Goal: Task Accomplishment & Management: Manage account settings

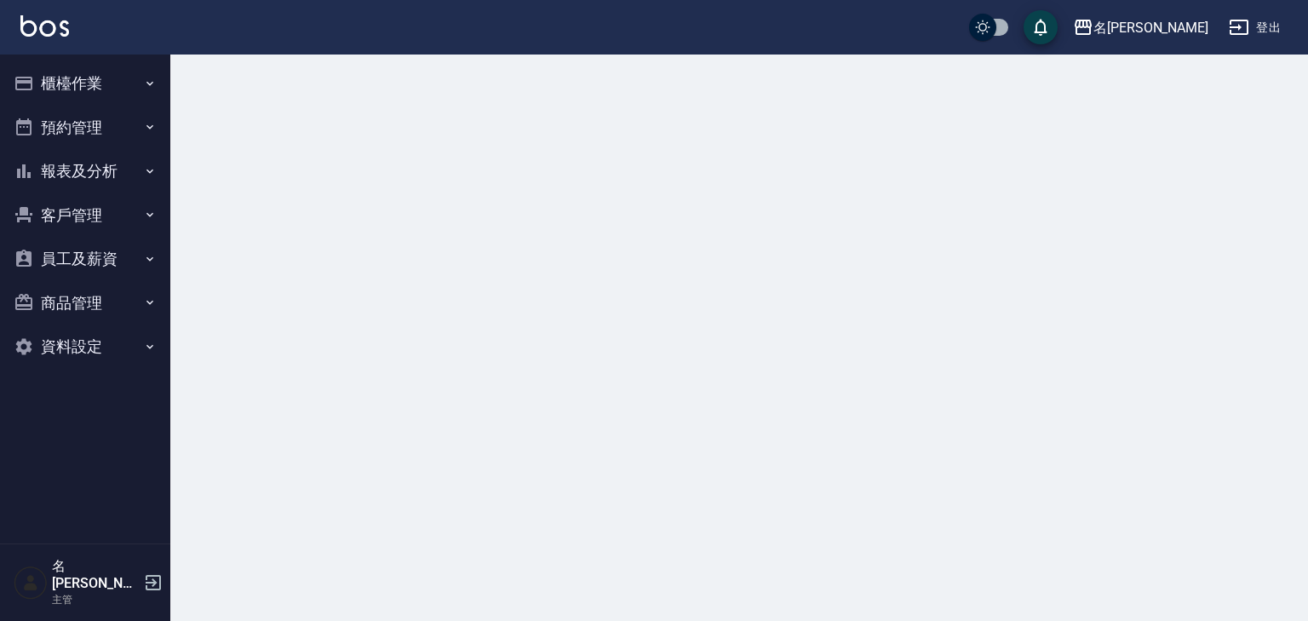
click at [90, 79] on button "櫃檯作業" at bounding box center [85, 83] width 157 height 44
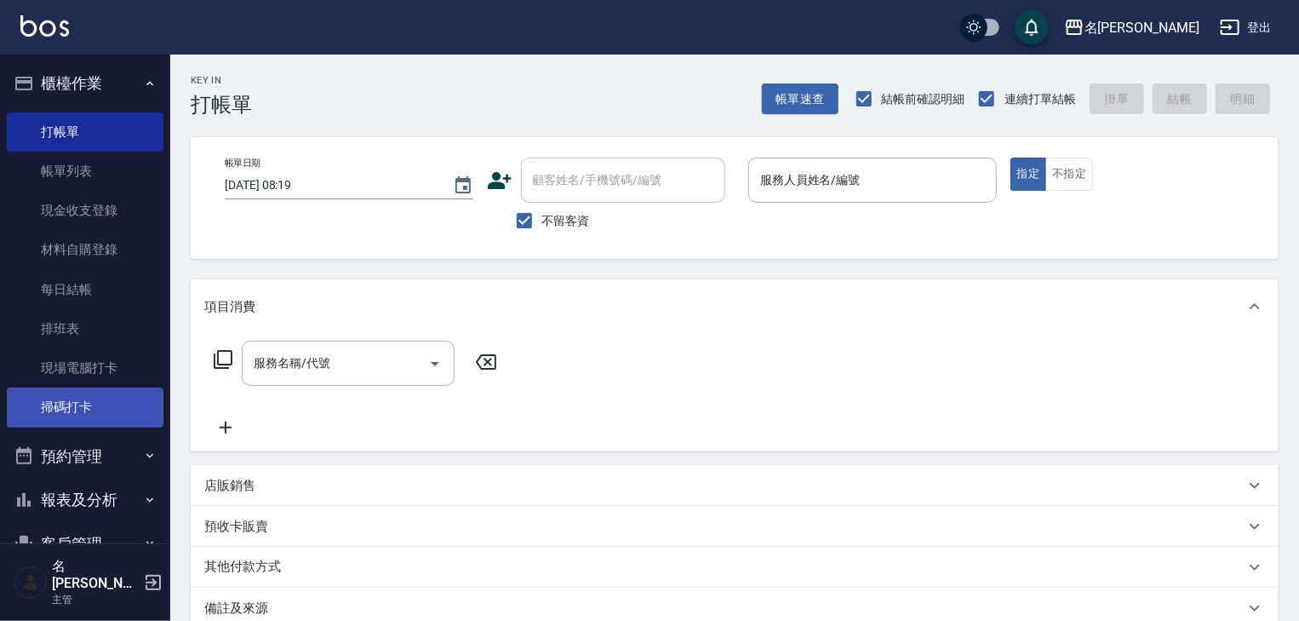
click at [65, 404] on link "掃碼打卡" at bounding box center [85, 406] width 157 height 39
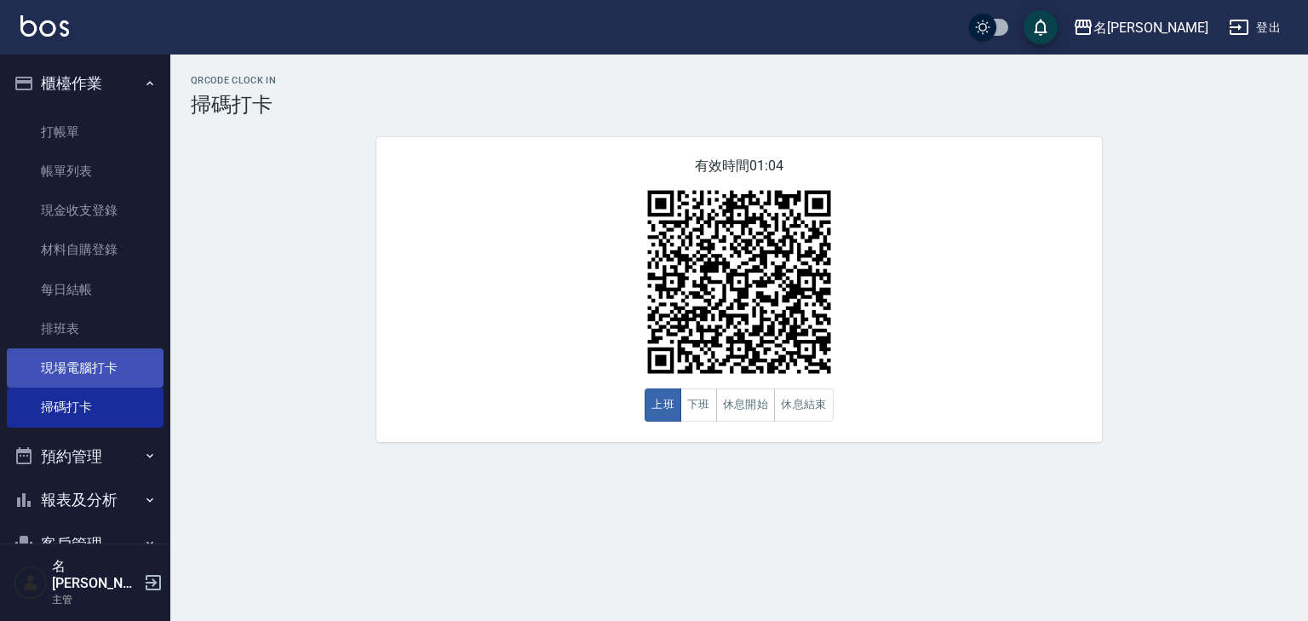
click at [85, 378] on link "現場電腦打卡" at bounding box center [85, 367] width 157 height 39
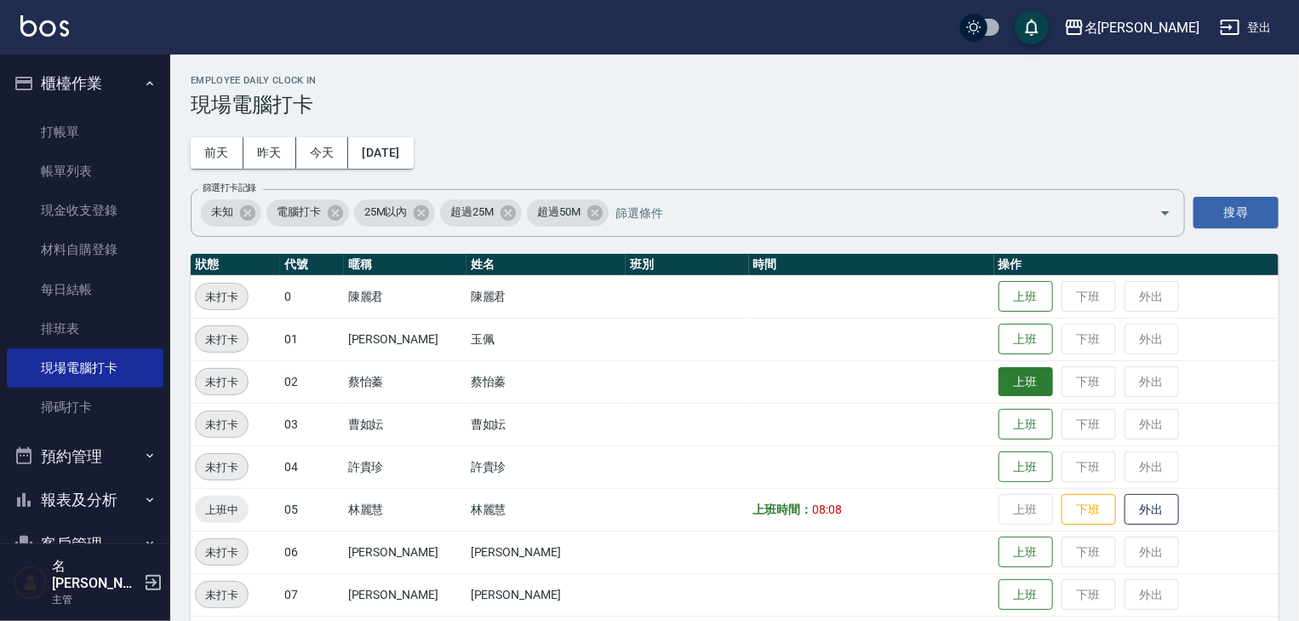
click at [1004, 386] on button "上班" at bounding box center [1026, 382] width 54 height 30
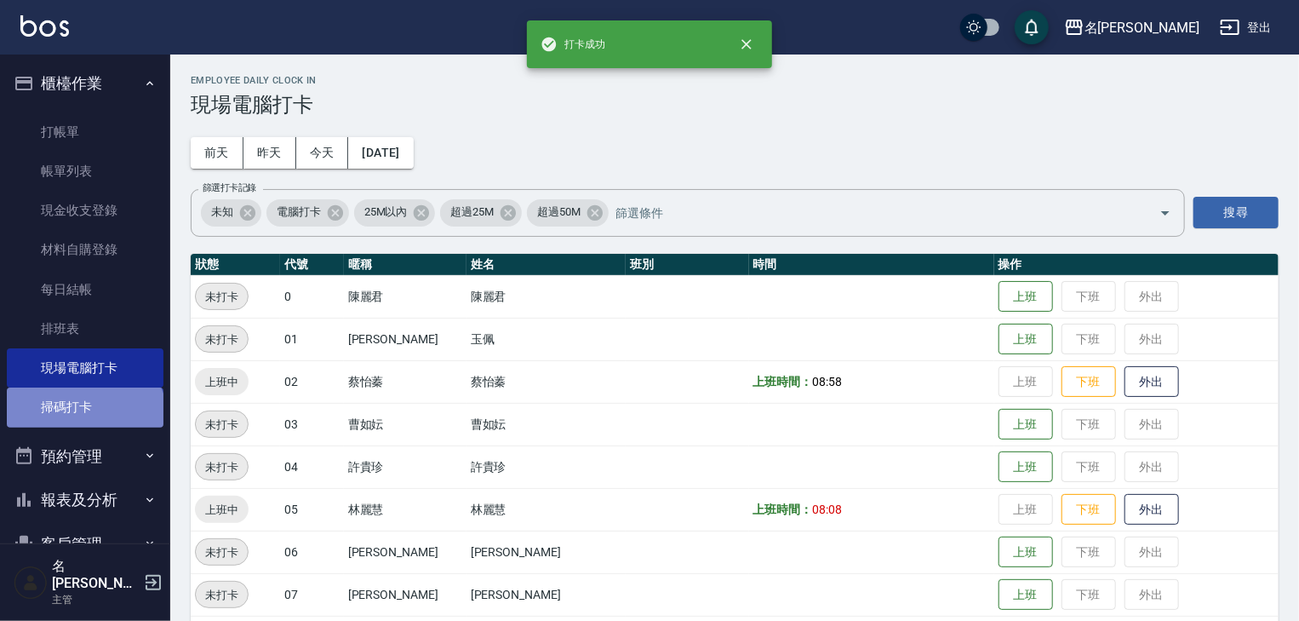
click at [83, 420] on link "掃碼打卡" at bounding box center [85, 406] width 157 height 39
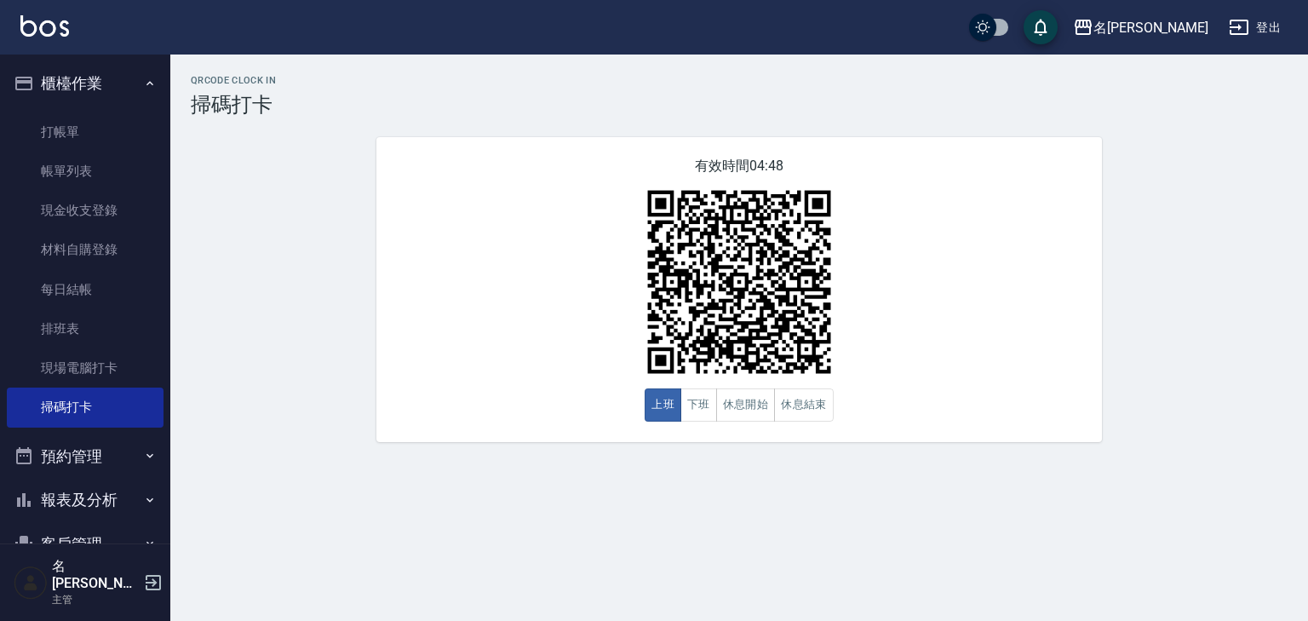
click at [48, 20] on img at bounding box center [44, 25] width 49 height 21
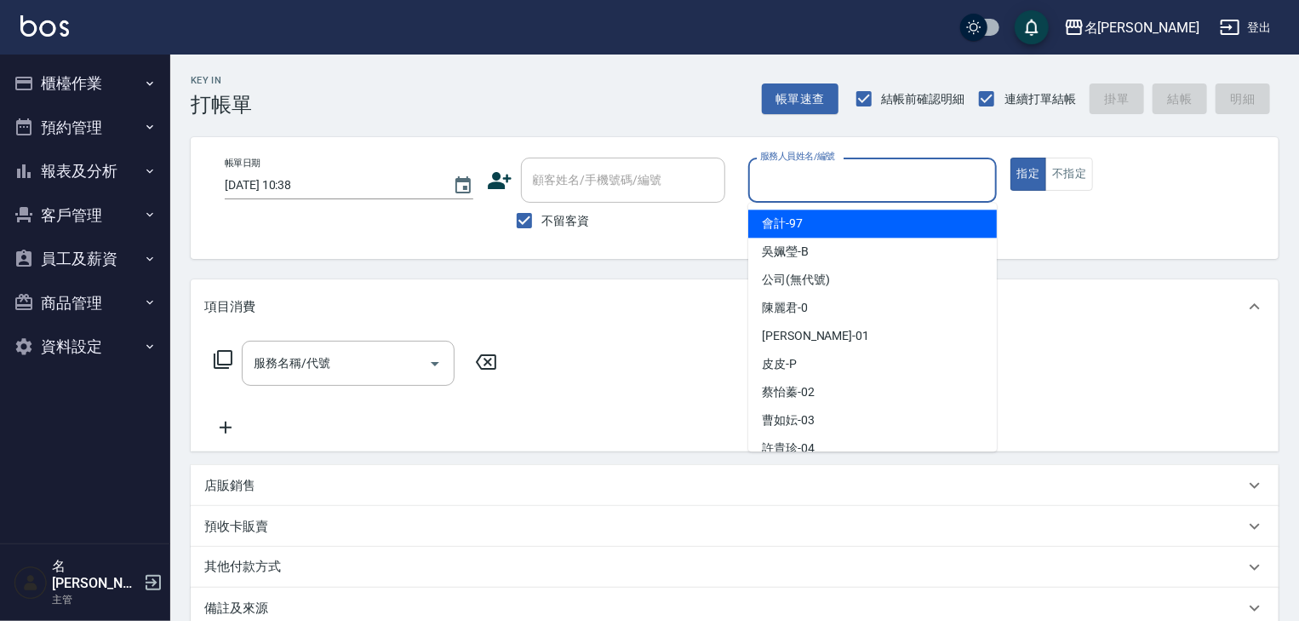
click at [954, 174] on input "服務人員姓名/編號" at bounding box center [872, 180] width 233 height 30
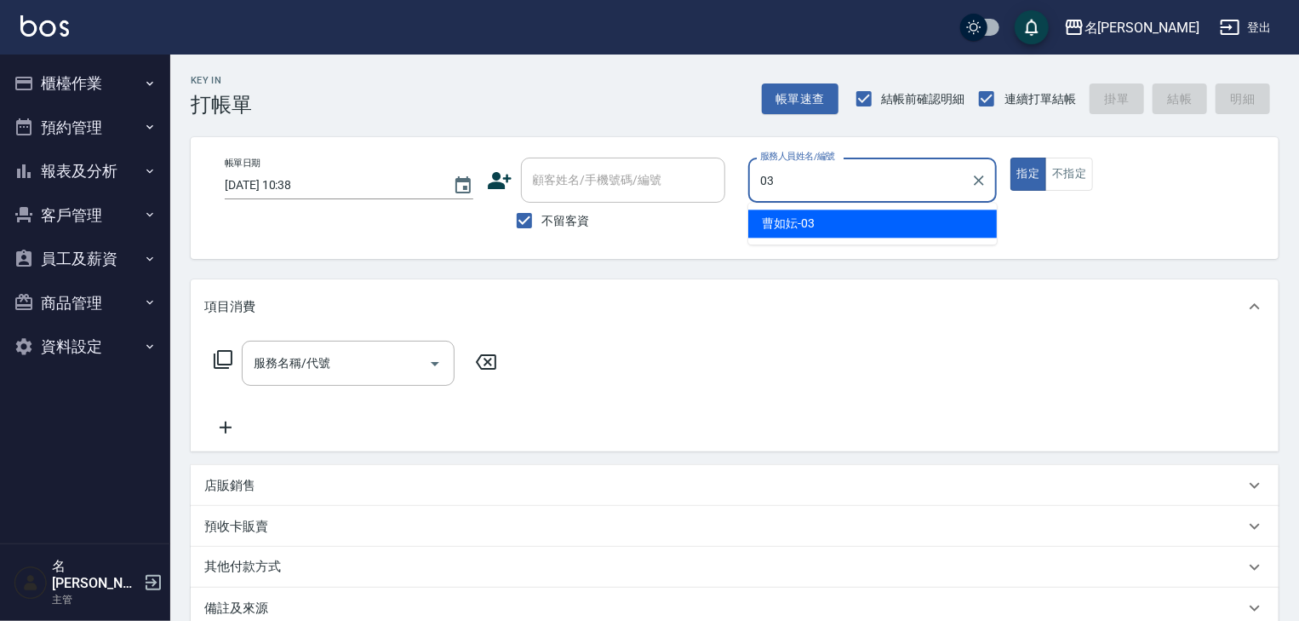
type input "[PERSON_NAME]-03"
type button "true"
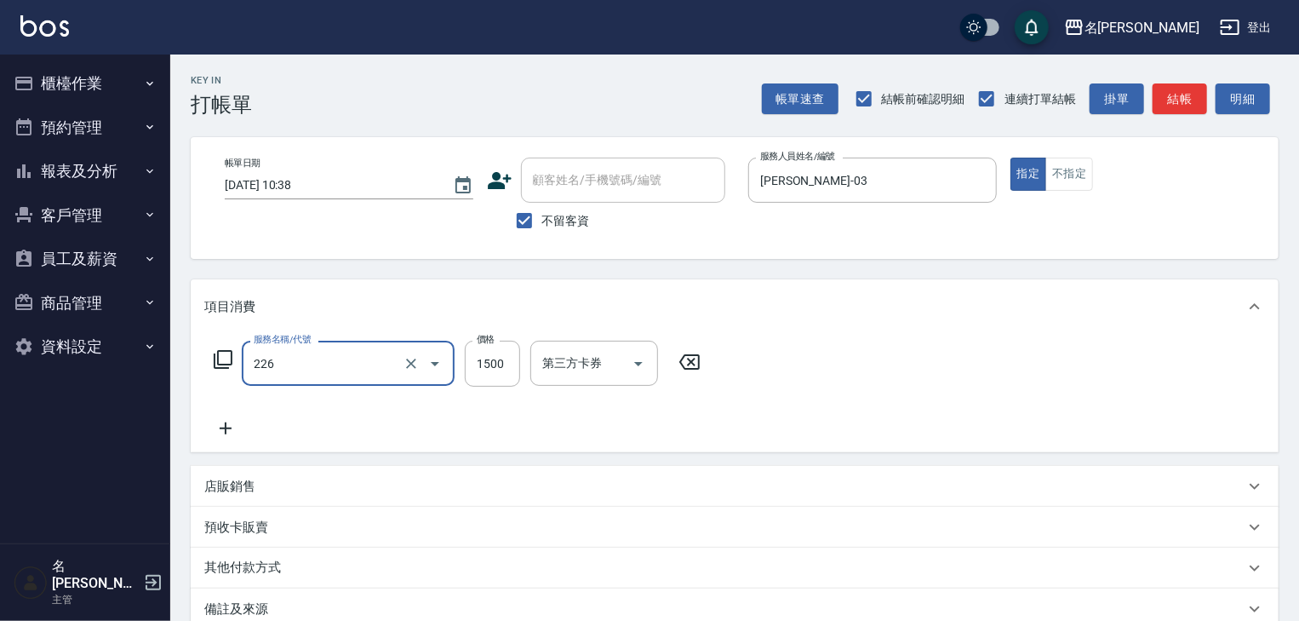
type input "冷燙自購1500↑(226)"
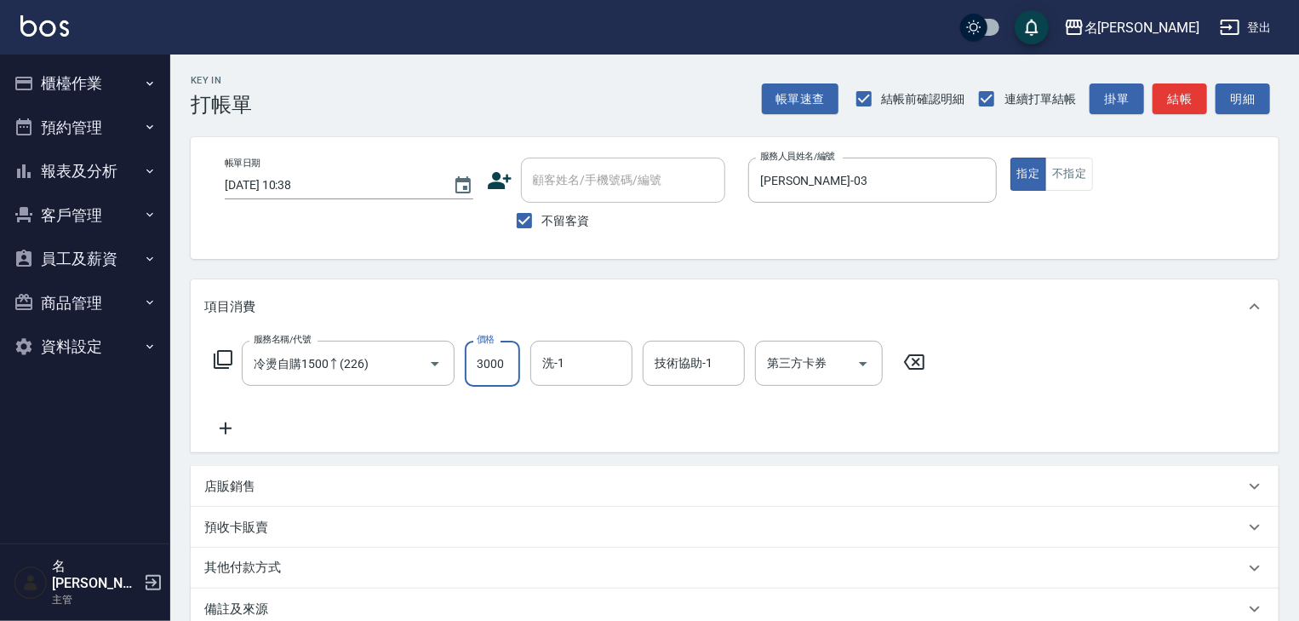
type input "3000"
type input "[PERSON_NAME]-08"
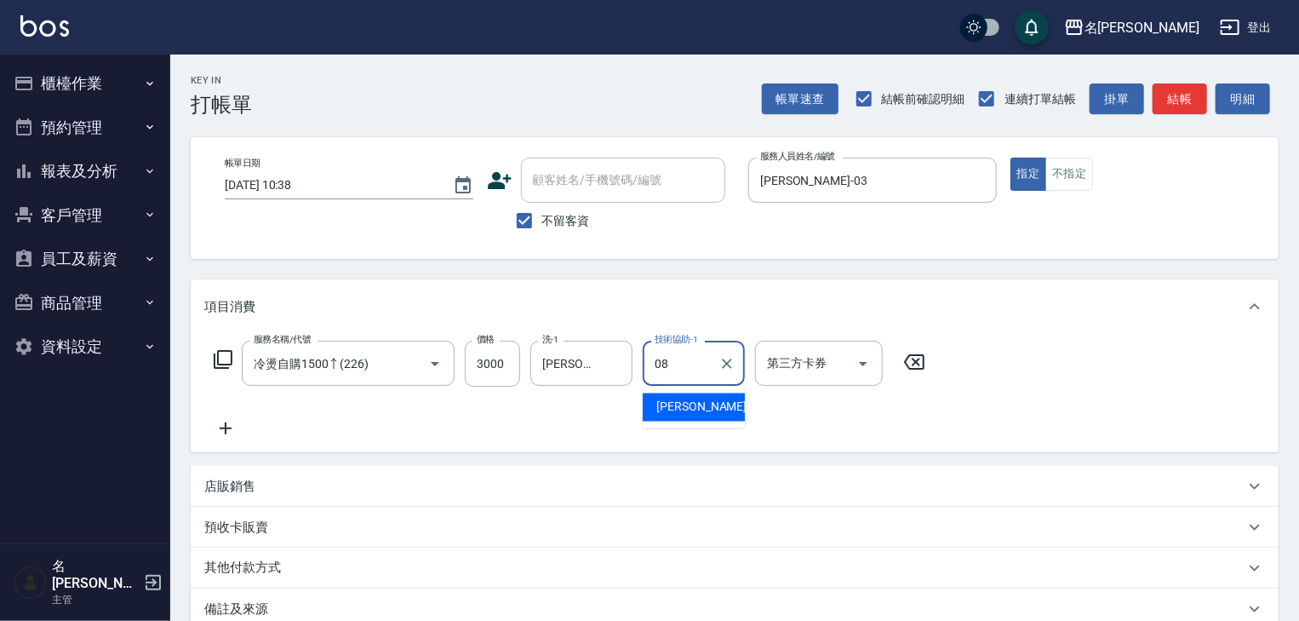
type input "[PERSON_NAME]-08"
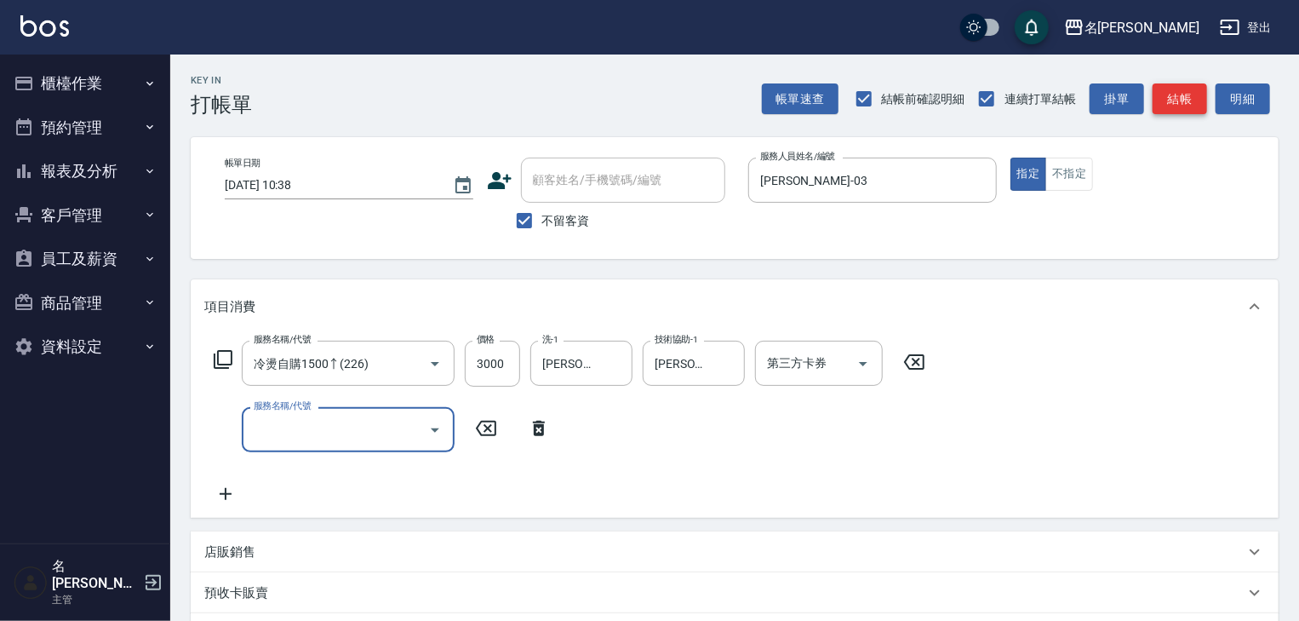
click at [1190, 109] on button "結帳" at bounding box center [1180, 99] width 54 height 32
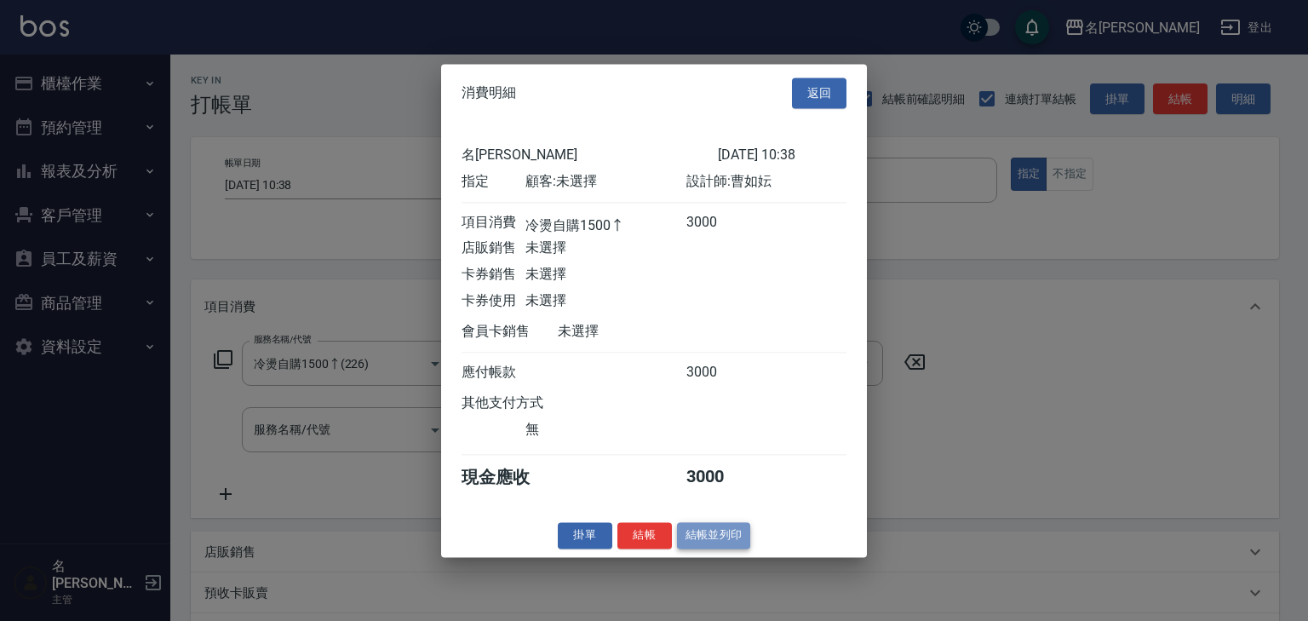
click at [711, 530] on button "結帳並列印" at bounding box center [714, 535] width 74 height 26
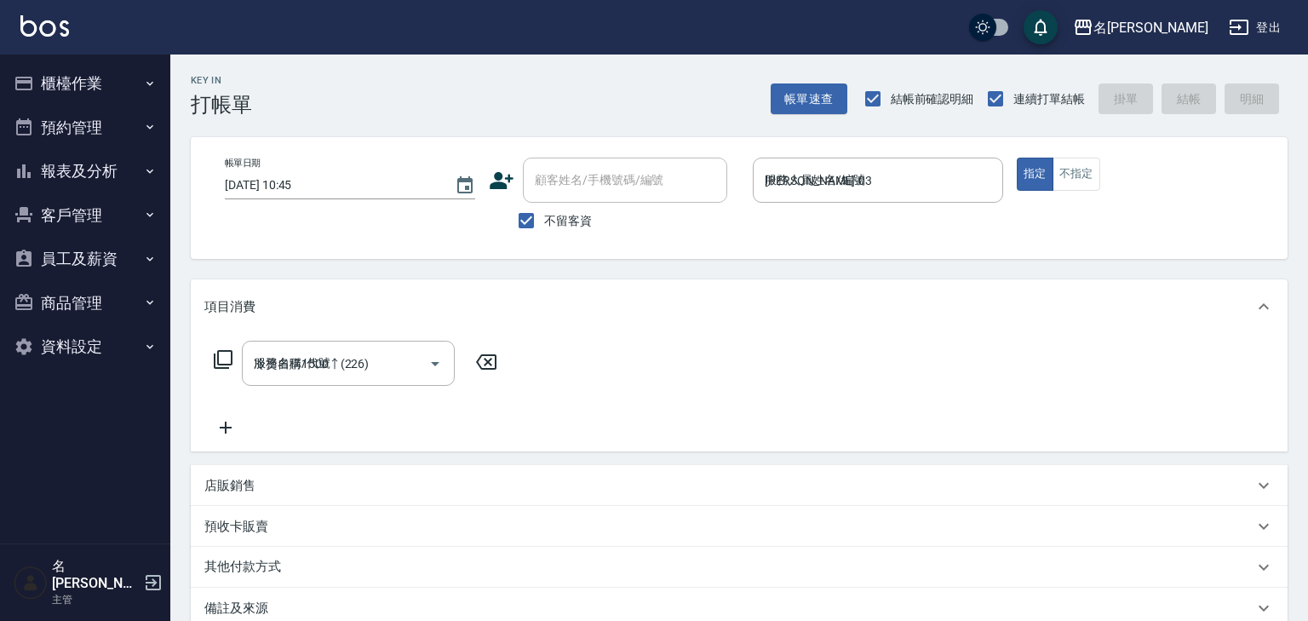
type input "2025/09/13 10:45"
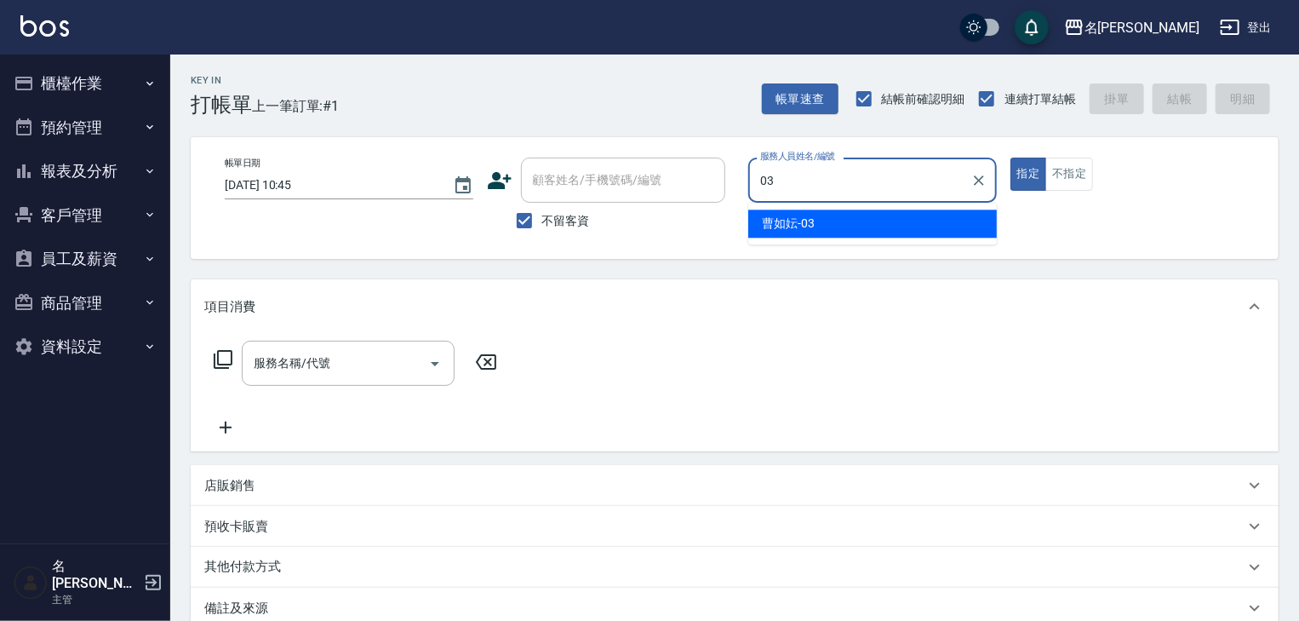
type input "[PERSON_NAME]-03"
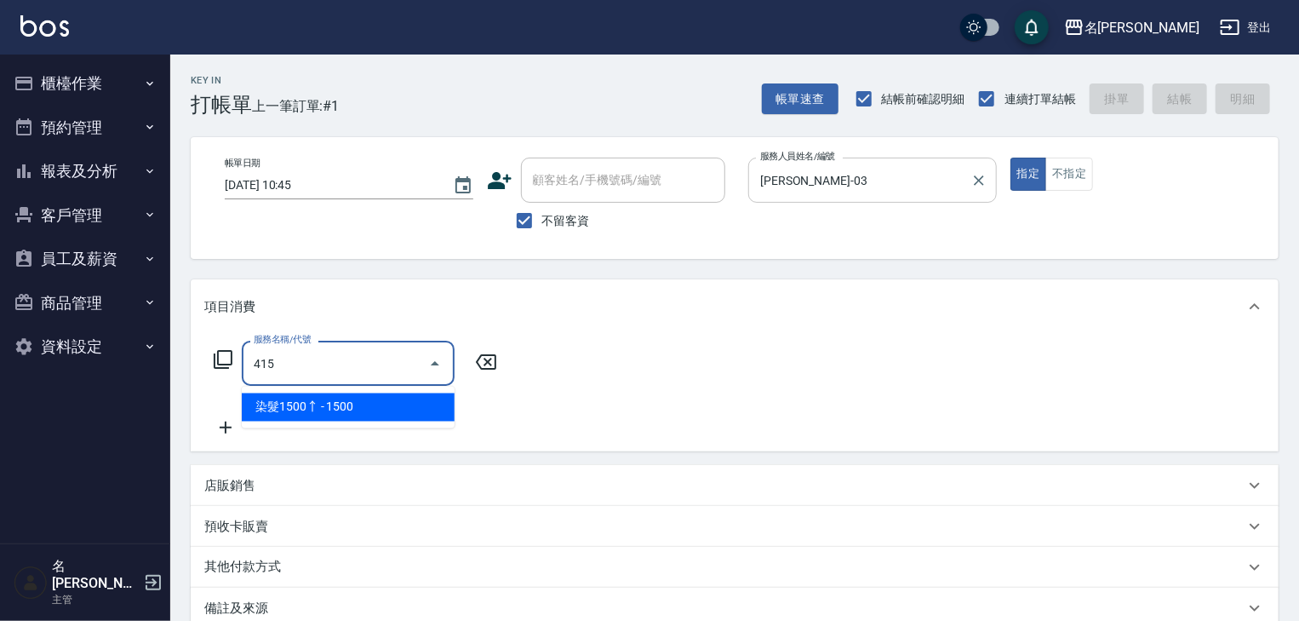
type input "染髮1500↑(415)"
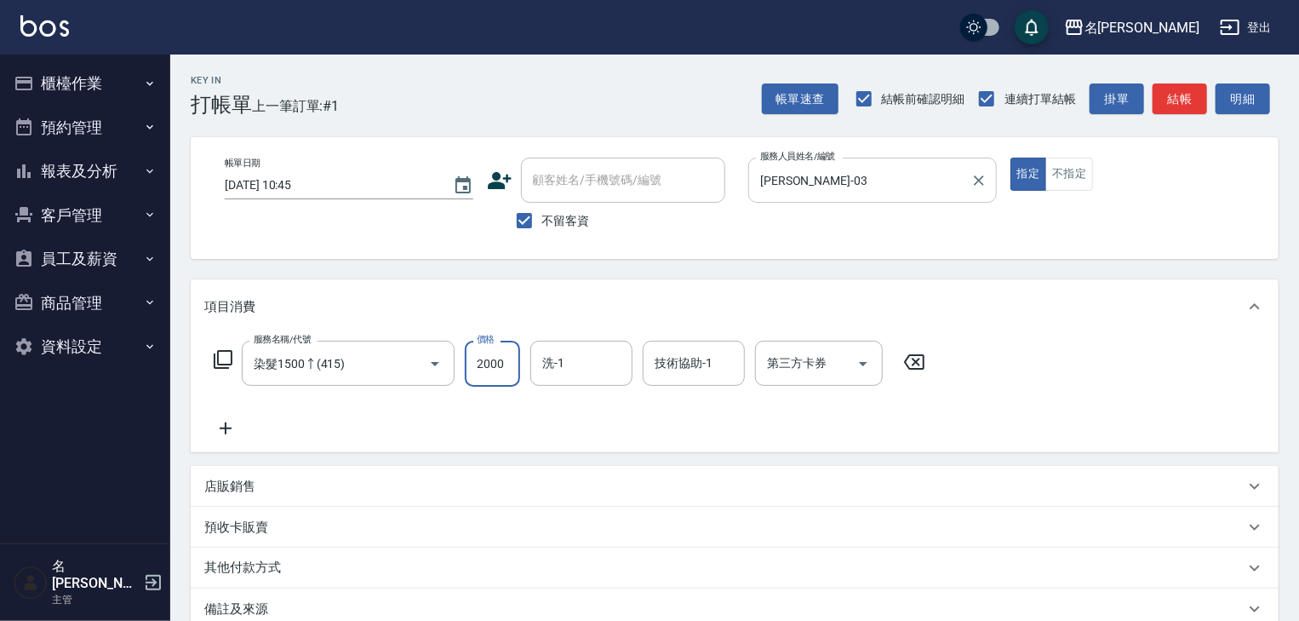
type input "2000"
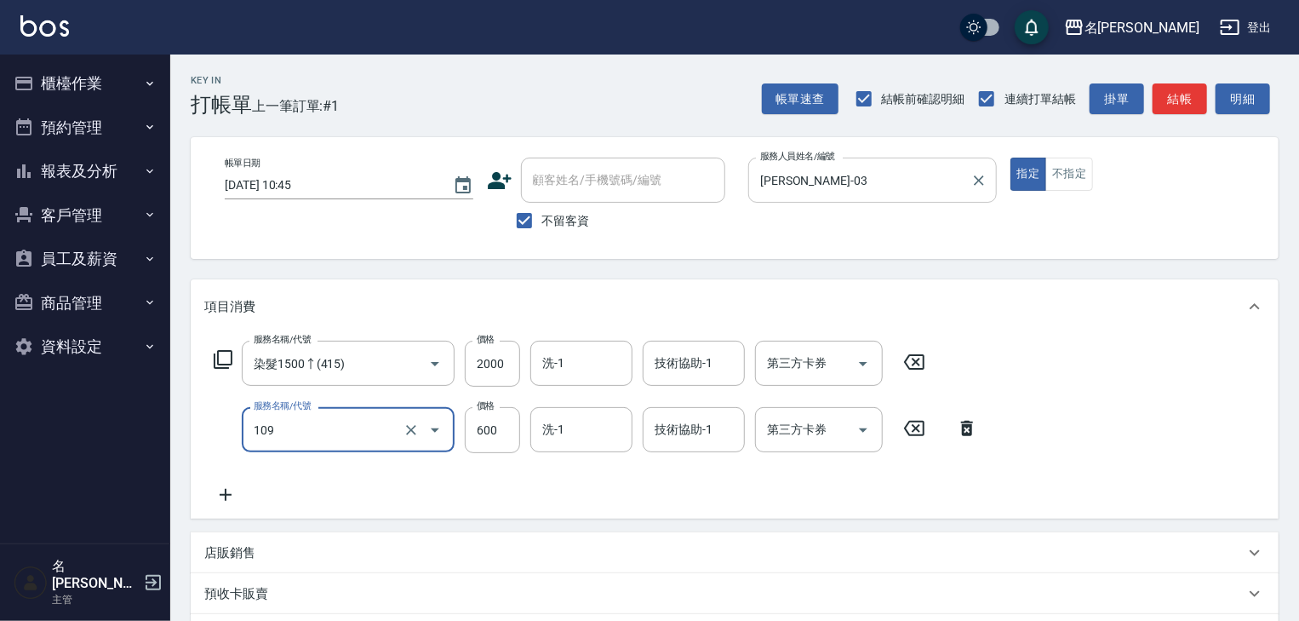
type input "基礎活氧健康洗/何首烏(109)"
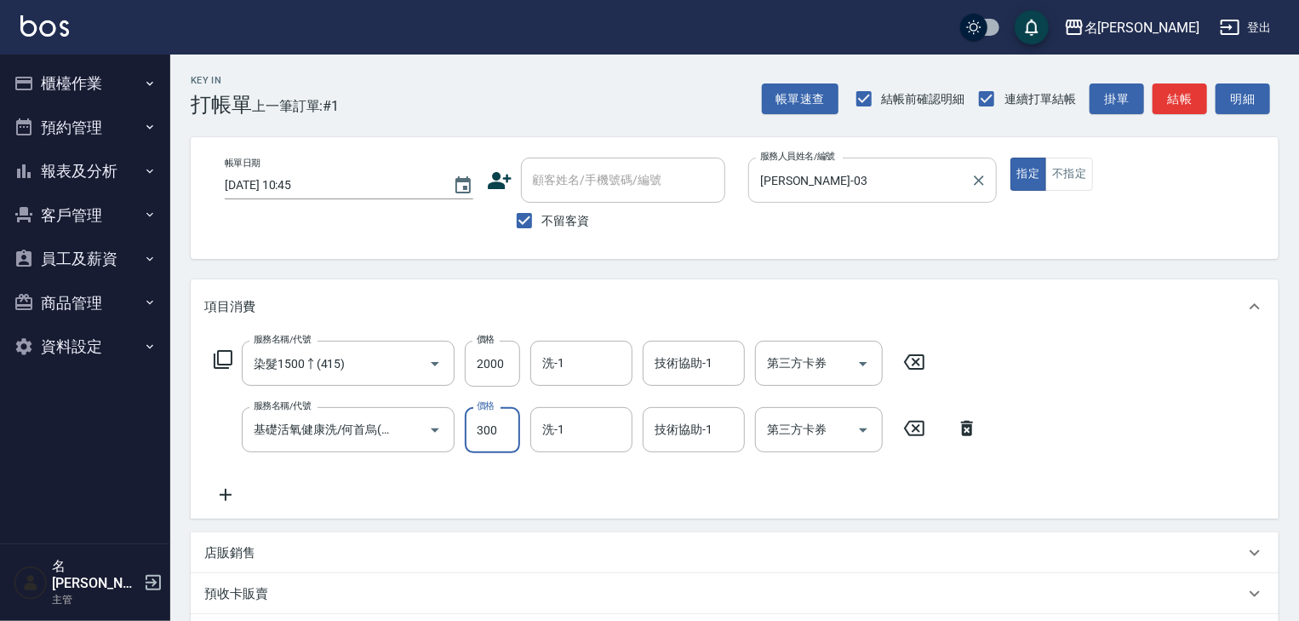
type input "300"
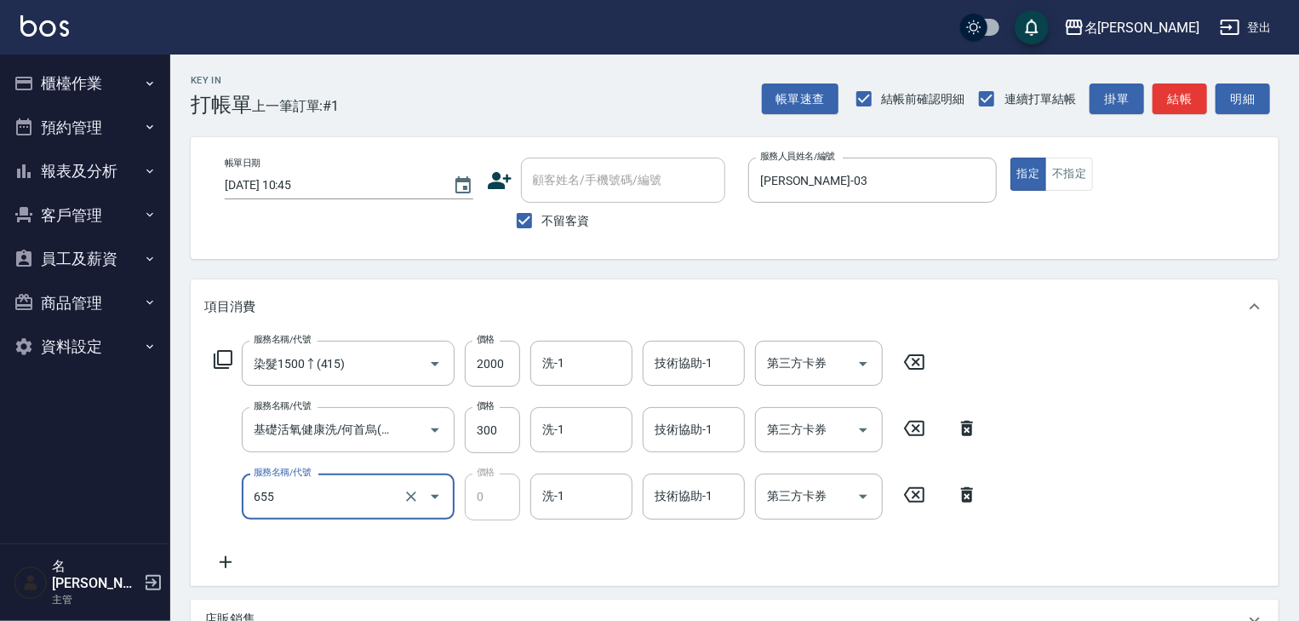
scroll to position [181, 0]
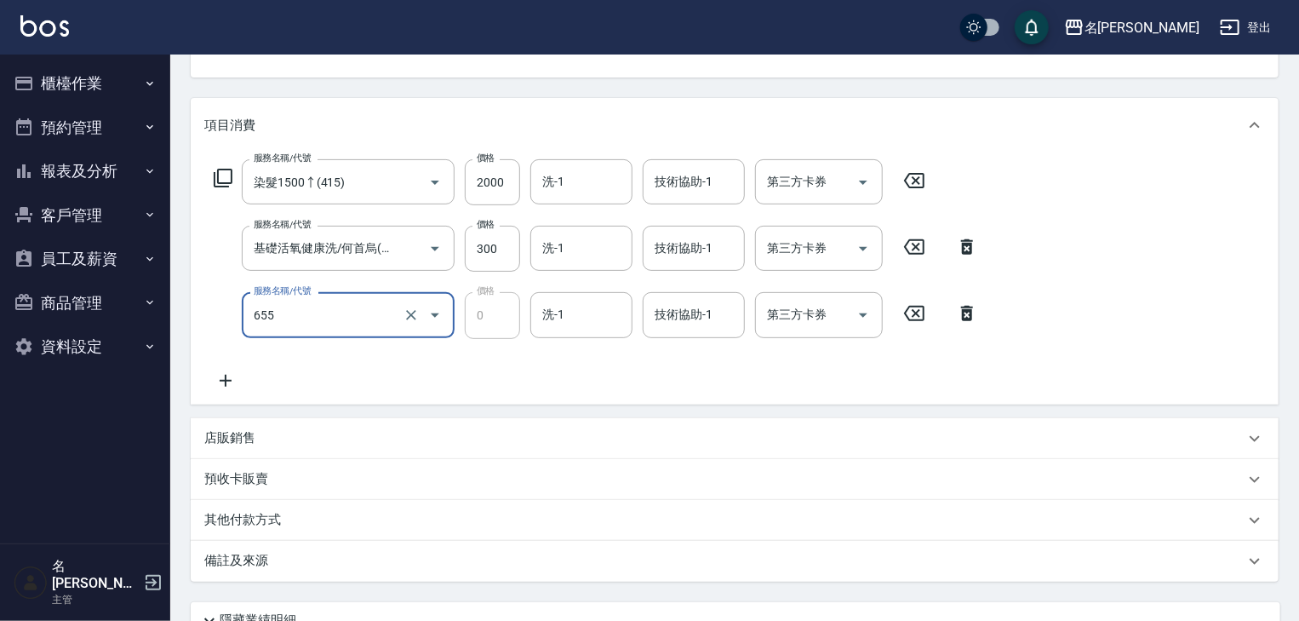
type input "頭皮、護髮免費卡(新)(655)"
click at [429, 429] on div "店販銷售" at bounding box center [724, 438] width 1040 height 18
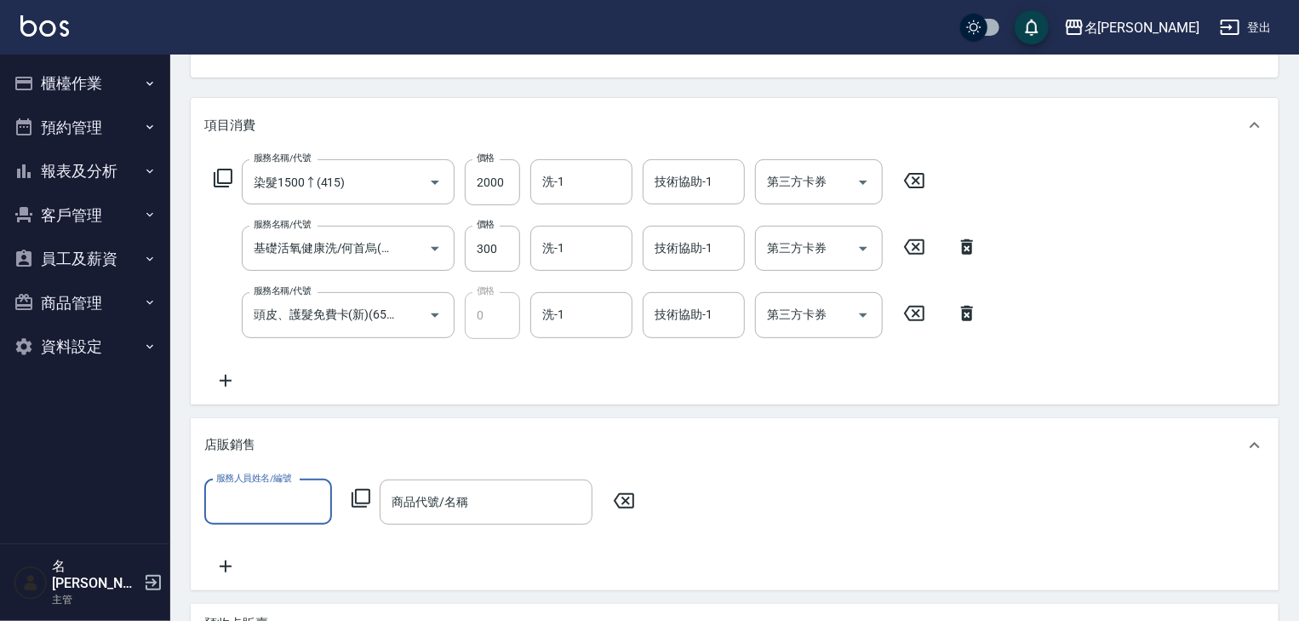
scroll to position [0, 0]
type input "曹如妘-03"
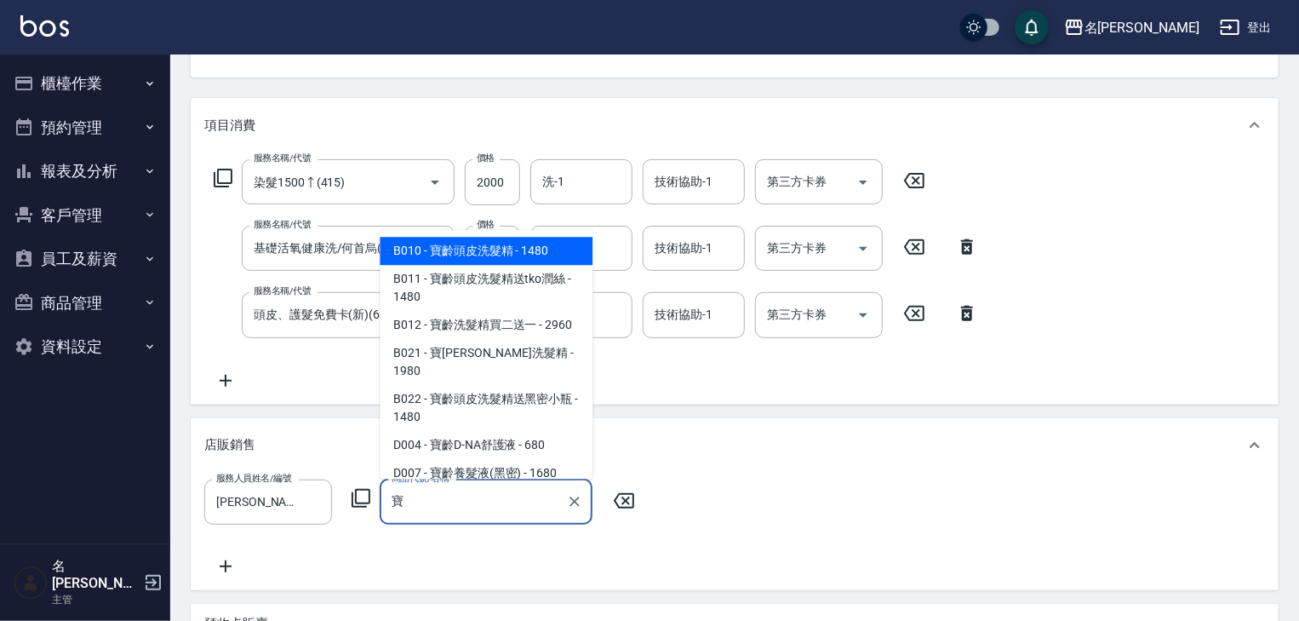
click at [499, 254] on span "B010 - 寶齡頭皮洗髮精 - 1480" at bounding box center [486, 252] width 213 height 28
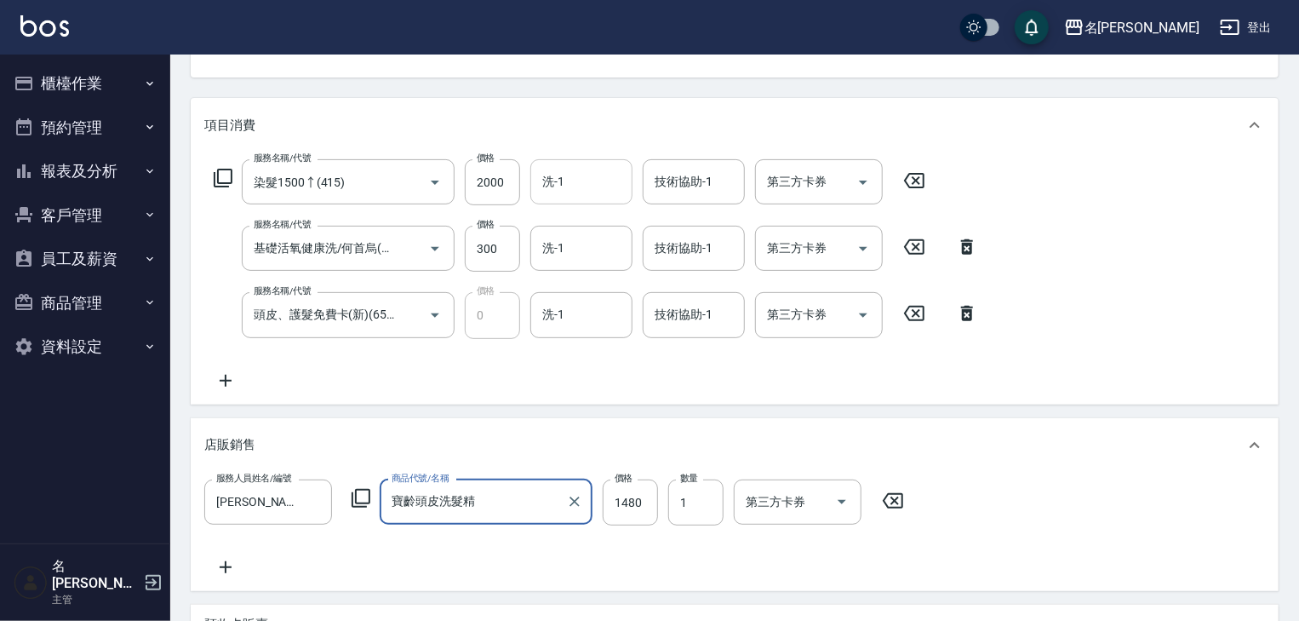
type input "寶齡頭皮洗髮精"
click at [581, 176] on input "洗-1" at bounding box center [581, 182] width 87 height 30
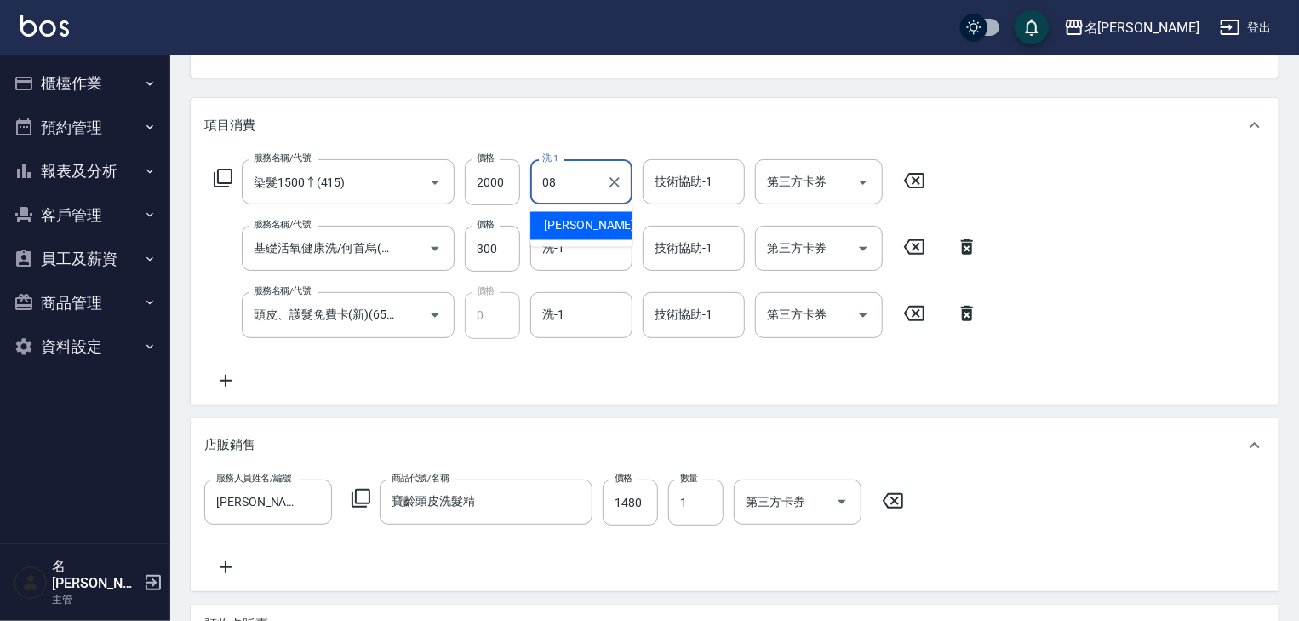
type input "[PERSON_NAME]-08"
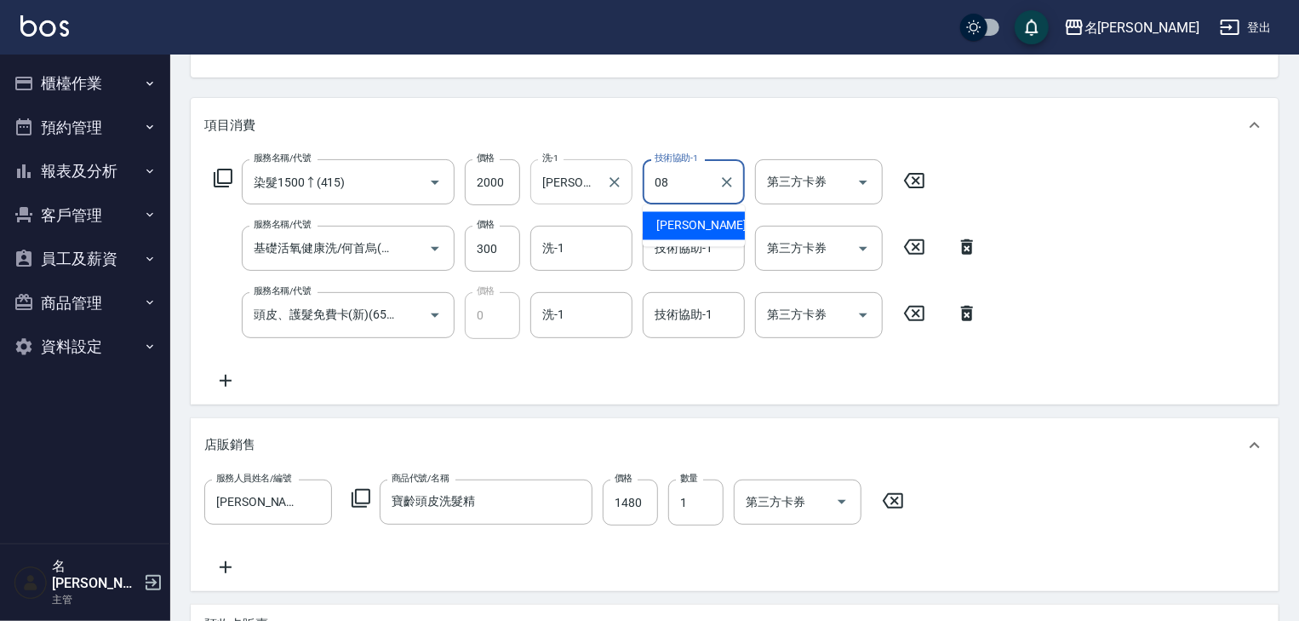
type input "[PERSON_NAME]-08"
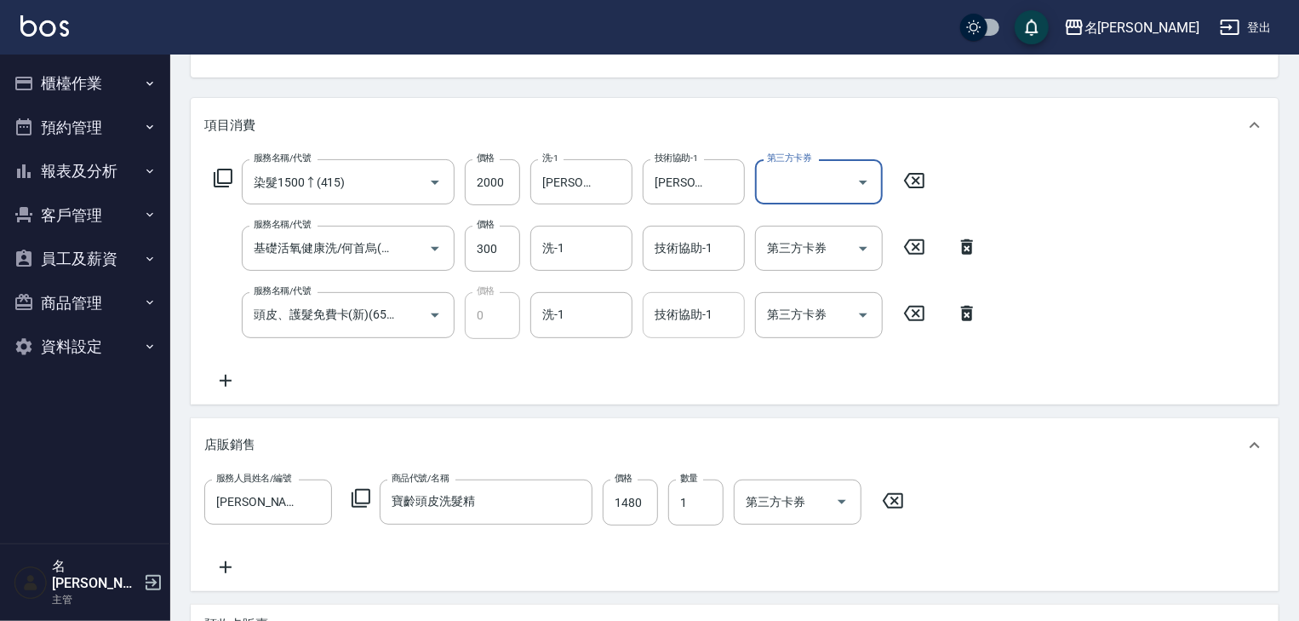
click at [705, 303] on input "技術協助-1" at bounding box center [693, 315] width 87 height 30
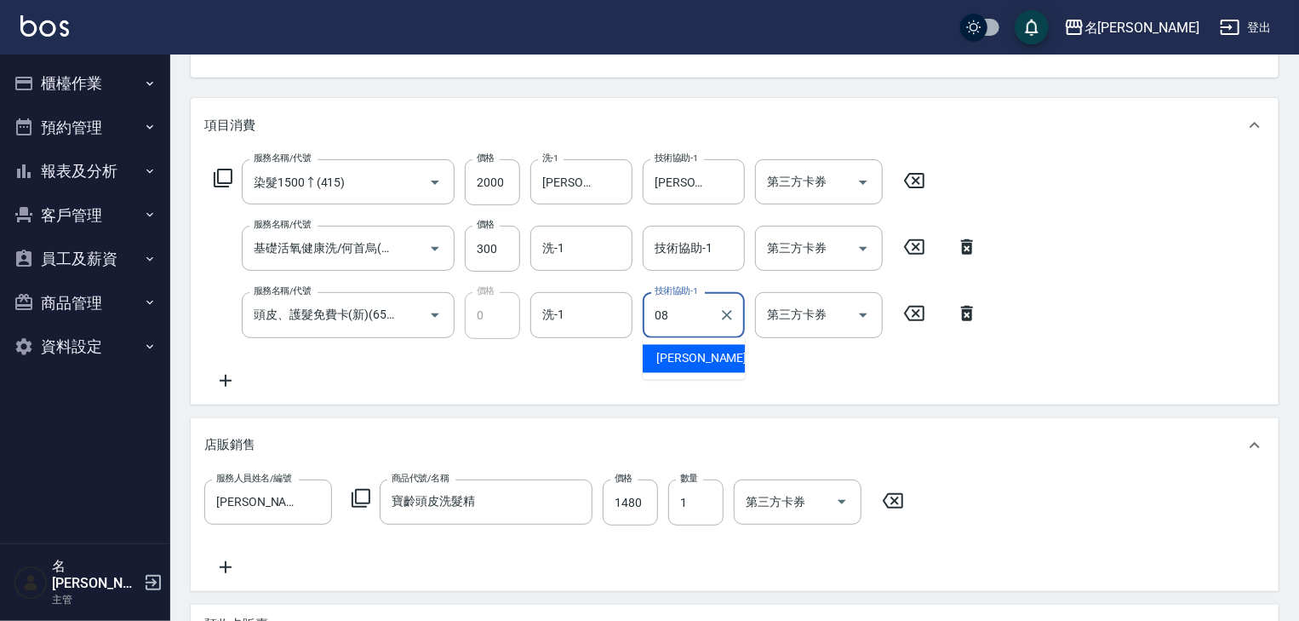
type input "[PERSON_NAME]-08"
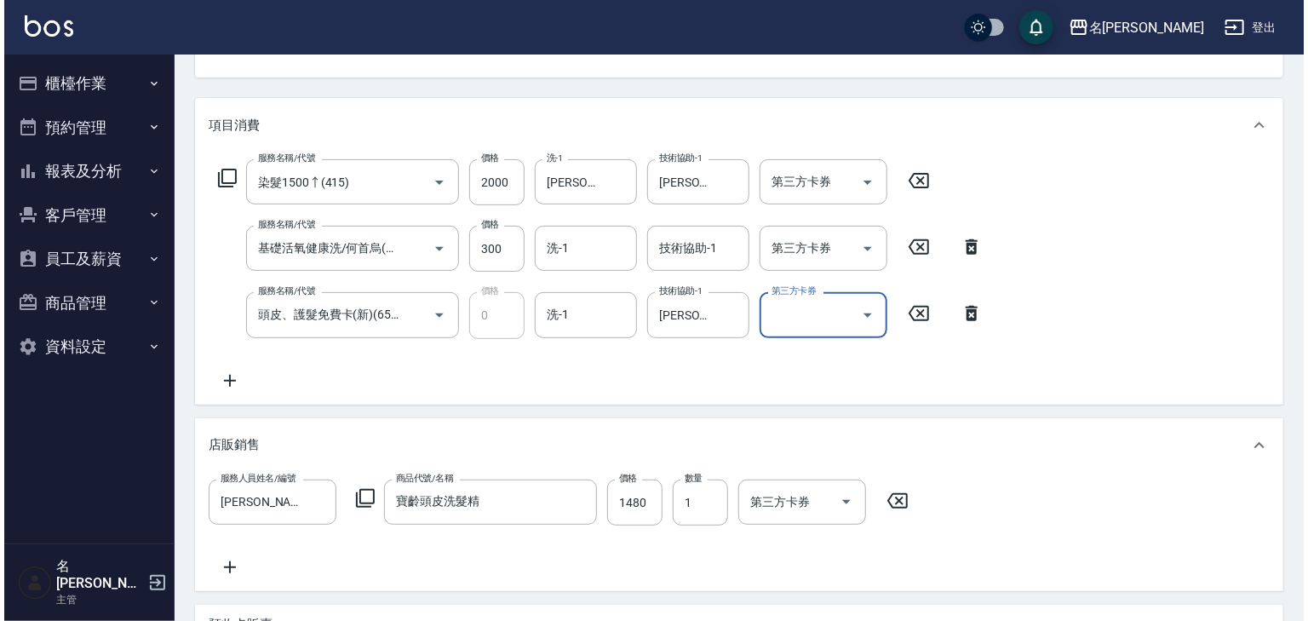
scroll to position [478, 0]
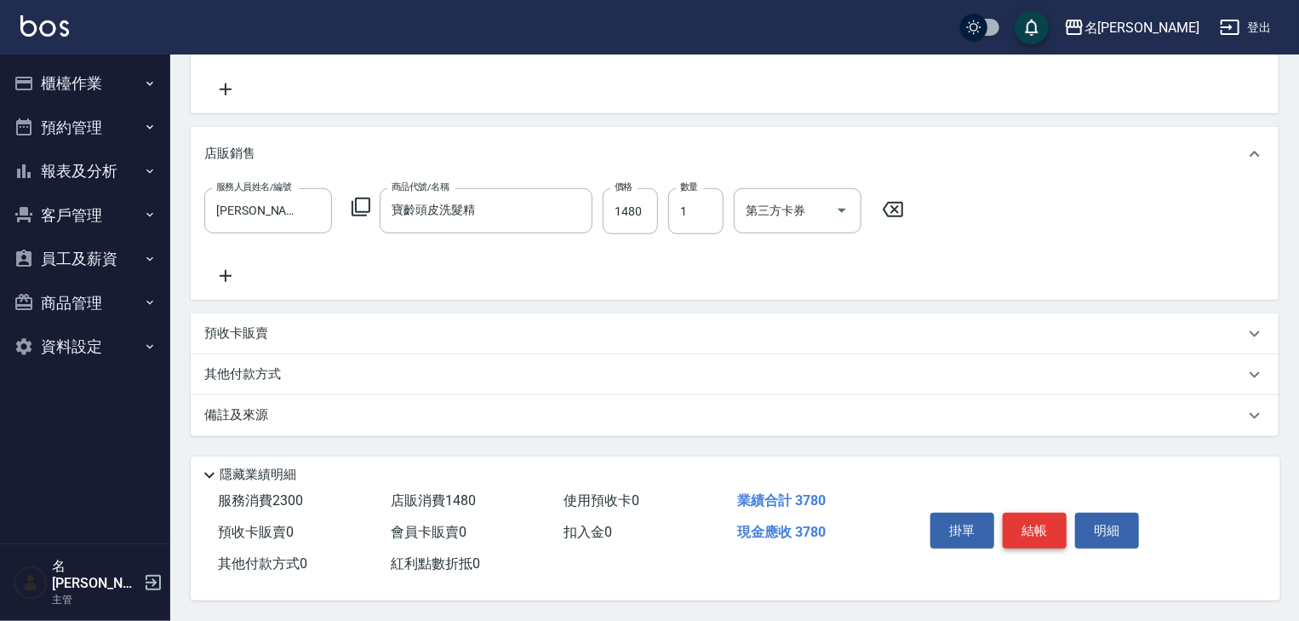
click at [1033, 528] on button "結帳" at bounding box center [1035, 531] width 64 height 36
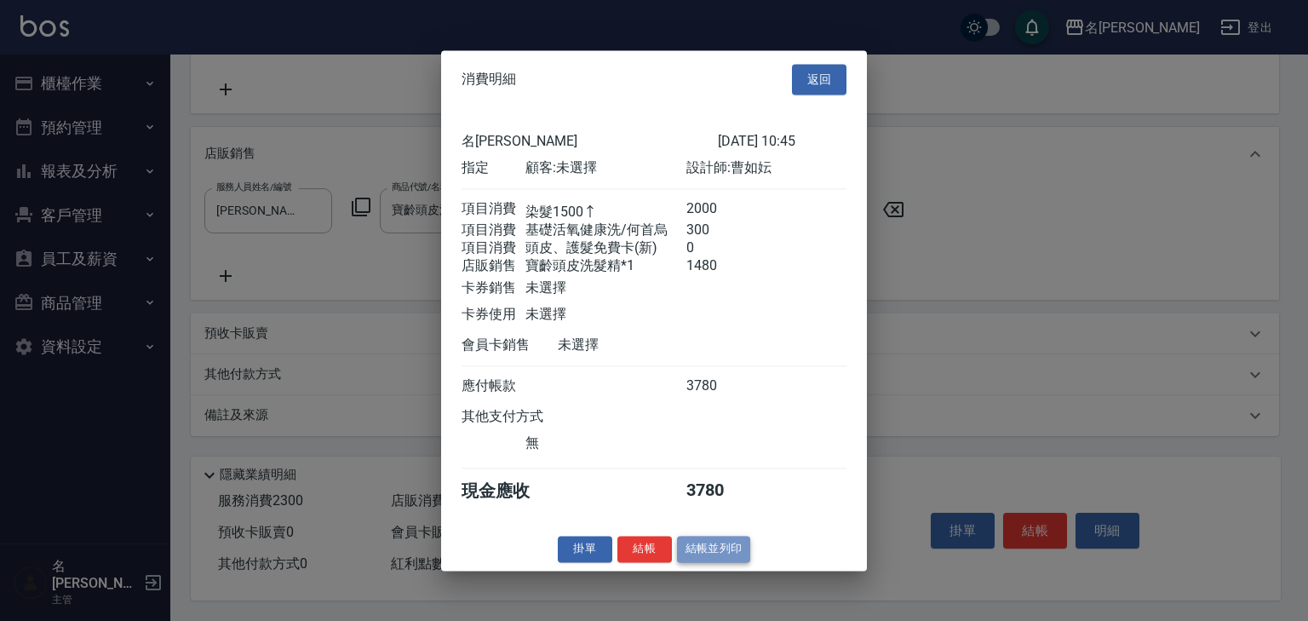
click at [705, 553] on button "結帳並列印" at bounding box center [714, 549] width 74 height 26
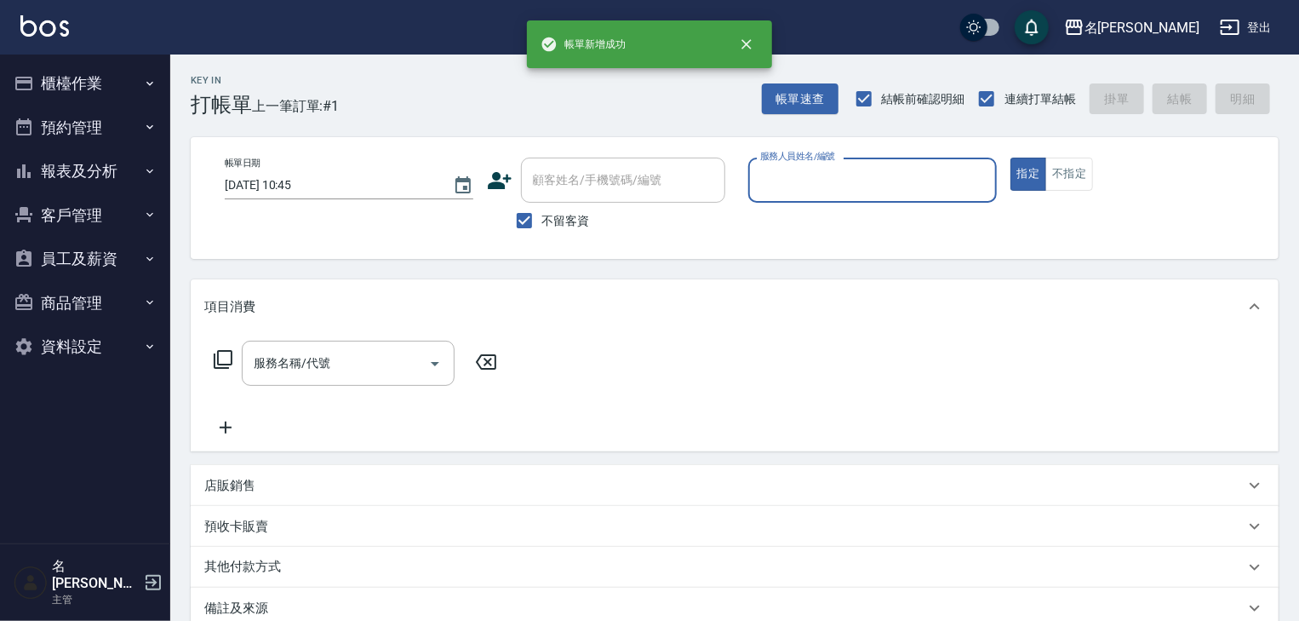
scroll to position [0, 0]
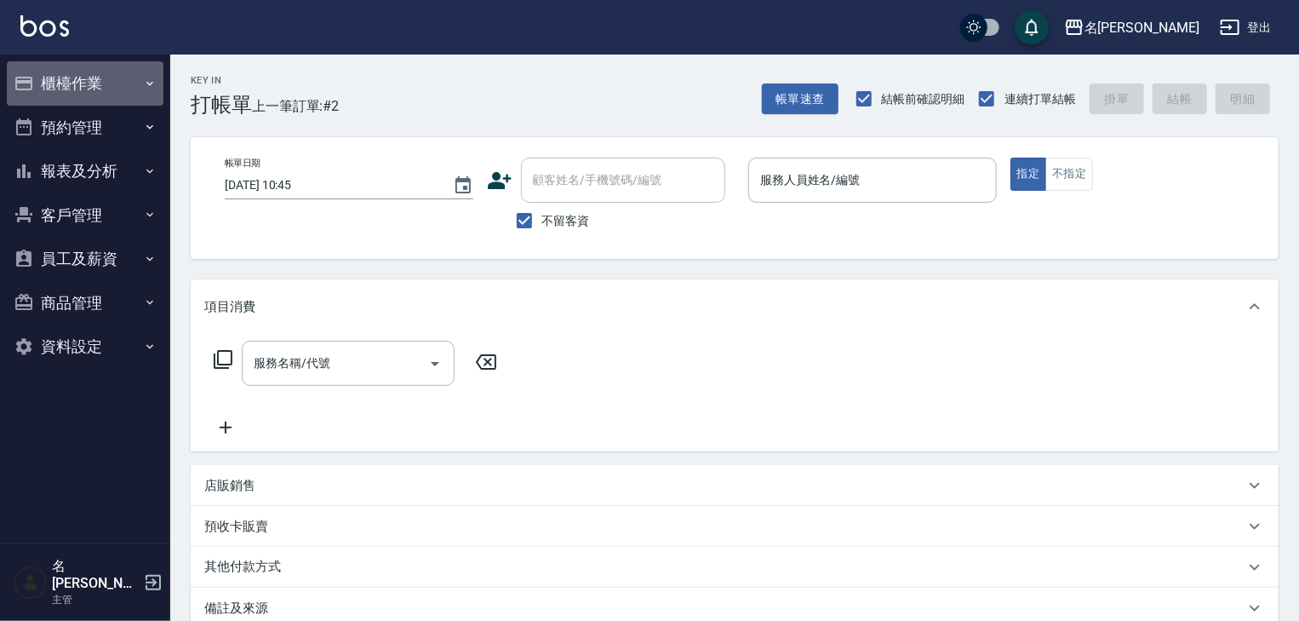
click at [119, 66] on button "櫃檯作業" at bounding box center [85, 83] width 157 height 44
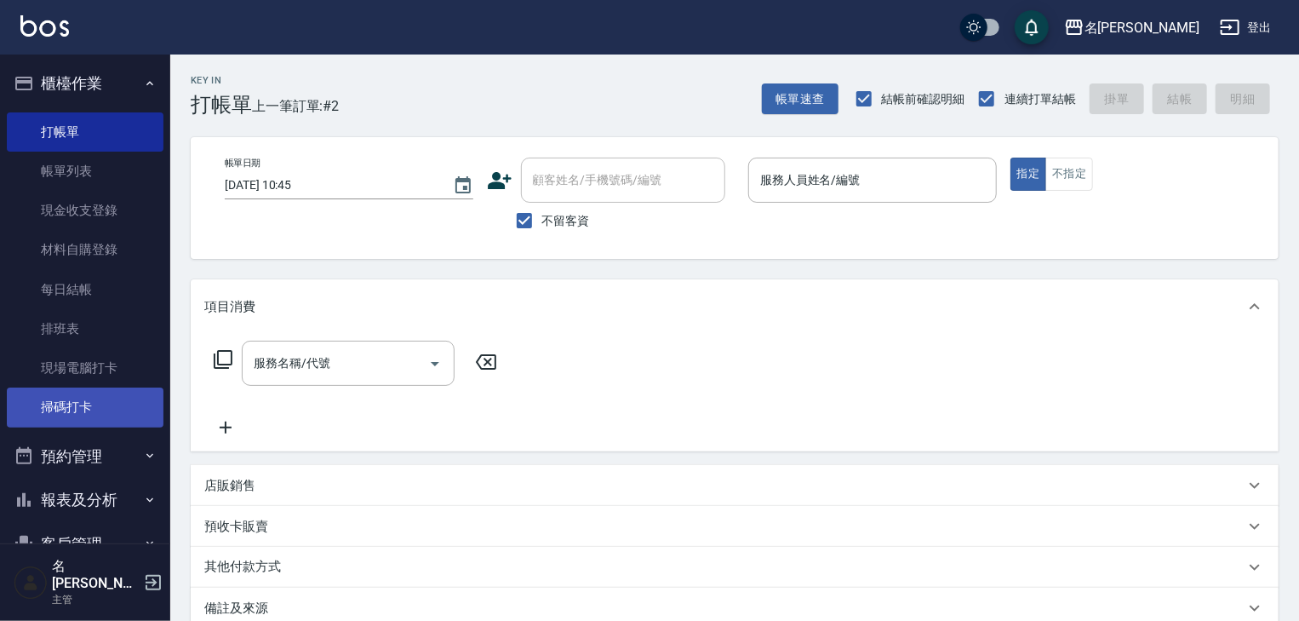
click at [74, 398] on link "掃碼打卡" at bounding box center [85, 406] width 157 height 39
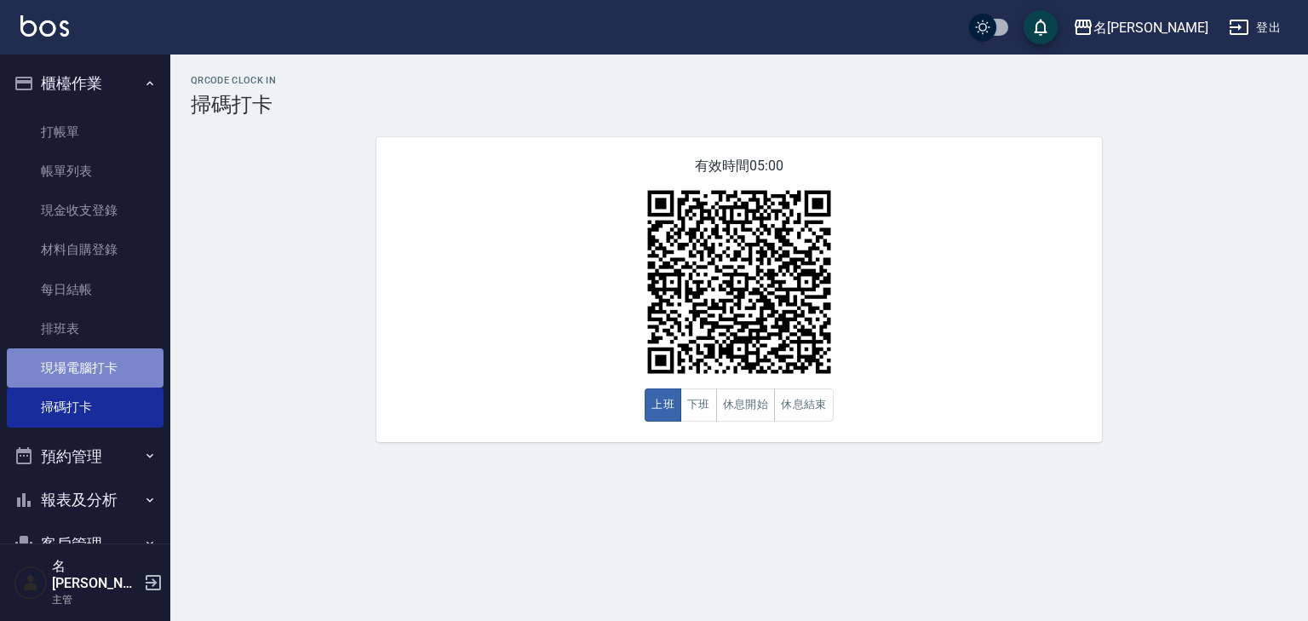
click at [87, 359] on link "現場電腦打卡" at bounding box center [85, 367] width 157 height 39
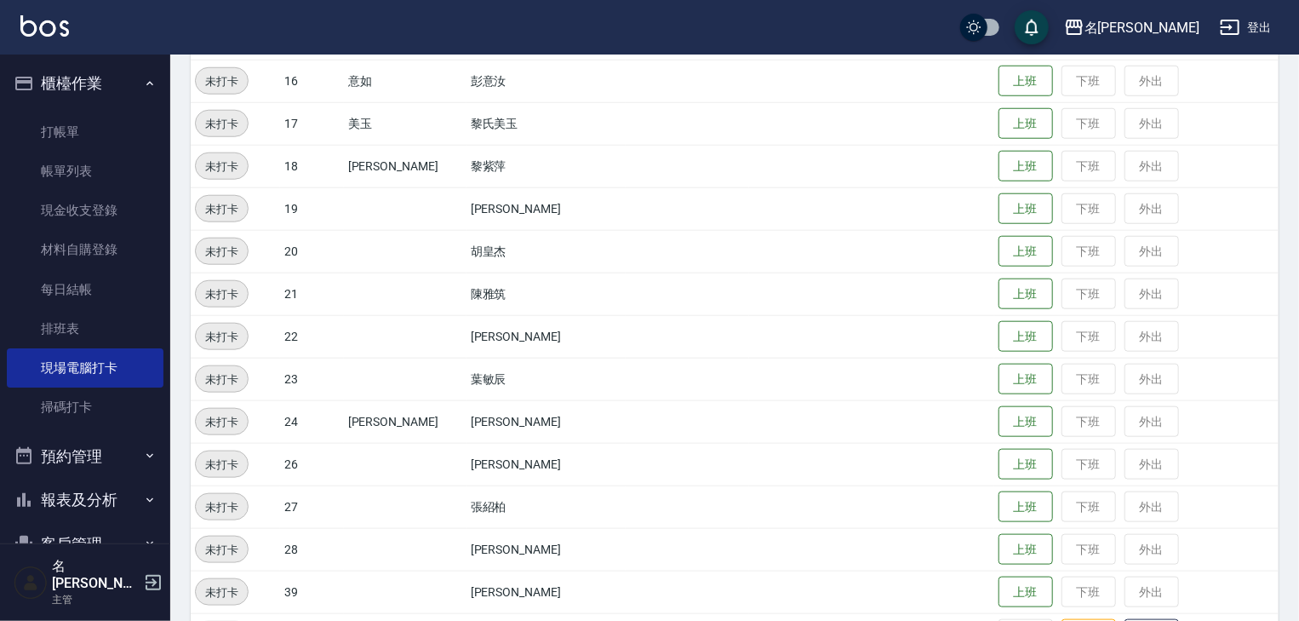
scroll to position [999, 0]
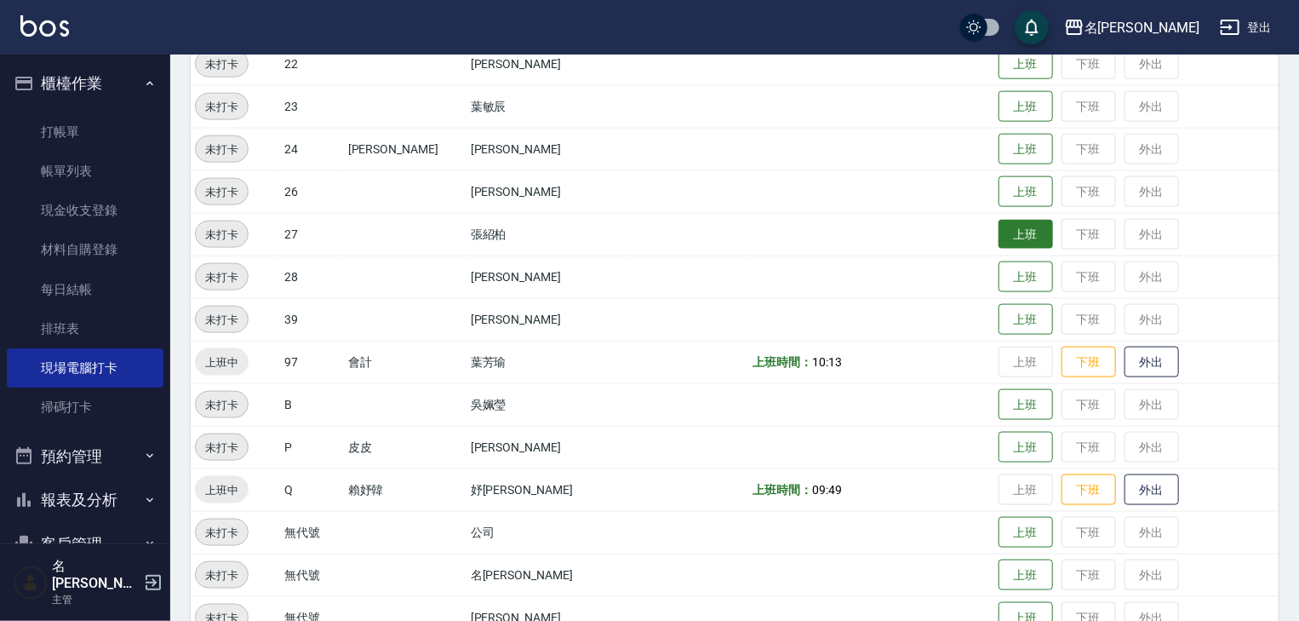
click at [999, 238] on button "上班" at bounding box center [1026, 235] width 54 height 30
click at [46, 34] on img at bounding box center [44, 25] width 49 height 21
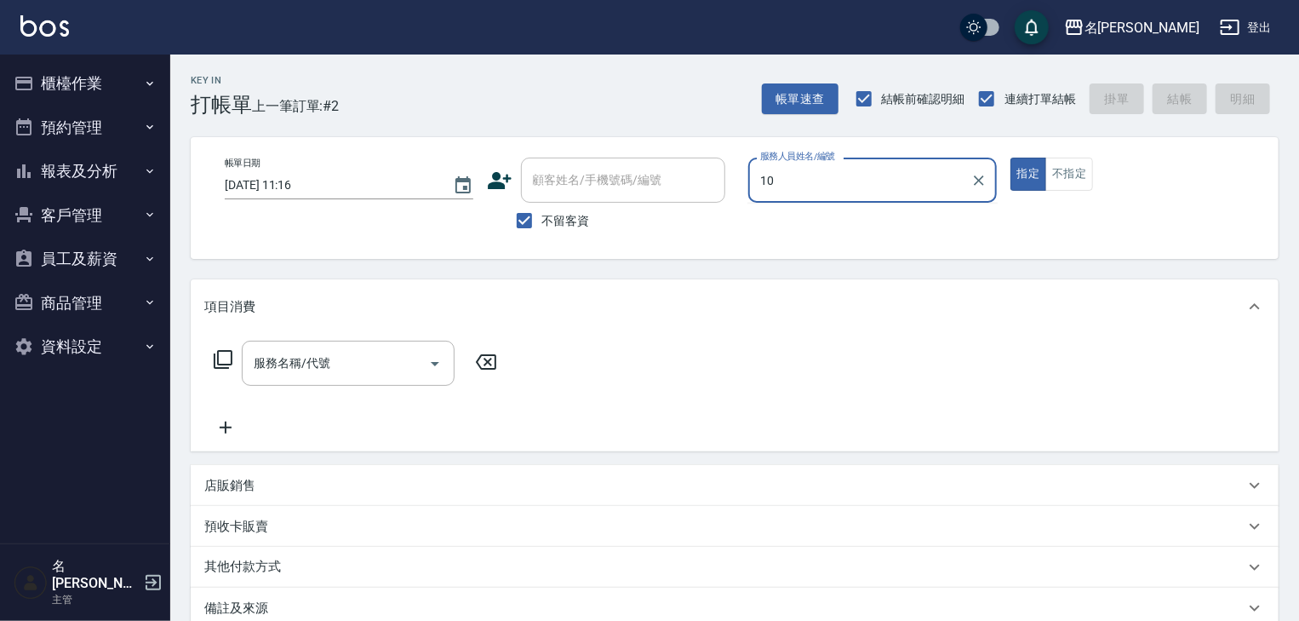
type input "歐麥-10"
type button "true"
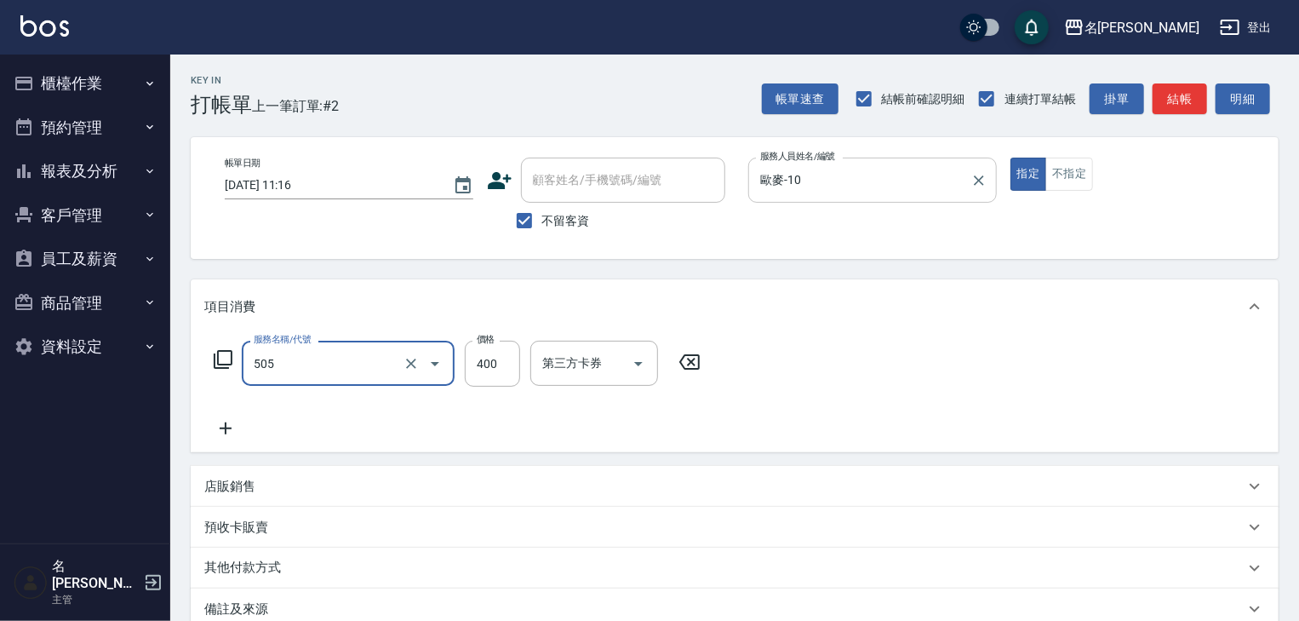
type input "洗髮(505)"
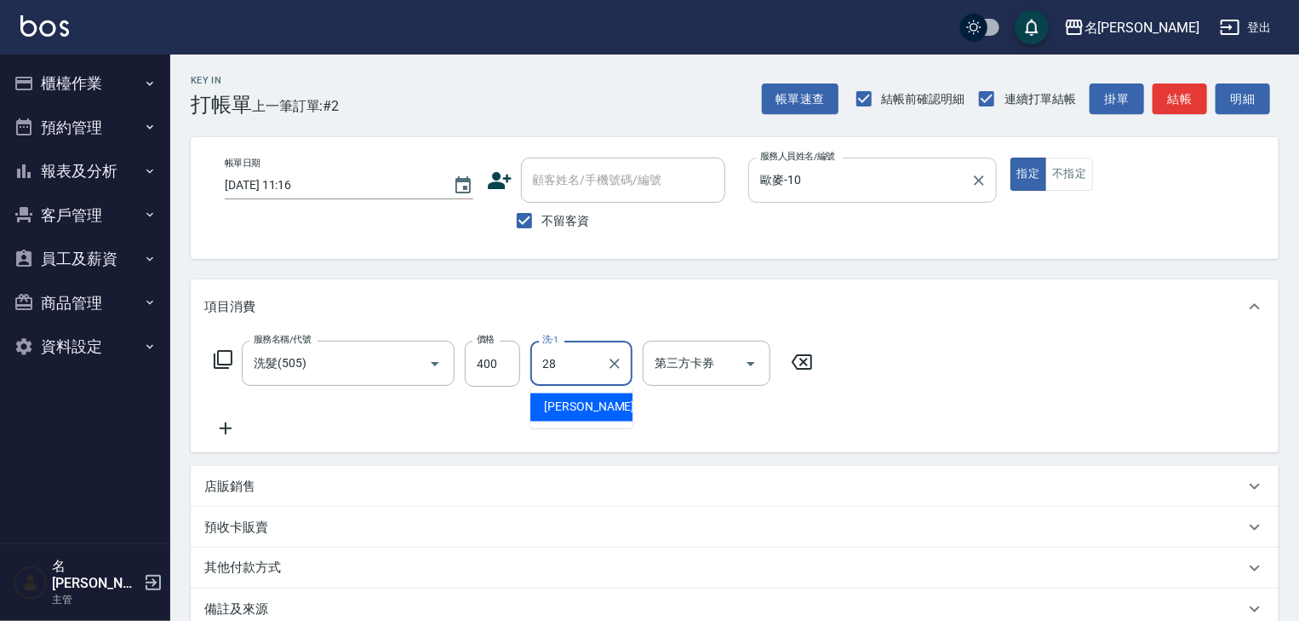
type input "冼宜芳-28"
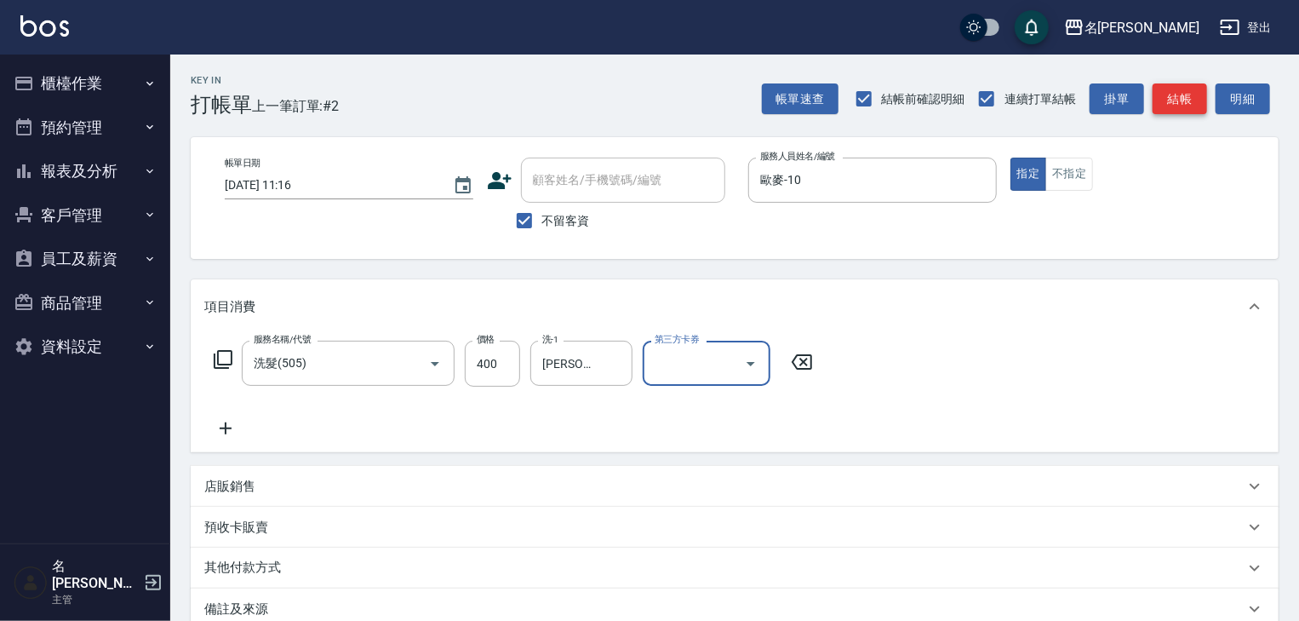
click at [1168, 94] on button "結帳" at bounding box center [1180, 99] width 54 height 32
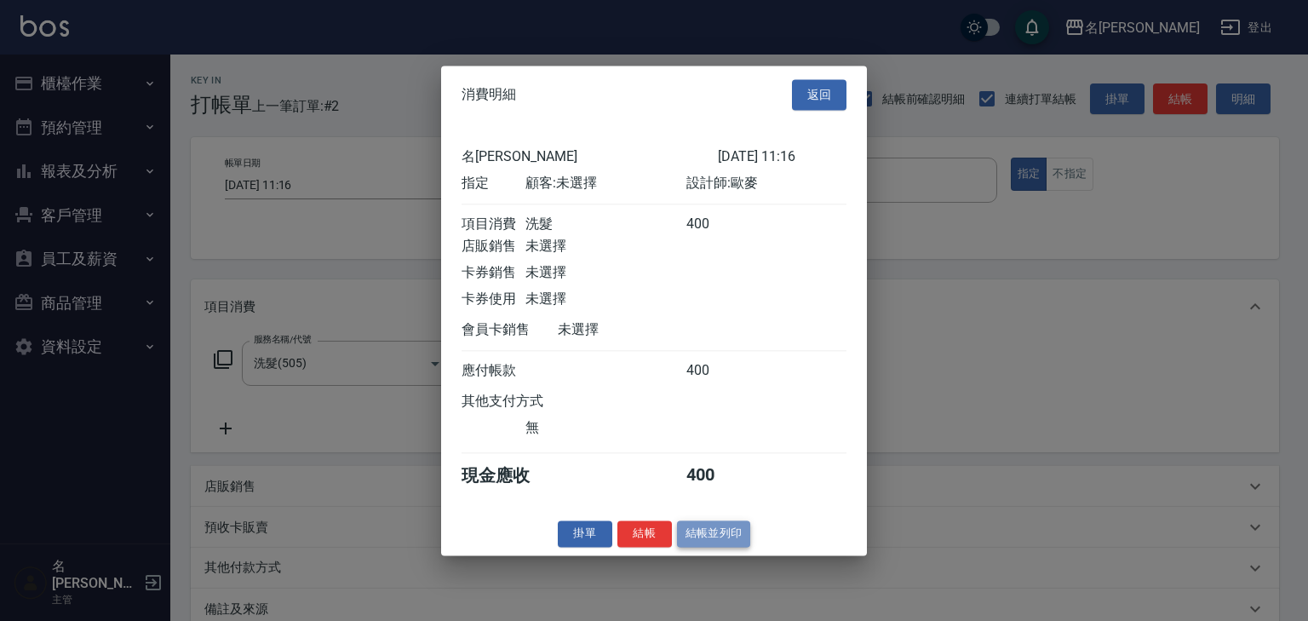
click at [749, 541] on button "結帳並列印" at bounding box center [714, 533] width 74 height 26
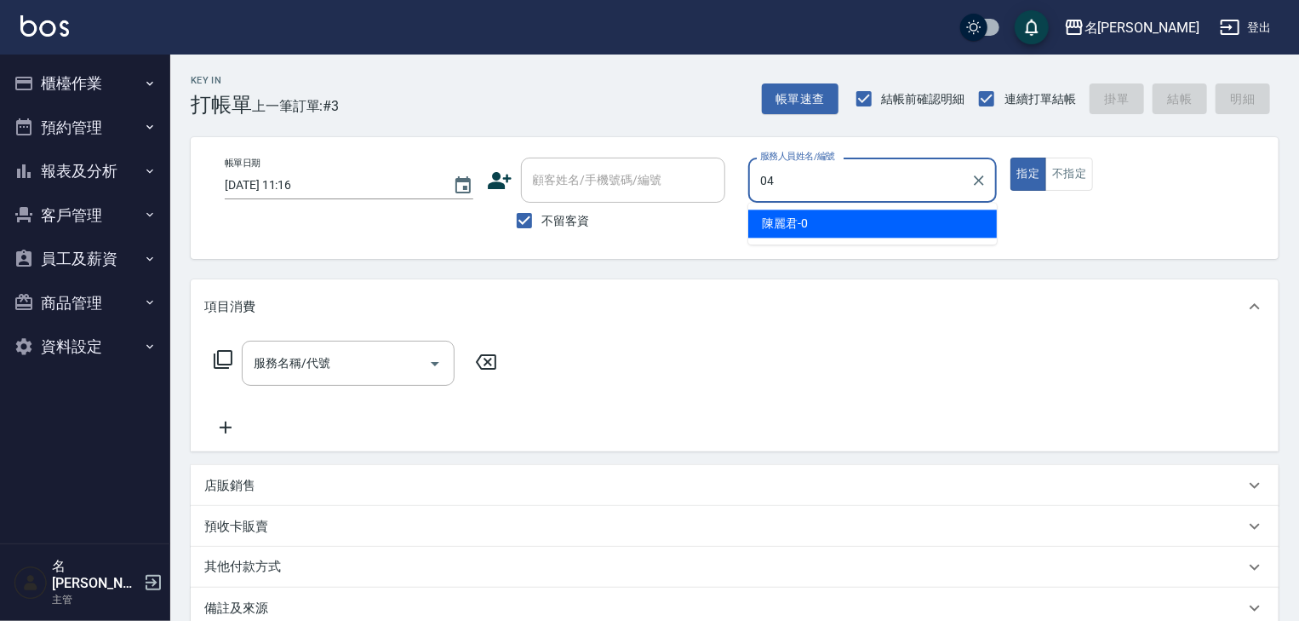
type input "許貴珍-04"
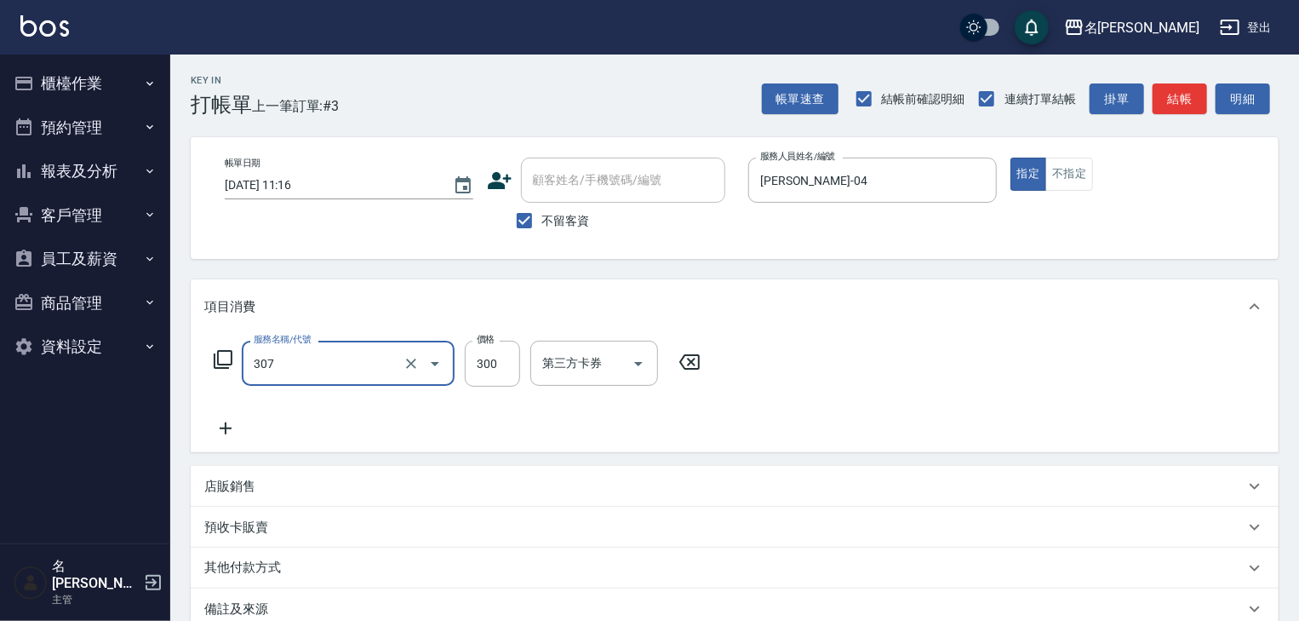
type input "剪髮(307)"
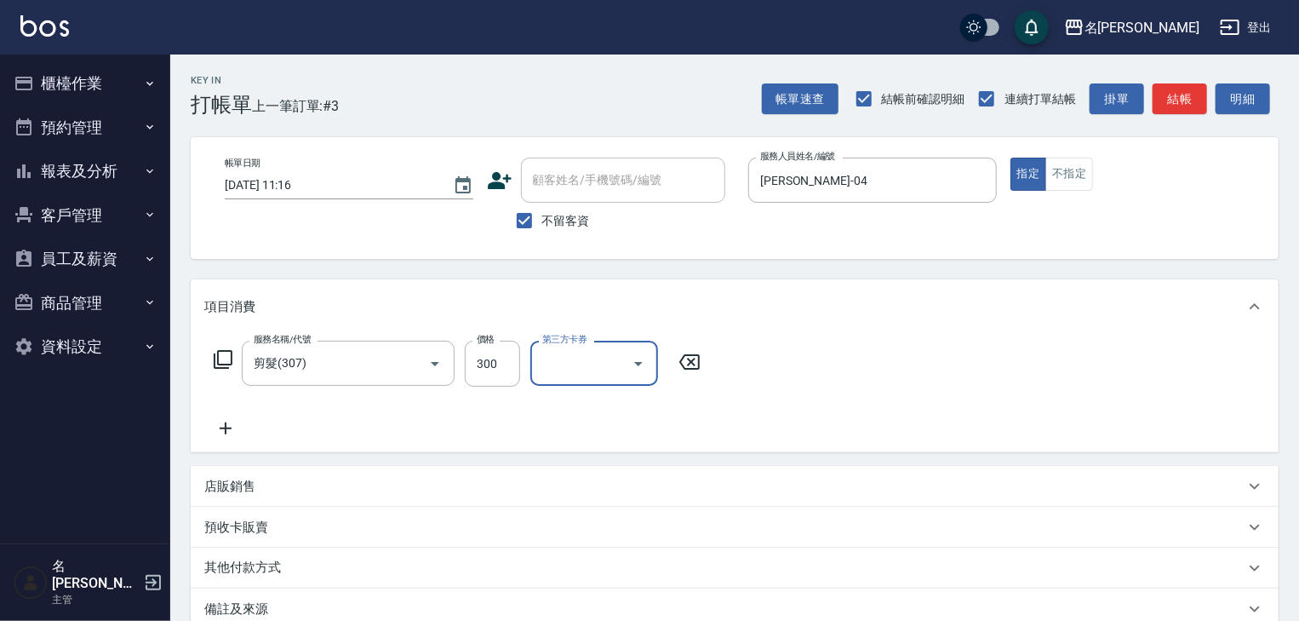
click at [524, 351] on div "服務名稱/代號 剪髮(307) 服務名稱/代號 價格 300 價格 第三方卡券 第三方卡券" at bounding box center [457, 364] width 507 height 46
click at [494, 365] on input "300" at bounding box center [492, 364] width 55 height 46
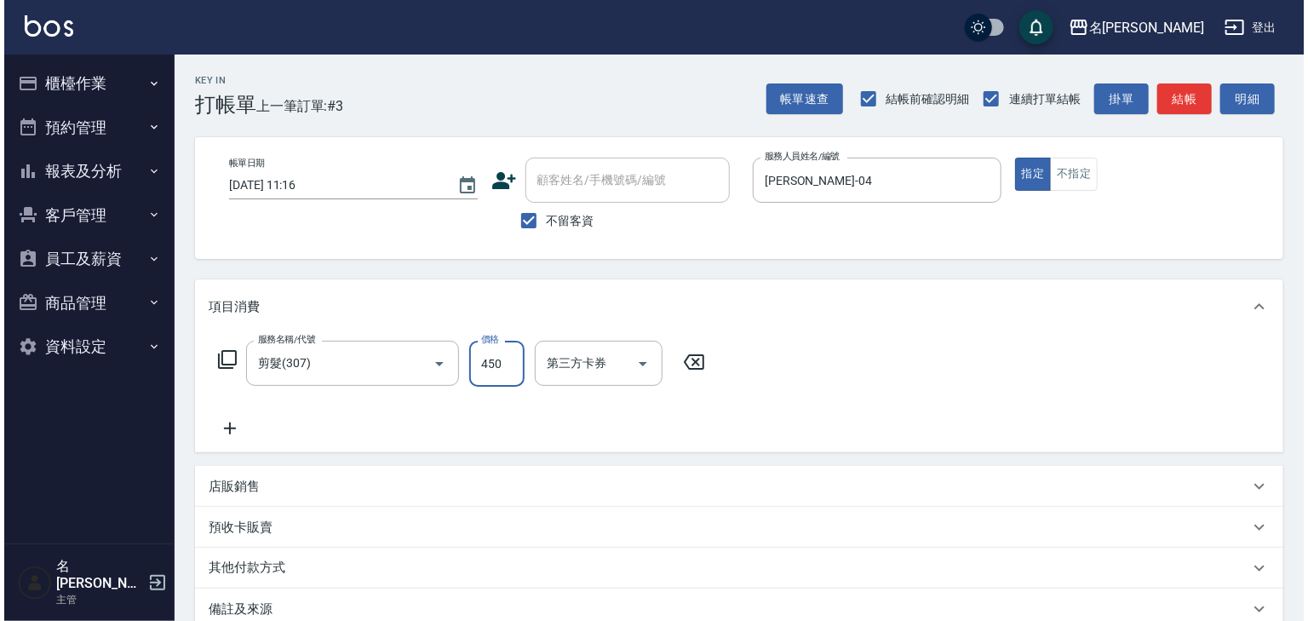
scroll to position [199, 0]
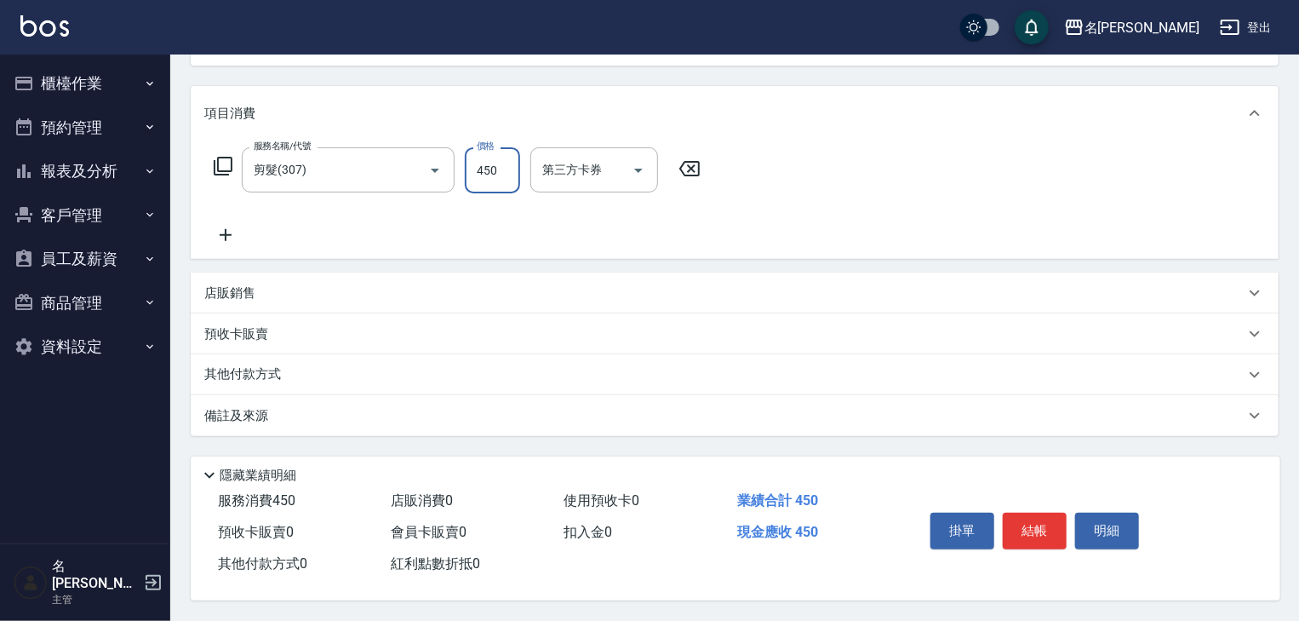
type input "450"
click at [1022, 544] on div "掛單 結帳 明細" at bounding box center [1035, 533] width 222 height 54
click at [1023, 533] on button "結帳" at bounding box center [1035, 531] width 64 height 36
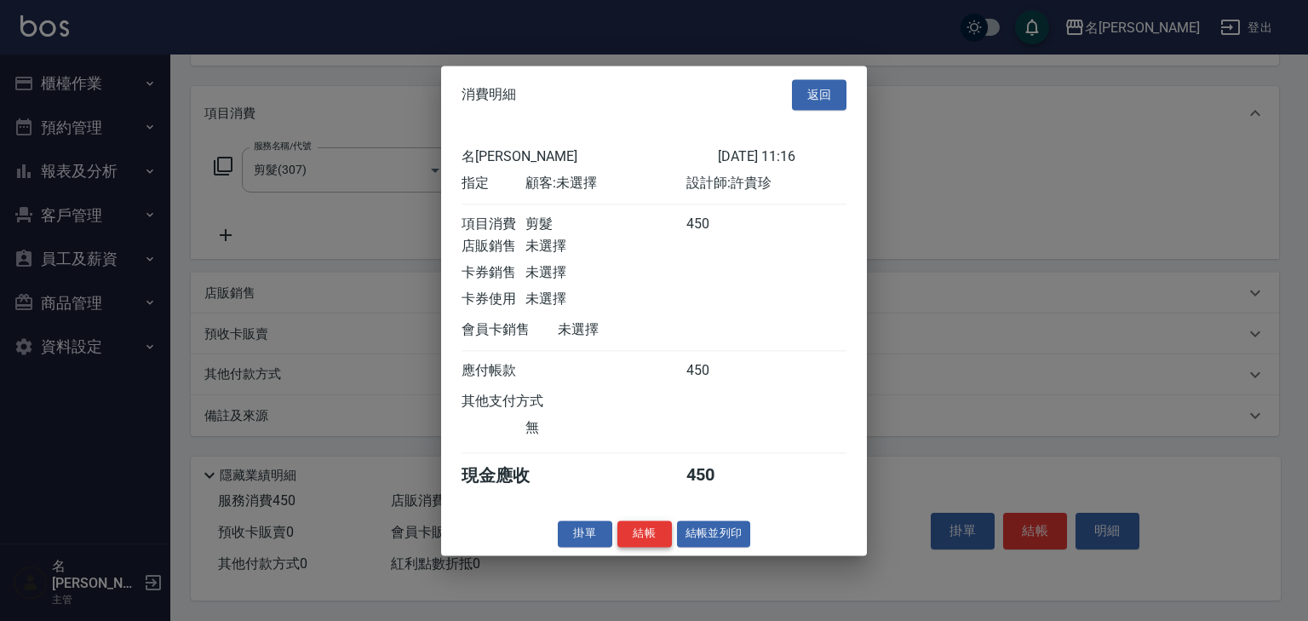
click at [639, 538] on button "結帳" at bounding box center [644, 533] width 54 height 26
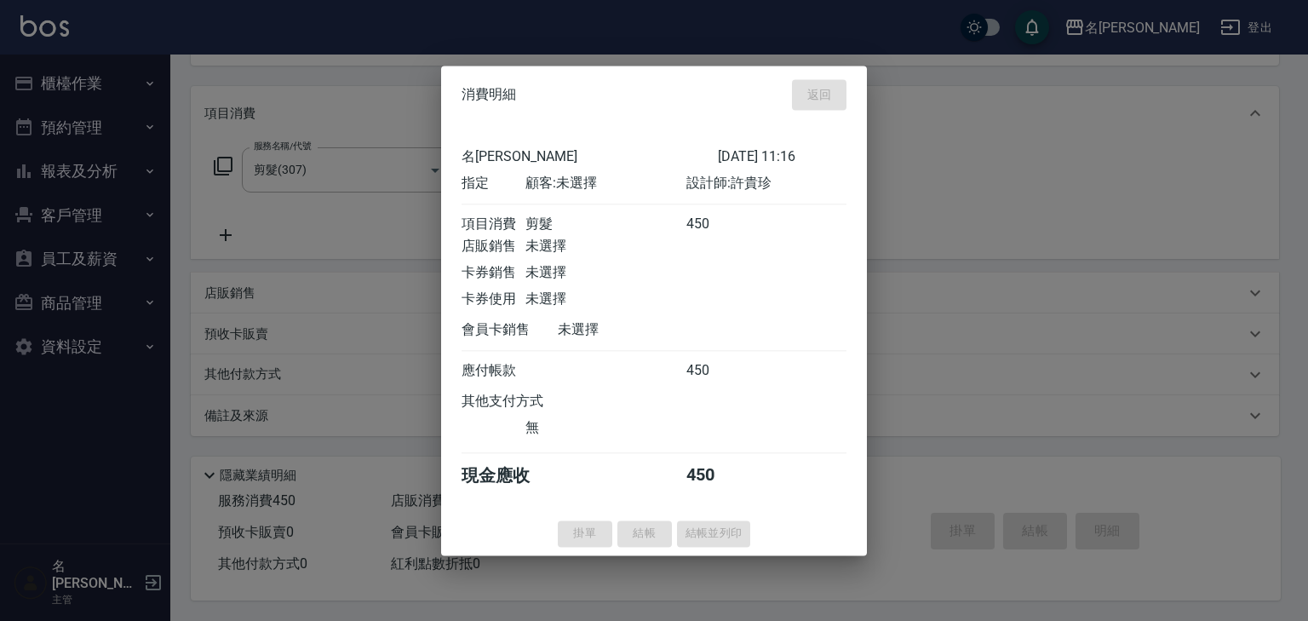
type input "2025/09/13 11:43"
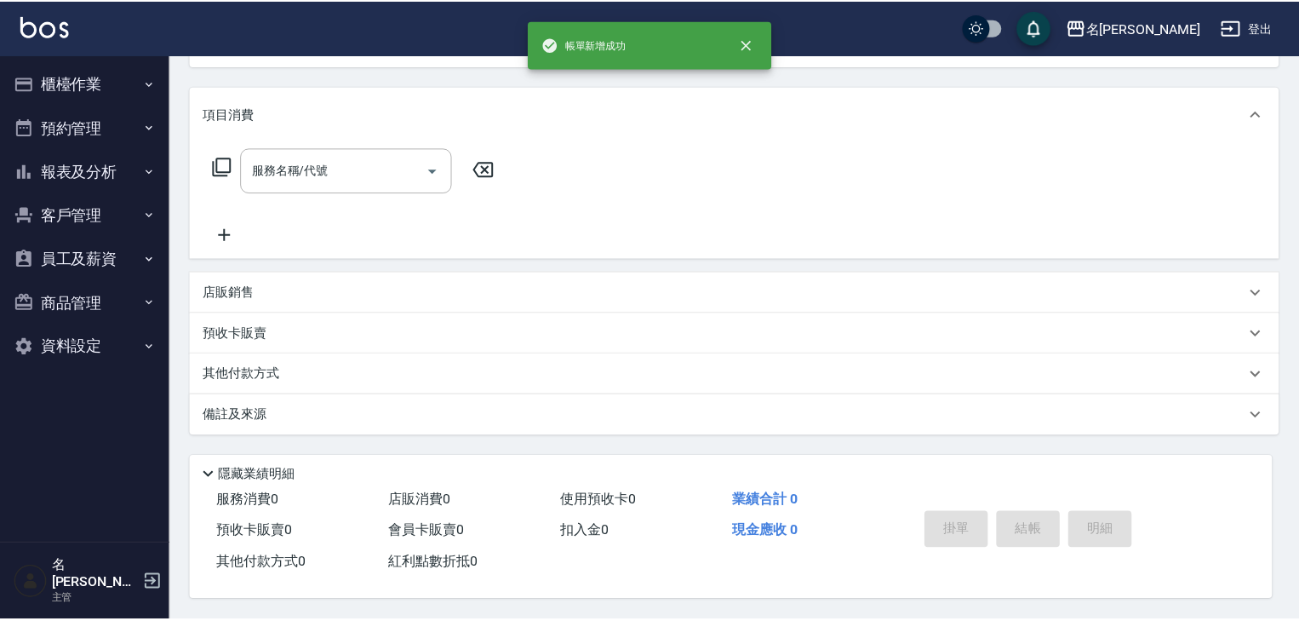
scroll to position [0, 0]
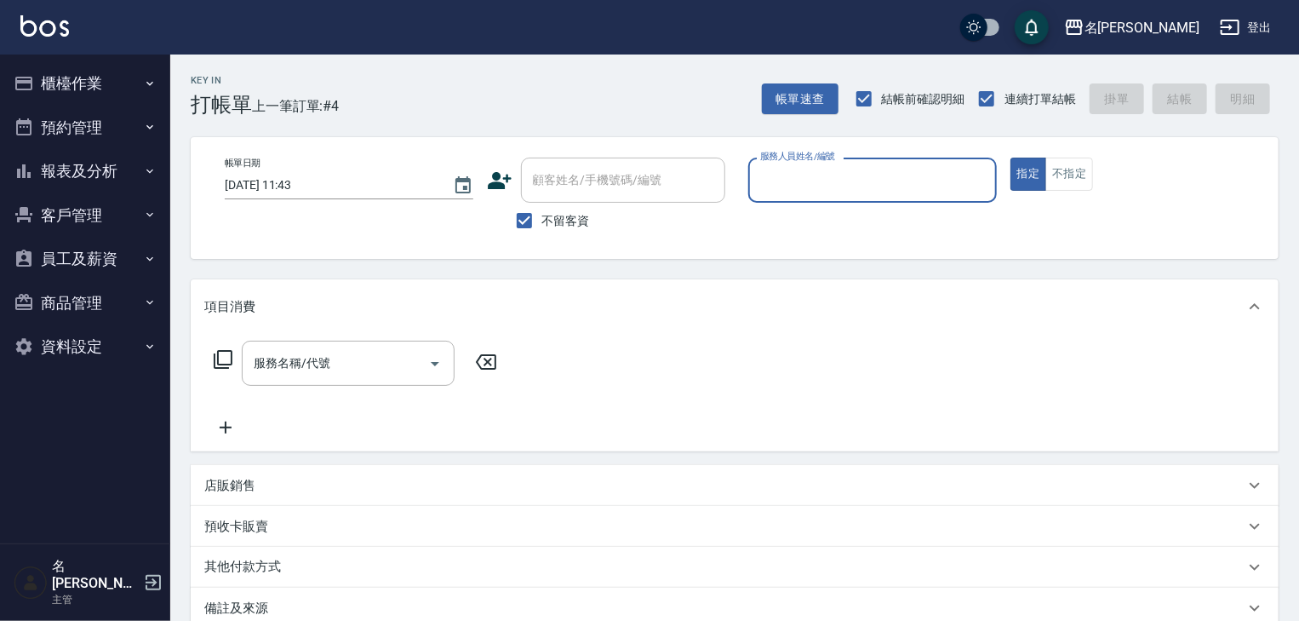
type input "ㄣ"
type input "皮皮-P"
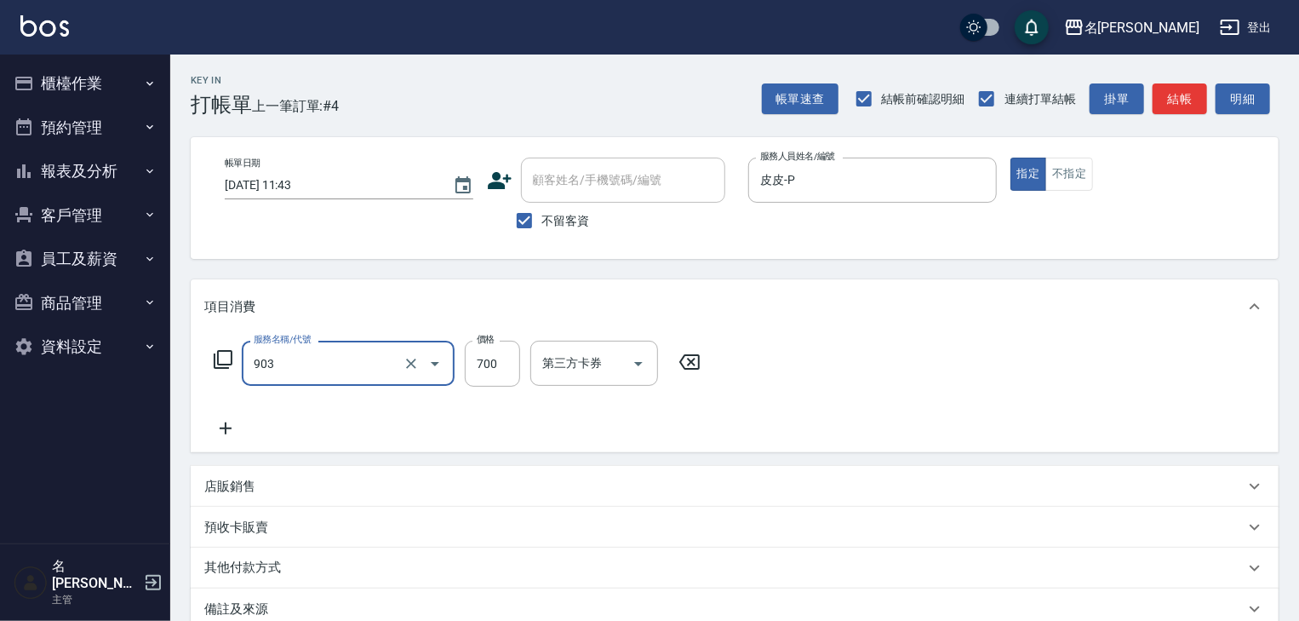
type input "修腳+手(903)"
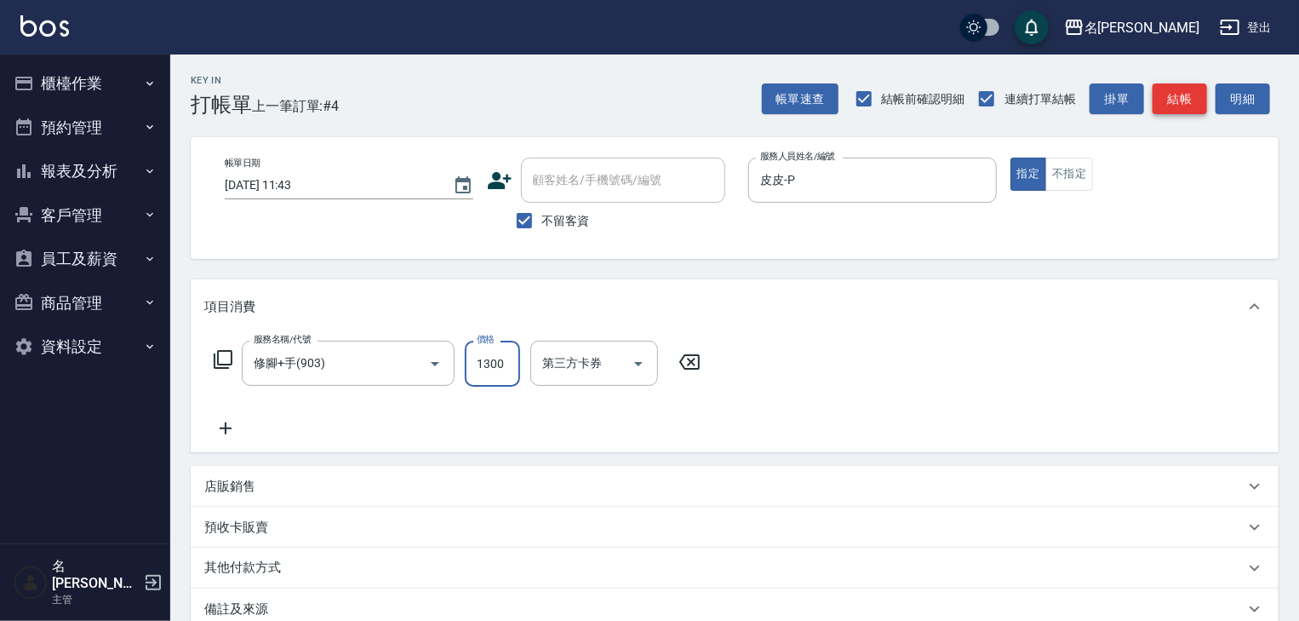
type input "1300"
click at [1177, 110] on button "結帳" at bounding box center [1180, 99] width 54 height 32
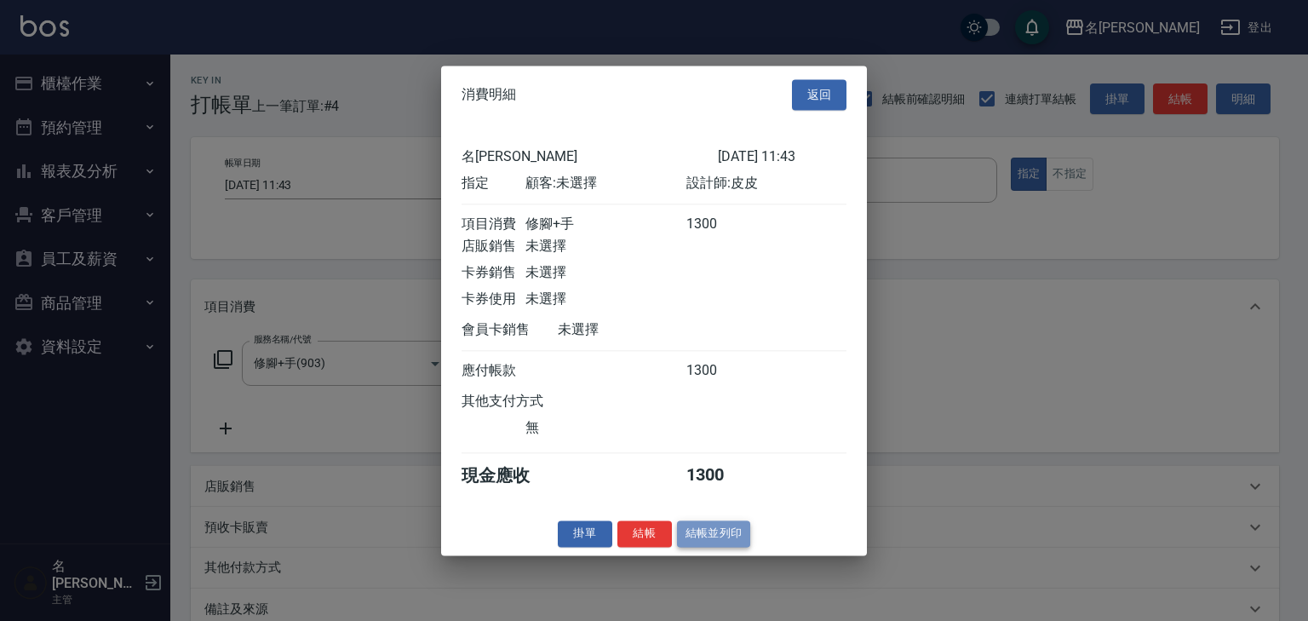
click at [722, 533] on button "結帳並列印" at bounding box center [714, 533] width 74 height 26
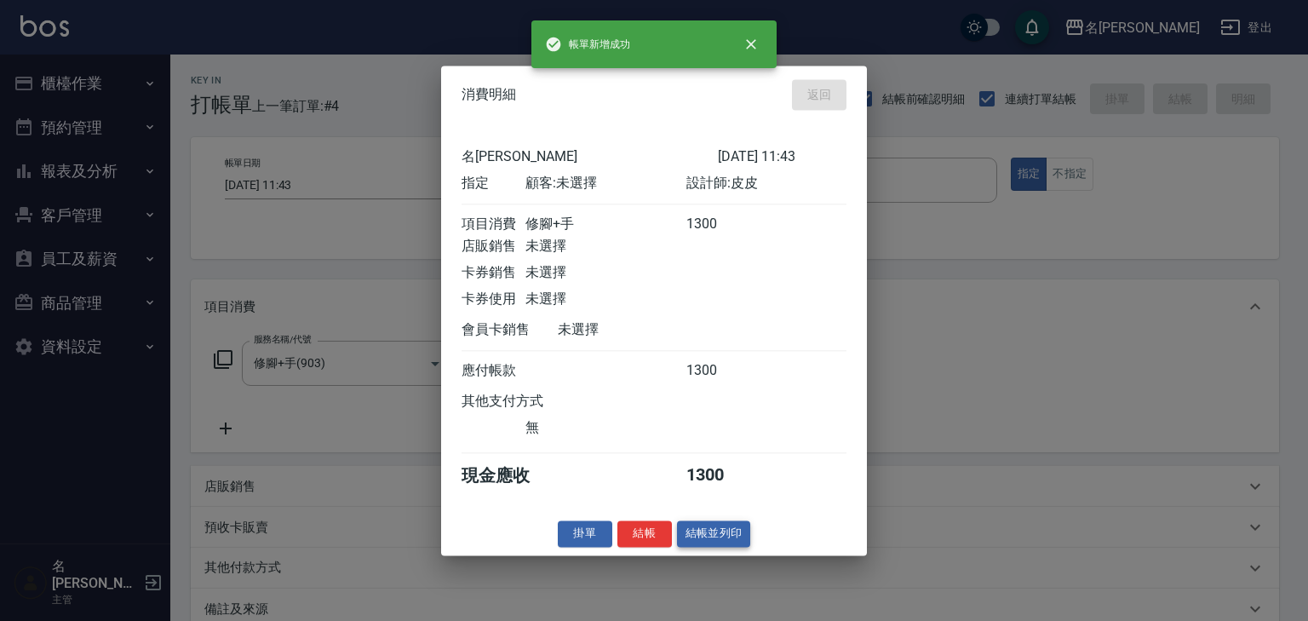
type input "2025/09/13 11:46"
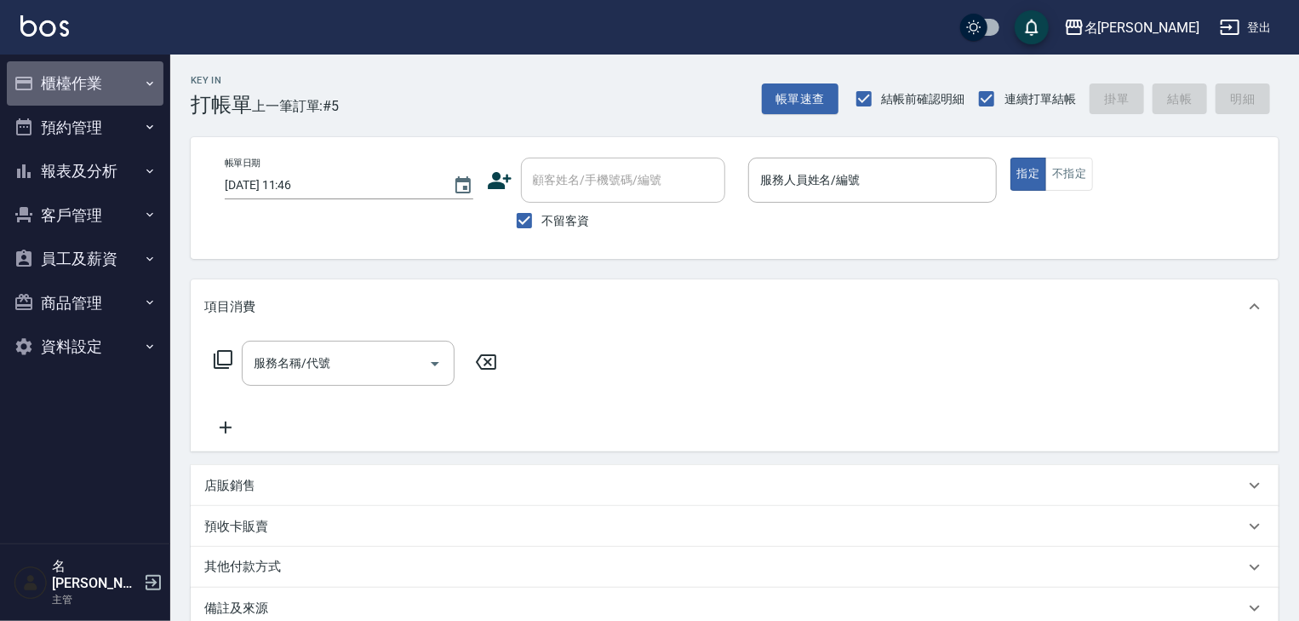
click at [109, 89] on button "櫃檯作業" at bounding box center [85, 83] width 157 height 44
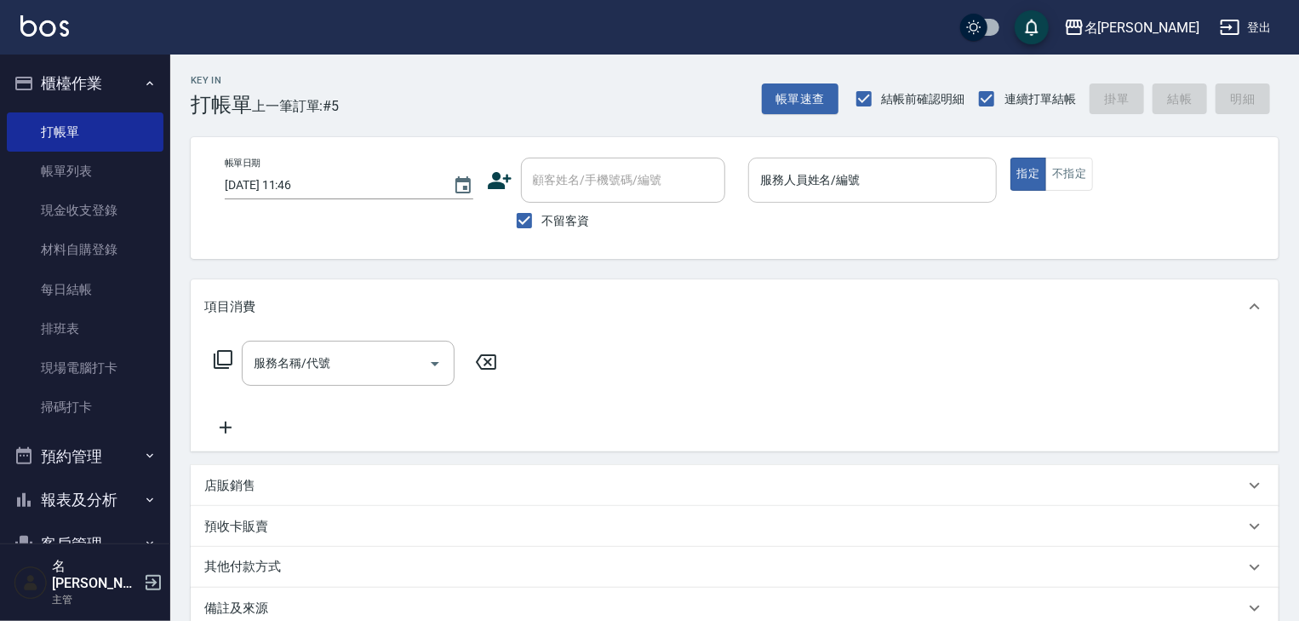
click at [896, 181] on input "服務人員姓名/編號" at bounding box center [872, 180] width 233 height 30
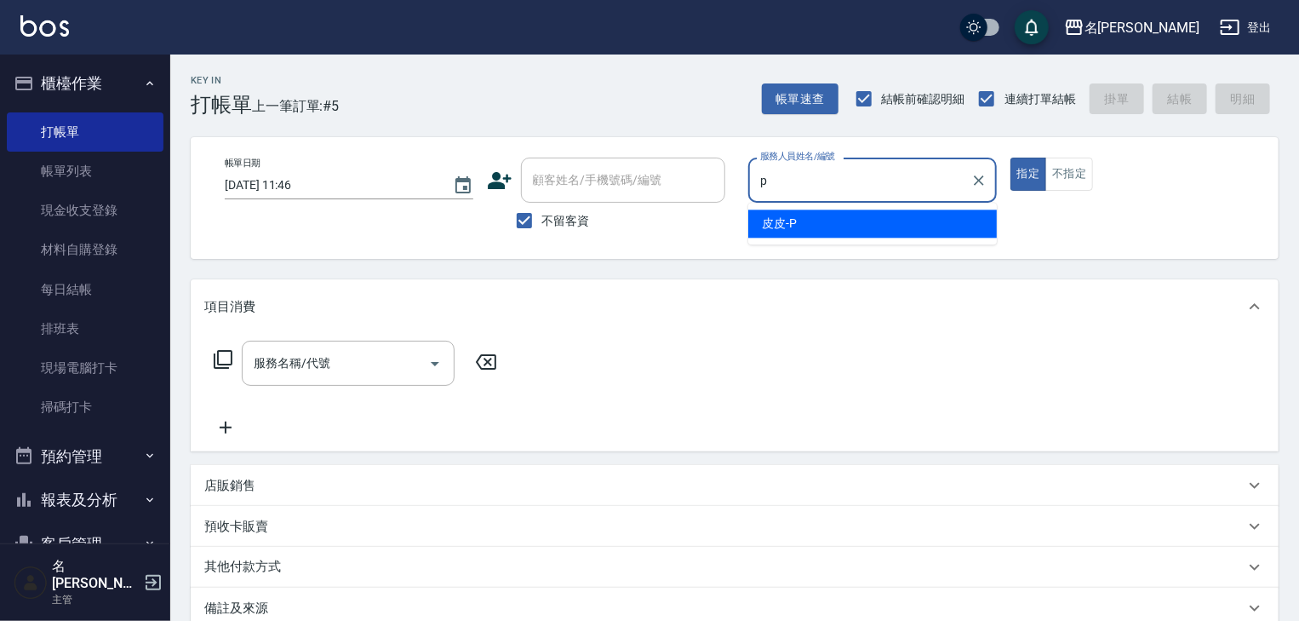
type input "皮皮-P"
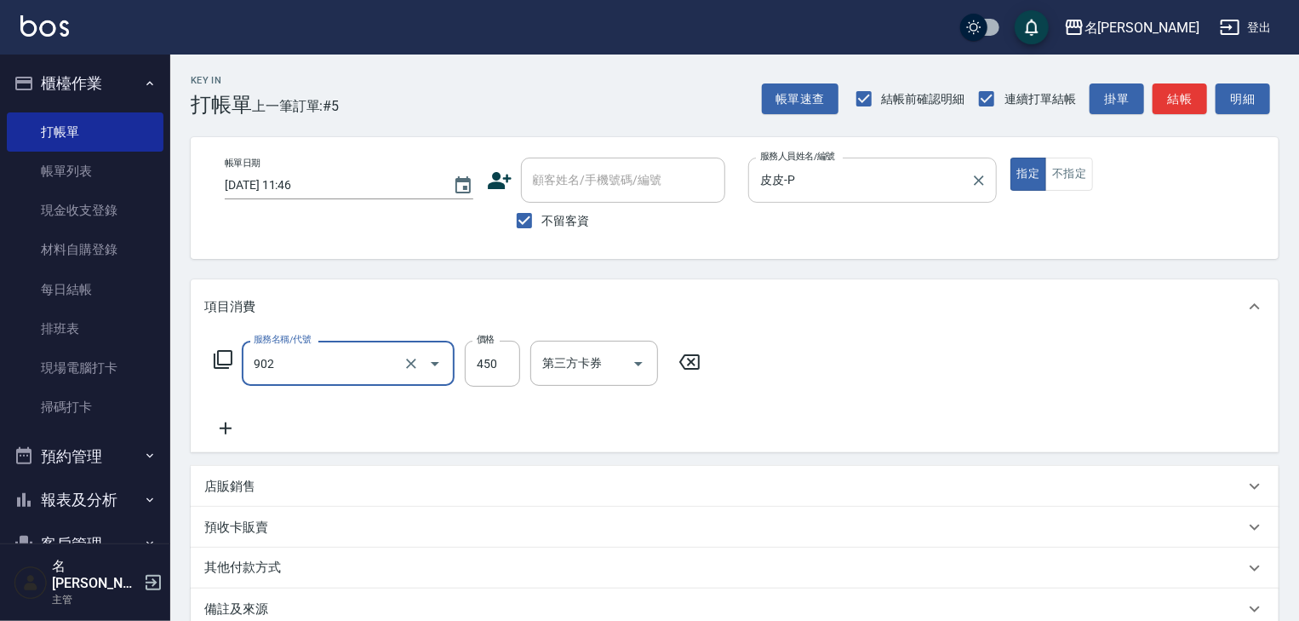
type input "修腳指甲(902)"
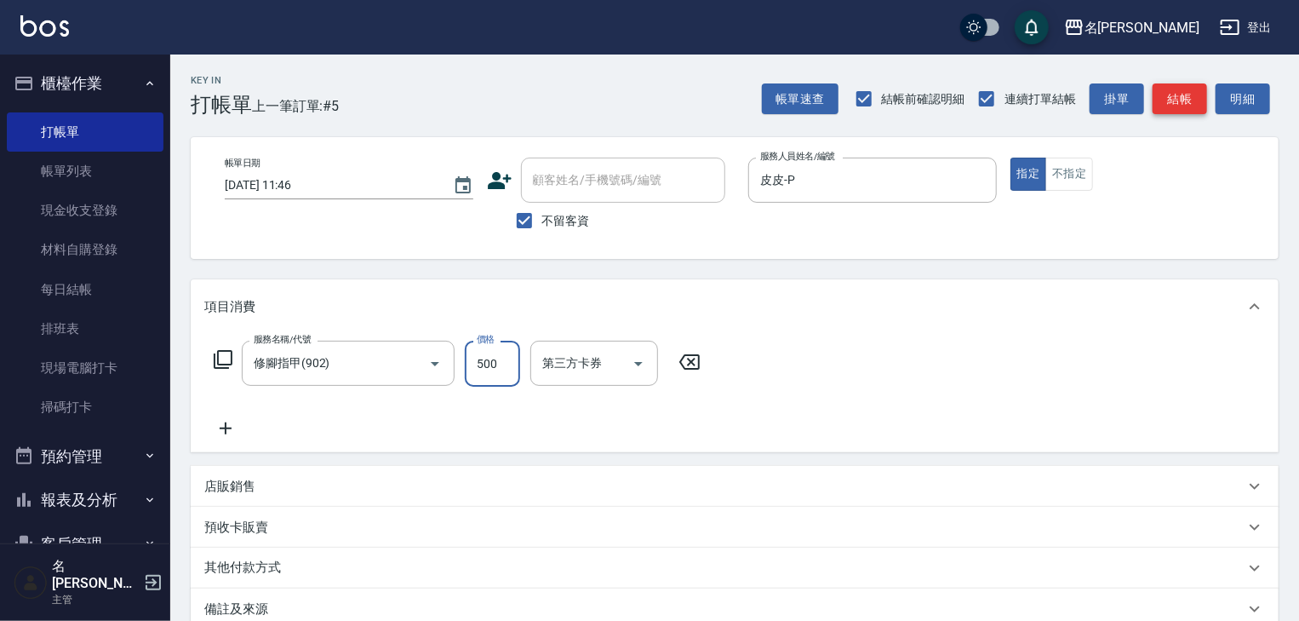
type input "500"
click at [1185, 98] on button "結帳" at bounding box center [1180, 99] width 54 height 32
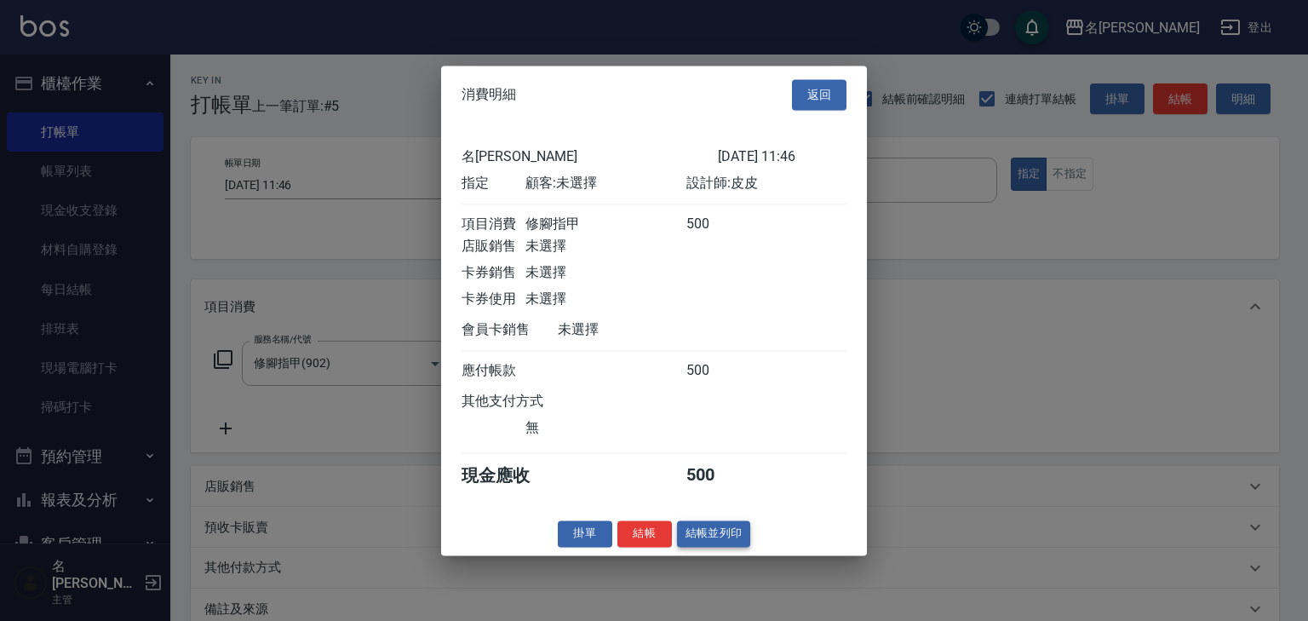
click at [744, 547] on button "結帳並列印" at bounding box center [714, 533] width 74 height 26
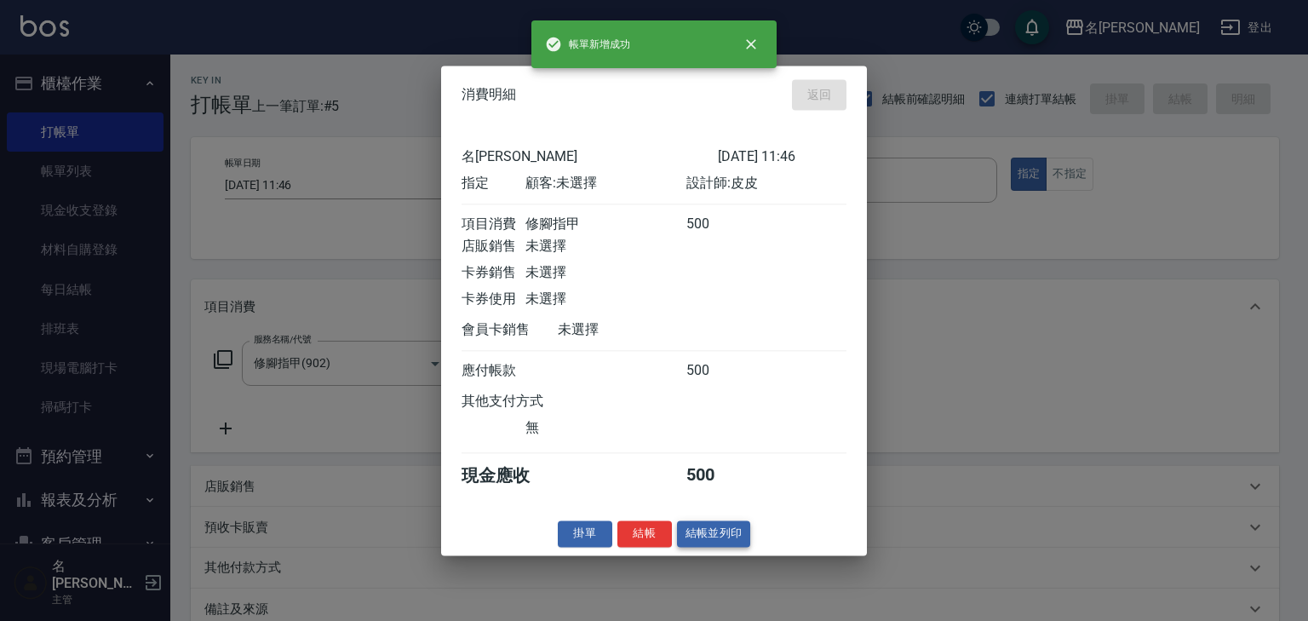
type input "2025/09/13 12:24"
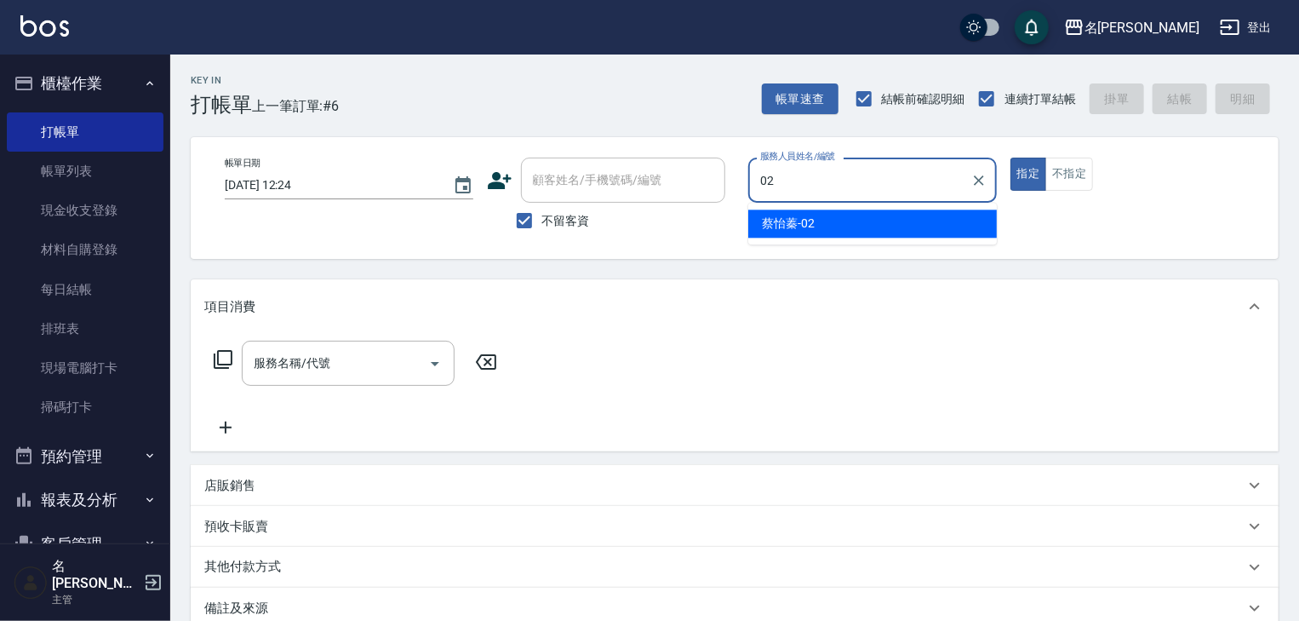
type input "蔡怡蓁-02"
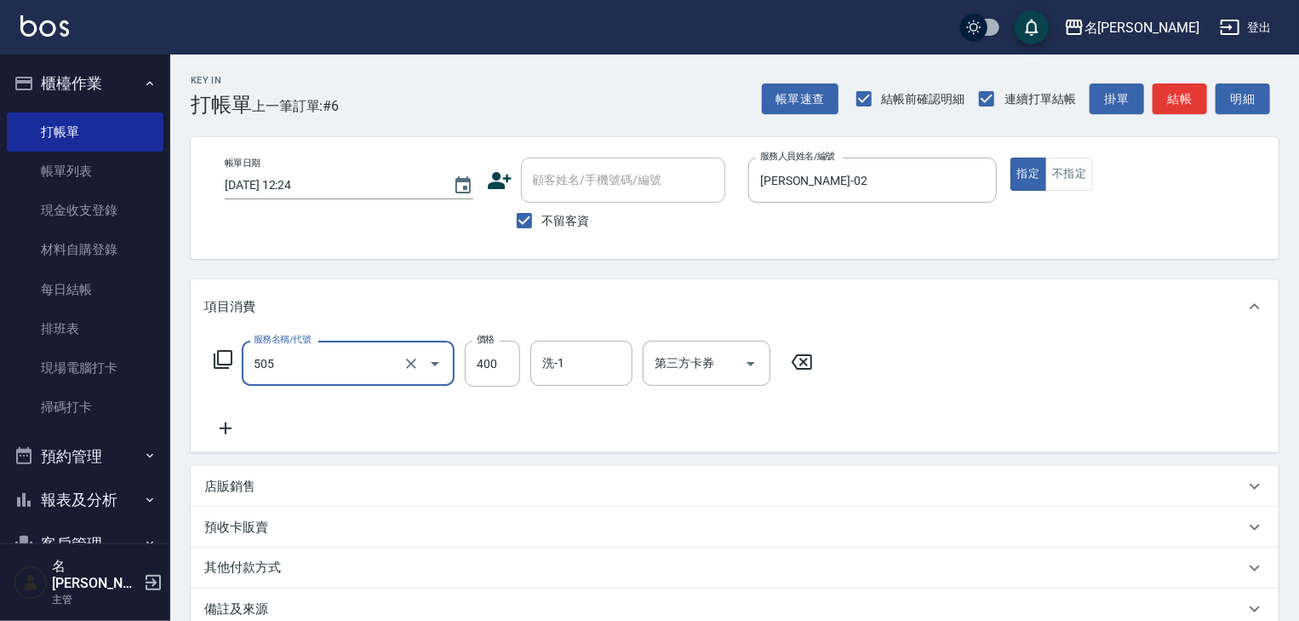
type input "洗髮(505)"
type input "500"
click at [1195, 95] on button "結帳" at bounding box center [1180, 99] width 54 height 32
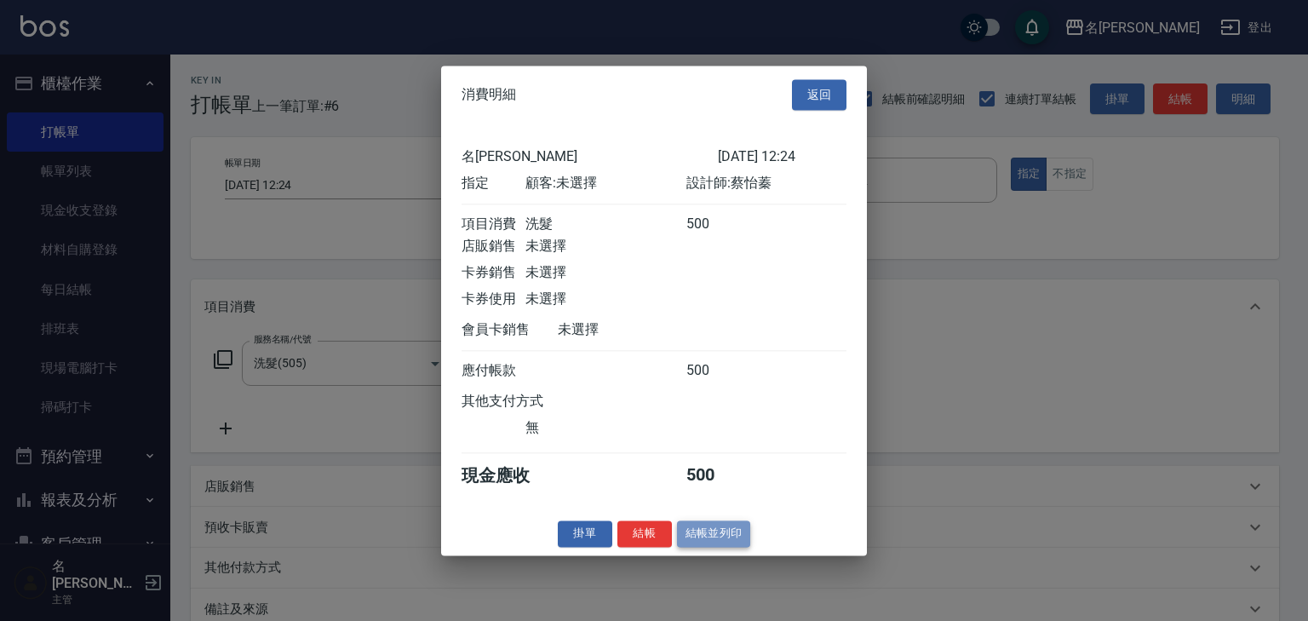
click at [702, 547] on button "結帳並列印" at bounding box center [714, 533] width 74 height 26
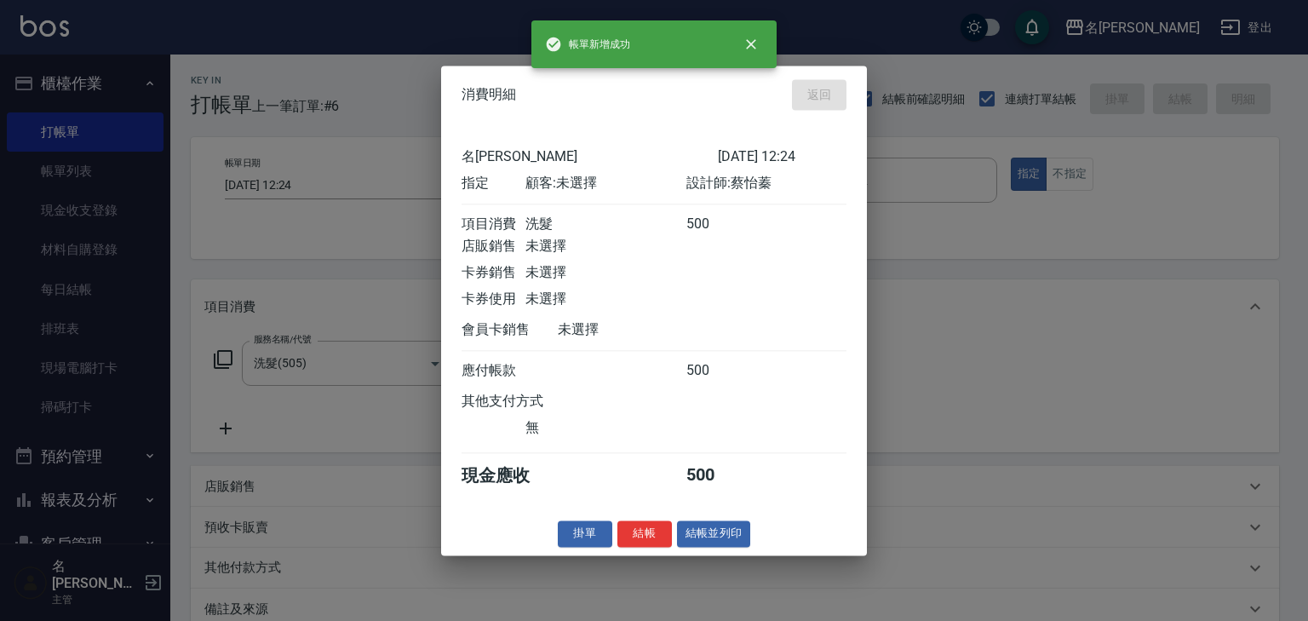
type input "2025/09/13 12:25"
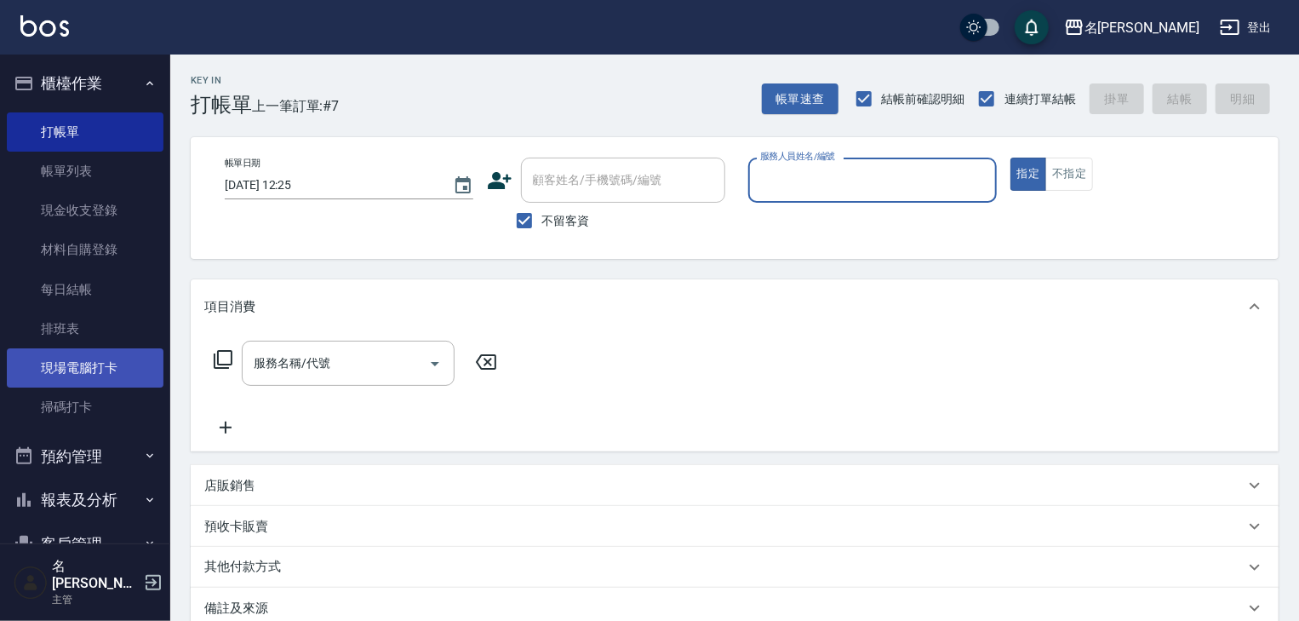
click at [77, 351] on link "現場電腦打卡" at bounding box center [85, 367] width 157 height 39
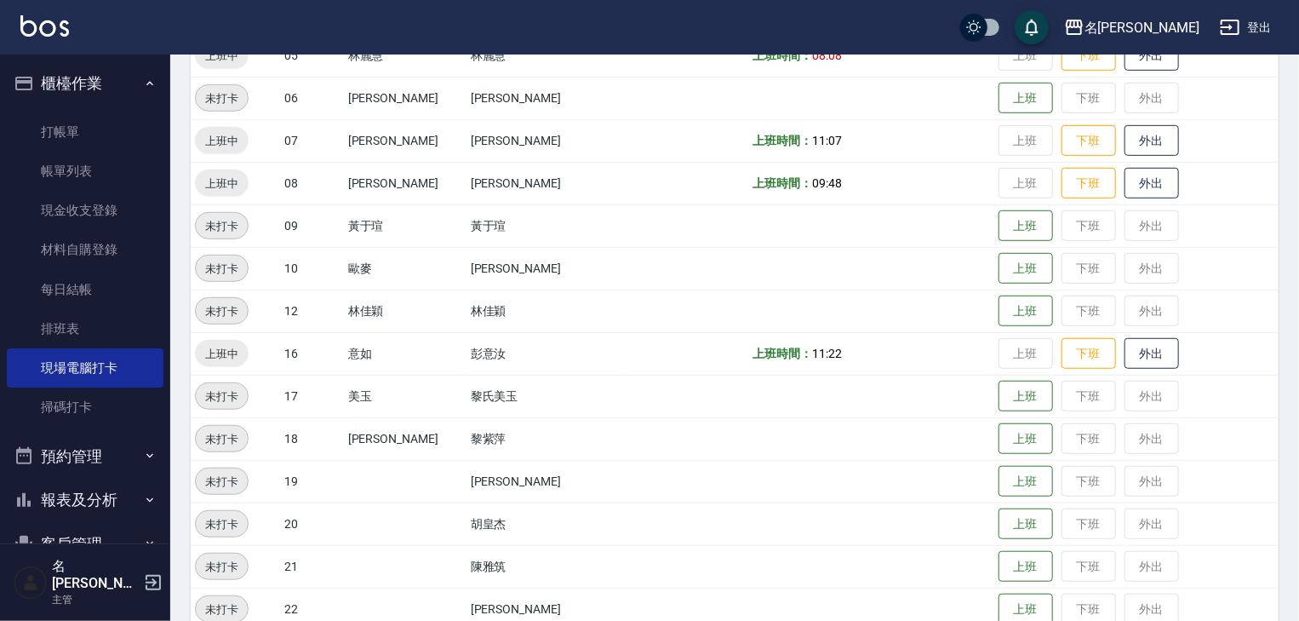
scroll to position [545, 0]
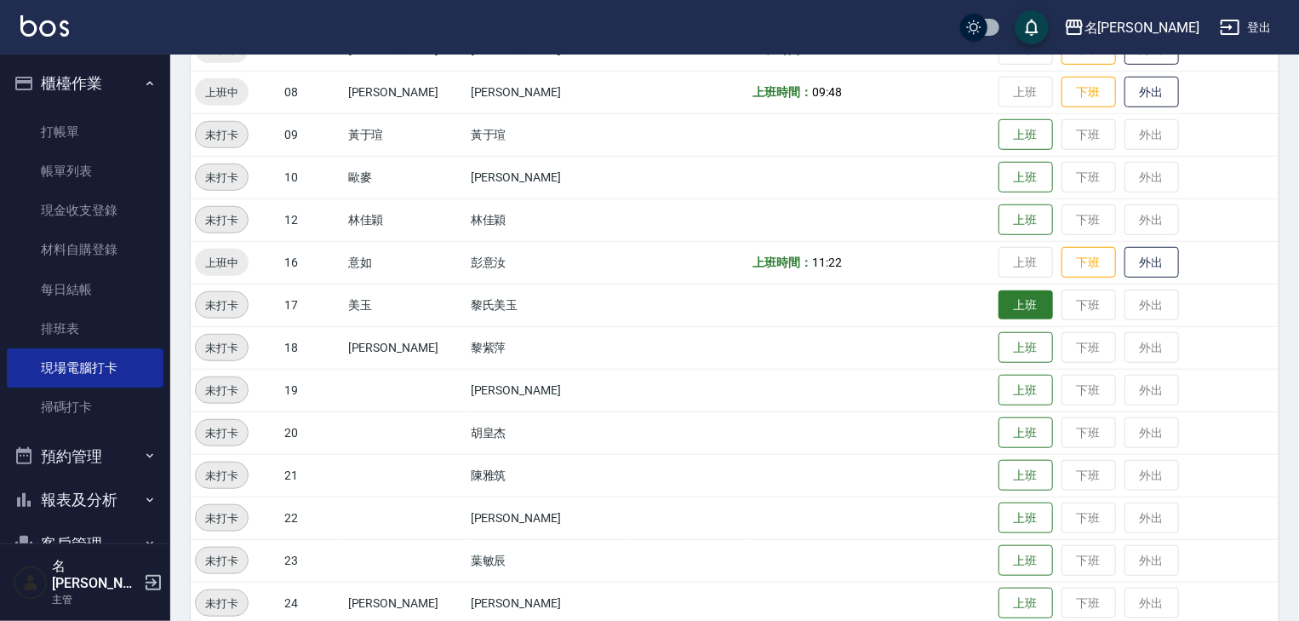
click at [1006, 304] on button "上班" at bounding box center [1026, 305] width 54 height 30
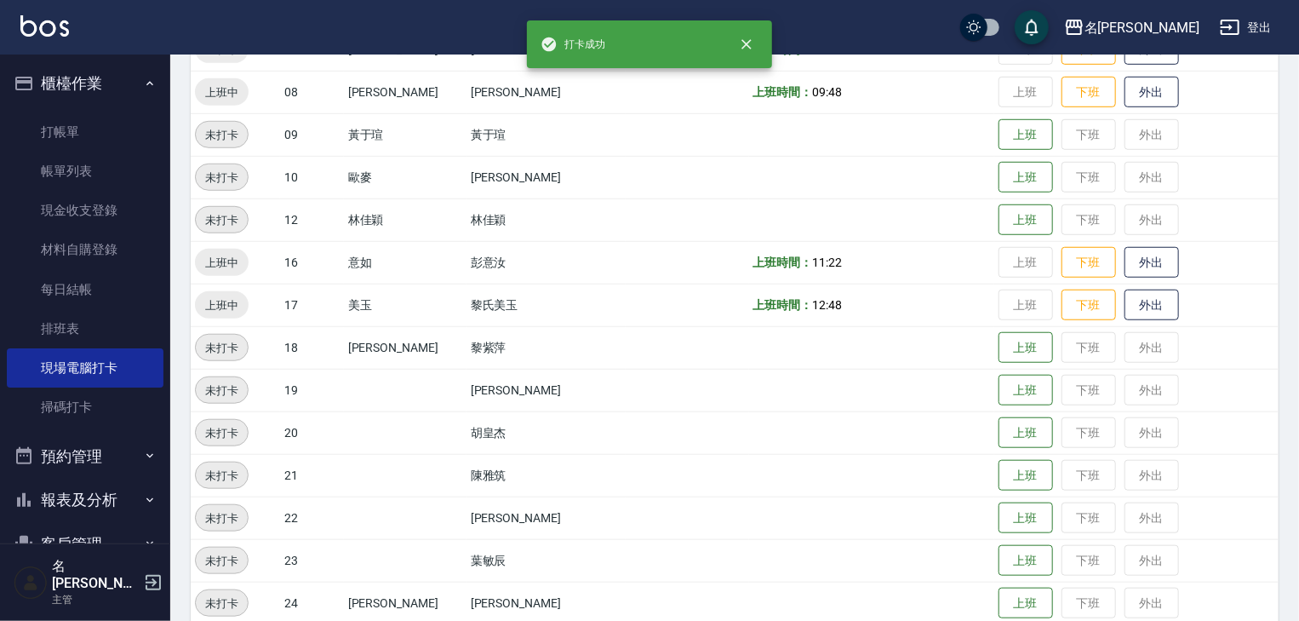
scroll to position [635, 0]
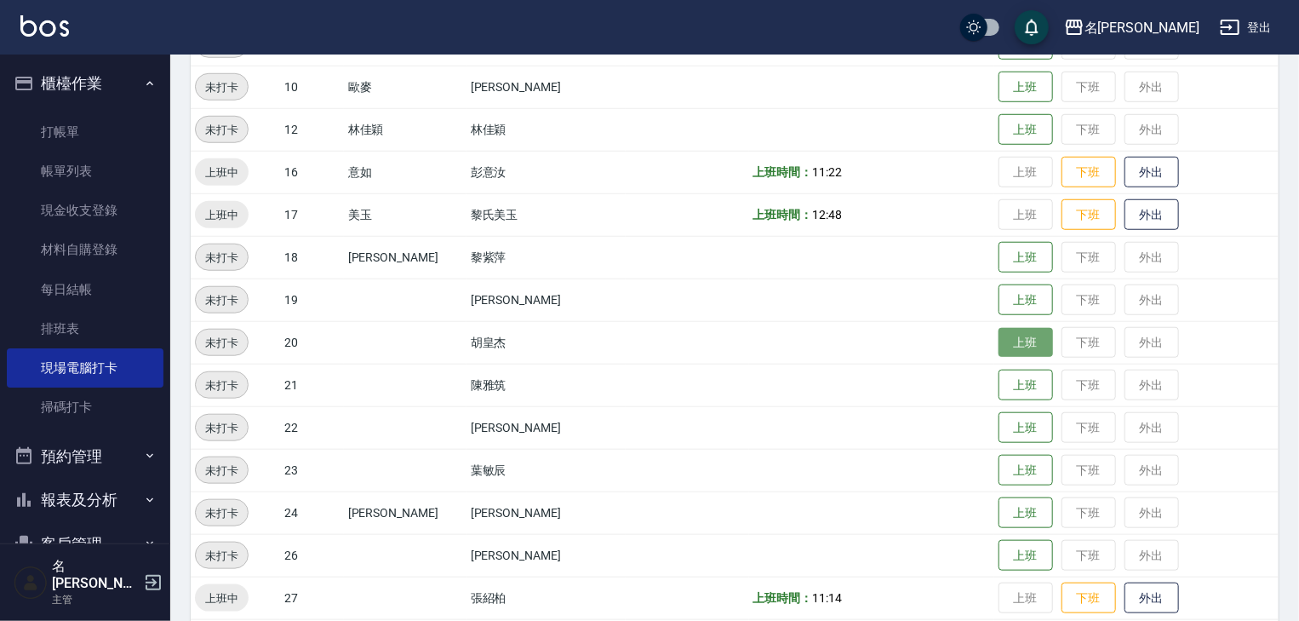
click at [999, 341] on button "上班" at bounding box center [1026, 343] width 54 height 30
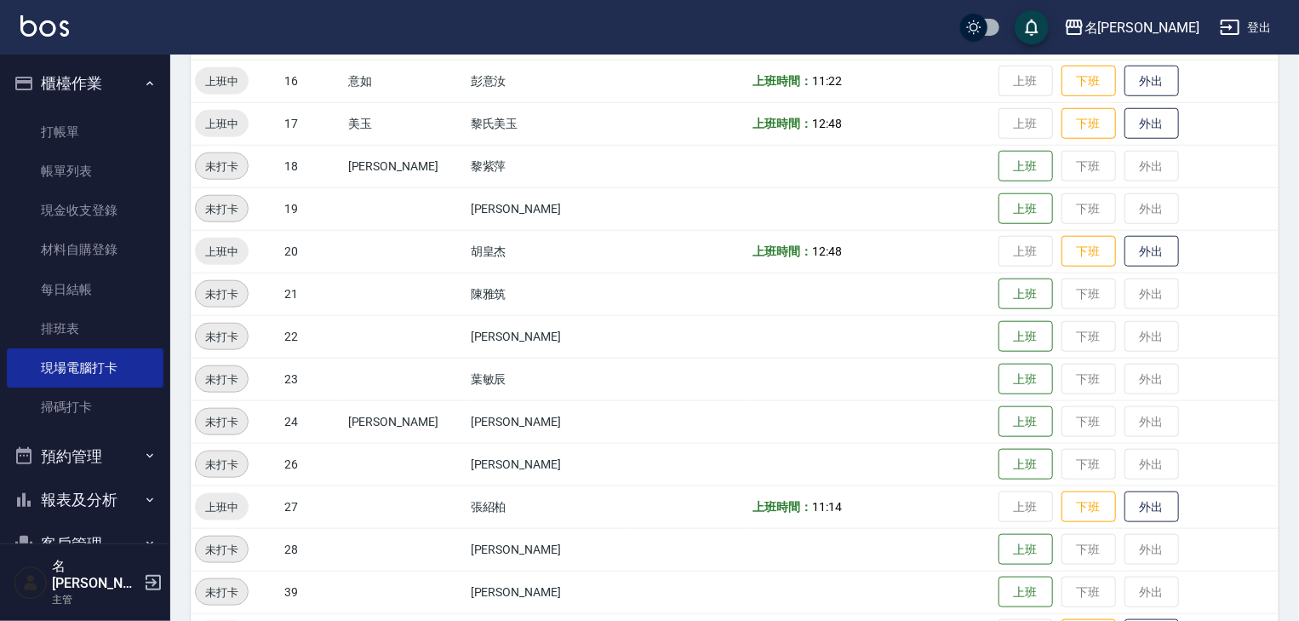
scroll to position [363, 0]
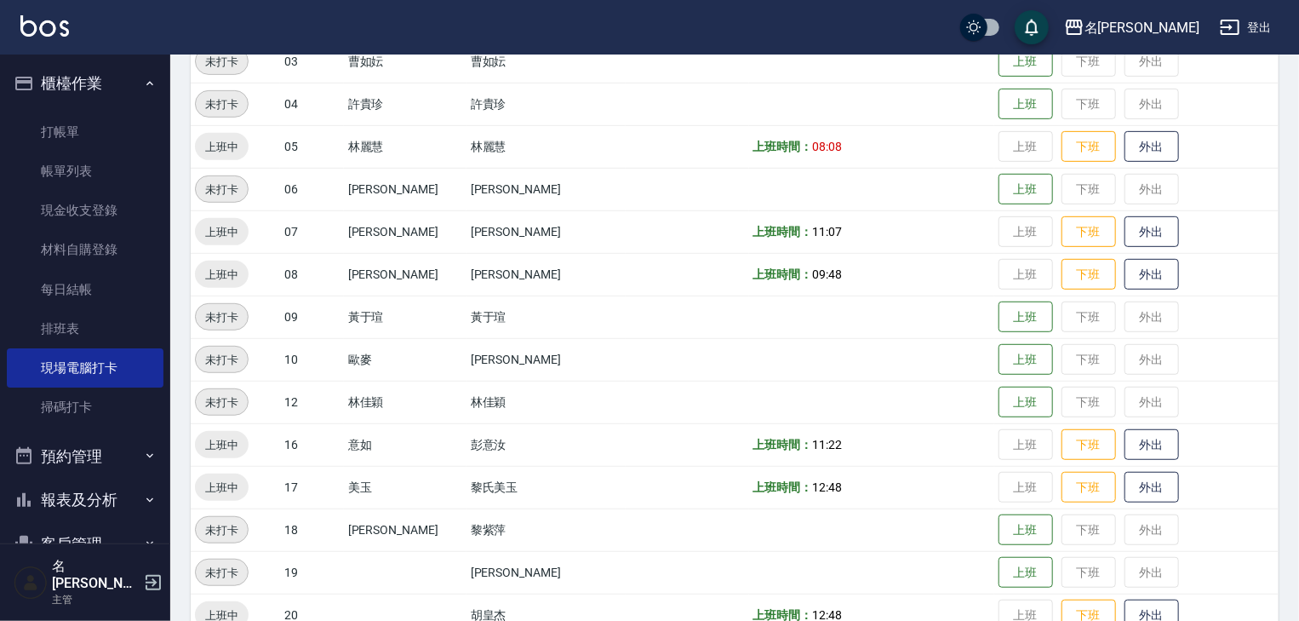
click at [57, 26] on img at bounding box center [44, 25] width 49 height 21
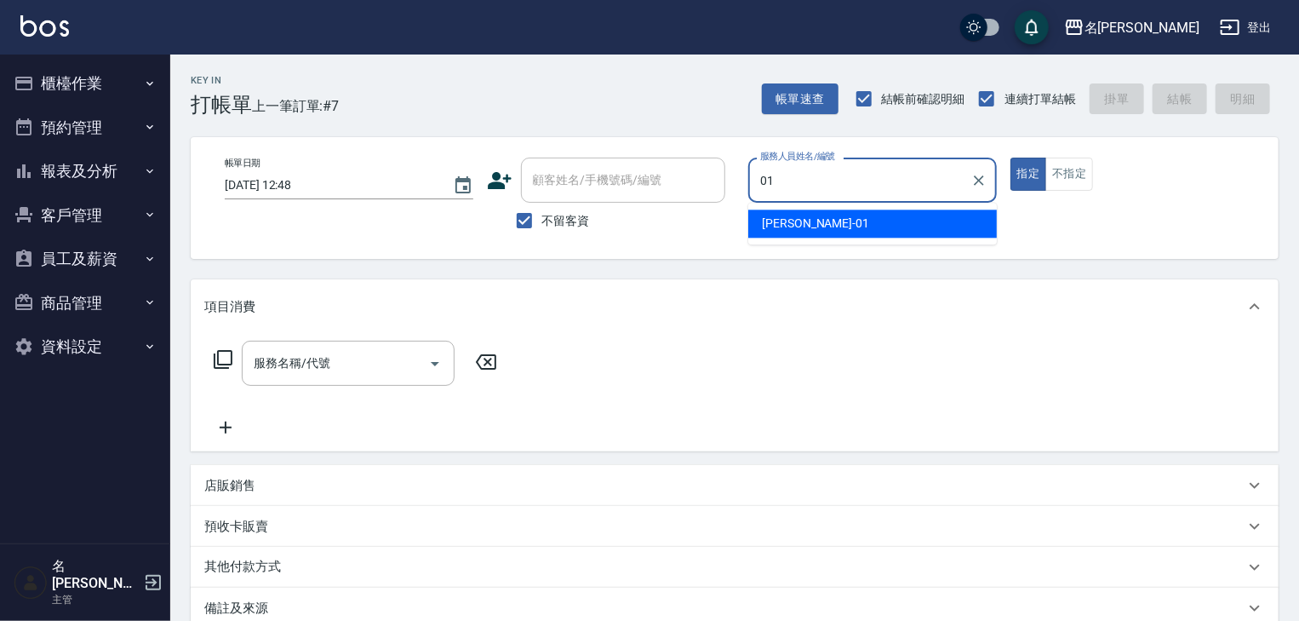
type input "Joyce-01"
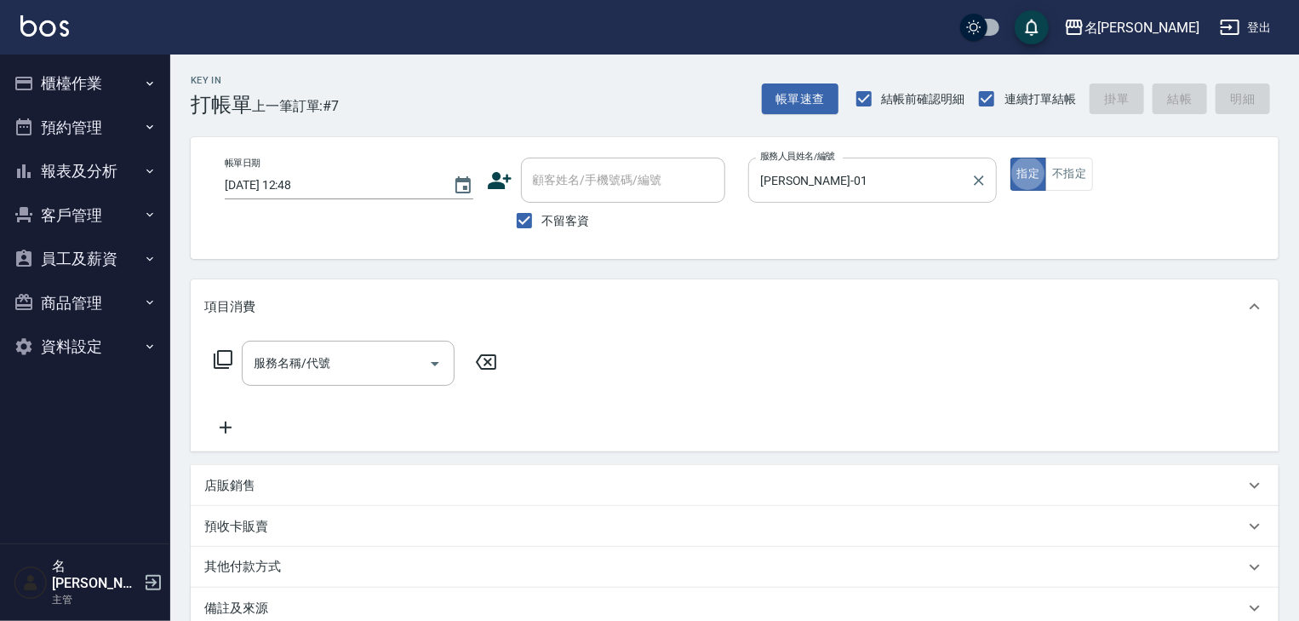
type button "true"
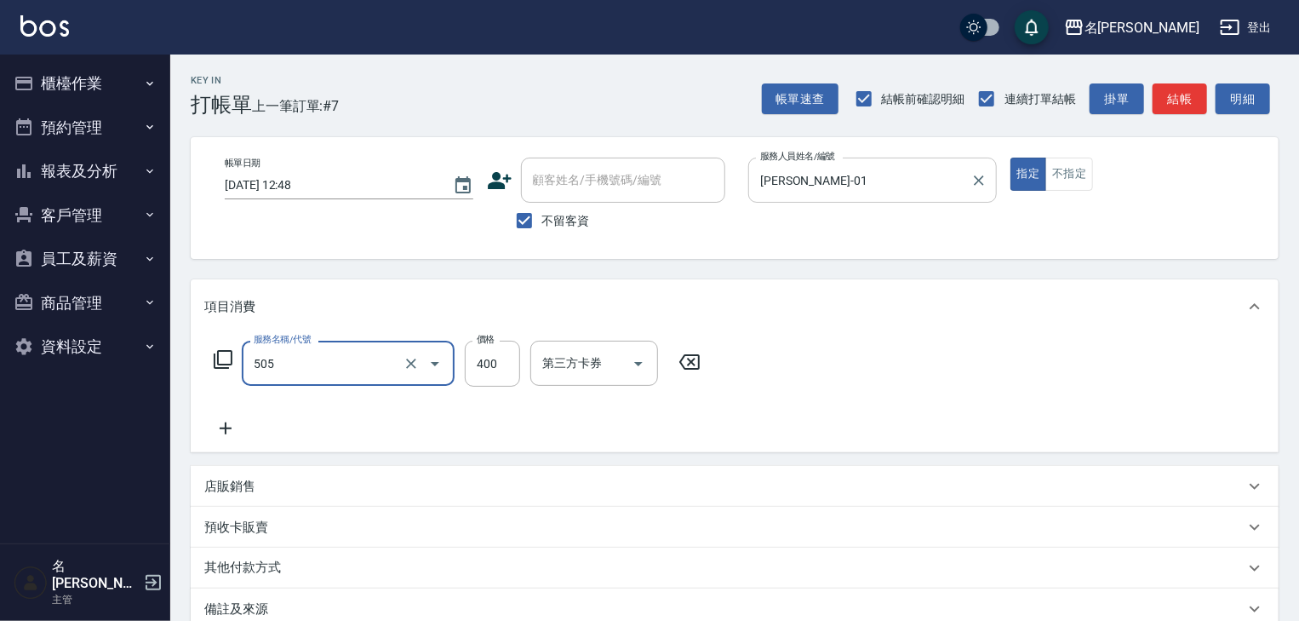
type input "洗髮(505)"
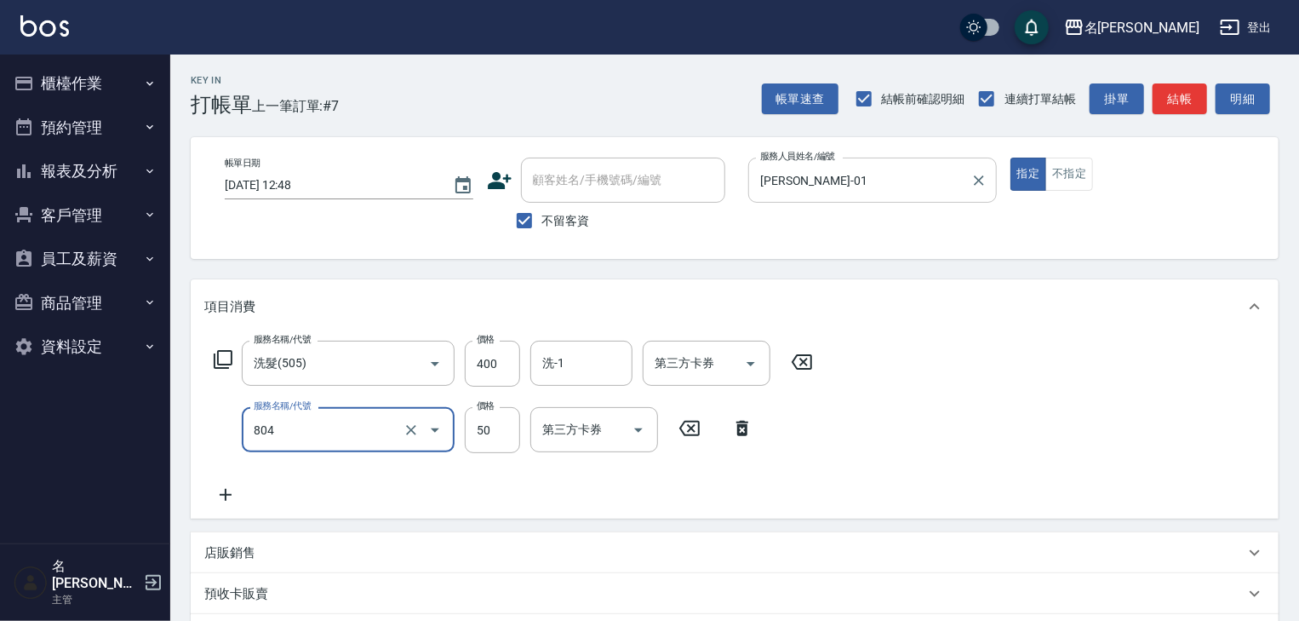
type input "吹捲(804)"
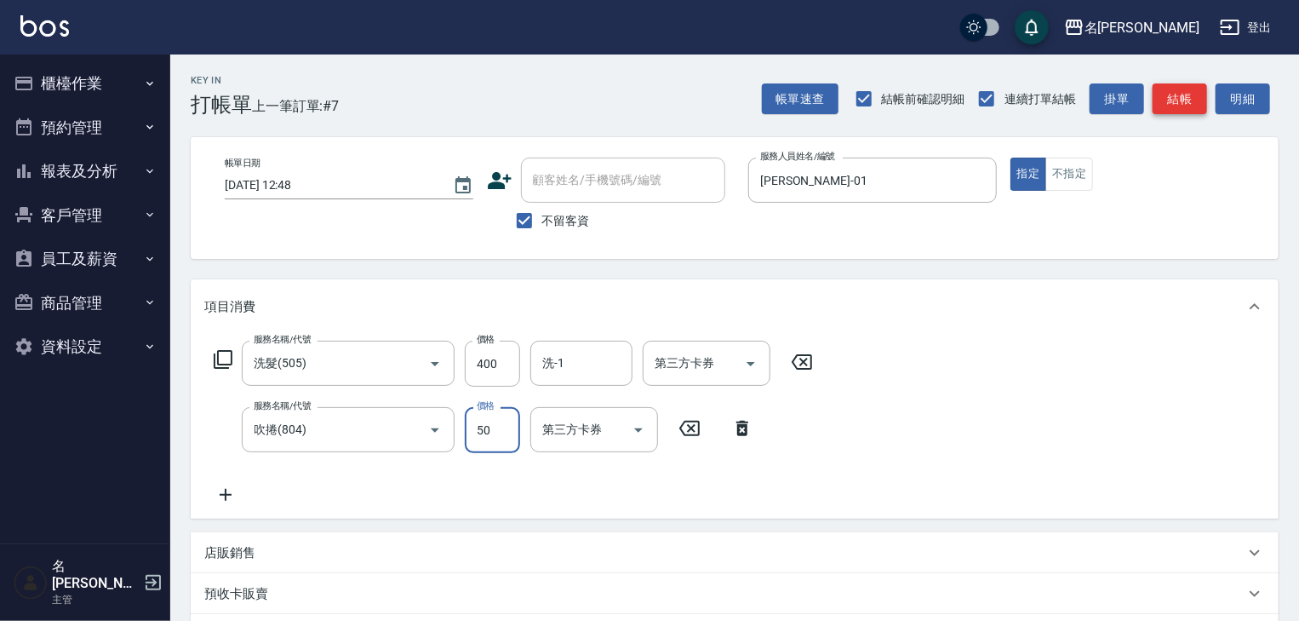
click at [1171, 94] on button "結帳" at bounding box center [1180, 99] width 54 height 32
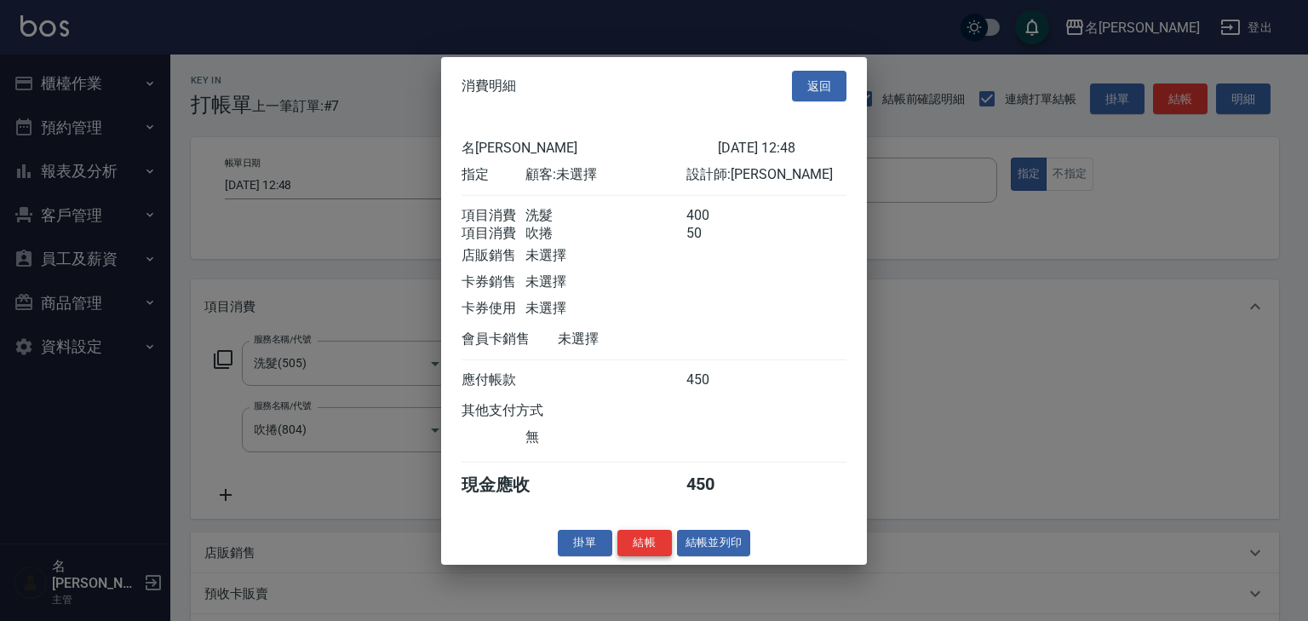
click at [654, 555] on button "結帳" at bounding box center [644, 543] width 54 height 26
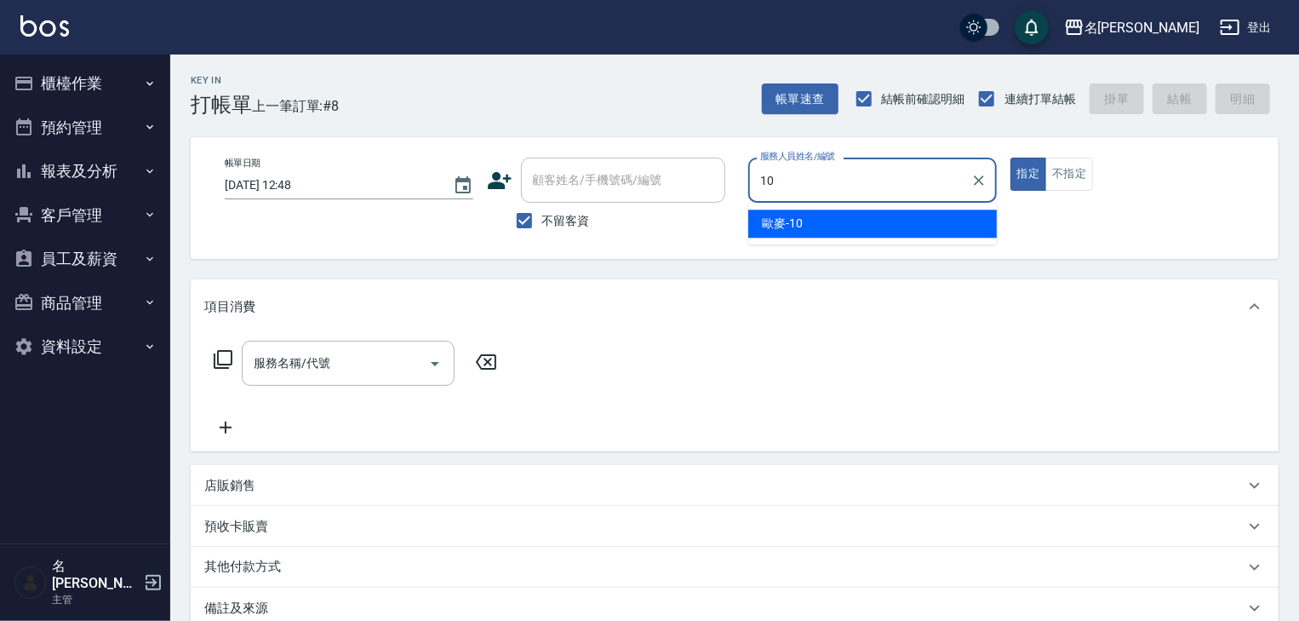
type input "歐麥-10"
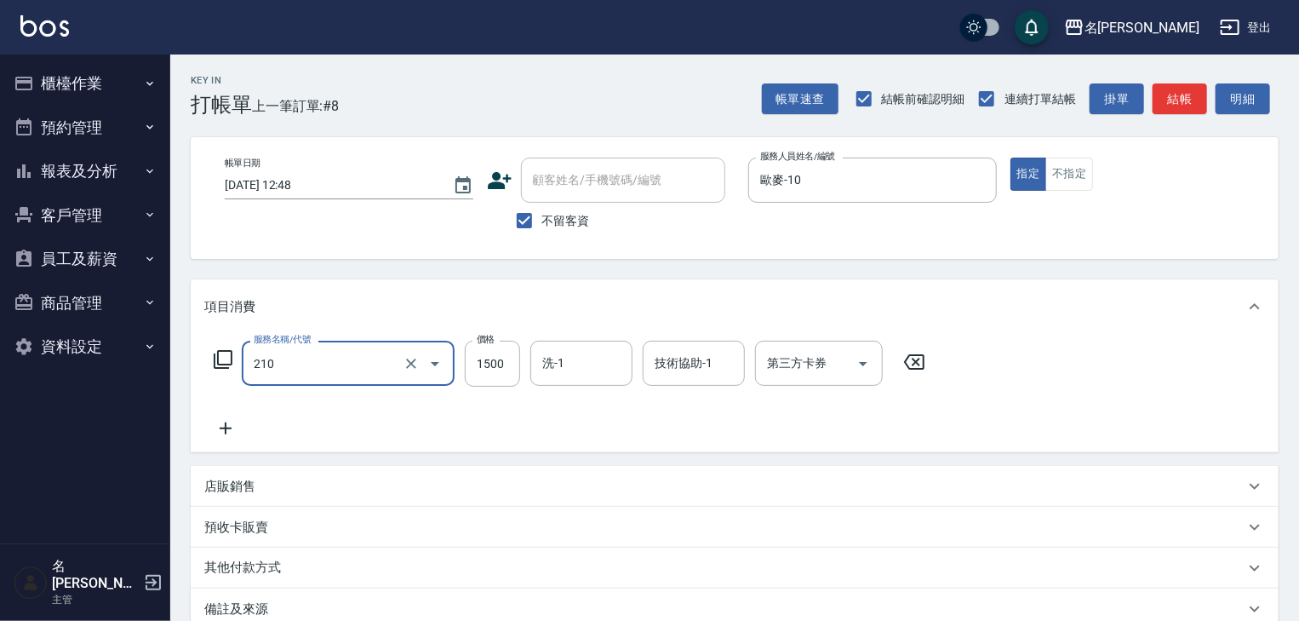
type input "離子燙(自備)(210)"
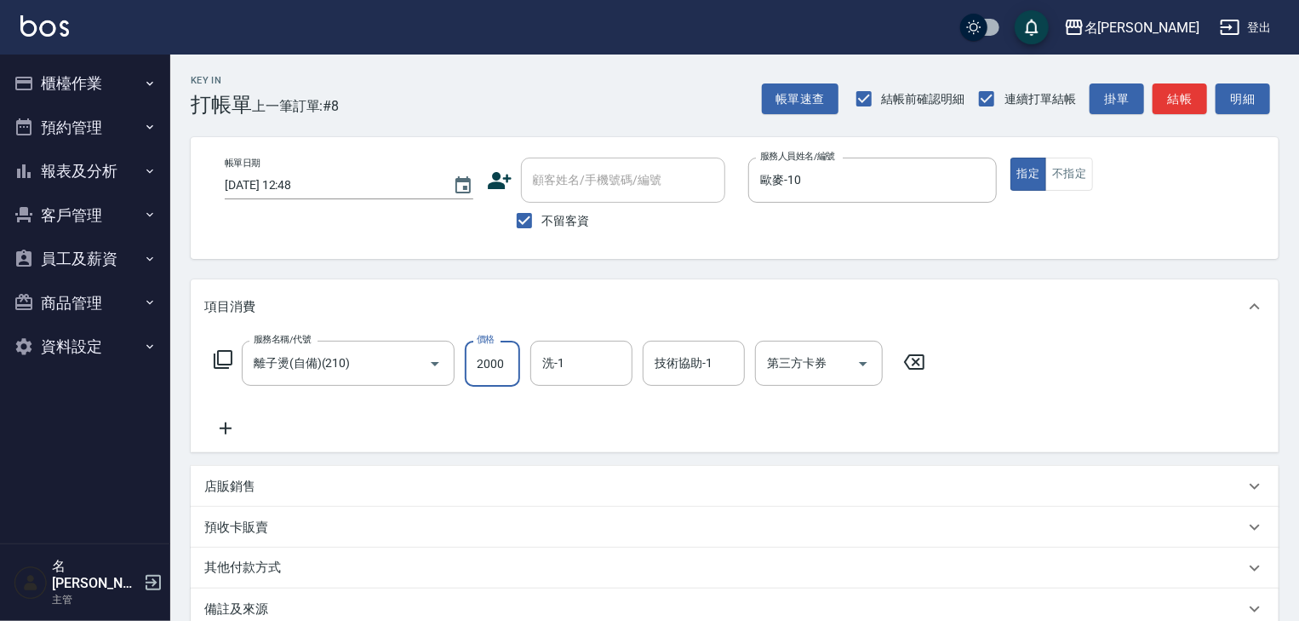
type input "2000"
type input "冼宜芳-28"
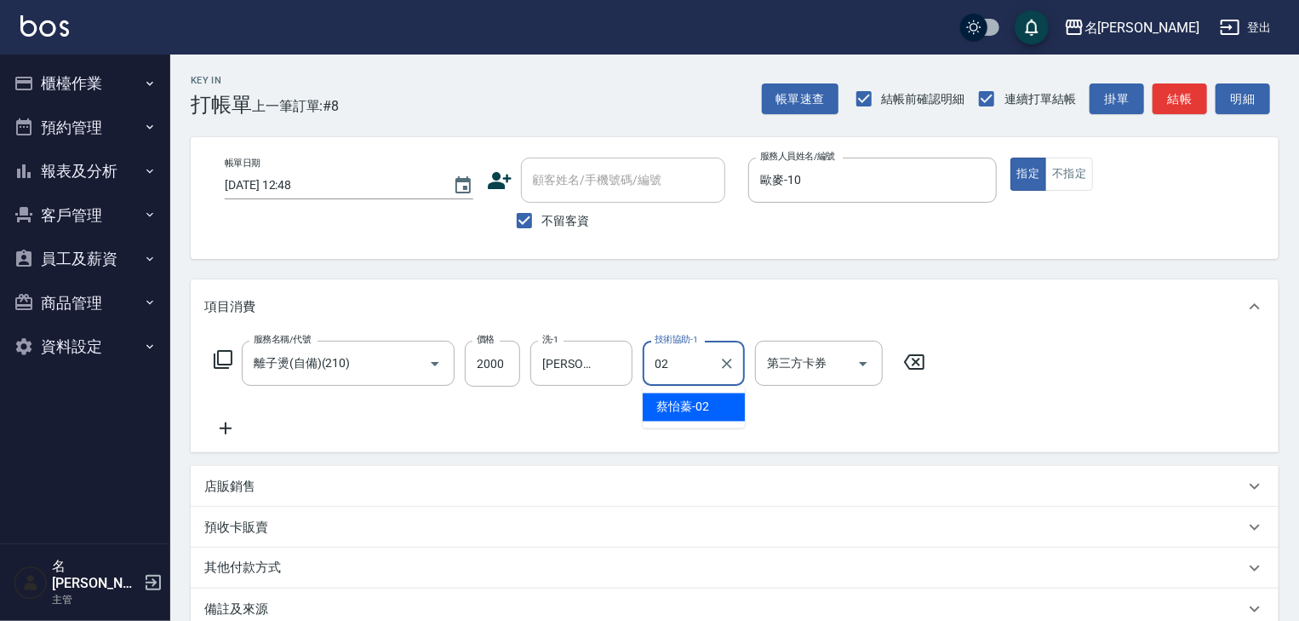
type input "蔡怡蓁-02"
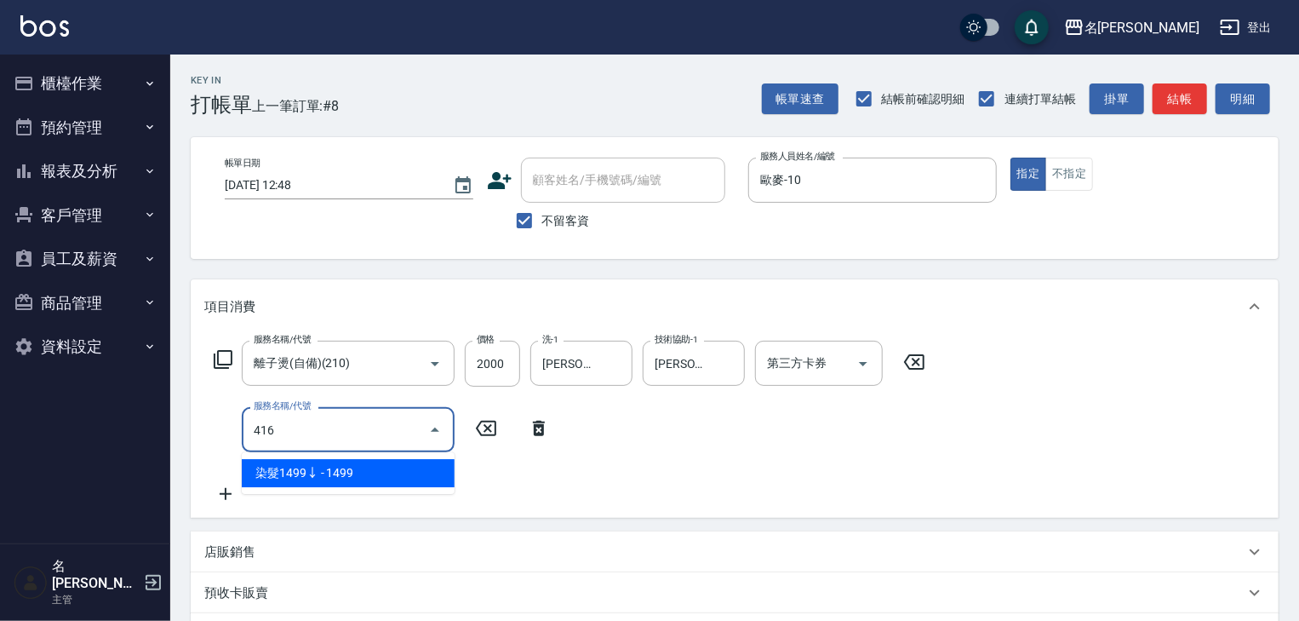
type input "染髮1499↓(416)"
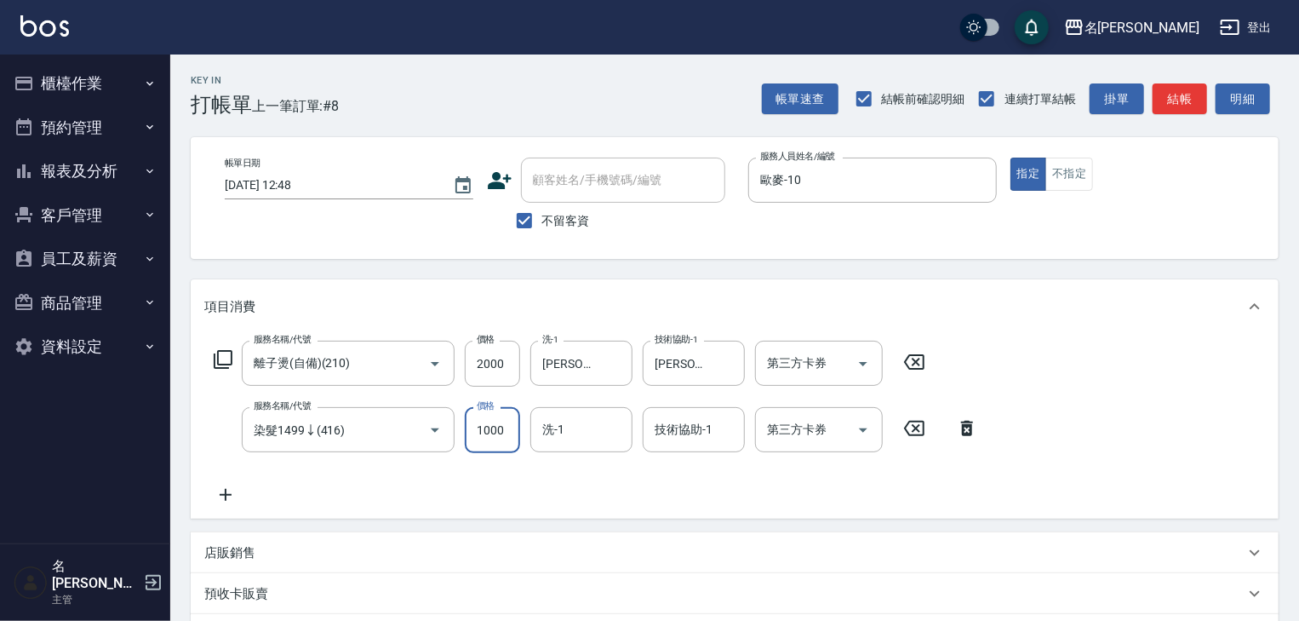
type input "1000"
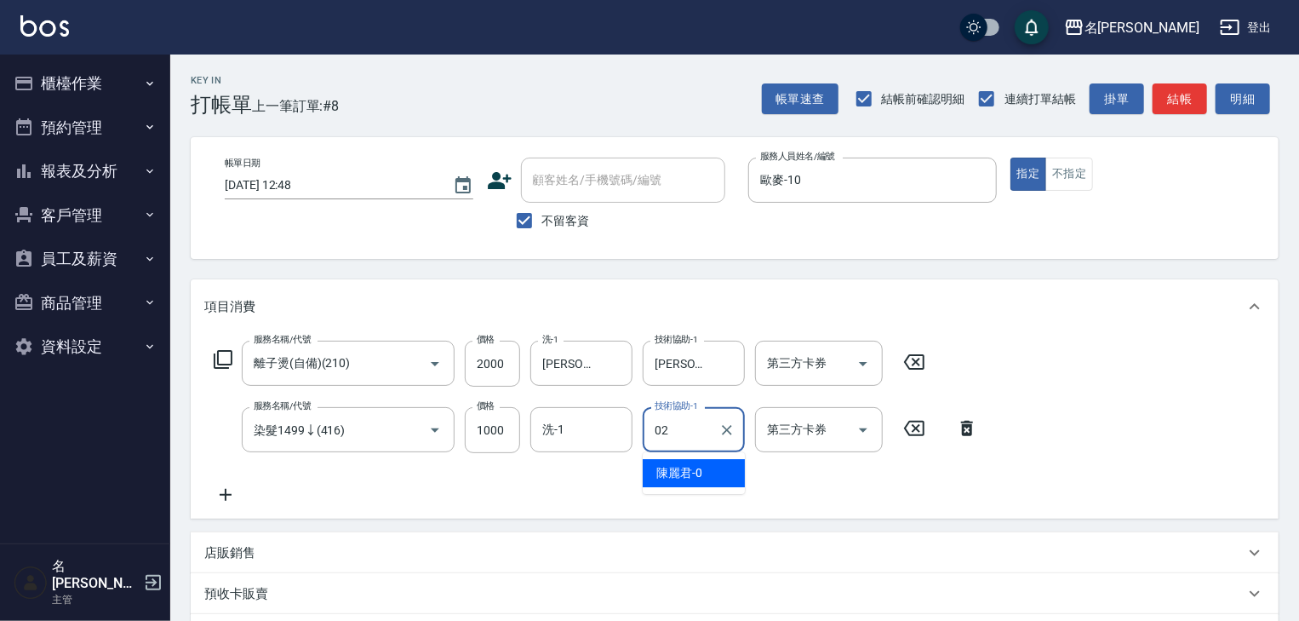
type input "蔡怡蓁-02"
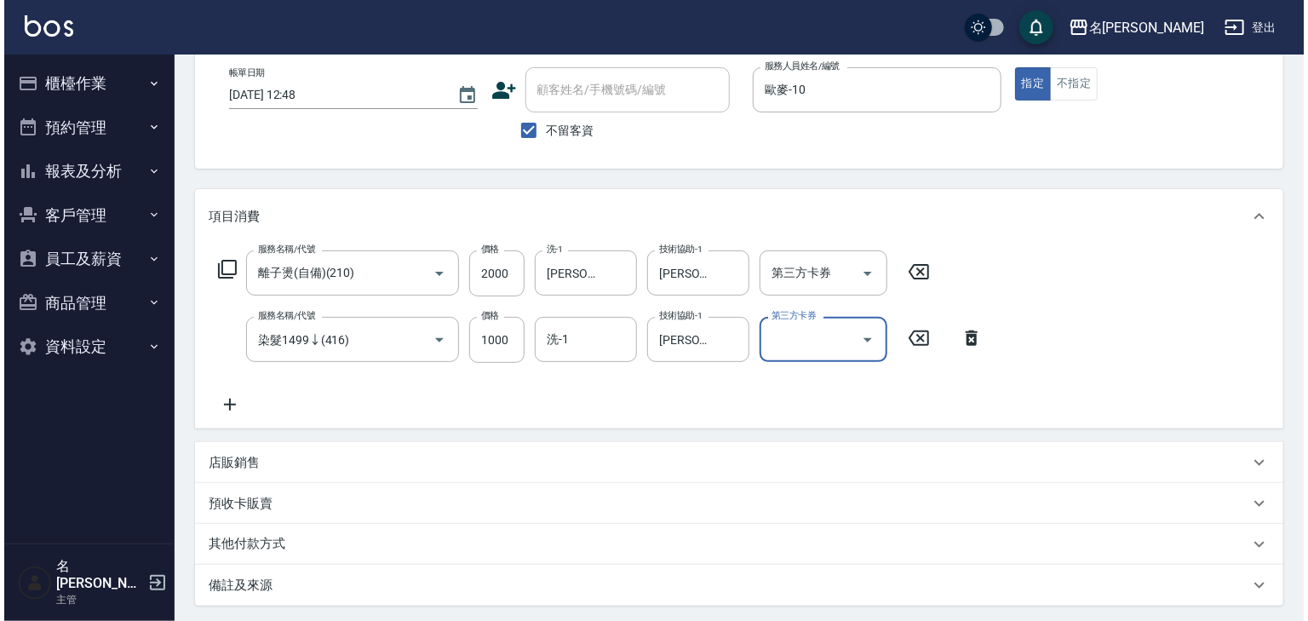
scroll to position [266, 0]
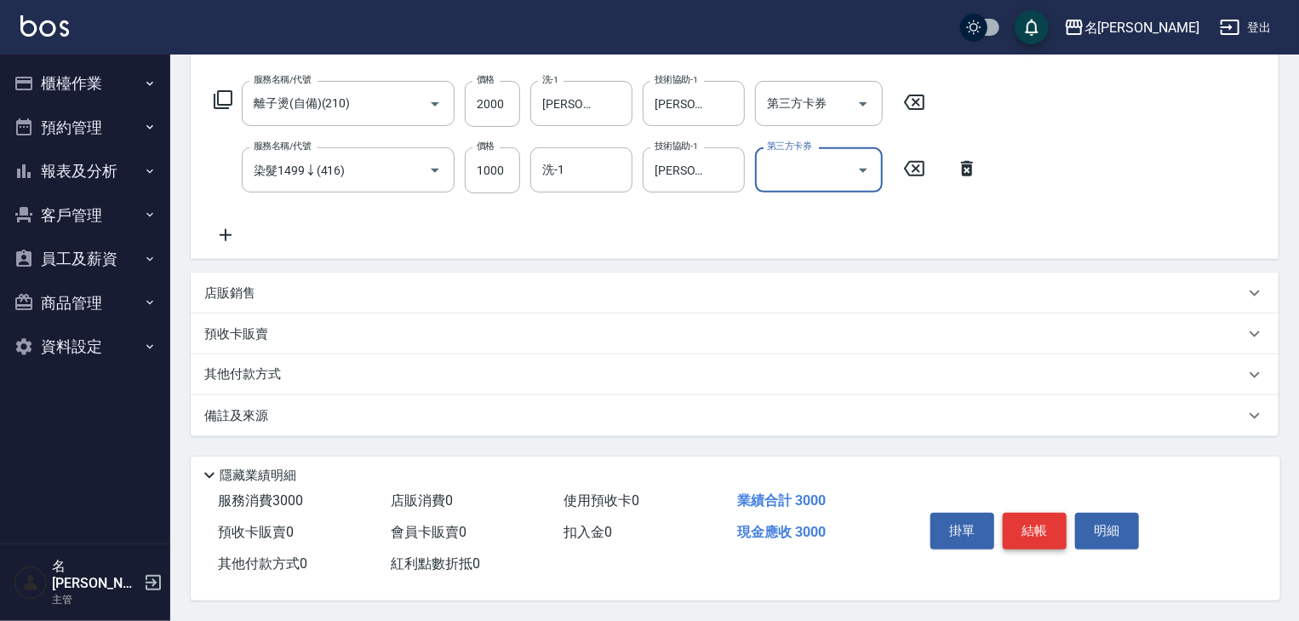
click at [1028, 514] on button "結帳" at bounding box center [1035, 531] width 64 height 36
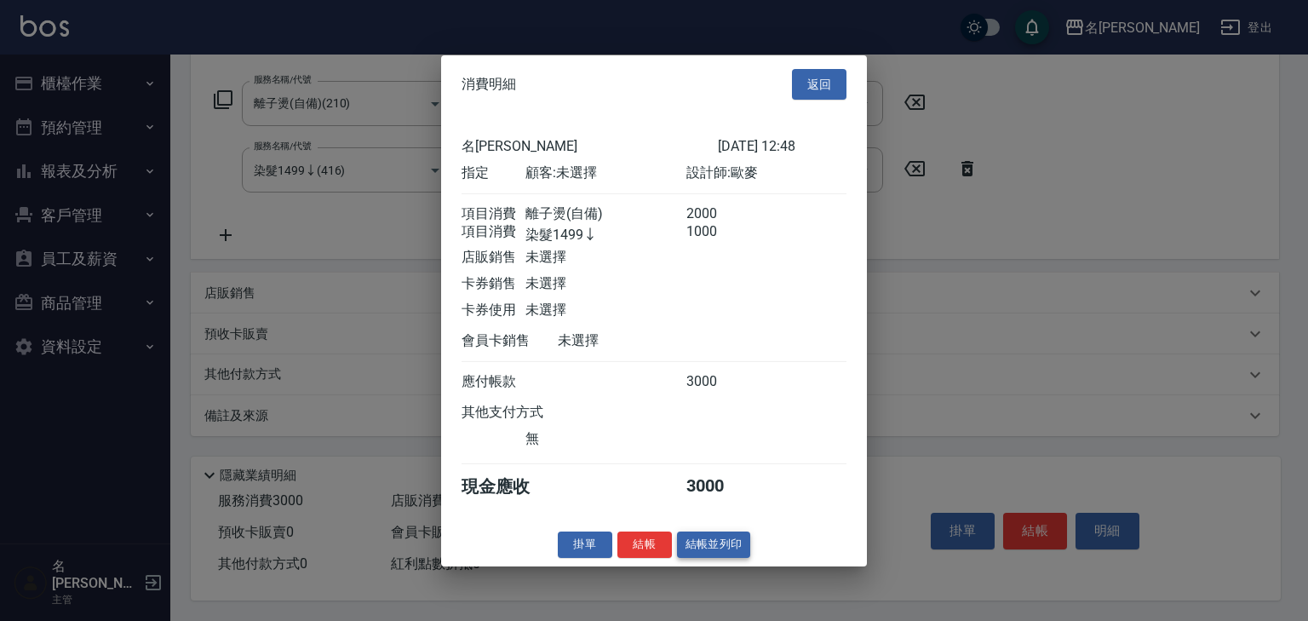
click at [721, 557] on button "結帳並列印" at bounding box center [714, 544] width 74 height 26
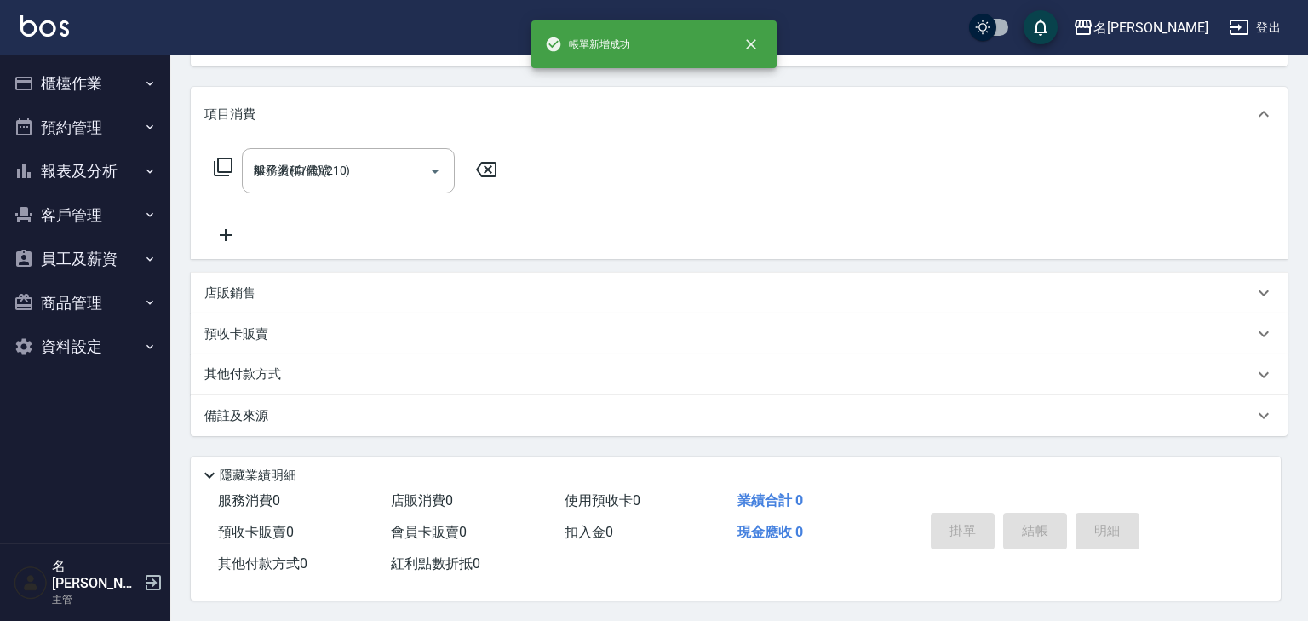
type input "2025/09/13 12:49"
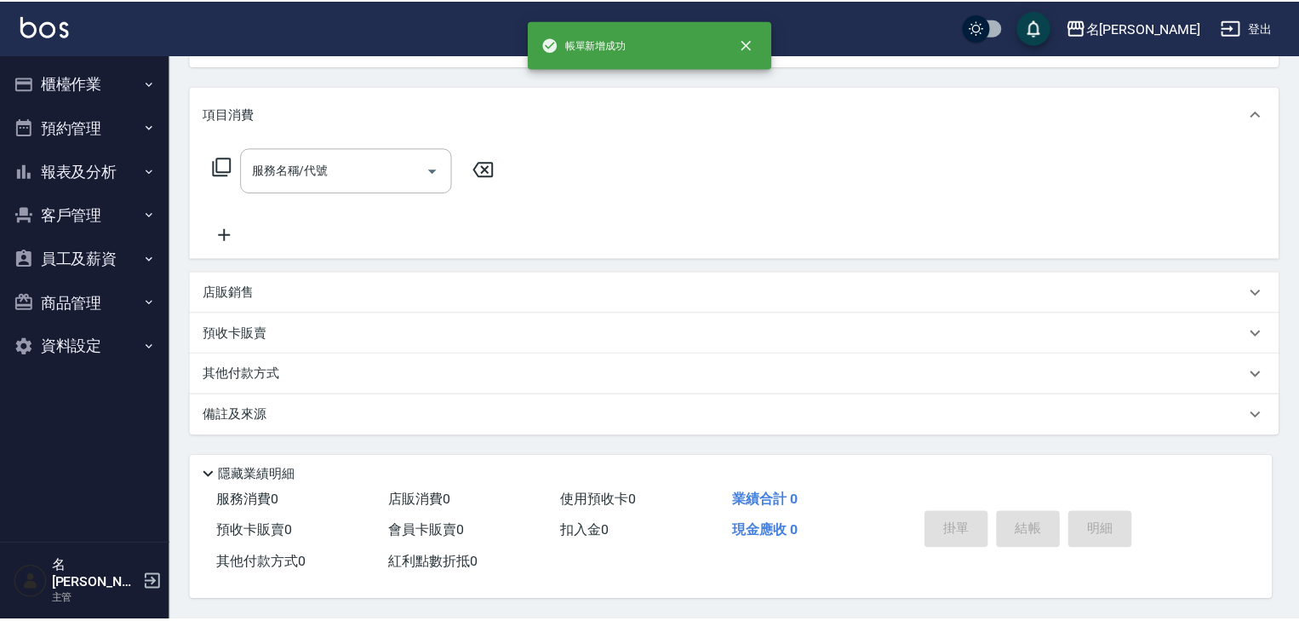
scroll to position [0, 0]
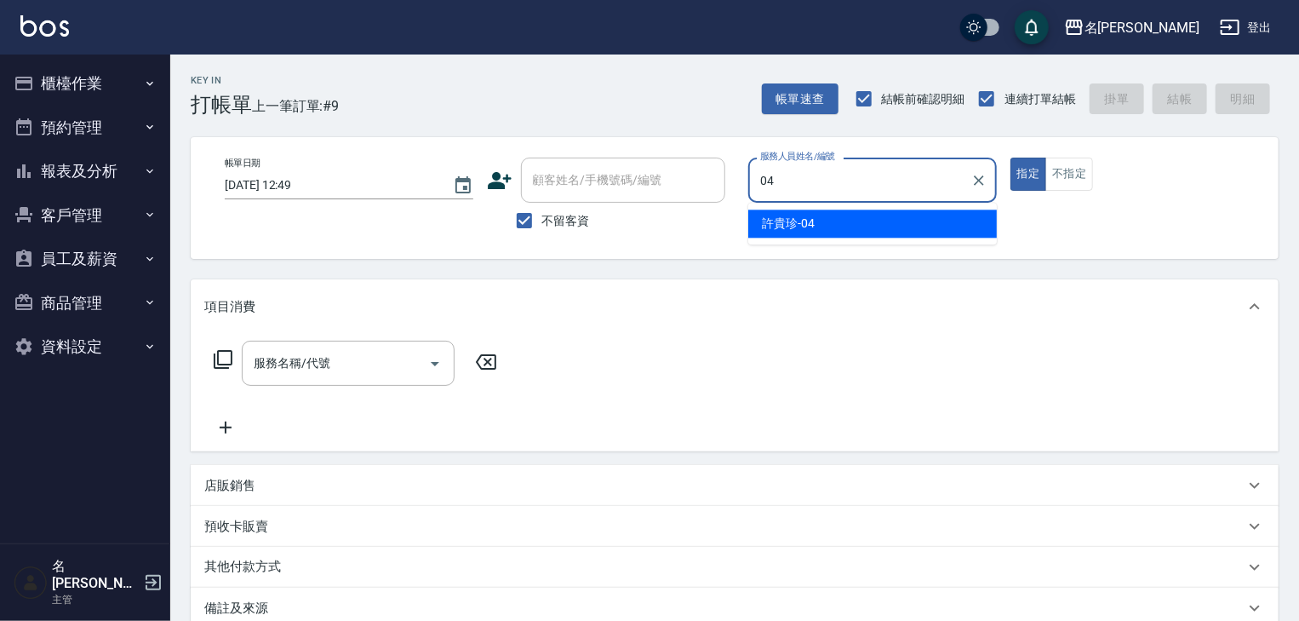
type input "[PERSON_NAME]-04"
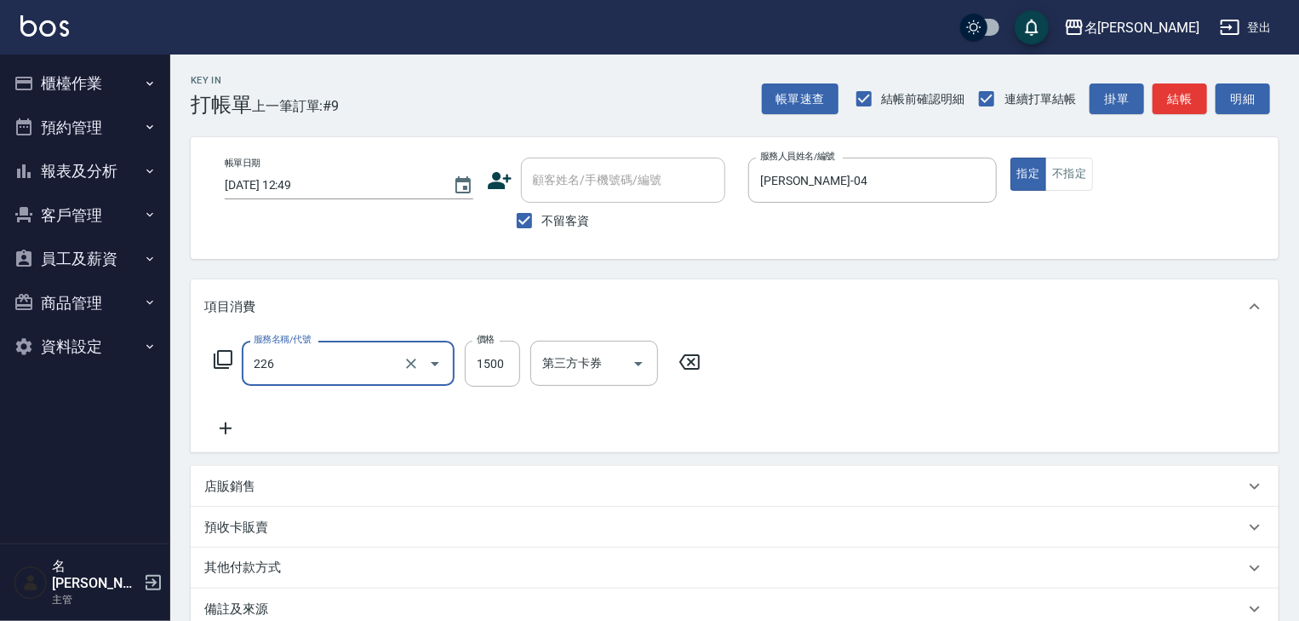
type input "冷燙自購1500↑(226)"
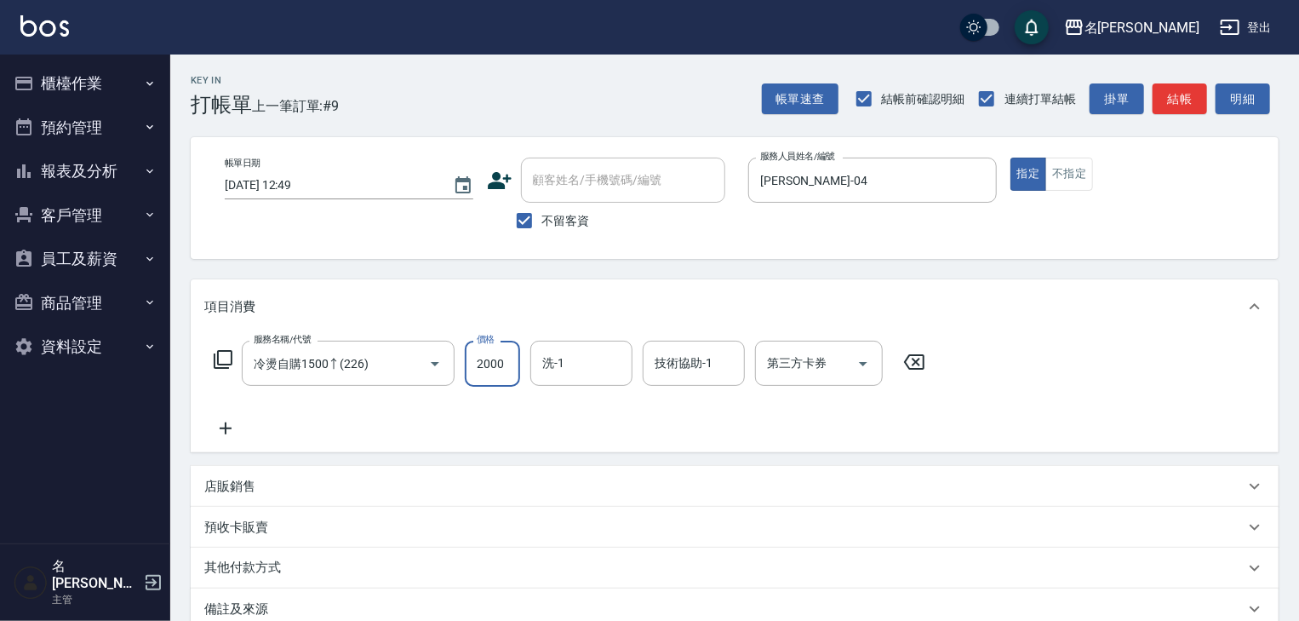
type input "2000"
type input "[PERSON_NAME]-27"
click at [1180, 102] on button "結帳" at bounding box center [1180, 99] width 54 height 32
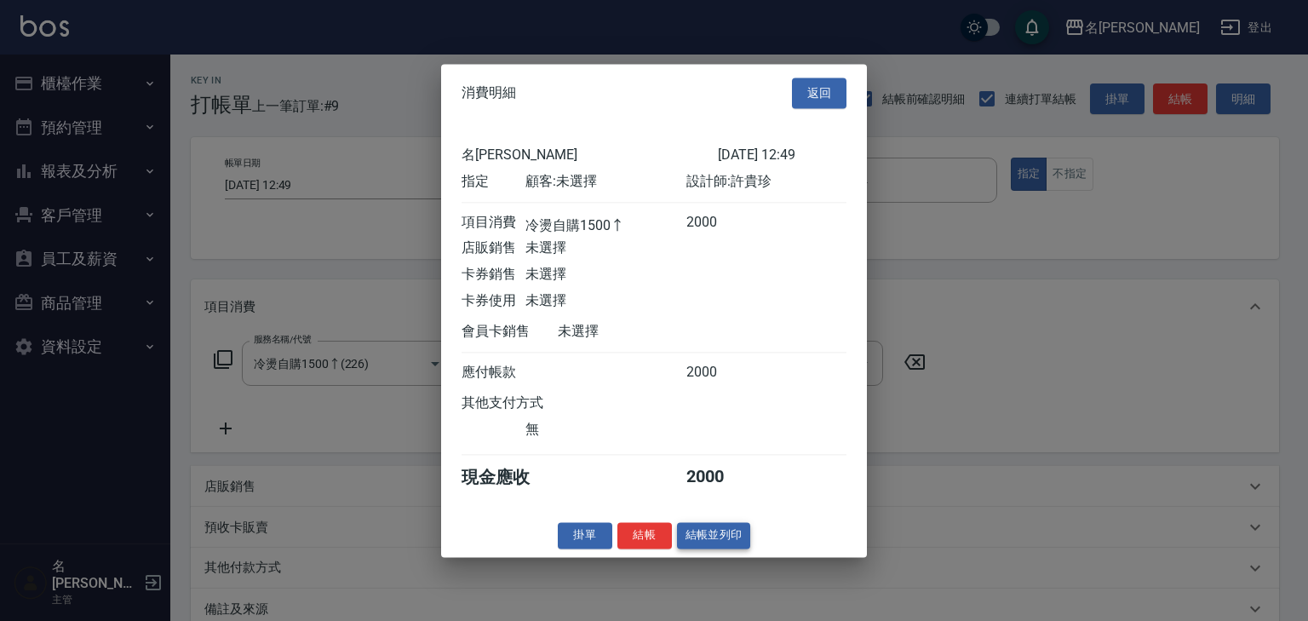
click at [742, 538] on button "結帳並列印" at bounding box center [714, 535] width 74 height 26
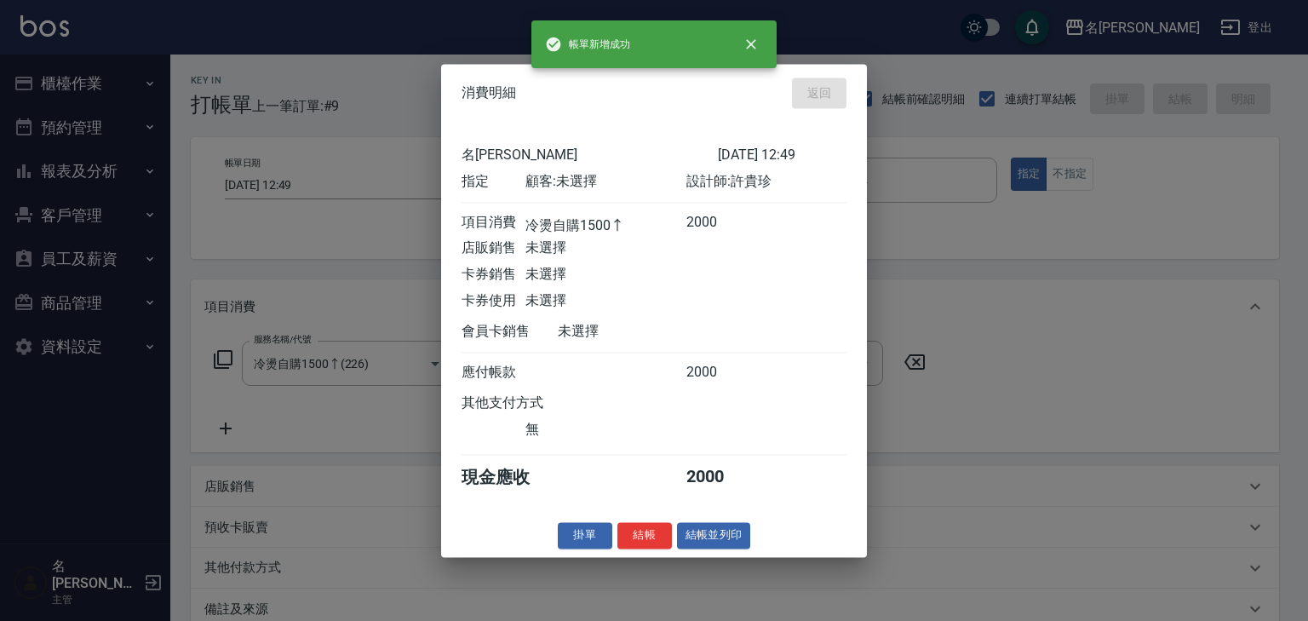
type input "2025/09/13 12:51"
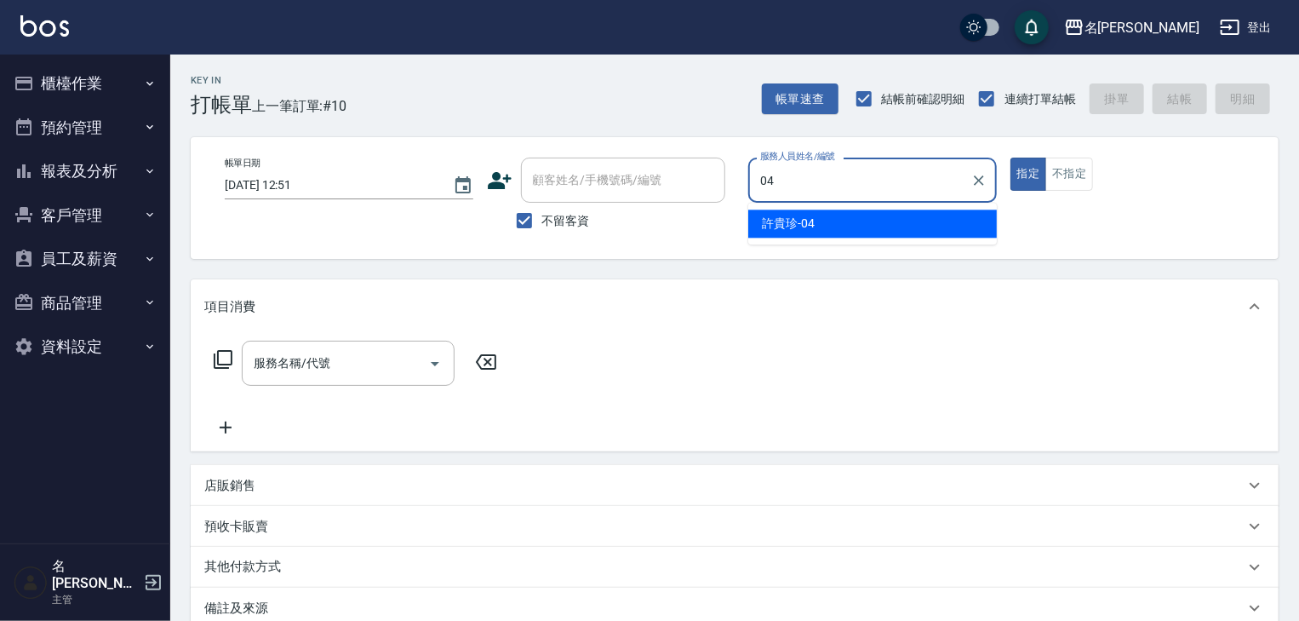
type input "[PERSON_NAME]-04"
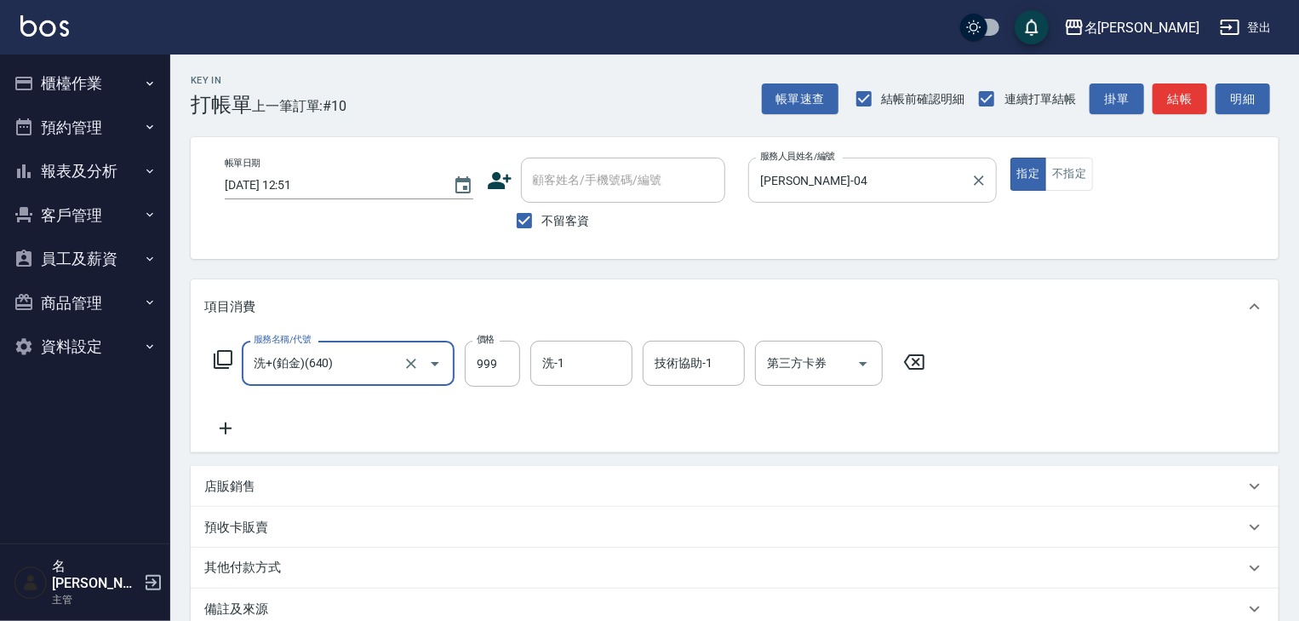
type input "洗+(鉑金)(640)"
drag, startPoint x: 1307, startPoint y: 226, endPoint x: 1191, endPoint y: 112, distance: 162.5
click at [1191, 112] on button "結帳" at bounding box center [1180, 99] width 54 height 32
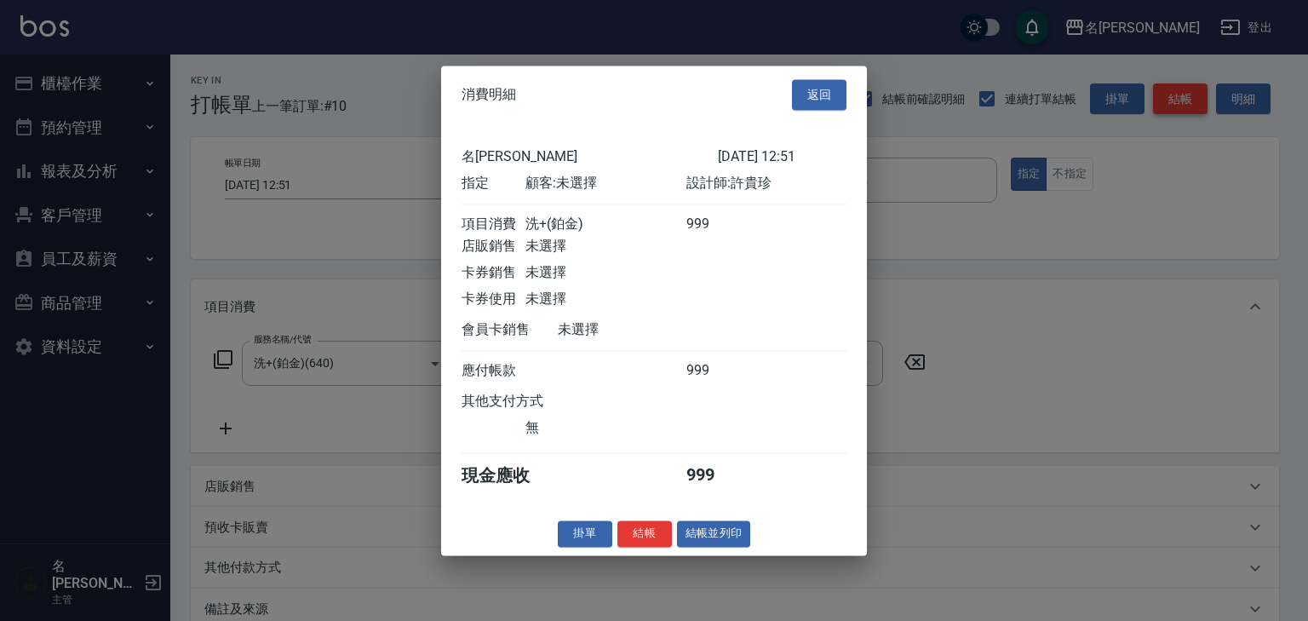
click at [1188, 108] on div at bounding box center [654, 310] width 1308 height 621
click at [725, 512] on div "名留林森 2025/09/13 12:51 指定 顧客: 未選擇 設計師: 許貴珍 項目消費 洗+(鉑金) 999 店販銷售 未選擇 卡券銷售 未選擇 卡券使…" at bounding box center [654, 317] width 426 height 388
click at [729, 538] on button "結帳並列印" at bounding box center [714, 533] width 74 height 26
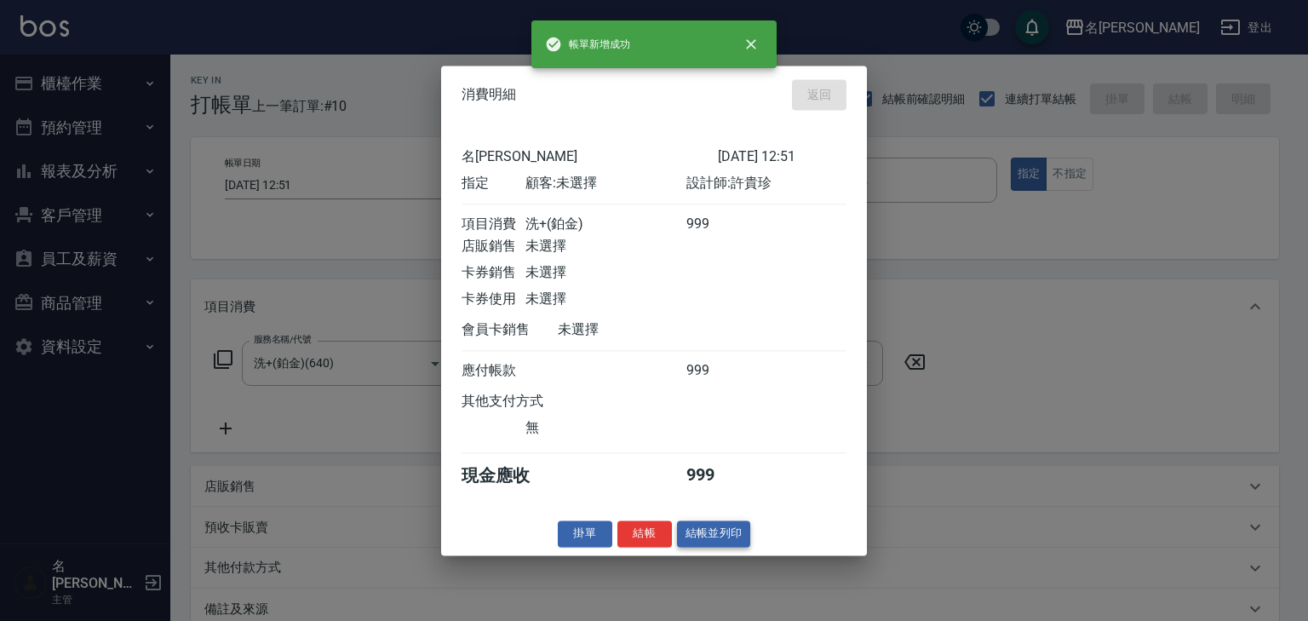
type input "2025/09/13 13:09"
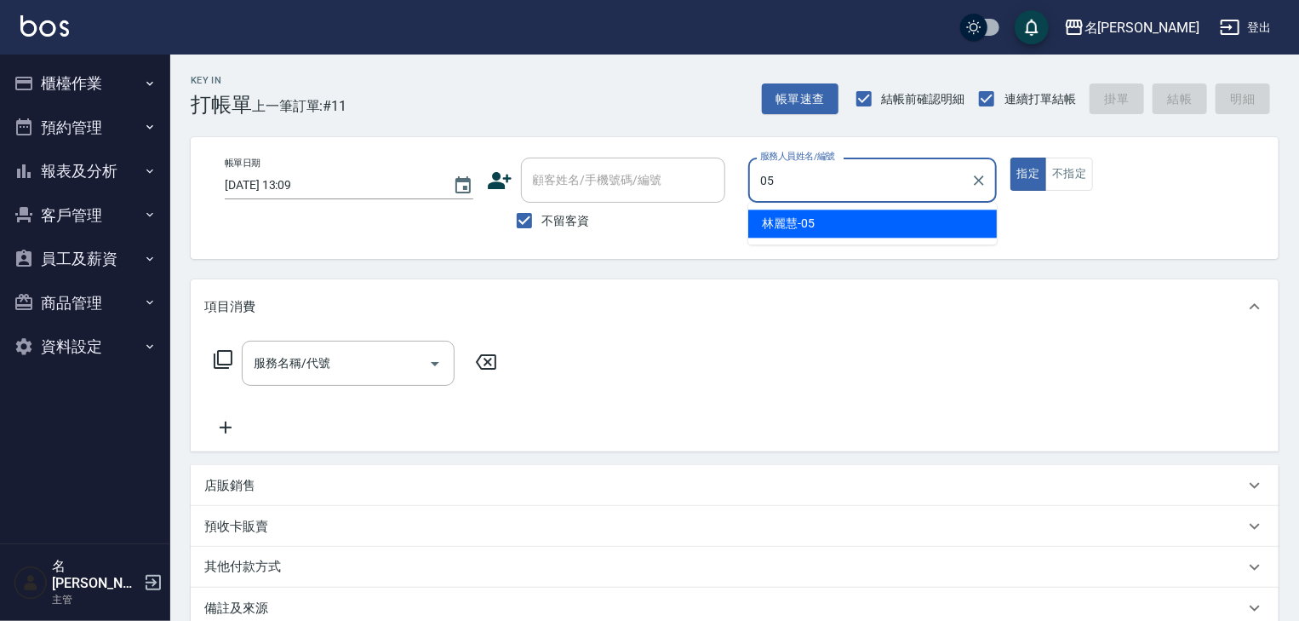
type input "林麗慧-05"
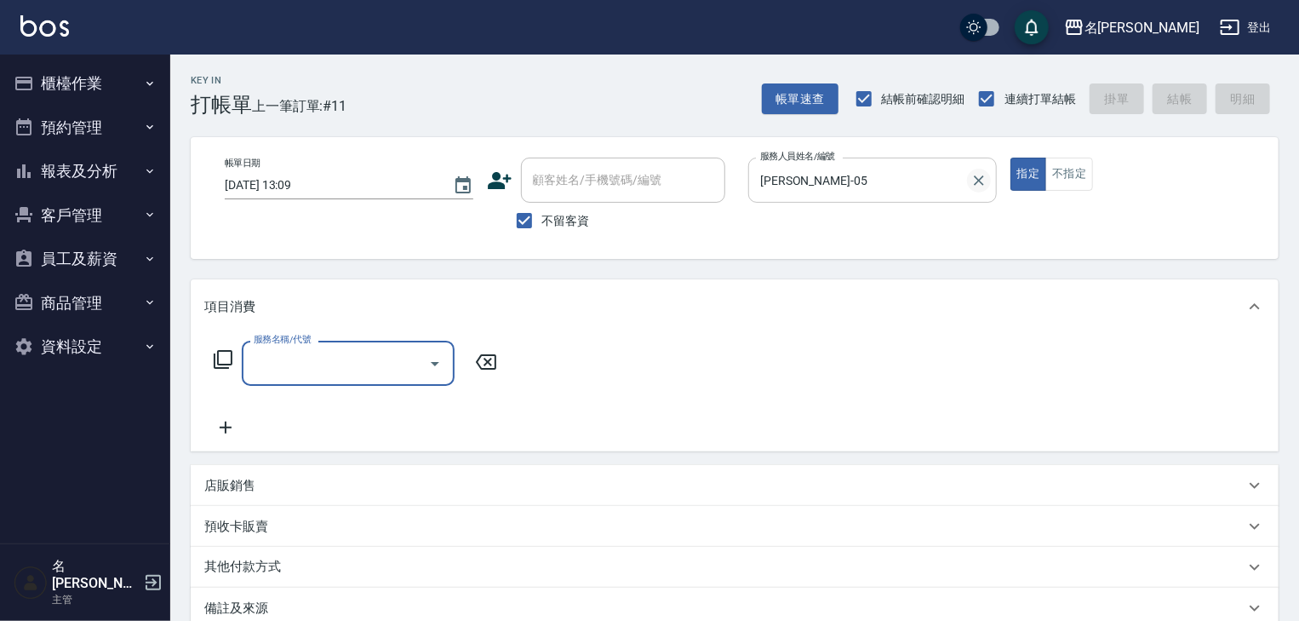
click at [980, 180] on icon "Clear" at bounding box center [979, 180] width 10 height 10
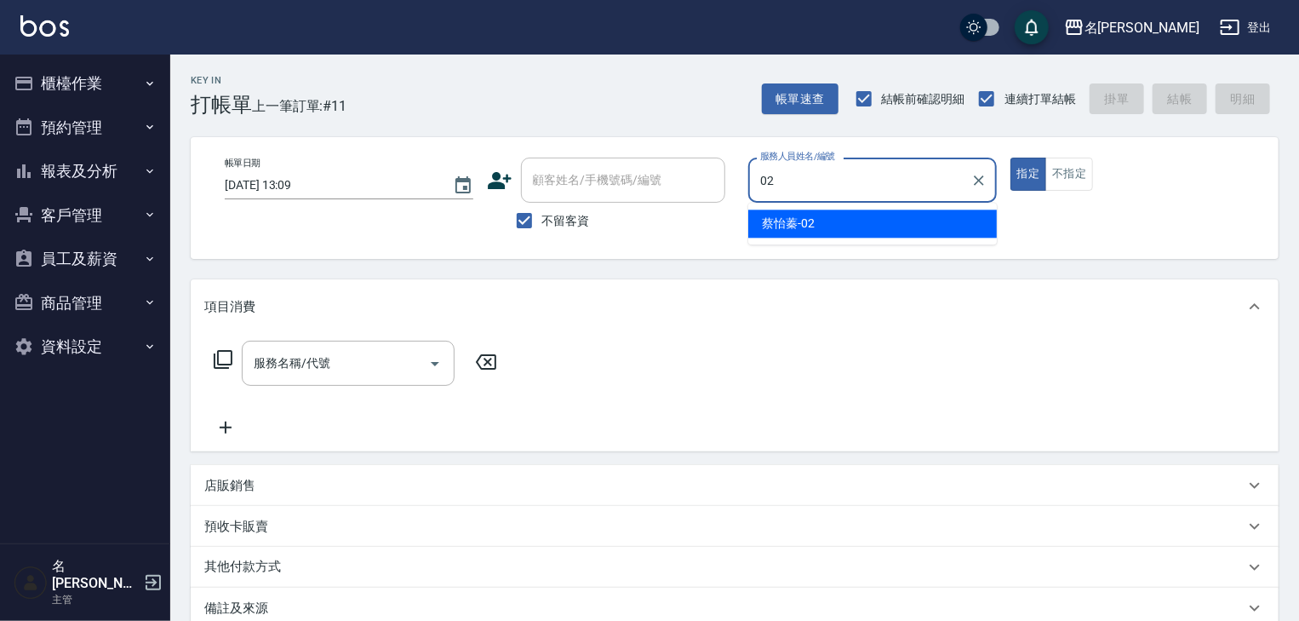
type input "[PERSON_NAME]-02"
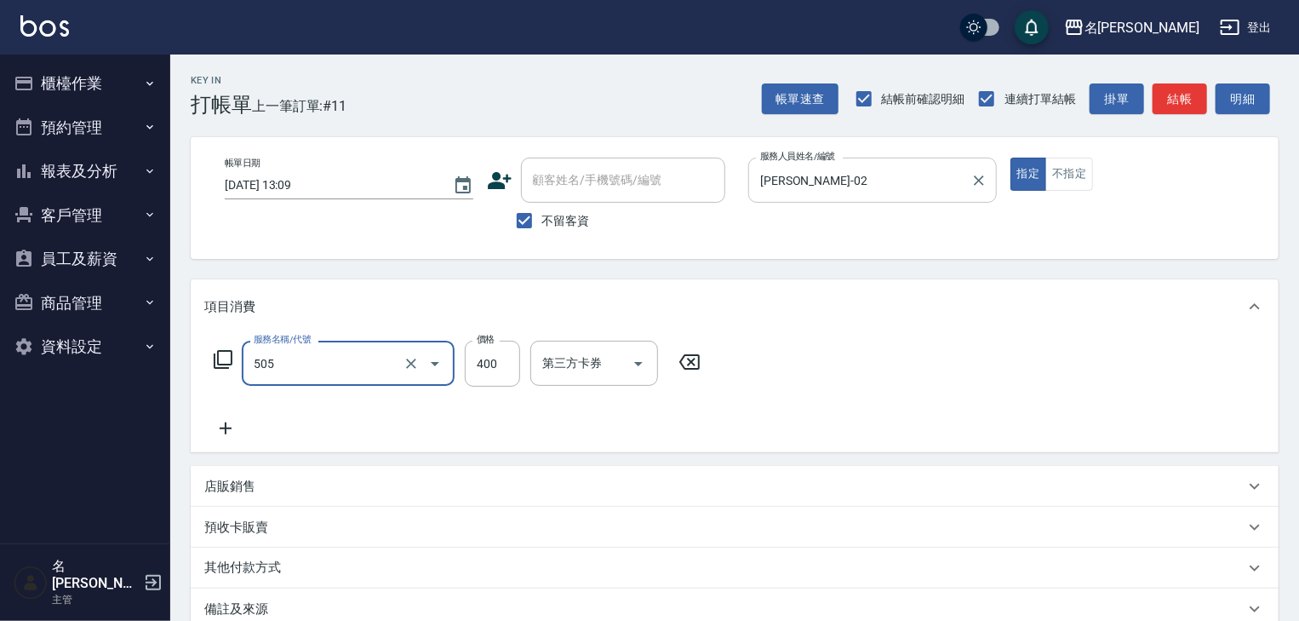
type input "洗髮(505)"
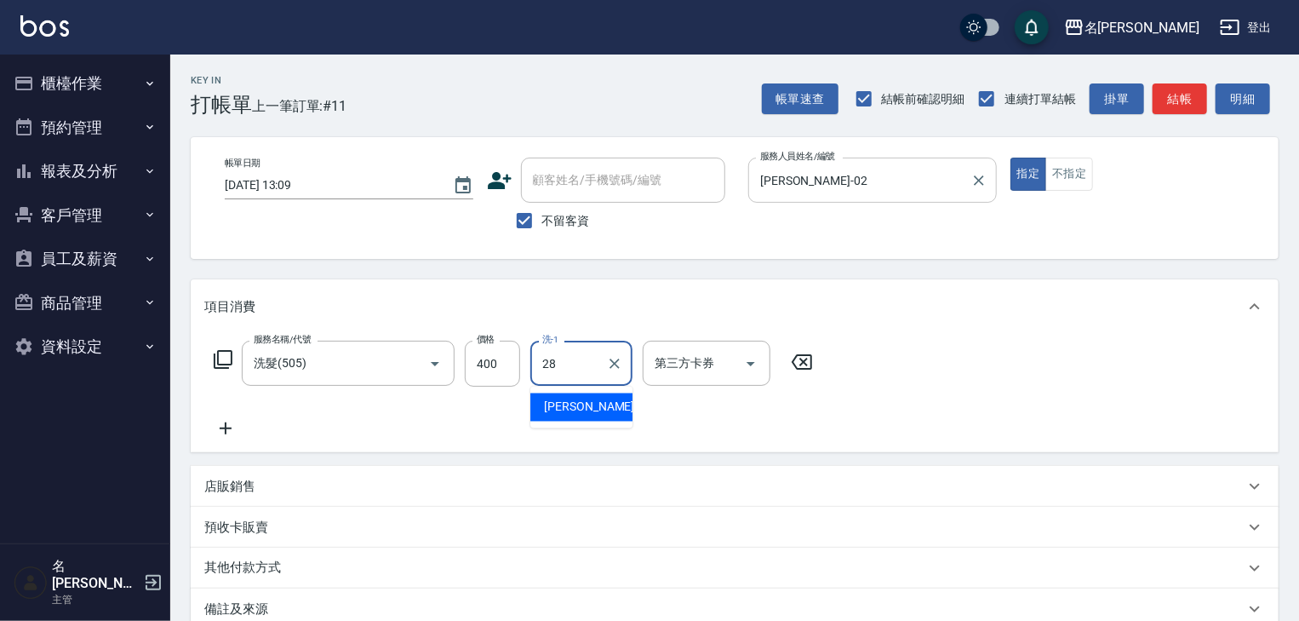
type input "[PERSON_NAME]-28"
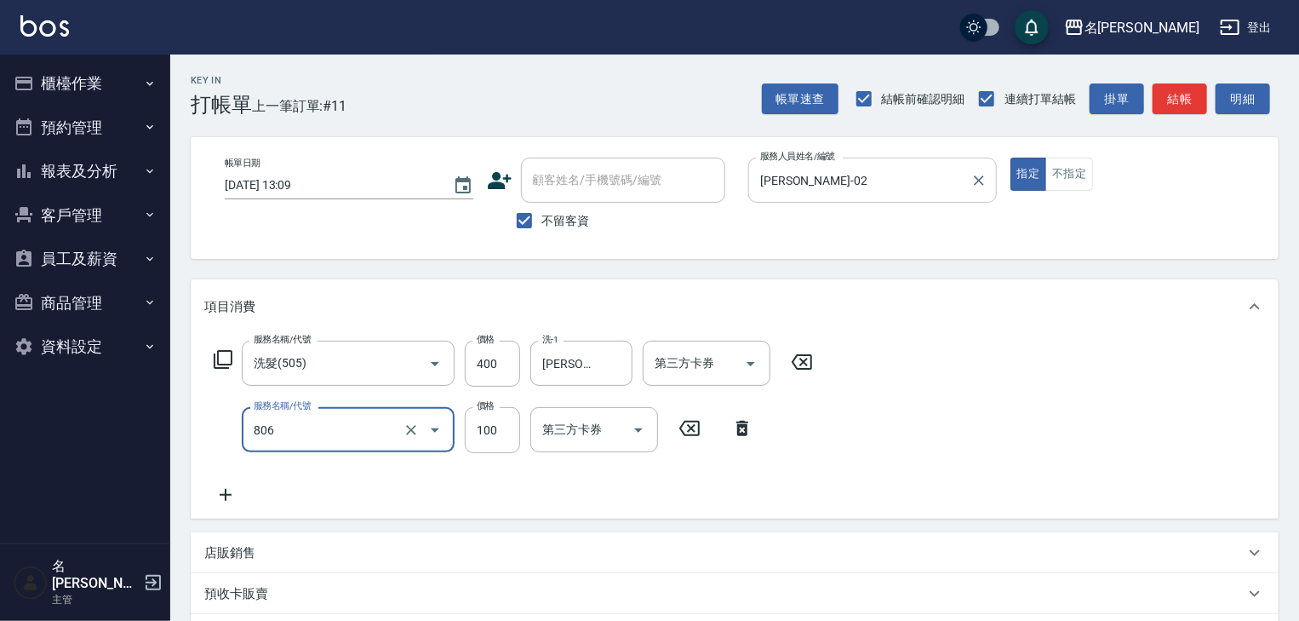
type input "電棒(806)"
click at [1183, 89] on button "結帳" at bounding box center [1180, 99] width 54 height 32
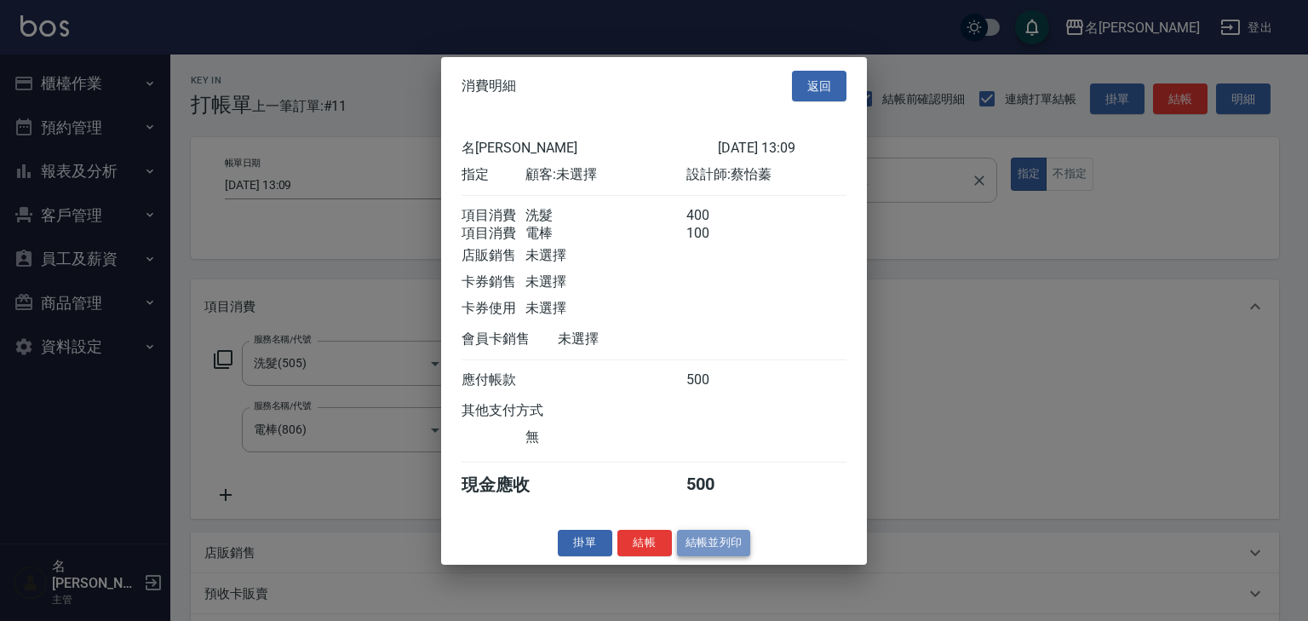
click at [728, 548] on button "結帳並列印" at bounding box center [714, 543] width 74 height 26
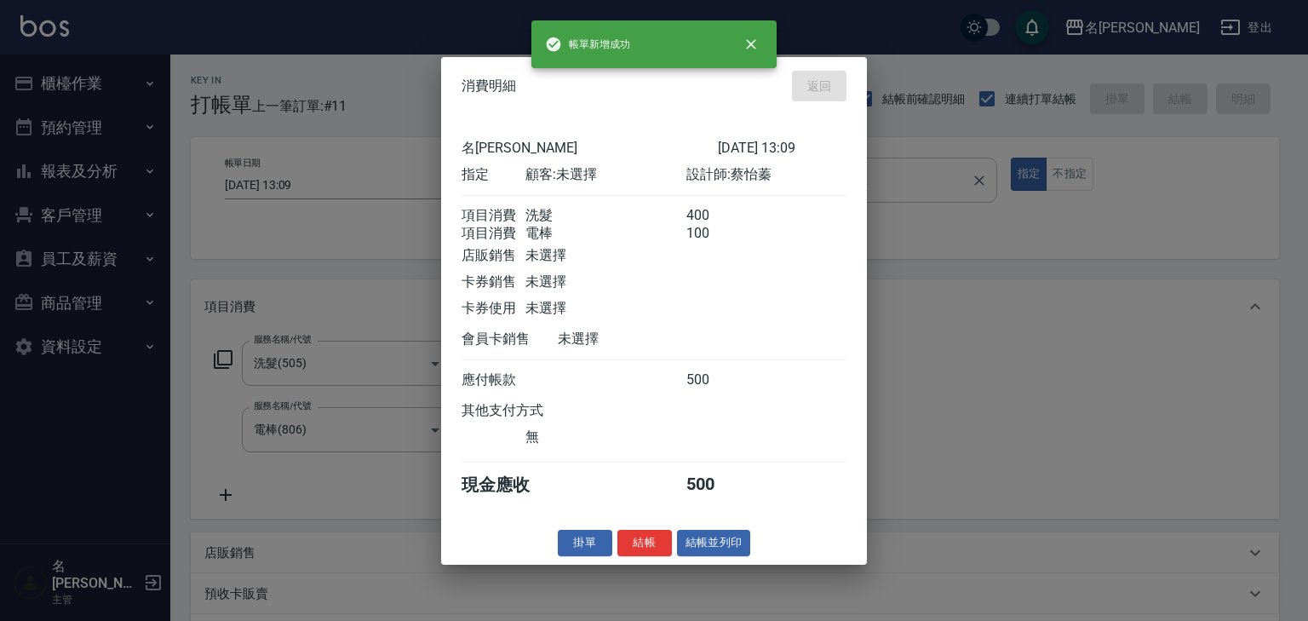
type input "2025/09/13 13:11"
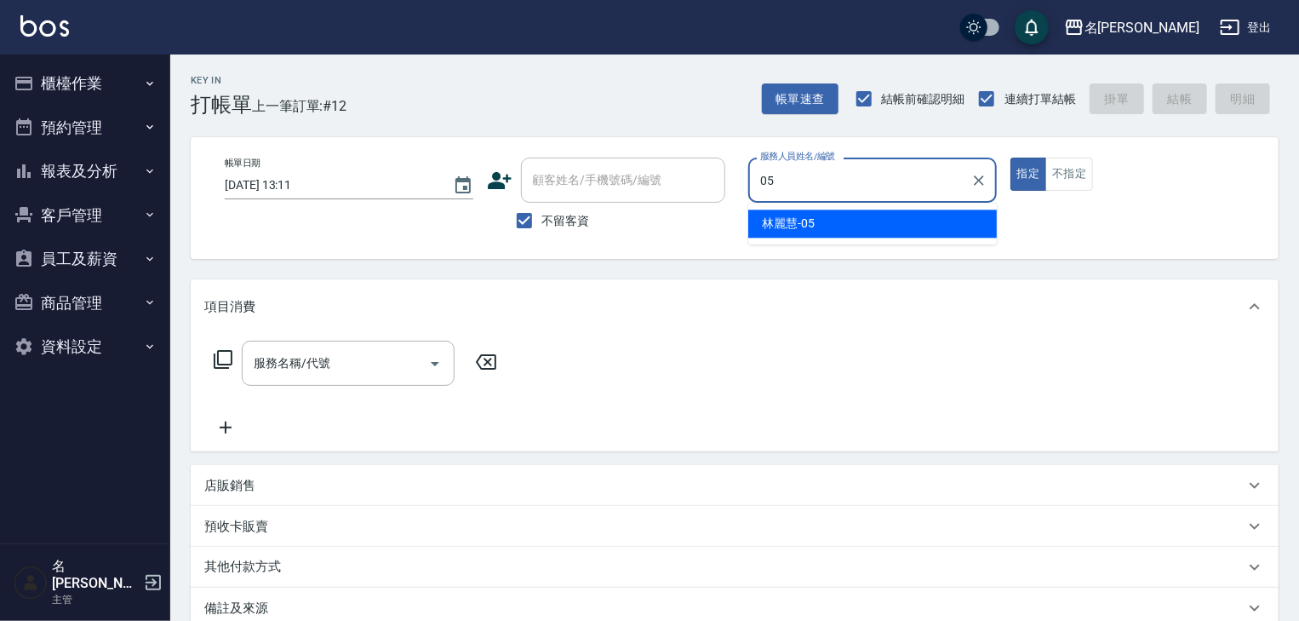
type input "林麗慧-05"
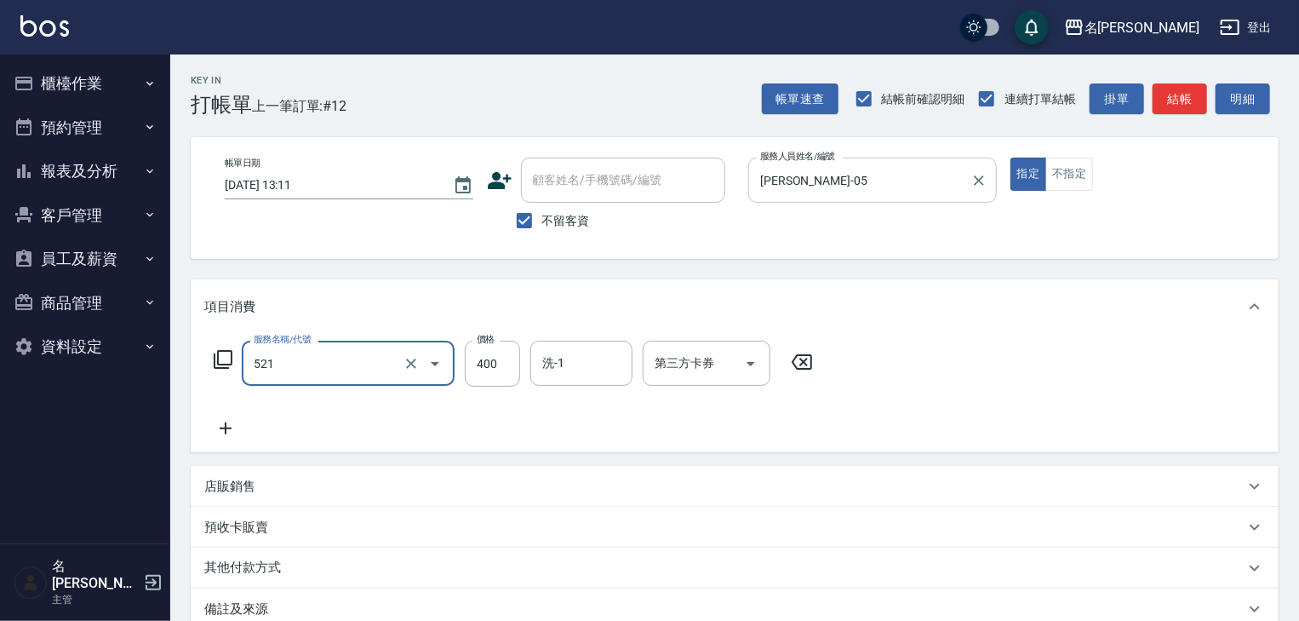
type input "健康洗髮(寶齡洗髮精)(521)"
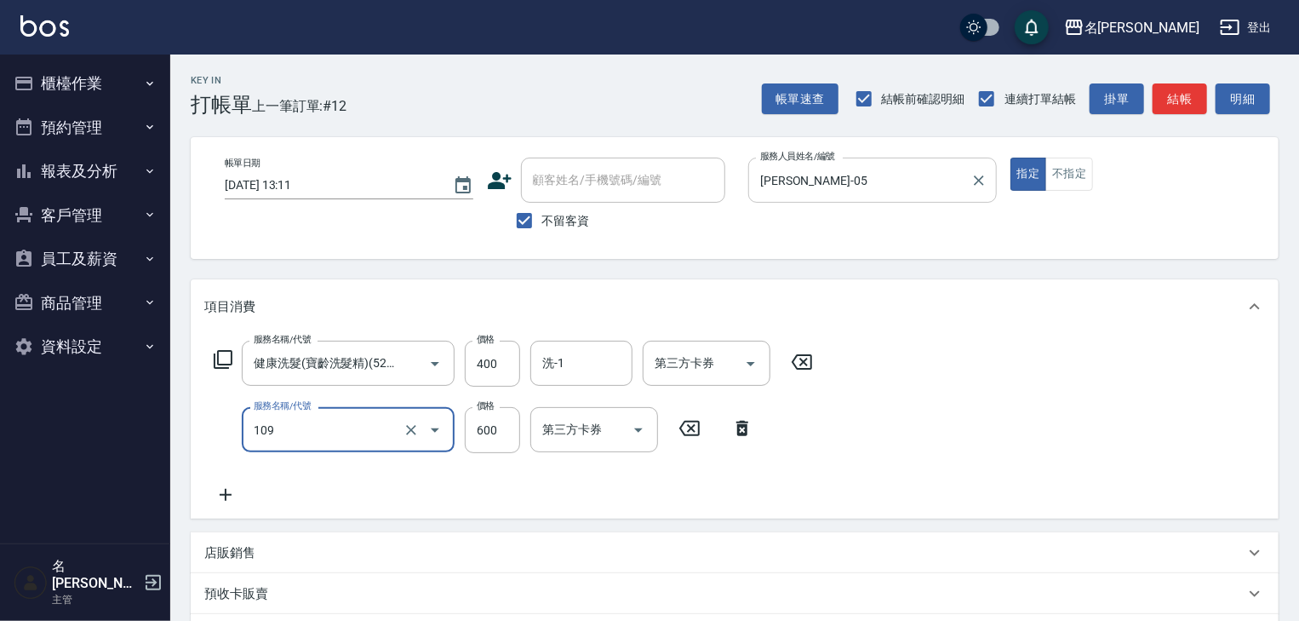
type input "基礎活氧健康洗/何首烏(109)"
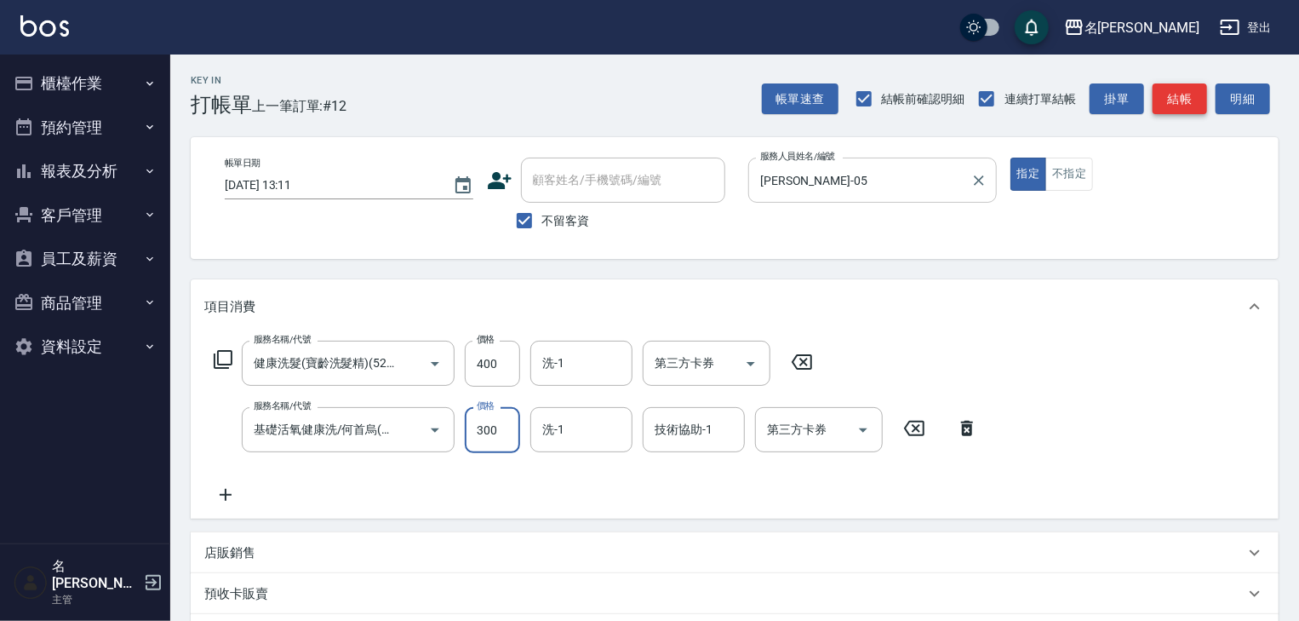
type input "300"
click at [1182, 104] on button "結帳" at bounding box center [1180, 99] width 54 height 32
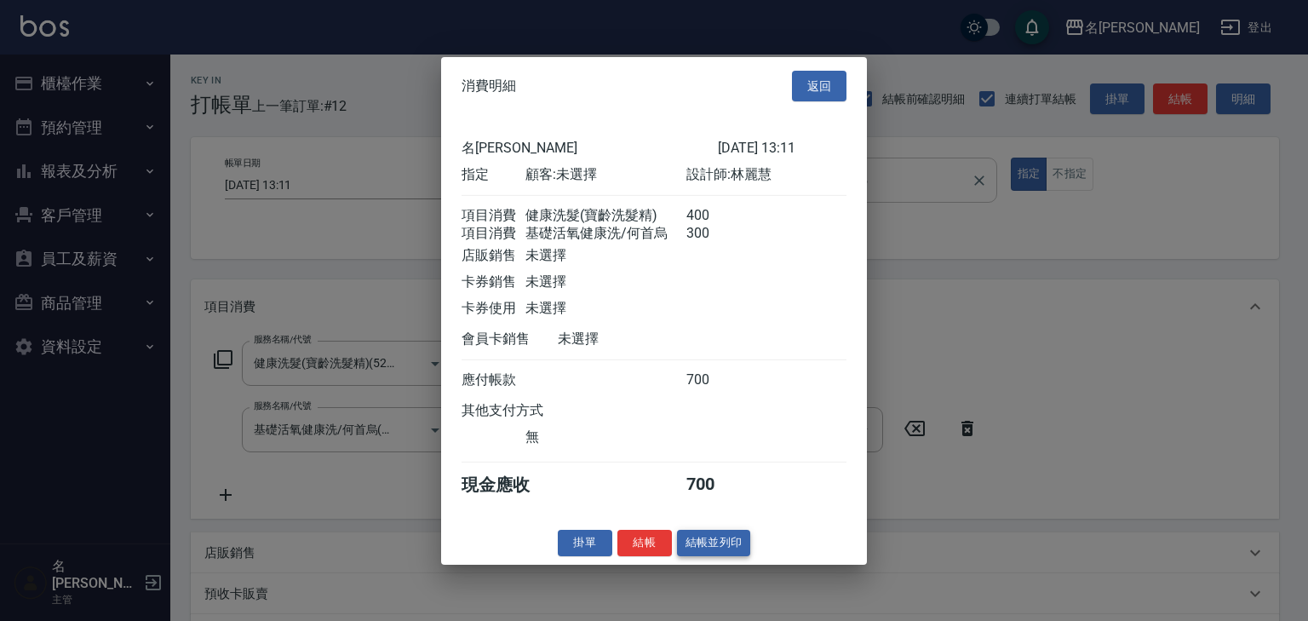
click at [695, 549] on button "結帳並列印" at bounding box center [714, 543] width 74 height 26
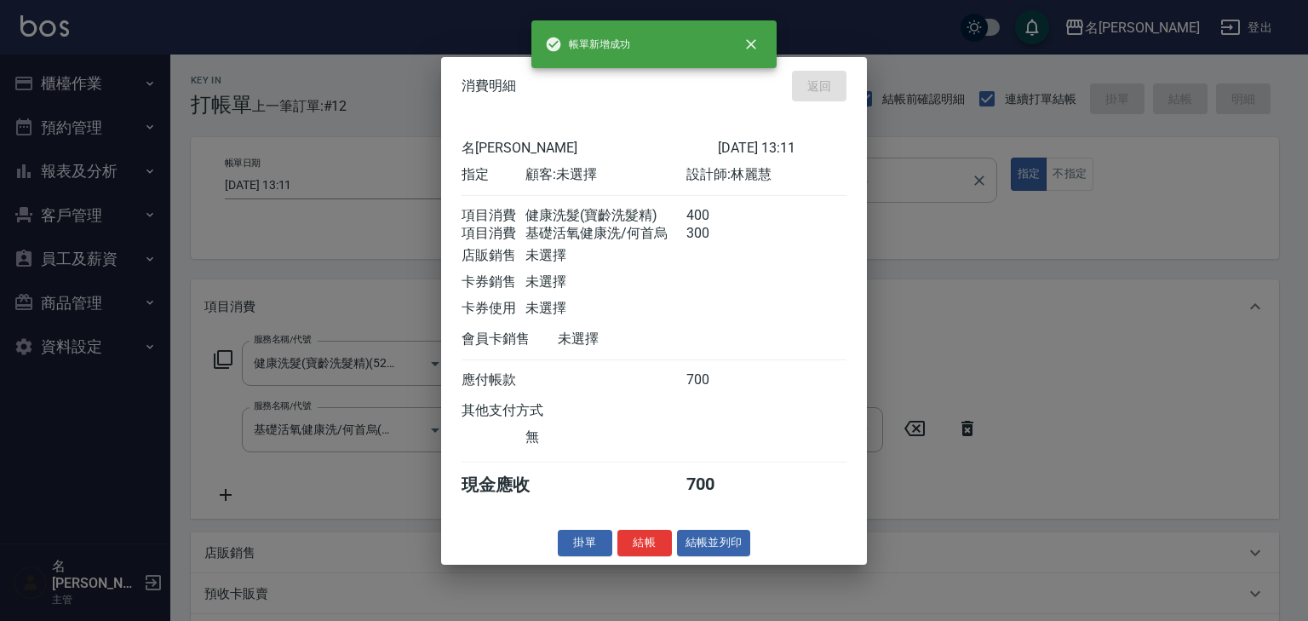
type input "2025/09/13 13:12"
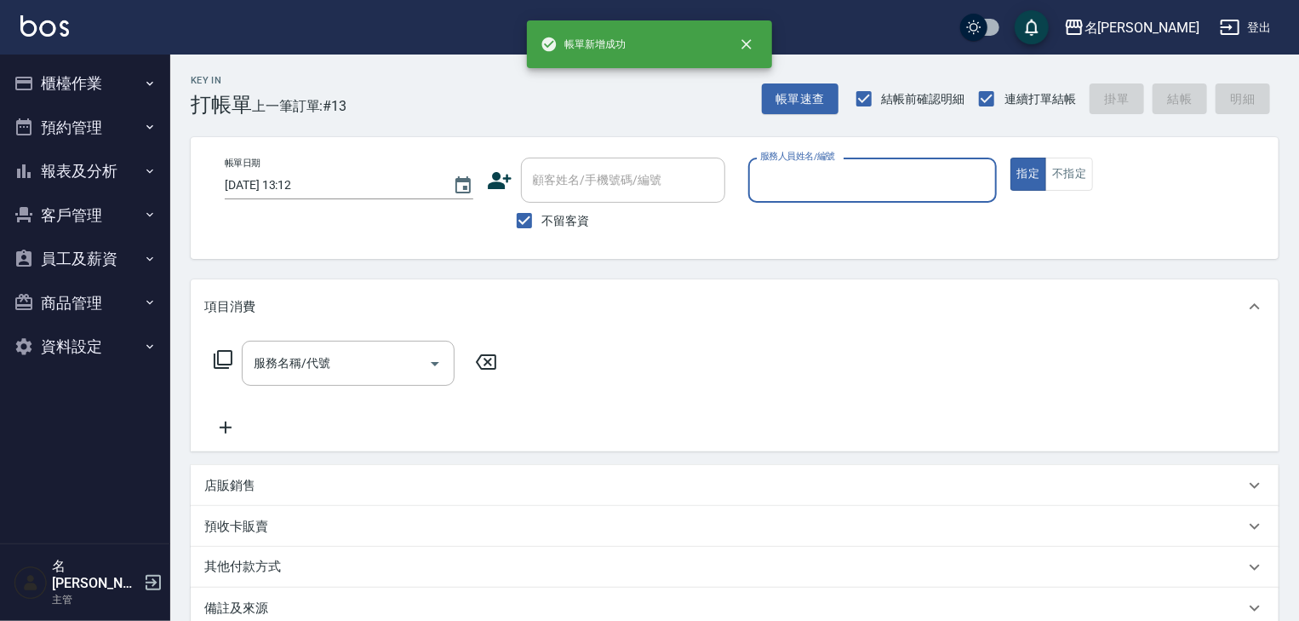
click at [58, 71] on button "櫃檯作業" at bounding box center [85, 83] width 157 height 44
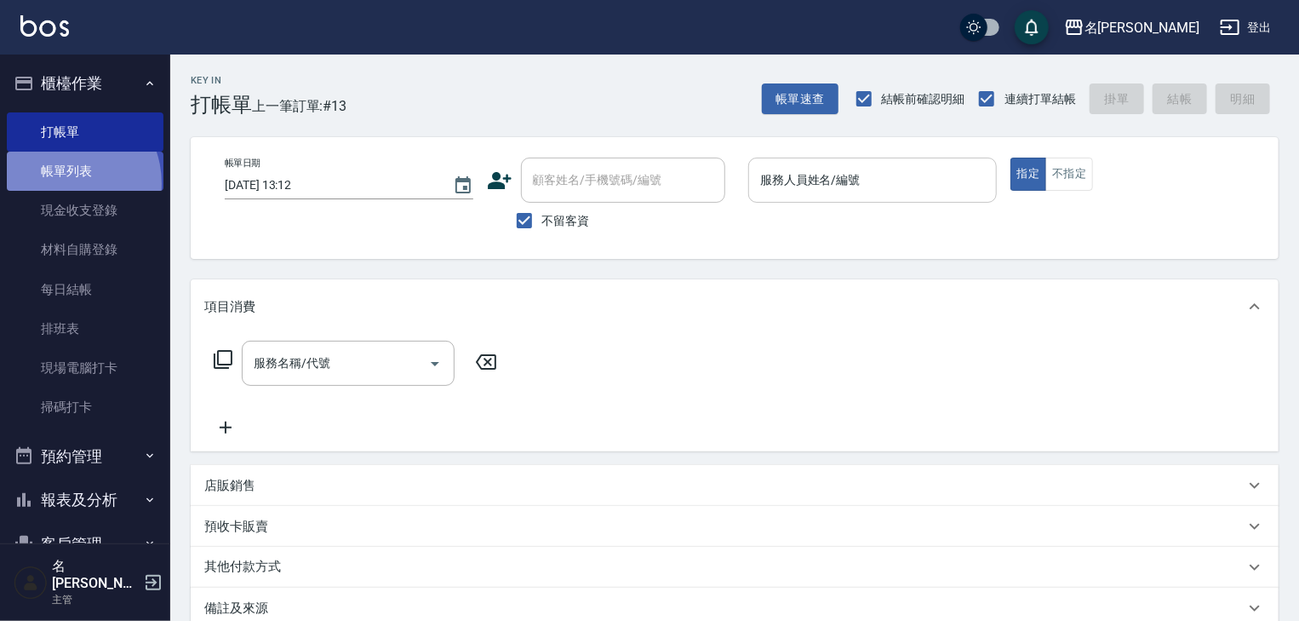
click at [60, 184] on link "帳單列表" at bounding box center [85, 171] width 157 height 39
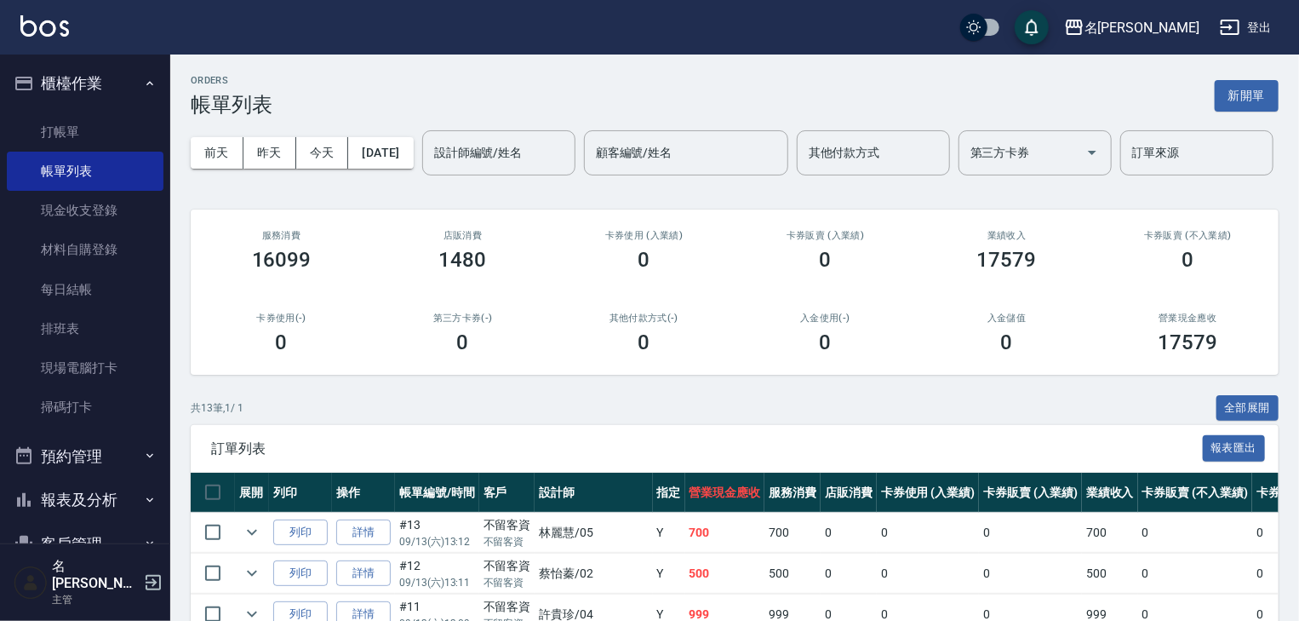
scroll to position [90, 0]
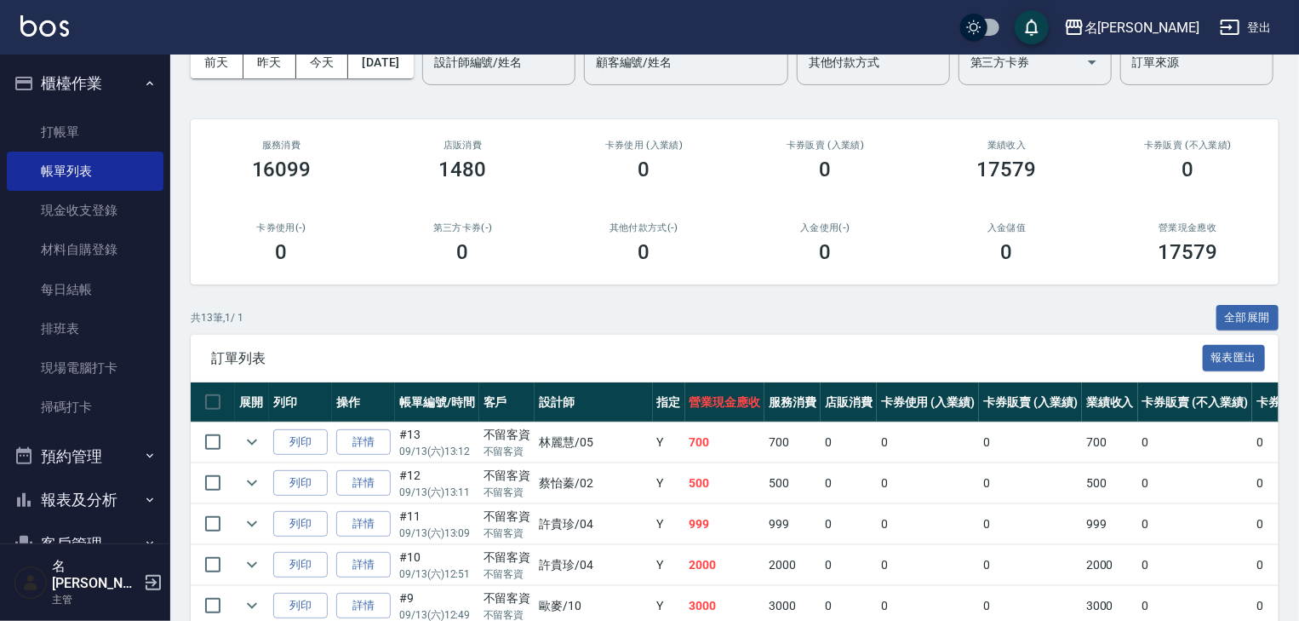
click at [375, 455] on link "詳情" at bounding box center [363, 442] width 54 height 26
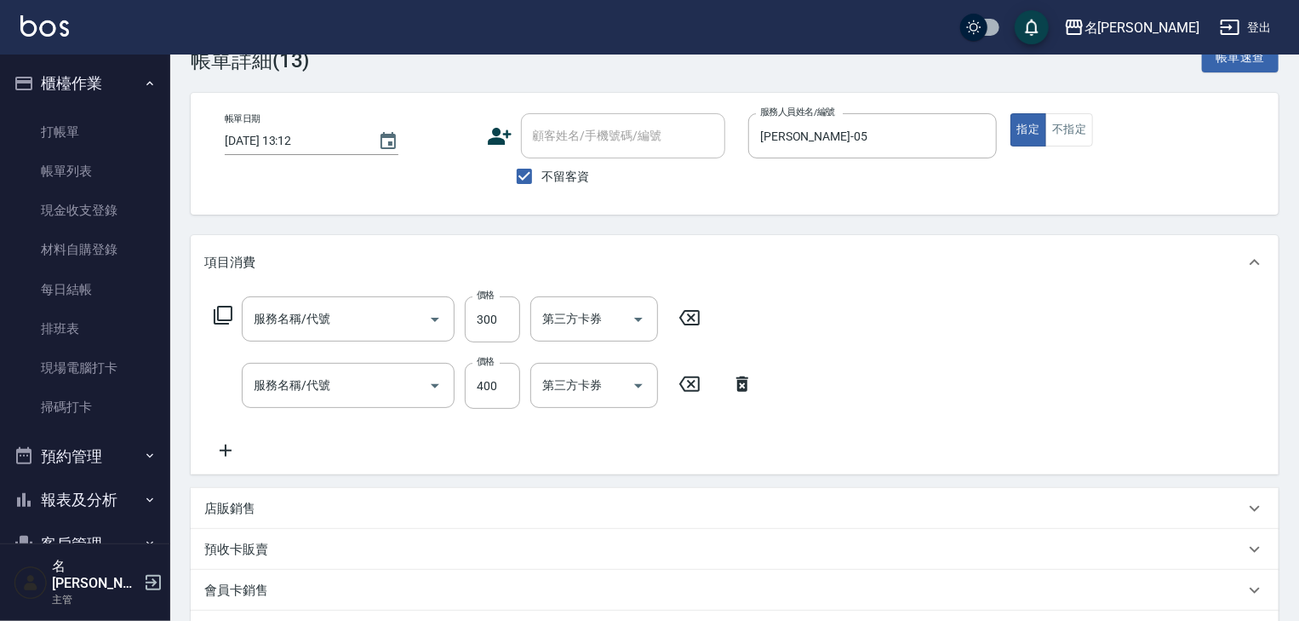
checkbox input "true"
type input "林麗慧-05"
type input "基礎活氧健康洗/何首烏(109)"
type input "健康洗髮(寶齡洗髮精)(521)"
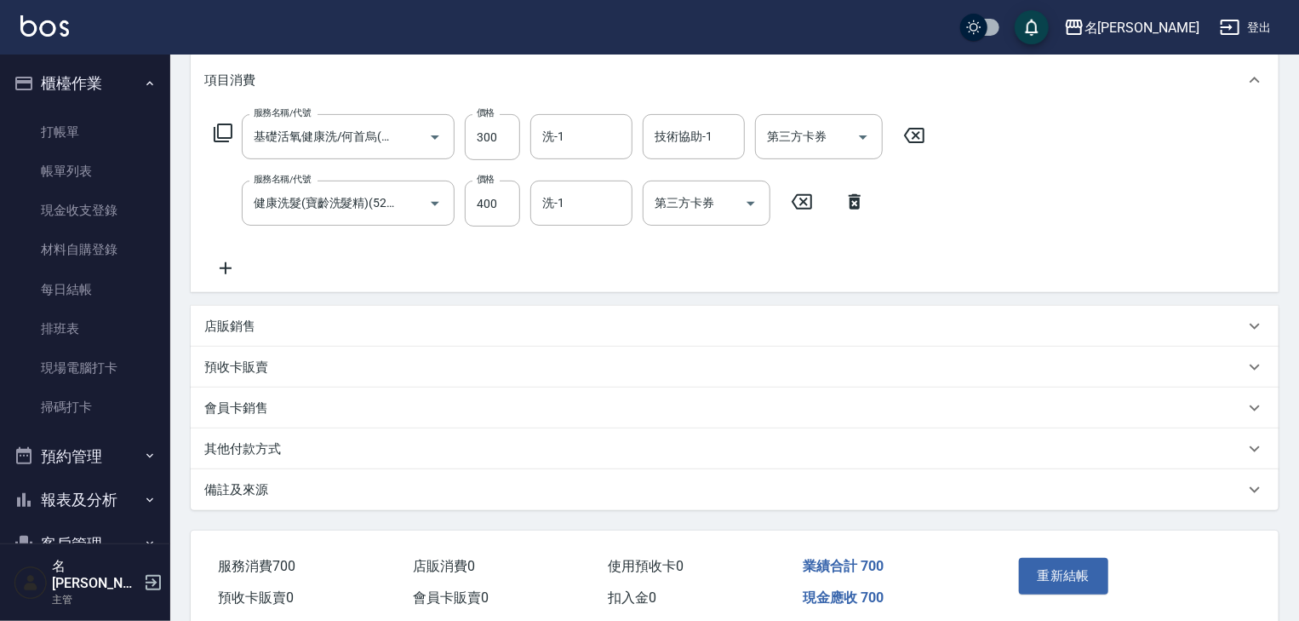
scroll to position [298, 0]
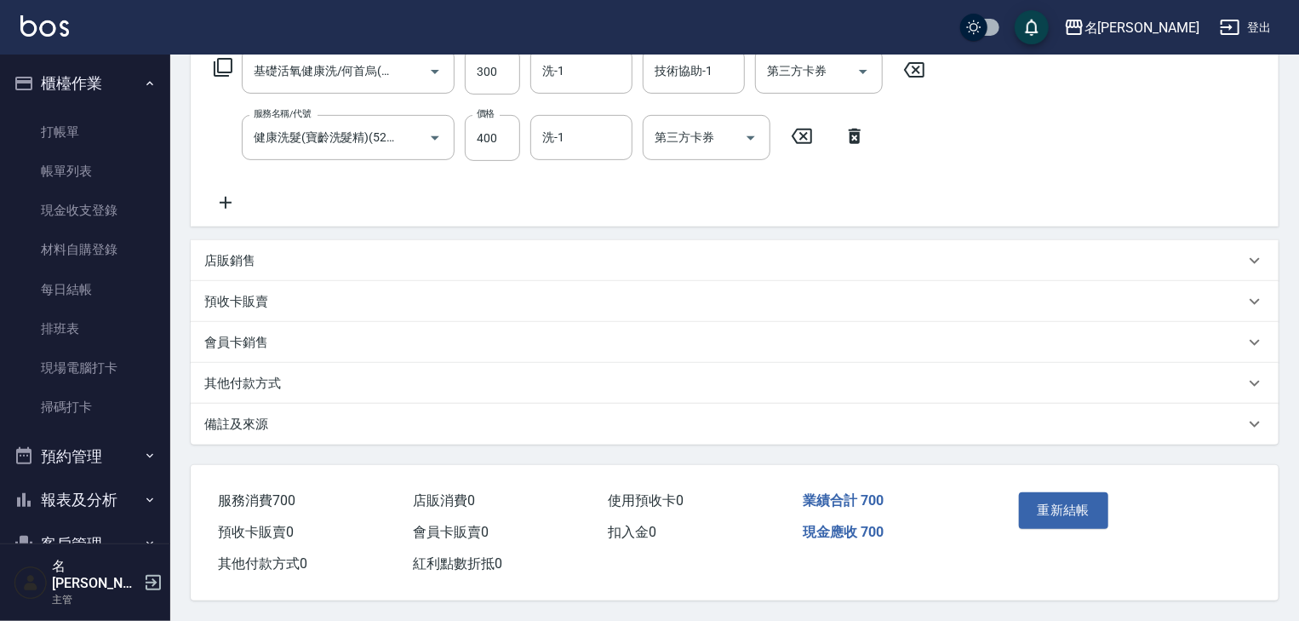
click at [262, 243] on div "店販銷售" at bounding box center [735, 260] width 1088 height 41
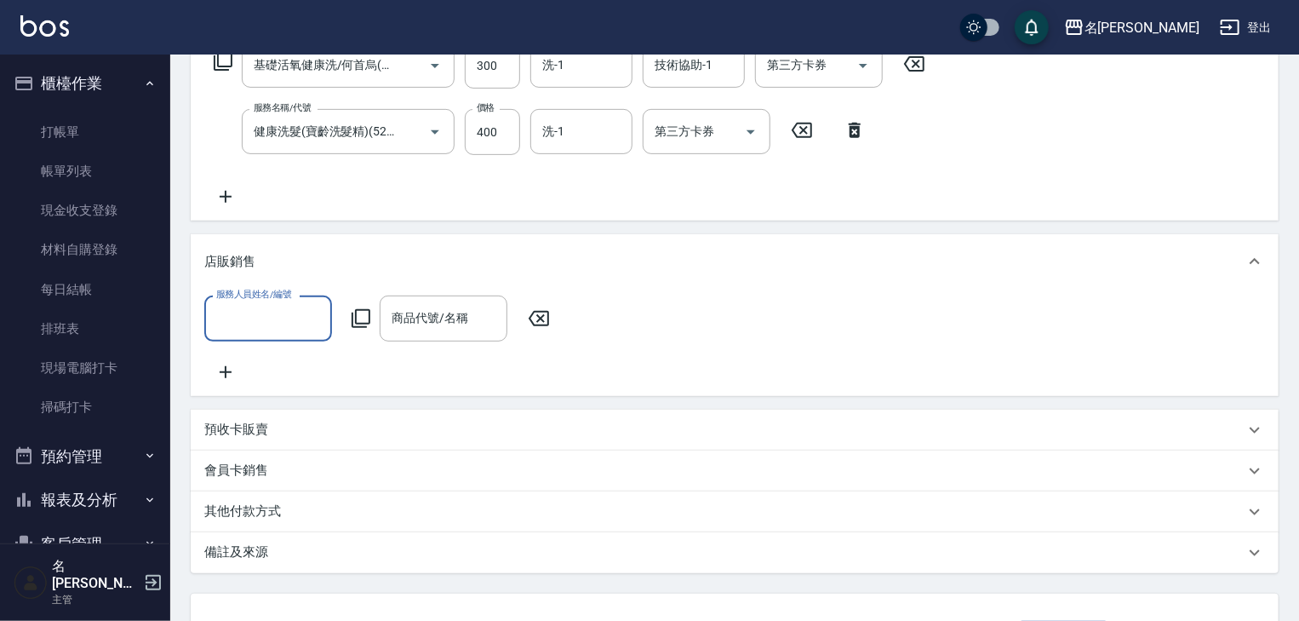
scroll to position [0, 0]
type input "林麗慧-05"
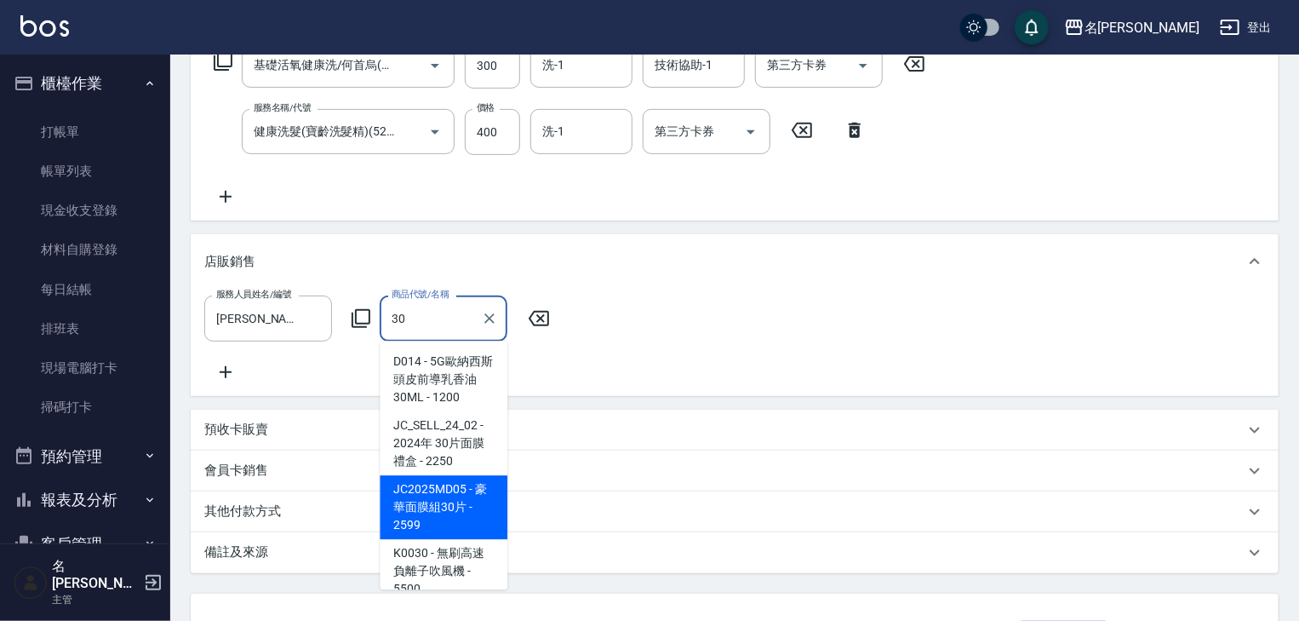
click at [444, 493] on span "JC2025MD05 - 豪華面膜組30片 - 2599" at bounding box center [444, 507] width 128 height 64
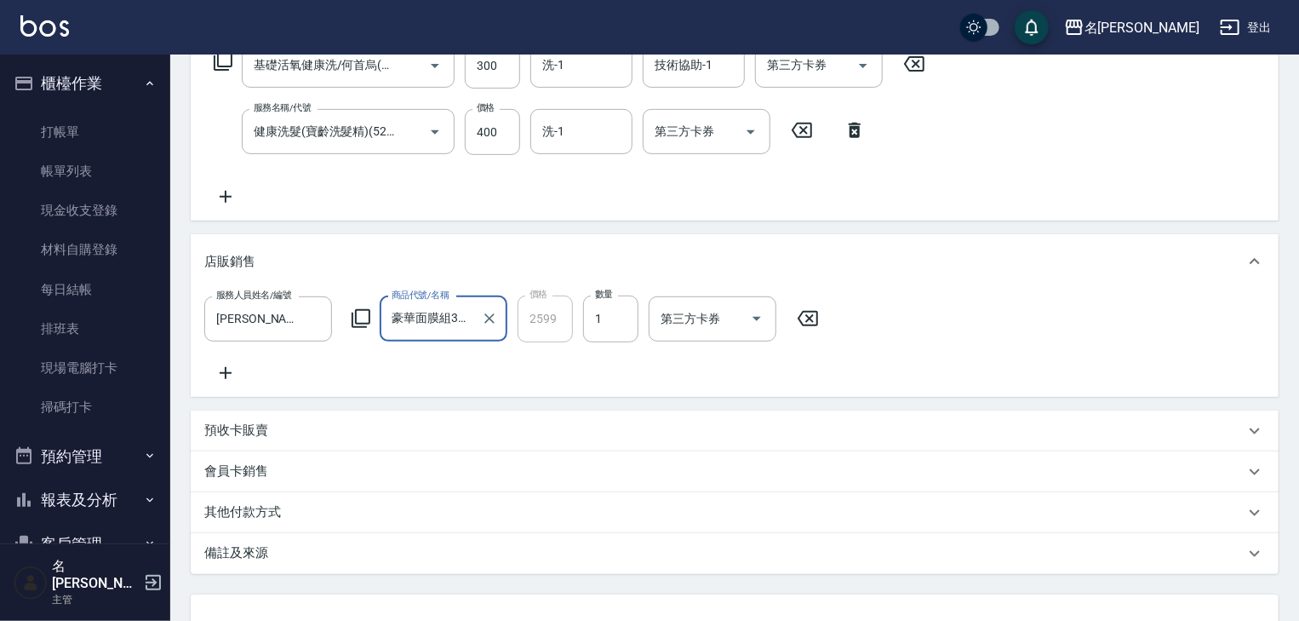
type input "豪華面膜組30片"
click at [221, 375] on icon at bounding box center [225, 373] width 43 height 20
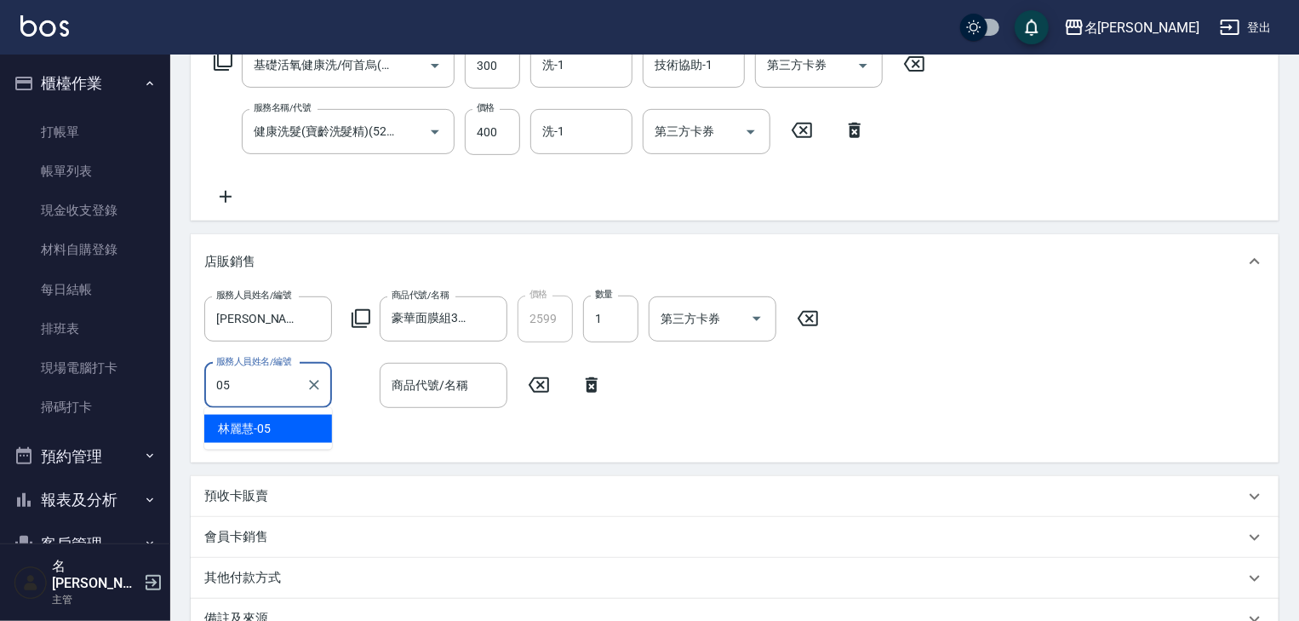
type input "林麗慧-05"
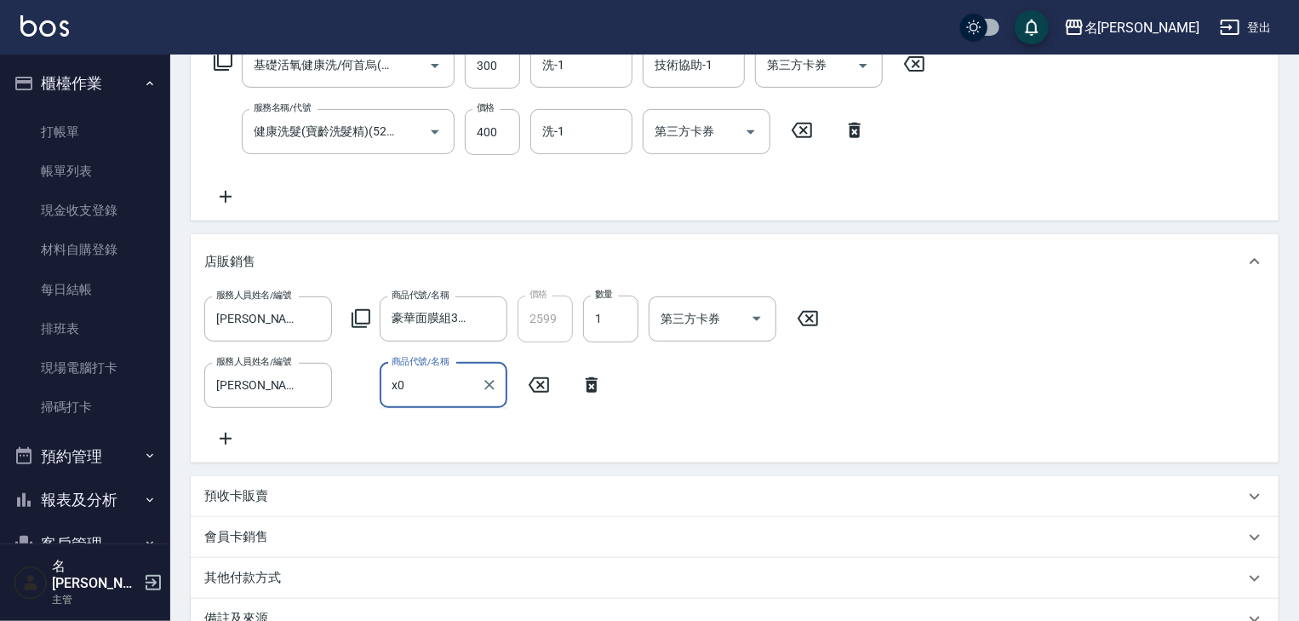
type input "x"
click at [473, 416] on span "J008 - 藍銅胜肽 - 3000" at bounding box center [444, 438] width 128 height 46
type input "藍銅胜肽"
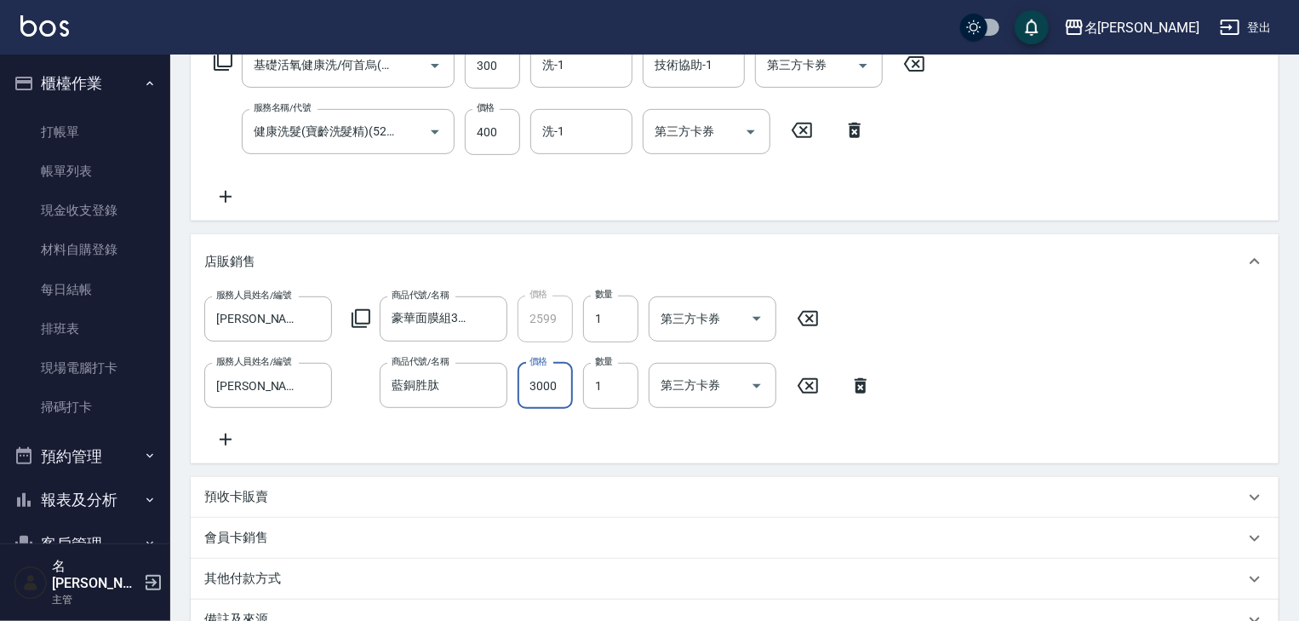
click at [567, 393] on input "3000" at bounding box center [545, 386] width 55 height 46
type input "2600"
click at [930, 478] on div "項目消費 服務名稱/代號 基礎活氧健康洗/何首烏(109) 服務名稱/代號 價格 300 價格 洗-1 洗-1 技術協助-1 技術協助-1 第三方卡券 第三方…" at bounding box center [735, 310] width 1088 height 659
click at [381, 312] on div "豪華面膜組30片 商品代號/名稱" at bounding box center [444, 318] width 128 height 45
click at [488, 313] on icon "Clear" at bounding box center [489, 318] width 17 height 17
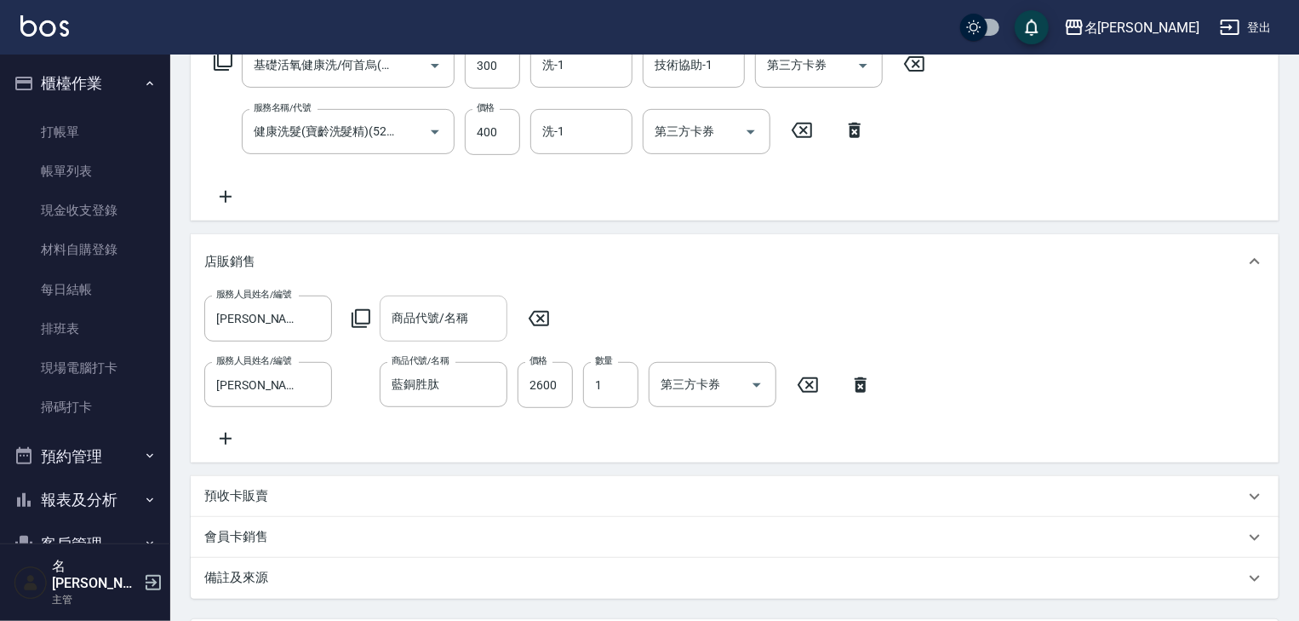
click at [356, 308] on icon at bounding box center [361, 318] width 20 height 20
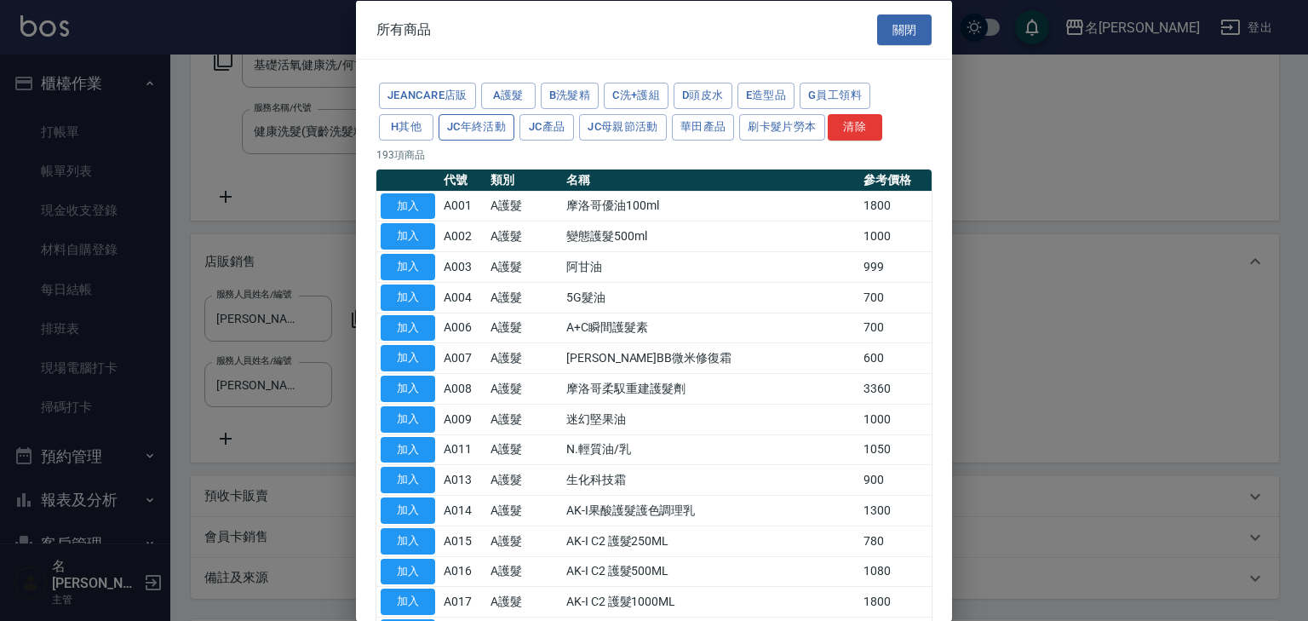
click at [483, 132] on button "JC年終活動" at bounding box center [476, 126] width 76 height 26
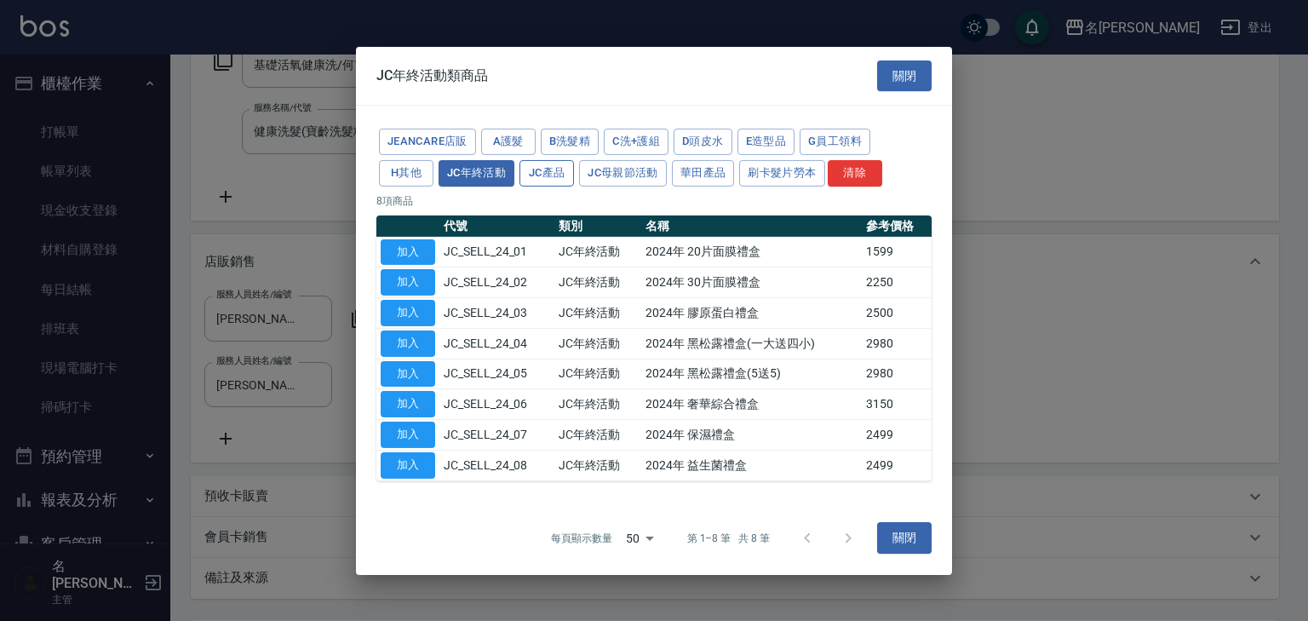
click at [519, 173] on button "JC產品" at bounding box center [546, 173] width 54 height 26
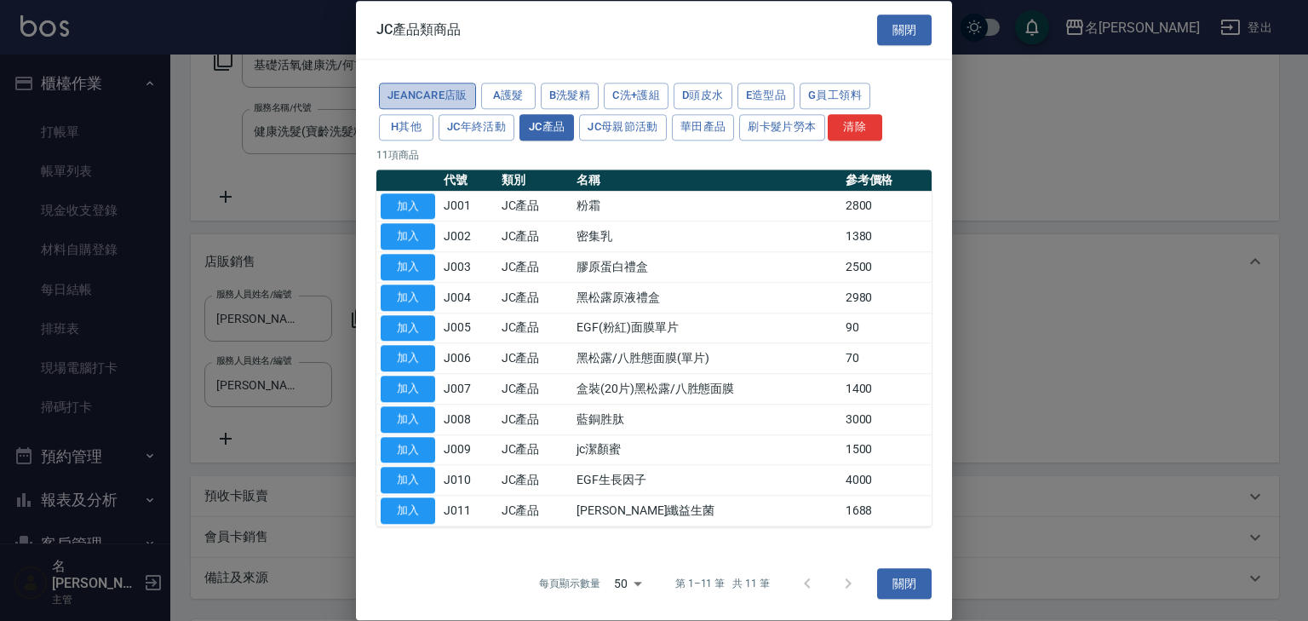
click at [444, 95] on button "JeanCare店販" at bounding box center [427, 96] width 97 height 26
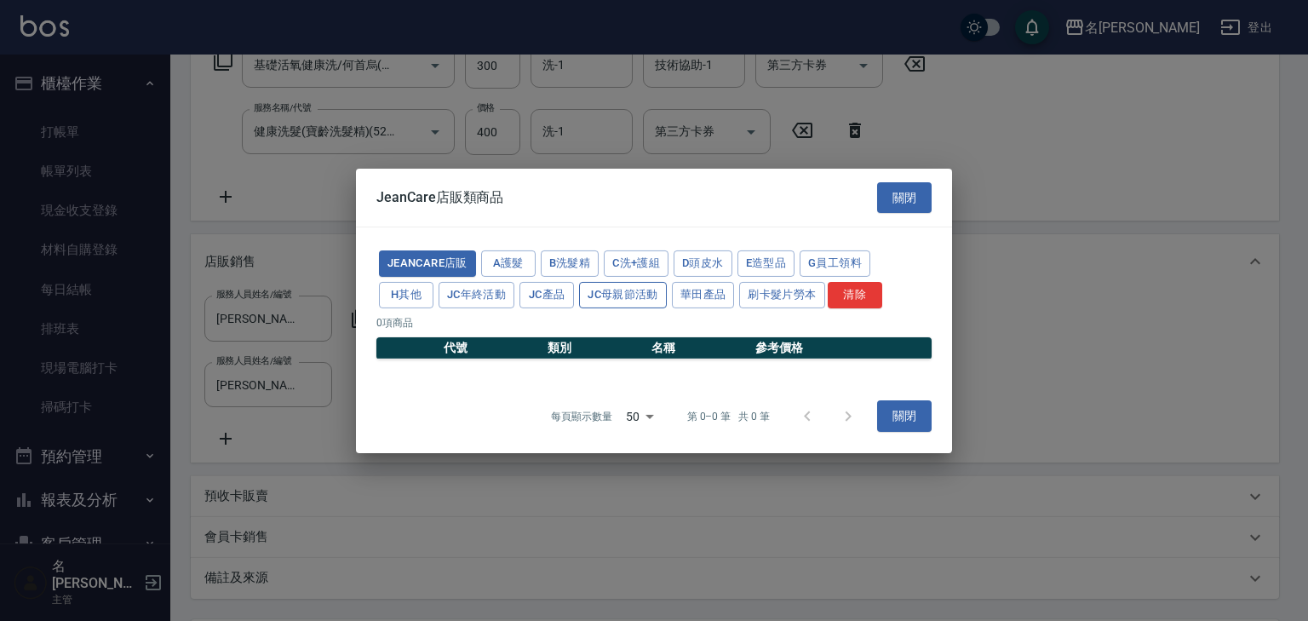
click at [579, 290] on button "JC母親節活動" at bounding box center [623, 295] width 88 height 26
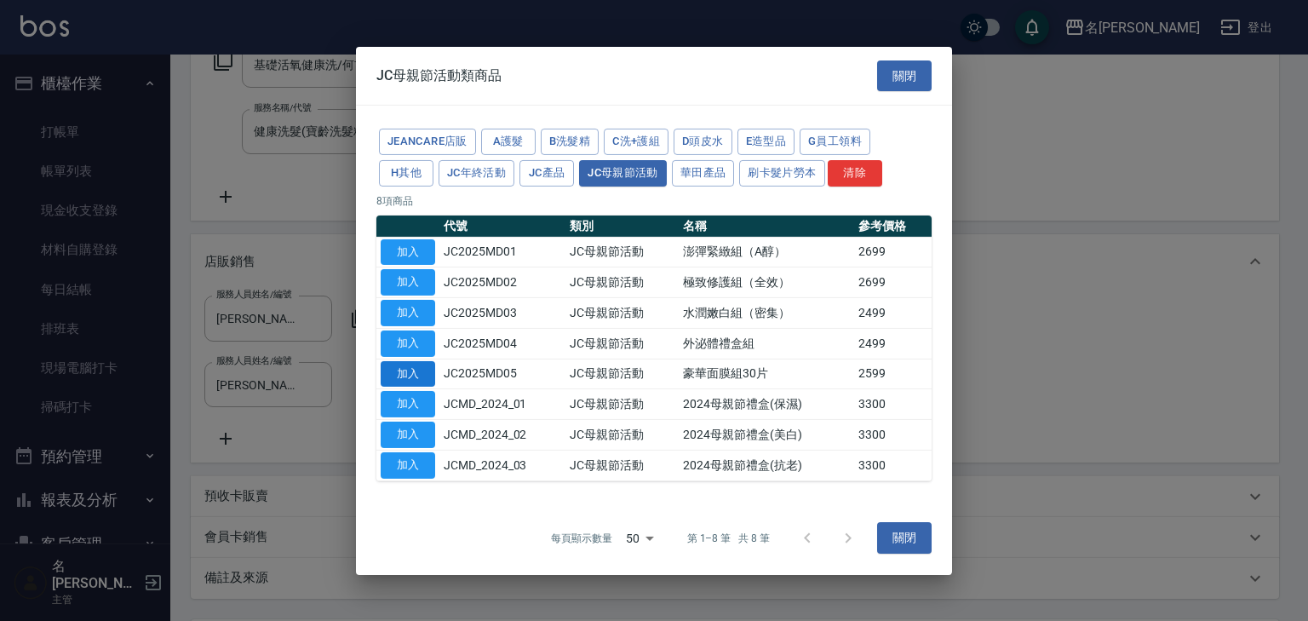
click at [415, 374] on button "加入" at bounding box center [408, 373] width 54 height 26
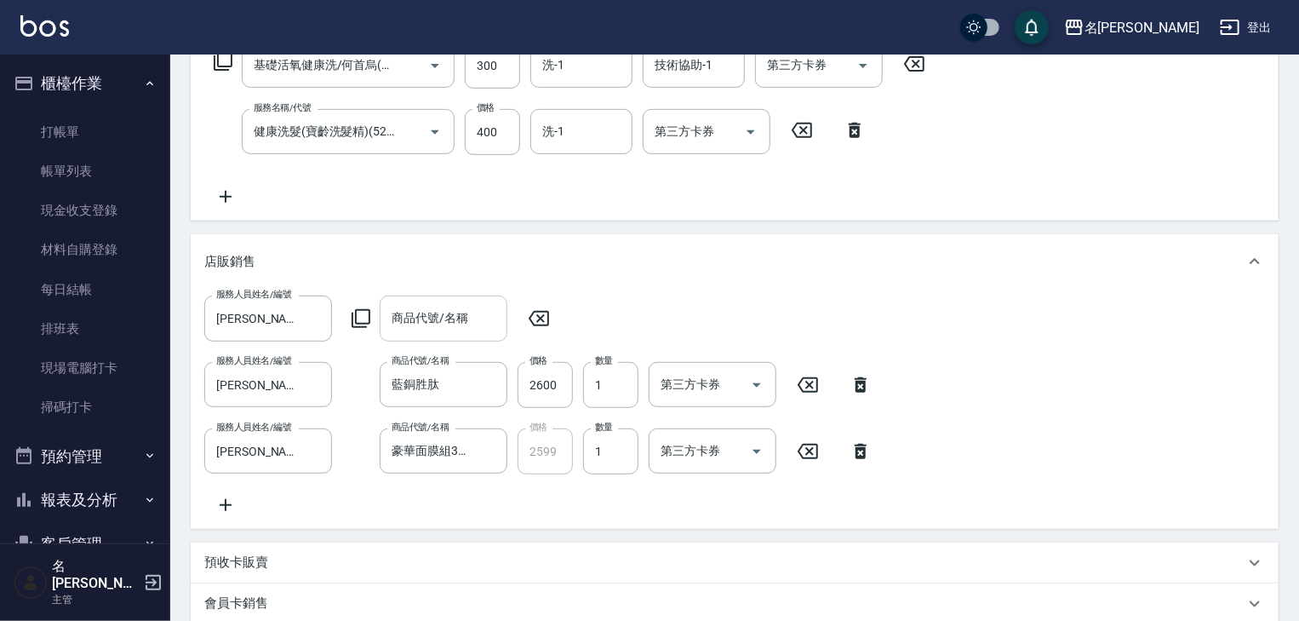
scroll to position [534, 0]
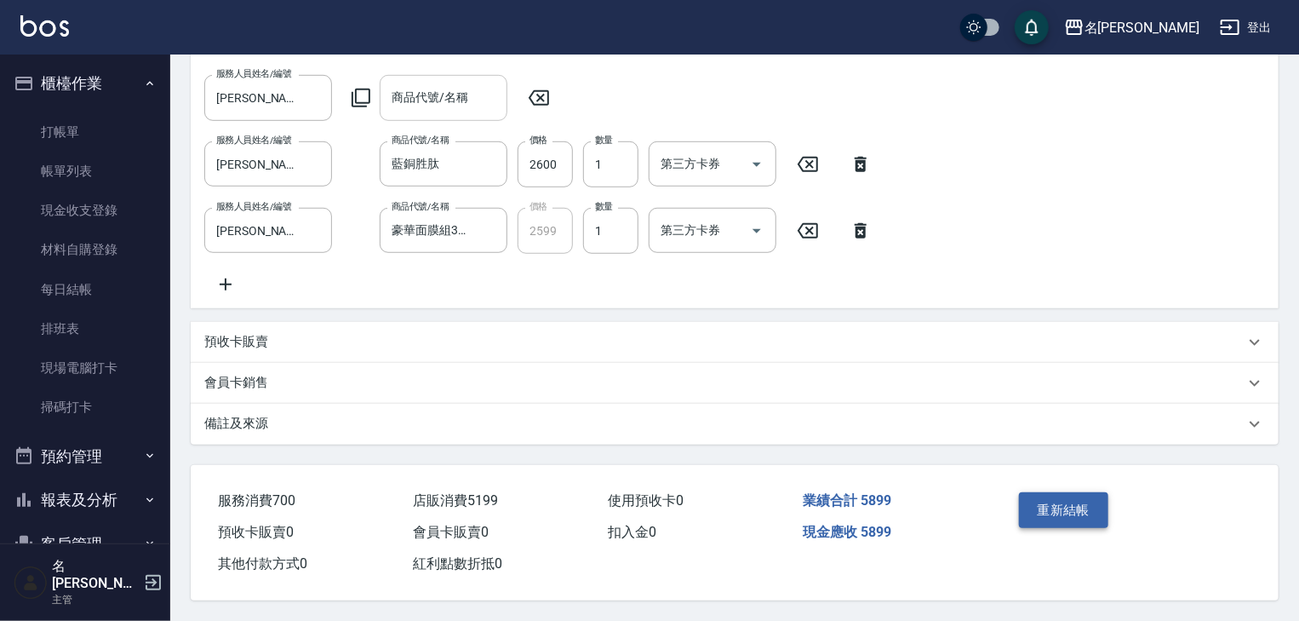
click at [1083, 513] on button "重新結帳" at bounding box center [1064, 510] width 90 height 36
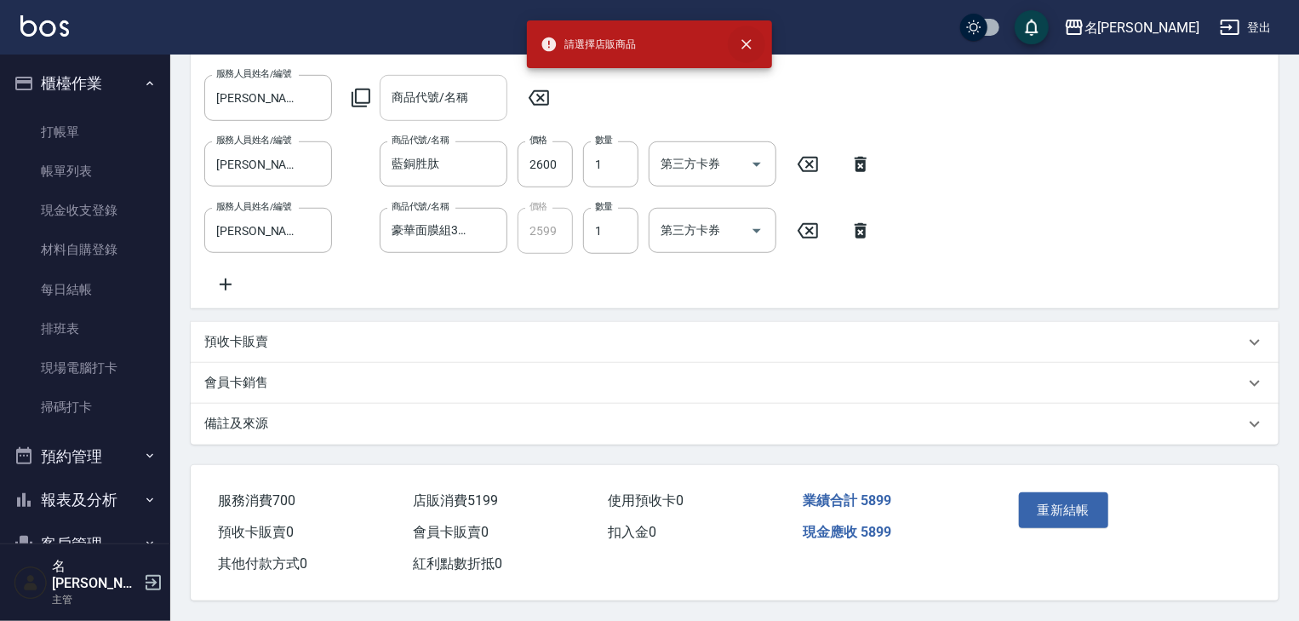
click at [749, 48] on icon "close" at bounding box center [746, 44] width 17 height 17
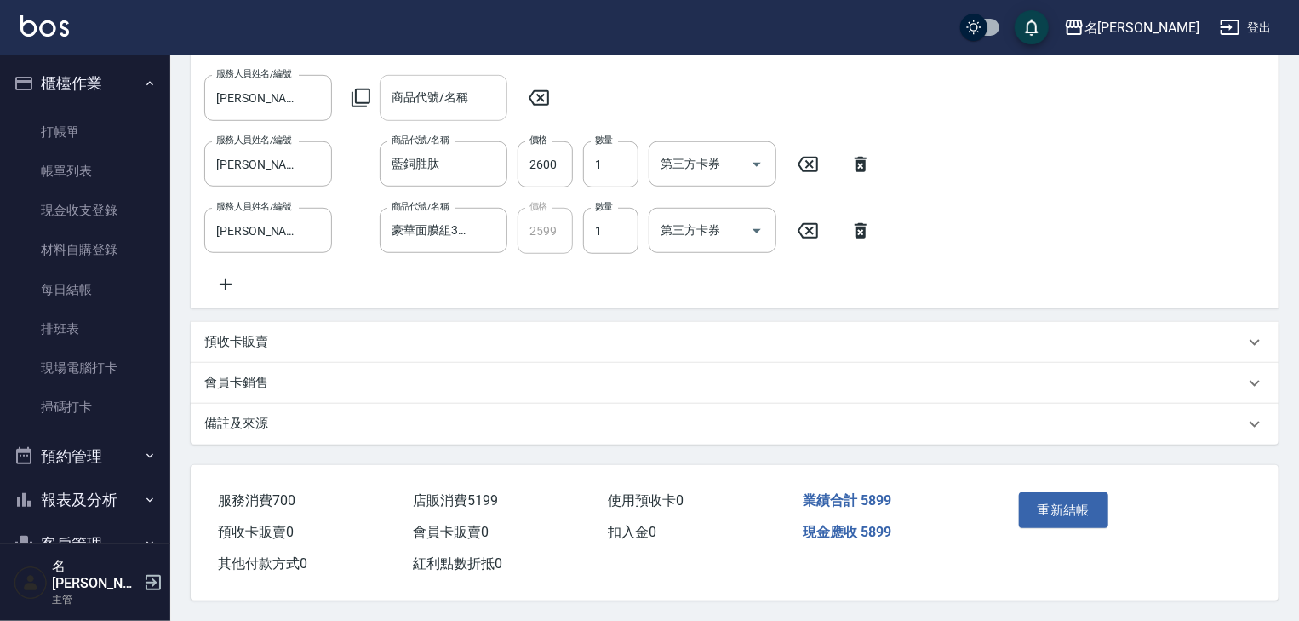
click at [533, 88] on icon at bounding box center [539, 98] width 43 height 20
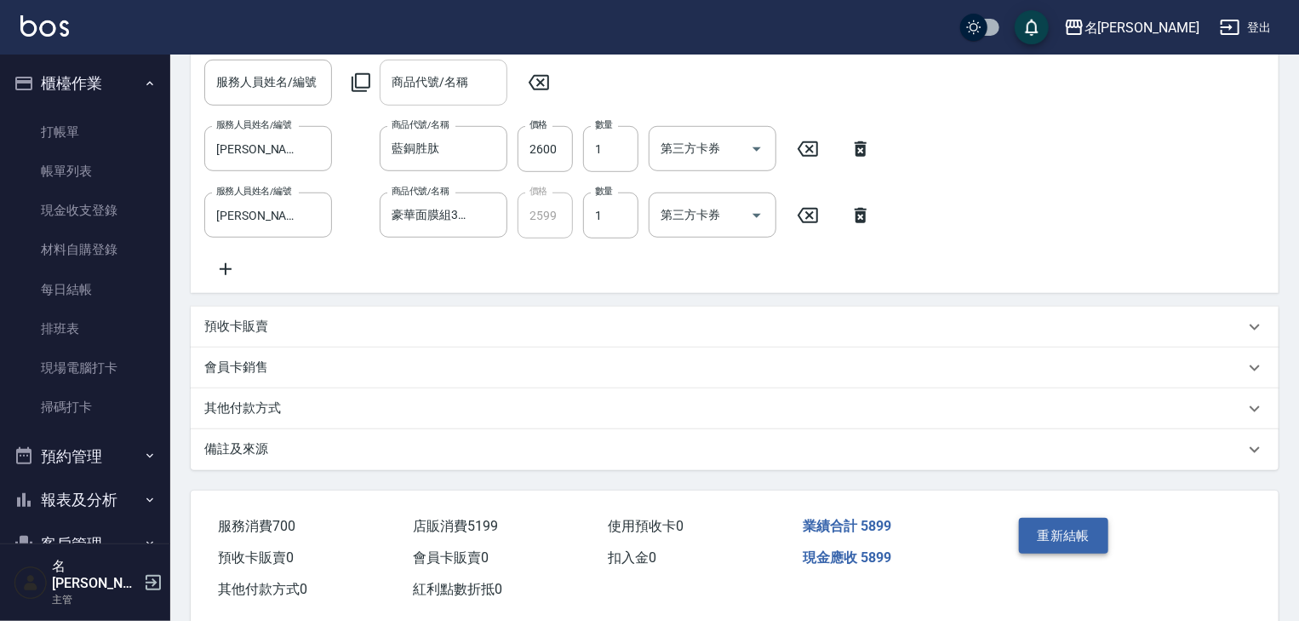
click at [1094, 553] on button "重新結帳" at bounding box center [1064, 536] width 90 height 36
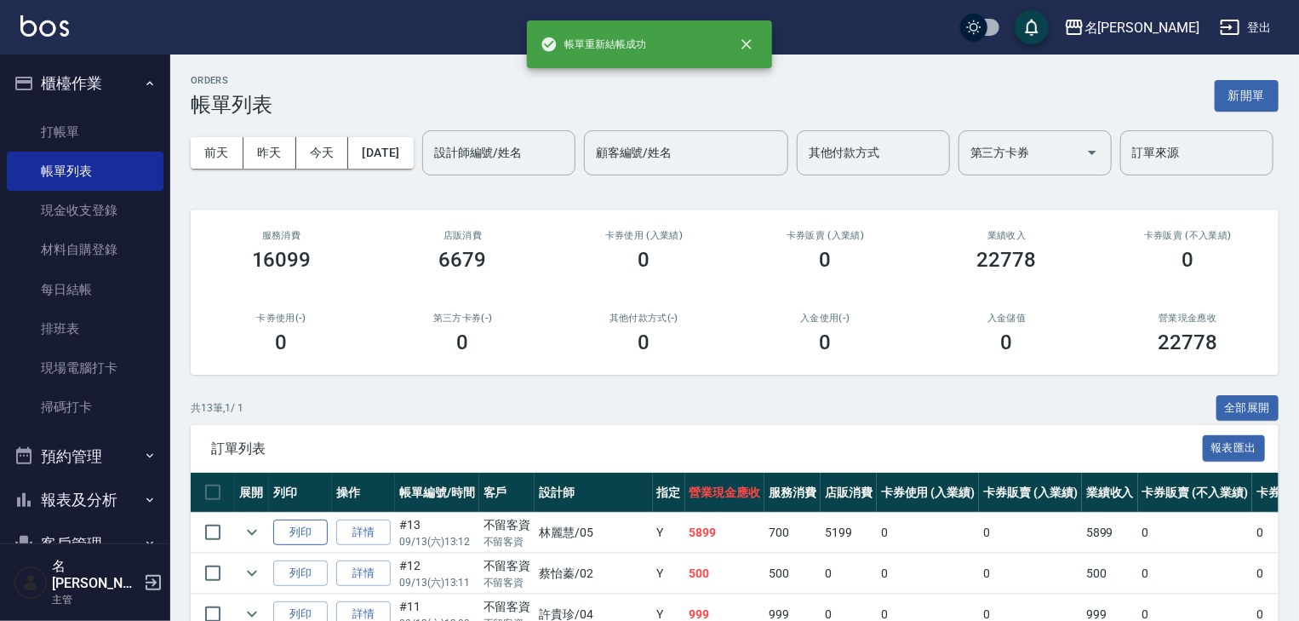
click at [306, 546] on button "列印" at bounding box center [300, 532] width 54 height 26
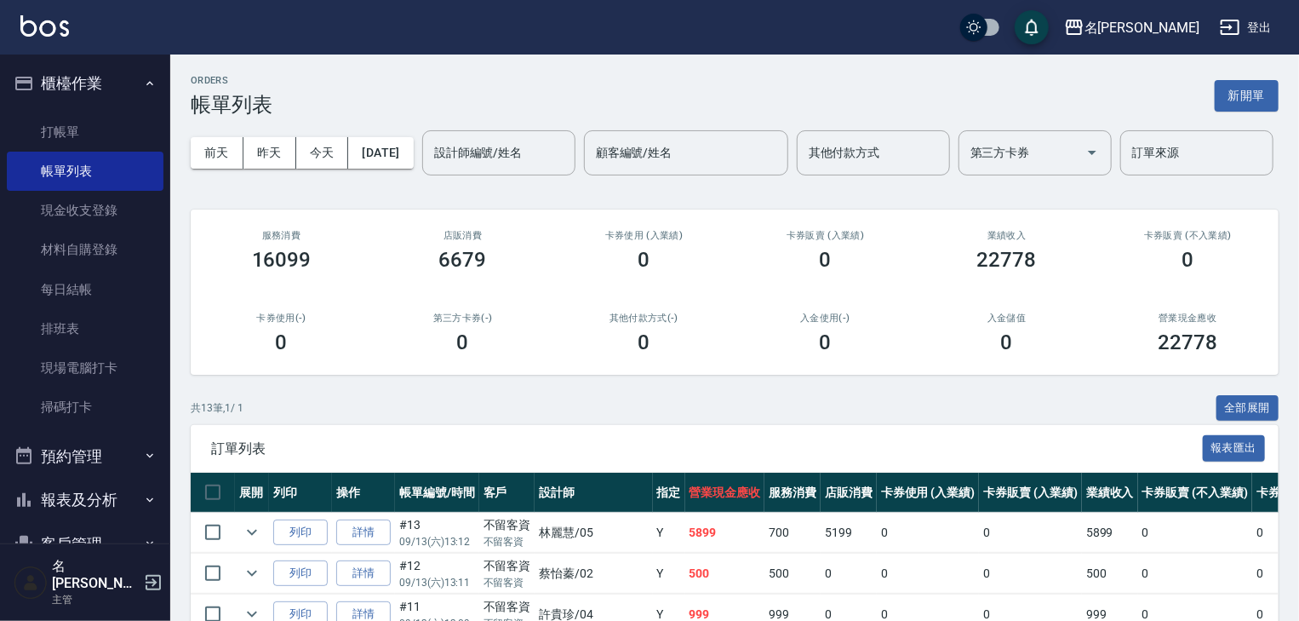
click at [37, 30] on img at bounding box center [44, 25] width 49 height 21
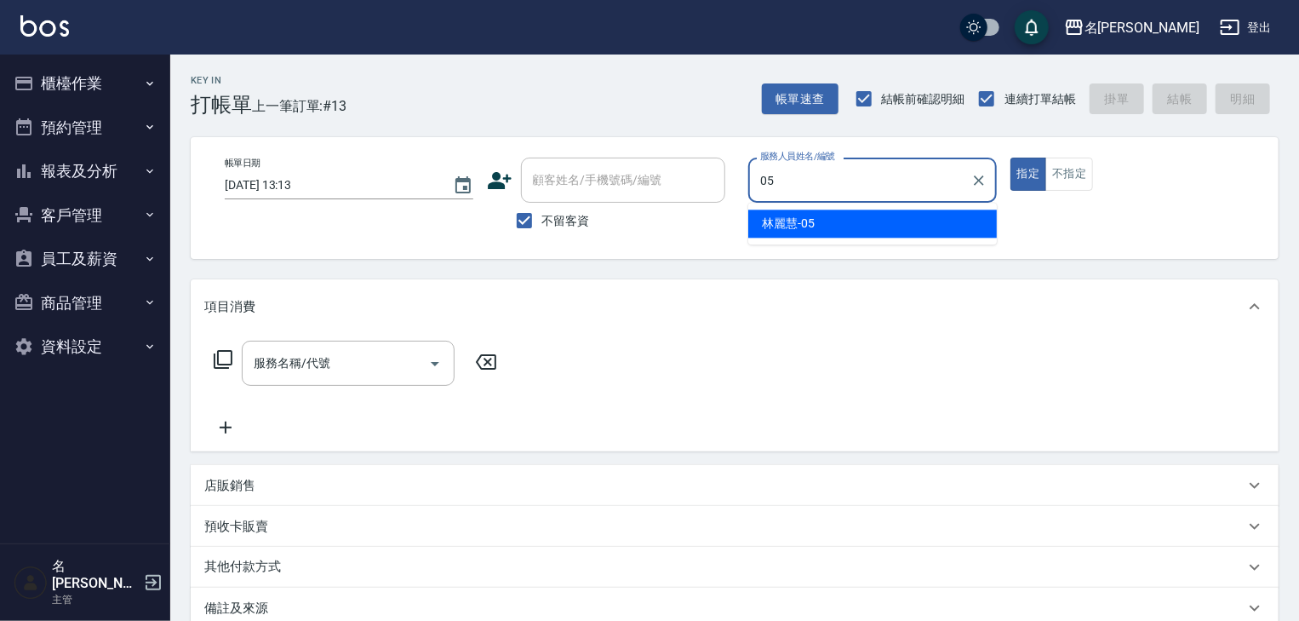
type input "林麗慧-05"
type button "true"
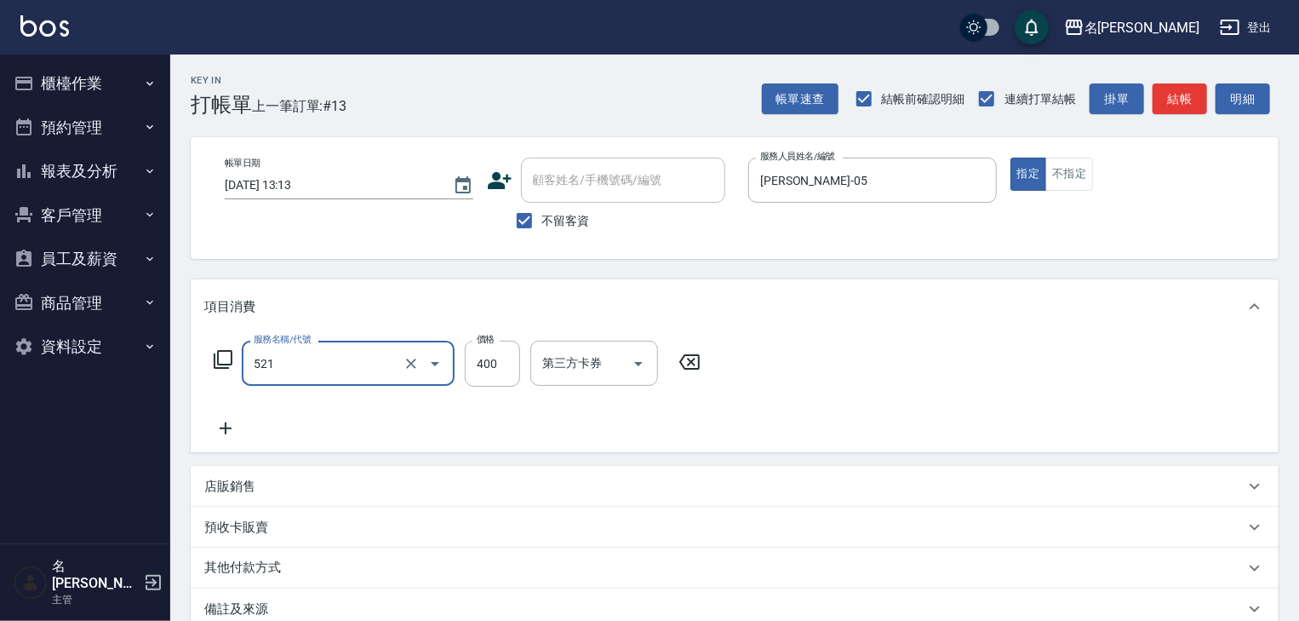
type input "健康洗髮(寶齡洗髮精)(521)"
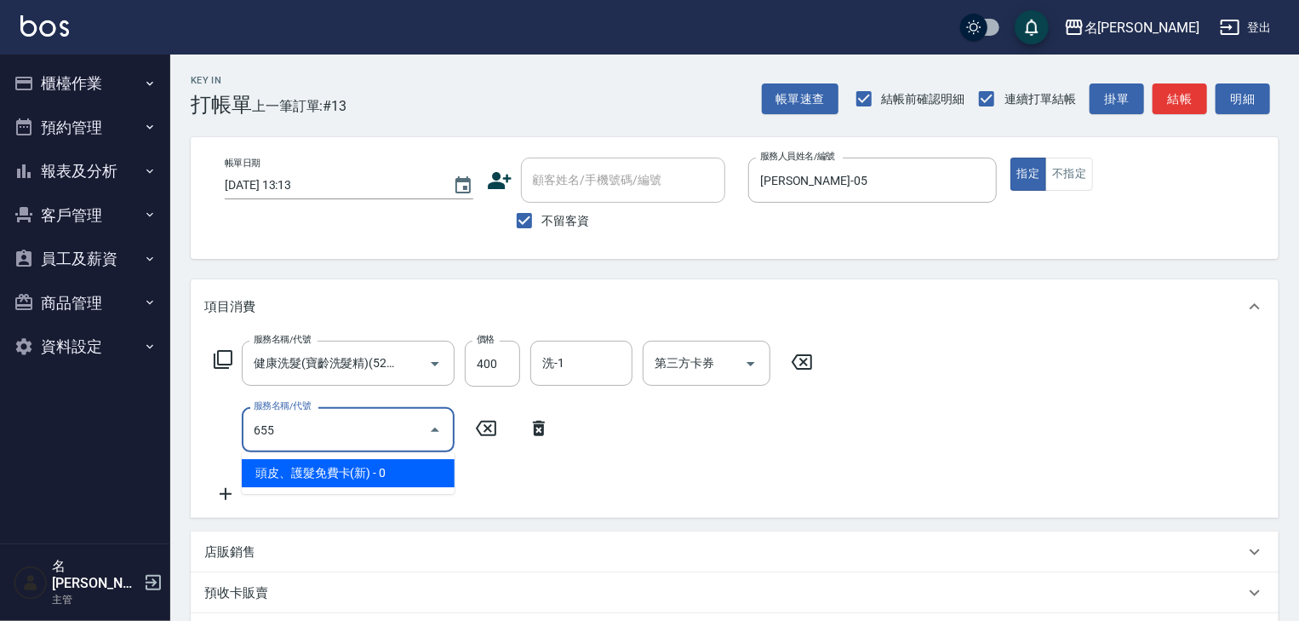
type input "頭皮、護髮免費卡(新)(655)"
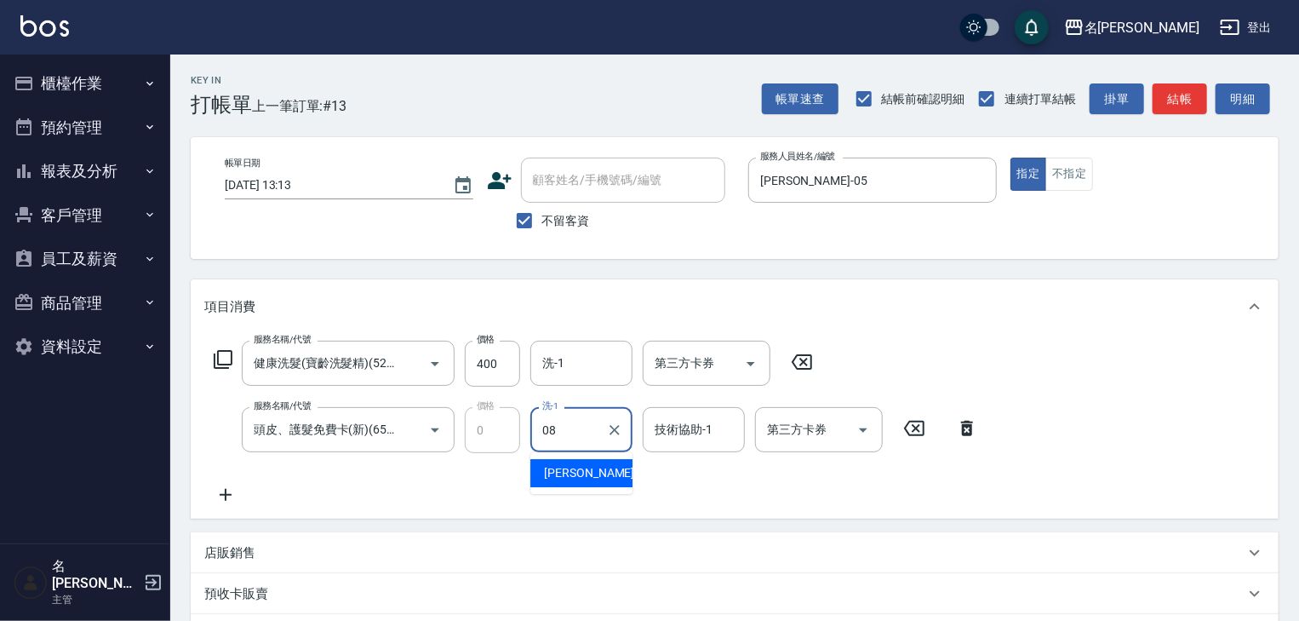
type input "蔡慈恩-08"
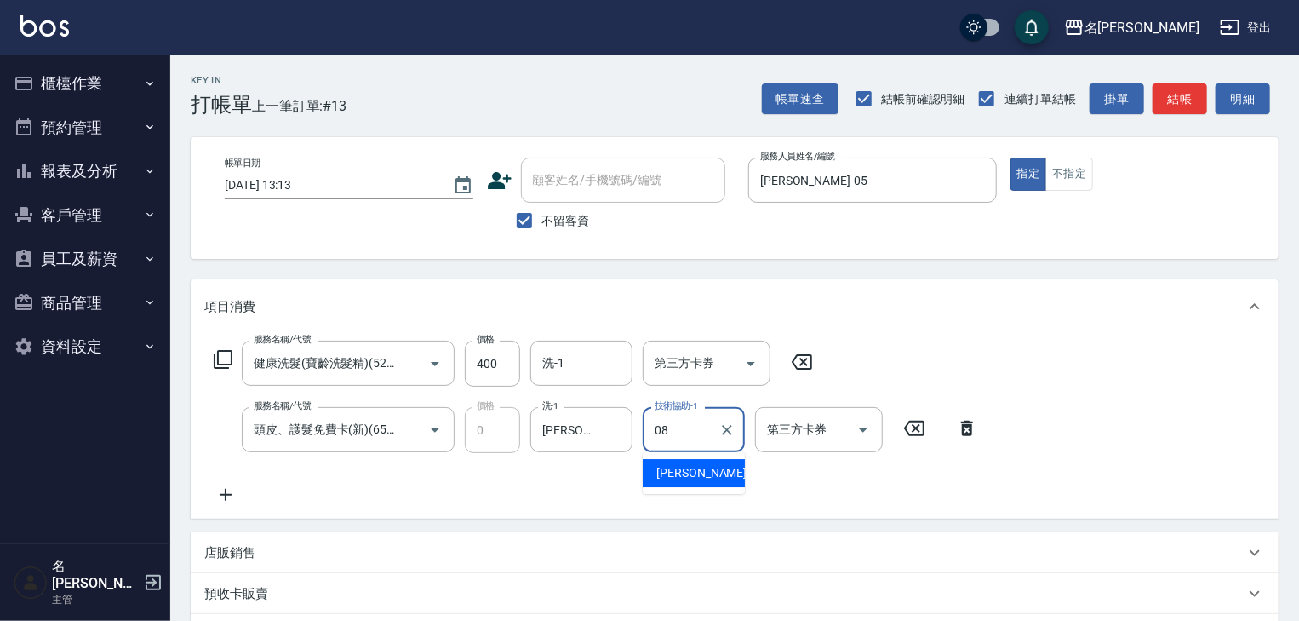
type input "蔡慈恩-08"
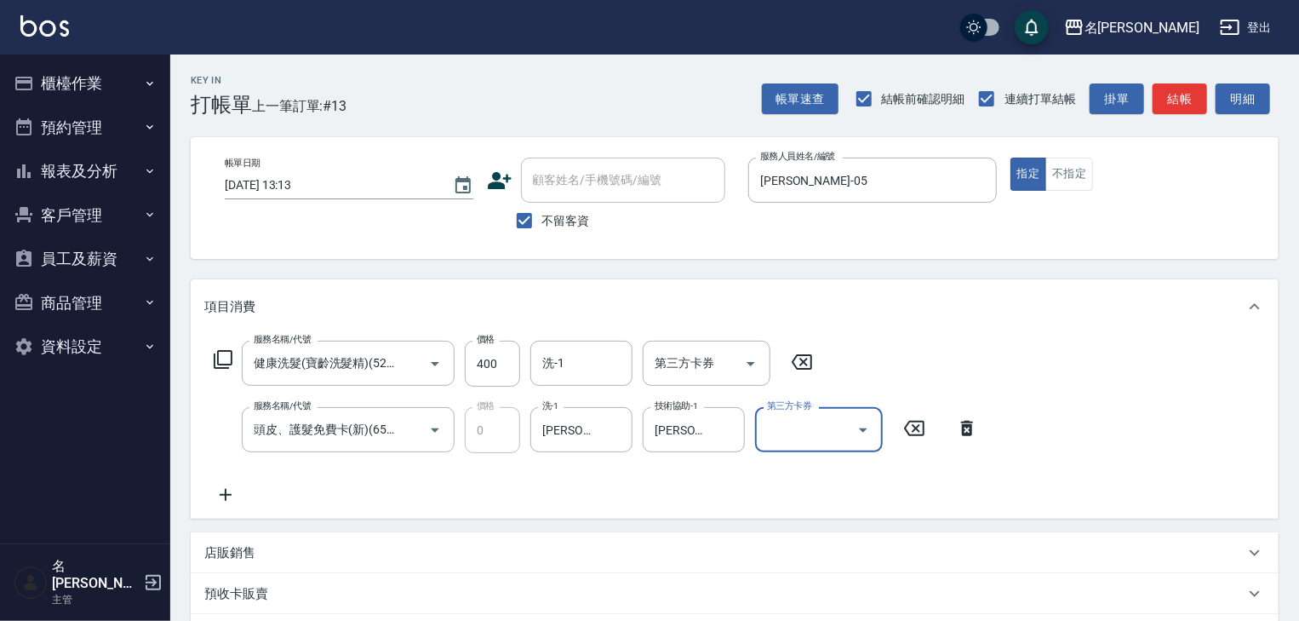
click at [232, 490] on icon at bounding box center [225, 494] width 43 height 20
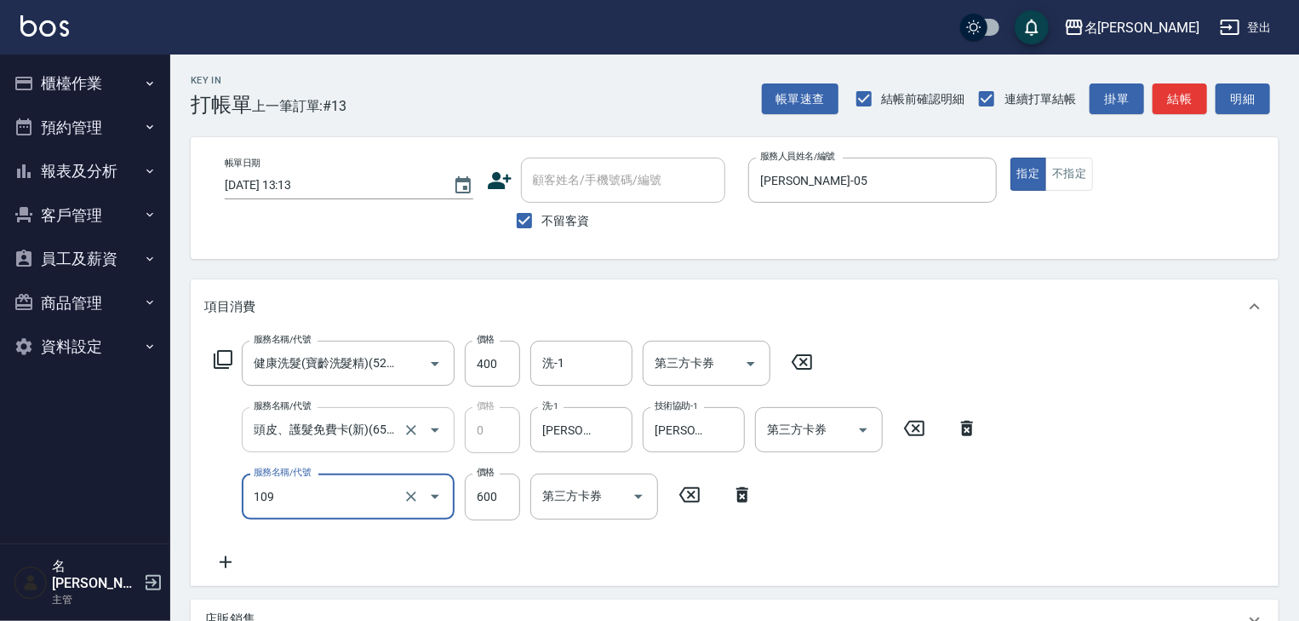
type input "基礎活氧健康洗/何首烏(109)"
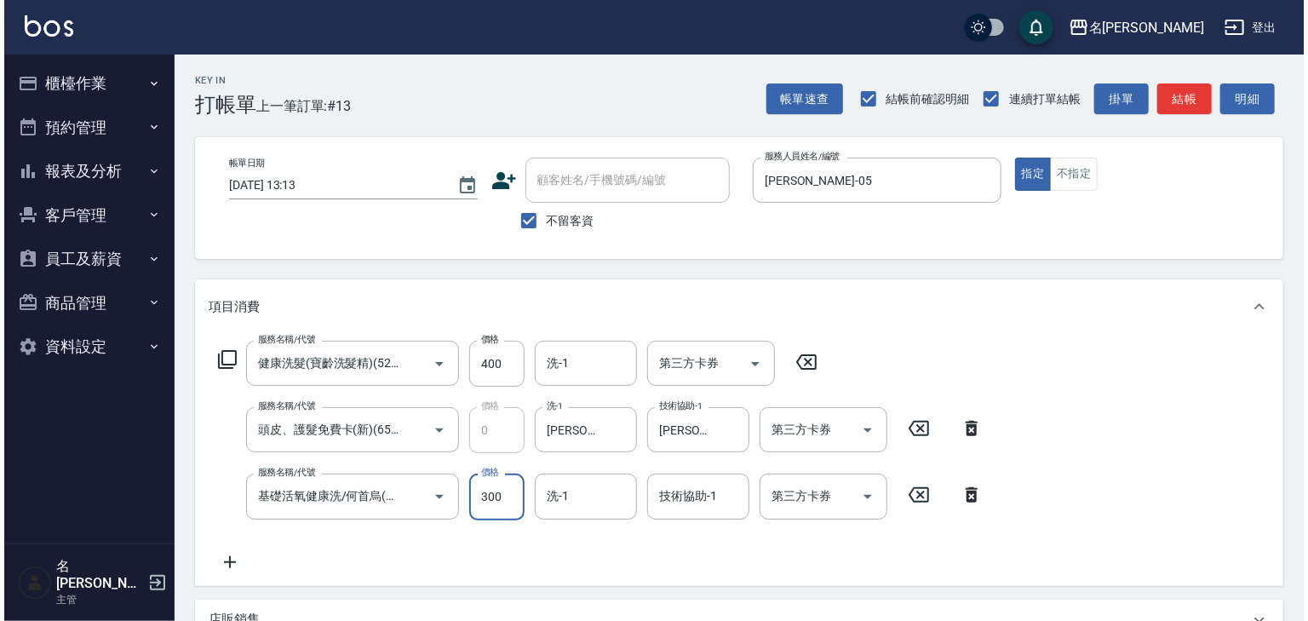
scroll to position [332, 0]
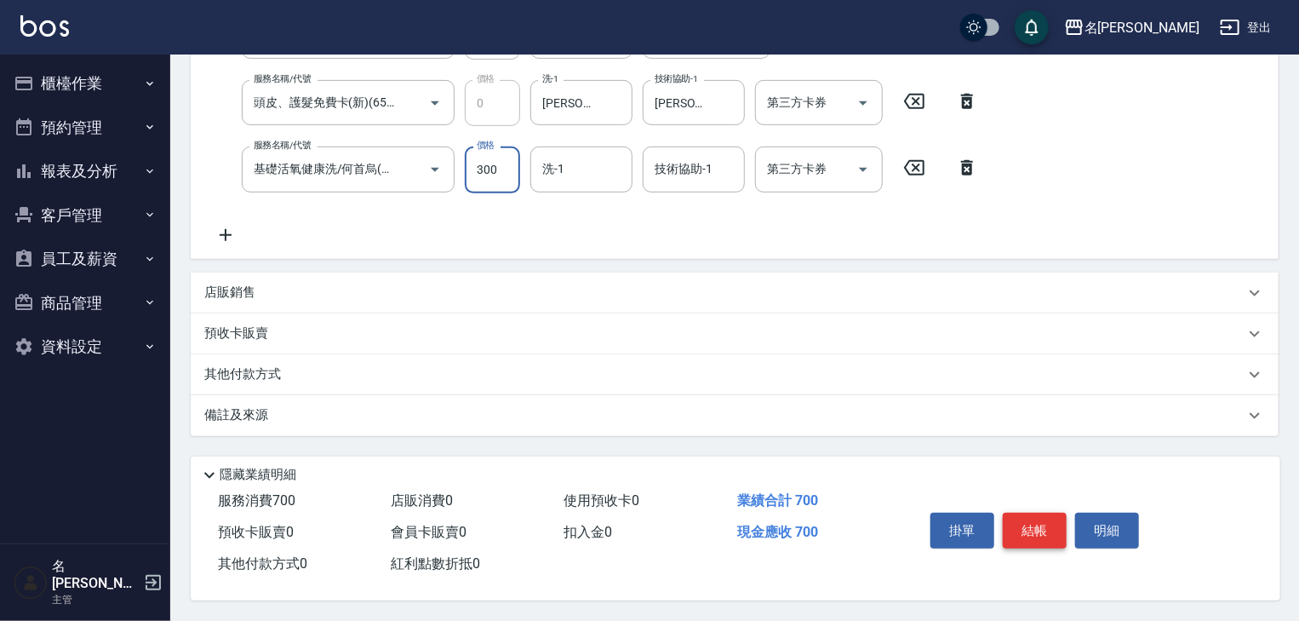
type input "300"
click at [1056, 524] on button "結帳" at bounding box center [1035, 531] width 64 height 36
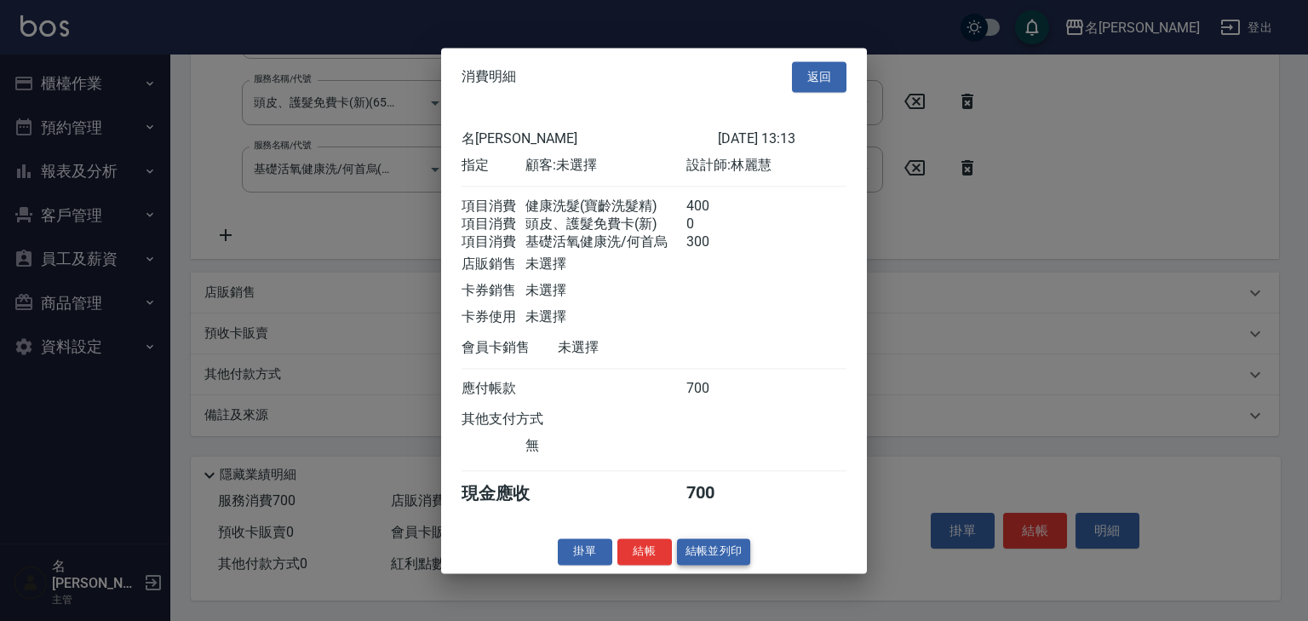
click at [721, 559] on button "結帳並列印" at bounding box center [714, 551] width 74 height 26
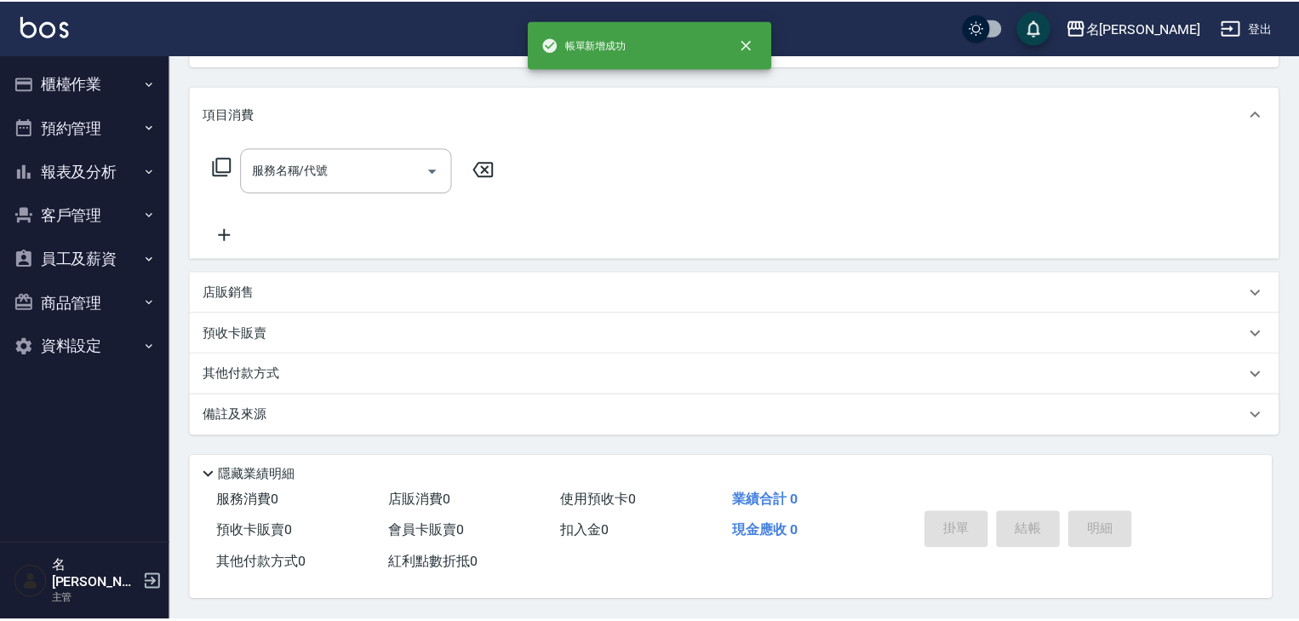
scroll to position [0, 0]
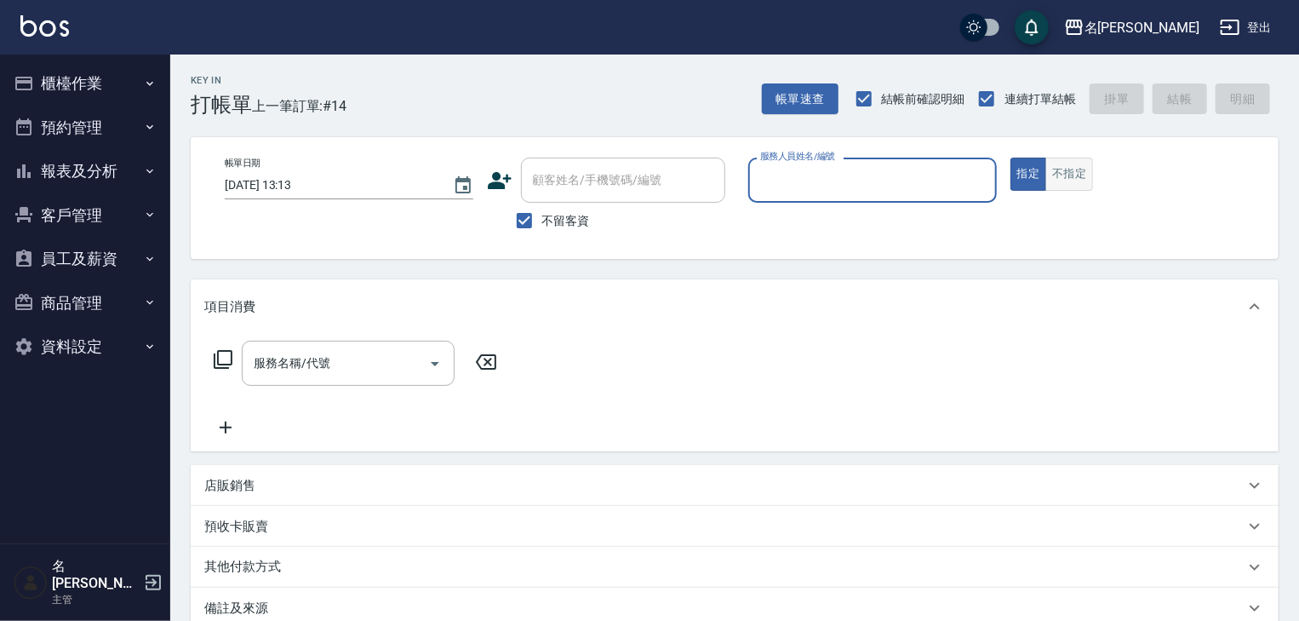
type input "ㄣ"
type input "皮皮-P"
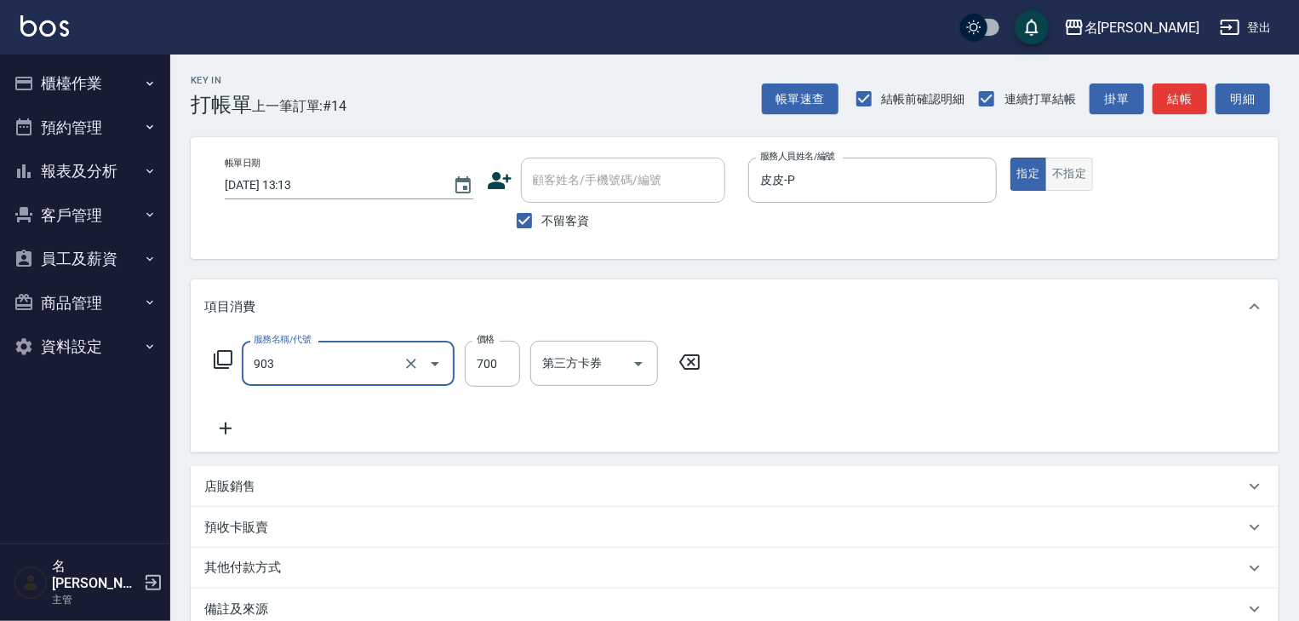
type input "修腳+手(903)"
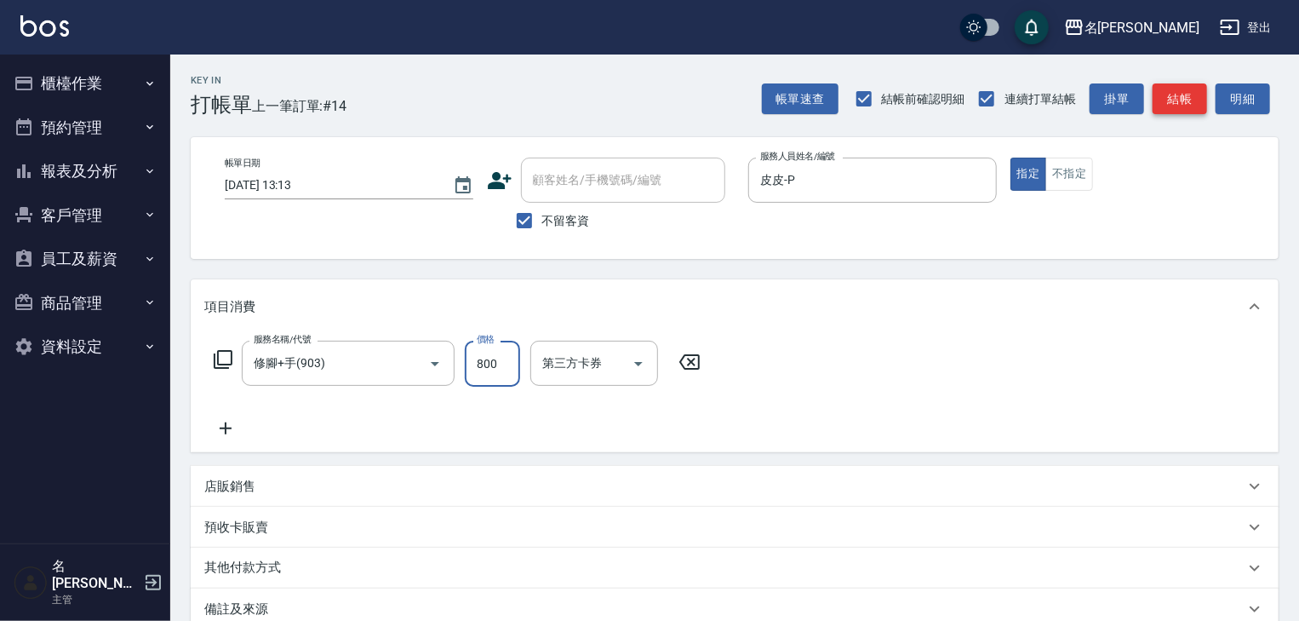
type input "800"
click at [1170, 95] on button "結帳" at bounding box center [1180, 99] width 54 height 32
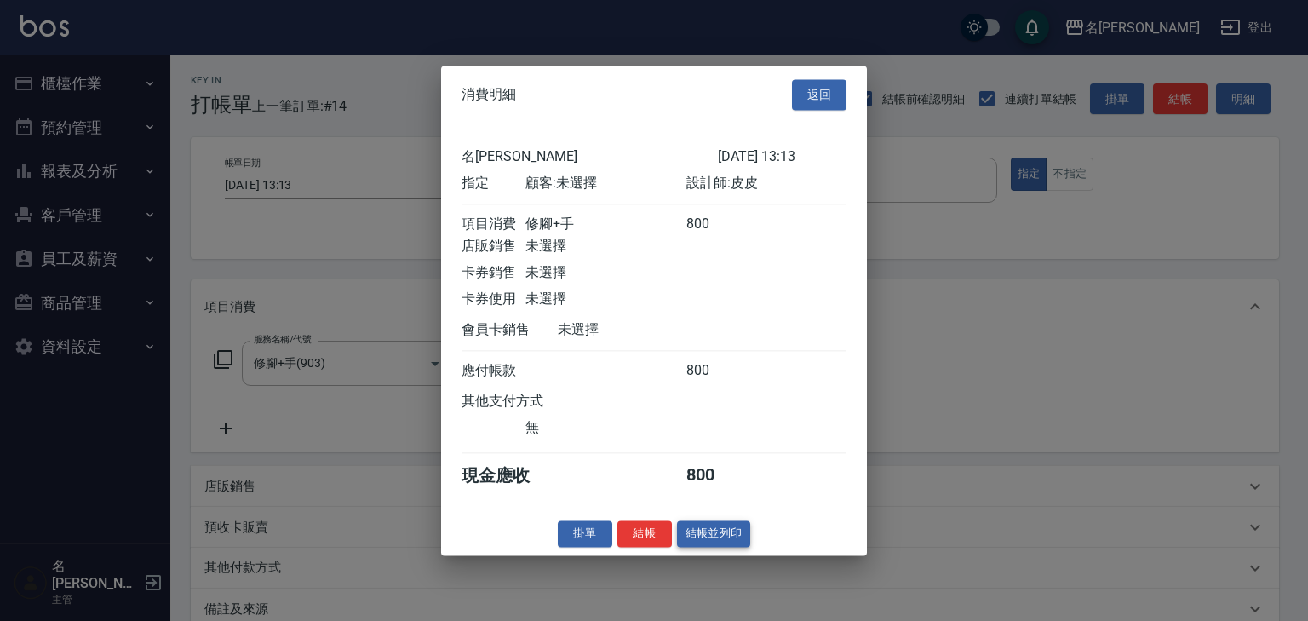
click at [729, 544] on button "結帳並列印" at bounding box center [714, 533] width 74 height 26
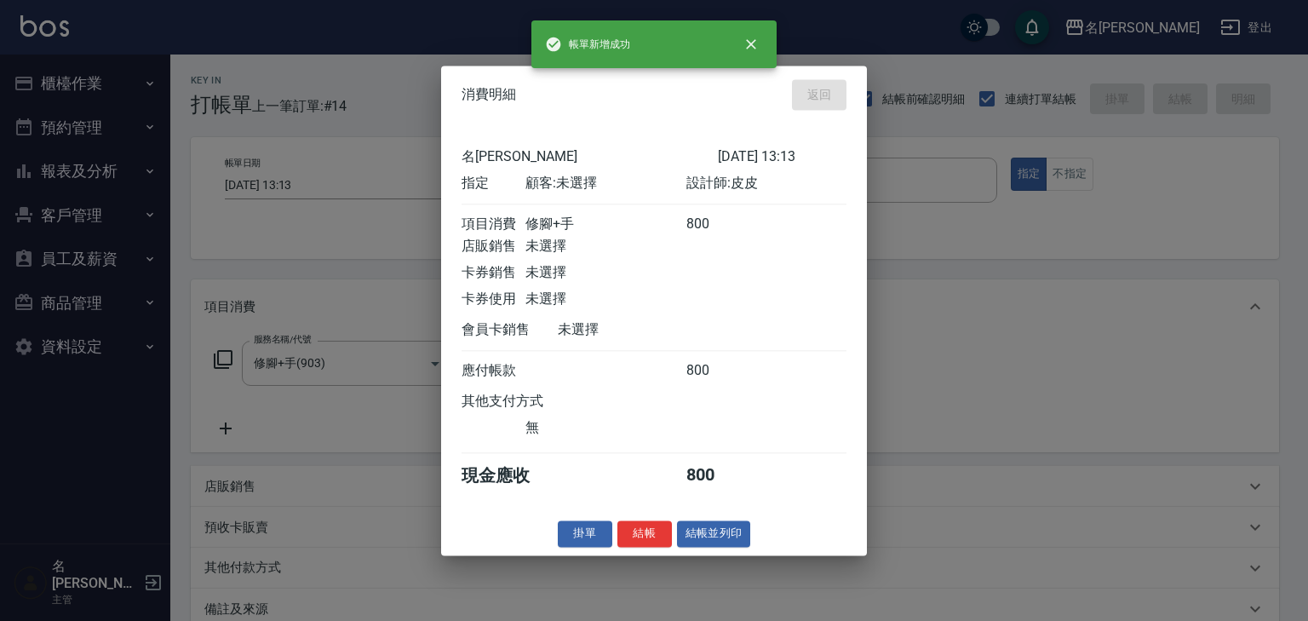
type input "2025/09/13 13:14"
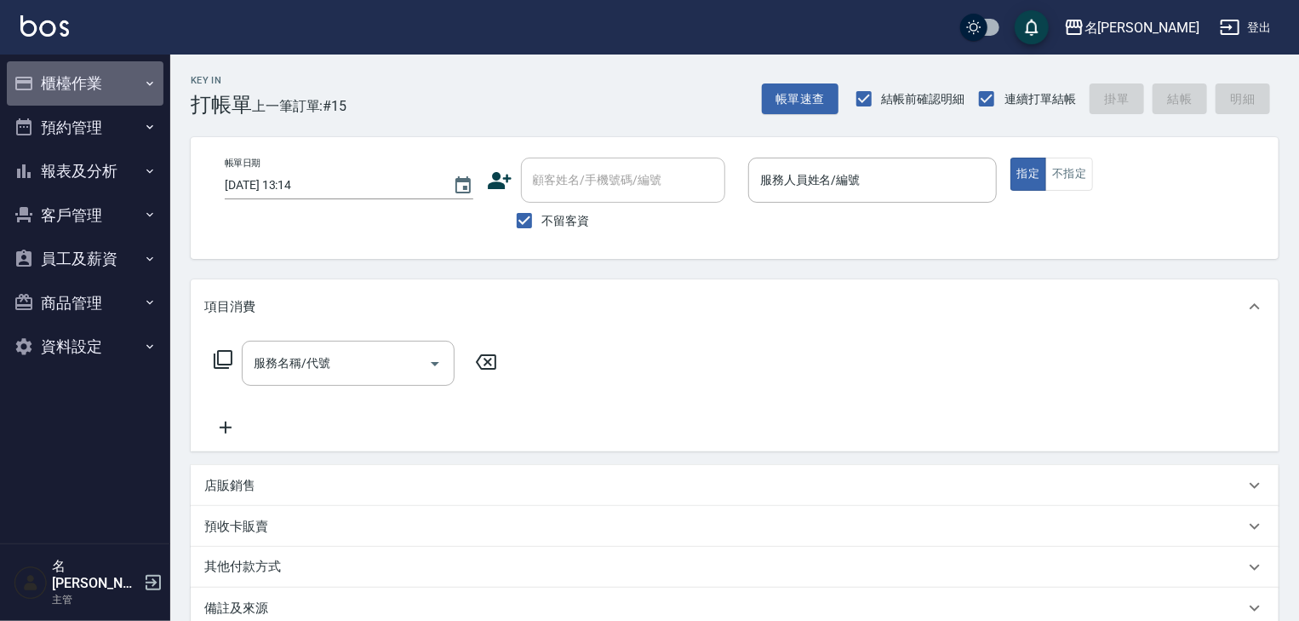
click at [136, 79] on button "櫃檯作業" at bounding box center [85, 83] width 157 height 44
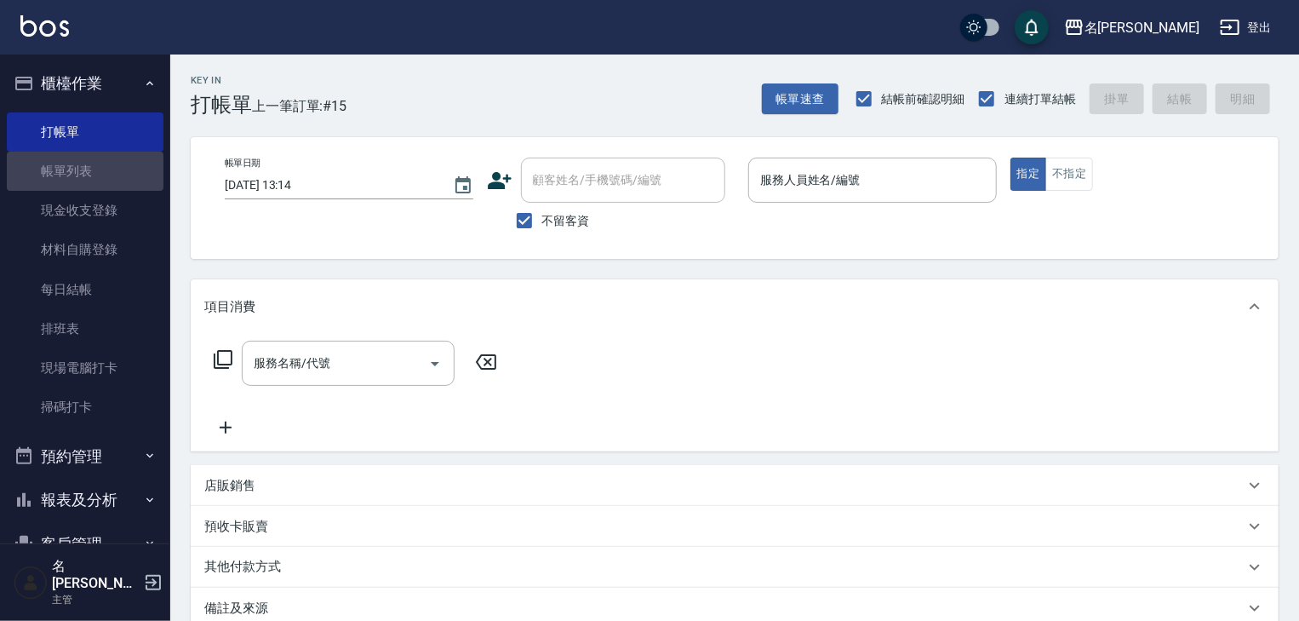
drag, startPoint x: 117, startPoint y: 169, endPoint x: 399, endPoint y: 332, distance: 325.8
click at [117, 169] on link "帳單列表" at bounding box center [85, 171] width 157 height 39
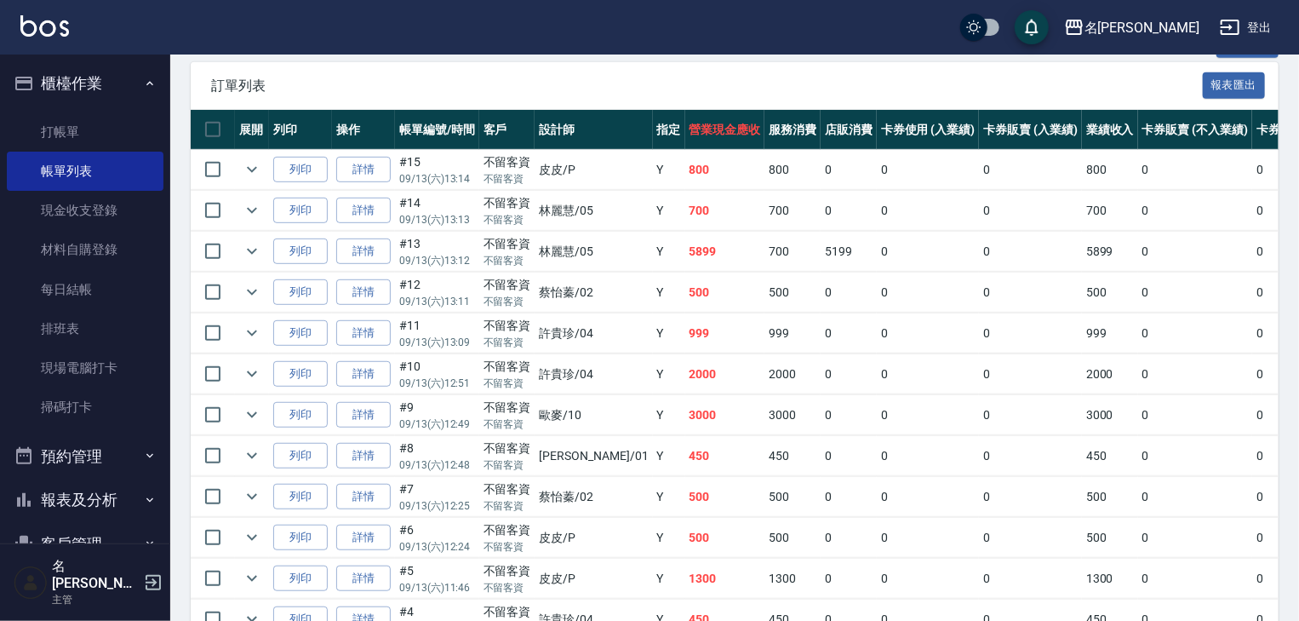
scroll to position [630, 0]
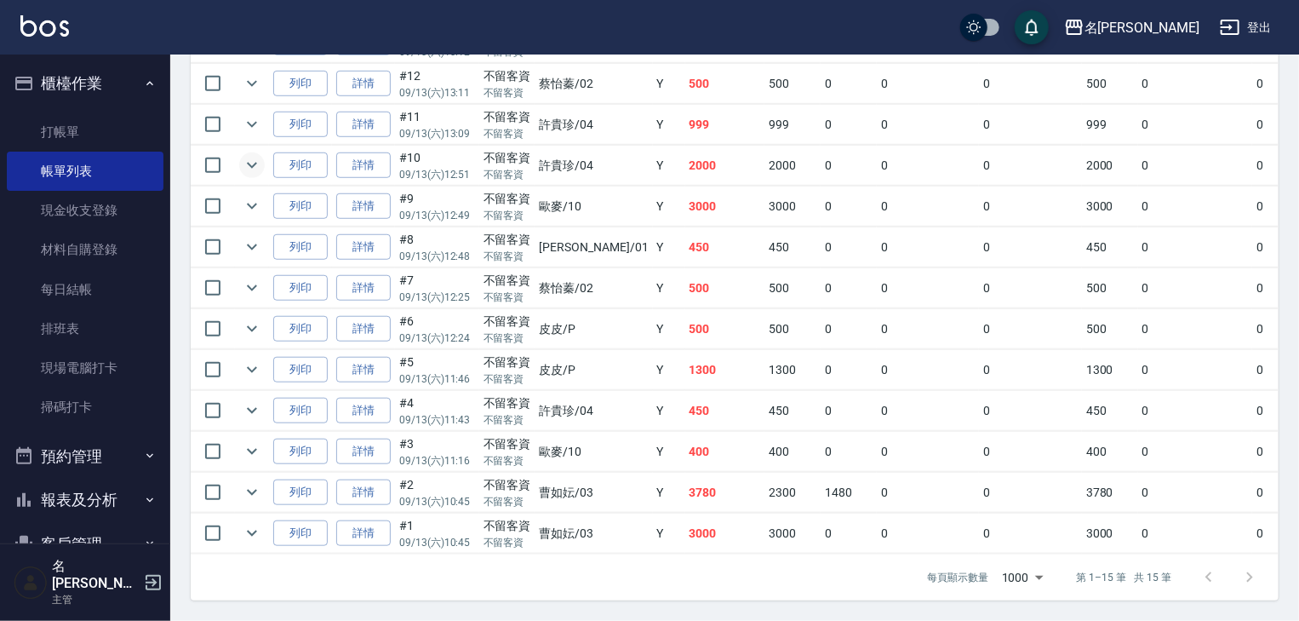
click at [253, 163] on icon "expand row" at bounding box center [252, 166] width 10 height 6
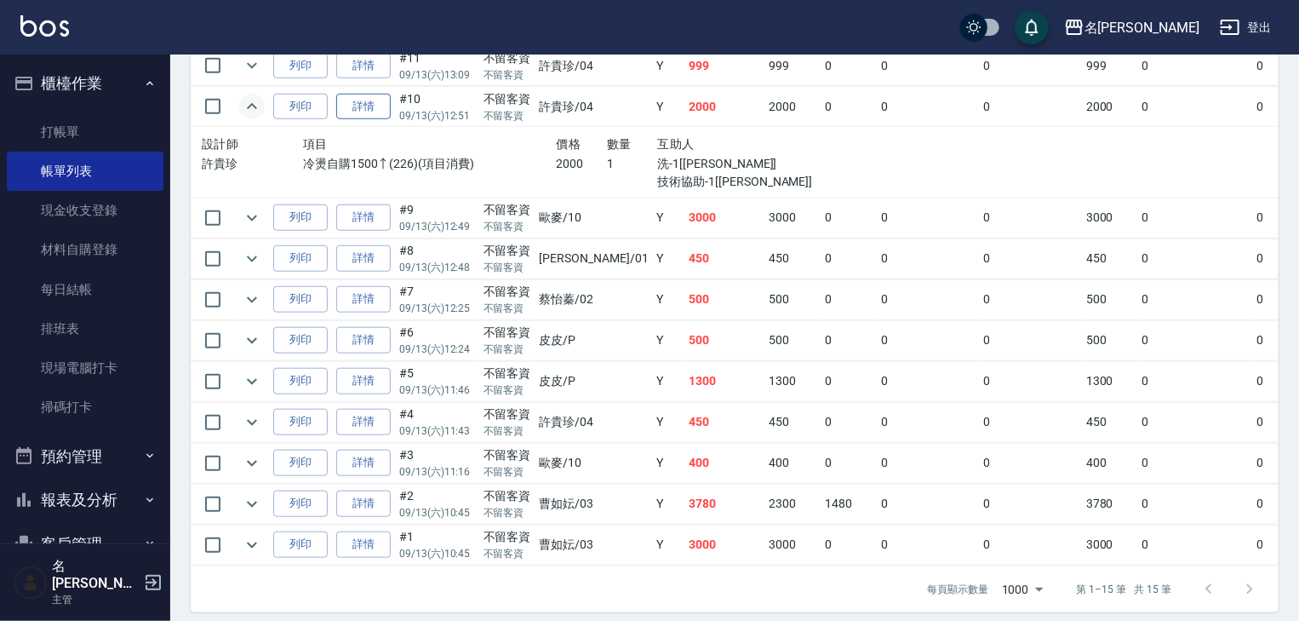
click at [374, 120] on link "詳情" at bounding box center [363, 107] width 54 height 26
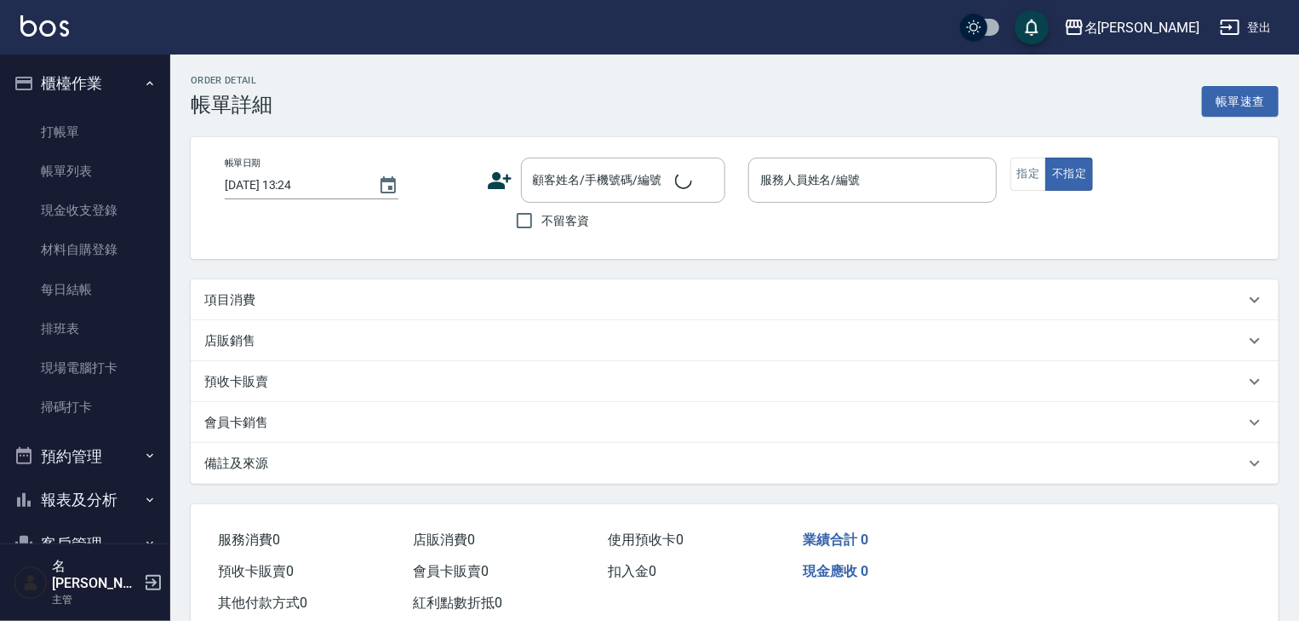
type input "2025/09/13 12:51"
checkbox input "true"
type input "[PERSON_NAME]-04"
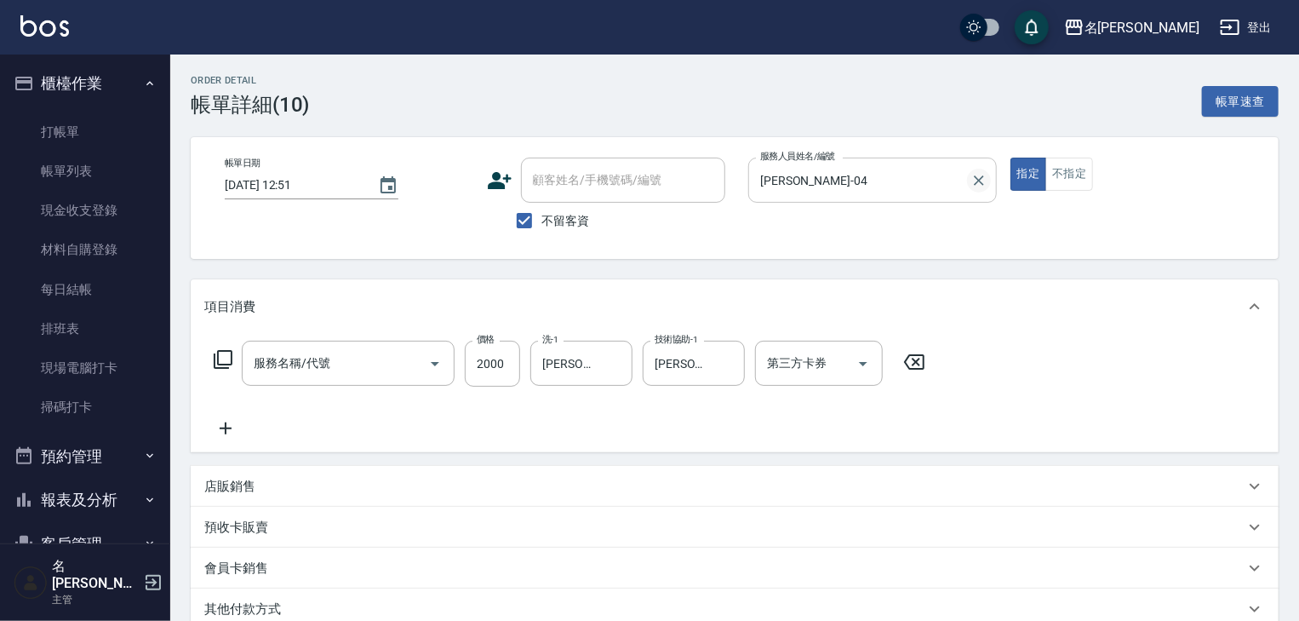
type input "冷燙自購1500↑(226)"
click at [971, 180] on icon "Clear" at bounding box center [979, 180] width 17 height 17
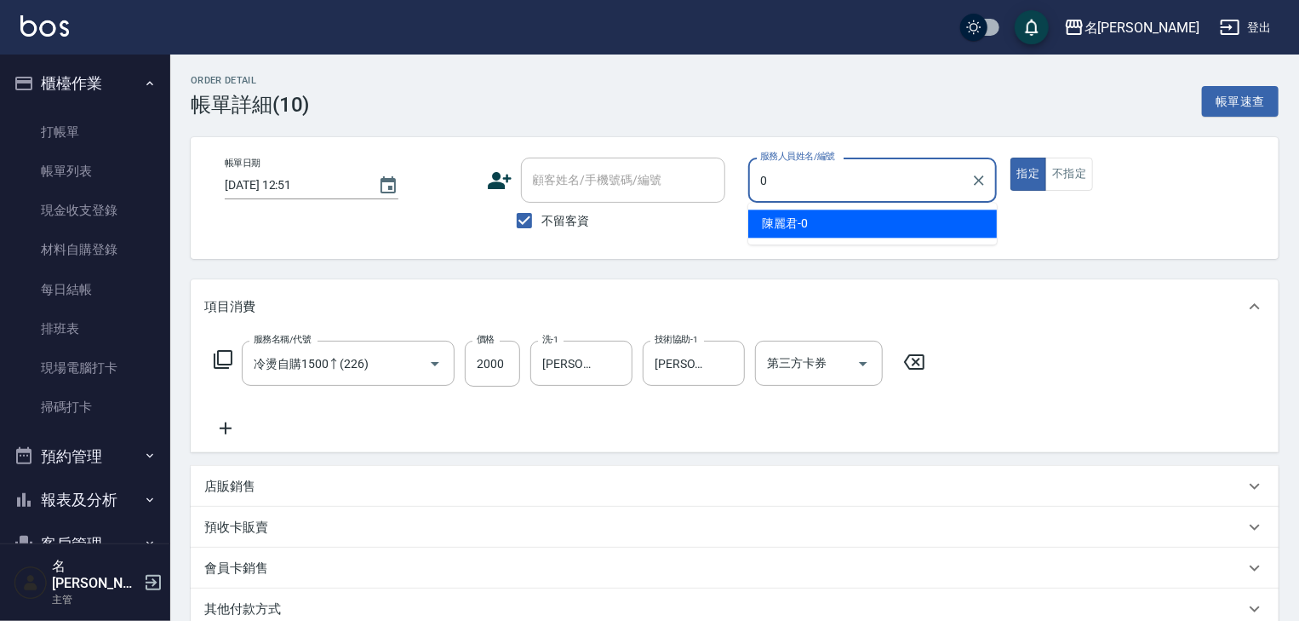
click at [945, 226] on div "陳麗君 -0" at bounding box center [872, 223] width 249 height 28
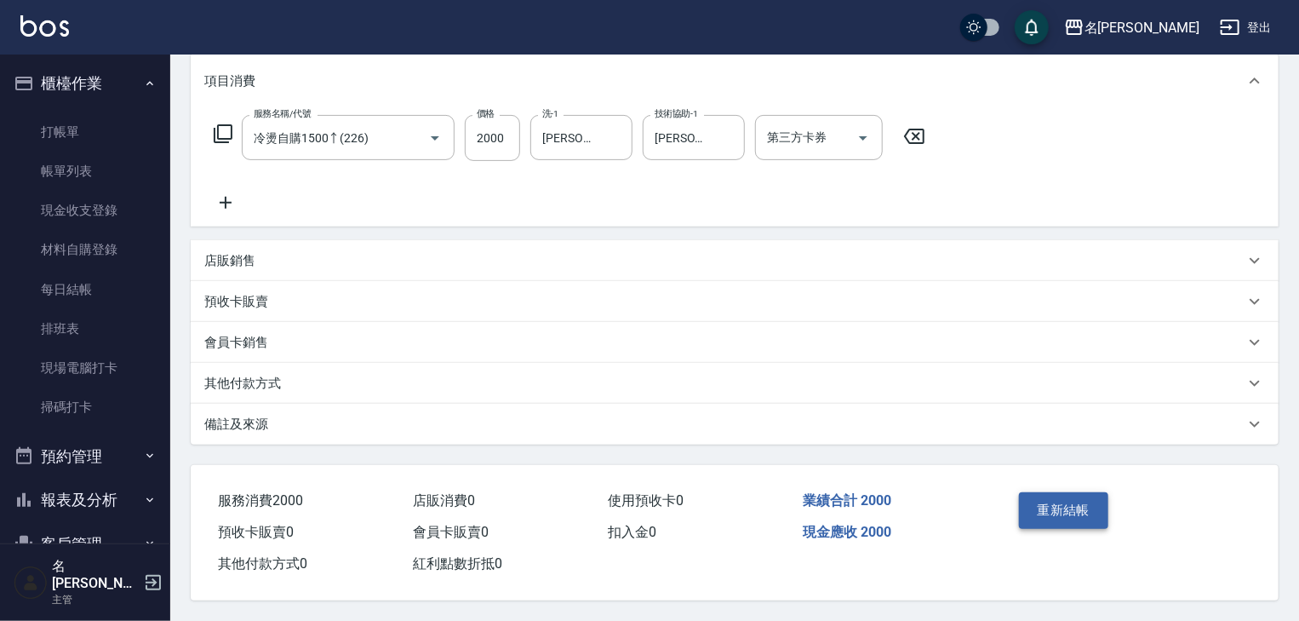
type input "陳麗君-0"
click at [1059, 497] on button "重新結帳" at bounding box center [1064, 510] width 90 height 36
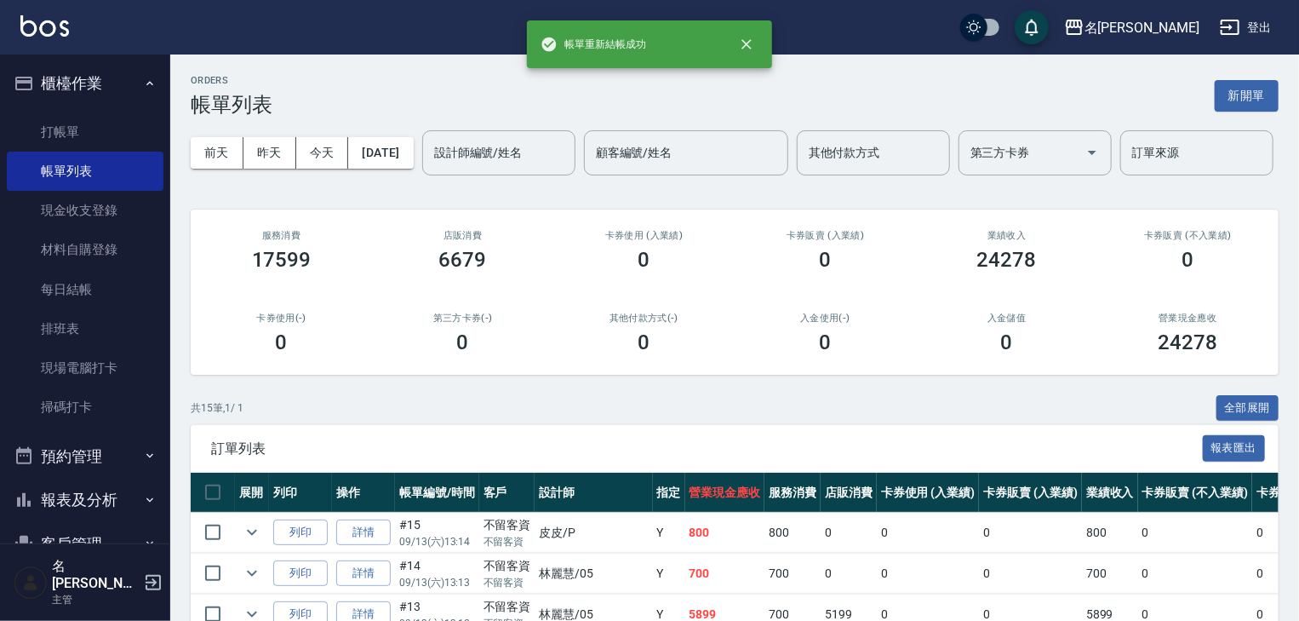
scroll to position [363, 0]
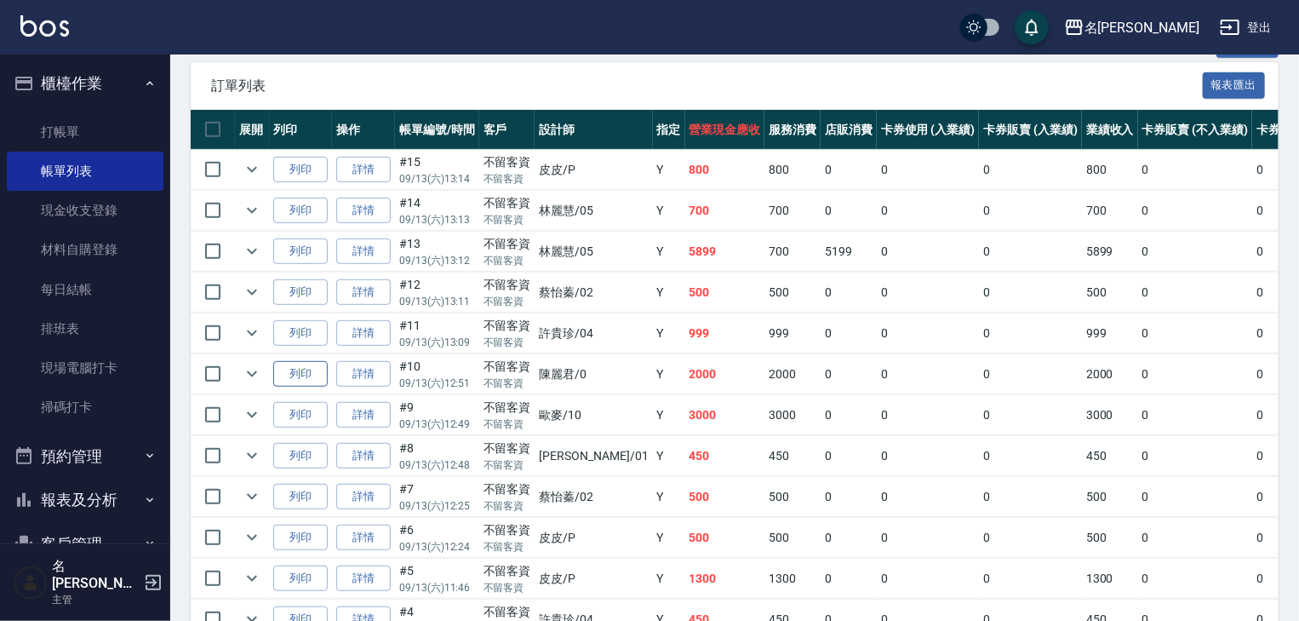
click at [320, 387] on button "列印" at bounding box center [300, 374] width 54 height 26
click at [67, 26] on img at bounding box center [44, 25] width 49 height 21
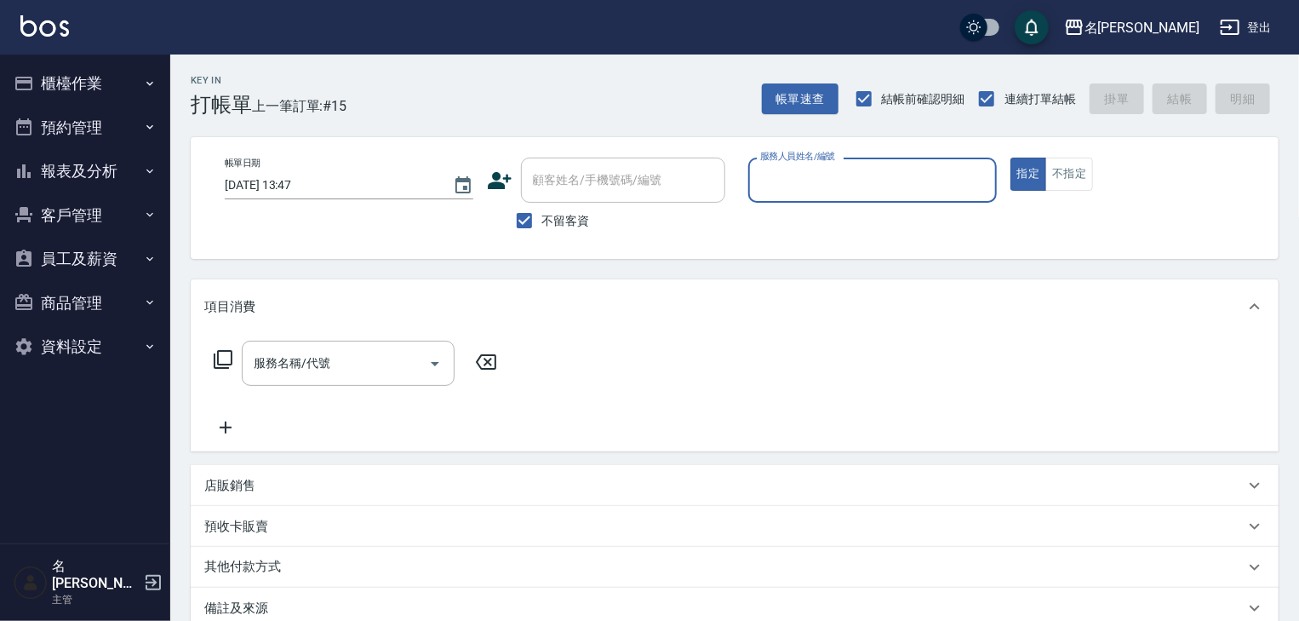
click at [923, 198] on div "服務人員姓名/編號" at bounding box center [872, 180] width 249 height 45
type input "[PERSON_NAME]-12"
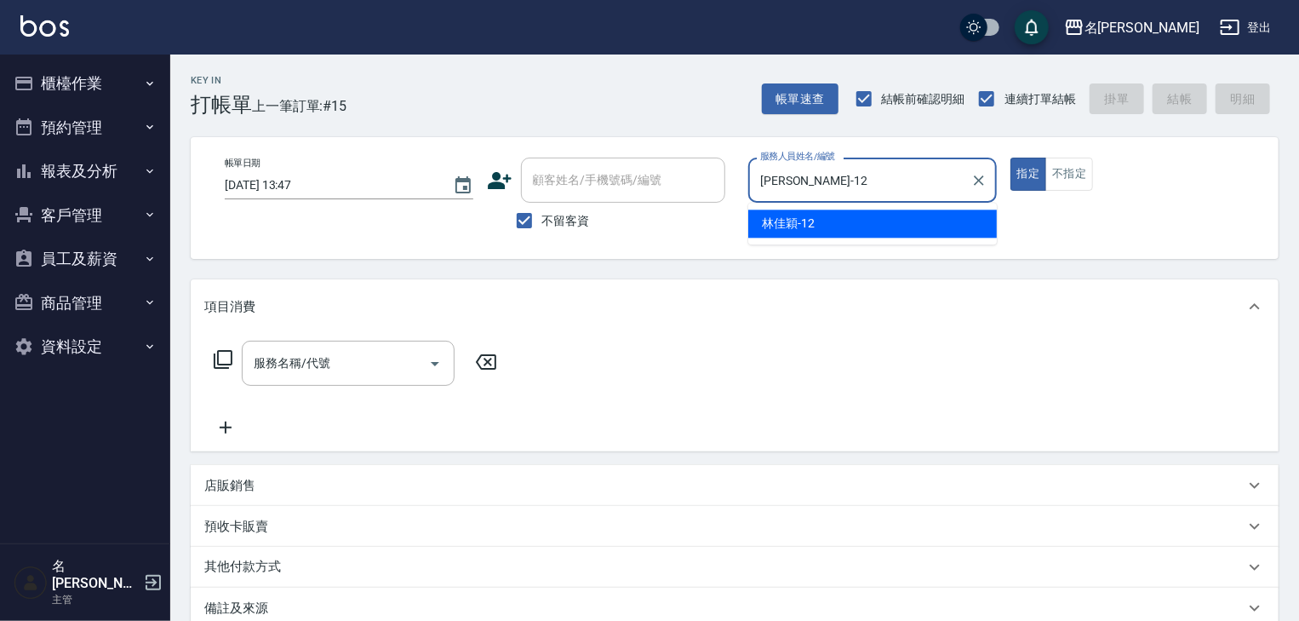
type button "true"
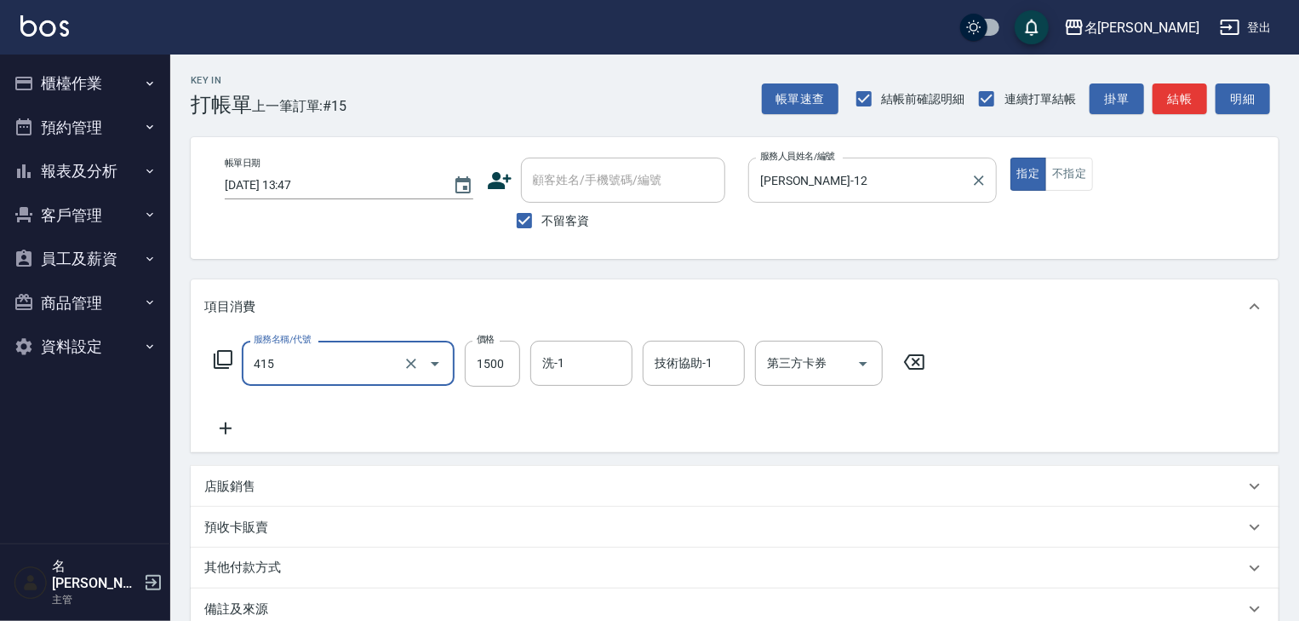
type input "染髮1500↑(415)"
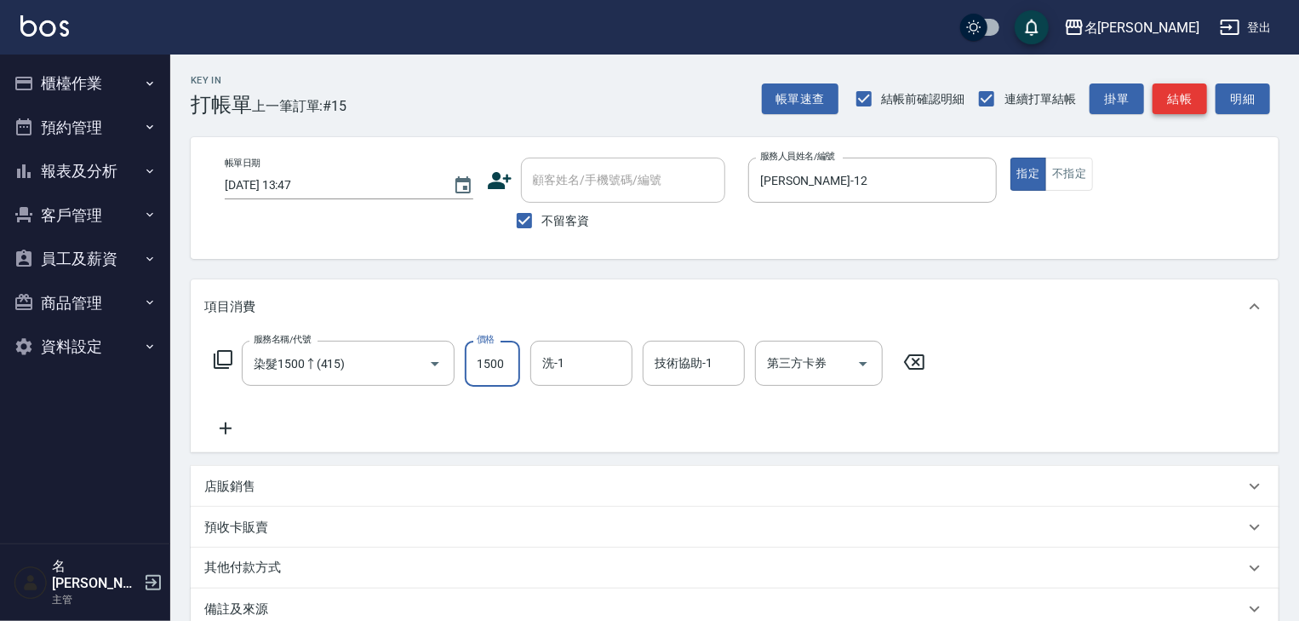
click at [1182, 97] on button "結帳" at bounding box center [1180, 99] width 54 height 32
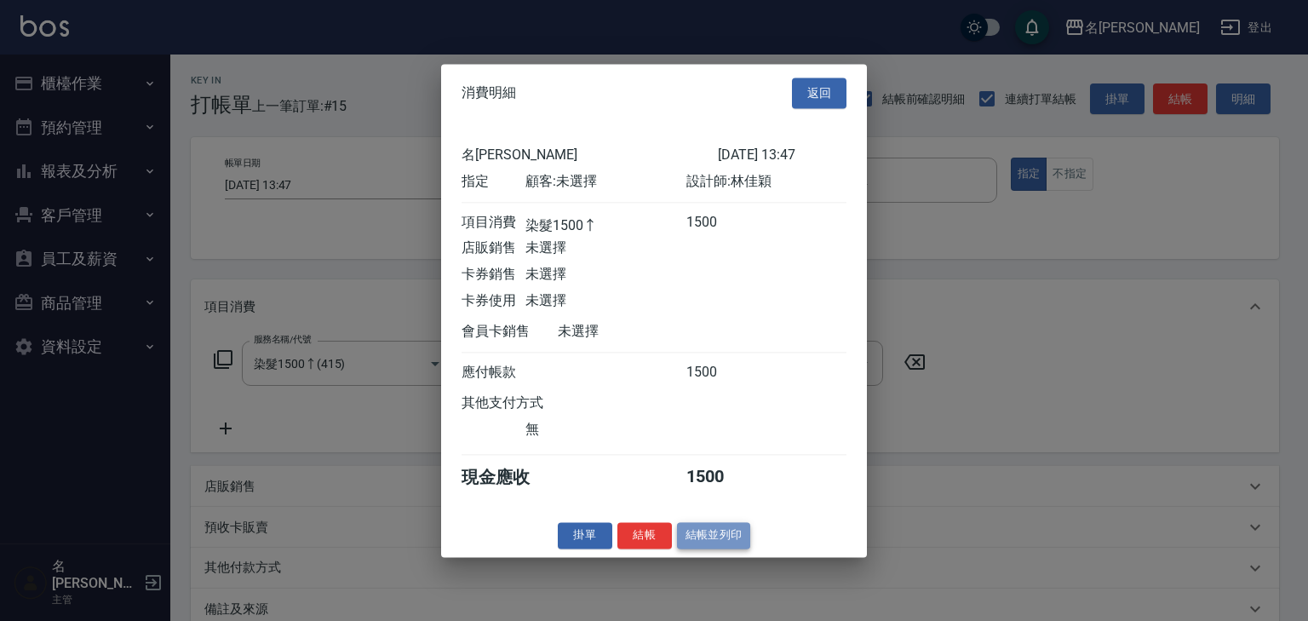
click at [713, 533] on button "結帳並列印" at bounding box center [714, 535] width 74 height 26
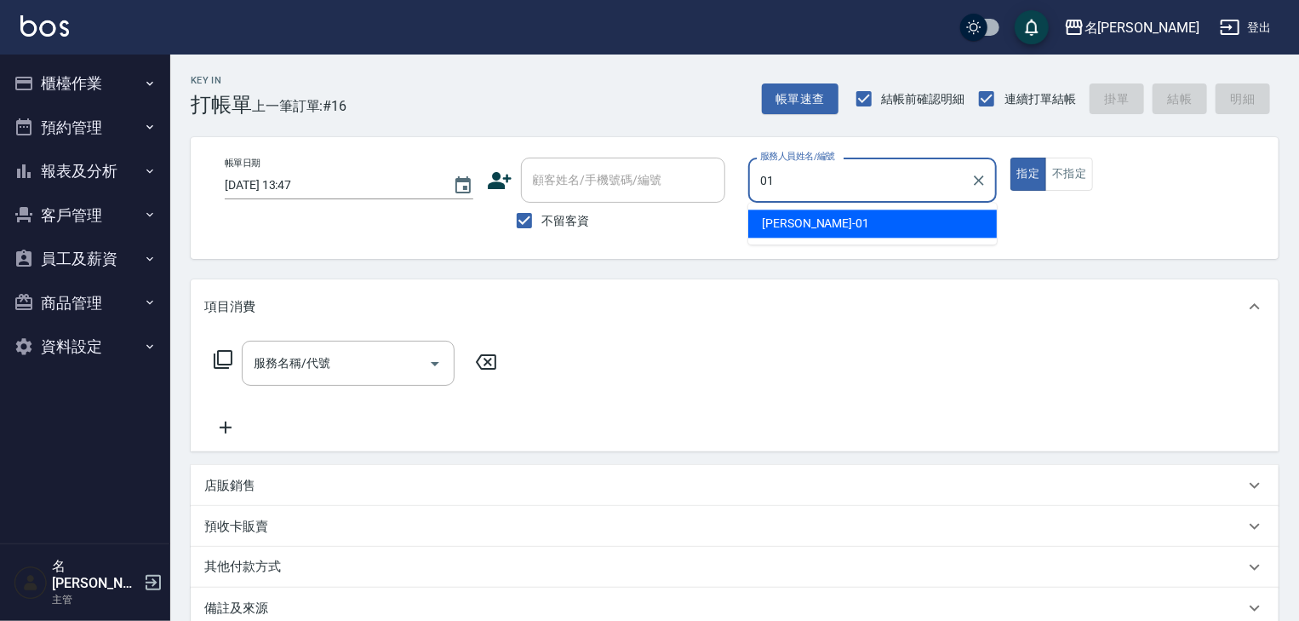
type input "[PERSON_NAME]-01"
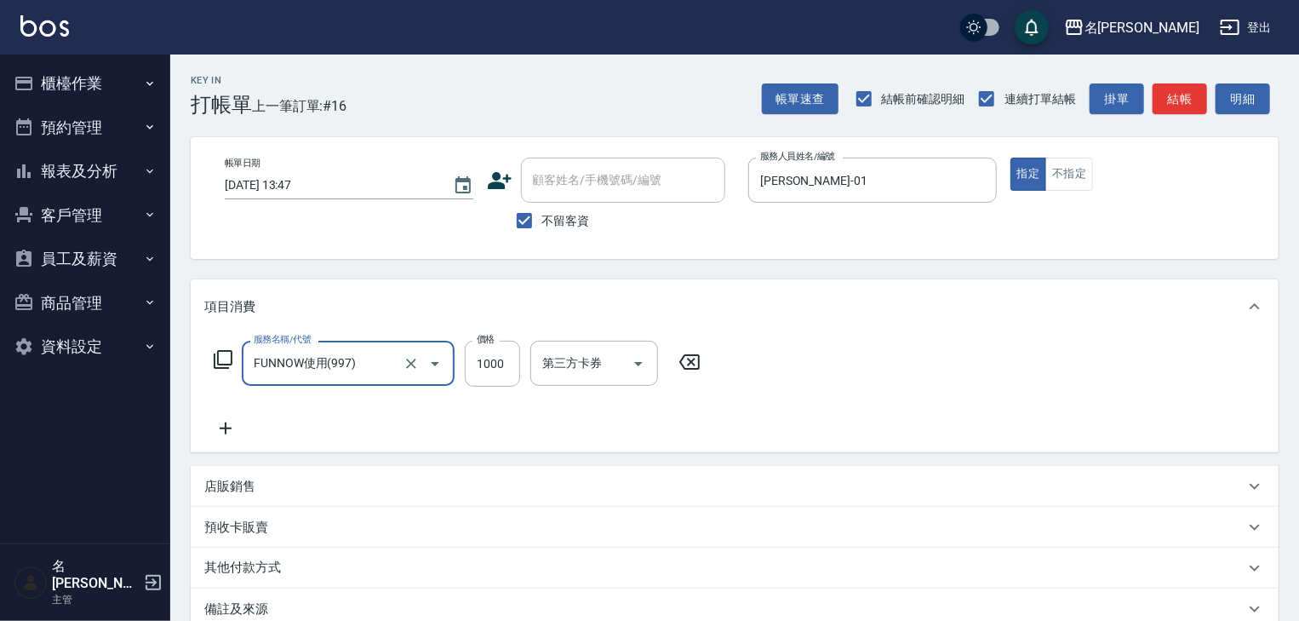
type input "FUNNOW使用(997)"
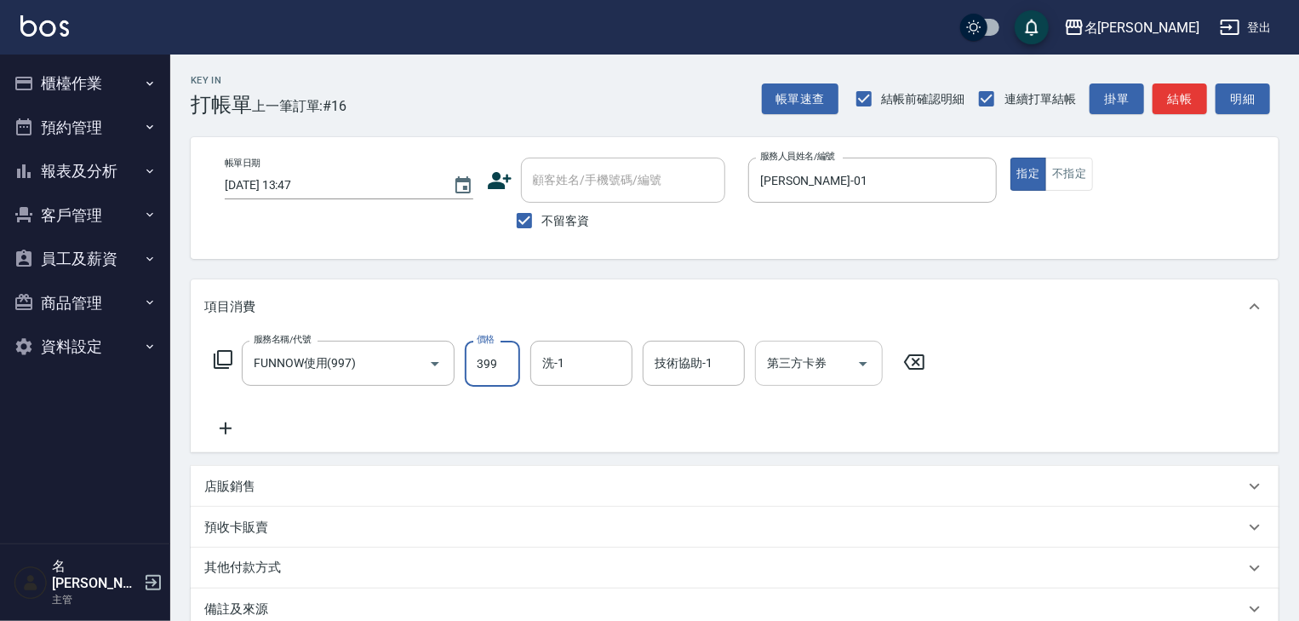
type input "399"
click at [807, 356] on input "第三方卡券" at bounding box center [806, 363] width 87 height 30
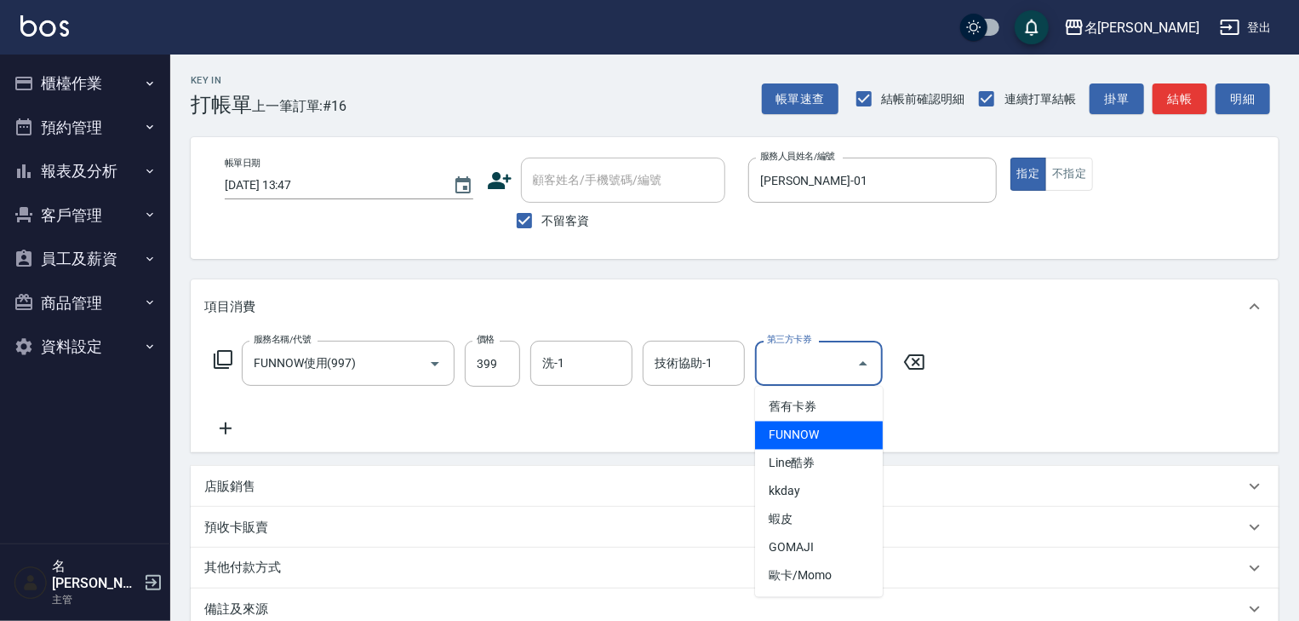
click at [820, 441] on span "FUNNOW" at bounding box center [819, 435] width 128 height 28
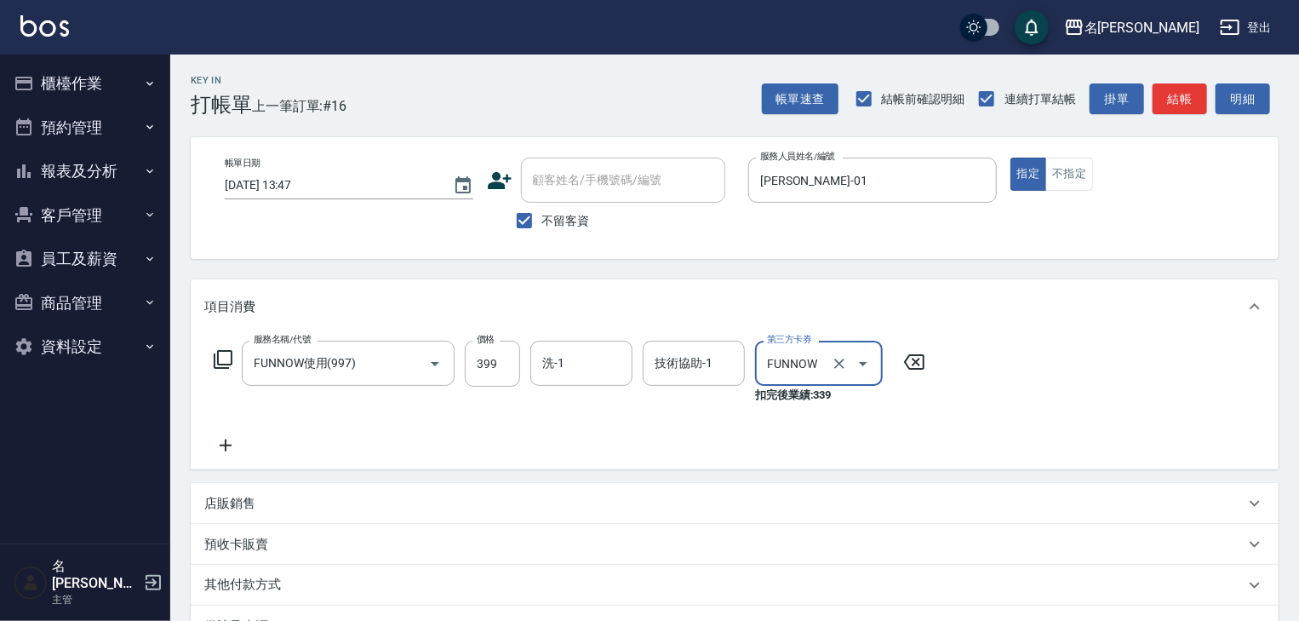
type input "FUNNOW"
click at [1081, 171] on button "不指定" at bounding box center [1069, 174] width 48 height 33
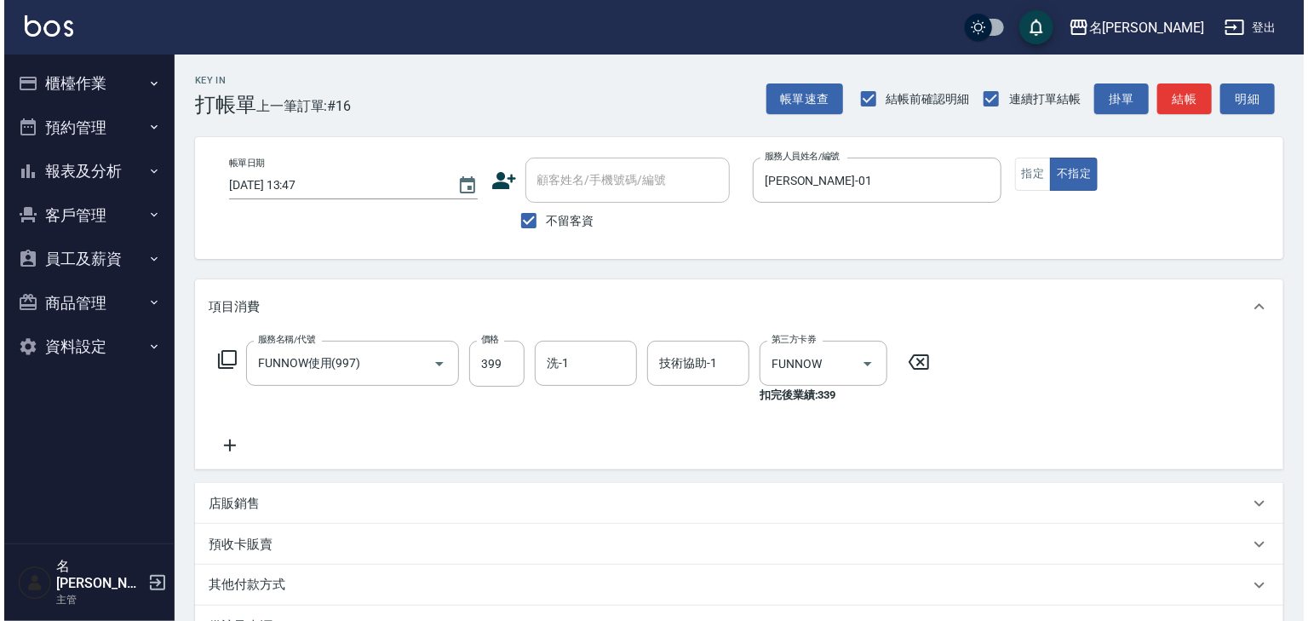
scroll to position [216, 0]
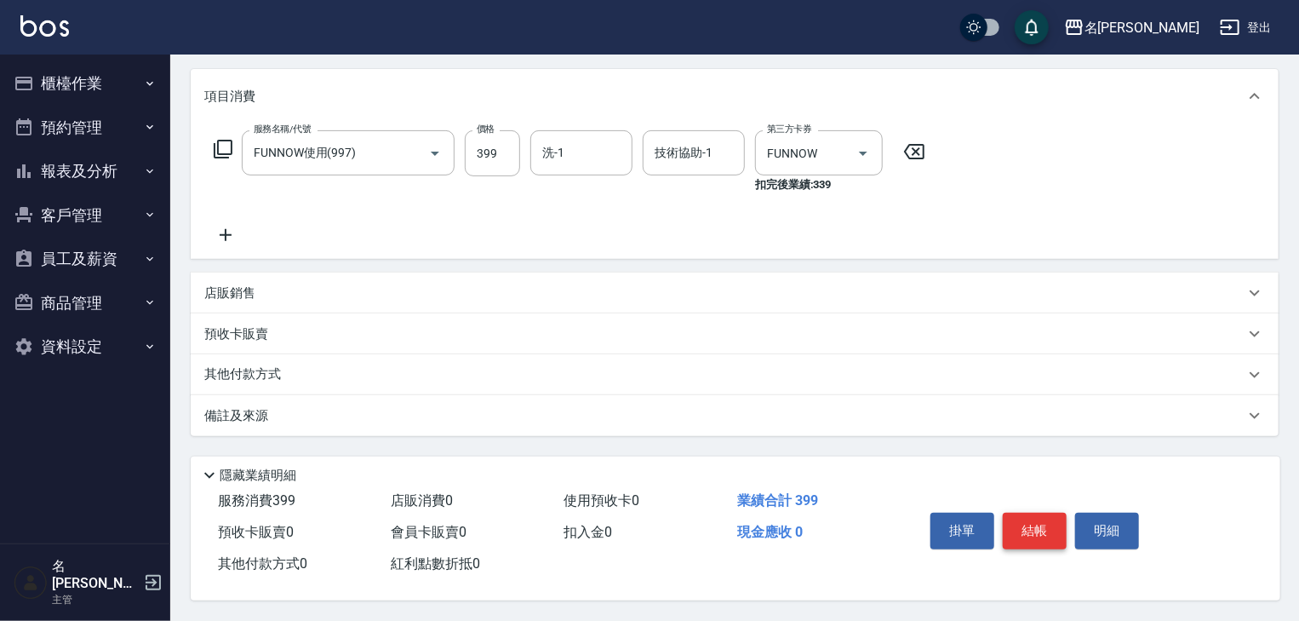
click at [1034, 529] on button "結帳" at bounding box center [1035, 531] width 64 height 36
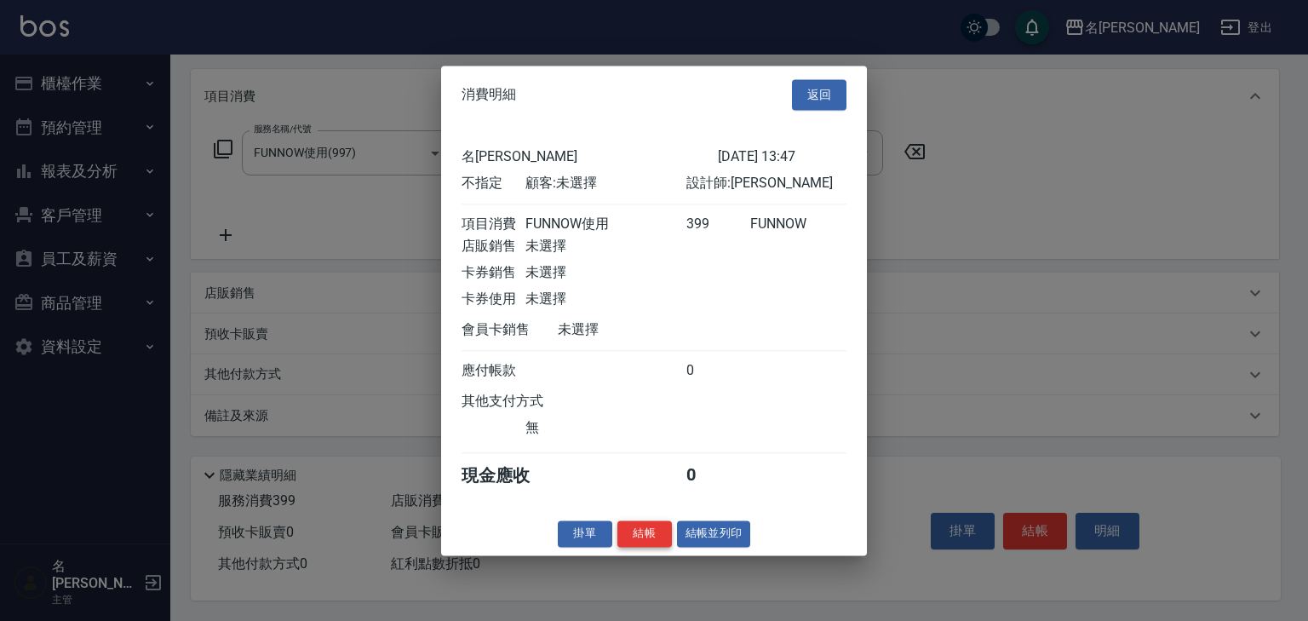
click at [654, 547] on button "結帳" at bounding box center [644, 533] width 54 height 26
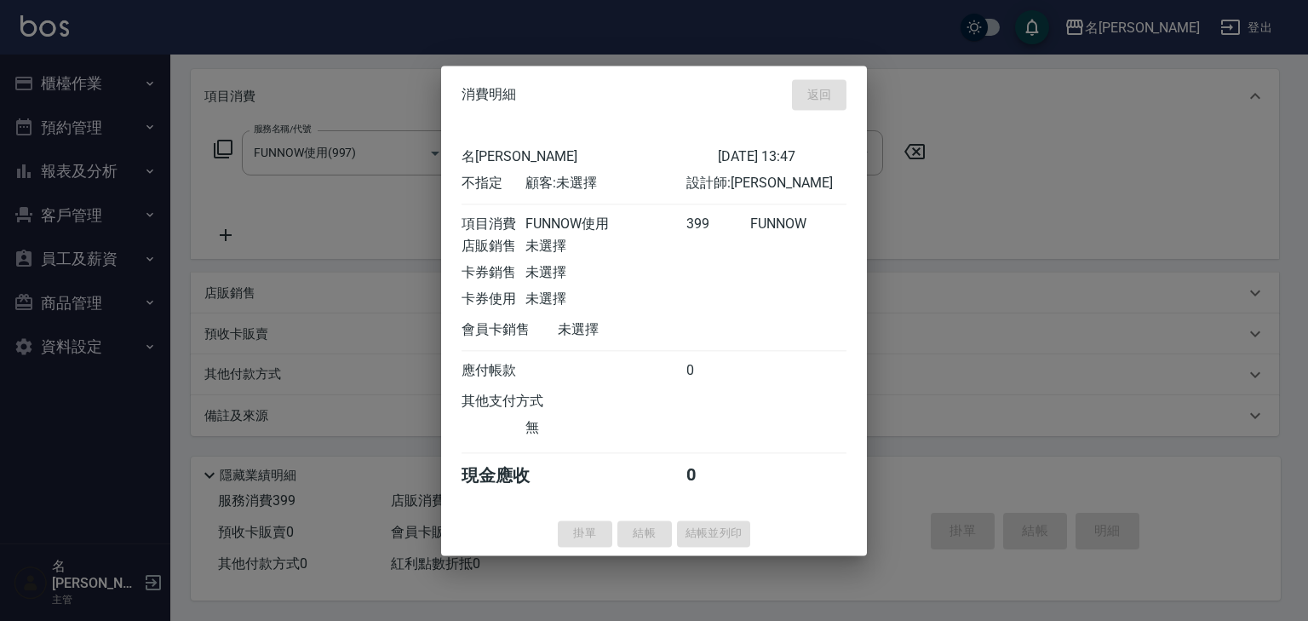
type input "2025/09/13 14:04"
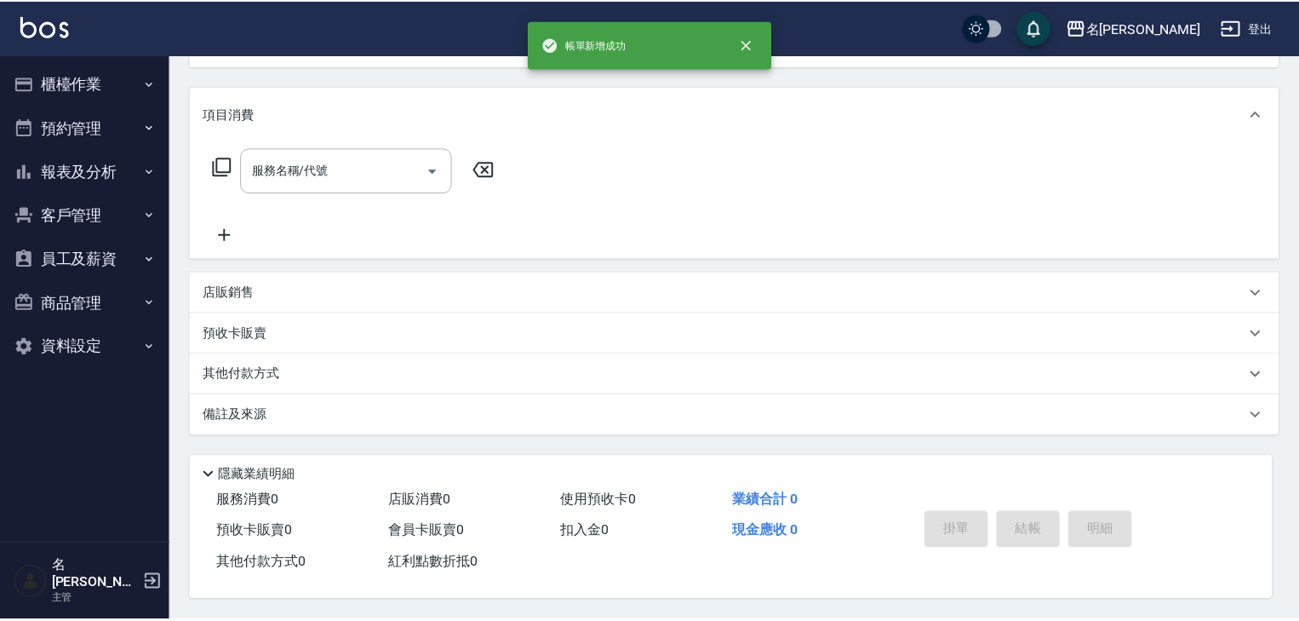
scroll to position [0, 0]
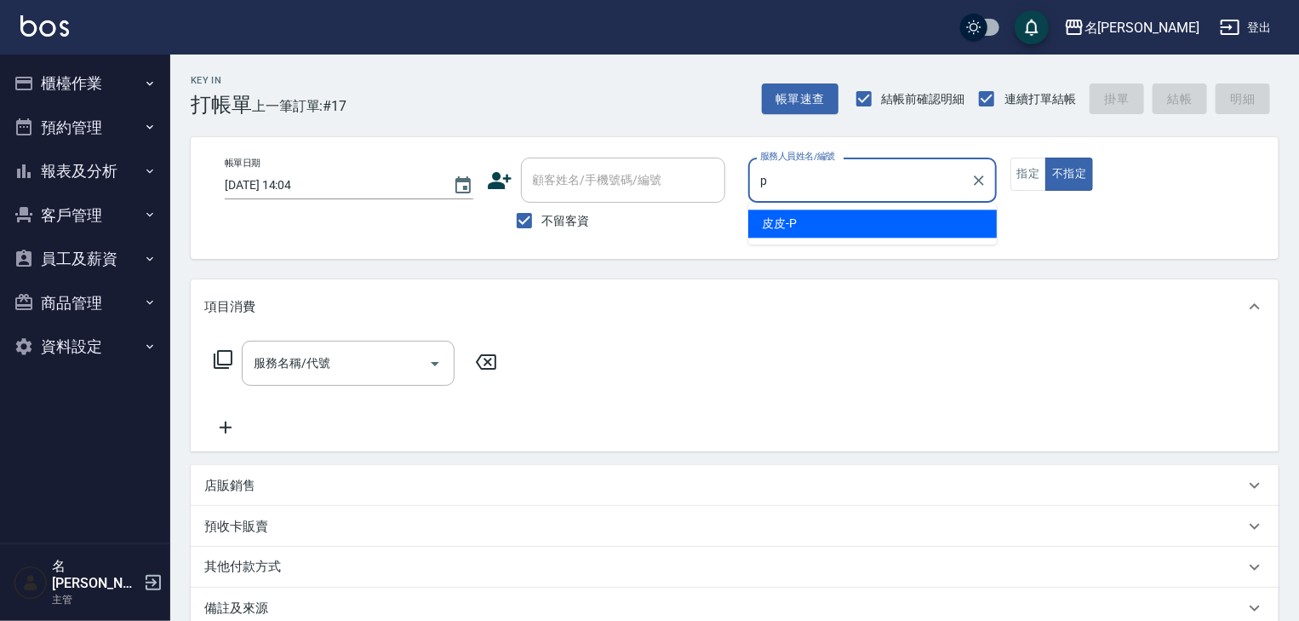
type input "皮皮-P"
type button "false"
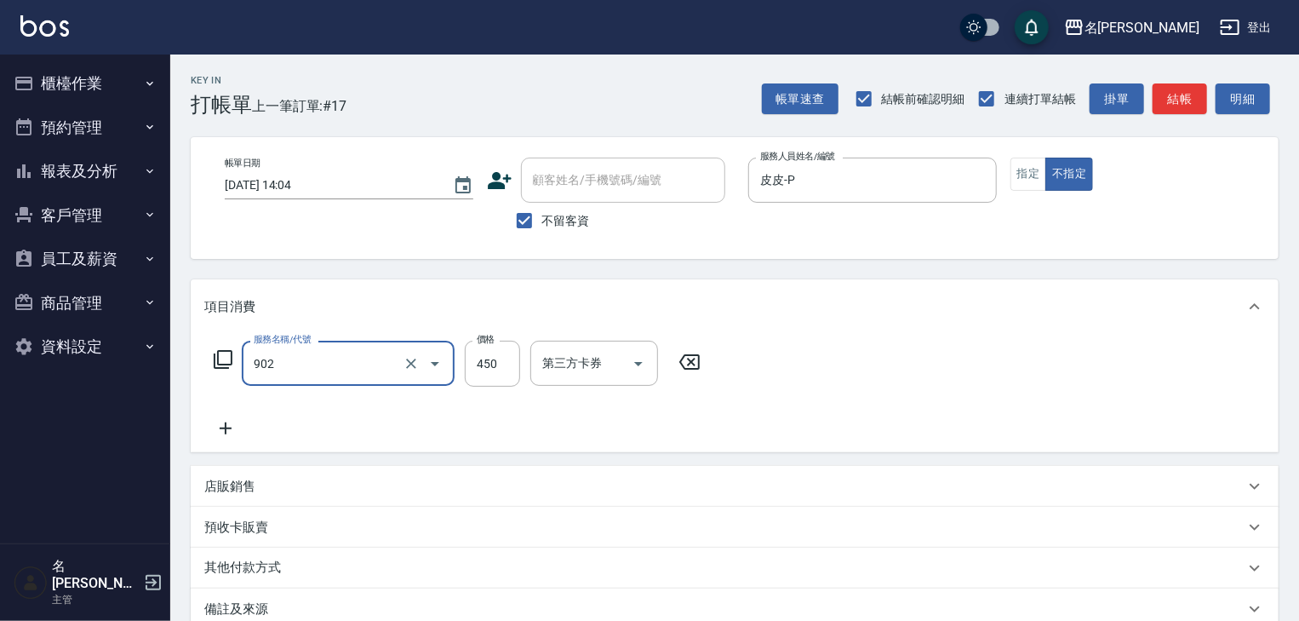
type input "修腳指甲(902)"
click at [1017, 175] on button "指定" at bounding box center [1029, 174] width 37 height 33
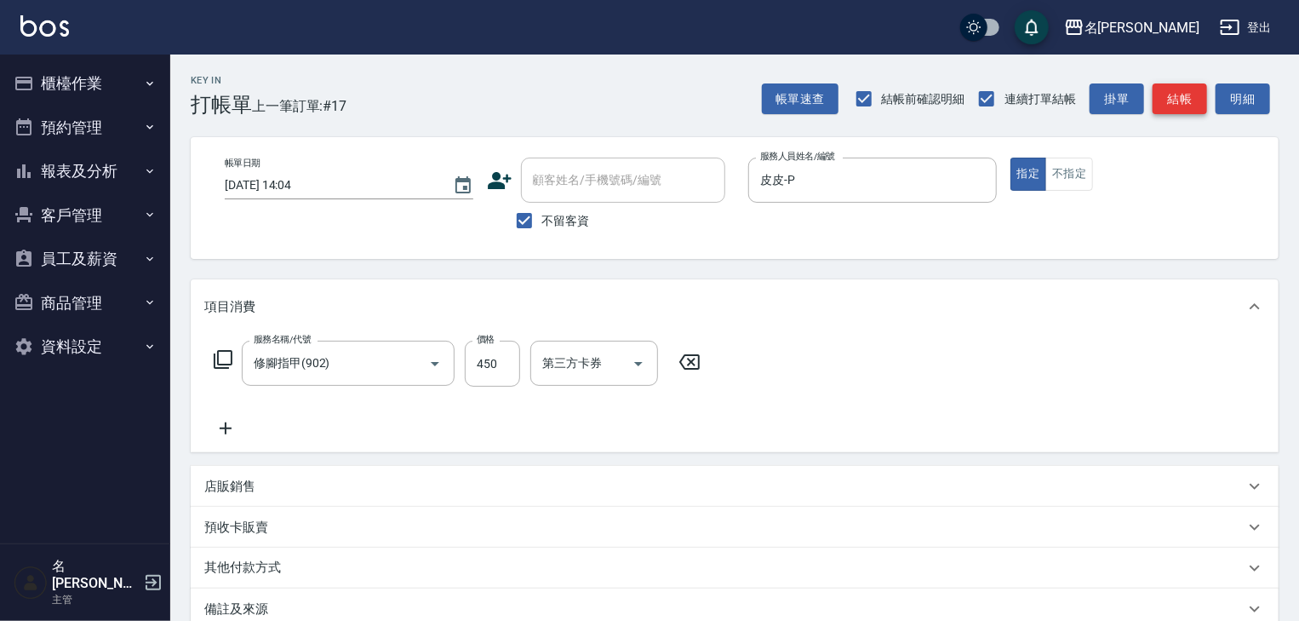
click at [1197, 105] on button "結帳" at bounding box center [1180, 99] width 54 height 32
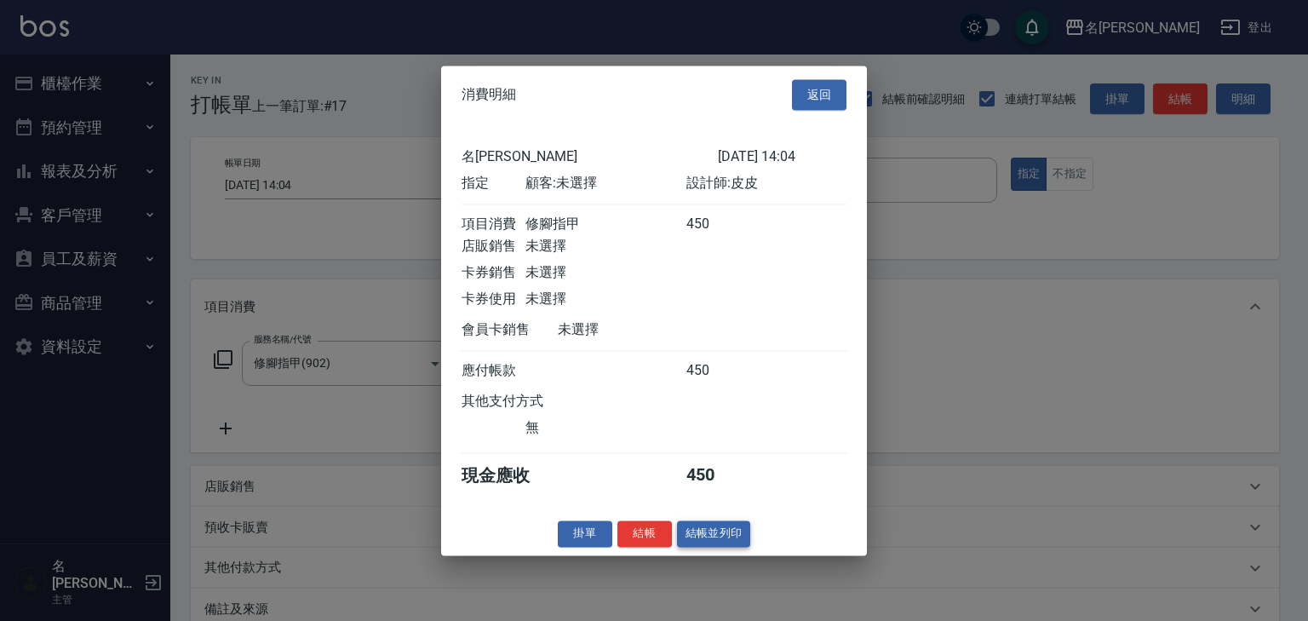
click at [707, 547] on button "結帳並列印" at bounding box center [714, 533] width 74 height 26
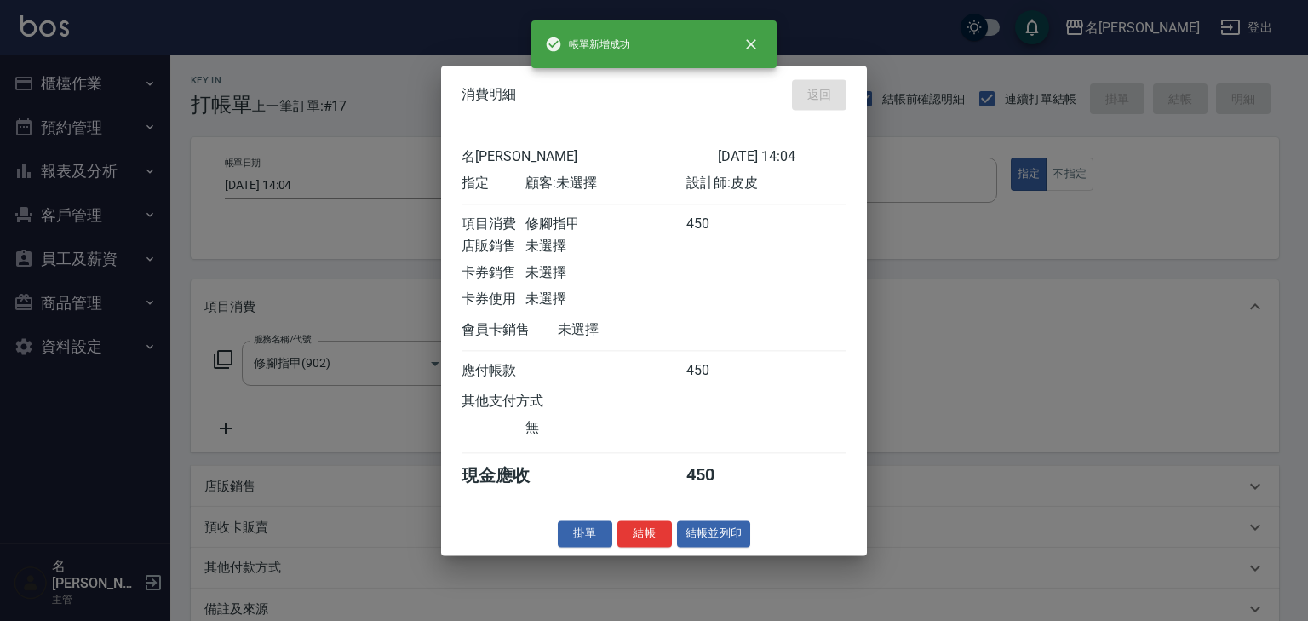
type input "2025/09/13 14:10"
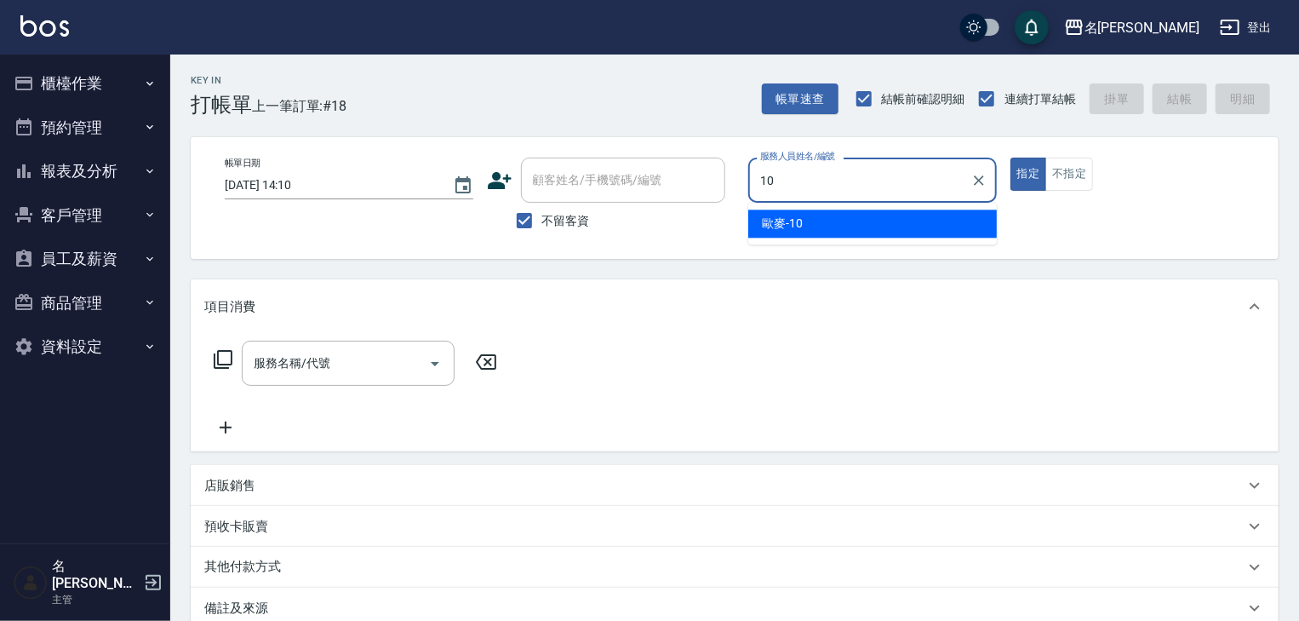
type input "歐麥-10"
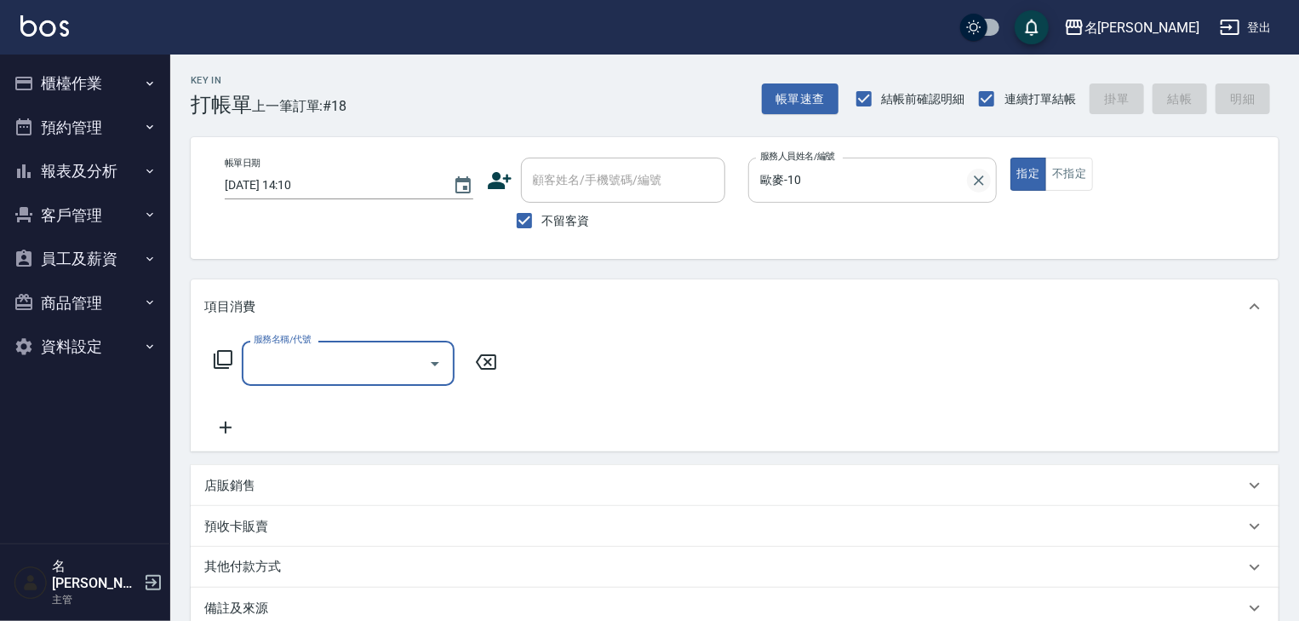
click at [982, 190] on button "Clear" at bounding box center [979, 181] width 24 height 24
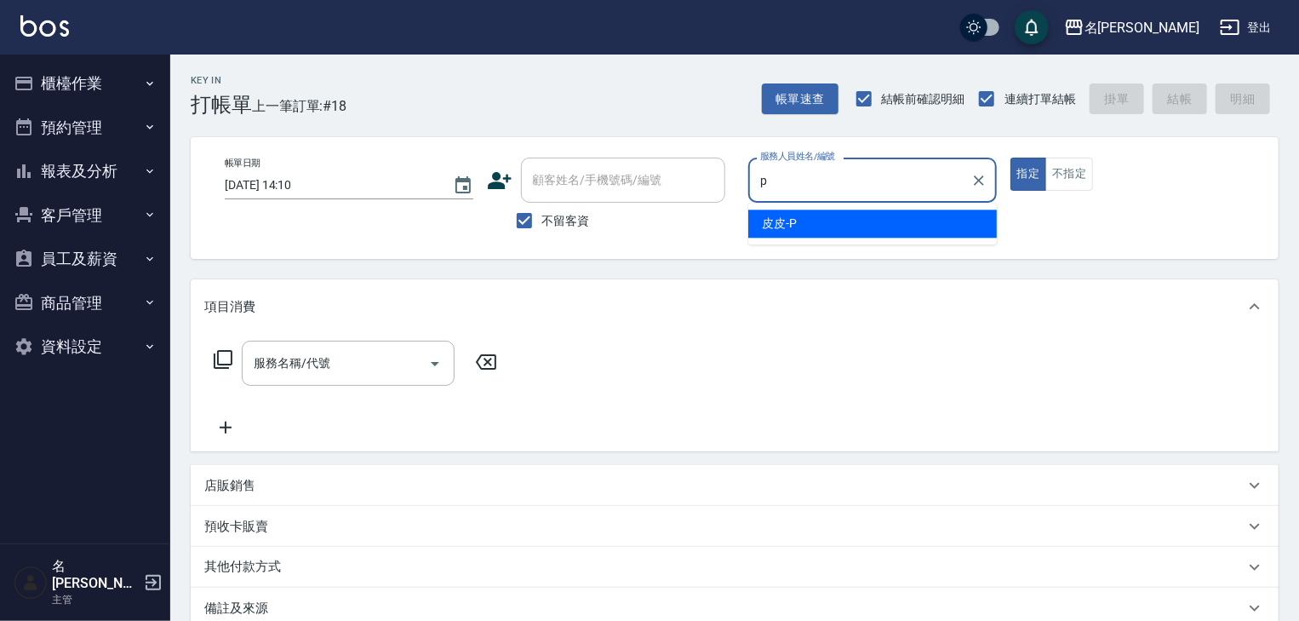
type input "皮皮-P"
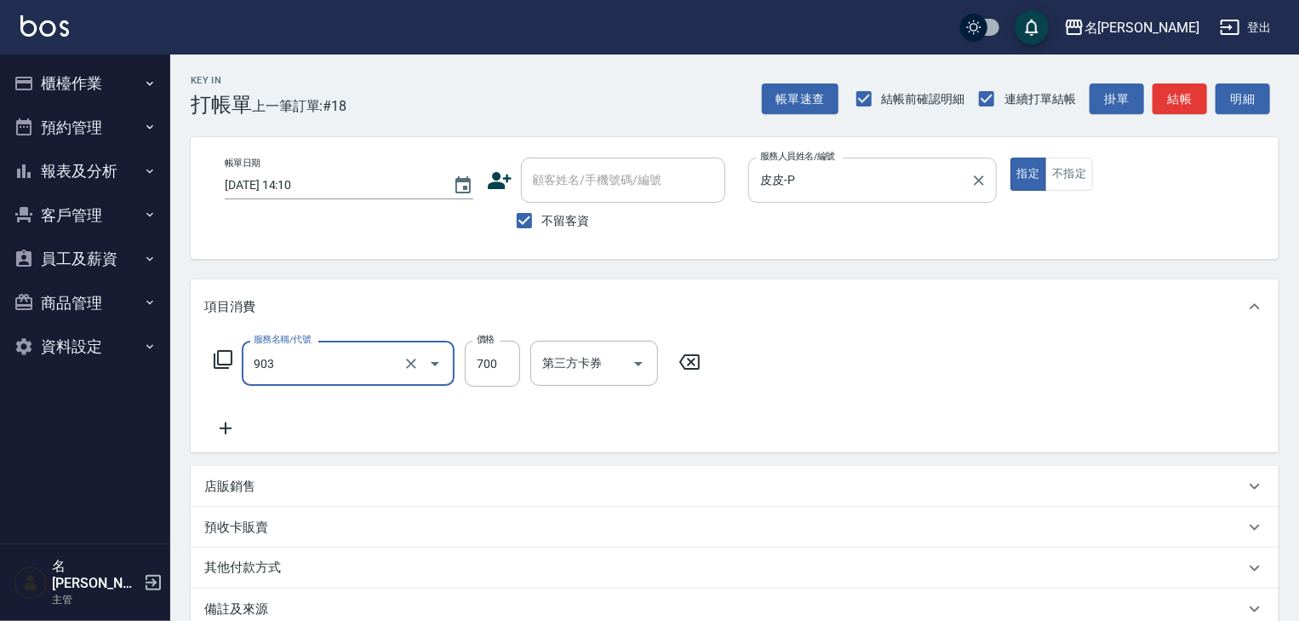
type input "修腳+手(903)"
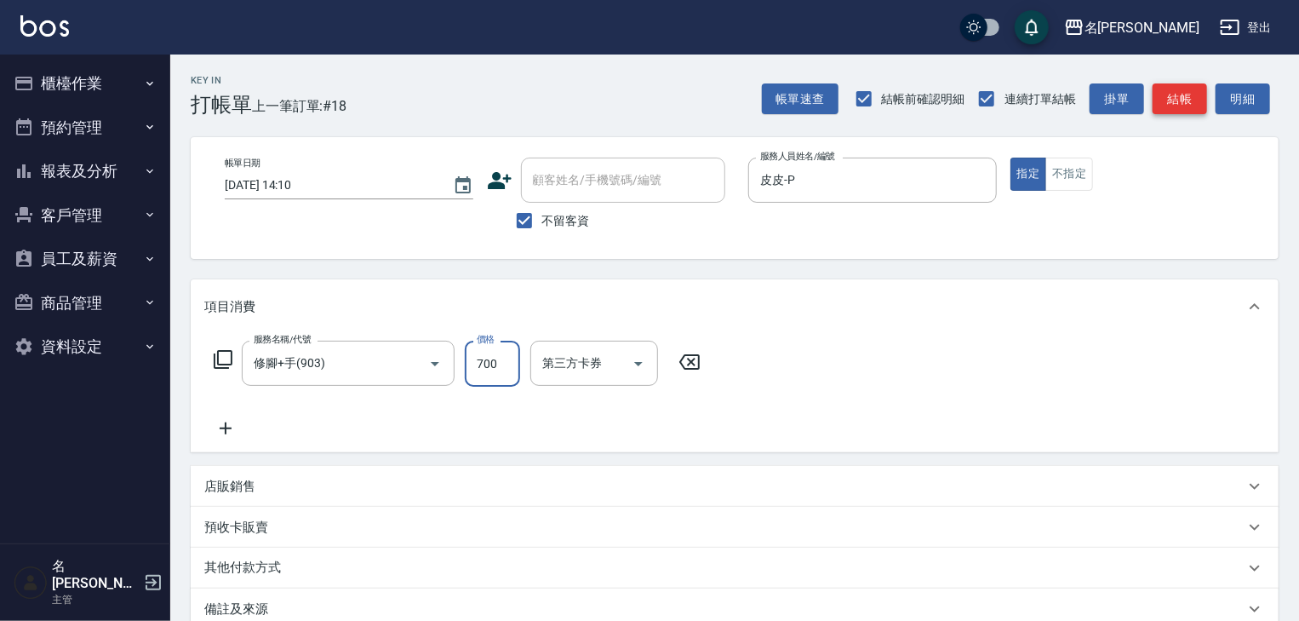
click at [1186, 92] on button "結帳" at bounding box center [1180, 99] width 54 height 32
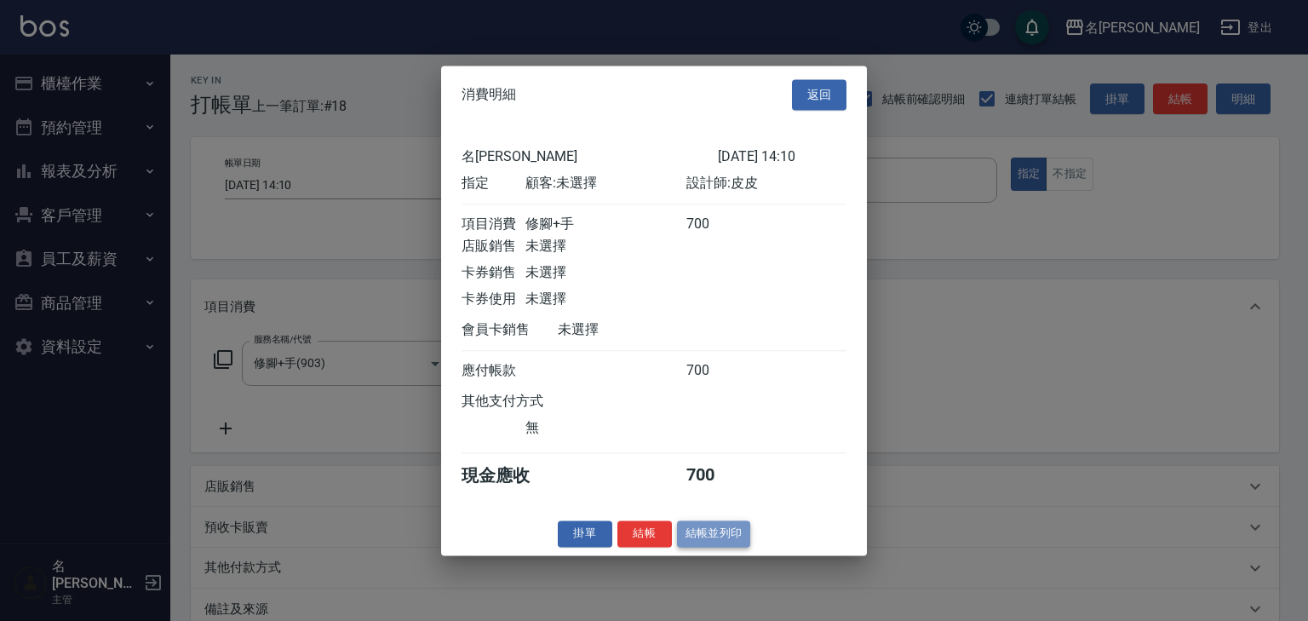
click at [719, 531] on button "結帳並列印" at bounding box center [714, 533] width 74 height 26
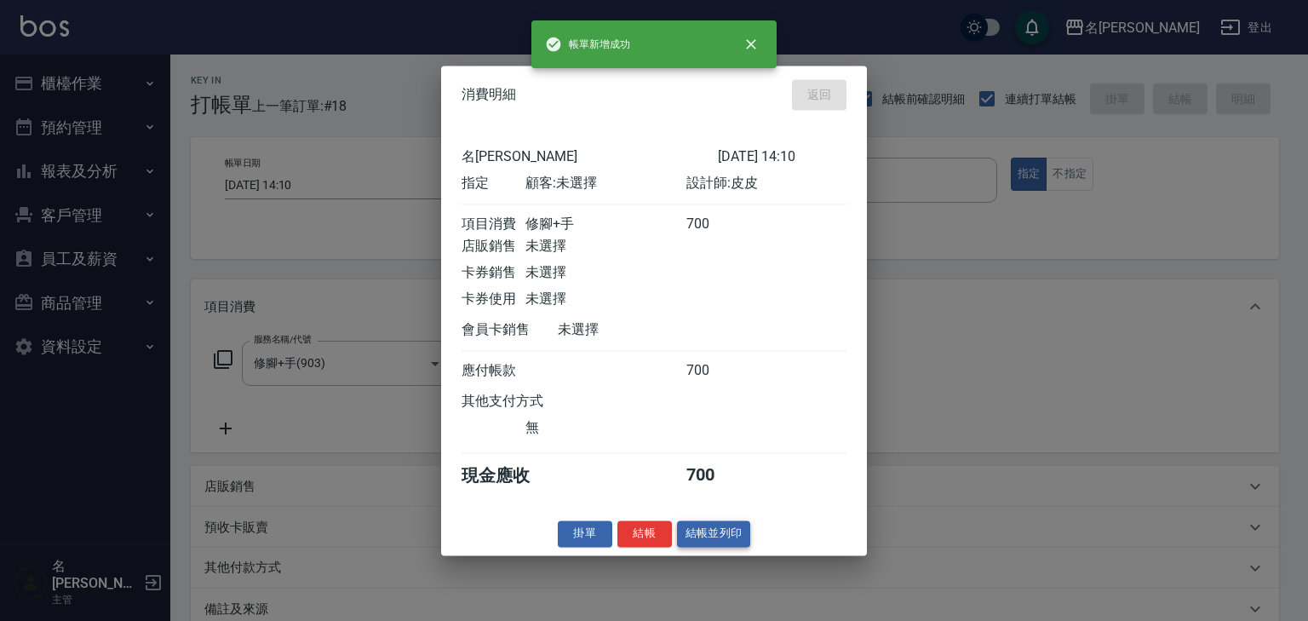
type input "2025/09/13 14:12"
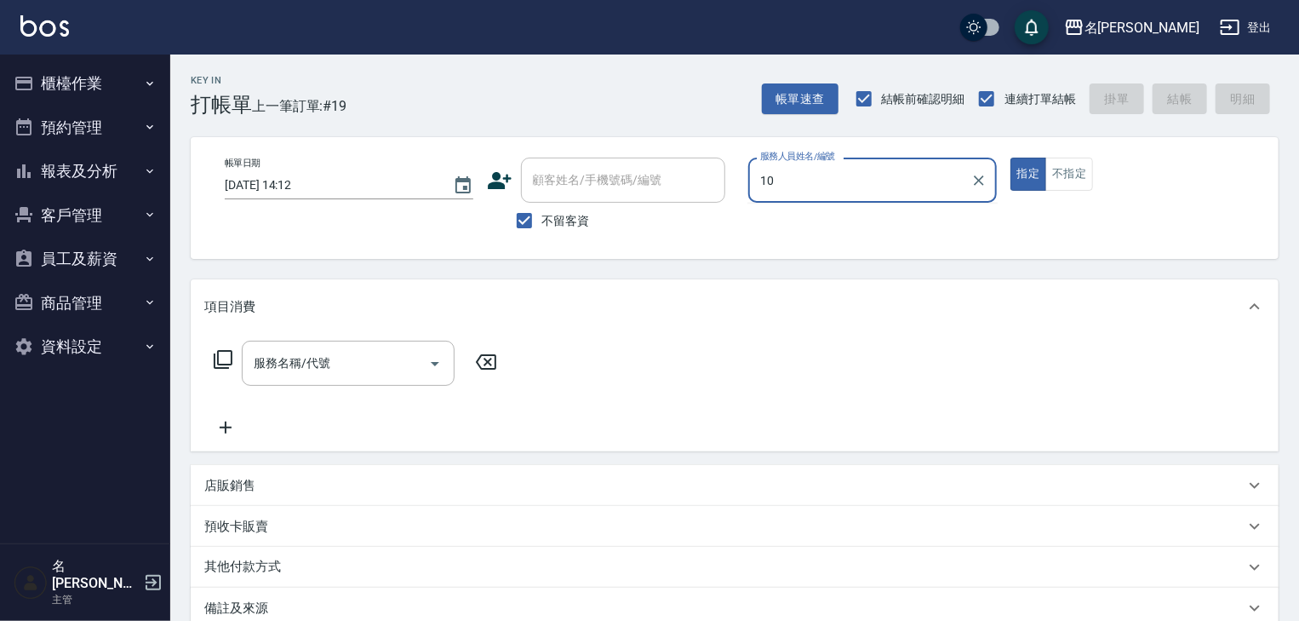
type input "歐麥-10"
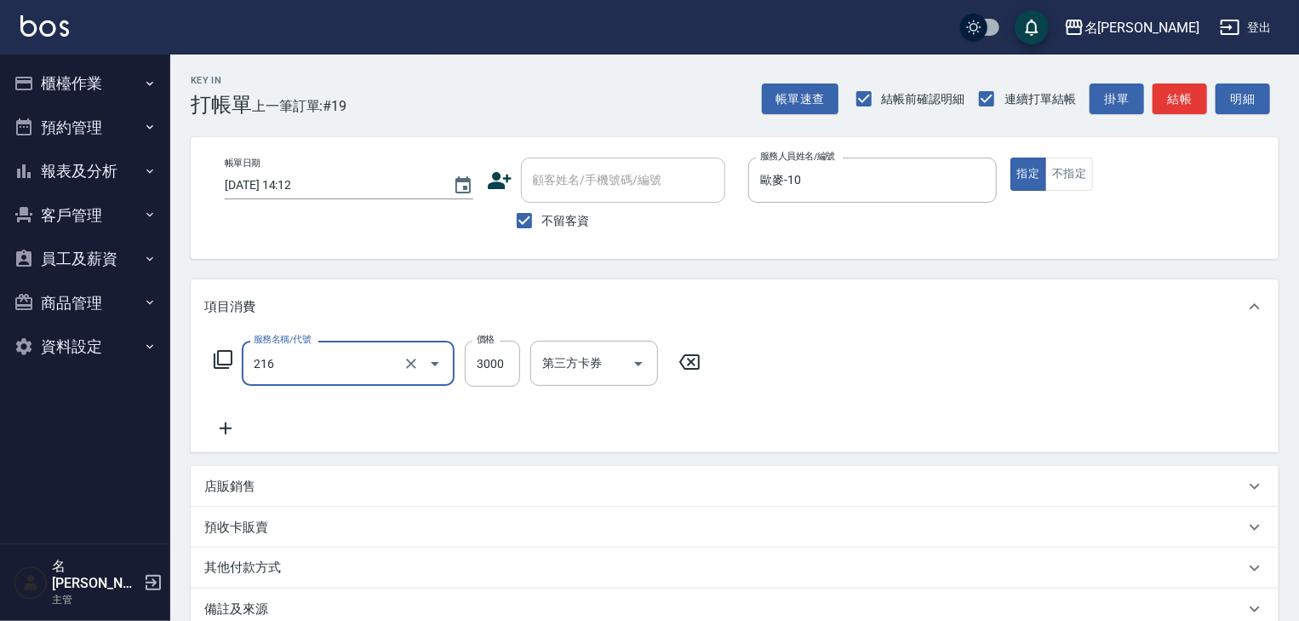
type input "陶瓷、溫朔燙(自備)(216)"
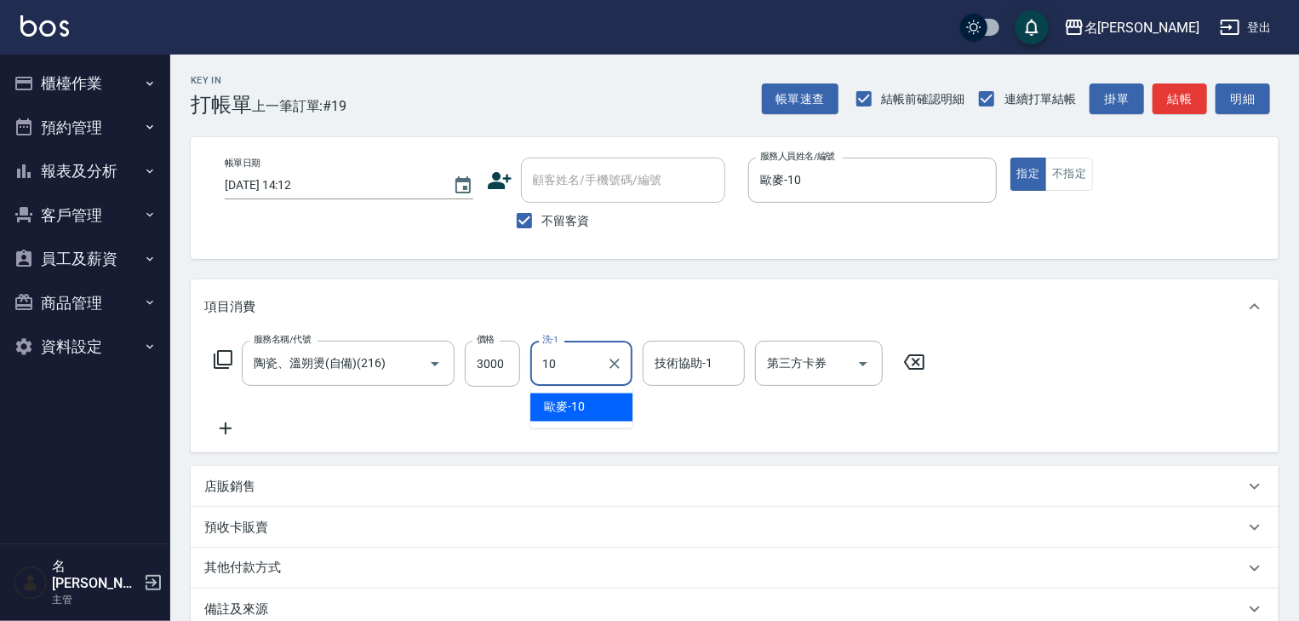
type input "1"
type input "[PERSON_NAME]-27"
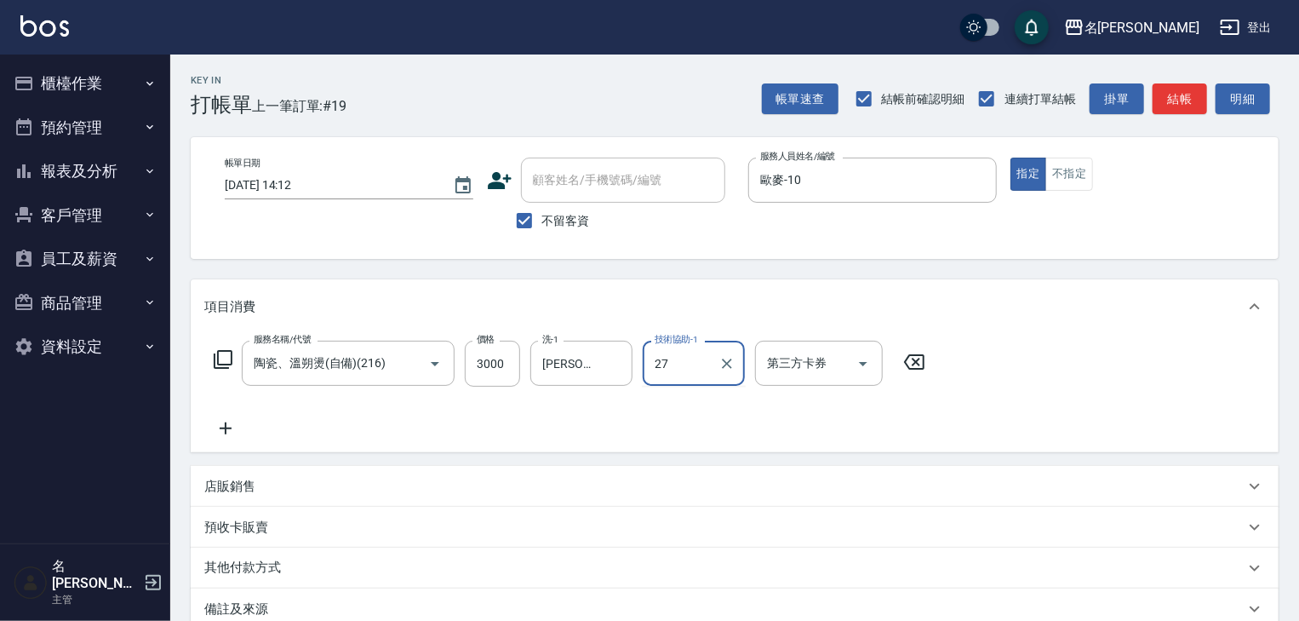
type input "[PERSON_NAME]-27"
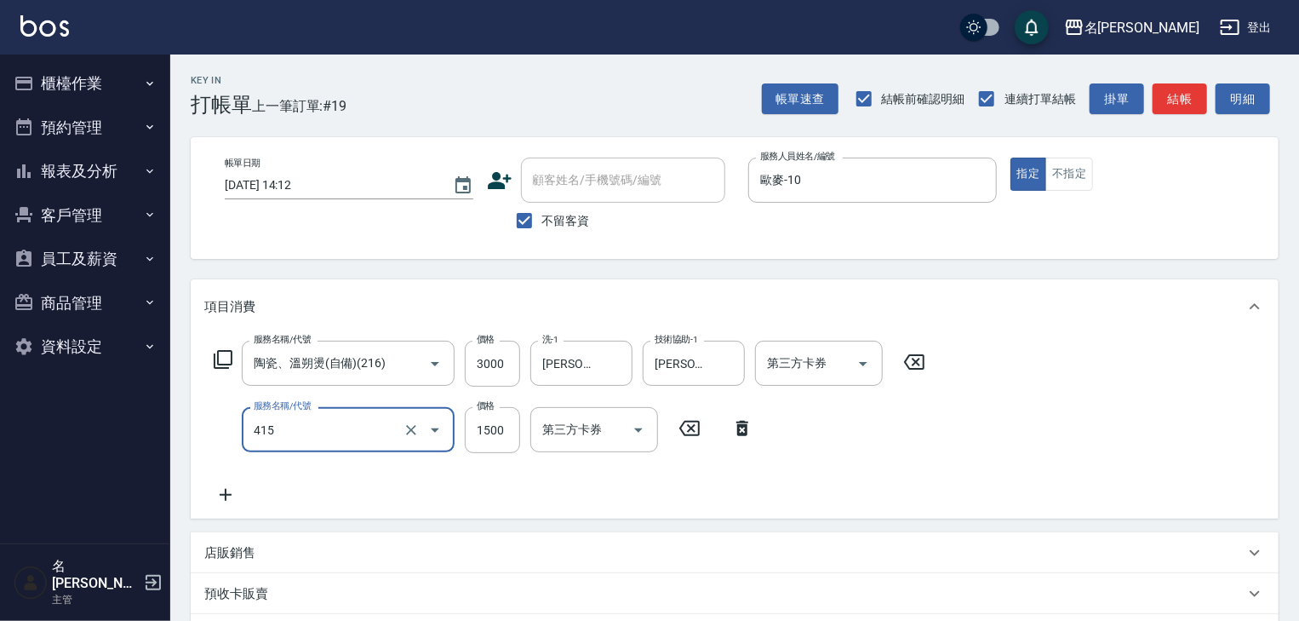
type input "染髮1500↑(415)"
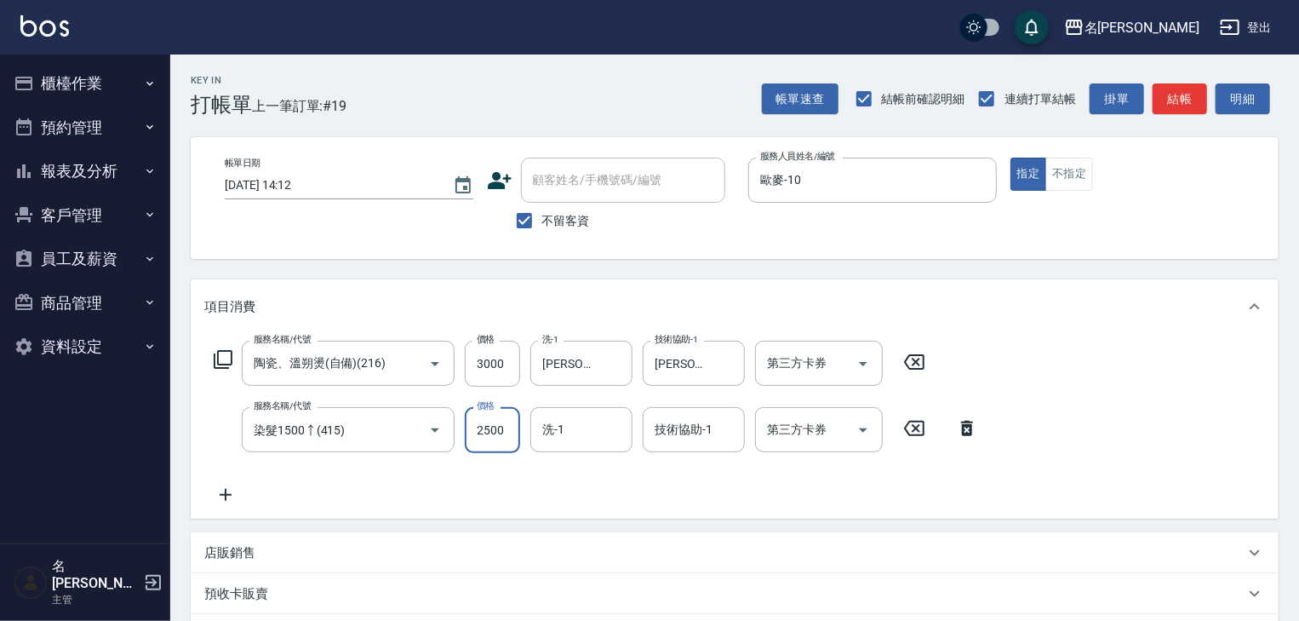
type input "2500"
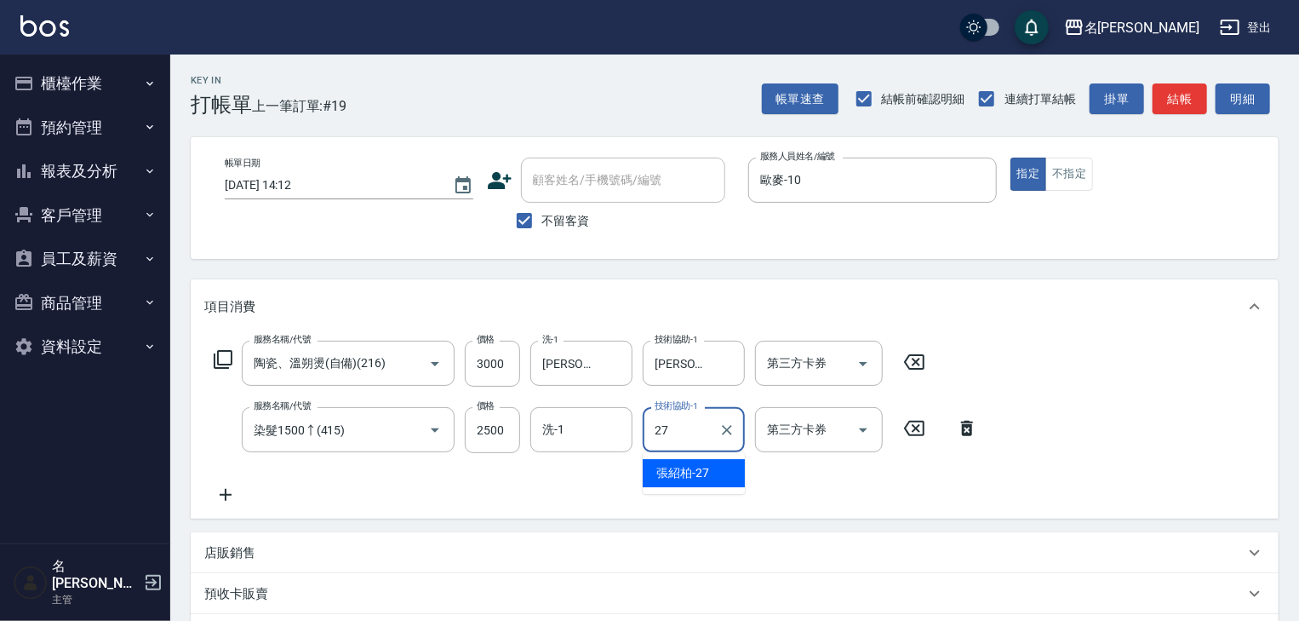
type input "[PERSON_NAME]-27"
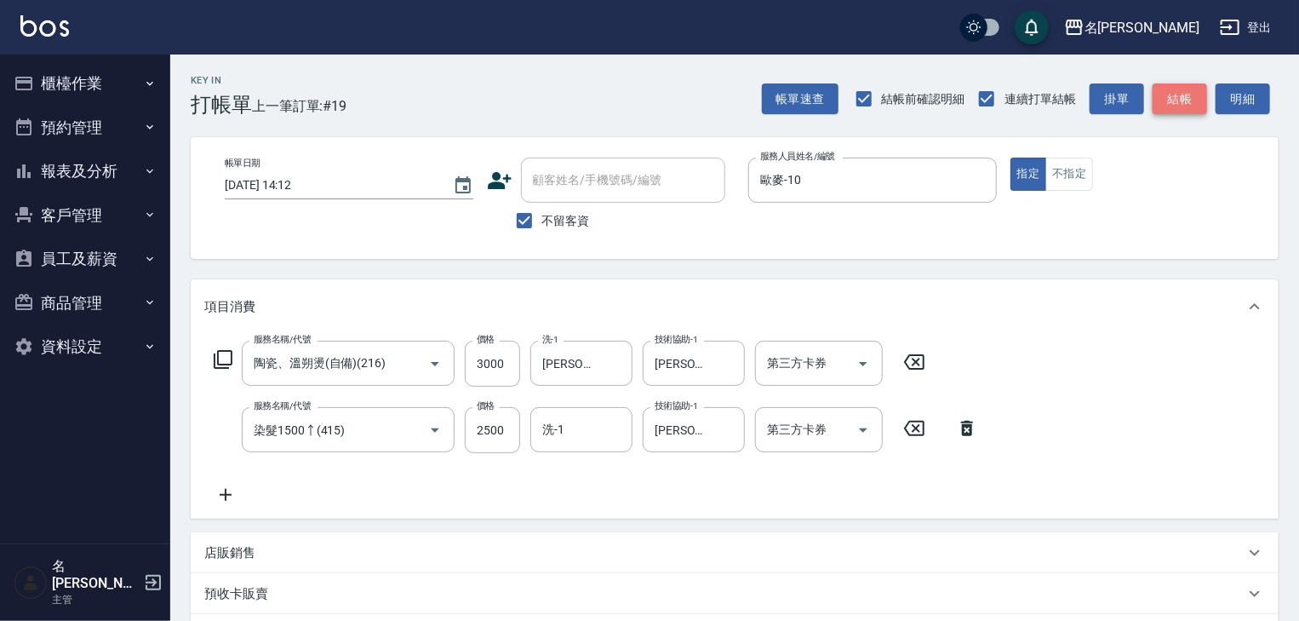
click at [1191, 96] on button "結帳" at bounding box center [1180, 99] width 54 height 32
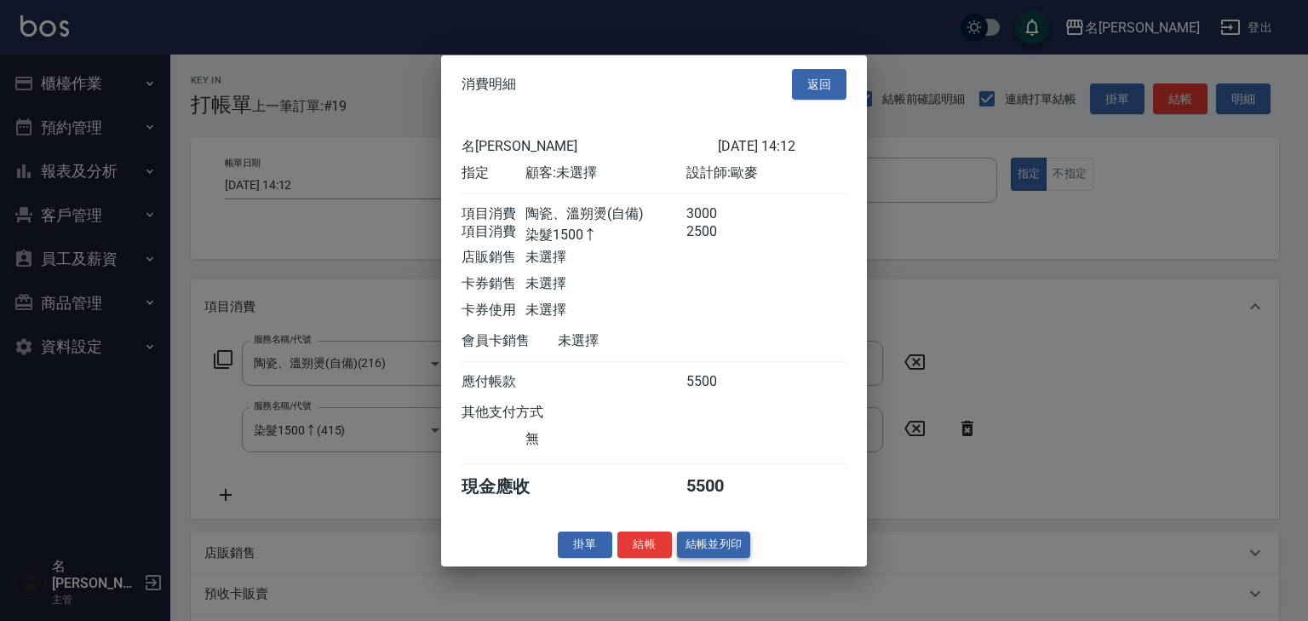
click at [691, 548] on button "結帳並列印" at bounding box center [714, 544] width 74 height 26
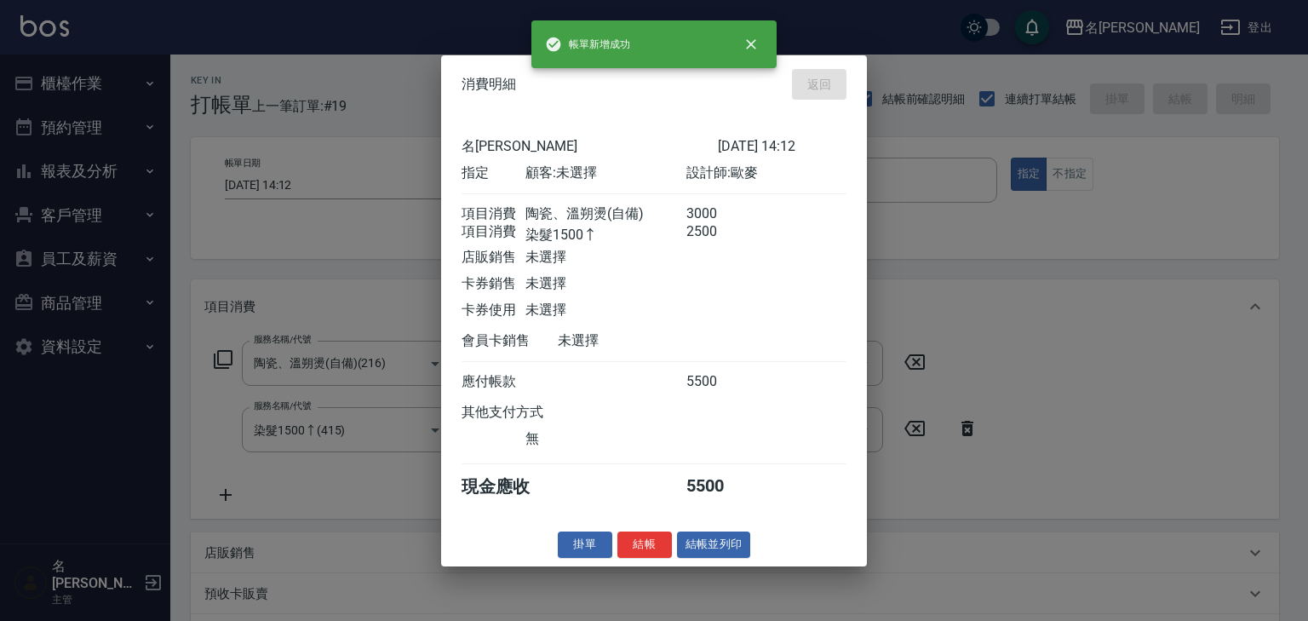
type input "2025/09/13 14:13"
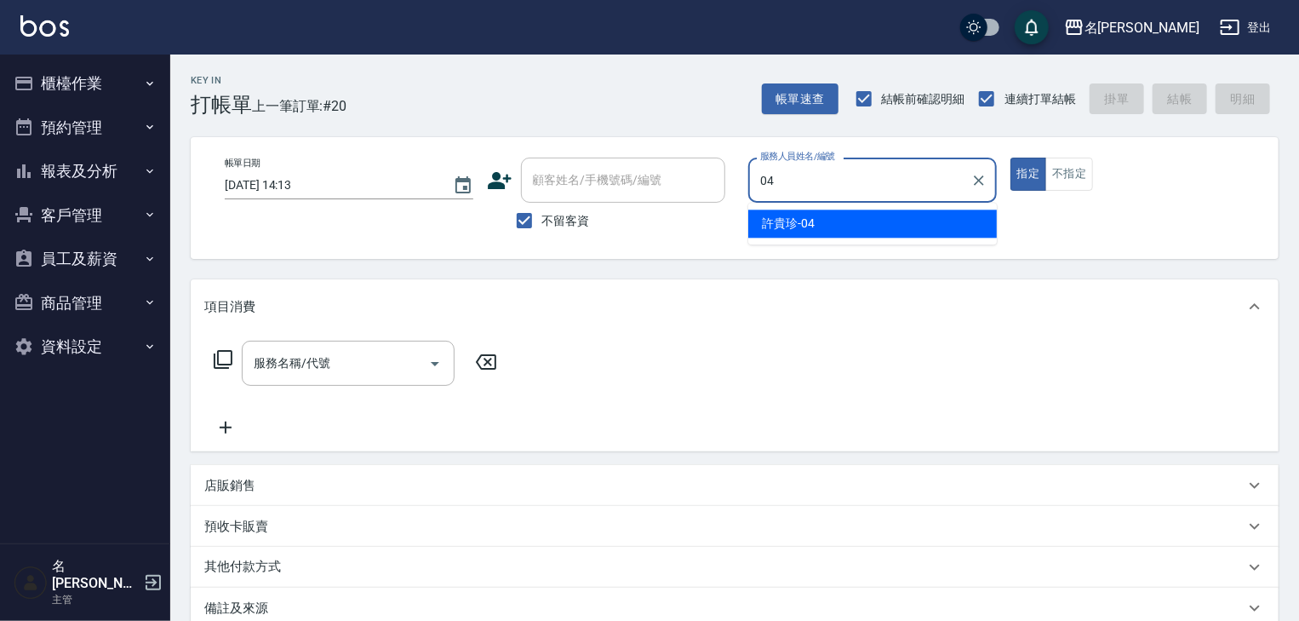
type input "[PERSON_NAME]-04"
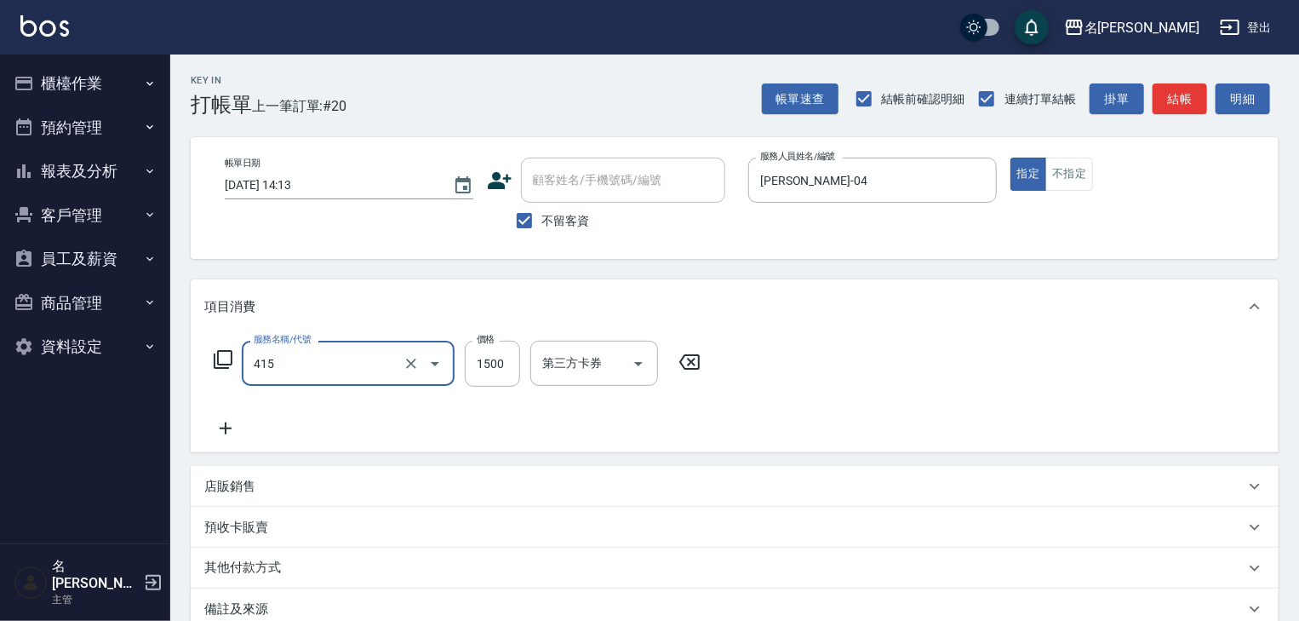
type input "染髮1500↑(415)"
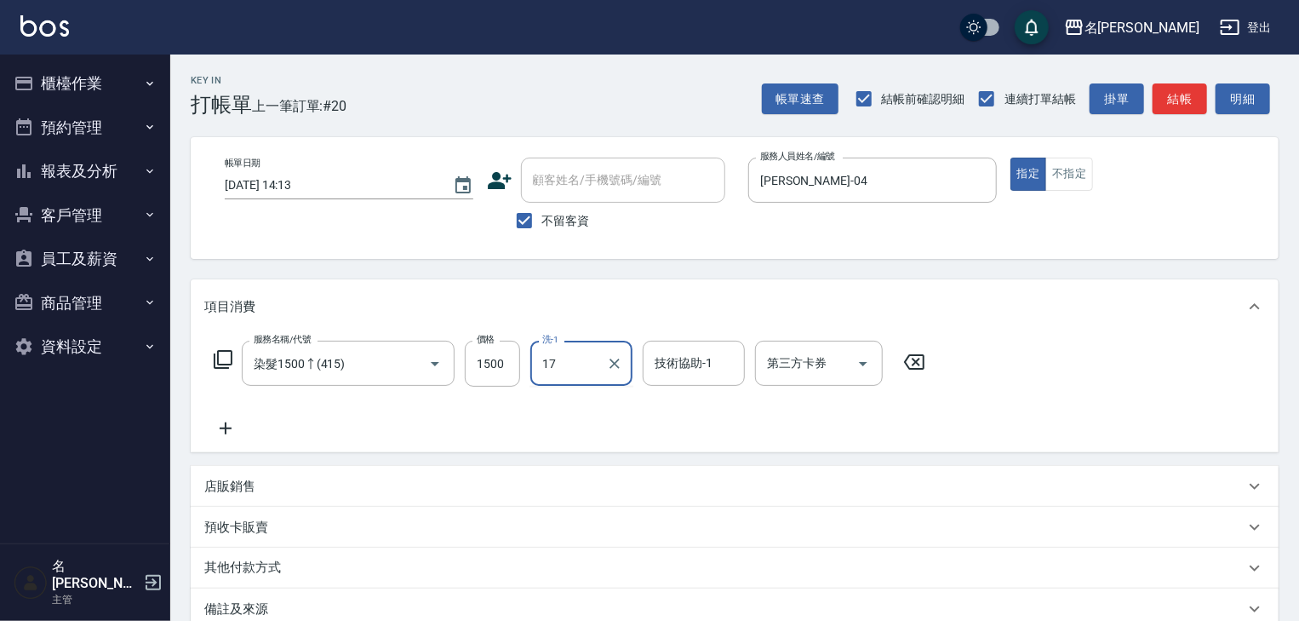
type input "美玉-17"
click at [1192, 103] on button "結帳" at bounding box center [1180, 99] width 54 height 32
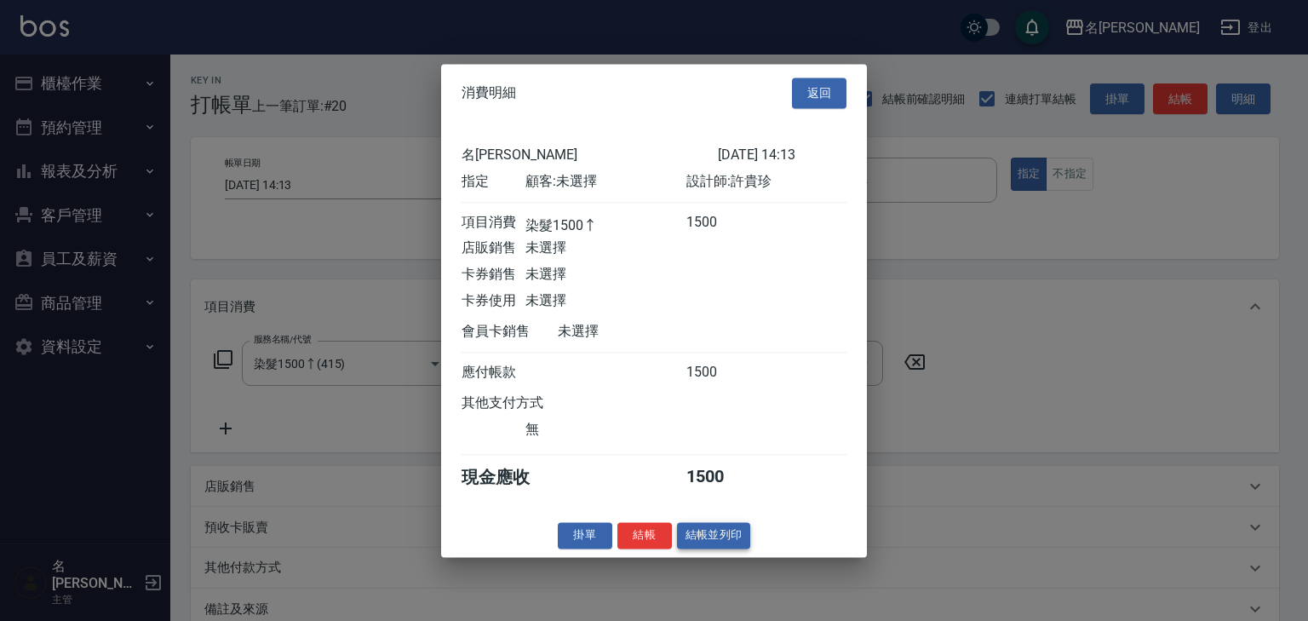
click at [724, 548] on button "結帳並列印" at bounding box center [714, 535] width 74 height 26
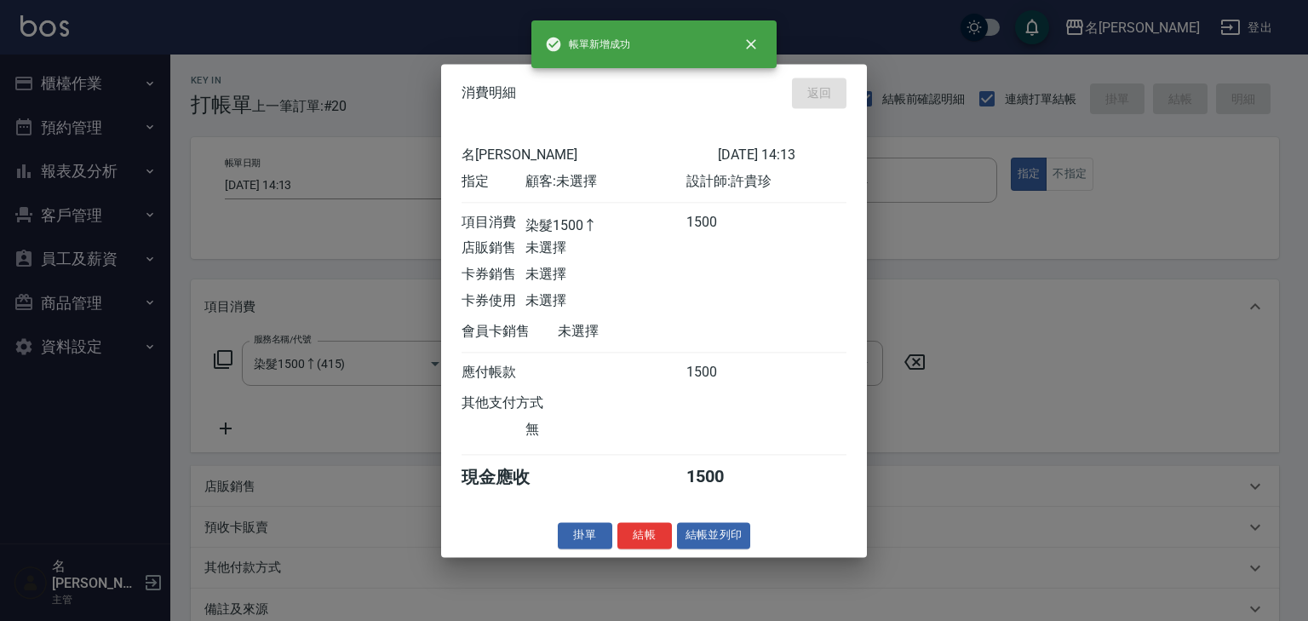
type input "2025/09/13 14:15"
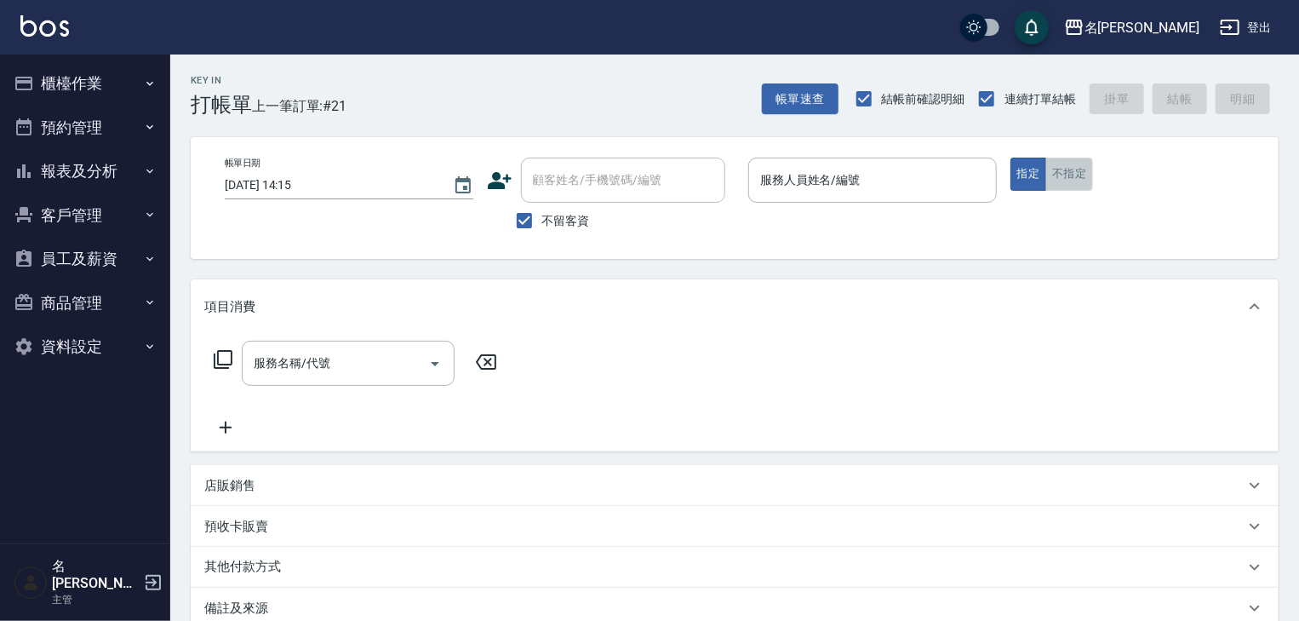
click at [1081, 175] on button "不指定" at bounding box center [1069, 174] width 48 height 33
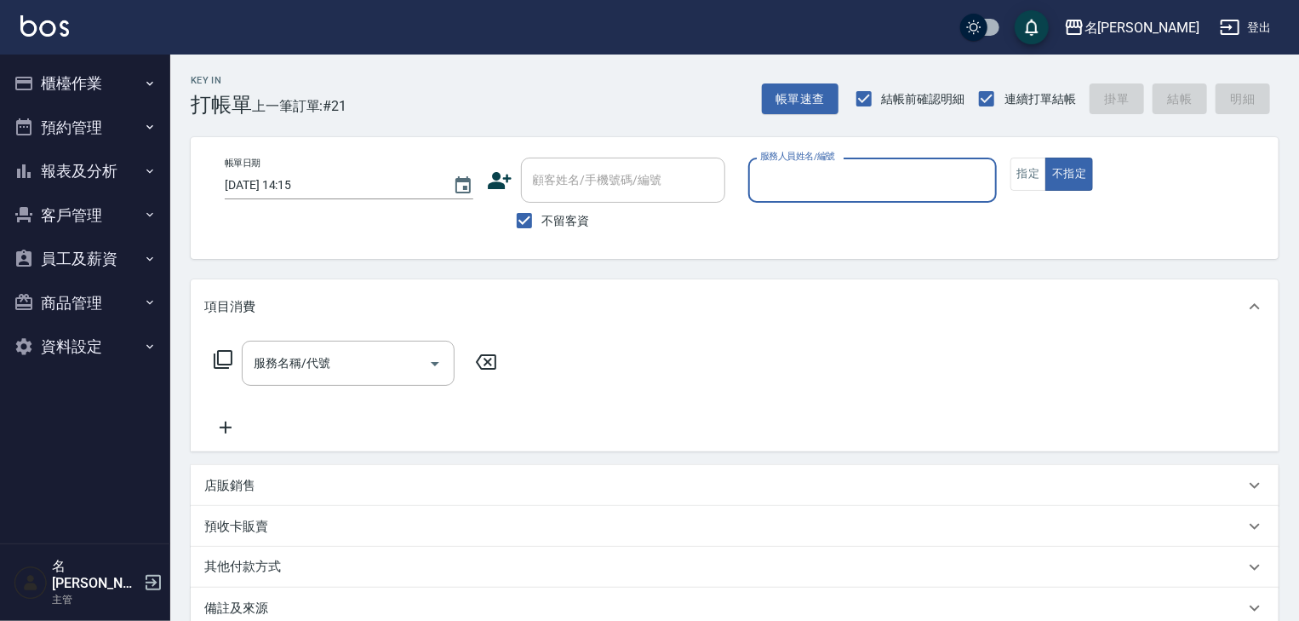
click at [930, 194] on input "服務人員姓名/編號" at bounding box center [872, 180] width 233 height 30
type input "[PERSON_NAME]-12"
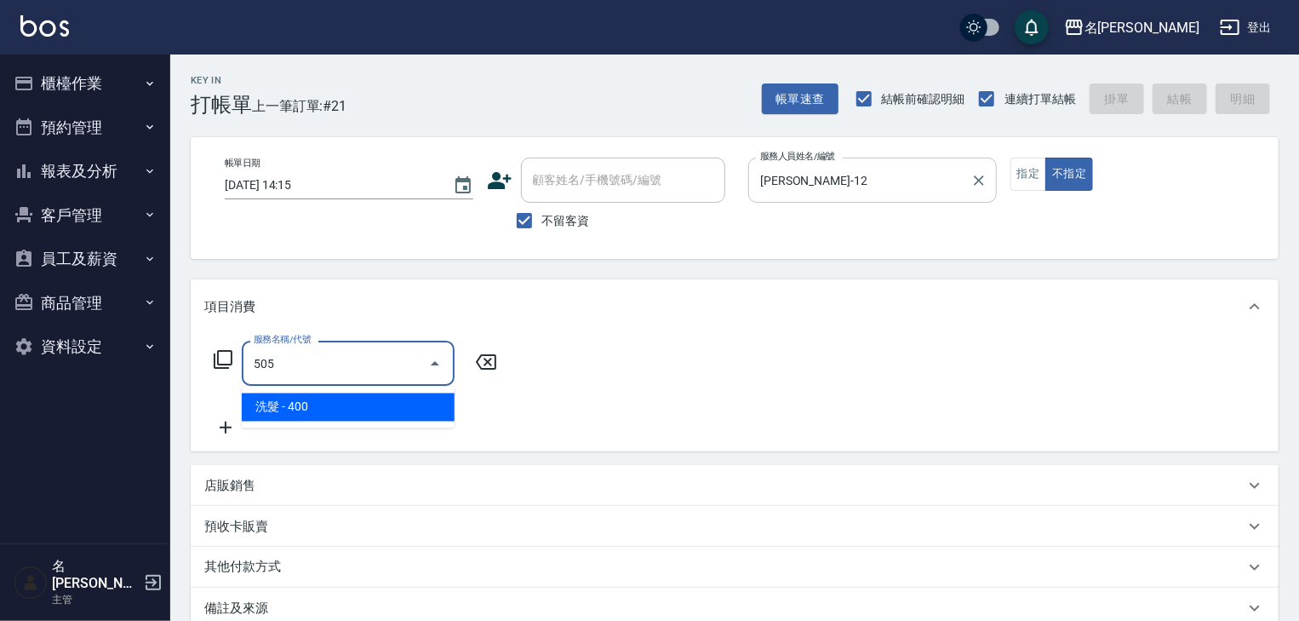
type input "洗髮(505)"
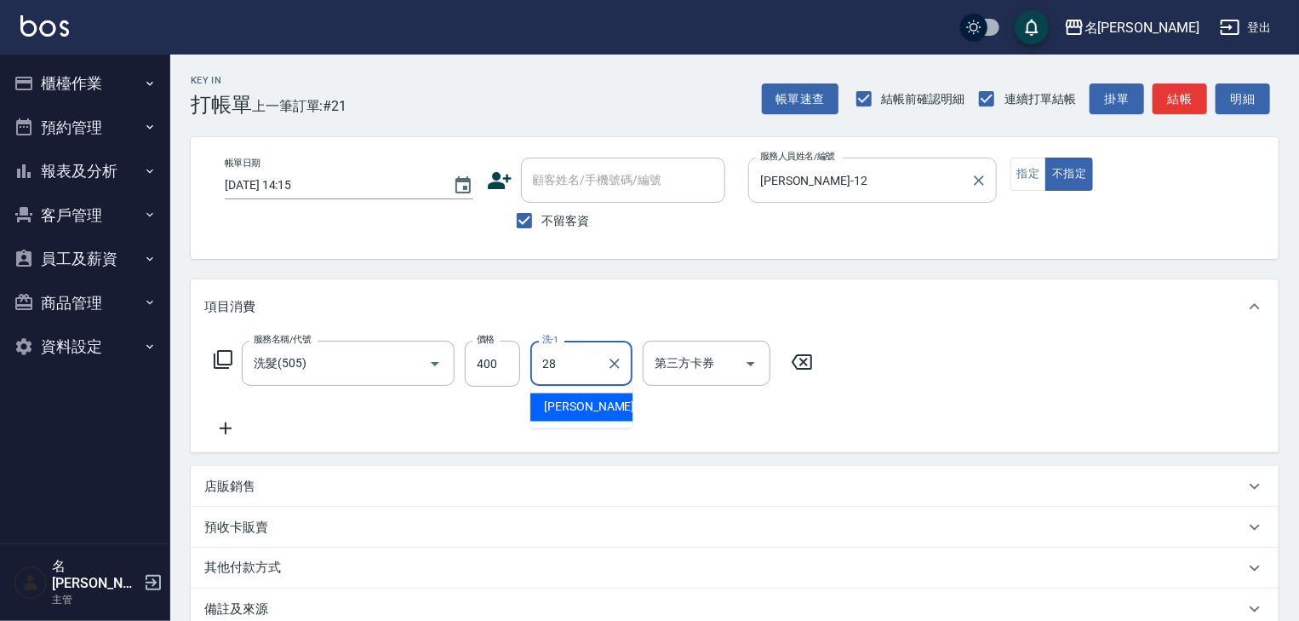
type input "[PERSON_NAME]-28"
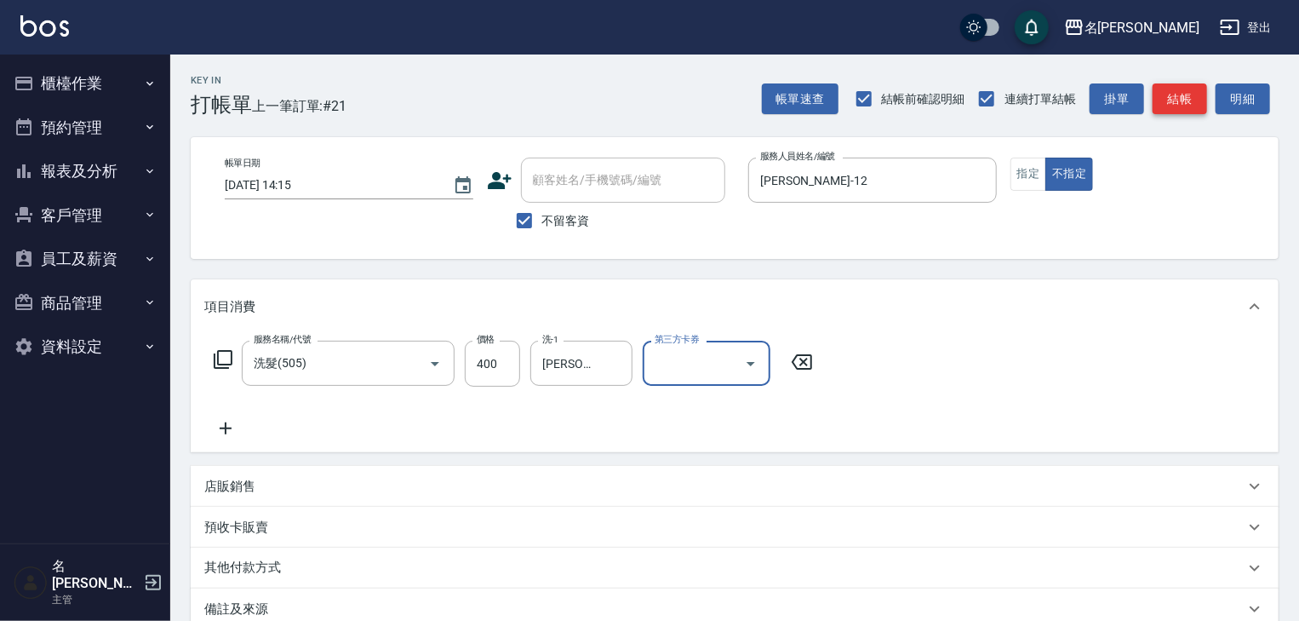
click at [1182, 86] on button "結帳" at bounding box center [1180, 99] width 54 height 32
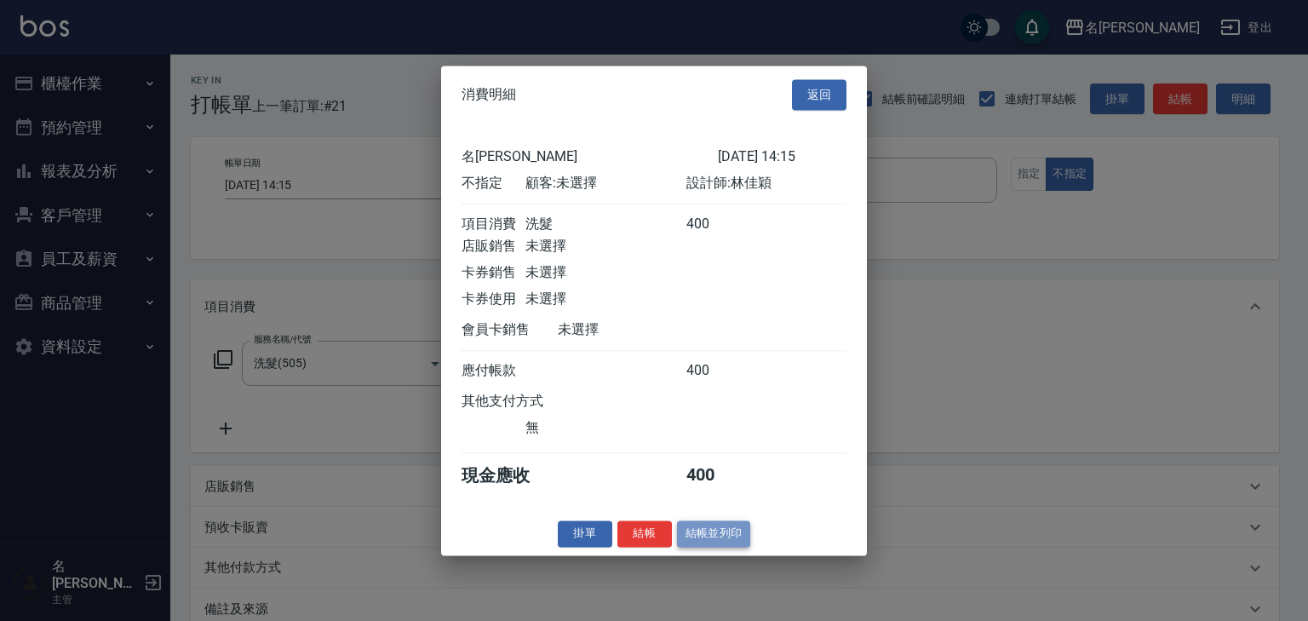
click at [719, 538] on button "結帳並列印" at bounding box center [714, 533] width 74 height 26
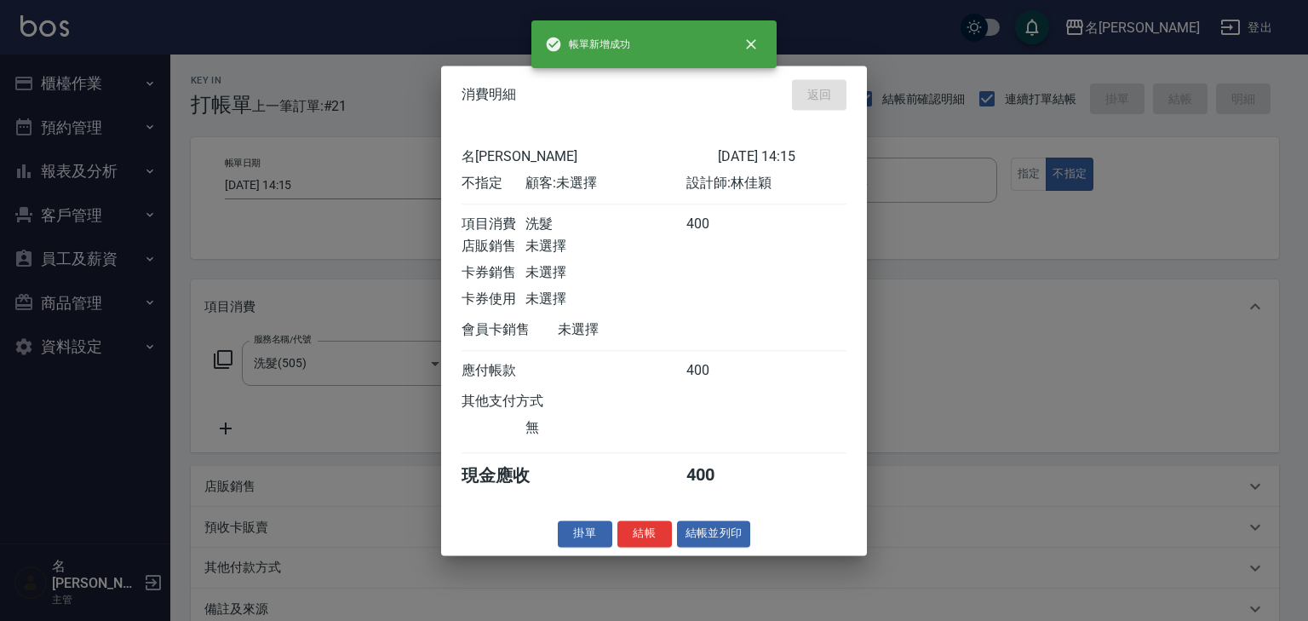
type input "2025/09/13 14:34"
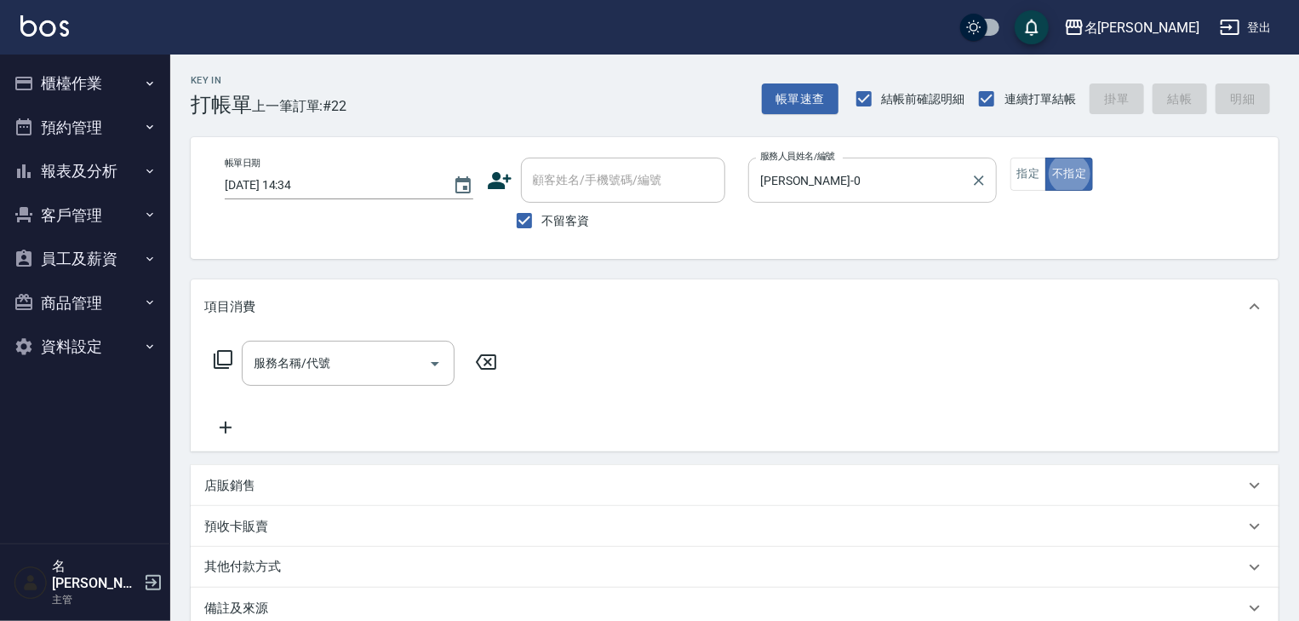
click at [888, 187] on input "陳麗君-0" at bounding box center [860, 180] width 208 height 30
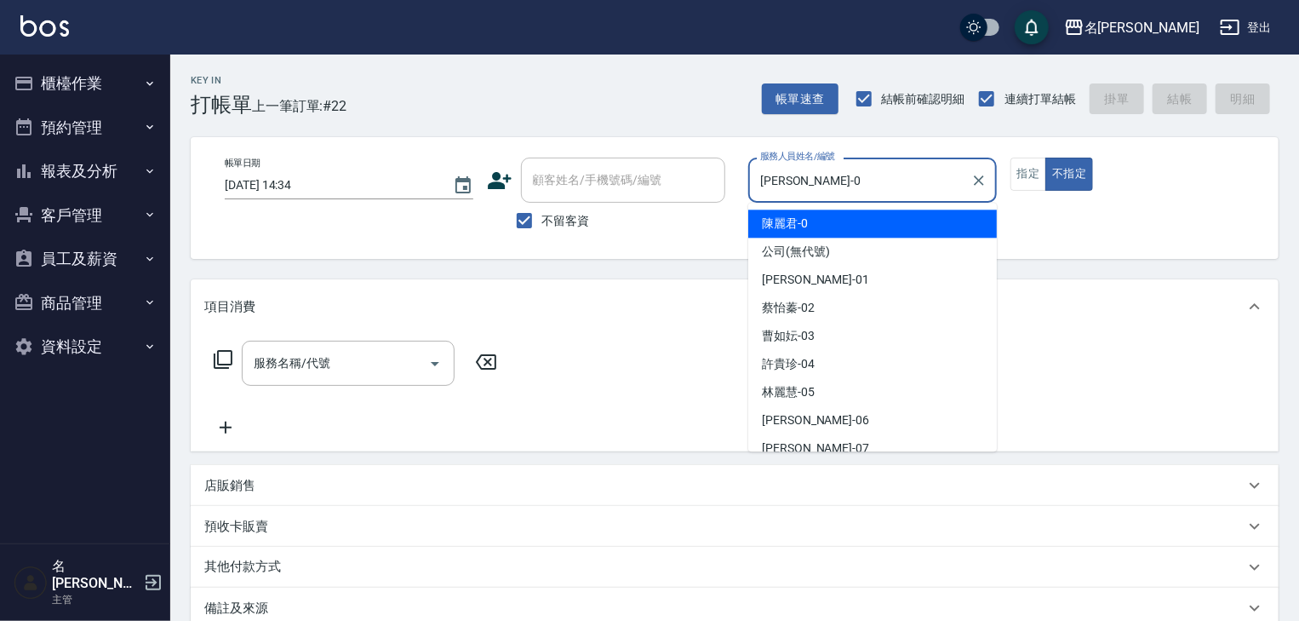
drag, startPoint x: 888, startPoint y: 187, endPoint x: 523, endPoint y: 193, distance: 365.3
click at [523, 193] on div "帳單日期 2025/09/13 14:34 顧客姓名/手機號碼/編號 顧客姓名/手機號碼/編號 不留客資 服務人員姓名/編號 陳麗君-0 服務人員姓名/編號 …" at bounding box center [734, 198] width 1047 height 81
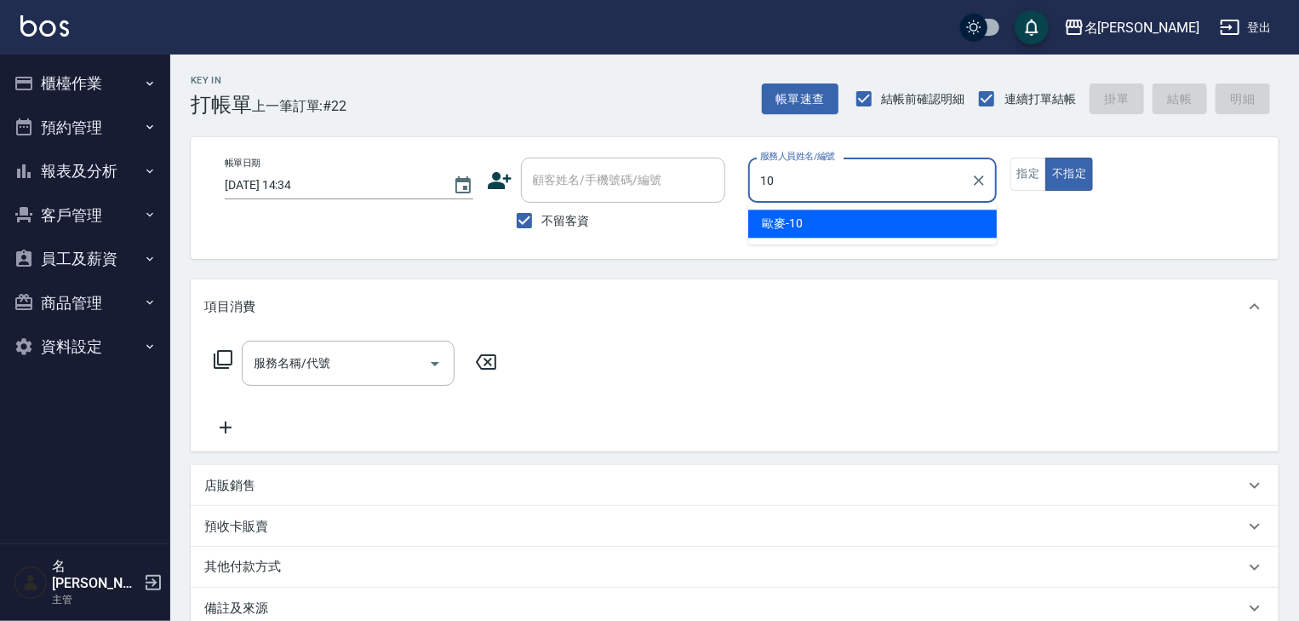
type input "歐麥-10"
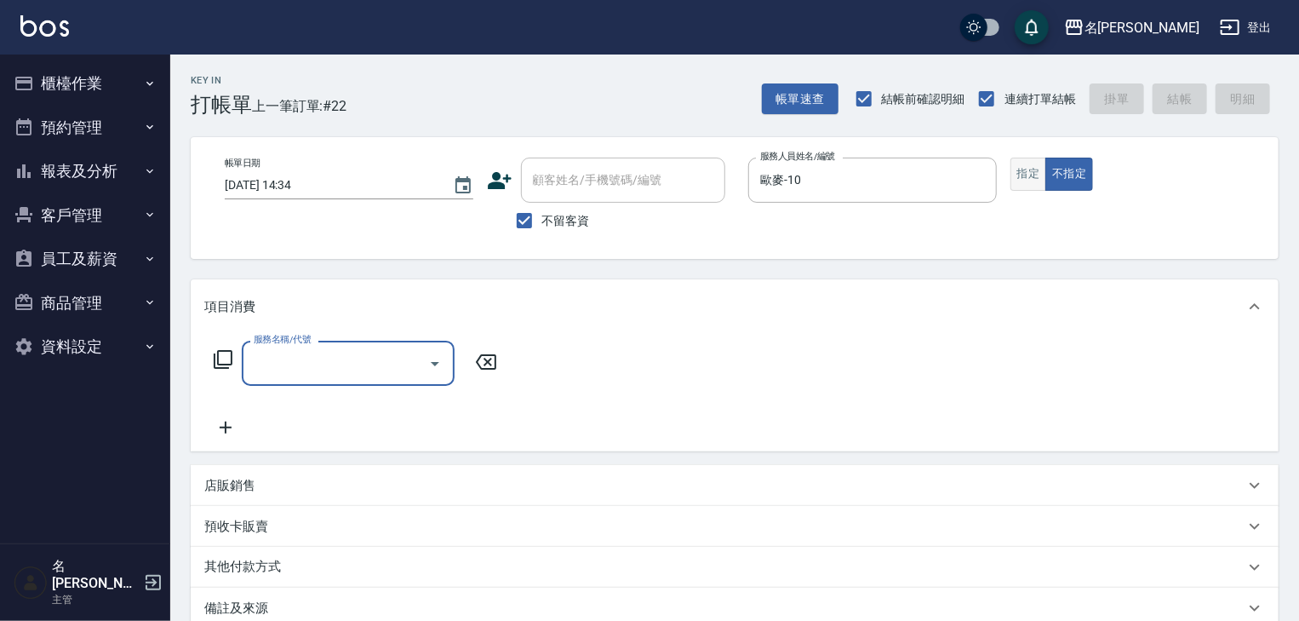
click at [1022, 170] on button "指定" at bounding box center [1029, 174] width 37 height 33
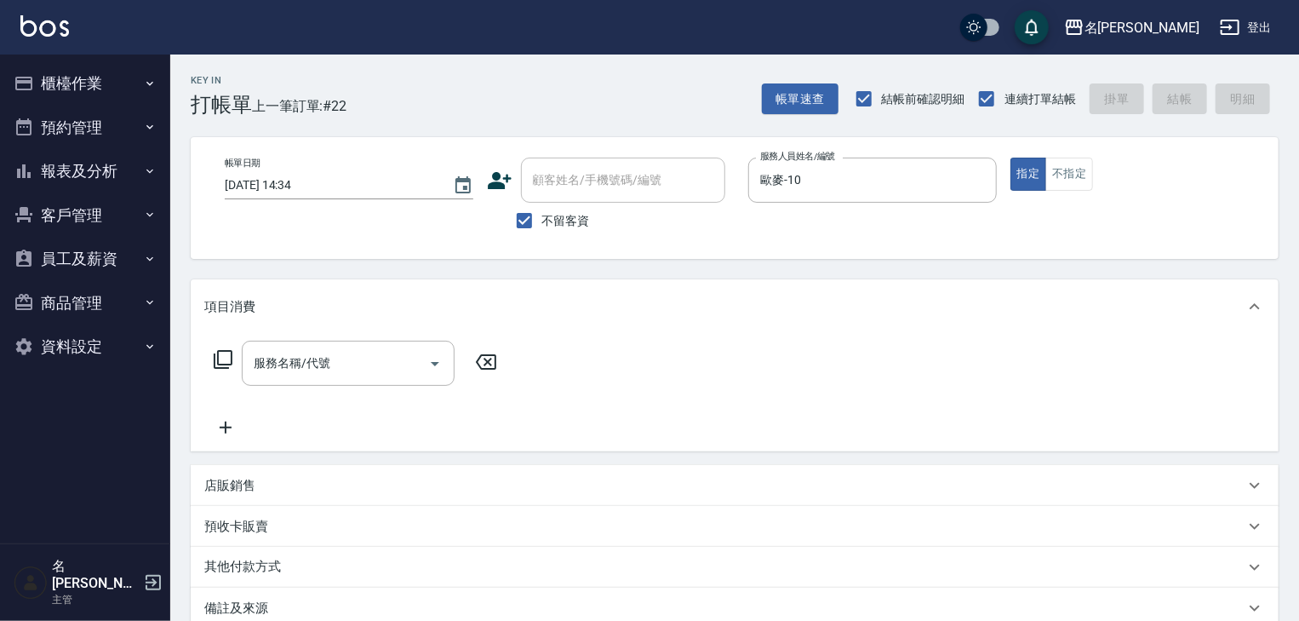
click at [289, 490] on div "店販銷售" at bounding box center [724, 486] width 1040 height 18
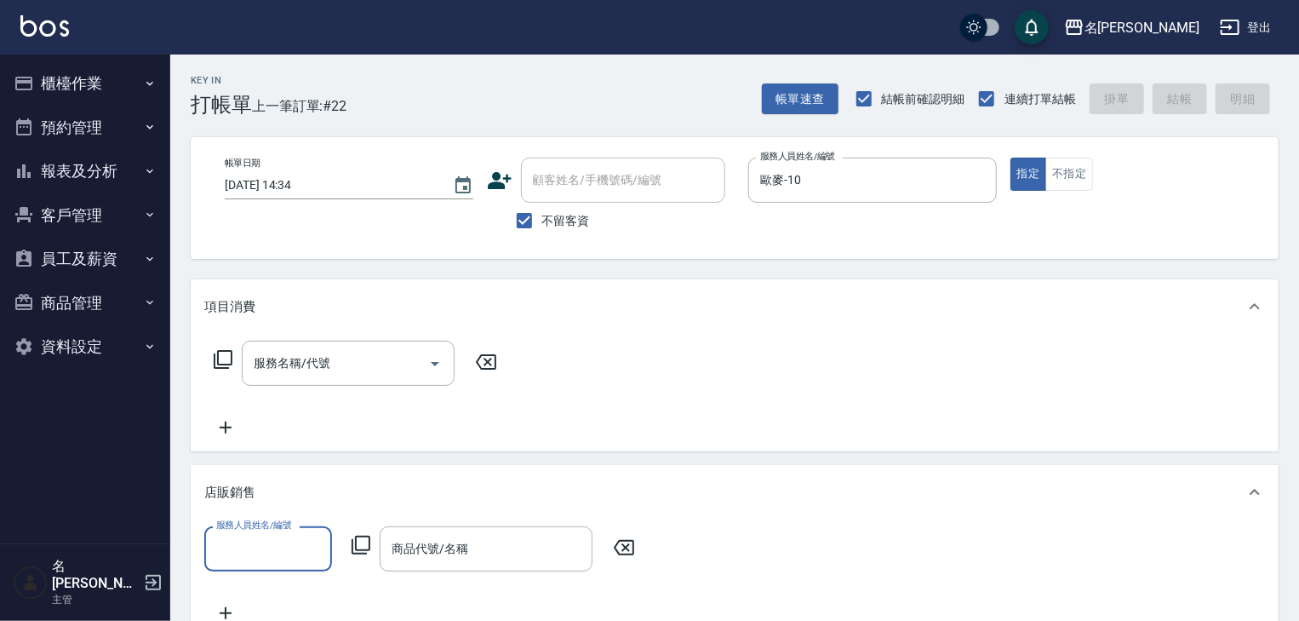
type input "0"
type input "歐麥-10"
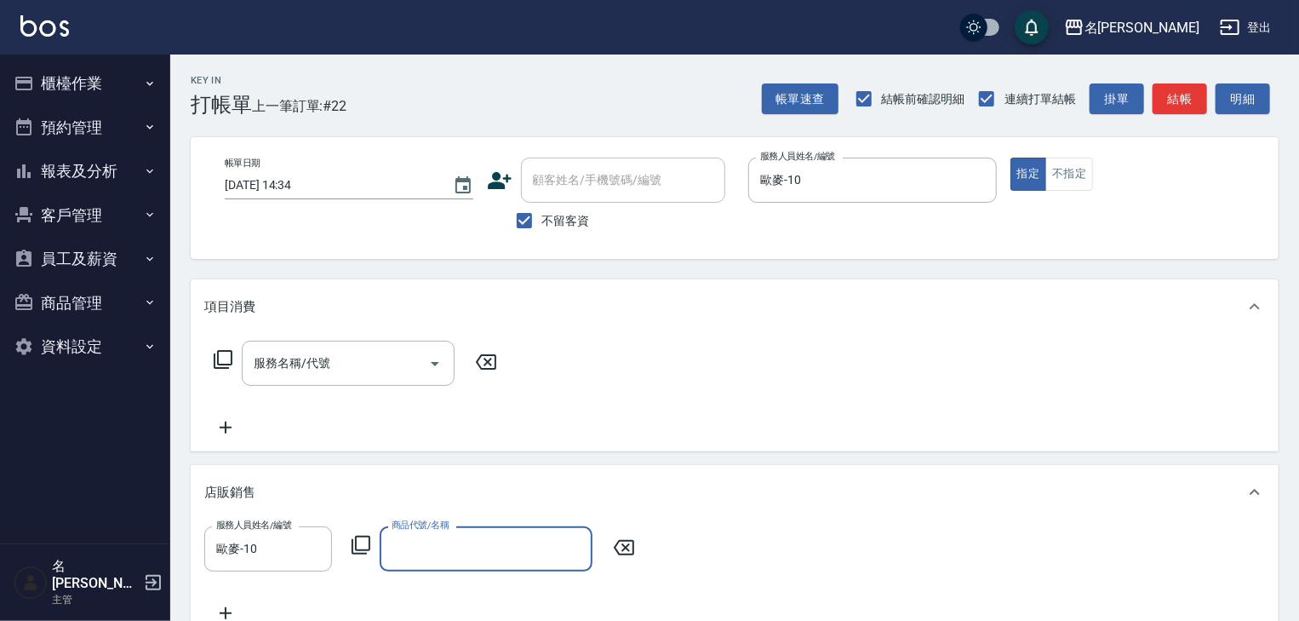
type input "ㄖ"
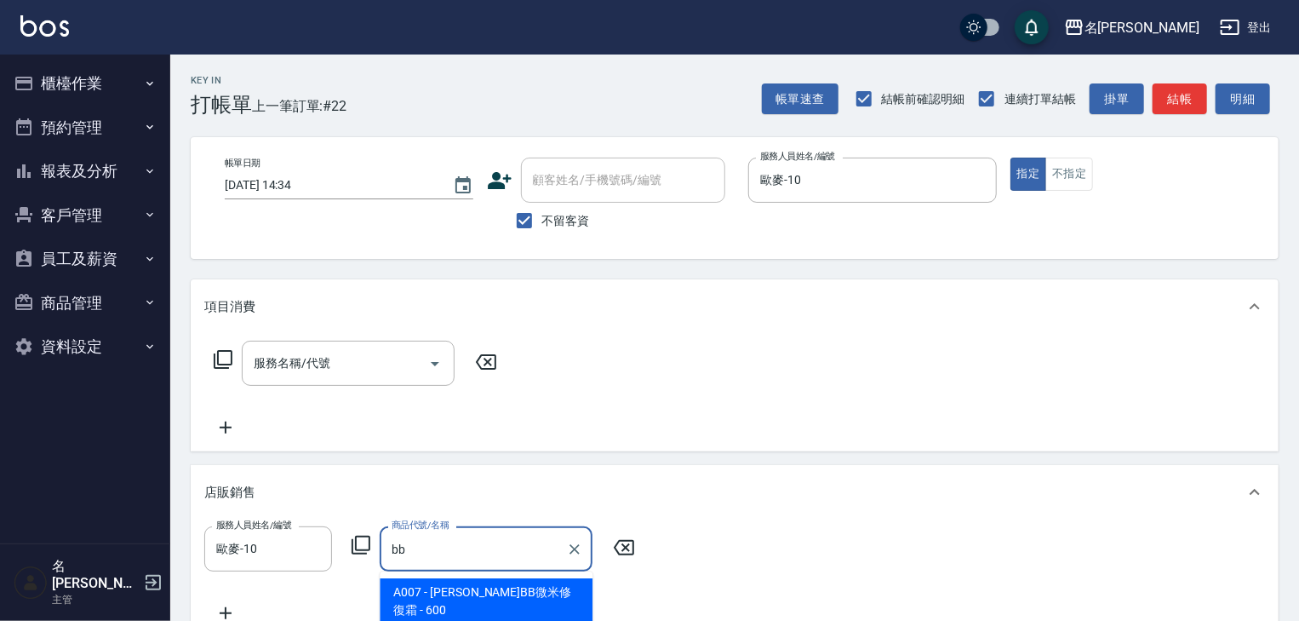
click at [576, 588] on span "A007 - 黛芬妮BB微米修復霜 - 600" at bounding box center [486, 601] width 213 height 46
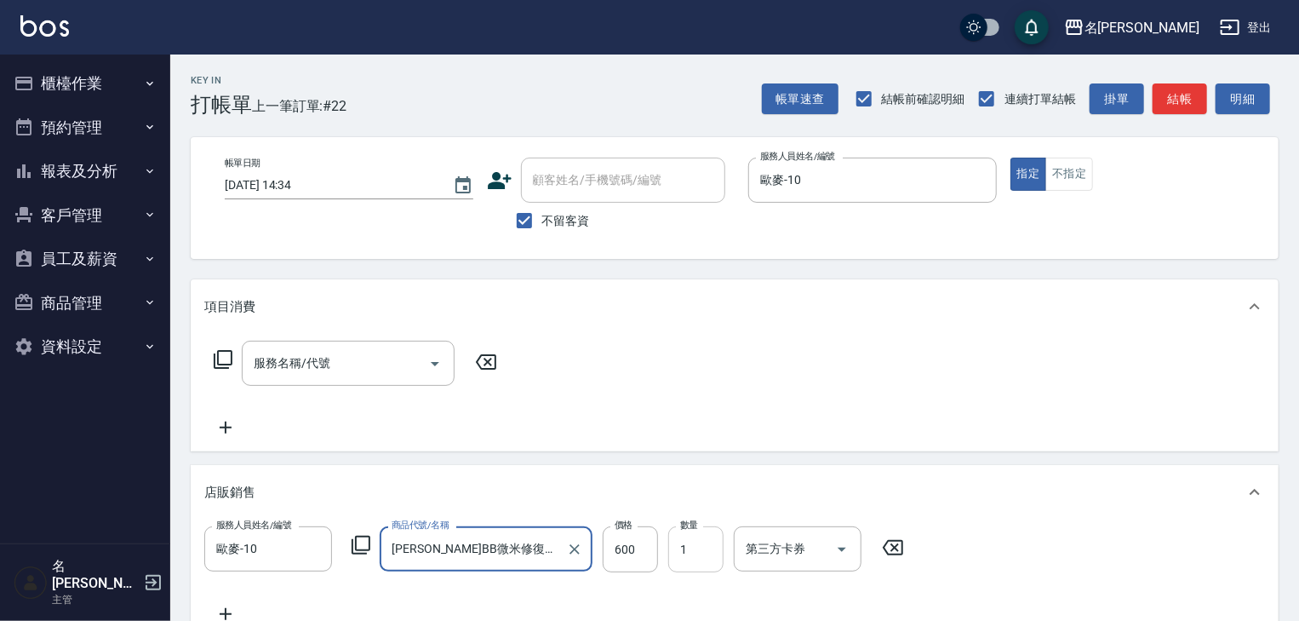
type input "[PERSON_NAME]BB微米修復霜"
click at [675, 541] on input "1" at bounding box center [695, 549] width 55 height 46
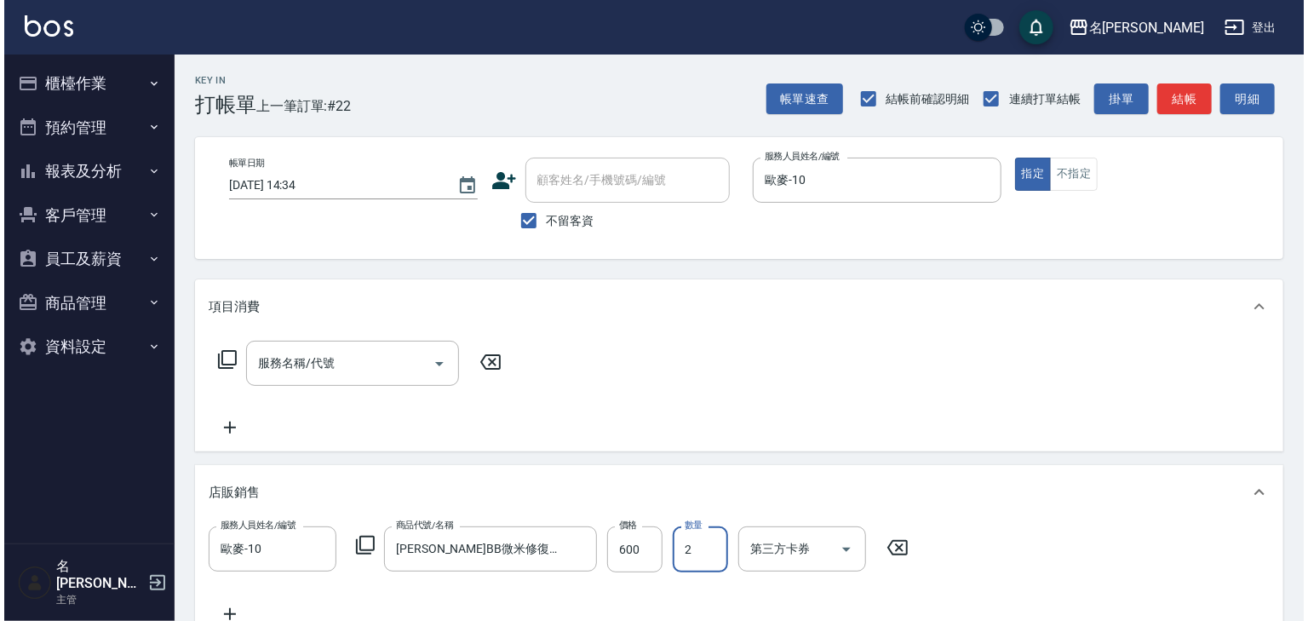
scroll to position [272, 0]
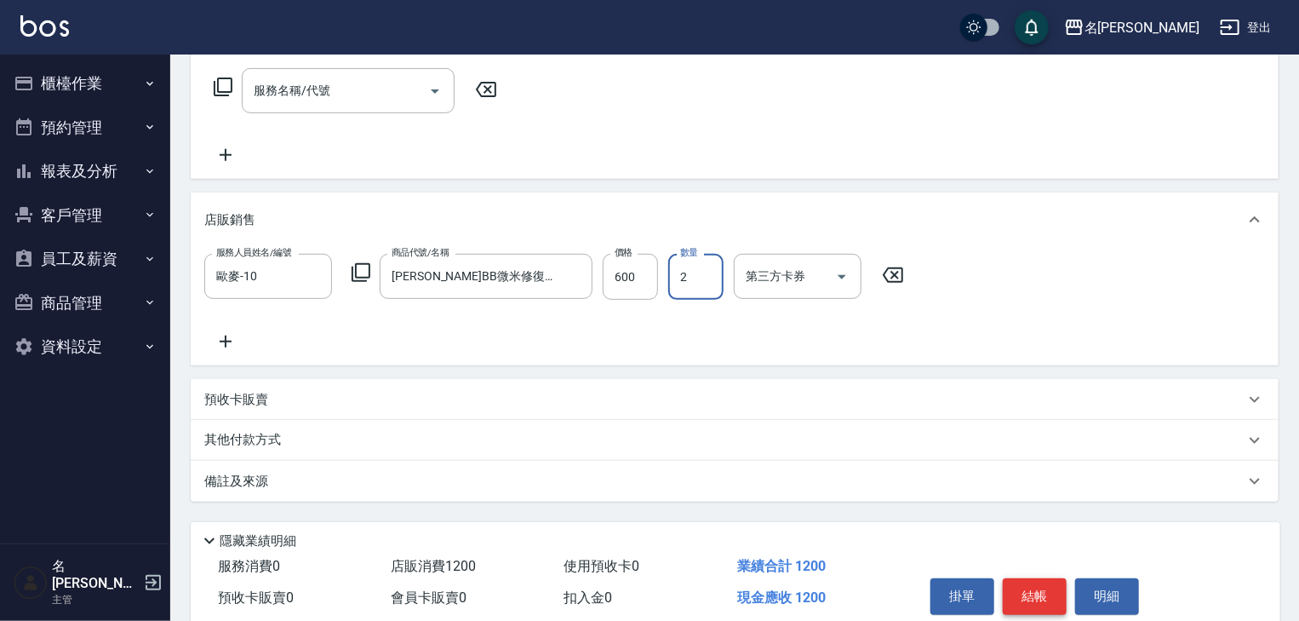
type input "2"
click at [1043, 600] on button "結帳" at bounding box center [1035, 596] width 64 height 36
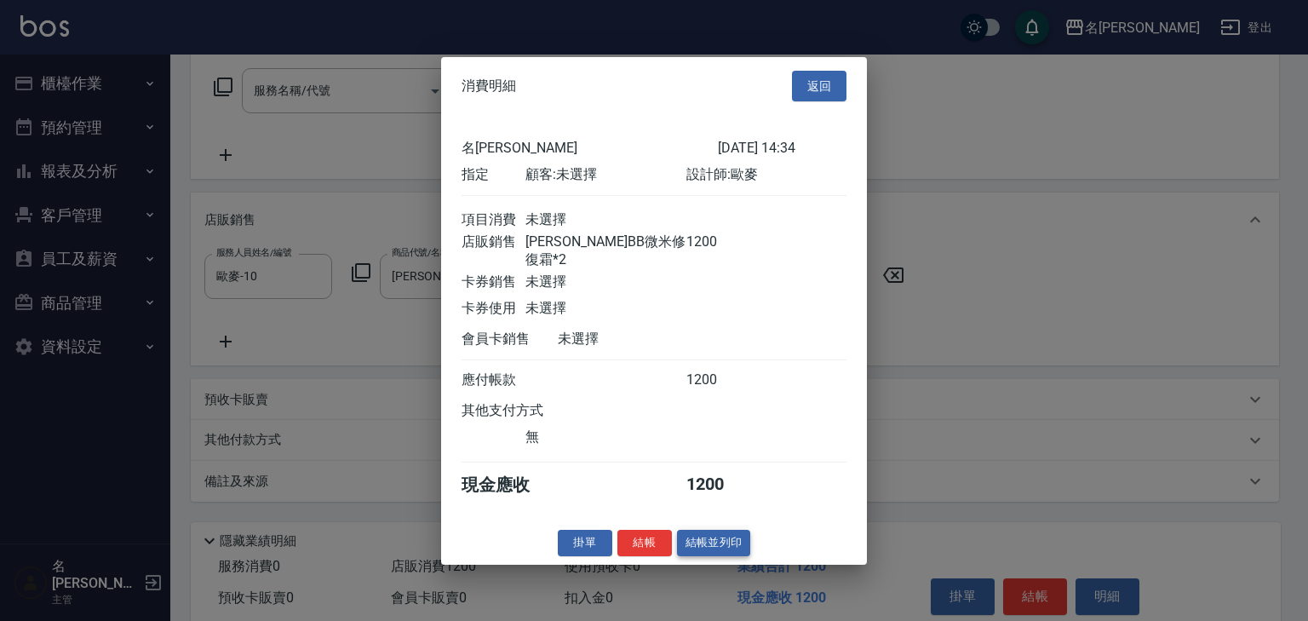
click at [729, 541] on button "結帳並列印" at bounding box center [714, 543] width 74 height 26
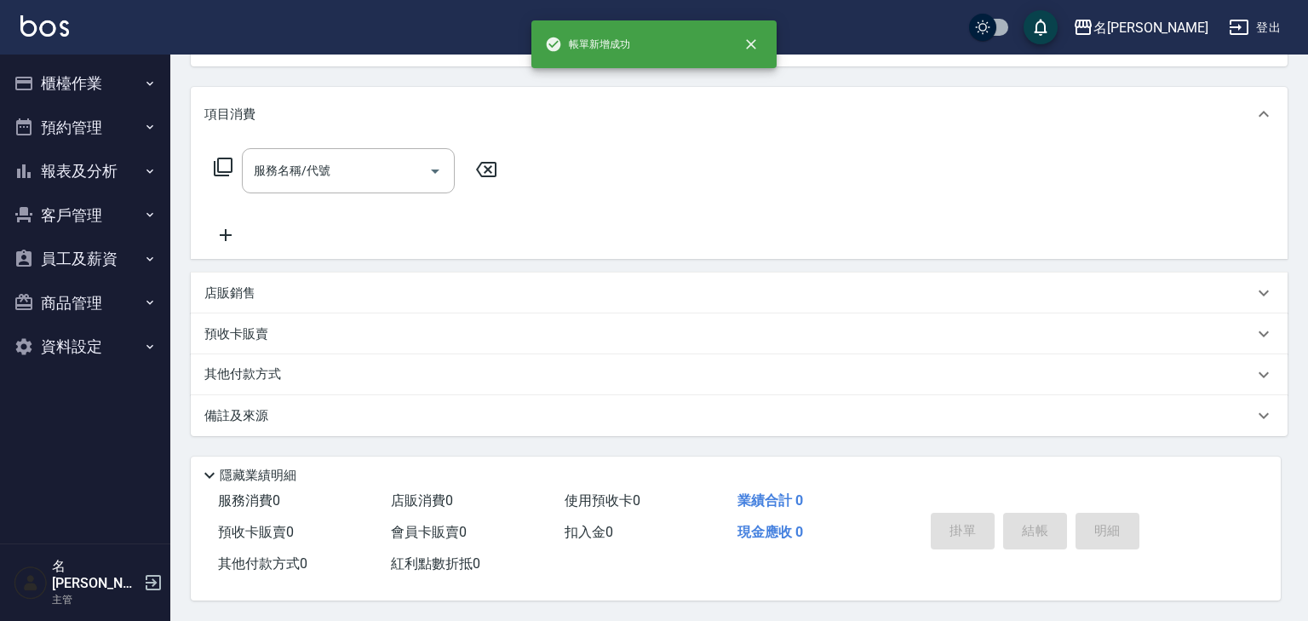
type input "2025/09/13 14:35"
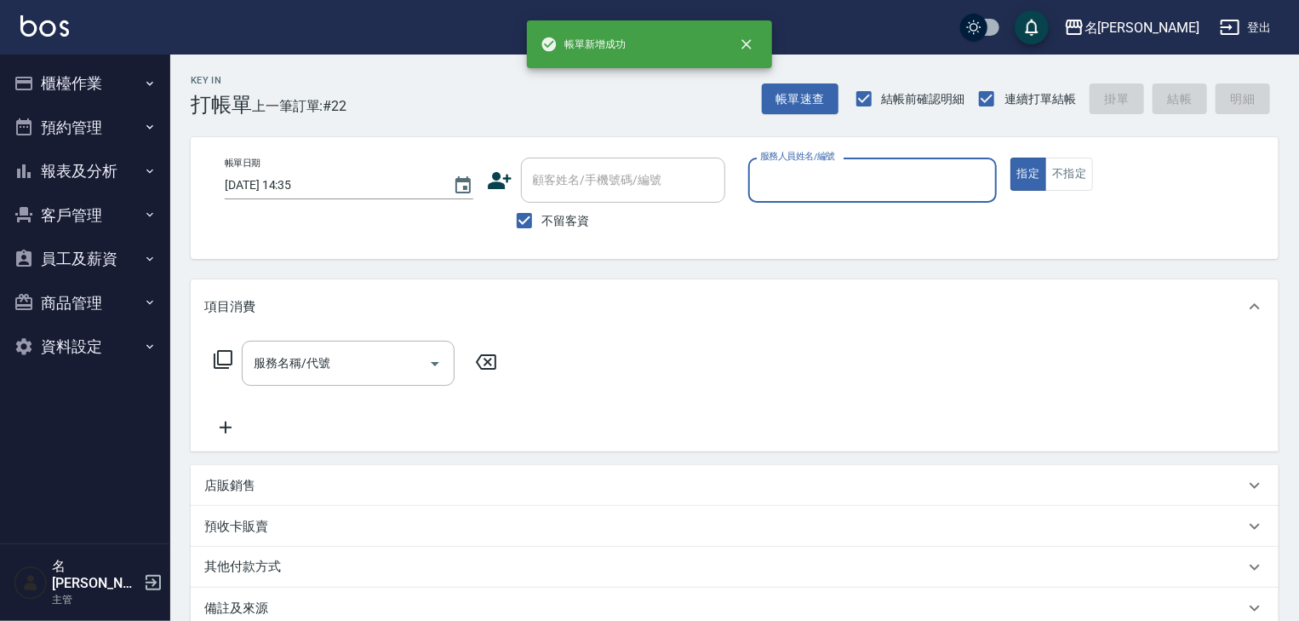
scroll to position [0, 0]
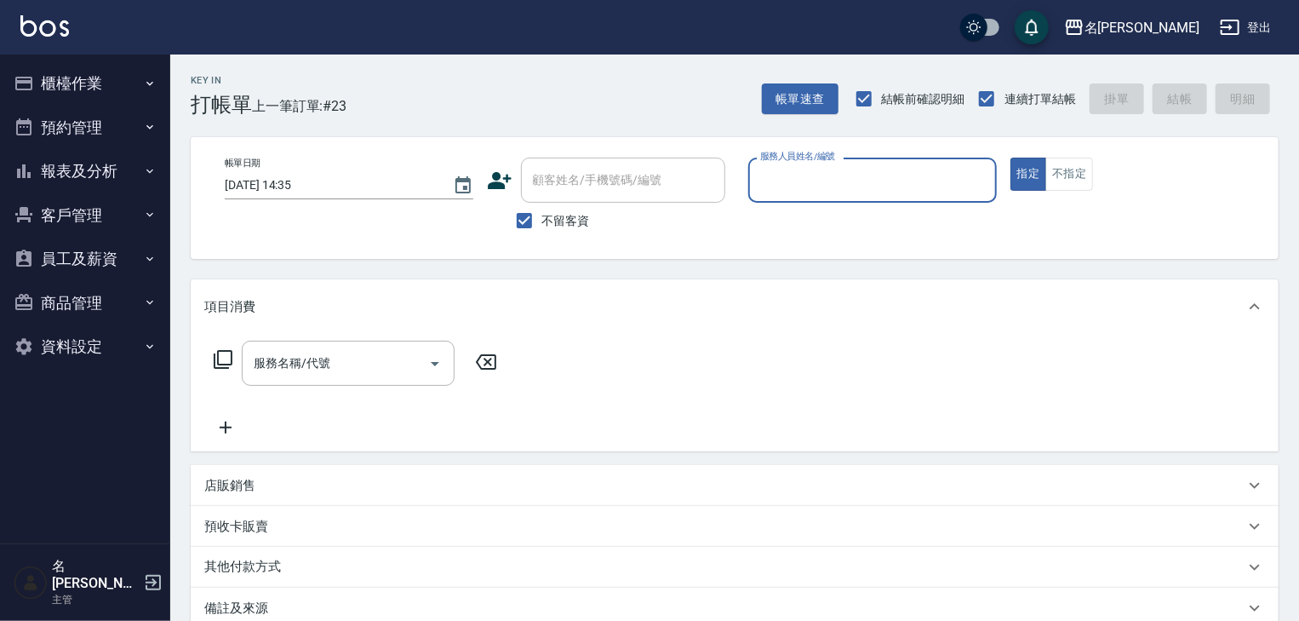
click at [937, 183] on input "服務人員姓名/編號" at bounding box center [872, 180] width 233 height 30
type input "[PERSON_NAME]-02"
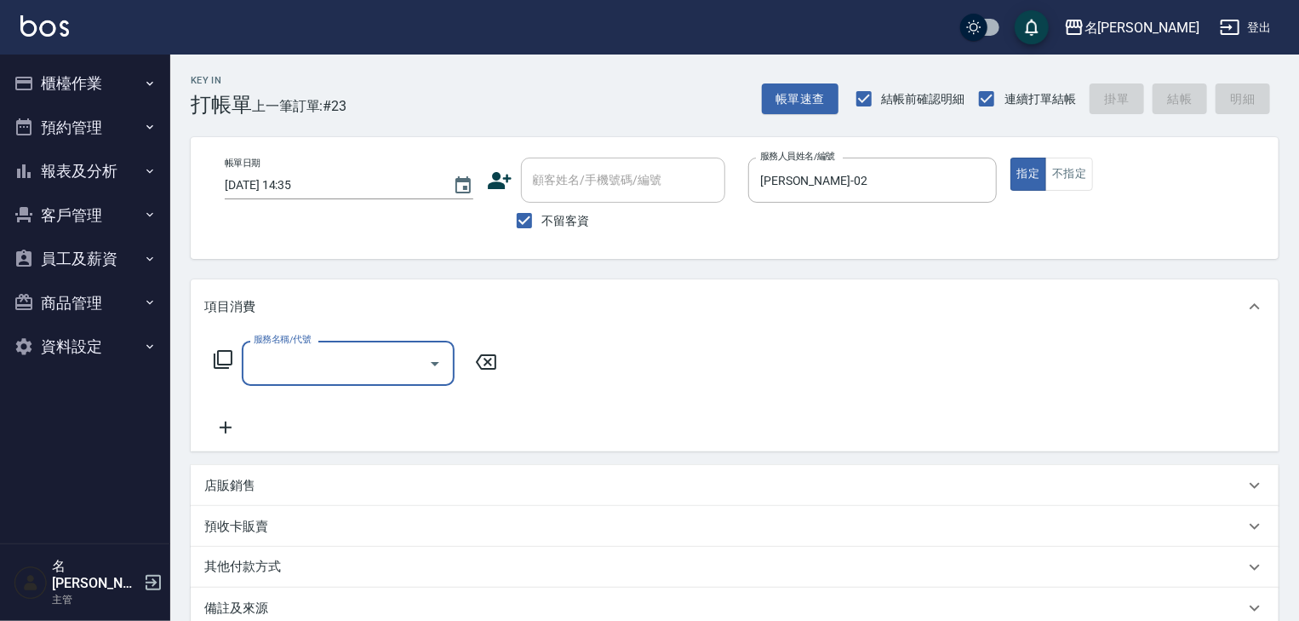
click at [333, 354] on input "服務名稱/代號" at bounding box center [335, 363] width 172 height 30
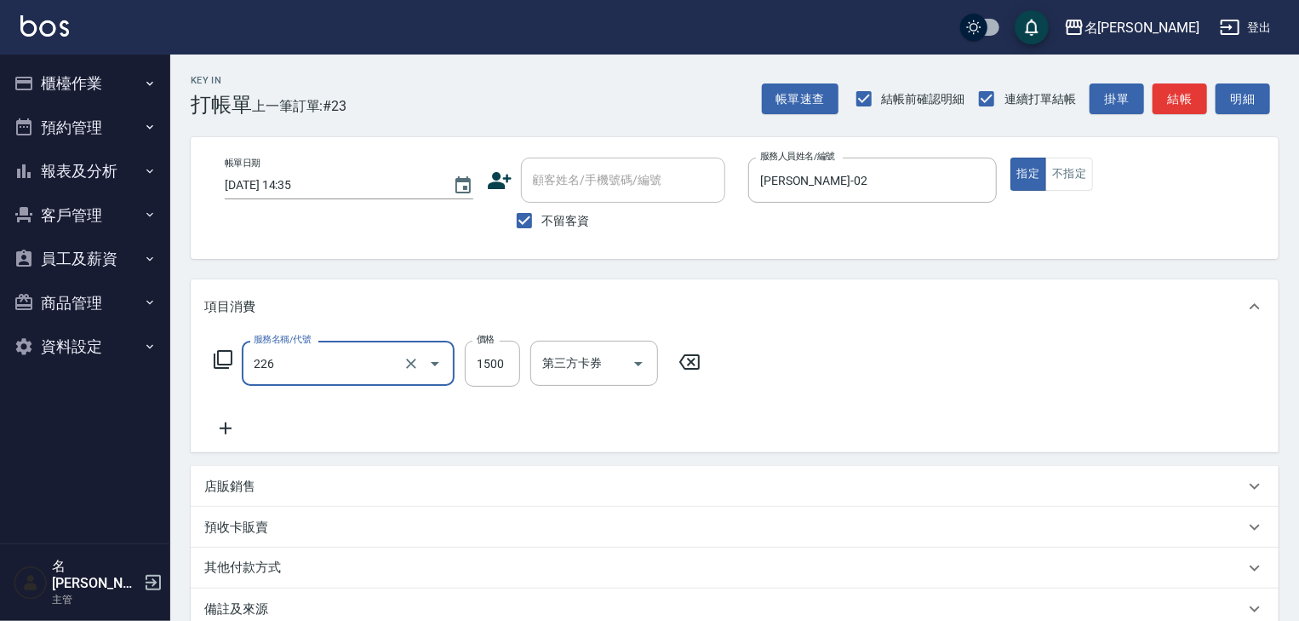
type input "冷燙自購1500↑(226)"
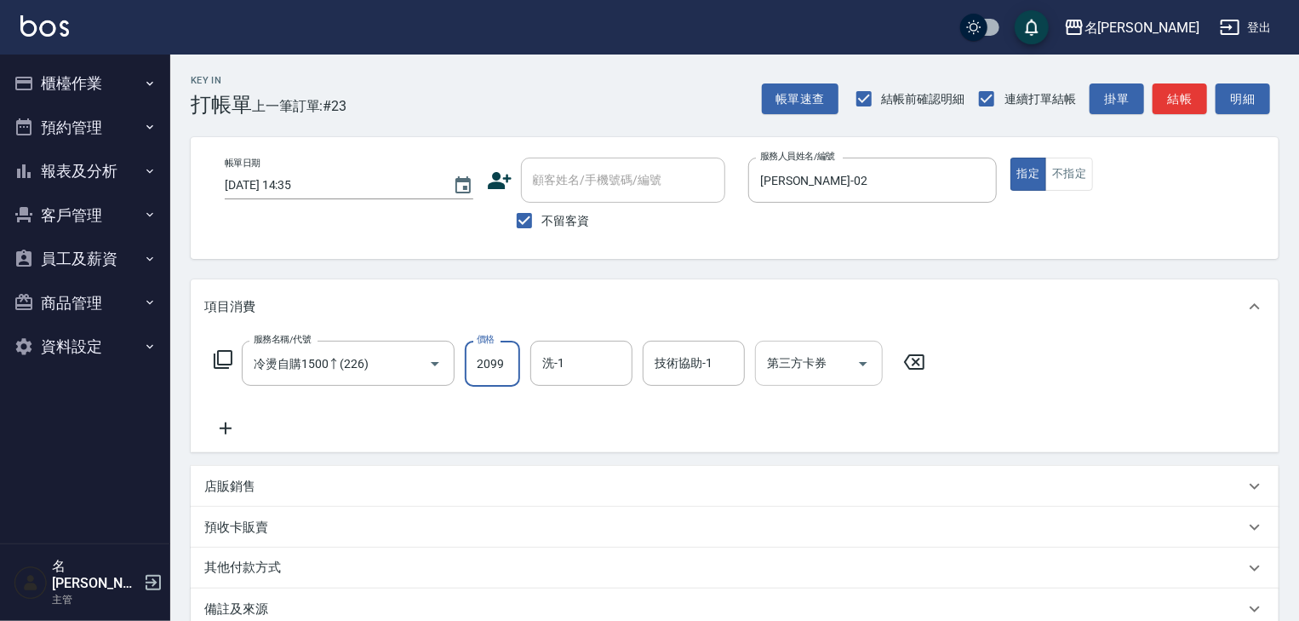
type input "2099"
click at [812, 370] on input "第三方卡券" at bounding box center [806, 363] width 87 height 30
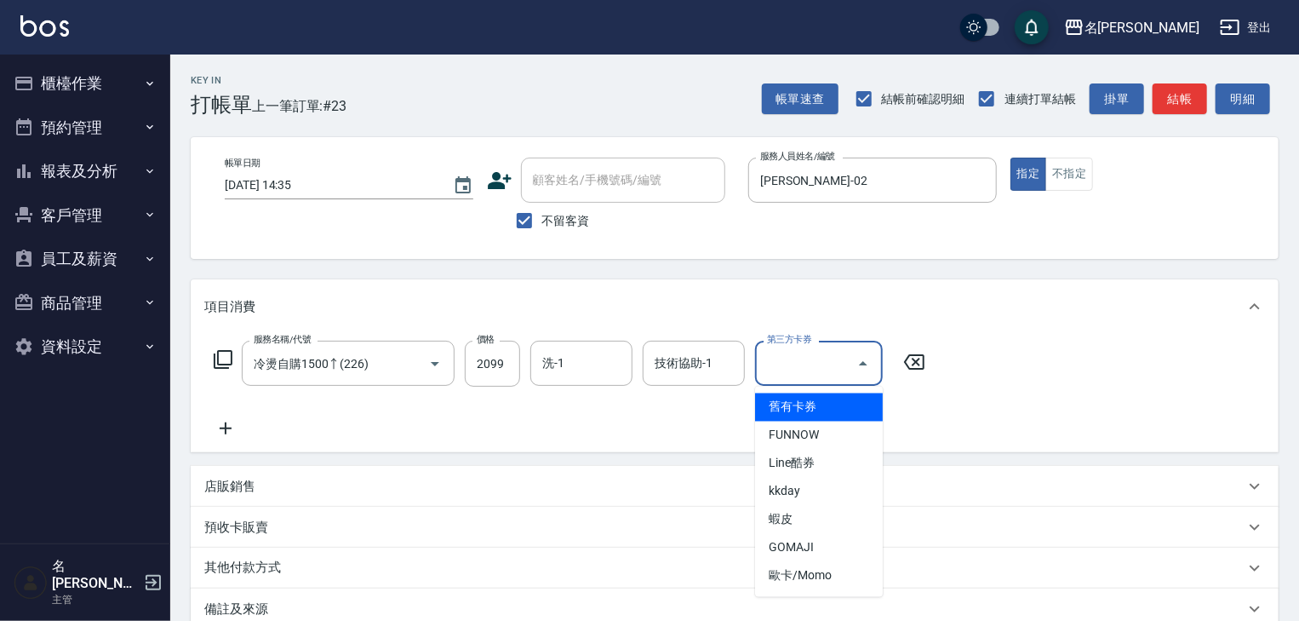
click at [817, 364] on input "第三方卡券" at bounding box center [806, 363] width 87 height 30
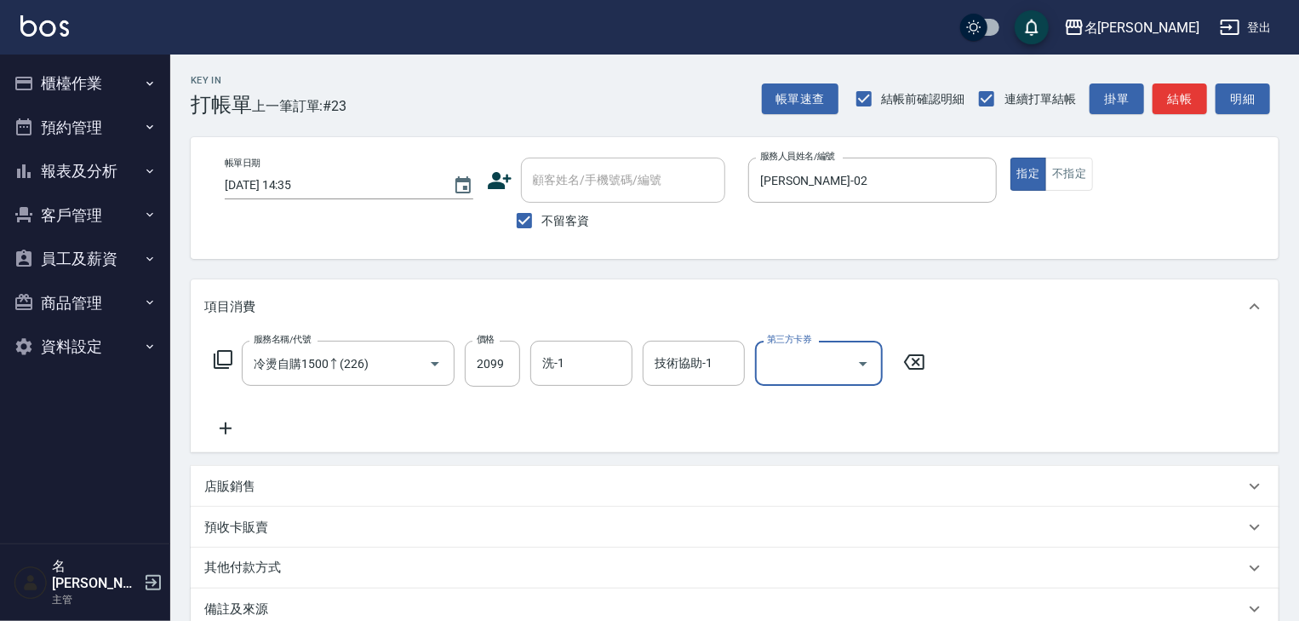
scroll to position [90, 0]
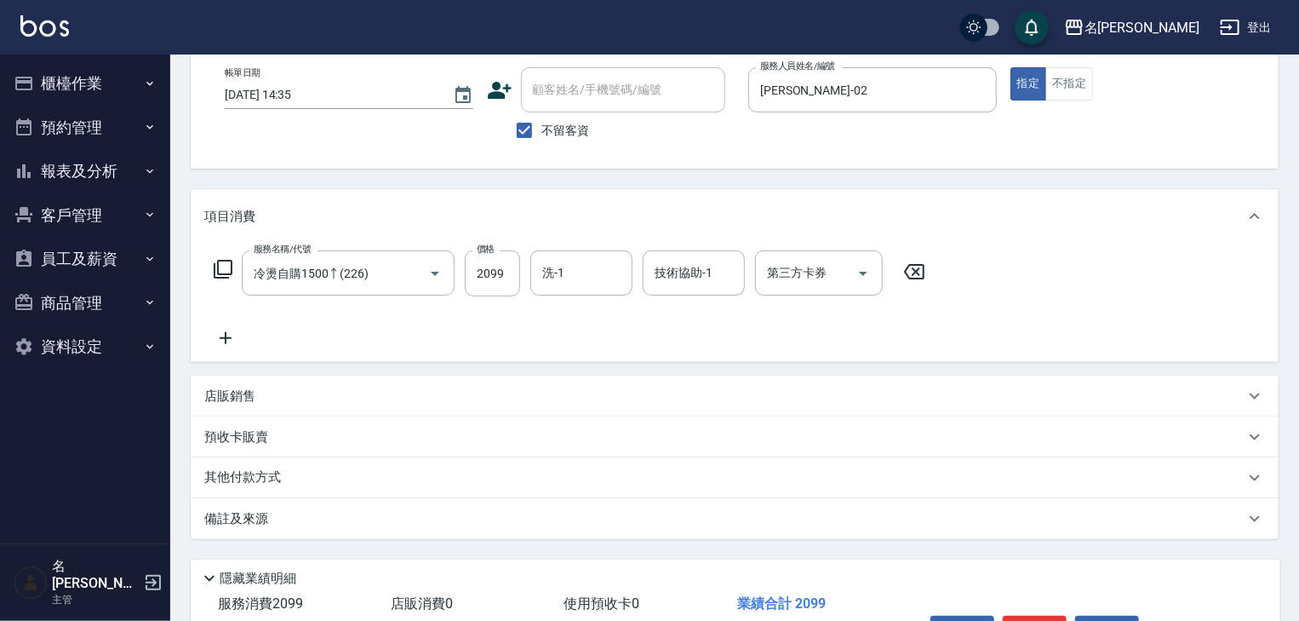
click at [249, 480] on p "其他付款方式" at bounding box center [246, 477] width 85 height 19
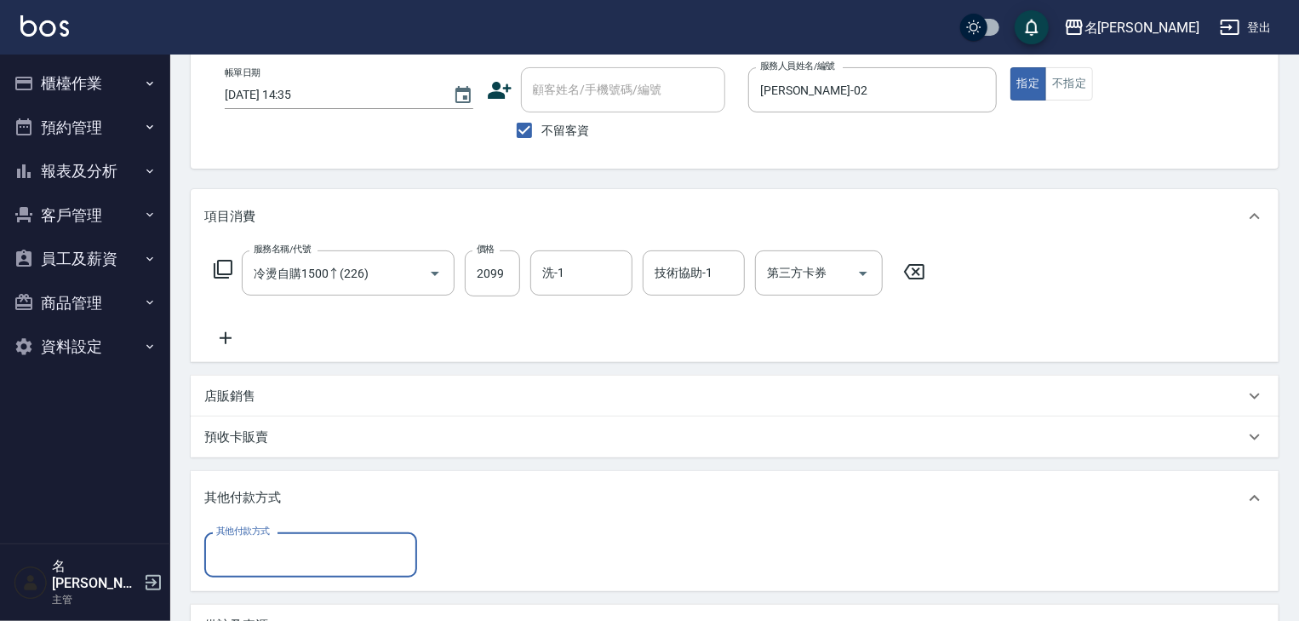
scroll to position [0, 0]
click at [297, 541] on input "其他付款方式" at bounding box center [311, 555] width 198 height 30
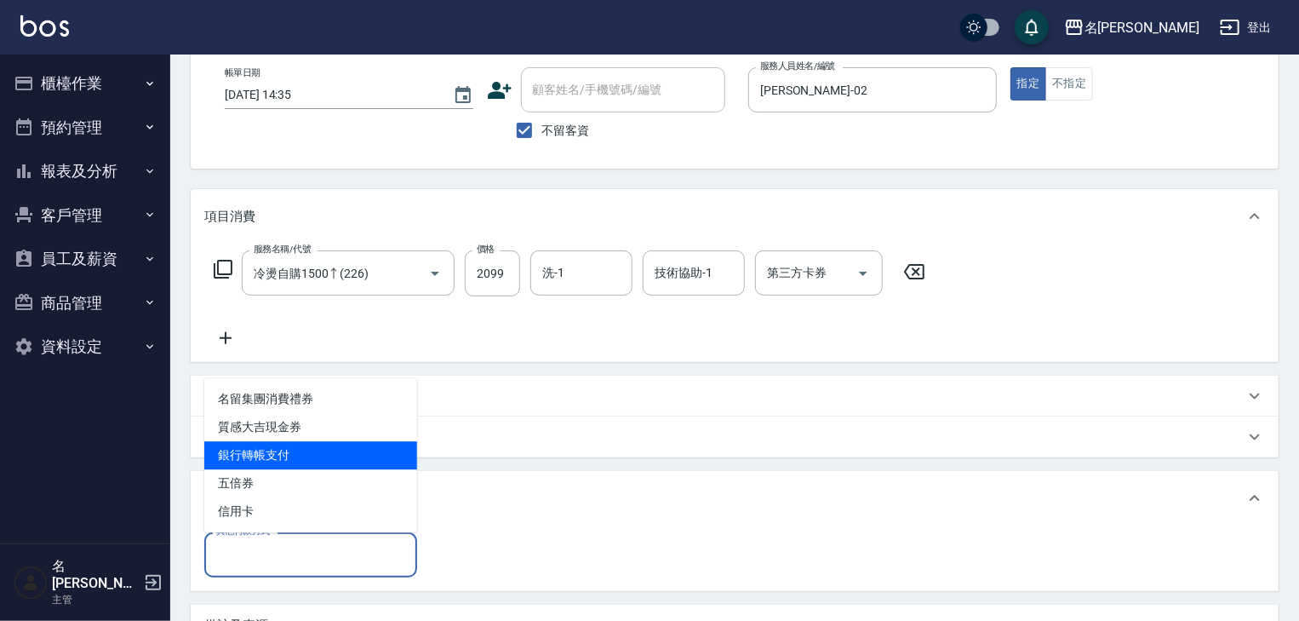
click at [318, 451] on span "銀行轉帳支付" at bounding box center [310, 455] width 213 height 28
type input "銀行轉帳支付"
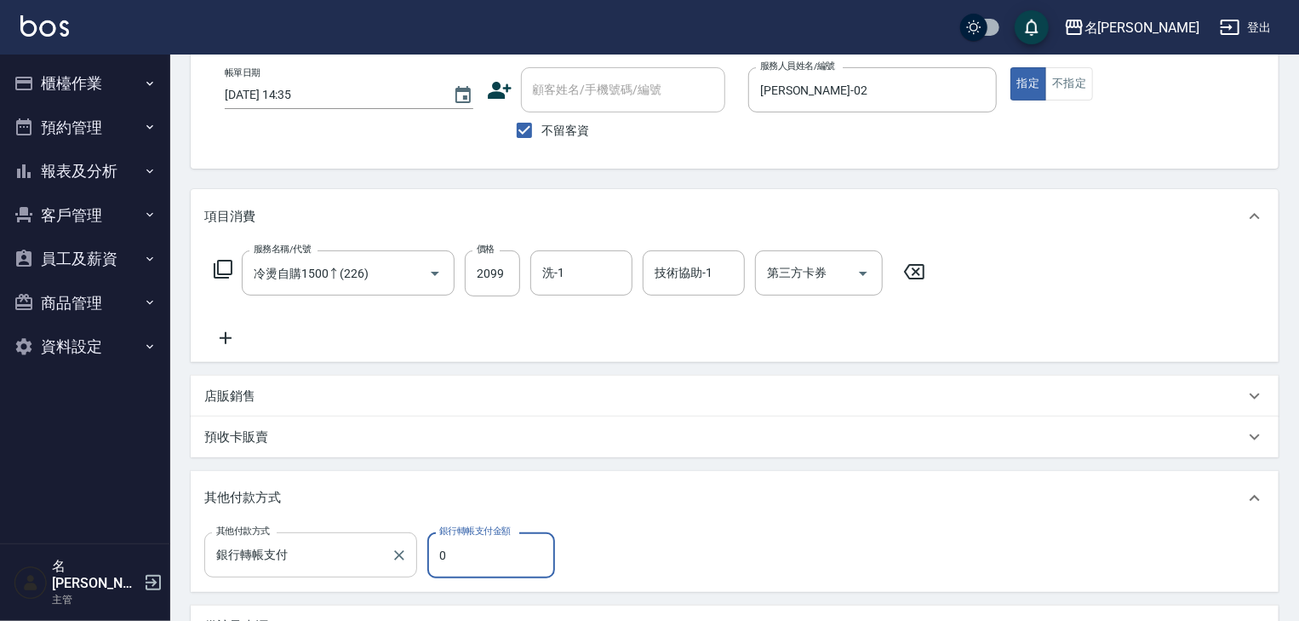
drag, startPoint x: 467, startPoint y: 559, endPoint x: 410, endPoint y: 566, distance: 56.7
click at [410, 566] on div "其他付款方式 銀行轉帳支付 其他付款方式 銀行轉帳支付金額 0 銀行轉帳支付金額" at bounding box center [384, 555] width 361 height 46
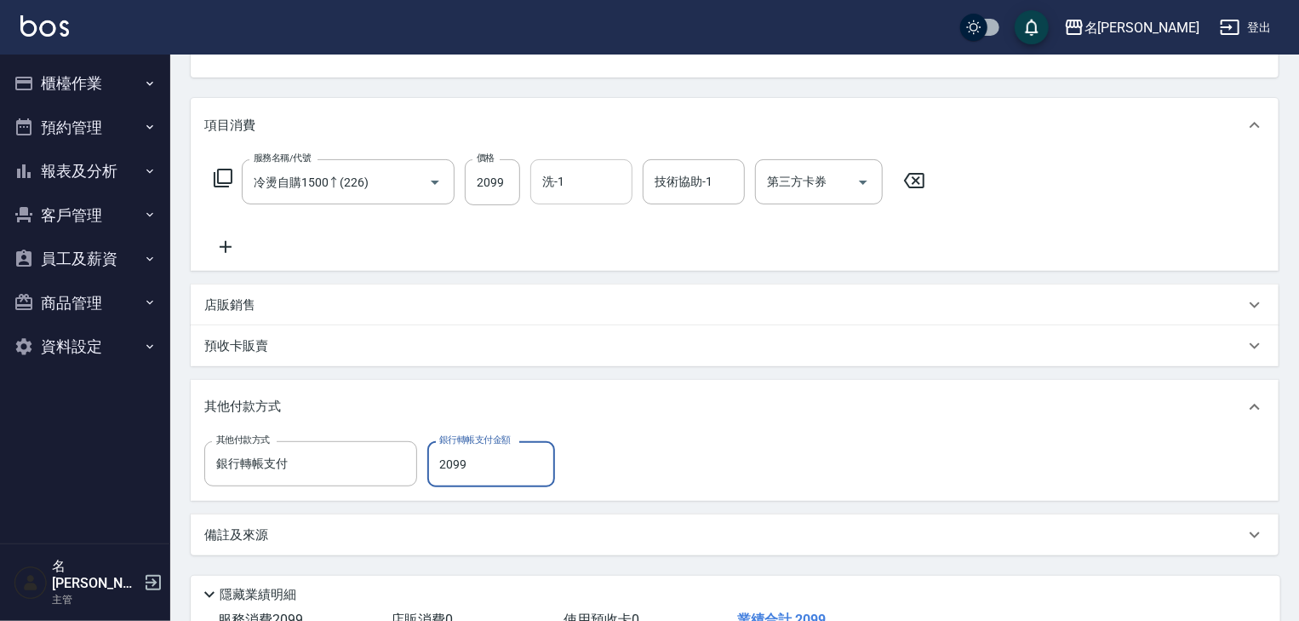
type input "2099"
click at [575, 170] on input "洗-1" at bounding box center [581, 182] width 87 height 30
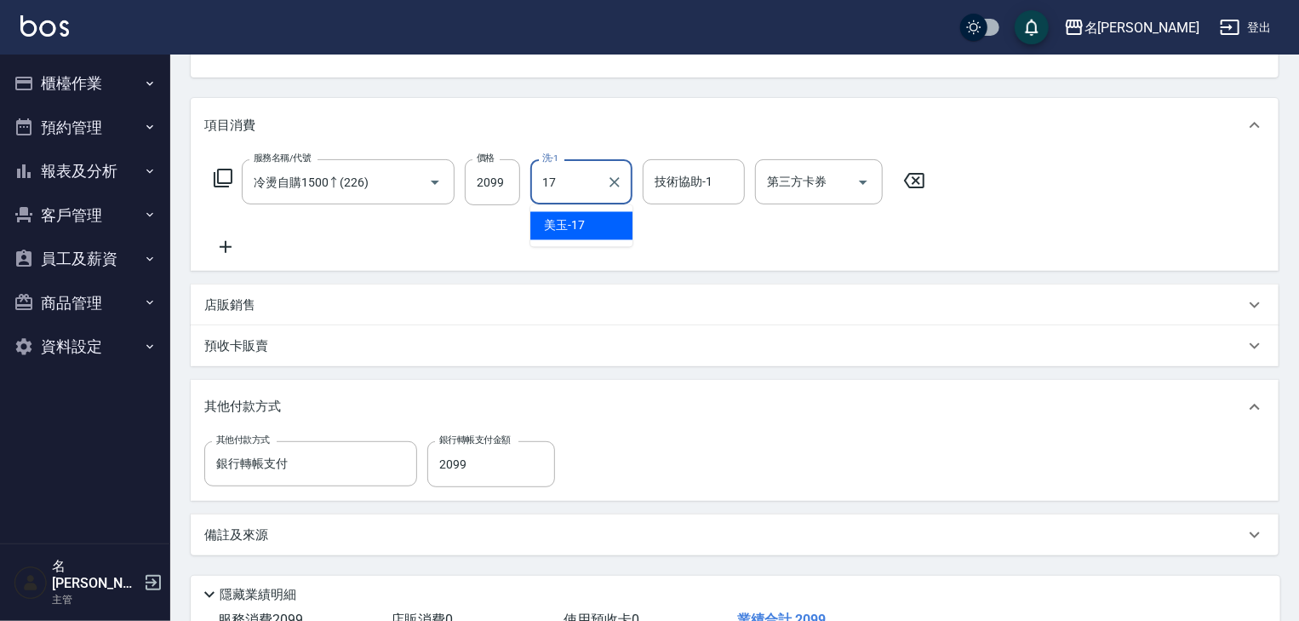
type input "美玉-17"
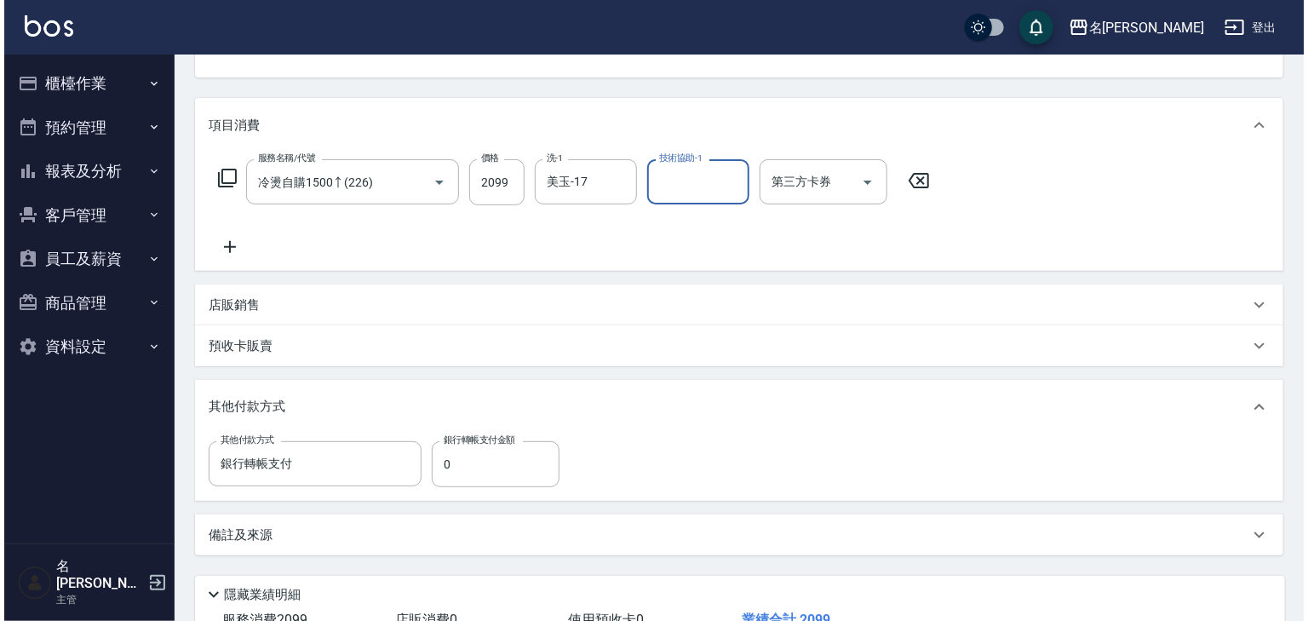
scroll to position [306, 0]
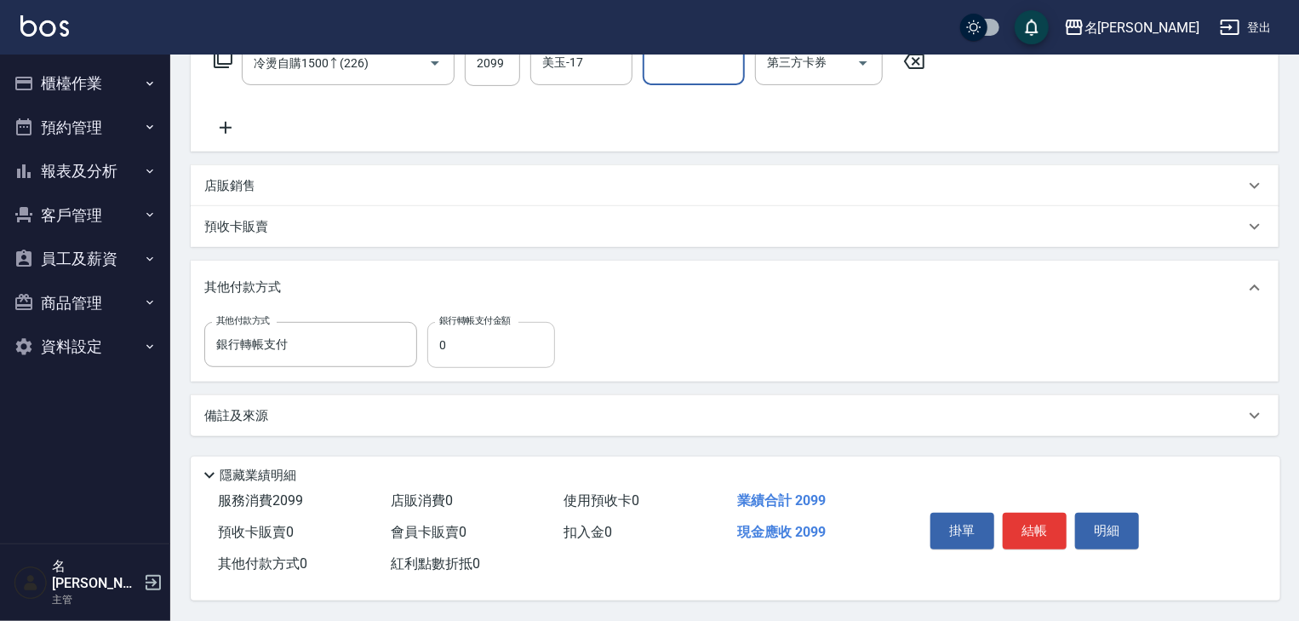
click at [507, 327] on input "0" at bounding box center [491, 345] width 128 height 46
drag, startPoint x: 507, startPoint y: 327, endPoint x: 344, endPoint y: 351, distance: 165.2
click at [346, 351] on div "其他付款方式 銀行轉帳支付 其他付款方式 銀行轉帳支付金額 0 銀行轉帳支付金額" at bounding box center [384, 345] width 361 height 46
type input "2099"
click at [1042, 528] on button "結帳" at bounding box center [1035, 531] width 64 height 36
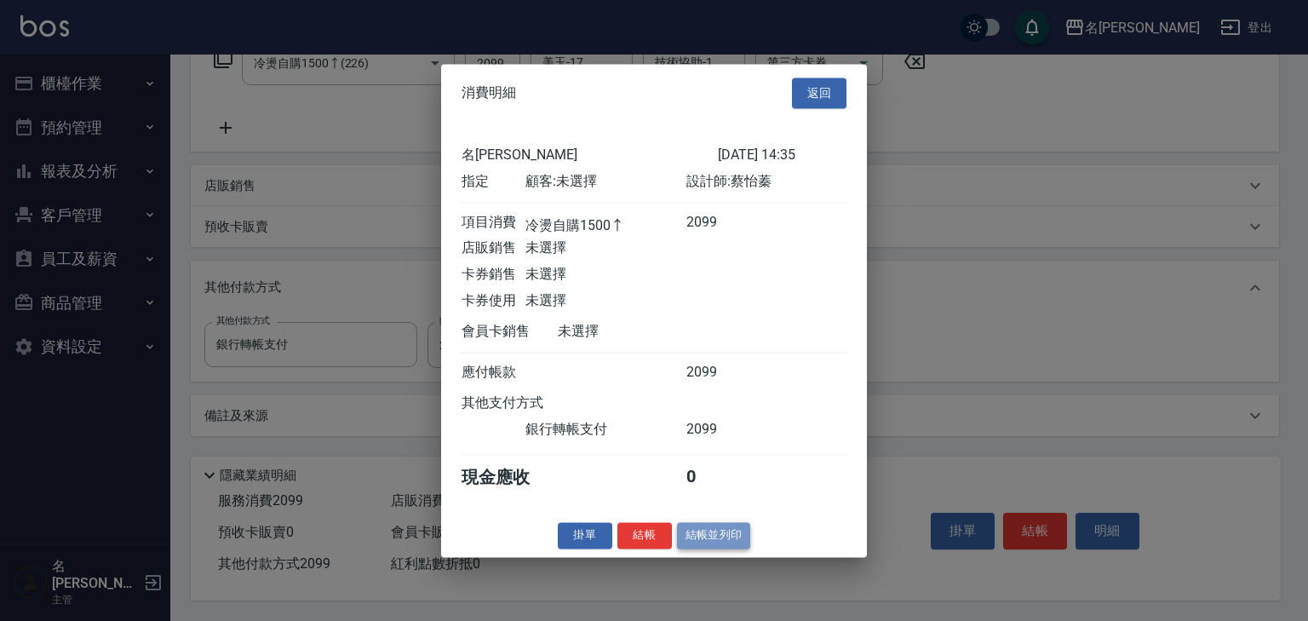
click at [712, 533] on button "結帳並列印" at bounding box center [714, 535] width 74 height 26
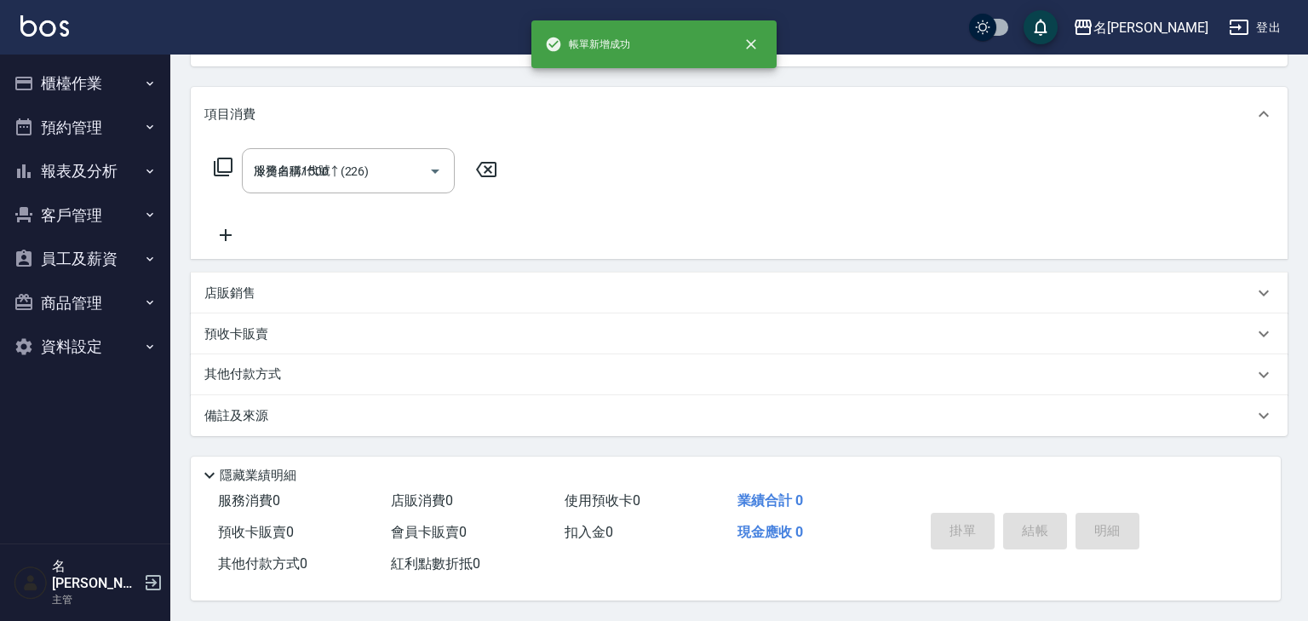
type input "2025/09/13 14:36"
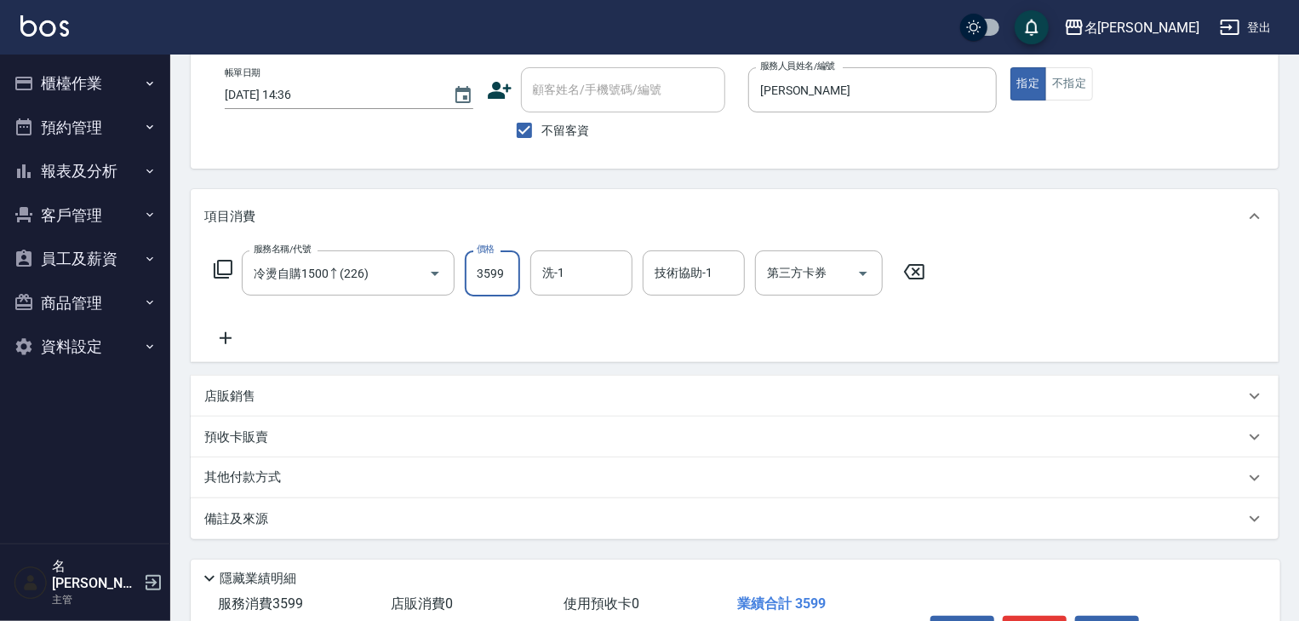
scroll to position [199, 0]
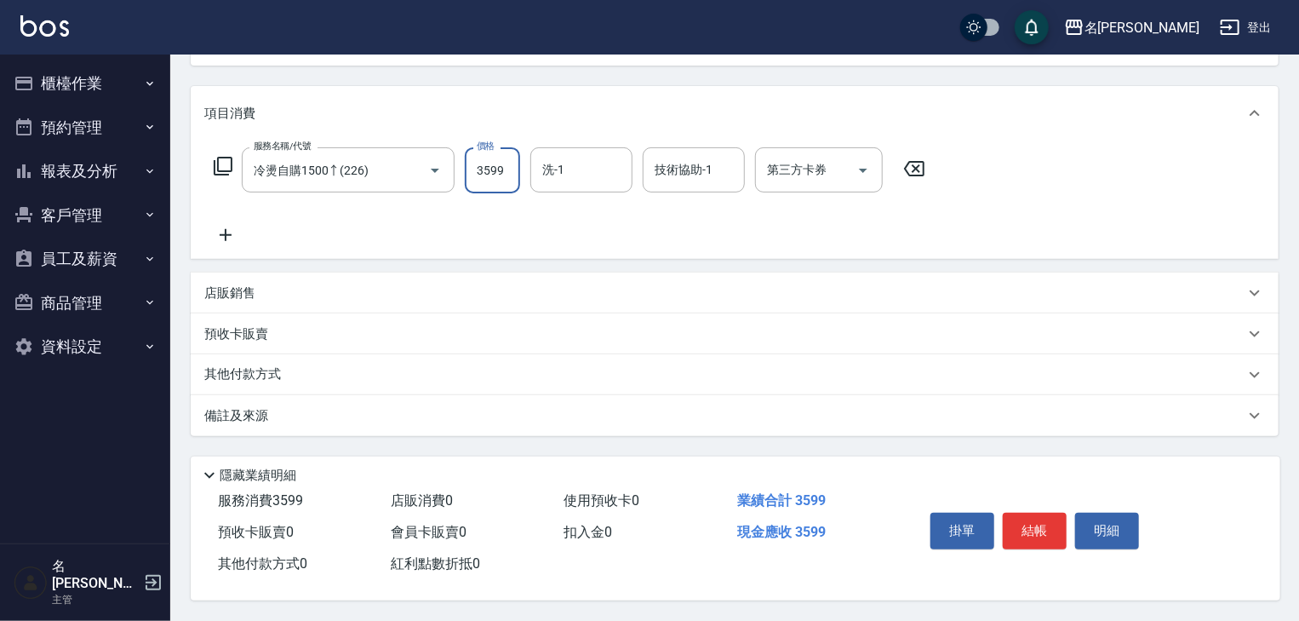
click at [352, 370] on div "其他付款方式" at bounding box center [724, 374] width 1040 height 19
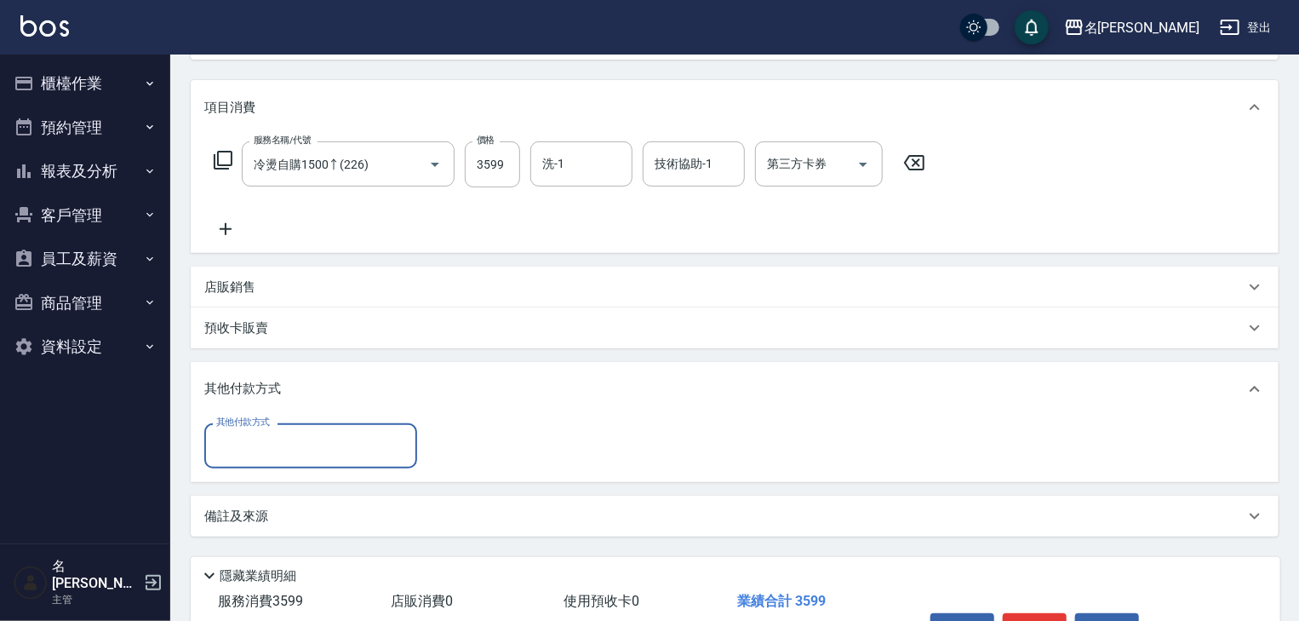
scroll to position [0, 0]
click at [347, 448] on input "其他付款方式" at bounding box center [311, 446] width 198 height 30
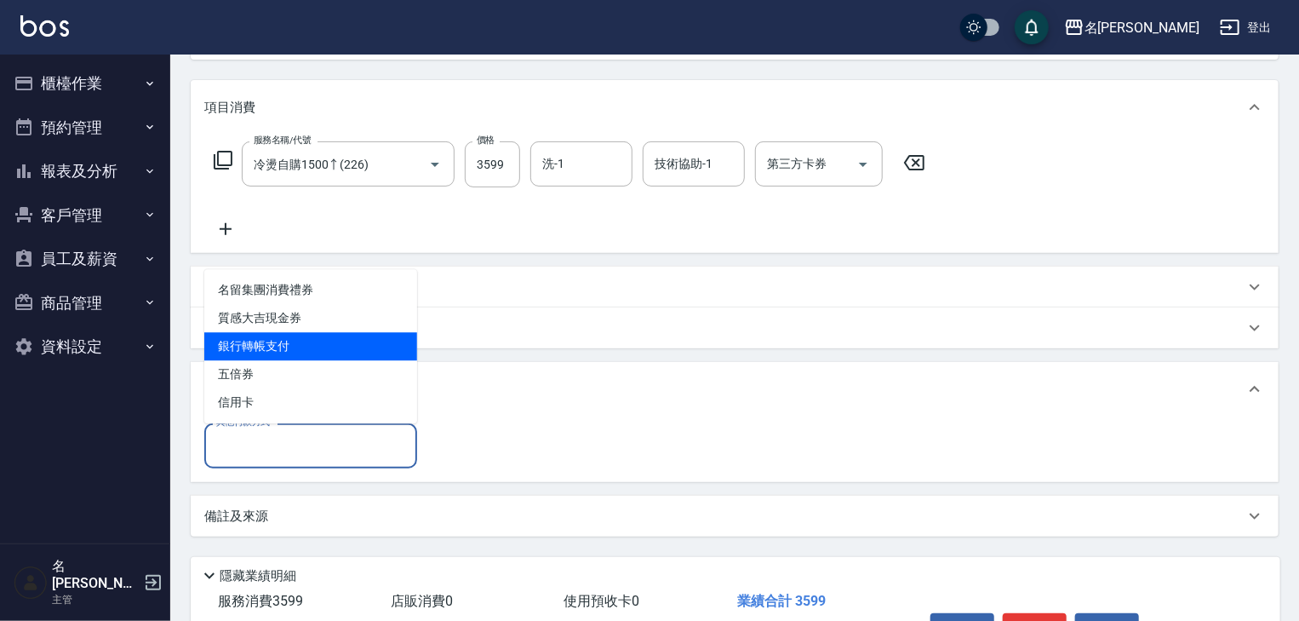
click at [323, 338] on span "銀行轉帳支付" at bounding box center [310, 346] width 213 height 28
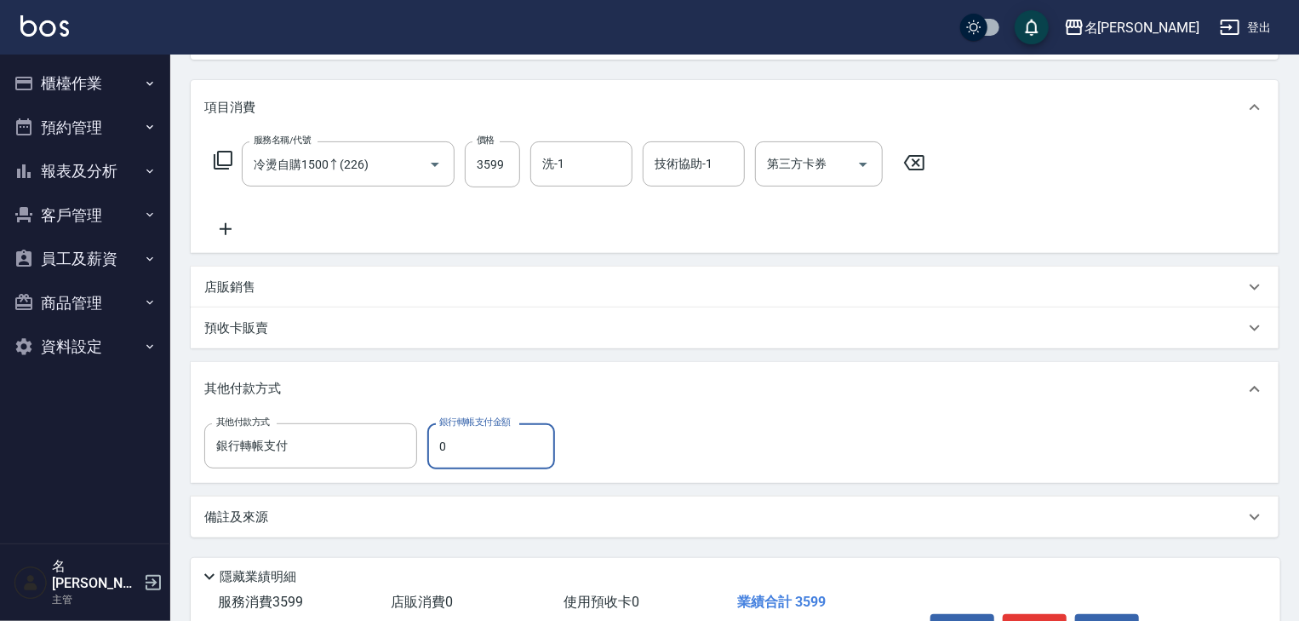
drag, startPoint x: 453, startPoint y: 433, endPoint x: 421, endPoint y: 445, distance: 34.5
click at [421, 445] on div "其他付款方式 銀行轉帳支付 其他付款方式 銀行轉帳支付金額 0 銀行轉帳支付金額" at bounding box center [384, 446] width 361 height 46
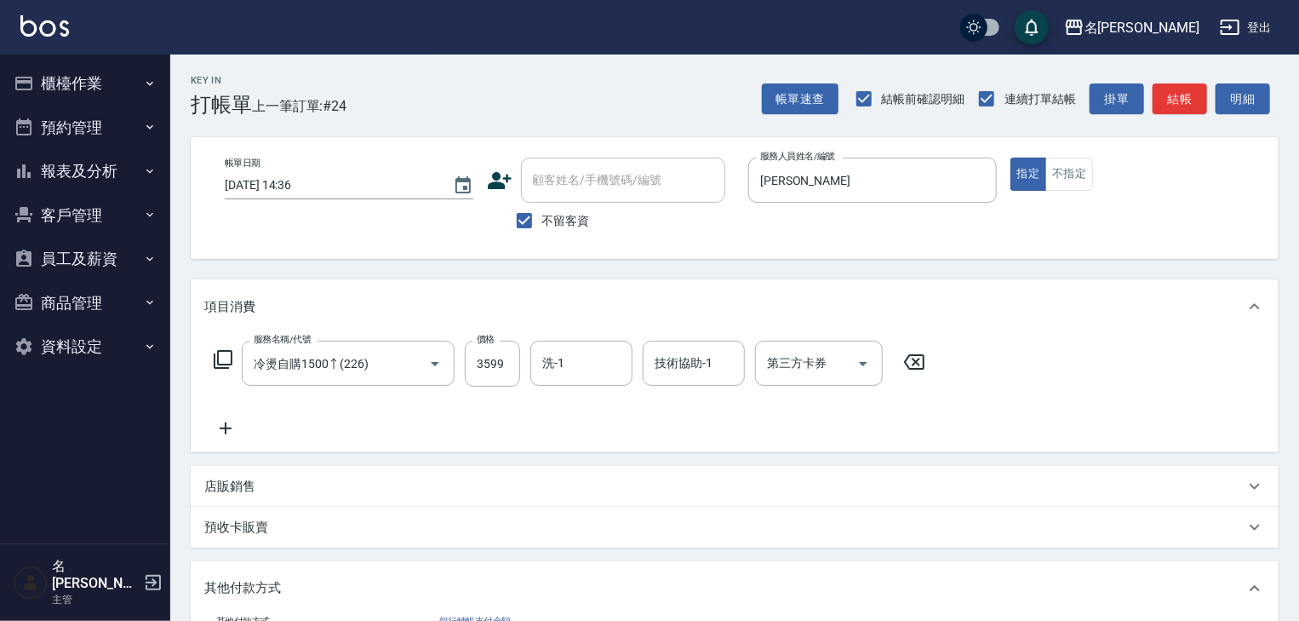
scroll to position [306, 0]
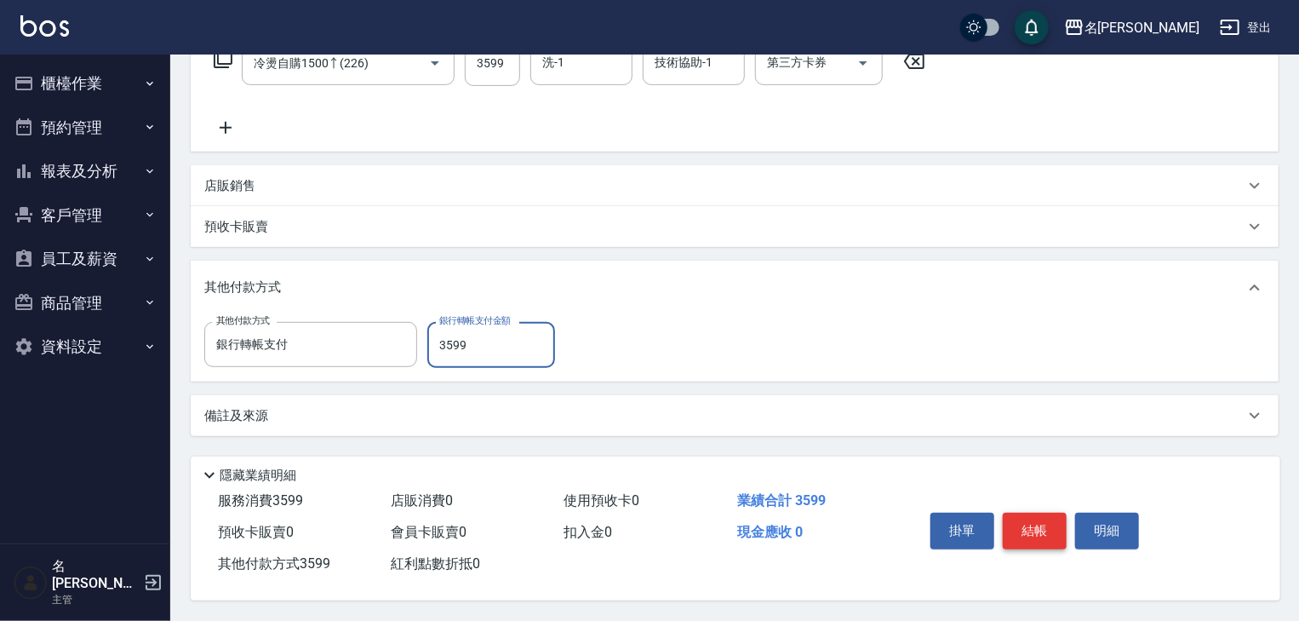
click at [1034, 523] on button "結帳" at bounding box center [1035, 531] width 64 height 36
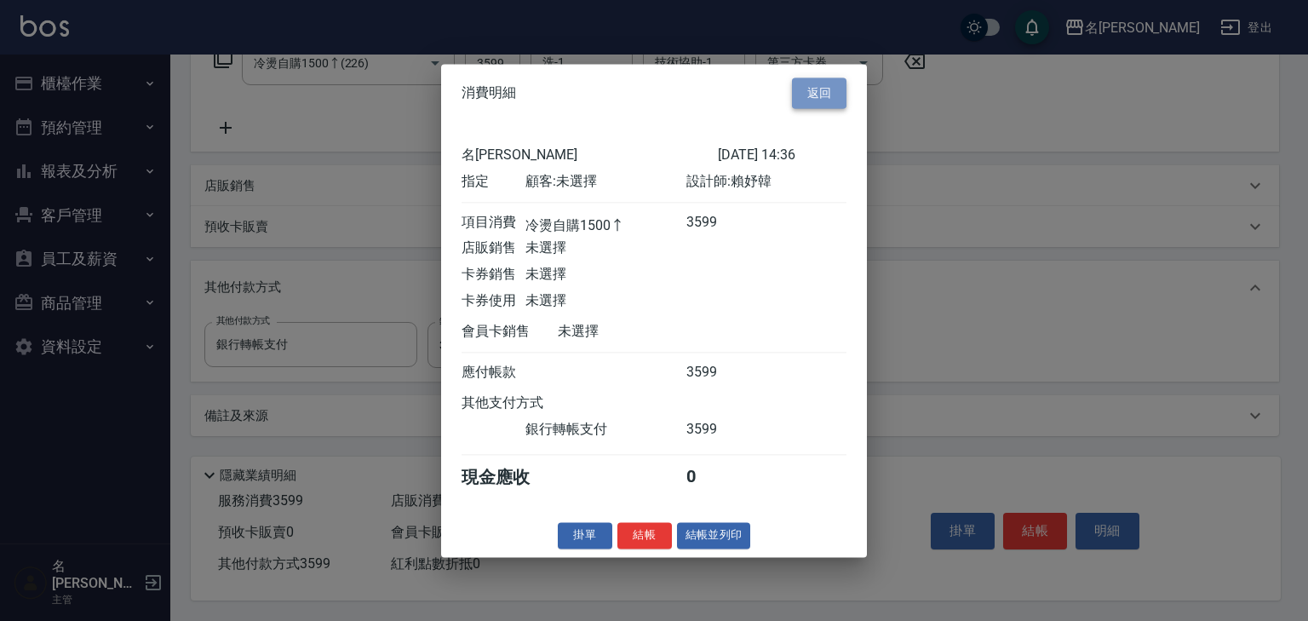
click at [824, 89] on button "返回" at bounding box center [819, 93] width 54 height 32
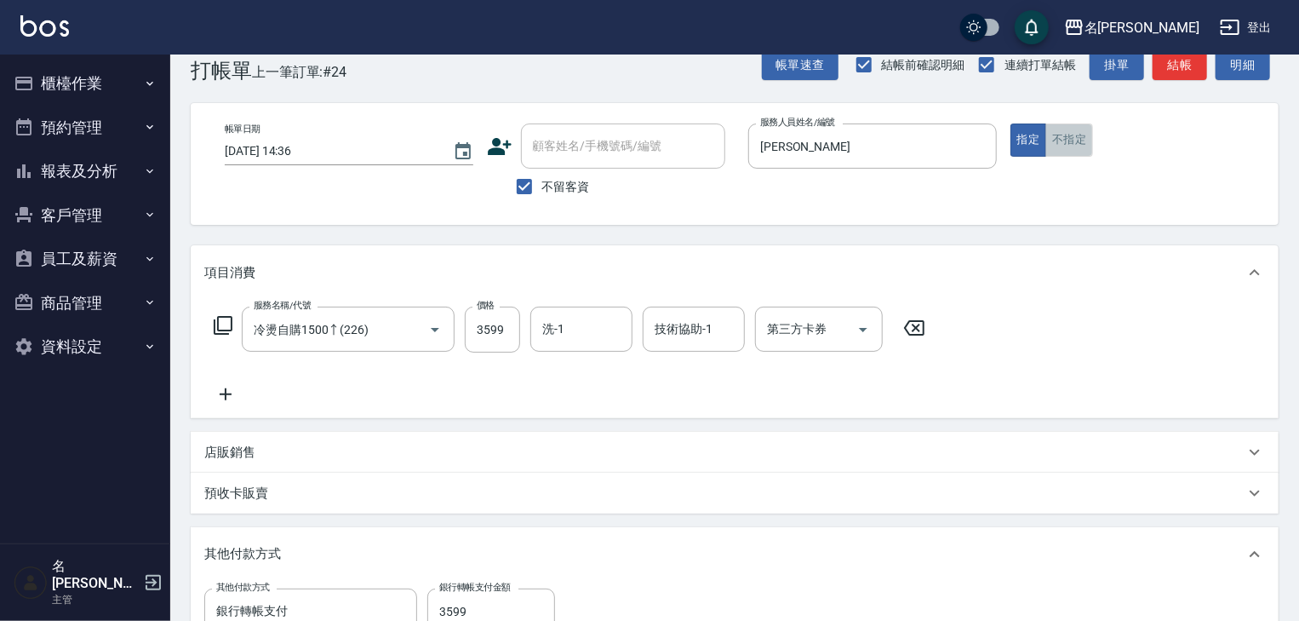
click at [1074, 146] on button "不指定" at bounding box center [1069, 139] width 48 height 33
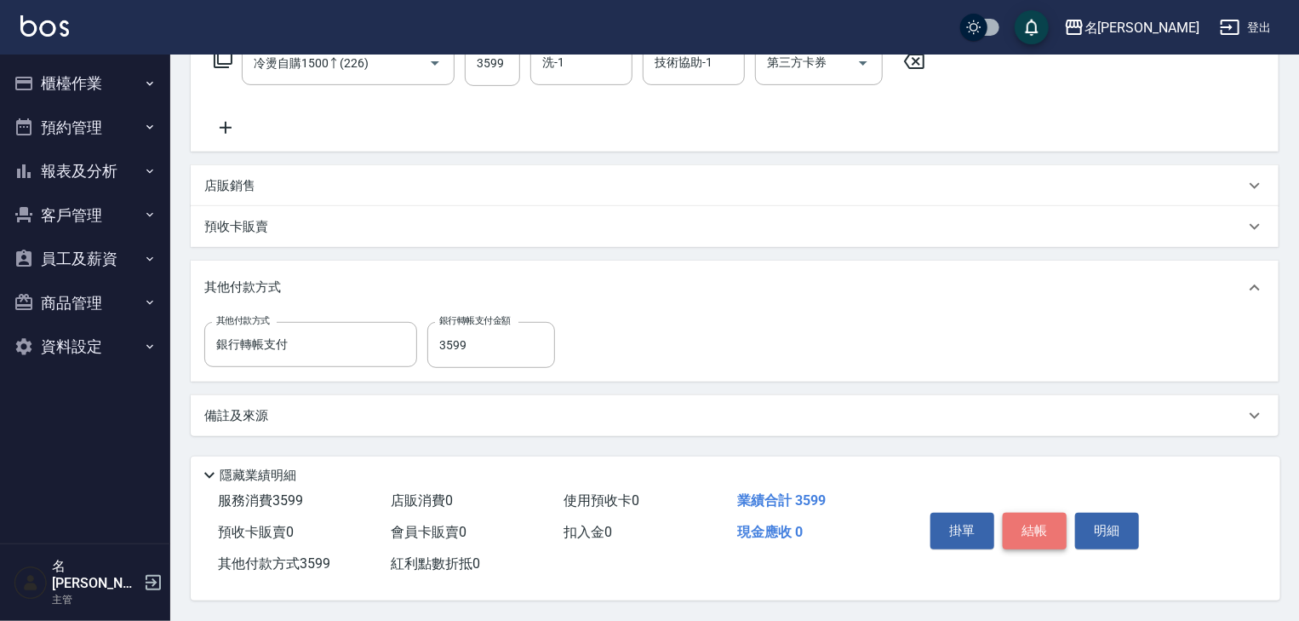
click at [1052, 524] on button "結帳" at bounding box center [1035, 531] width 64 height 36
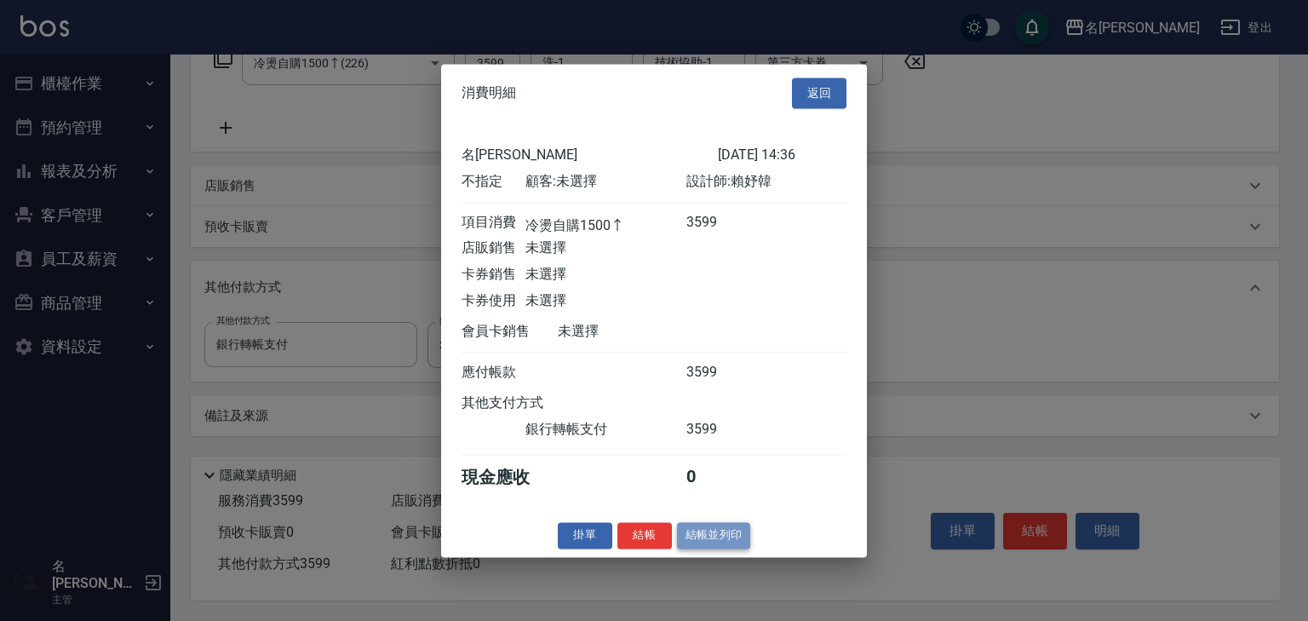
click at [732, 547] on button "結帳並列印" at bounding box center [714, 535] width 74 height 26
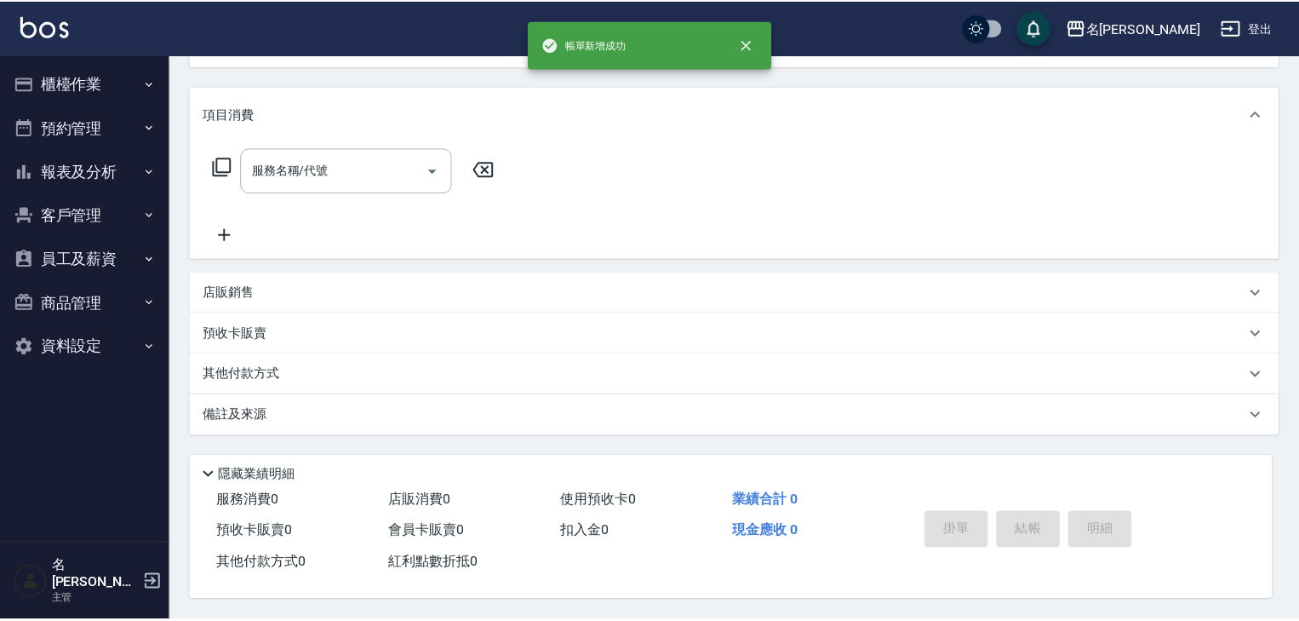
scroll to position [0, 0]
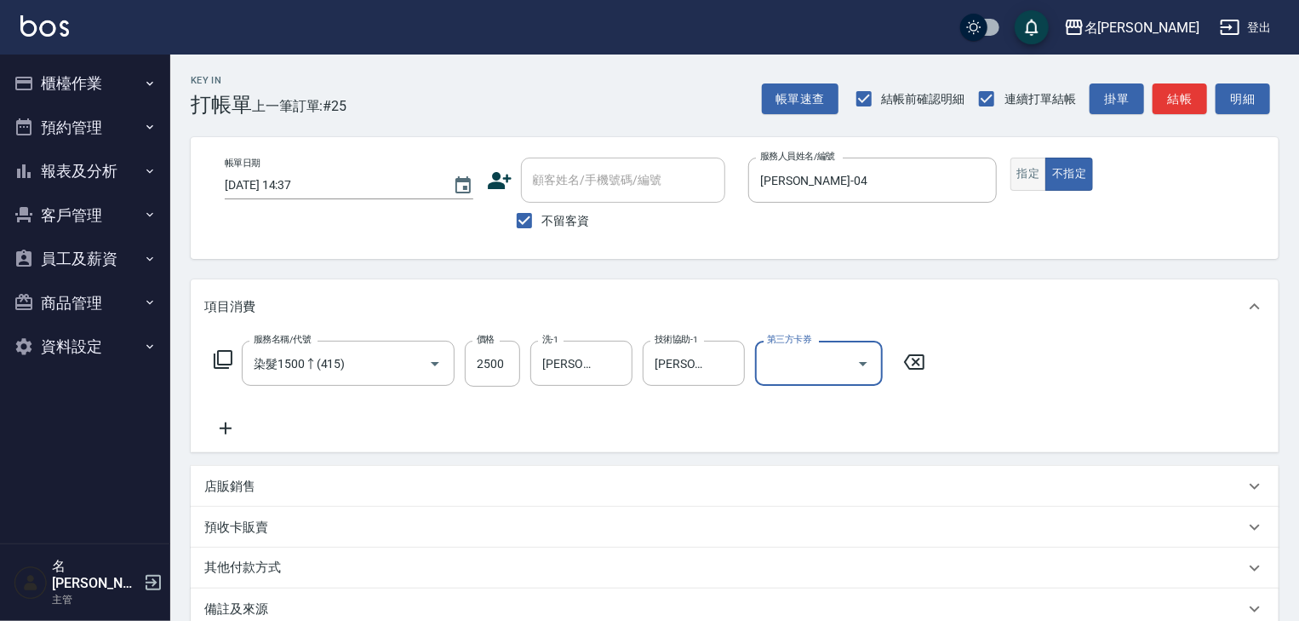
click at [1036, 167] on button "指定" at bounding box center [1029, 174] width 37 height 33
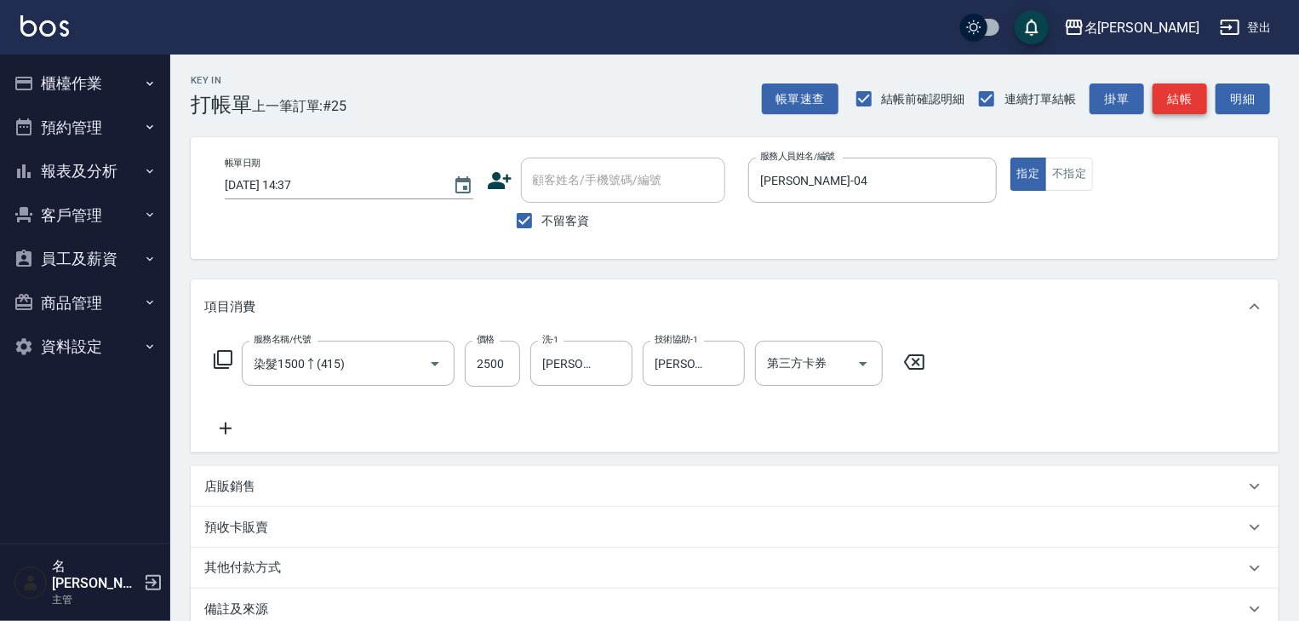
click at [1166, 91] on button "結帳" at bounding box center [1180, 99] width 54 height 32
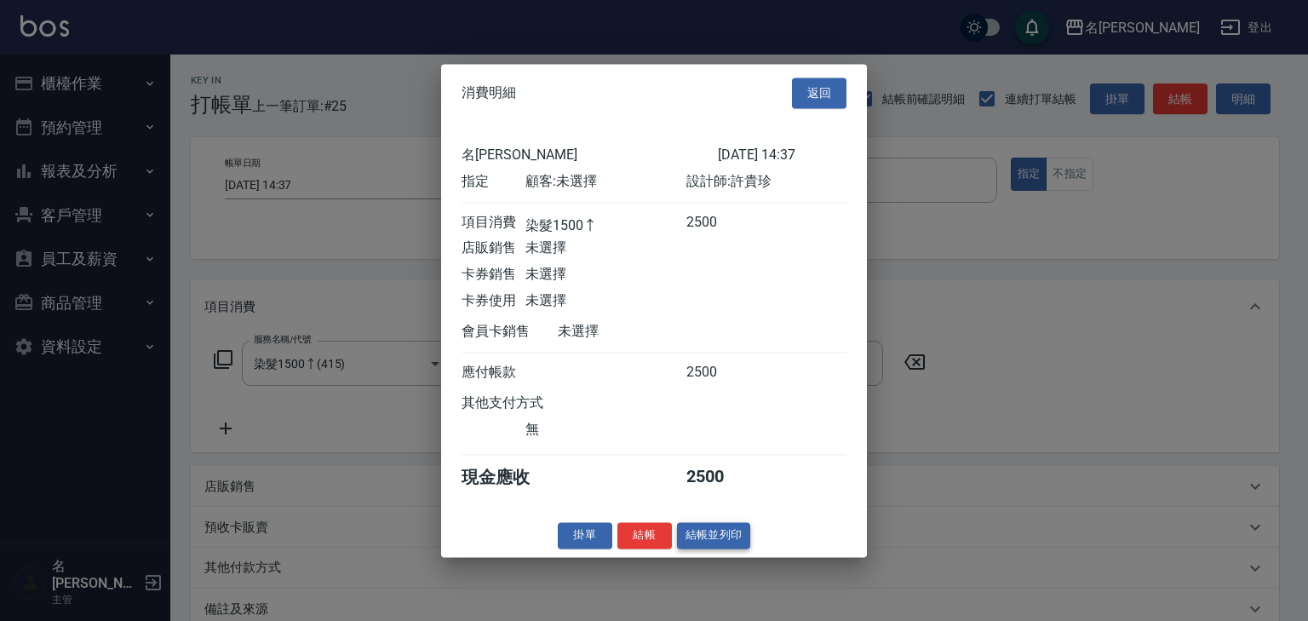
click at [712, 538] on button "結帳並列印" at bounding box center [714, 535] width 74 height 26
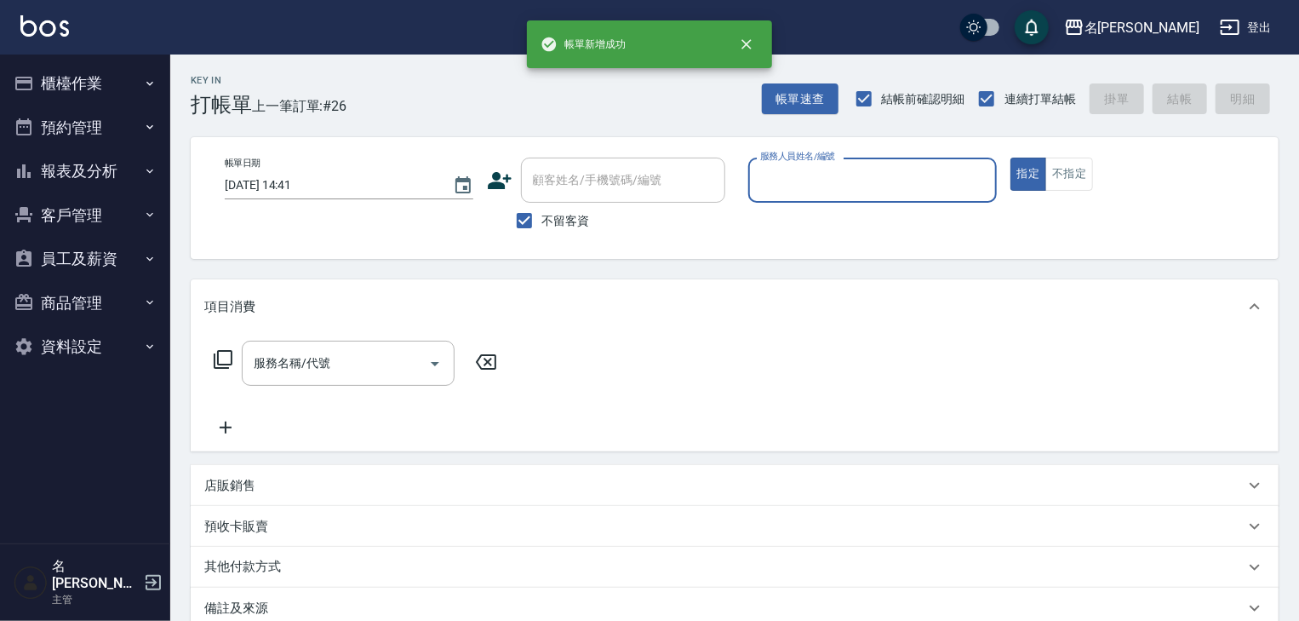
click at [73, 86] on button "櫃檯作業" at bounding box center [85, 83] width 157 height 44
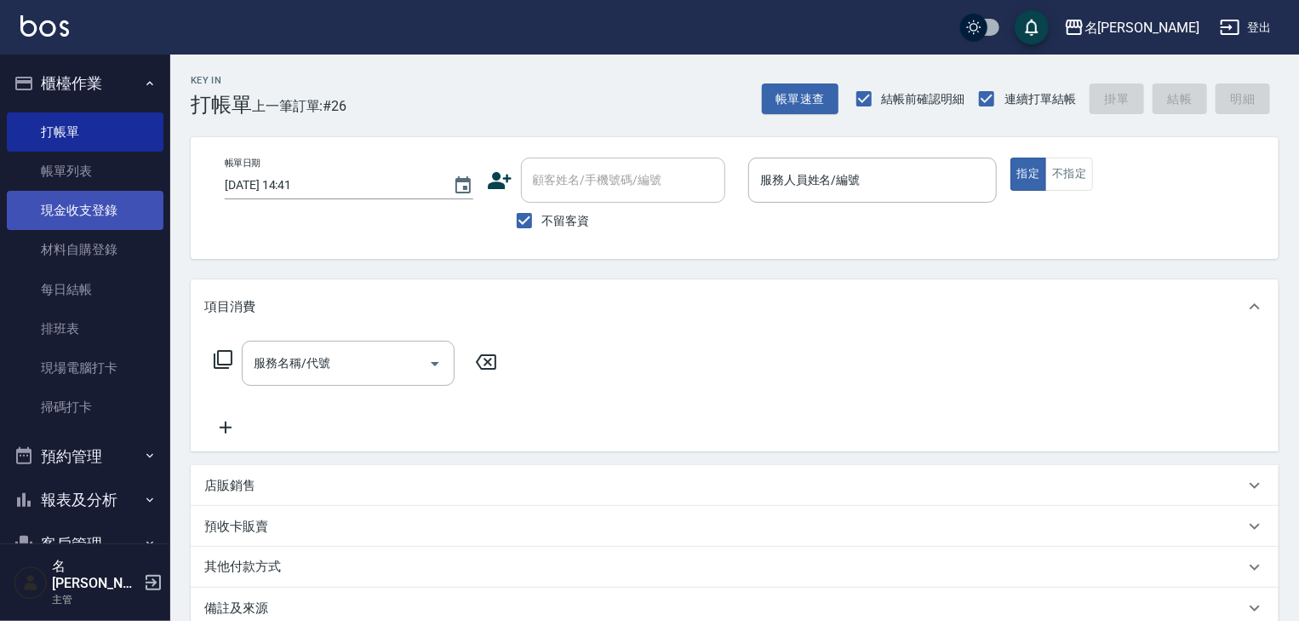
click at [92, 191] on link "現金收支登錄" at bounding box center [85, 210] width 157 height 39
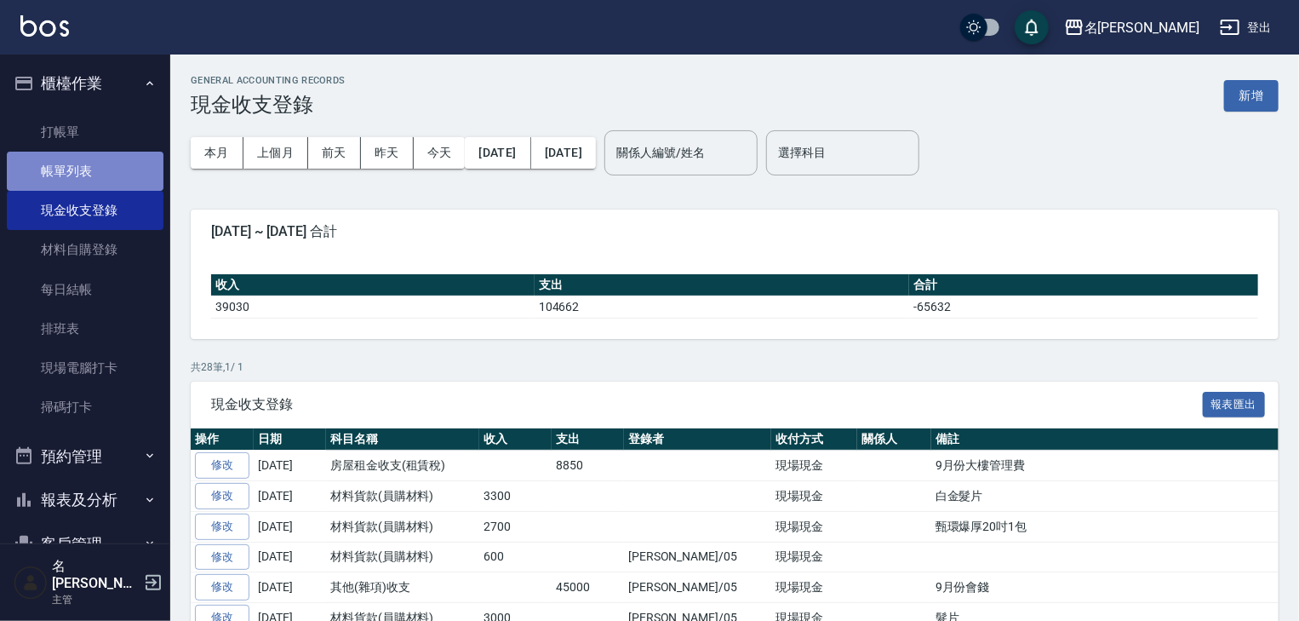
click at [95, 175] on link "帳單列表" at bounding box center [85, 171] width 157 height 39
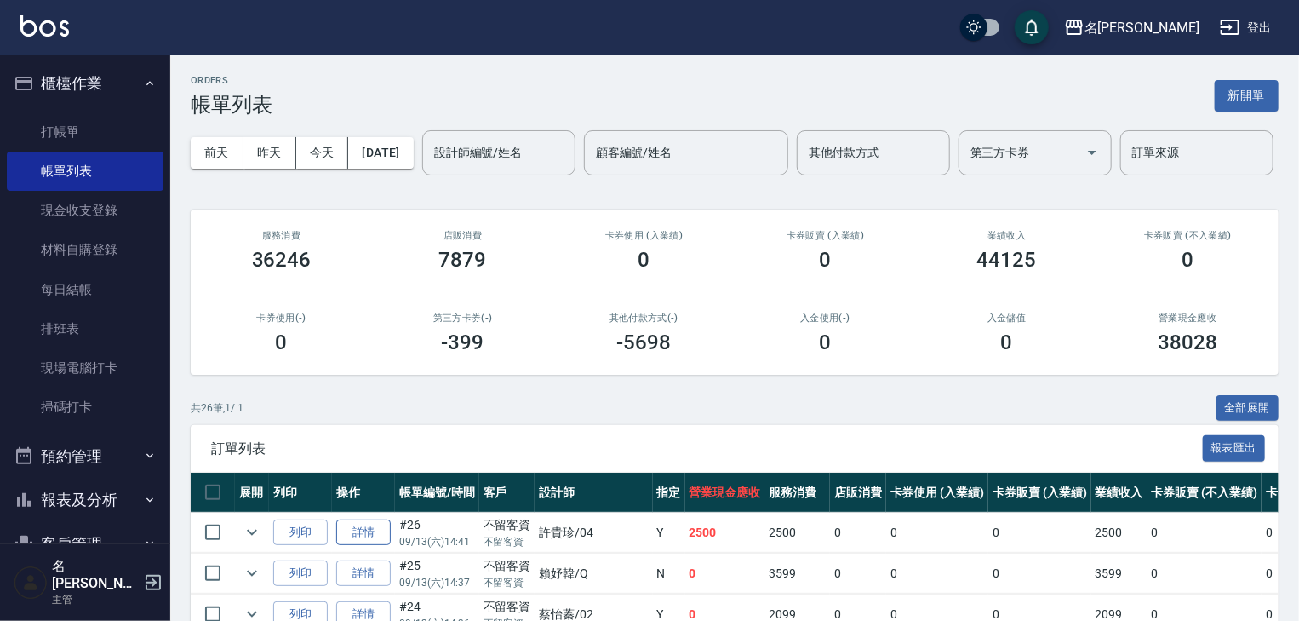
click at [363, 546] on link "詳情" at bounding box center [363, 532] width 54 height 26
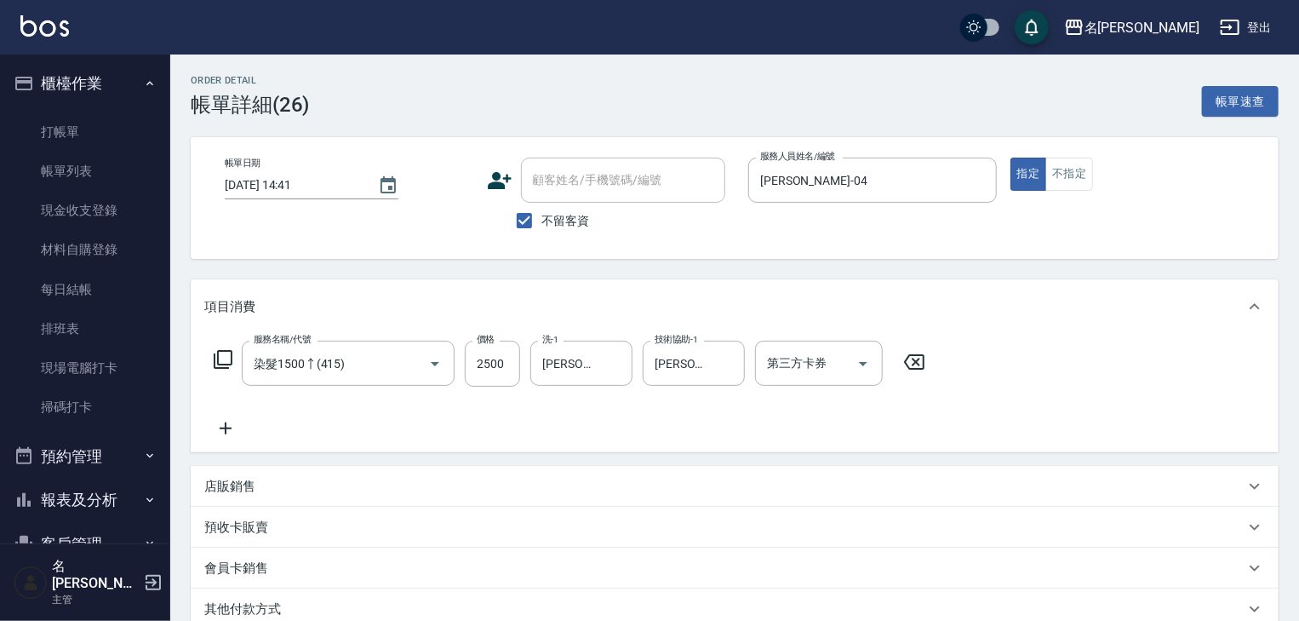
scroll to position [232, 0]
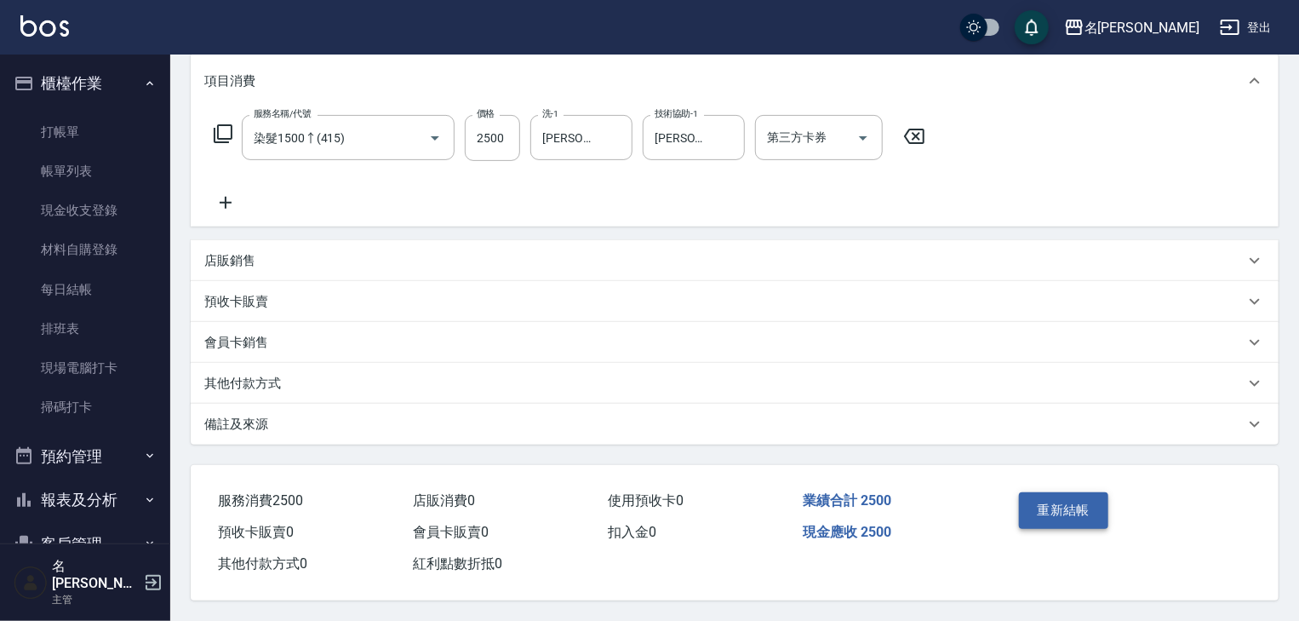
click at [1049, 497] on button "重新結帳" at bounding box center [1064, 510] width 90 height 36
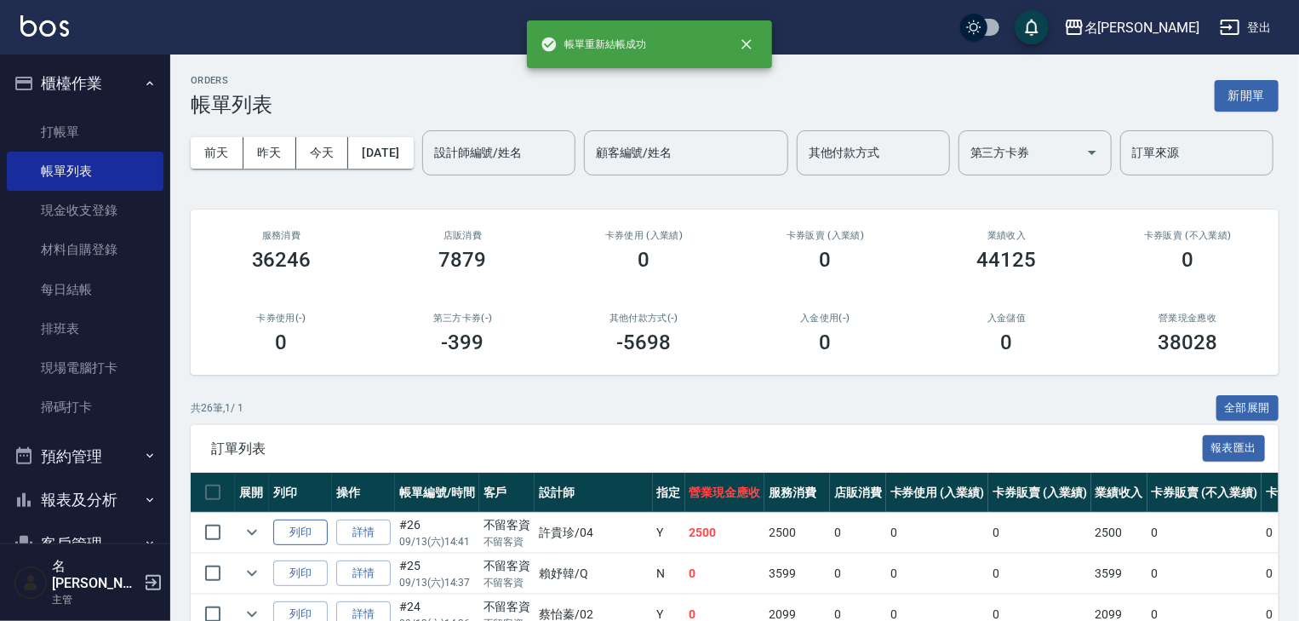
click at [315, 546] on button "列印" at bounding box center [300, 532] width 54 height 26
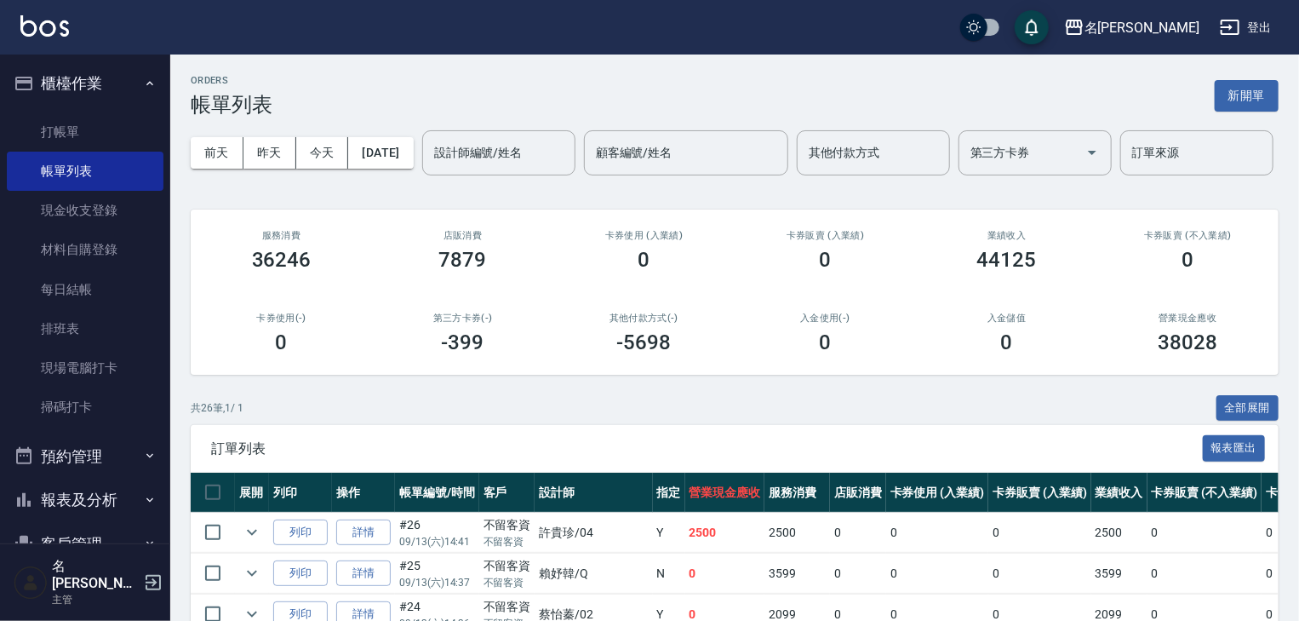
click at [880, 138] on div "前天 昨天 今天 2025/09/13 設計師編號/姓名 設計師編號/姓名 顧客編號/姓名 顧客編號/姓名 其他付款方式 其他付款方式 第三方卡券 第三方卡券…" at bounding box center [735, 153] width 1088 height 72
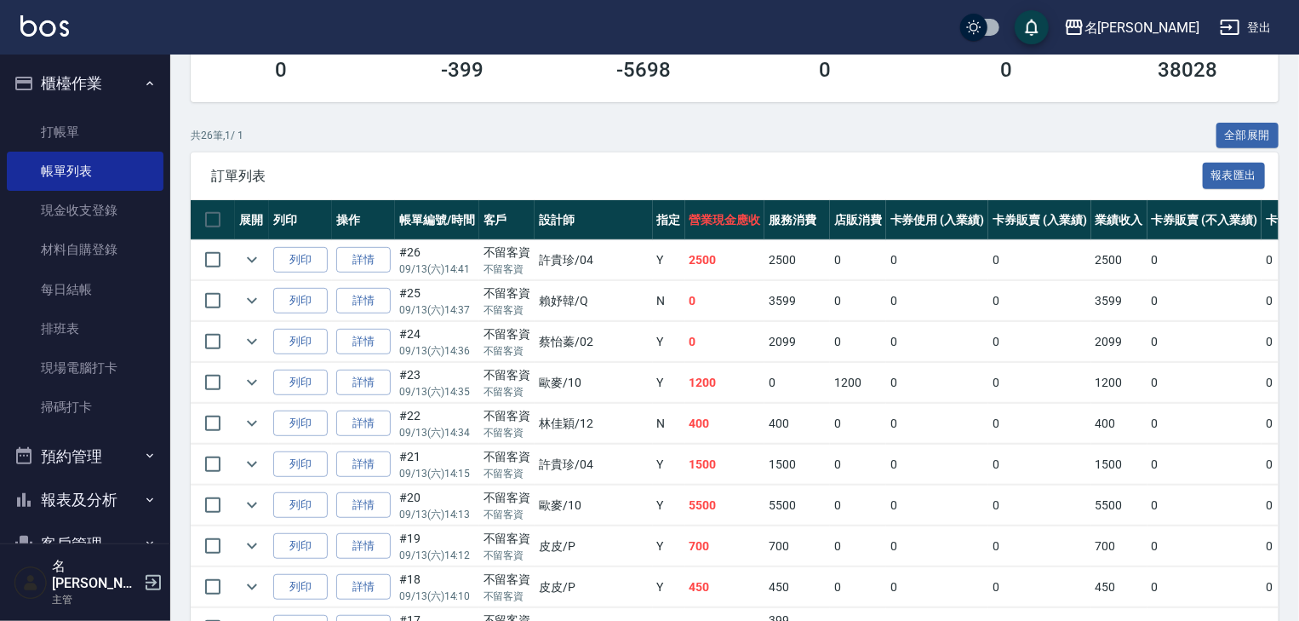
click at [48, 42] on div "名[PERSON_NAME]出" at bounding box center [649, 27] width 1299 height 54
click at [65, 24] on img at bounding box center [44, 25] width 49 height 21
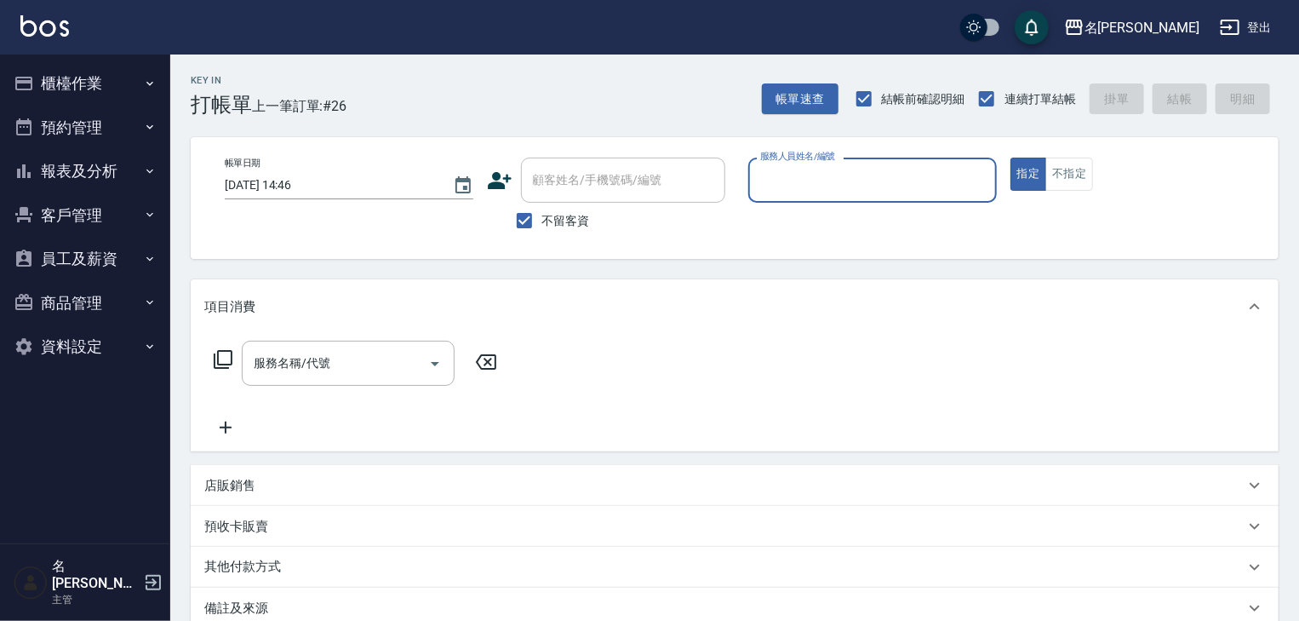
click at [888, 172] on input "服務人員姓名/編號" at bounding box center [872, 180] width 233 height 30
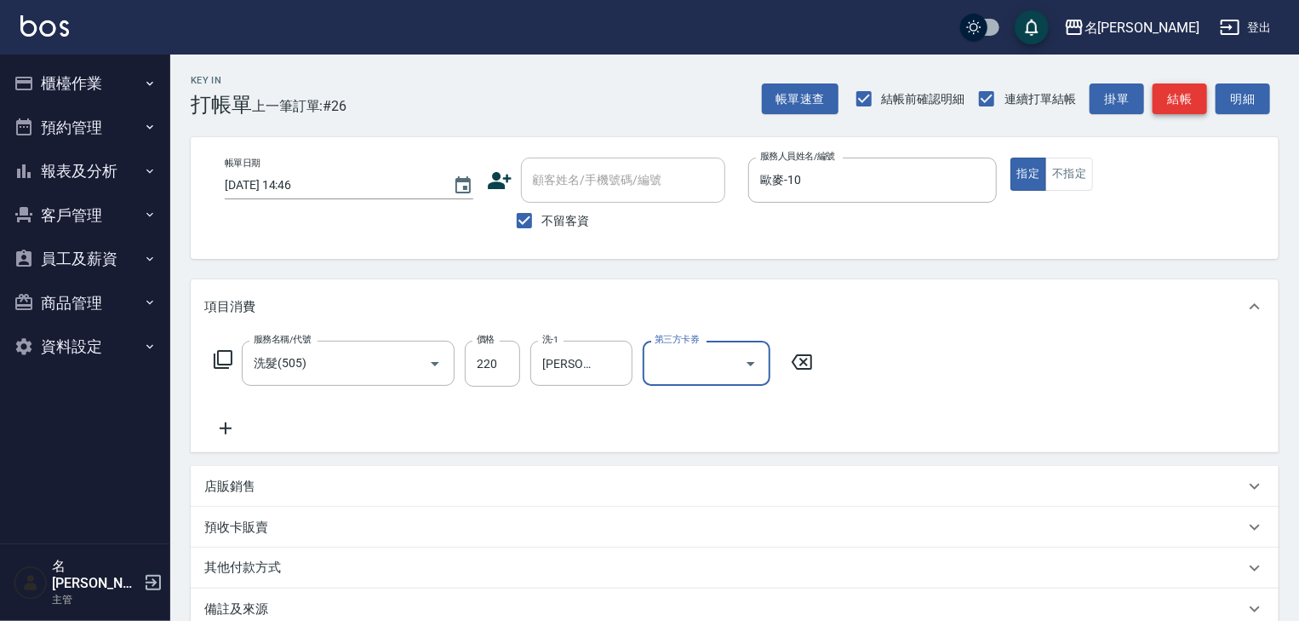
click at [1189, 104] on button "結帳" at bounding box center [1180, 99] width 54 height 32
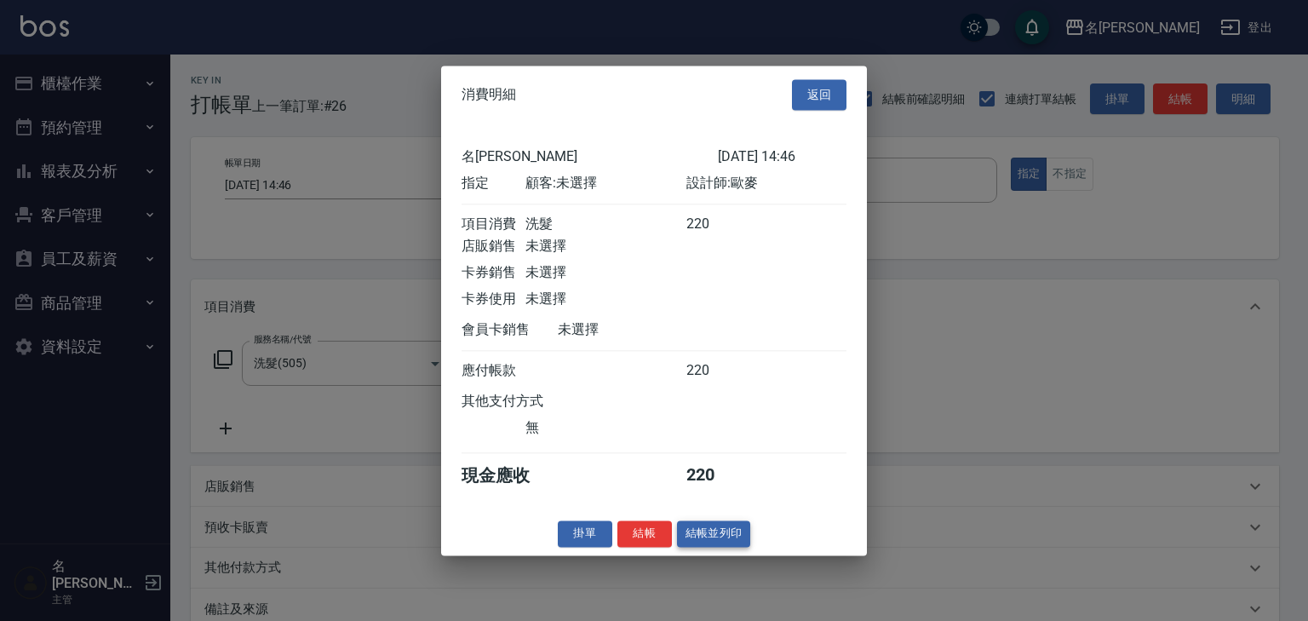
click at [716, 536] on button "結帳並列印" at bounding box center [714, 533] width 74 height 26
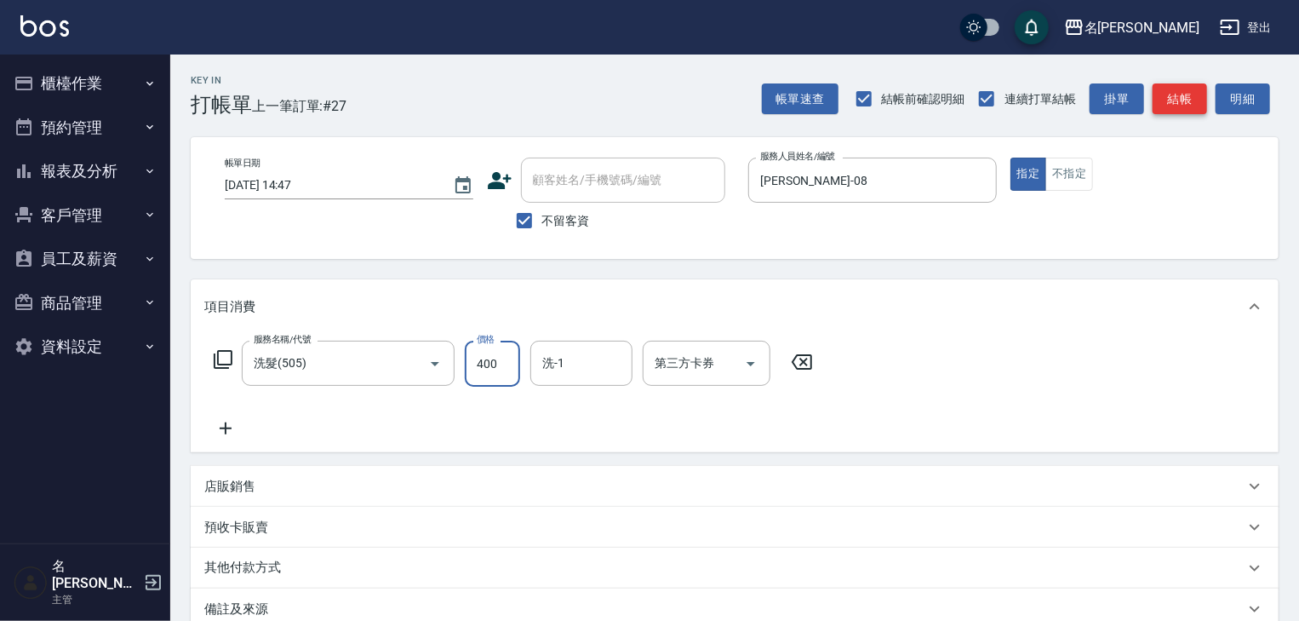
click at [1195, 98] on button "結帳" at bounding box center [1180, 99] width 54 height 32
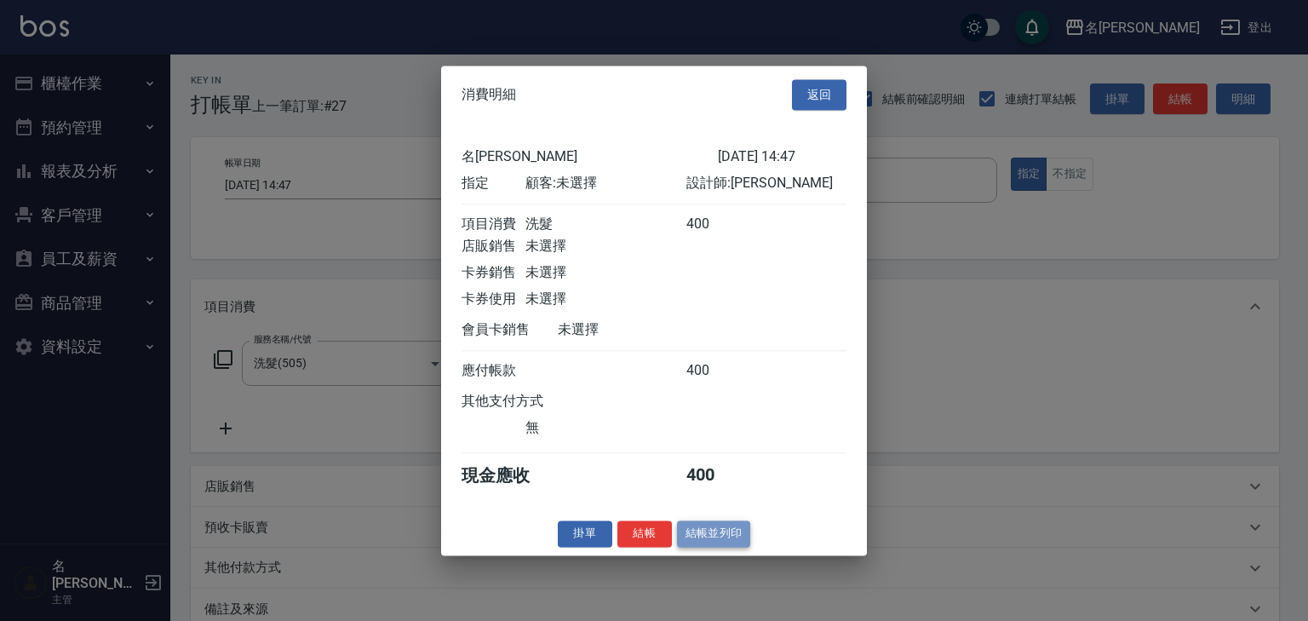
click at [747, 537] on button "結帳並列印" at bounding box center [714, 533] width 74 height 26
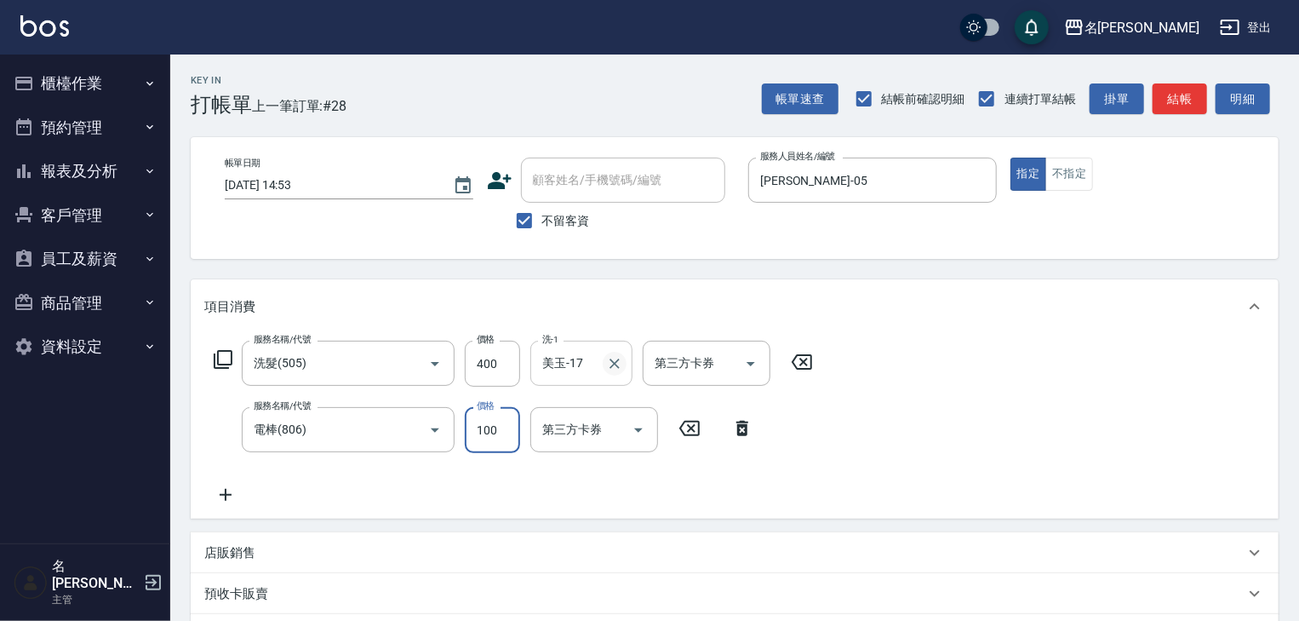
click at [610, 364] on icon "Clear" at bounding box center [614, 363] width 17 height 17
click at [1082, 167] on button "不指定" at bounding box center [1069, 174] width 48 height 33
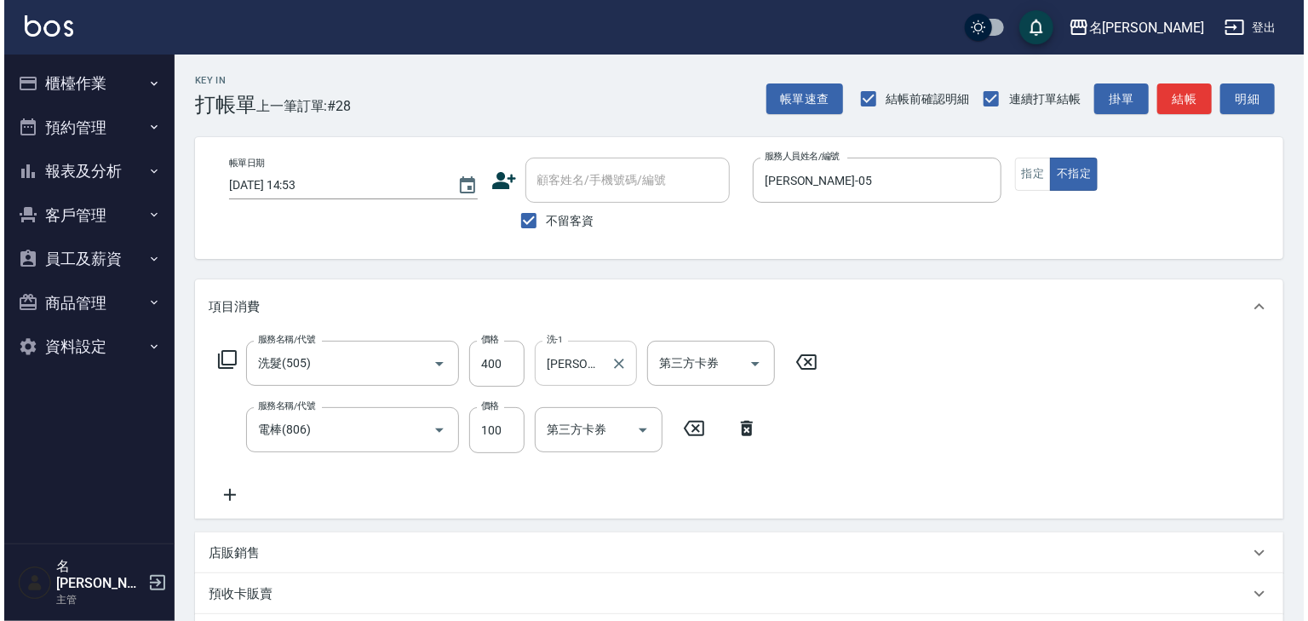
scroll to position [266, 0]
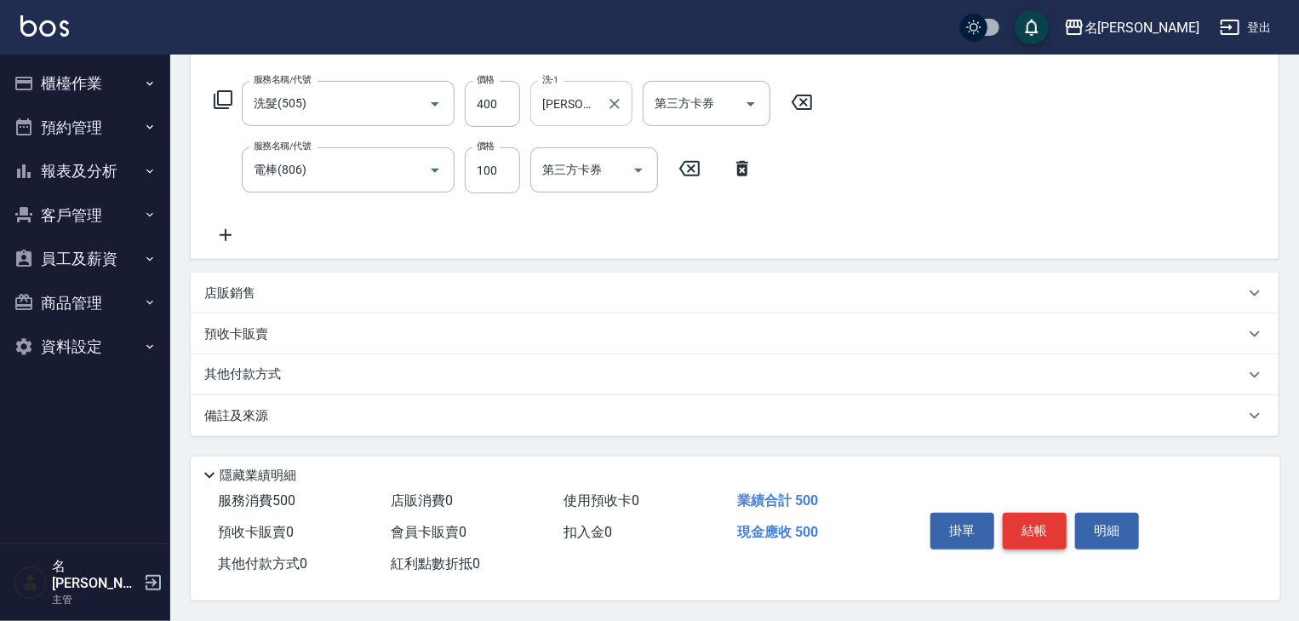
click at [1031, 513] on button "結帳" at bounding box center [1035, 531] width 64 height 36
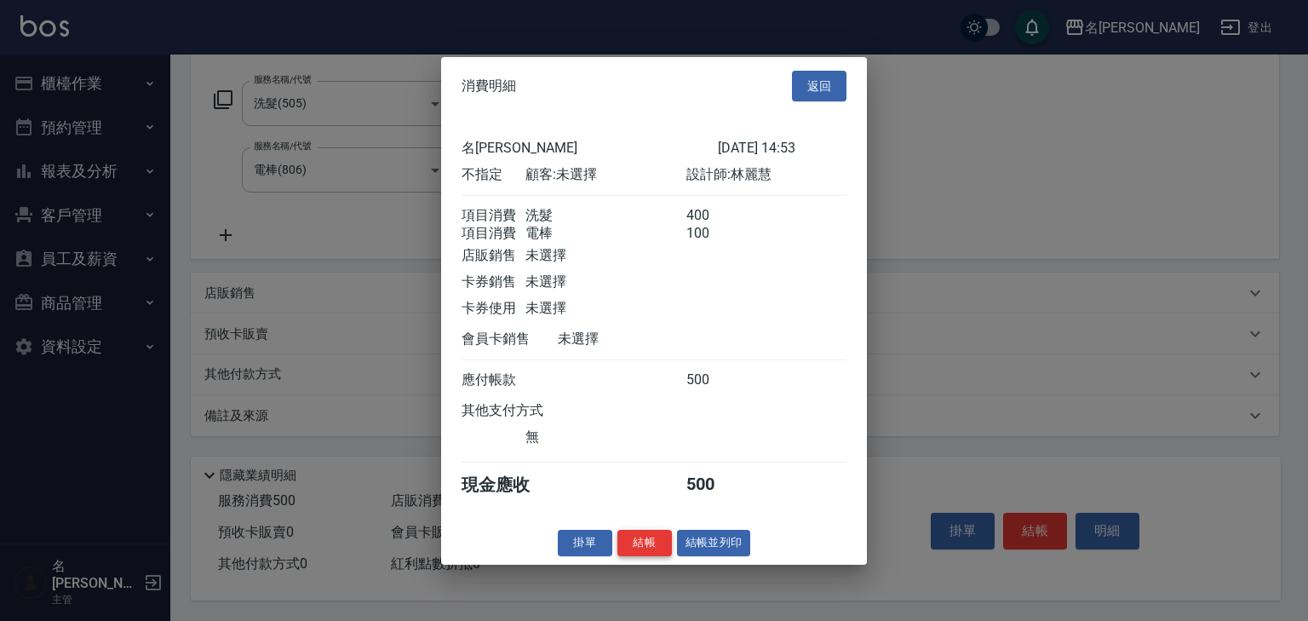
click at [650, 555] on button "結帳" at bounding box center [644, 543] width 54 height 26
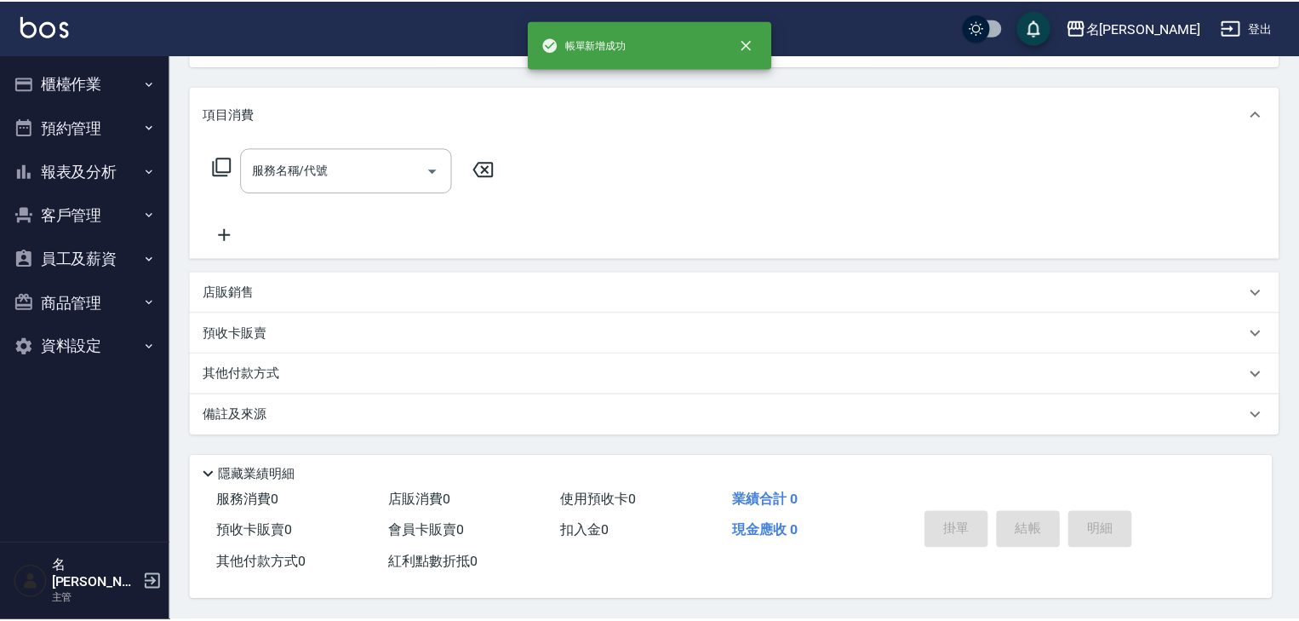
scroll to position [0, 0]
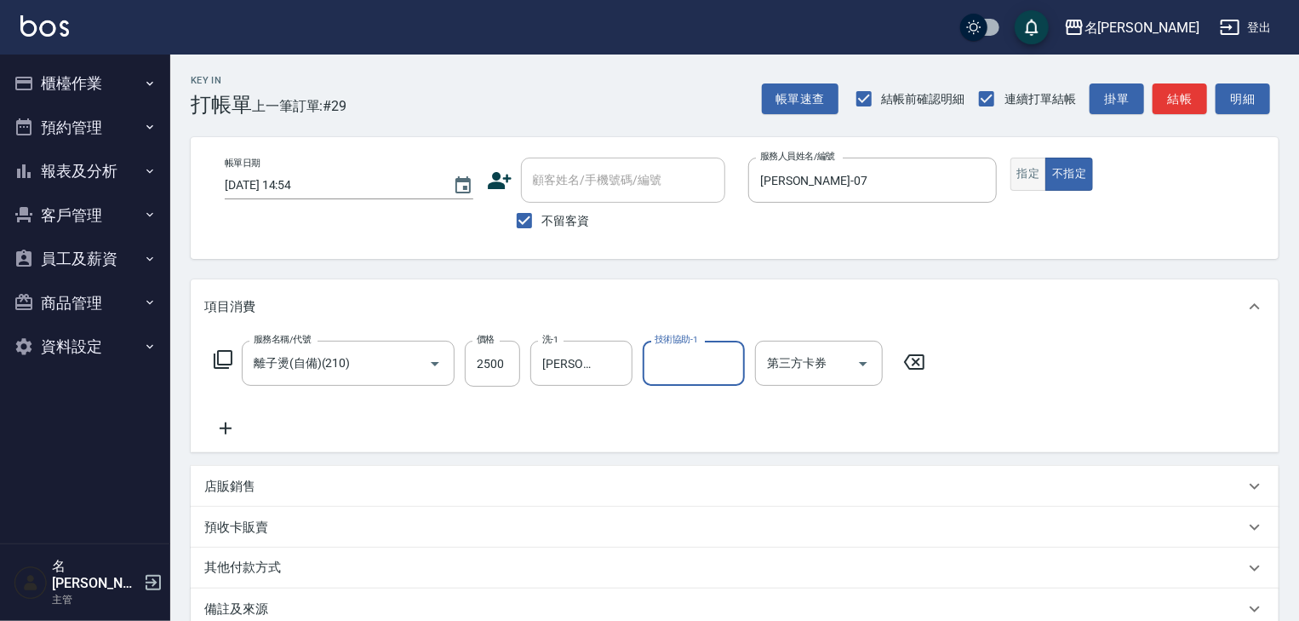
click at [1042, 167] on button "指定" at bounding box center [1029, 174] width 37 height 33
click at [1189, 95] on button "結帳" at bounding box center [1180, 99] width 54 height 32
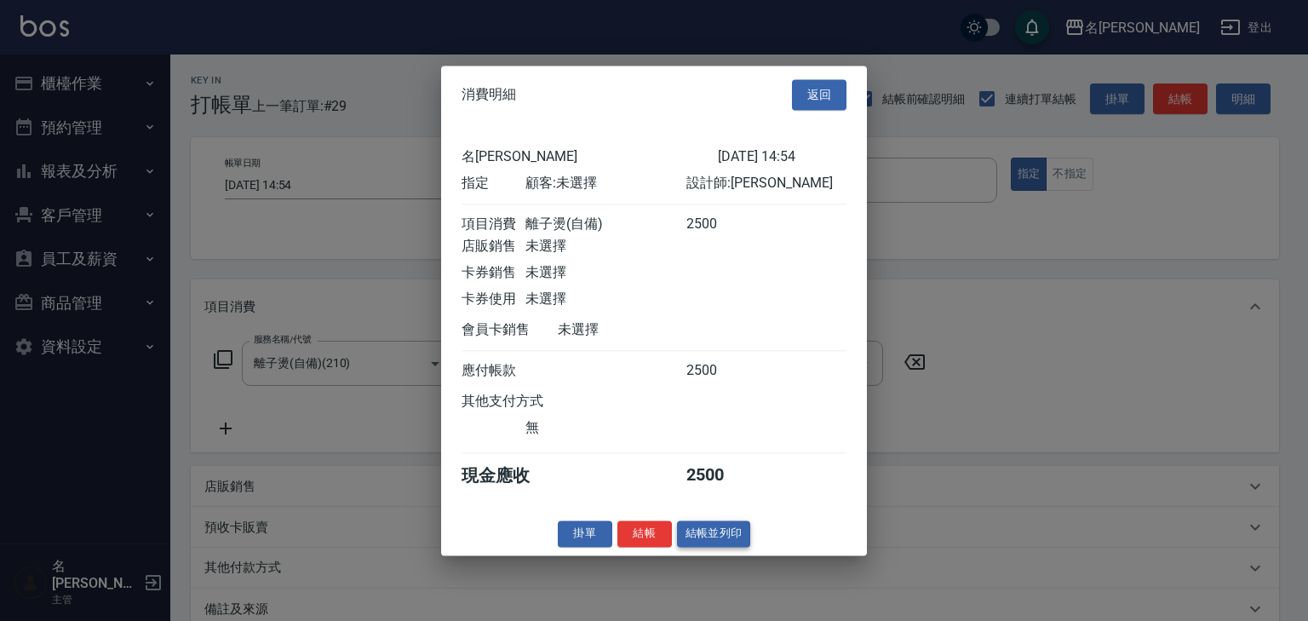
drag, startPoint x: 756, startPoint y: 536, endPoint x: 731, endPoint y: 556, distance: 31.5
click at [745, 545] on div "掛單 結帳 結帳並列印" at bounding box center [654, 533] width 426 height 26
click at [731, 547] on button "結帳並列印" at bounding box center [714, 533] width 74 height 26
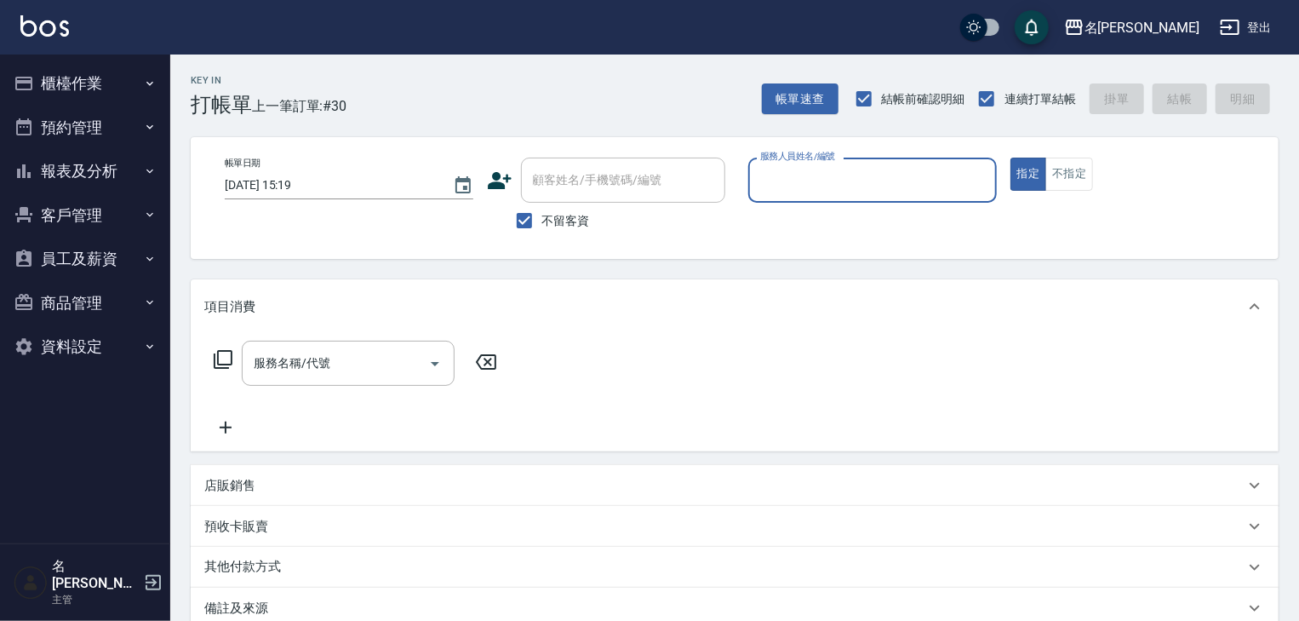
click at [821, 187] on input "服務人員姓名/編號" at bounding box center [872, 180] width 233 height 30
click at [821, 225] on div "曹如妘 -03" at bounding box center [872, 223] width 249 height 28
click at [317, 385] on div "服務名稱/代號" at bounding box center [348, 363] width 213 height 45
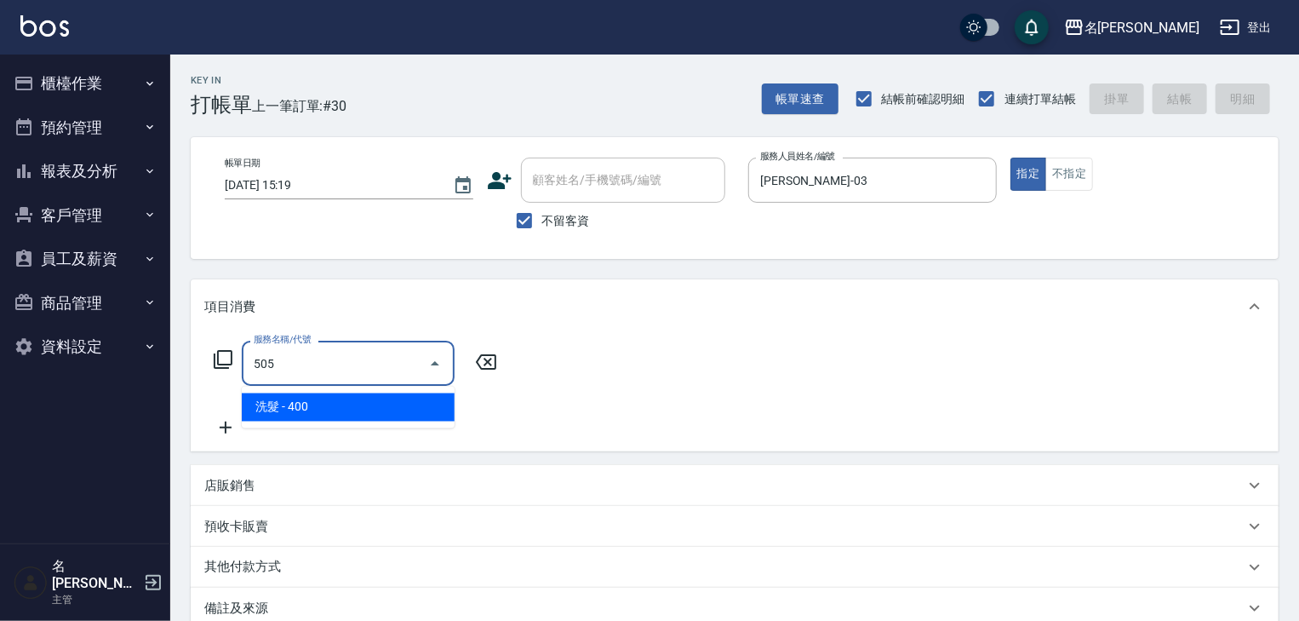
click at [355, 402] on span "洗髮 - 400" at bounding box center [348, 407] width 213 height 28
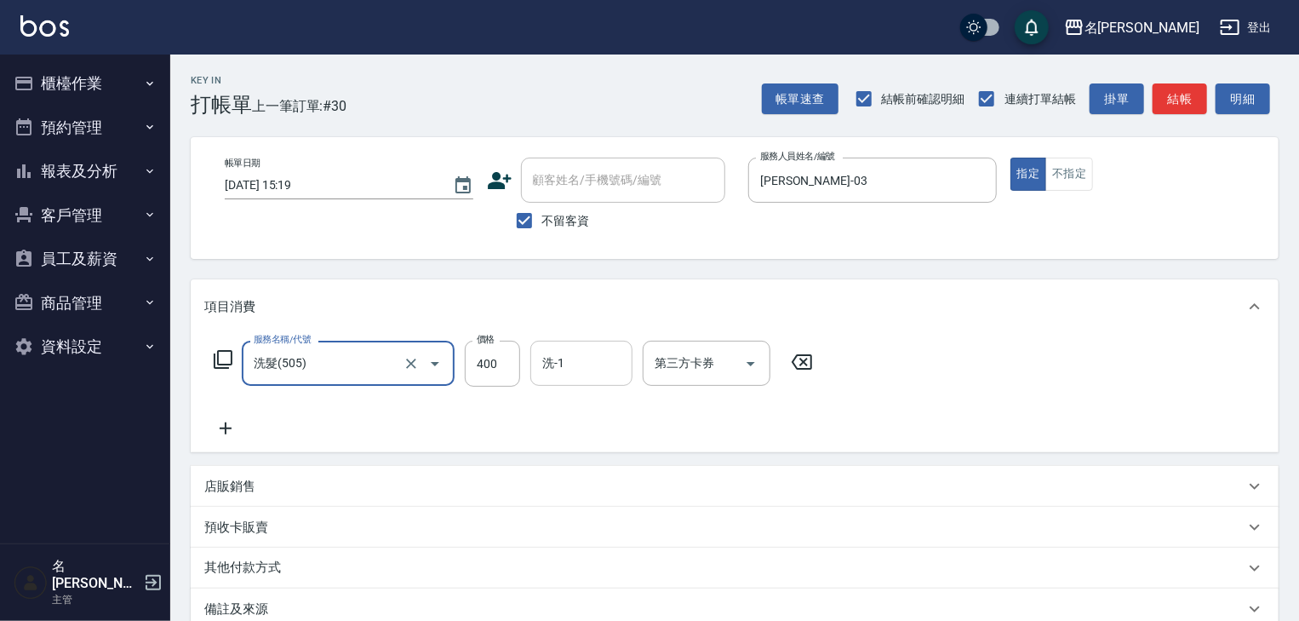
click at [573, 363] on input "洗-1" at bounding box center [581, 363] width 87 height 30
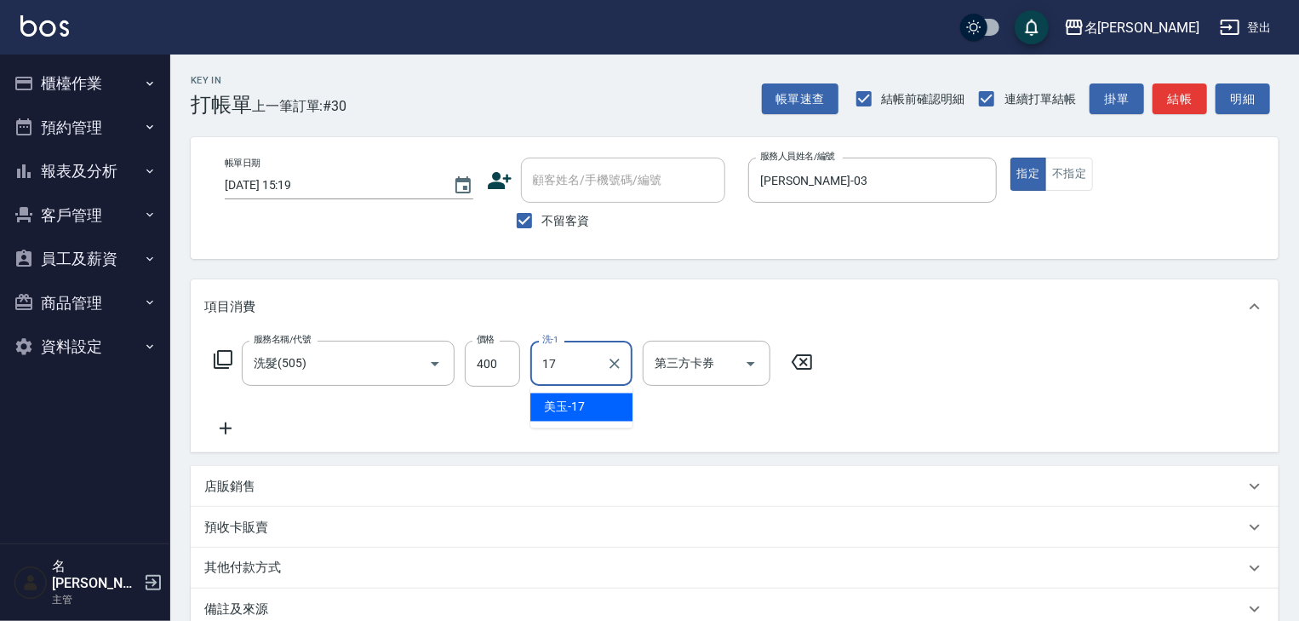
click at [572, 409] on span "美玉 -17" at bounding box center [564, 407] width 41 height 18
click at [225, 426] on icon at bounding box center [226, 428] width 12 height 12
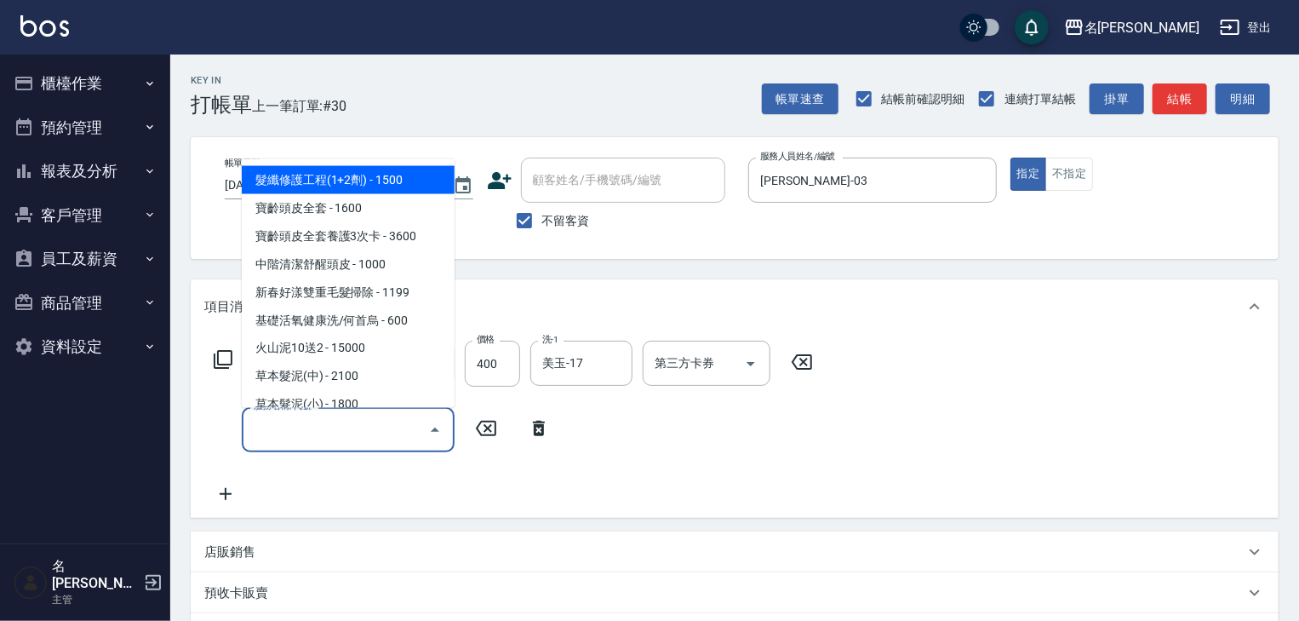
click at [328, 423] on input "服務名稱/代號" at bounding box center [335, 430] width 172 height 30
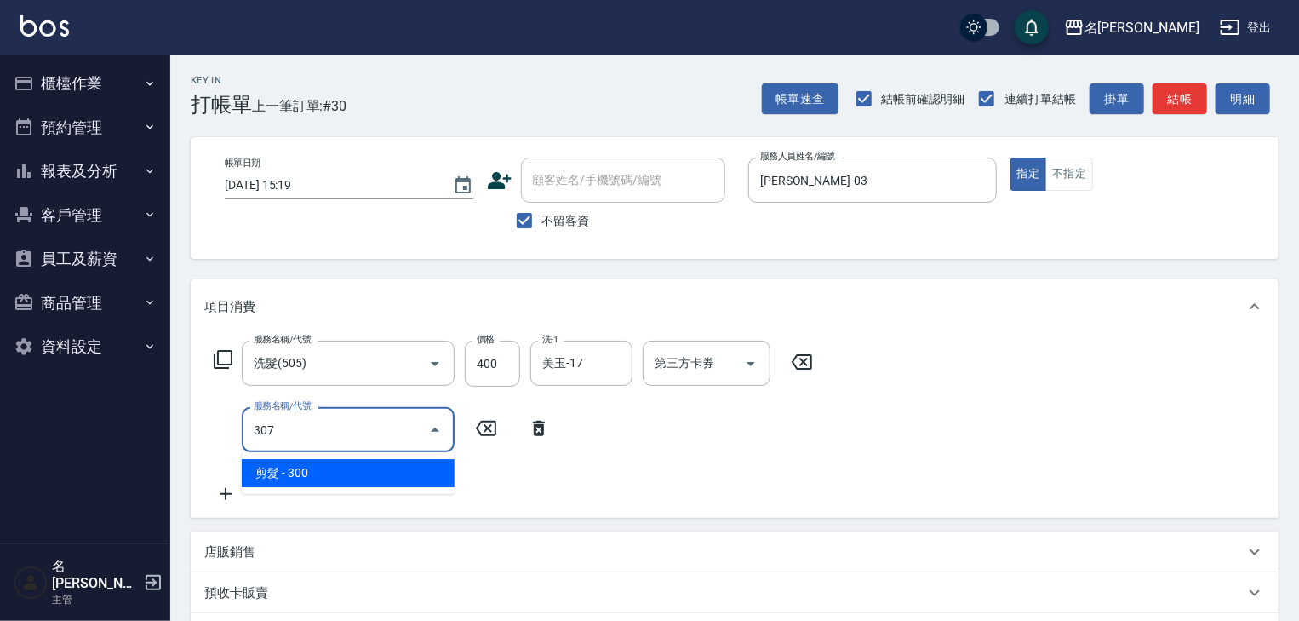
click at [362, 471] on span "剪髮 - 300" at bounding box center [348, 473] width 213 height 28
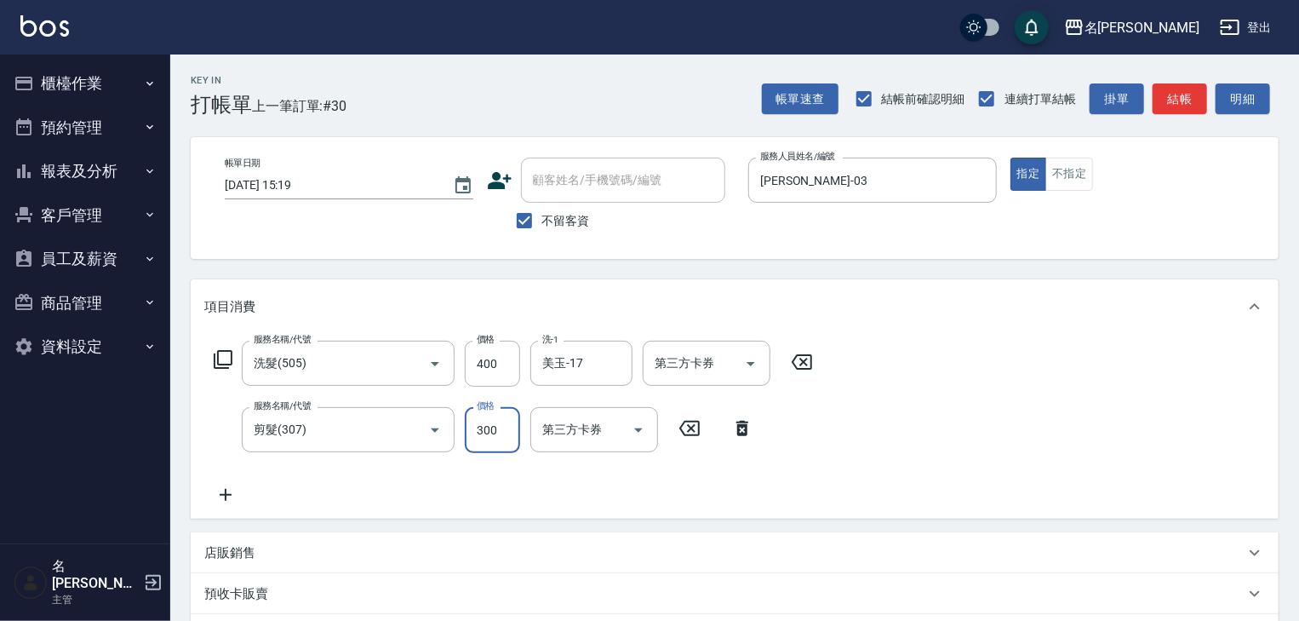
click at [475, 435] on input "300" at bounding box center [492, 430] width 55 height 46
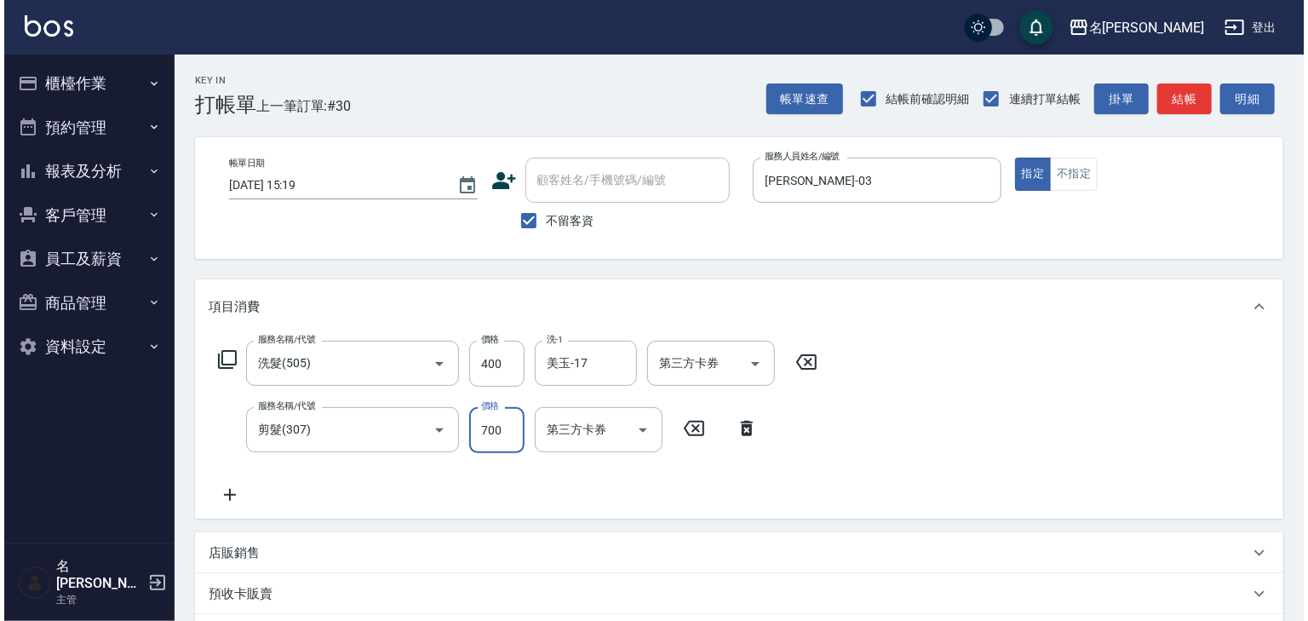
scroll to position [266, 0]
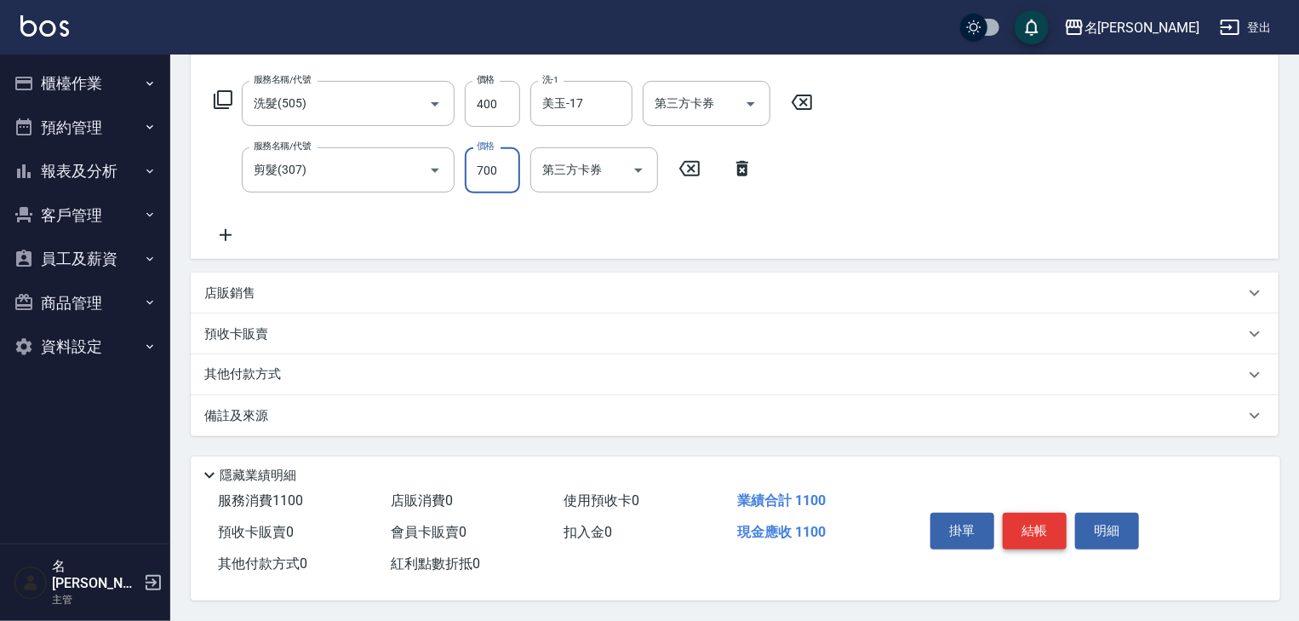
click at [1046, 518] on button "結帳" at bounding box center [1035, 531] width 64 height 36
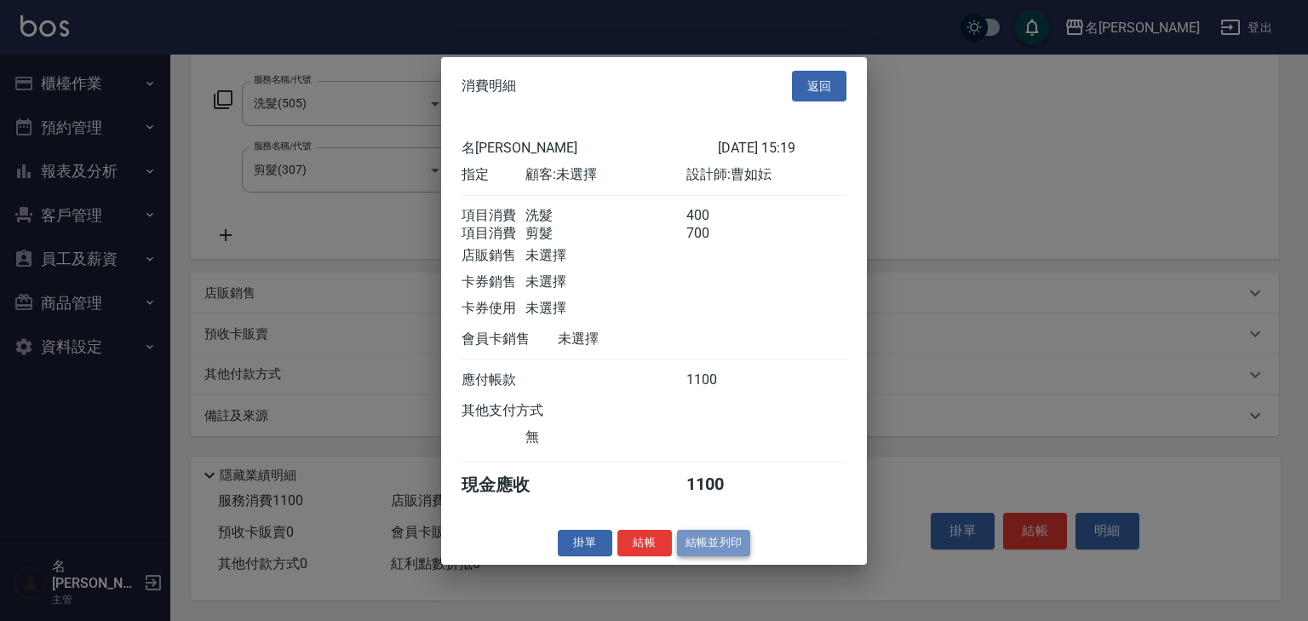
click at [735, 547] on button "結帳並列印" at bounding box center [714, 543] width 74 height 26
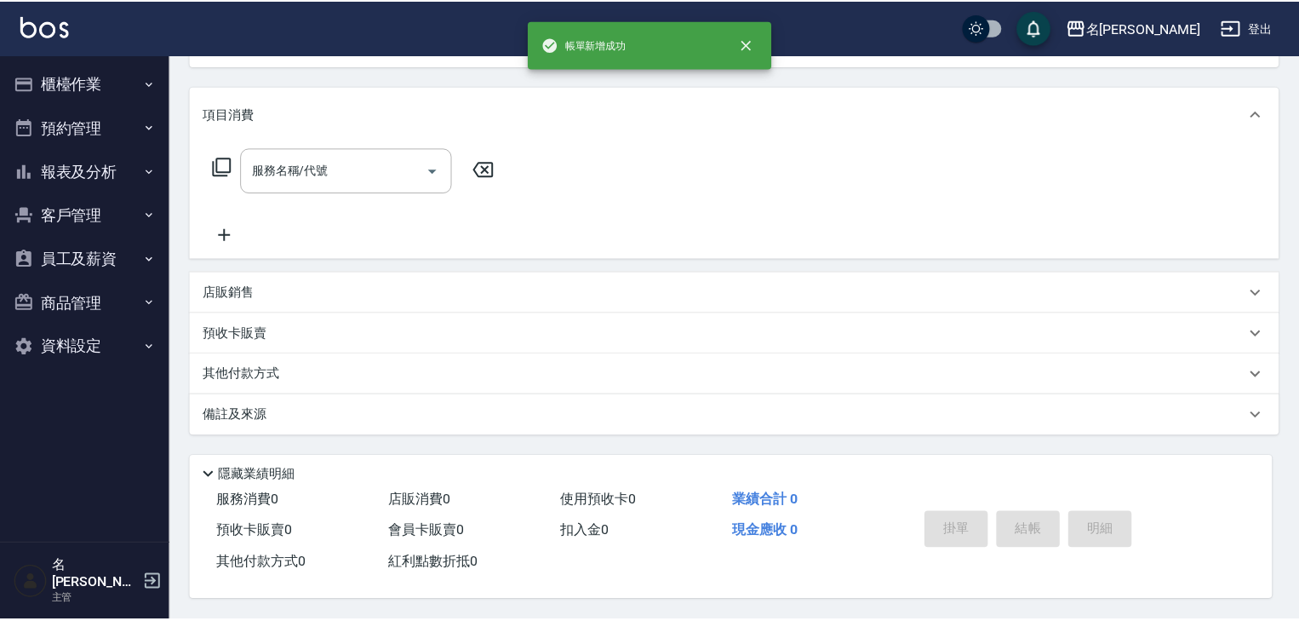
scroll to position [0, 0]
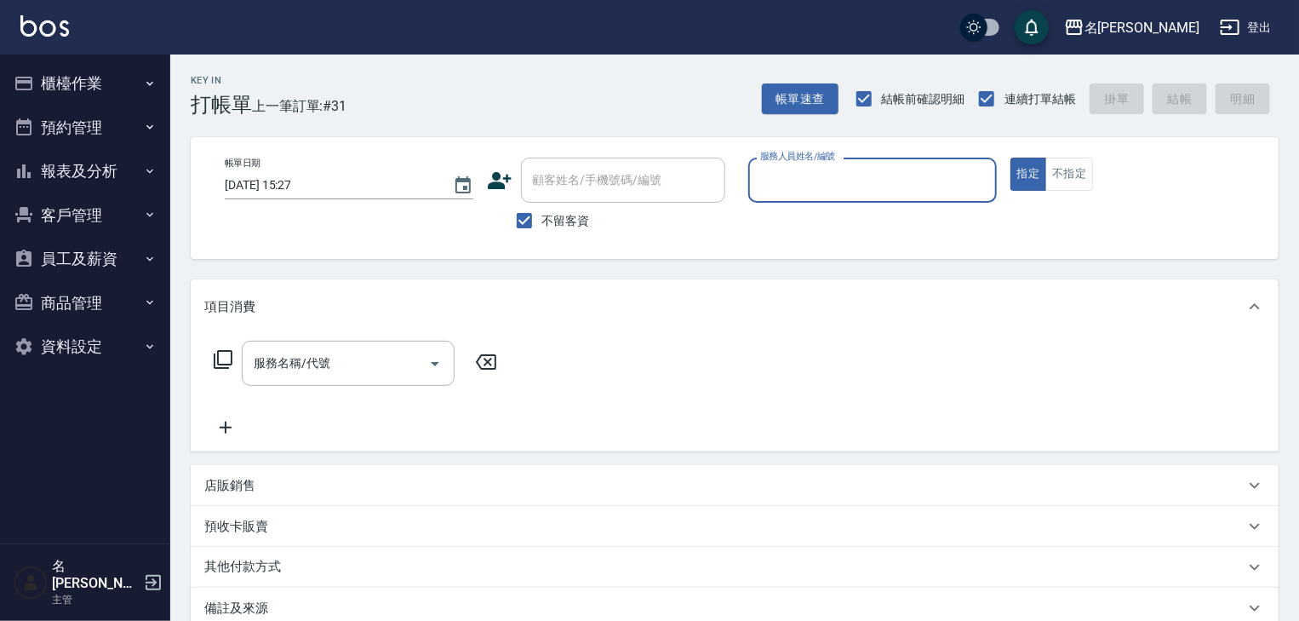
click at [907, 167] on input "服務人員姓名/編號" at bounding box center [872, 180] width 233 height 30
click at [868, 217] on div "蔡慈恩 -08" at bounding box center [872, 223] width 249 height 28
click at [227, 492] on p "店販銷售" at bounding box center [229, 486] width 51 height 18
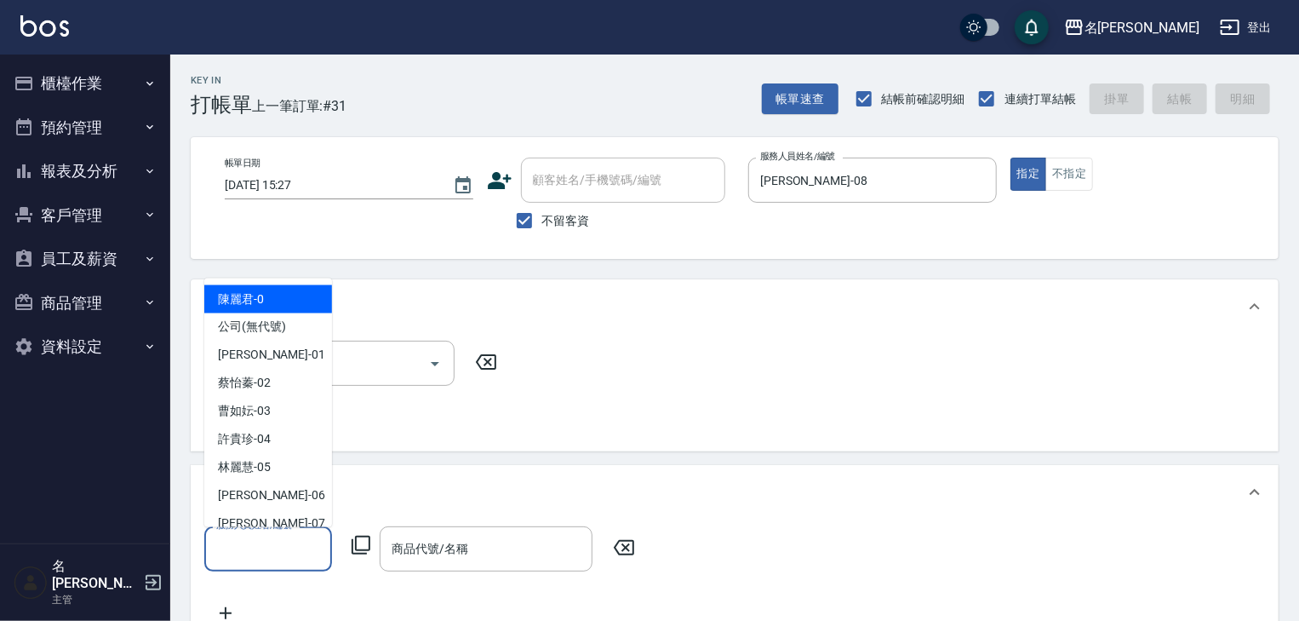
click at [245, 547] on input "服務人員姓名/編號" at bounding box center [268, 549] width 112 height 30
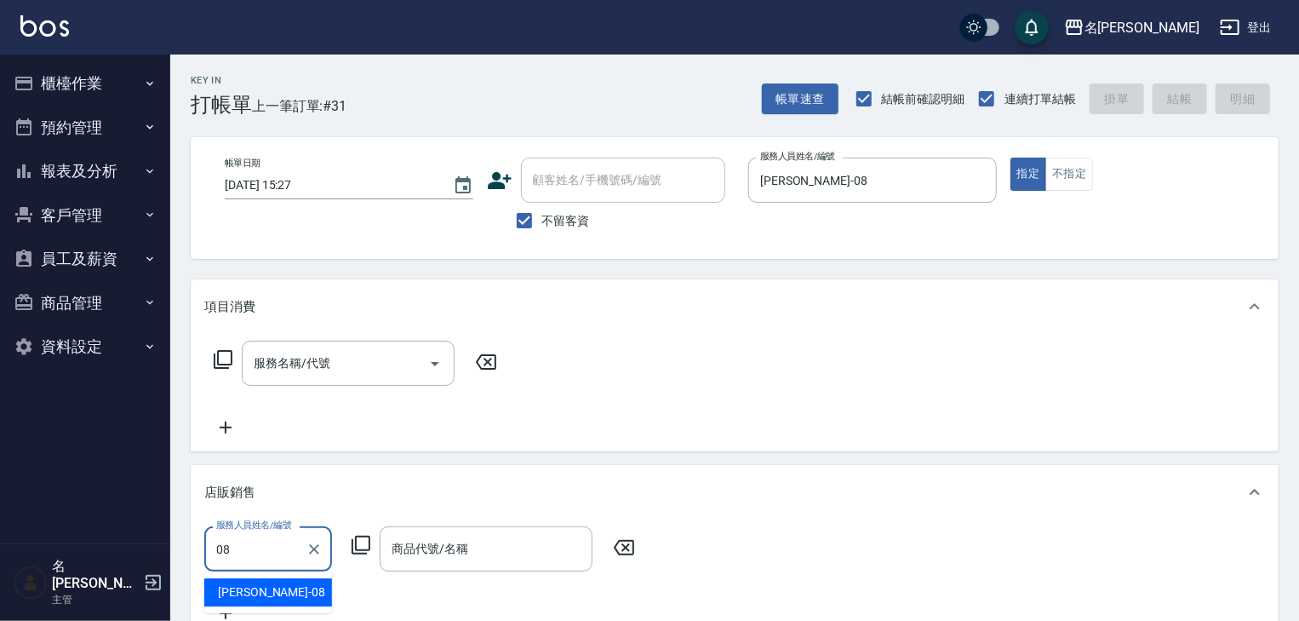
click at [270, 601] on div "蔡慈恩 -08" at bounding box center [268, 592] width 128 height 28
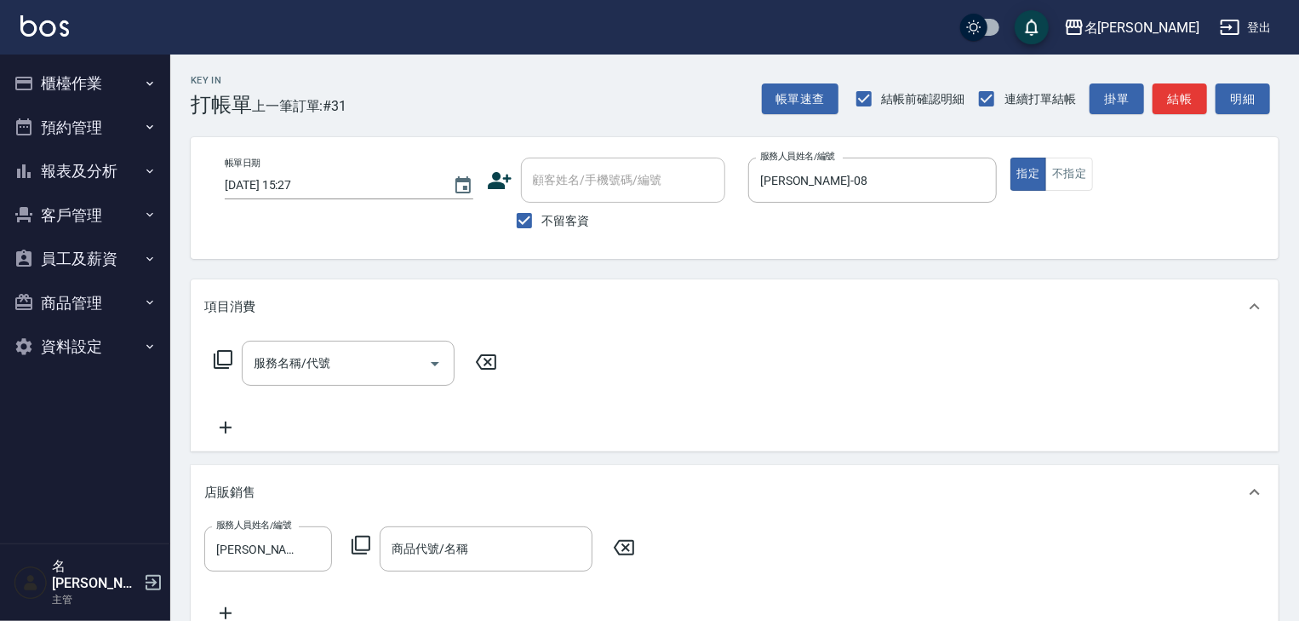
click at [354, 548] on icon at bounding box center [361, 545] width 20 height 20
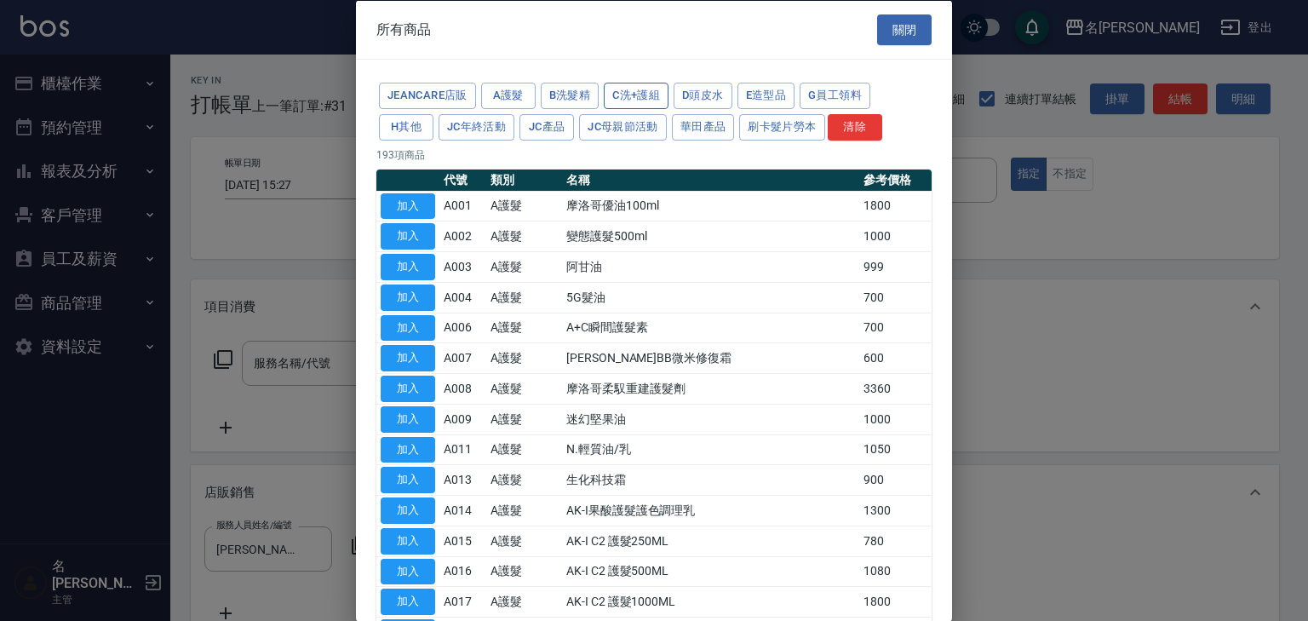
click at [631, 95] on button "C洗+護組" at bounding box center [636, 96] width 65 height 26
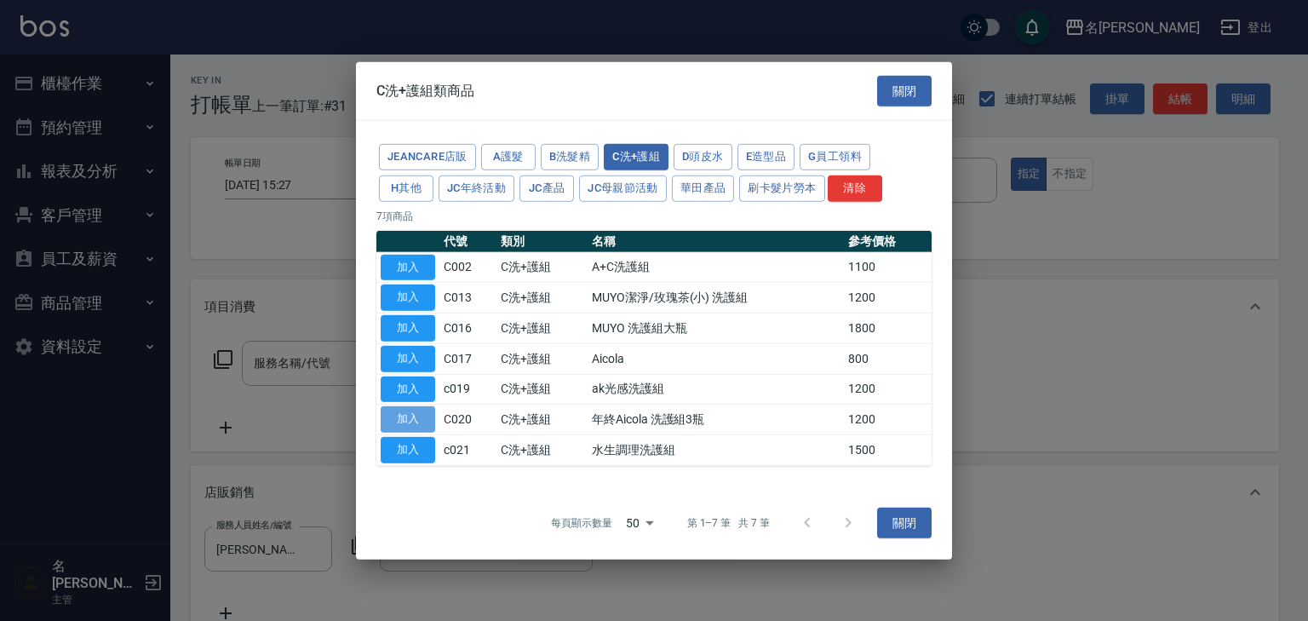
click at [410, 419] on button "加入" at bounding box center [408, 419] width 54 height 26
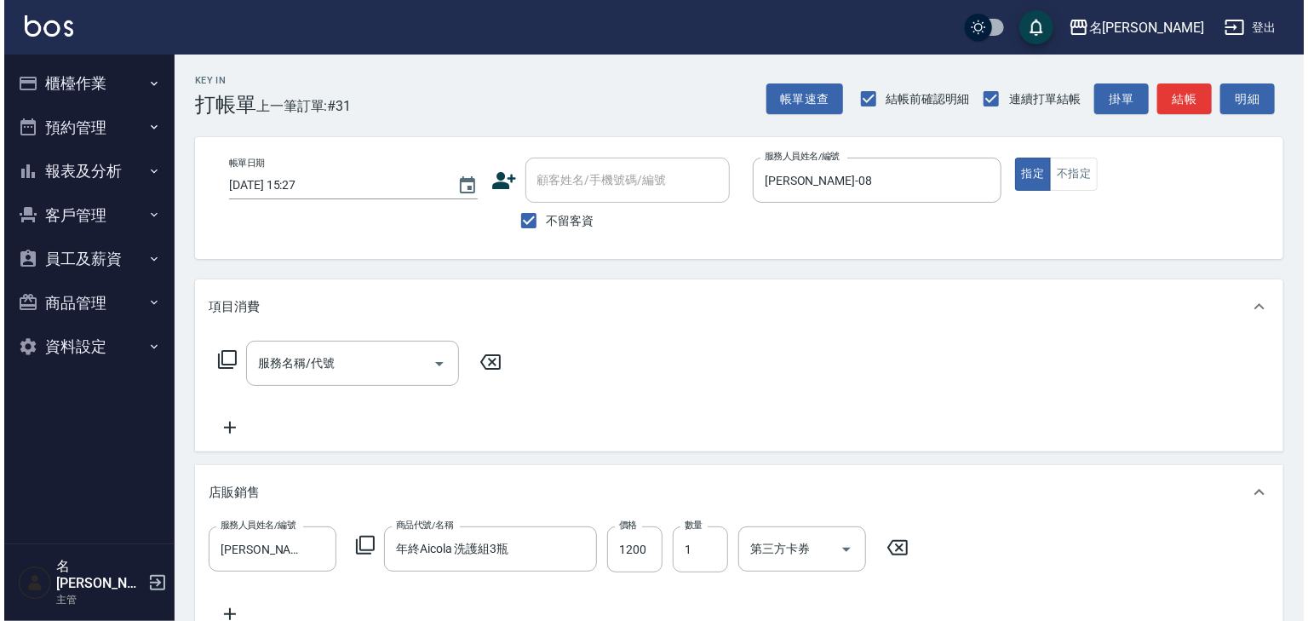
scroll to position [344, 0]
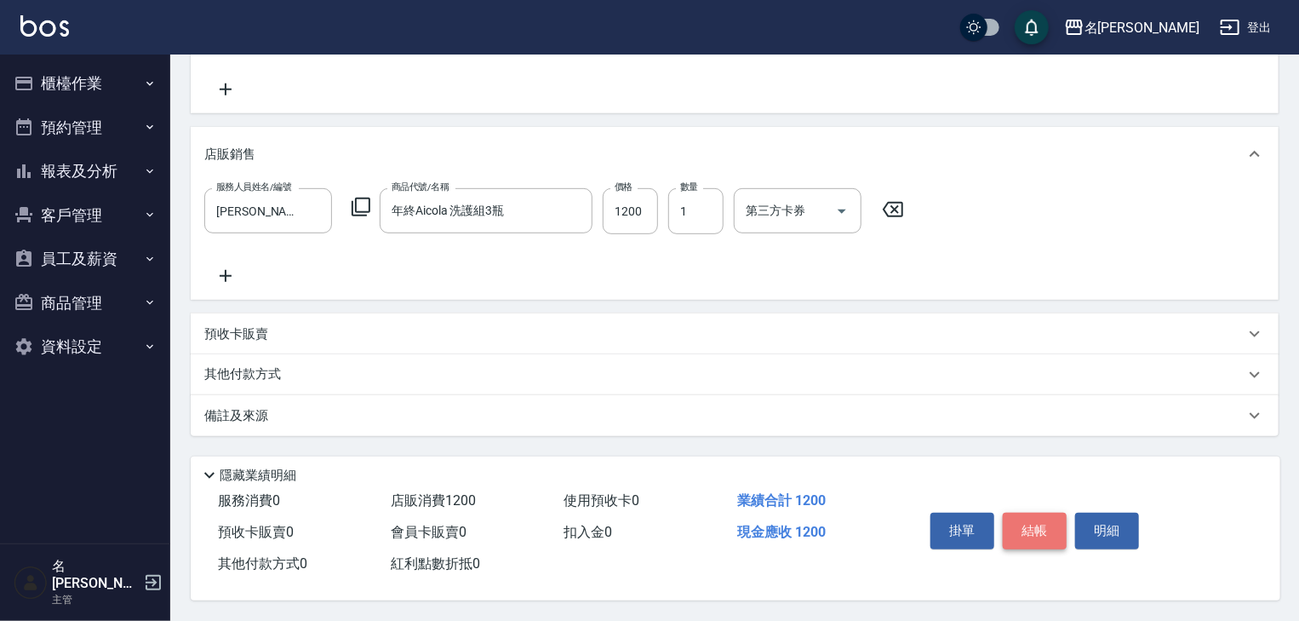
click at [1036, 534] on button "結帳" at bounding box center [1035, 531] width 64 height 36
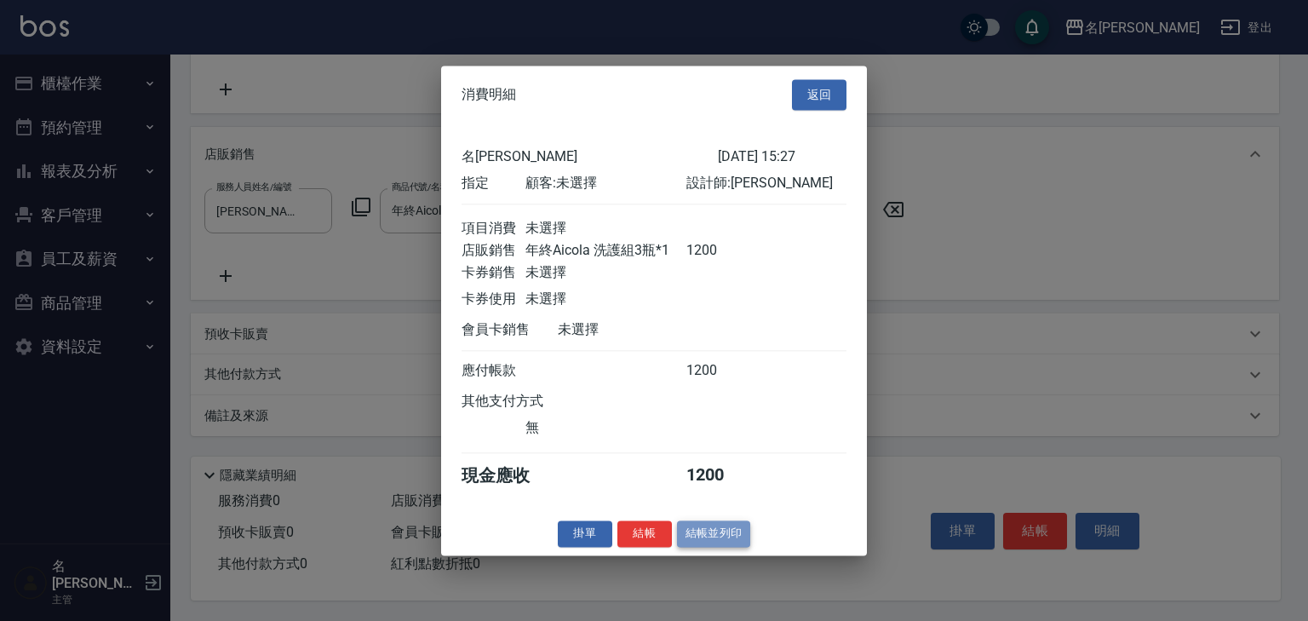
click at [712, 547] on button "結帳並列印" at bounding box center [714, 533] width 74 height 26
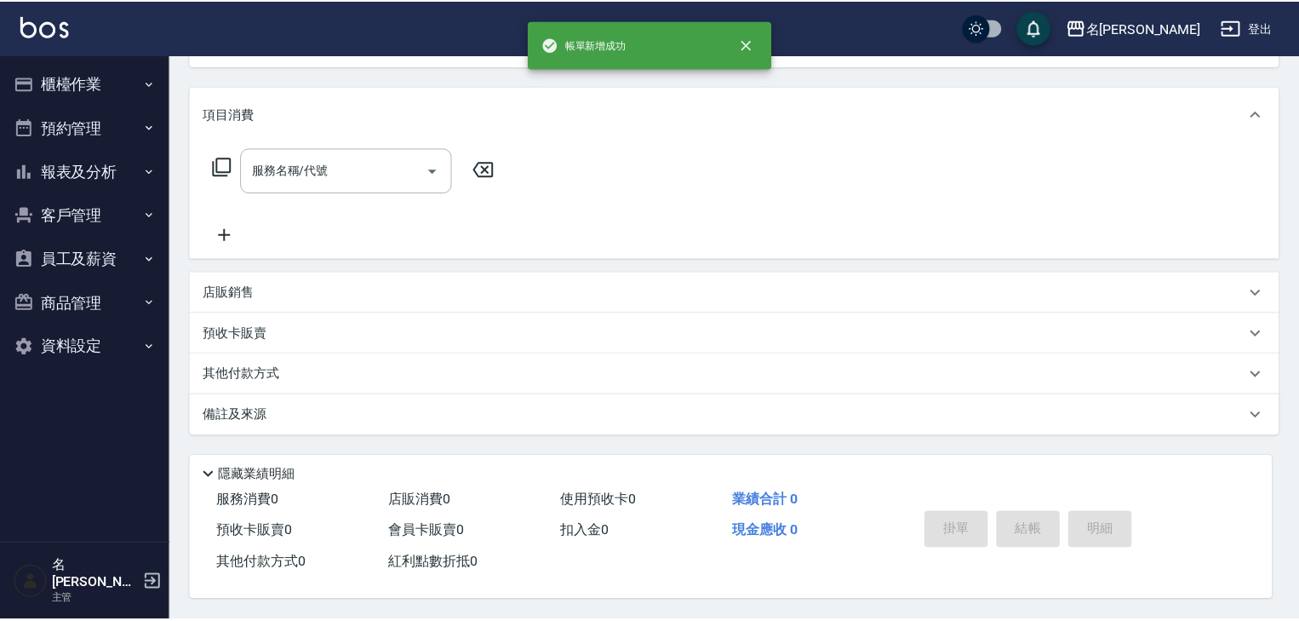
scroll to position [0, 0]
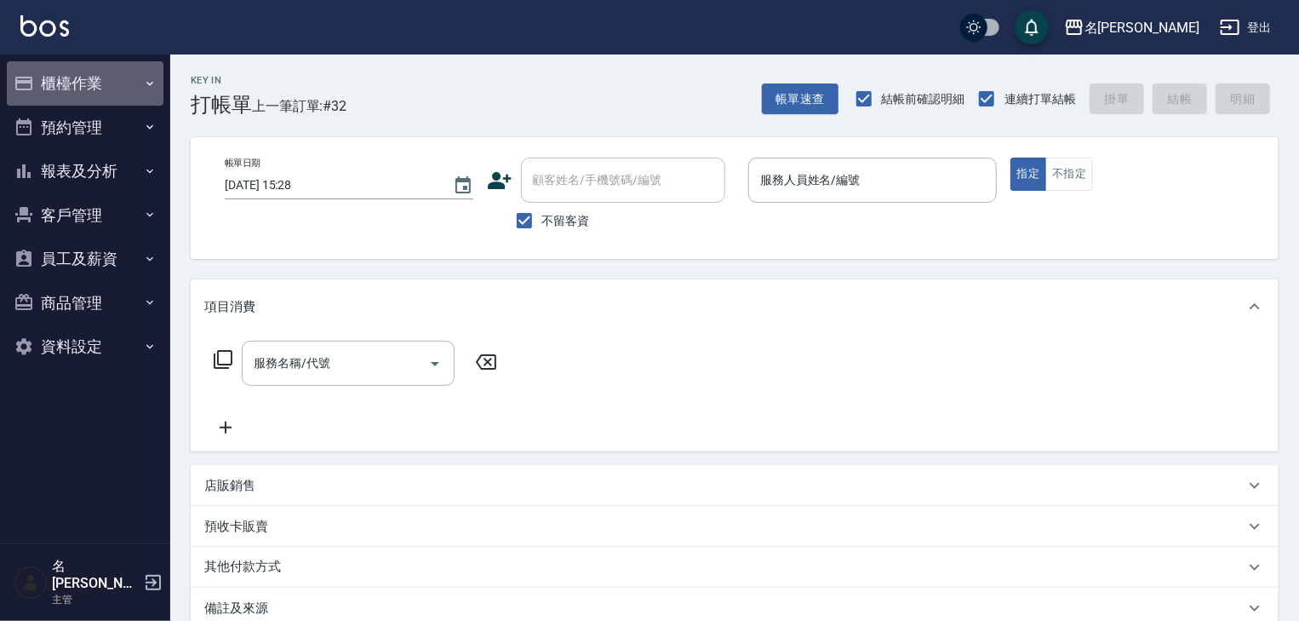
click at [100, 81] on button "櫃檯作業" at bounding box center [85, 83] width 157 height 44
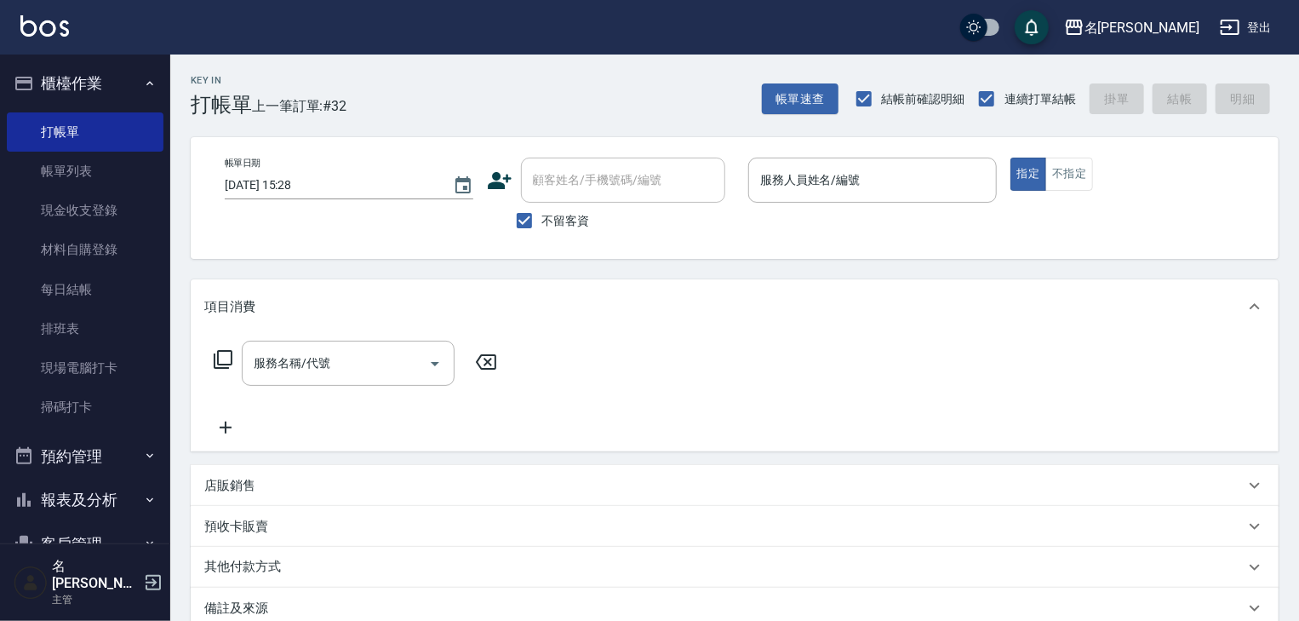
drag, startPoint x: 112, startPoint y: 167, endPoint x: 973, endPoint y: 299, distance: 870.8
click at [112, 167] on link "帳單列表" at bounding box center [85, 171] width 157 height 39
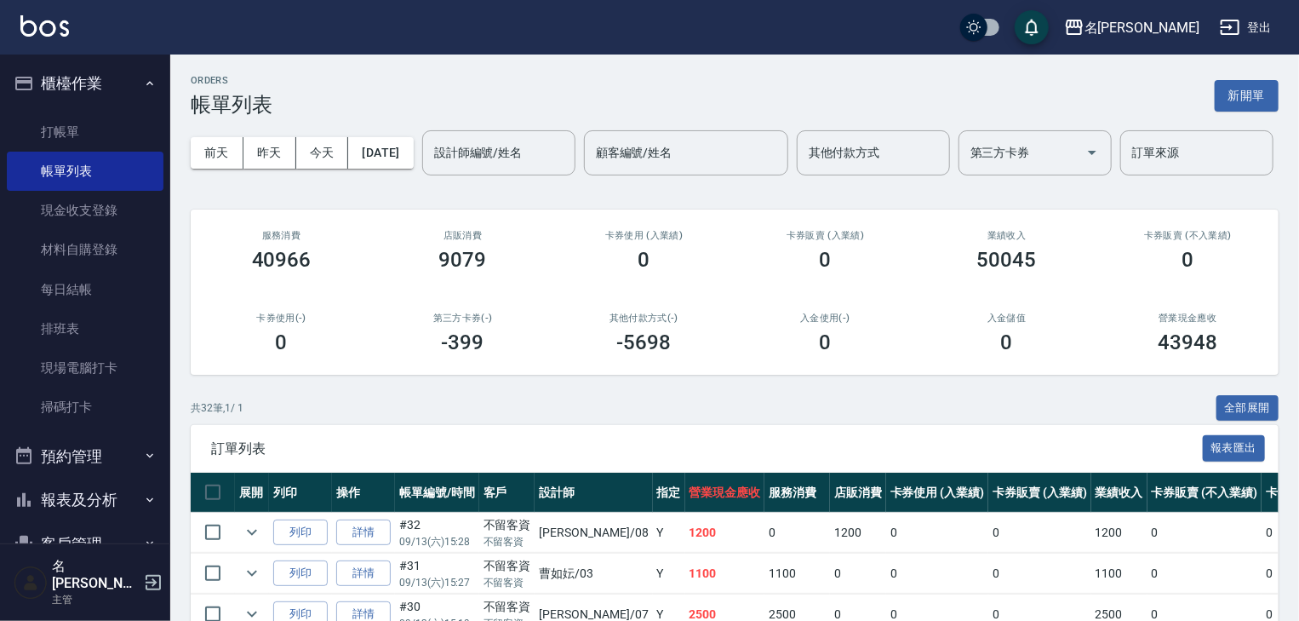
click at [96, 504] on button "報表及分析" at bounding box center [85, 500] width 157 height 44
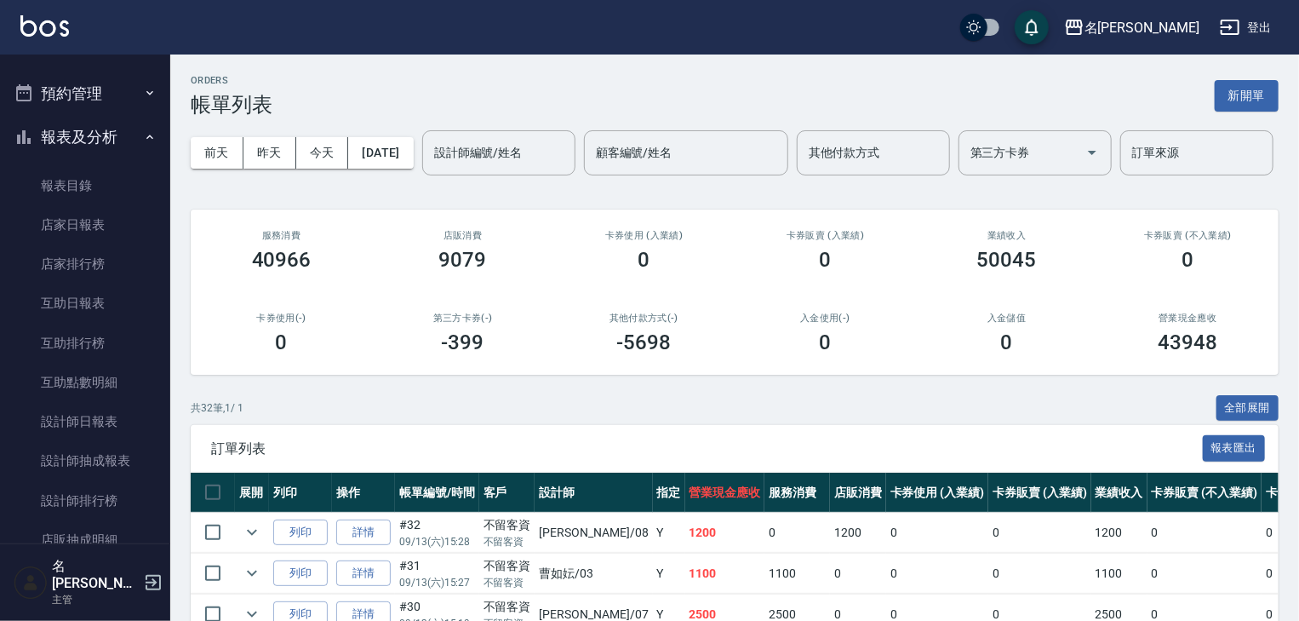
scroll to position [454, 0]
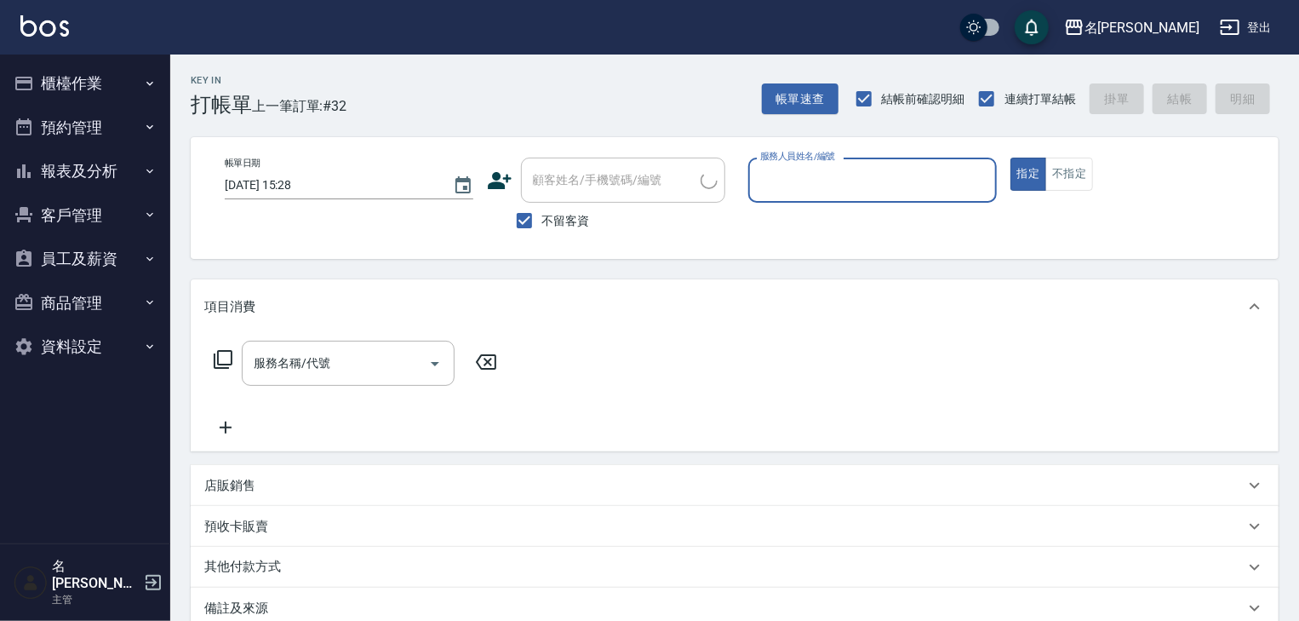
click at [97, 88] on button "櫃檯作業" at bounding box center [85, 83] width 157 height 44
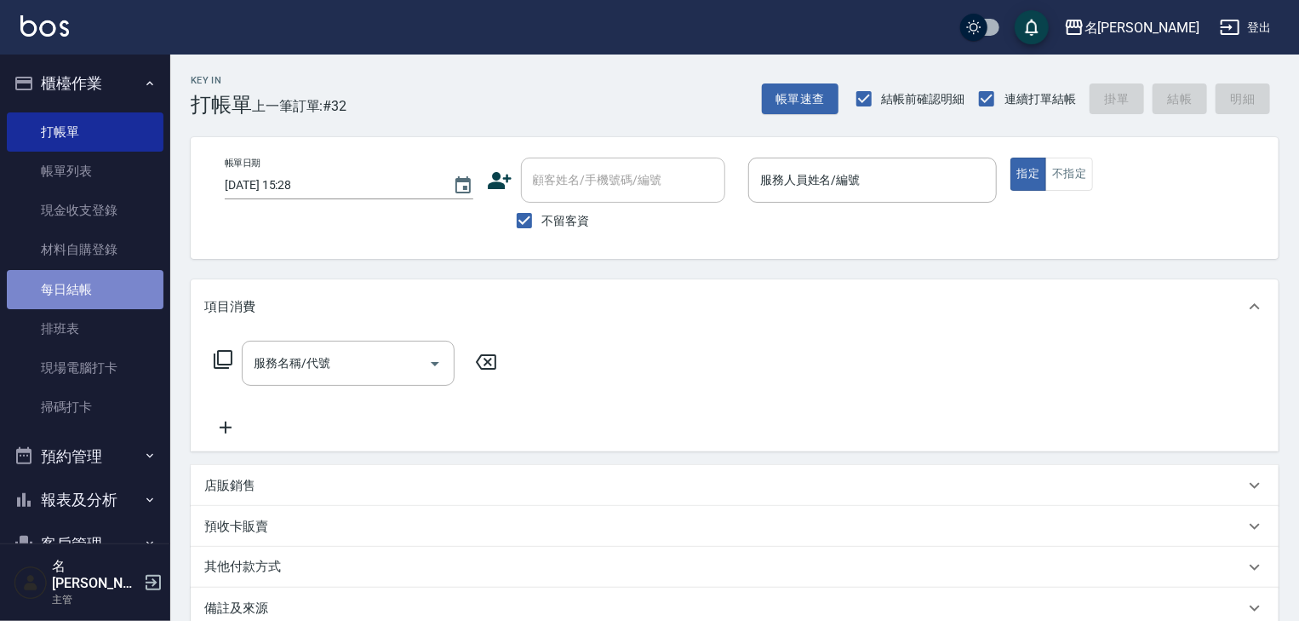
click at [126, 276] on link "每日結帳" at bounding box center [85, 289] width 157 height 39
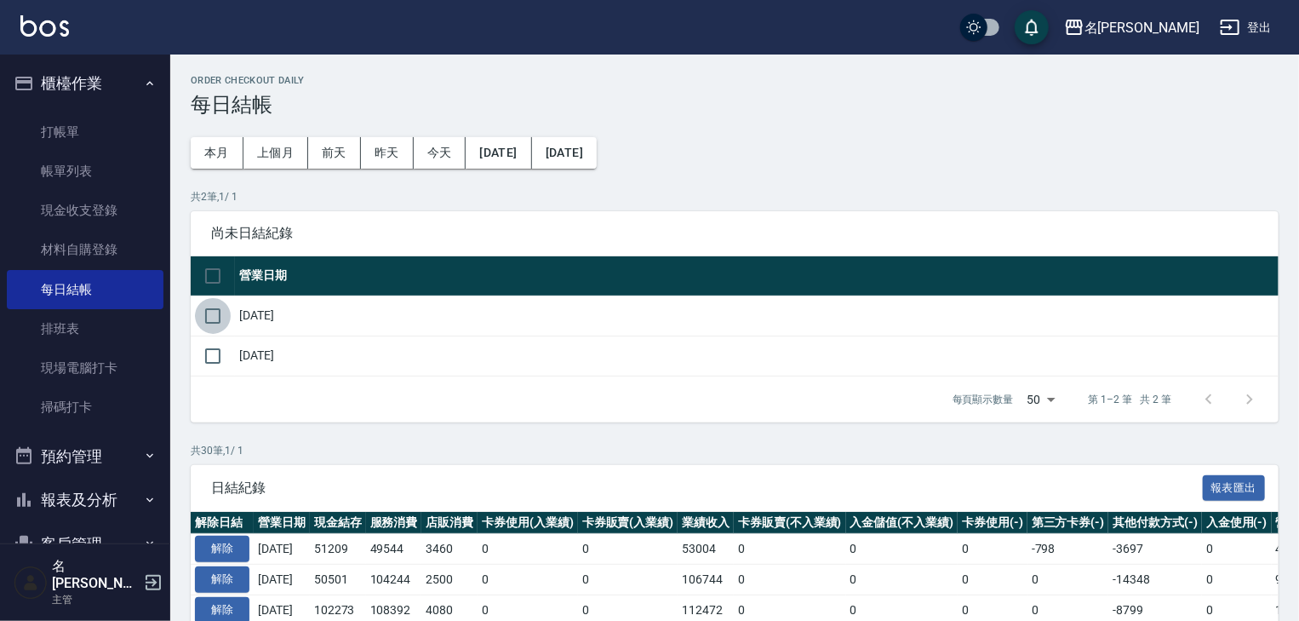
click at [208, 316] on input "checkbox" at bounding box center [213, 316] width 36 height 36
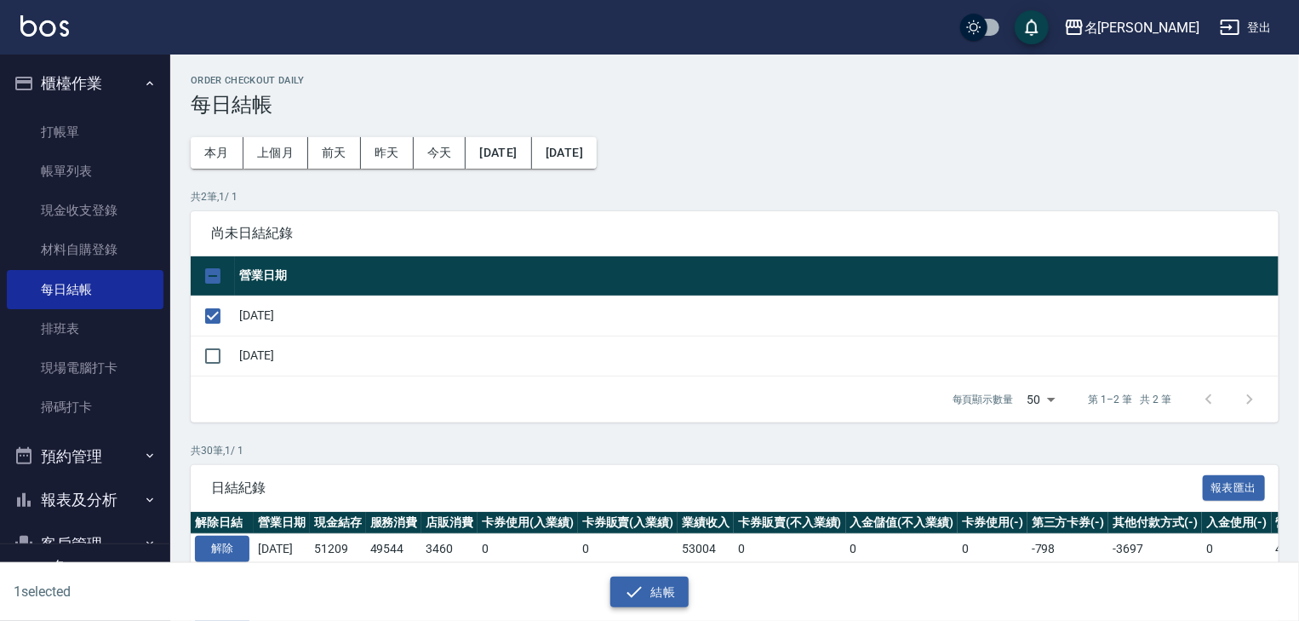
click at [654, 591] on button "結帳" at bounding box center [649, 592] width 79 height 32
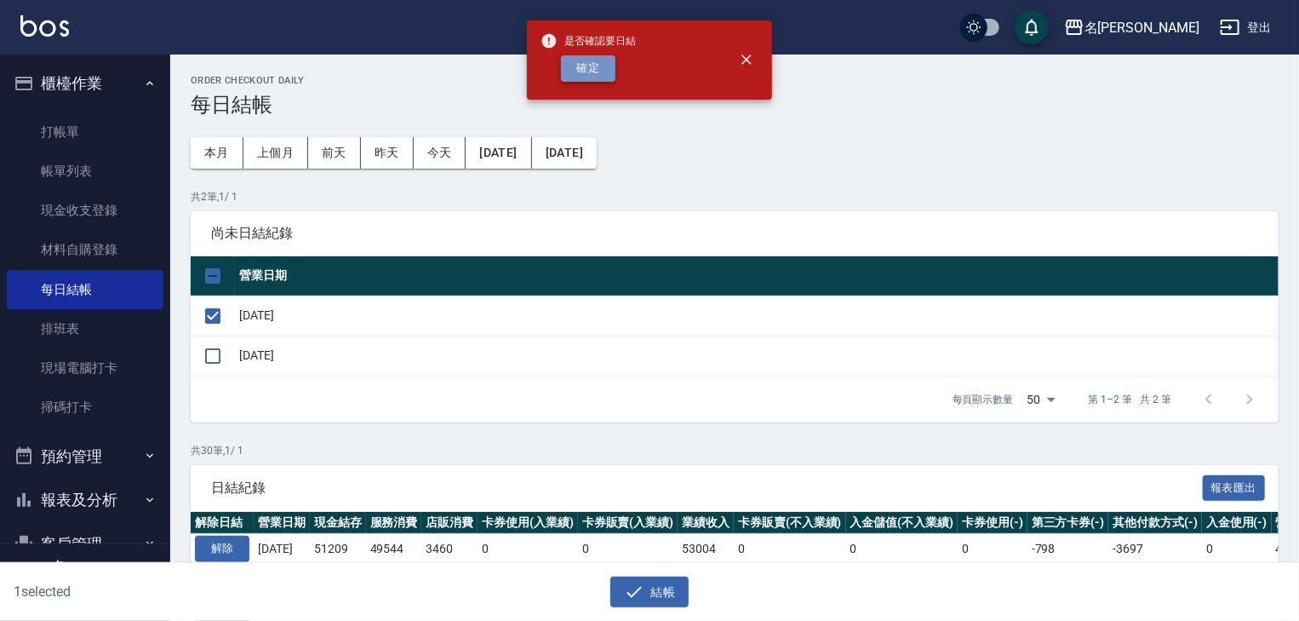
click at [586, 75] on button "確定" at bounding box center [588, 68] width 54 height 26
checkbox input "false"
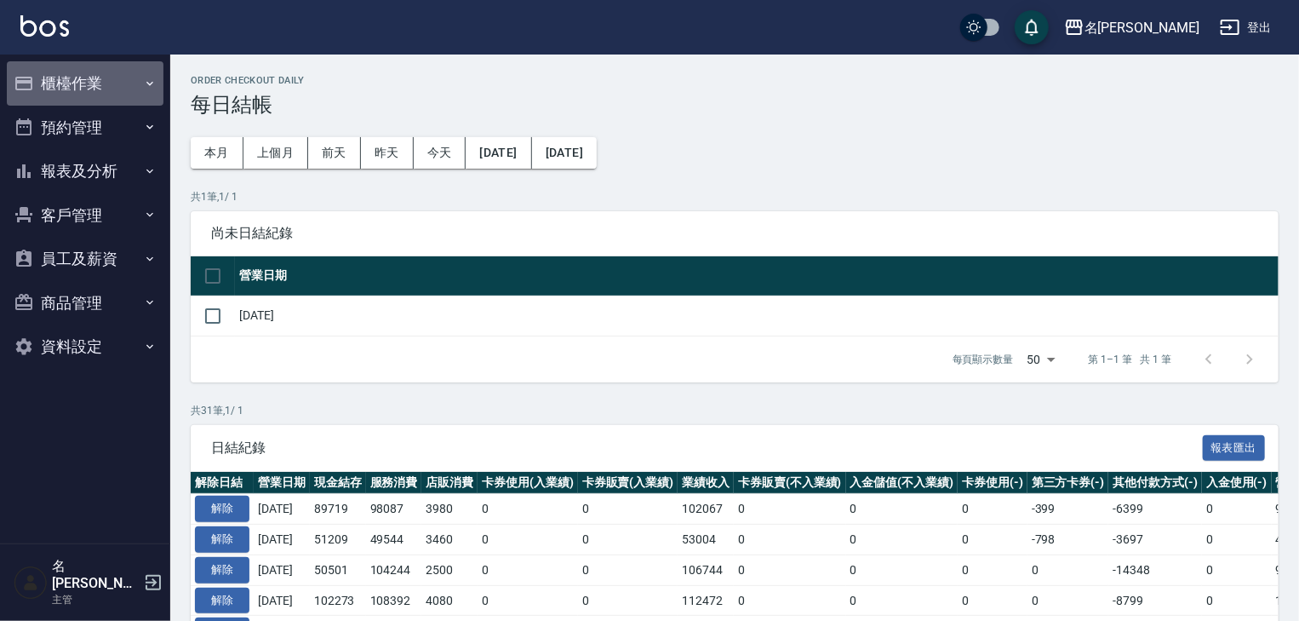
click at [96, 92] on button "櫃檯作業" at bounding box center [85, 83] width 157 height 44
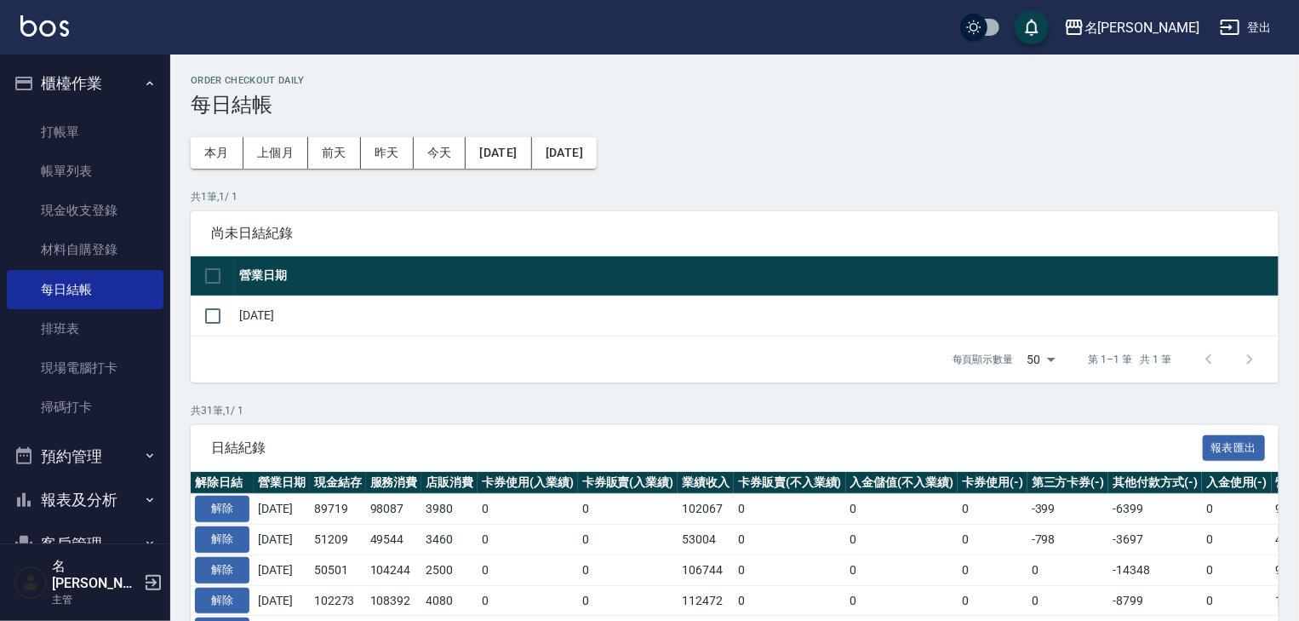
click at [88, 499] on button "報表及分析" at bounding box center [85, 500] width 157 height 44
click at [105, 501] on button "報表及分析" at bounding box center [85, 500] width 157 height 44
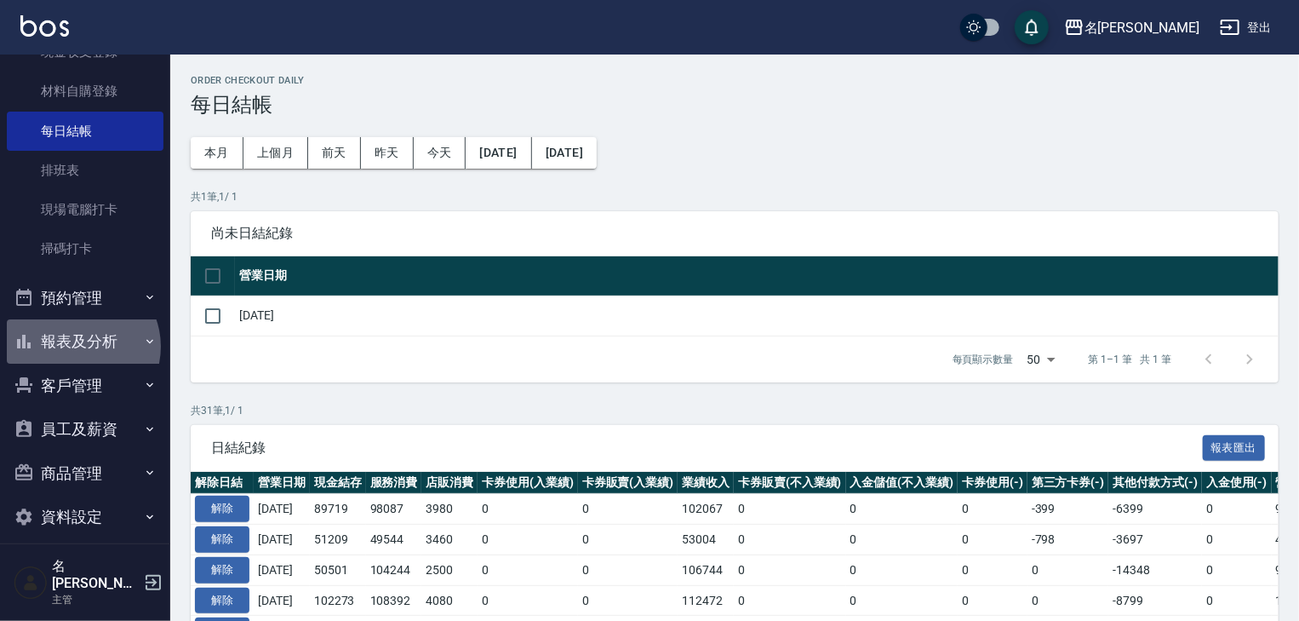
click at [78, 347] on button "報表及分析" at bounding box center [85, 341] width 157 height 44
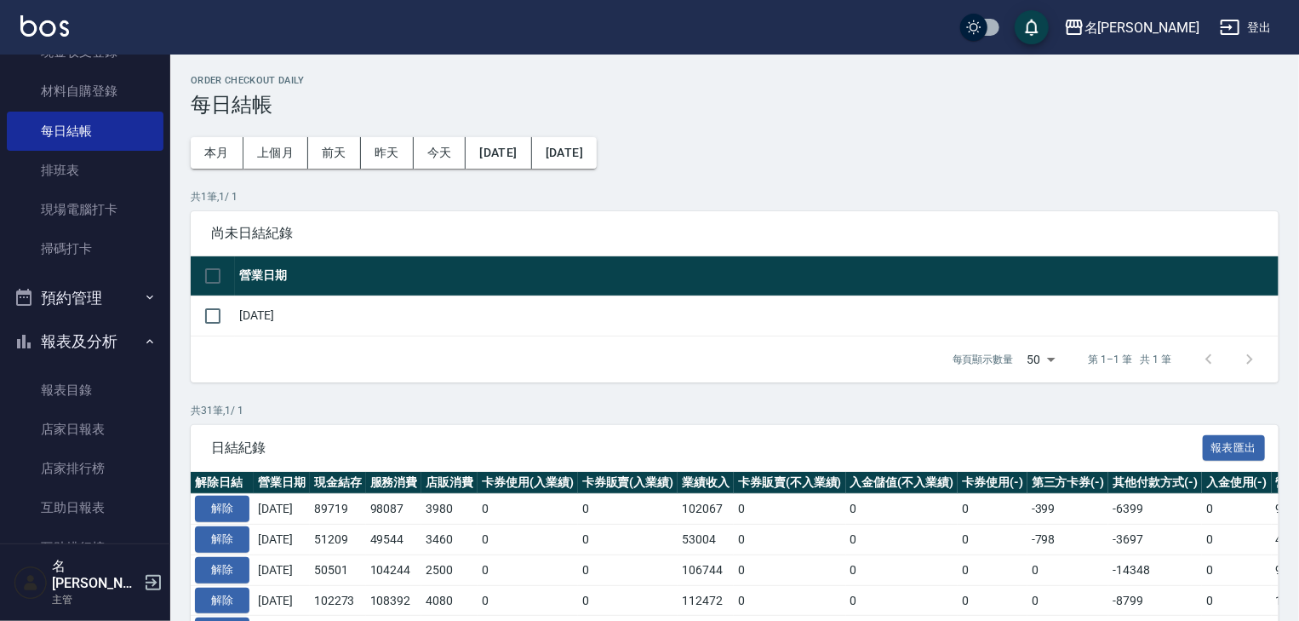
scroll to position [431, 0]
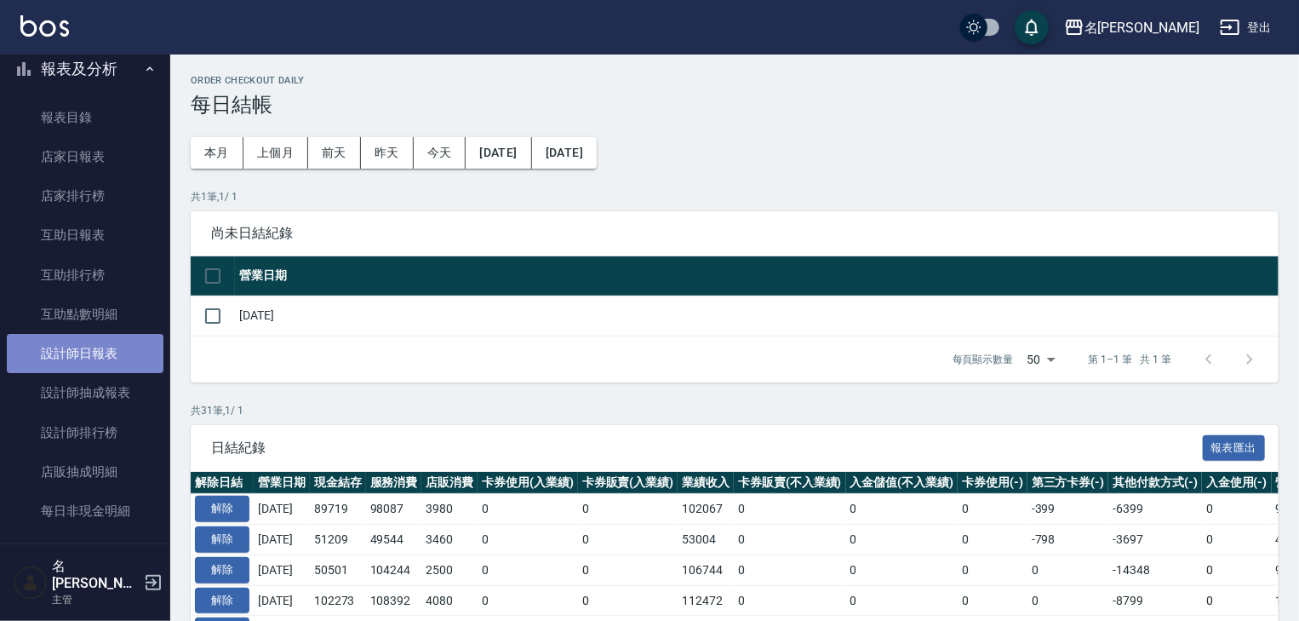
click at [128, 351] on link "設計師日報表" at bounding box center [85, 353] width 157 height 39
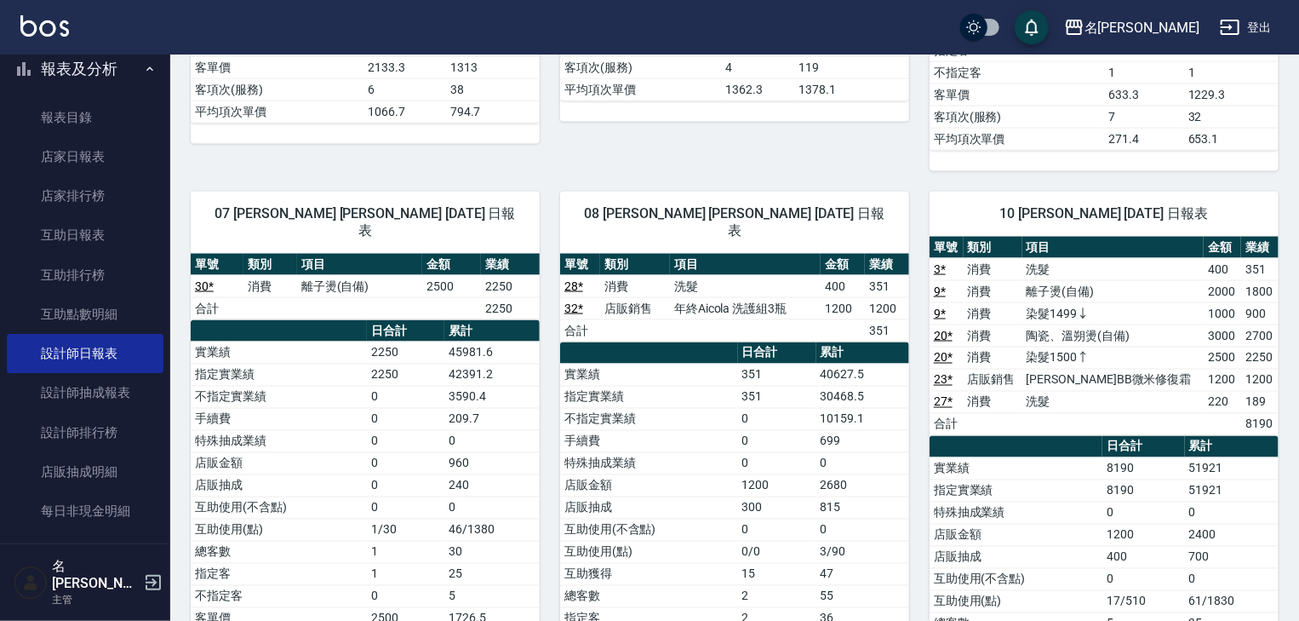
scroll to position [1635, 0]
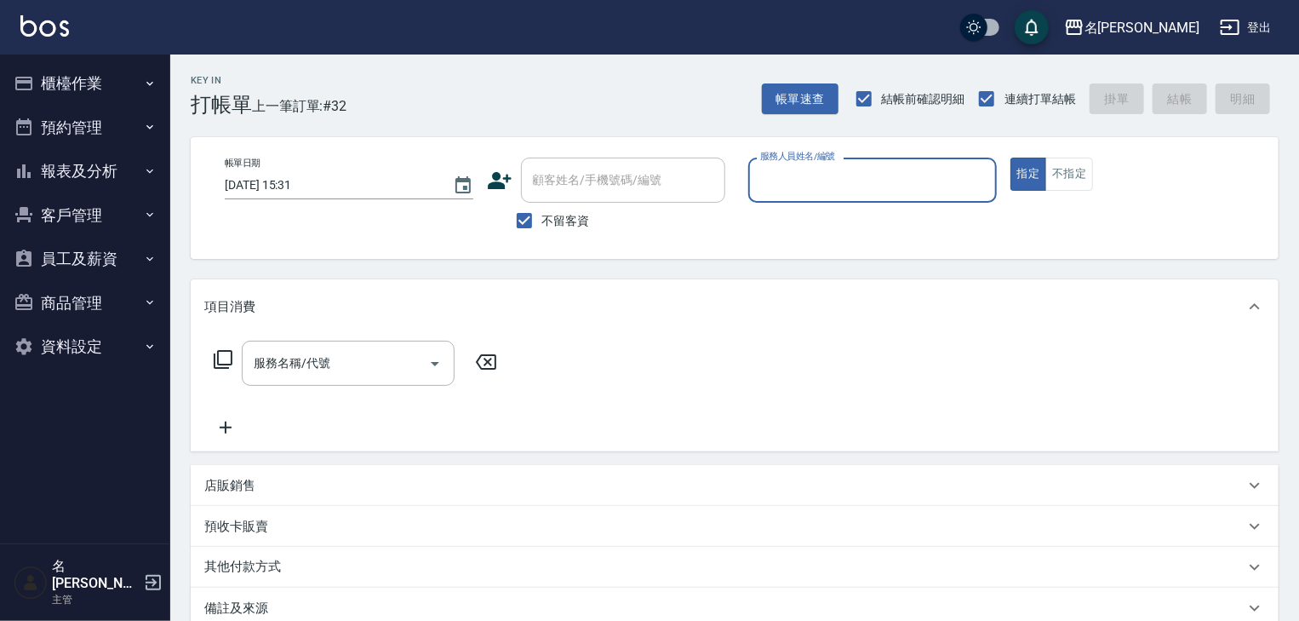
click at [942, 183] on input "服務人員姓名/編號" at bounding box center [872, 180] width 233 height 30
click at [858, 232] on div "王婕宇 -22" at bounding box center [872, 223] width 249 height 28
type input "[PERSON_NAME]-22"
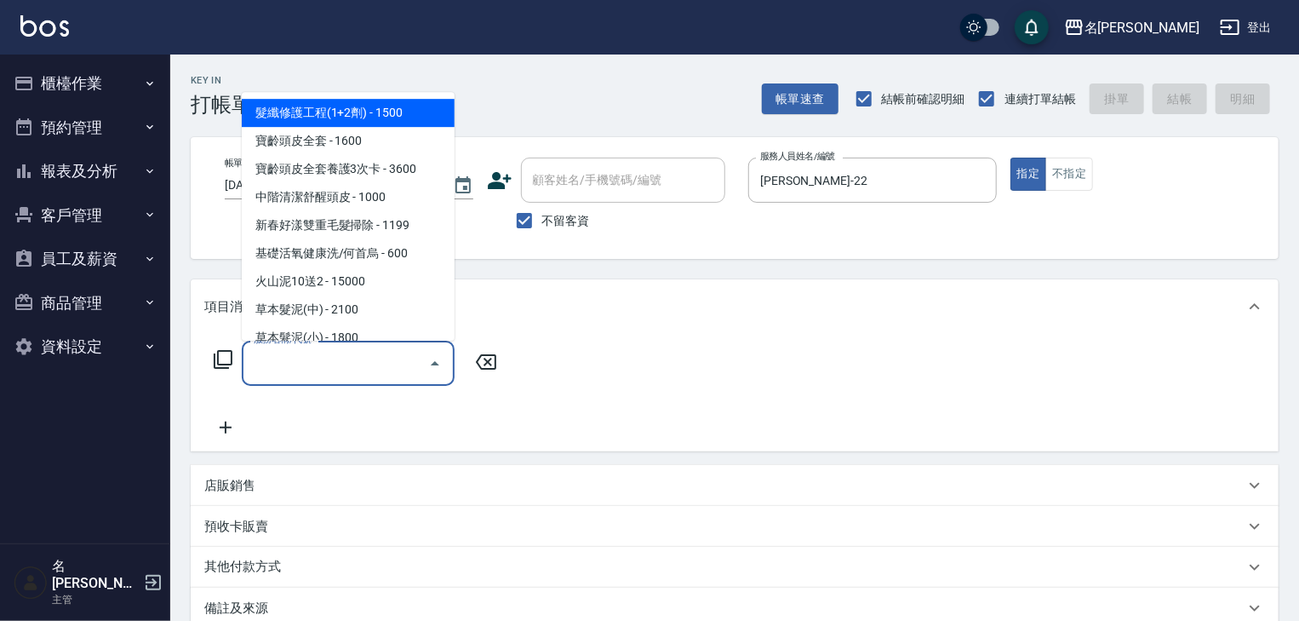
click at [374, 358] on input "服務名稱/代號" at bounding box center [335, 363] width 172 height 30
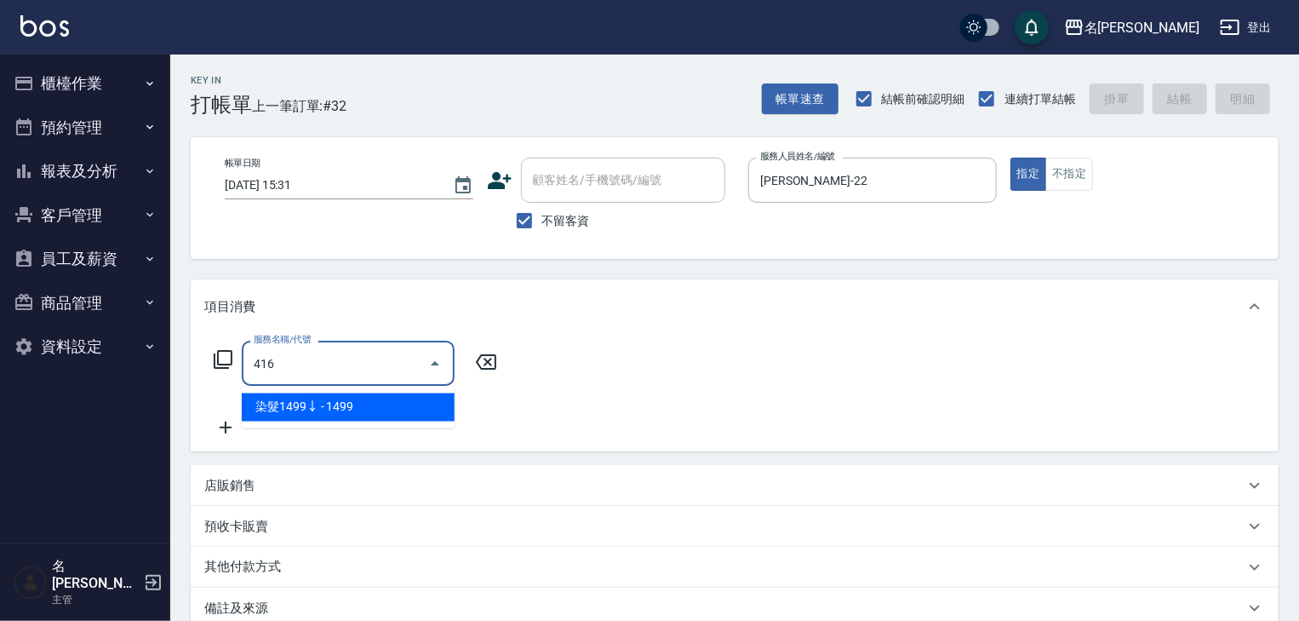
click at [399, 402] on span "染髮1499↓ - 1499" at bounding box center [348, 407] width 213 height 28
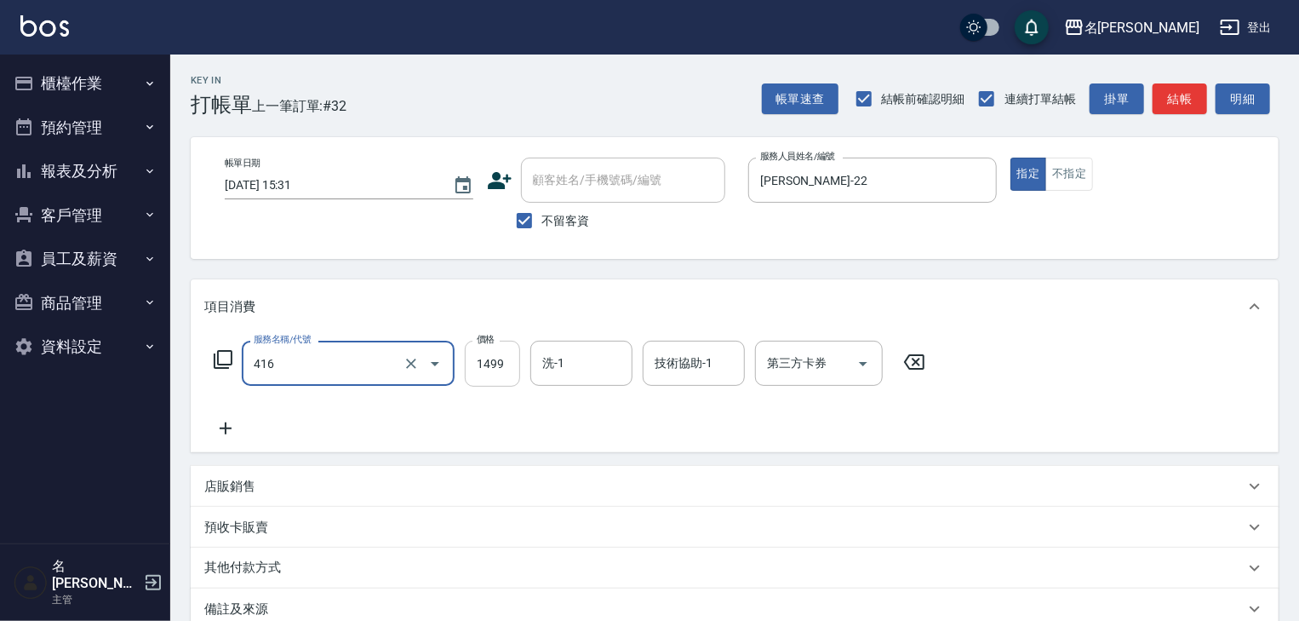
type input "染髮1499↓(416)"
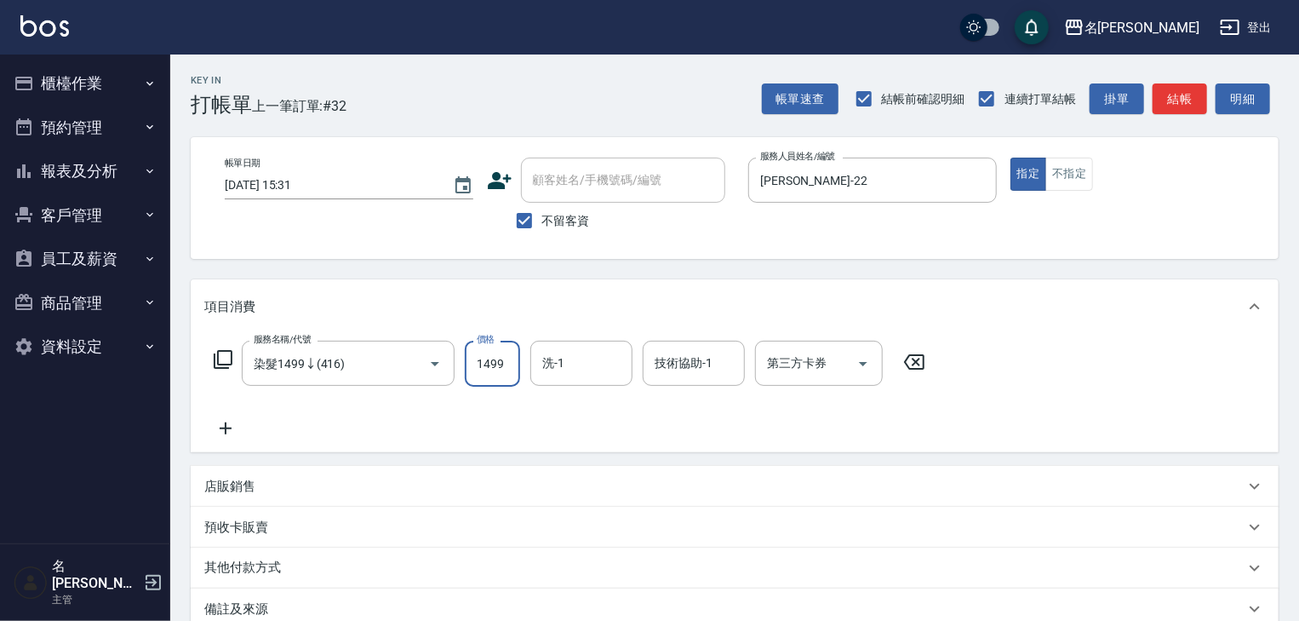
click at [484, 371] on input "1499" at bounding box center [492, 364] width 55 height 46
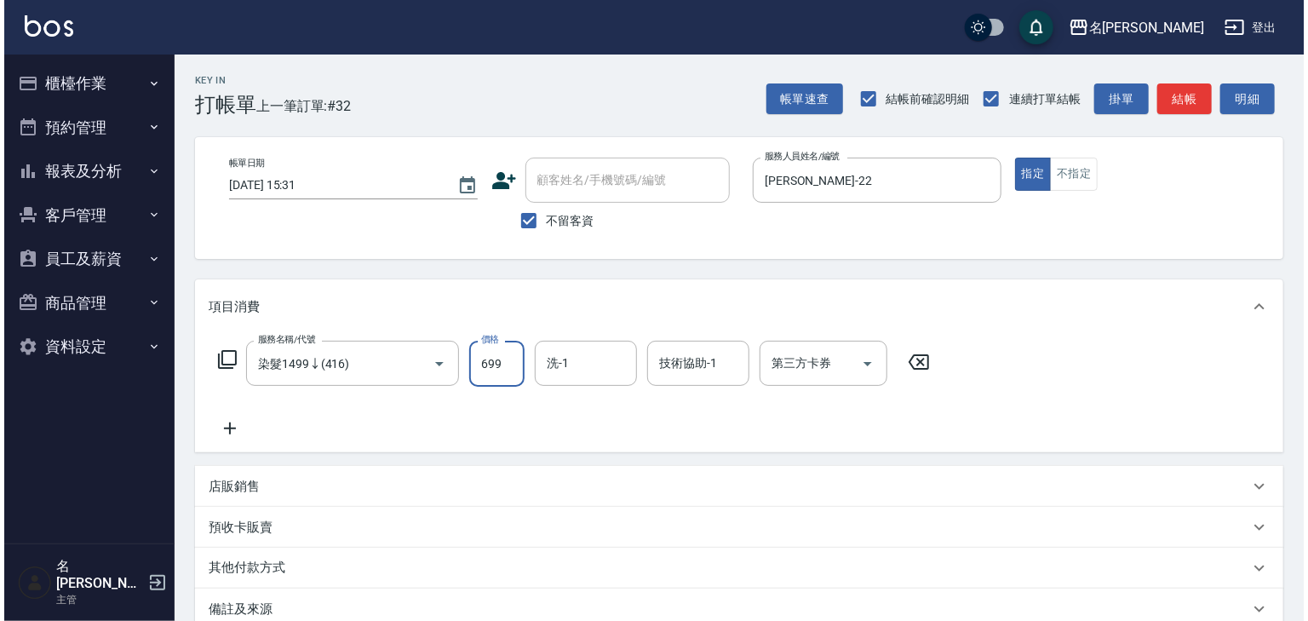
scroll to position [199, 0]
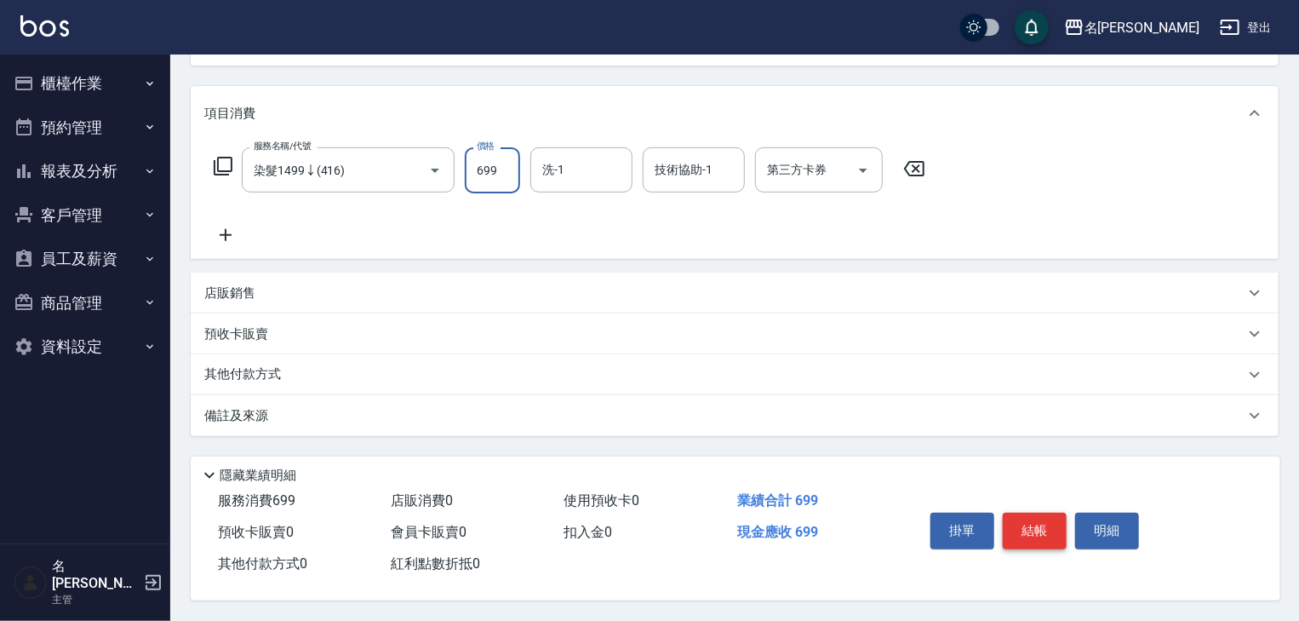
type input "699"
click at [1017, 524] on button "結帳" at bounding box center [1035, 531] width 64 height 36
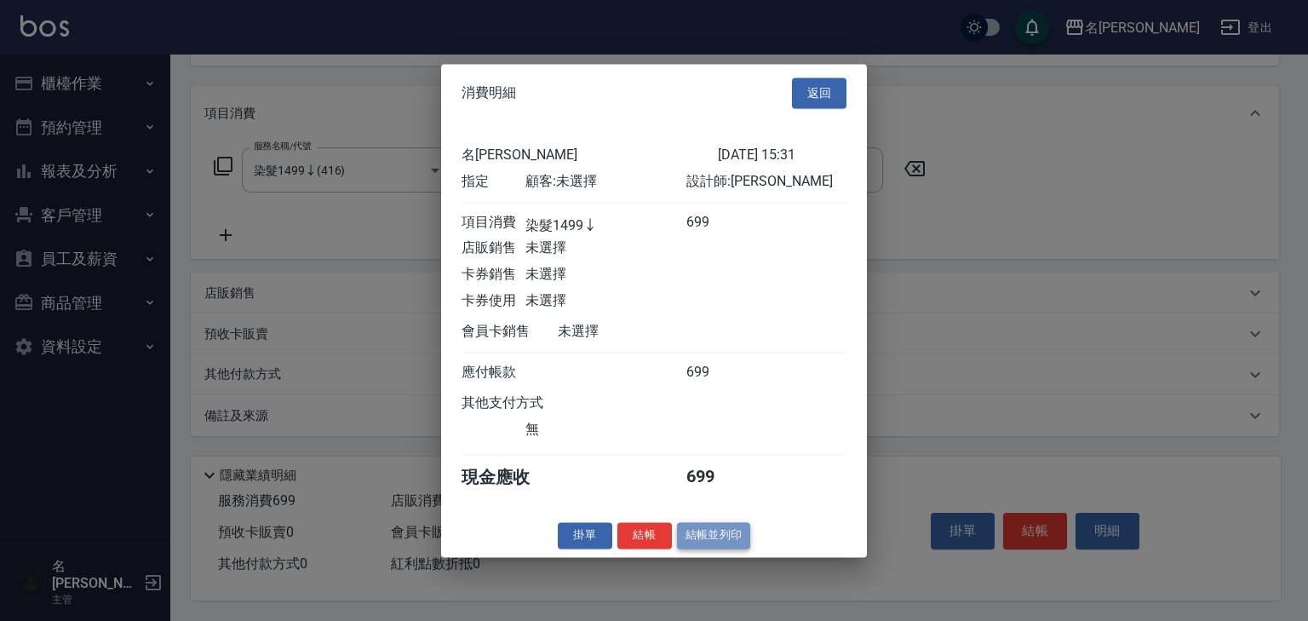
click at [712, 541] on button "結帳並列印" at bounding box center [714, 535] width 74 height 26
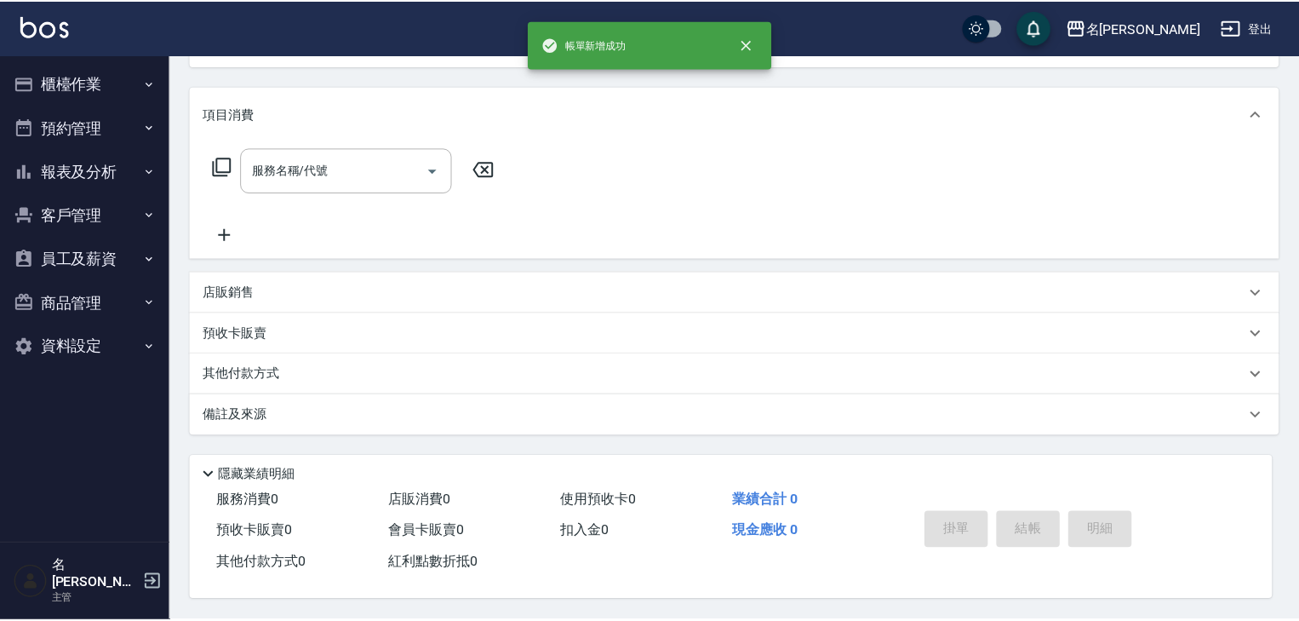
scroll to position [0, 0]
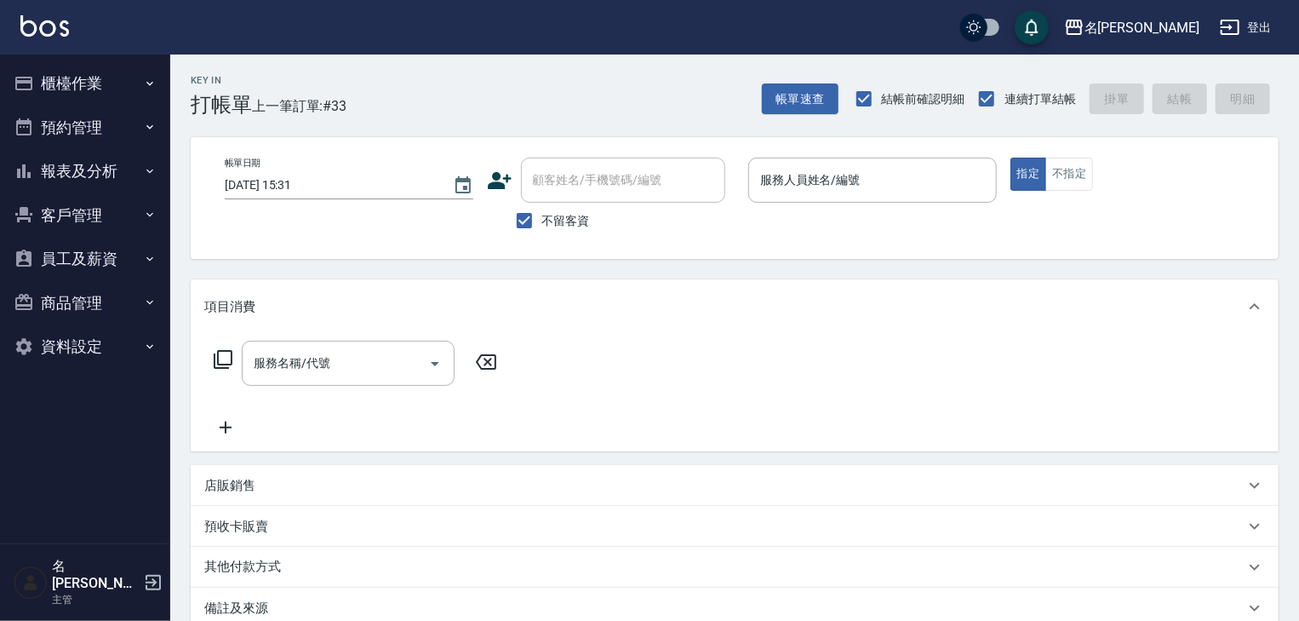
drag, startPoint x: 980, startPoint y: 494, endPoint x: 939, endPoint y: 513, distance: 45.3
drag, startPoint x: 939, startPoint y: 513, endPoint x: 60, endPoint y: 171, distance: 943.7
click at [60, 171] on button "報表及分析" at bounding box center [85, 171] width 157 height 44
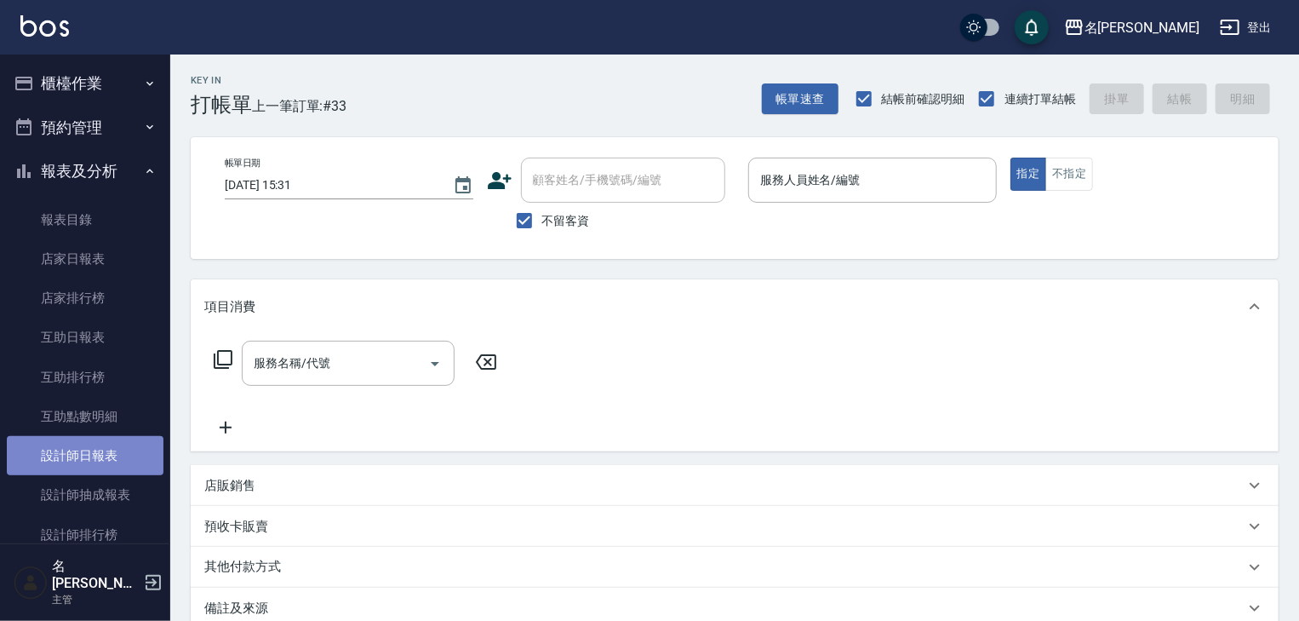
click at [128, 439] on link "設計師日報表" at bounding box center [85, 455] width 157 height 39
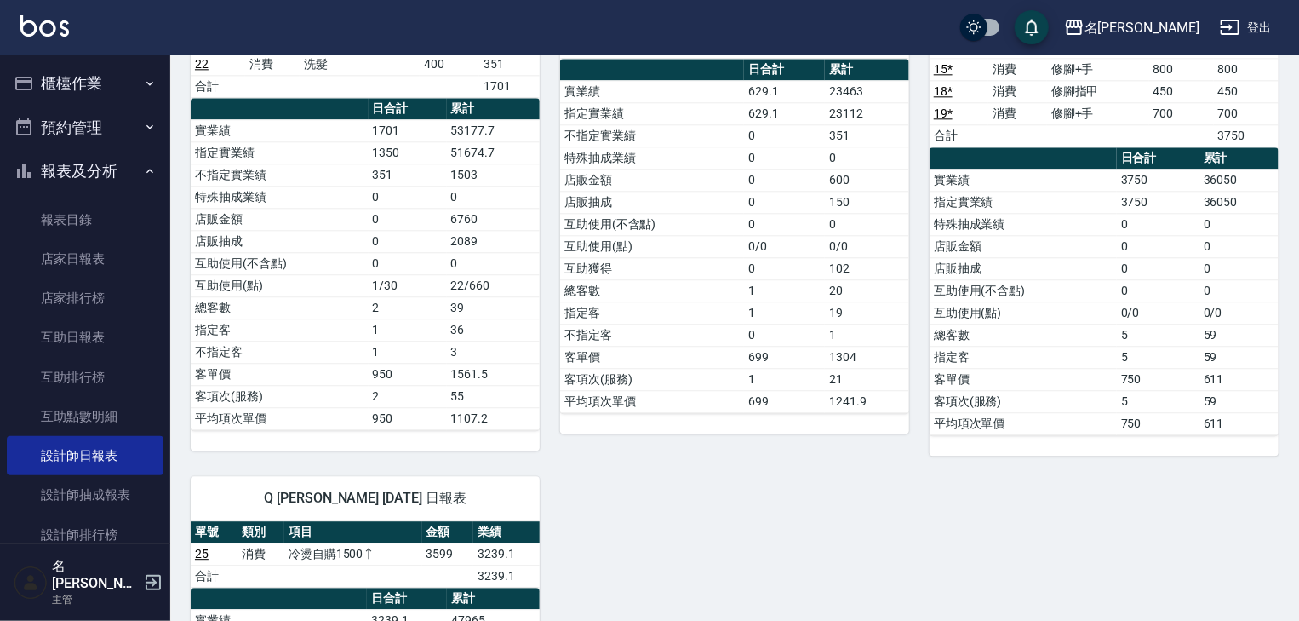
scroll to position [1725, 0]
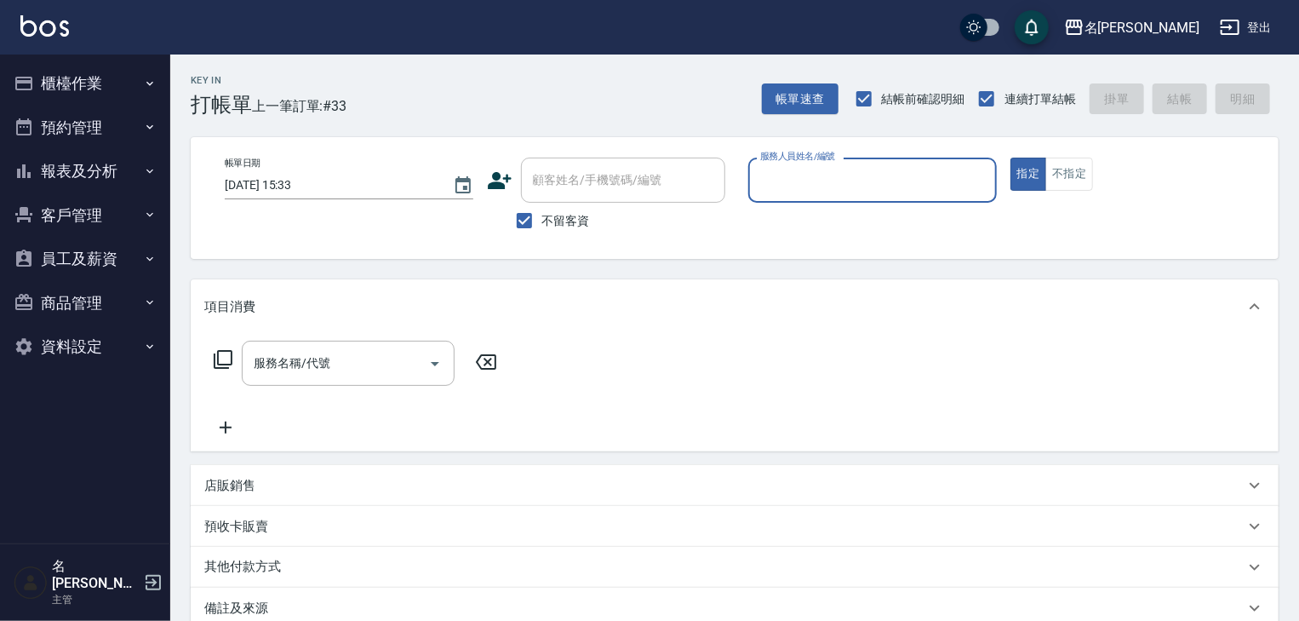
click at [811, 175] on input "服務人員姓名/編號" at bounding box center [872, 180] width 233 height 30
click at [815, 215] on span "黃于瑄 -09" at bounding box center [788, 224] width 53 height 18
type input "黃于瑄-09"
click at [326, 355] on input "服務名稱/代號" at bounding box center [335, 363] width 172 height 30
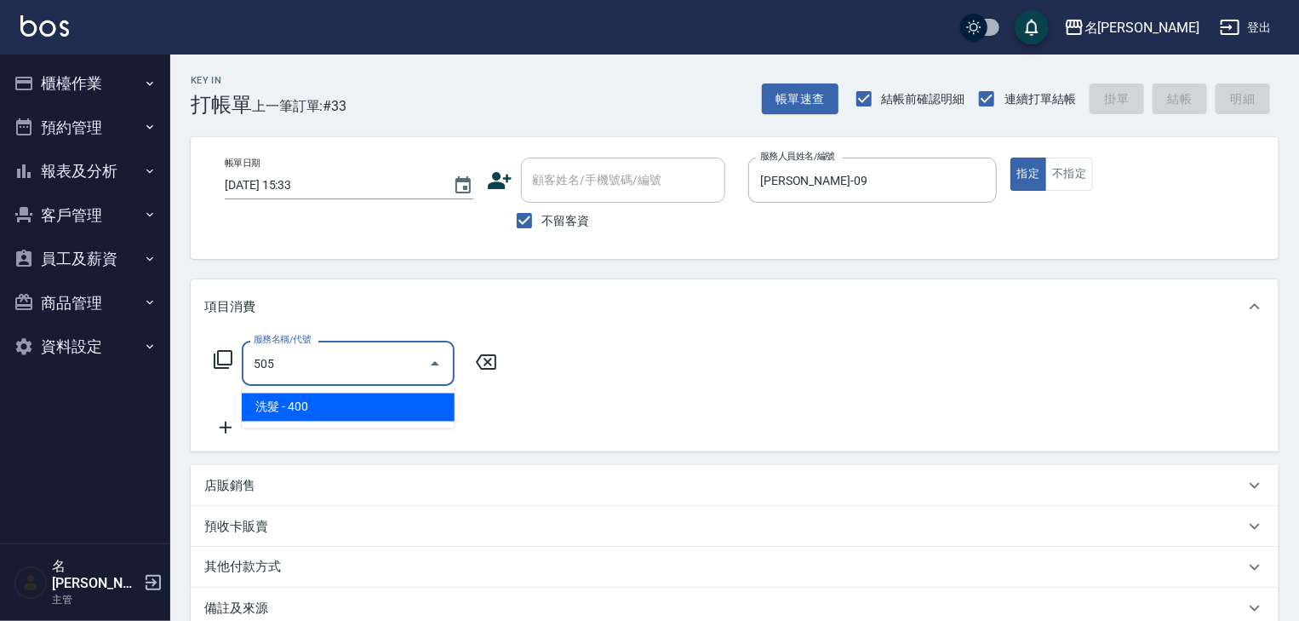
click at [376, 407] on span "洗髮 - 400" at bounding box center [348, 407] width 213 height 28
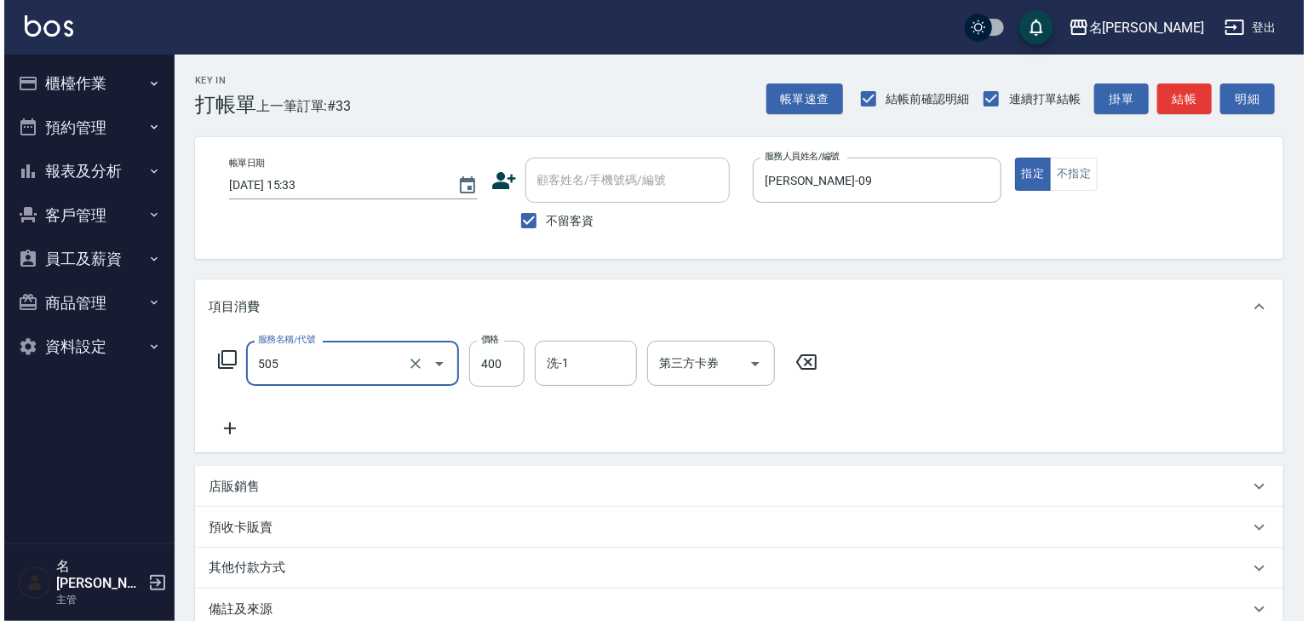
scroll to position [199, 0]
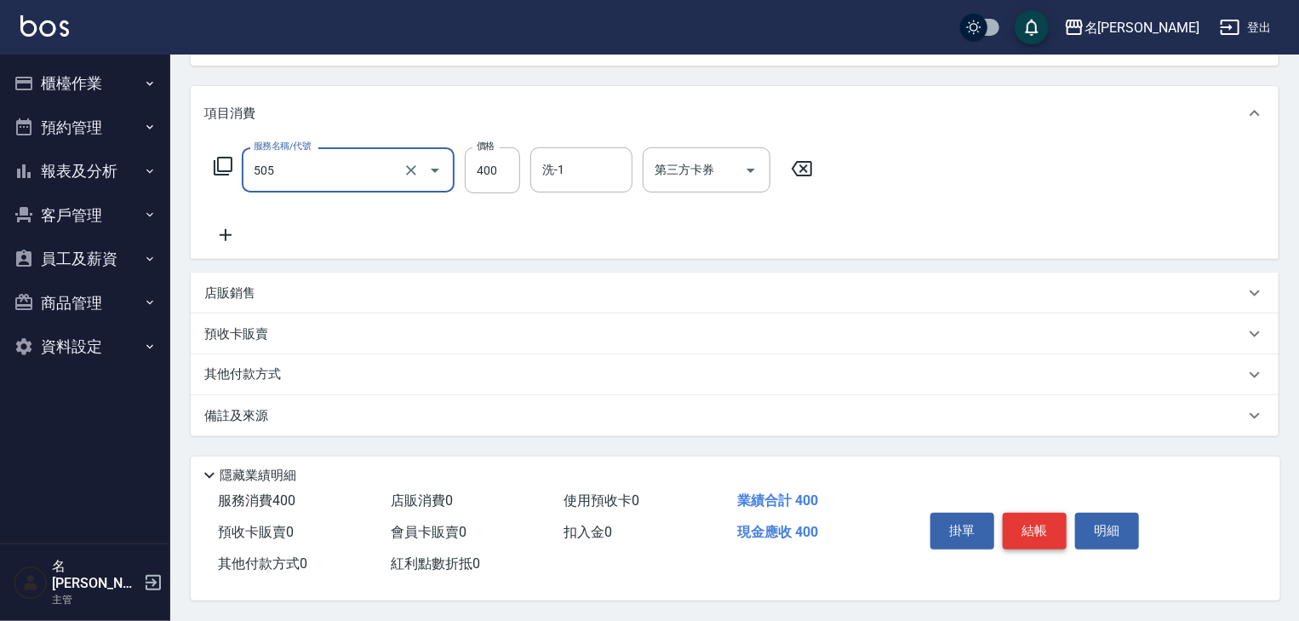
type input "洗髮(505)"
click at [1018, 519] on button "結帳" at bounding box center [1035, 531] width 64 height 36
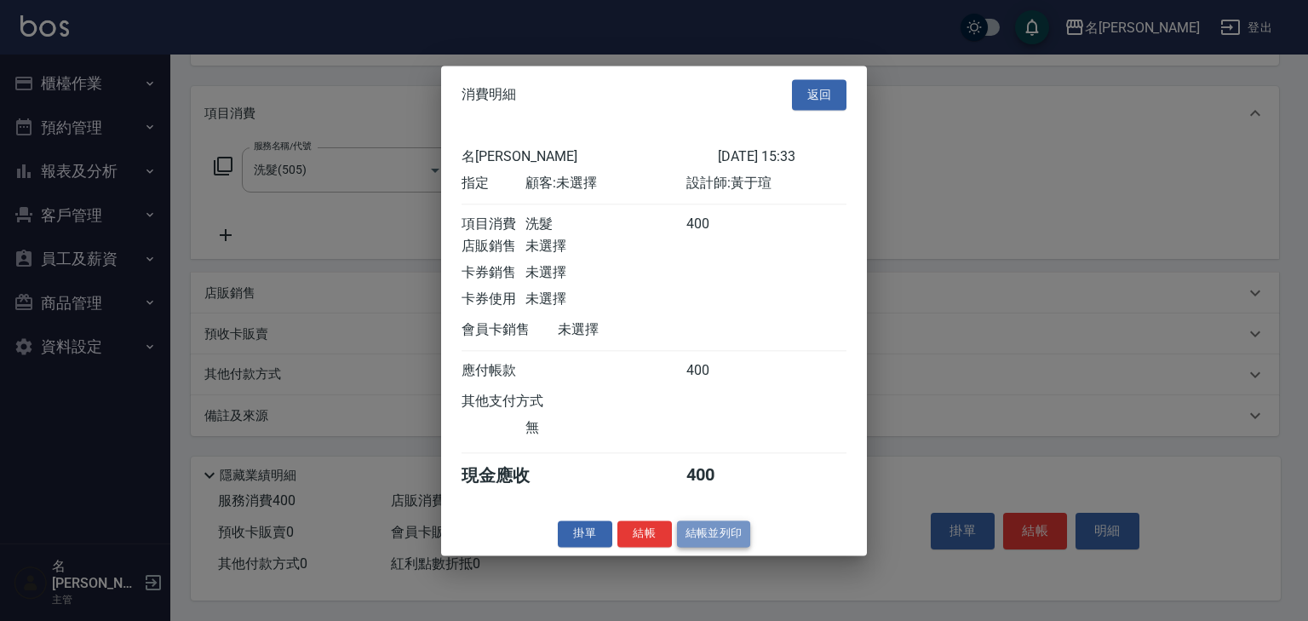
click at [726, 541] on button "結帳並列印" at bounding box center [714, 533] width 74 height 26
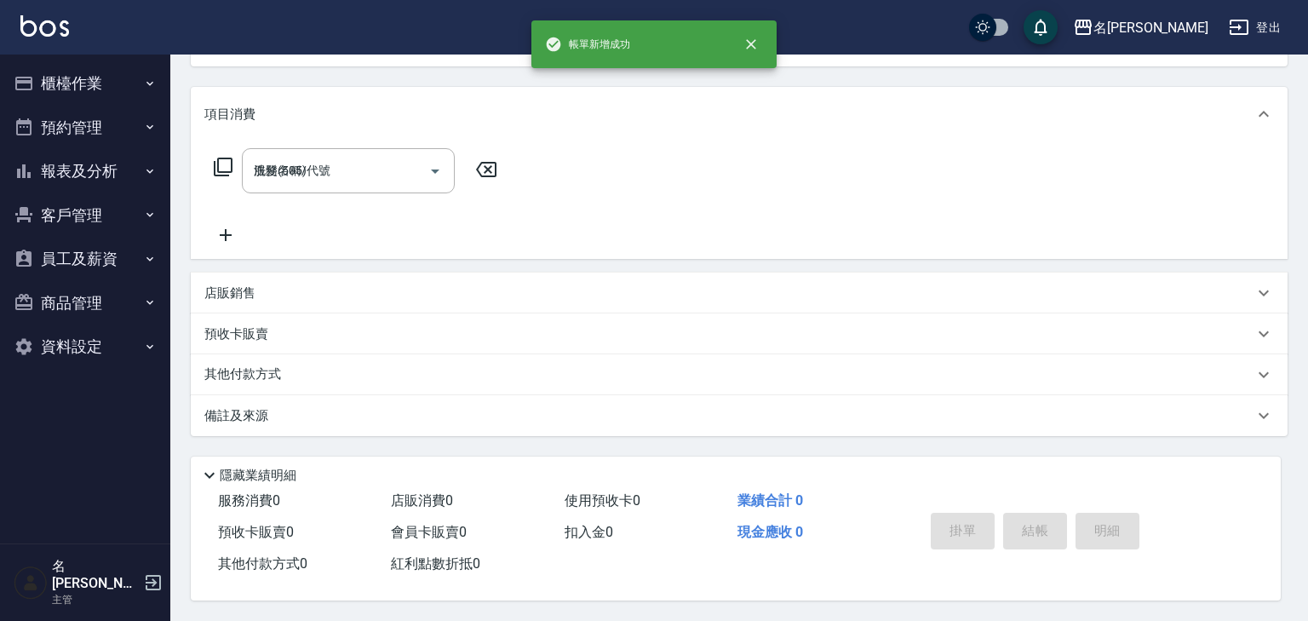
type input "2025/09/13 15:43"
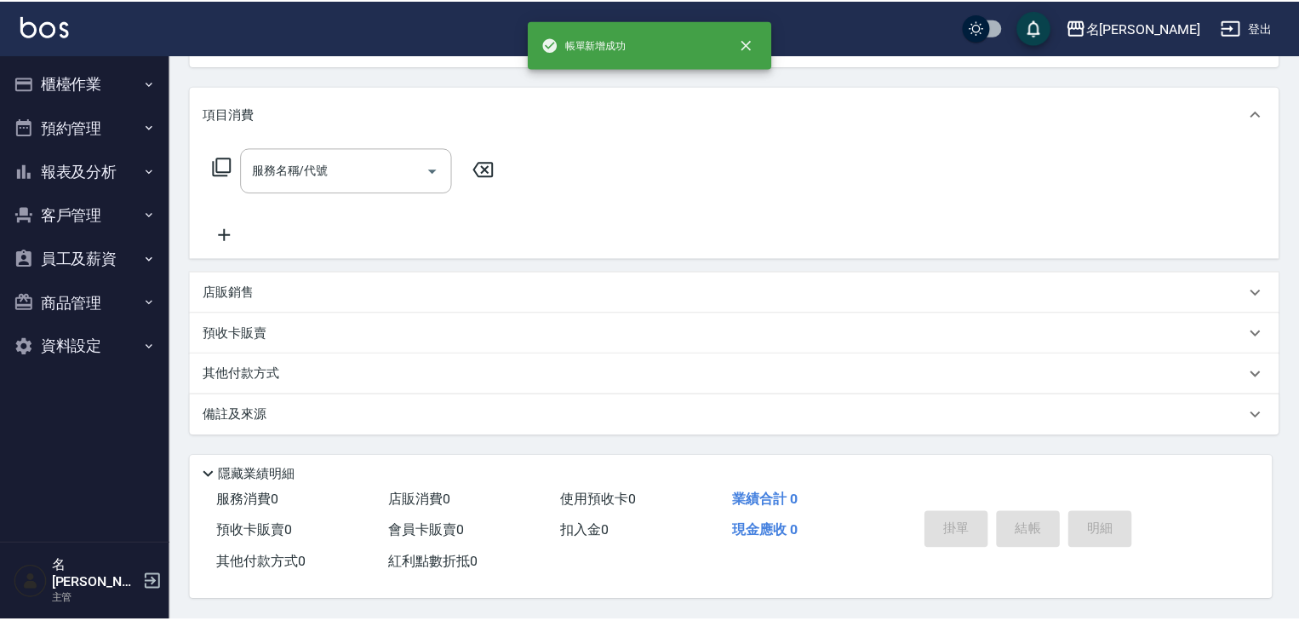
scroll to position [0, 0]
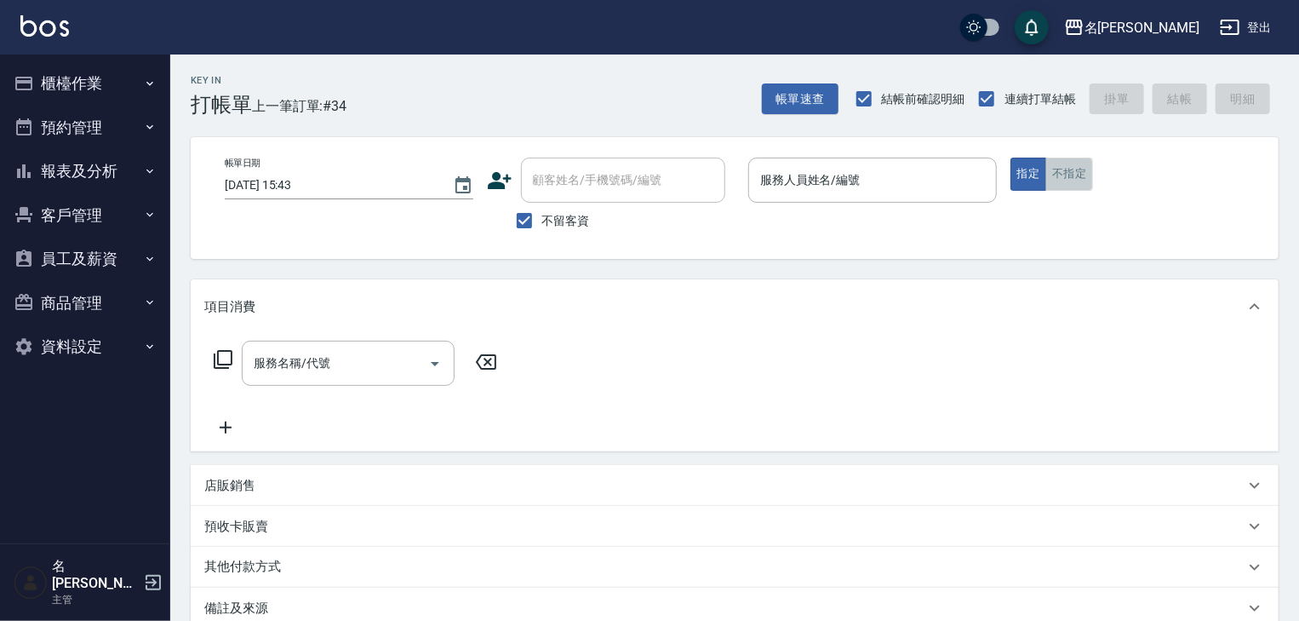
click at [1078, 169] on button "不指定" at bounding box center [1069, 174] width 48 height 33
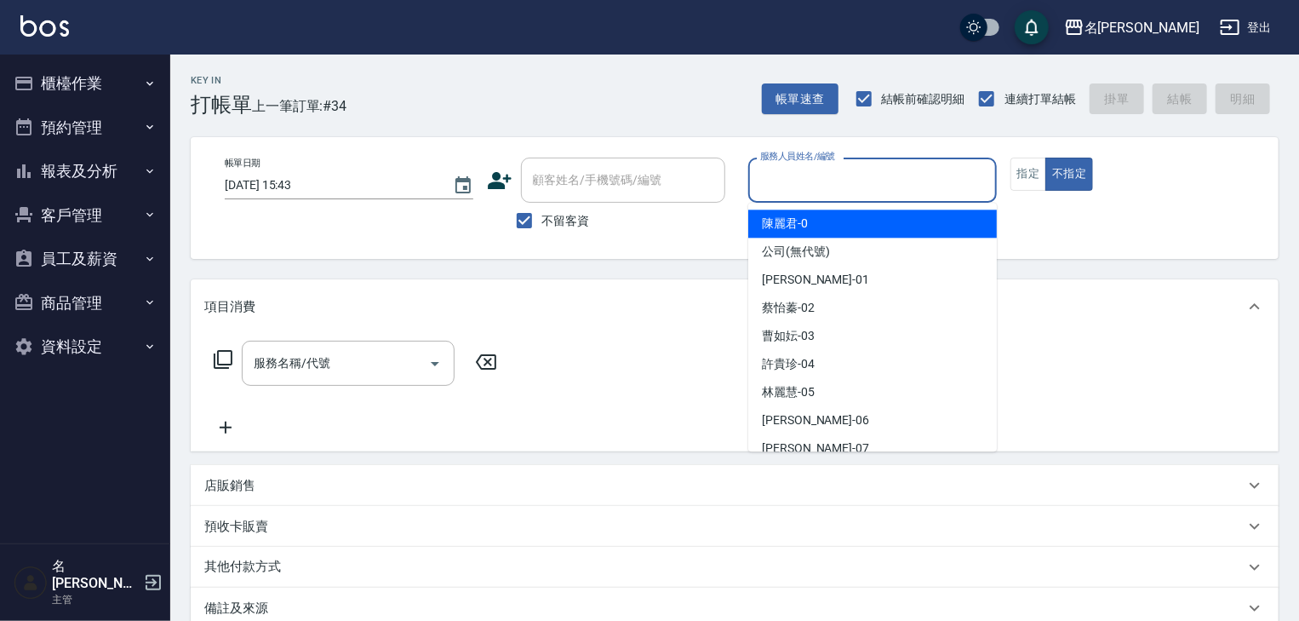
click at [946, 186] on input "服務人員姓名/編號" at bounding box center [872, 180] width 233 height 30
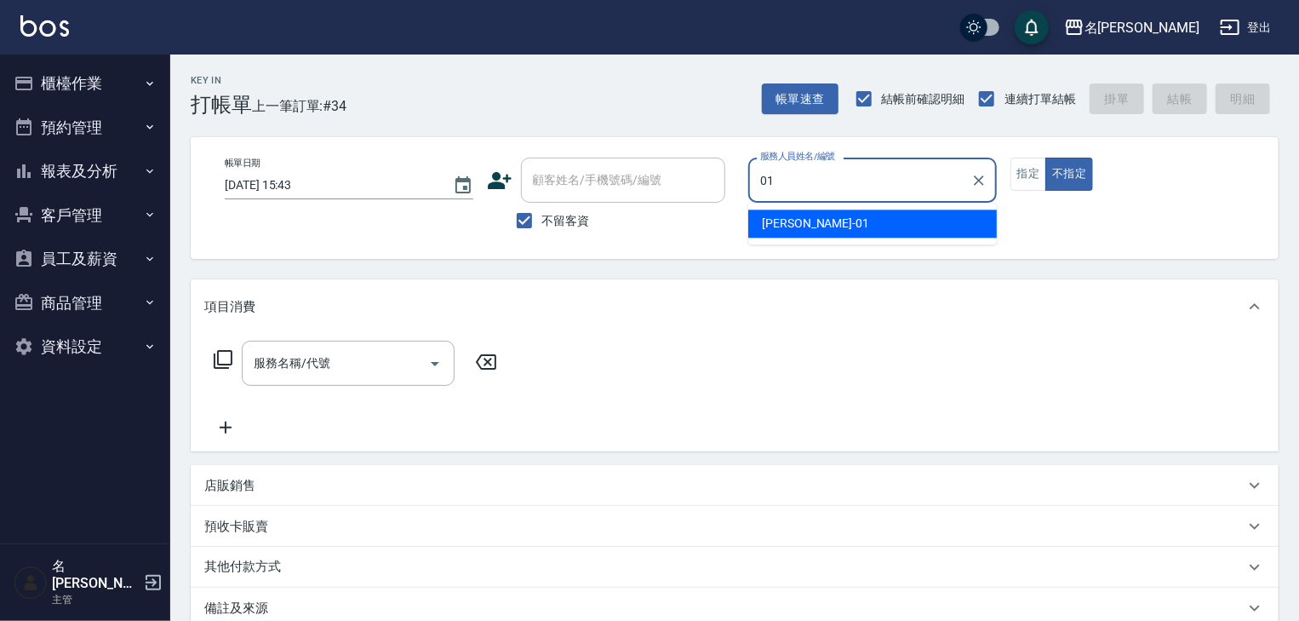
click at [811, 221] on span "[PERSON_NAME] -01" at bounding box center [815, 224] width 107 height 18
type input "[PERSON_NAME]-01"
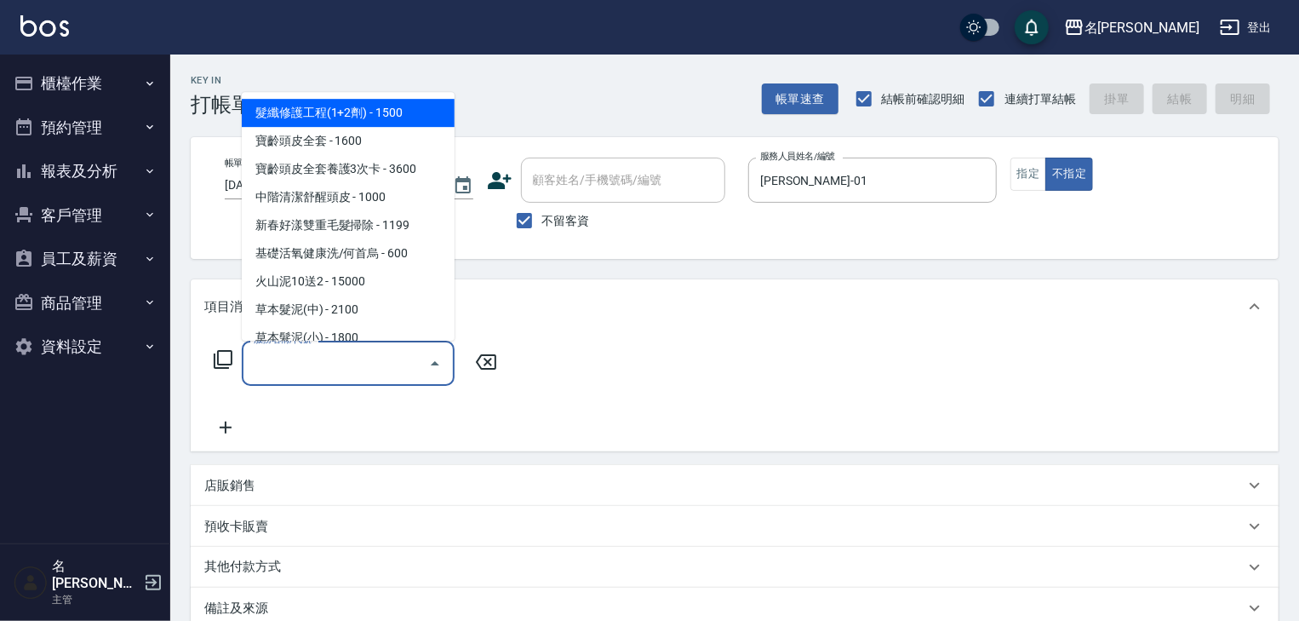
click at [351, 356] on input "服務名稱/代號" at bounding box center [335, 363] width 172 height 30
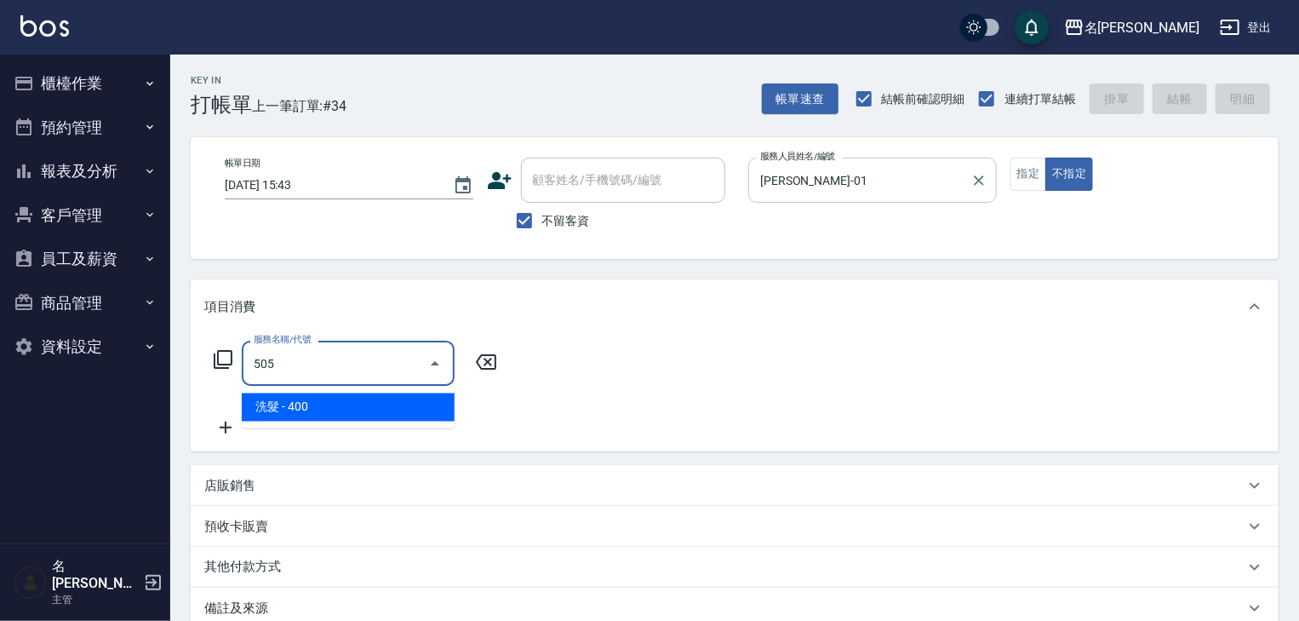
click at [968, 172] on div at bounding box center [978, 180] width 22 height 45
type input "505"
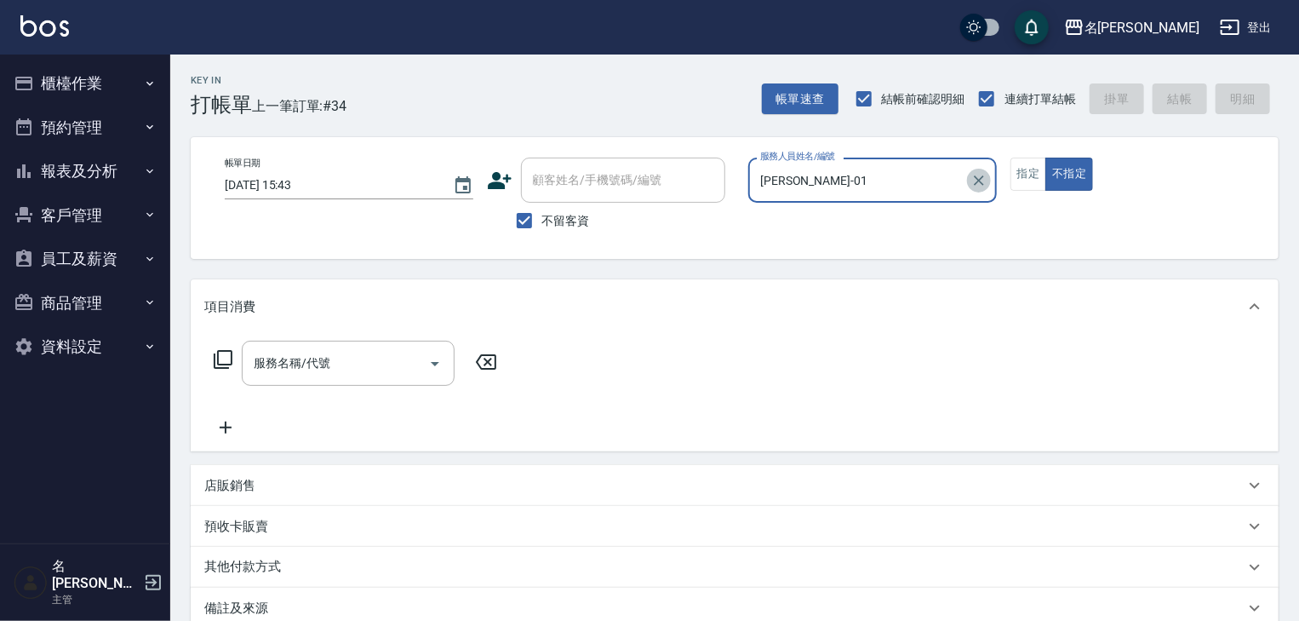
click at [971, 176] on icon "Clear" at bounding box center [979, 180] width 17 height 17
click at [1068, 175] on button "不指定" at bounding box center [1069, 174] width 48 height 33
click at [870, 189] on input "服務人員姓名/編號" at bounding box center [872, 180] width 233 height 30
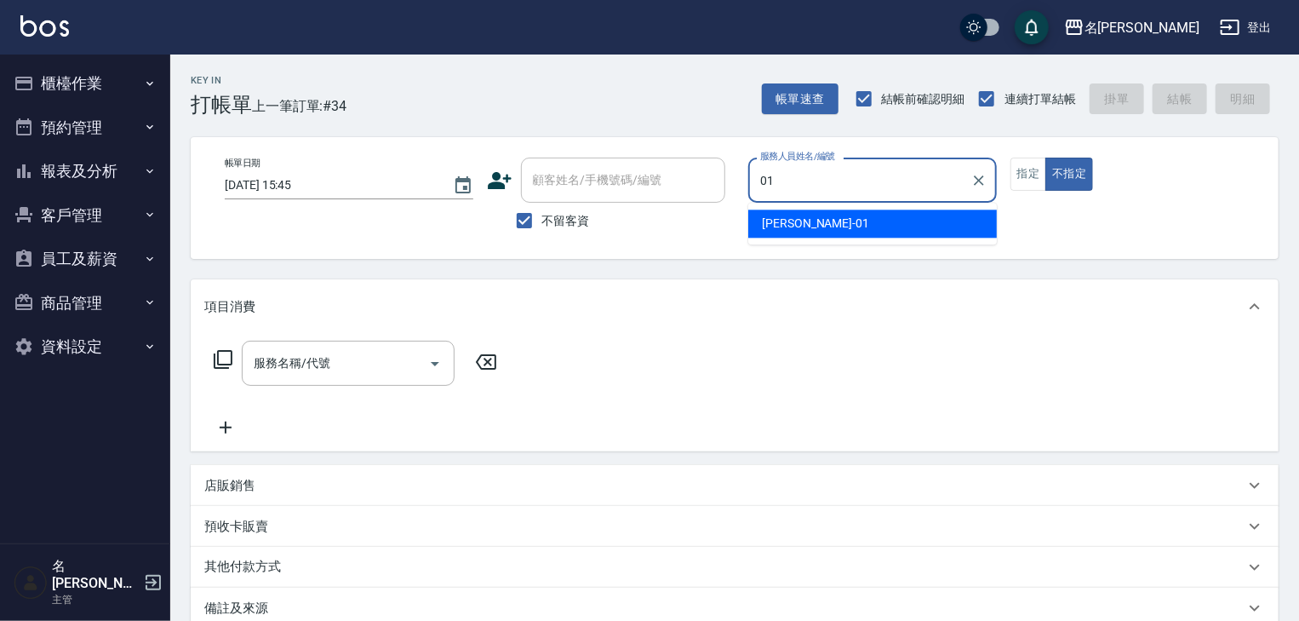
click at [809, 223] on span "[PERSON_NAME] -01" at bounding box center [815, 224] width 107 height 18
type input "[PERSON_NAME]-01"
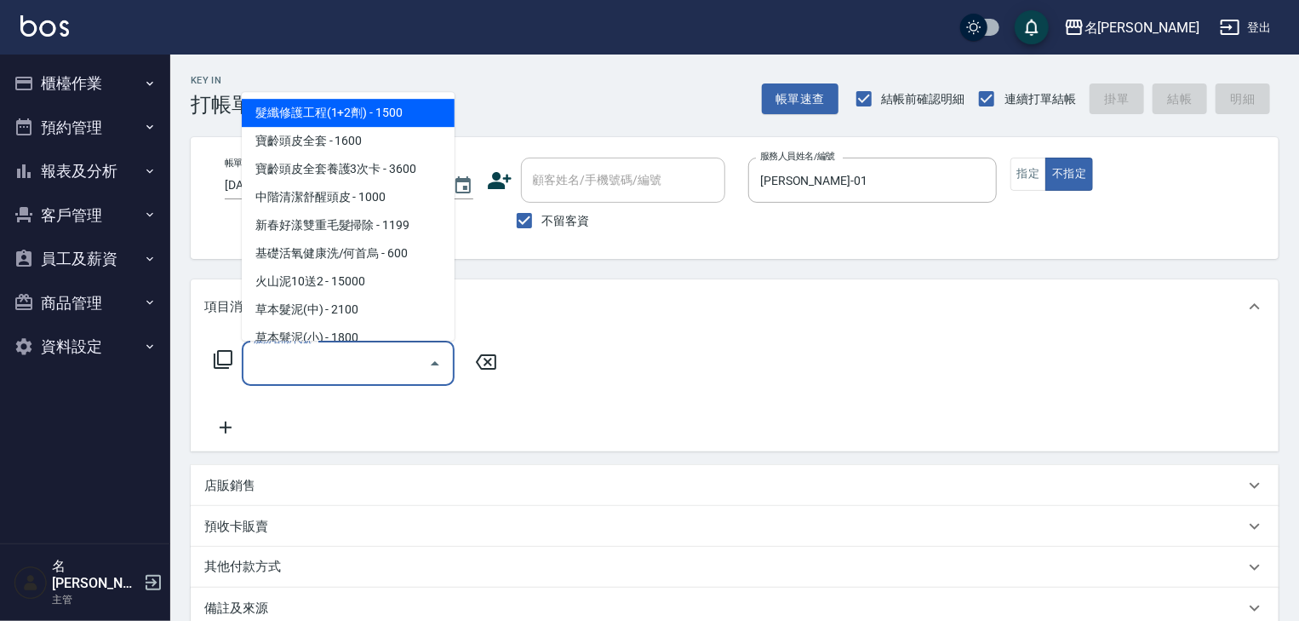
click at [361, 365] on input "服務名稱/代號" at bounding box center [335, 363] width 172 height 30
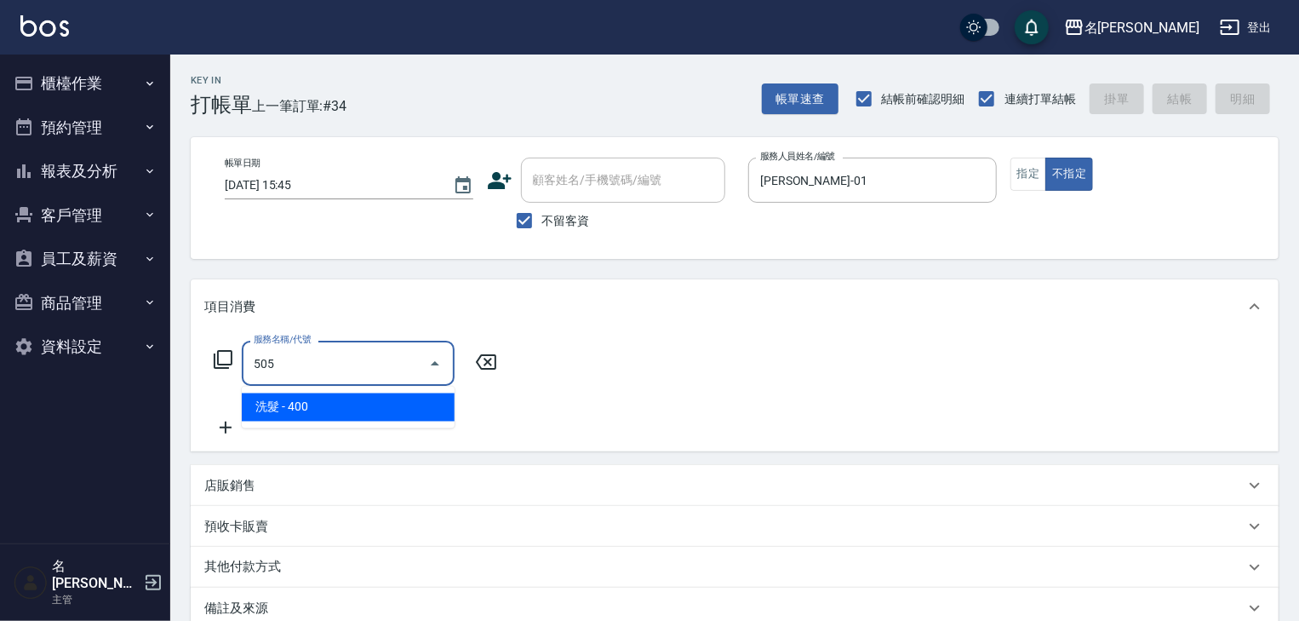
click at [398, 397] on span "洗髮 - 400" at bounding box center [348, 407] width 213 height 28
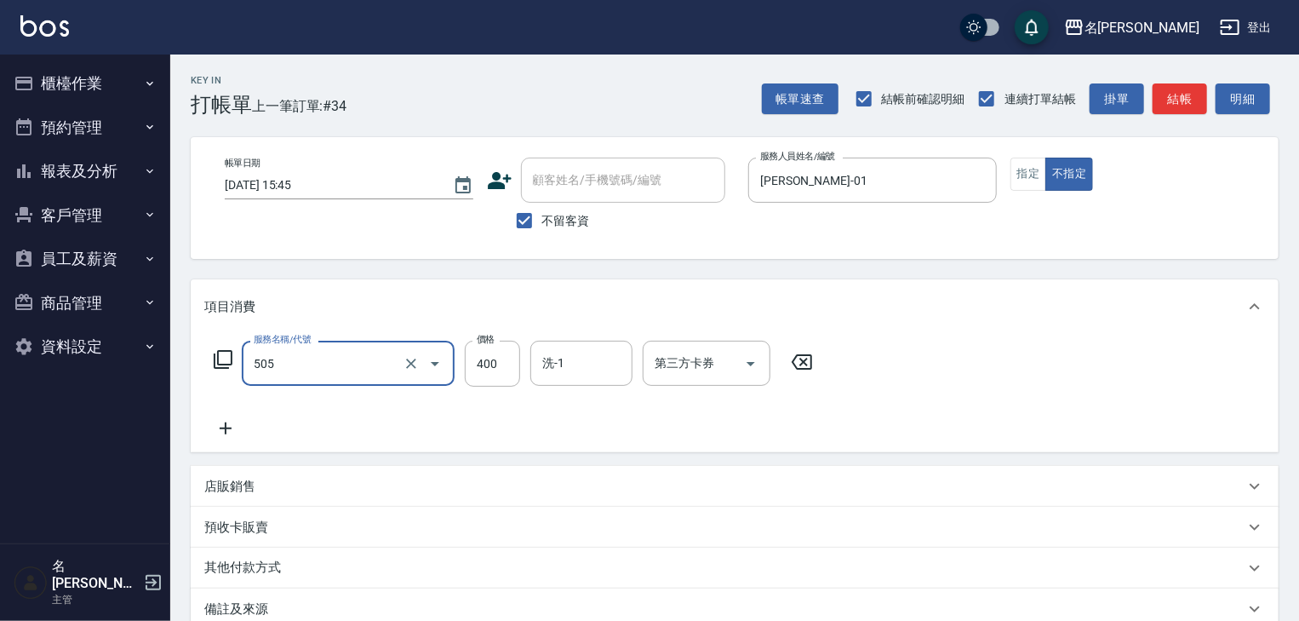
type input "洗髮(505)"
click at [234, 429] on icon at bounding box center [225, 428] width 43 height 20
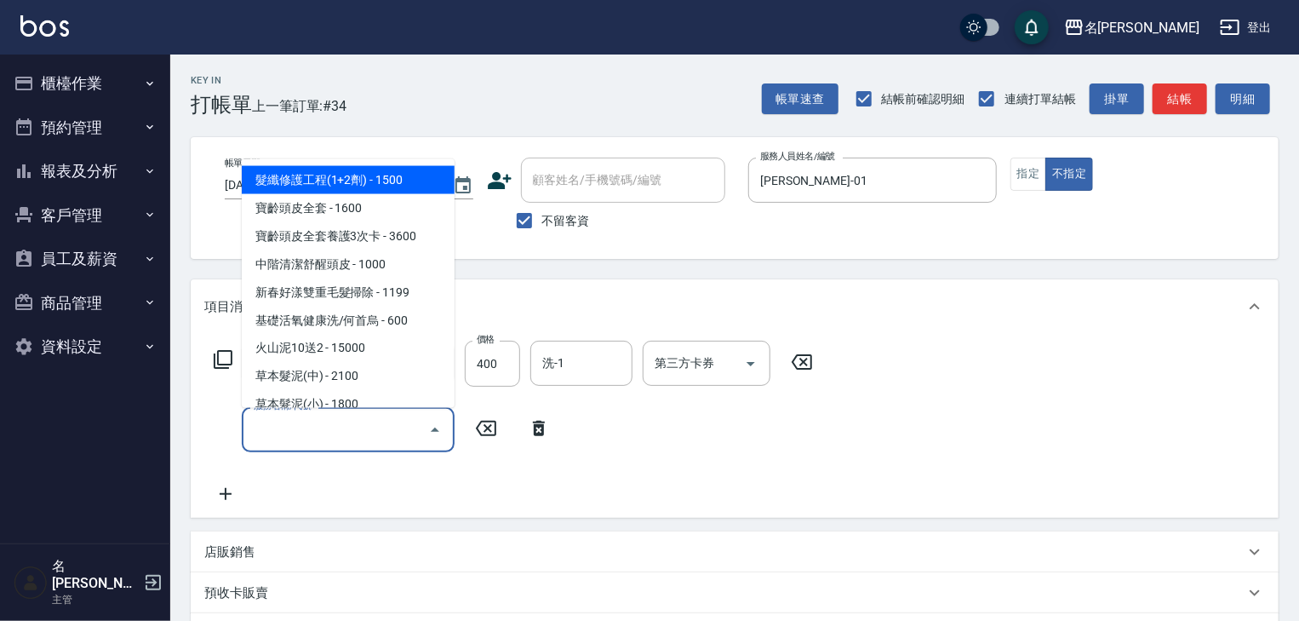
click at [287, 437] on input "服務名稱/代號" at bounding box center [335, 430] width 172 height 30
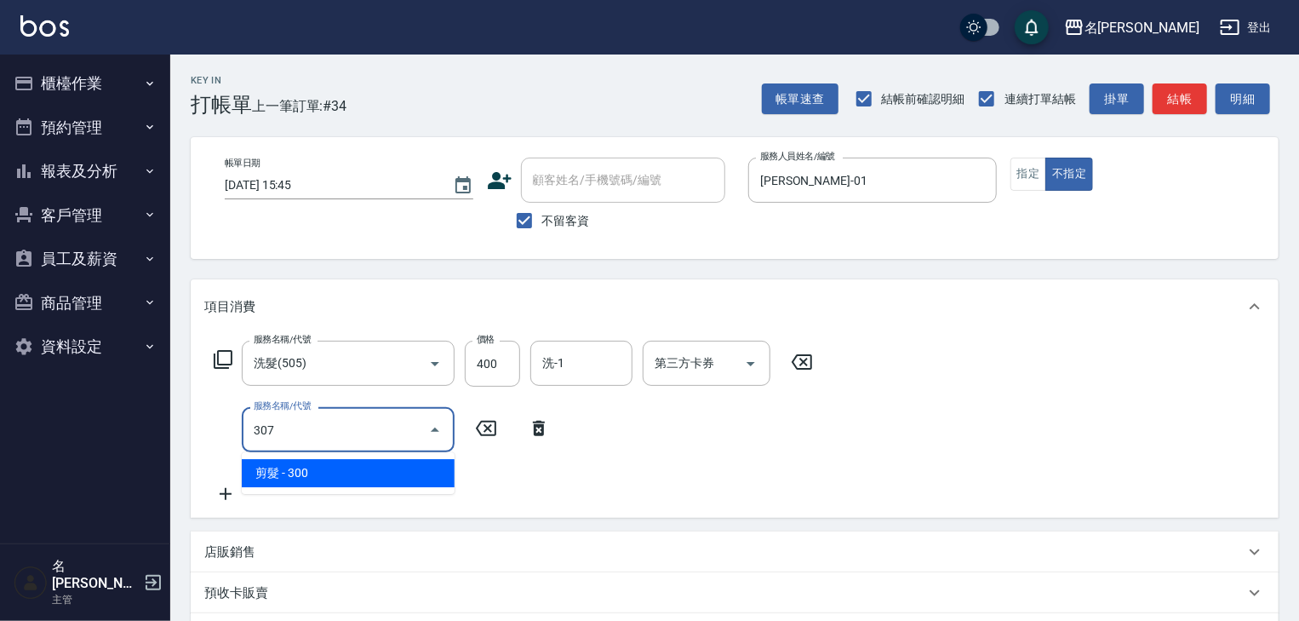
click at [345, 467] on span "剪髮 - 300" at bounding box center [348, 473] width 213 height 28
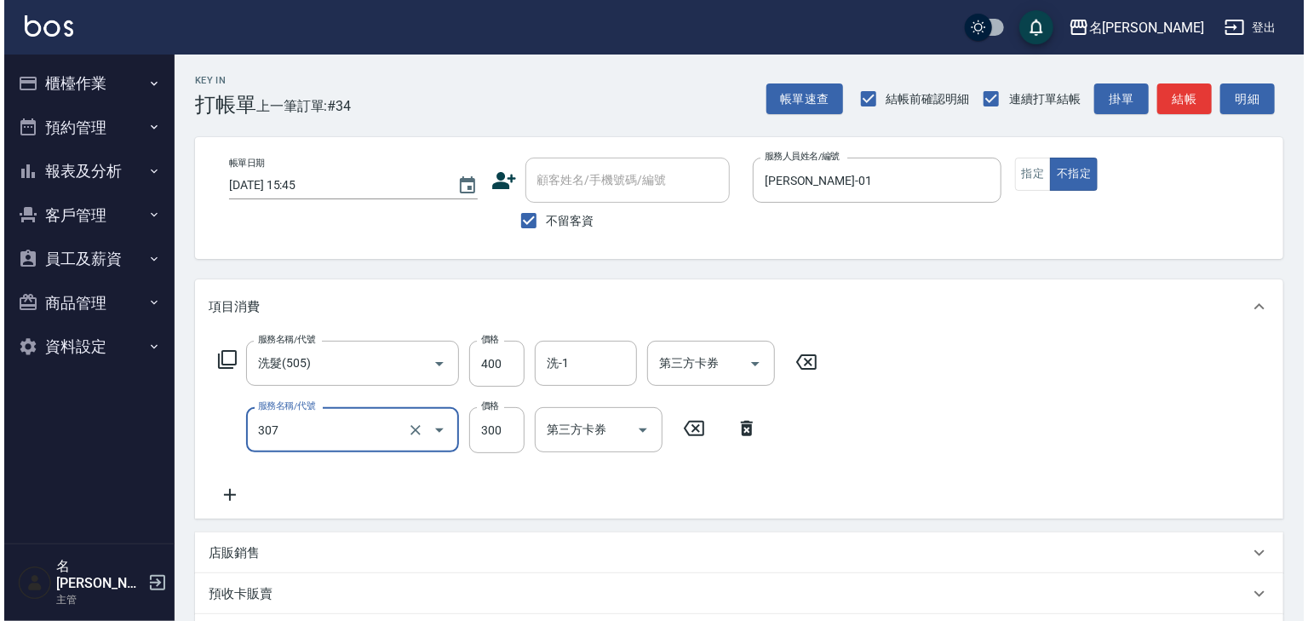
scroll to position [266, 0]
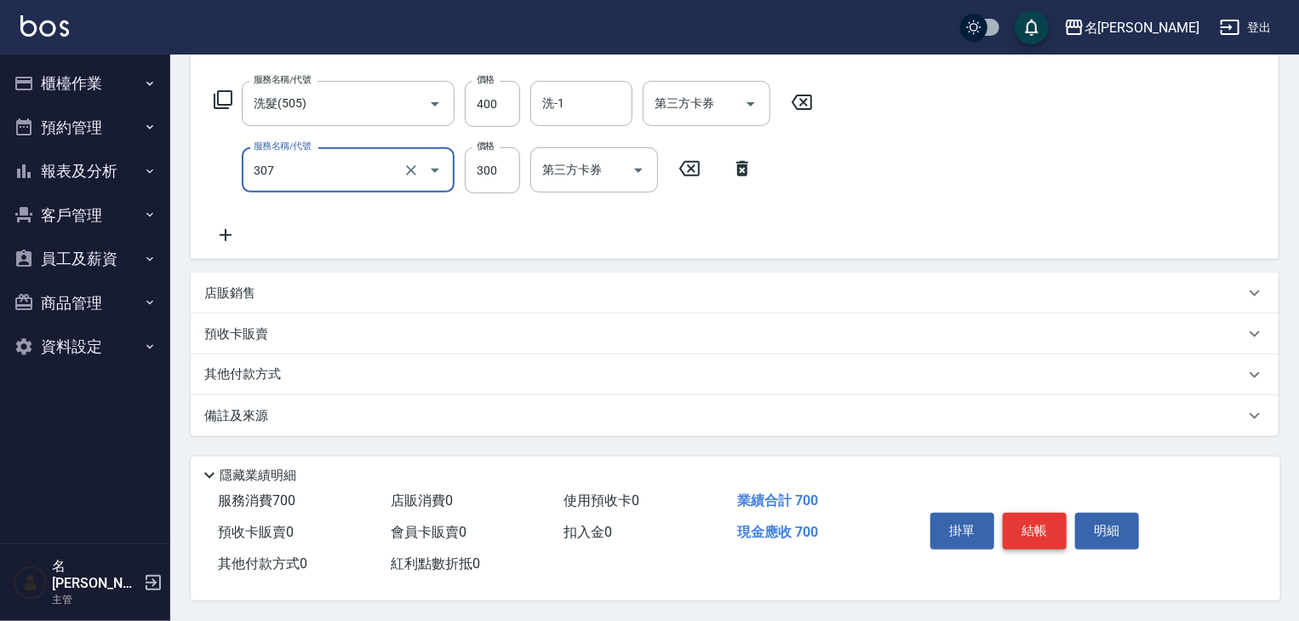
type input "剪髮(307)"
click at [1049, 531] on button "結帳" at bounding box center [1035, 531] width 64 height 36
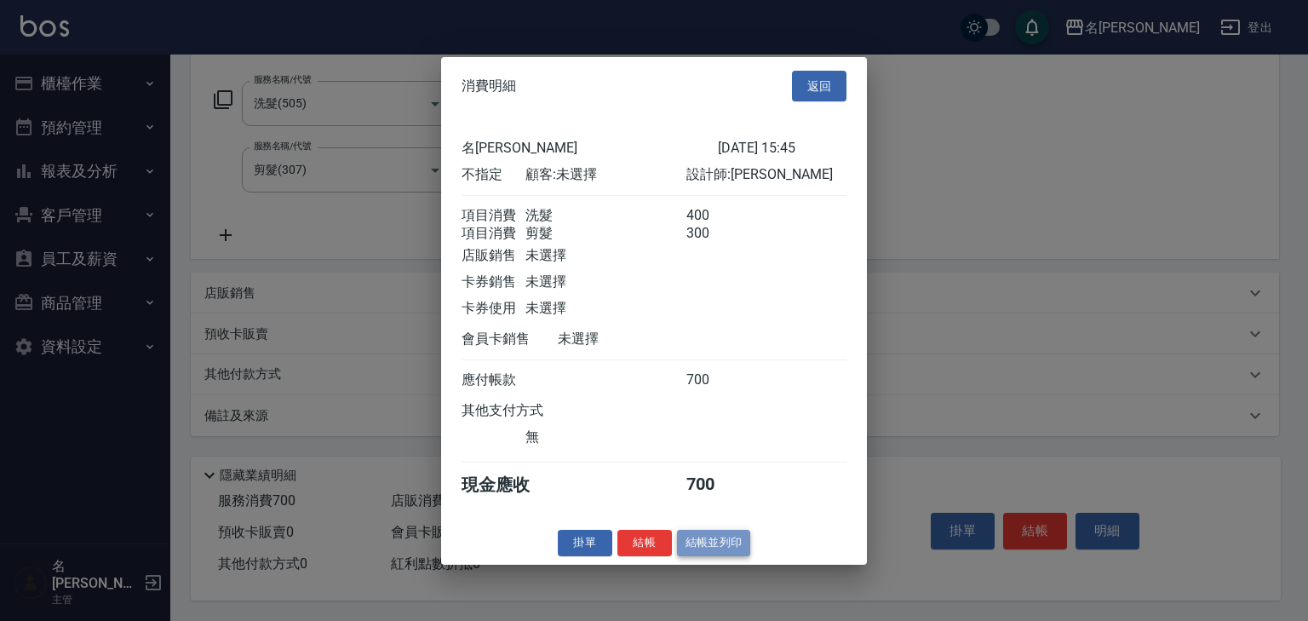
click at [720, 556] on button "結帳並列印" at bounding box center [714, 543] width 74 height 26
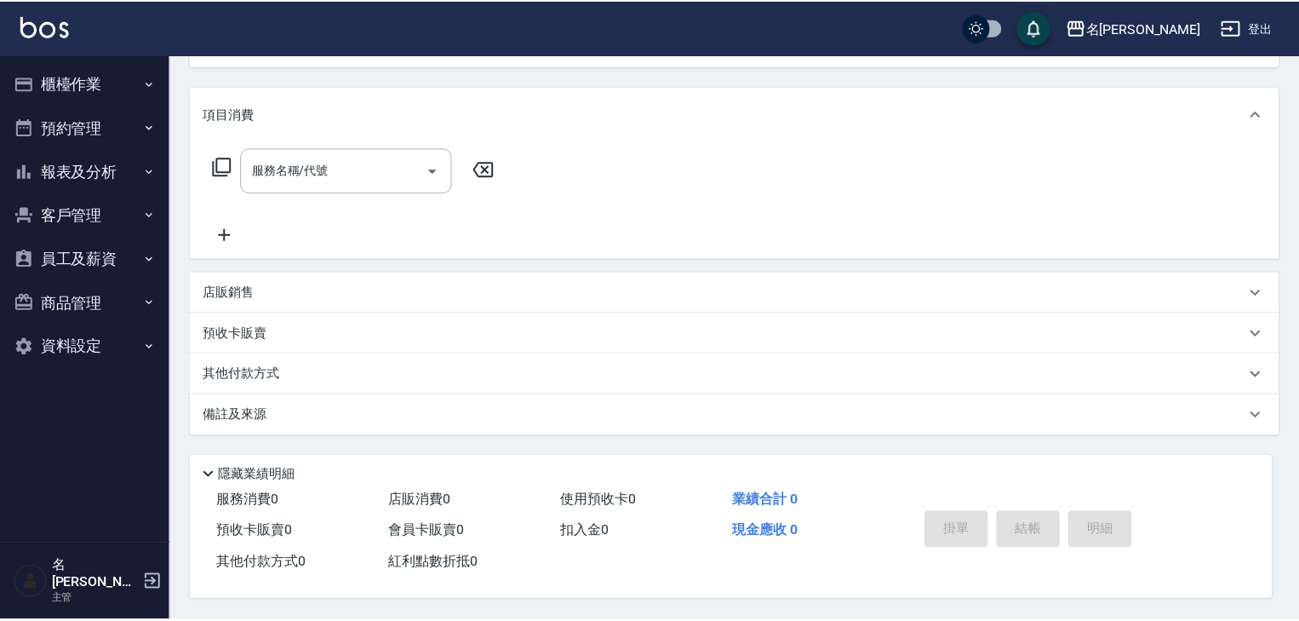
scroll to position [0, 0]
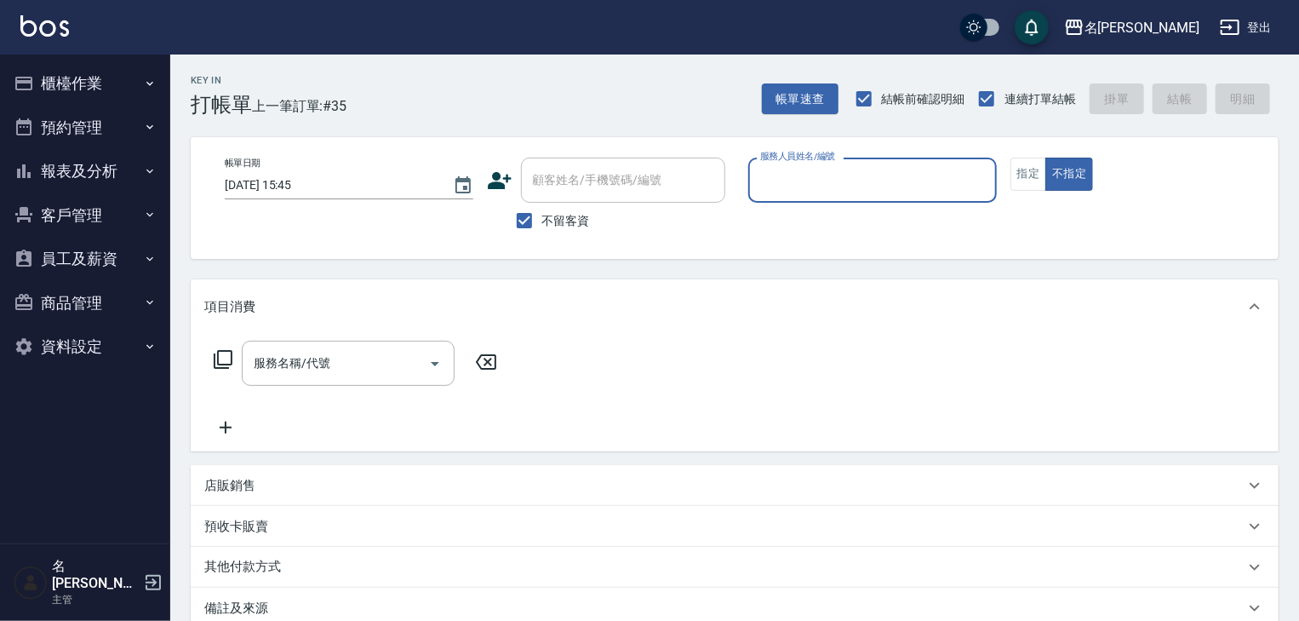
click at [869, 171] on input "服務人員姓名/編號" at bounding box center [872, 180] width 233 height 30
click at [816, 216] on div "[PERSON_NAME] -01" at bounding box center [872, 223] width 249 height 28
type input "[PERSON_NAME]-01"
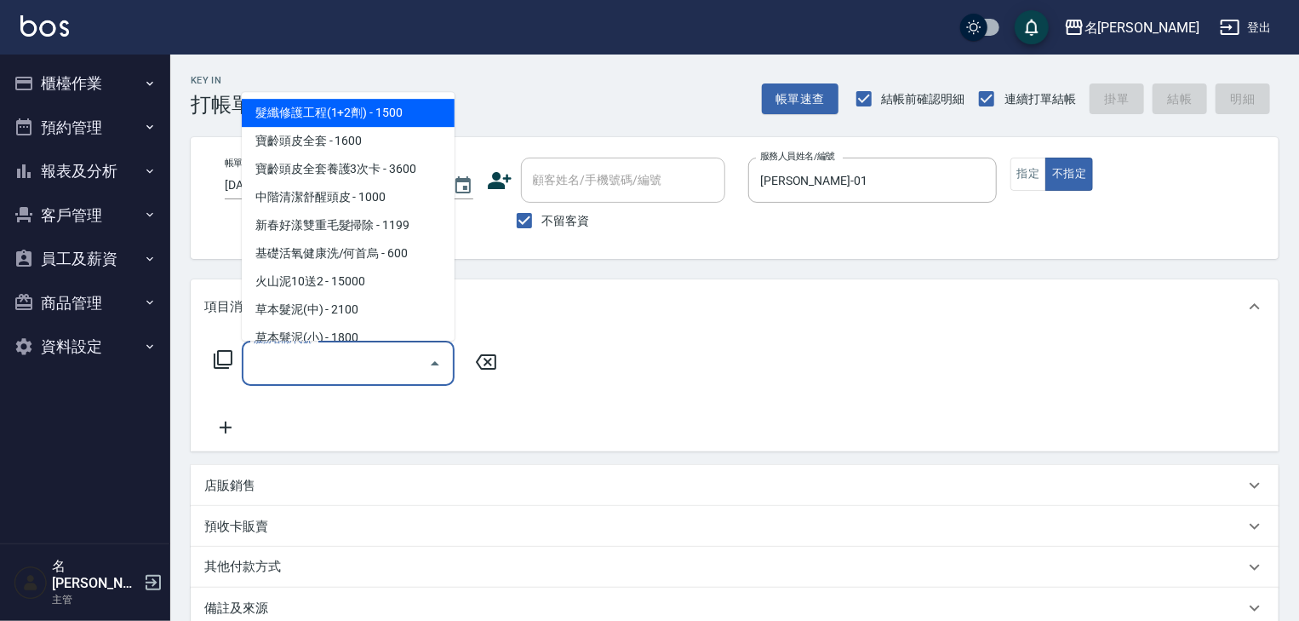
click at [378, 358] on input "服務名稱/代號" at bounding box center [335, 363] width 172 height 30
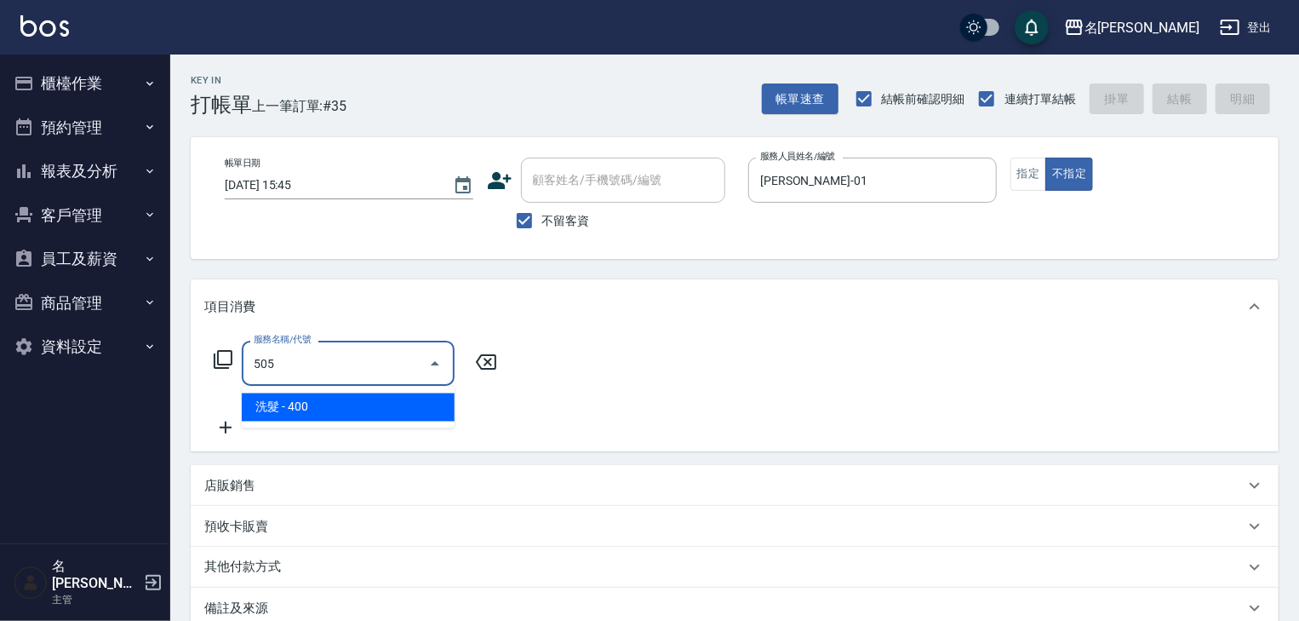
click at [391, 407] on span "洗髮 - 400" at bounding box center [348, 407] width 213 height 28
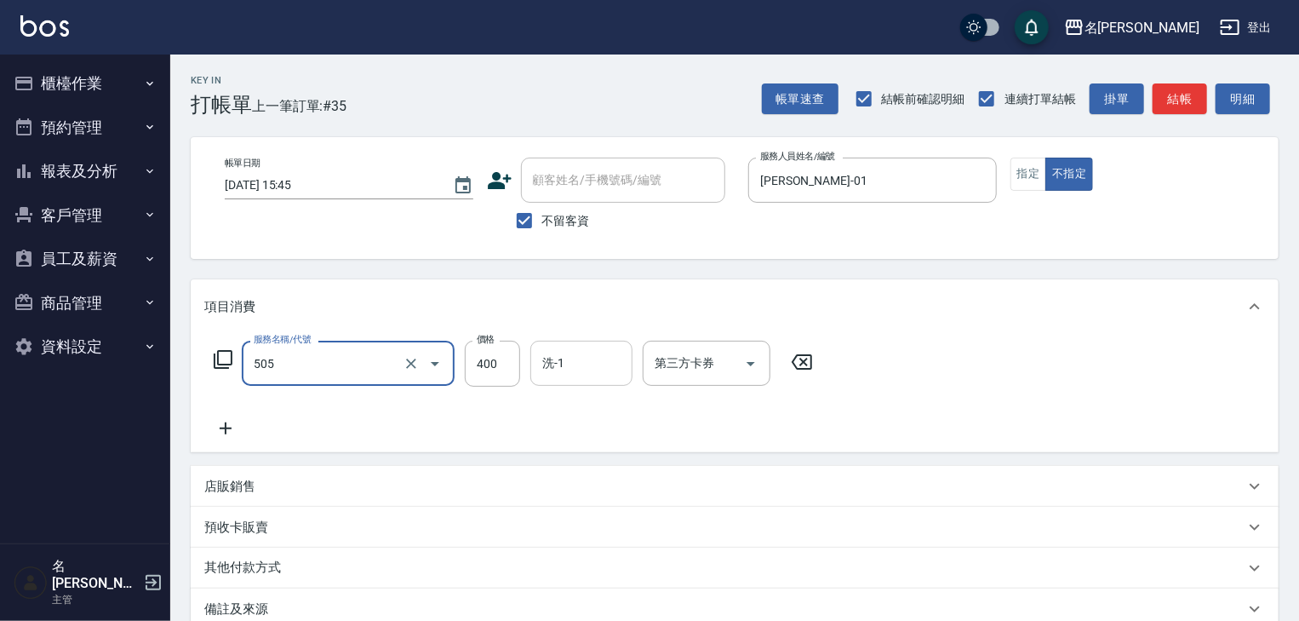
type input "洗髮(505)"
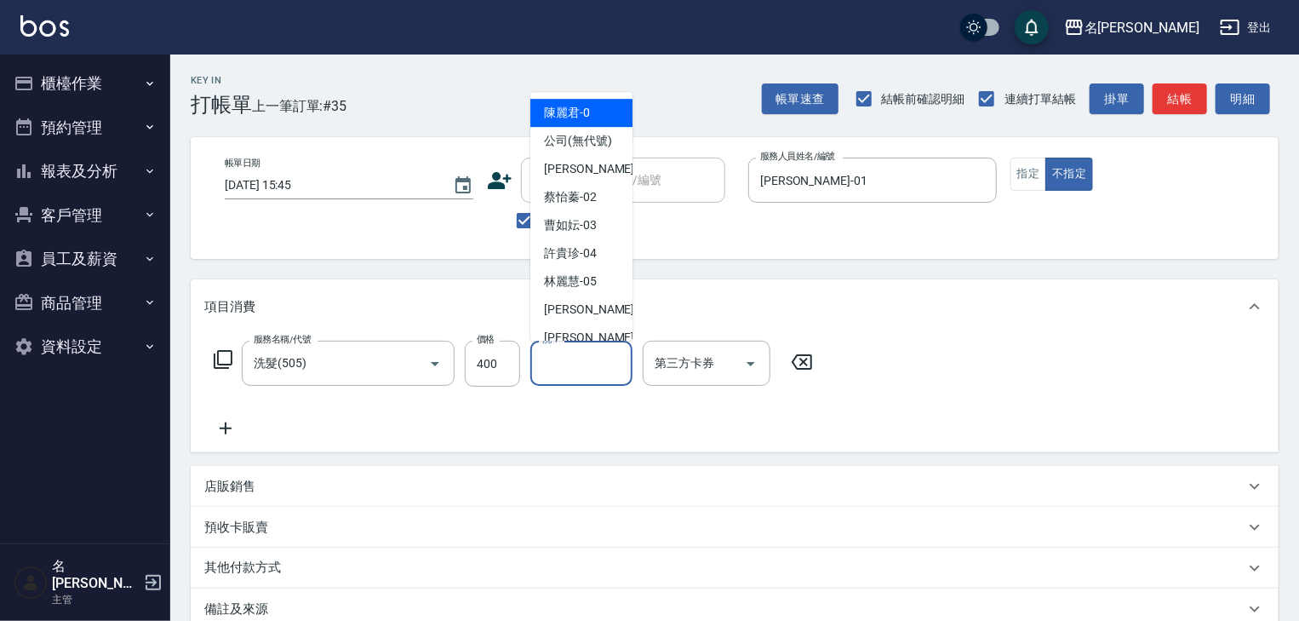
click at [555, 366] on input "洗-1" at bounding box center [581, 363] width 87 height 30
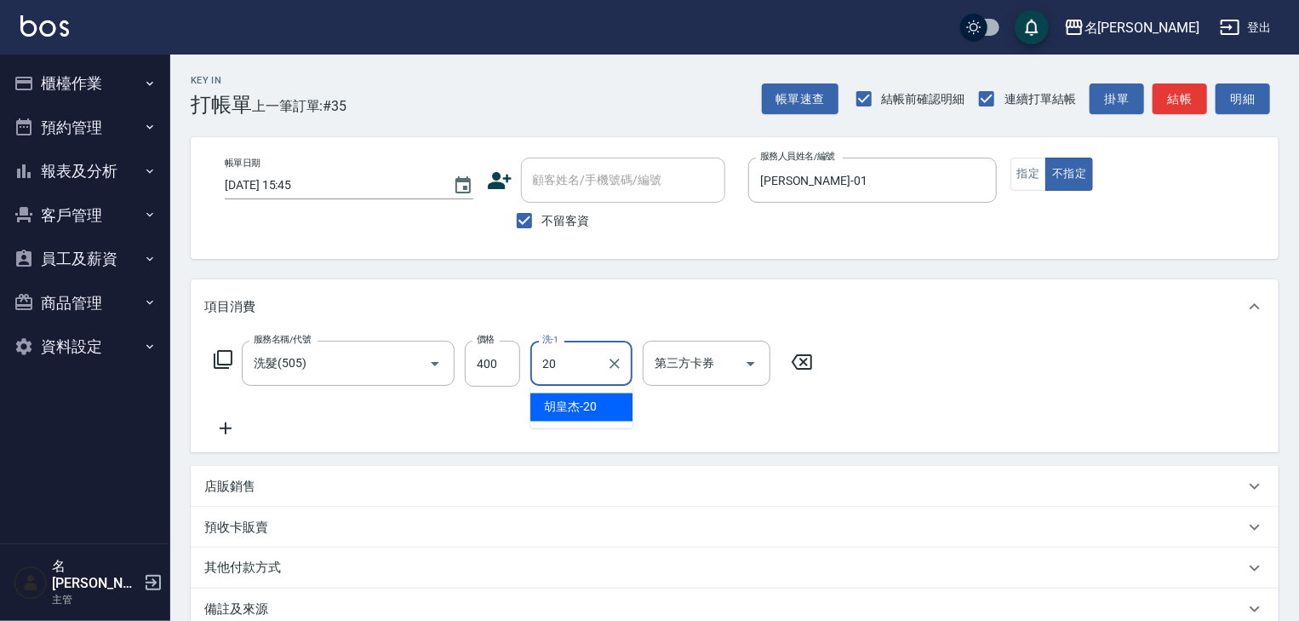
click at [567, 419] on div "胡皇杰 -20" at bounding box center [581, 407] width 102 height 28
type input "胡皇杰-20"
click at [225, 423] on icon at bounding box center [225, 428] width 43 height 20
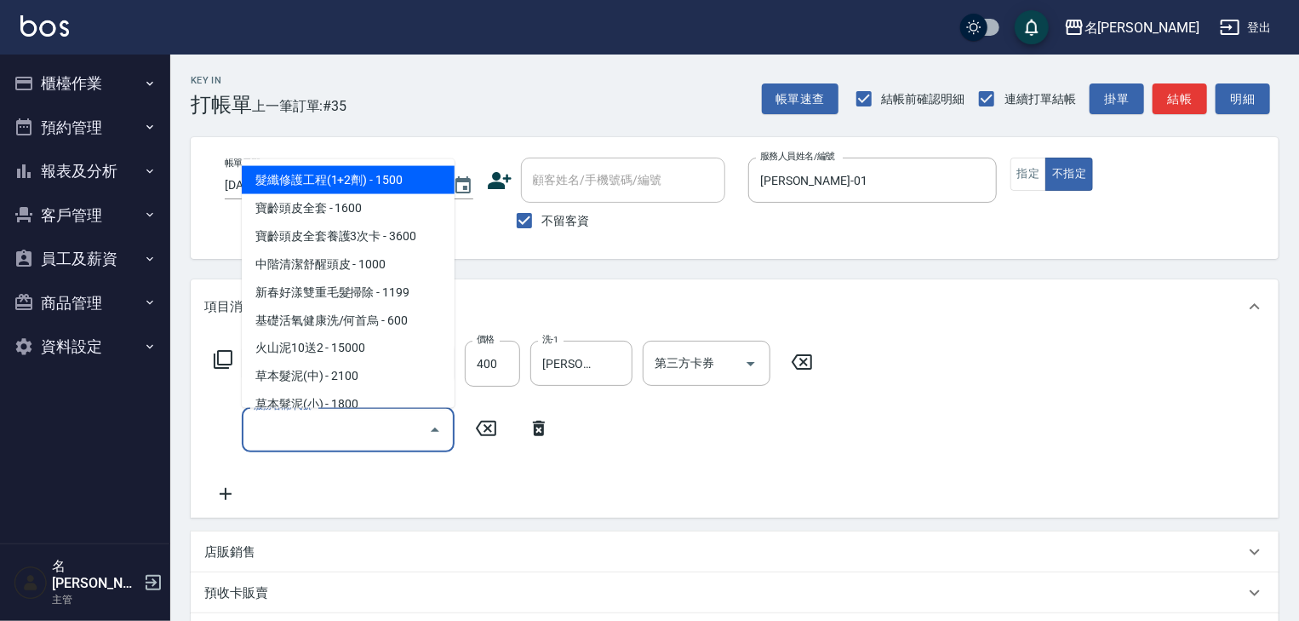
click at [328, 432] on input "服務名稱/代號" at bounding box center [335, 430] width 172 height 30
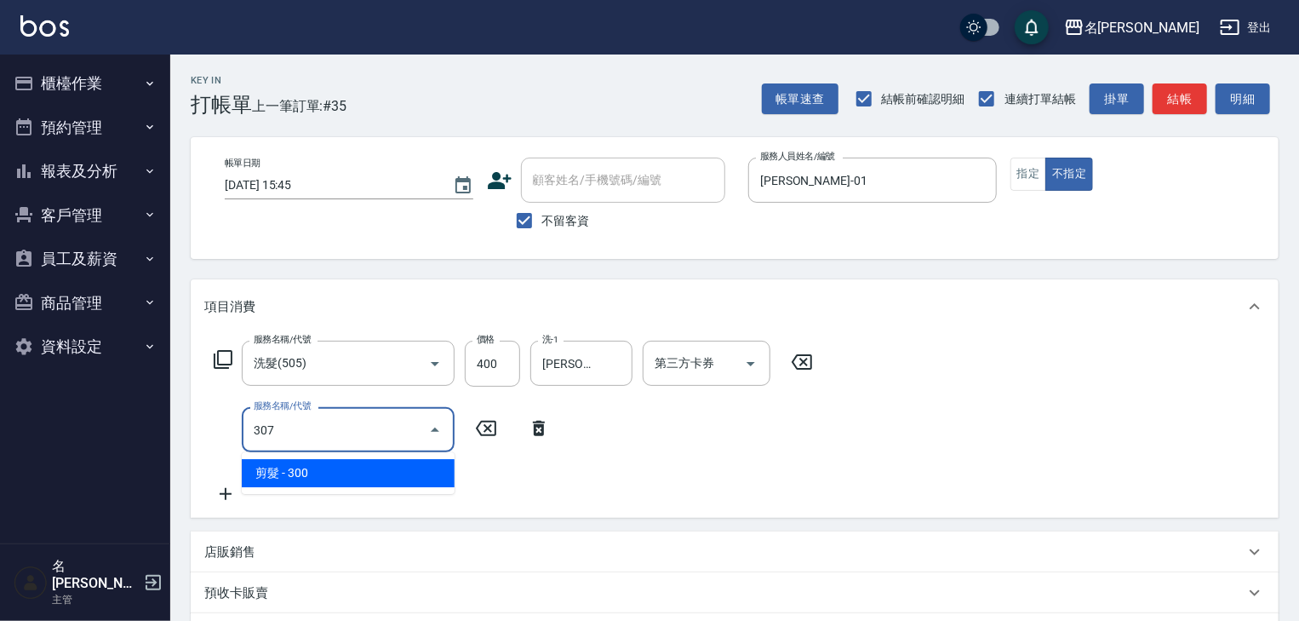
click at [365, 469] on span "剪髮 - 300" at bounding box center [348, 473] width 213 height 28
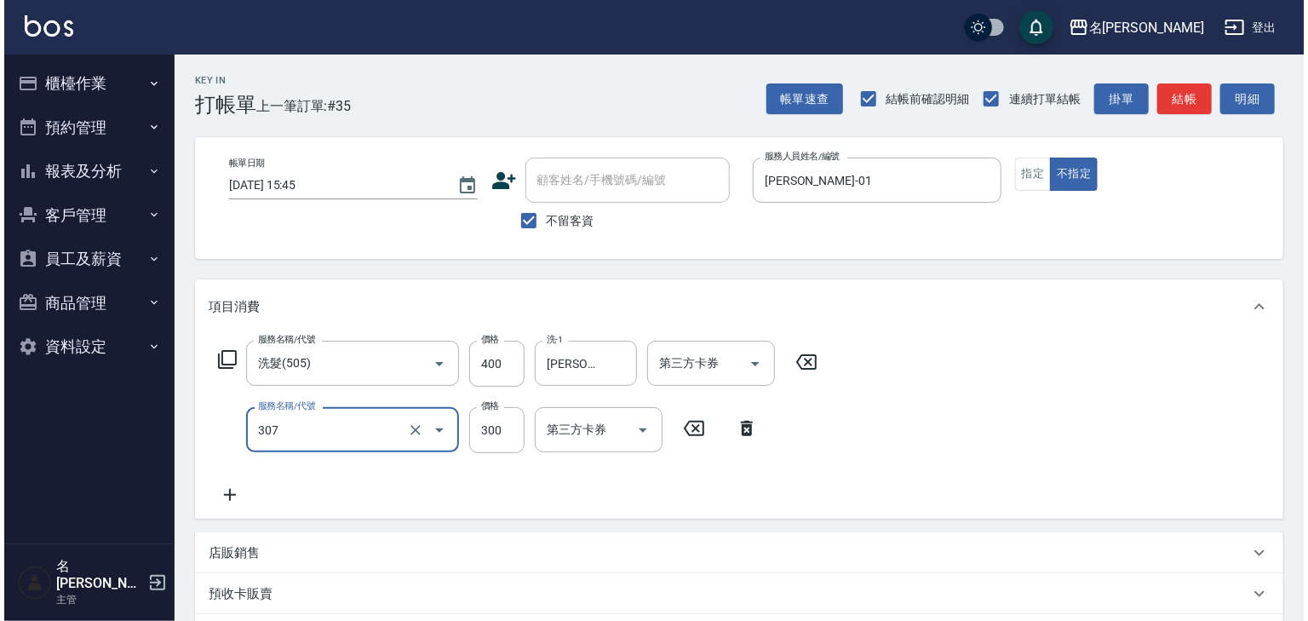
scroll to position [266, 0]
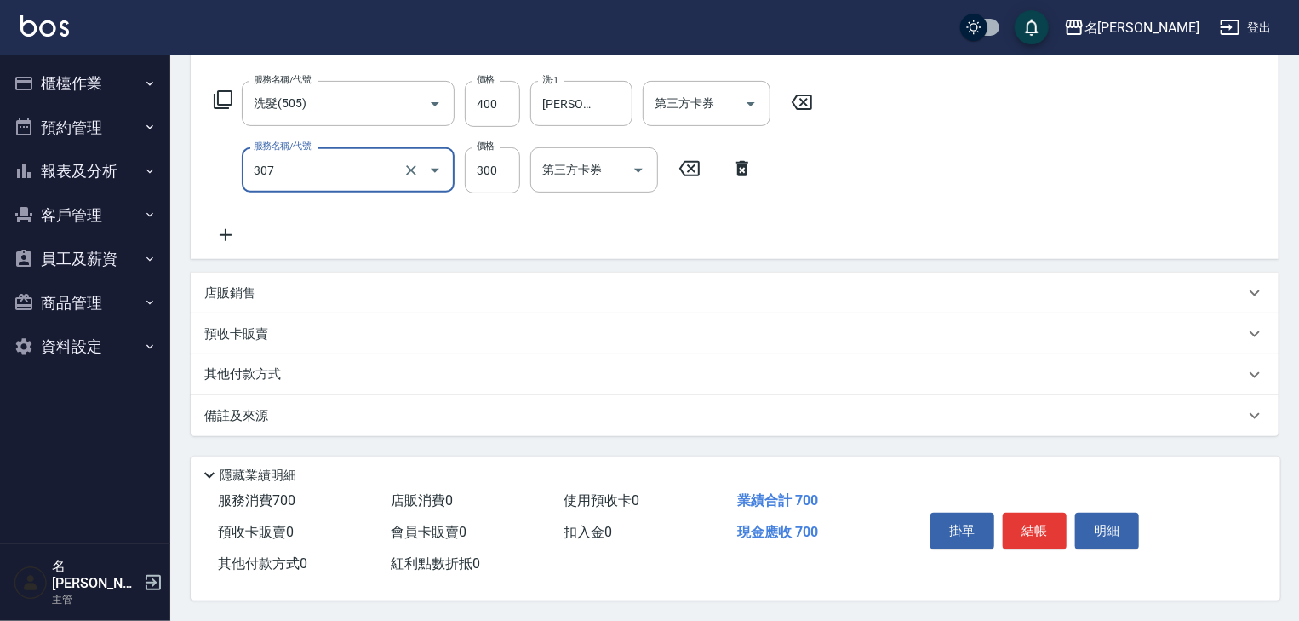
type input "剪髮(307)"
click at [1035, 547] on div "掛單 結帳 明細" at bounding box center [1035, 533] width 222 height 54
click at [1034, 535] on button "結帳" at bounding box center [1035, 531] width 64 height 36
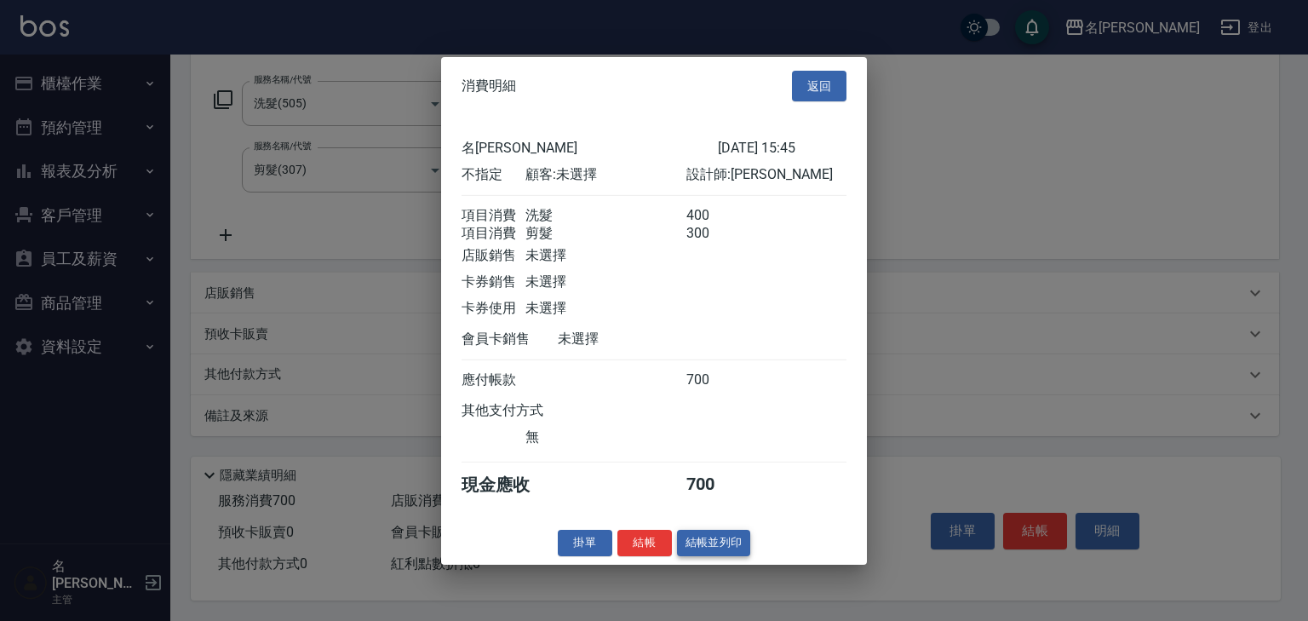
click at [739, 550] on div "掛單 結帳 結帳並列印" at bounding box center [654, 543] width 426 height 26
click at [739, 550] on button "結帳並列印" at bounding box center [714, 543] width 74 height 26
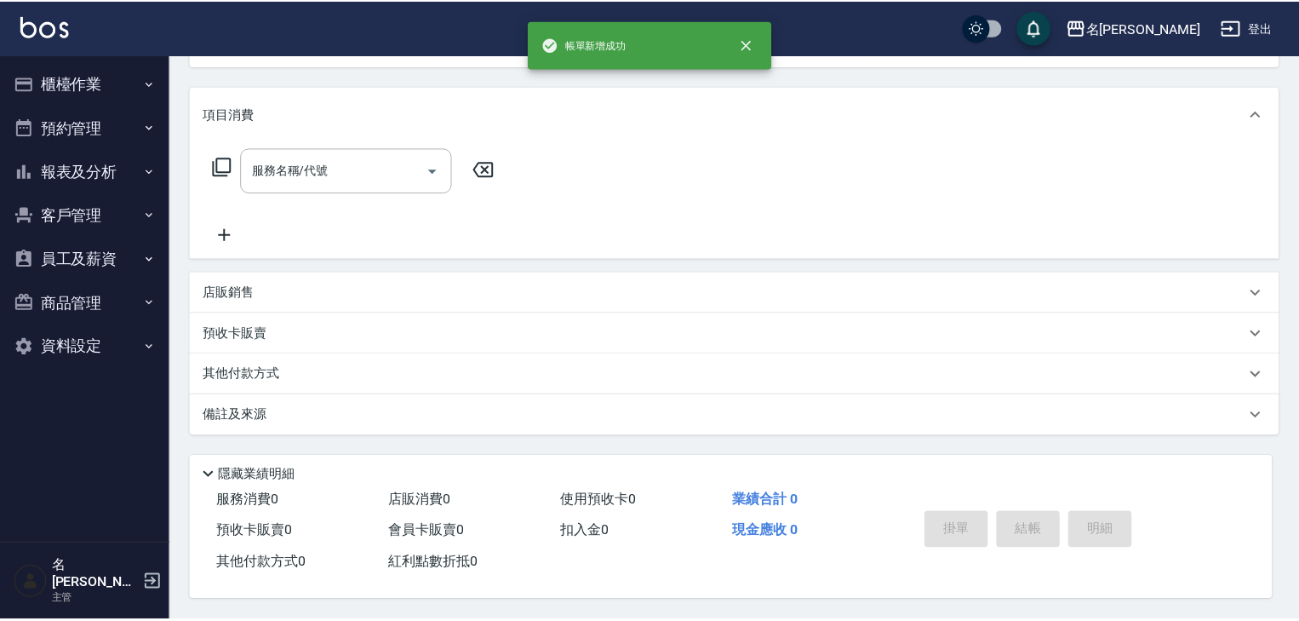
scroll to position [0, 0]
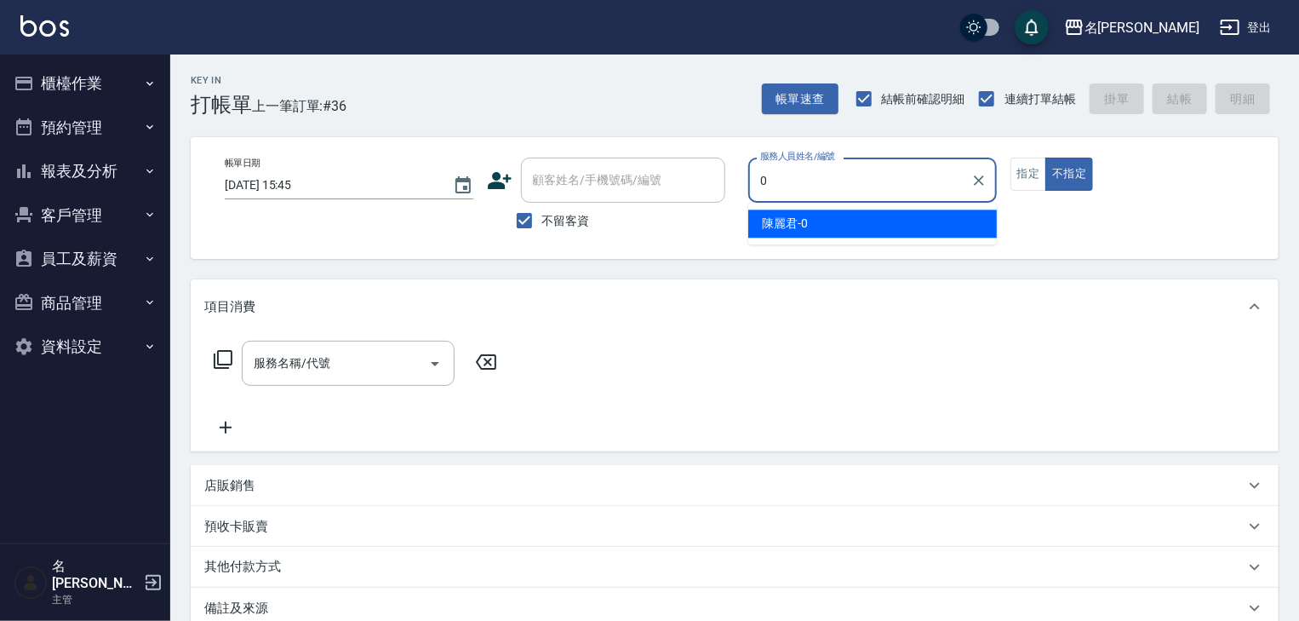
type input "陳麗君-0"
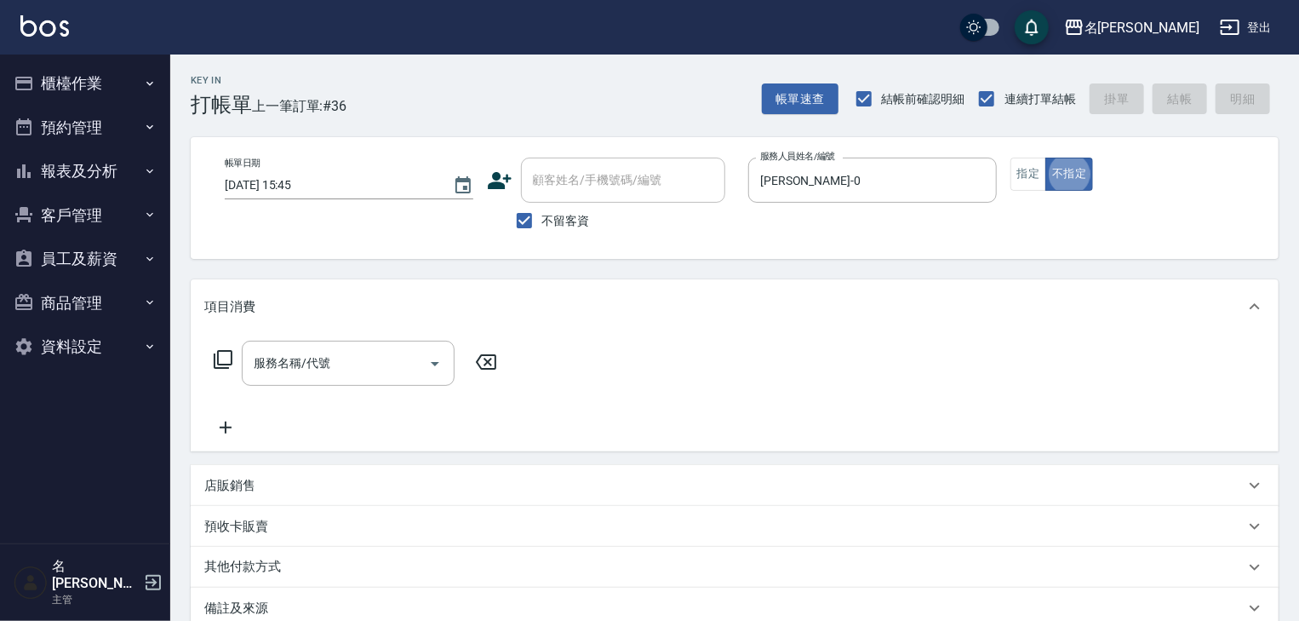
type button "false"
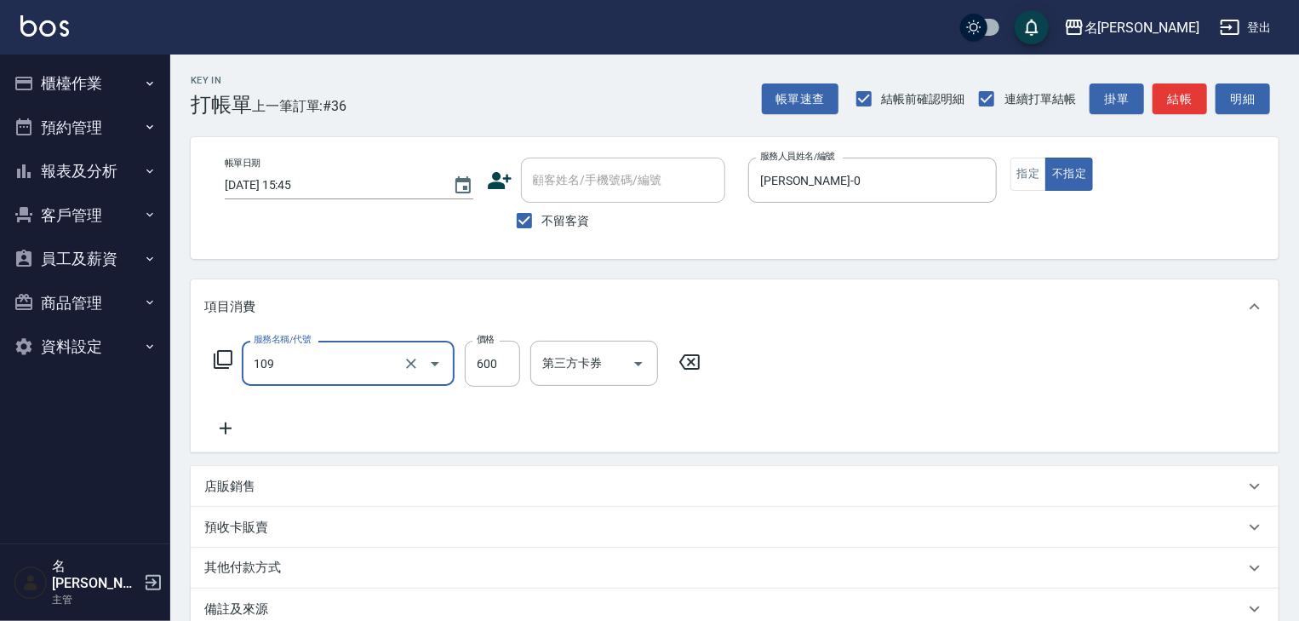
type input "基礎活氧健康洗/何首烏(109)"
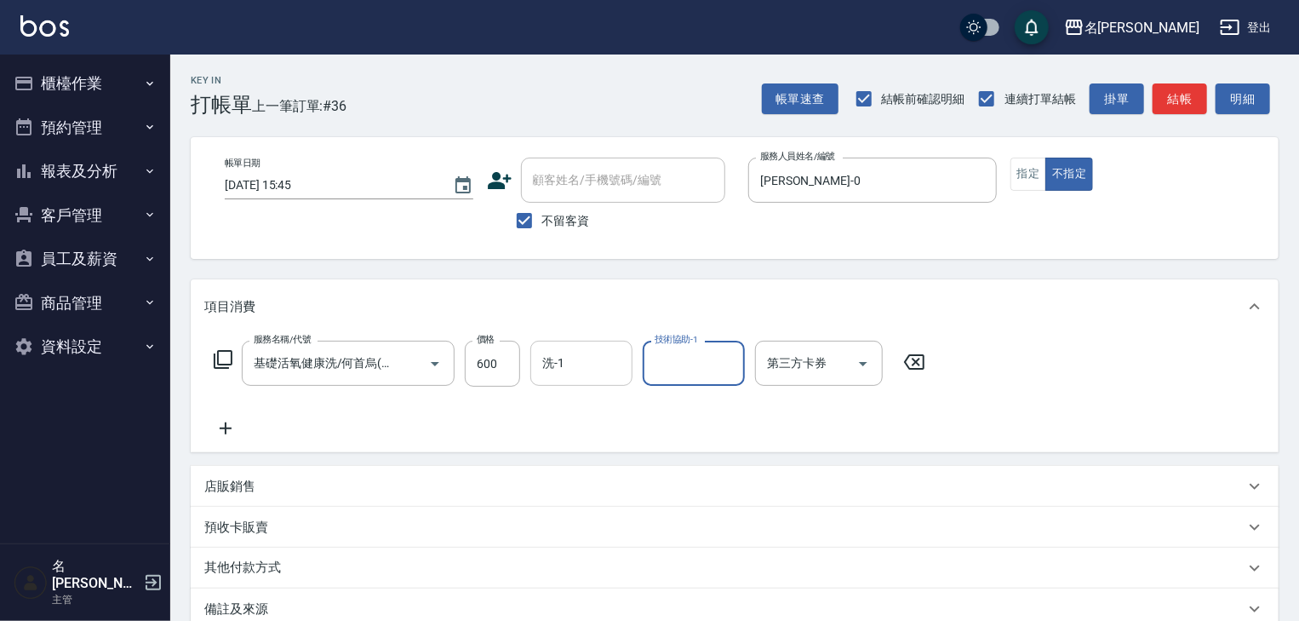
click at [578, 361] on input "洗-1" at bounding box center [581, 363] width 87 height 30
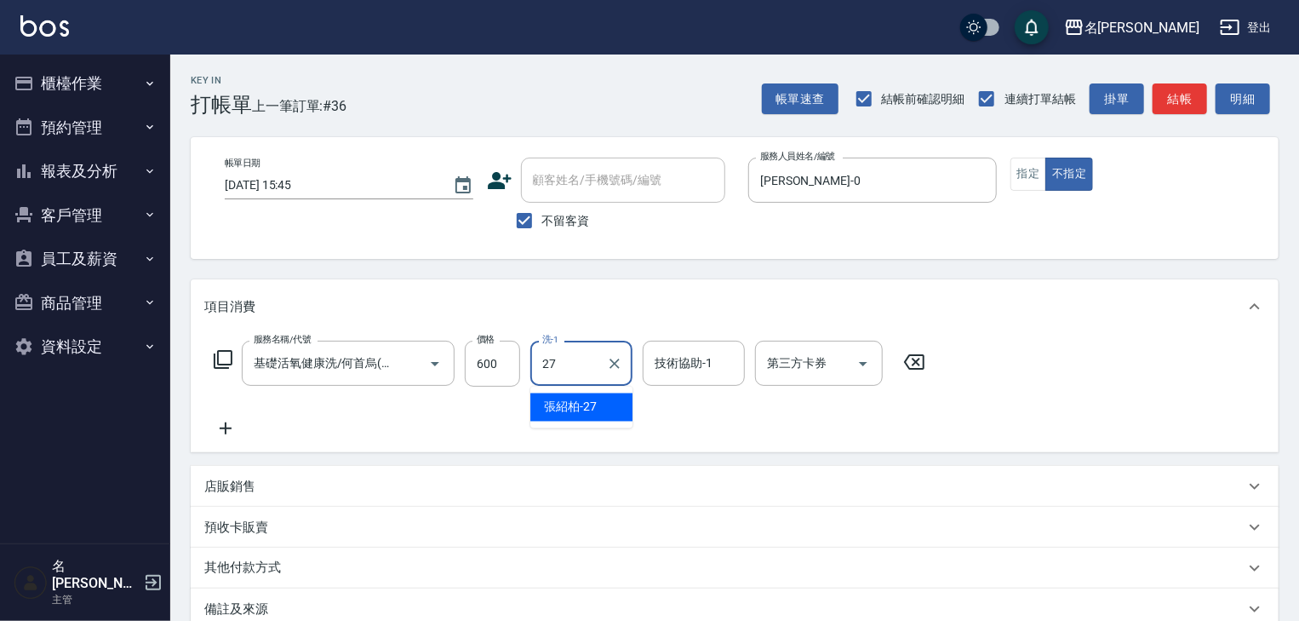
type input "張紹柏-27"
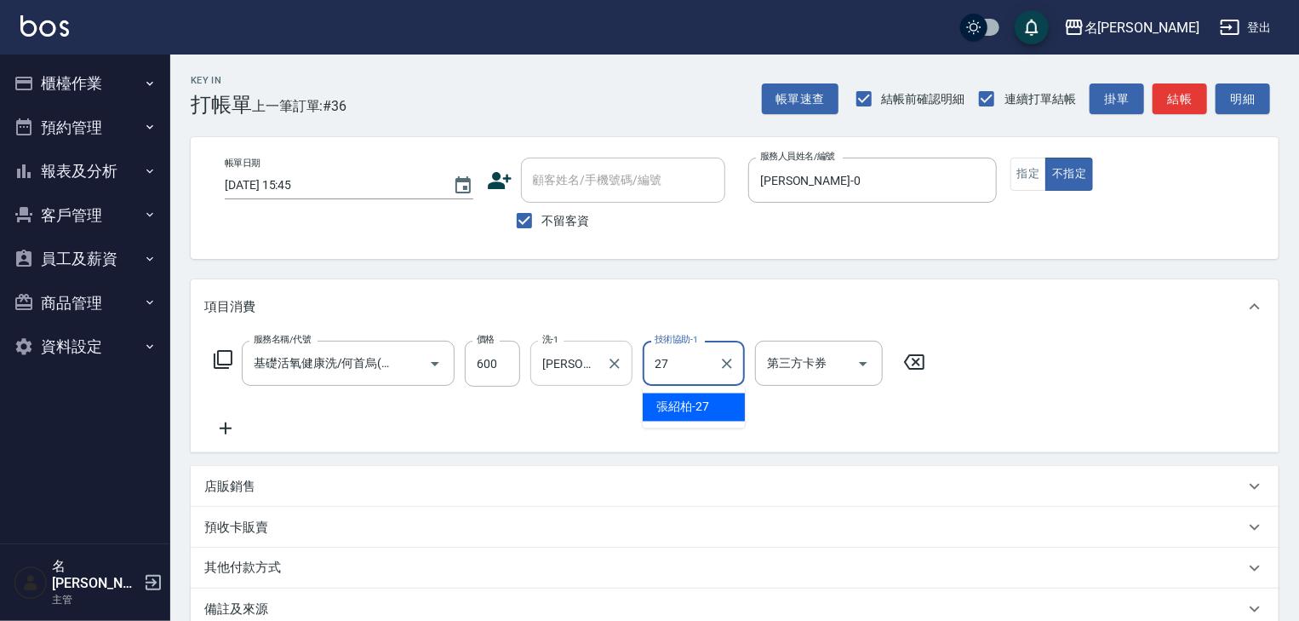
type input "張紹柏-27"
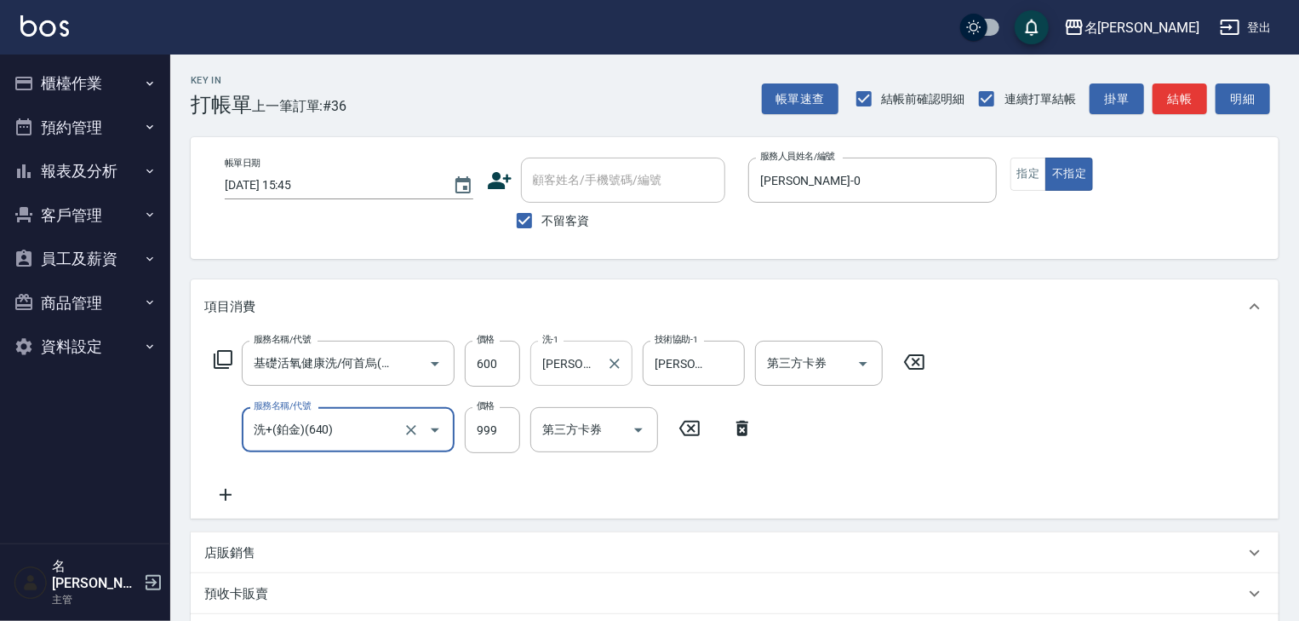
type input "洗+(鉑金)(640)"
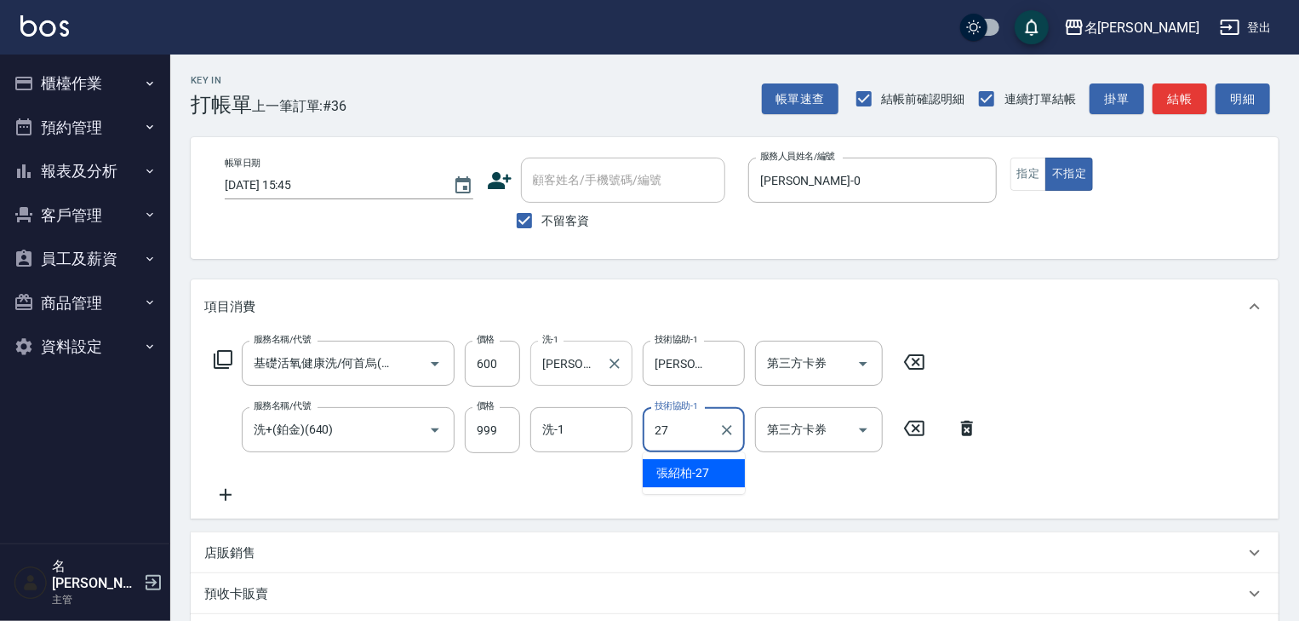
type input "張紹柏-27"
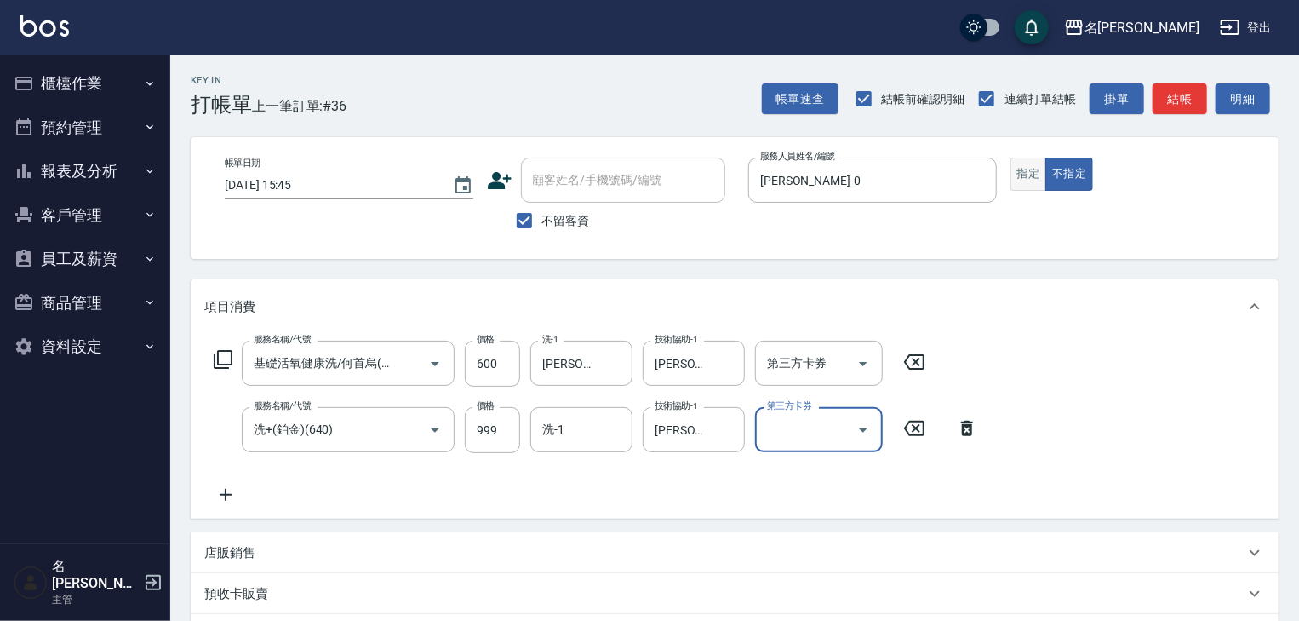
click at [1027, 166] on button "指定" at bounding box center [1029, 174] width 37 height 33
click at [1163, 88] on button "結帳" at bounding box center [1180, 99] width 54 height 32
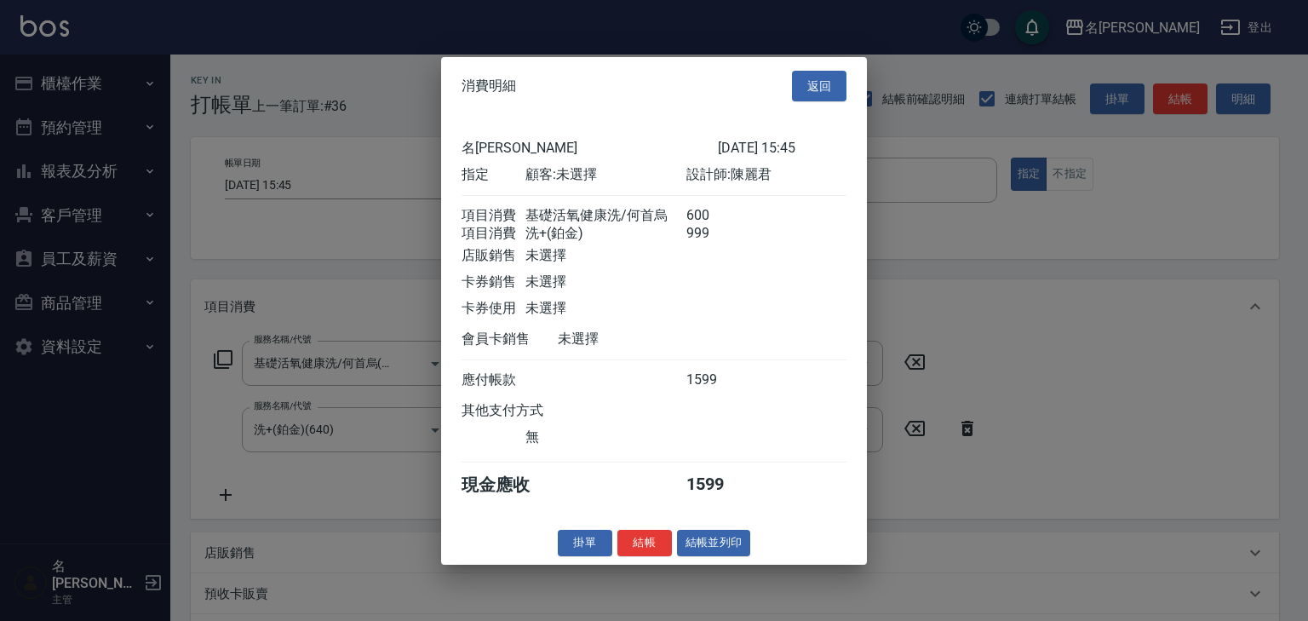
click at [726, 551] on button "結帳並列印" at bounding box center [714, 543] width 74 height 26
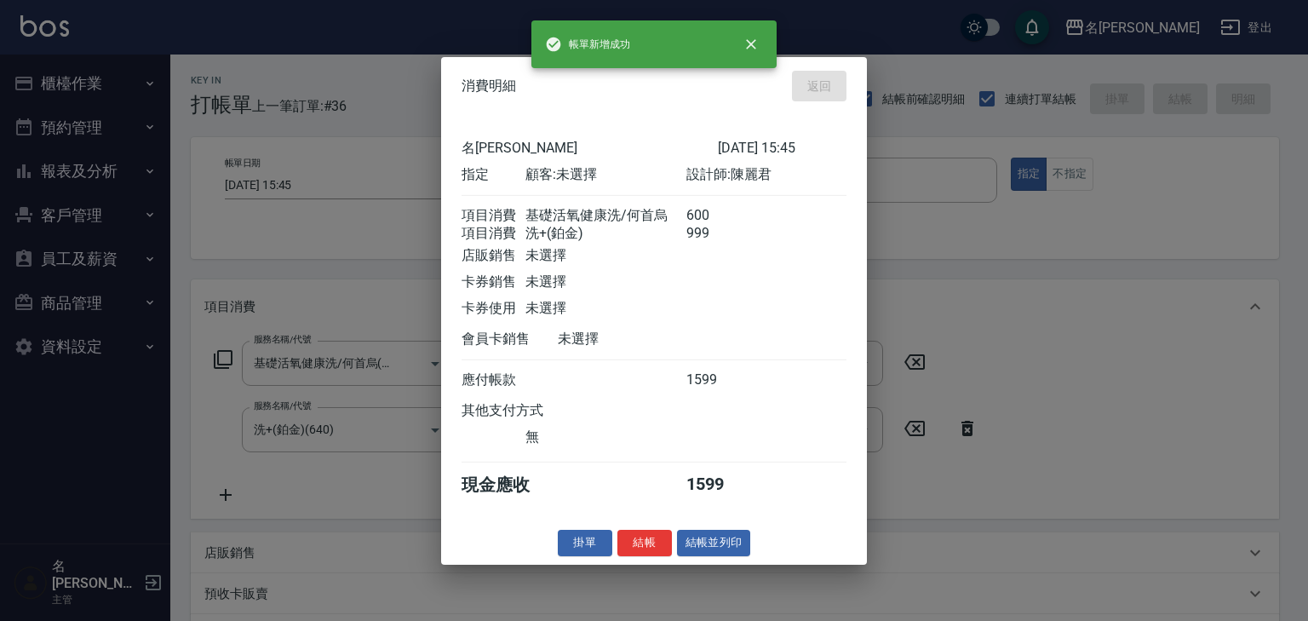
type input "2025/09/13 16:03"
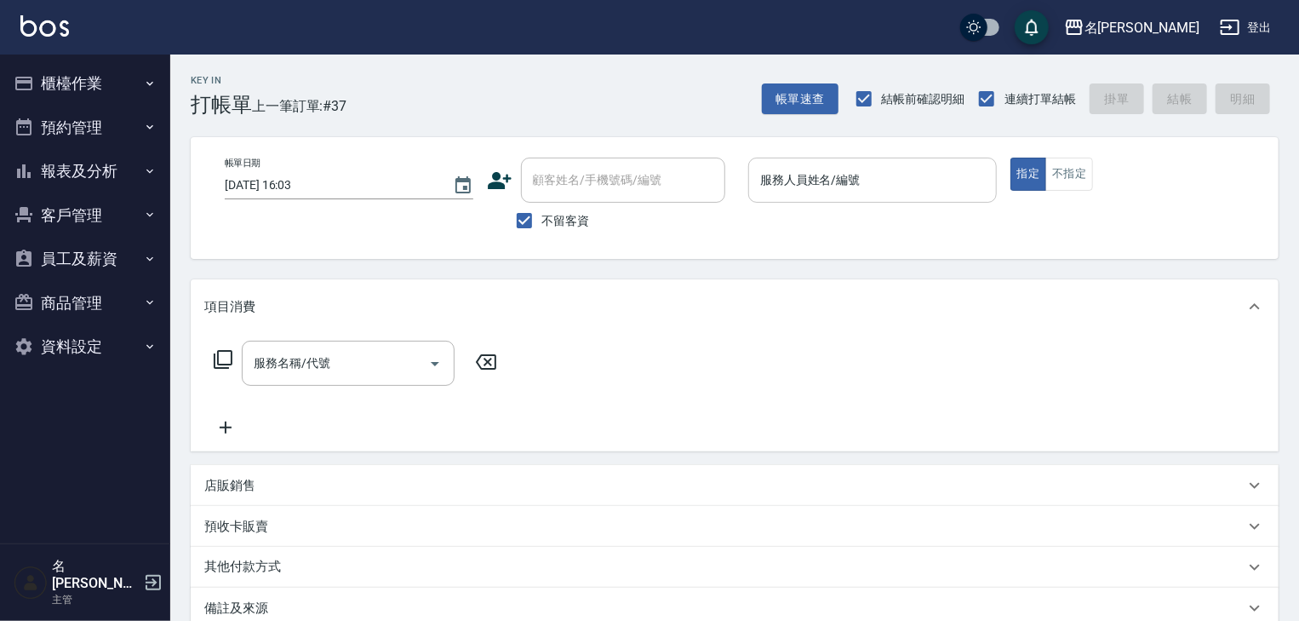
drag, startPoint x: 848, startPoint y: 326, endPoint x: 808, endPoint y: 185, distance: 146.9
click at [848, 326] on div "項目消費" at bounding box center [735, 306] width 1088 height 54
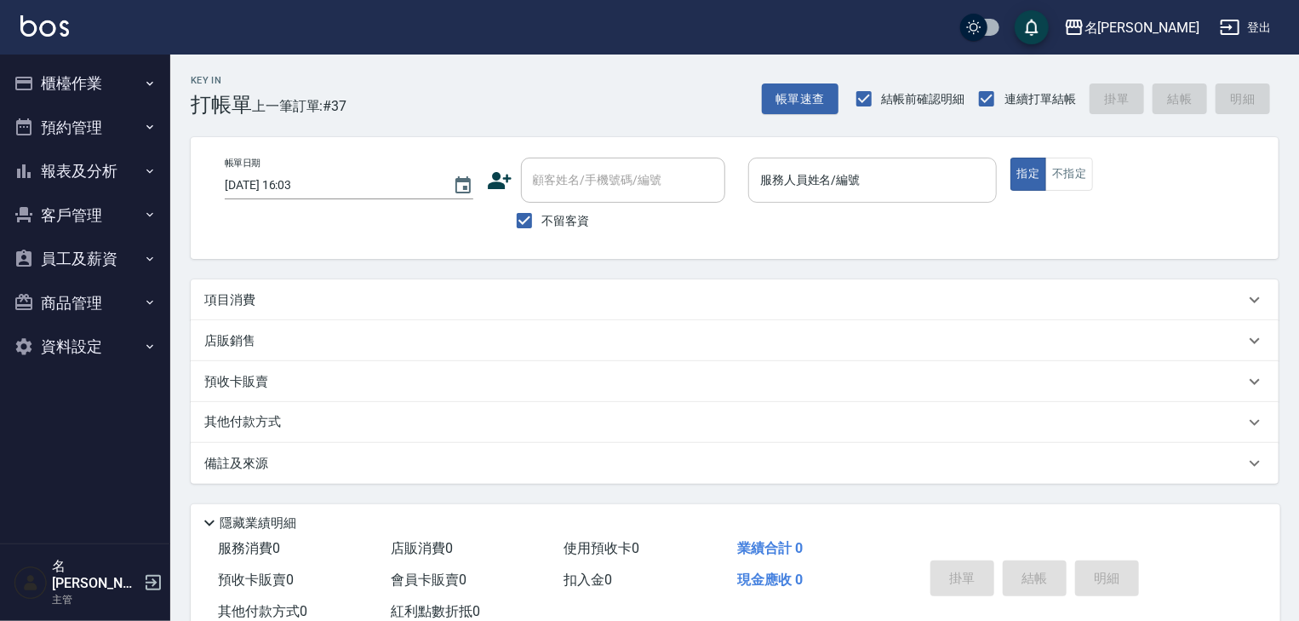
click at [809, 167] on div "服務人員姓名/編號 服務人員姓名/編號" at bounding box center [872, 180] width 249 height 45
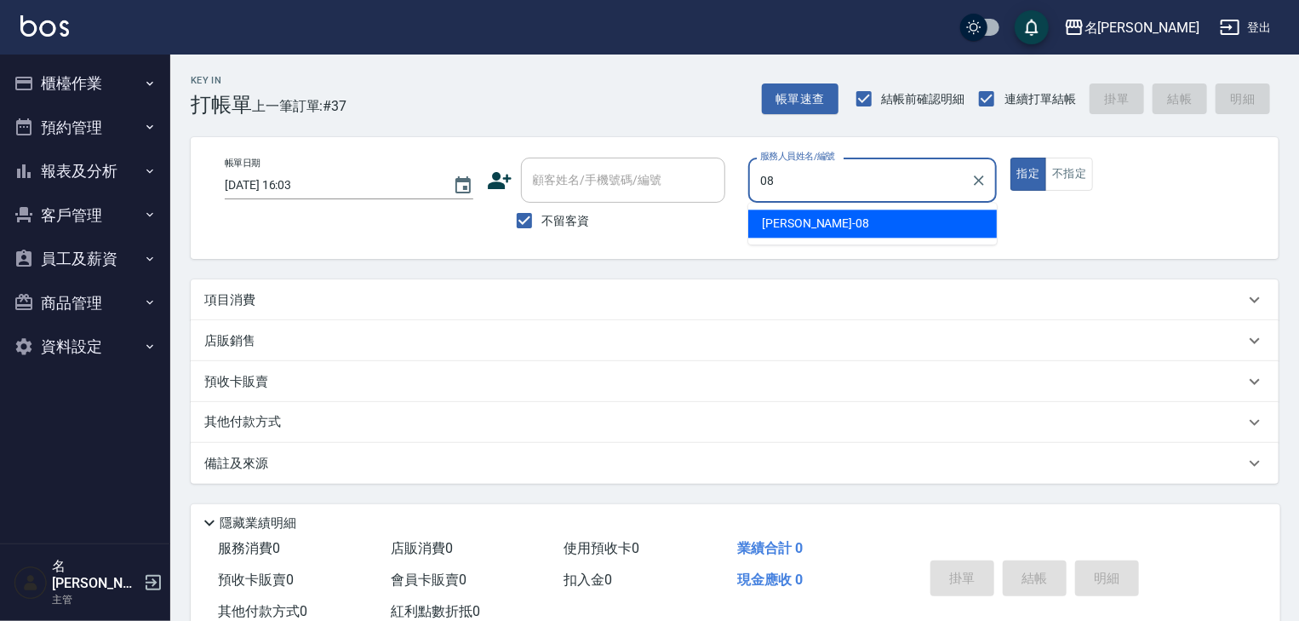
type input "[PERSON_NAME]-08"
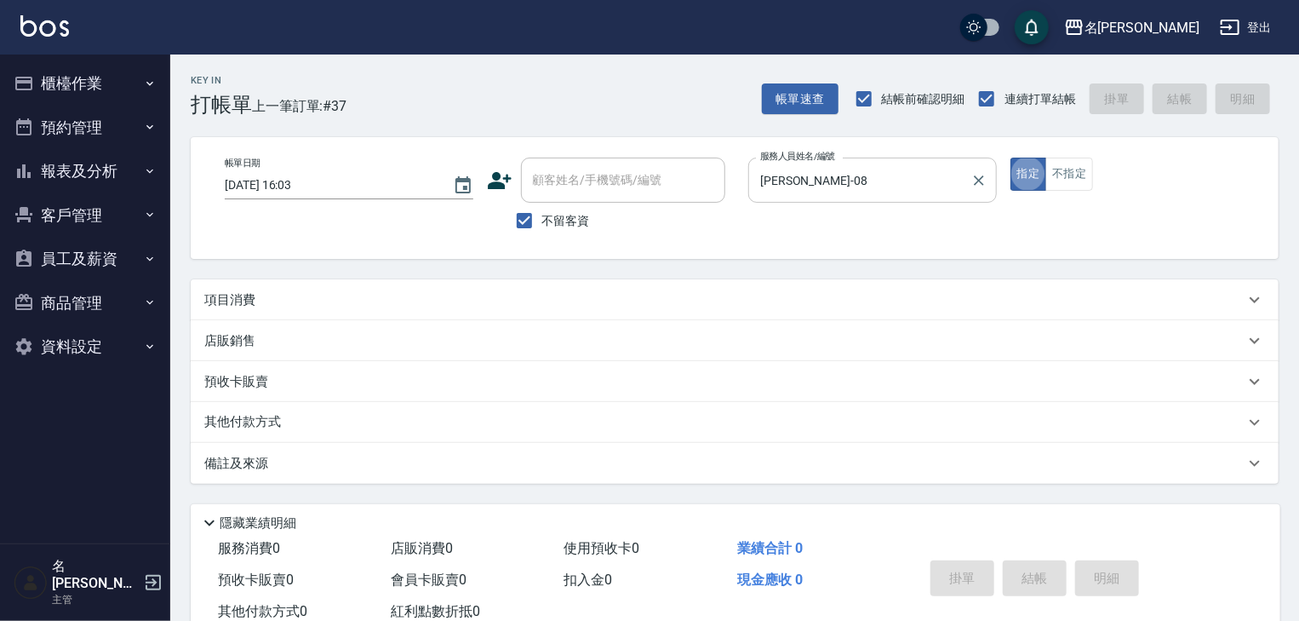
type button "true"
click at [1011, 158] on button "指定" at bounding box center [1029, 174] width 37 height 33
click at [494, 306] on div "項目消費" at bounding box center [724, 300] width 1040 height 18
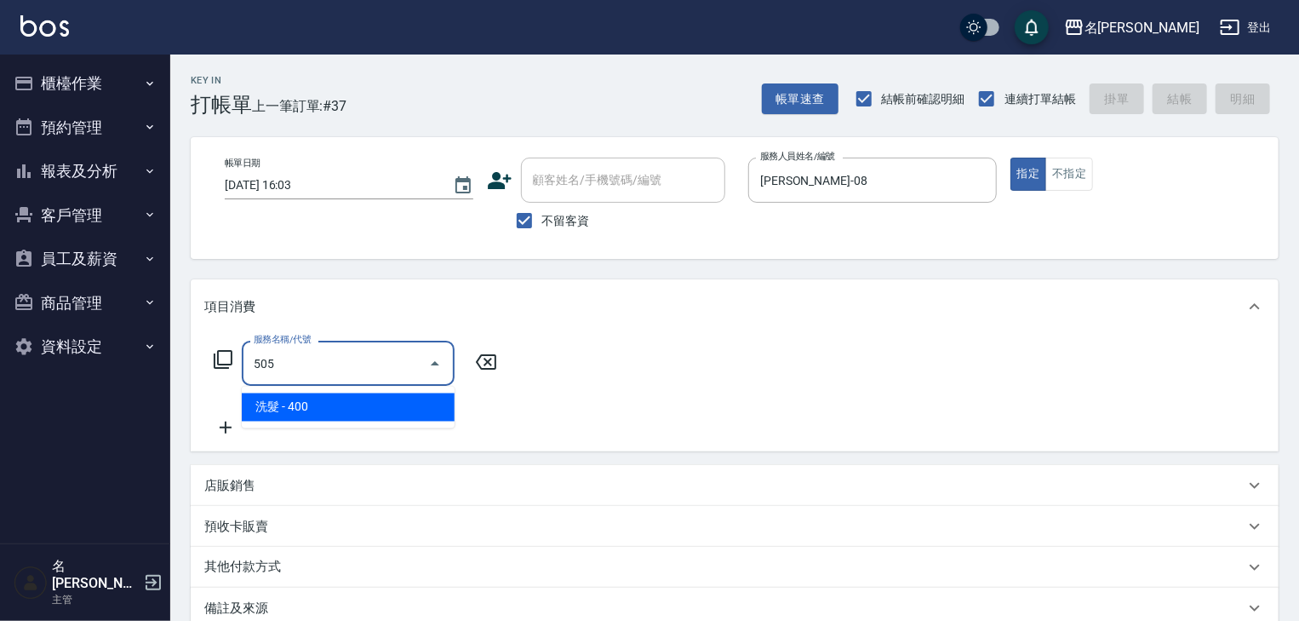
type input "洗髮(505)"
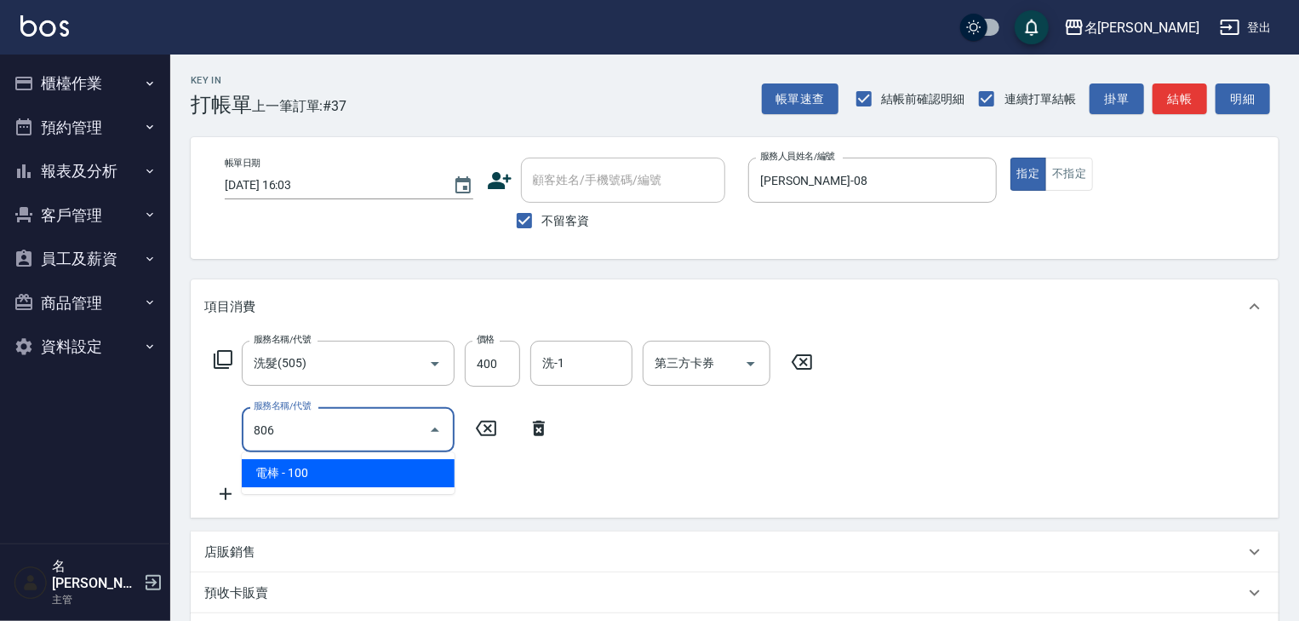
type input "電棒(806)"
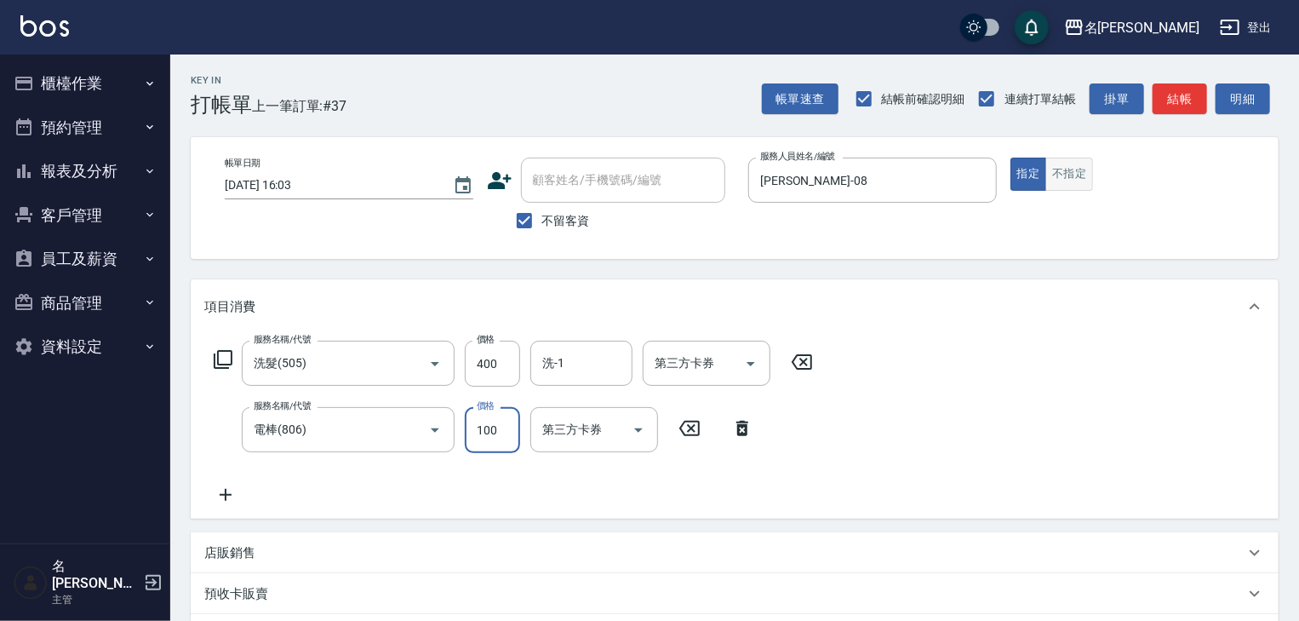
click at [1075, 174] on button "不指定" at bounding box center [1069, 174] width 48 height 33
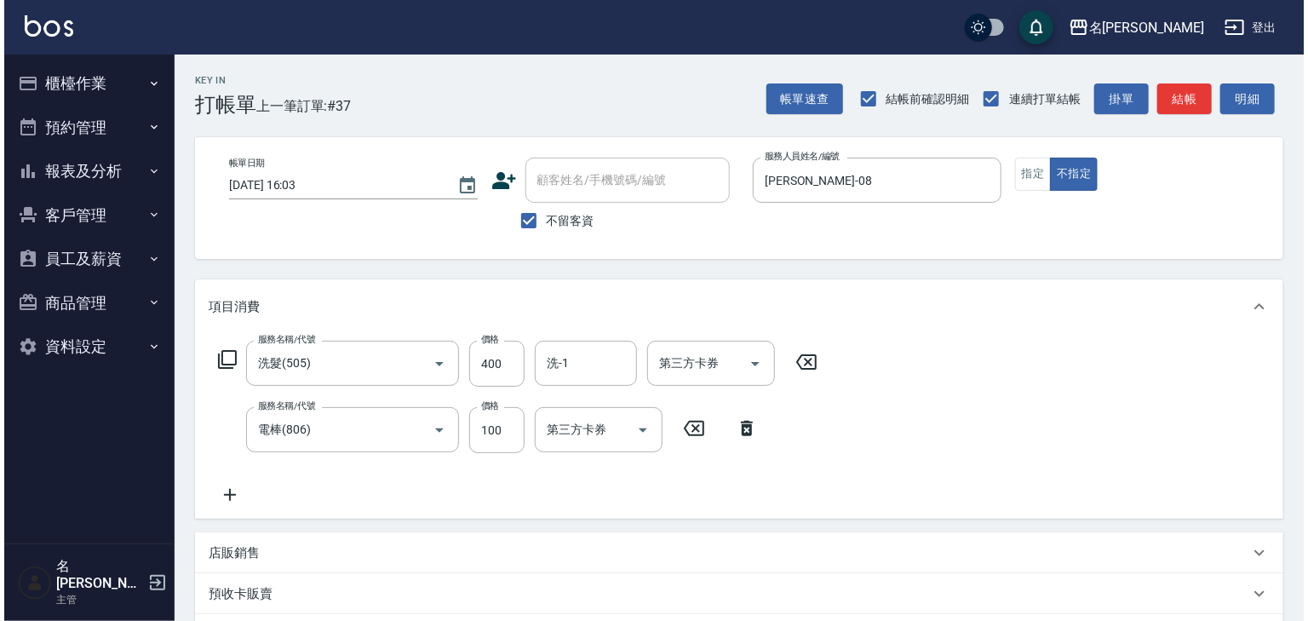
scroll to position [266, 0]
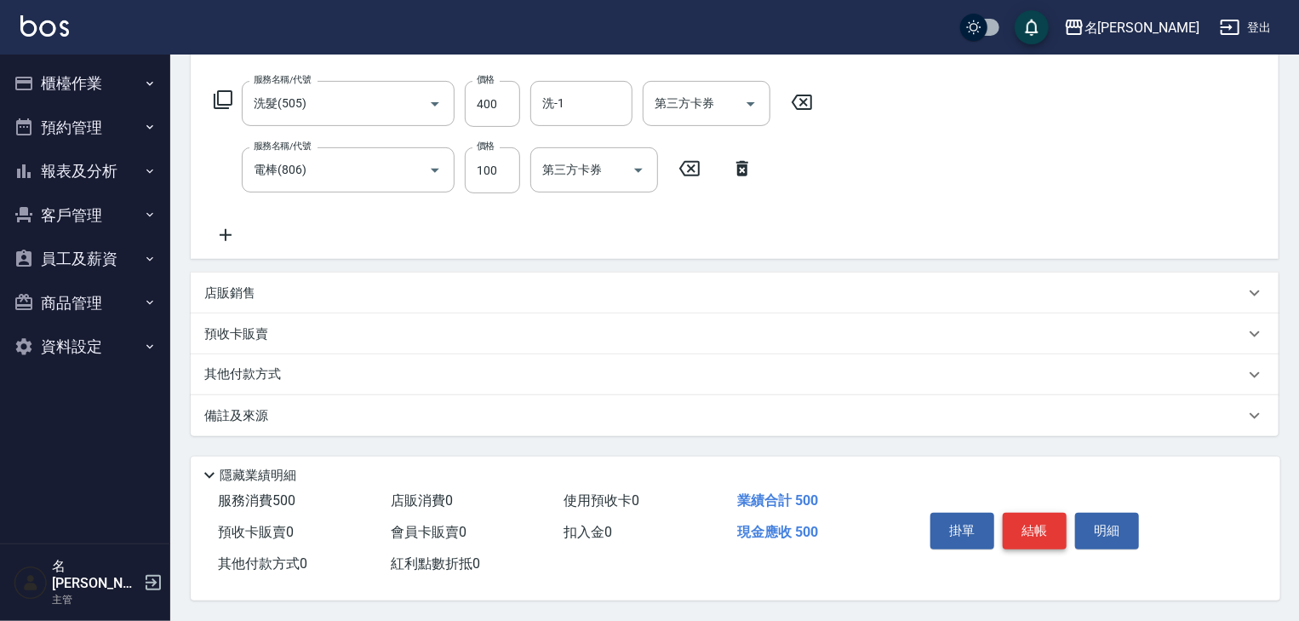
click at [1034, 513] on button "結帳" at bounding box center [1035, 531] width 64 height 36
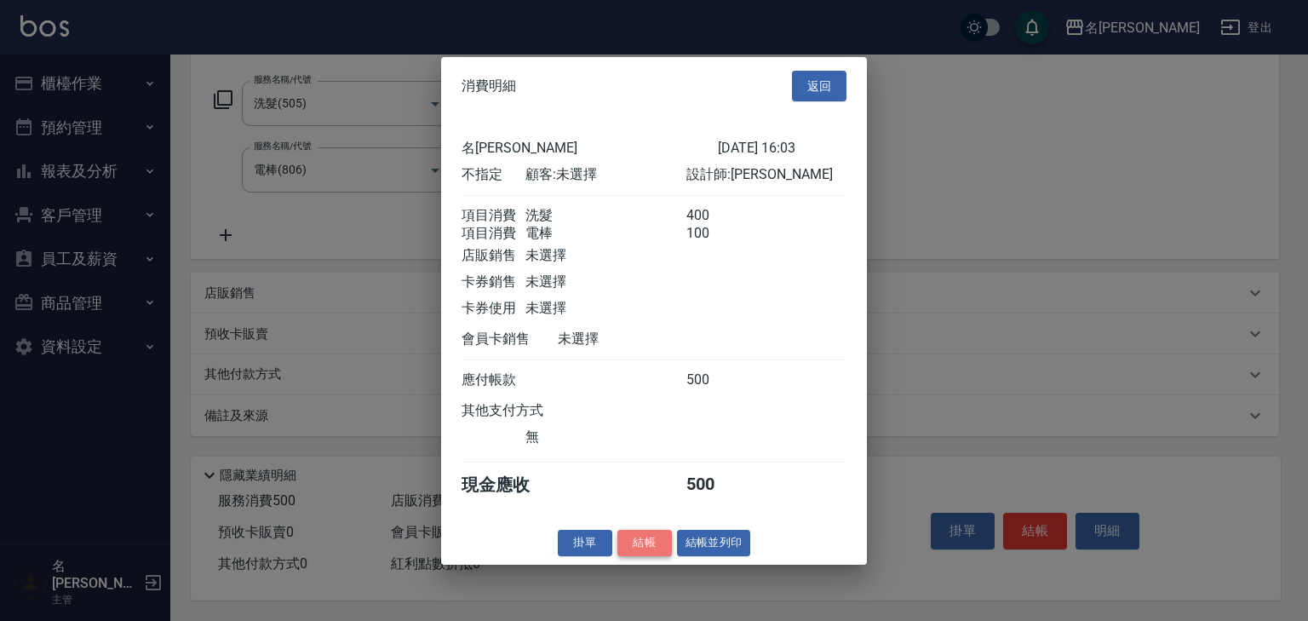
click at [641, 556] on button "結帳" at bounding box center [644, 543] width 54 height 26
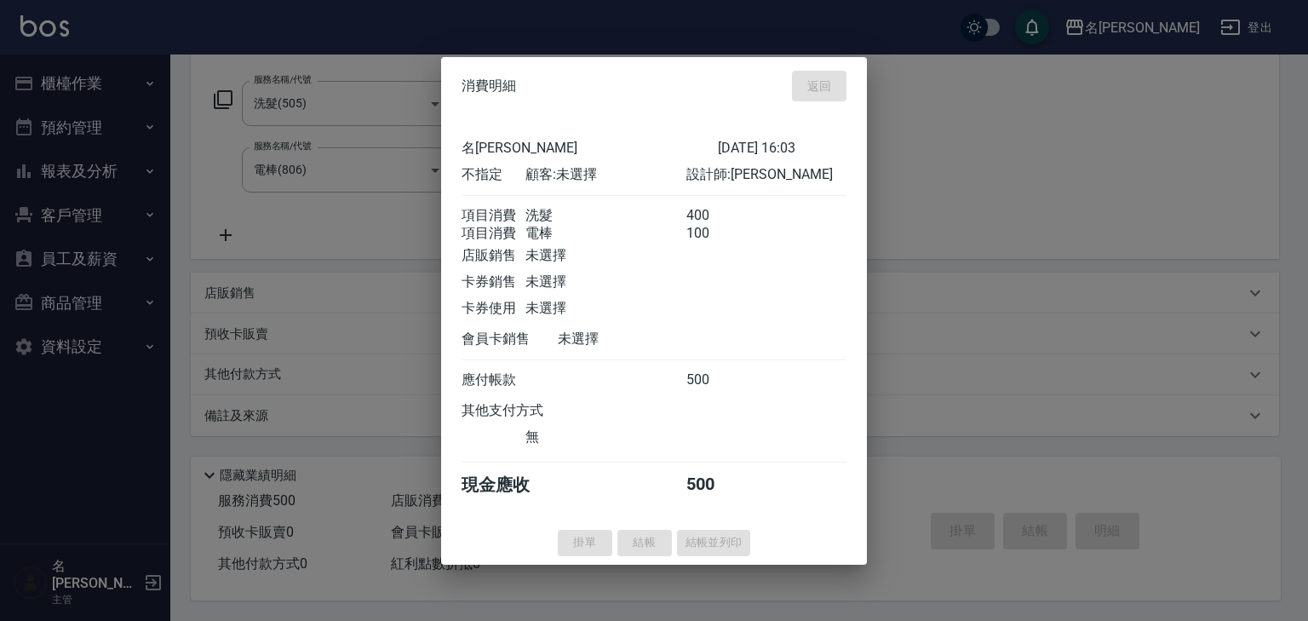
type input "2025/09/13 16:14"
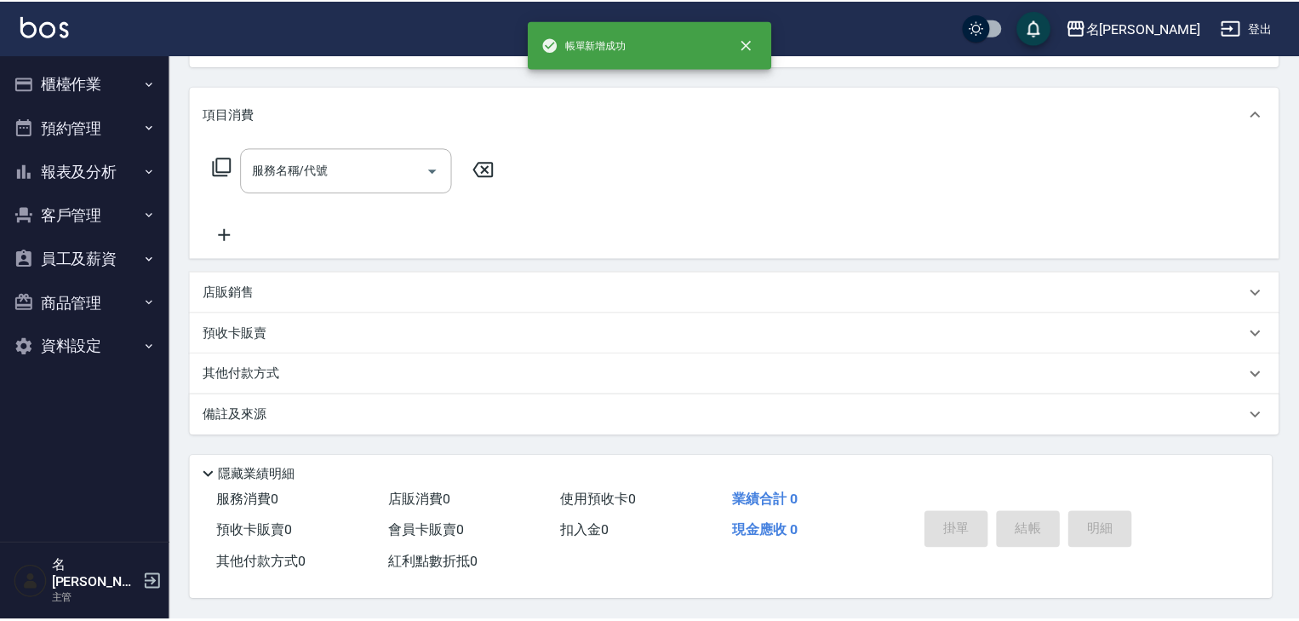
scroll to position [0, 0]
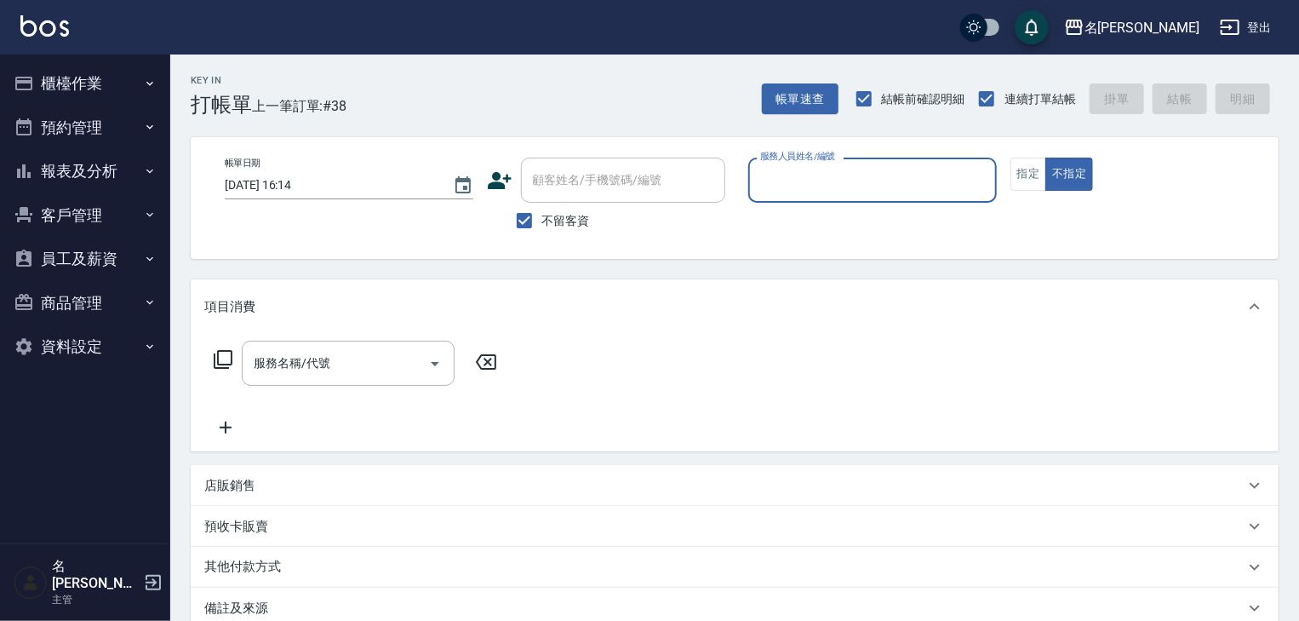
click at [84, 84] on button "櫃檯作業" at bounding box center [85, 83] width 157 height 44
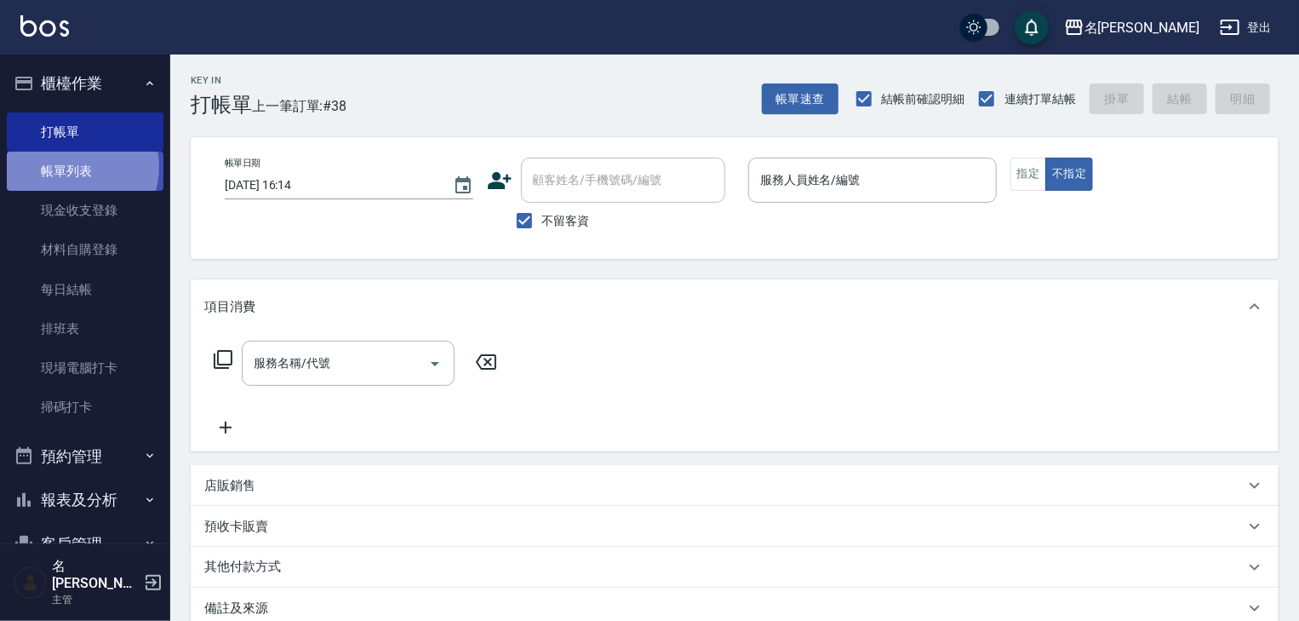
click at [72, 167] on link "帳單列表" at bounding box center [85, 171] width 157 height 39
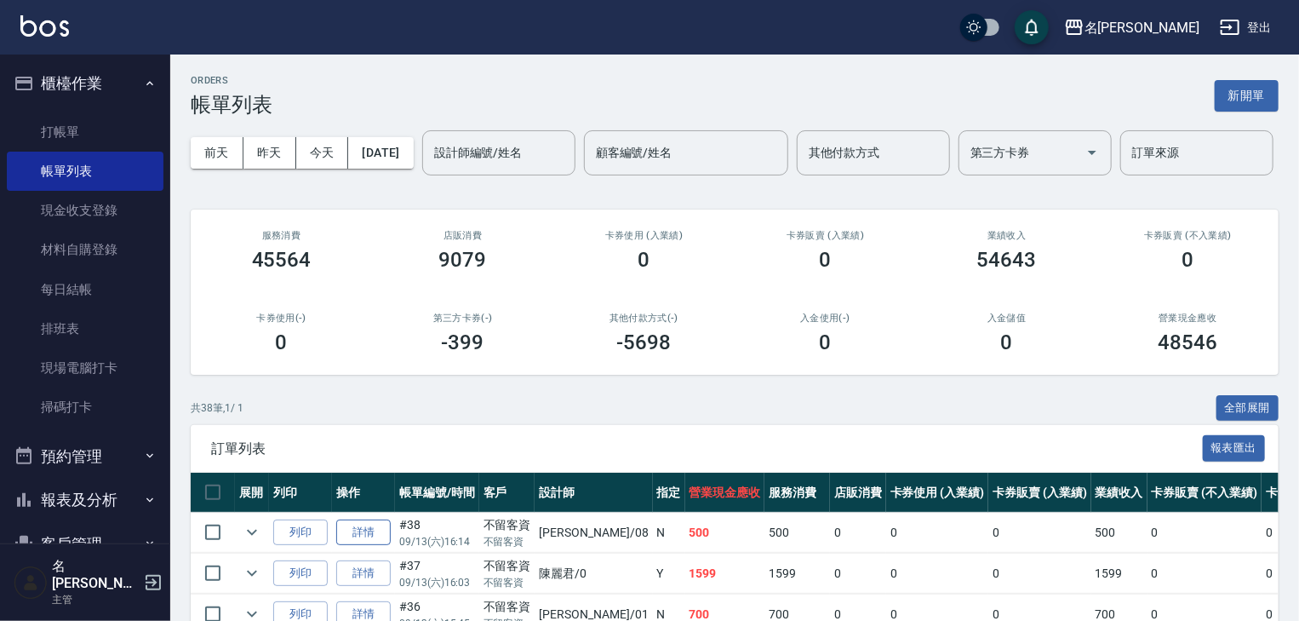
click at [372, 546] on link "詳情" at bounding box center [363, 532] width 54 height 26
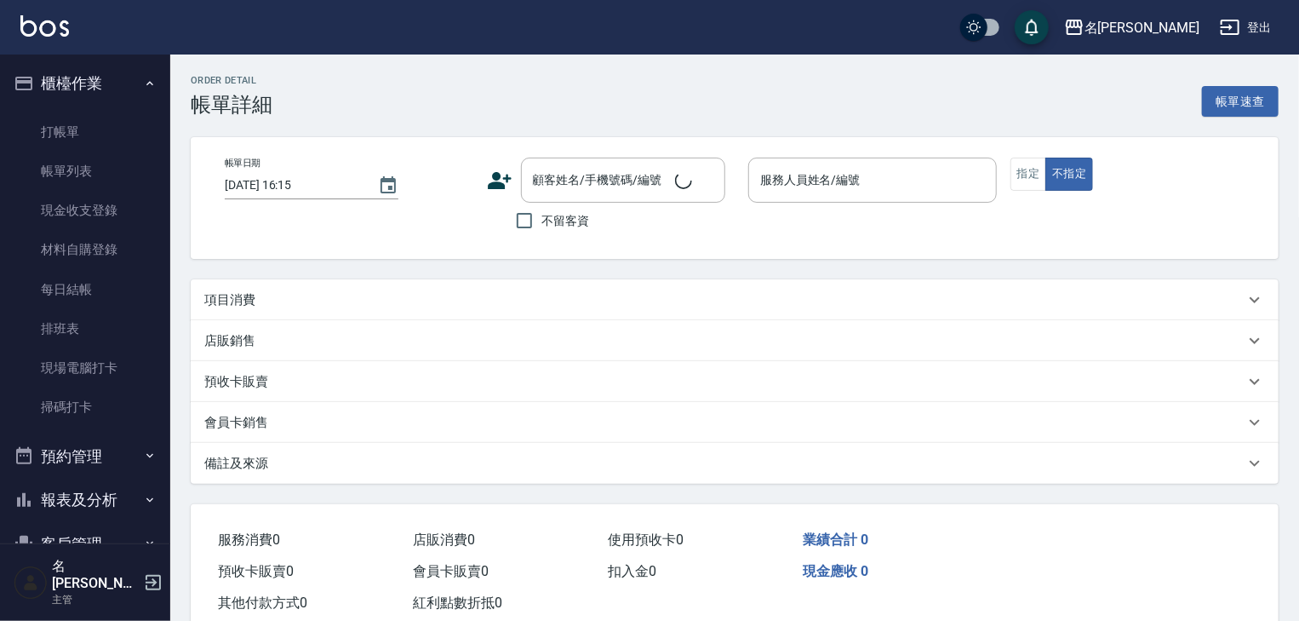
type input "2025/09/13 16:14"
checkbox input "true"
type input "[PERSON_NAME]-08"
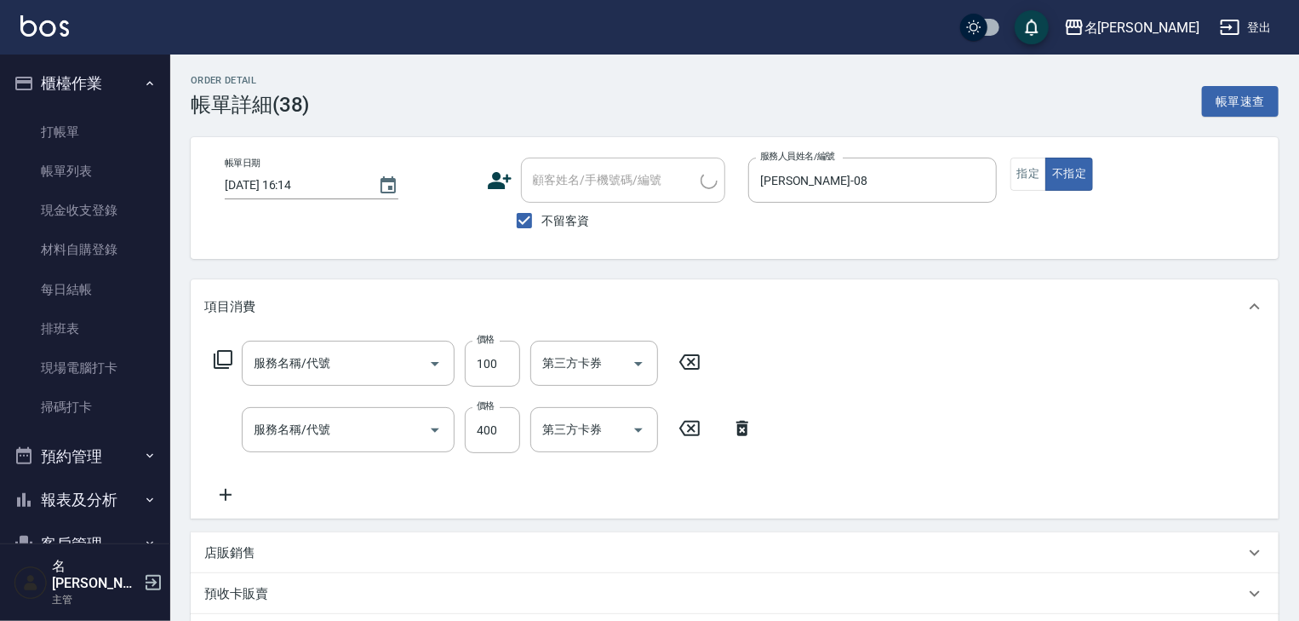
type input "電棒(806)"
type input "洗髮(505)"
click at [572, 434] on input "洗-1" at bounding box center [581, 430] width 87 height 30
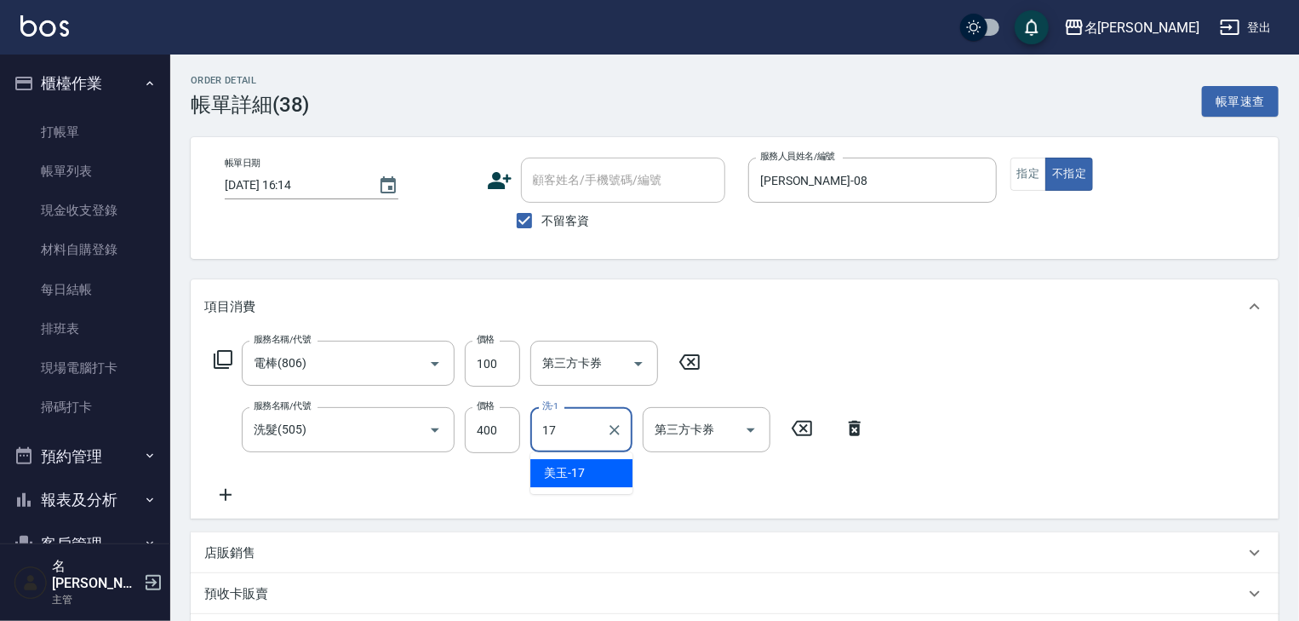
type input "美玉-17"
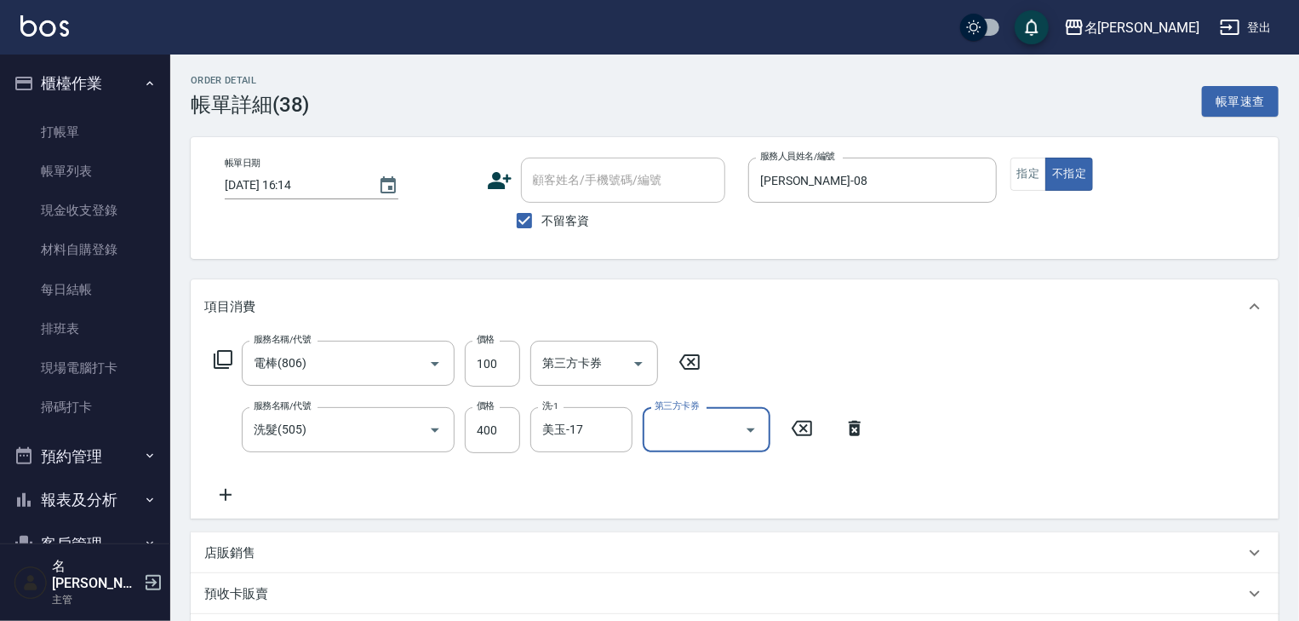
scroll to position [298, 0]
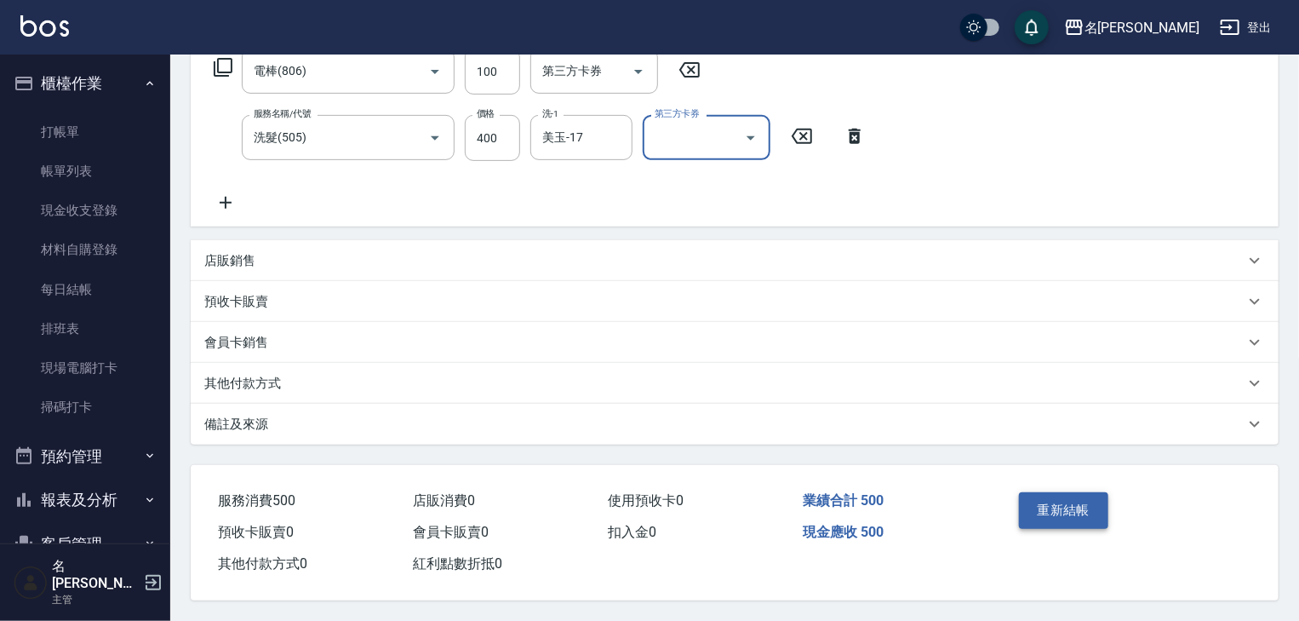
click at [1071, 498] on button "重新結帳" at bounding box center [1064, 510] width 90 height 36
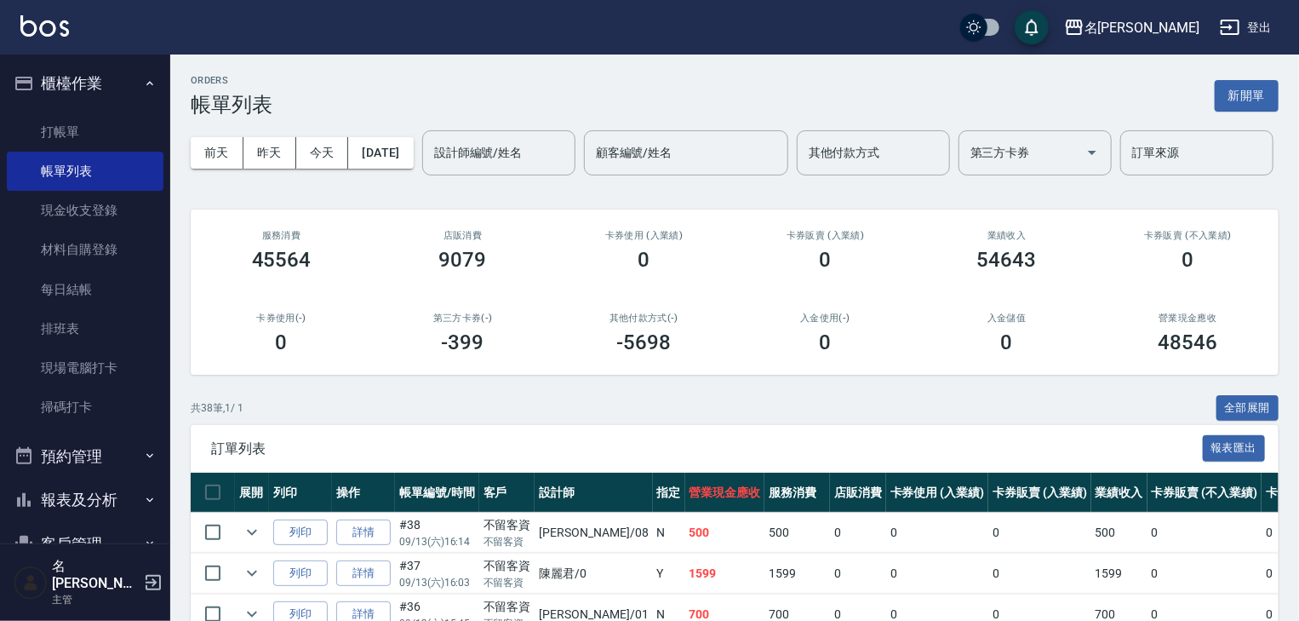
click at [40, 39] on link at bounding box center [44, 27] width 49 height 25
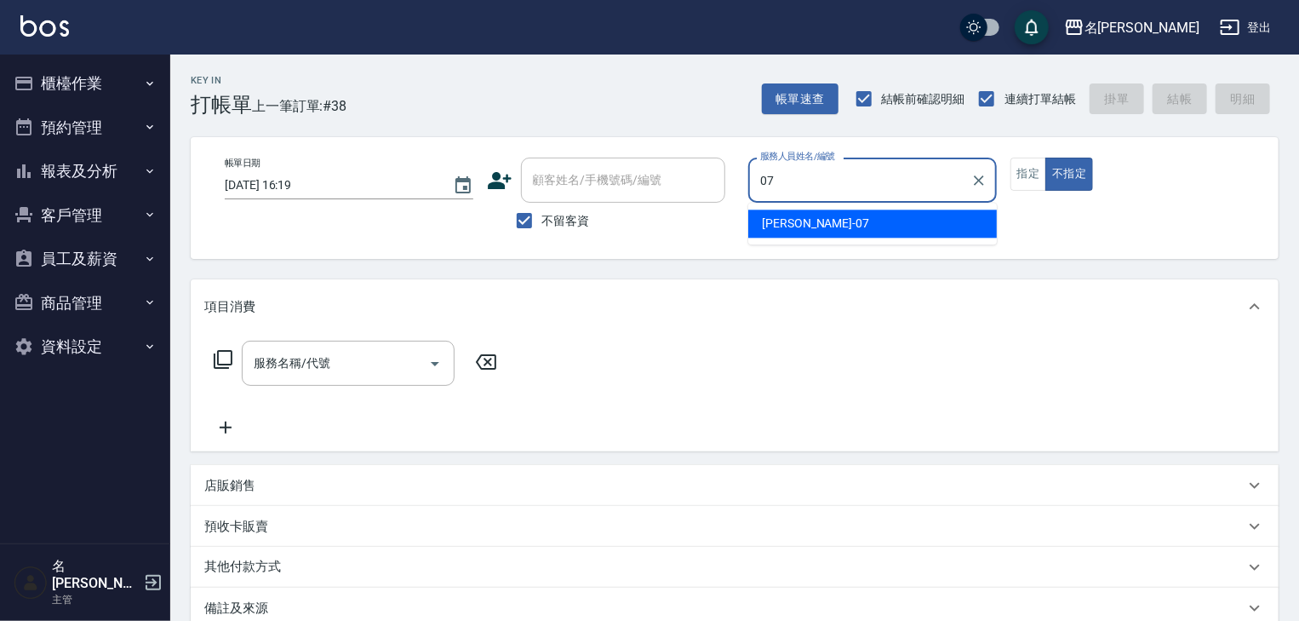
type input "[PERSON_NAME]-07"
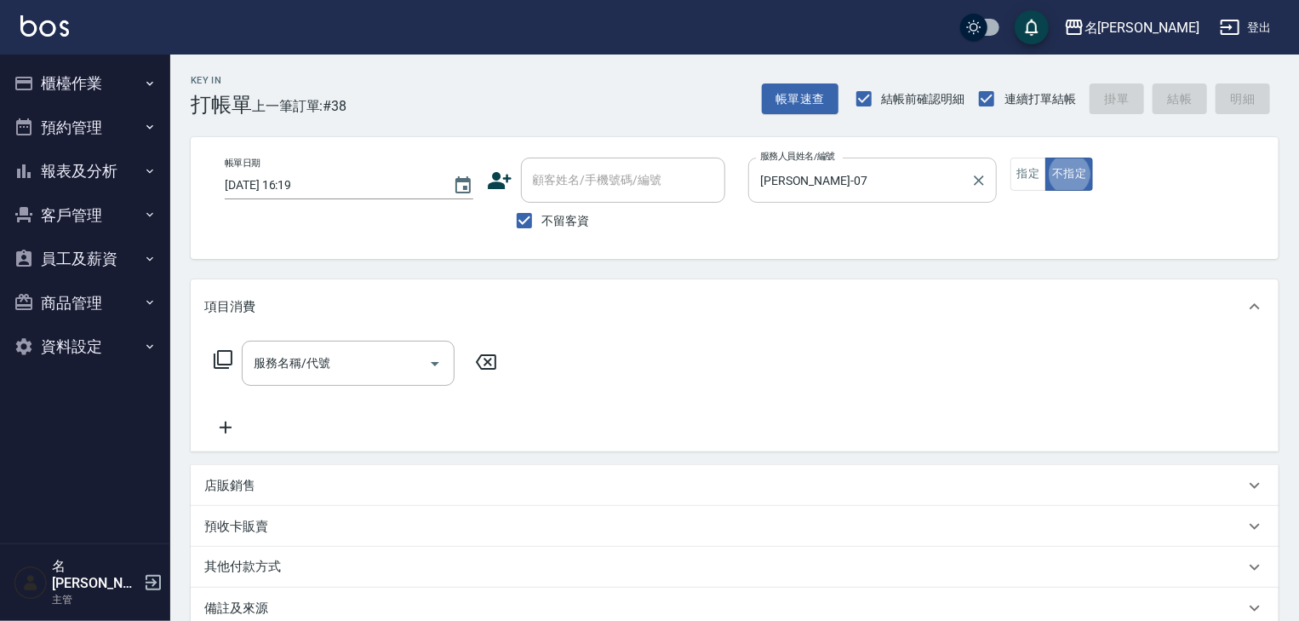
type button "false"
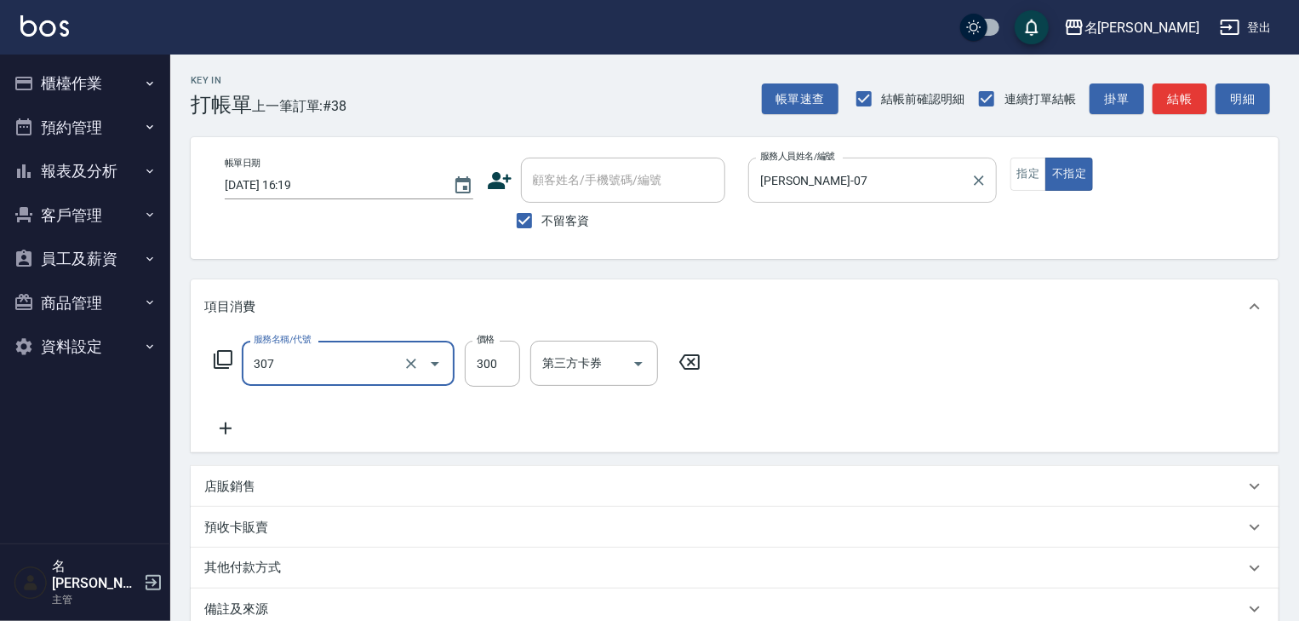
type input "剪髮(307)"
type input "400"
click at [1011, 170] on button "指定" at bounding box center [1029, 174] width 37 height 33
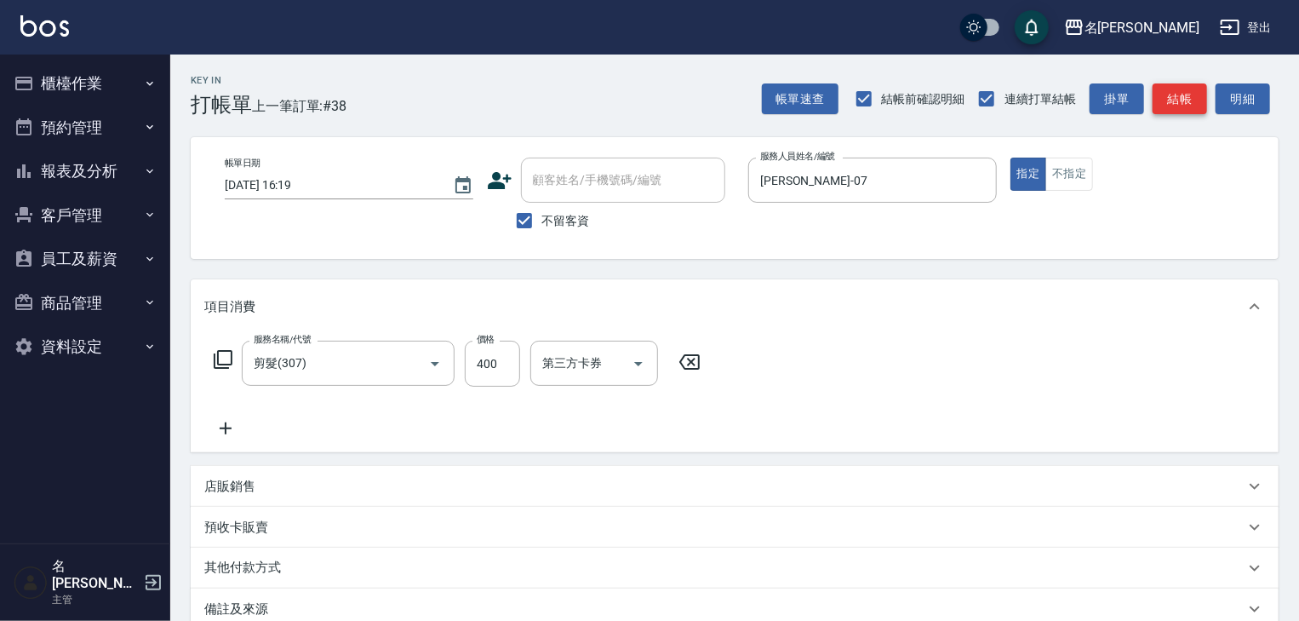
click at [1161, 112] on button "結帳" at bounding box center [1180, 99] width 54 height 32
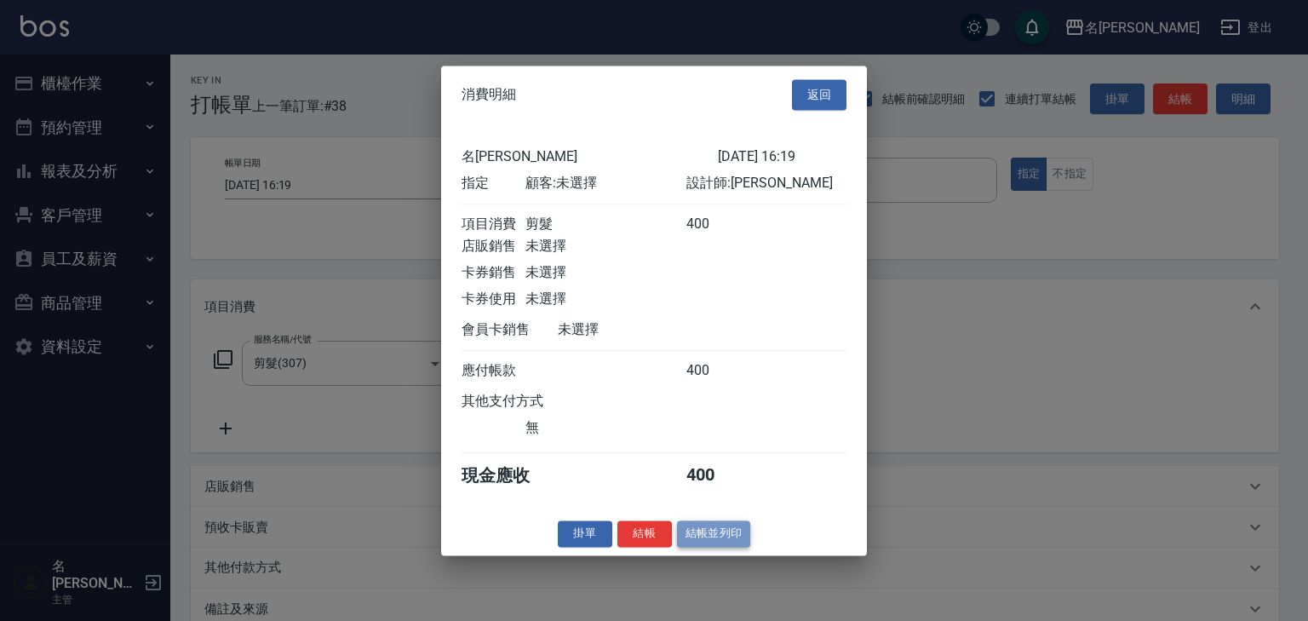
click at [696, 539] on button "結帳並列印" at bounding box center [714, 533] width 74 height 26
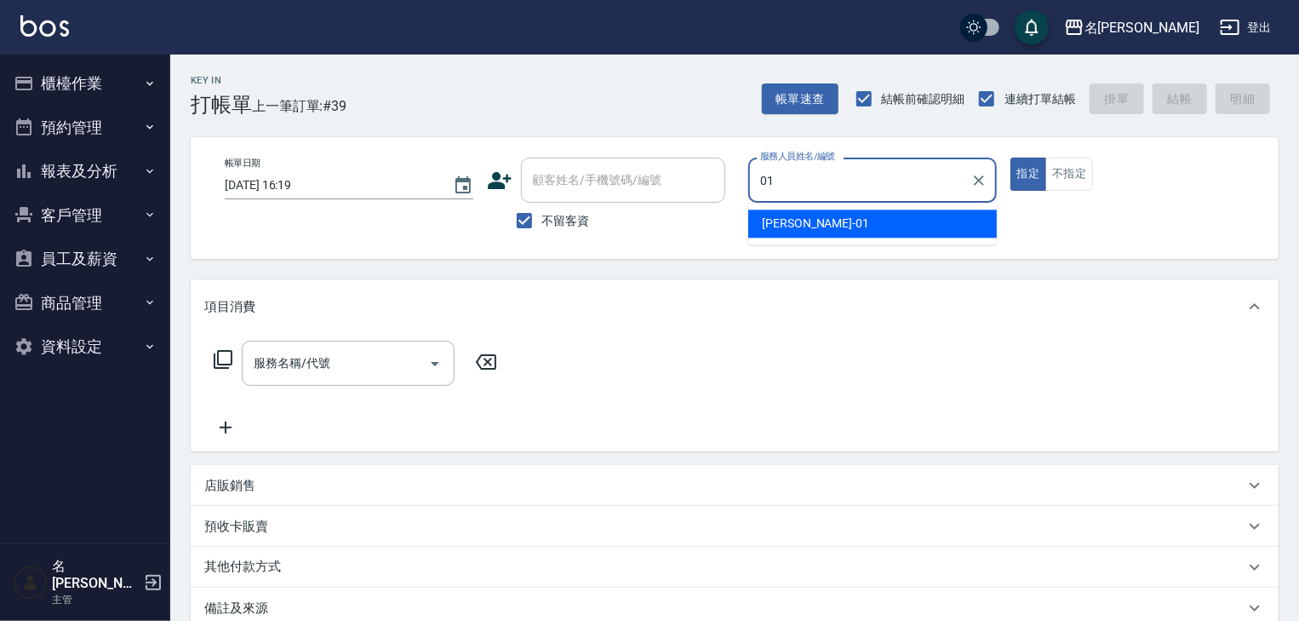
type input "[PERSON_NAME]-01"
type button "true"
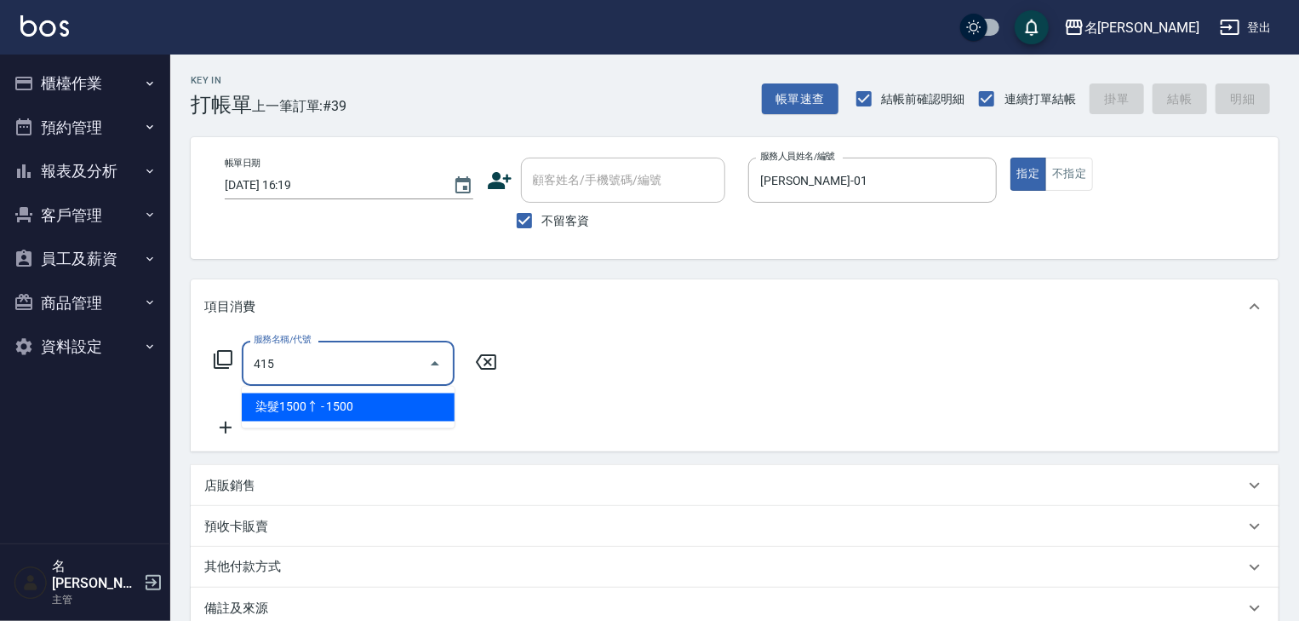
type input "染髮1500↑(415)"
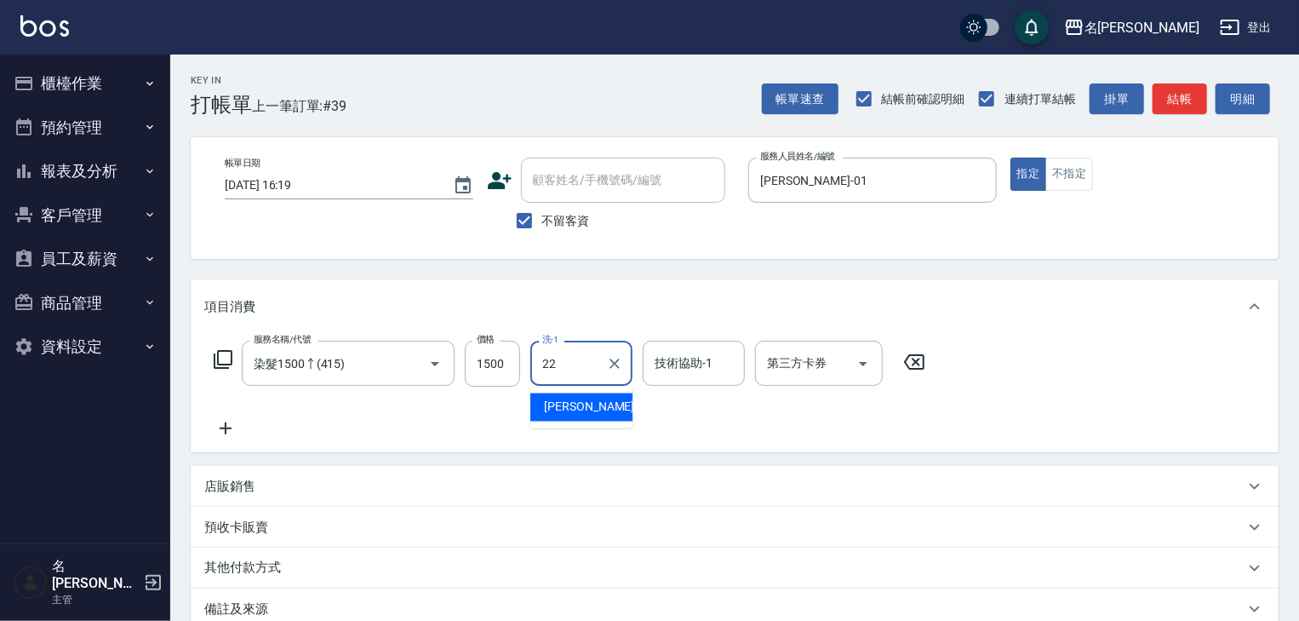
type input "[PERSON_NAME]-22"
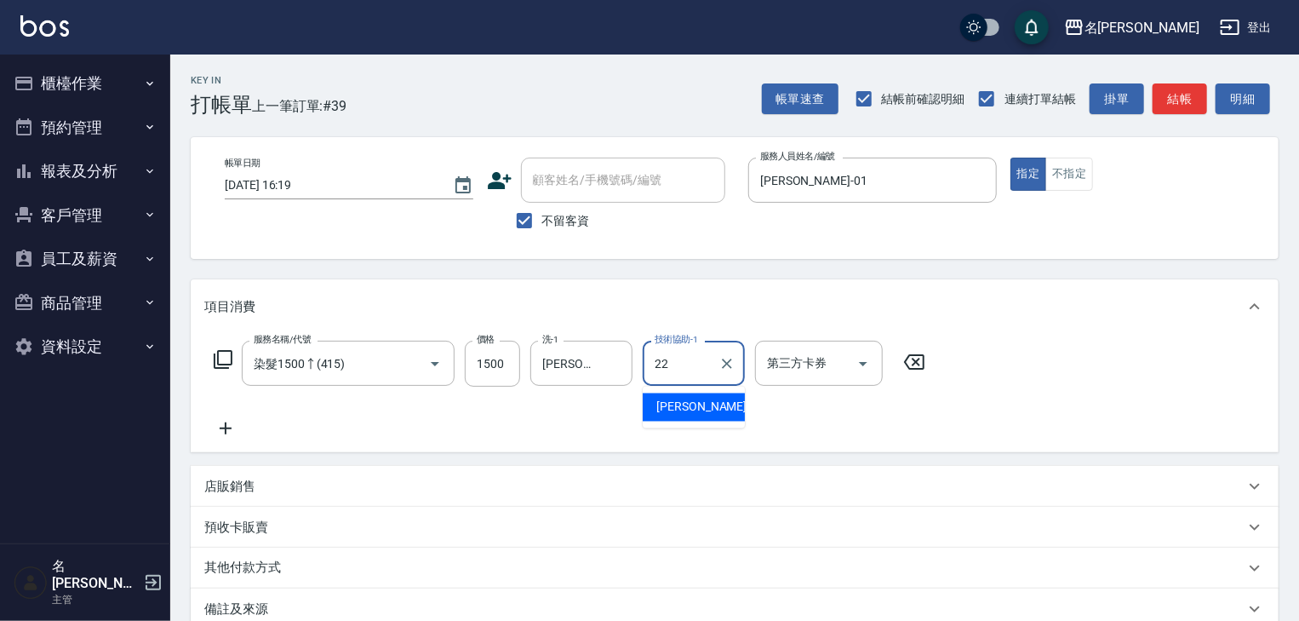
type input "[PERSON_NAME]-22"
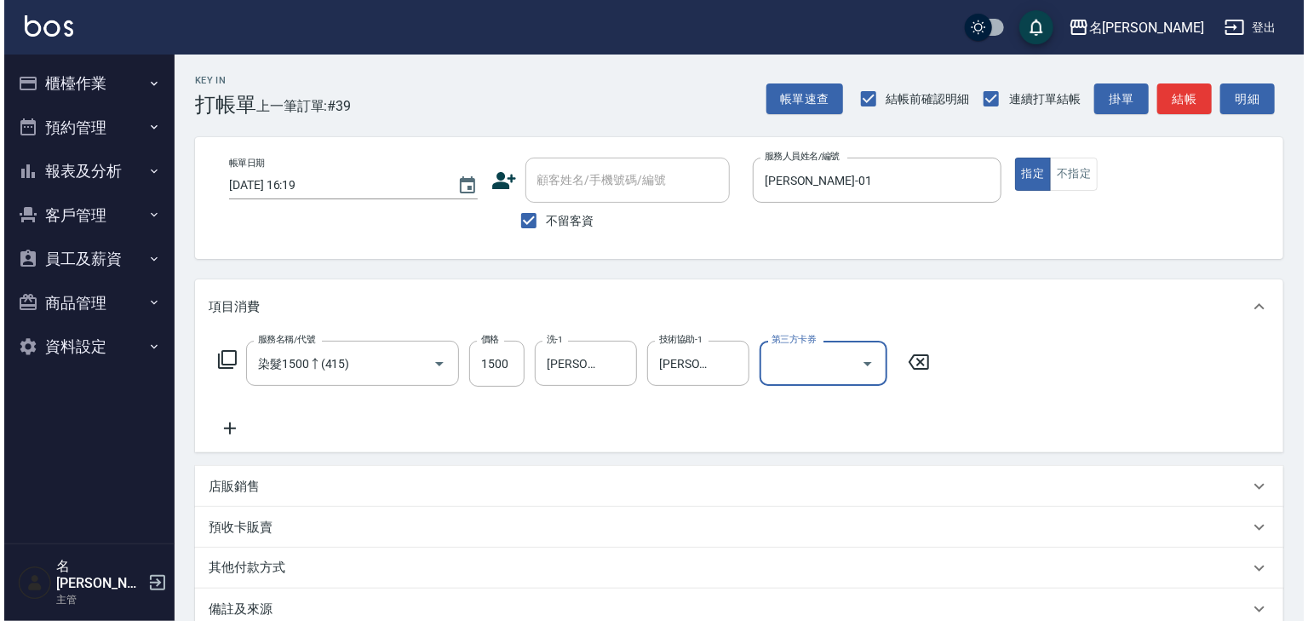
scroll to position [199, 0]
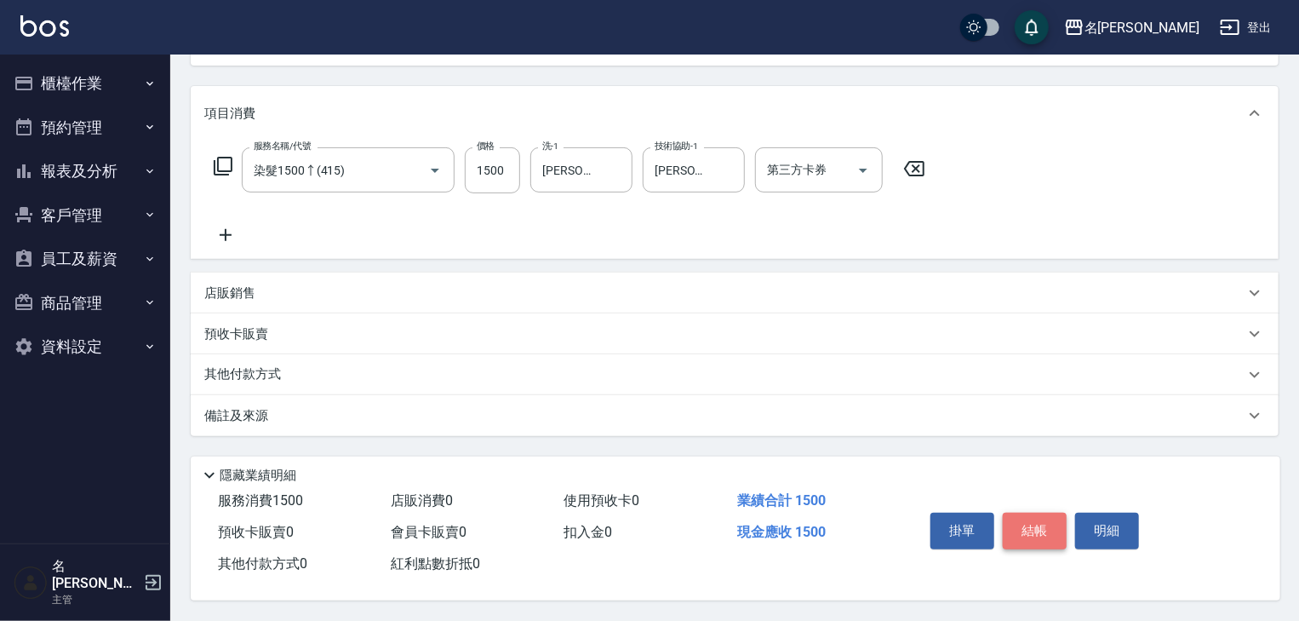
click at [1045, 513] on button "結帳" at bounding box center [1035, 531] width 64 height 36
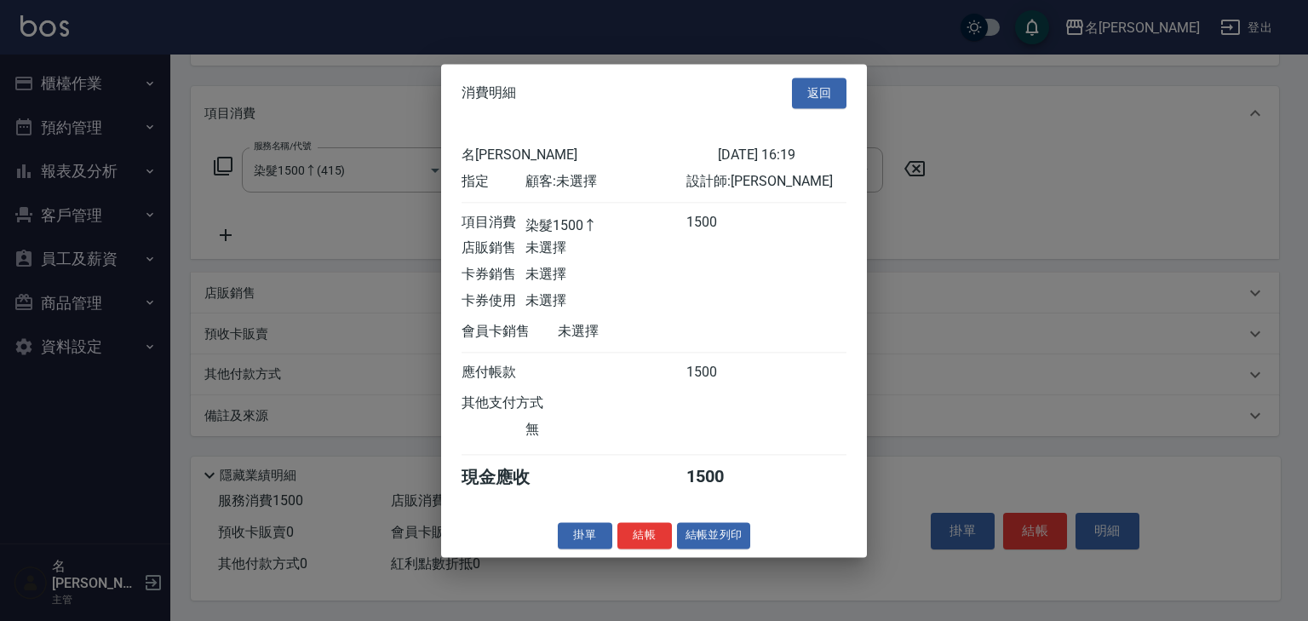
click at [657, 542] on button "結帳" at bounding box center [644, 535] width 54 height 26
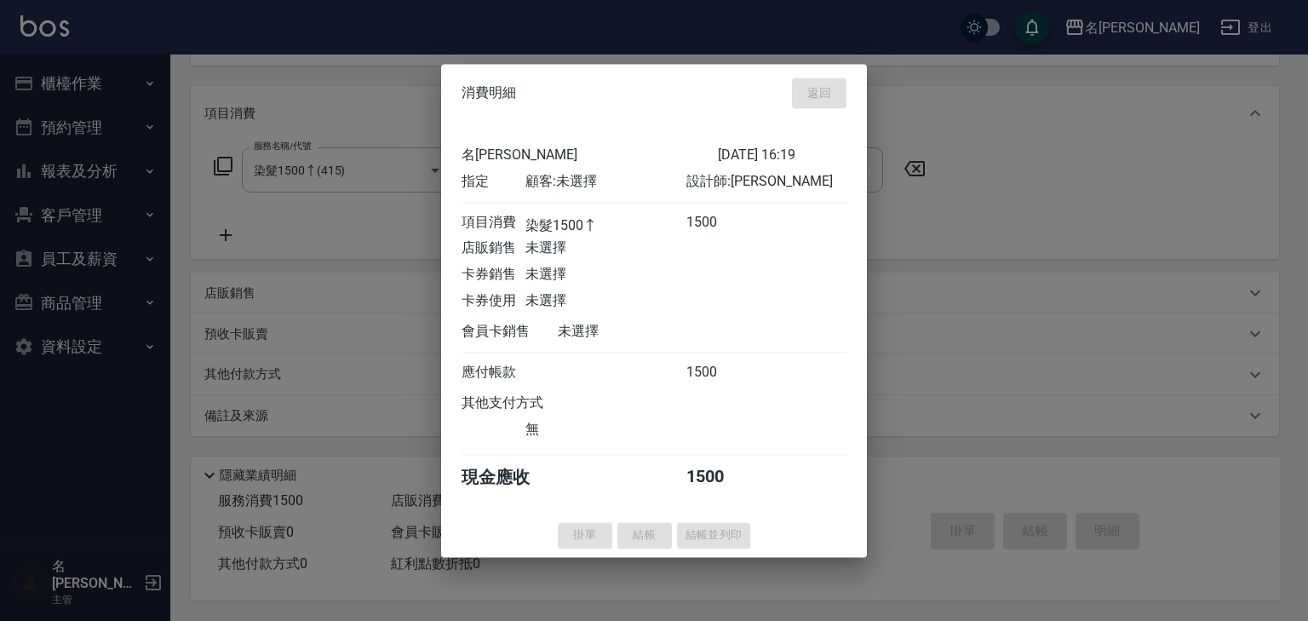
type input "2025/09/13 16:29"
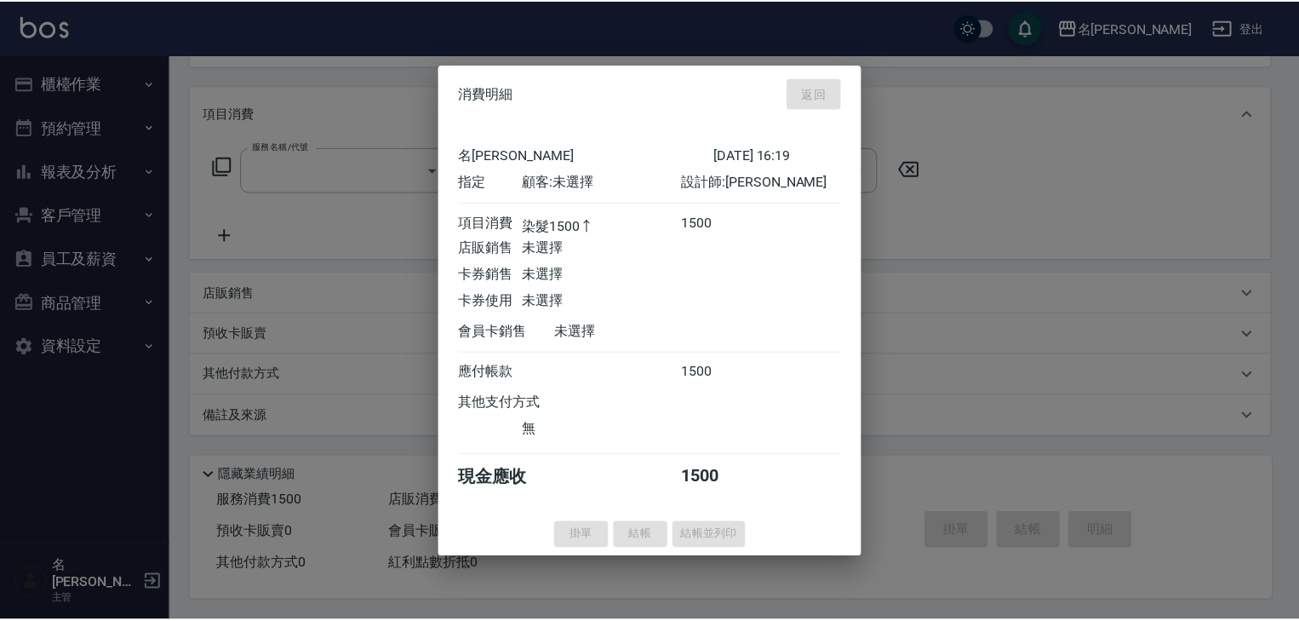
scroll to position [0, 0]
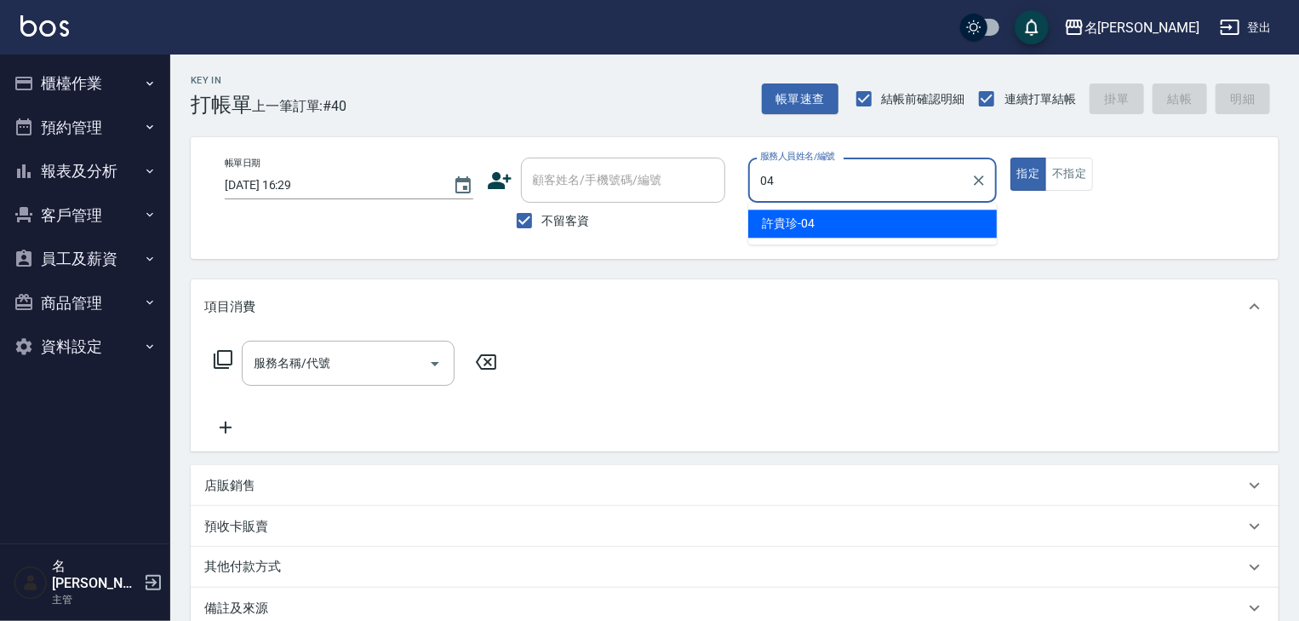
type input "許貴珍-04"
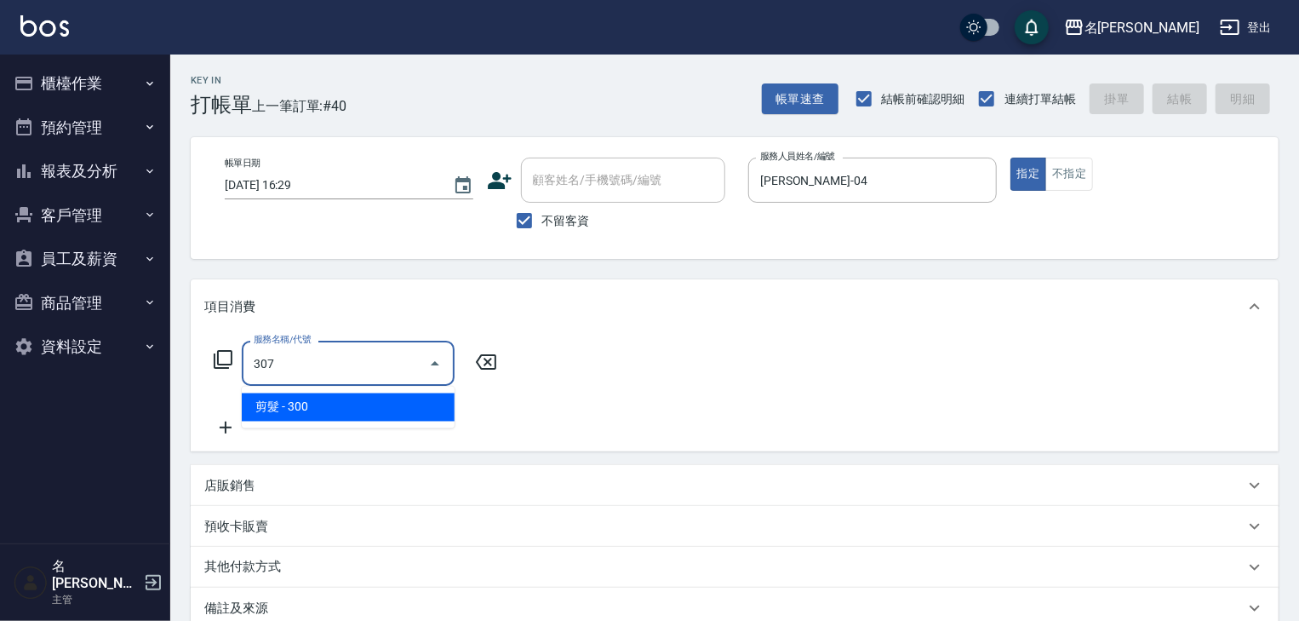
type input "剪髮(307)"
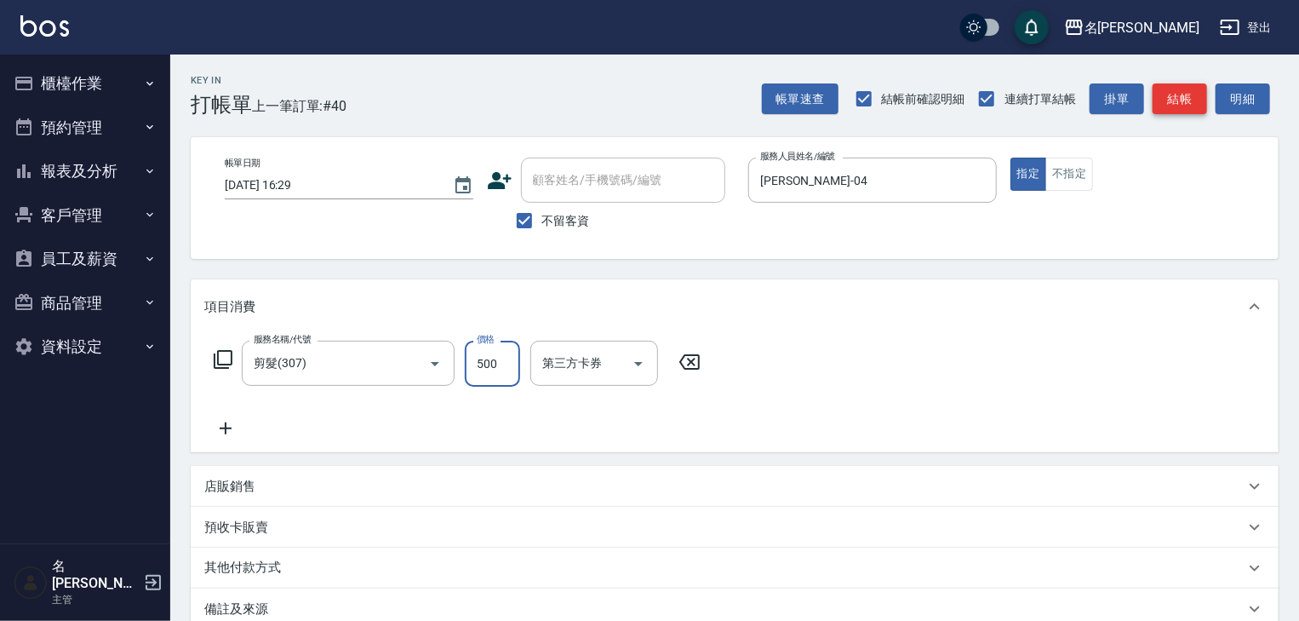
type input "500"
click at [1197, 98] on button "結帳" at bounding box center [1180, 99] width 54 height 32
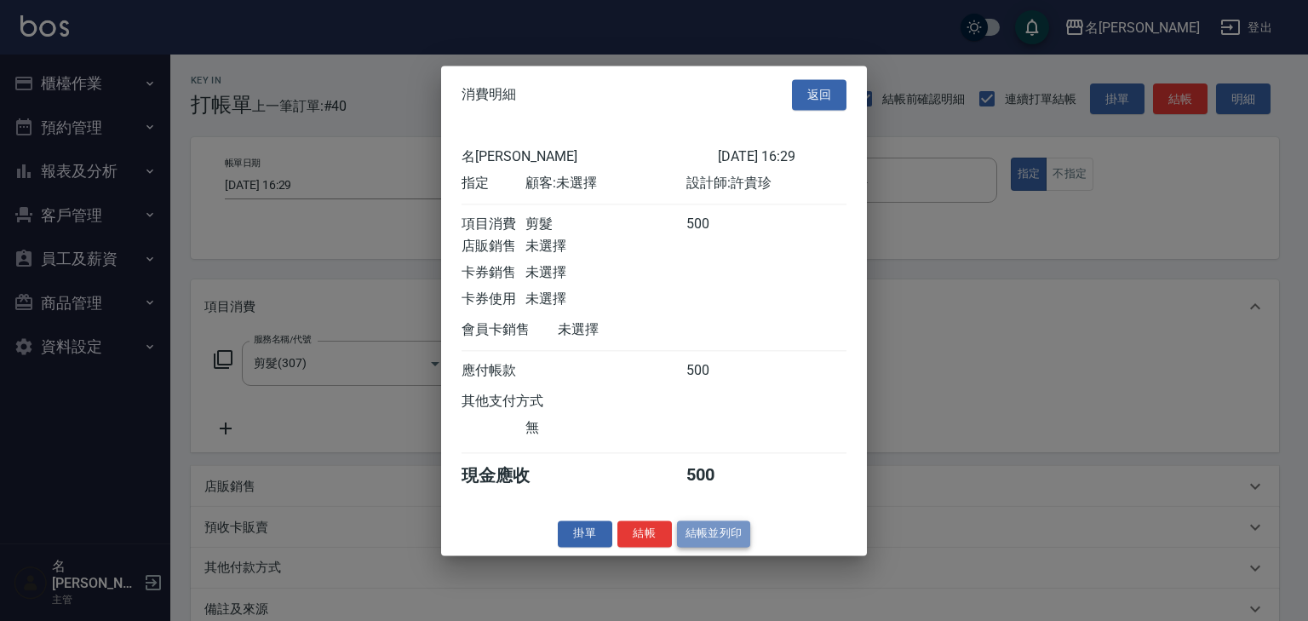
click at [713, 534] on button "結帳並列印" at bounding box center [714, 533] width 74 height 26
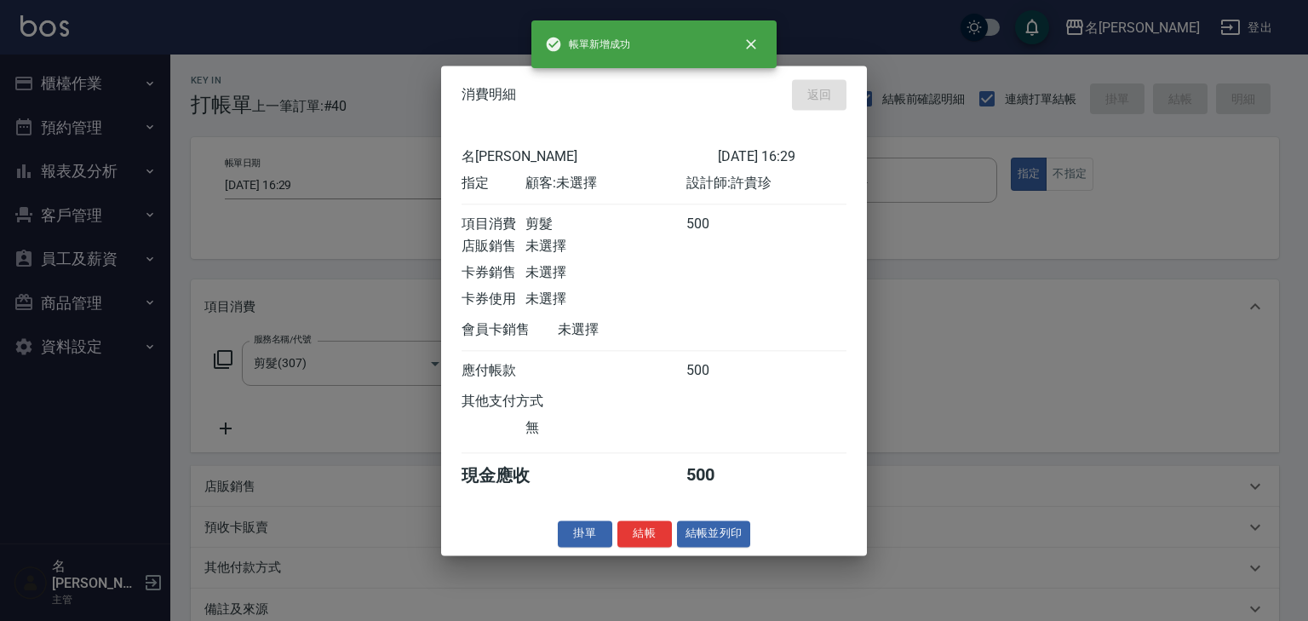
type input "2025/09/13 16:32"
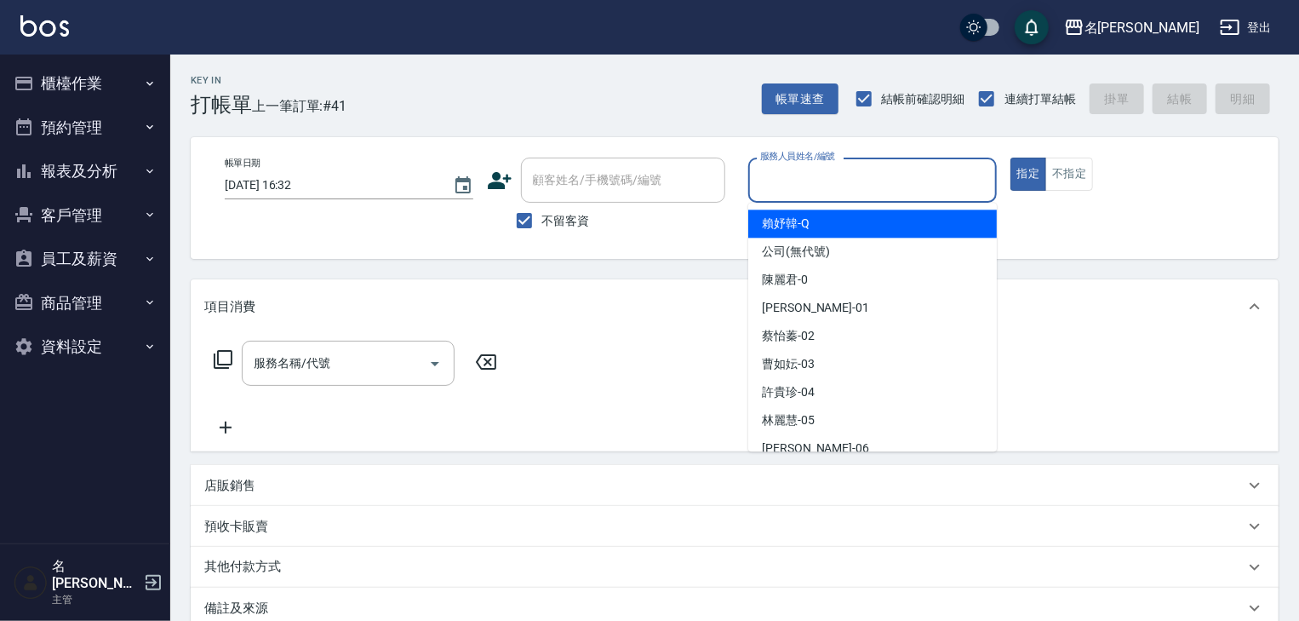
click at [841, 185] on input "服務人員姓名/編號" at bounding box center [872, 180] width 233 height 30
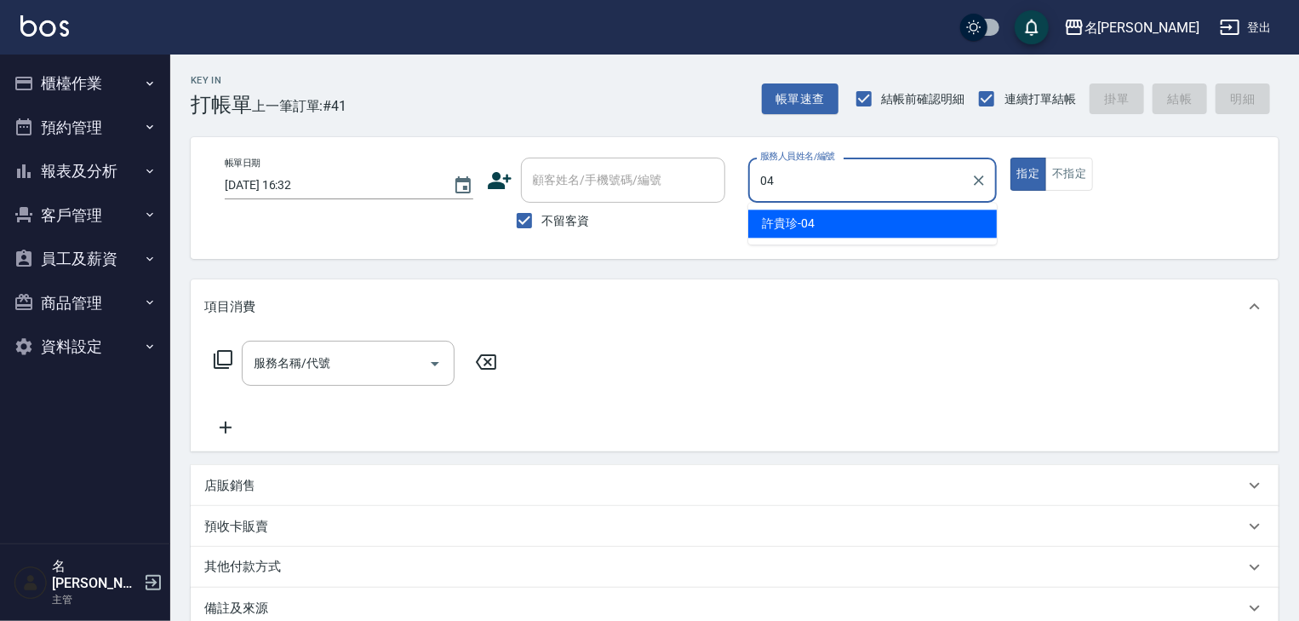
click at [807, 221] on span "許貴珍 -04" at bounding box center [788, 224] width 53 height 18
click at [351, 378] on div "服務名稱/代號" at bounding box center [348, 363] width 213 height 45
type input "許貴珍-04"
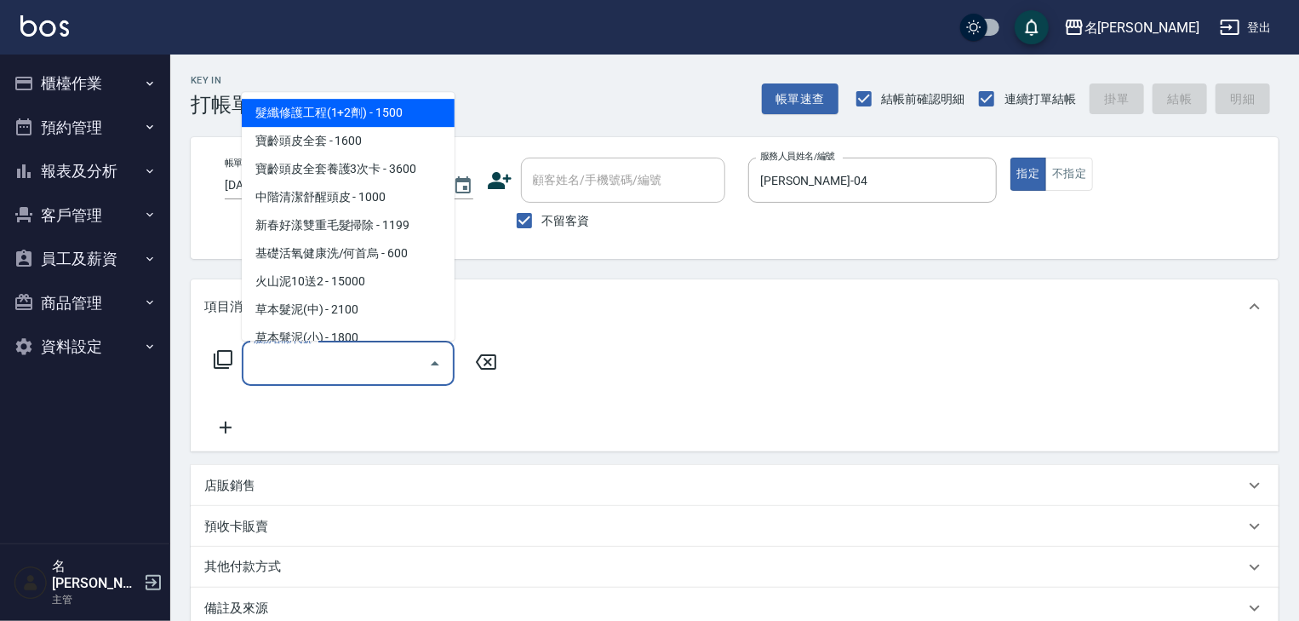
click at [226, 360] on icon at bounding box center [223, 359] width 20 height 20
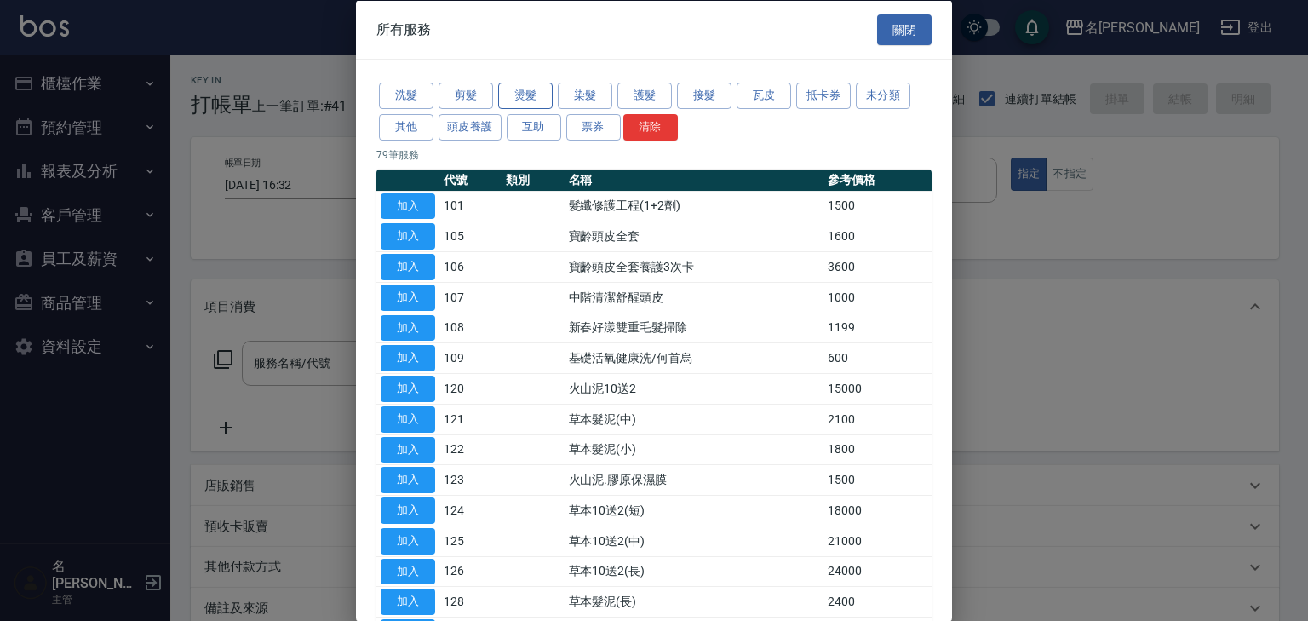
click at [524, 91] on button "燙髮" at bounding box center [525, 96] width 54 height 26
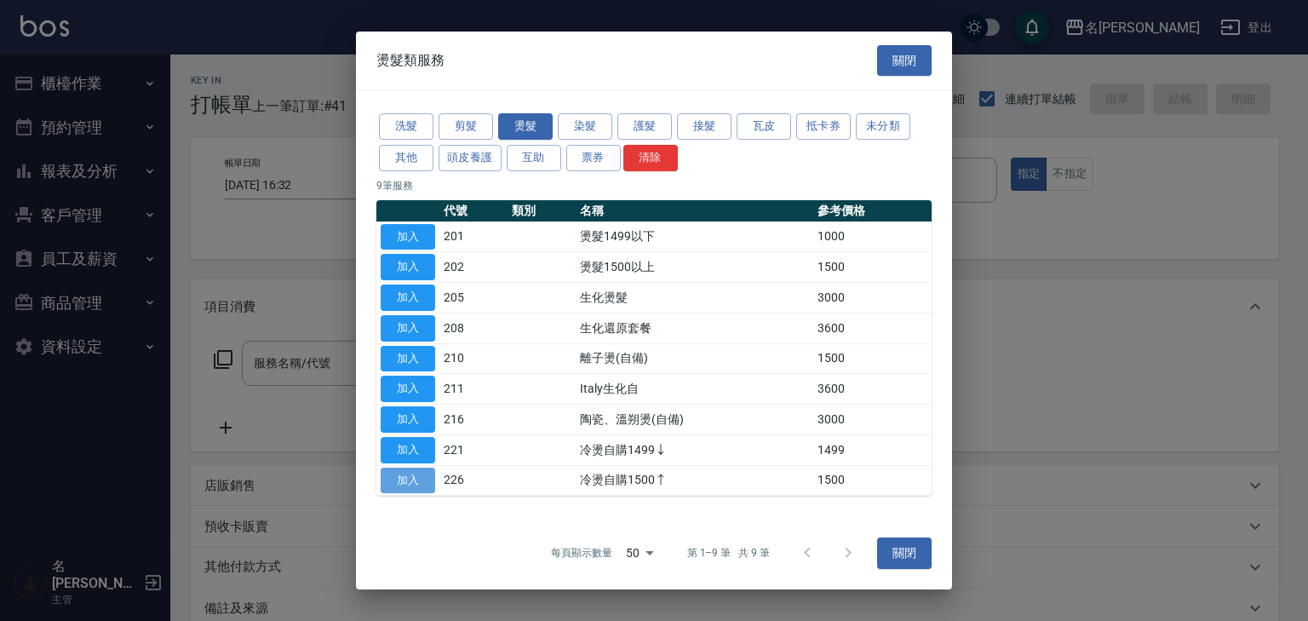
click at [402, 473] on button "加入" at bounding box center [408, 480] width 54 height 26
type input "冷燙自購1500↑(226)"
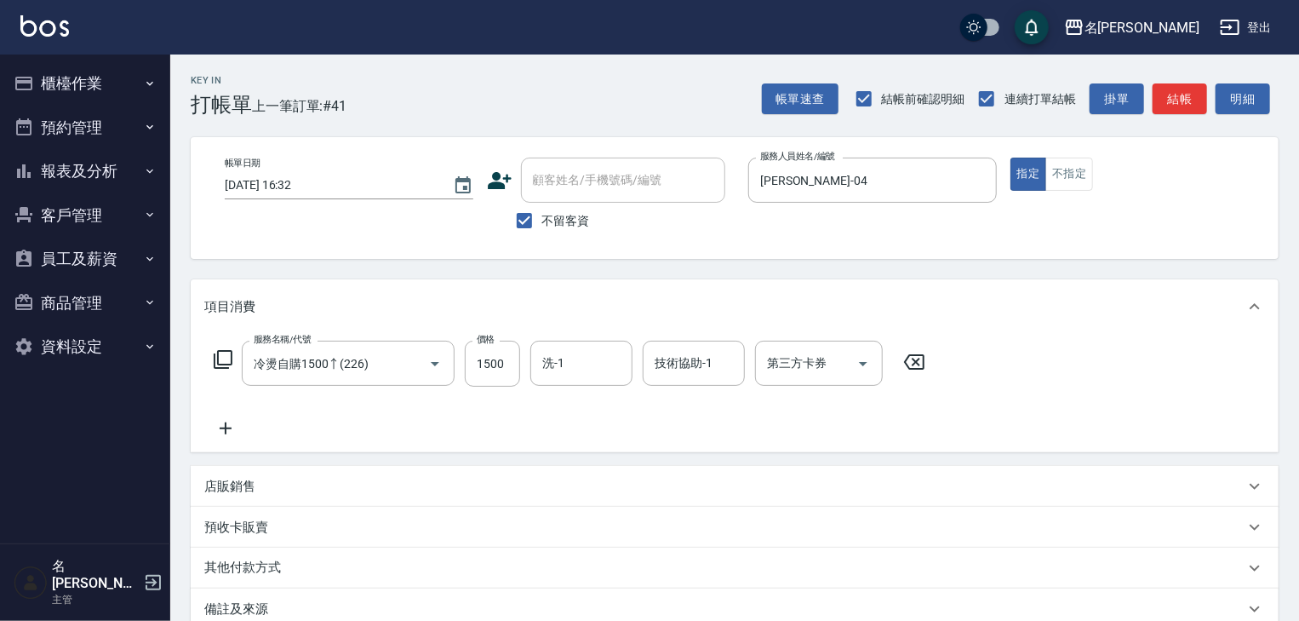
click at [225, 432] on icon at bounding box center [226, 428] width 12 height 12
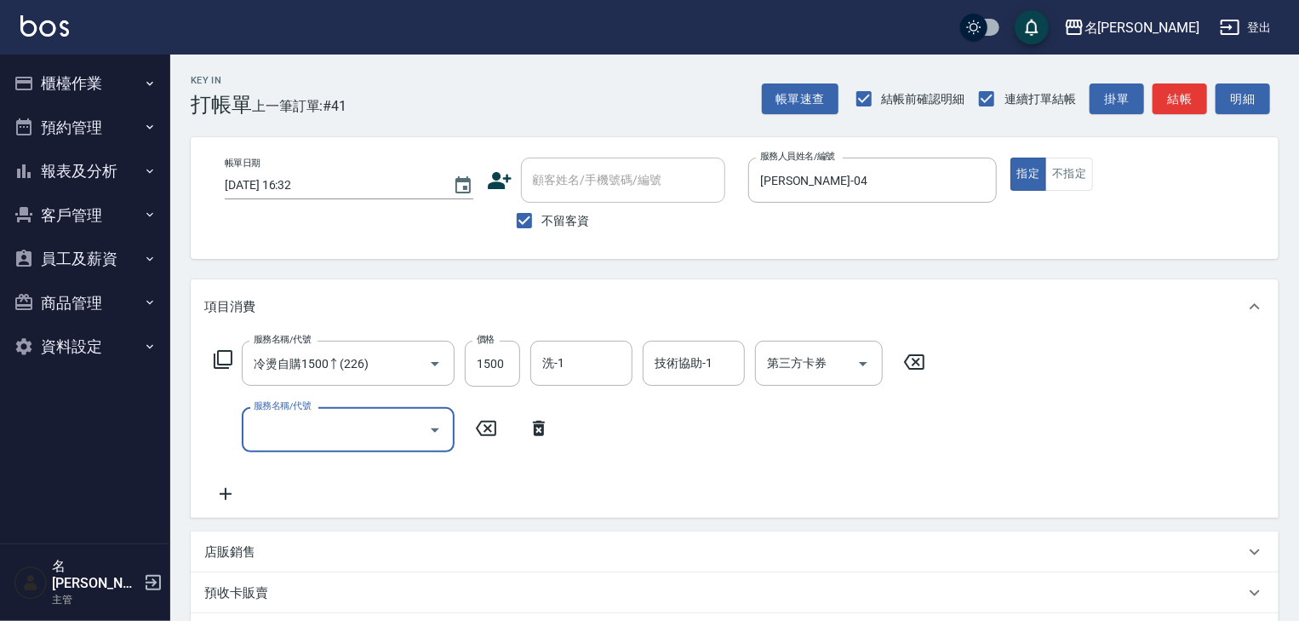
click at [277, 436] on input "服務名稱/代號" at bounding box center [335, 430] width 172 height 30
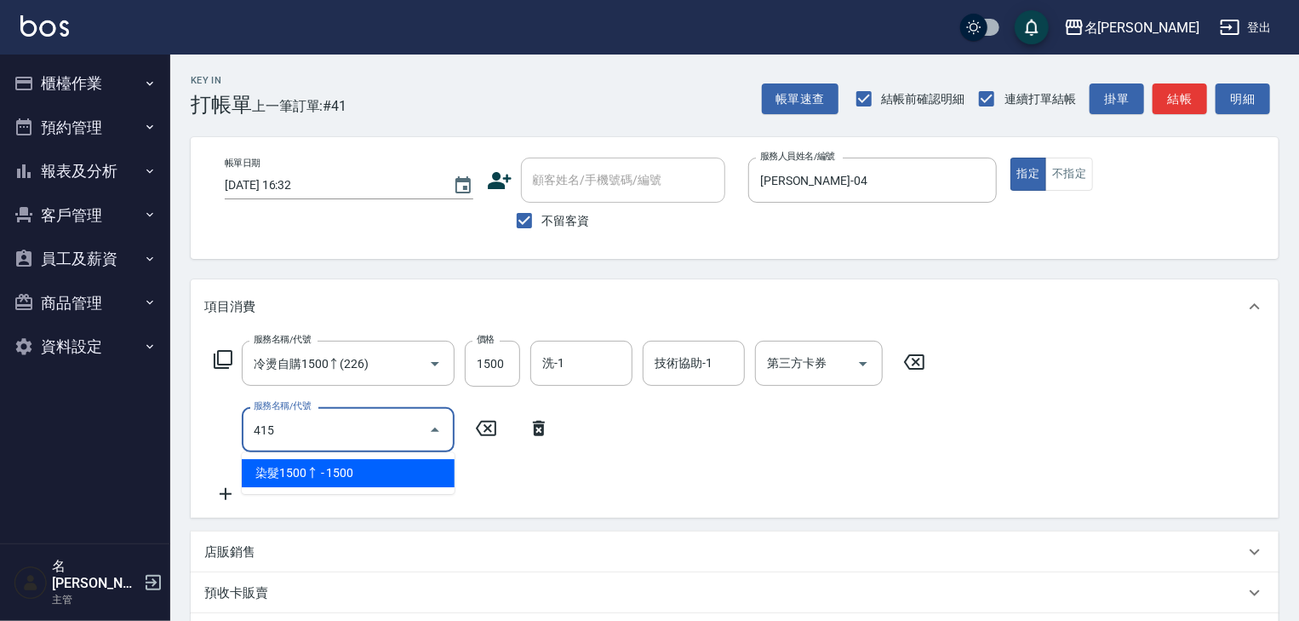
click at [370, 478] on span "染髮1500↑ - 1500" at bounding box center [348, 473] width 213 height 28
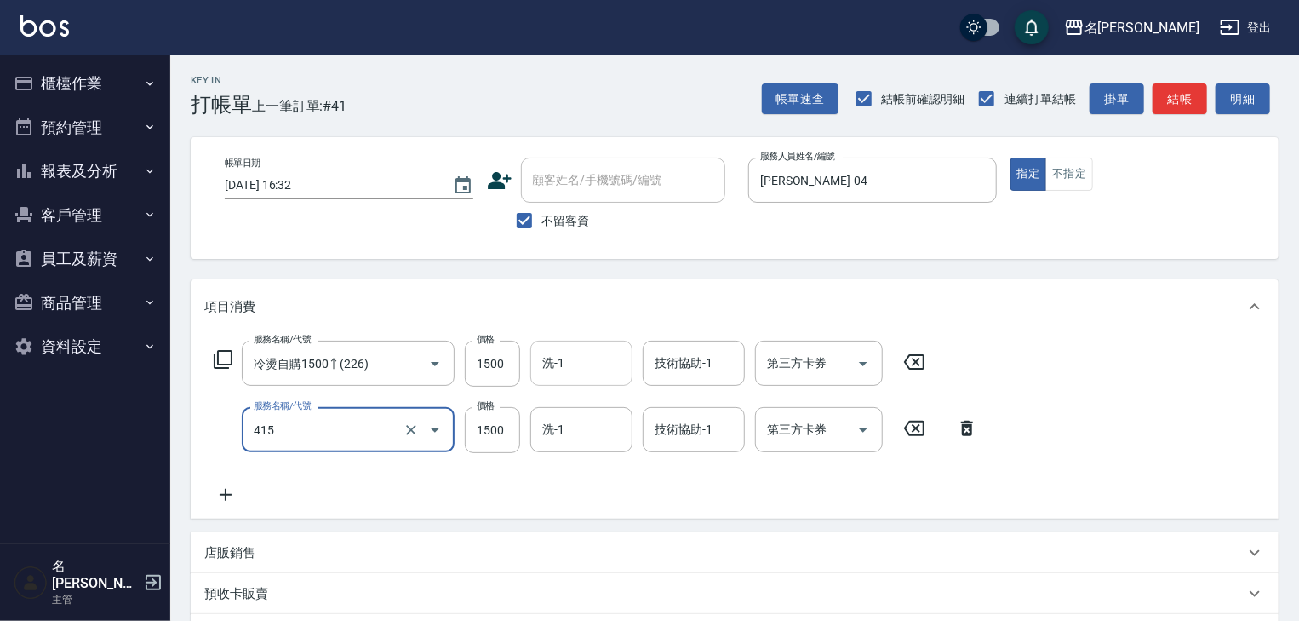
type input "染髮1500↑(415)"
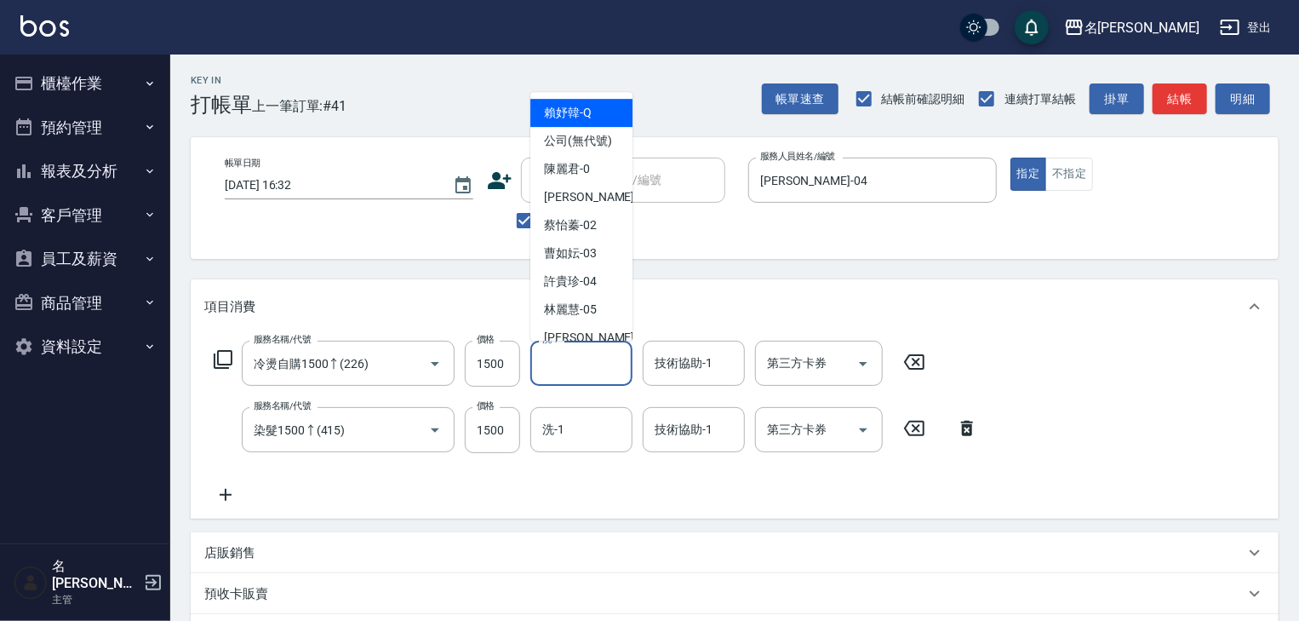
click at [558, 368] on input "洗-1" at bounding box center [581, 363] width 87 height 30
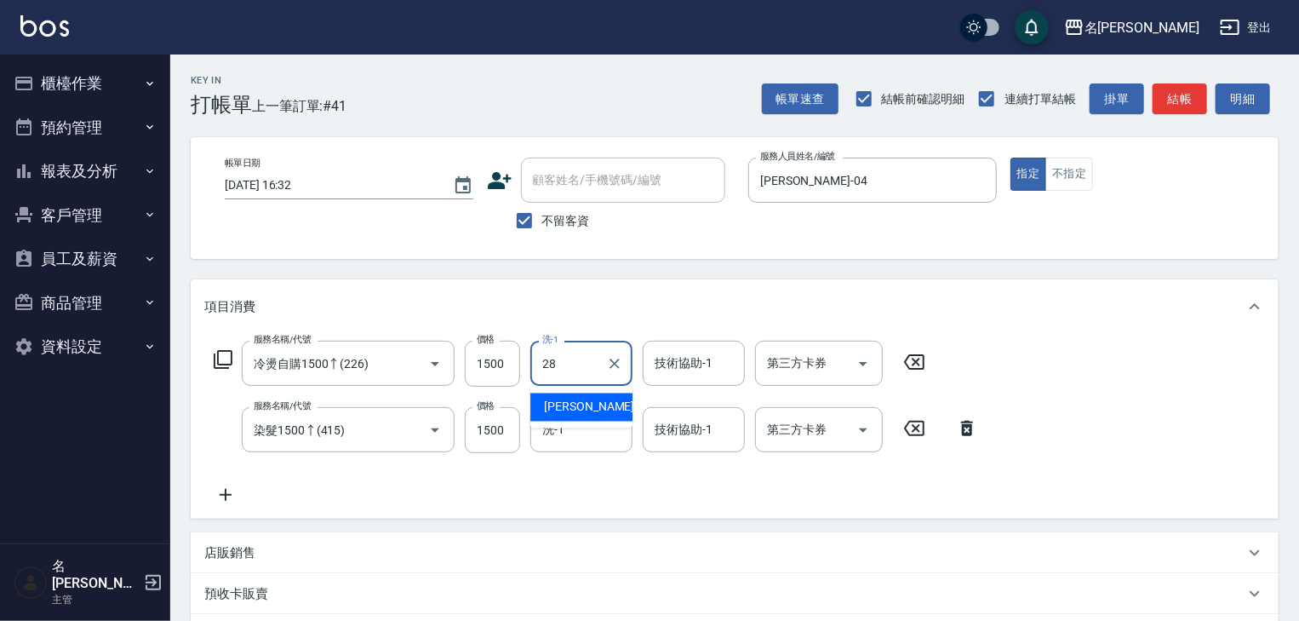
click at [599, 409] on div "冼宜芳 -28" at bounding box center [581, 407] width 102 height 28
type input "冼宜芳-28"
click at [719, 364] on input "技術協助-1" at bounding box center [693, 363] width 87 height 30
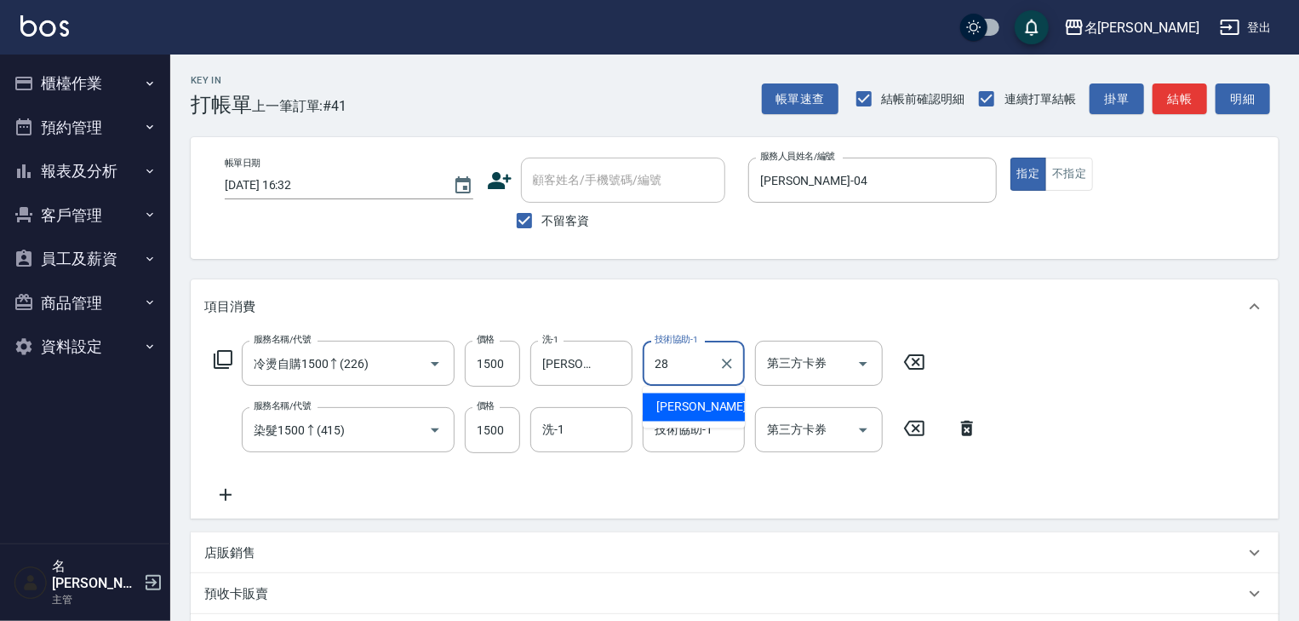
click at [720, 400] on div "冼宜芳 -28" at bounding box center [694, 407] width 102 height 28
type input "冼宜芳-28"
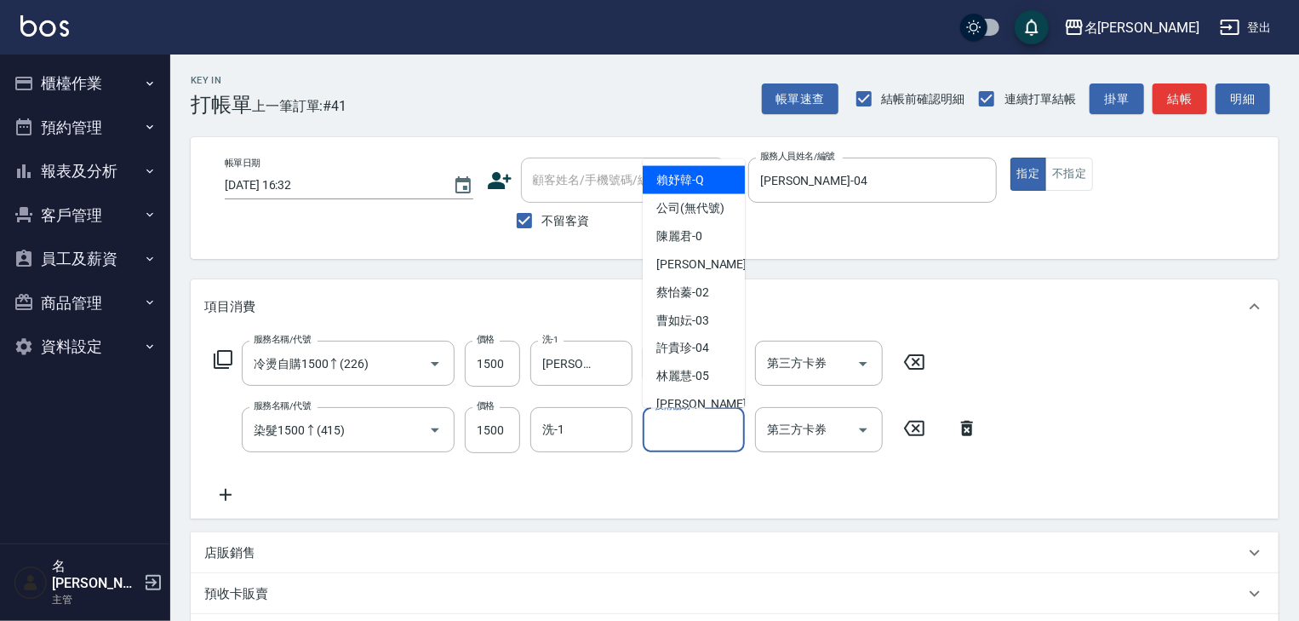
click at [697, 435] on input "技術協助-1" at bounding box center [693, 430] width 87 height 30
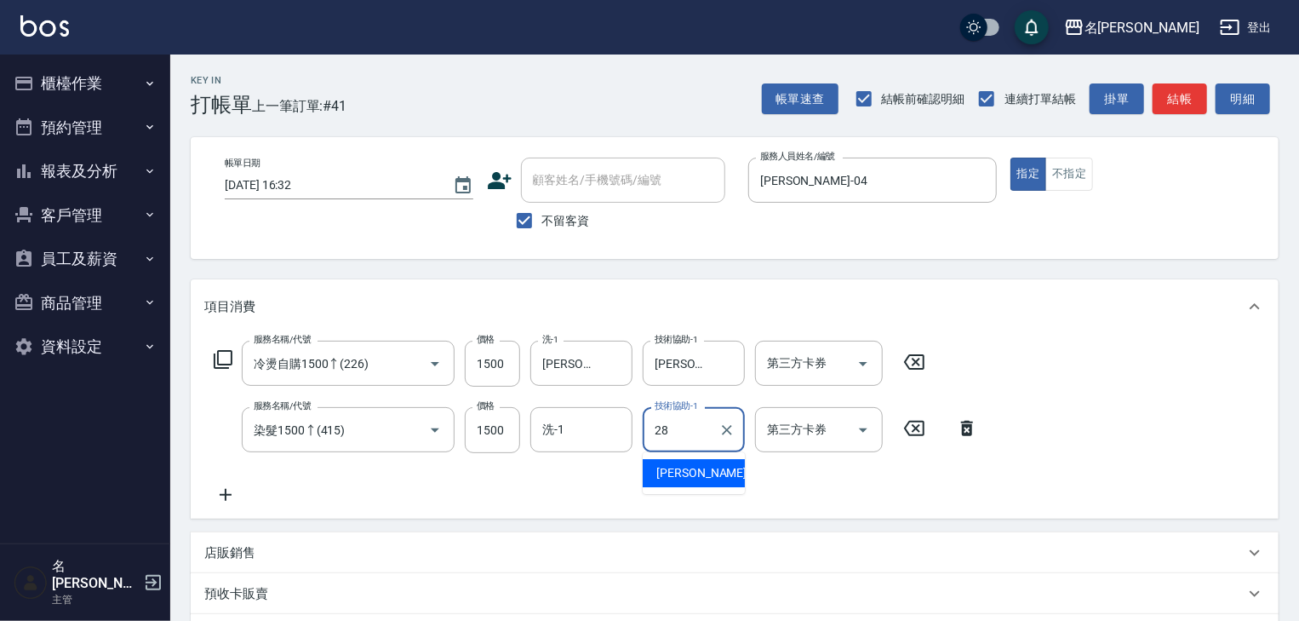
click at [712, 466] on div "冼宜芳 -28" at bounding box center [694, 473] width 102 height 28
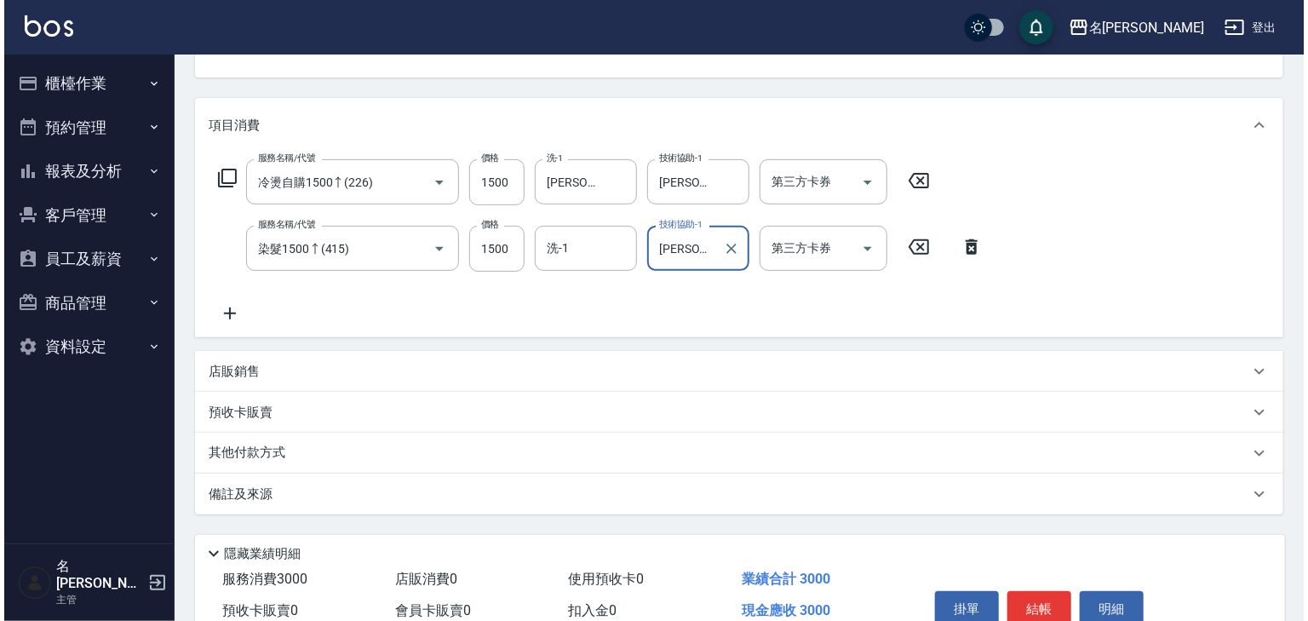
scroll to position [266, 0]
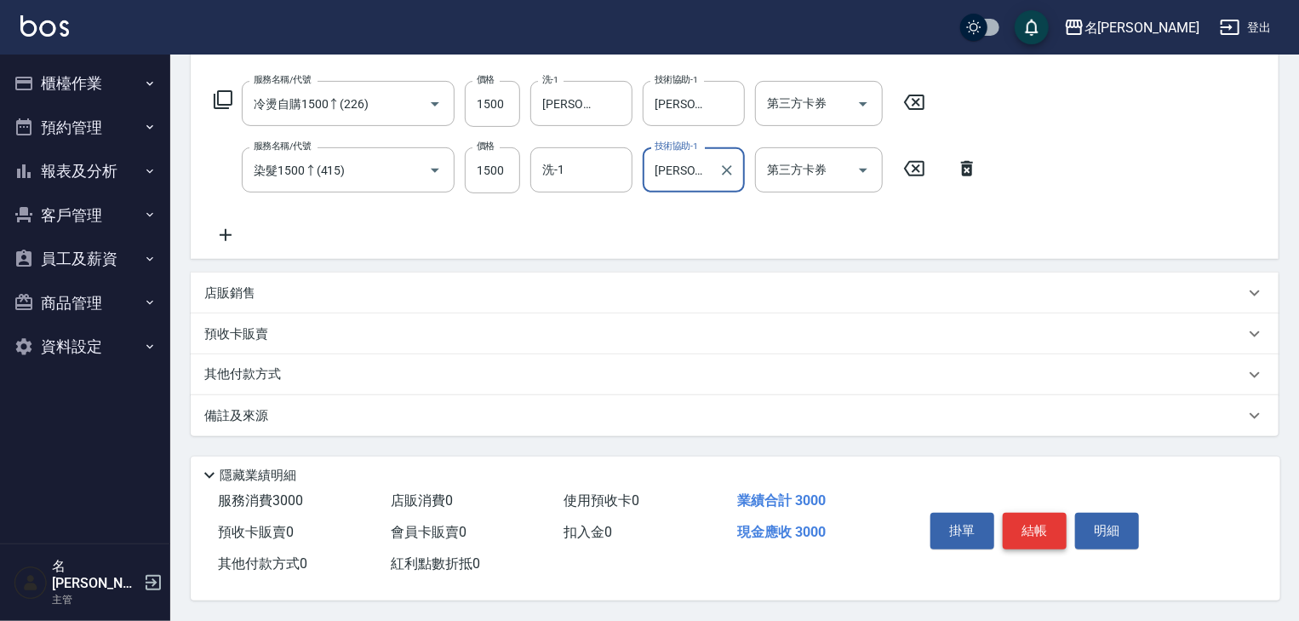
type input "[PERSON_NAME]-28"
click at [1037, 528] on button "結帳" at bounding box center [1035, 531] width 64 height 36
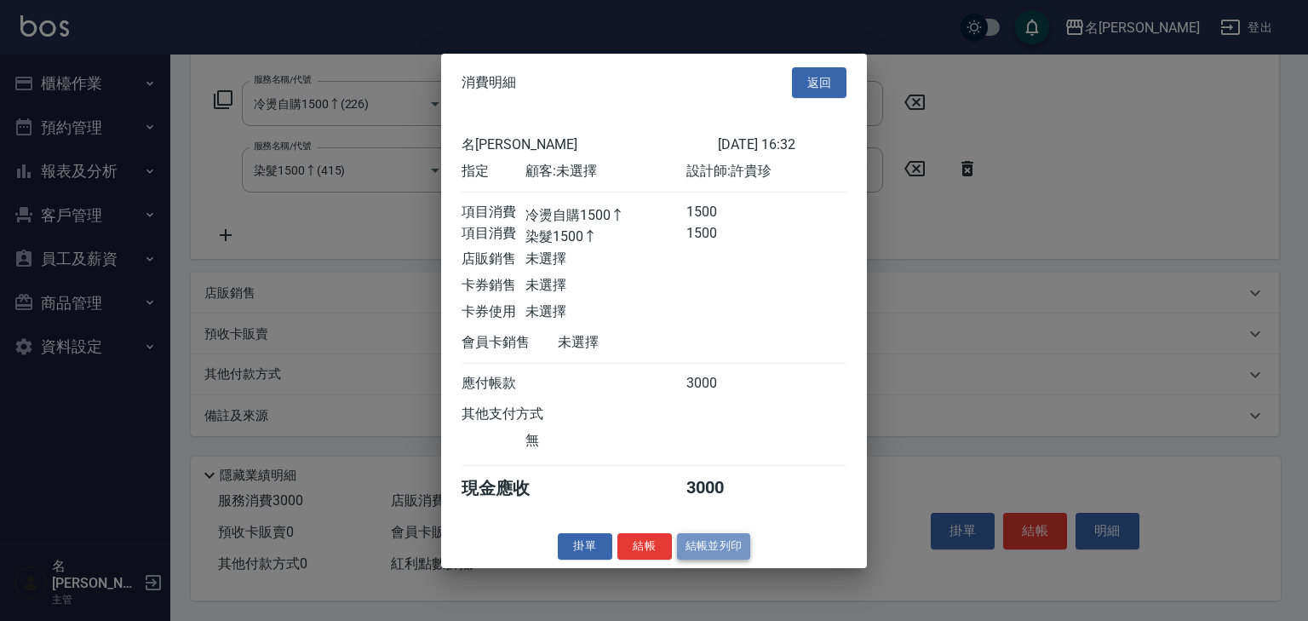
click at [715, 557] on button "結帳並列印" at bounding box center [714, 546] width 74 height 26
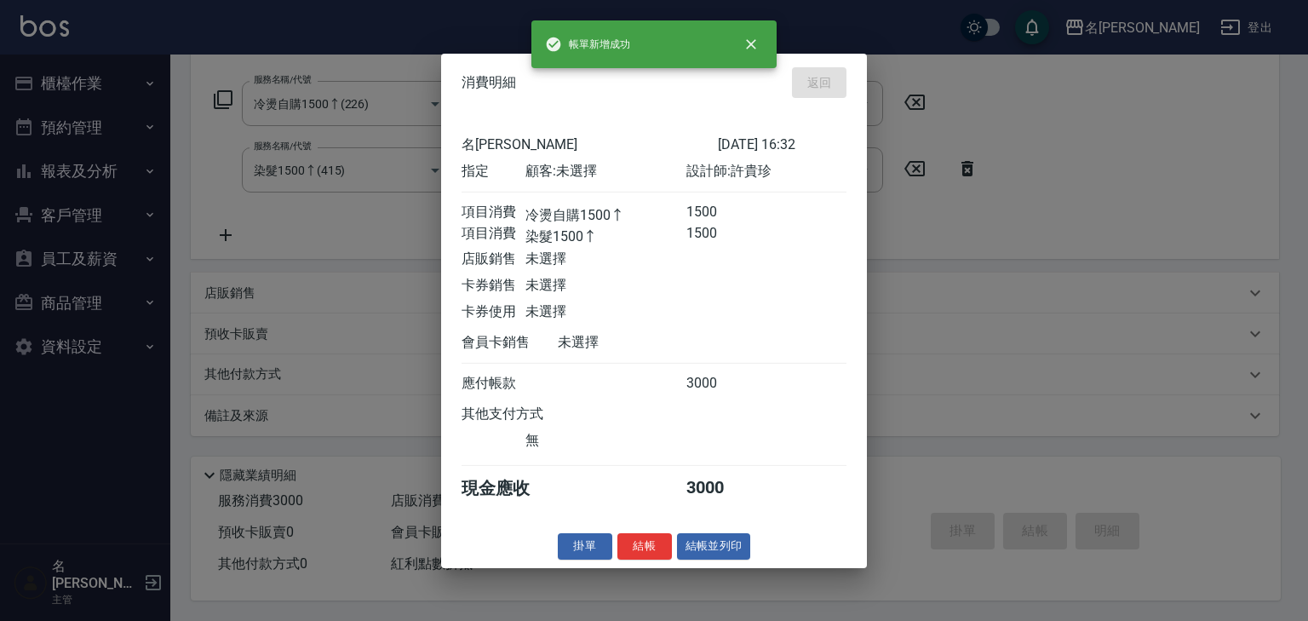
type input "2025/09/13 16:46"
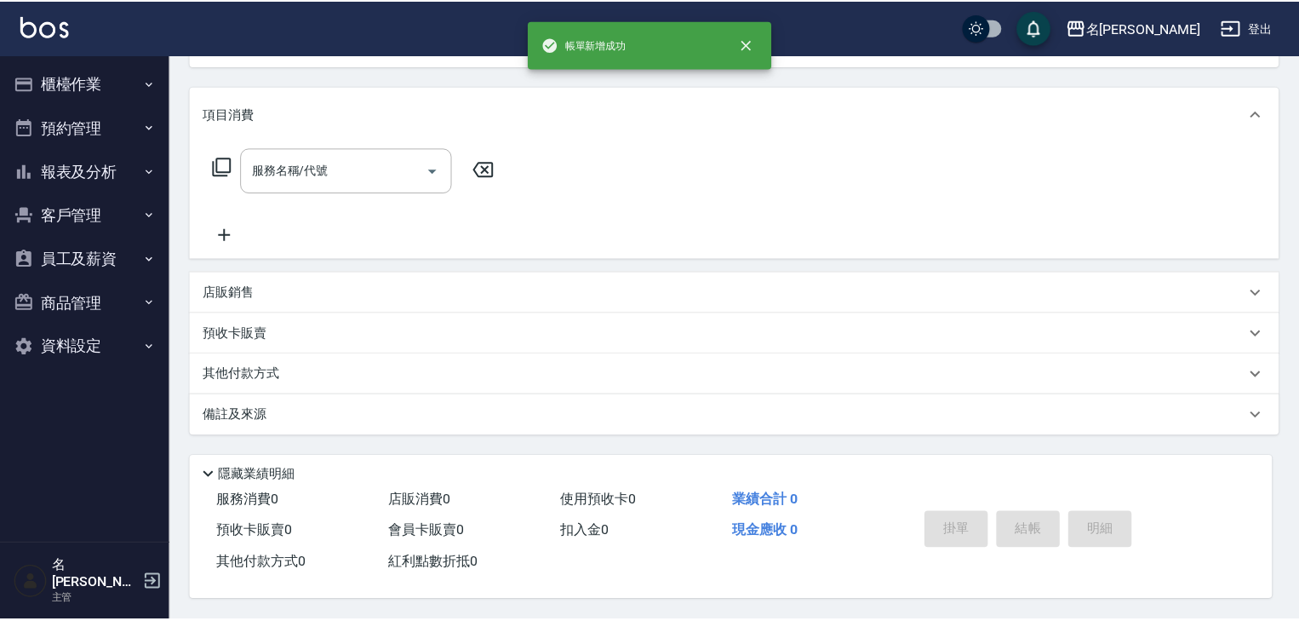
scroll to position [0, 0]
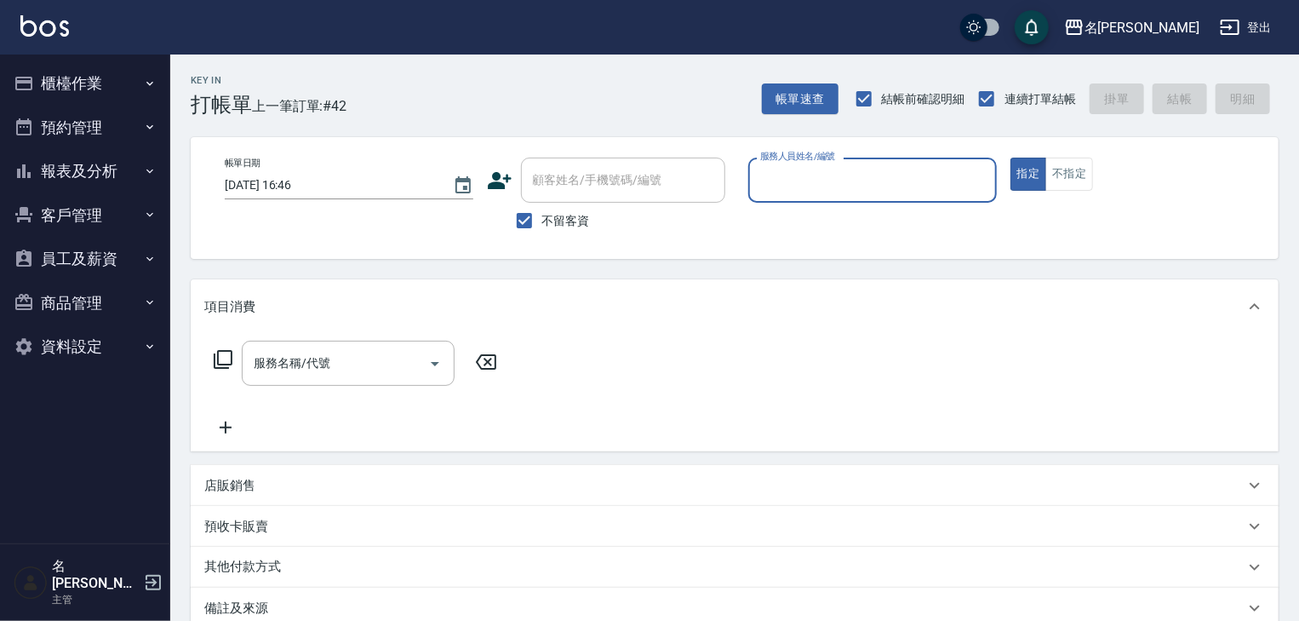
click at [890, 171] on input "服務人員姓名/編號" at bounding box center [872, 180] width 233 height 30
click at [822, 213] on div "曹如妘 -03" at bounding box center [872, 223] width 249 height 28
type input "曹如妘-03"
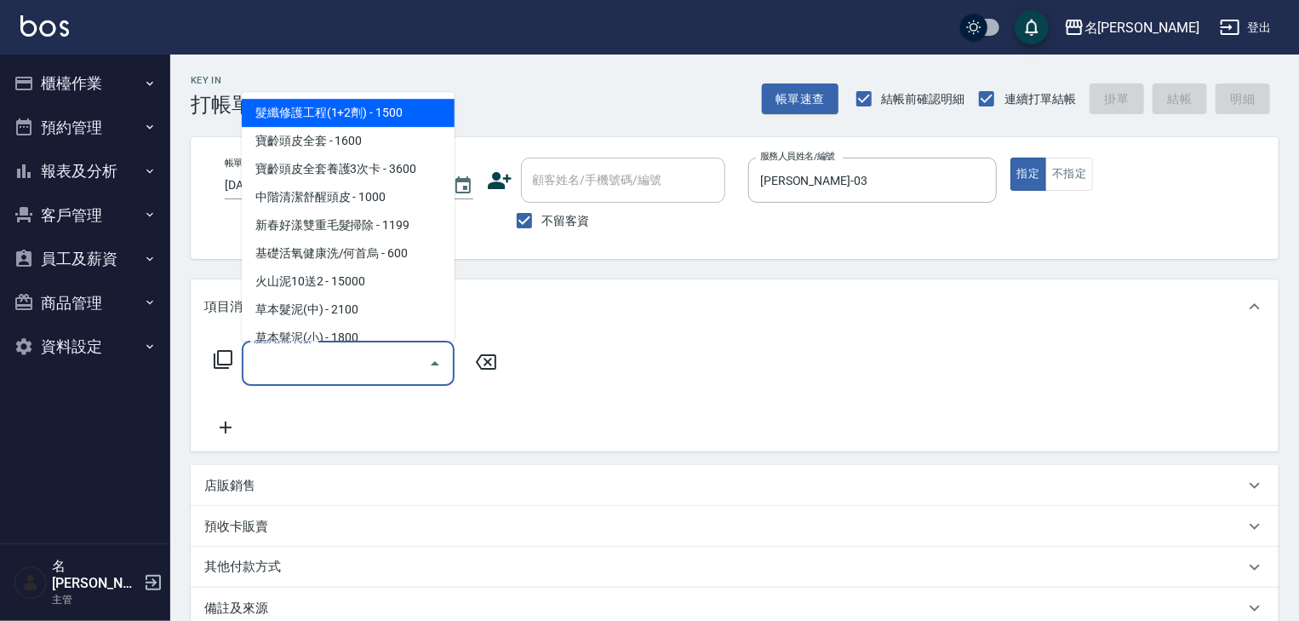
click at [345, 365] on input "服務名稱/代號" at bounding box center [335, 363] width 172 height 30
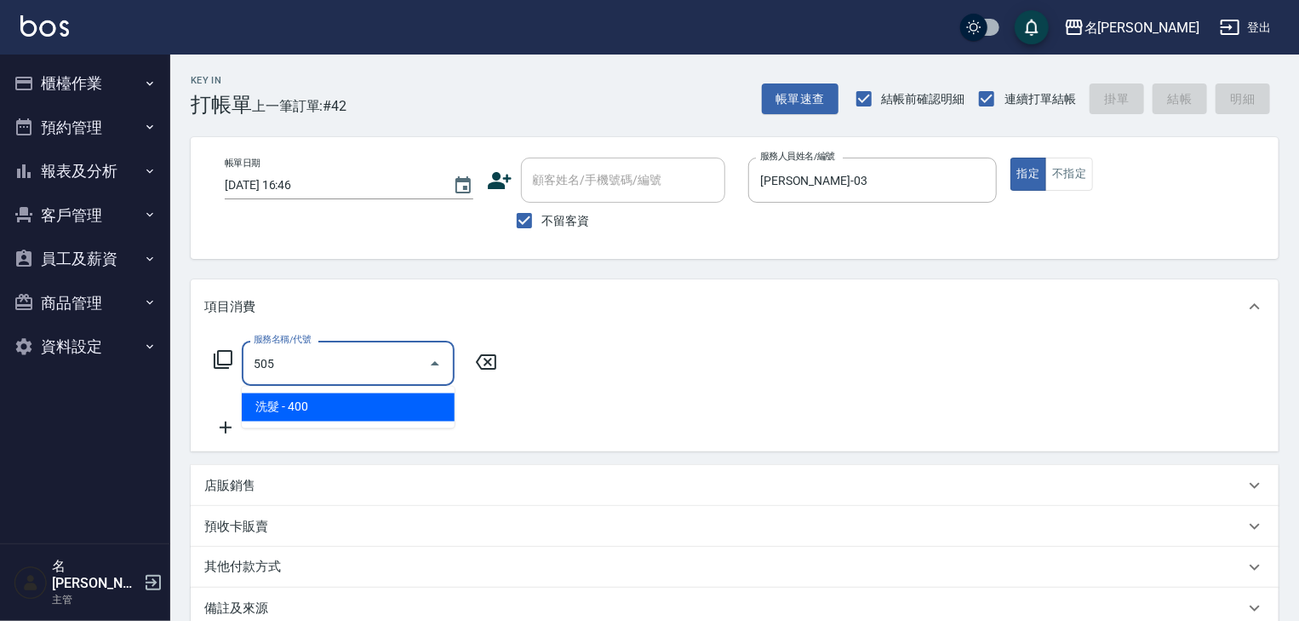
drag, startPoint x: 420, startPoint y: 402, endPoint x: 426, endPoint y: 392, distance: 11.8
click at [422, 402] on span "洗髮 - 400" at bounding box center [348, 407] width 213 height 28
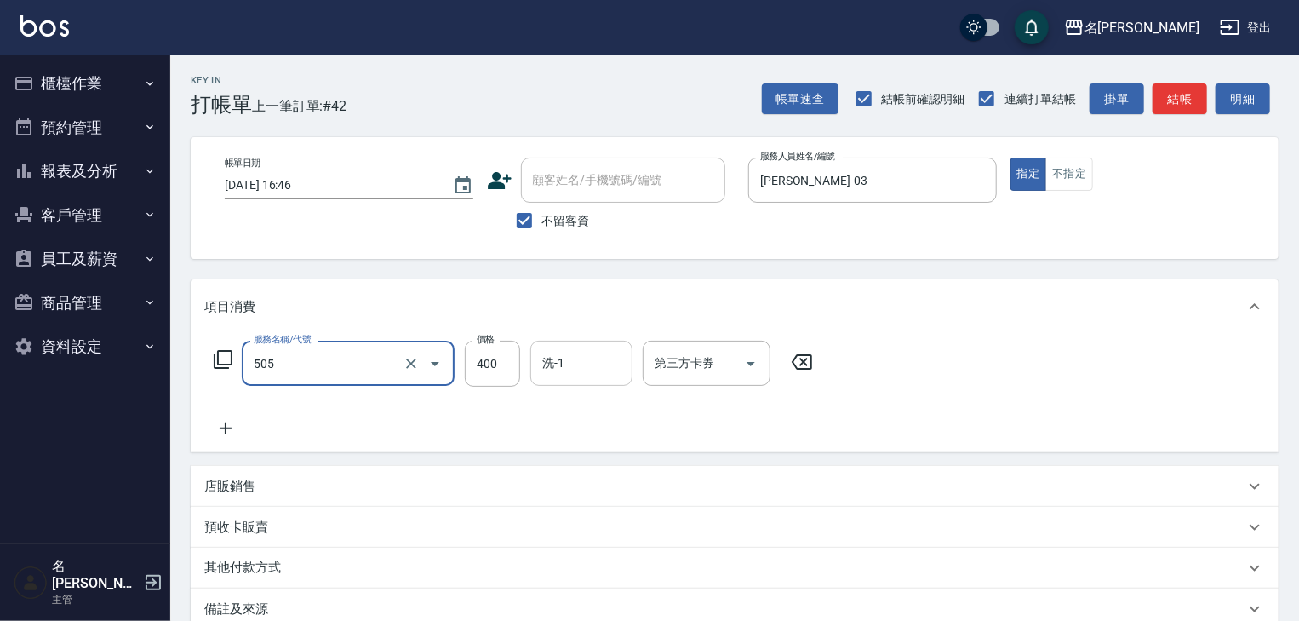
type input "洗髮(505)"
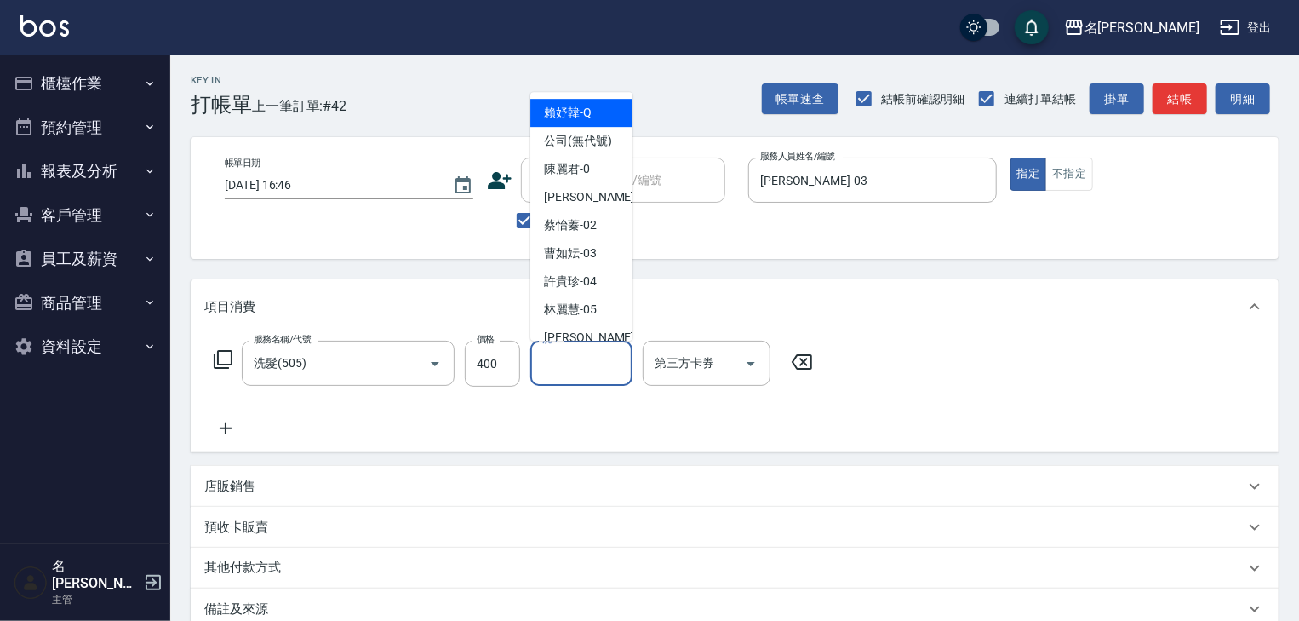
click at [575, 359] on input "洗-1" at bounding box center [581, 363] width 87 height 30
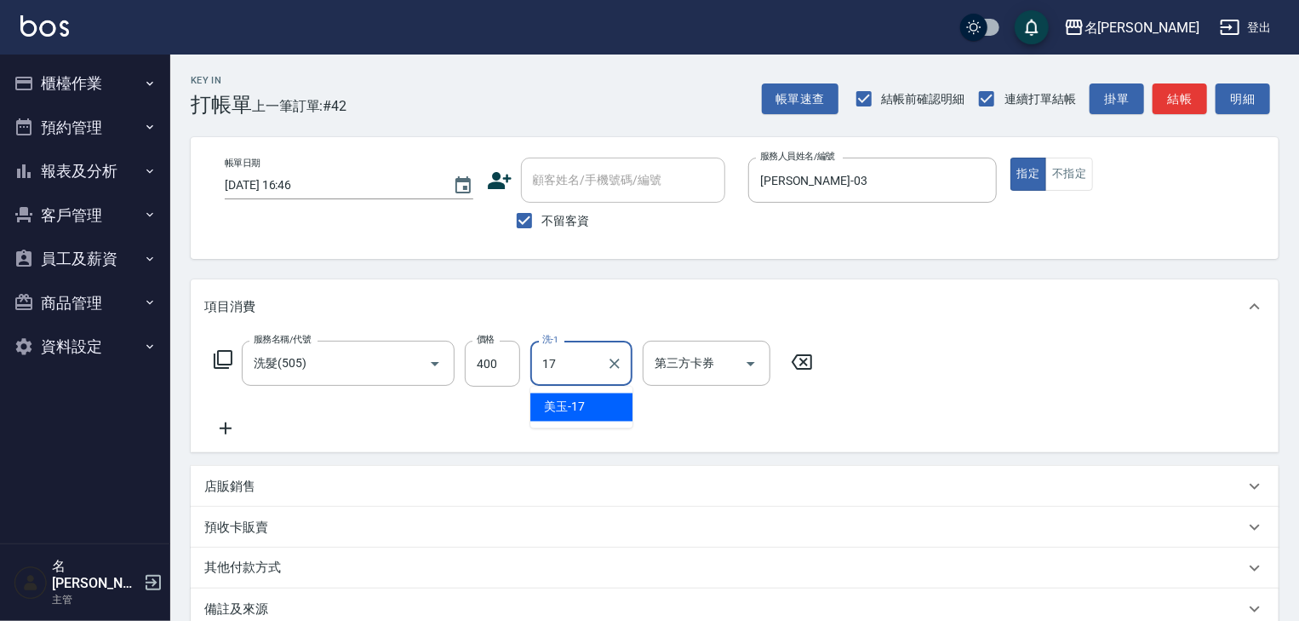
click at [566, 410] on span "美玉 -17" at bounding box center [564, 407] width 41 height 18
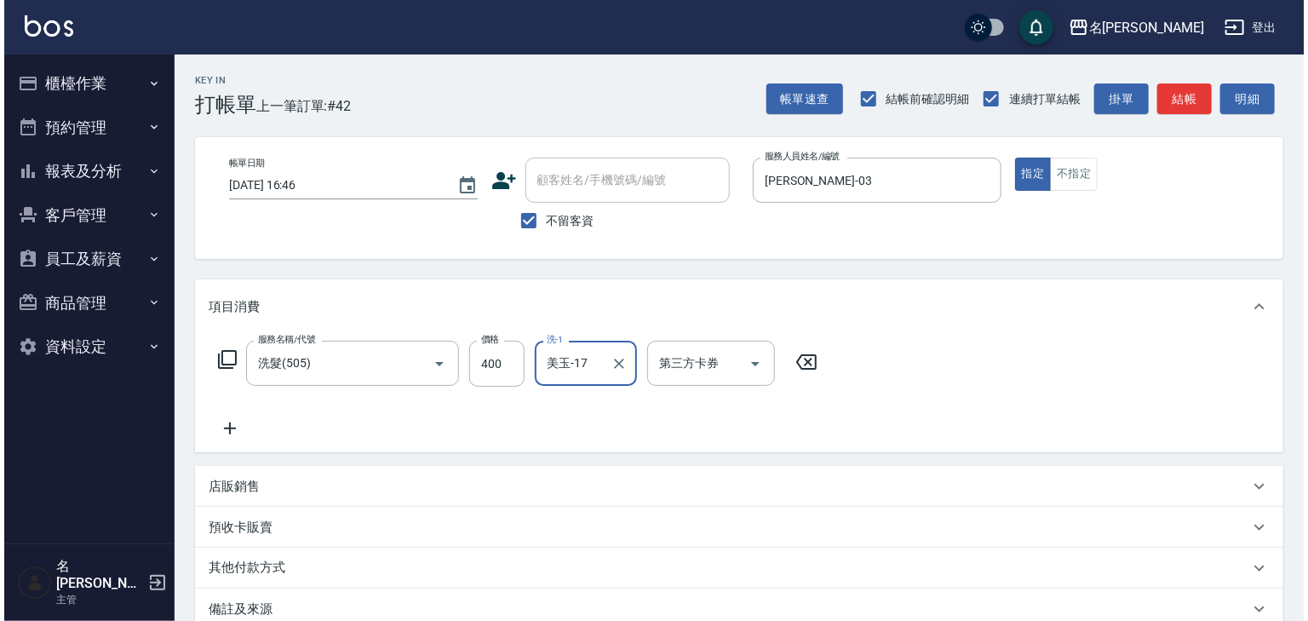
scroll to position [199, 0]
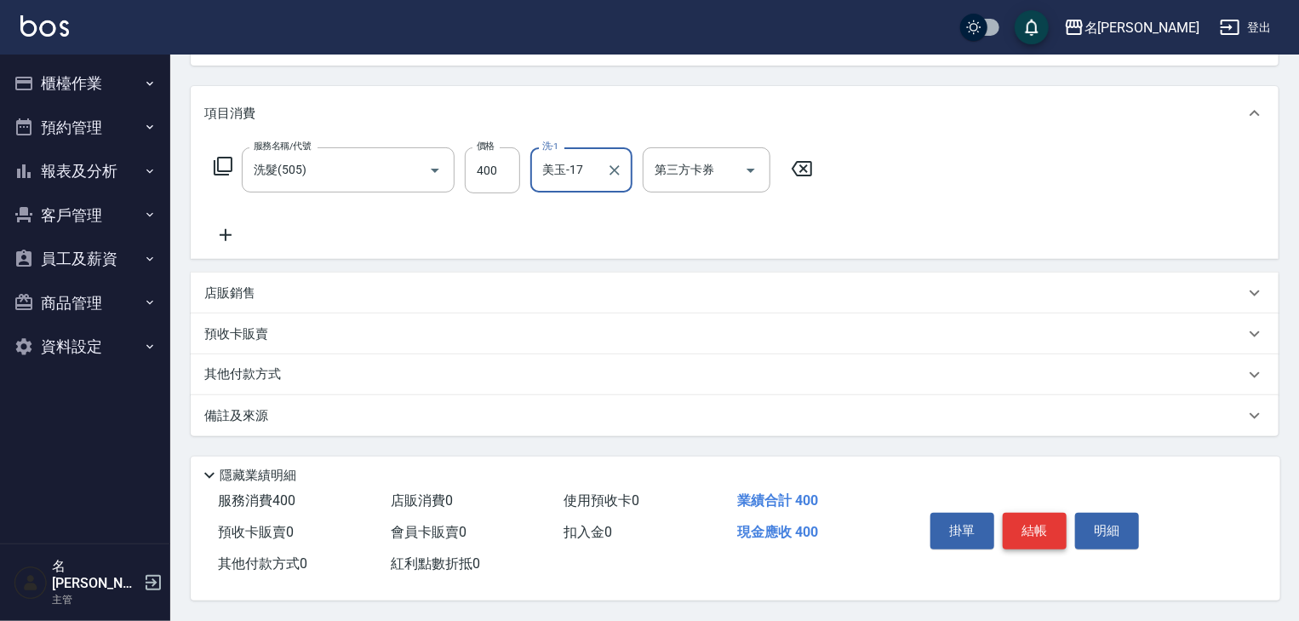
type input "美玉-17"
drag, startPoint x: 1051, startPoint y: 524, endPoint x: 1047, endPoint y: 515, distance: 10.0
click at [1051, 524] on button "結帳" at bounding box center [1035, 531] width 64 height 36
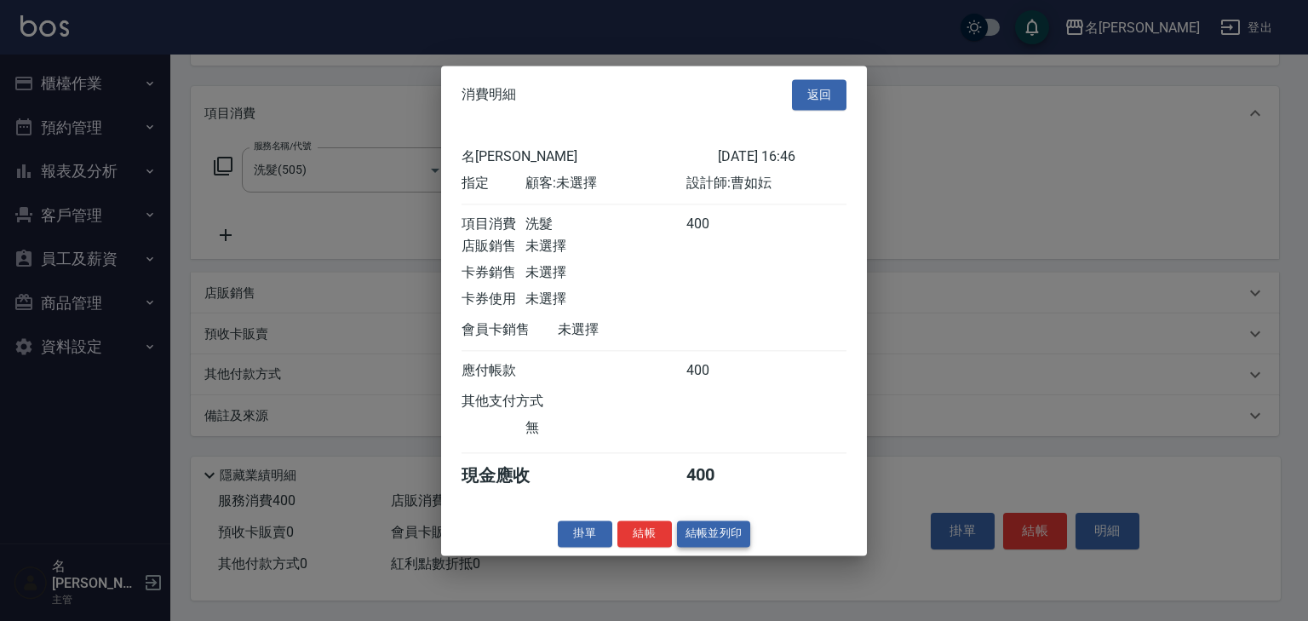
click at [714, 538] on button "結帳並列印" at bounding box center [714, 533] width 74 height 26
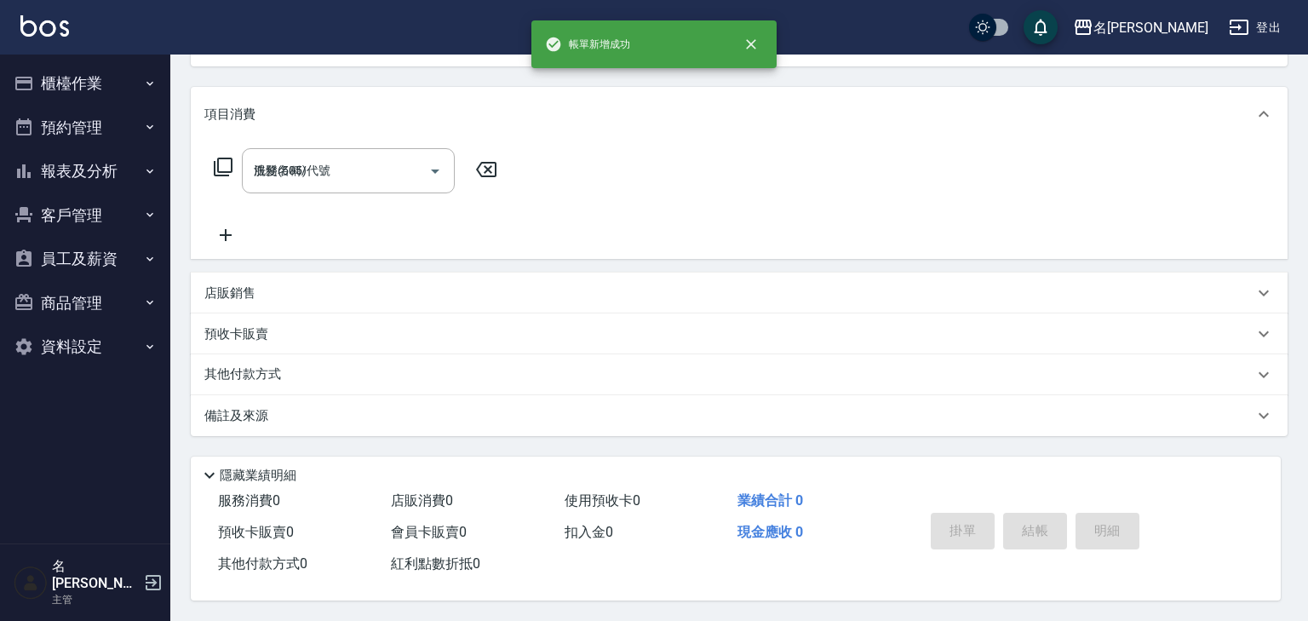
type input "2025/09/13 16:47"
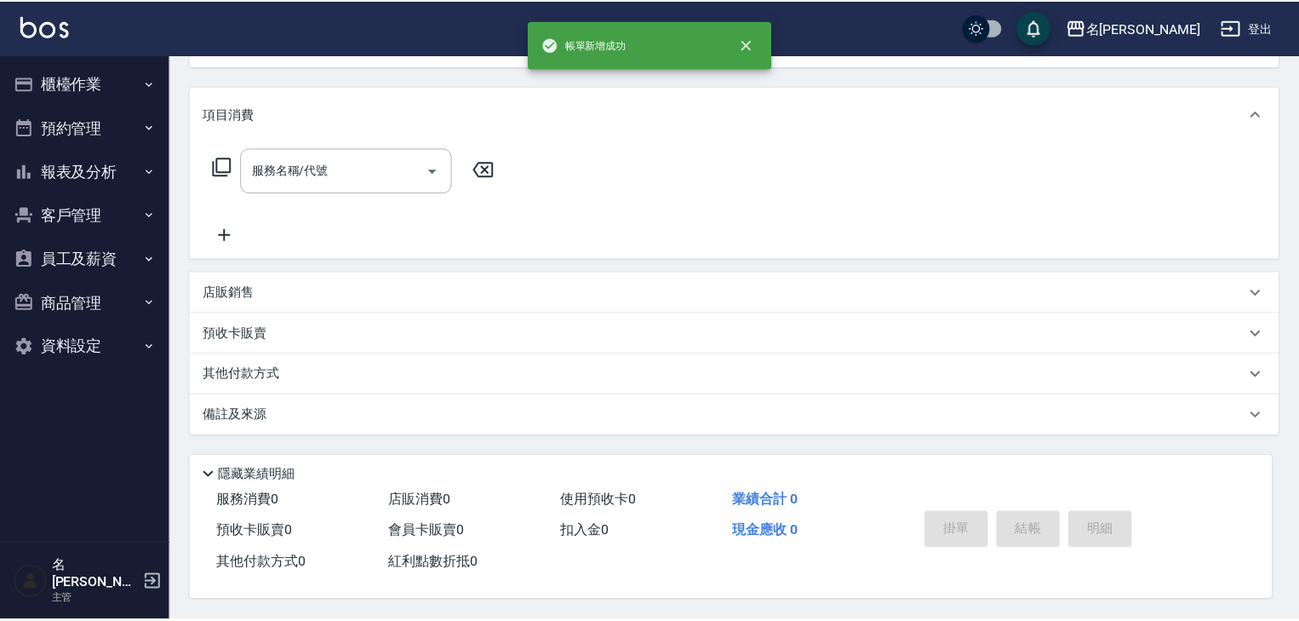
scroll to position [0, 0]
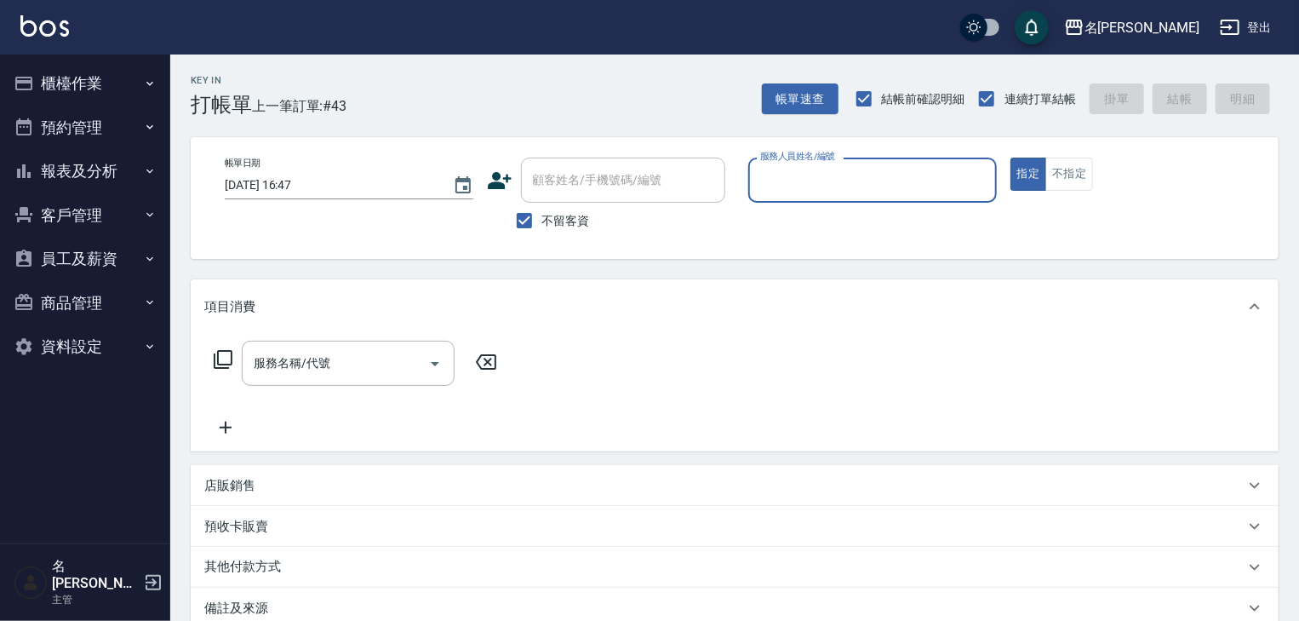
click at [68, 86] on button "櫃檯作業" at bounding box center [85, 83] width 157 height 44
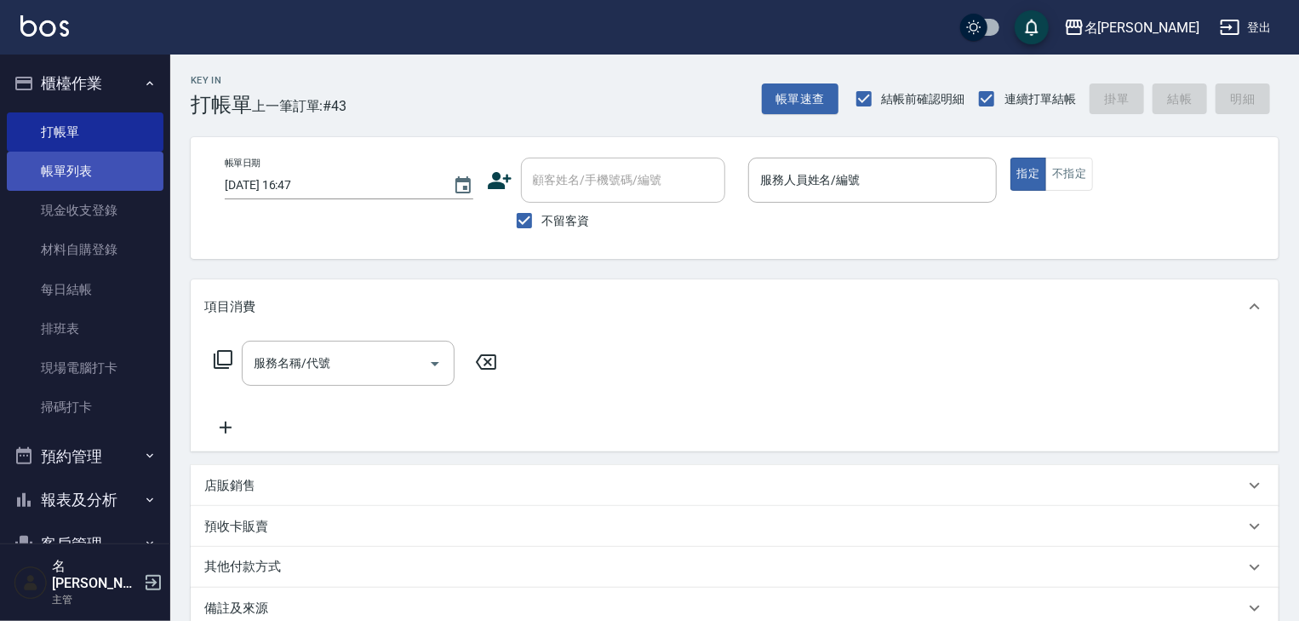
click at [101, 170] on link "帳單列表" at bounding box center [85, 171] width 157 height 39
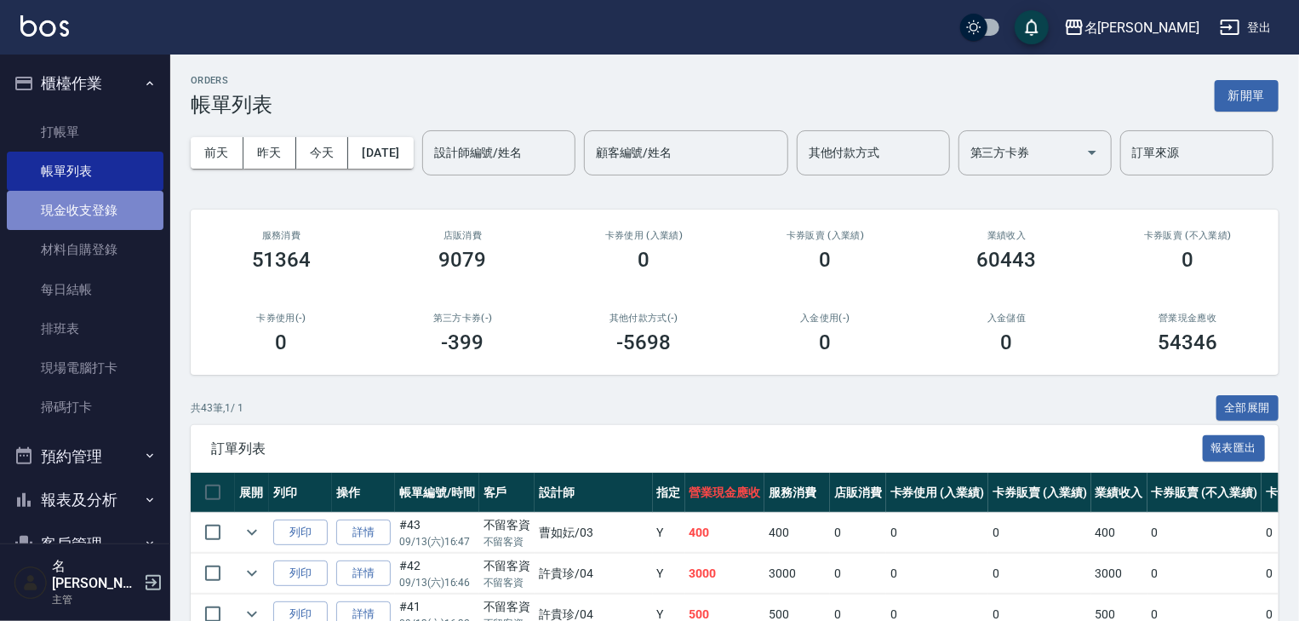
click at [133, 214] on link "現金收支登錄" at bounding box center [85, 210] width 157 height 39
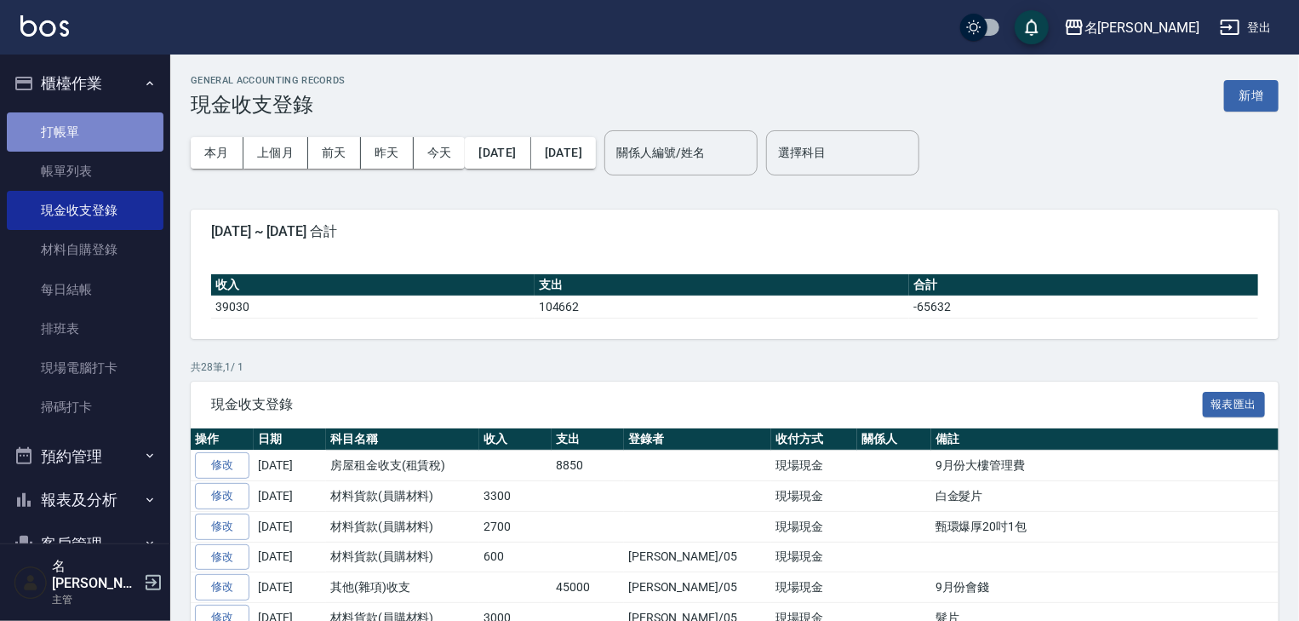
click at [106, 132] on link "打帳單" at bounding box center [85, 131] width 157 height 39
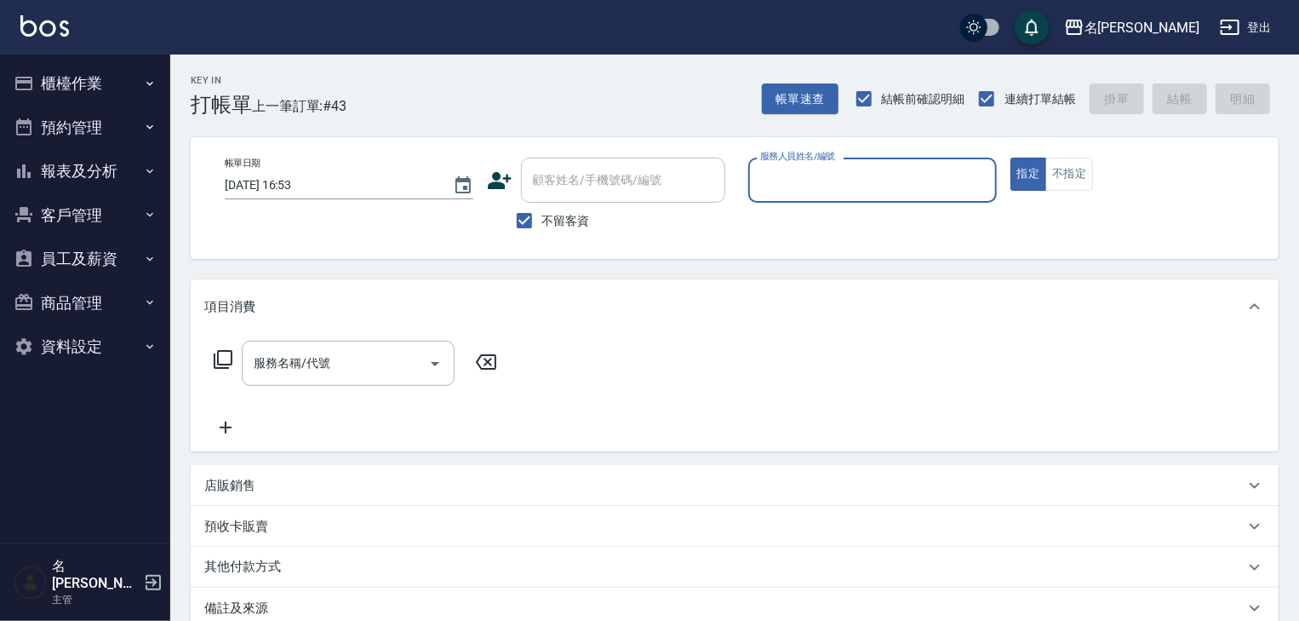
click at [814, 158] on label "服務人員姓名/編號" at bounding box center [797, 156] width 75 height 13
click at [814, 165] on input "服務人員姓名/編號" at bounding box center [872, 180] width 233 height 30
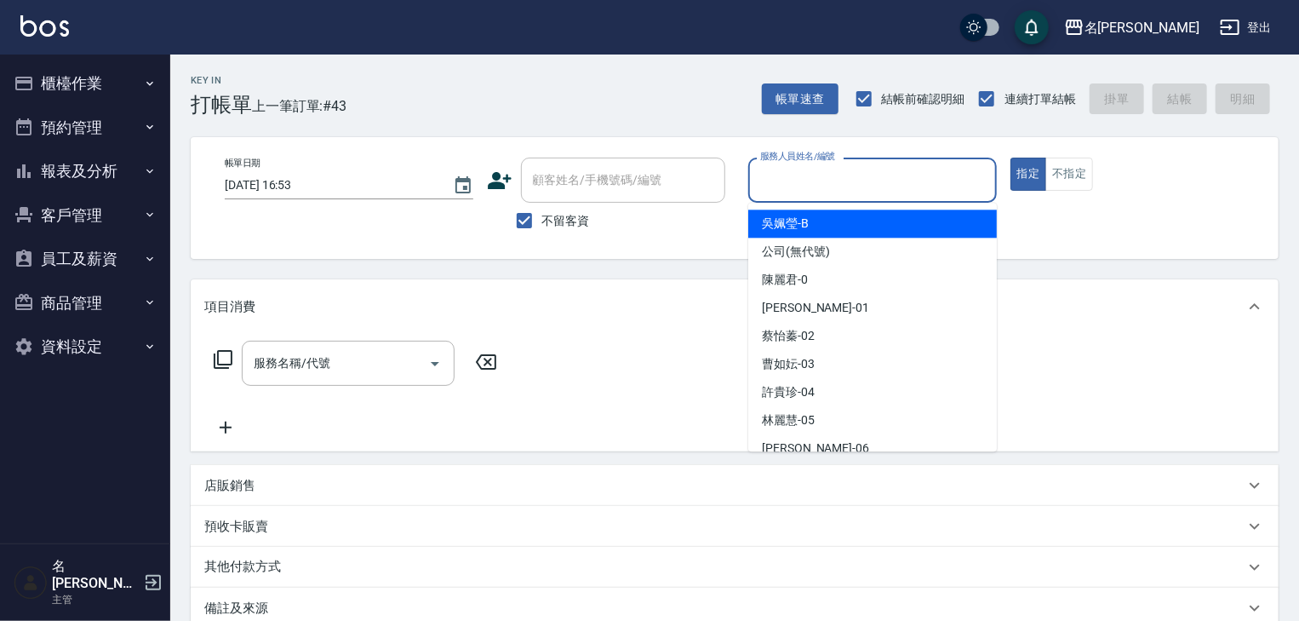
click at [842, 181] on input "服務人員姓名/編號" at bounding box center [872, 180] width 233 height 30
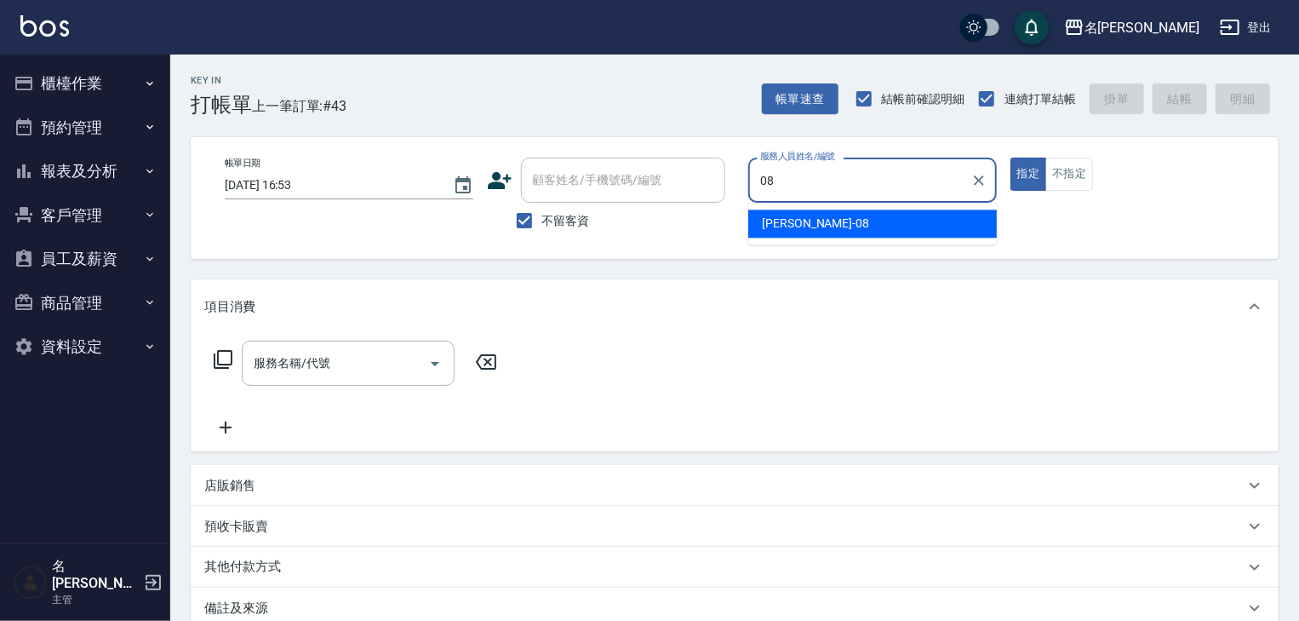
click at [806, 226] on span "[PERSON_NAME] -08" at bounding box center [815, 224] width 107 height 18
type input "[PERSON_NAME]-08"
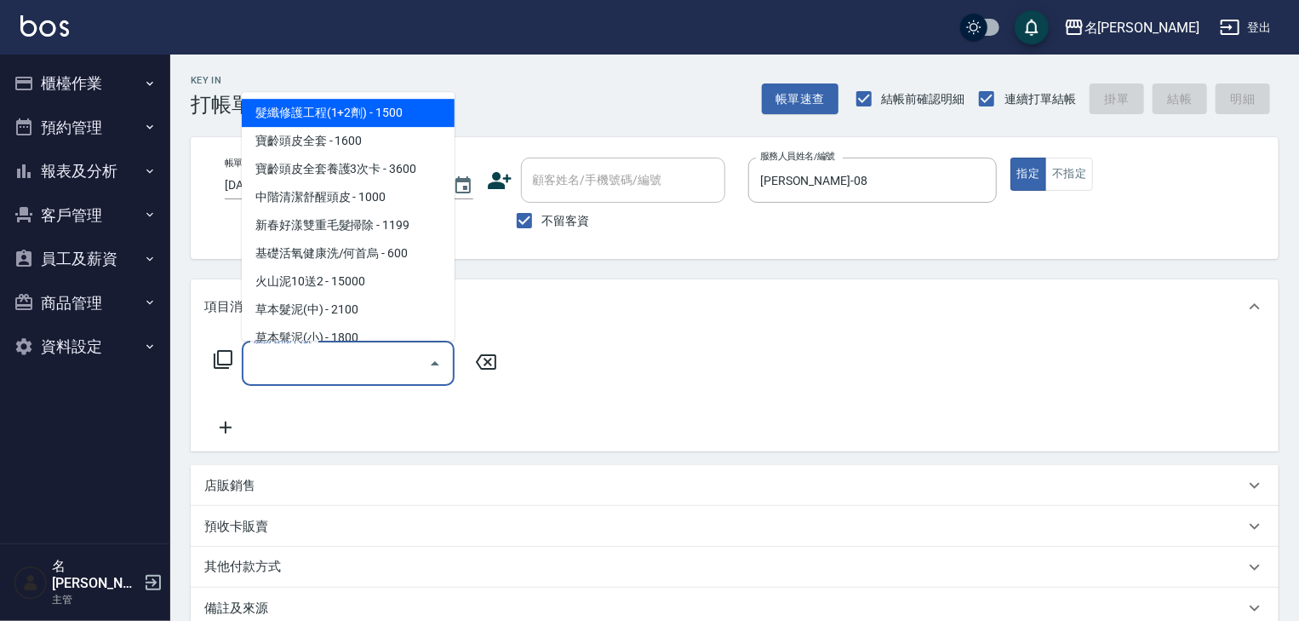
click at [349, 350] on input "服務名稱/代號" at bounding box center [335, 363] width 172 height 30
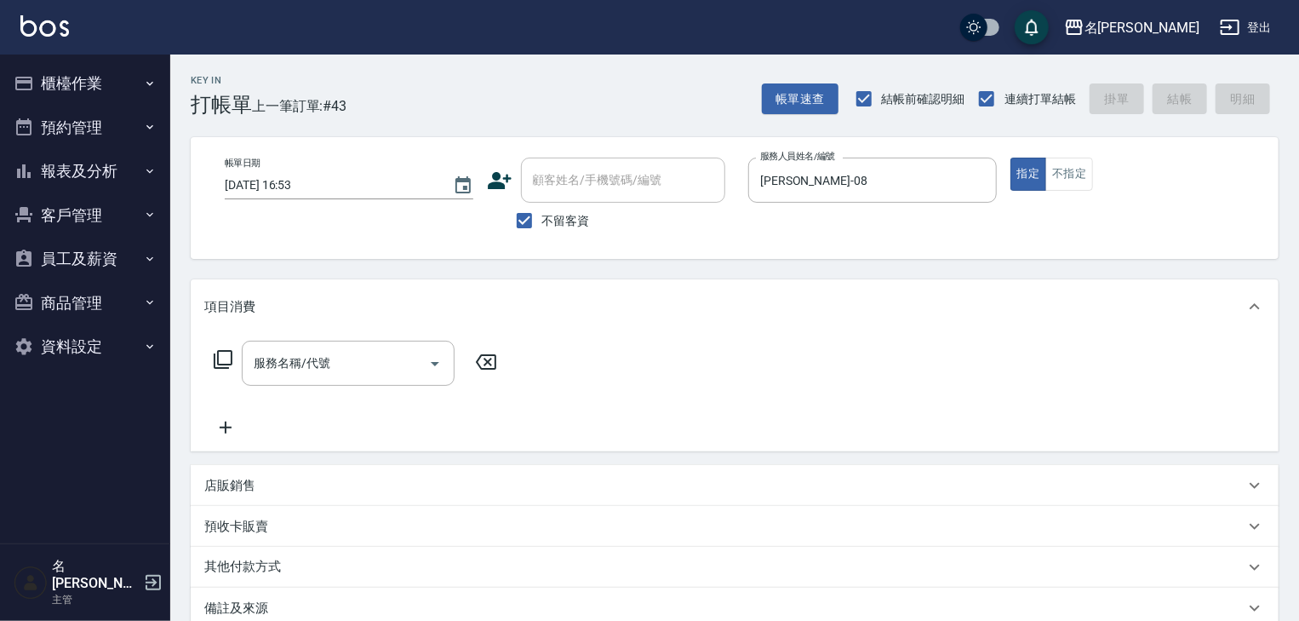
click at [222, 362] on icon at bounding box center [223, 359] width 20 height 20
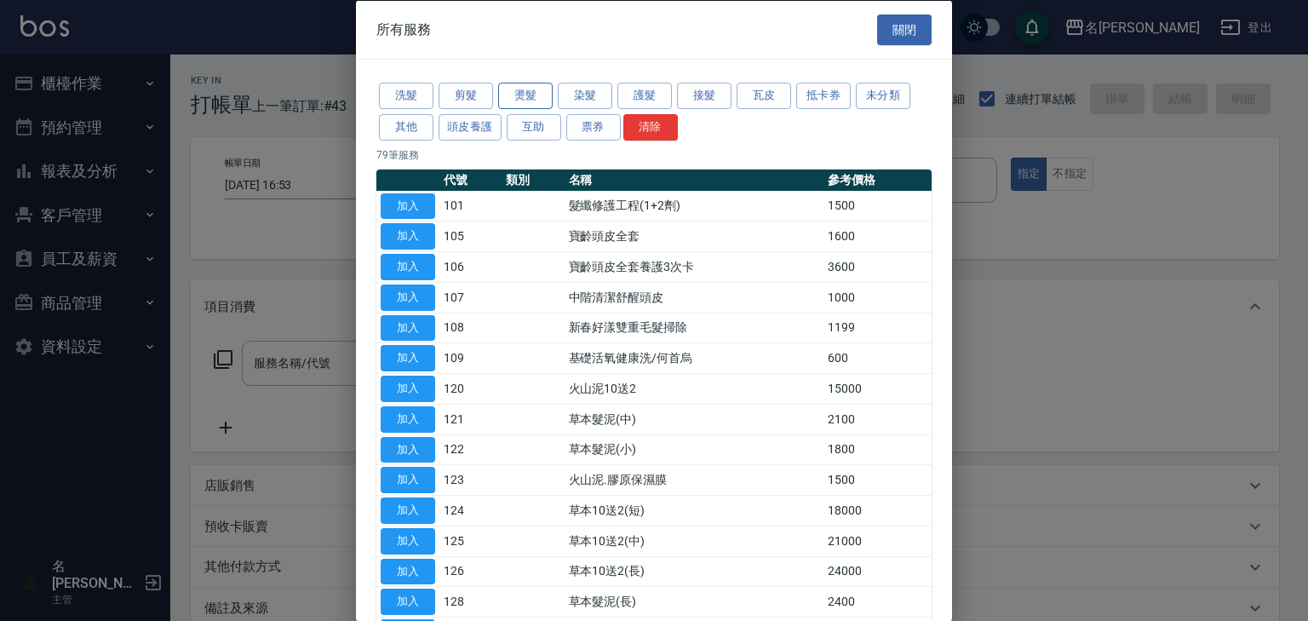
click at [528, 92] on button "燙髮" at bounding box center [525, 96] width 54 height 26
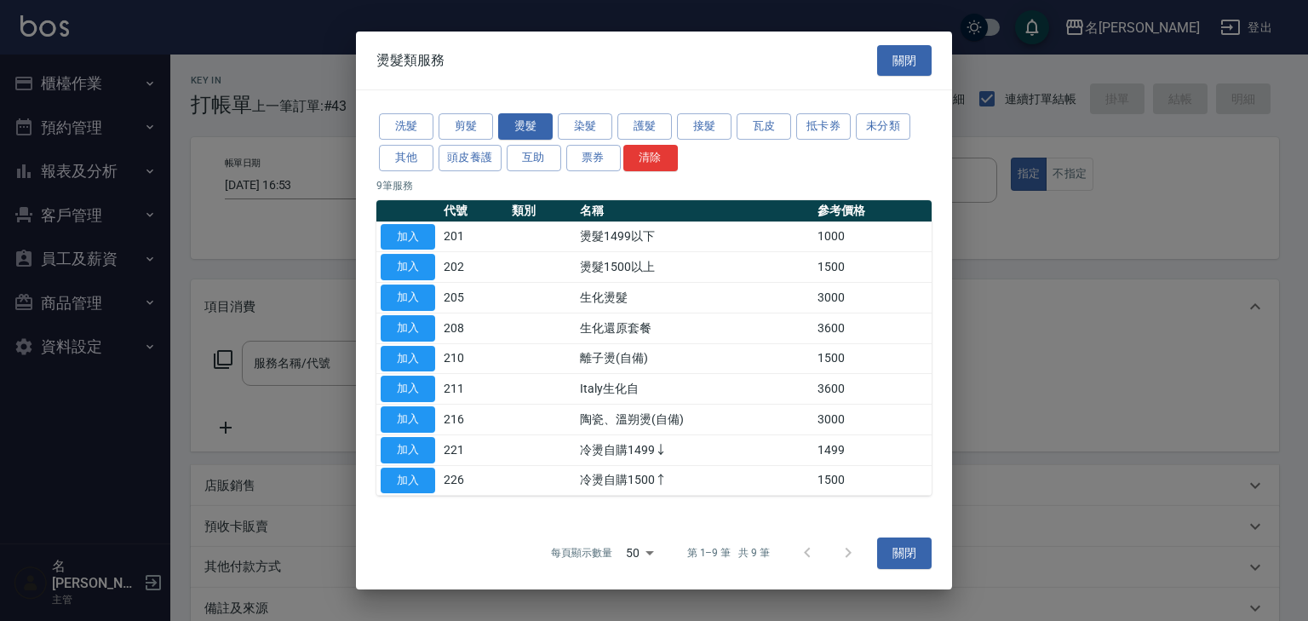
click at [375, 354] on div "洗髮 剪髮 燙髮 染髮 護髮 接髮 瓦皮 抵卡券 未分類 其他 頭皮養護 互助 票券 清除 9 筆服務 代號 類別 名稱 參考價格 加入 201 燙髮1499…" at bounding box center [654, 303] width 596 height 426
click at [400, 361] on button "加入" at bounding box center [408, 359] width 54 height 26
type input "離子燙(自備)(210)"
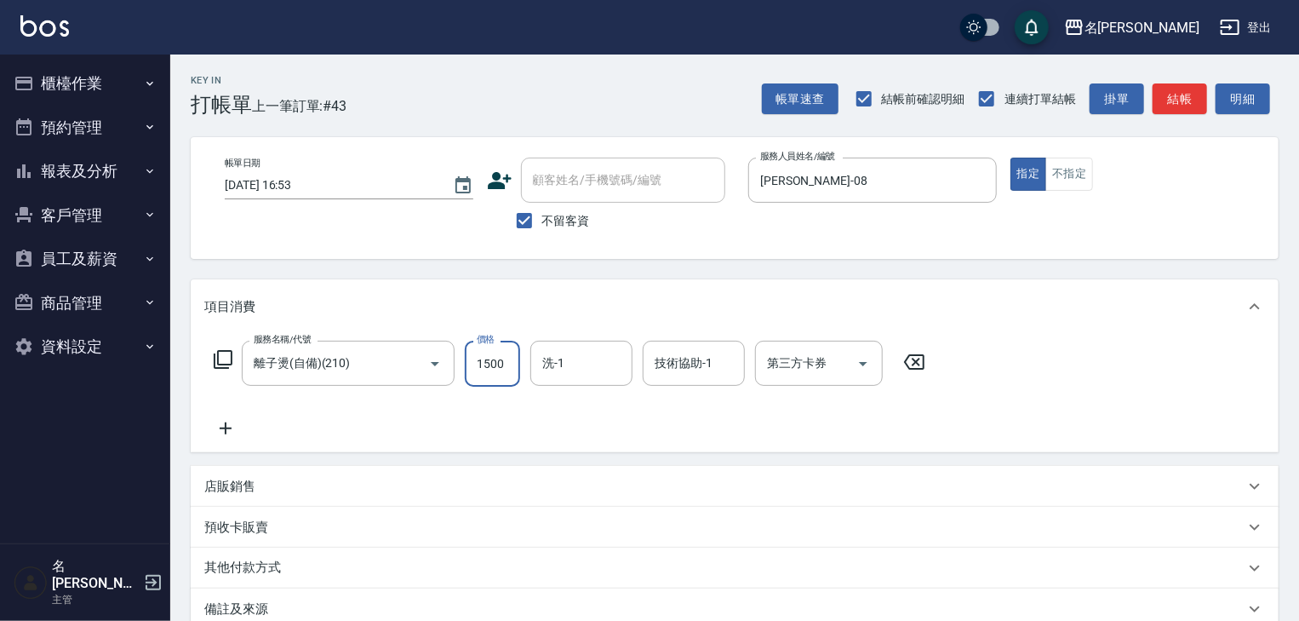
click at [482, 361] on input "1500" at bounding box center [492, 364] width 55 height 46
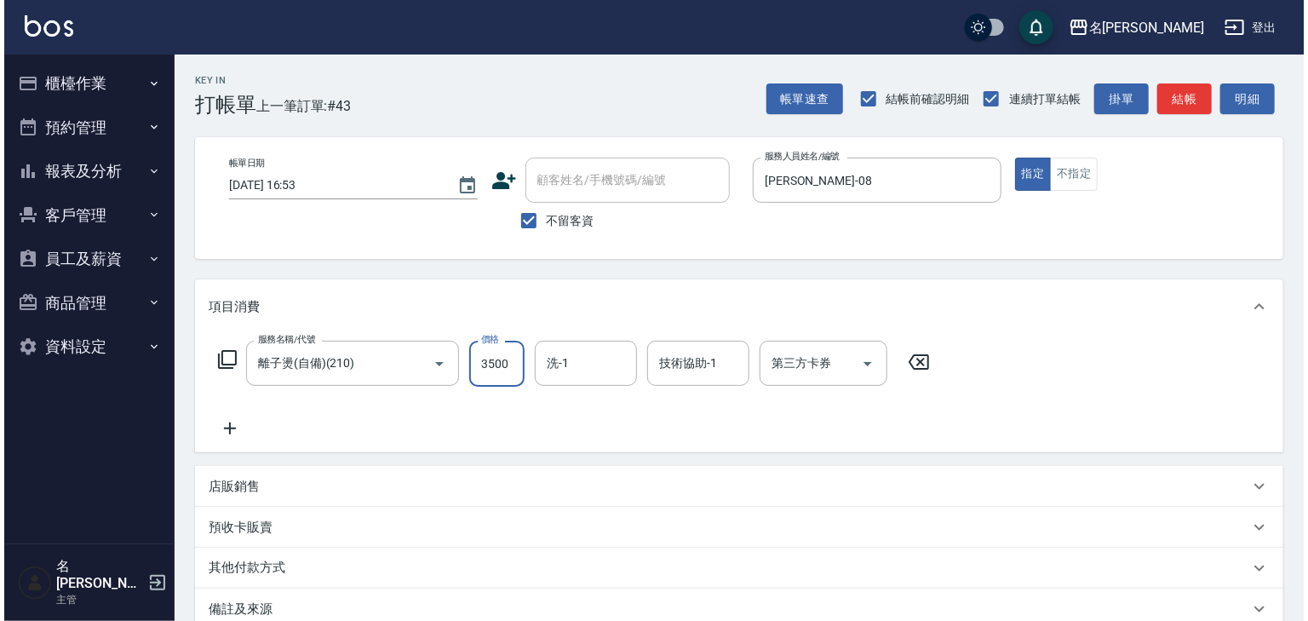
scroll to position [199, 0]
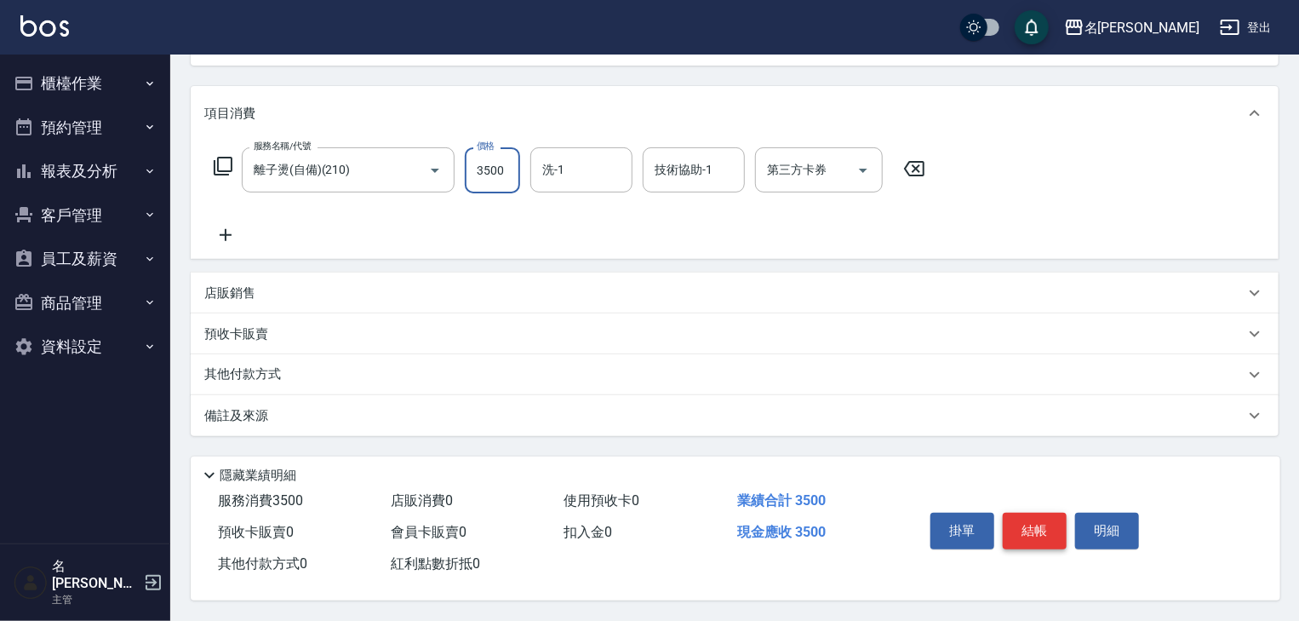
type input "3500"
click at [1042, 525] on button "結帳" at bounding box center [1035, 531] width 64 height 36
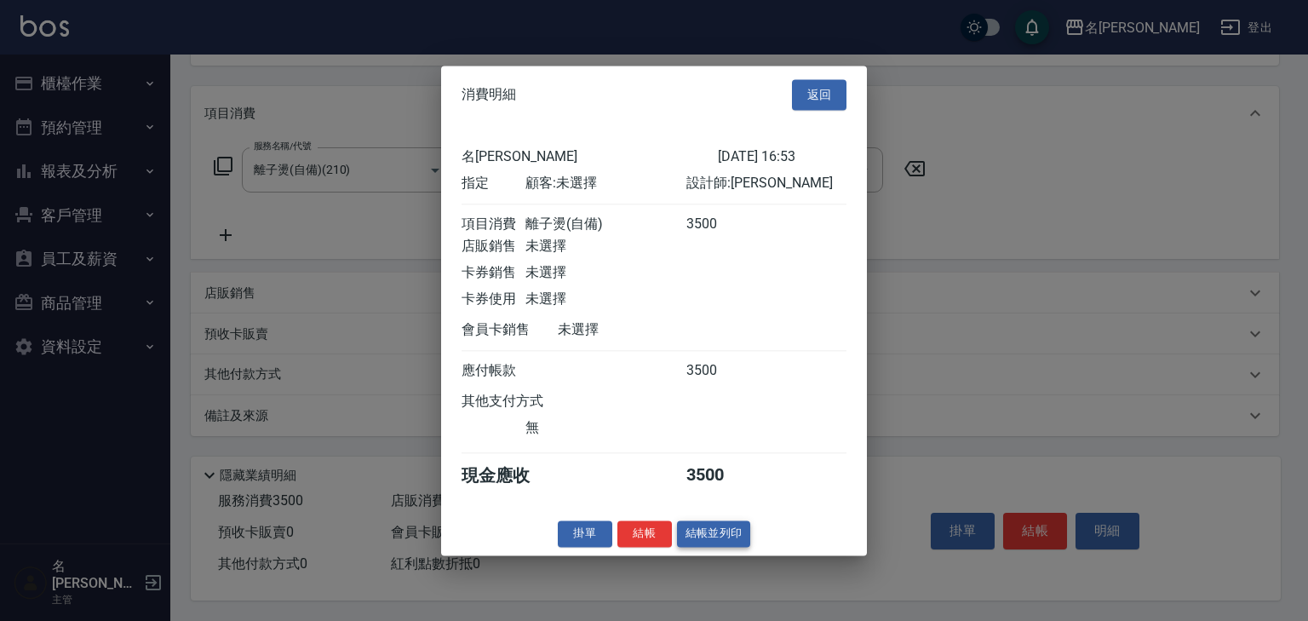
click at [695, 547] on button "結帳並列印" at bounding box center [714, 533] width 74 height 26
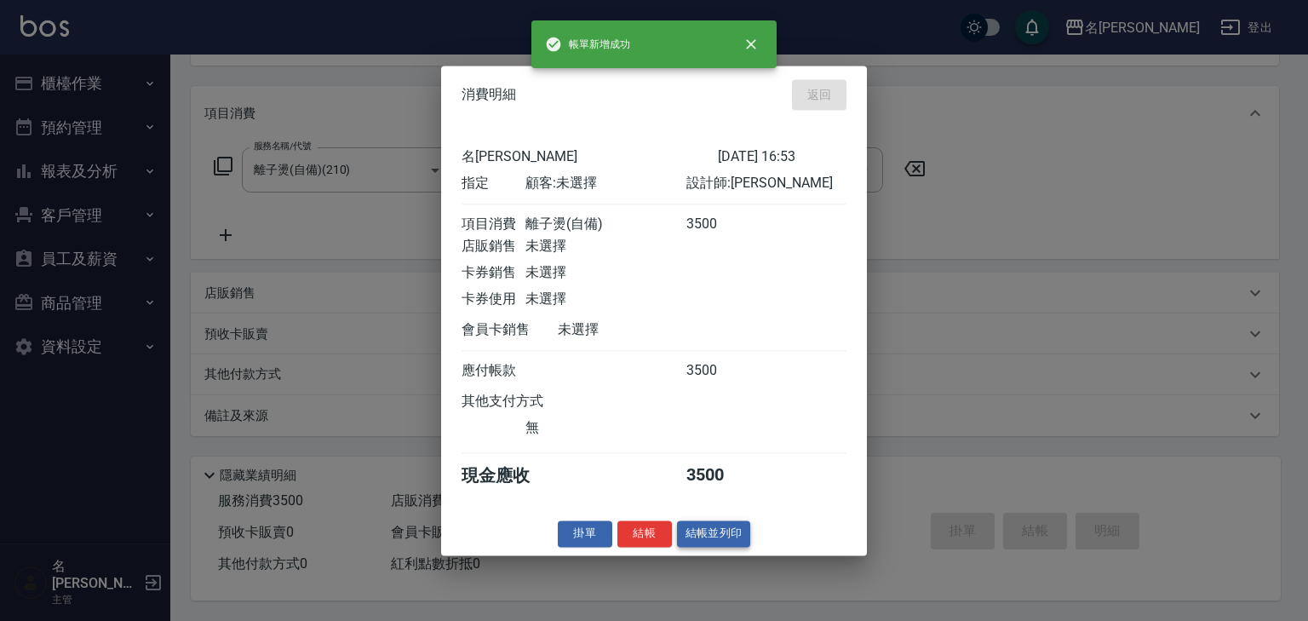
type input "[DATE] 16:54"
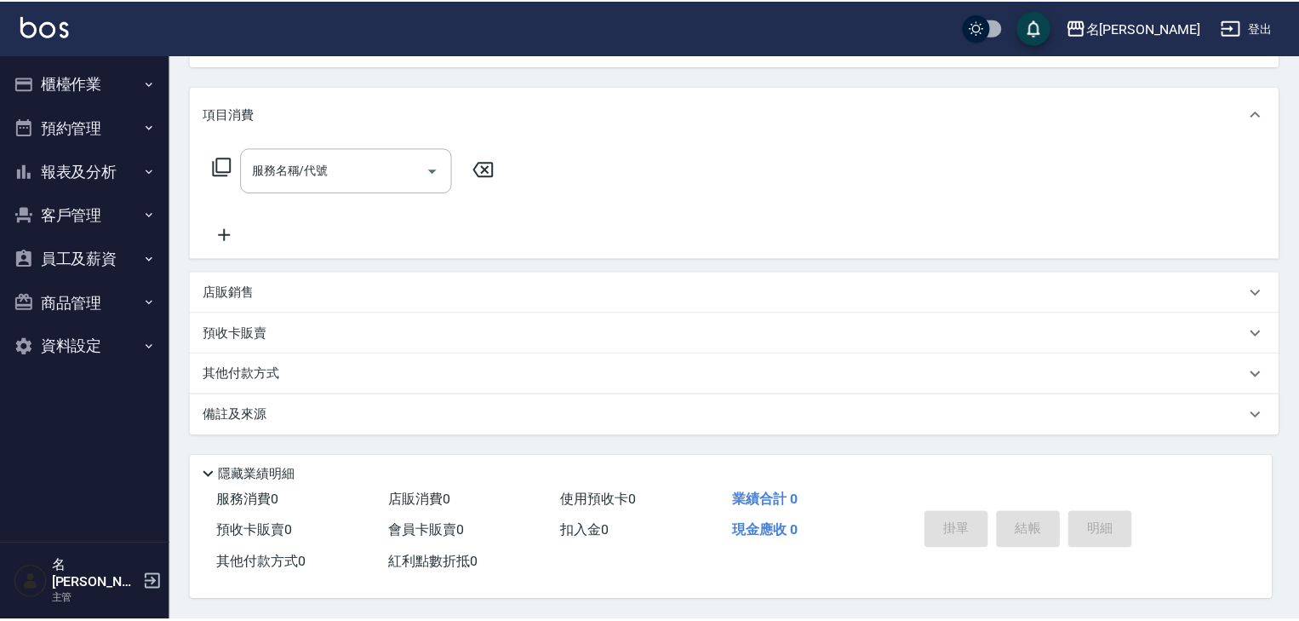
scroll to position [0, 0]
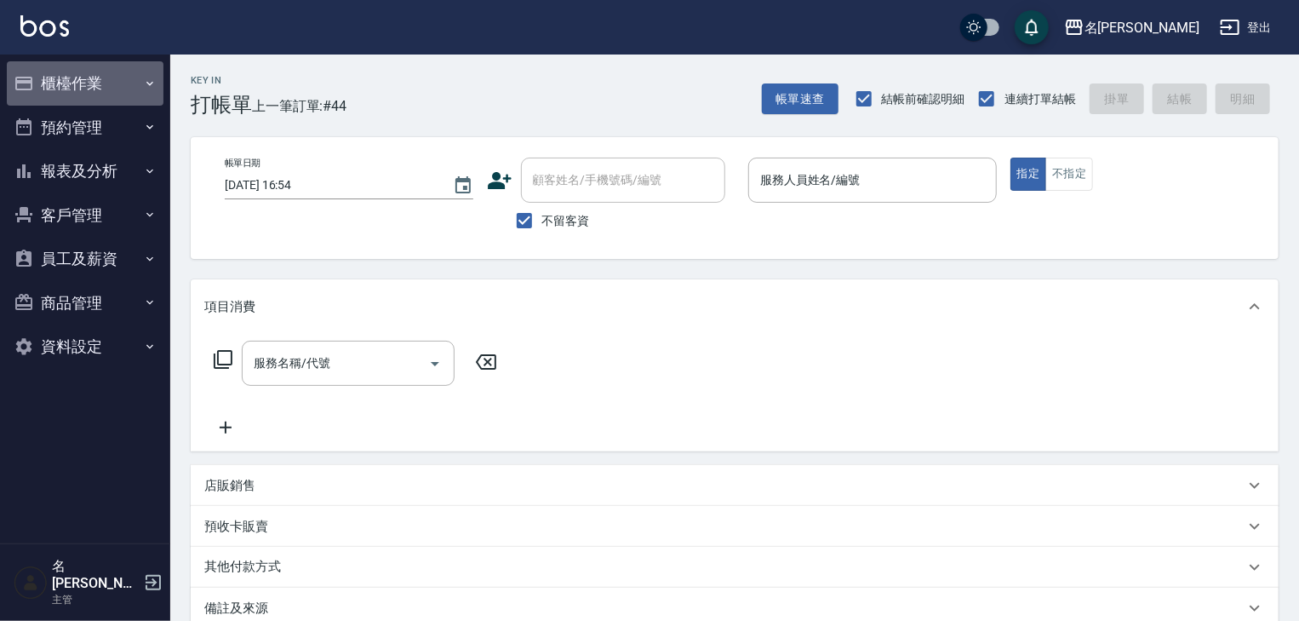
click at [89, 84] on button "櫃檯作業" at bounding box center [85, 83] width 157 height 44
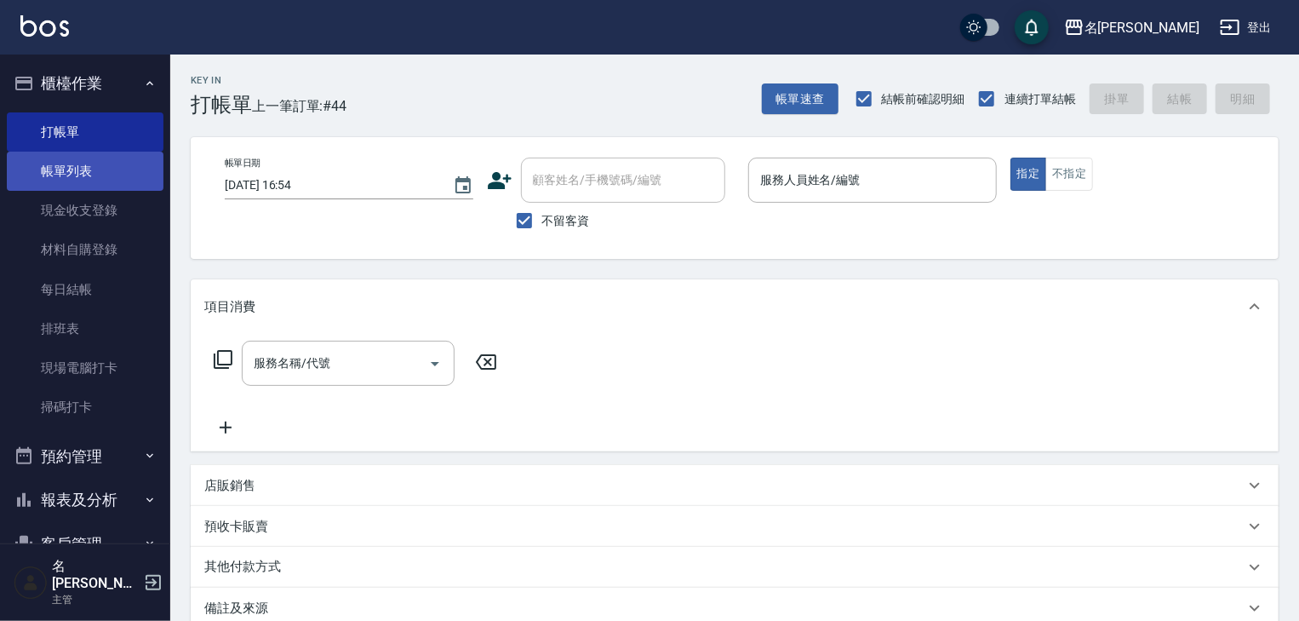
click at [125, 167] on link "帳單列表" at bounding box center [85, 171] width 157 height 39
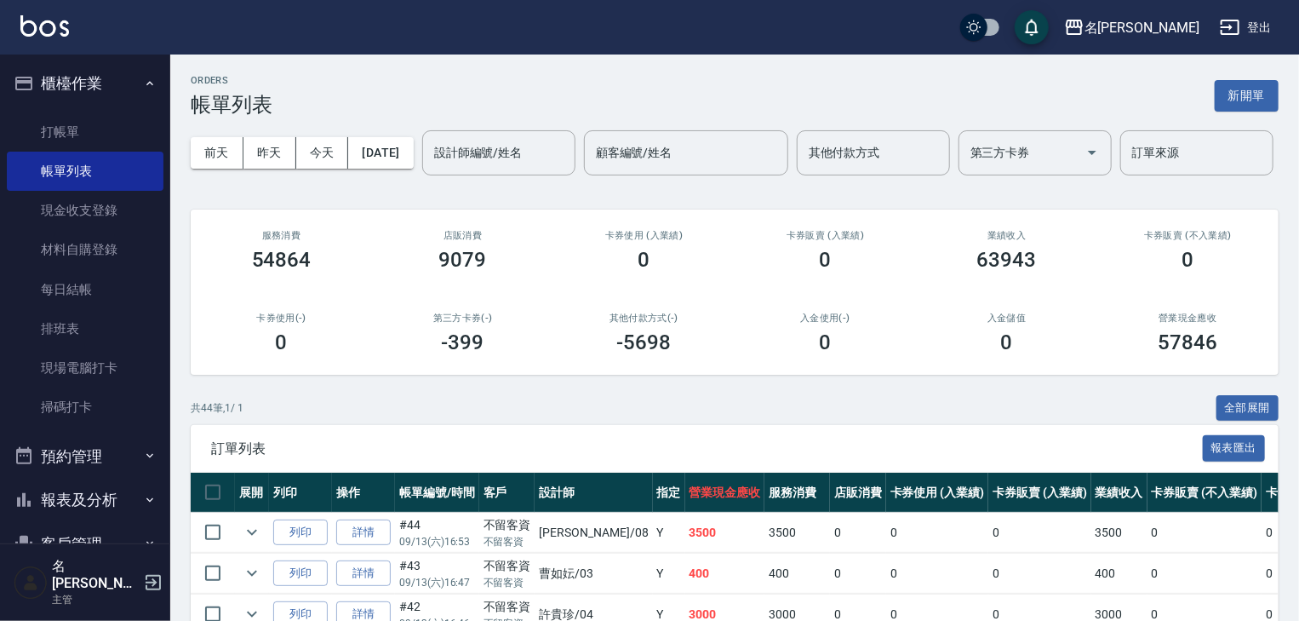
scroll to position [181, 0]
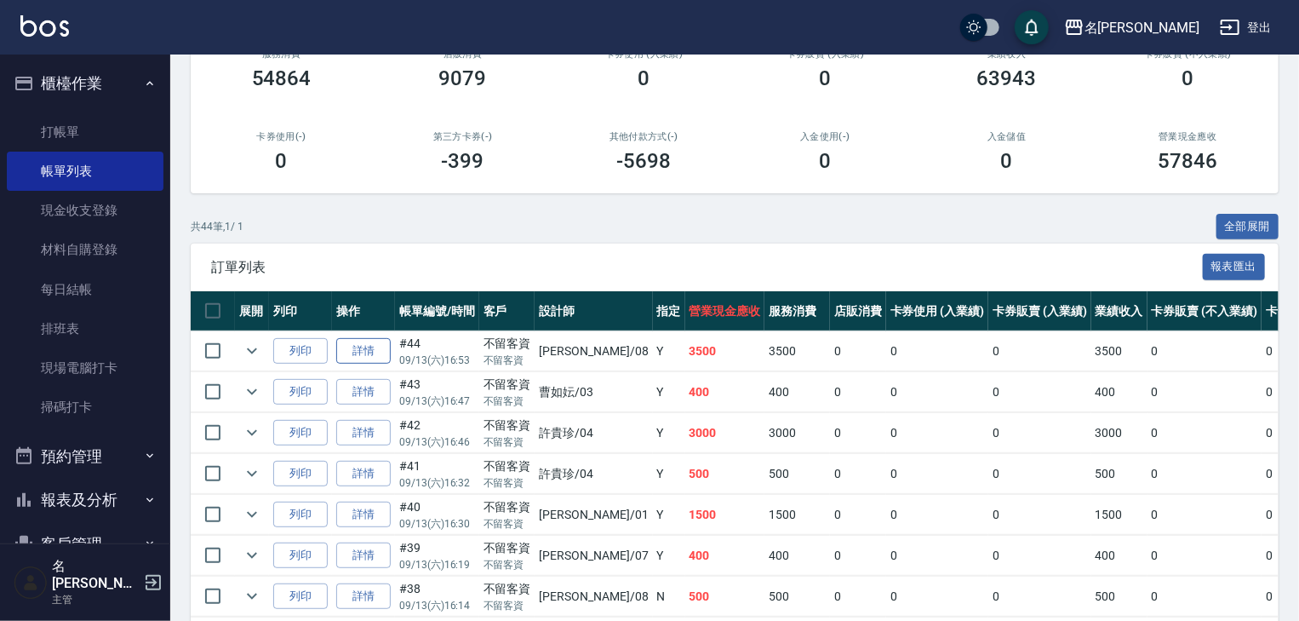
click at [372, 364] on link "詳情" at bounding box center [363, 351] width 54 height 26
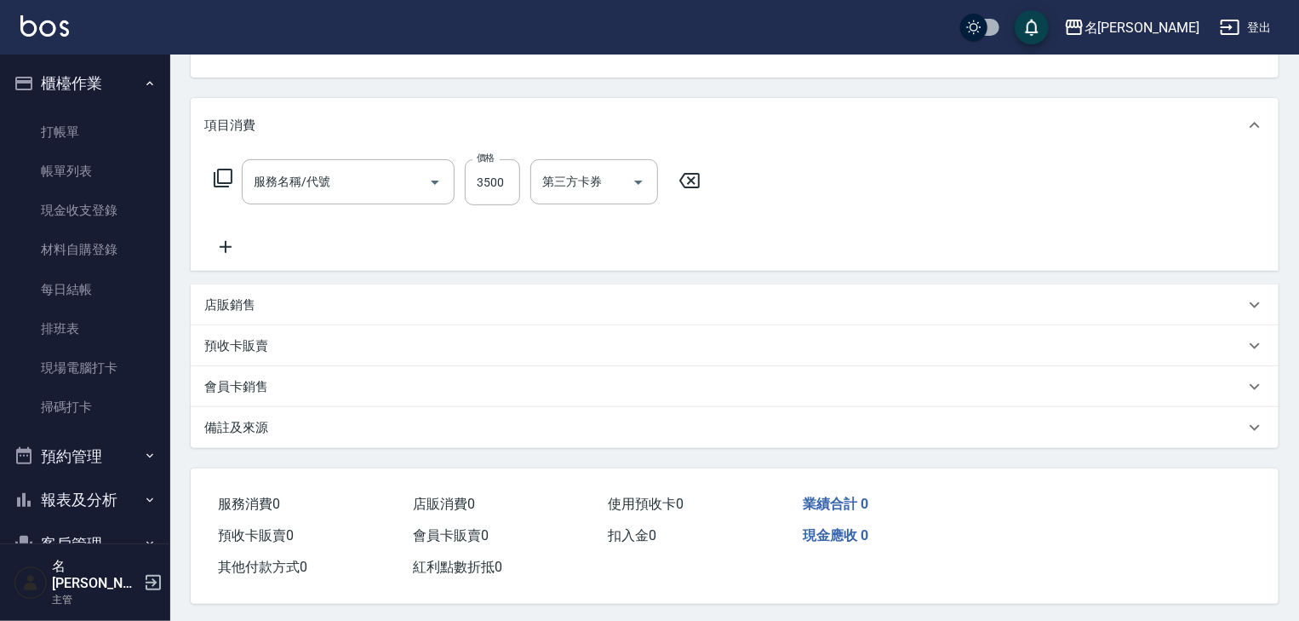
type input "[DATE] 16:53"
checkbox input "true"
type input "[PERSON_NAME]-08"
type input "離子燙(自備)(210)"
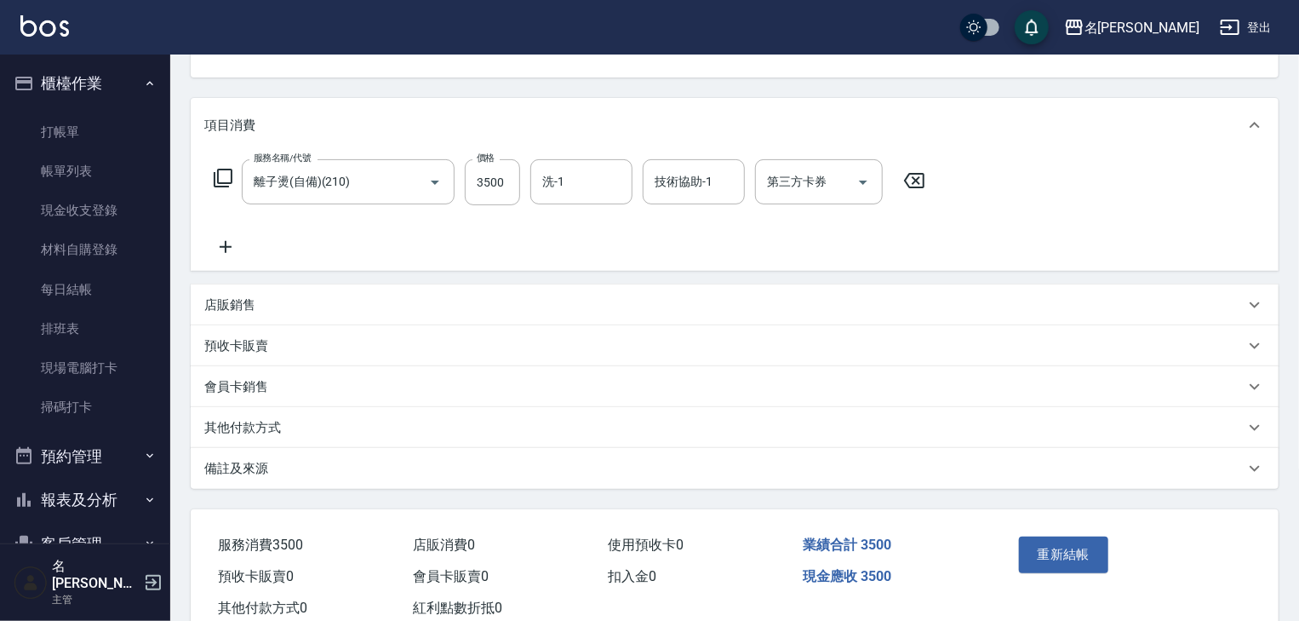
scroll to position [232, 0]
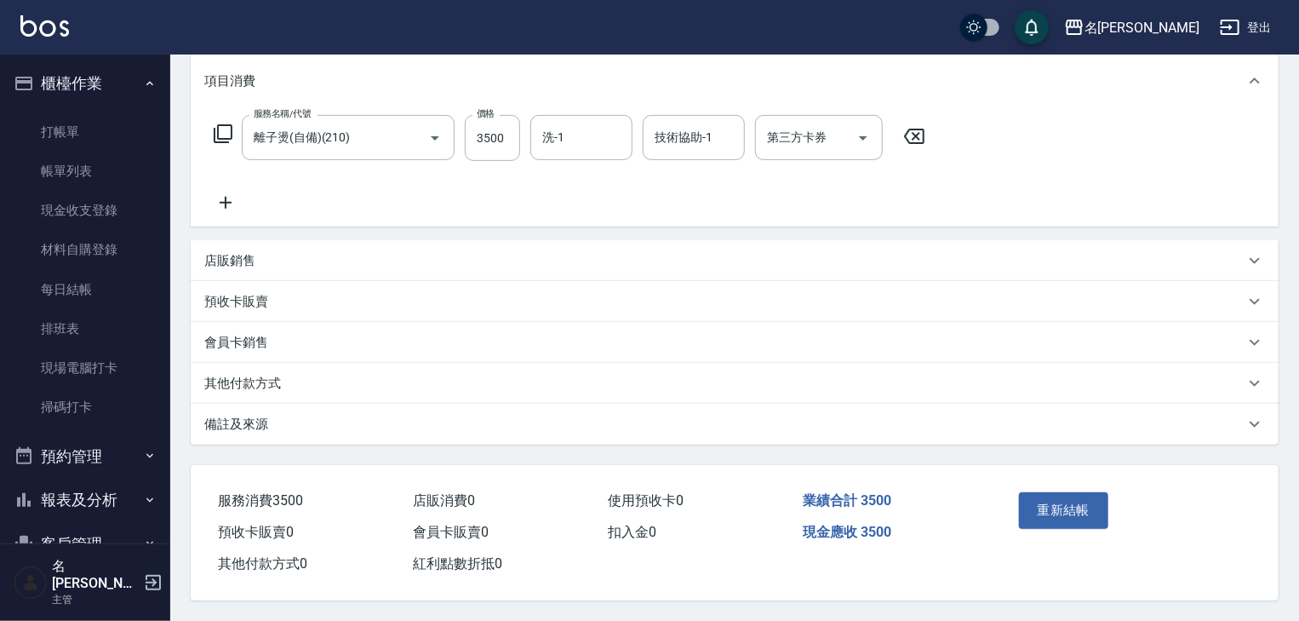
click at [245, 381] on p "其他付款方式" at bounding box center [242, 384] width 77 height 18
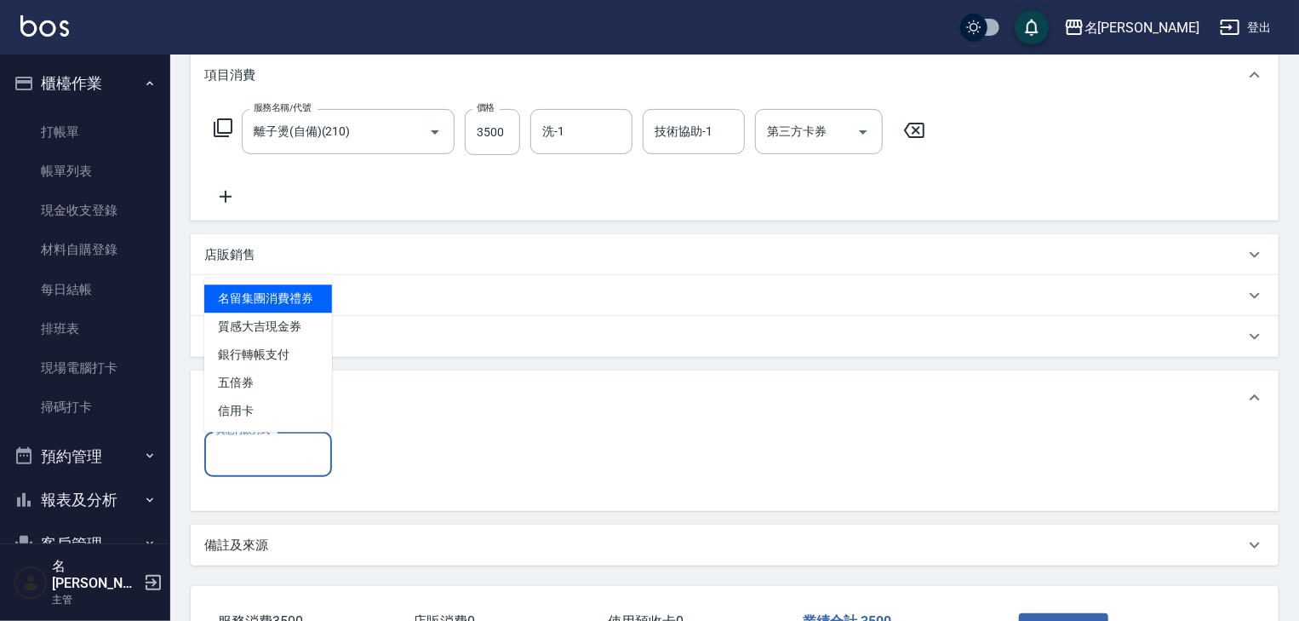
click at [271, 463] on input "其他付款方式" at bounding box center [268, 454] width 112 height 30
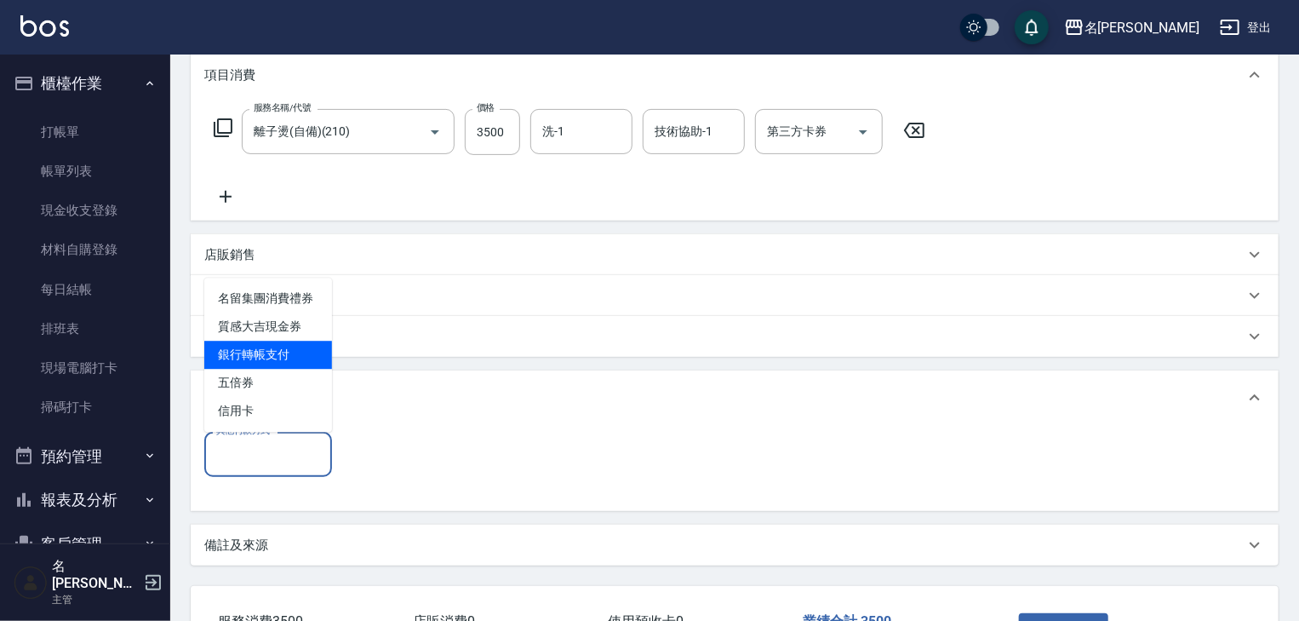
click at [304, 357] on span "銀行轉帳支付" at bounding box center [268, 355] width 128 height 28
type input "銀行轉帳支付"
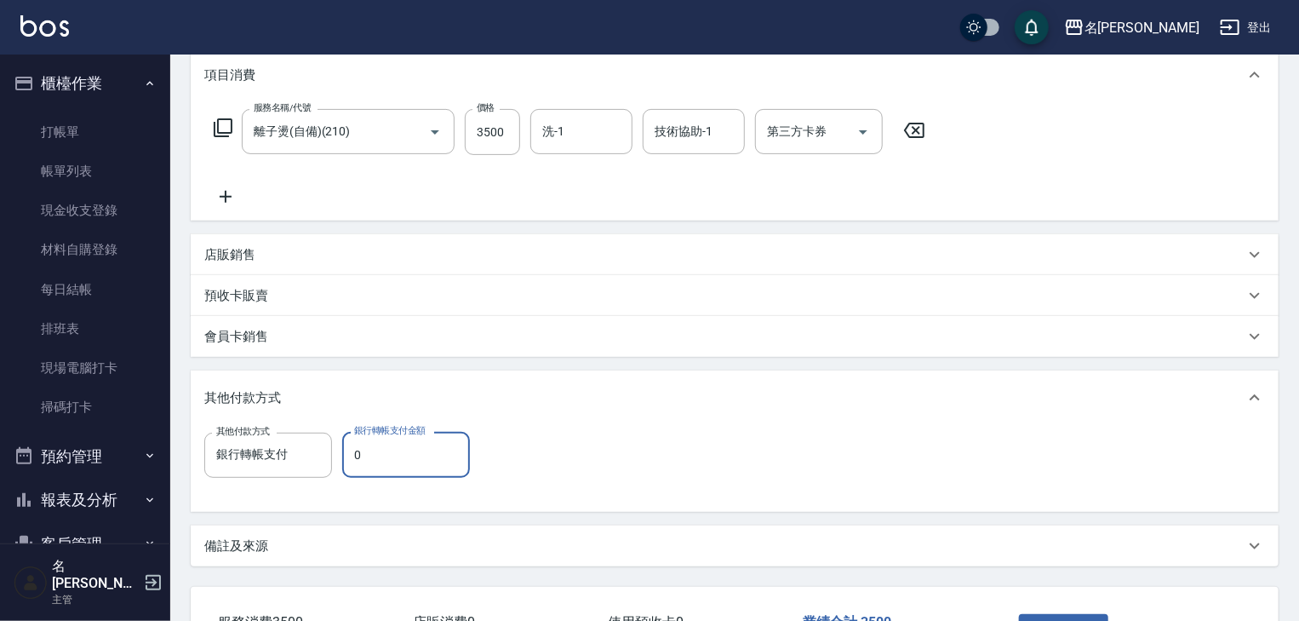
click at [390, 453] on input "0" at bounding box center [406, 455] width 128 height 46
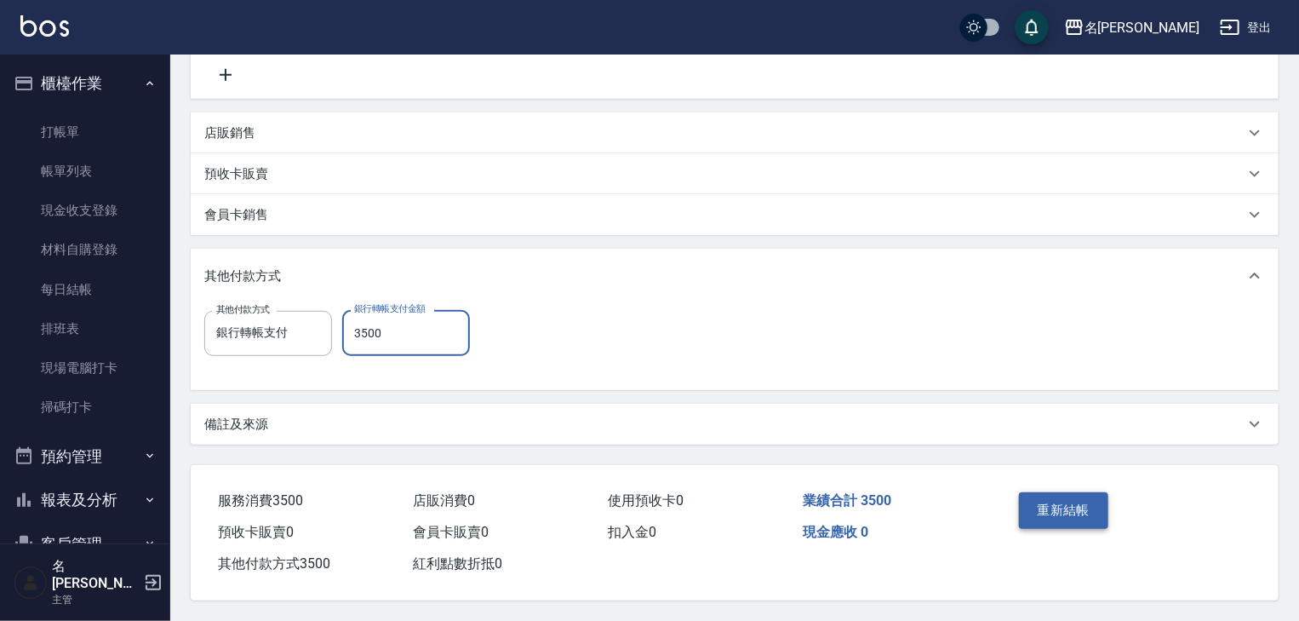
type input "3500"
click at [1087, 510] on button "重新結帳" at bounding box center [1064, 510] width 90 height 36
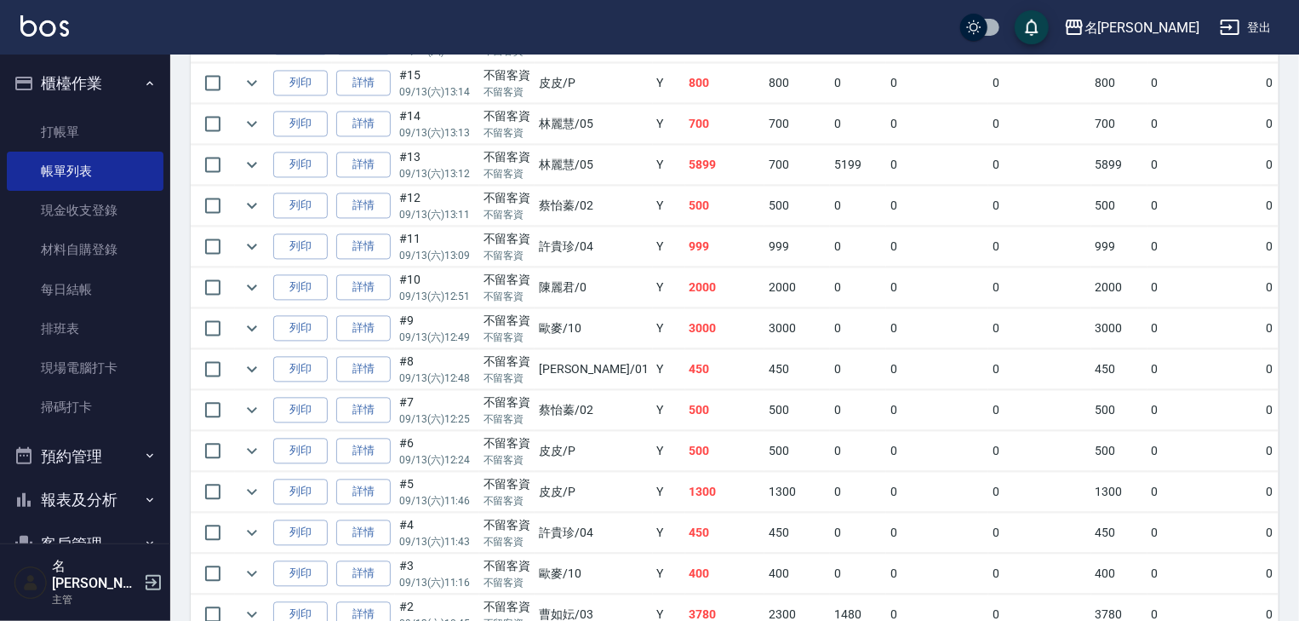
scroll to position [1805, 0]
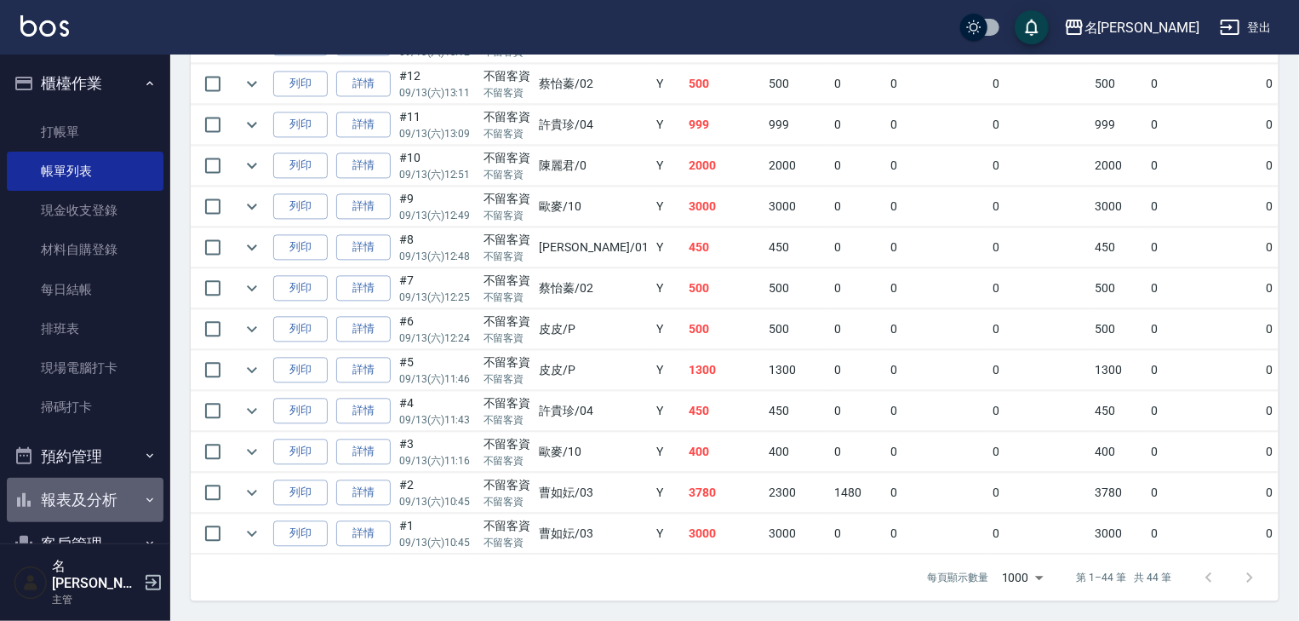
click at [120, 502] on button "報表及分析" at bounding box center [85, 500] width 157 height 44
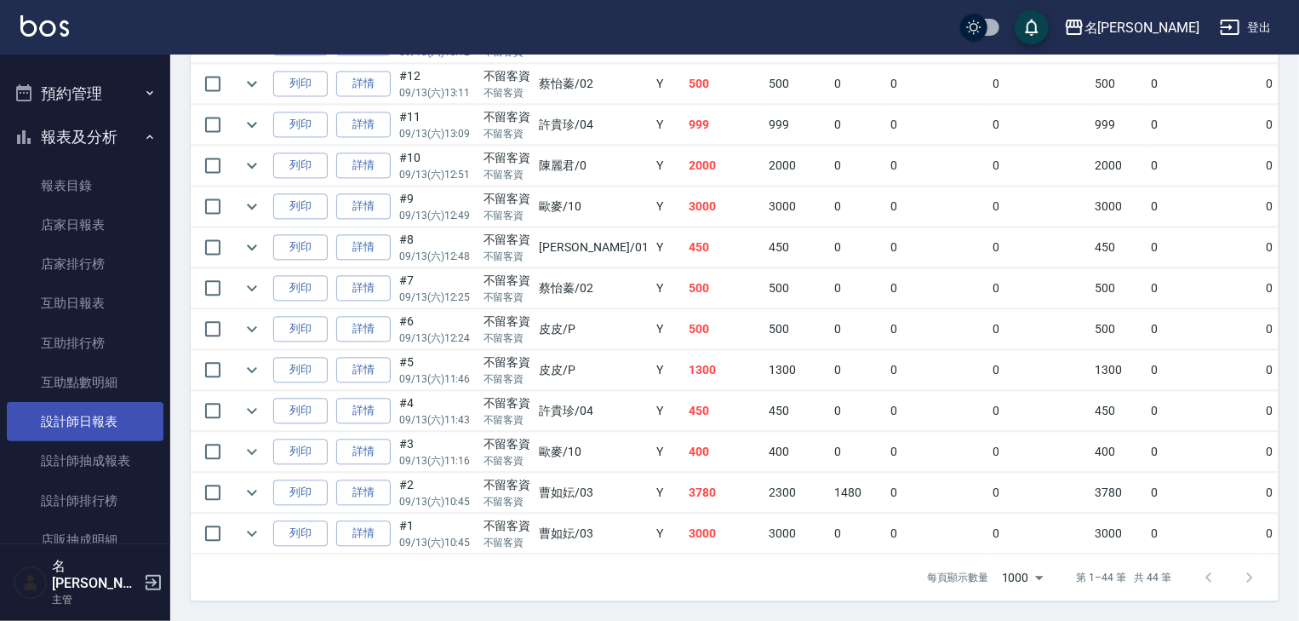
click at [116, 421] on link "設計師日報表" at bounding box center [85, 421] width 157 height 39
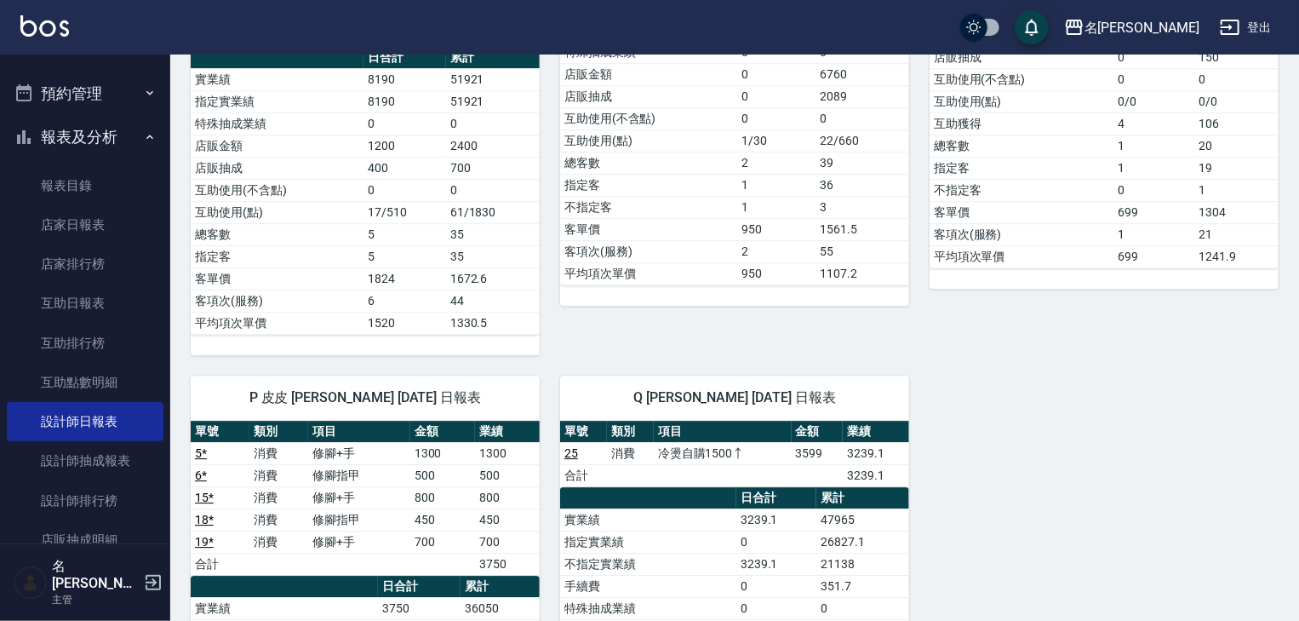
scroll to position [1997, 0]
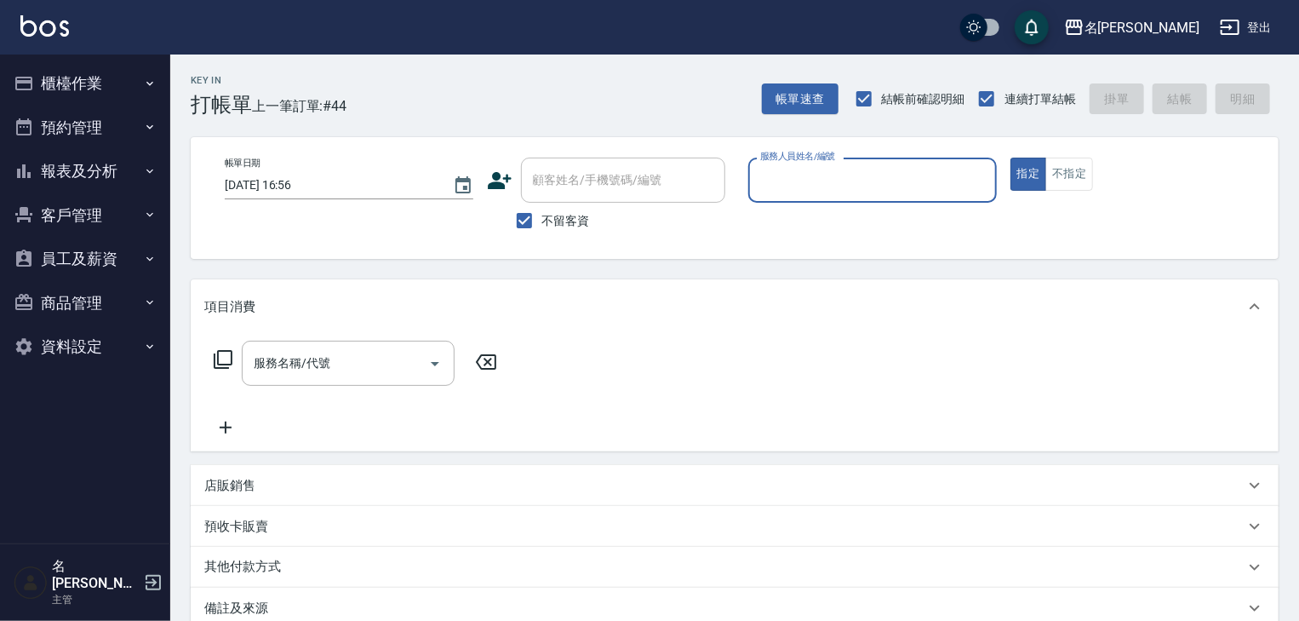
click at [846, 174] on input "服務人員姓名/編號" at bounding box center [872, 180] width 233 height 30
click at [841, 178] on input "服務人員姓名/編號" at bounding box center [872, 180] width 233 height 30
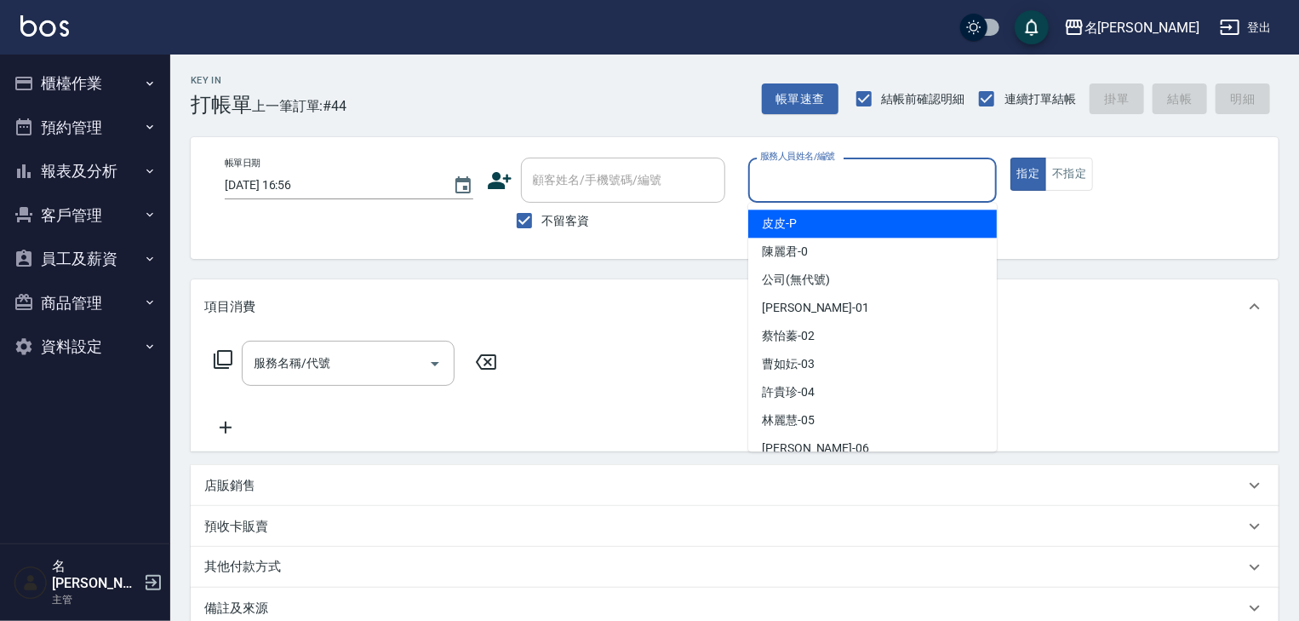
click at [841, 178] on input "服務人員姓名/編號" at bounding box center [872, 180] width 233 height 30
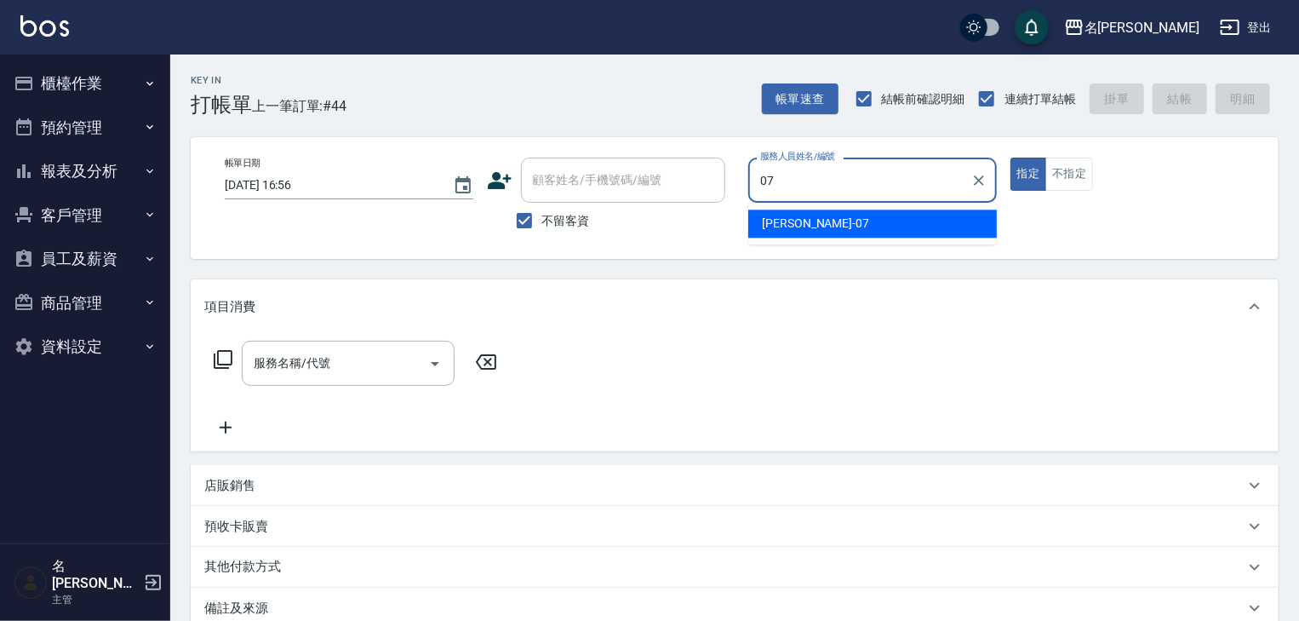
click at [826, 220] on div "[PERSON_NAME] -07" at bounding box center [872, 223] width 249 height 28
type input "[PERSON_NAME]-07"
click at [348, 365] on input "服務名稱/代號" at bounding box center [335, 363] width 172 height 30
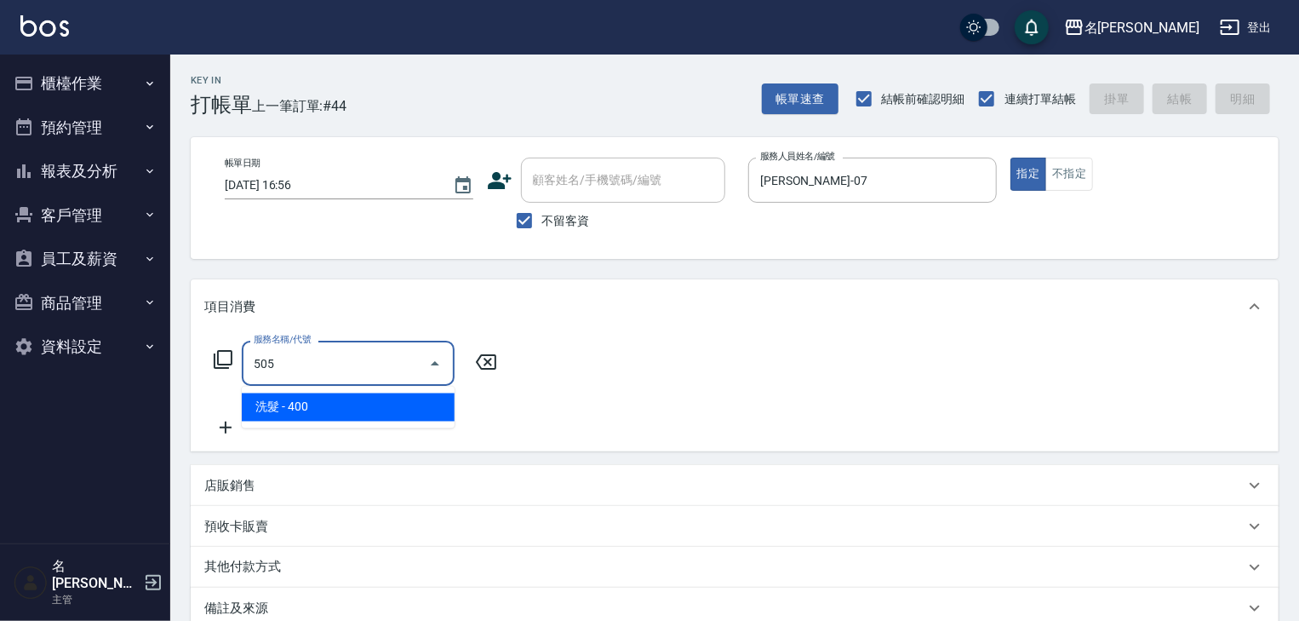
click at [375, 402] on span "洗髮 - 400" at bounding box center [348, 407] width 213 height 28
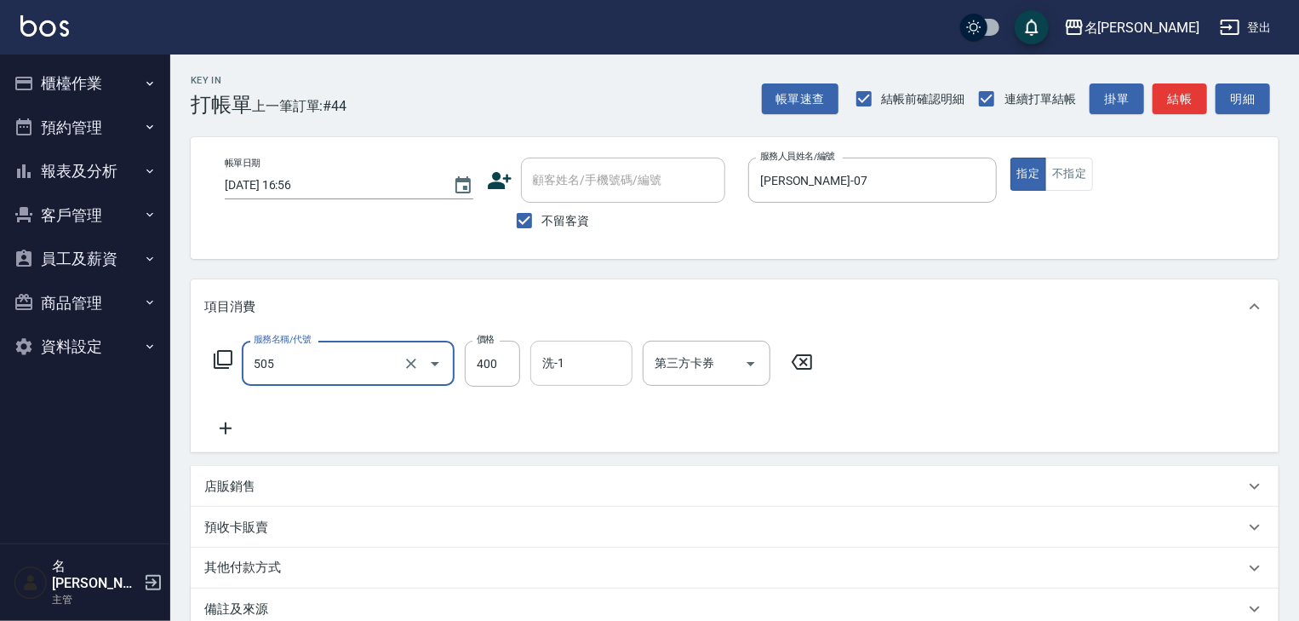
type input "洗髮(505)"
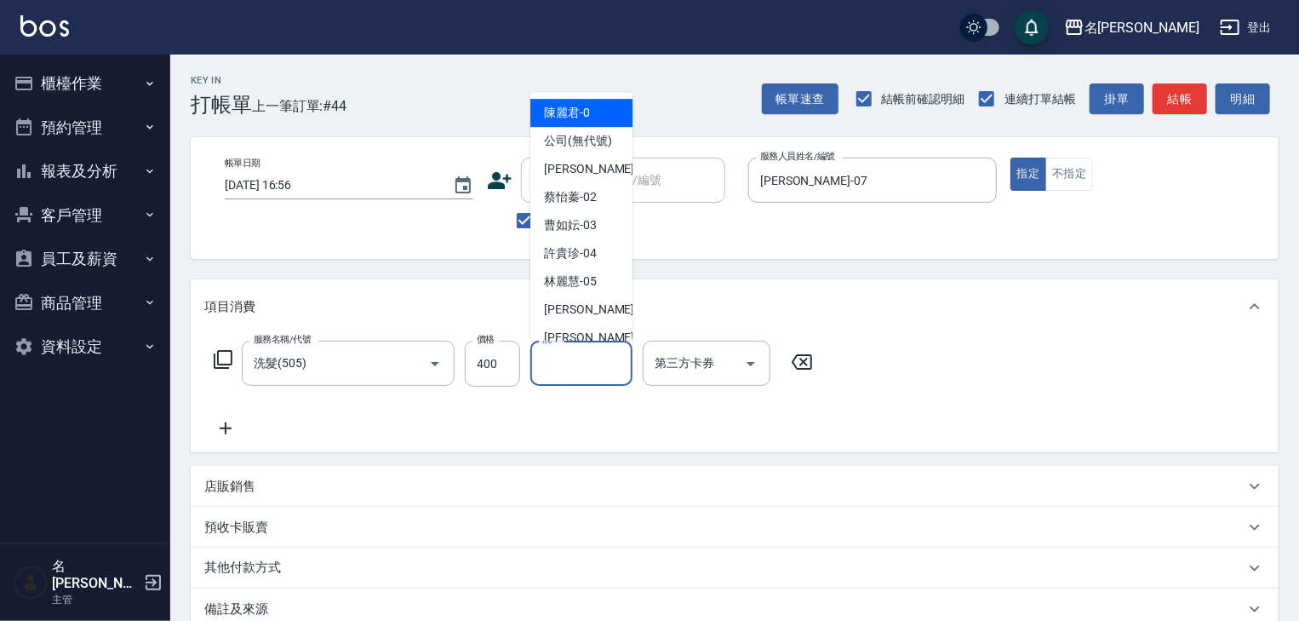
click at [568, 358] on input "洗-1" at bounding box center [581, 363] width 87 height 30
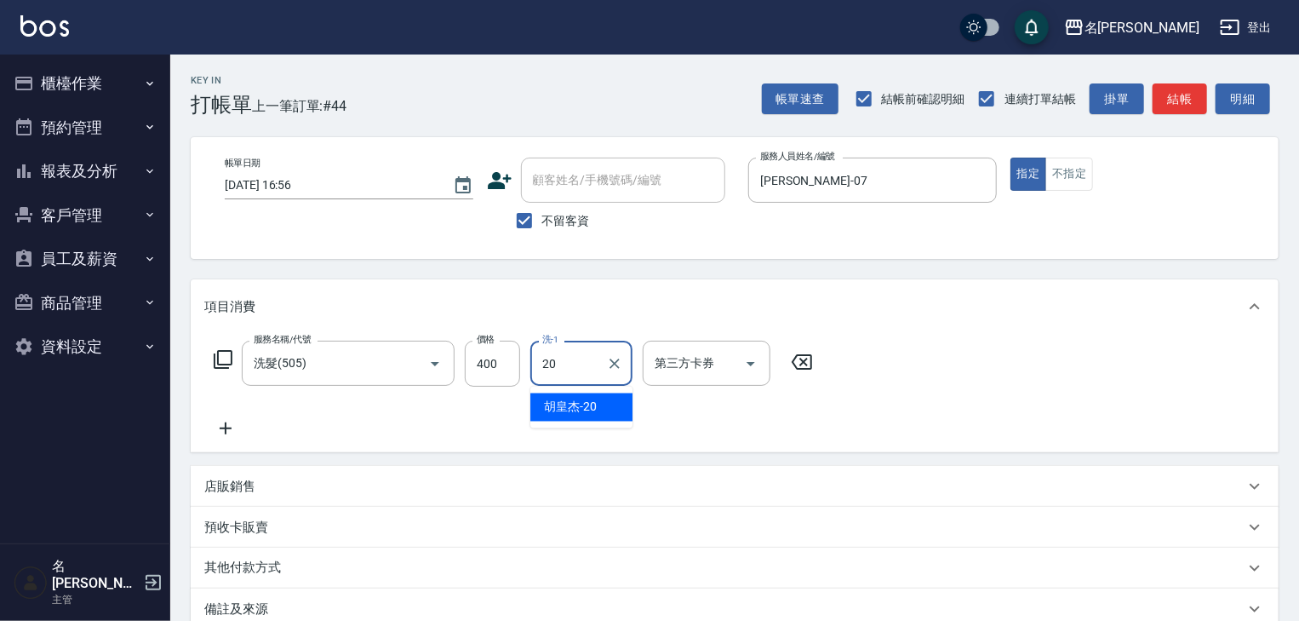
click at [582, 405] on span "[PERSON_NAME]-20" at bounding box center [570, 407] width 53 height 18
type input "[PERSON_NAME]-20"
click at [622, 361] on icon "Clear" at bounding box center [614, 363] width 17 height 17
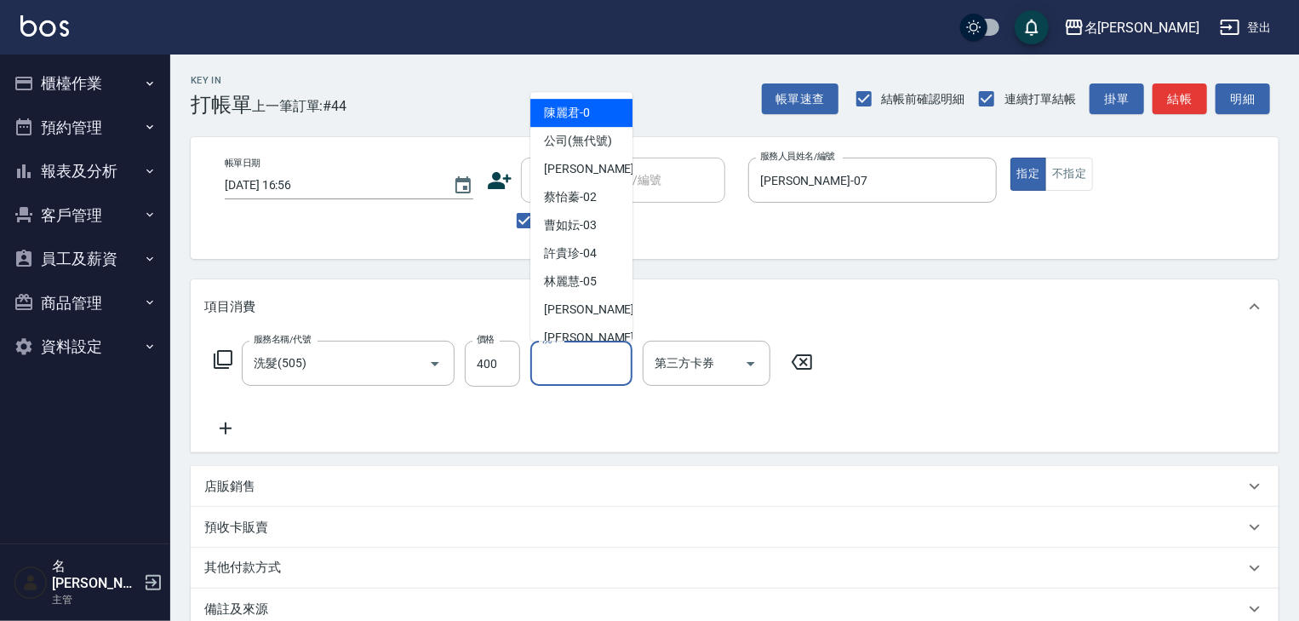
click at [552, 356] on input "洗-1" at bounding box center [581, 363] width 87 height 30
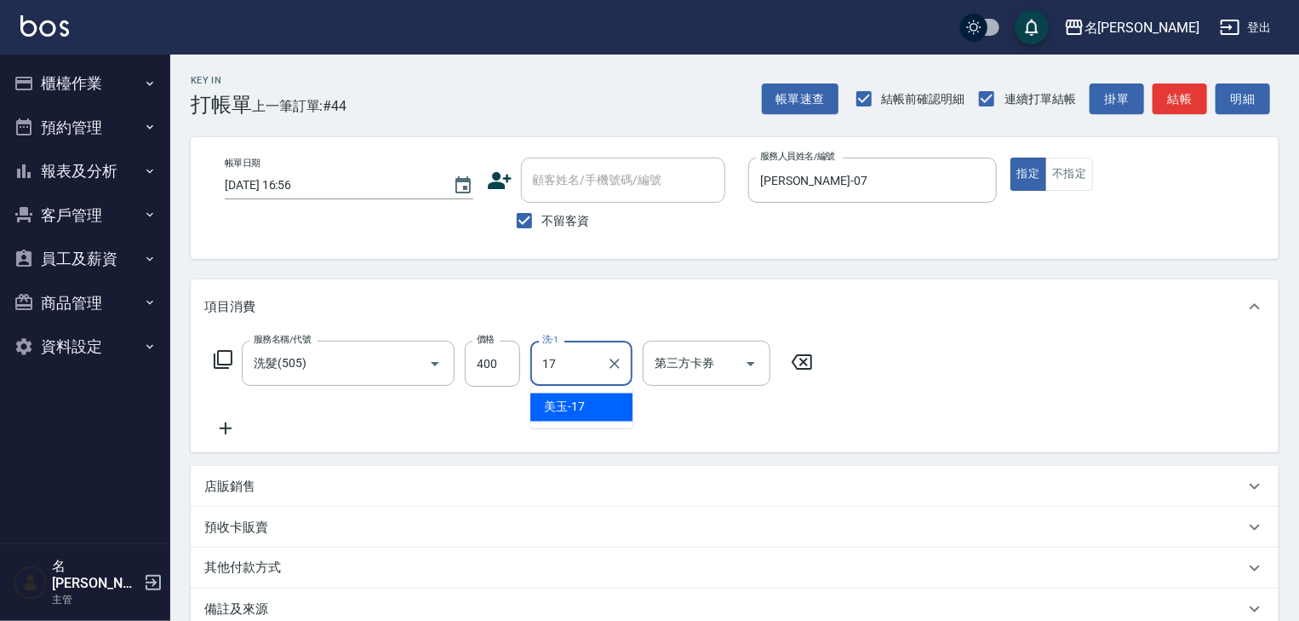
drag, startPoint x: 559, startPoint y: 409, endPoint x: 627, endPoint y: 409, distance: 67.3
click at [560, 409] on span "美玉 -17" at bounding box center [564, 407] width 41 height 18
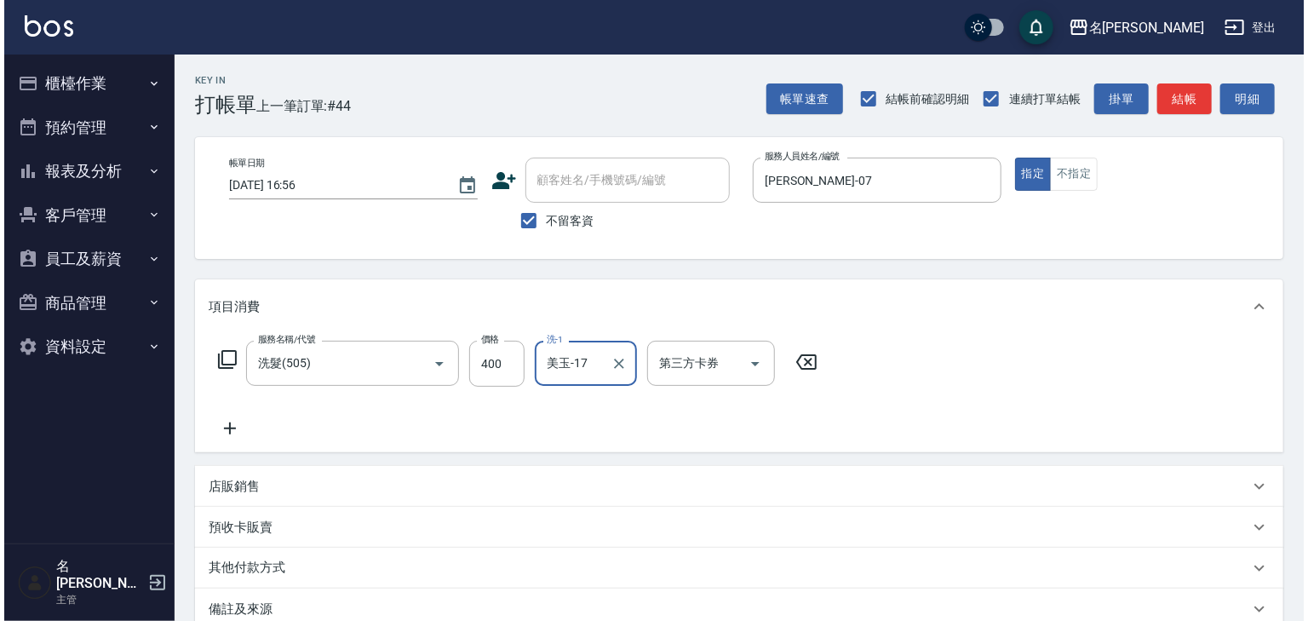
scroll to position [199, 0]
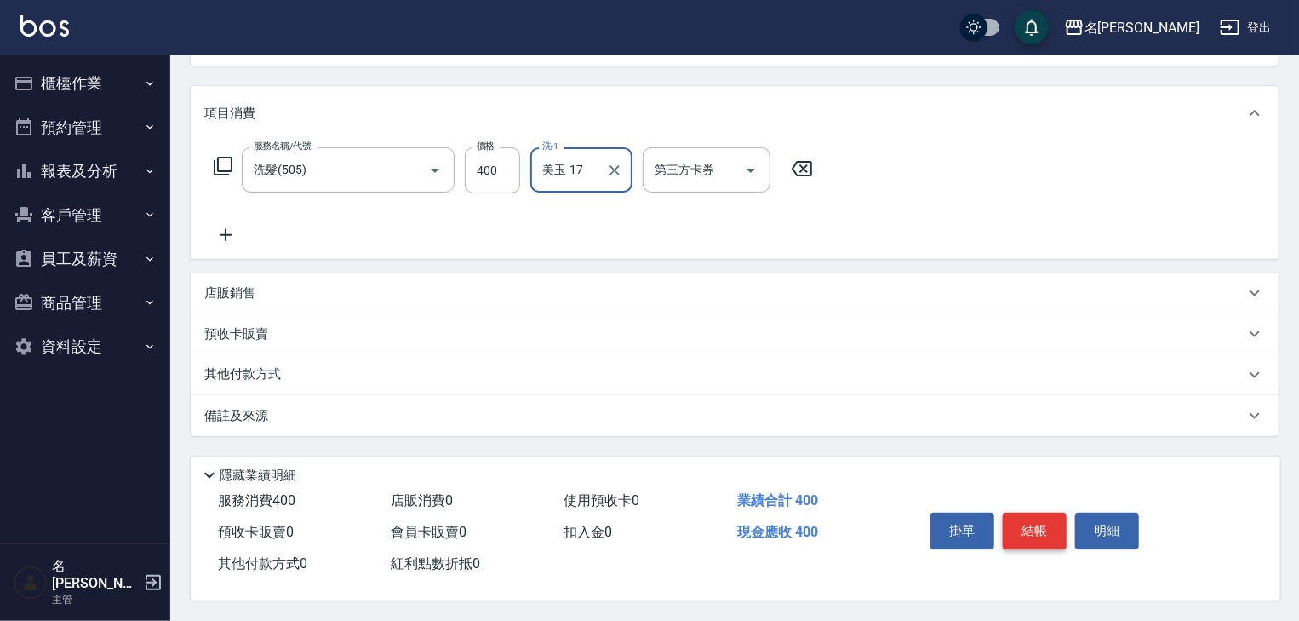
type input "美玉-17"
click at [1040, 528] on button "結帳" at bounding box center [1035, 531] width 64 height 36
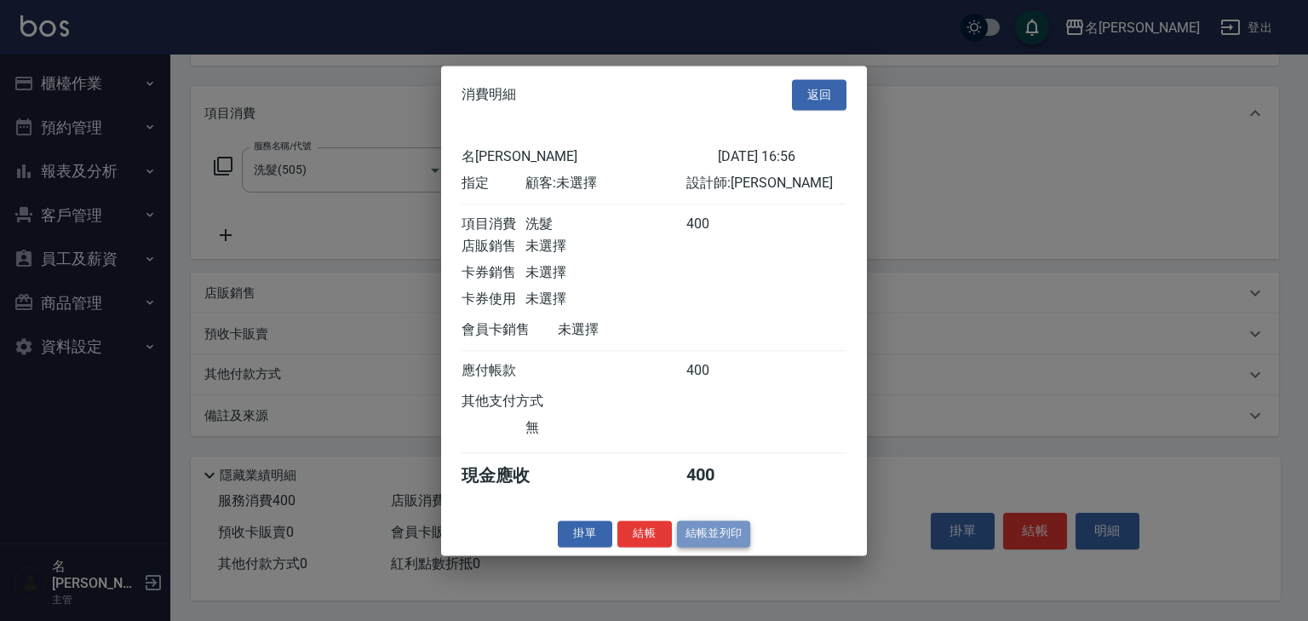
click at [731, 541] on button "結帳並列印" at bounding box center [714, 533] width 74 height 26
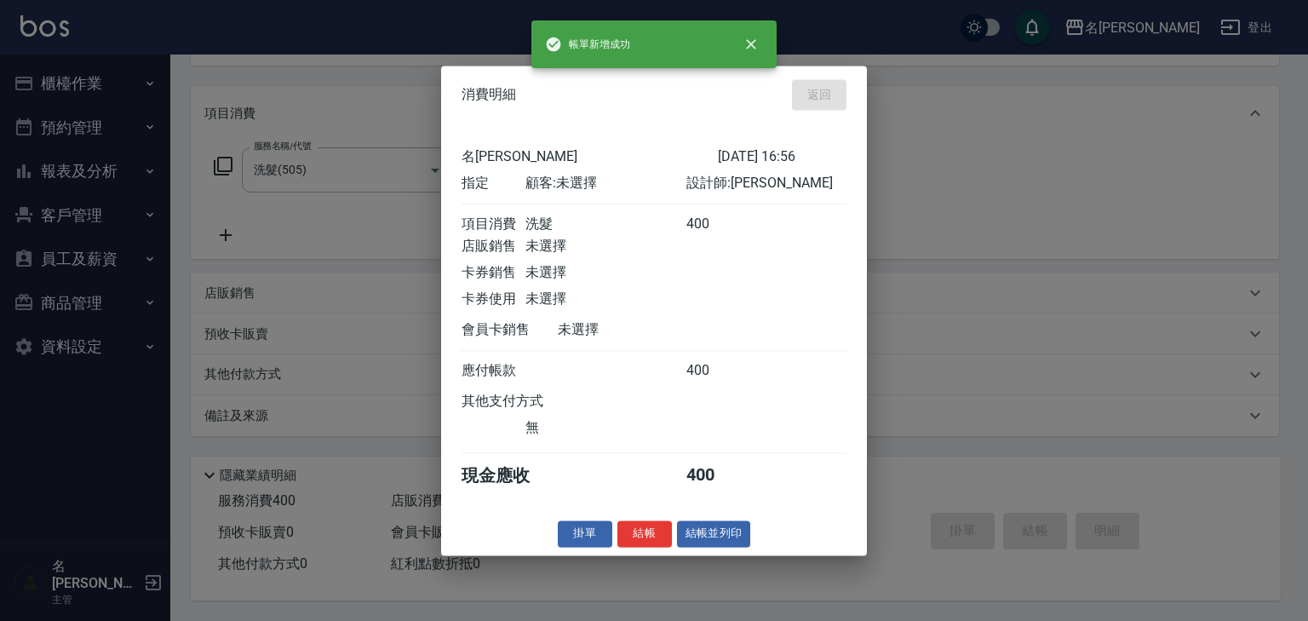
type input "[DATE] 17:07"
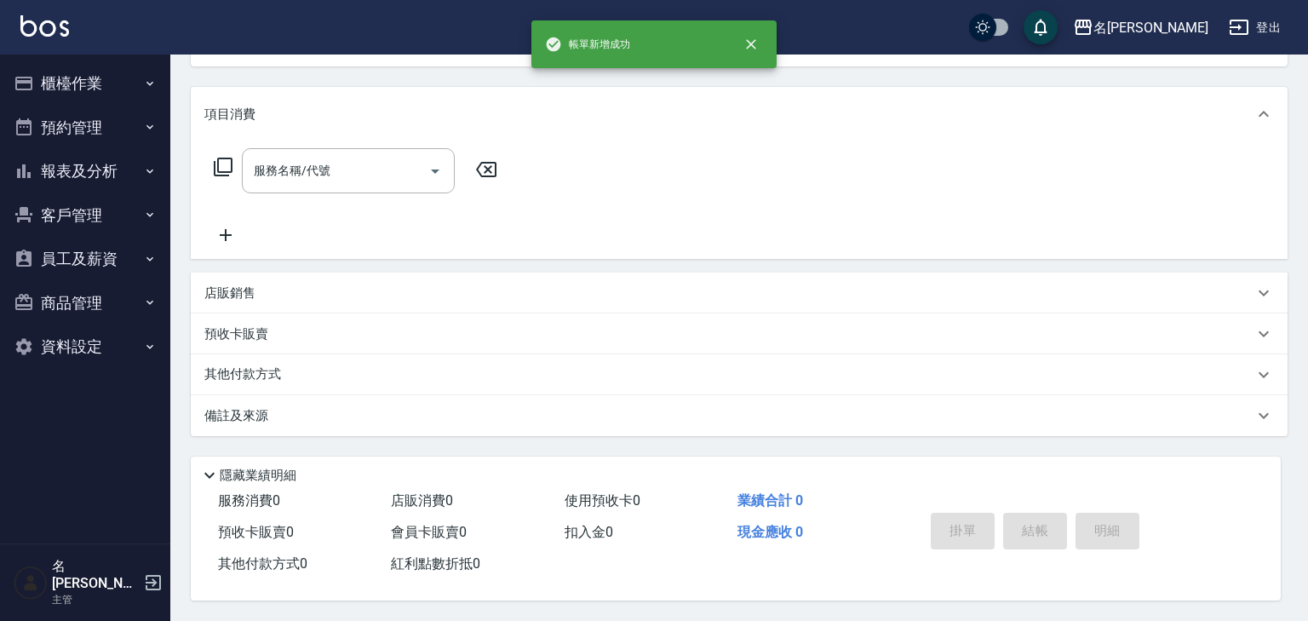
scroll to position [0, 0]
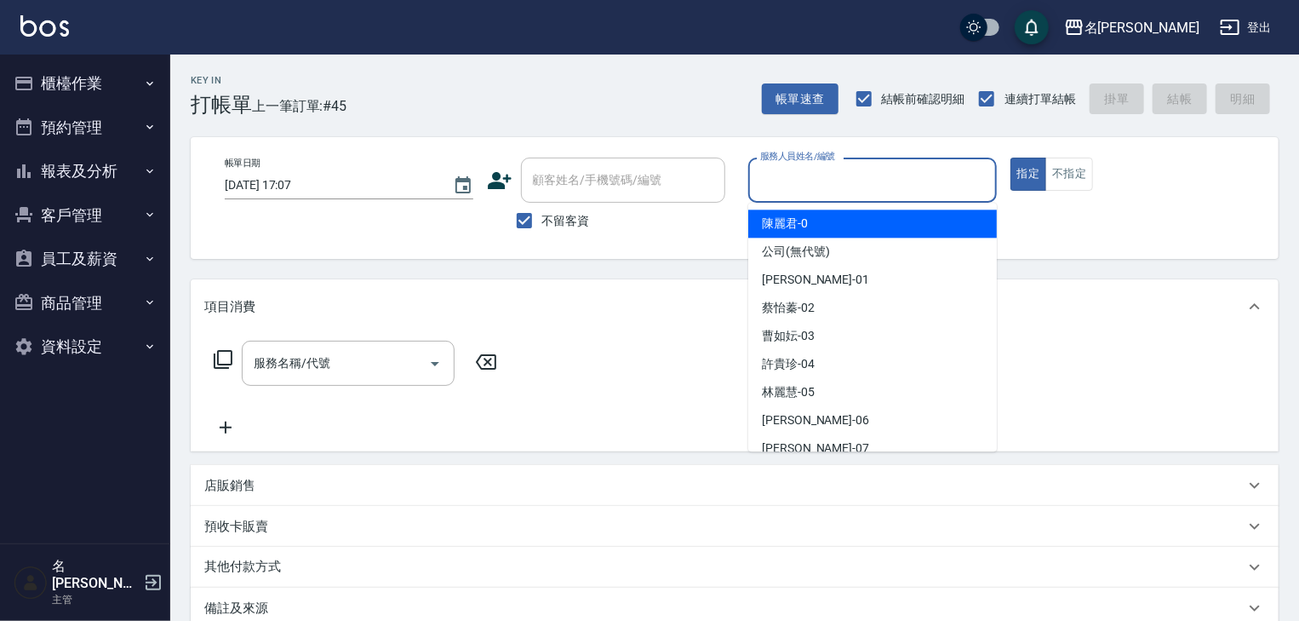
click at [823, 192] on input "服務人員姓名/編號" at bounding box center [872, 180] width 233 height 30
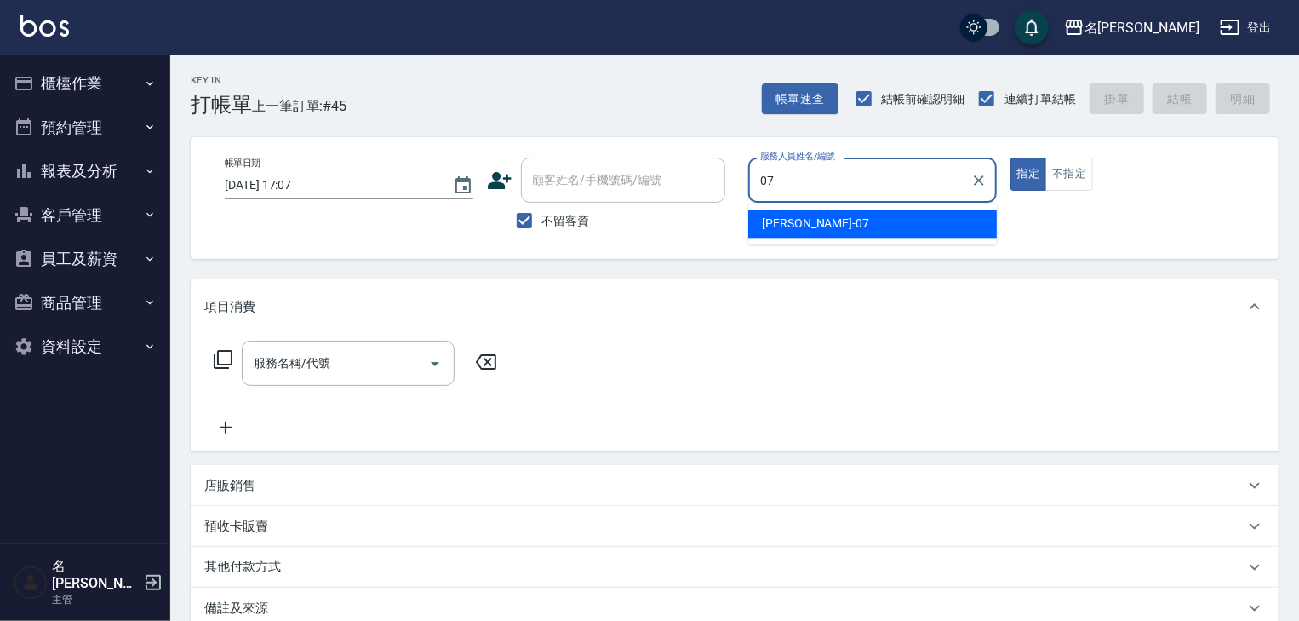
click at [811, 219] on span "[PERSON_NAME] -07" at bounding box center [815, 224] width 107 height 18
type input "[PERSON_NAME]-07"
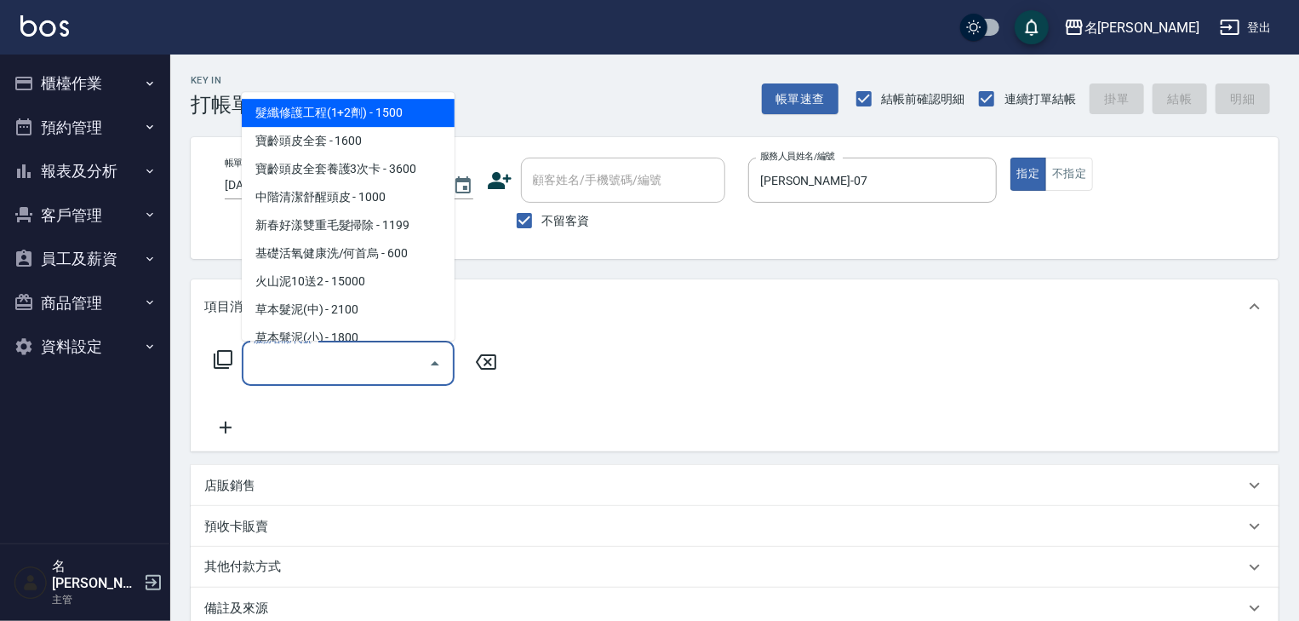
click at [348, 359] on input "服務名稱/代號" at bounding box center [335, 363] width 172 height 30
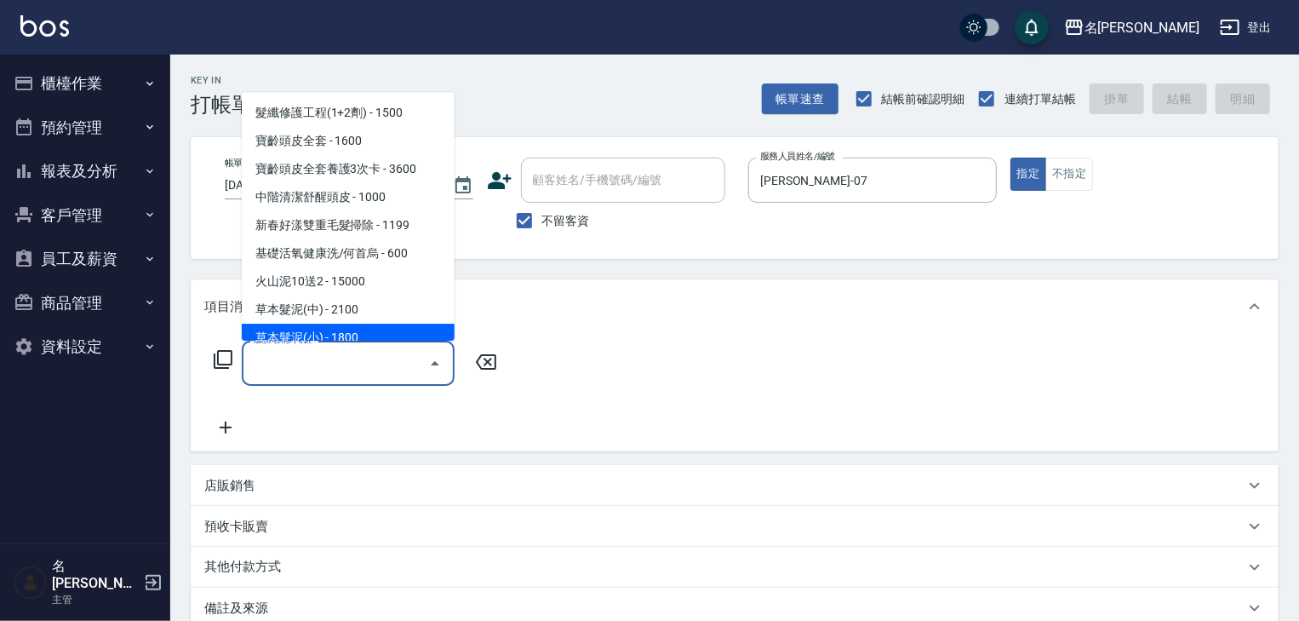
click at [366, 334] on span "草本髮泥(小) - 1800" at bounding box center [348, 338] width 213 height 28
type input "草本髮泥(小)(122)"
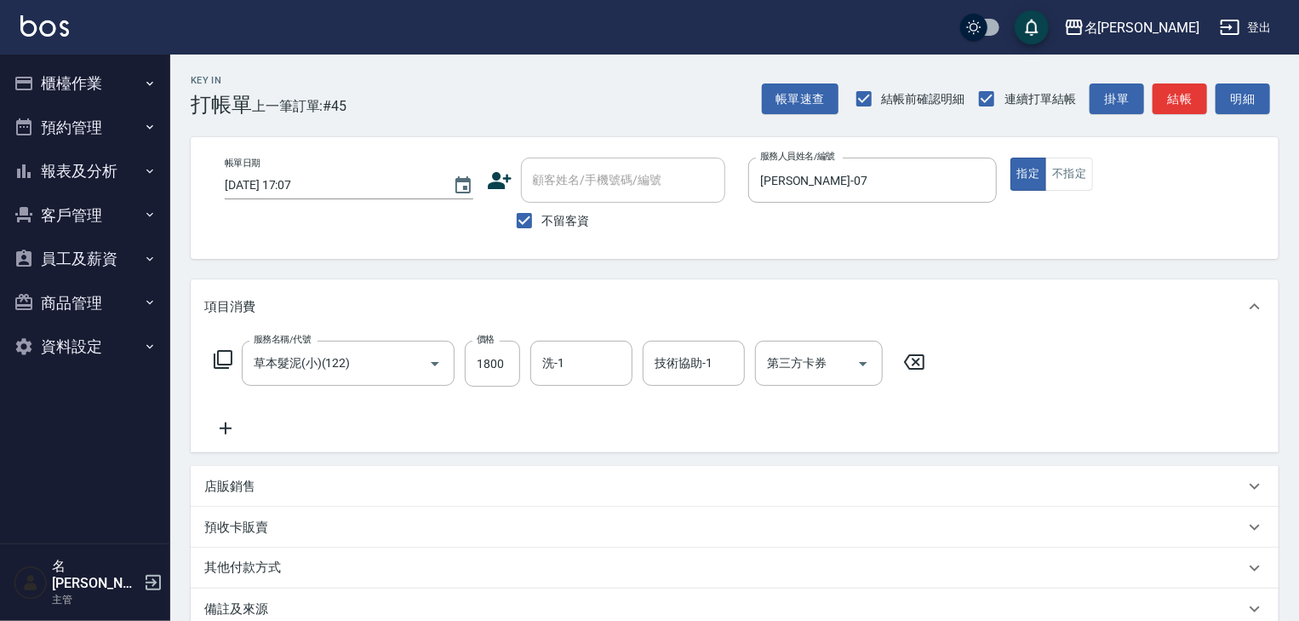
click at [207, 432] on icon at bounding box center [225, 428] width 43 height 20
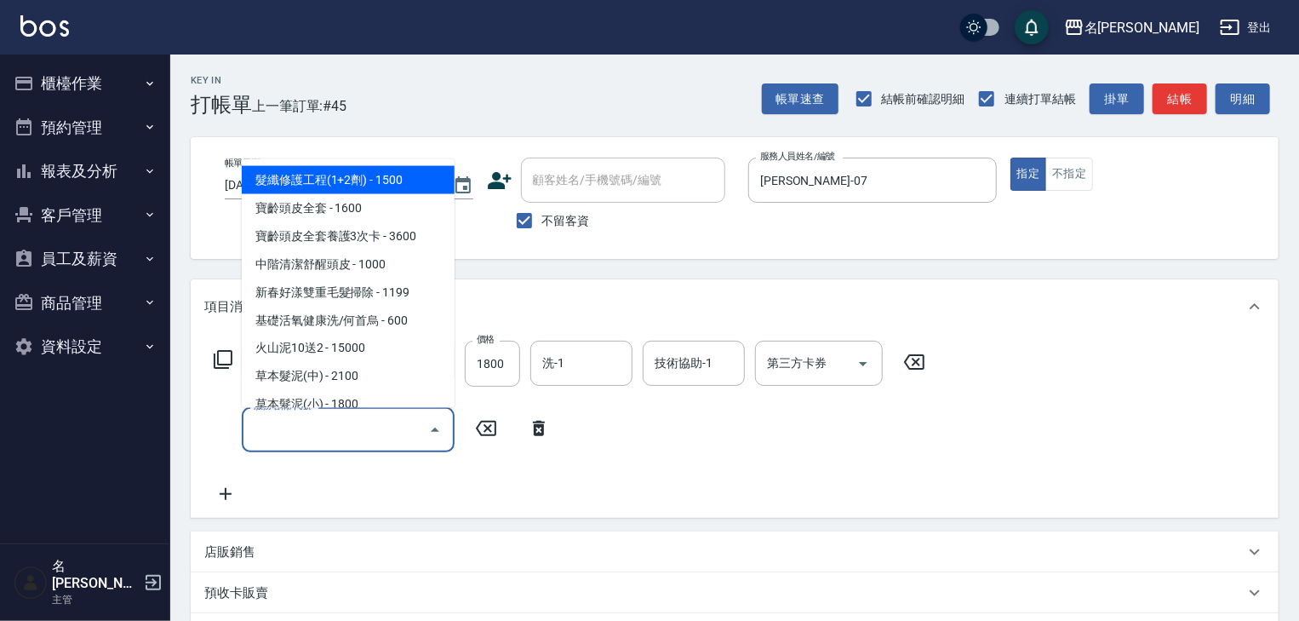
click at [293, 438] on input "服務名稱/代號" at bounding box center [335, 430] width 172 height 30
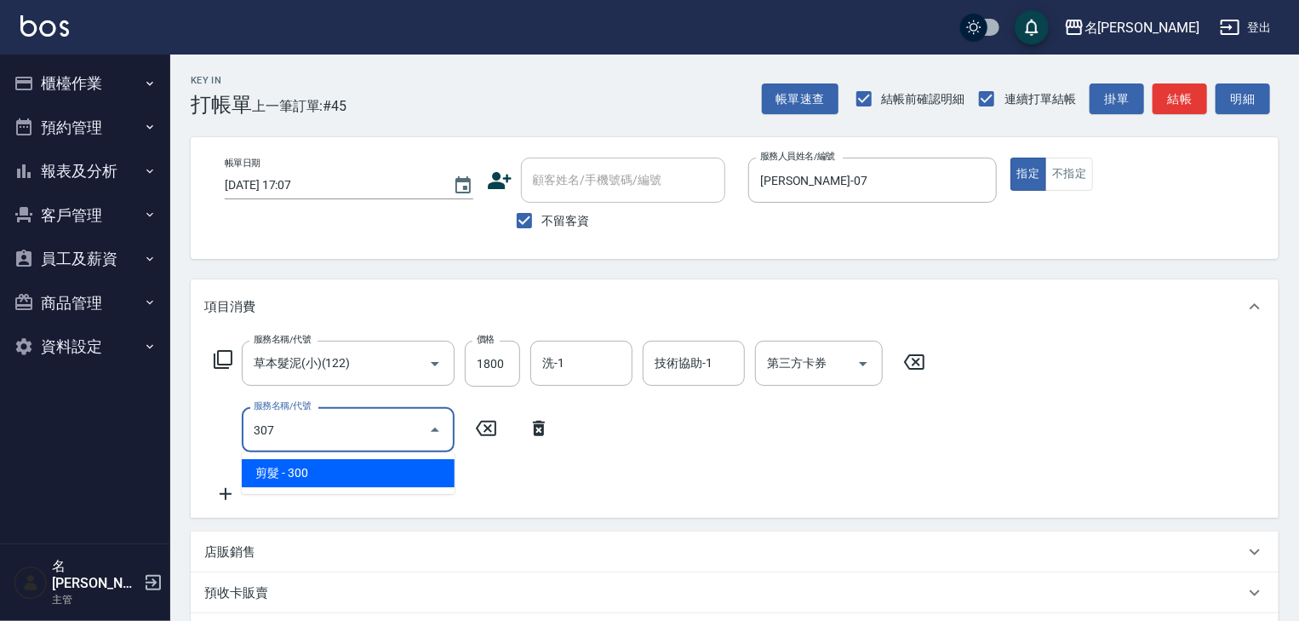
click at [369, 481] on span "剪髮 - 300" at bounding box center [348, 473] width 213 height 28
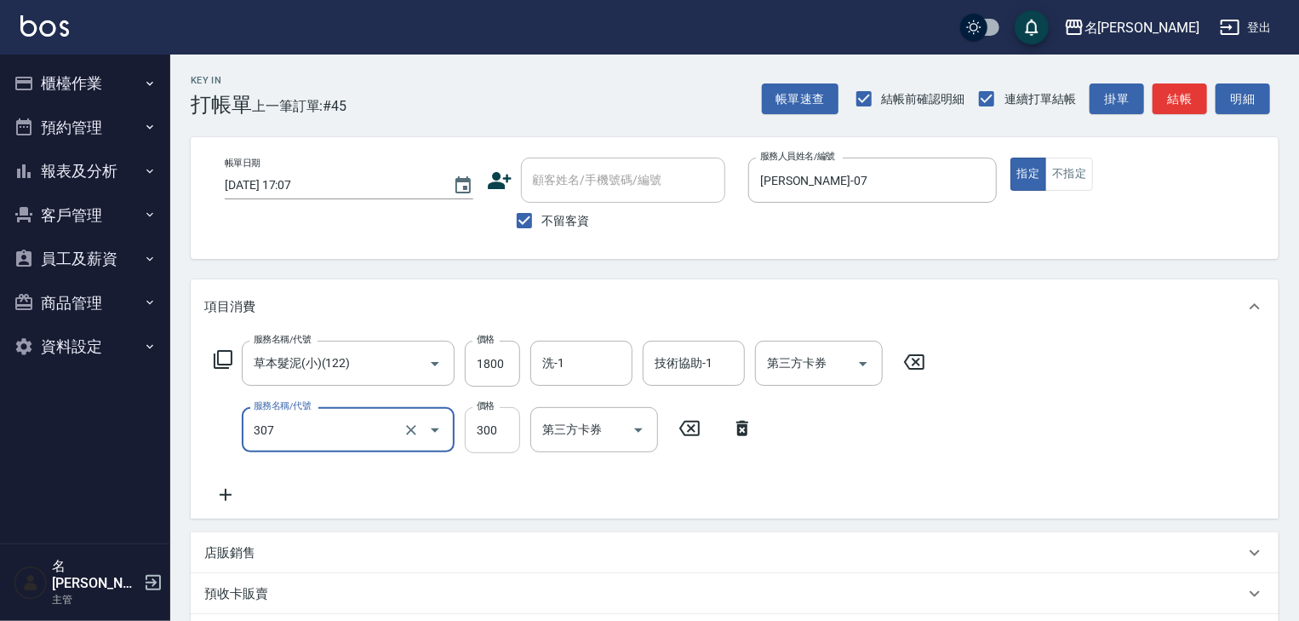
type input "剪髮(307)"
click at [485, 436] on input "300" at bounding box center [492, 430] width 55 height 46
type input "100"
click at [221, 496] on icon at bounding box center [225, 494] width 43 height 20
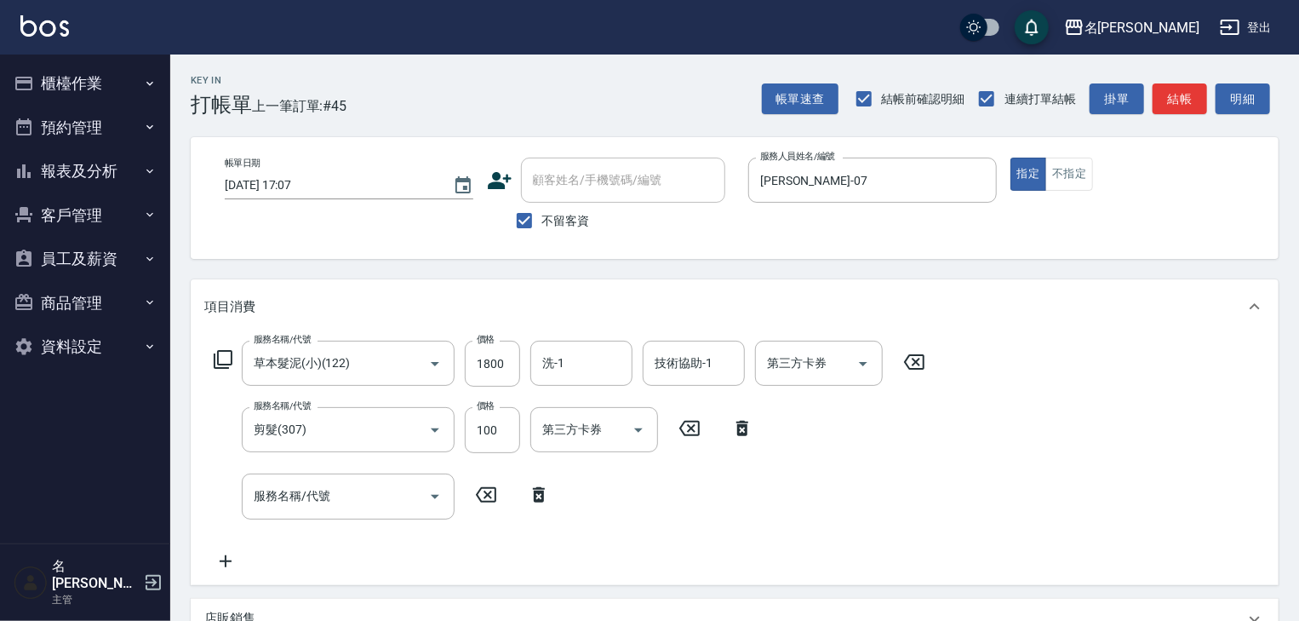
click at [222, 364] on icon at bounding box center [223, 359] width 19 height 19
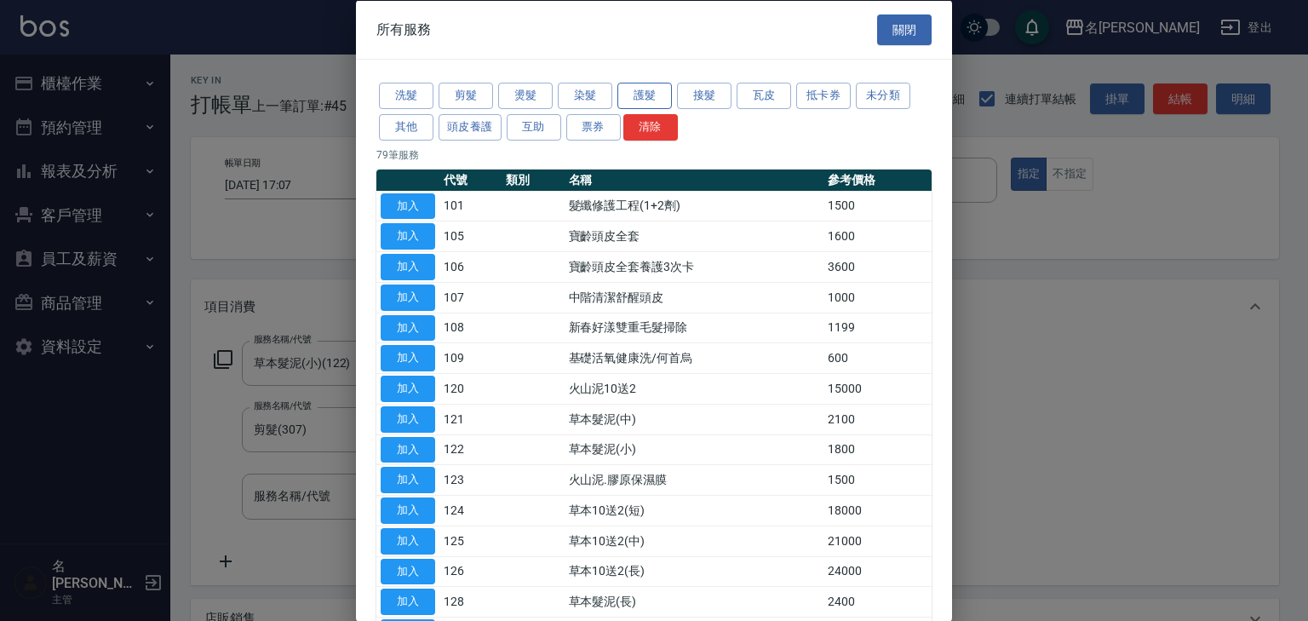
click at [632, 95] on button "護髮" at bounding box center [644, 96] width 54 height 26
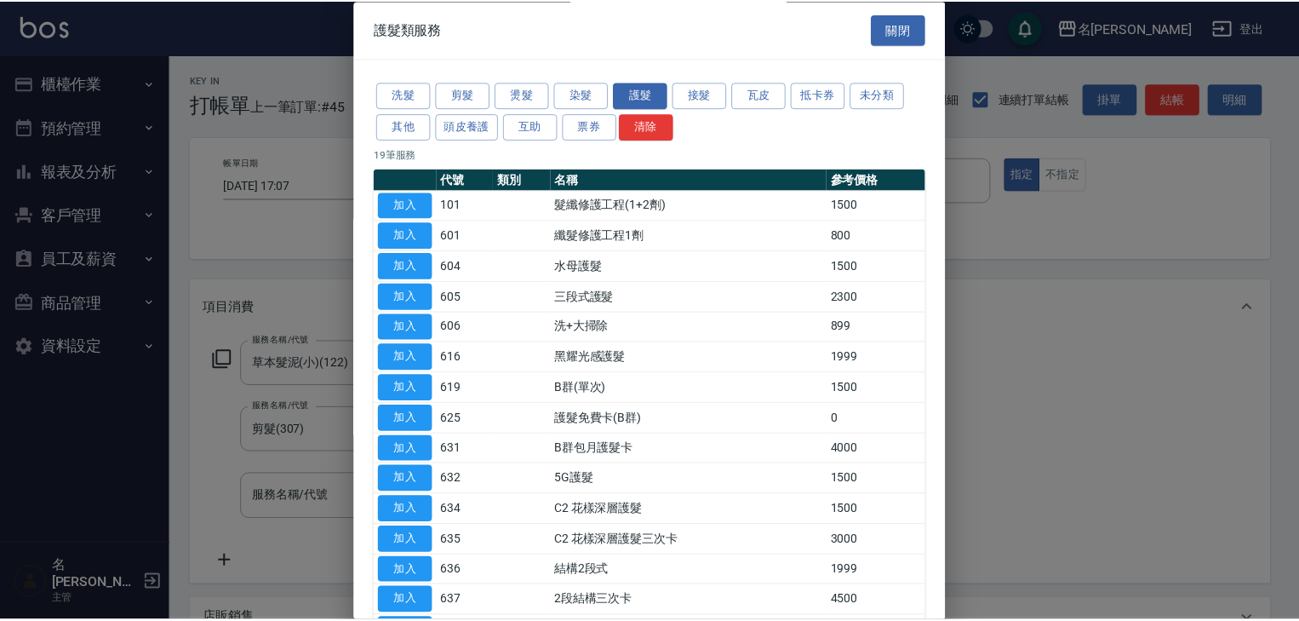
scroll to position [181, 0]
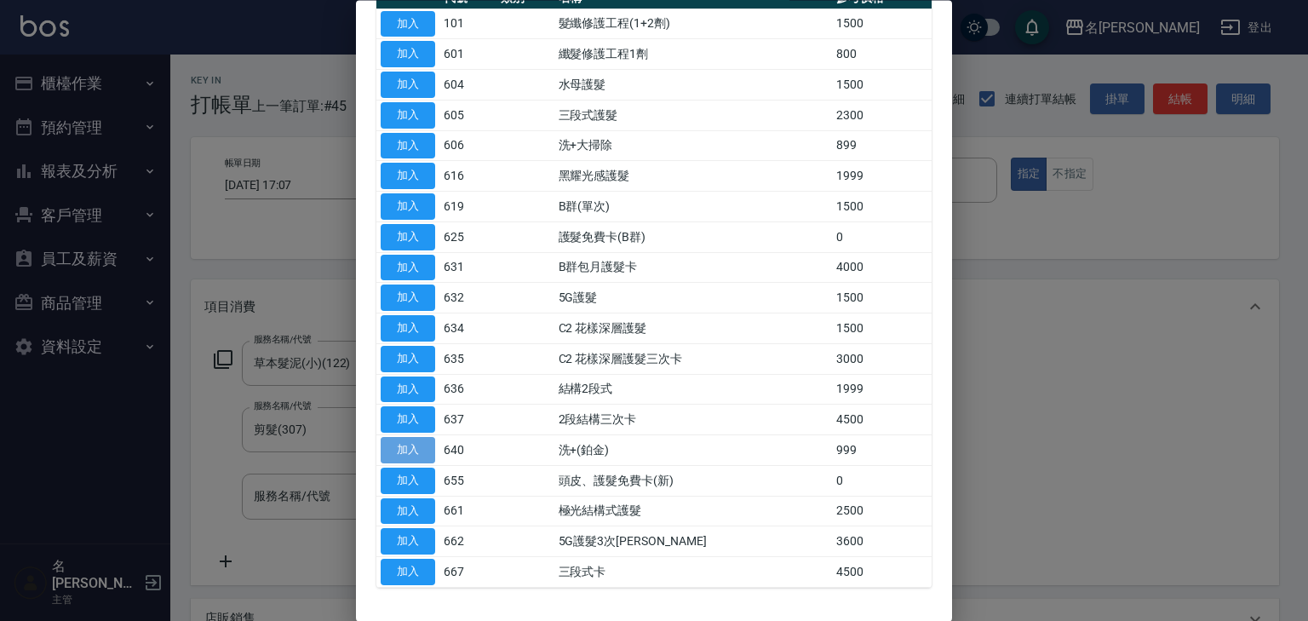
click at [406, 446] on button "加入" at bounding box center [408, 451] width 54 height 26
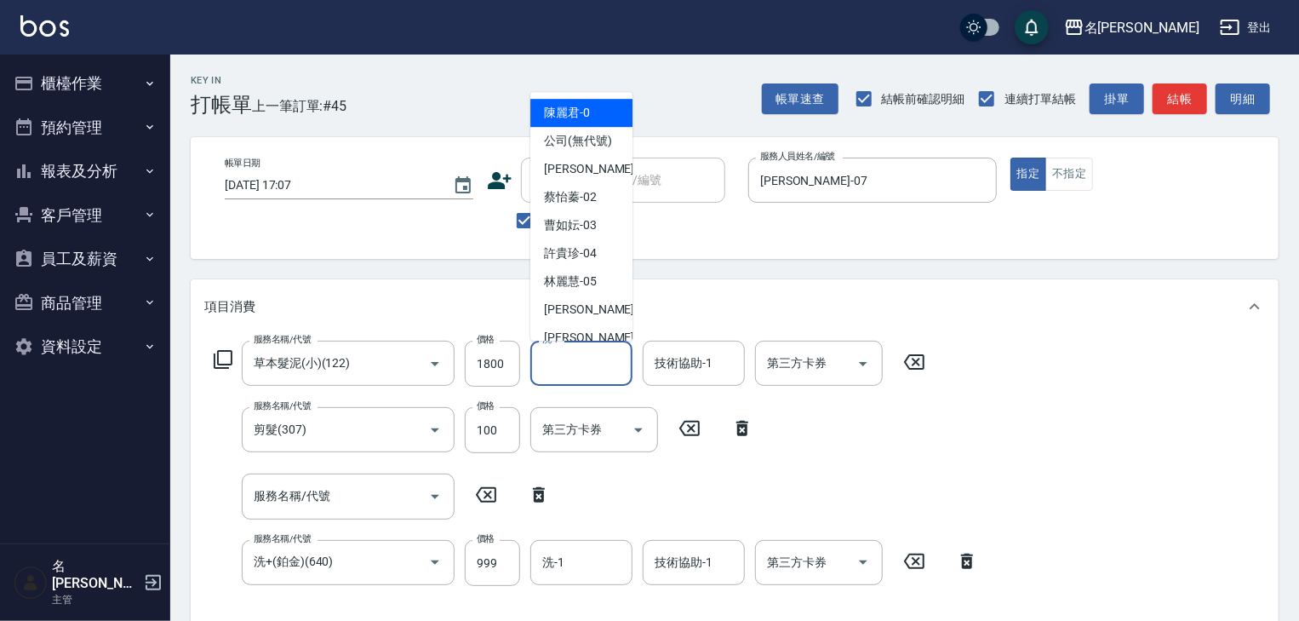
click at [590, 362] on input "洗-1" at bounding box center [581, 363] width 87 height 30
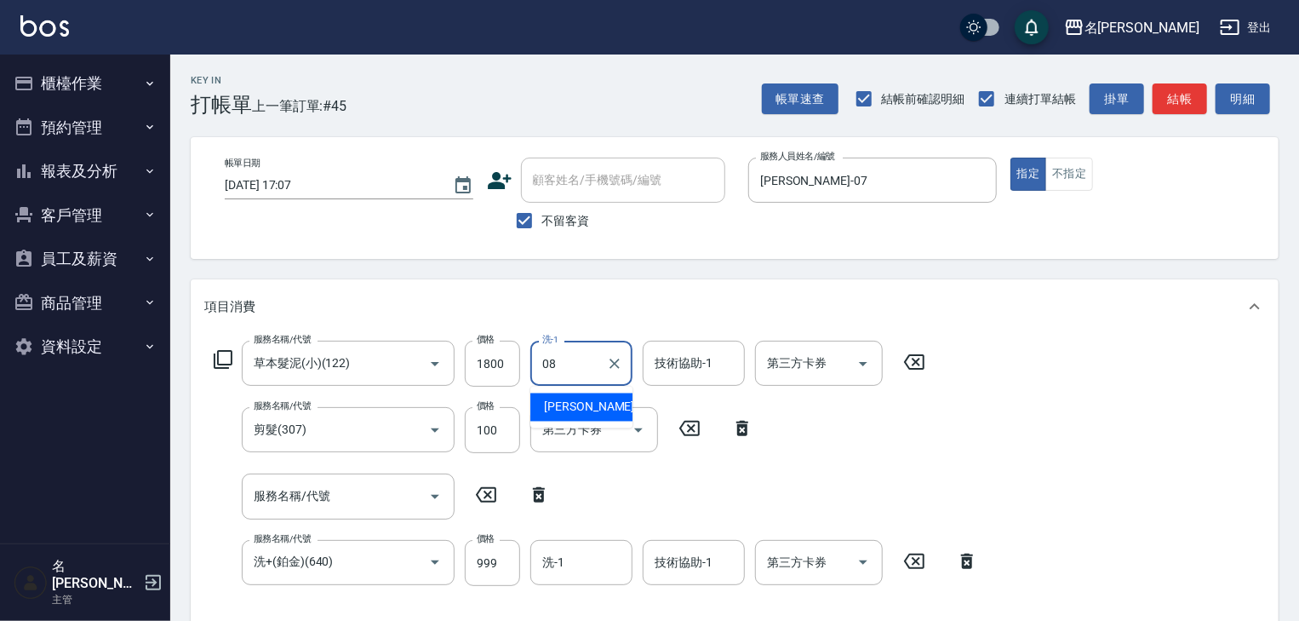
click at [585, 402] on span "蔡慈恩 -08" at bounding box center [597, 407] width 107 height 18
type input "蔡慈恩-08"
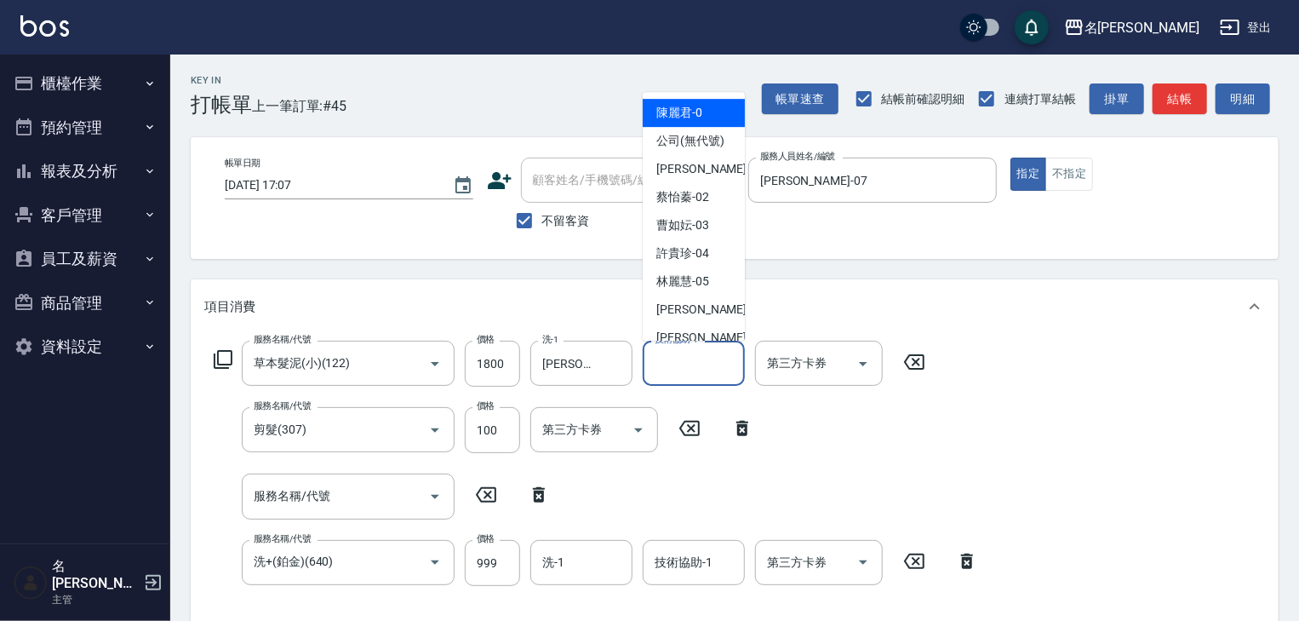
click at [711, 356] on input "技術協助-1" at bounding box center [693, 363] width 87 height 30
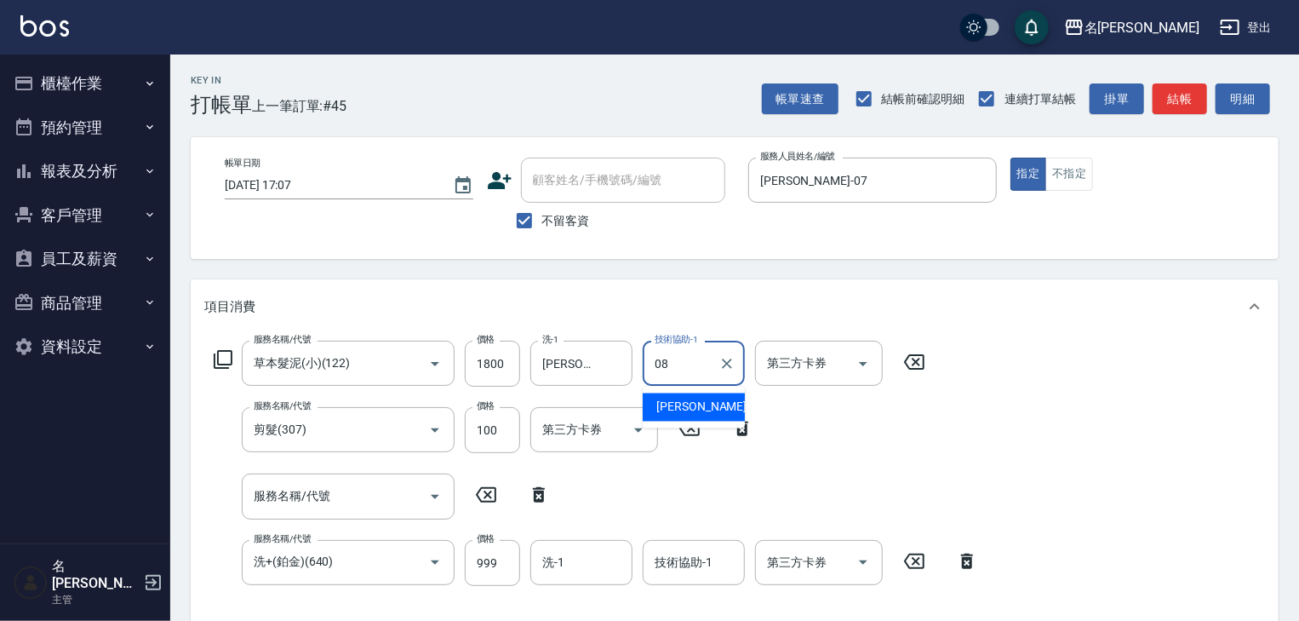
click at [712, 402] on div "蔡慈恩 -08" at bounding box center [694, 407] width 102 height 28
type input "蔡慈恩-08"
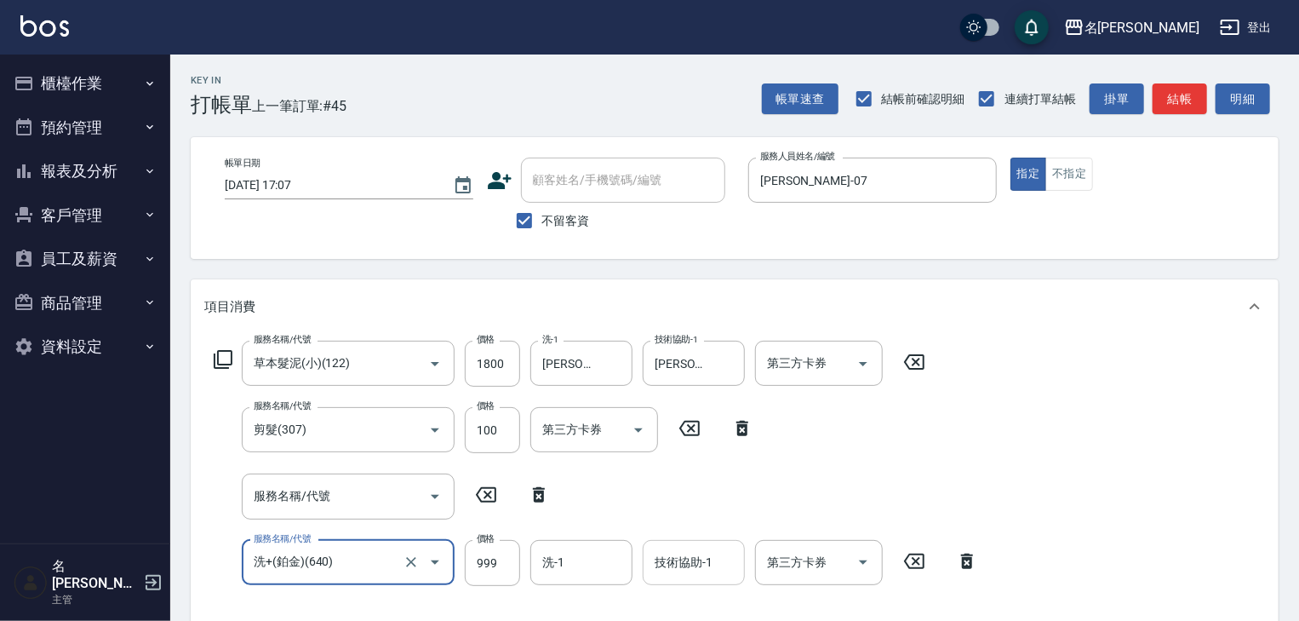
click at [691, 563] on input "技術協助-1" at bounding box center [693, 562] width 87 height 30
click at [535, 484] on icon at bounding box center [539, 494] width 43 height 20
type input "洗+(鉑金)(640)"
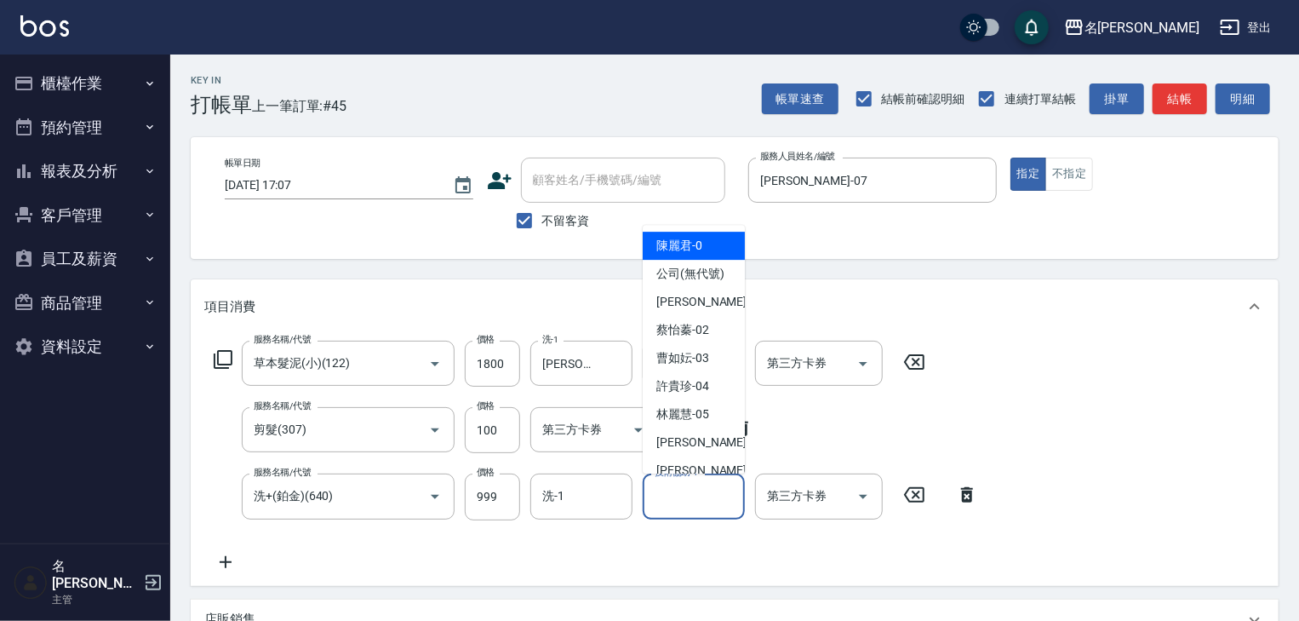
click at [674, 494] on input "技術協助-1" at bounding box center [693, 496] width 87 height 30
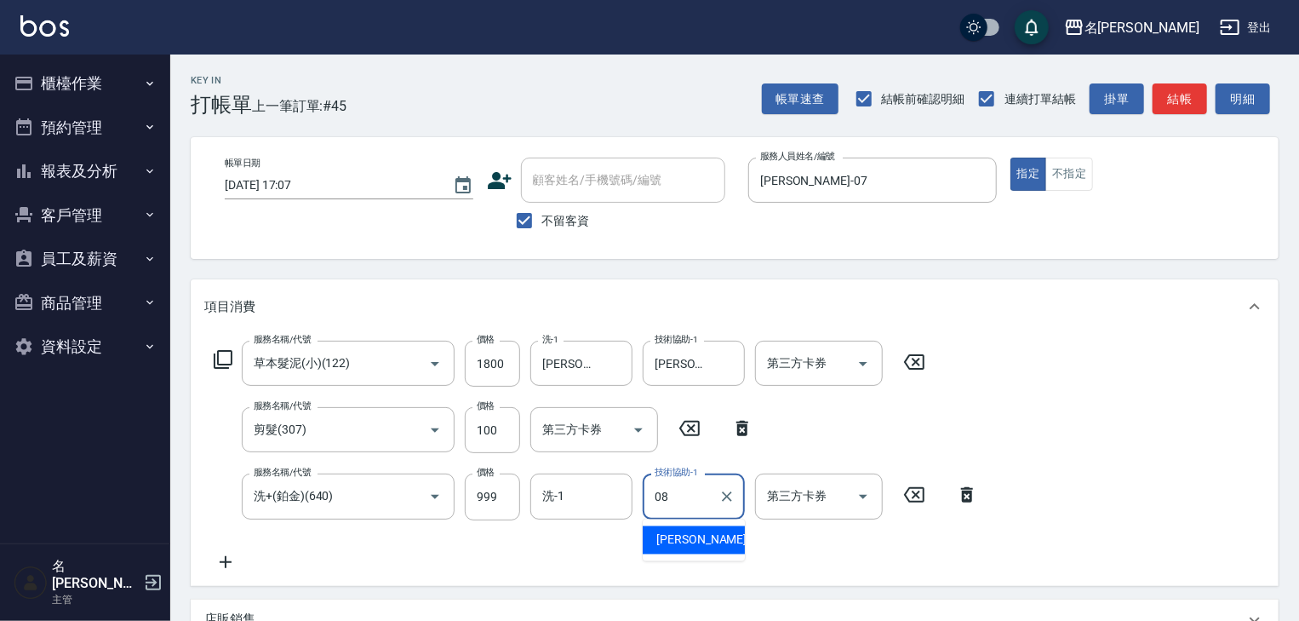
click at [689, 542] on span "蔡慈恩 -08" at bounding box center [709, 540] width 107 height 18
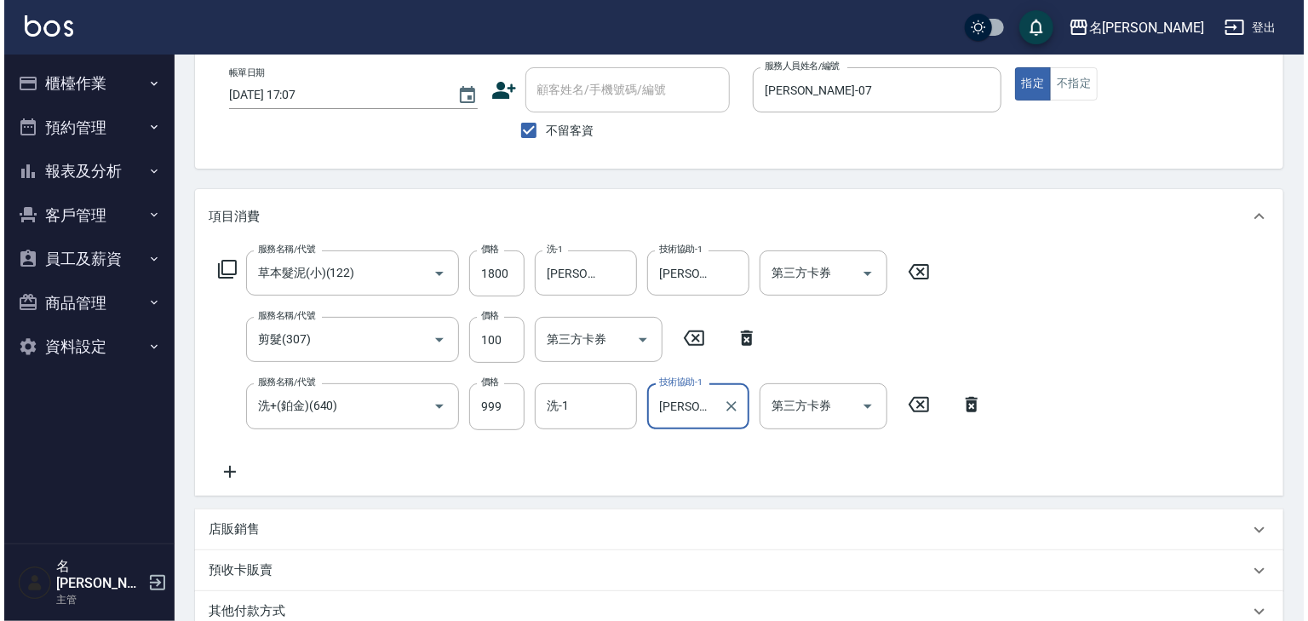
scroll to position [332, 0]
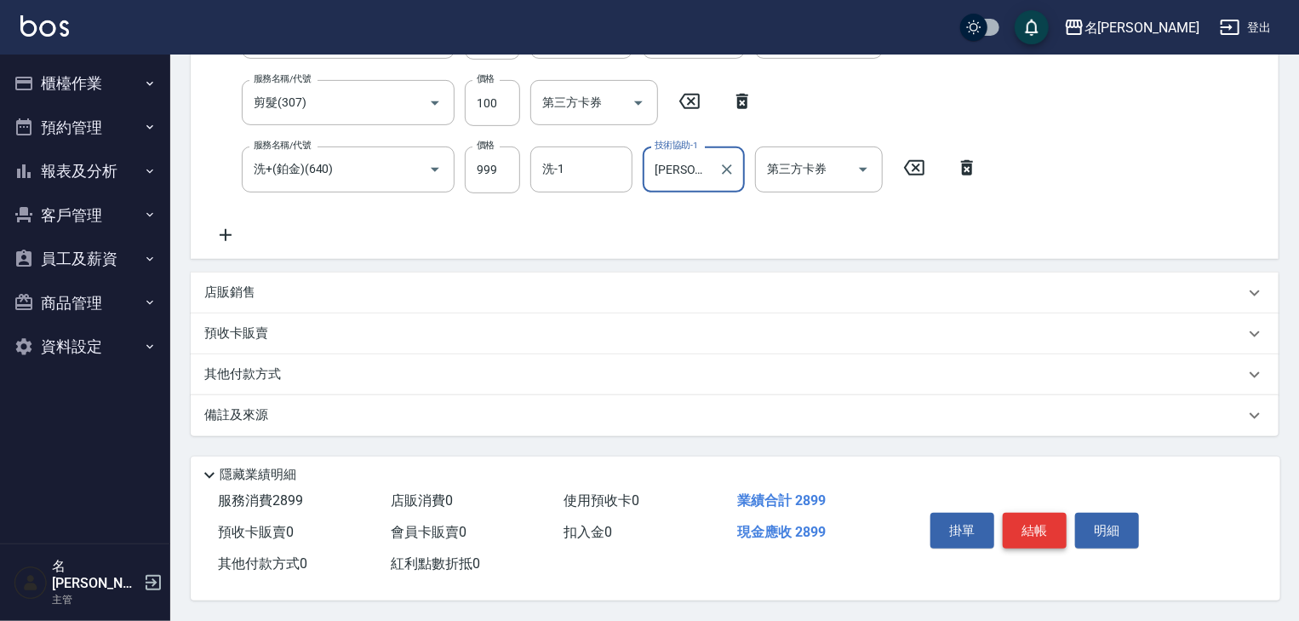
type input "蔡慈恩-08"
click at [1047, 513] on button "結帳" at bounding box center [1035, 531] width 64 height 36
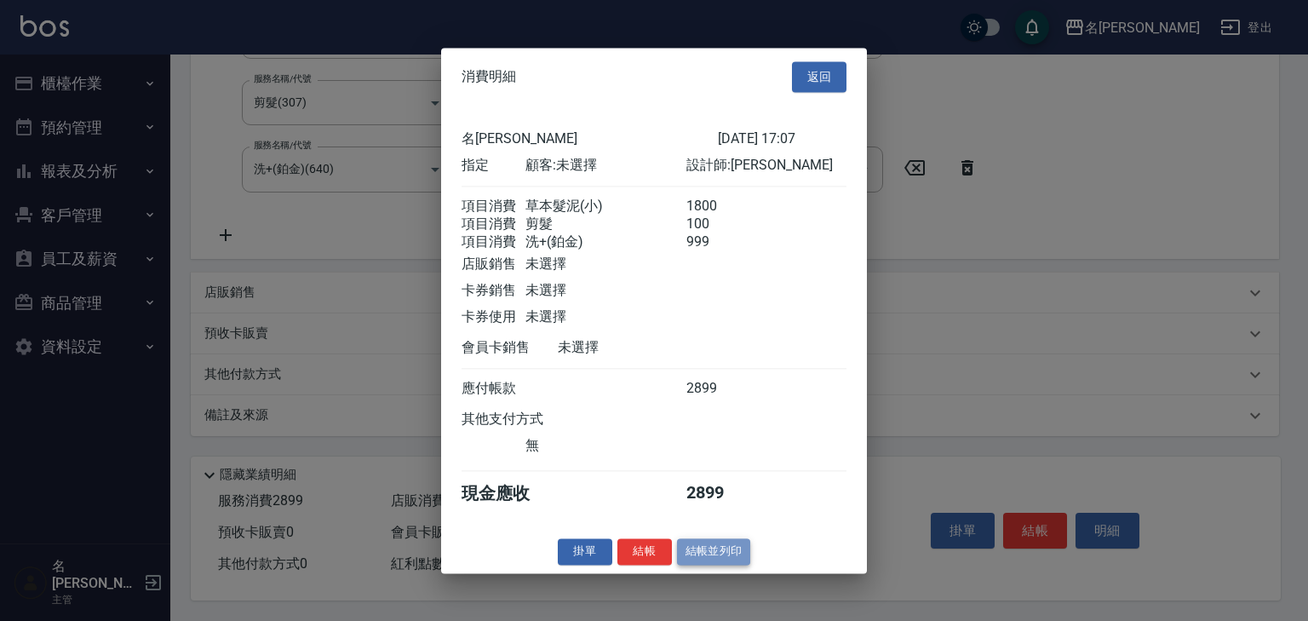
click at [700, 564] on button "結帳並列印" at bounding box center [714, 551] width 74 height 26
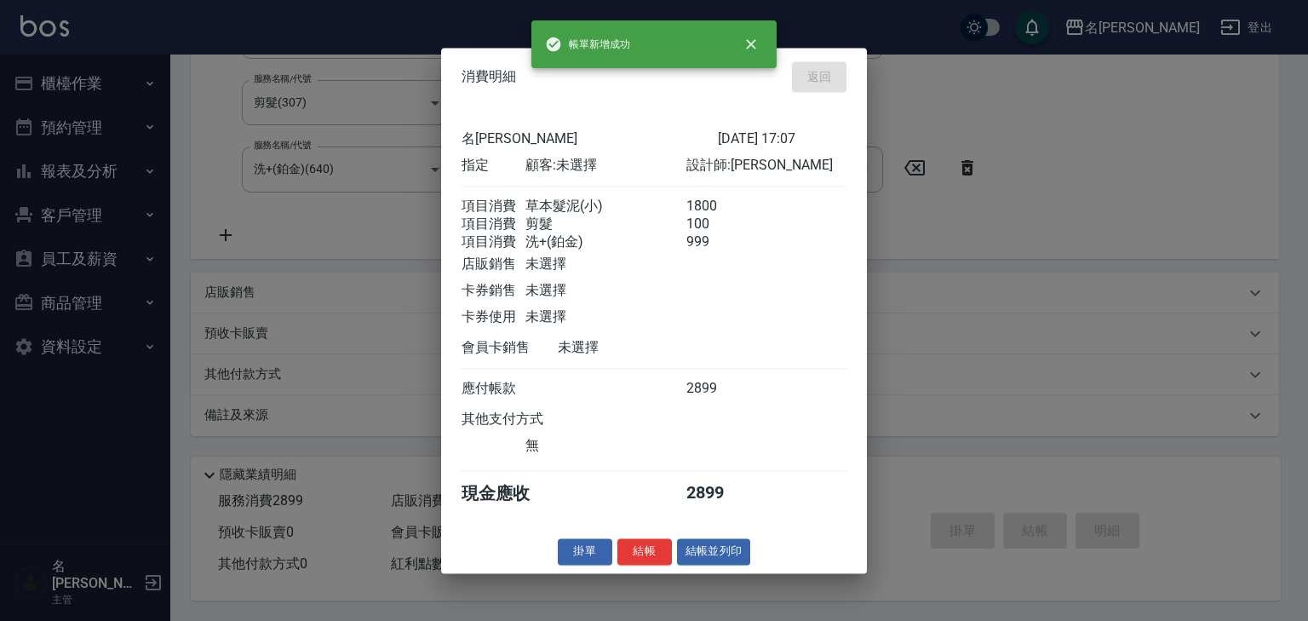
type input "2025/09/13 17:09"
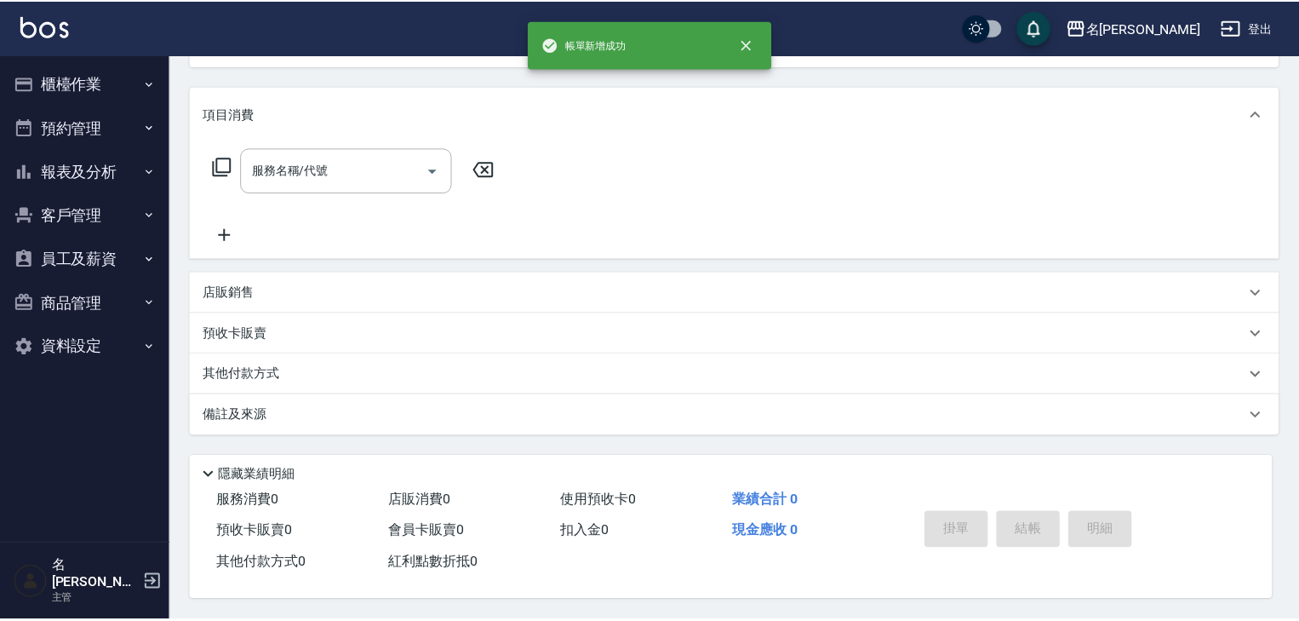
scroll to position [0, 0]
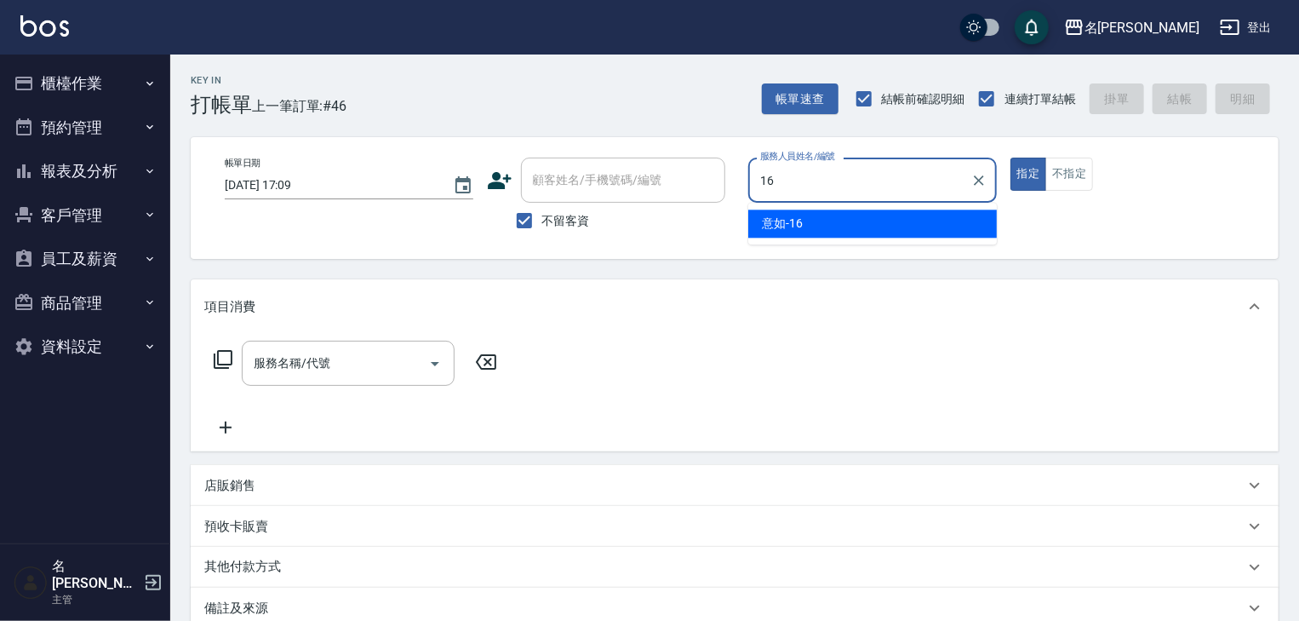
type input "意如-16"
type button "true"
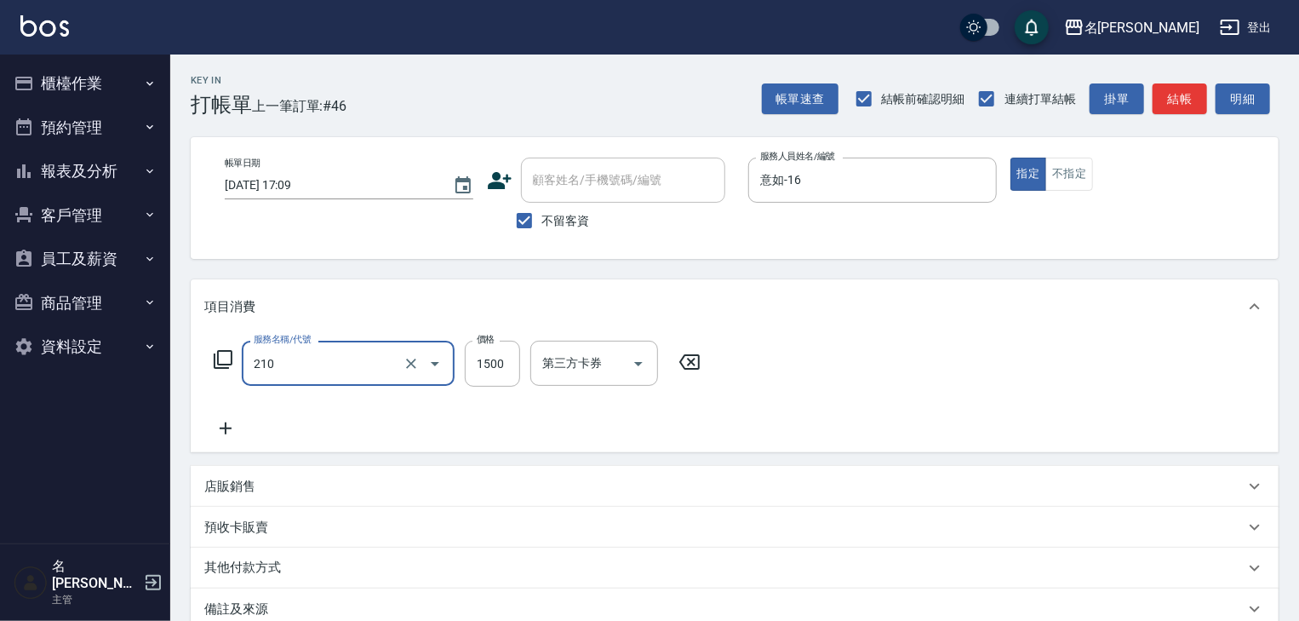
type input "離子燙(自備)(210)"
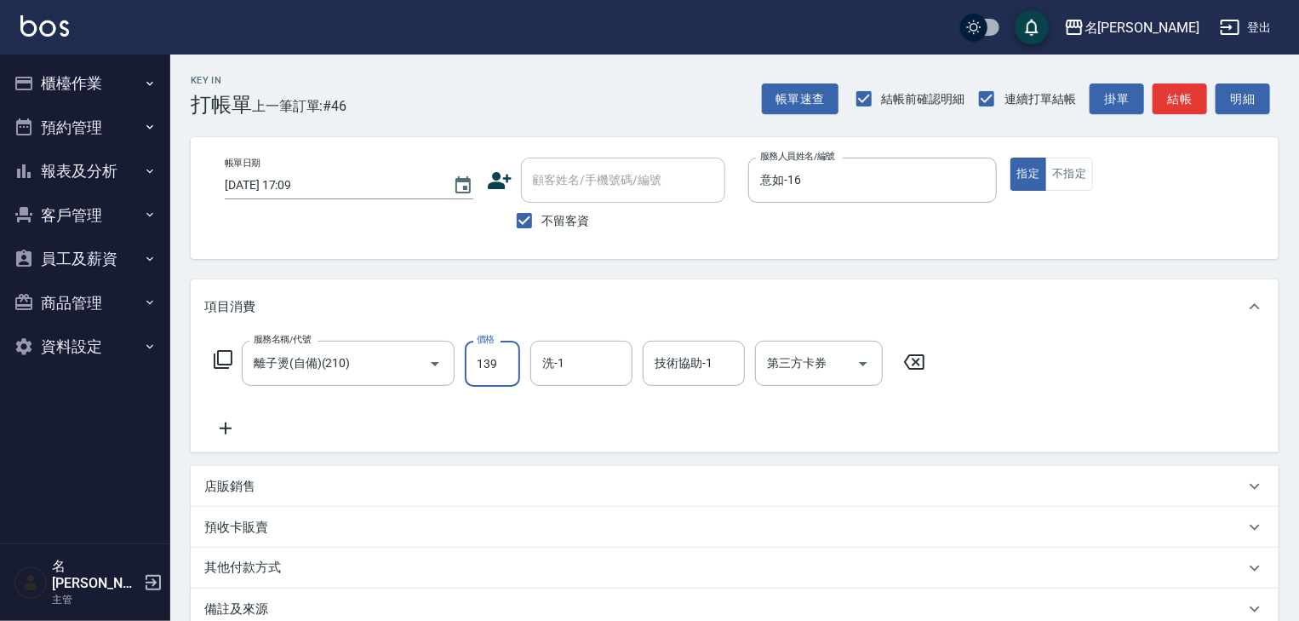
type input "1399"
type input "2025/09/13 17:15"
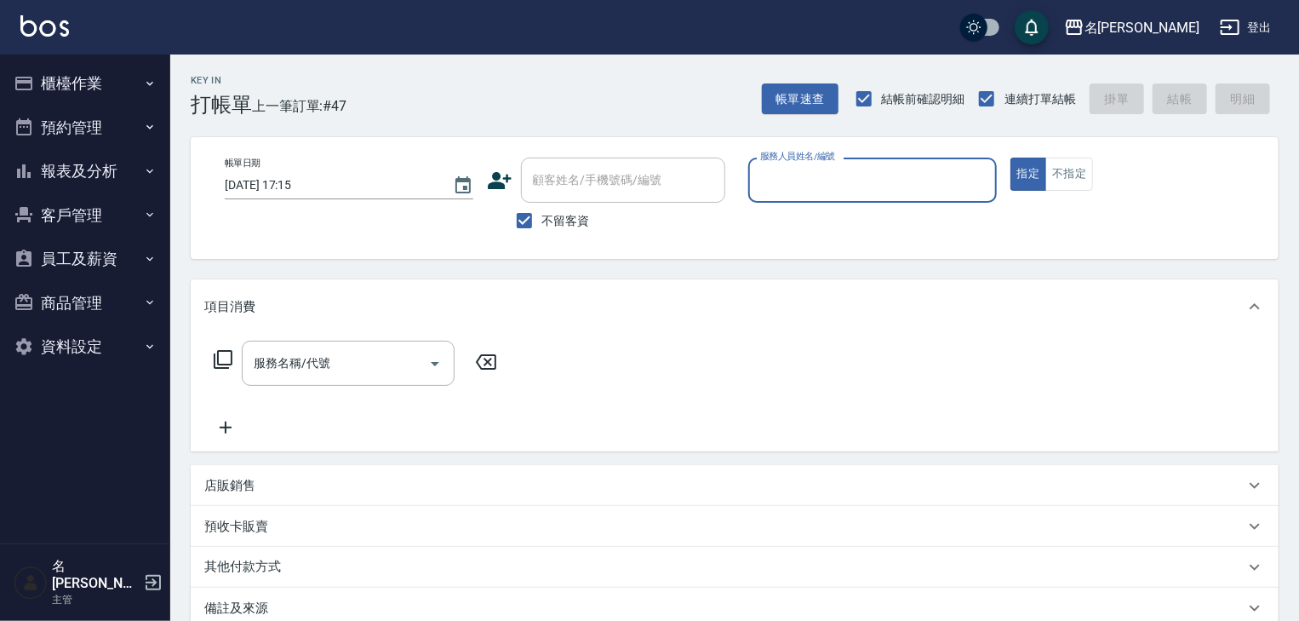
click at [37, 33] on img at bounding box center [44, 25] width 49 height 21
type input "林佳穎-12"
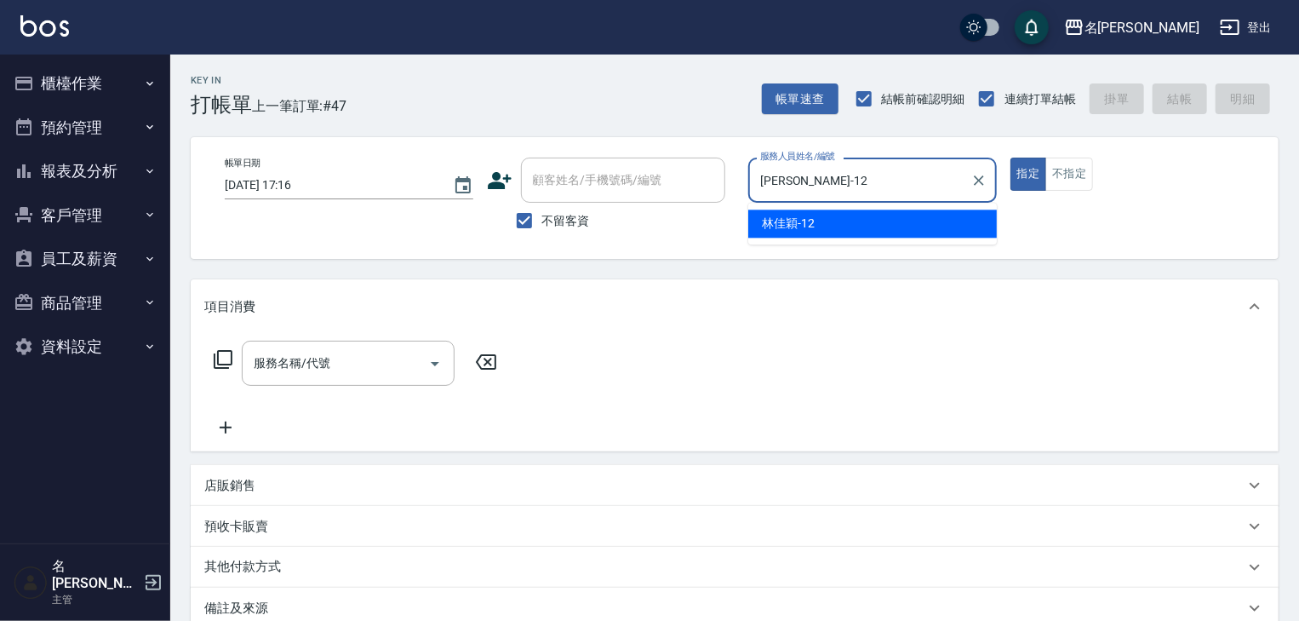
type button "true"
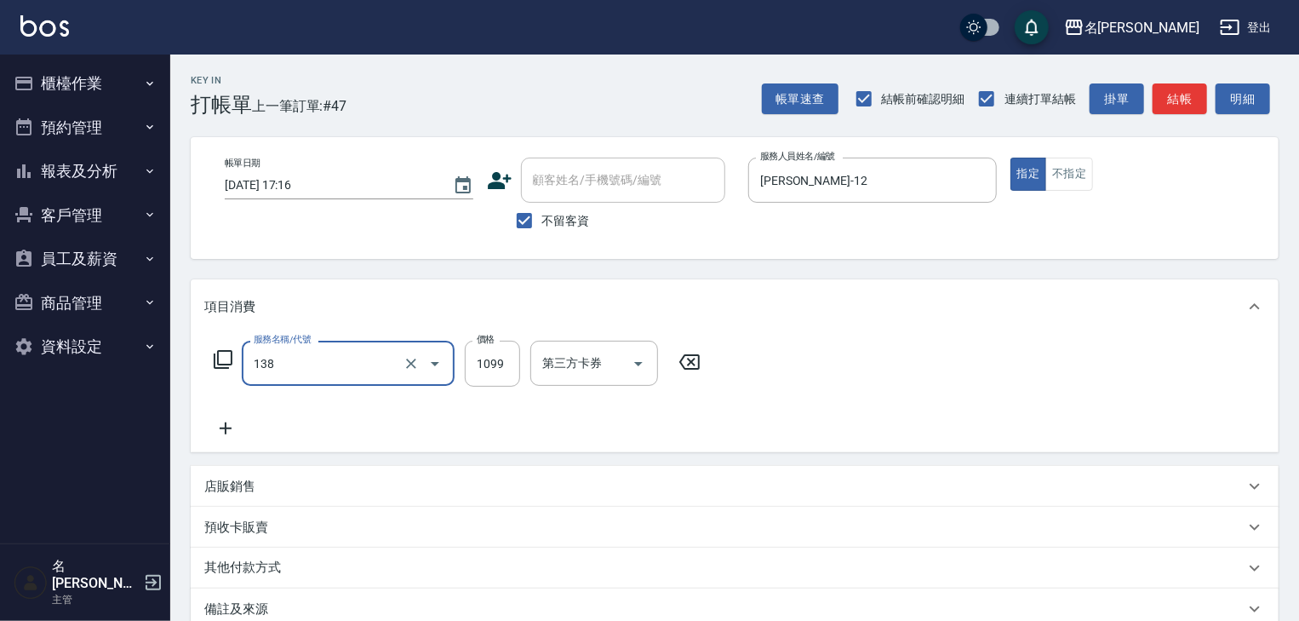
type input "蘊活頭皮(138)"
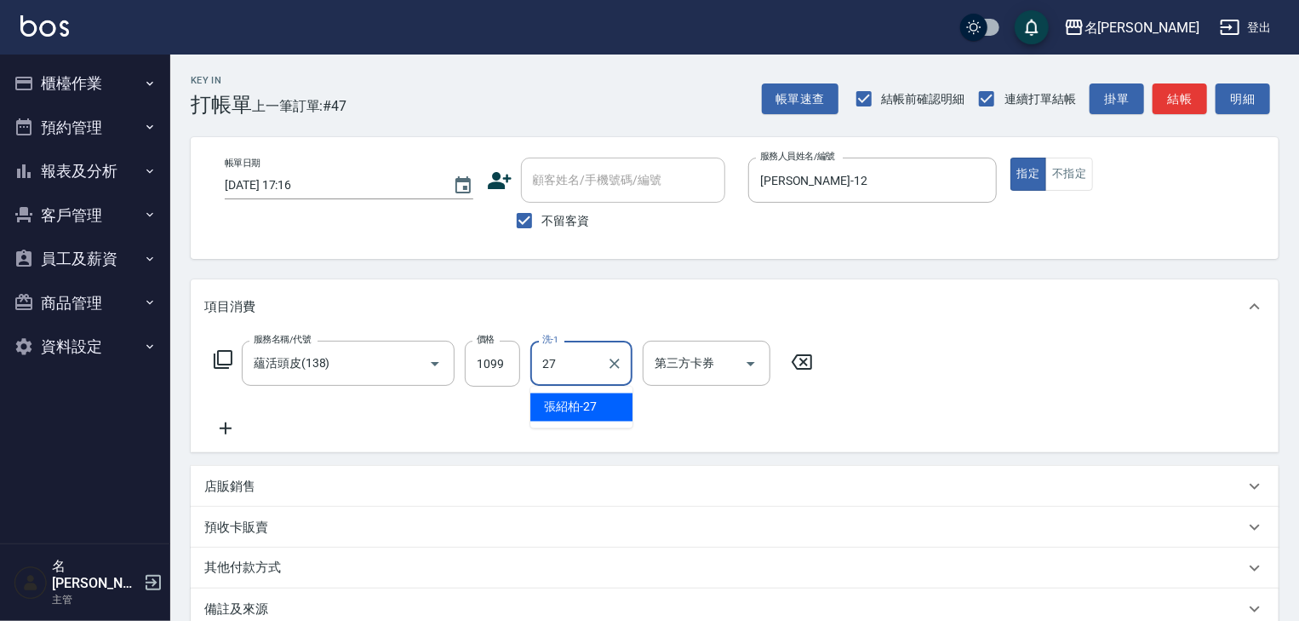
type input "張紹柏-27"
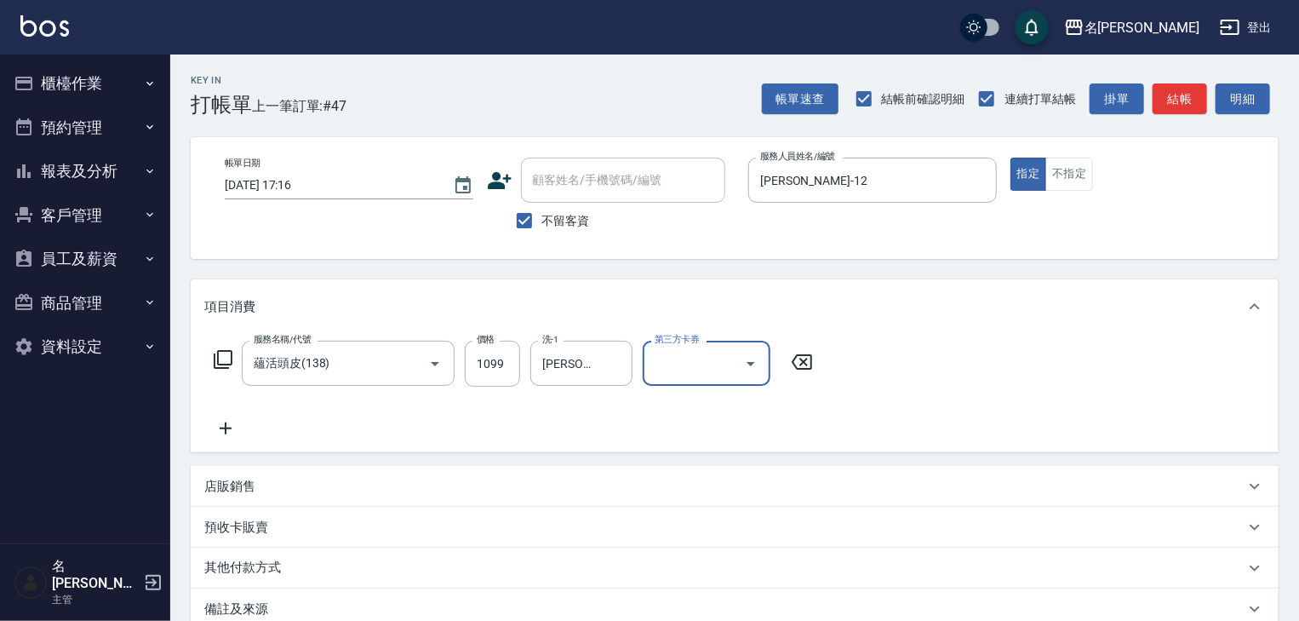
click at [1195, 114] on div "帳單速查 結帳前確認明細 連續打單結帳 掛單 結帳 明細" at bounding box center [1020, 99] width 517 height 36
click at [1191, 106] on button "結帳" at bounding box center [1180, 99] width 54 height 32
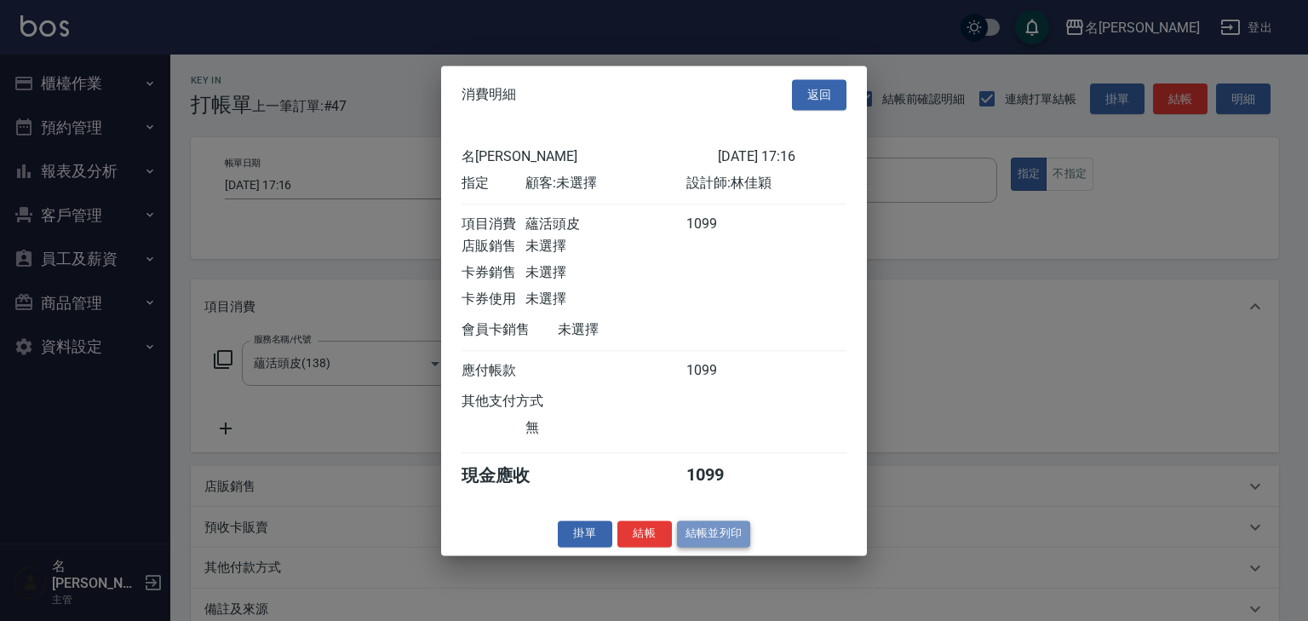
click at [734, 541] on button "結帳並列印" at bounding box center [714, 533] width 74 height 26
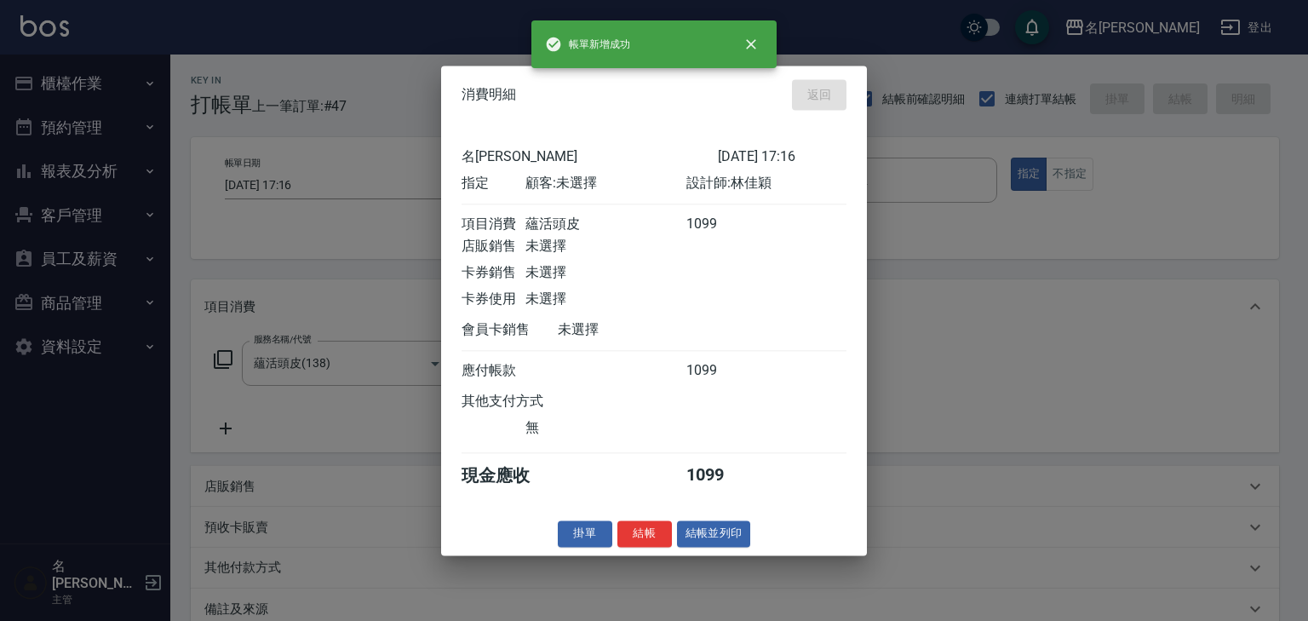
type input "2025/09/13 17:17"
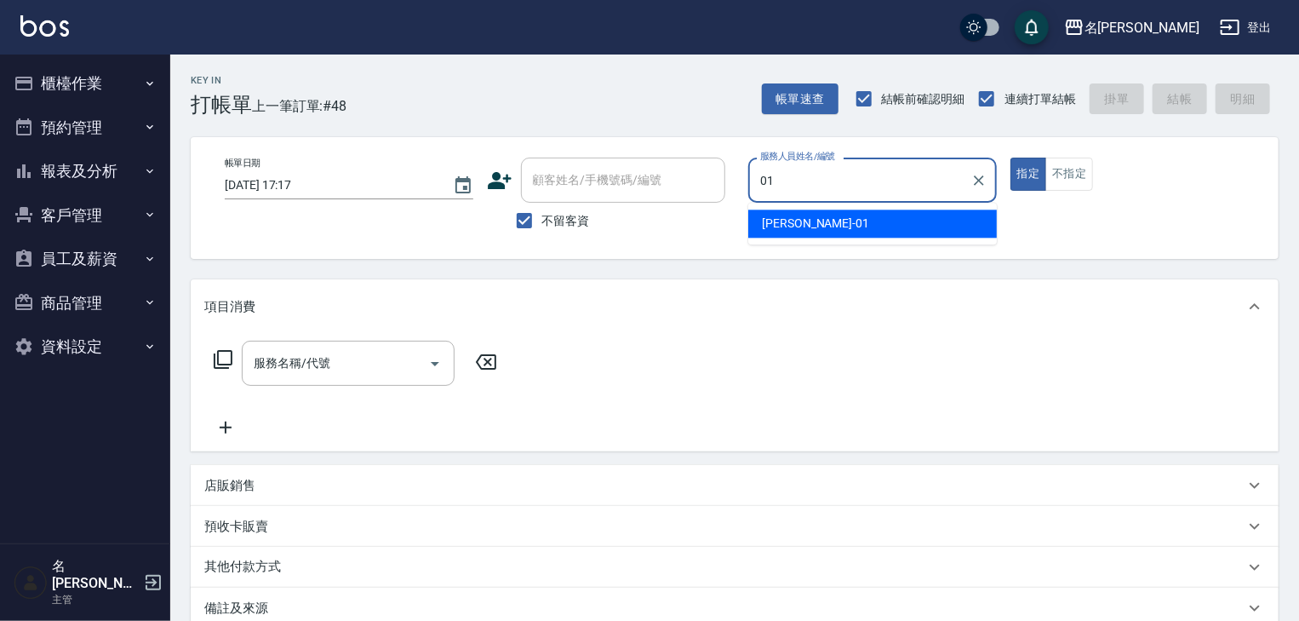
type input "[PERSON_NAME]-01"
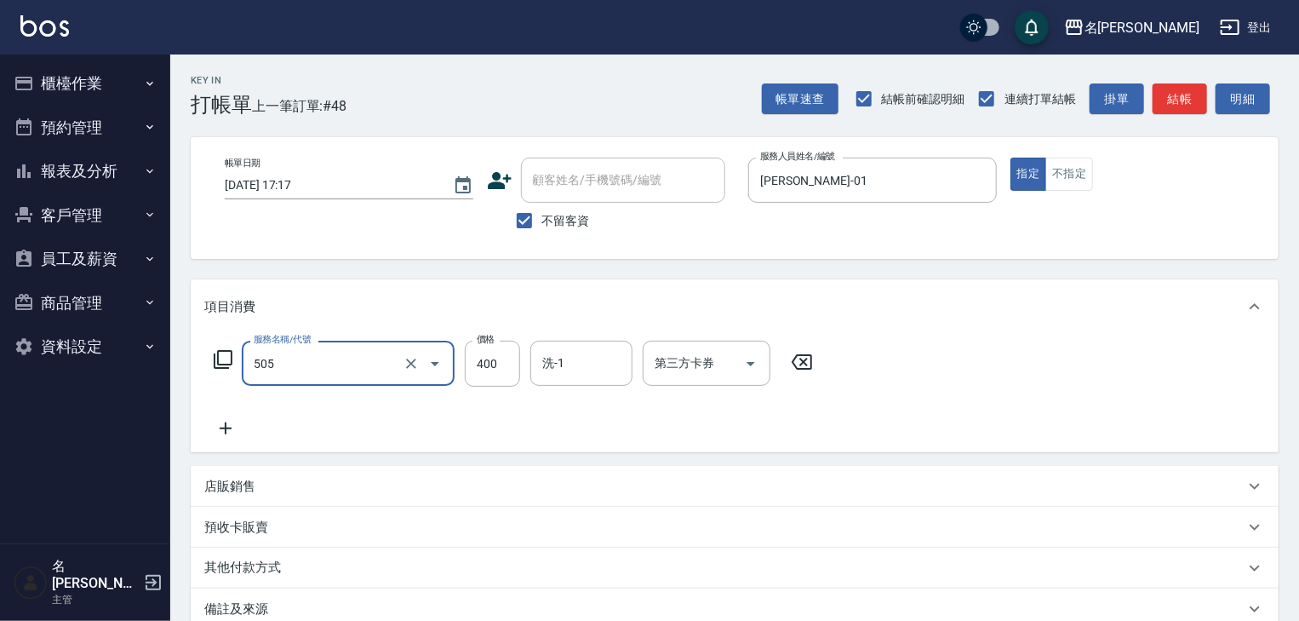
type input "洗髮(505)"
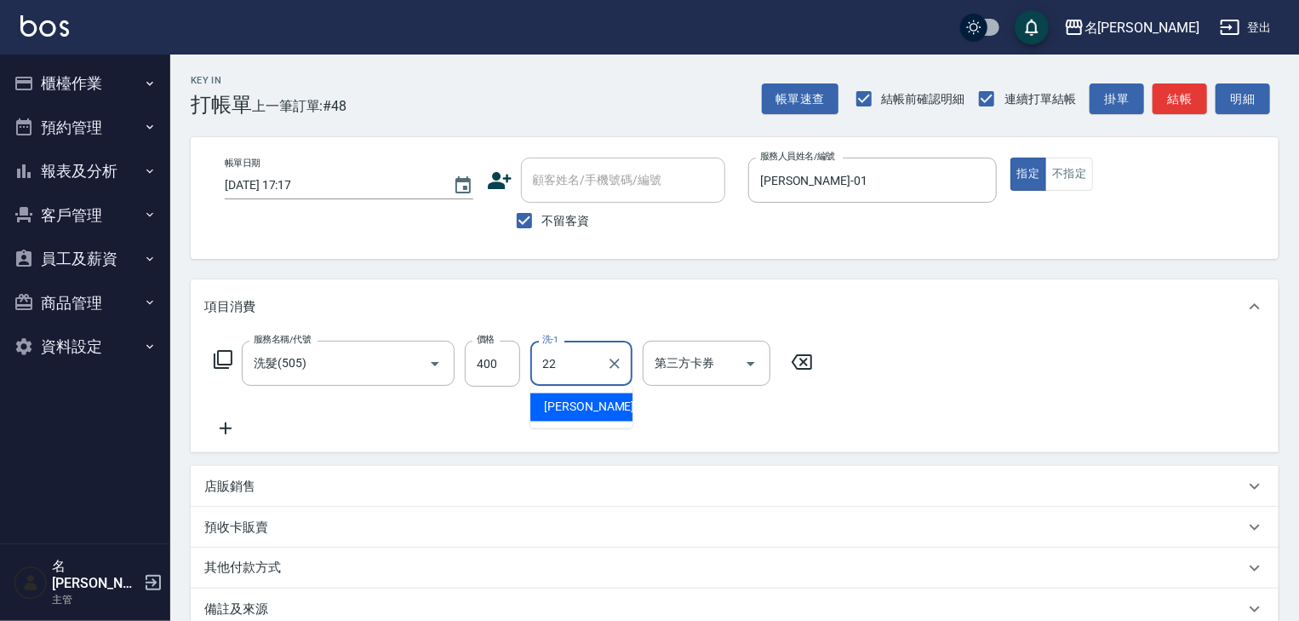
type input "[PERSON_NAME]-22"
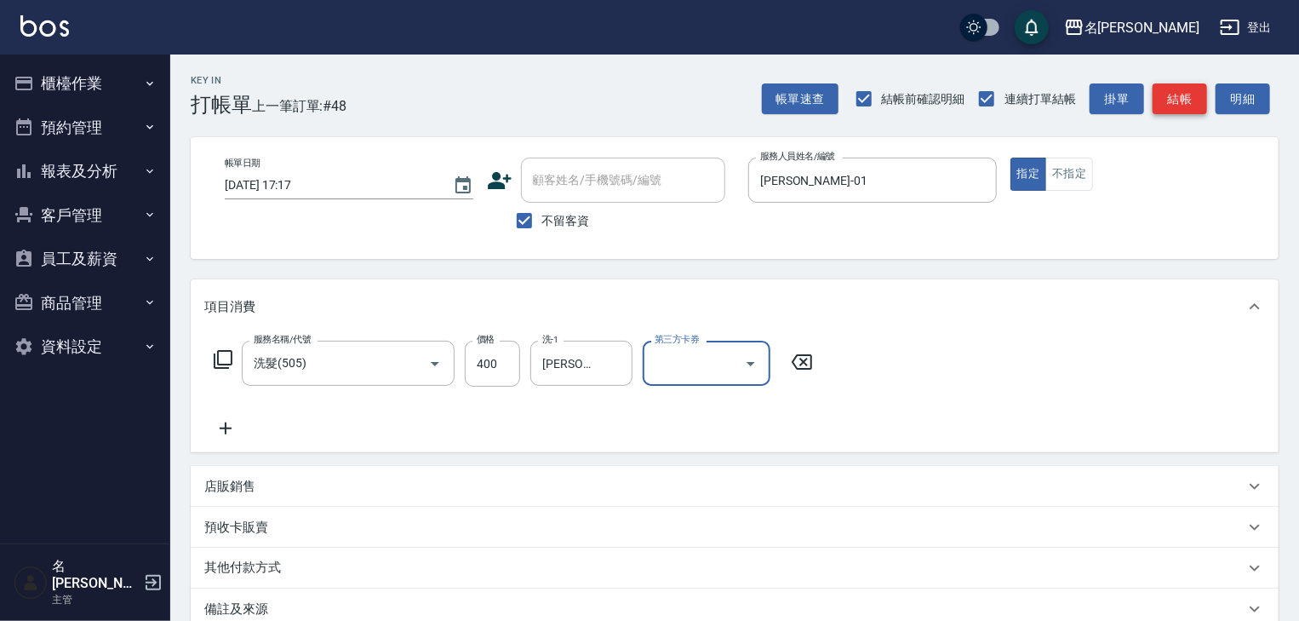
click at [1180, 96] on button "結帳" at bounding box center [1180, 99] width 54 height 32
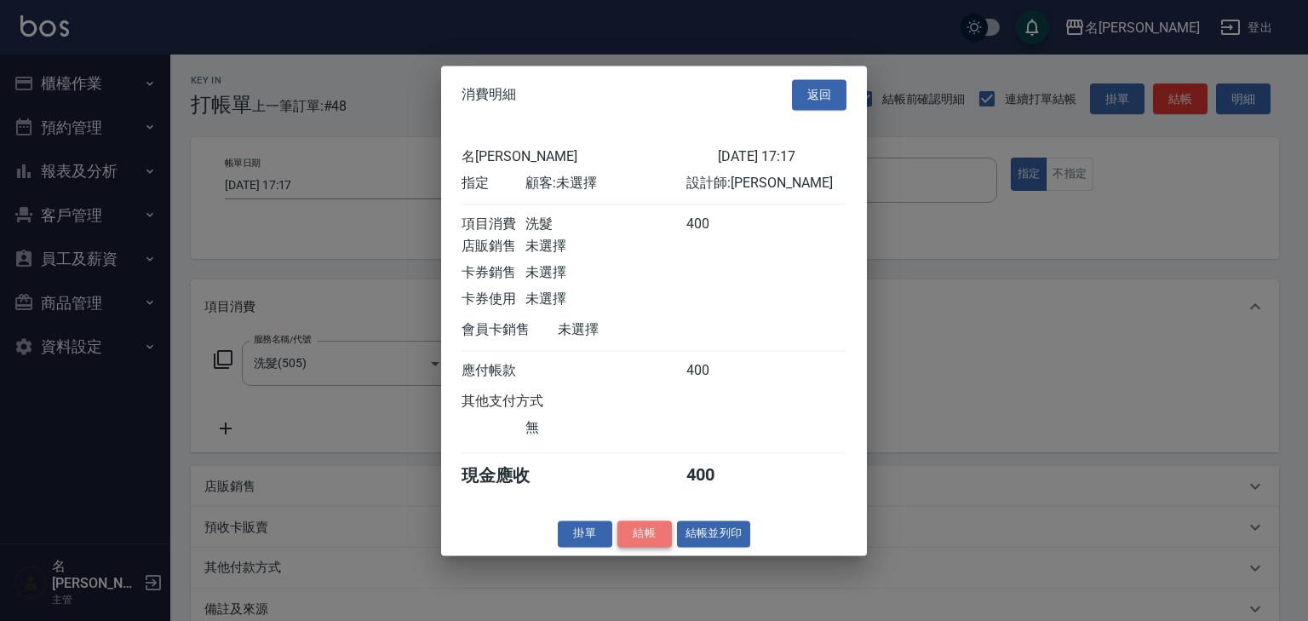
click at [639, 535] on button "結帳" at bounding box center [644, 533] width 54 height 26
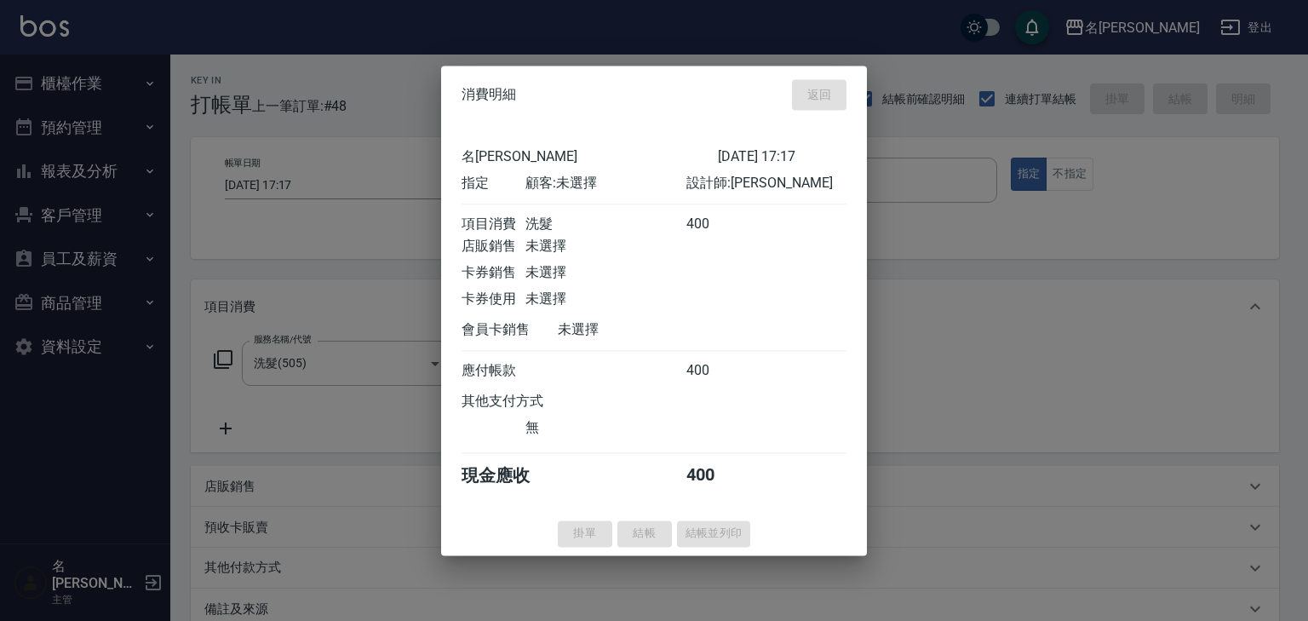
type input "2025/09/13 17:18"
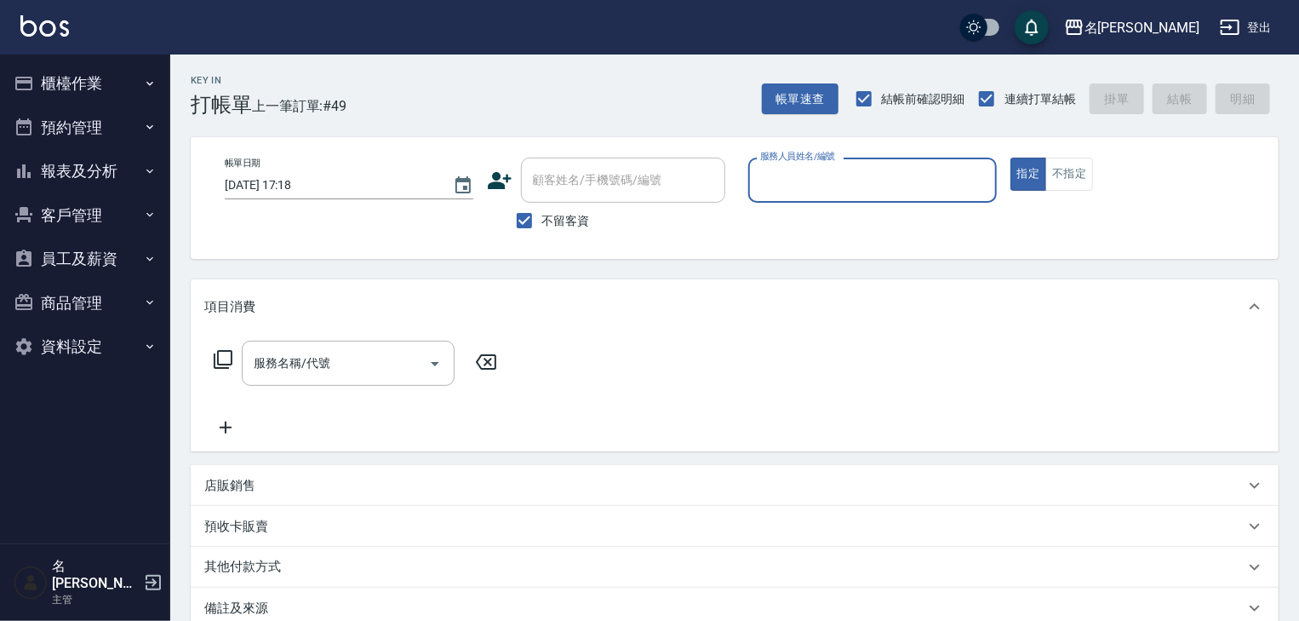
click at [17, 65] on button "櫃檯作業" at bounding box center [85, 83] width 157 height 44
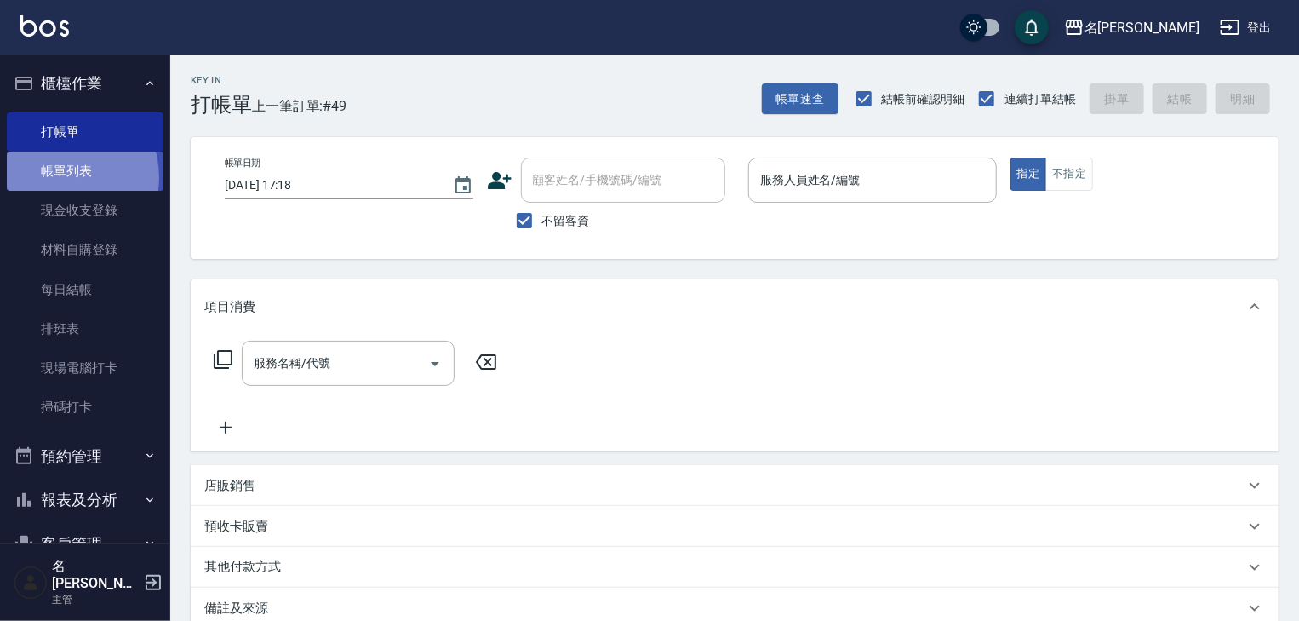
click at [58, 177] on link "帳單列表" at bounding box center [85, 171] width 157 height 39
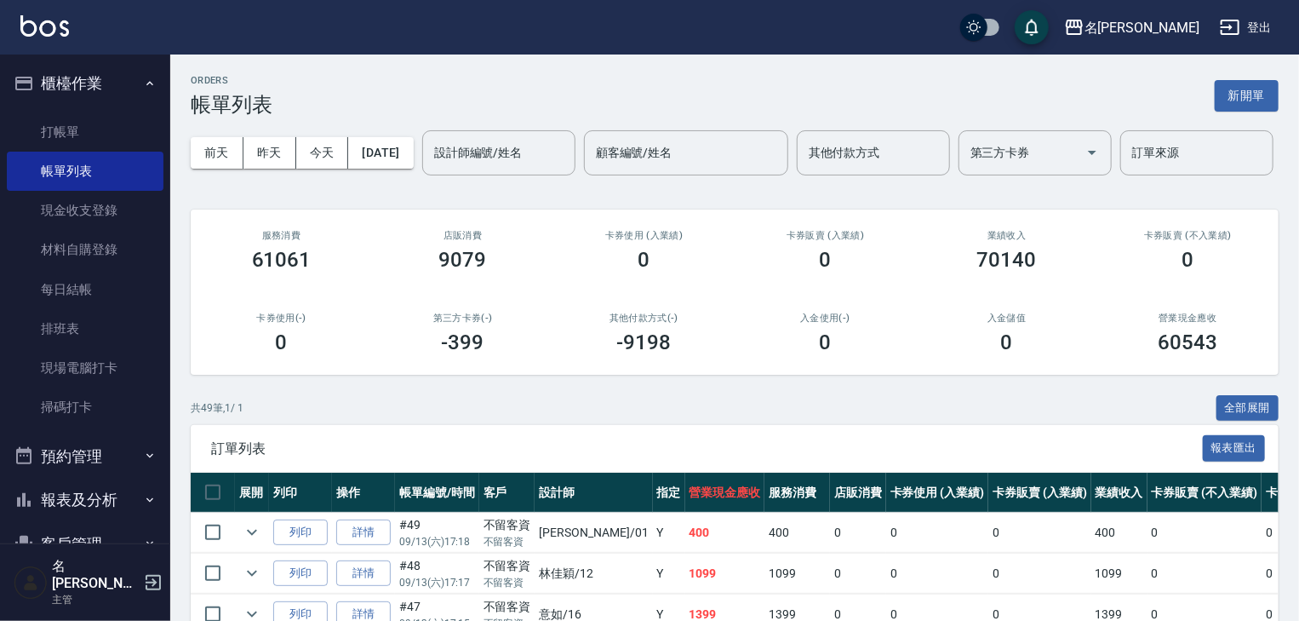
scroll to position [545, 0]
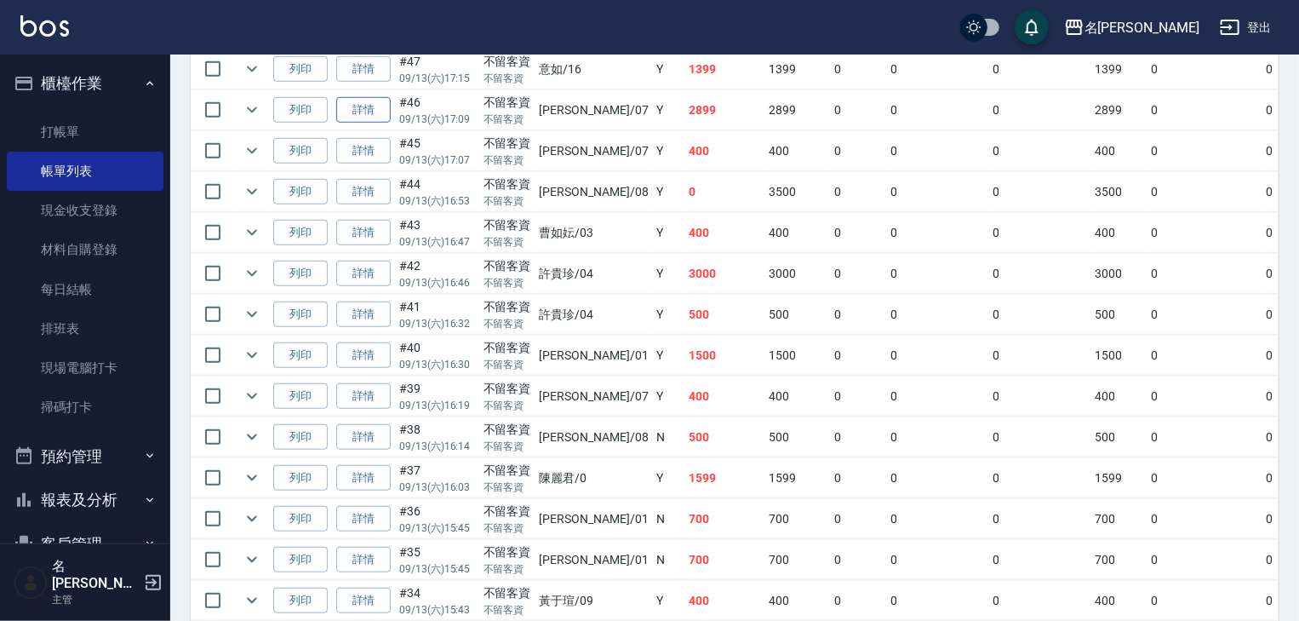
click at [354, 123] on link "詳情" at bounding box center [363, 110] width 54 height 26
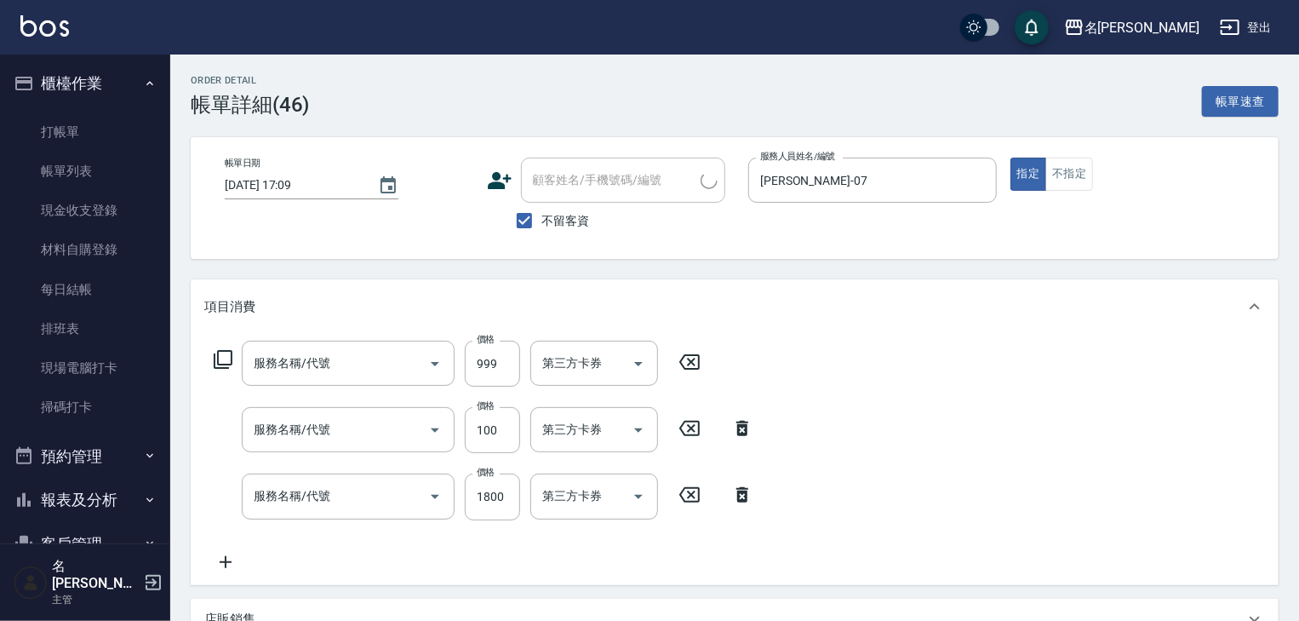
type input "2025/09/13 17:09"
checkbox input "true"
type input "[PERSON_NAME]-07"
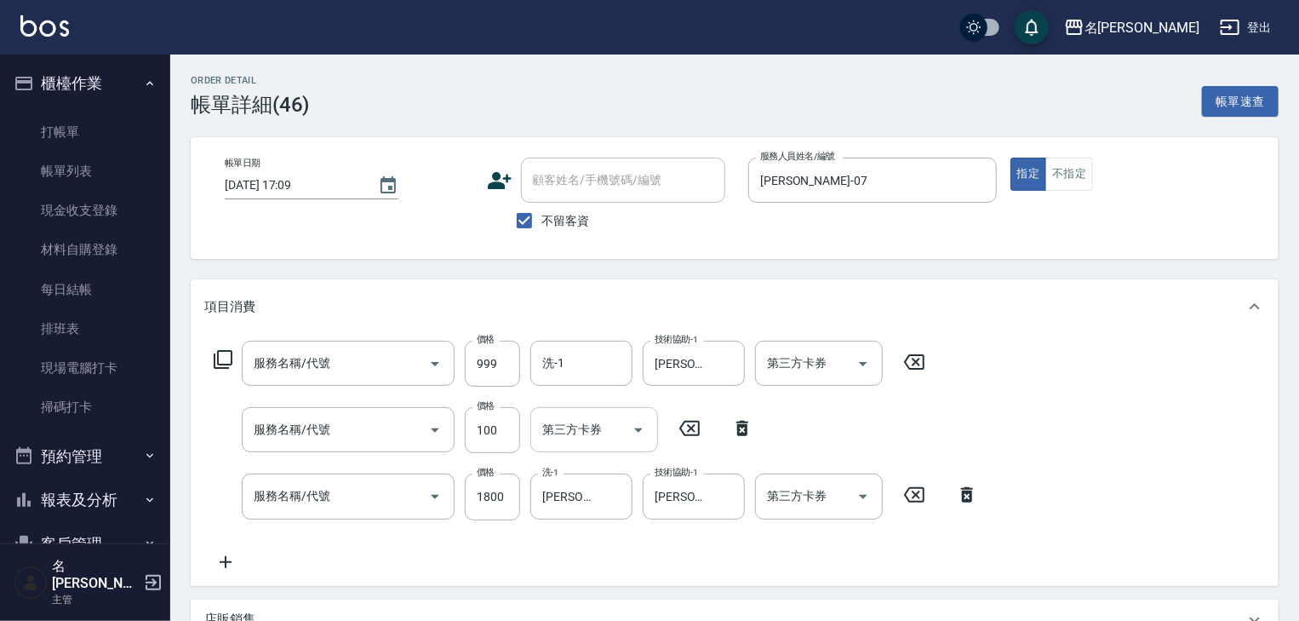
type input "洗+(鉑金)(640)"
type input "剪髮(307)"
type input "草本髮泥(小)(122)"
click at [719, 364] on icon "Clear" at bounding box center [727, 363] width 17 height 17
type input "[PERSON_NAME]-28"
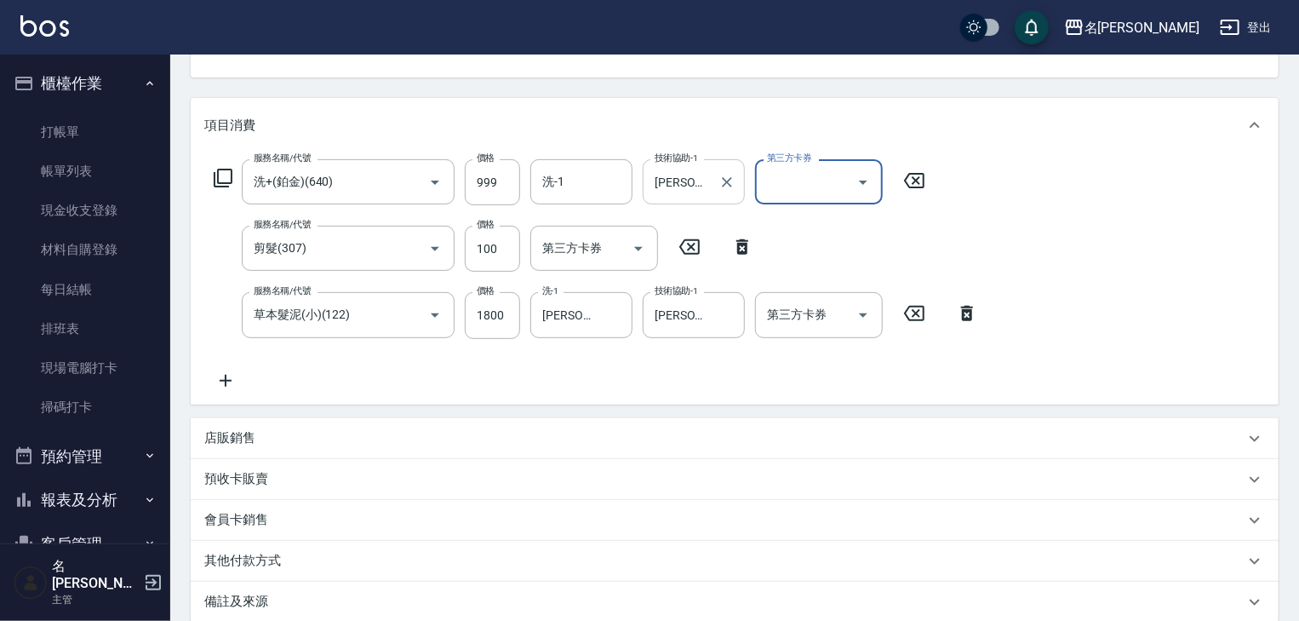
scroll to position [272, 0]
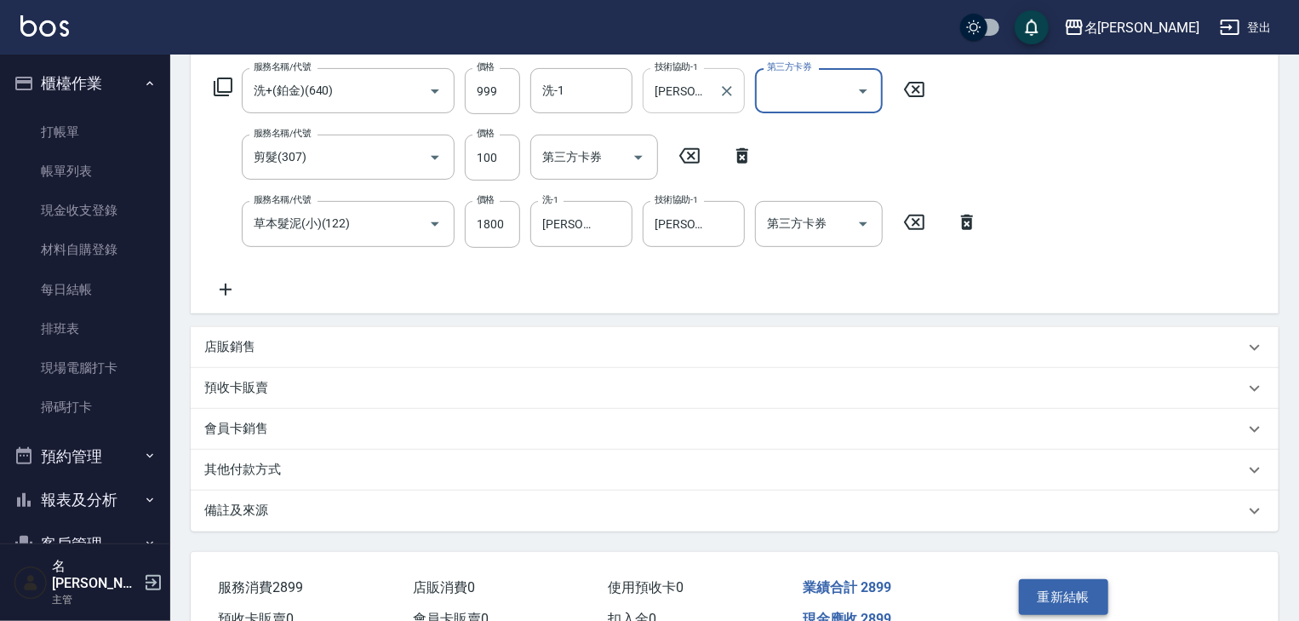
click at [1074, 589] on button "重新結帳" at bounding box center [1064, 597] width 90 height 36
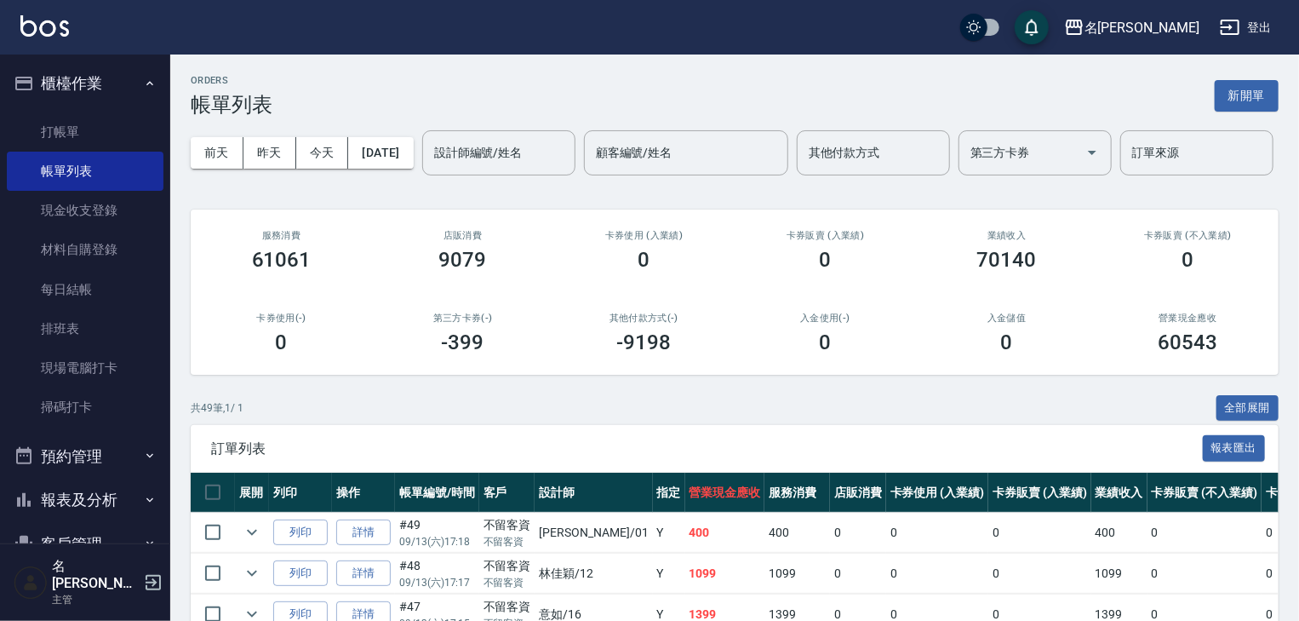
drag, startPoint x: 9, startPoint y: 19, endPoint x: 30, endPoint y: 31, distance: 23.7
click at [24, 28] on div "名[PERSON_NAME]出" at bounding box center [649, 27] width 1299 height 54
click at [30, 31] on img at bounding box center [44, 25] width 49 height 21
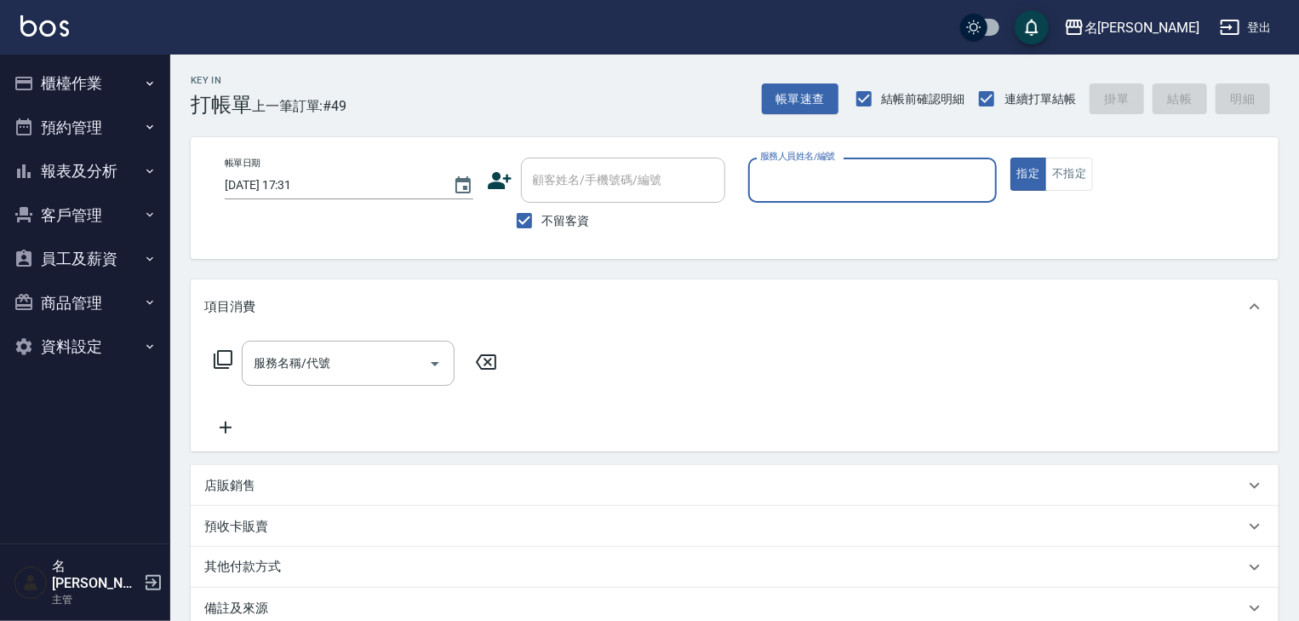
click at [841, 197] on div "服務人員姓名/編號" at bounding box center [872, 180] width 249 height 45
type input "[PERSON_NAME]-01"
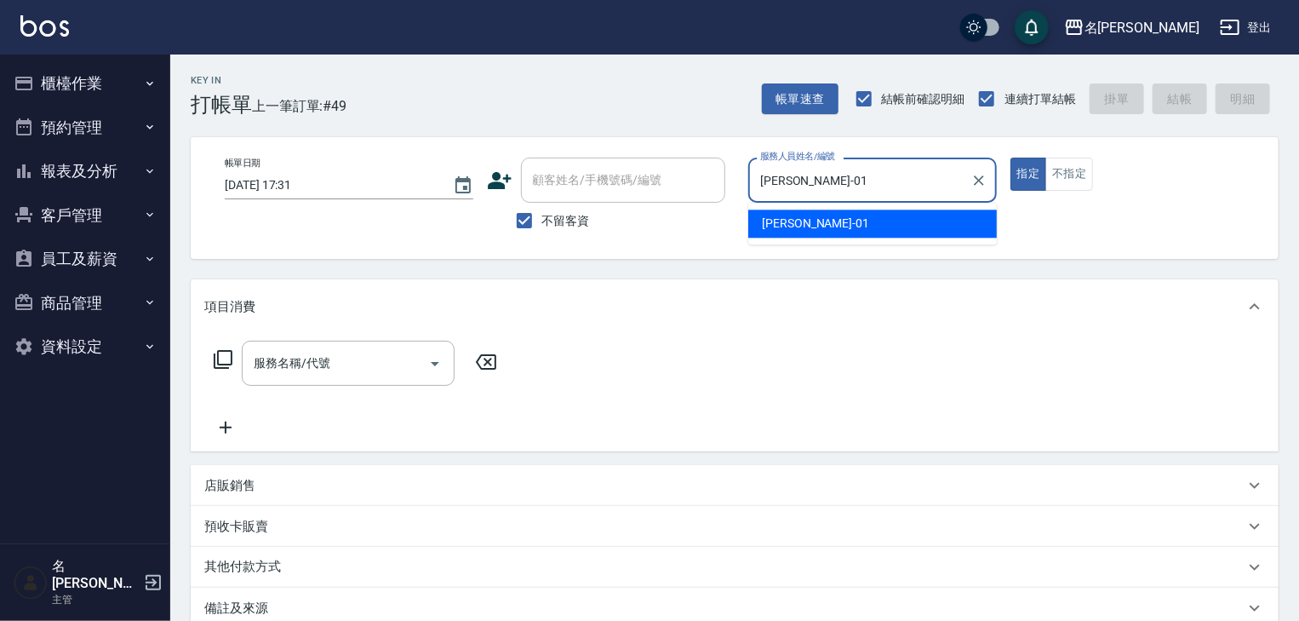
type button "true"
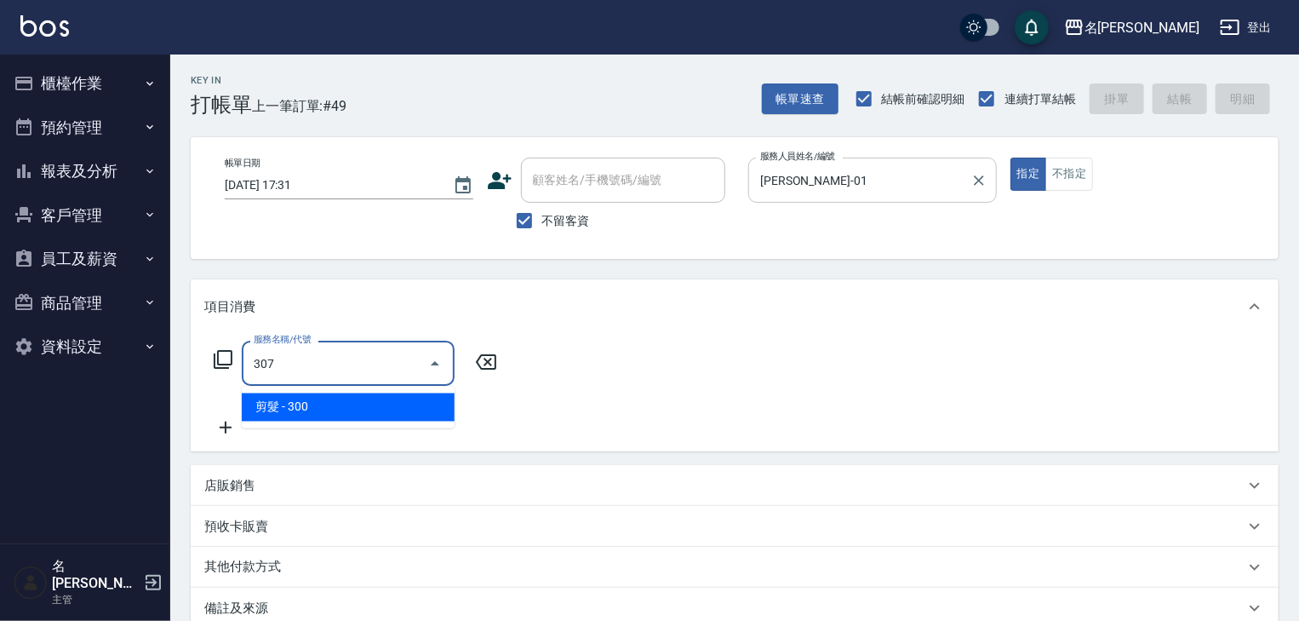
type input "剪髮(307)"
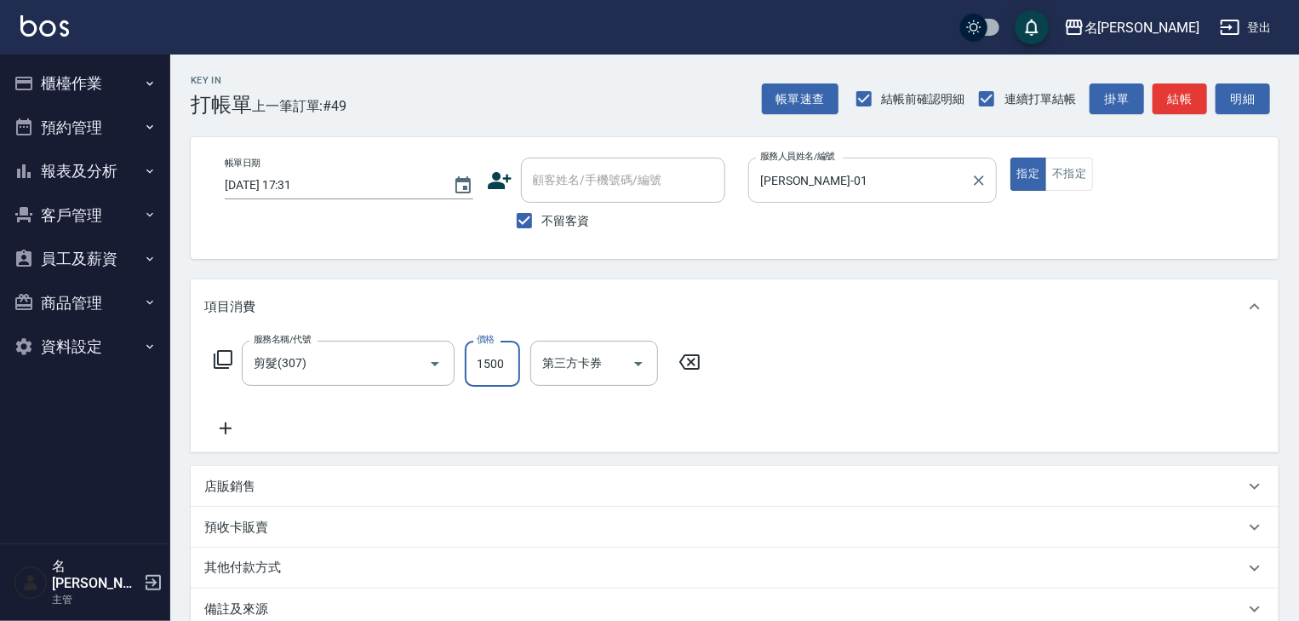
type input "1500"
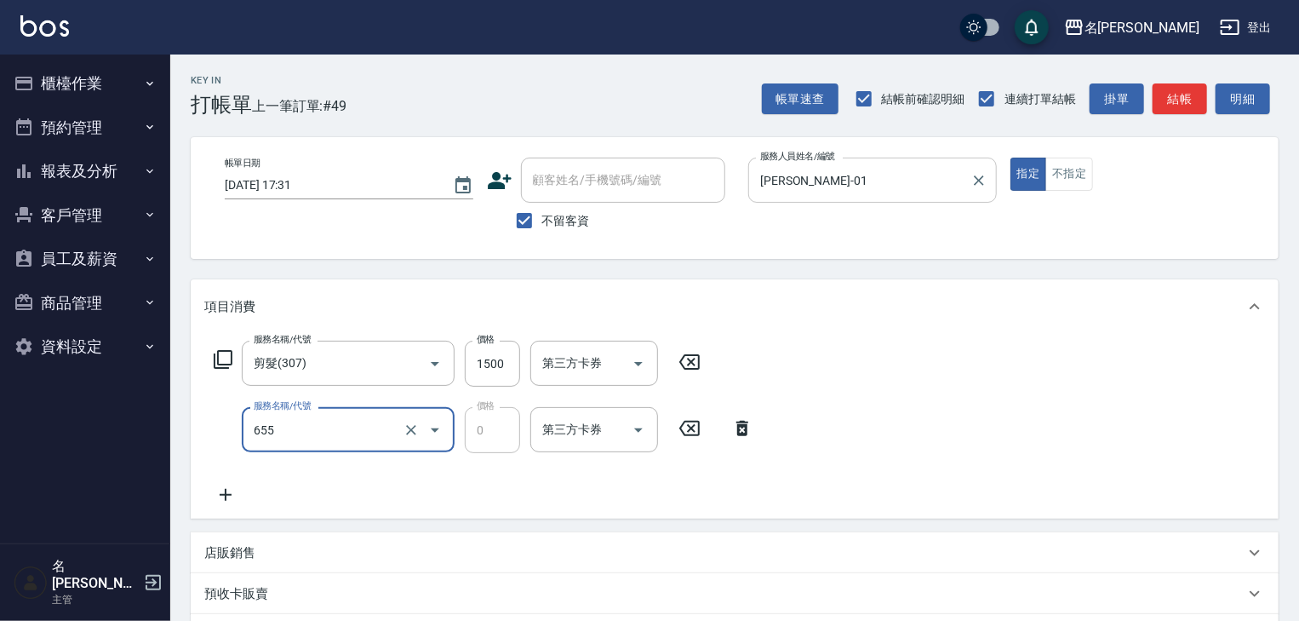
type input "頭皮、護髮免費卡(新)(655)"
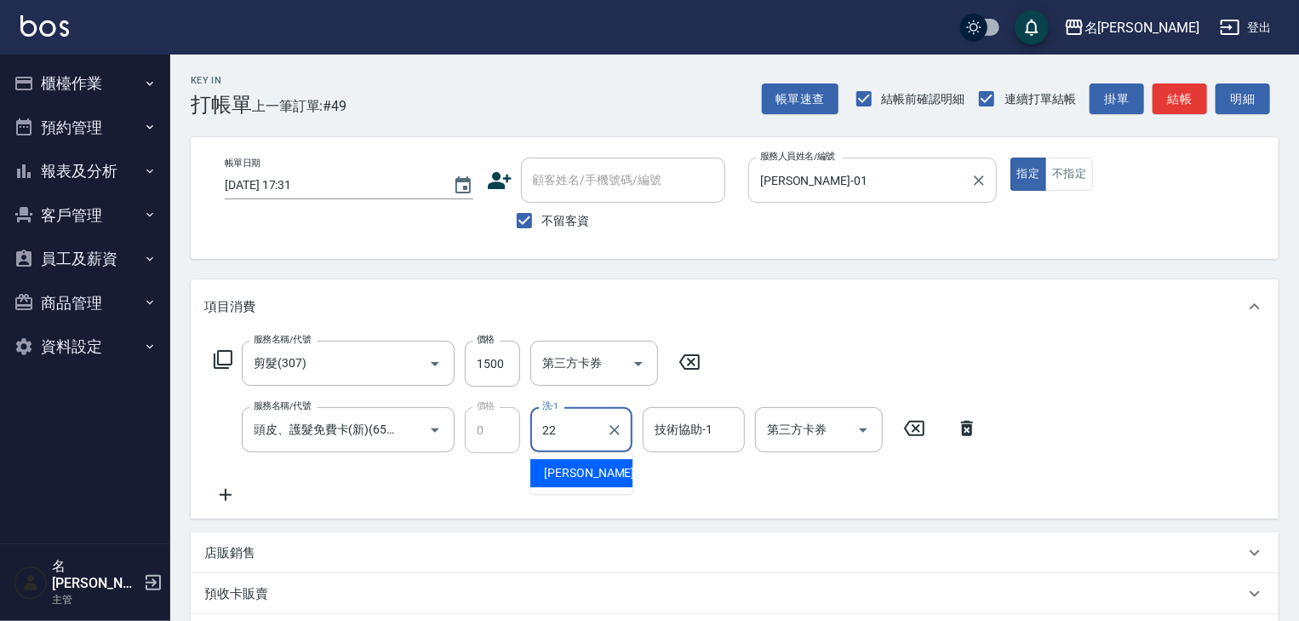
type input "[PERSON_NAME]-22"
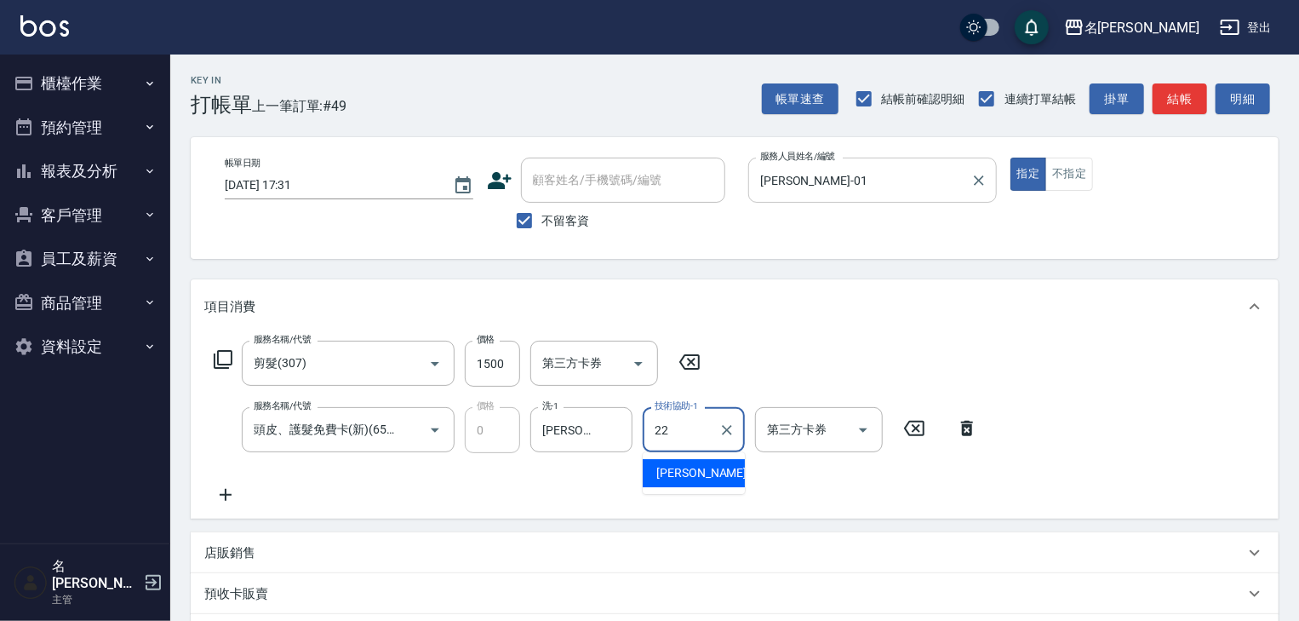
type input "[PERSON_NAME]-22"
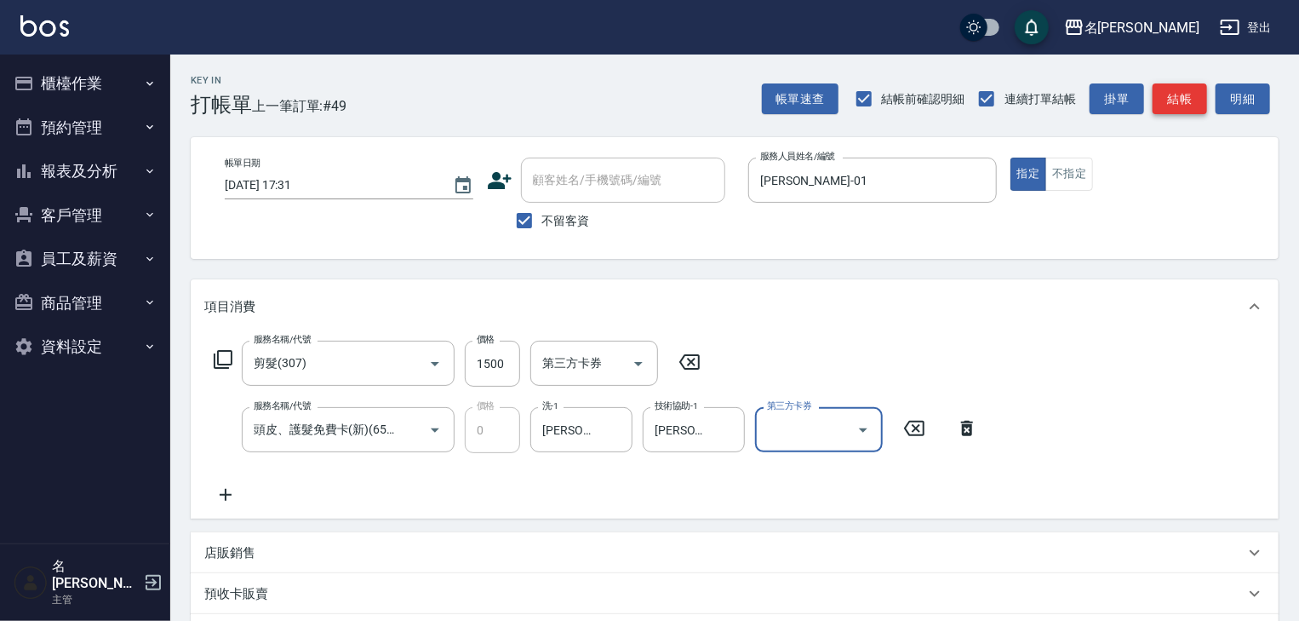
click at [1189, 107] on button "結帳" at bounding box center [1180, 99] width 54 height 32
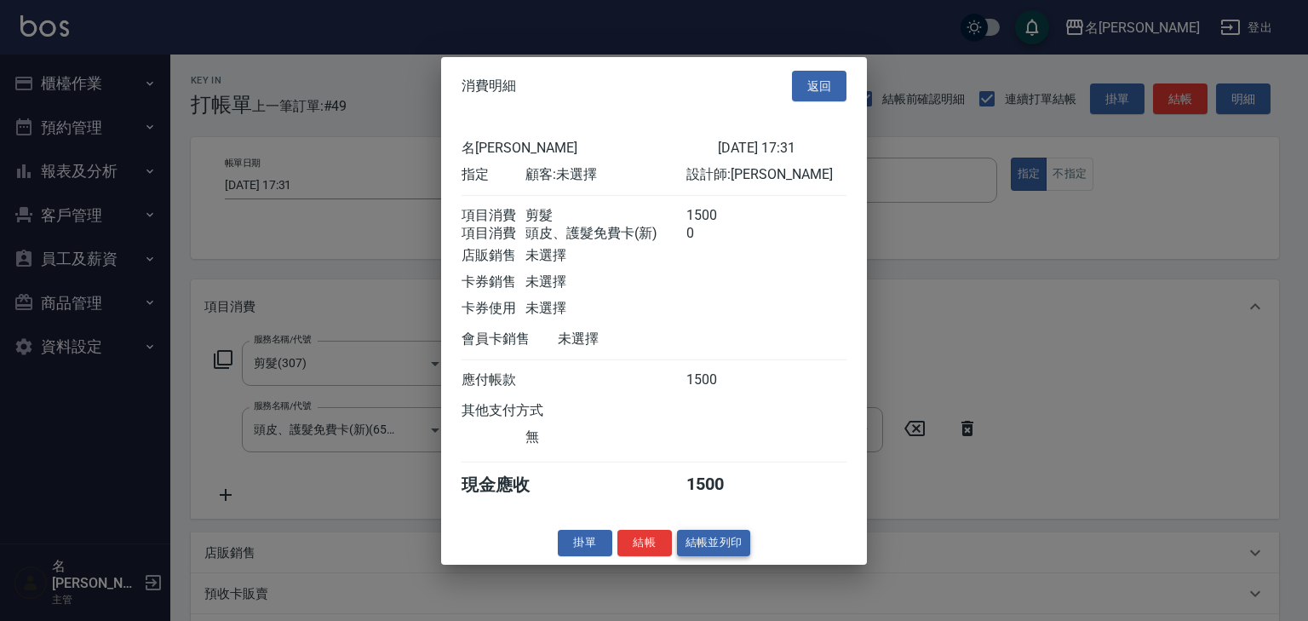
click at [731, 556] on button "結帳並列印" at bounding box center [714, 543] width 74 height 26
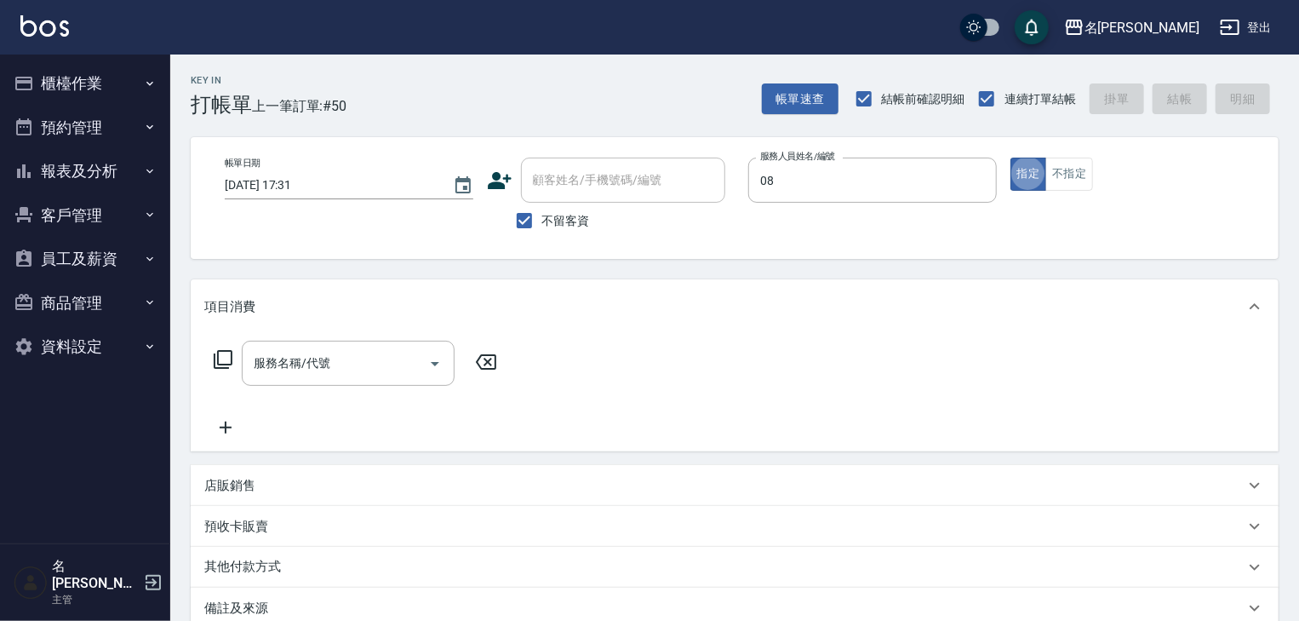
type input "蔡慈恩-08"
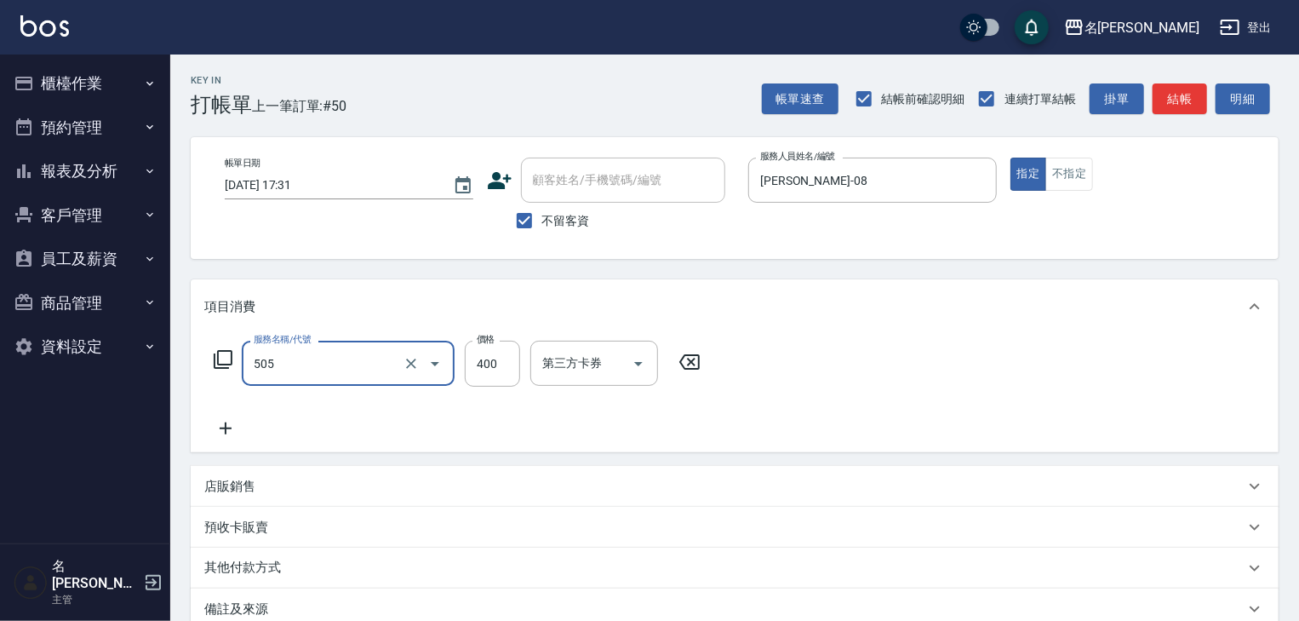
type input "洗髮(505)"
click at [1164, 106] on button "結帳" at bounding box center [1180, 99] width 54 height 32
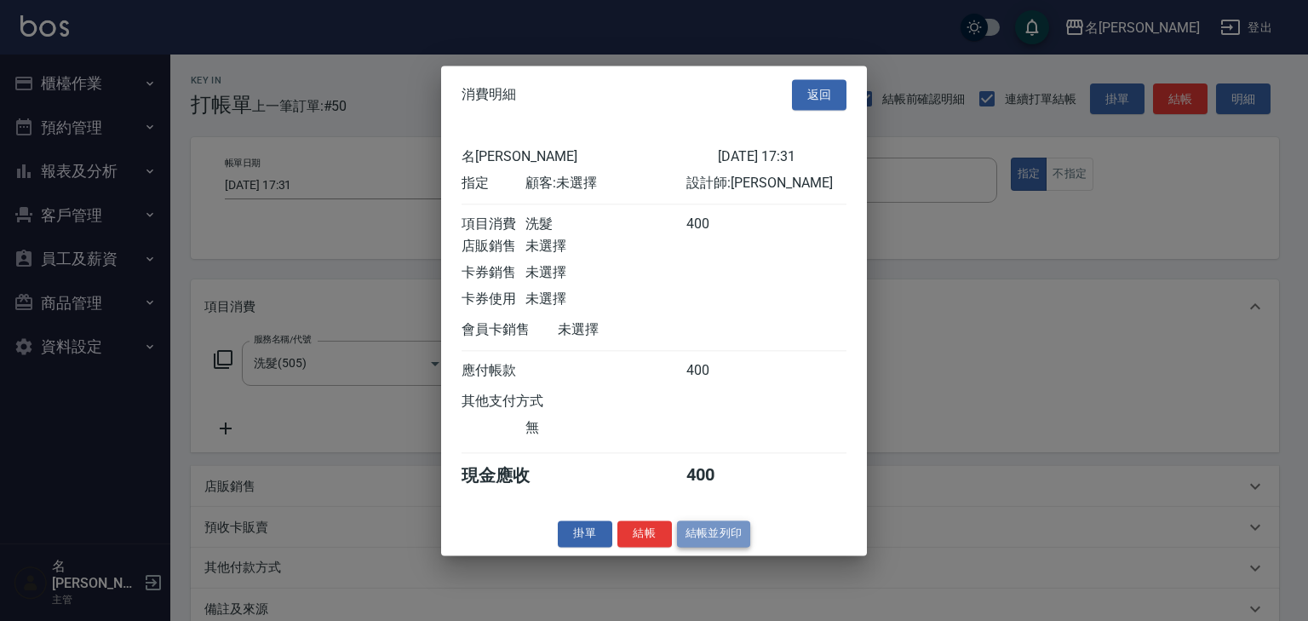
click at [716, 544] on button "結帳並列印" at bounding box center [714, 533] width 74 height 26
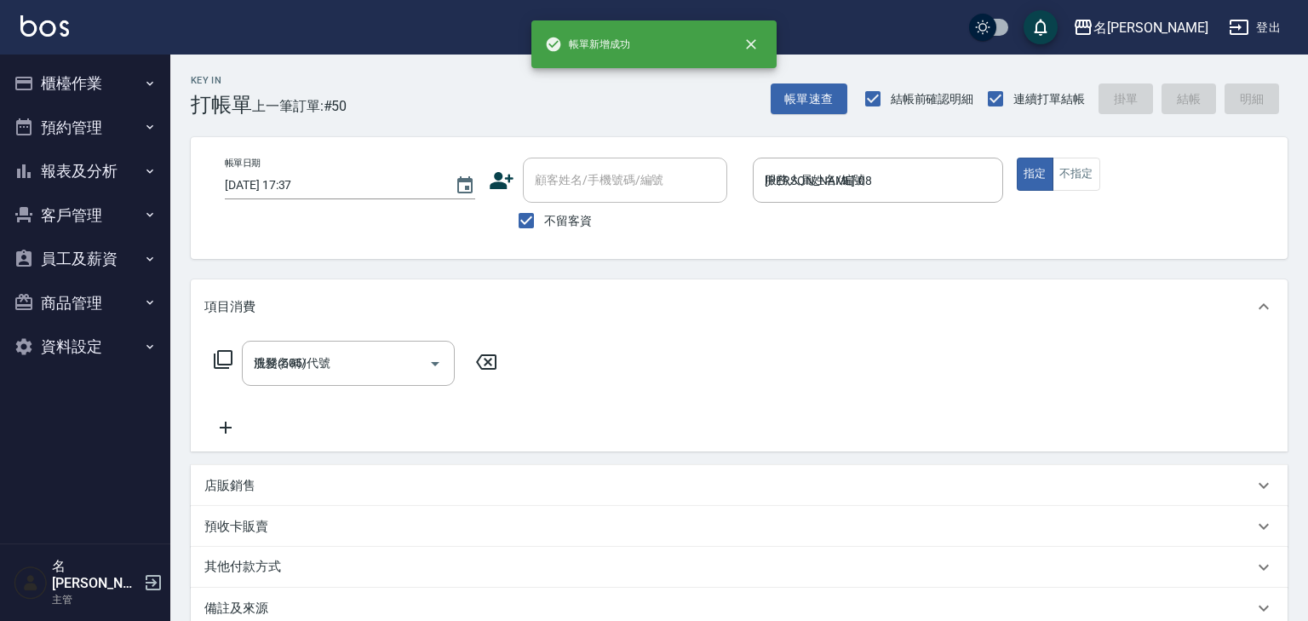
type input "2025/09/13 17:37"
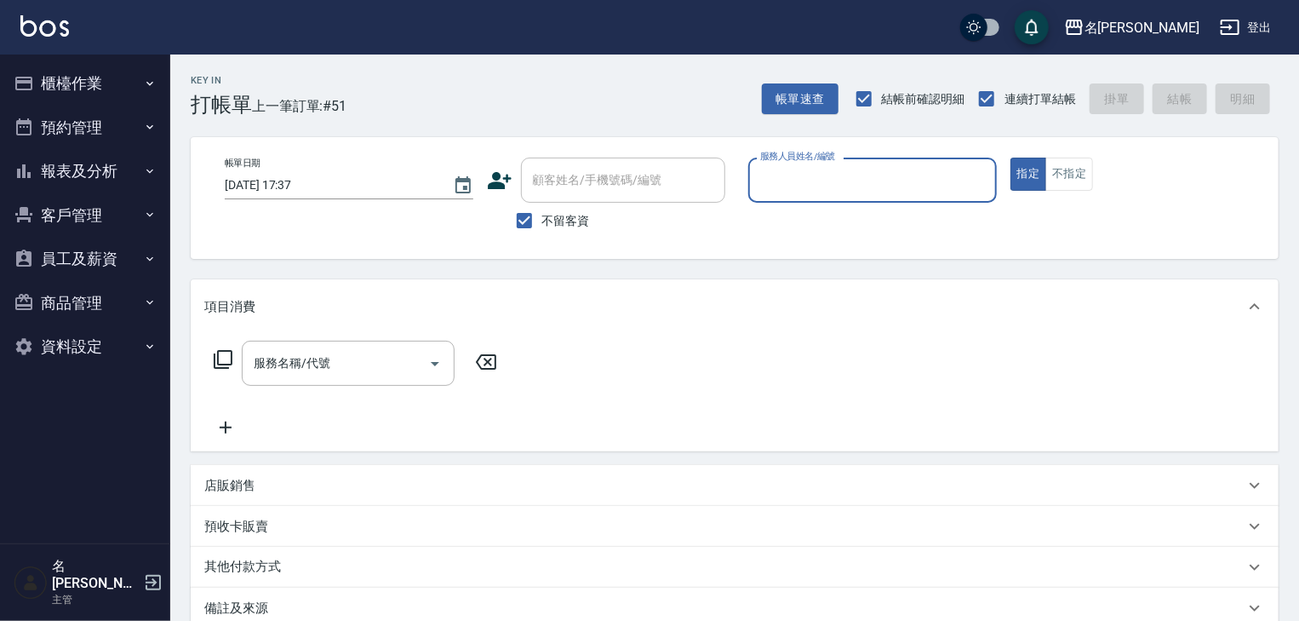
click at [129, 80] on button "櫃檯作業" at bounding box center [85, 83] width 157 height 44
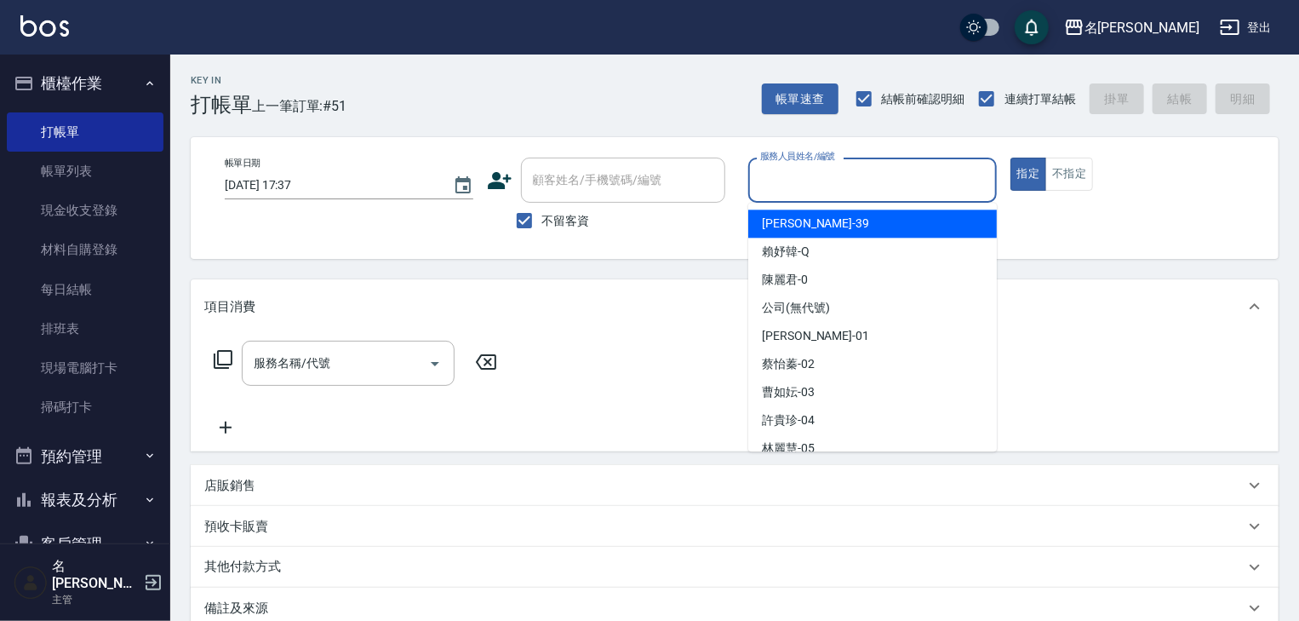
click at [899, 175] on input "服務人員姓名/編號" at bounding box center [872, 180] width 233 height 30
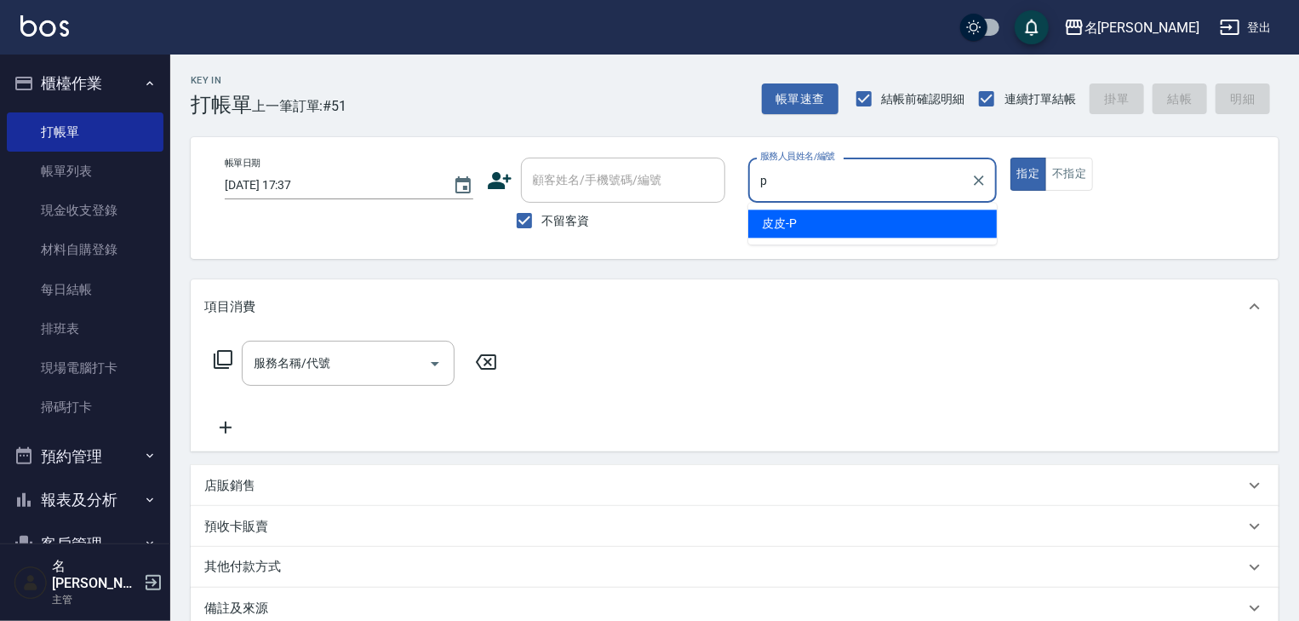
type input "皮皮-P"
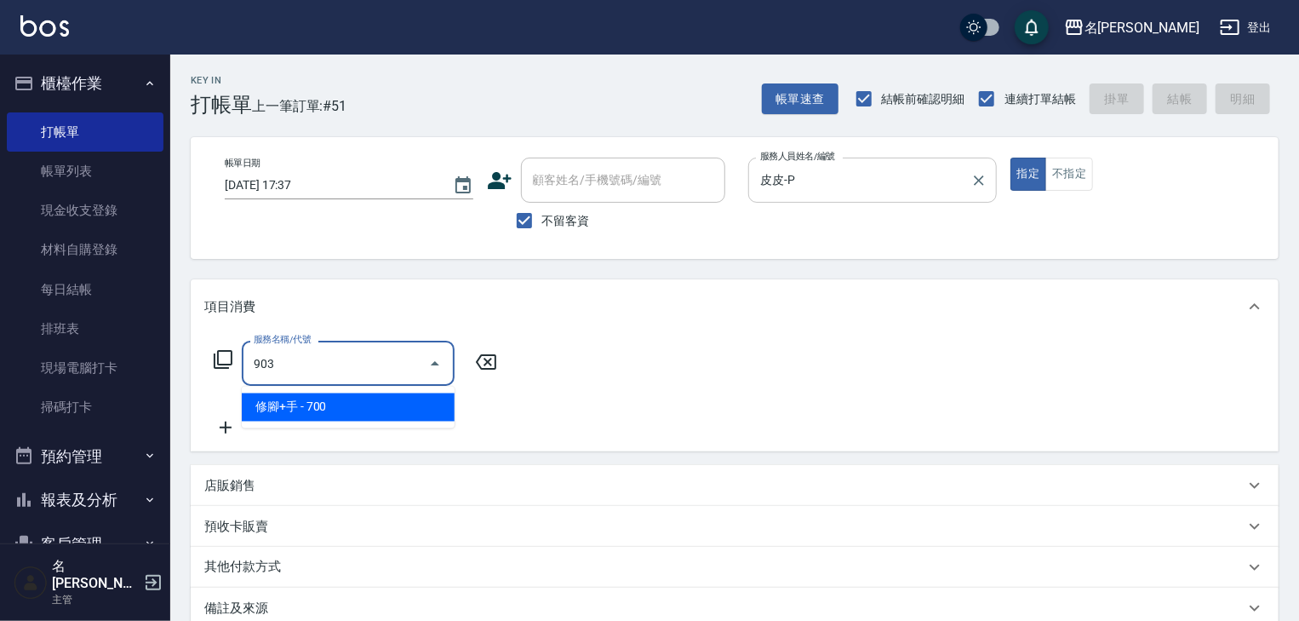
type input "修腳+手(903)"
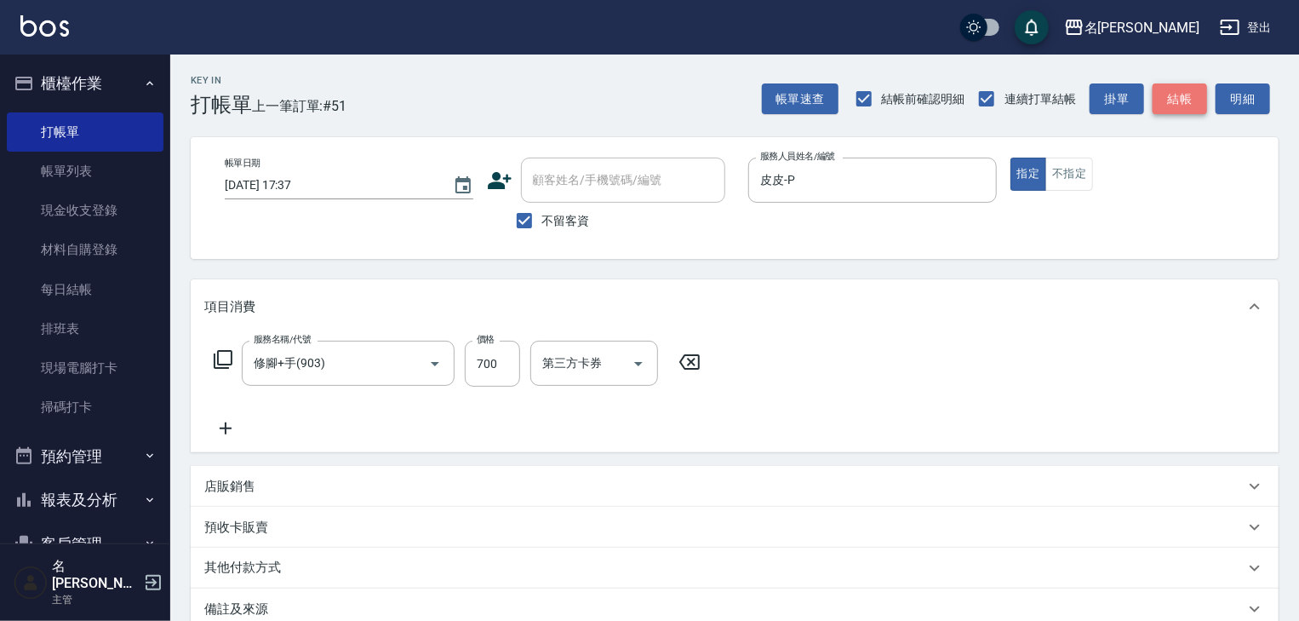
click at [1188, 94] on button "結帳" at bounding box center [1180, 99] width 54 height 32
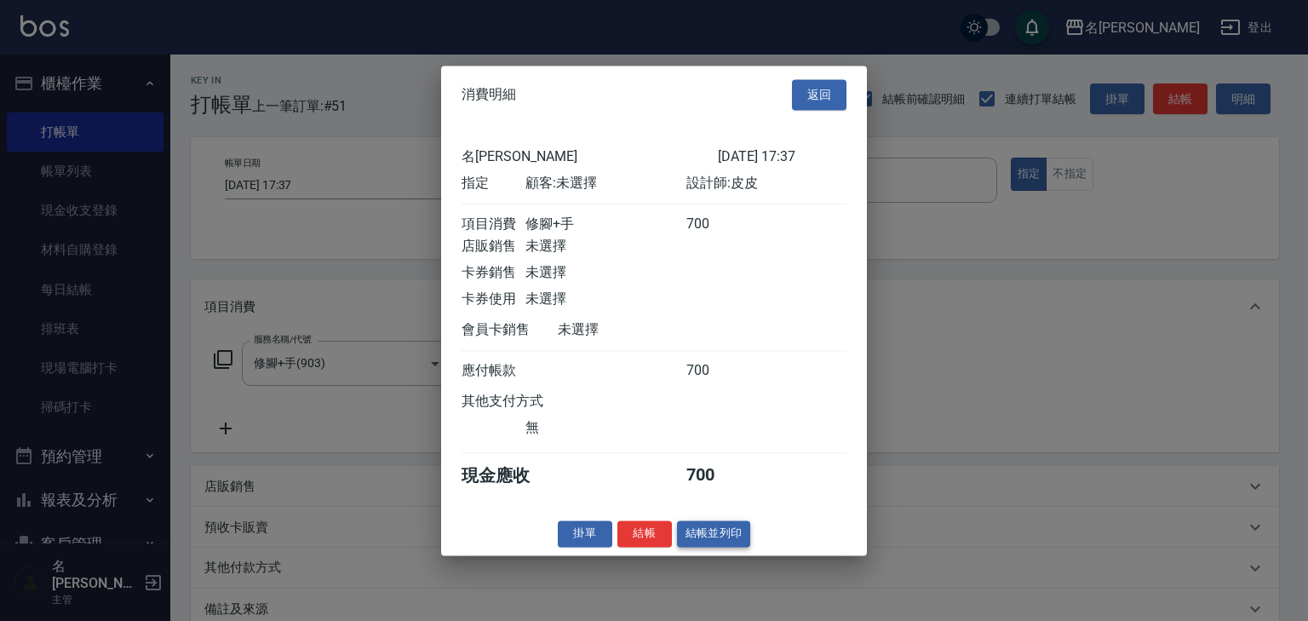
click at [729, 541] on button "結帳並列印" at bounding box center [714, 533] width 74 height 26
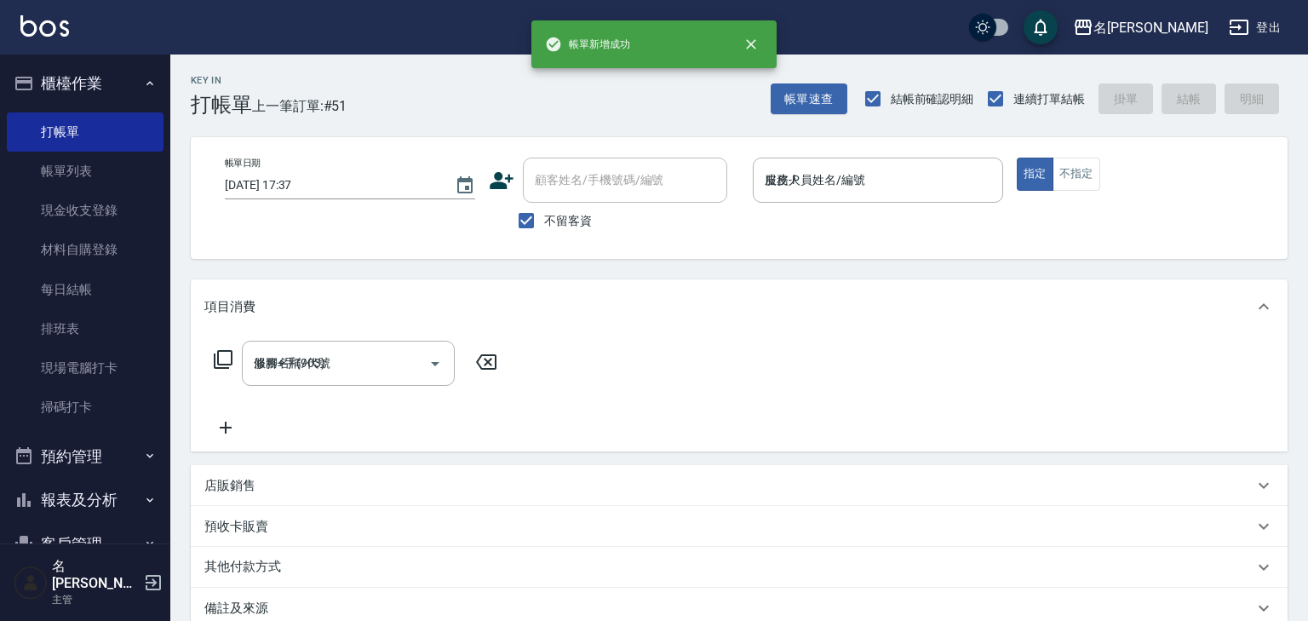
type input "2025/09/13 17:39"
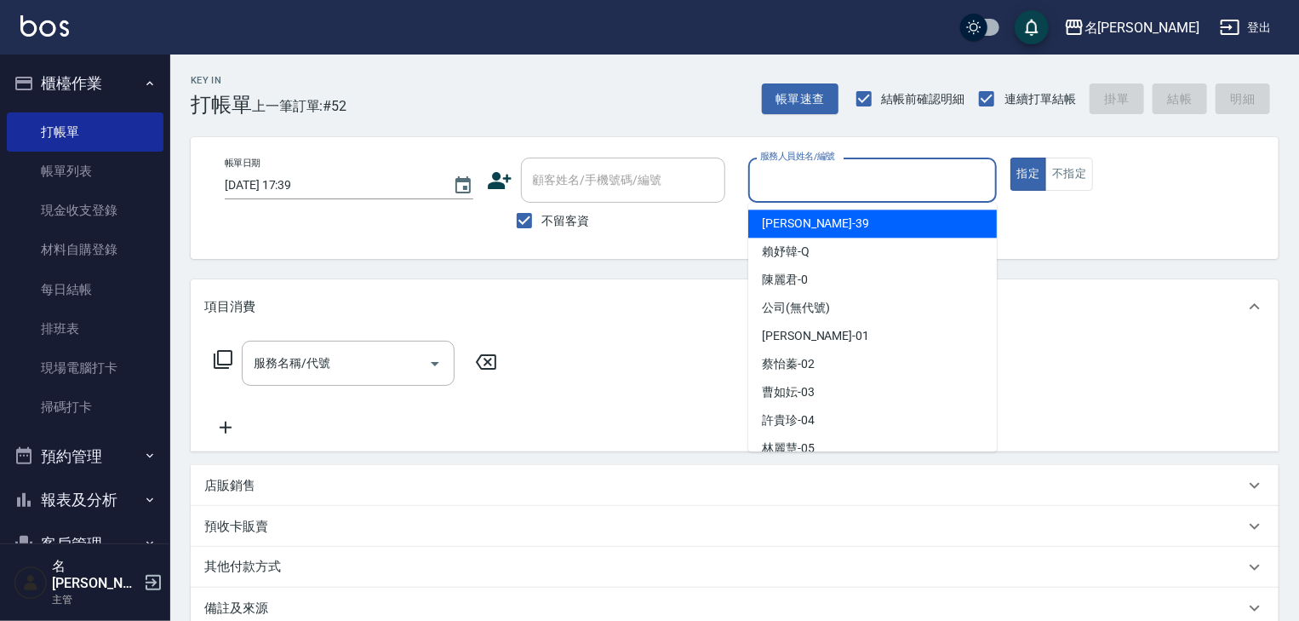
click at [855, 190] on input "服務人員姓名/編號" at bounding box center [872, 180] width 233 height 30
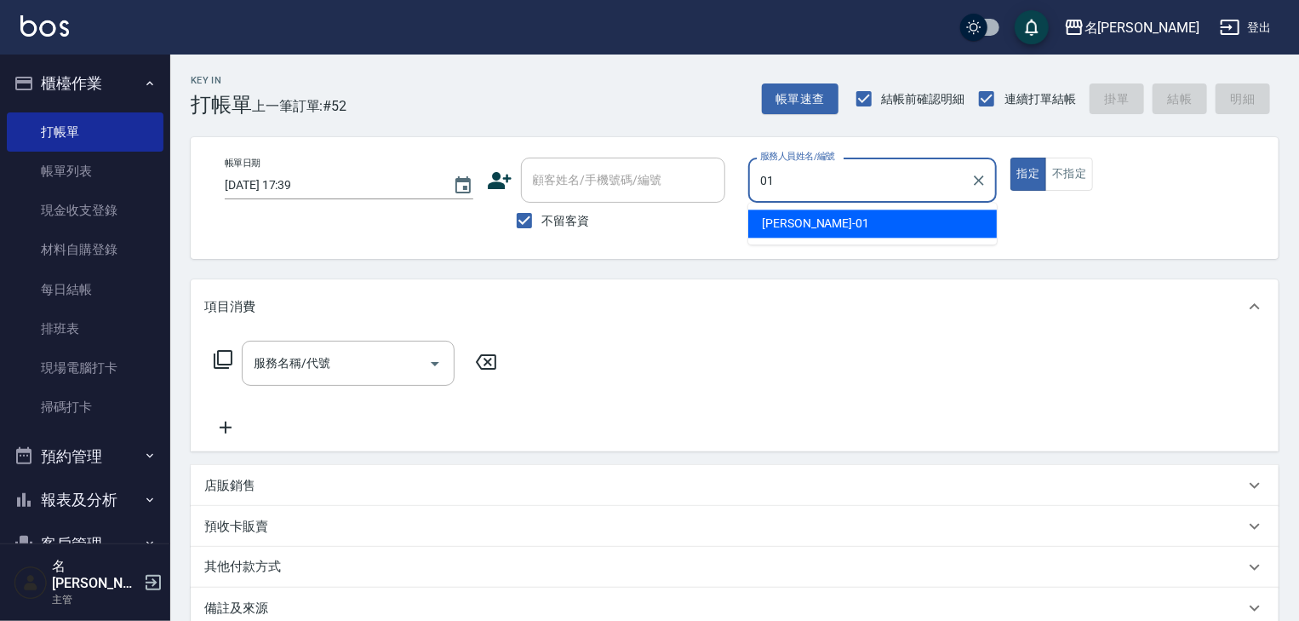
type input "[PERSON_NAME]-01"
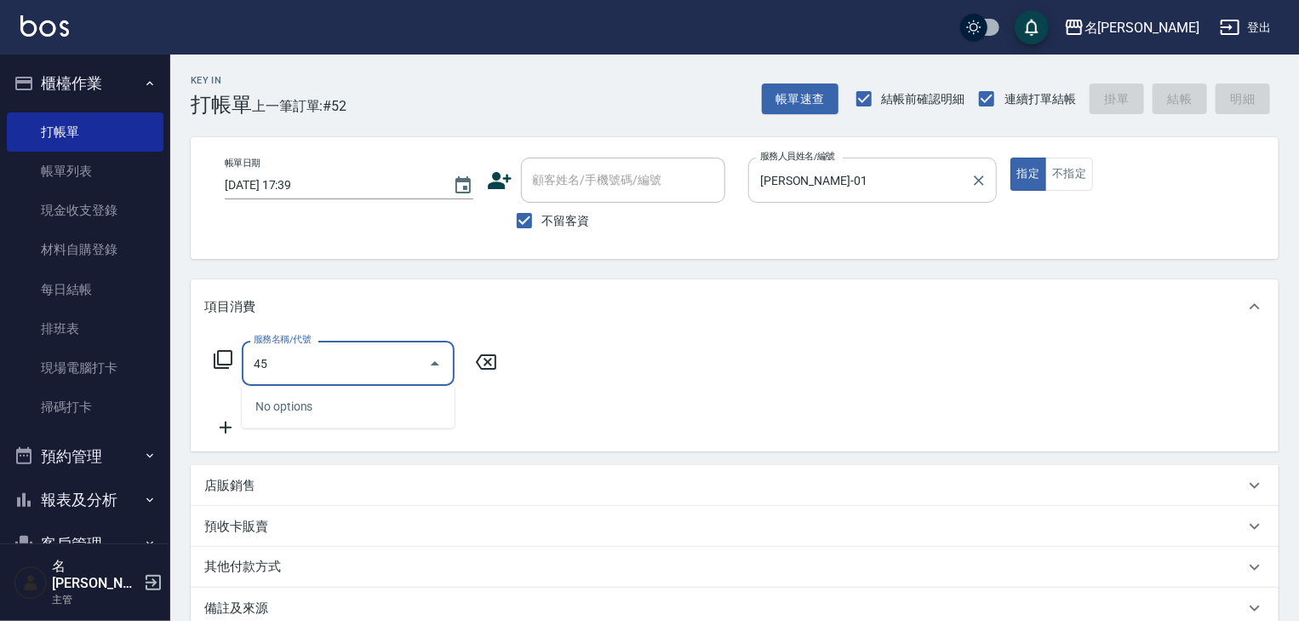
type input "4"
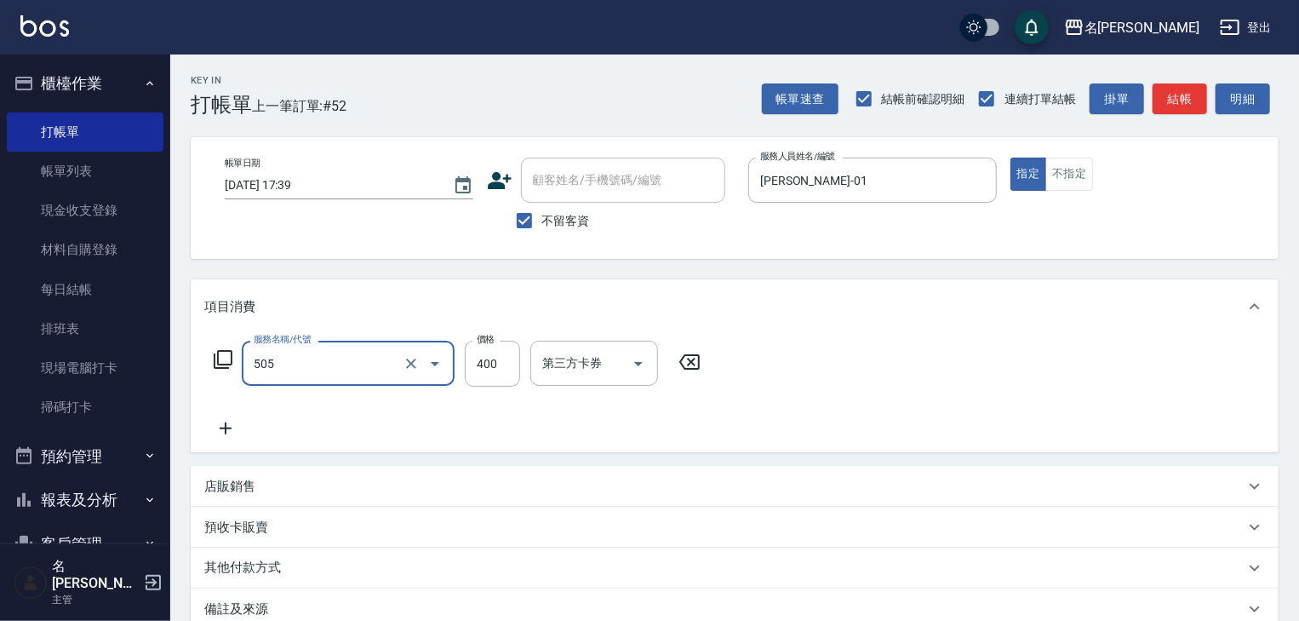
type input "洗髮(505)"
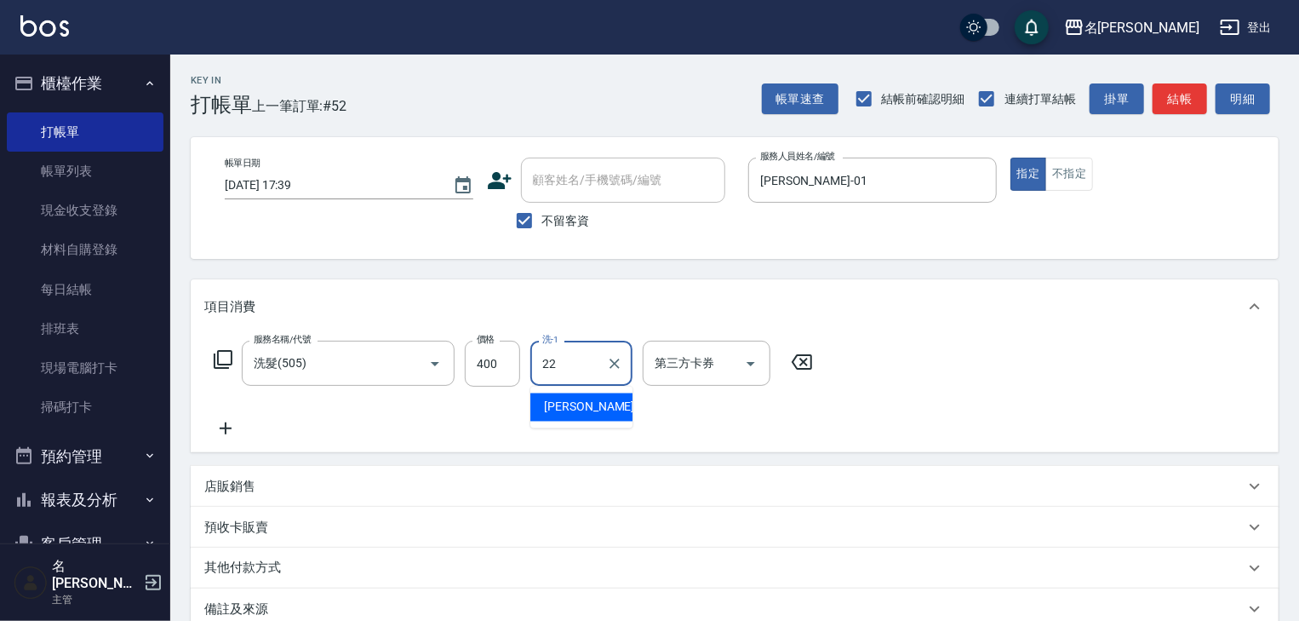
type input "[PERSON_NAME]-22"
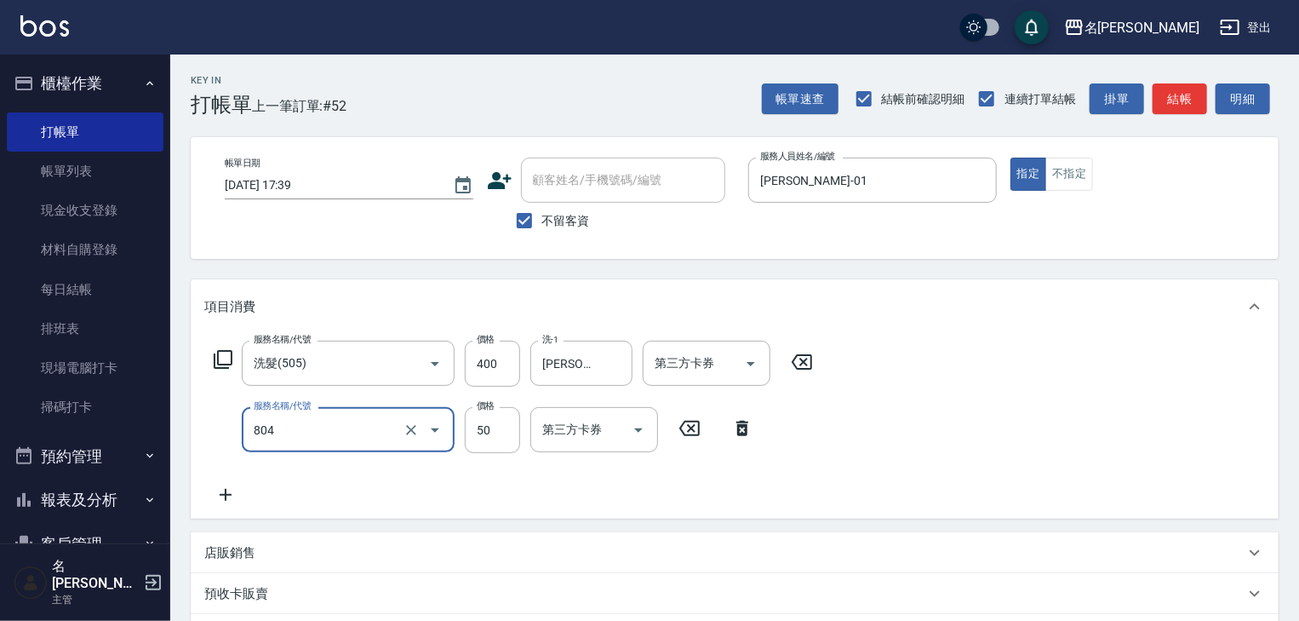
type input "吹捲(804)"
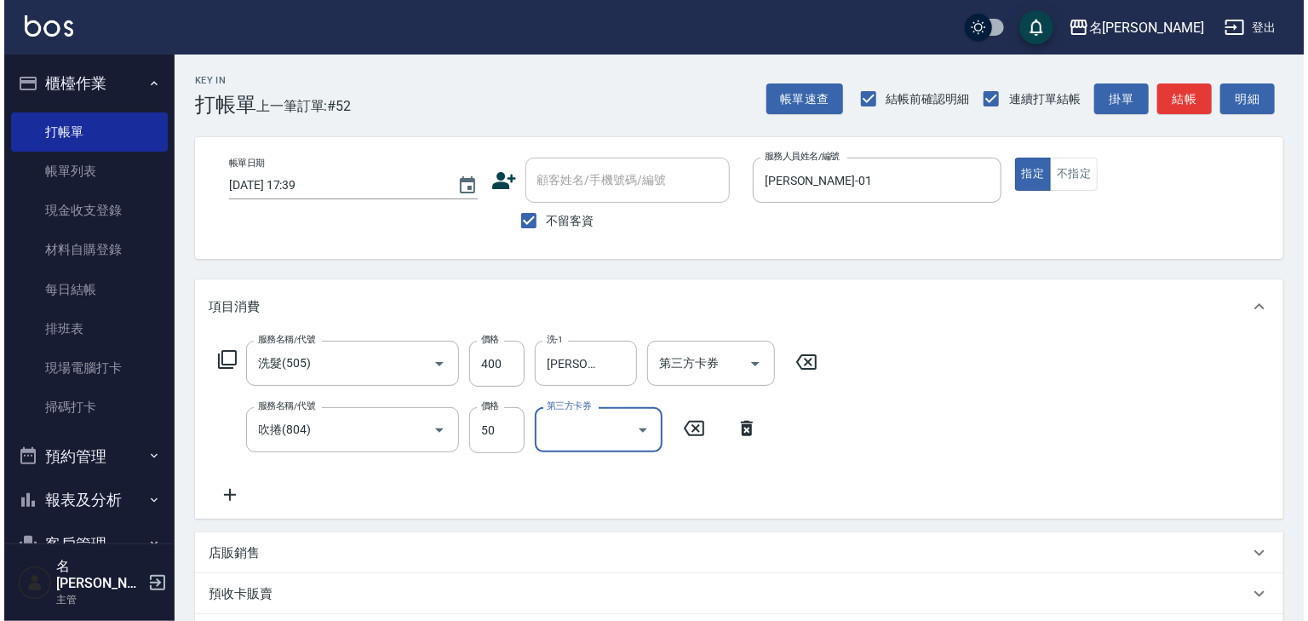
scroll to position [266, 0]
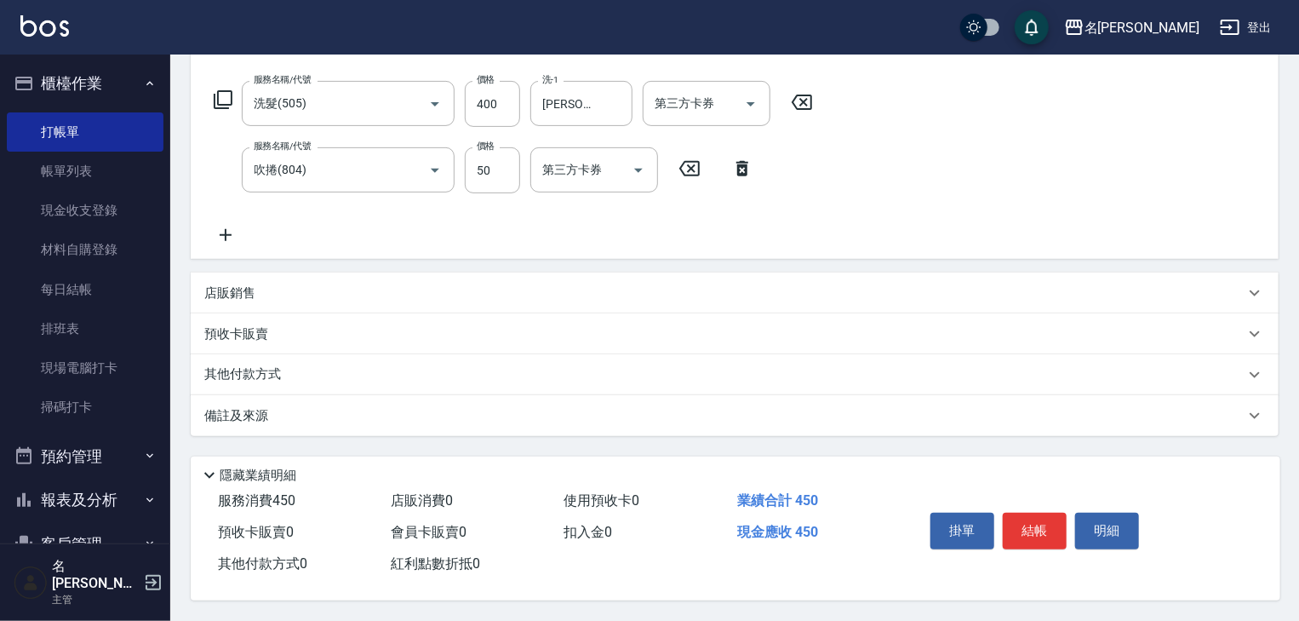
click at [1072, 515] on div "掛單 結帳 明細" at bounding box center [1035, 533] width 222 height 54
click at [1027, 526] on button "結帳" at bounding box center [1035, 531] width 64 height 36
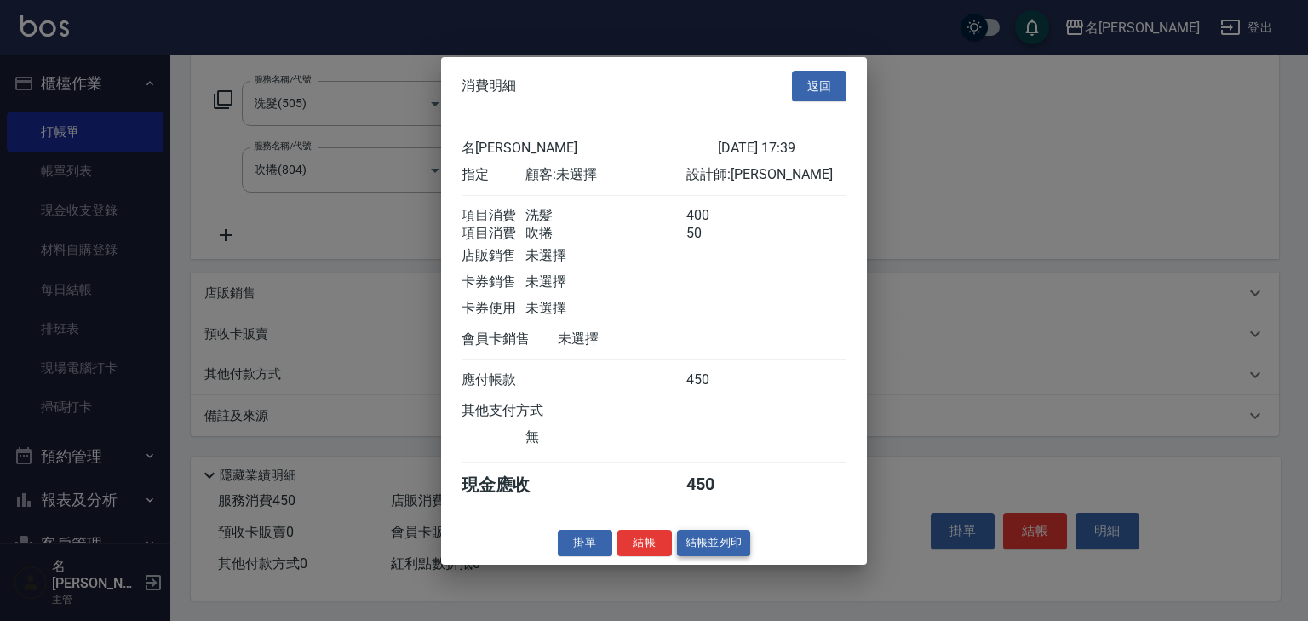
click at [727, 556] on button "結帳並列印" at bounding box center [714, 543] width 74 height 26
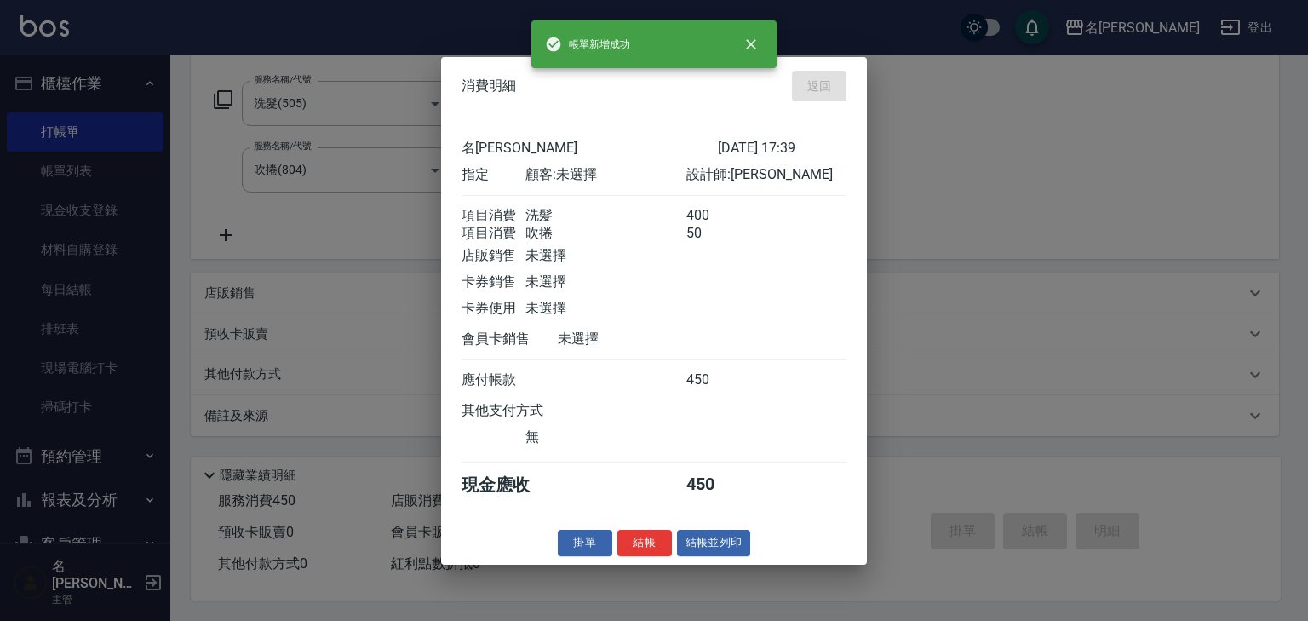
type input "2025/09/13 17:45"
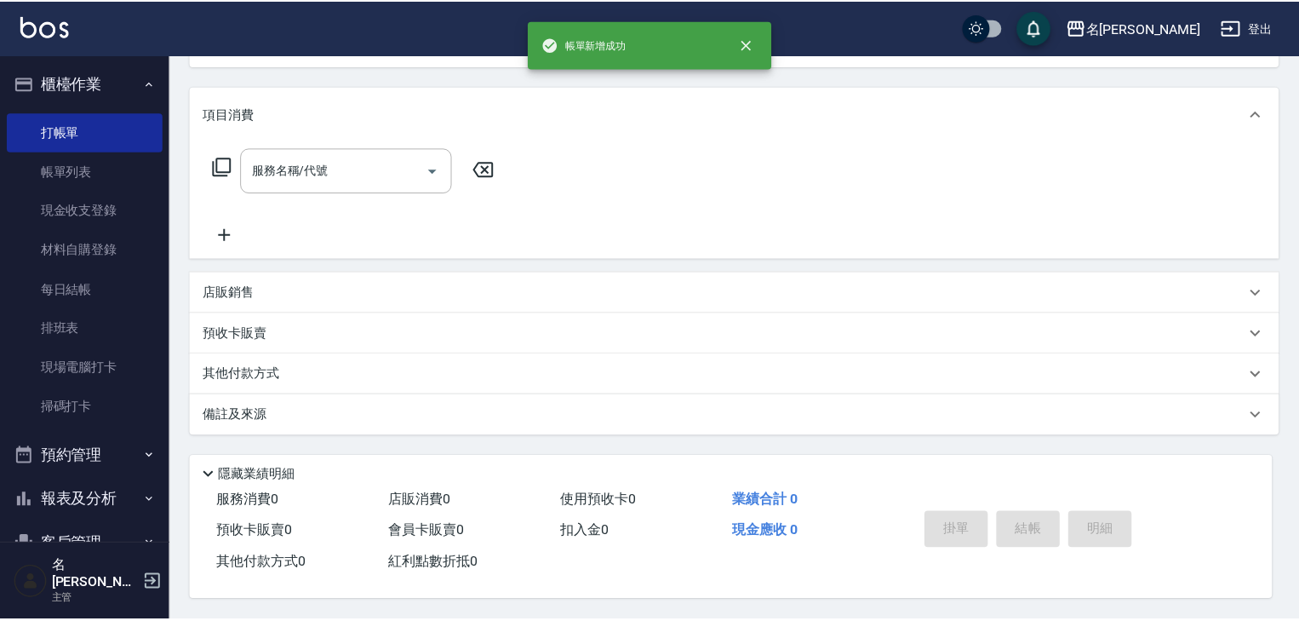
scroll to position [0, 0]
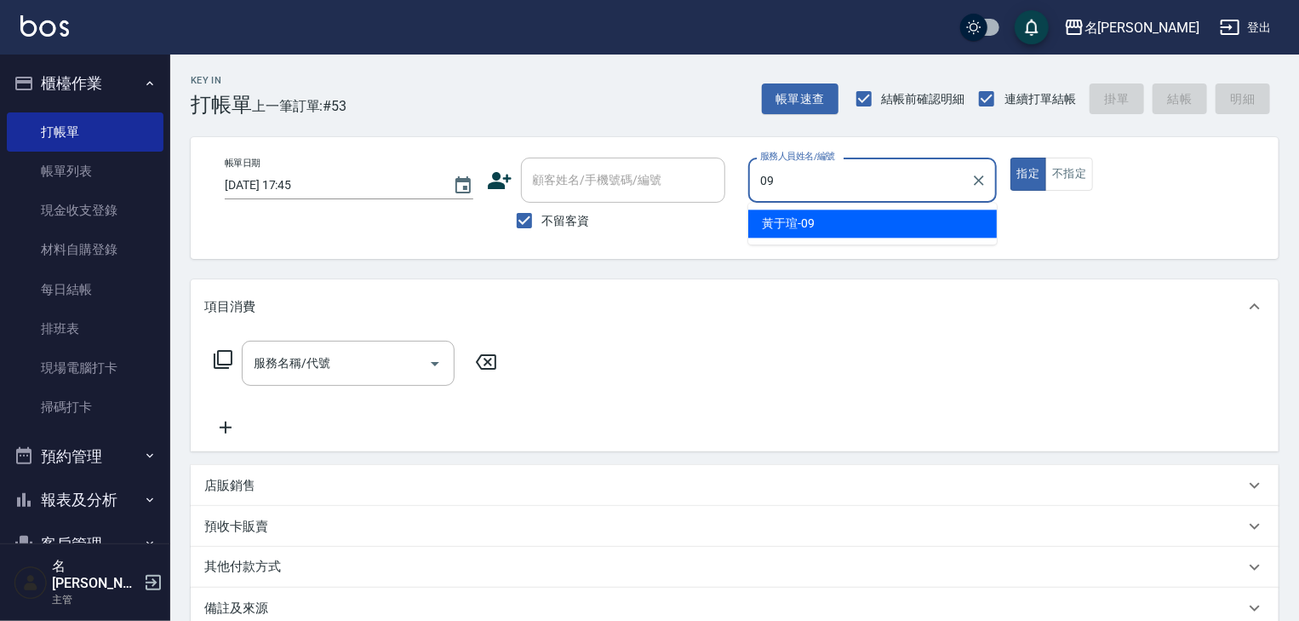
type input "黃于瑄-09"
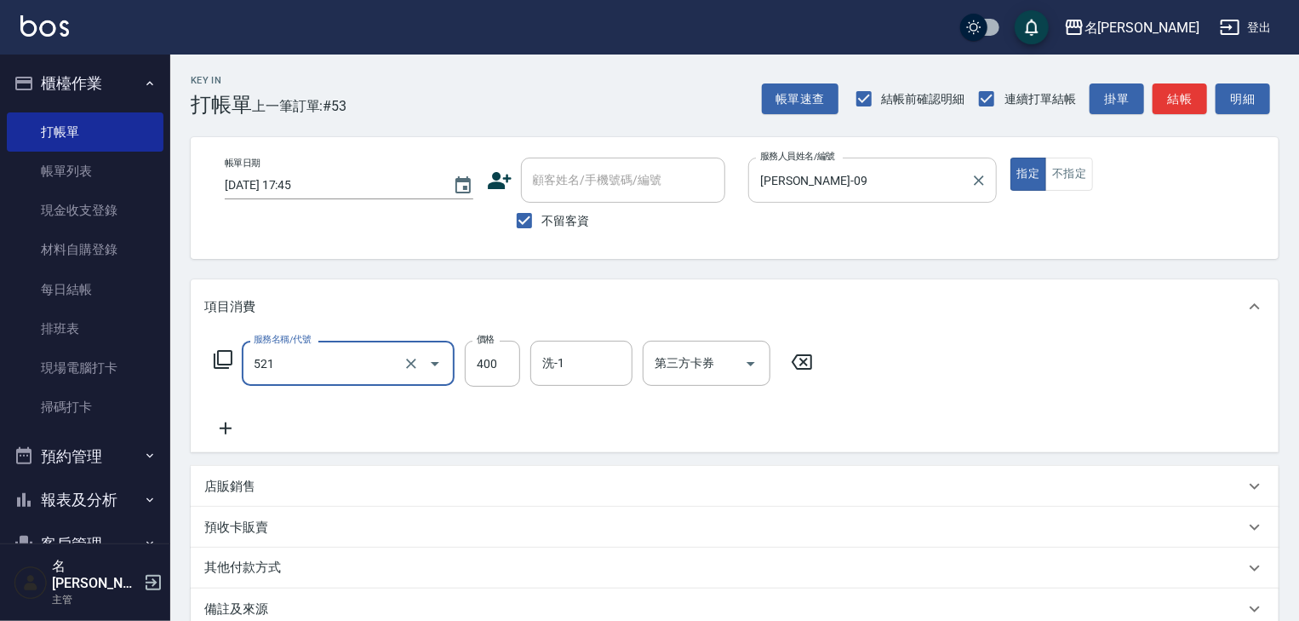
type input "健康洗髮(寶齡洗髮精)(521)"
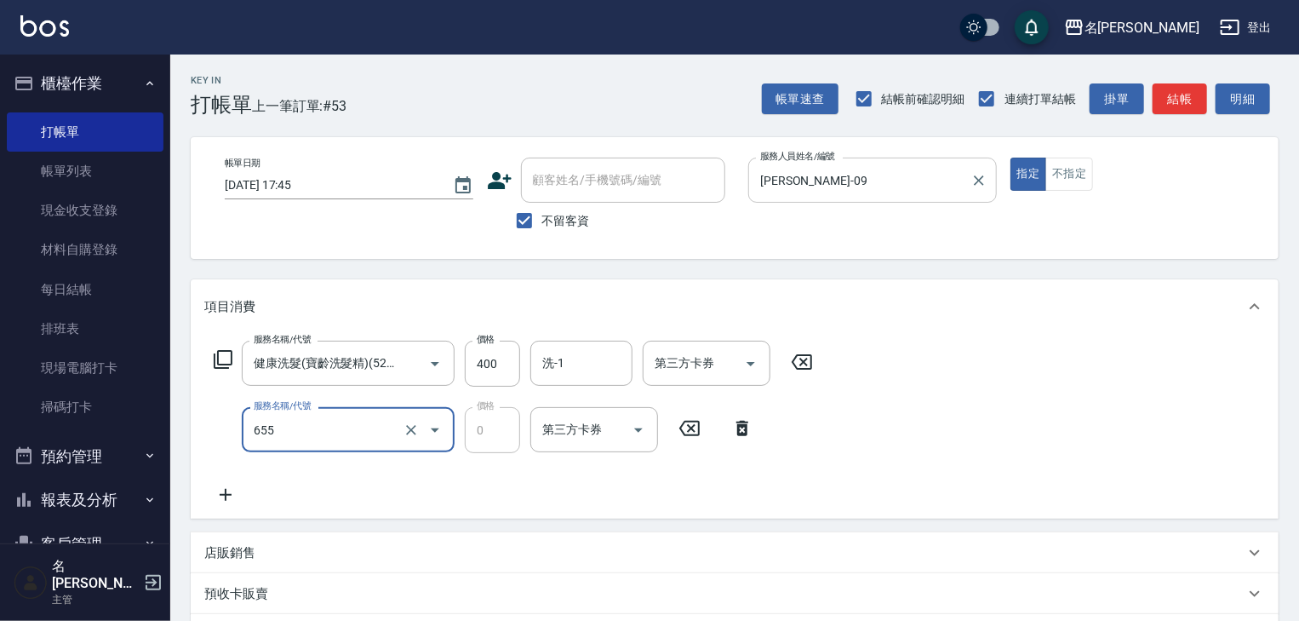
type input "頭皮、護髮免費卡(新)(655)"
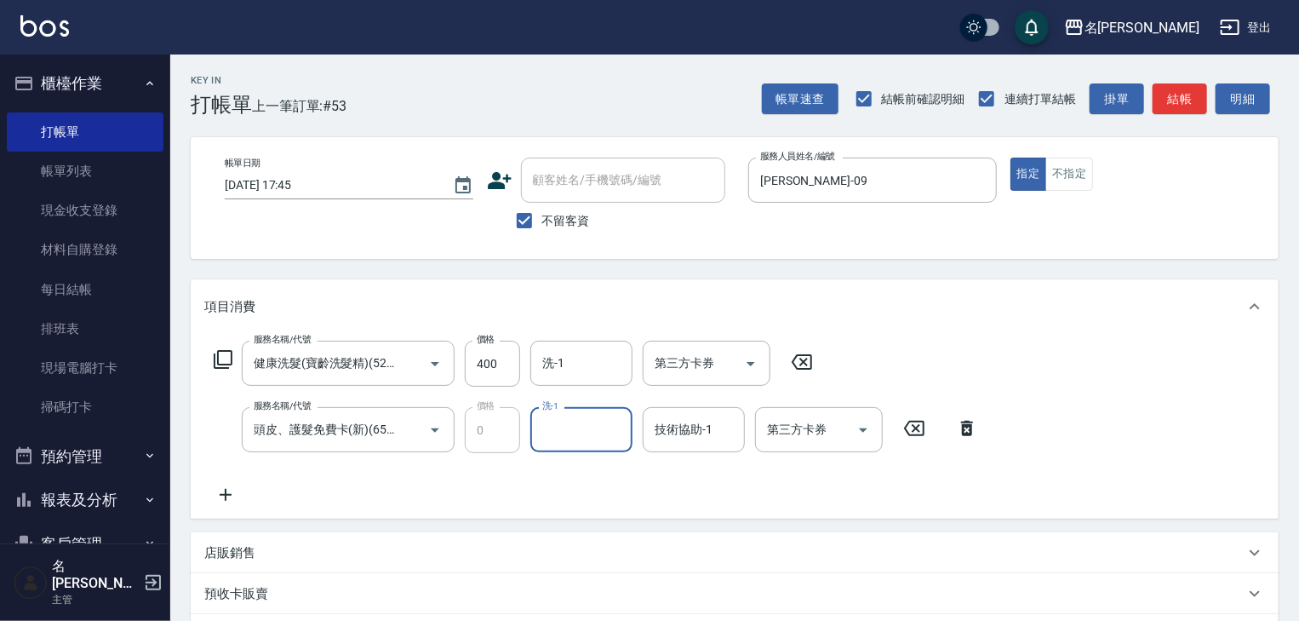
click at [961, 421] on icon at bounding box center [967, 428] width 43 height 20
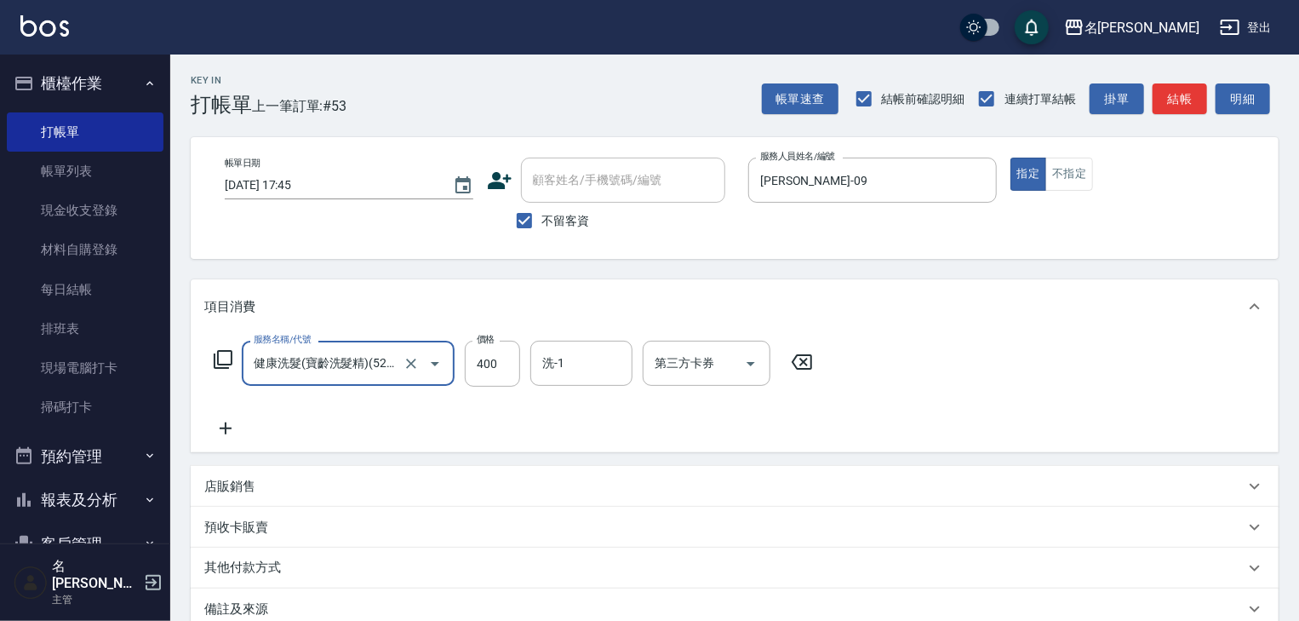
scroll to position [0, 3]
click at [1195, 99] on button "結帳" at bounding box center [1180, 99] width 54 height 32
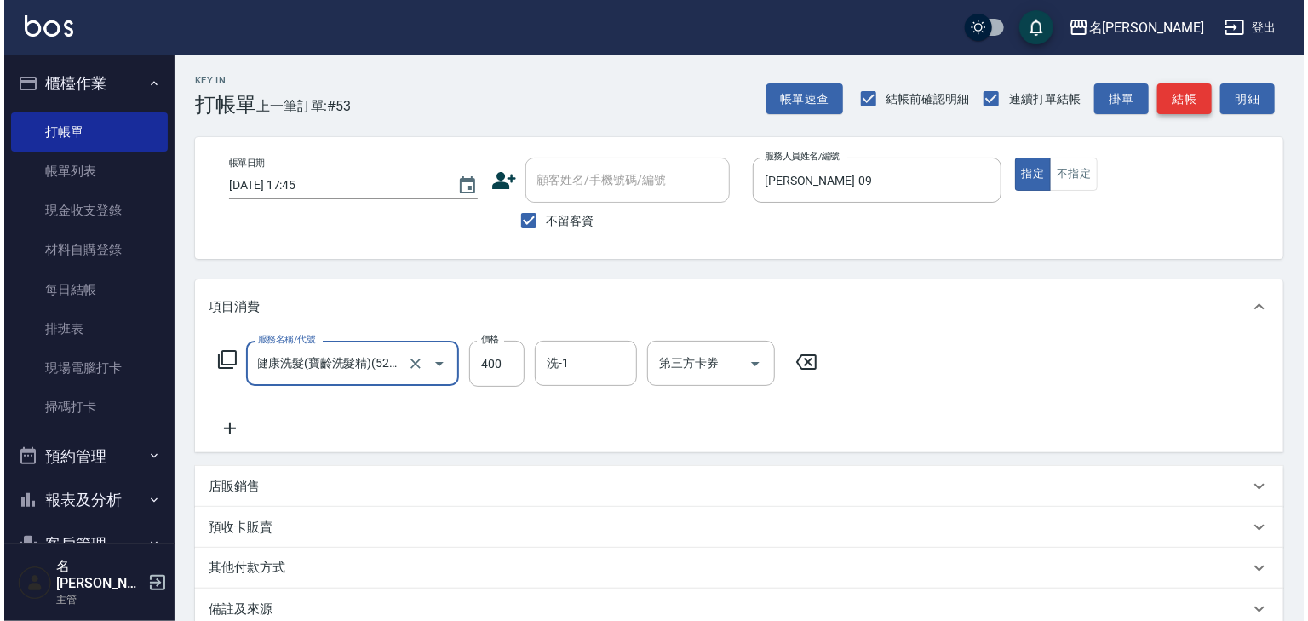
scroll to position [0, 0]
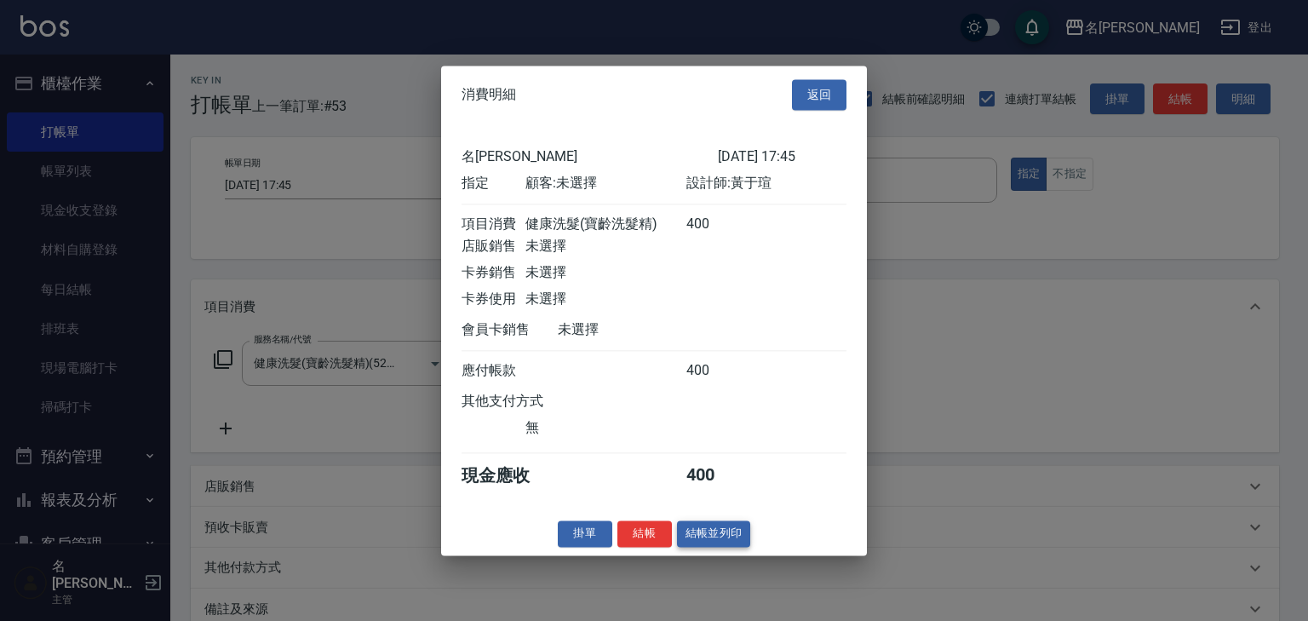
click at [715, 540] on button "結帳並列印" at bounding box center [714, 533] width 74 height 26
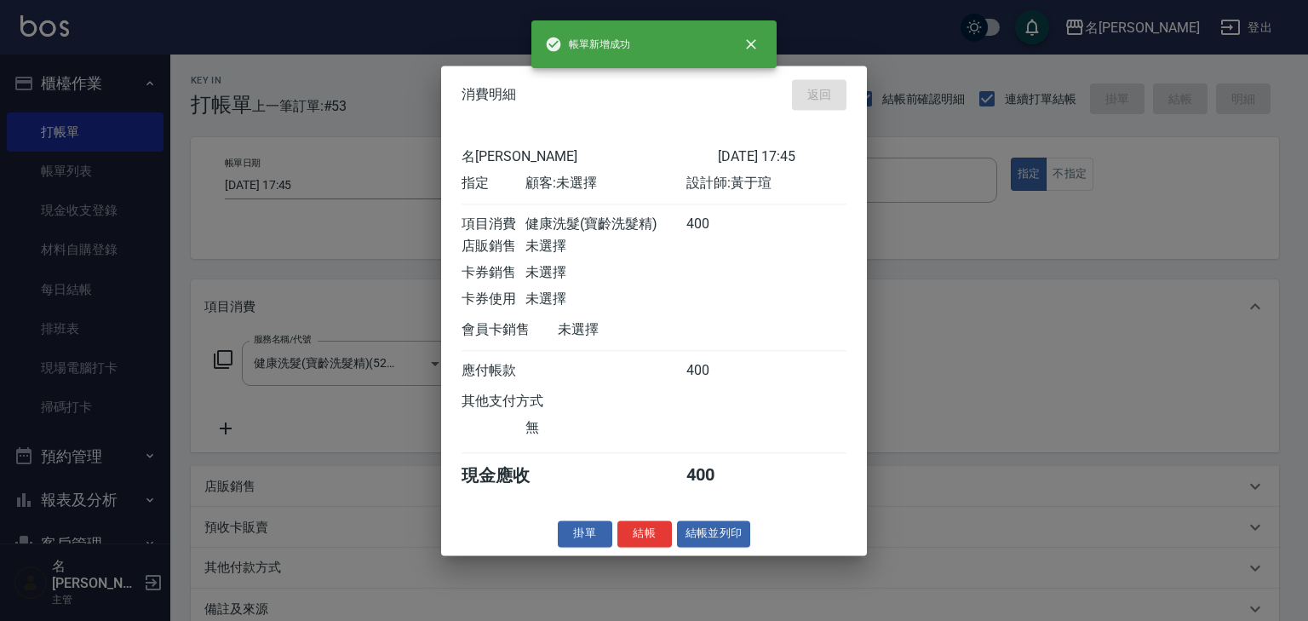
type input "2025/09/13 17:46"
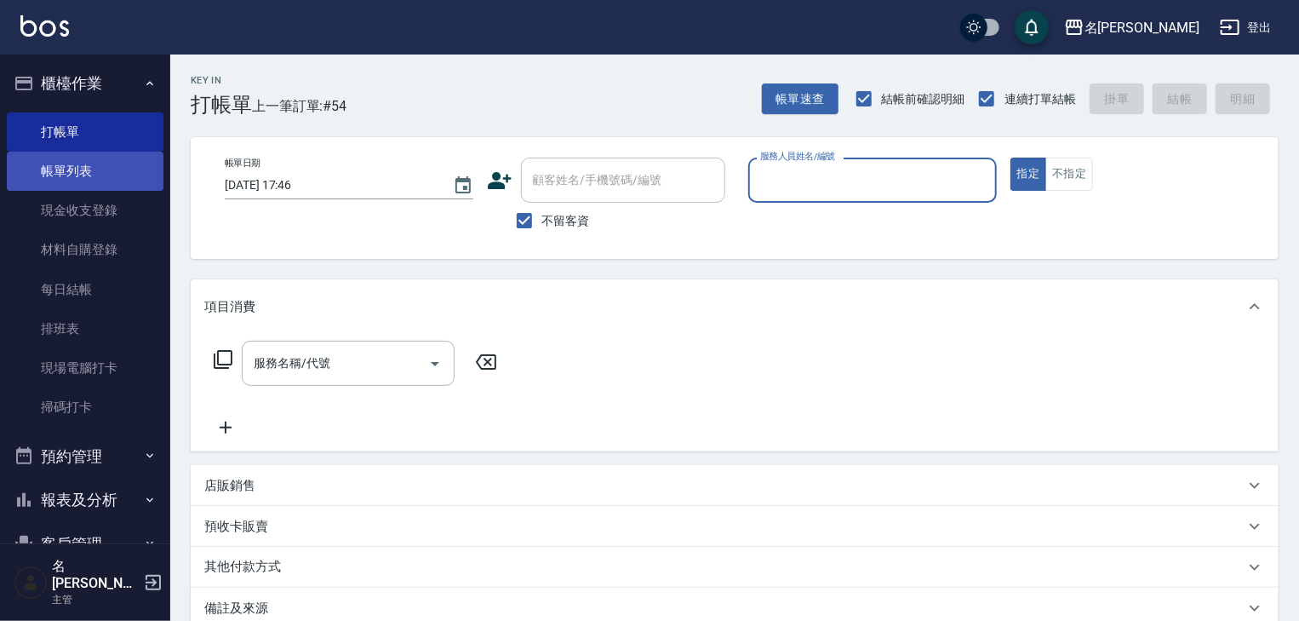
click at [74, 172] on link "帳單列表" at bounding box center [85, 171] width 157 height 39
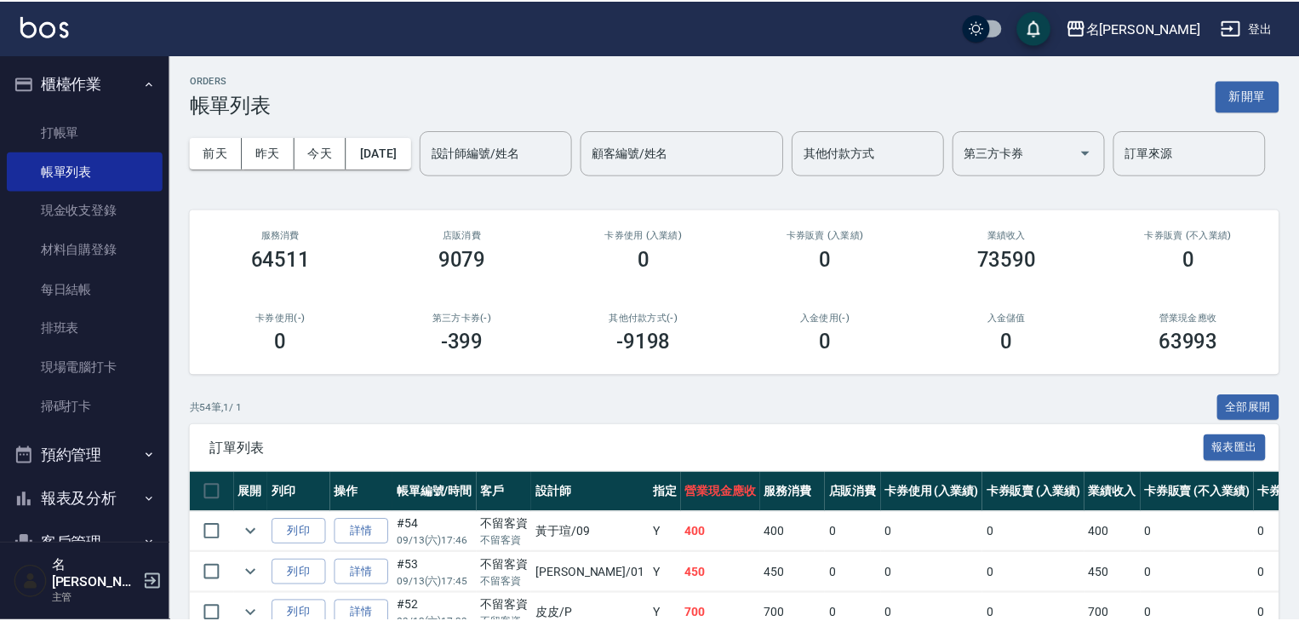
scroll to position [181, 0]
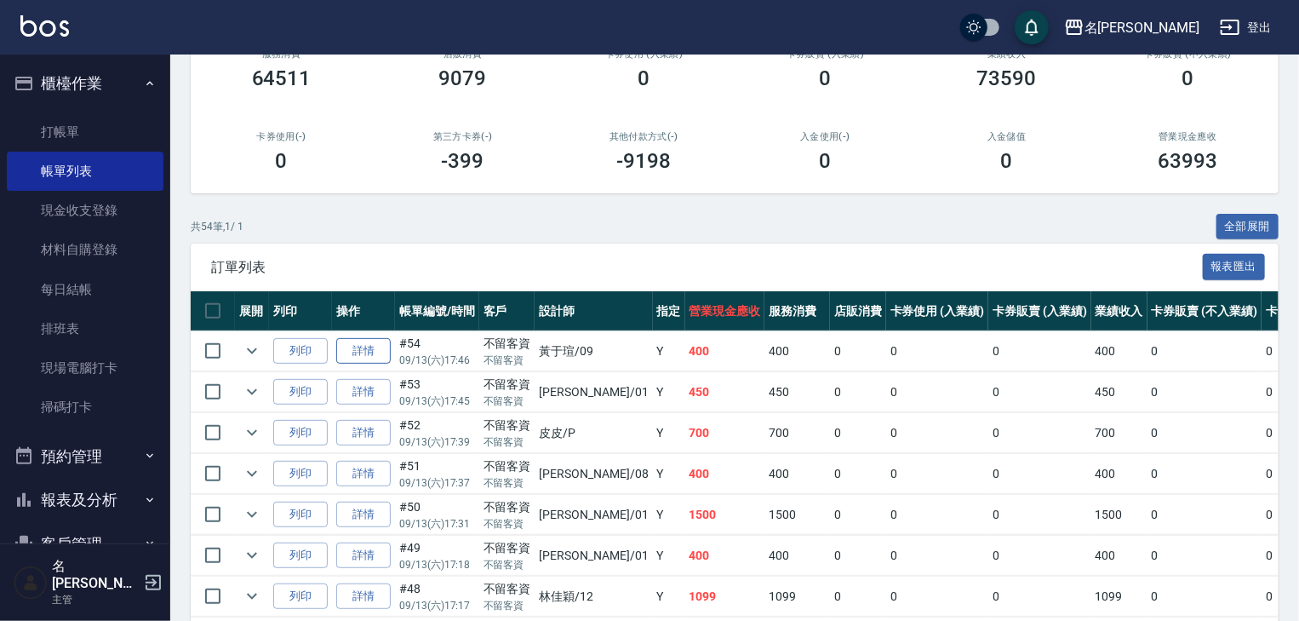
click at [351, 364] on link "詳情" at bounding box center [363, 351] width 54 height 26
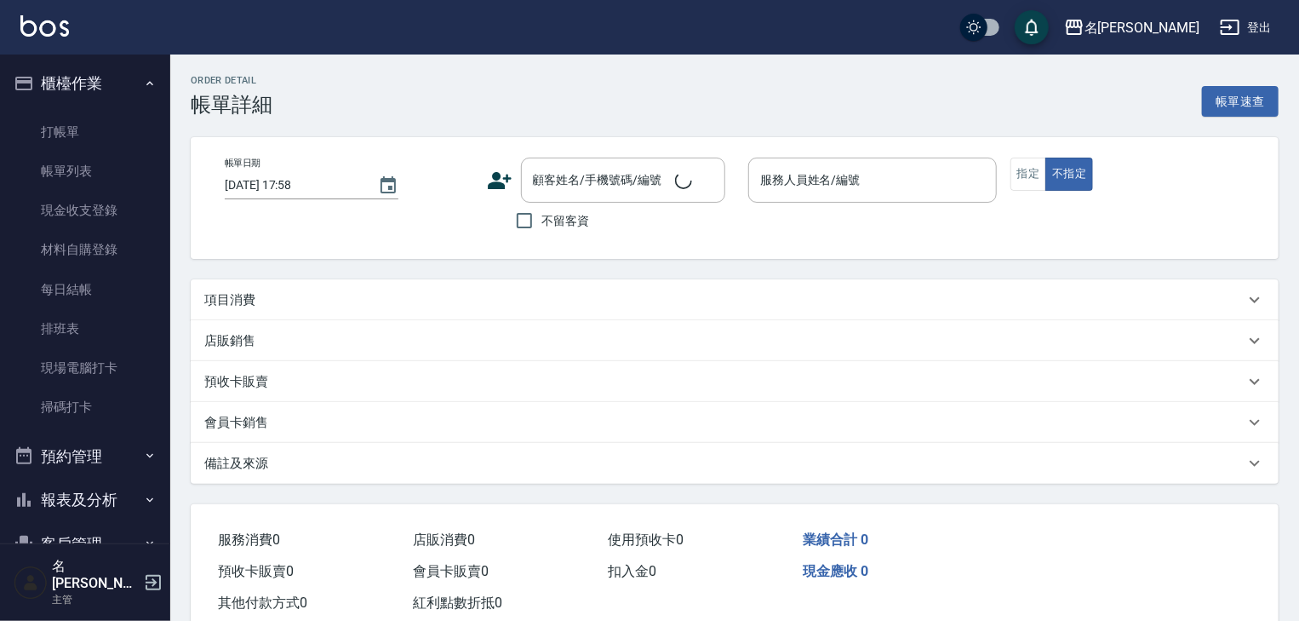
type input "2025/09/13 17:46"
checkbox input "true"
type input "黃于瑄-09"
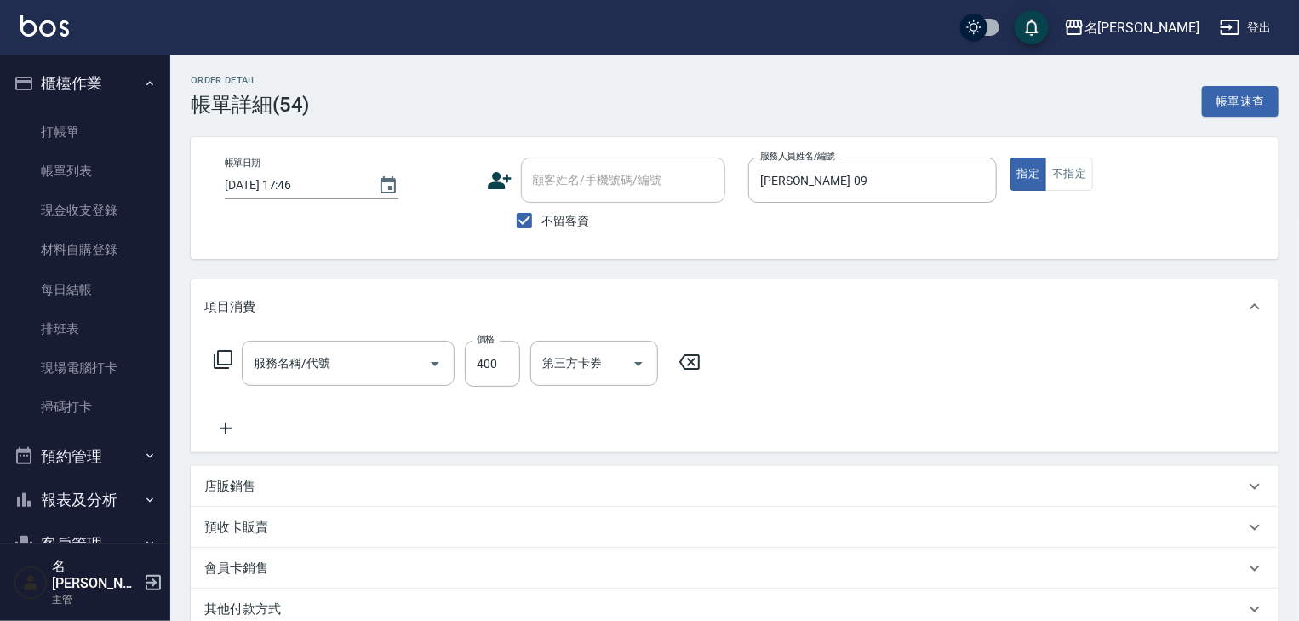
type input "健康洗髮(寶齡洗髮精)(521)"
click at [221, 427] on icon at bounding box center [226, 428] width 12 height 12
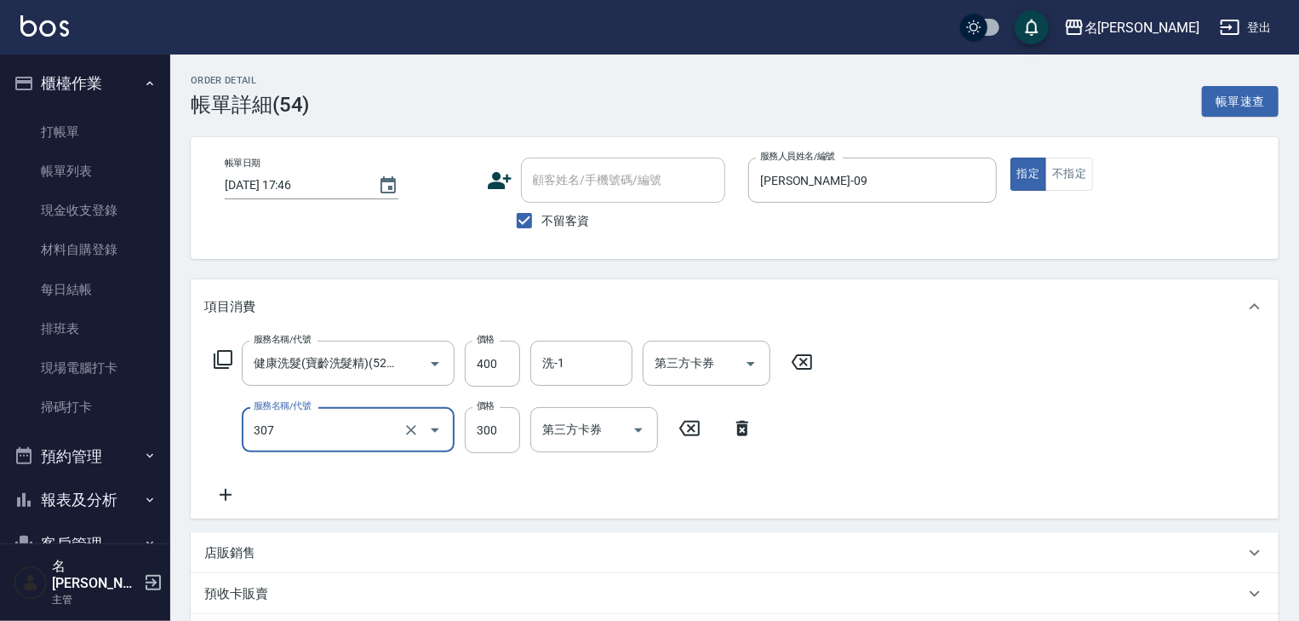
type input "剪髮(307)"
click at [1078, 180] on button "不指定" at bounding box center [1069, 174] width 48 height 33
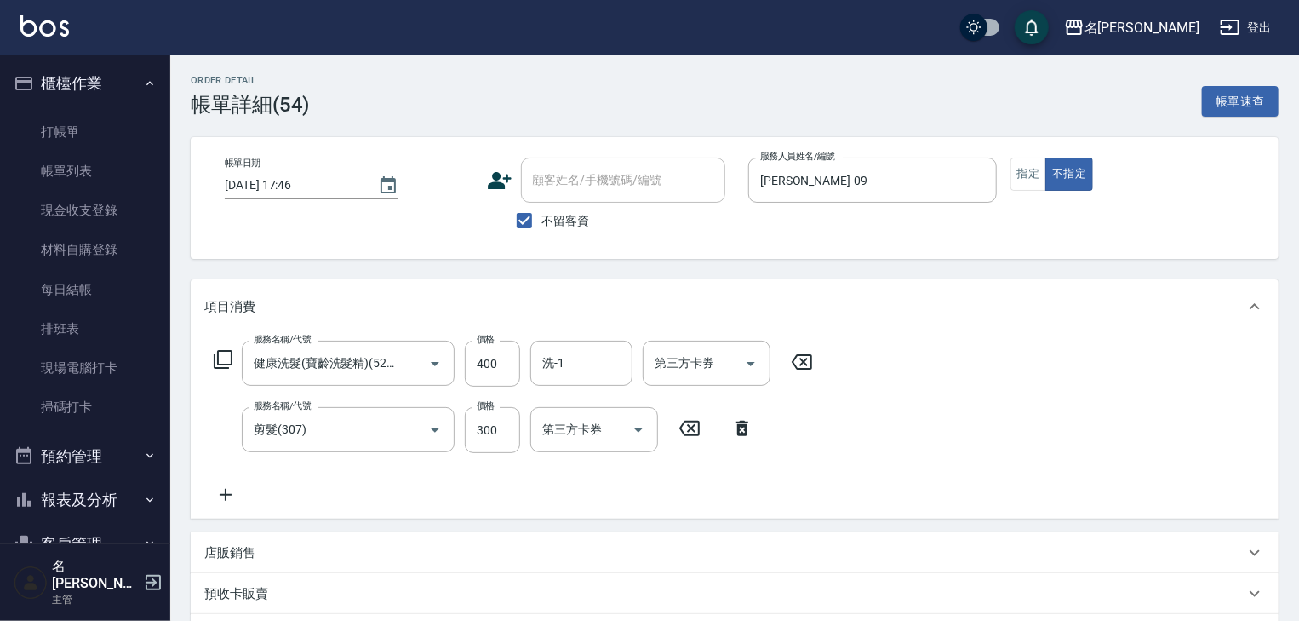
scroll to position [298, 0]
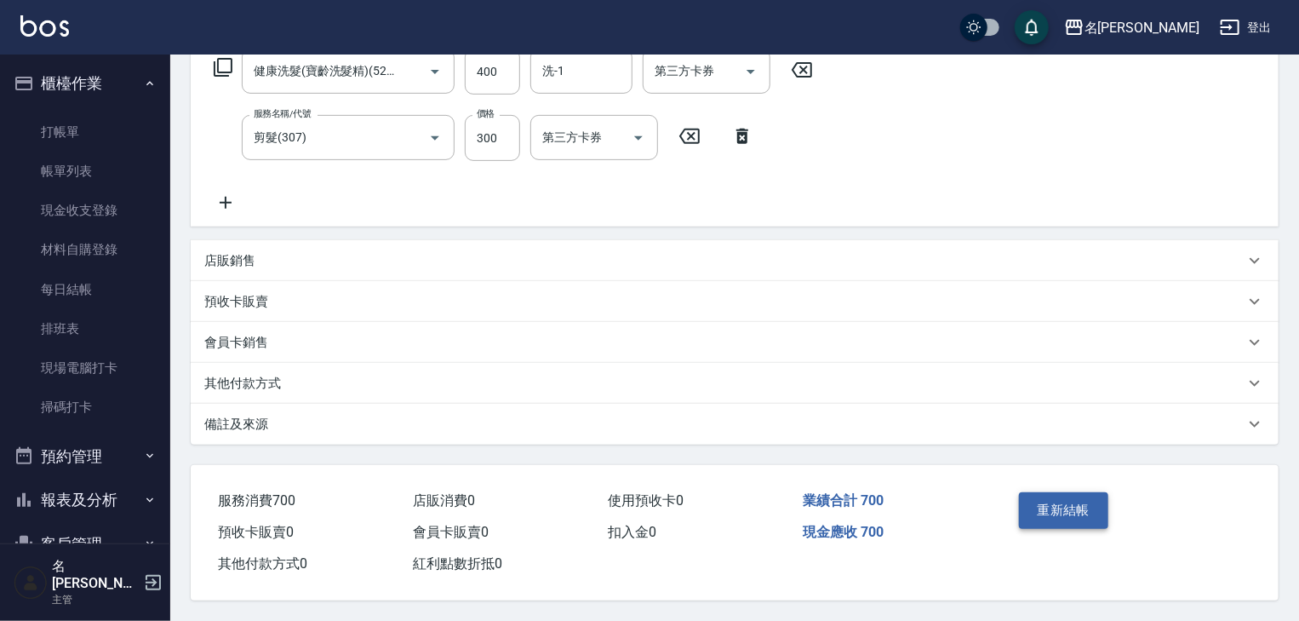
click at [1045, 513] on button "重新結帳" at bounding box center [1064, 510] width 90 height 36
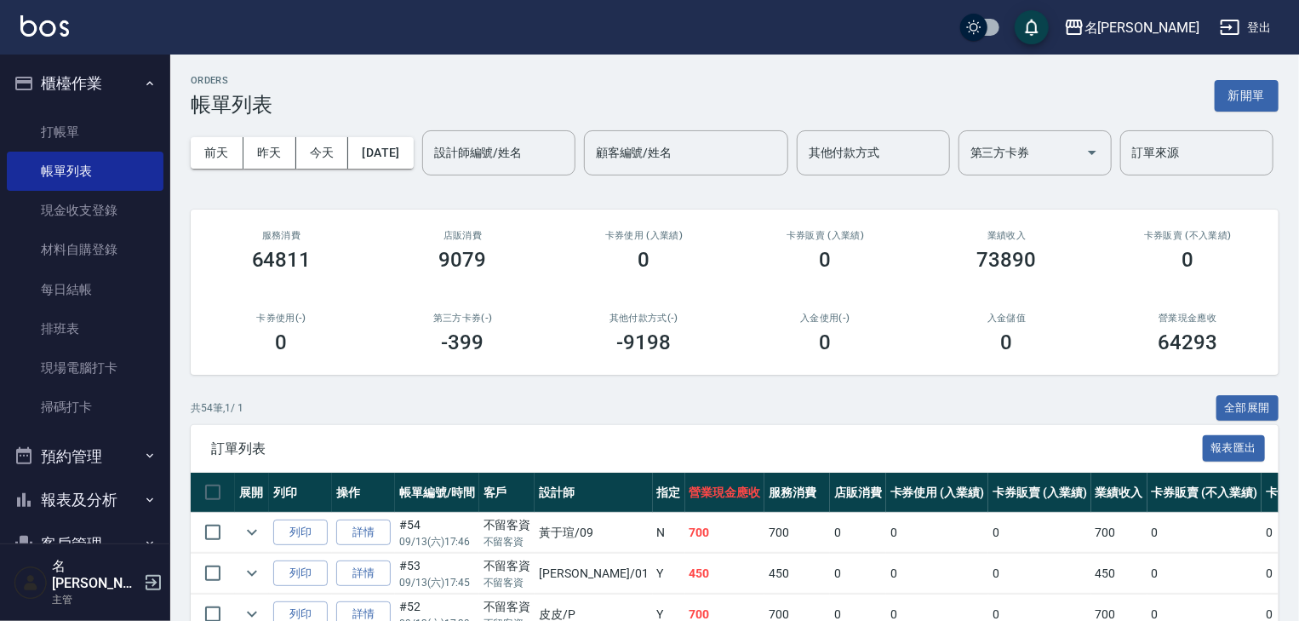
click at [99, 109] on ul "打帳單 帳單列表 現金收支登錄 材料自購登錄 每日結帳 排班表 現場電腦打卡 掃碼打卡" at bounding box center [85, 270] width 157 height 329
click at [105, 112] on link "打帳單" at bounding box center [85, 131] width 157 height 39
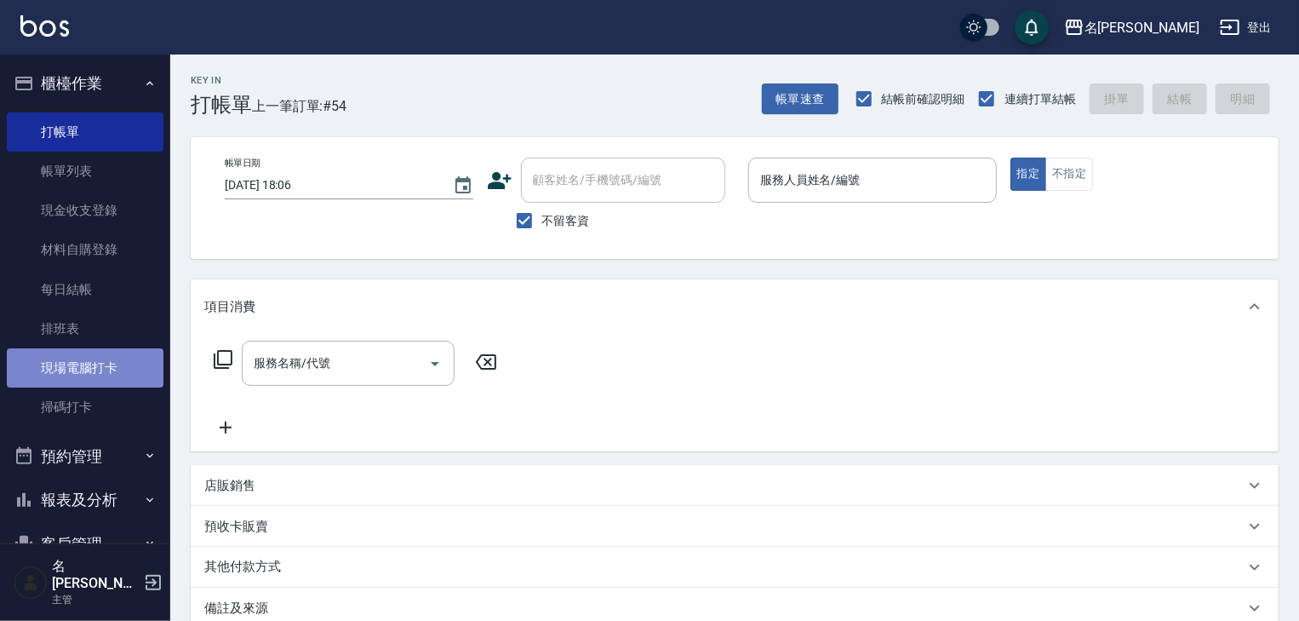
click at [119, 355] on link "現場電腦打卡" at bounding box center [85, 367] width 157 height 39
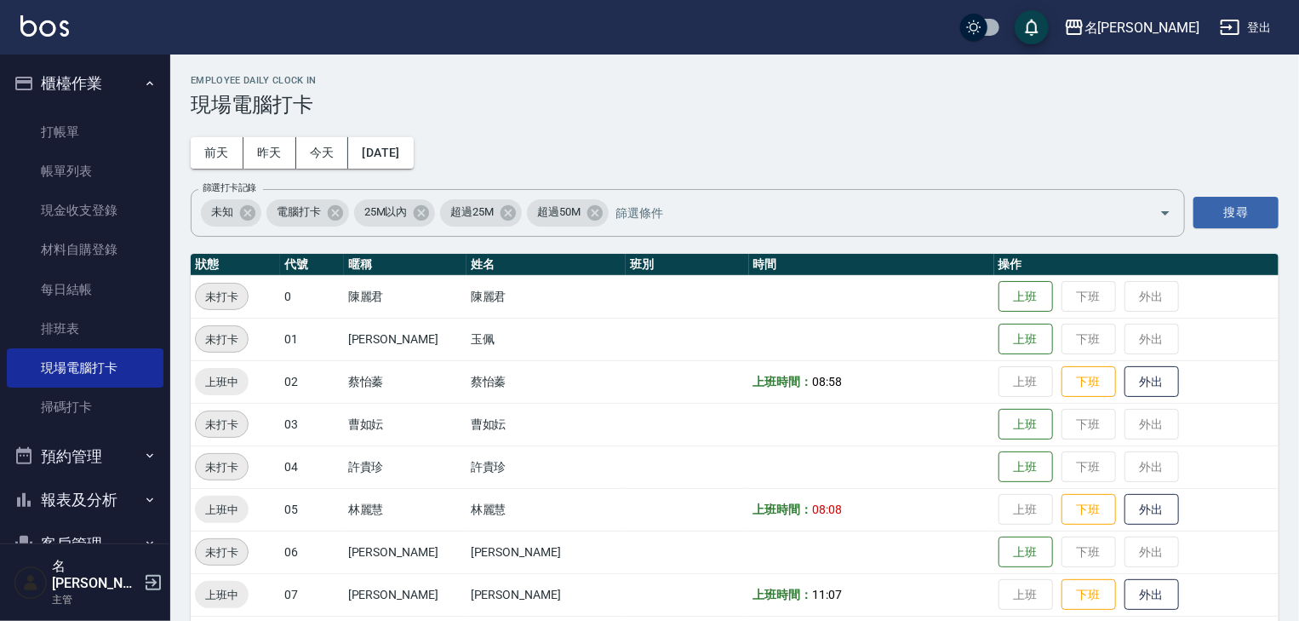
scroll to position [363, 0]
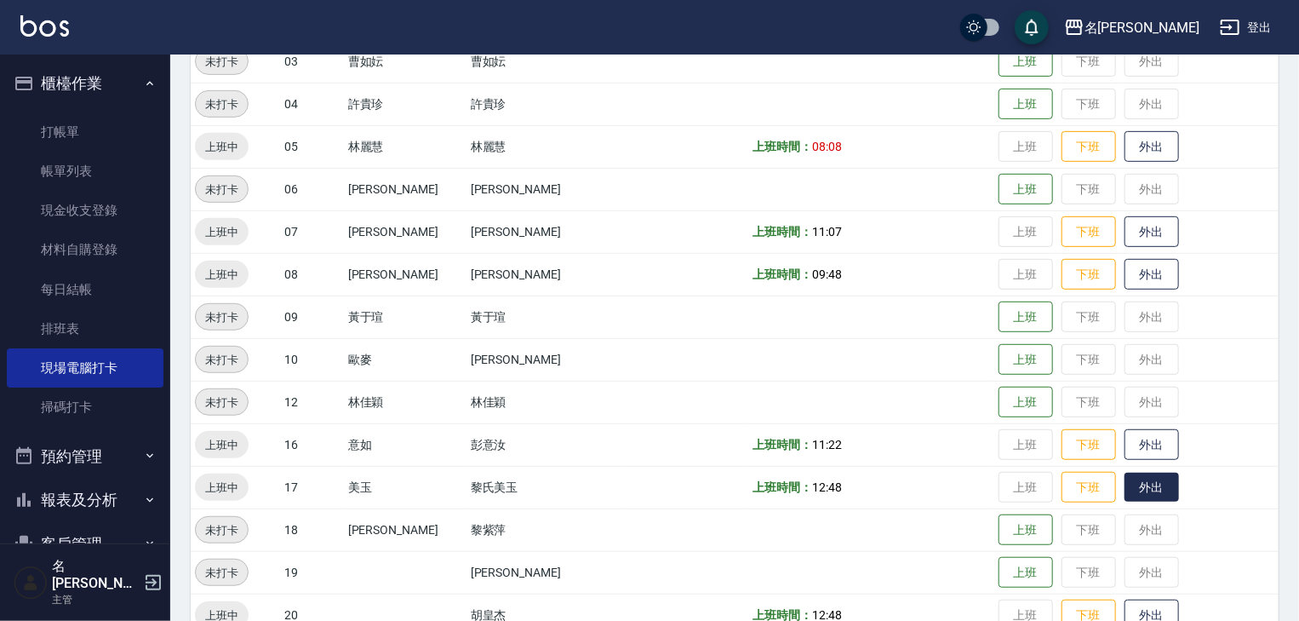
click at [1125, 487] on button "外出" at bounding box center [1152, 488] width 54 height 30
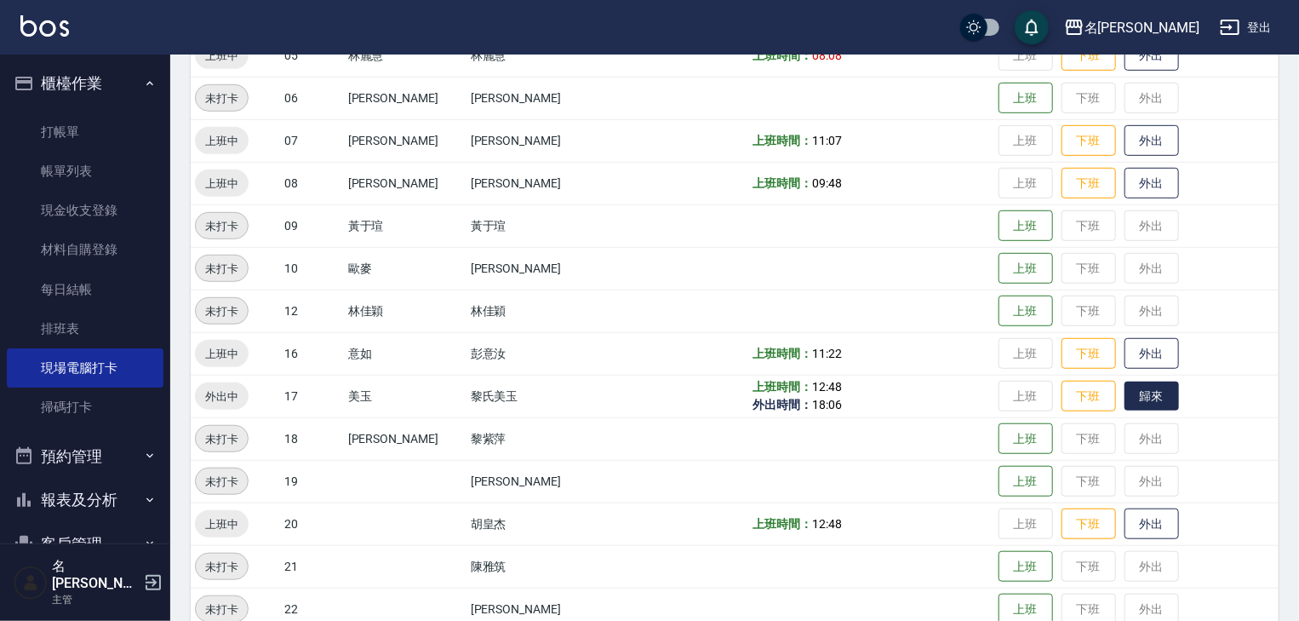
scroll to position [545, 0]
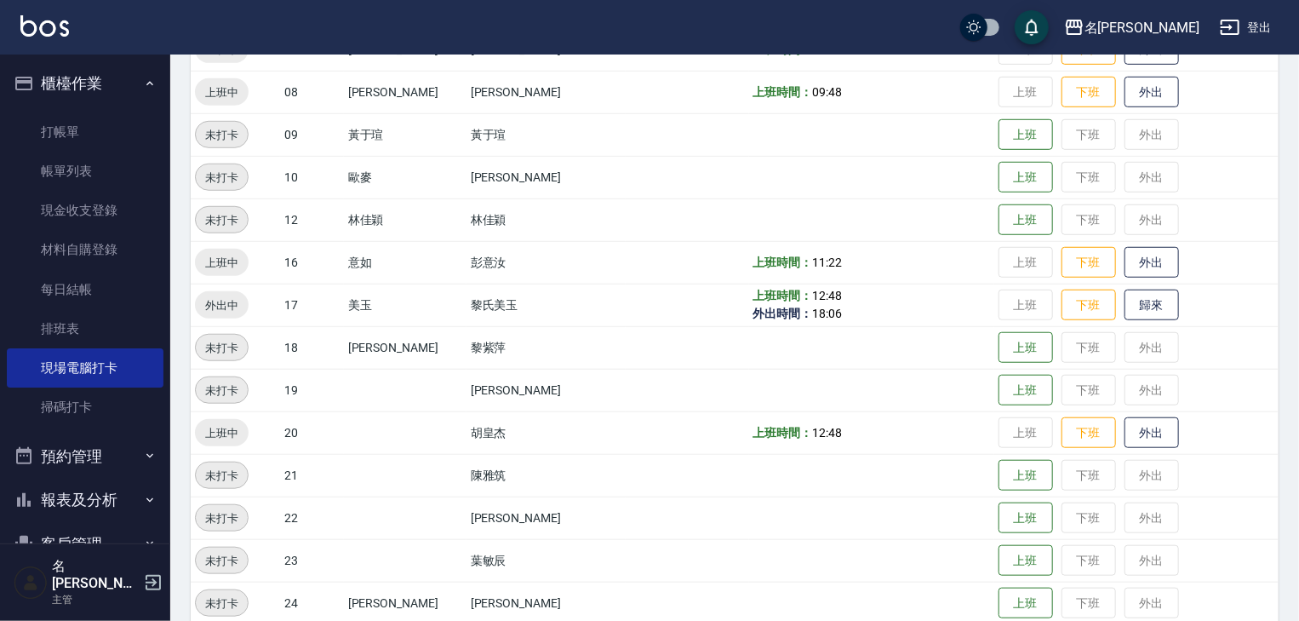
click at [1126, 473] on td "上班 下班 外出" at bounding box center [1136, 475] width 284 height 43
click at [1131, 432] on button "外出" at bounding box center [1152, 433] width 54 height 30
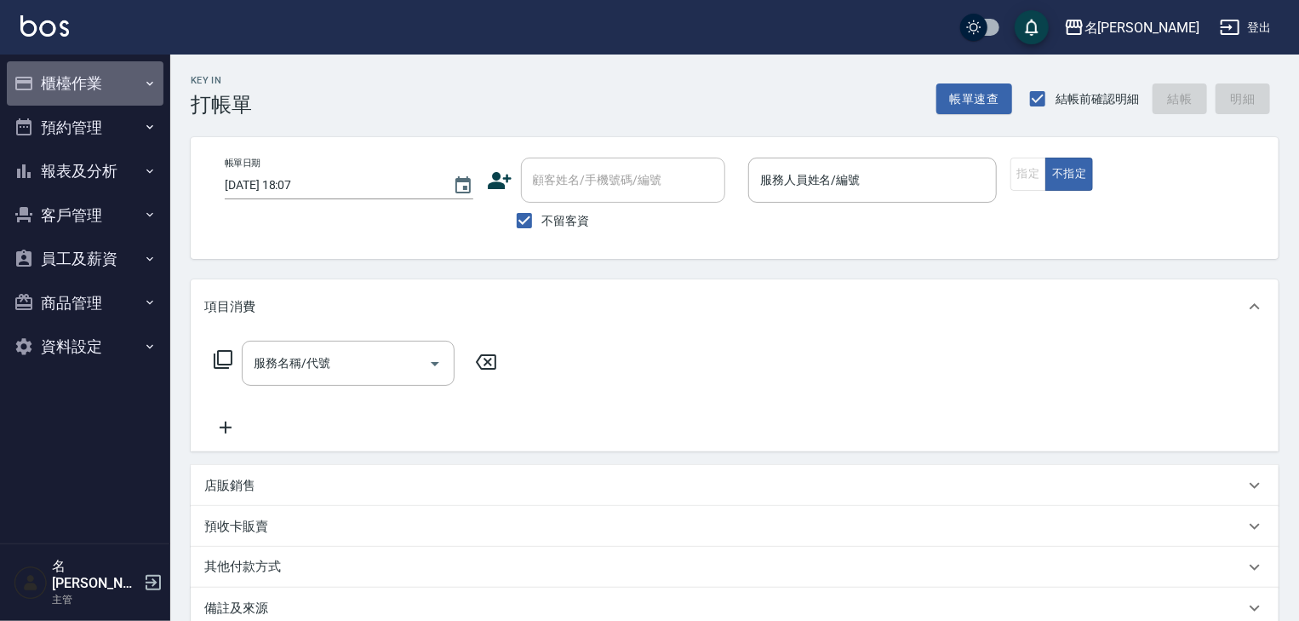
click at [102, 71] on button "櫃檯作業" at bounding box center [85, 83] width 157 height 44
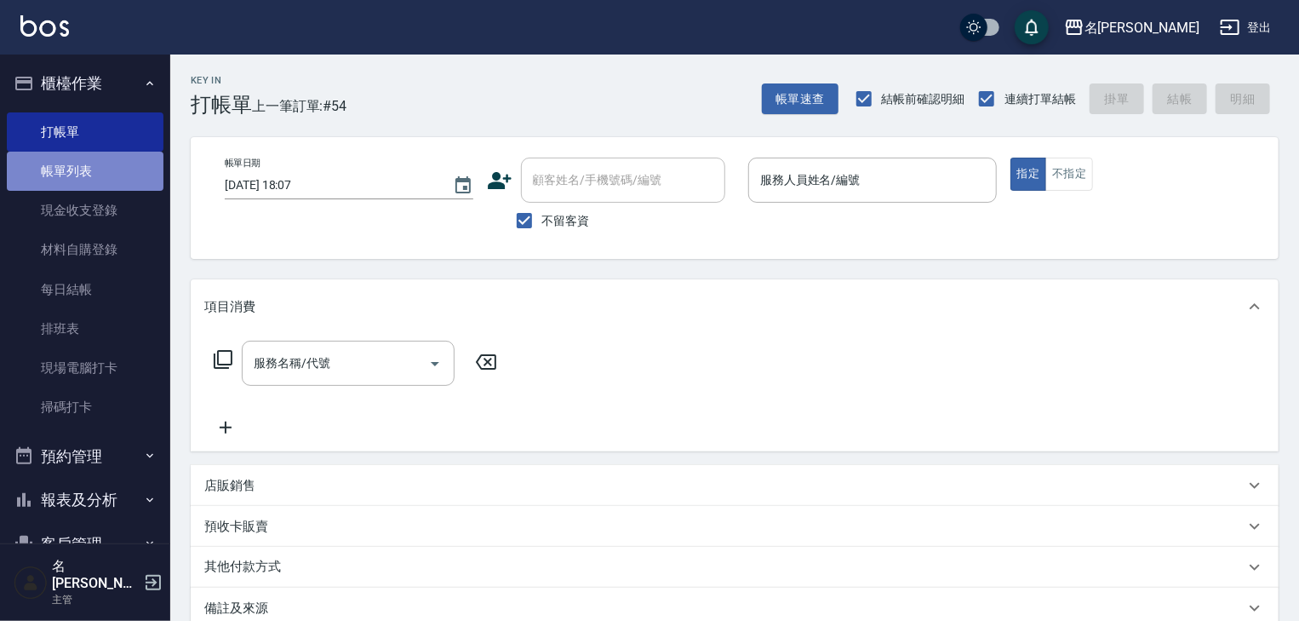
click at [106, 175] on link "帳單列表" at bounding box center [85, 171] width 157 height 39
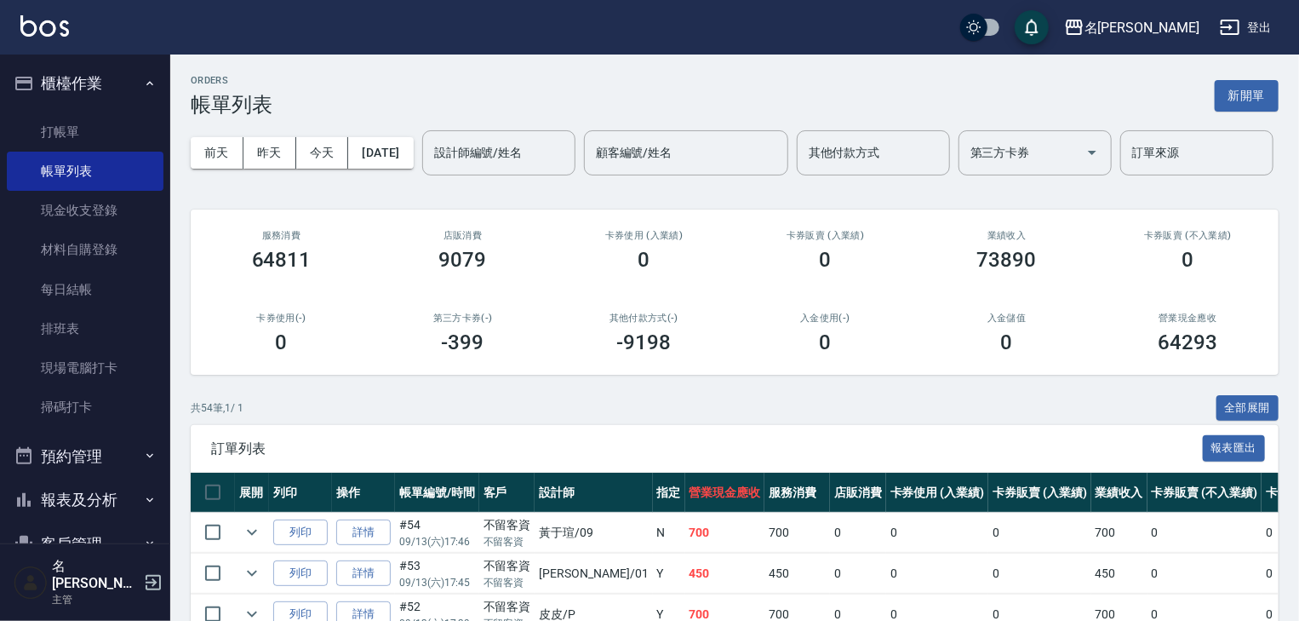
scroll to position [363, 0]
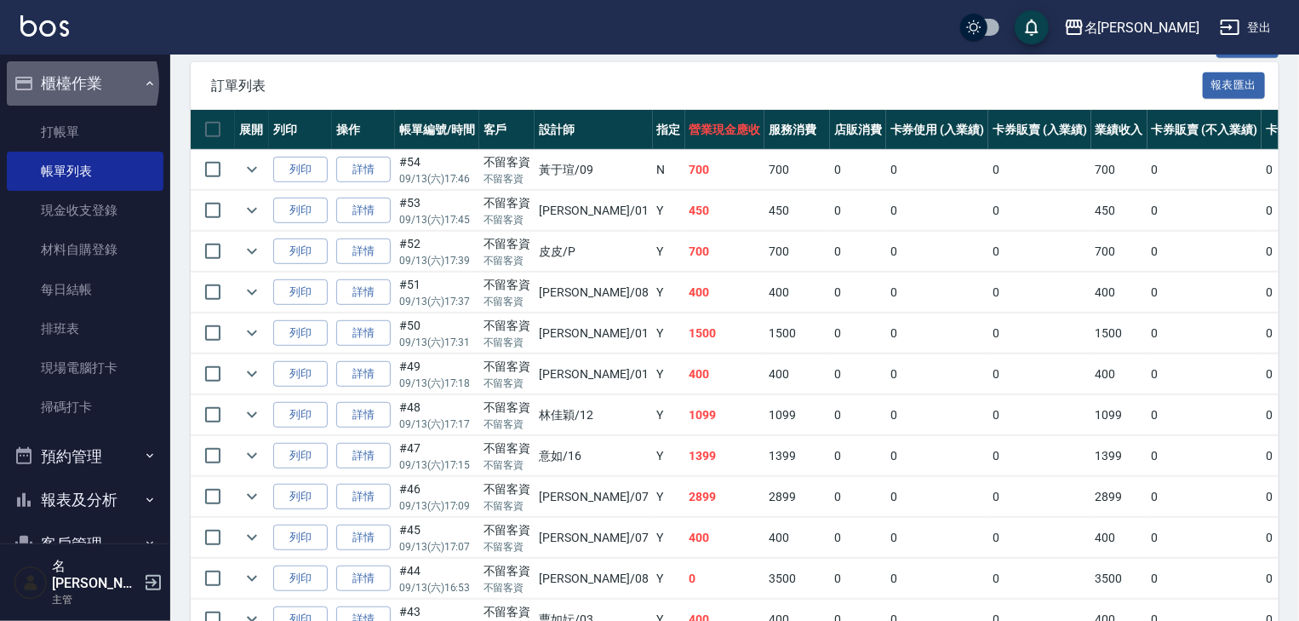
click at [71, 83] on button "櫃檯作業" at bounding box center [85, 83] width 157 height 44
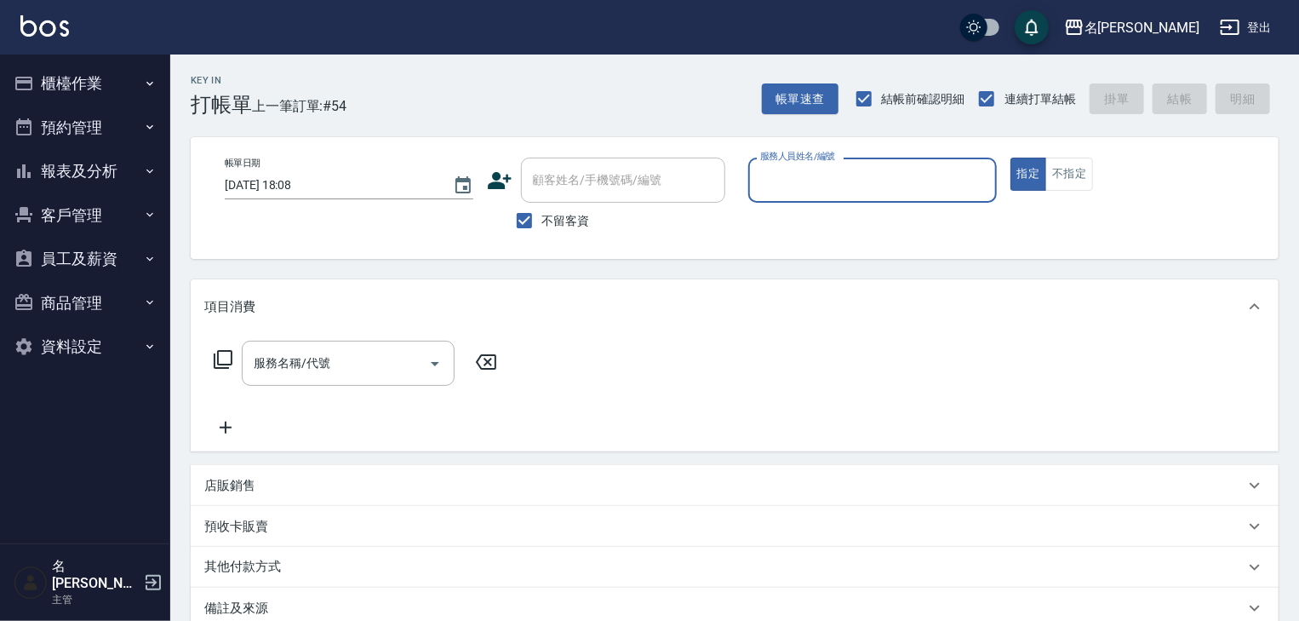
click at [76, 78] on button "櫃檯作業" at bounding box center [85, 83] width 157 height 44
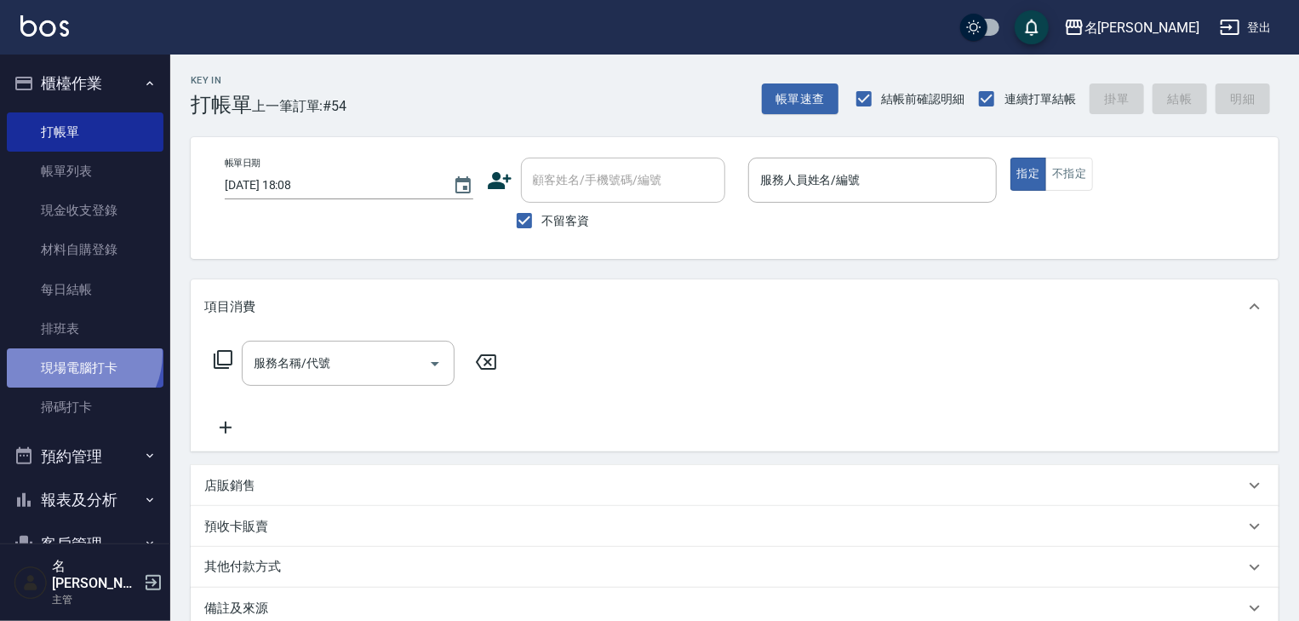
click at [78, 354] on link "現場電腦打卡" at bounding box center [85, 367] width 157 height 39
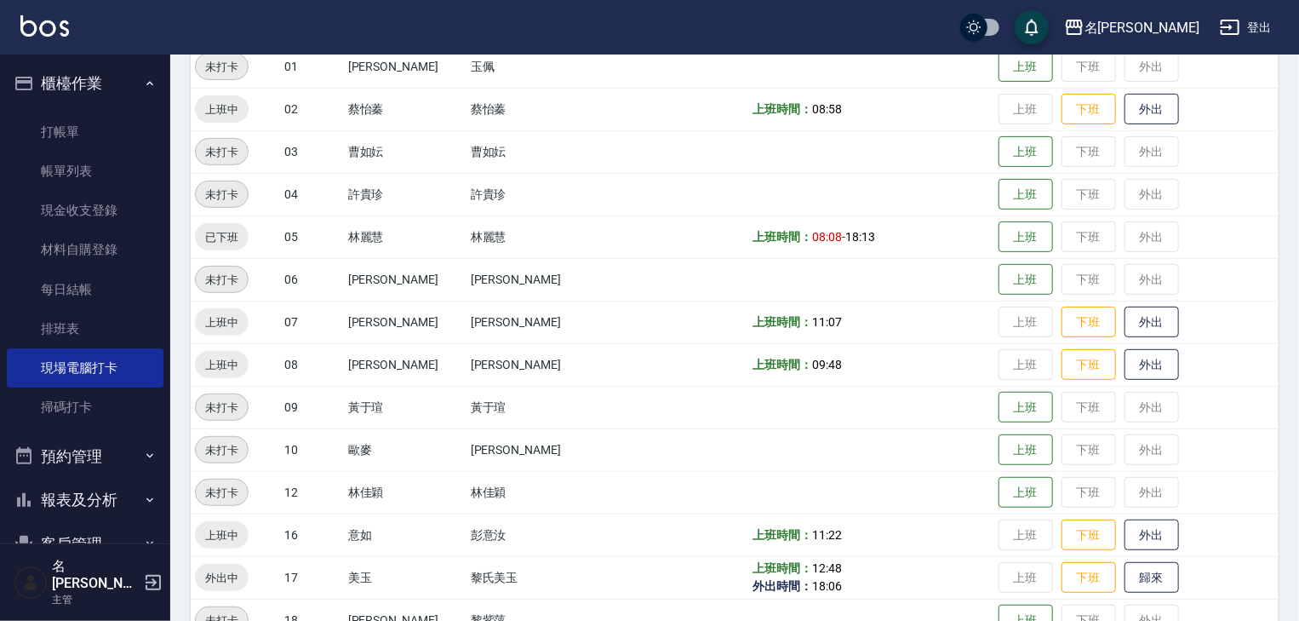
scroll to position [363, 0]
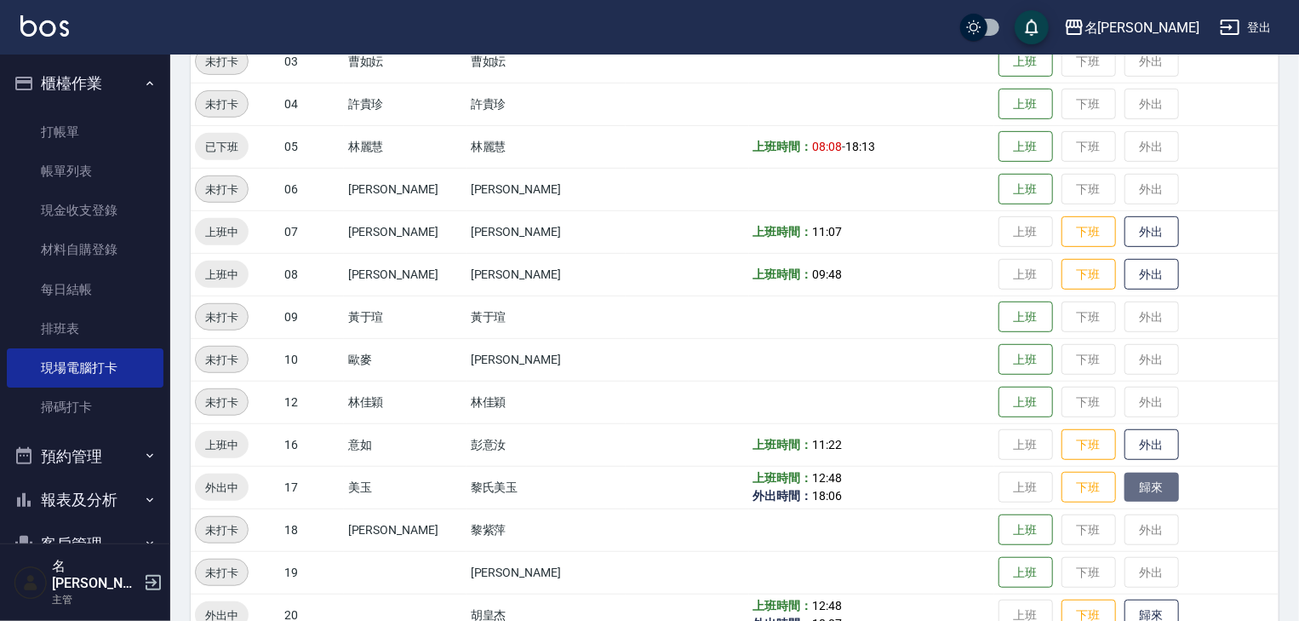
click at [1125, 493] on button "歸來" at bounding box center [1152, 488] width 54 height 30
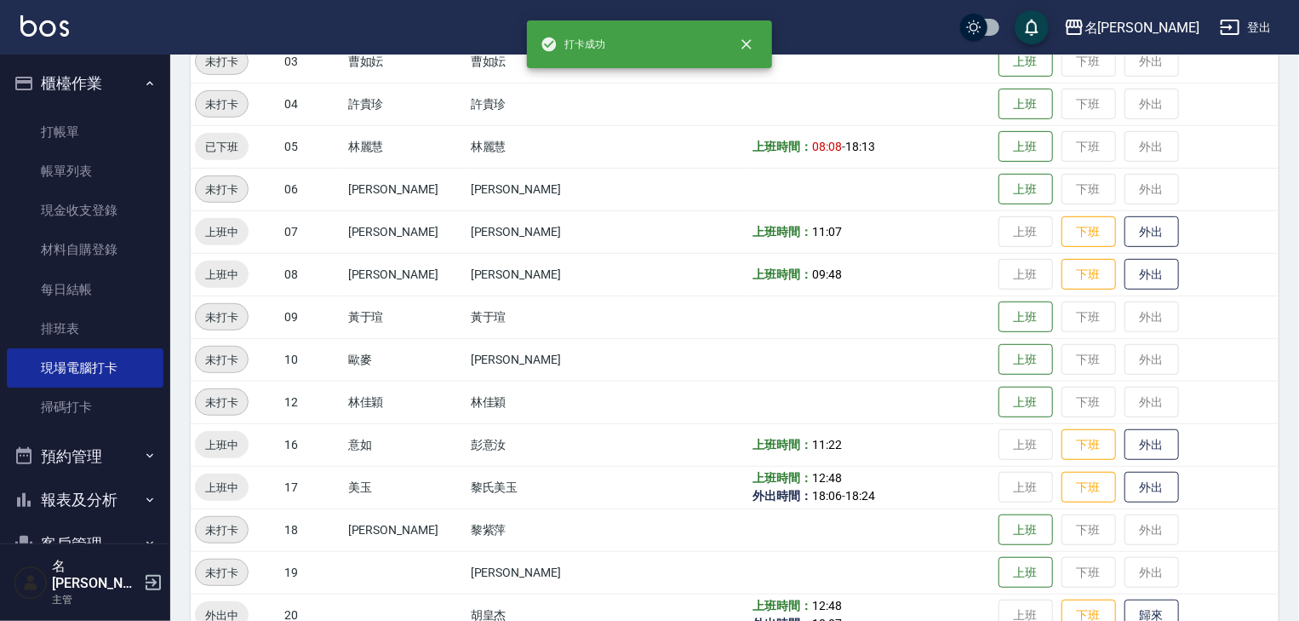
scroll to position [454, 0]
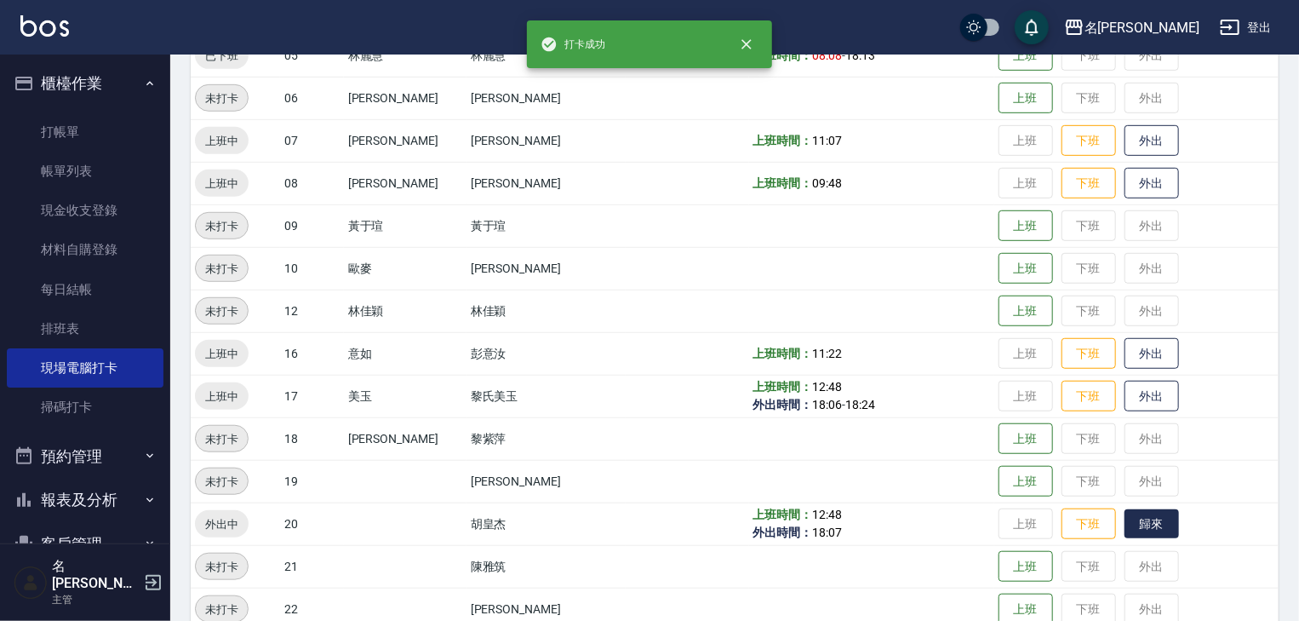
click at [1135, 514] on button "歸來" at bounding box center [1152, 524] width 54 height 30
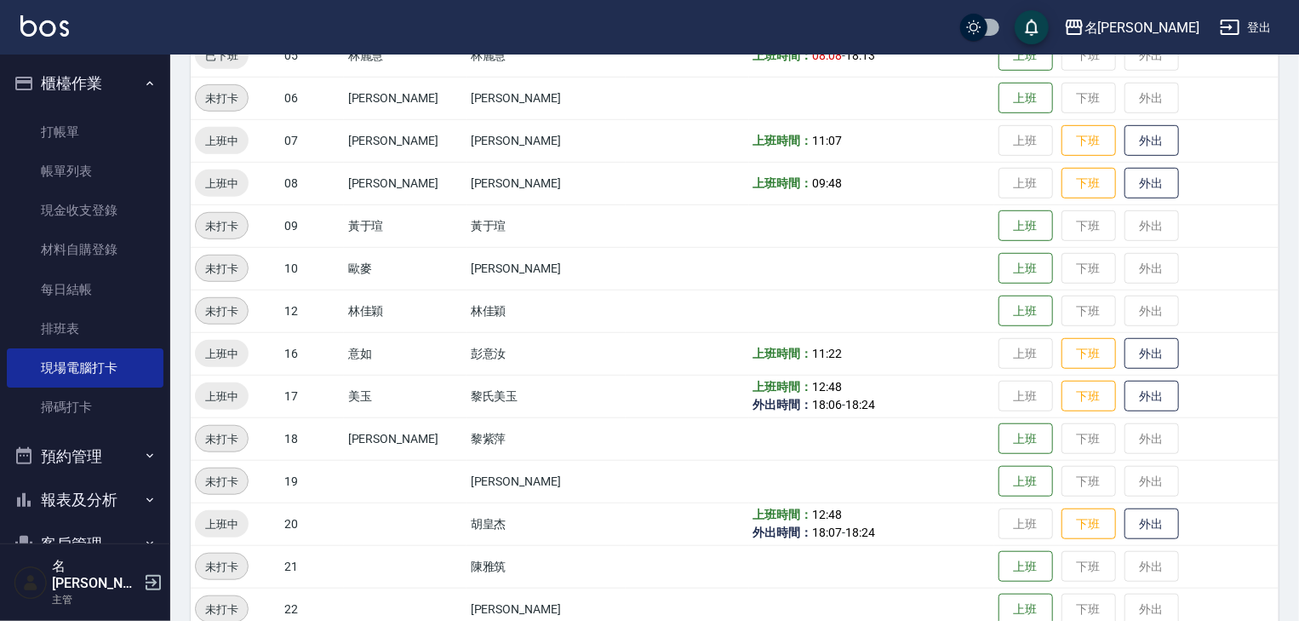
click at [53, 25] on img at bounding box center [44, 25] width 49 height 21
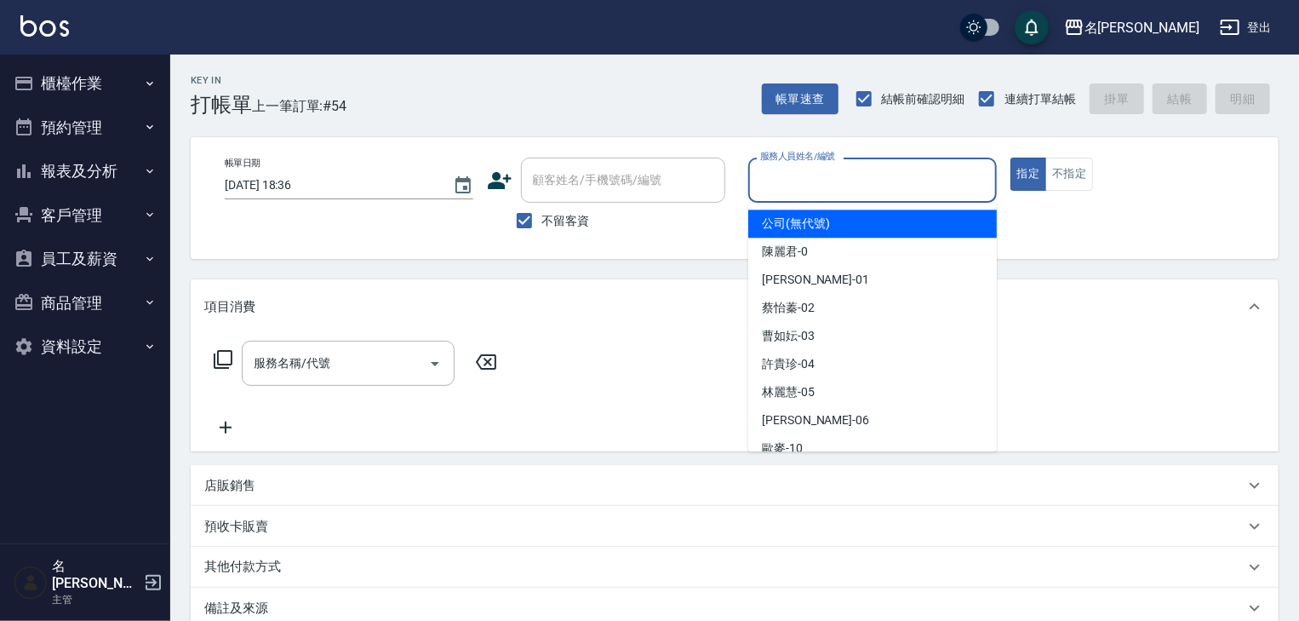
click at [942, 172] on input "服務人員姓名/編號" at bounding box center [872, 180] width 233 height 30
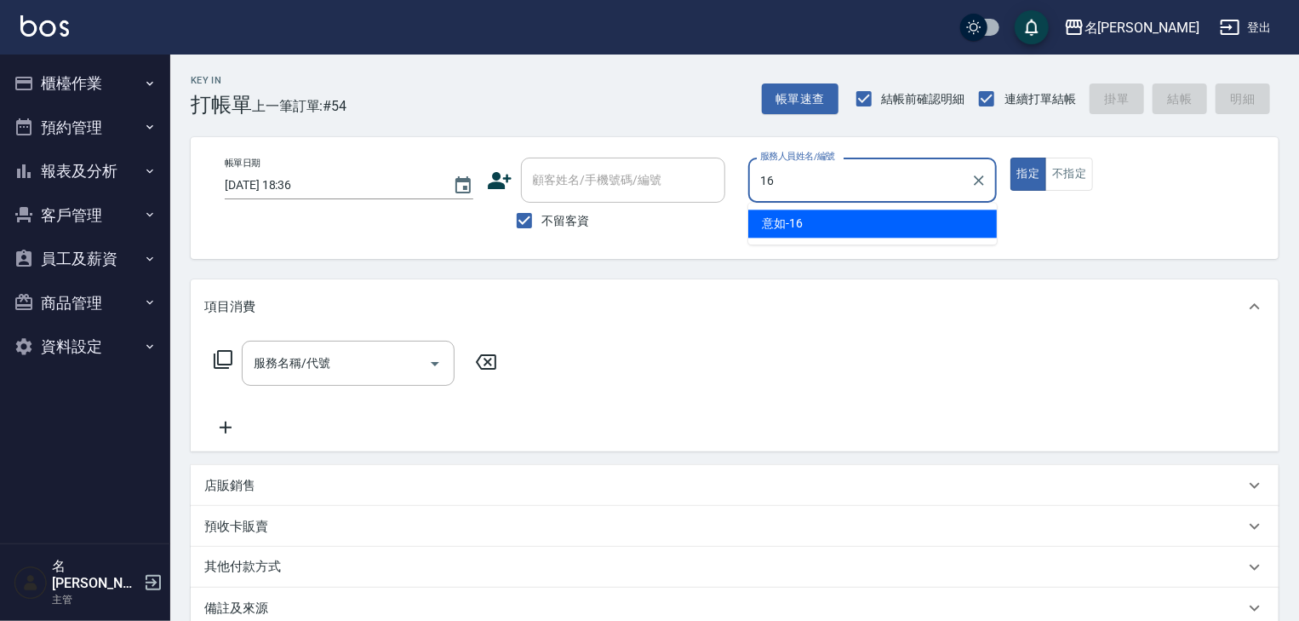
type input "意如-16"
type button "true"
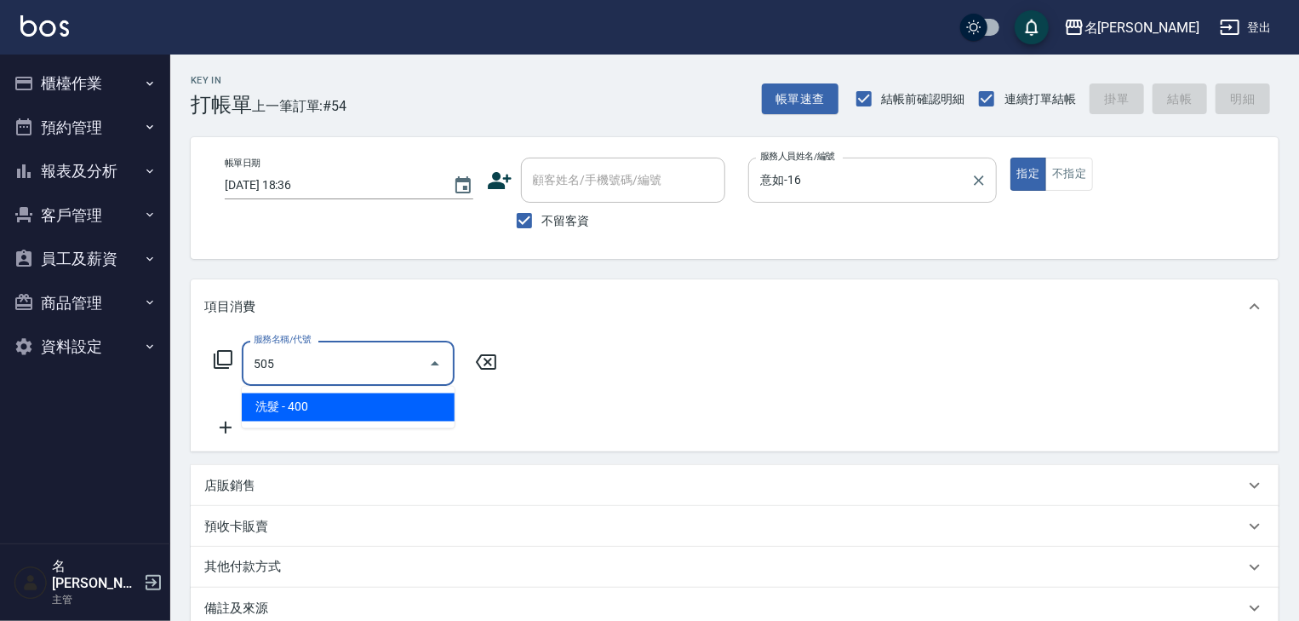
type input "洗髮(505)"
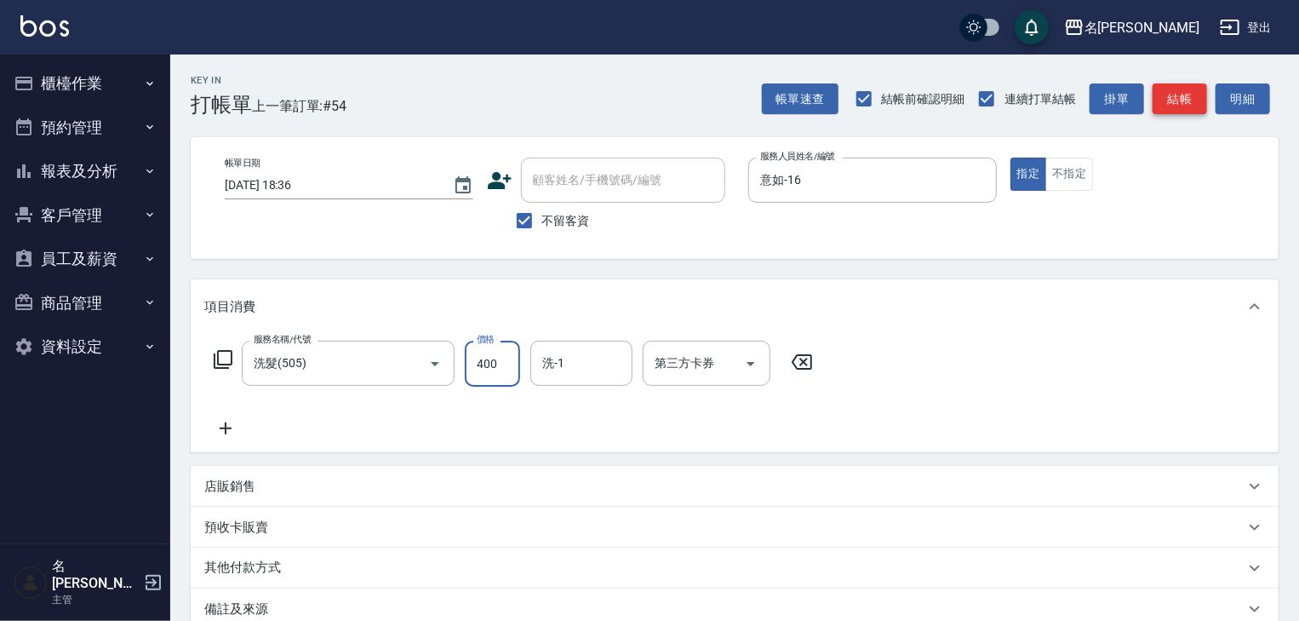
click at [1182, 107] on button "結帳" at bounding box center [1180, 99] width 54 height 32
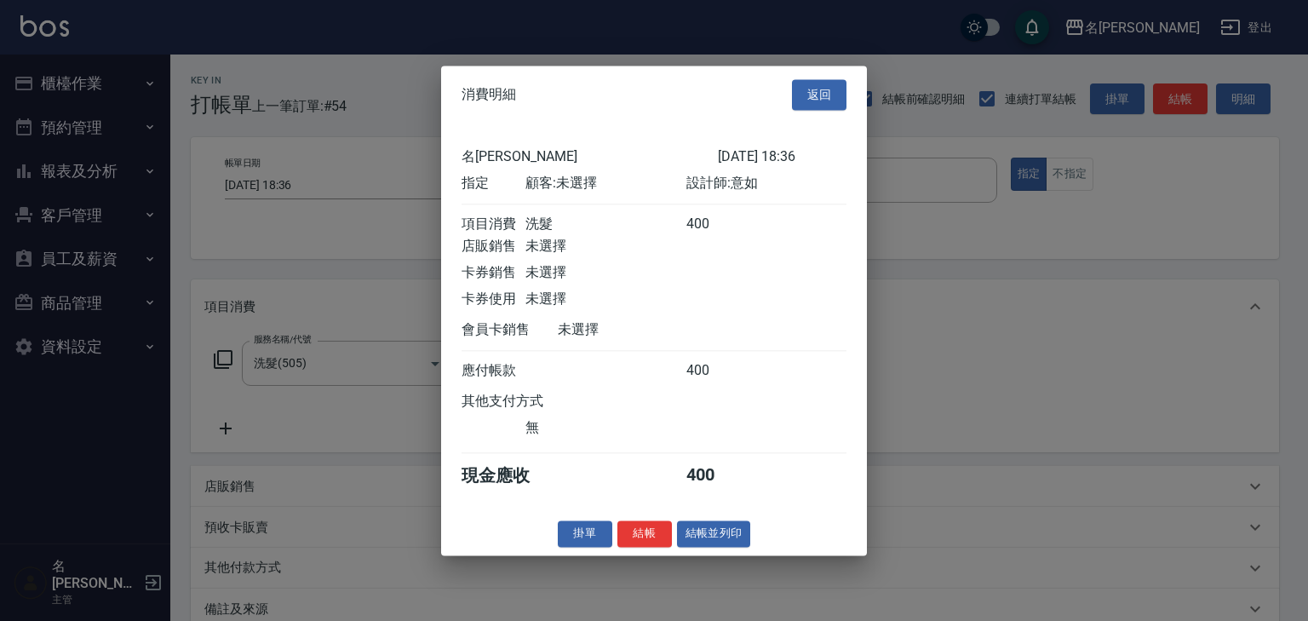
click at [750, 538] on div "掛單 結帳 結帳並列印" at bounding box center [654, 533] width 426 height 26
drag, startPoint x: 750, startPoint y: 539, endPoint x: 744, endPoint y: 548, distance: 11.1
click at [749, 539] on div "掛單 結帳 結帳並列印" at bounding box center [654, 533] width 426 height 26
click at [739, 547] on button "結帳並列印" at bounding box center [714, 533] width 74 height 26
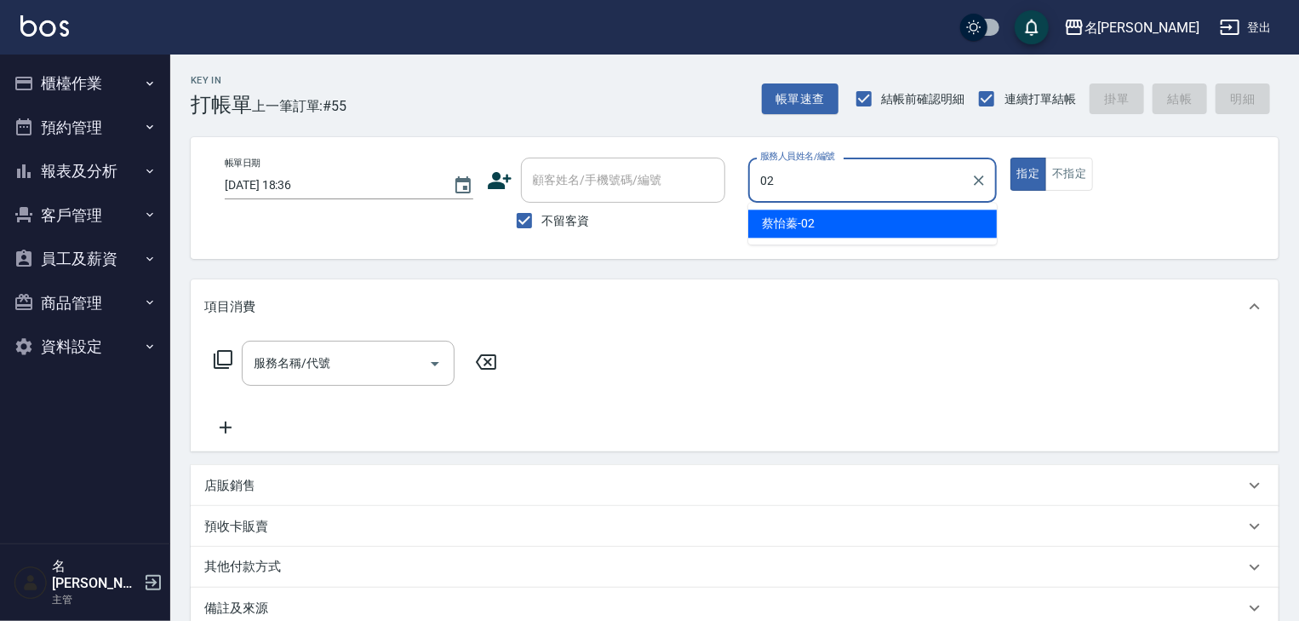
type input "[PERSON_NAME]-02"
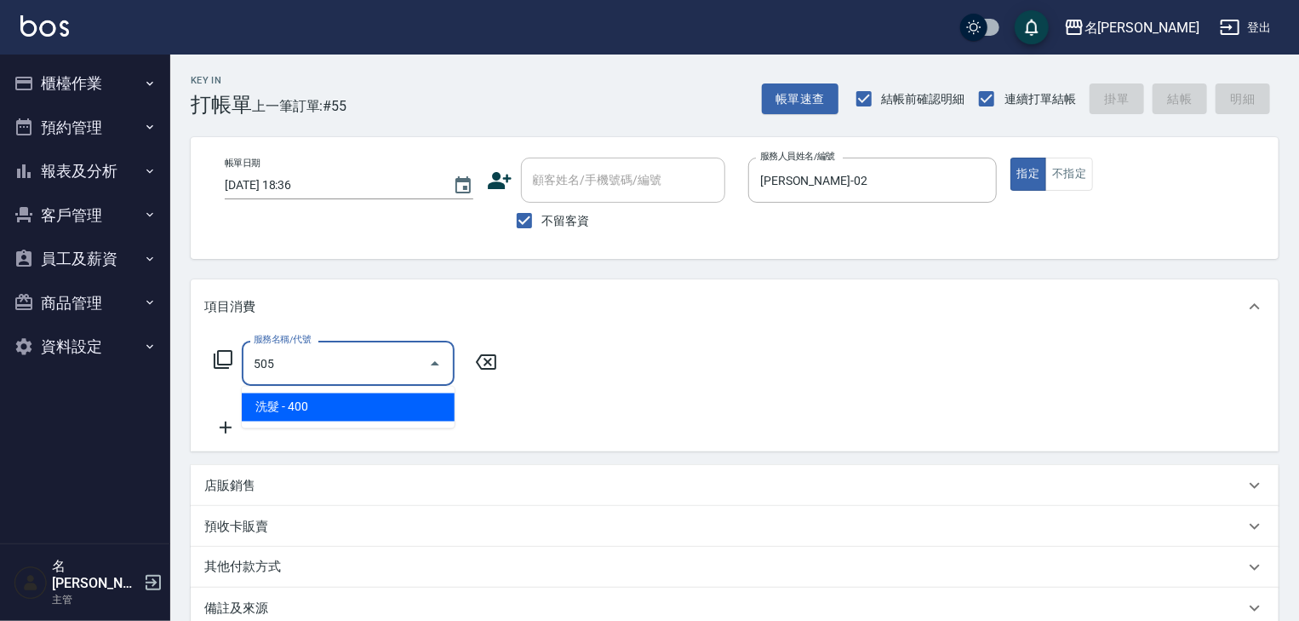
type input "洗髮(505)"
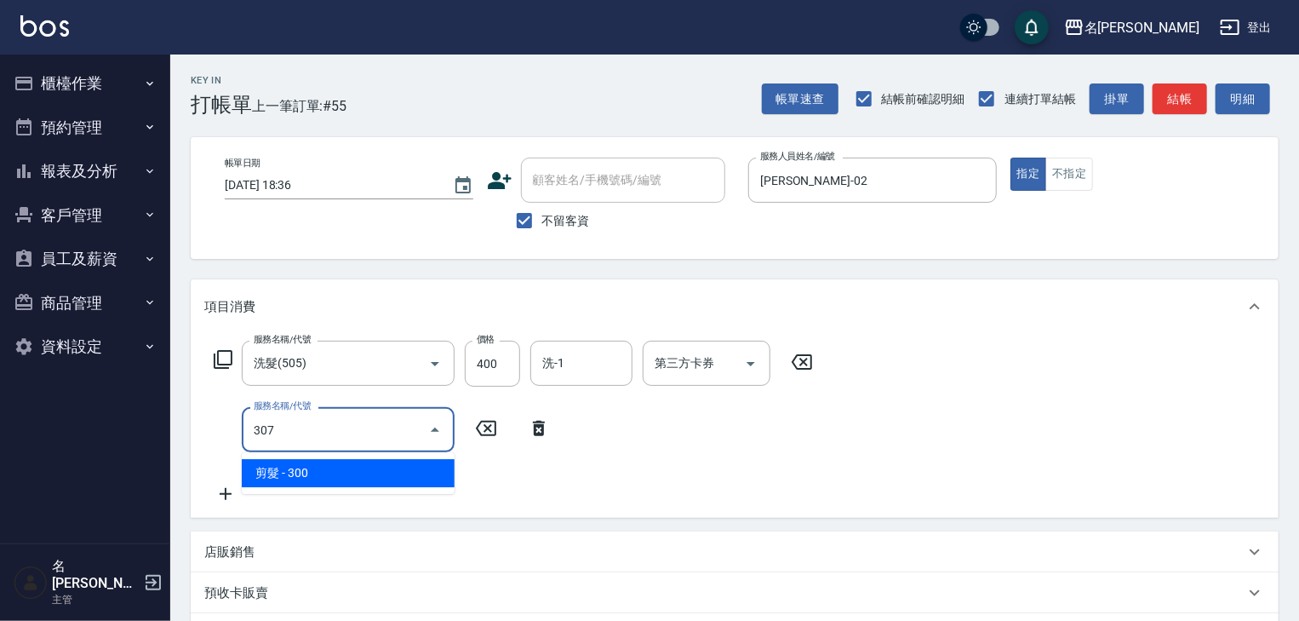
type input "剪髮(307)"
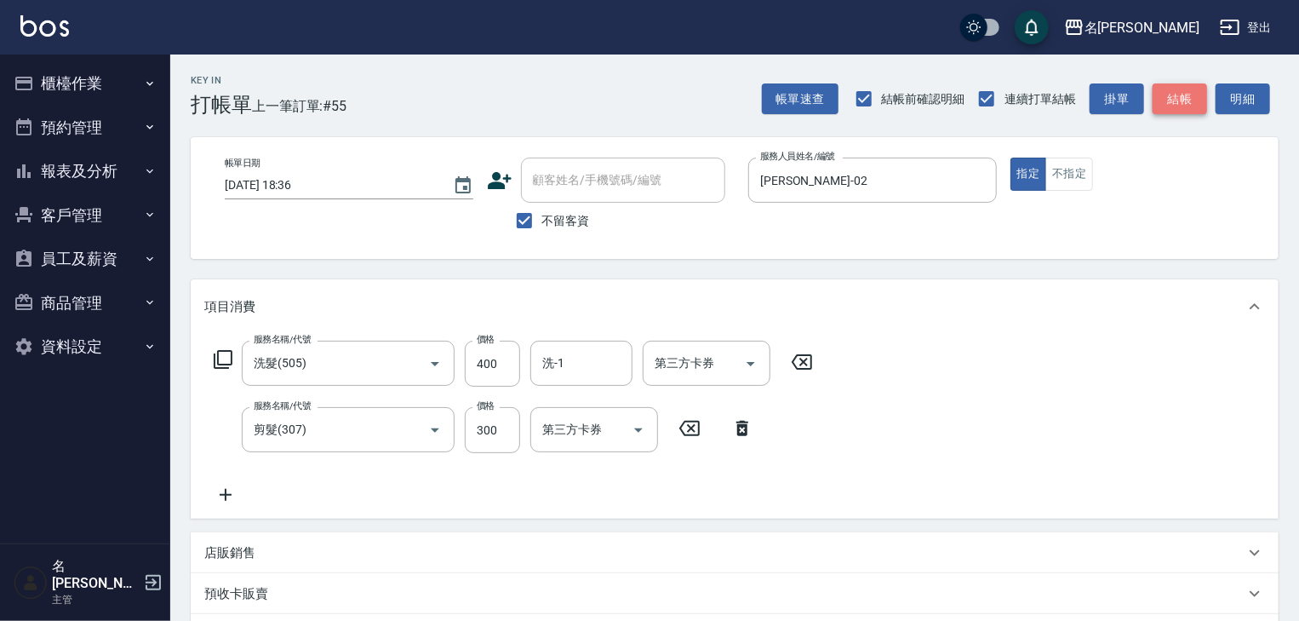
click at [1206, 100] on button "結帳" at bounding box center [1180, 99] width 54 height 32
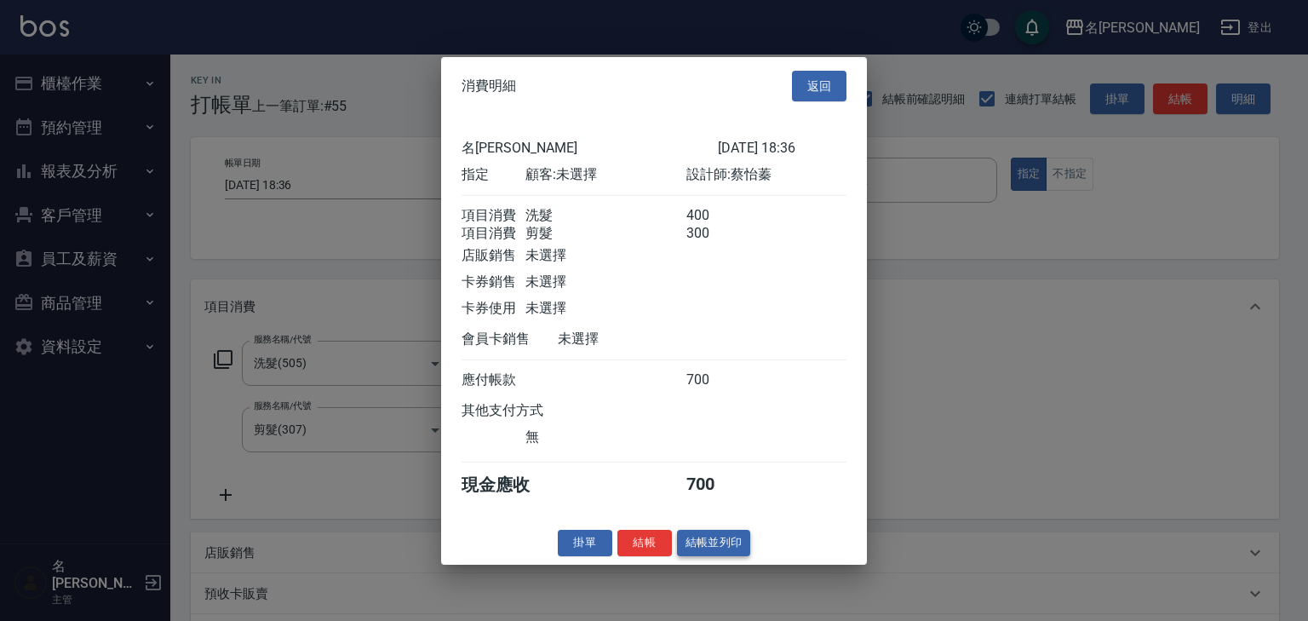
click at [748, 540] on button "結帳並列印" at bounding box center [714, 543] width 74 height 26
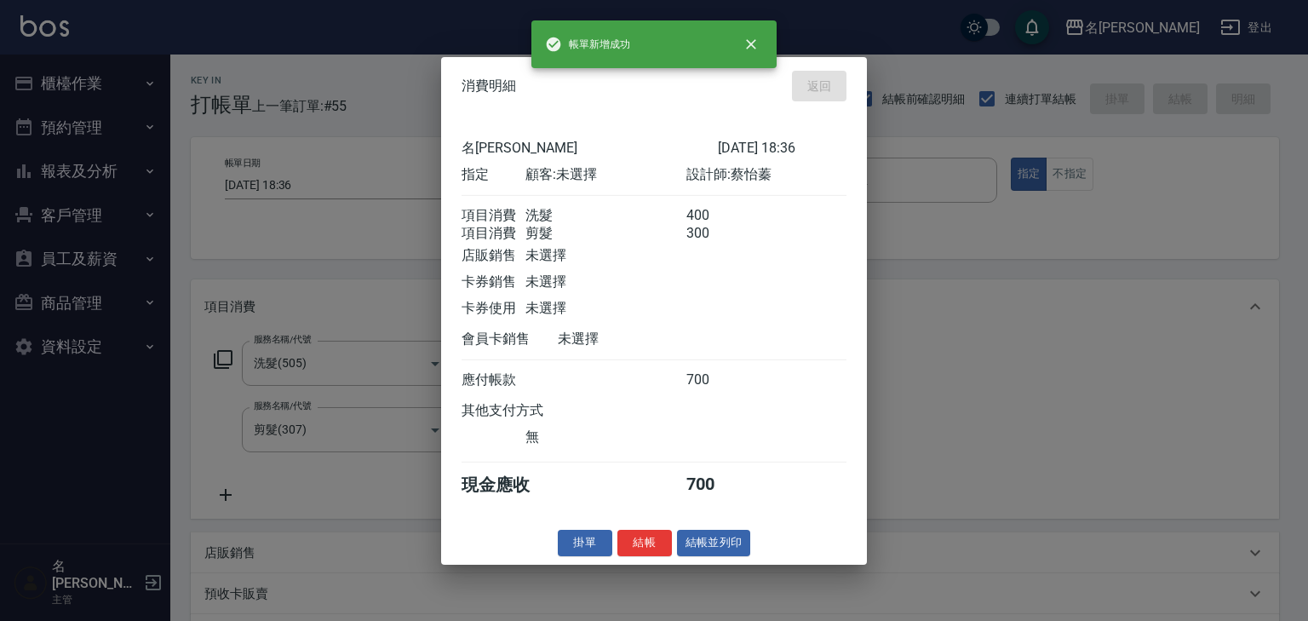
type input "[DATE] 18:39"
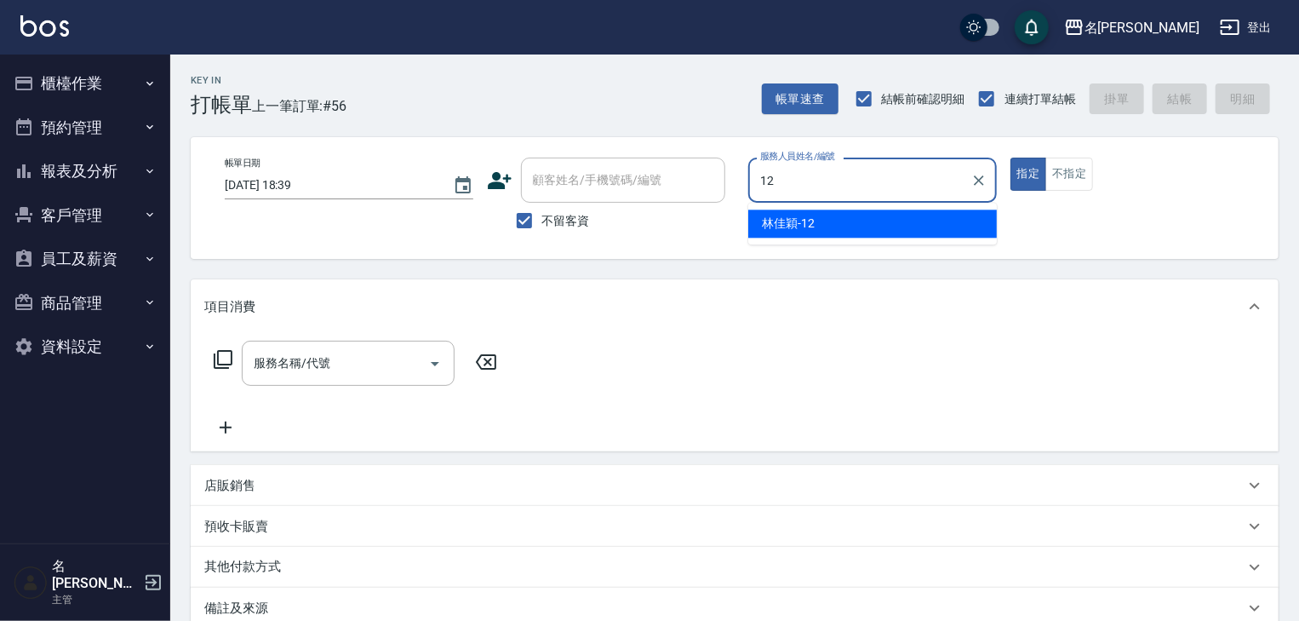
type input "[PERSON_NAME]-12"
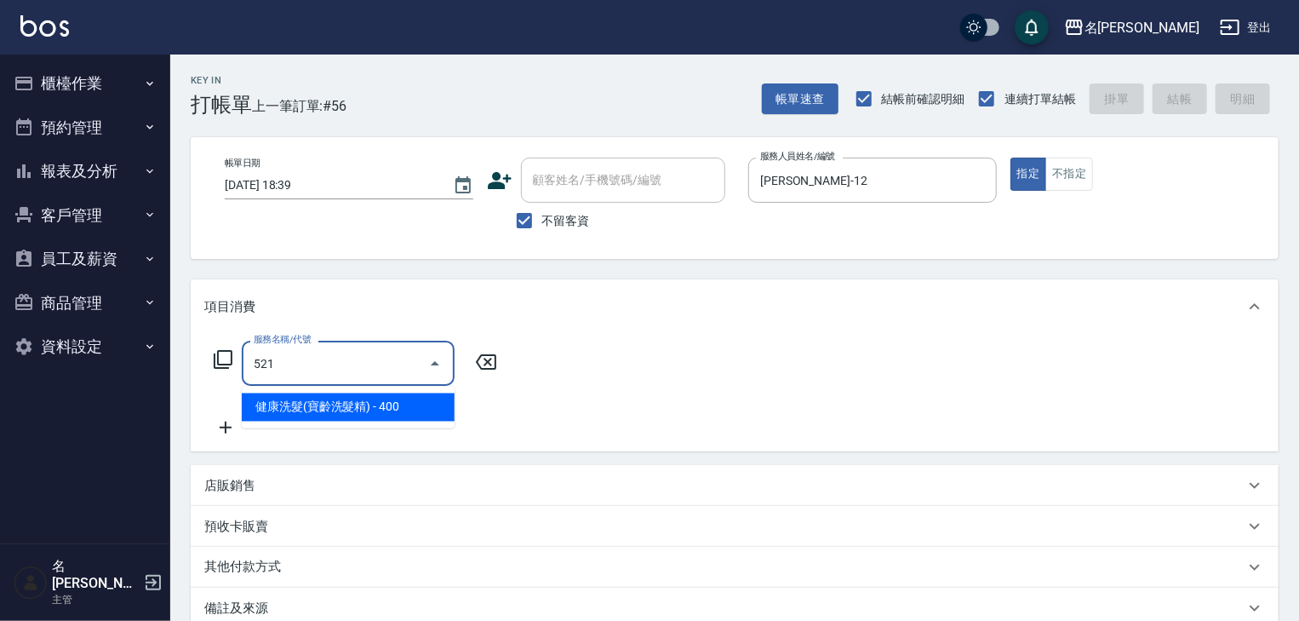
type input "健康洗髮(寶齡洗髮精)(521)"
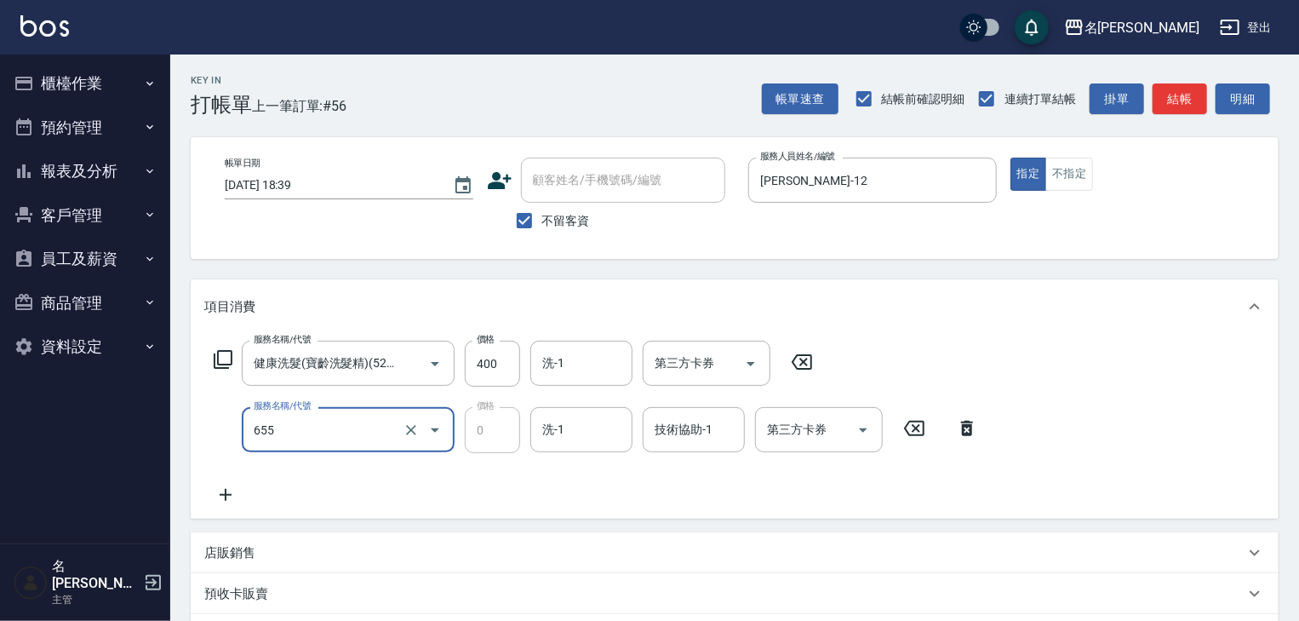
type input "頭皮、護髮免費卡(新)(655)"
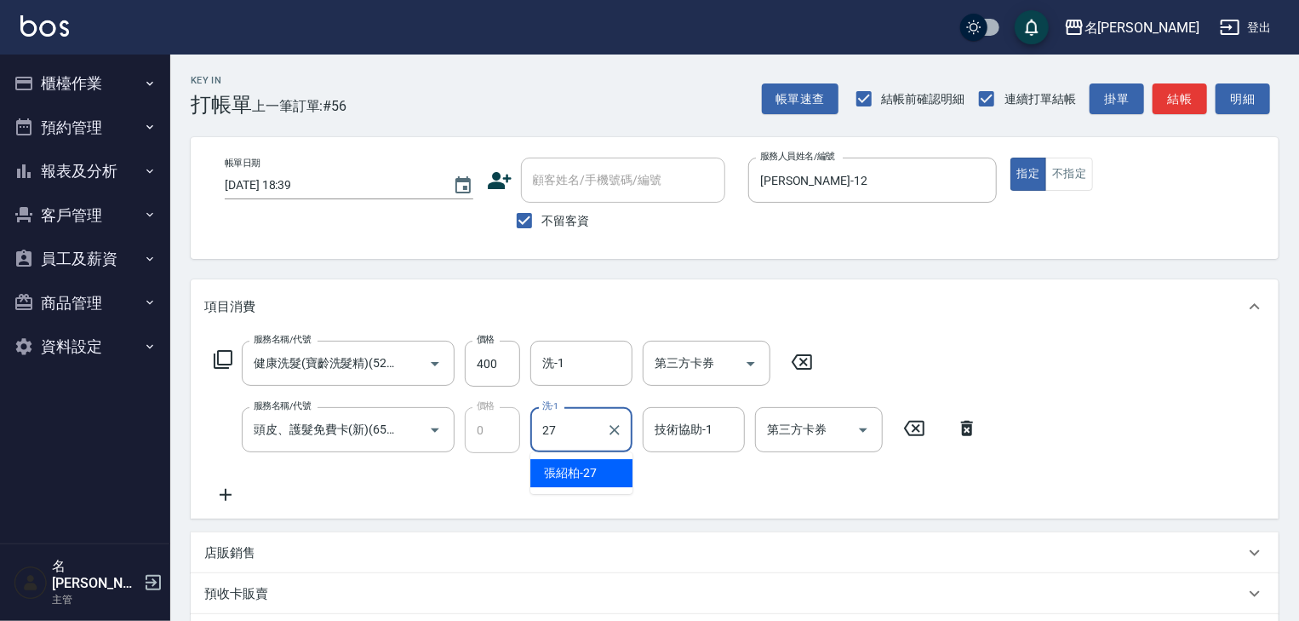
type input "[PERSON_NAME]-27"
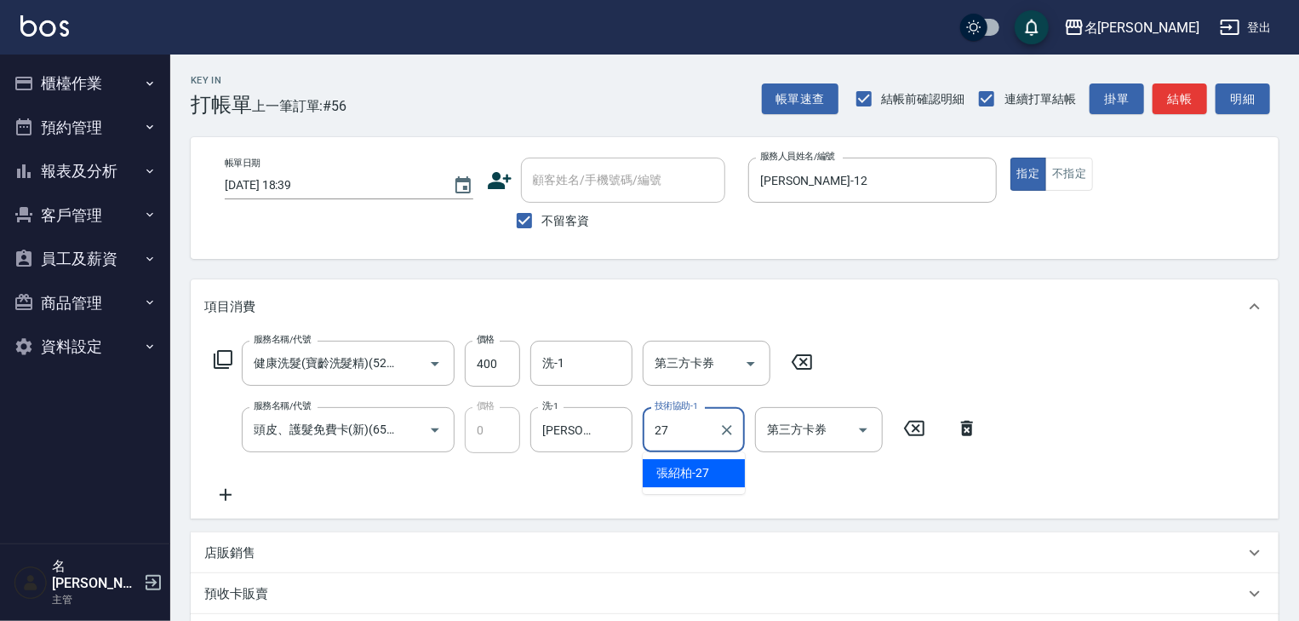
type input "[PERSON_NAME]-27"
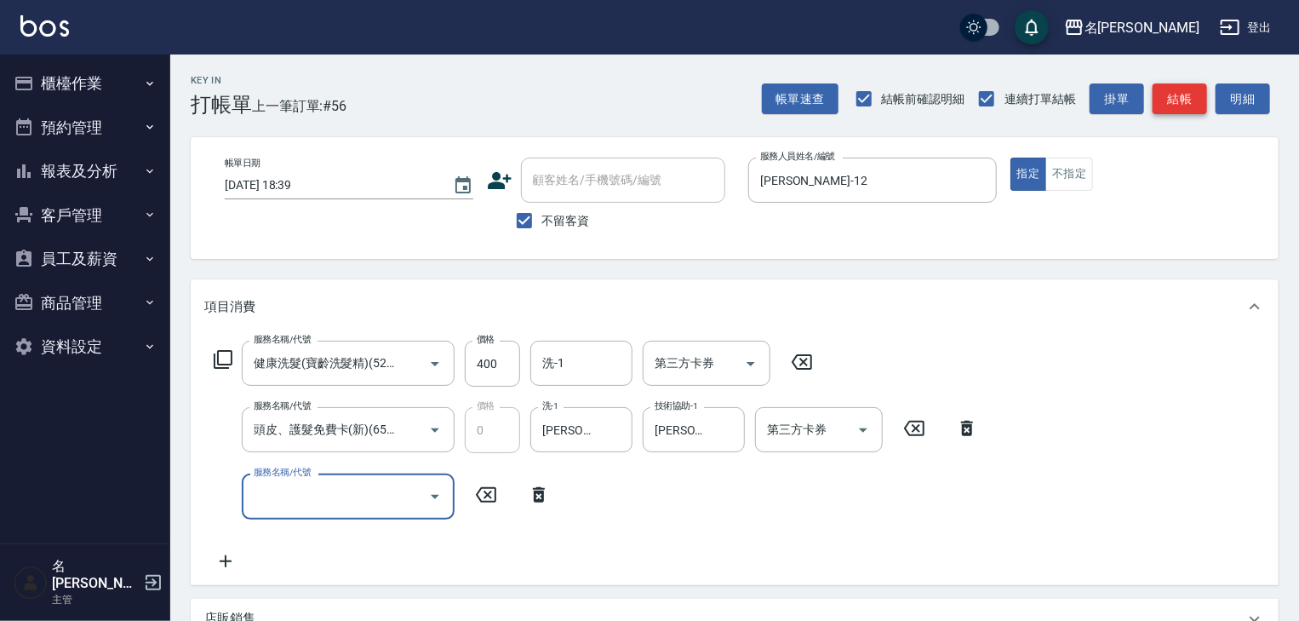
click at [1197, 107] on button "結帳" at bounding box center [1180, 99] width 54 height 32
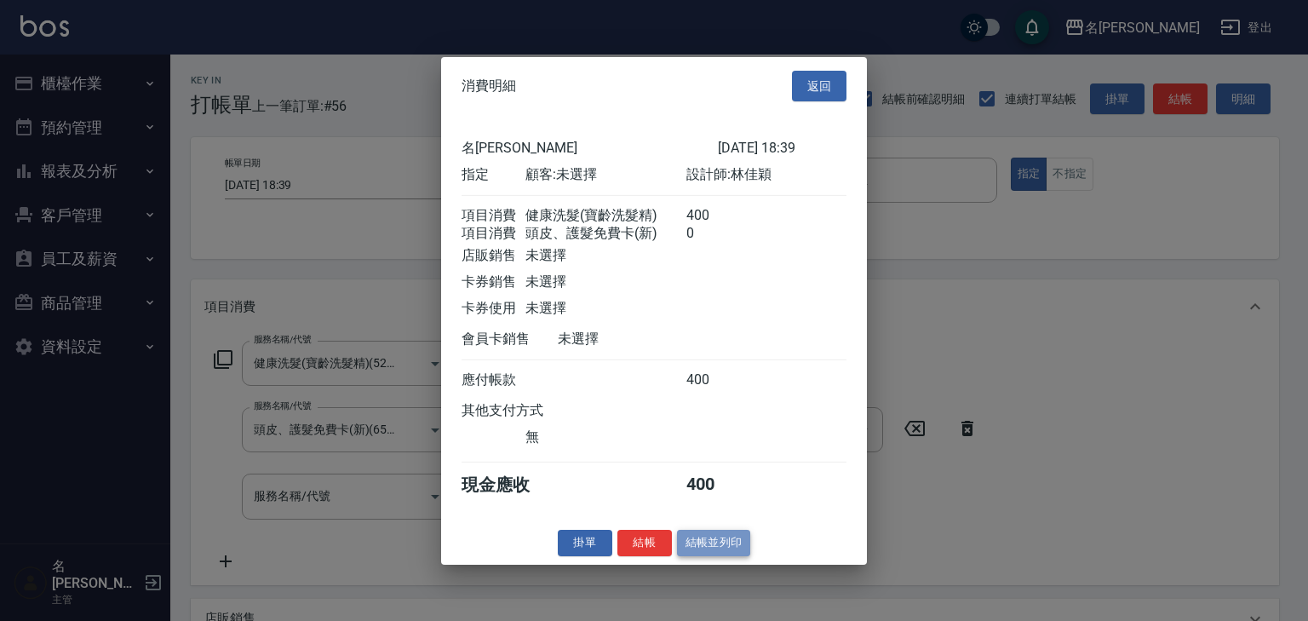
click at [744, 553] on button "結帳並列印" at bounding box center [714, 543] width 74 height 26
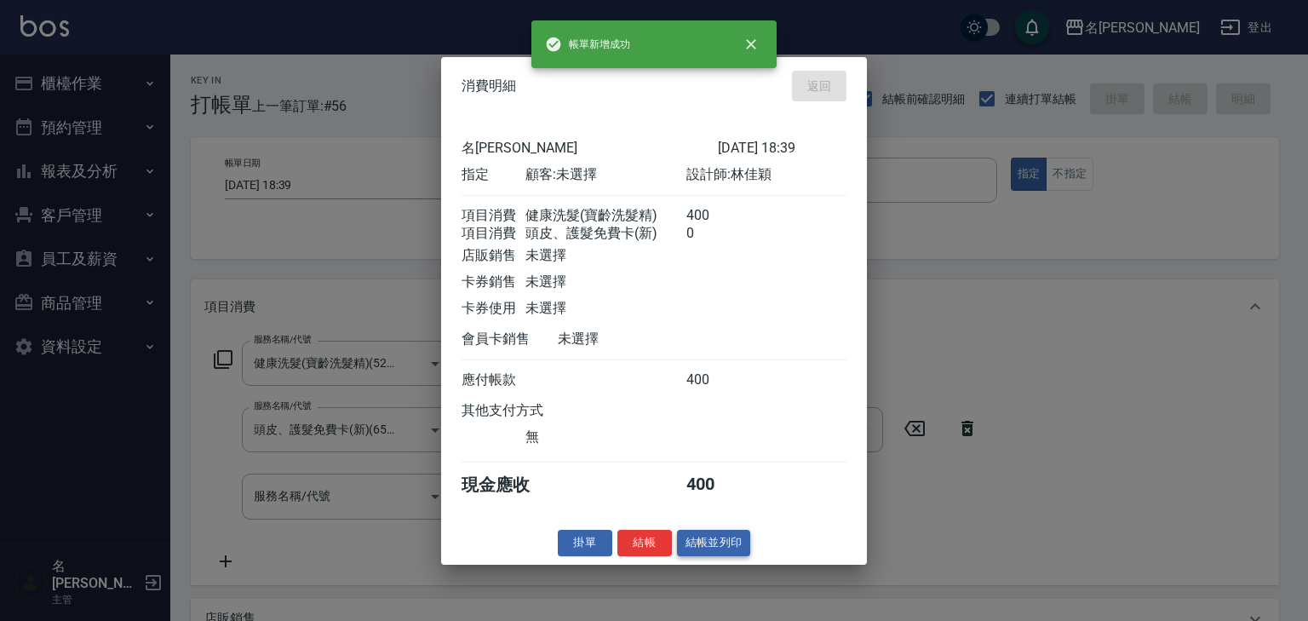
type input "[DATE] 18:40"
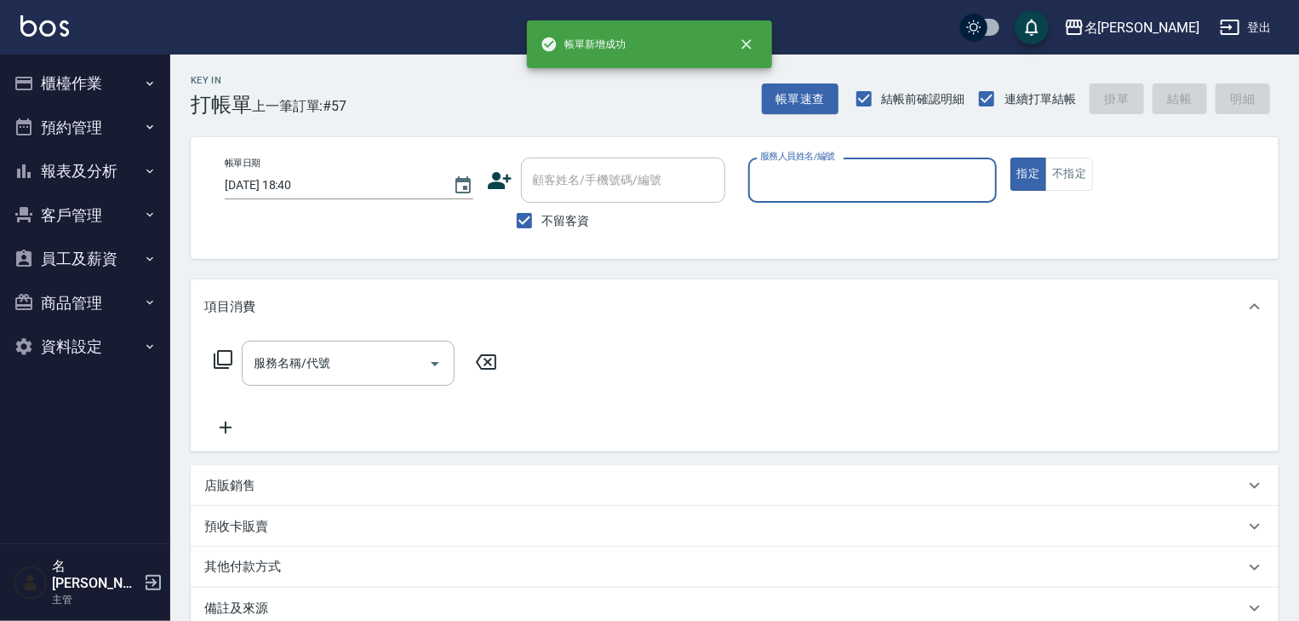
click at [66, 91] on button "櫃檯作業" at bounding box center [85, 83] width 157 height 44
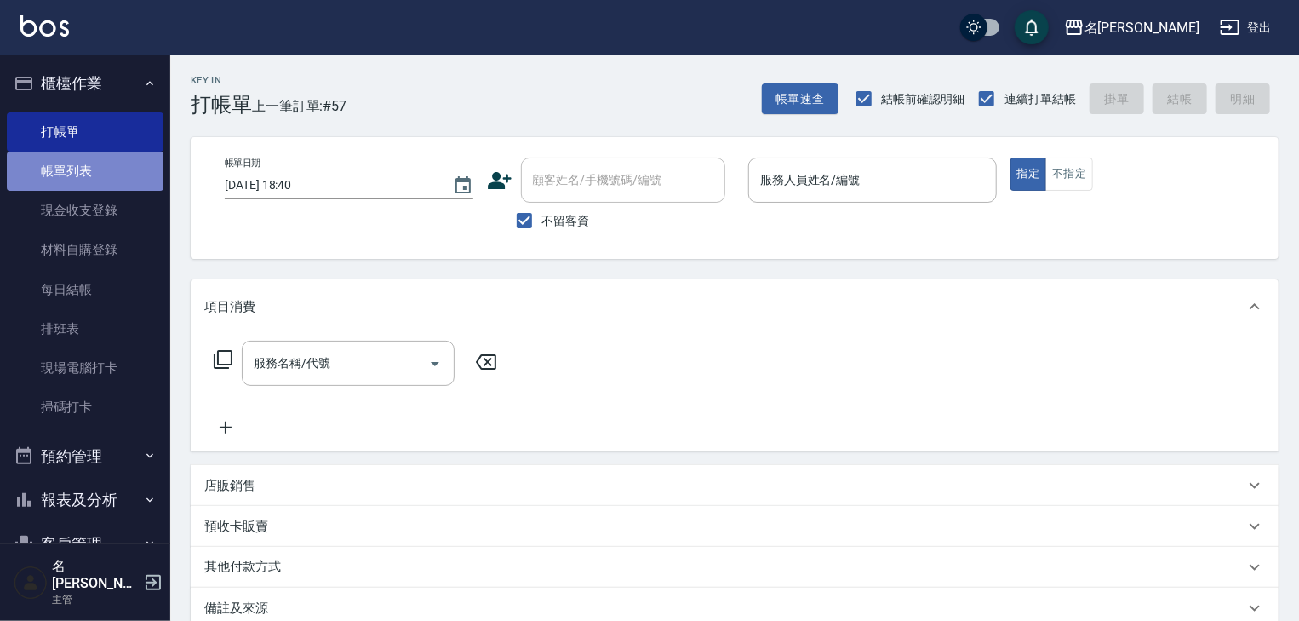
click at [89, 177] on link "帳單列表" at bounding box center [85, 171] width 157 height 39
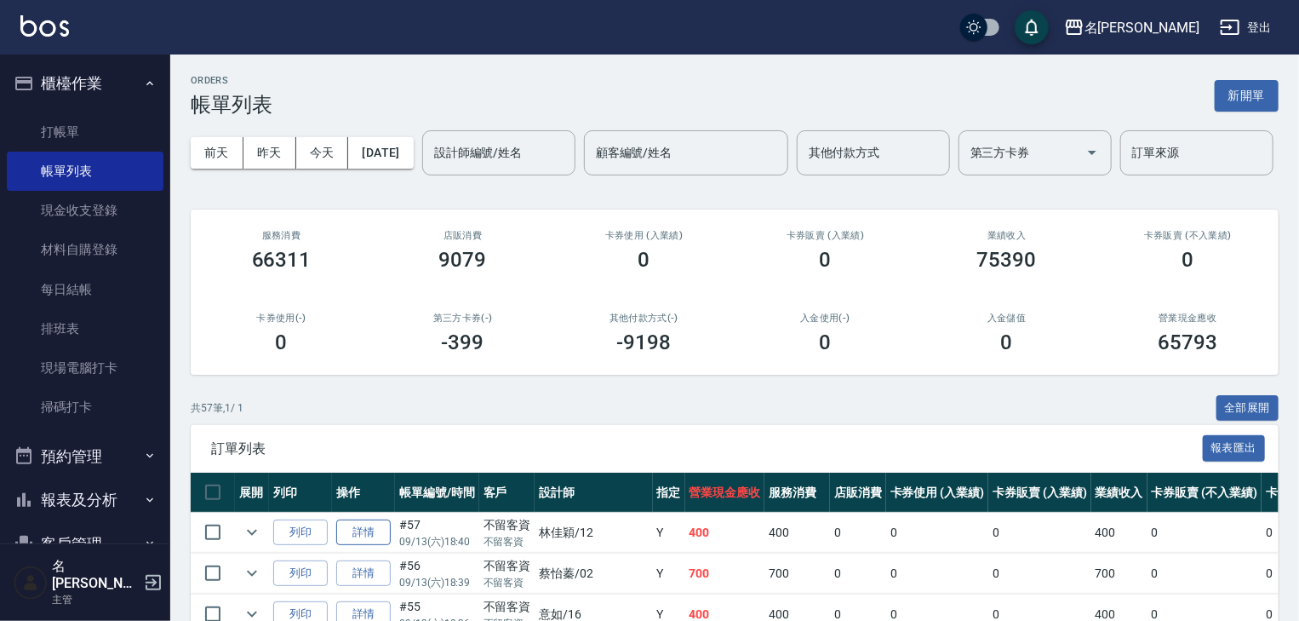
click at [349, 546] on link "詳情" at bounding box center [363, 532] width 54 height 26
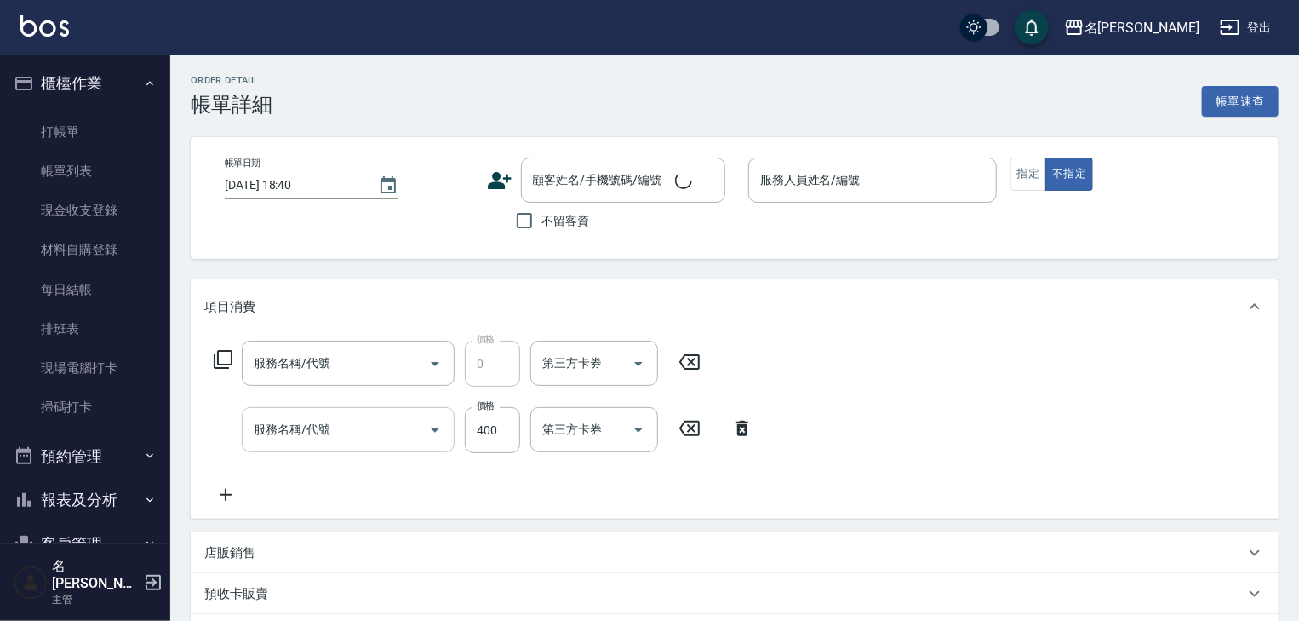
checkbox input "true"
type input "[PERSON_NAME]-12"
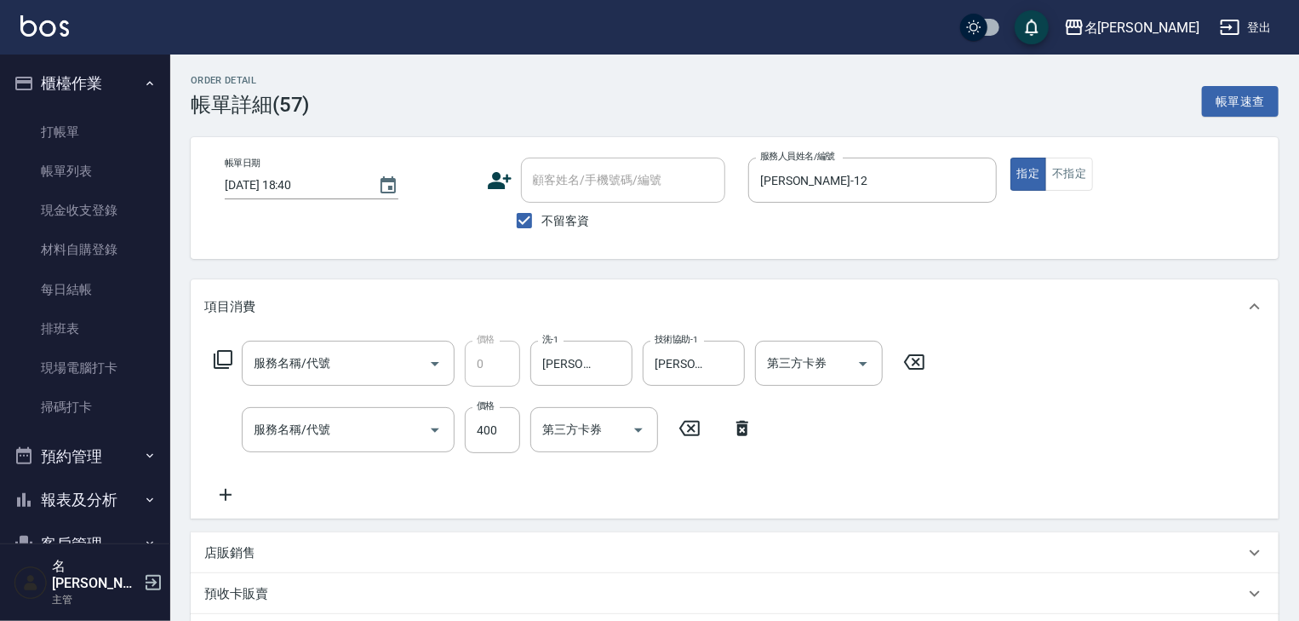
type input "頭皮、護髮免費卡(新)(655)"
type input "健康洗髮(寶齡洗髮精)(521)"
click at [221, 484] on div "服務名稱/代號 頭皮、護髮免費卡(新)(655) 服務名稱/代號 價格 0 價格 洗-1 [PERSON_NAME]-27 洗-1 技術協助-1 [PERSO…" at bounding box center [569, 423] width 731 height 164
click at [225, 495] on icon at bounding box center [226, 495] width 12 height 12
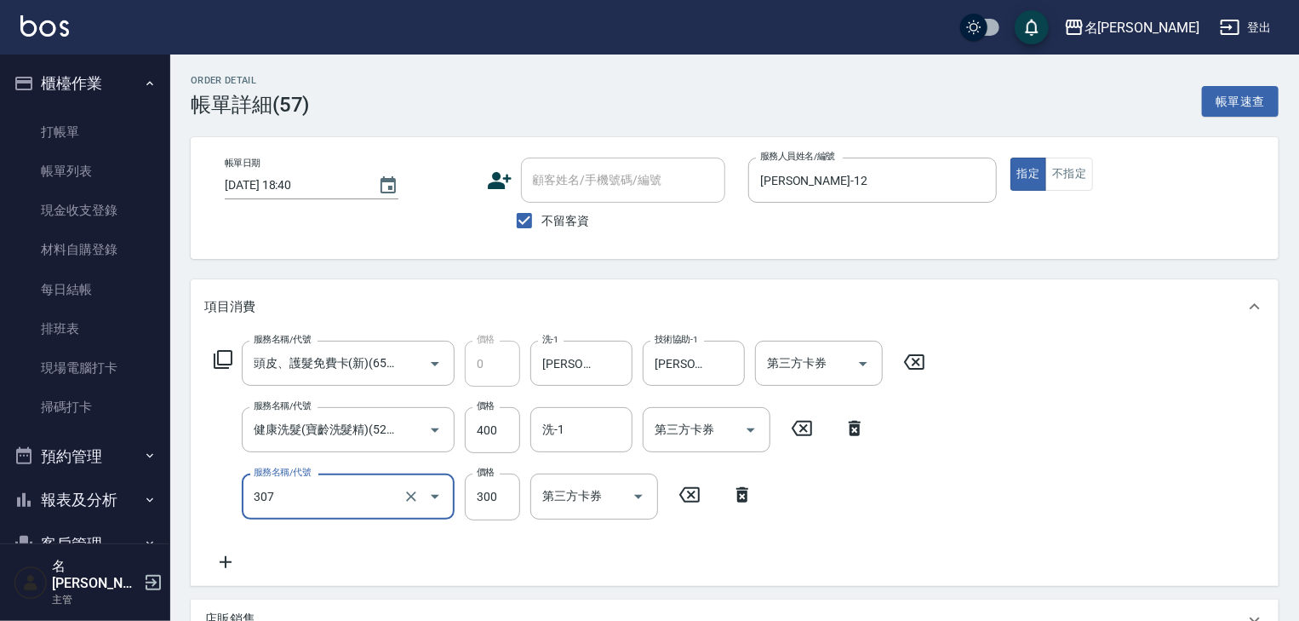
type input "剪髮(307)"
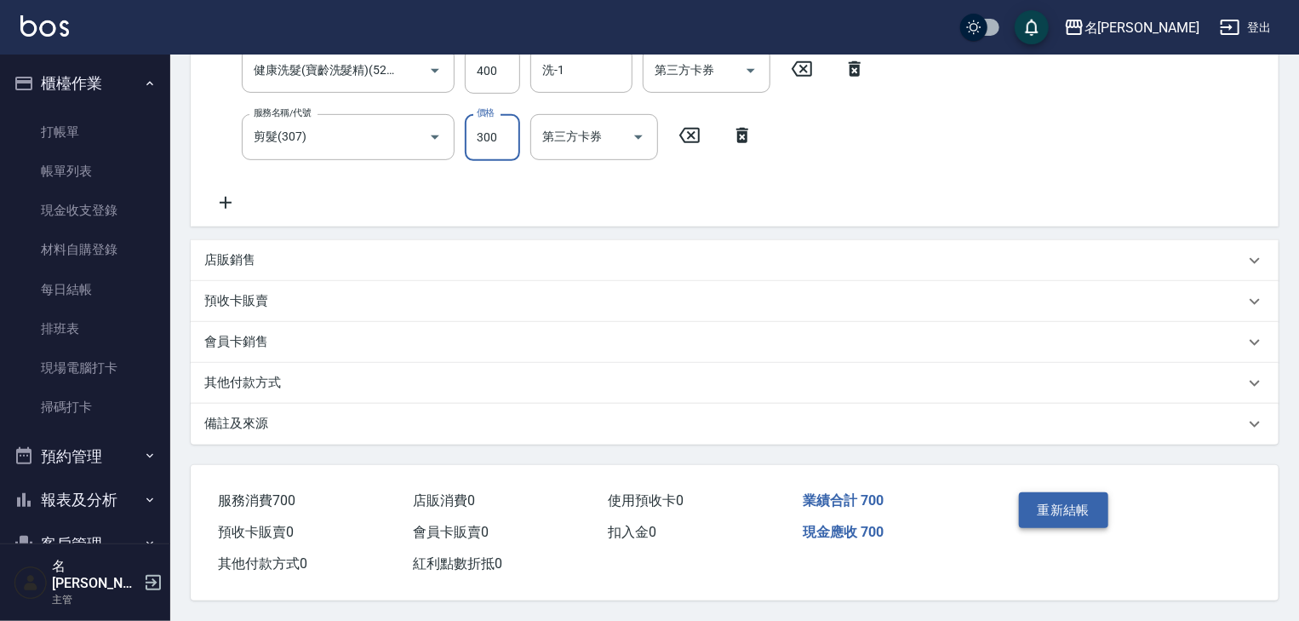
click at [1058, 506] on button "重新結帳" at bounding box center [1064, 510] width 90 height 36
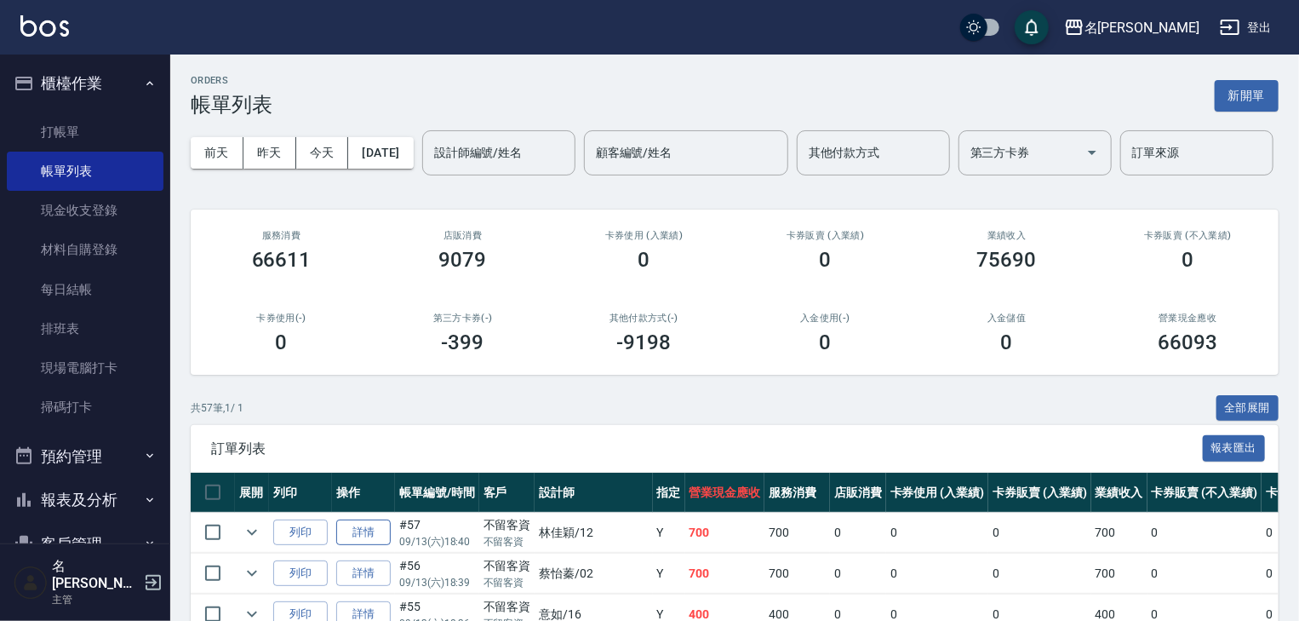
click at [364, 546] on link "詳情" at bounding box center [363, 532] width 54 height 26
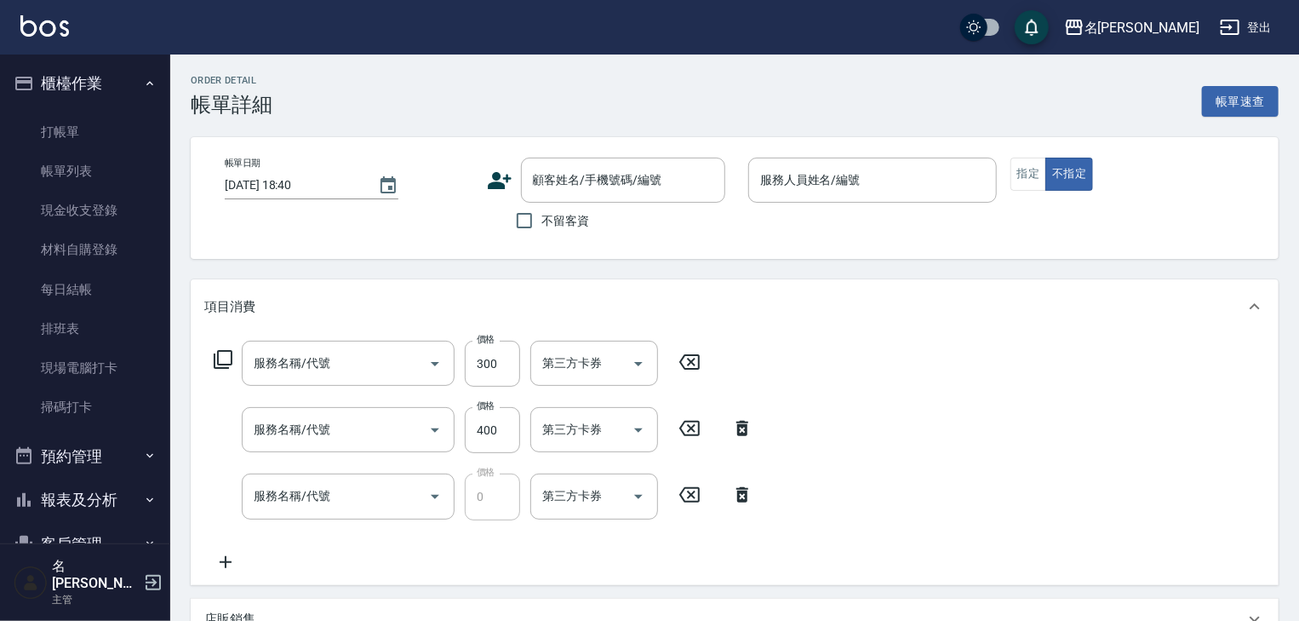
checkbox input "true"
type input "[PERSON_NAME]-12"
type input "剪髮(307)"
type input "健康洗髮(寶齡洗髮精)(521)"
type input "頭皮、護髮免費卡(新)(655)"
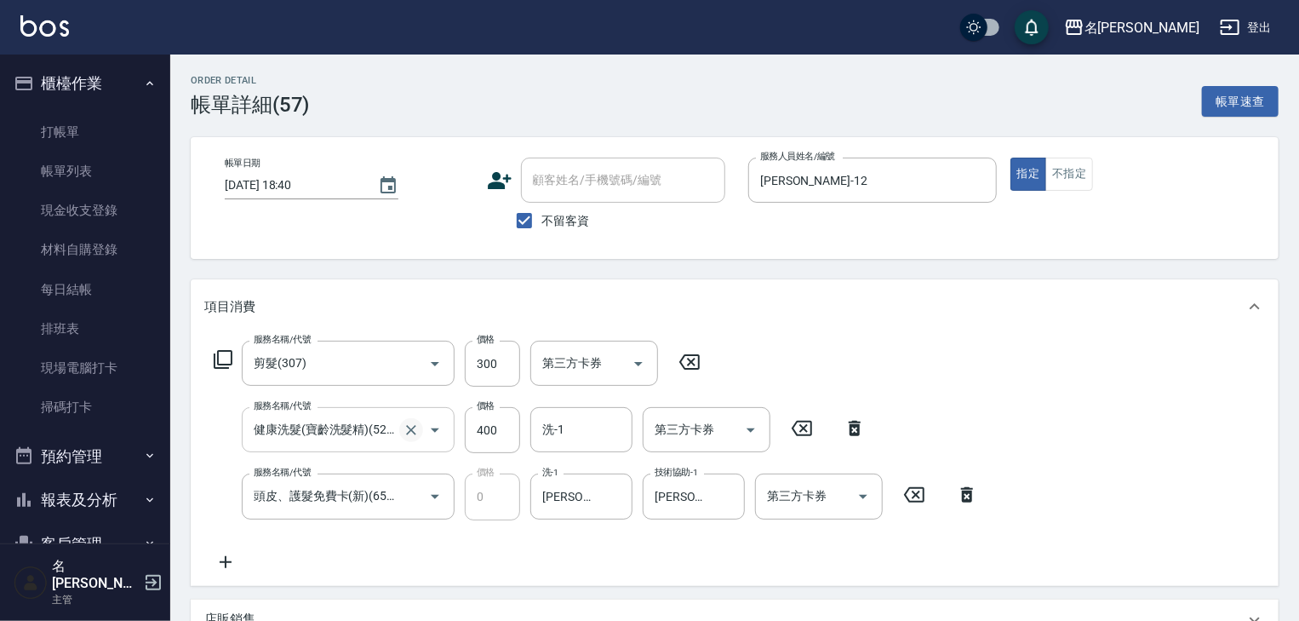
click at [404, 432] on icon "Clear" at bounding box center [411, 429] width 17 height 17
click at [415, 431] on icon "Clear" at bounding box center [411, 429] width 17 height 17
type input "健康洗髮(寶齡洗髮精)(521)"
click at [859, 426] on icon at bounding box center [855, 428] width 12 height 15
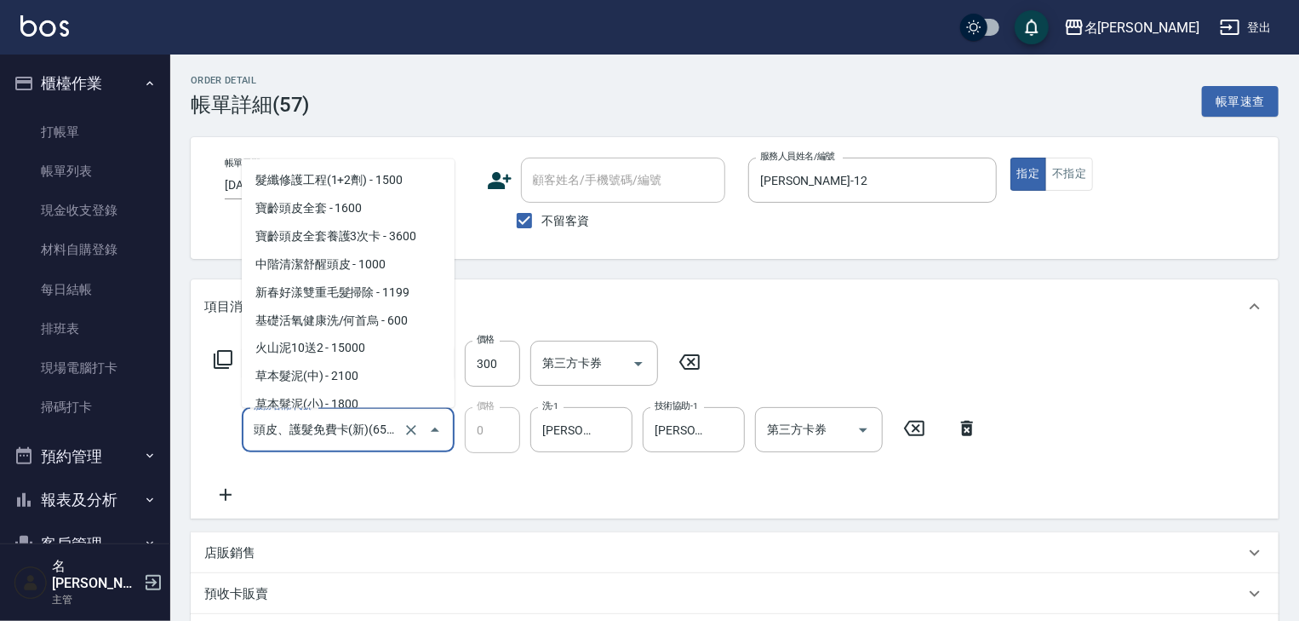
click at [352, 437] on input "頭皮、護髮免費卡(新)(655)" at bounding box center [324, 430] width 150 height 30
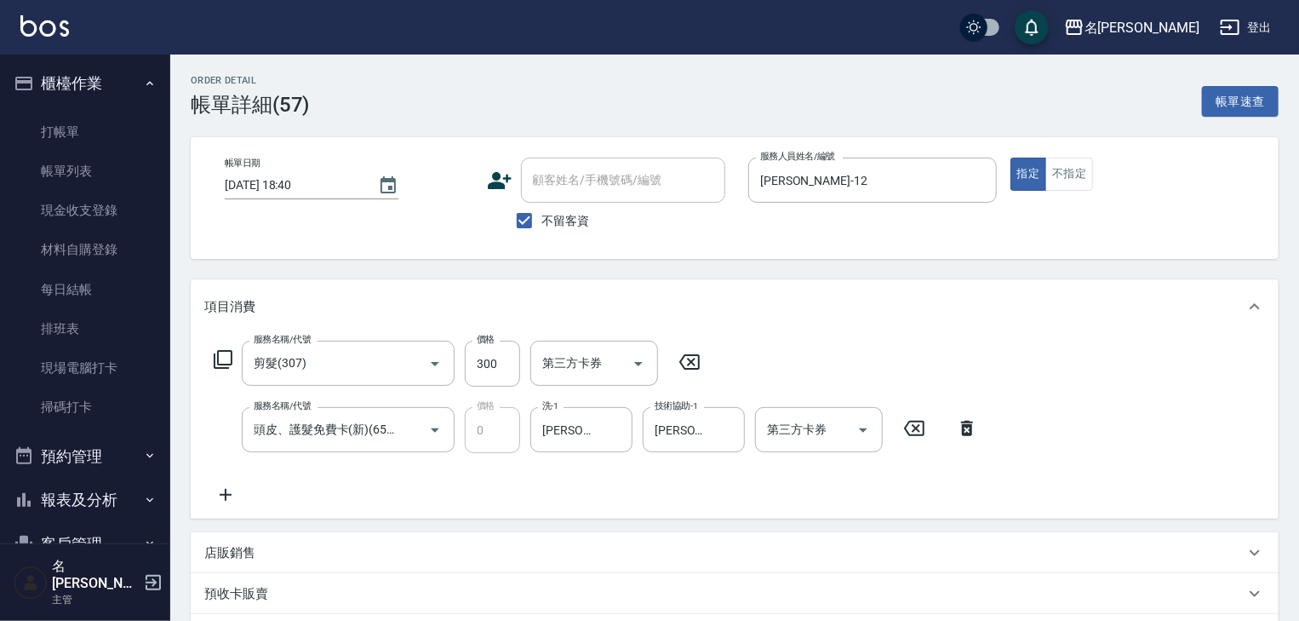
click at [976, 429] on icon at bounding box center [967, 428] width 43 height 20
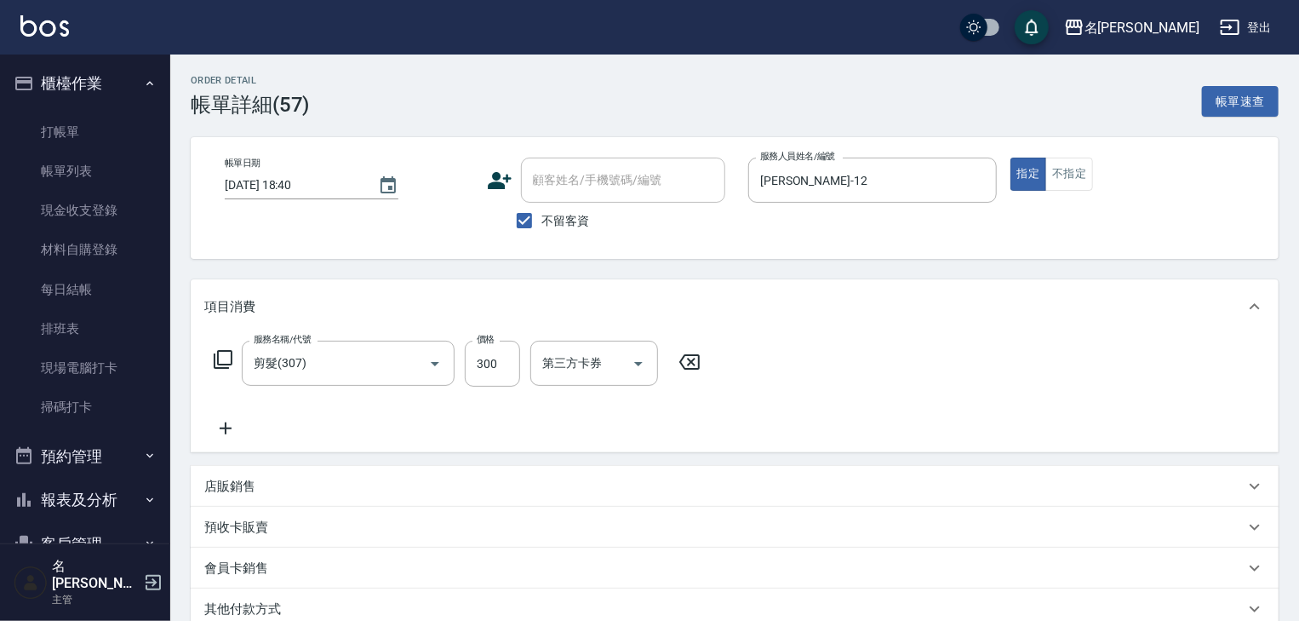
click at [230, 418] on div "服務名稱/代號 剪髮(307) 服務名稱/代號 價格 300 價格 第三方卡券 第三方卡券" at bounding box center [457, 390] width 507 height 98
click at [230, 428] on icon at bounding box center [226, 428] width 12 height 12
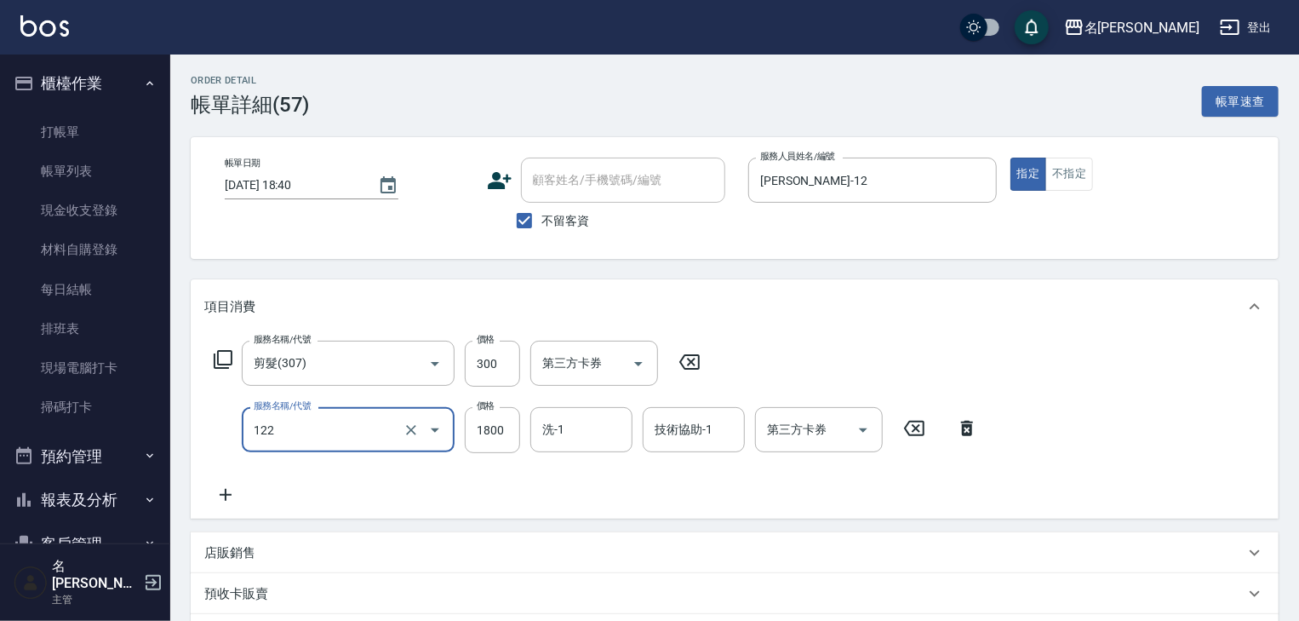
type input "草本髮泥(小)(122)"
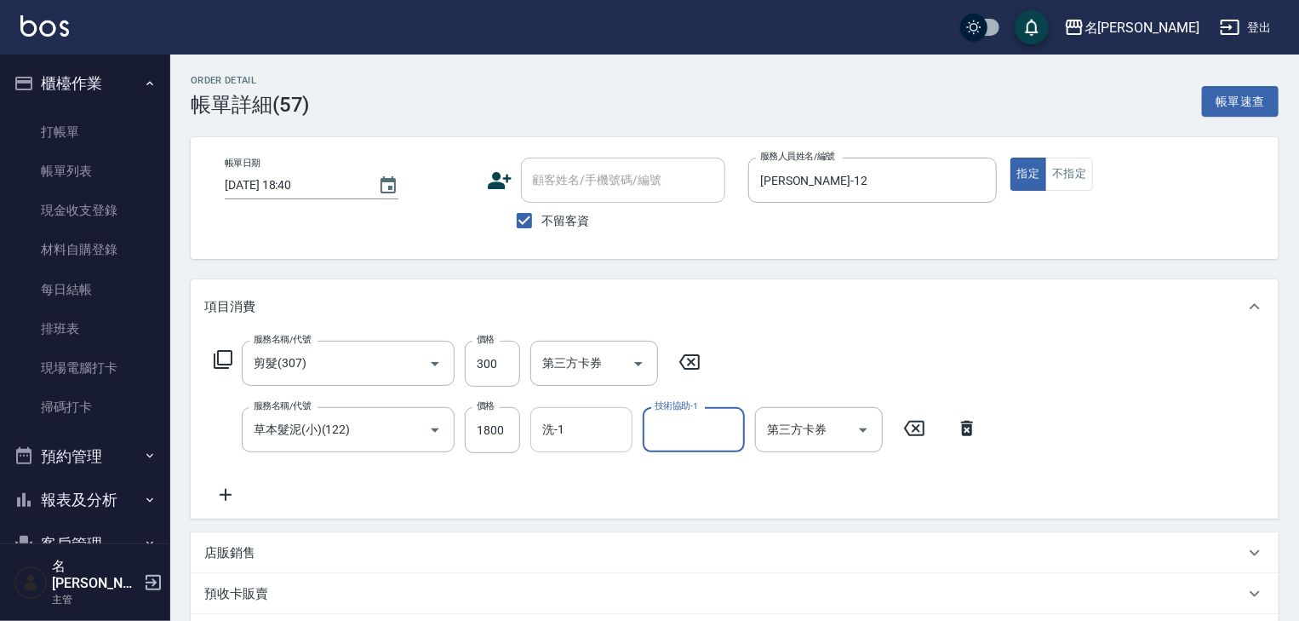
click at [576, 421] on input "洗-1" at bounding box center [581, 430] width 87 height 30
type input "[PERSON_NAME]-27"
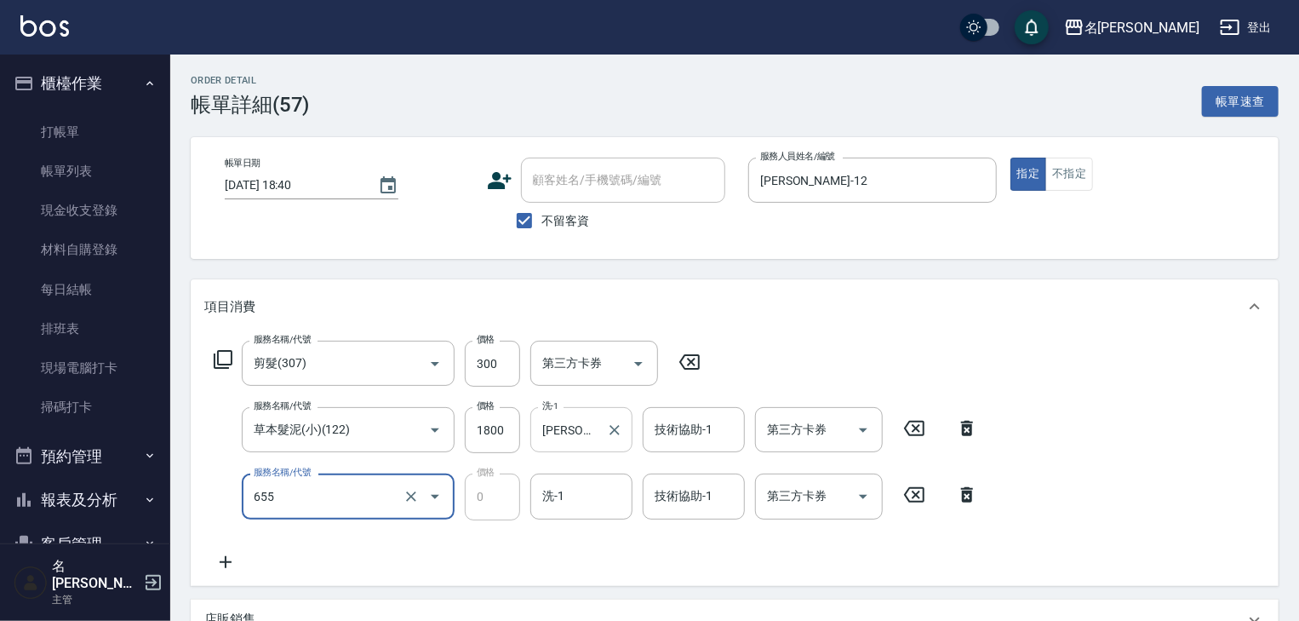
type input "頭皮、護髮免費卡(新)(655)"
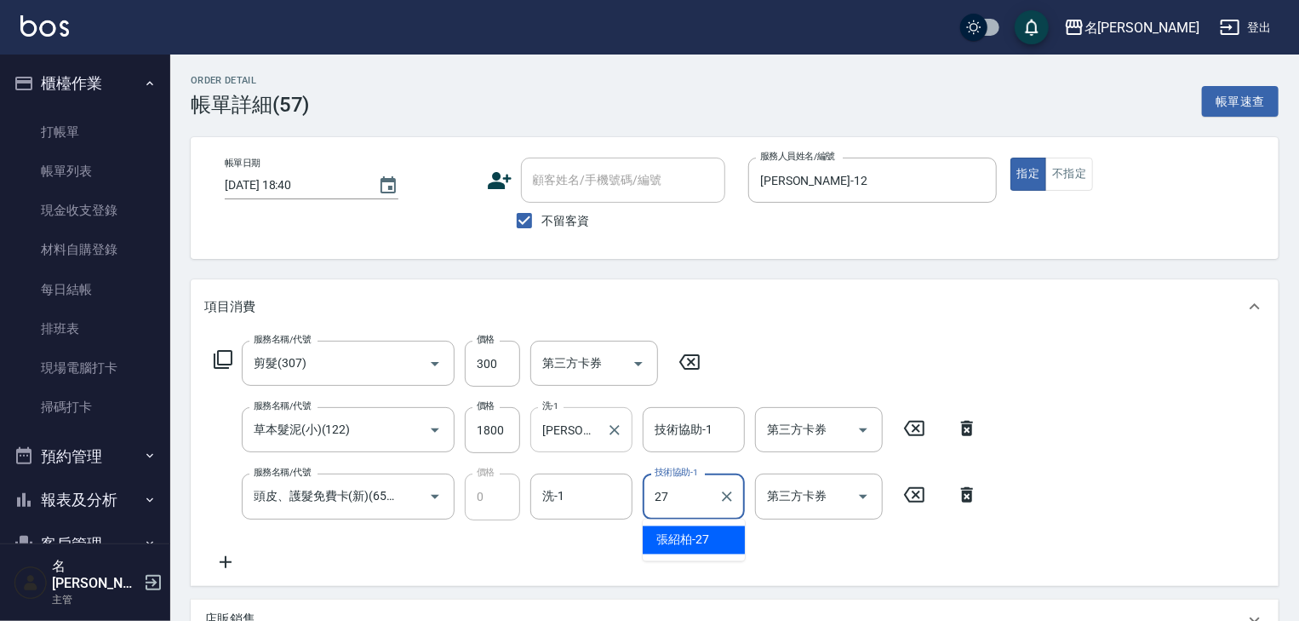
type input "[PERSON_NAME]-27"
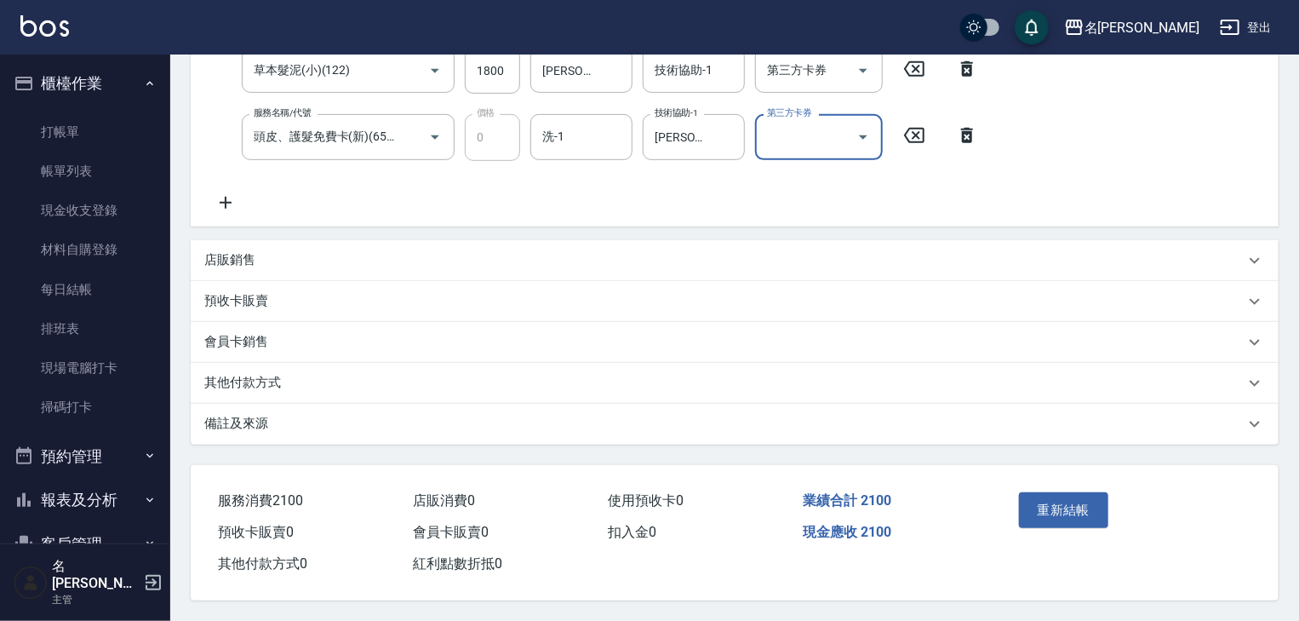
scroll to position [364, 0]
click at [1063, 516] on button "重新結帳" at bounding box center [1064, 510] width 90 height 36
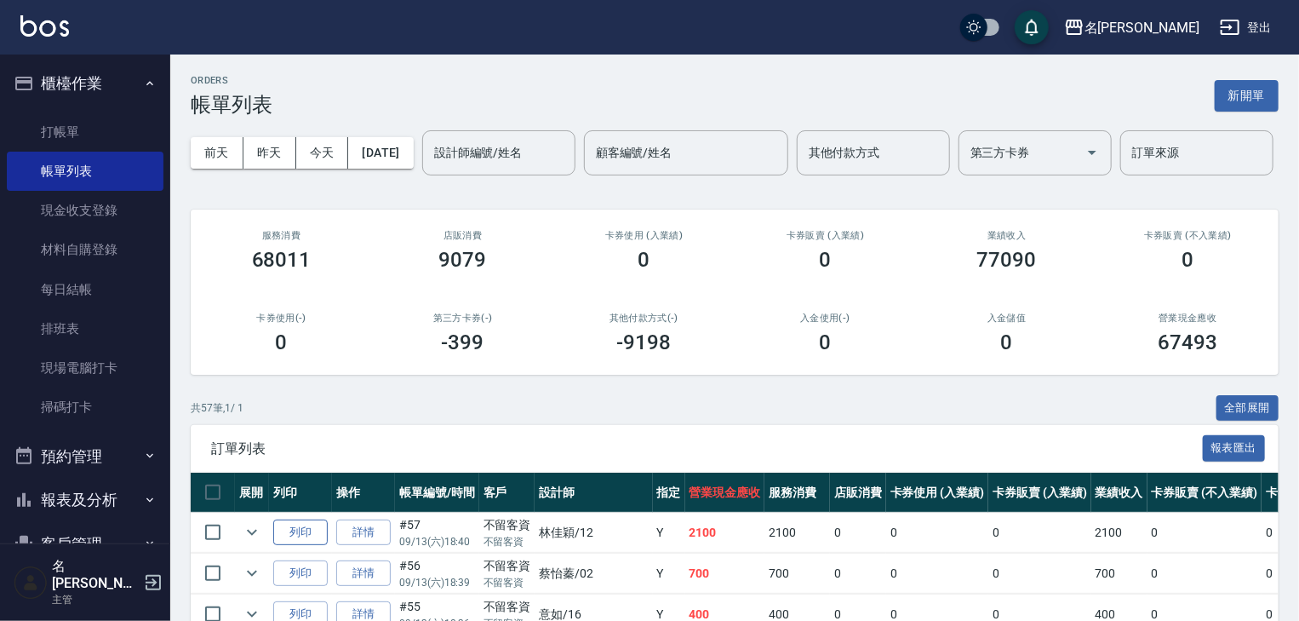
click at [303, 546] on button "列印" at bounding box center [300, 532] width 54 height 26
click at [28, 44] on div "名[PERSON_NAME]出" at bounding box center [649, 27] width 1299 height 54
click at [40, 23] on img at bounding box center [44, 25] width 49 height 21
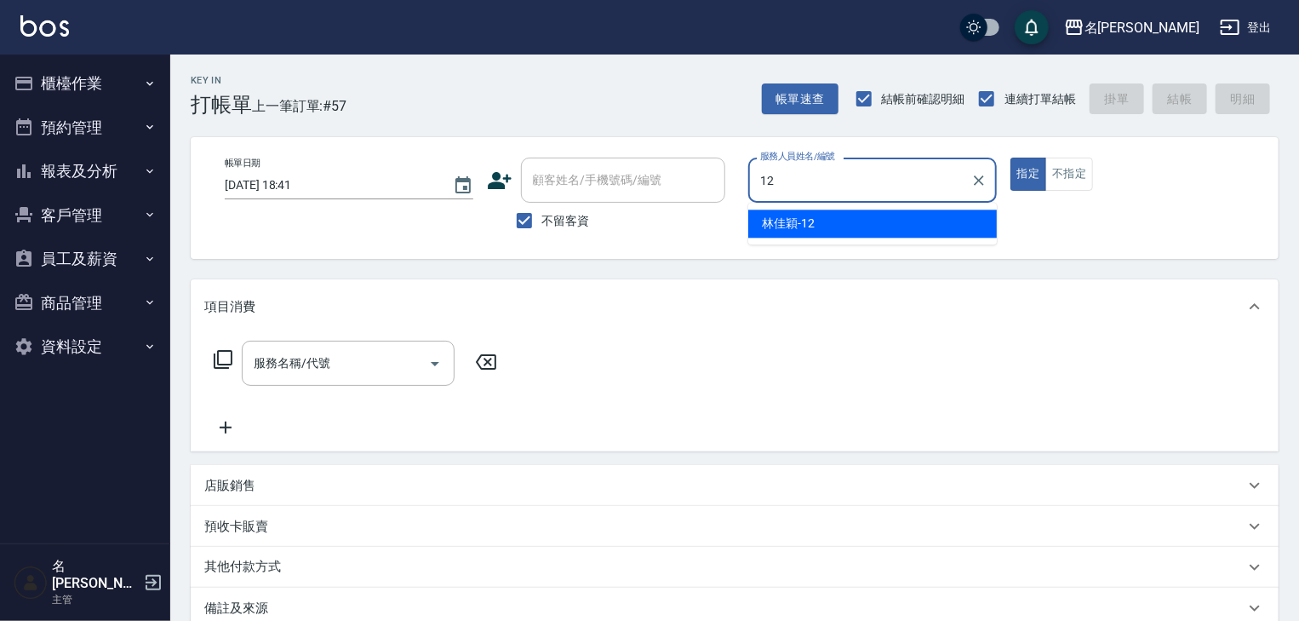
type input "[PERSON_NAME]-12"
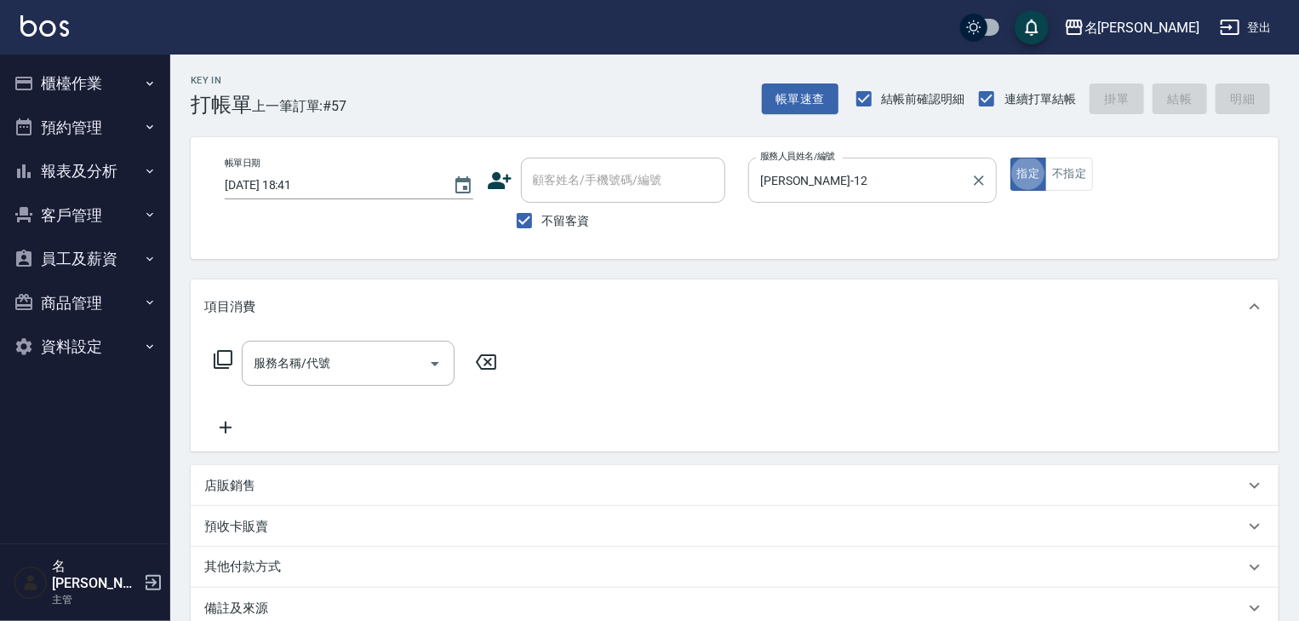
type button "true"
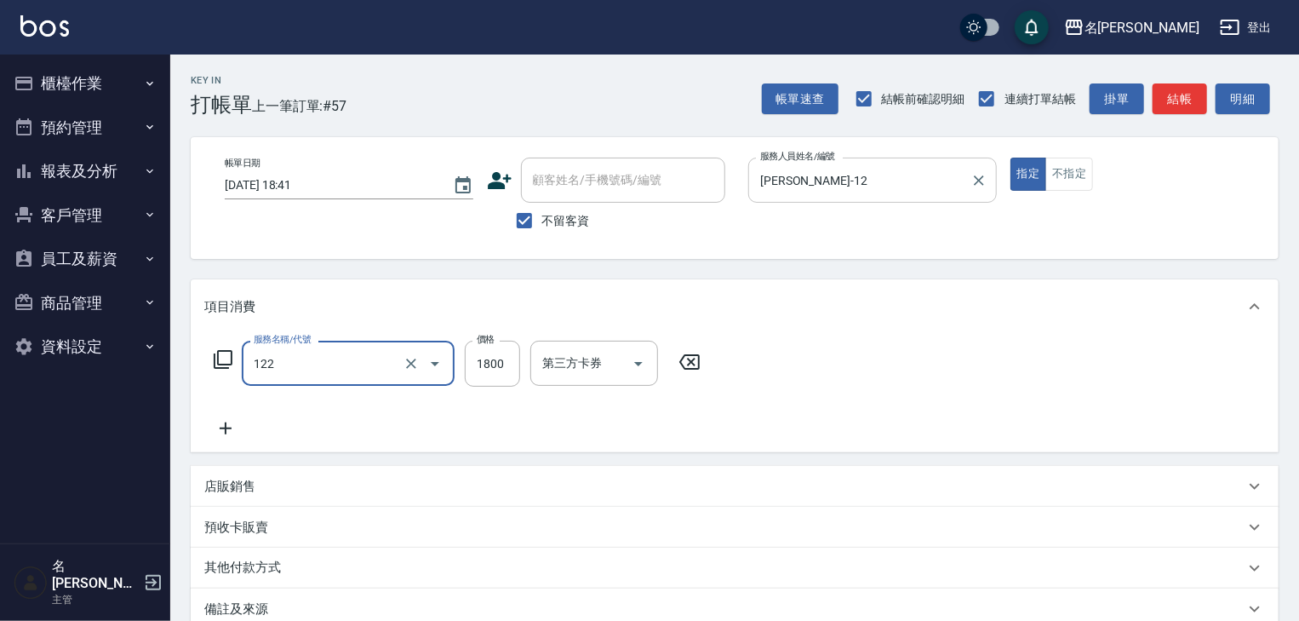
type input "草本髮泥(小)(122)"
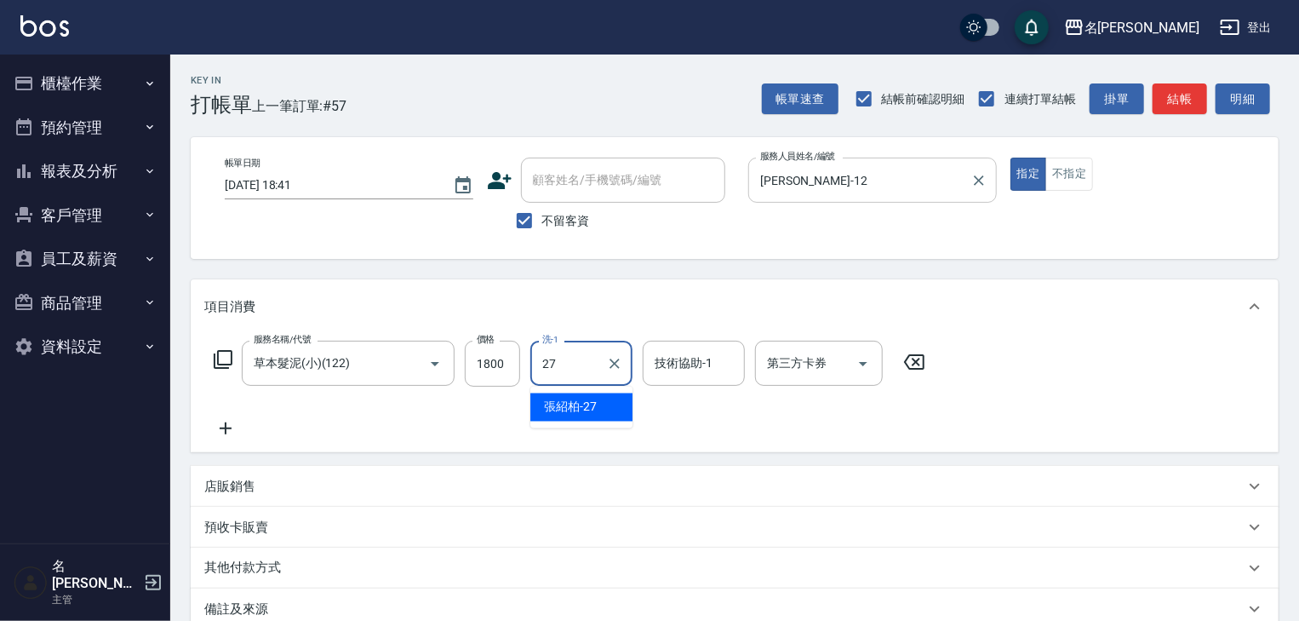
type input "[PERSON_NAME]-27"
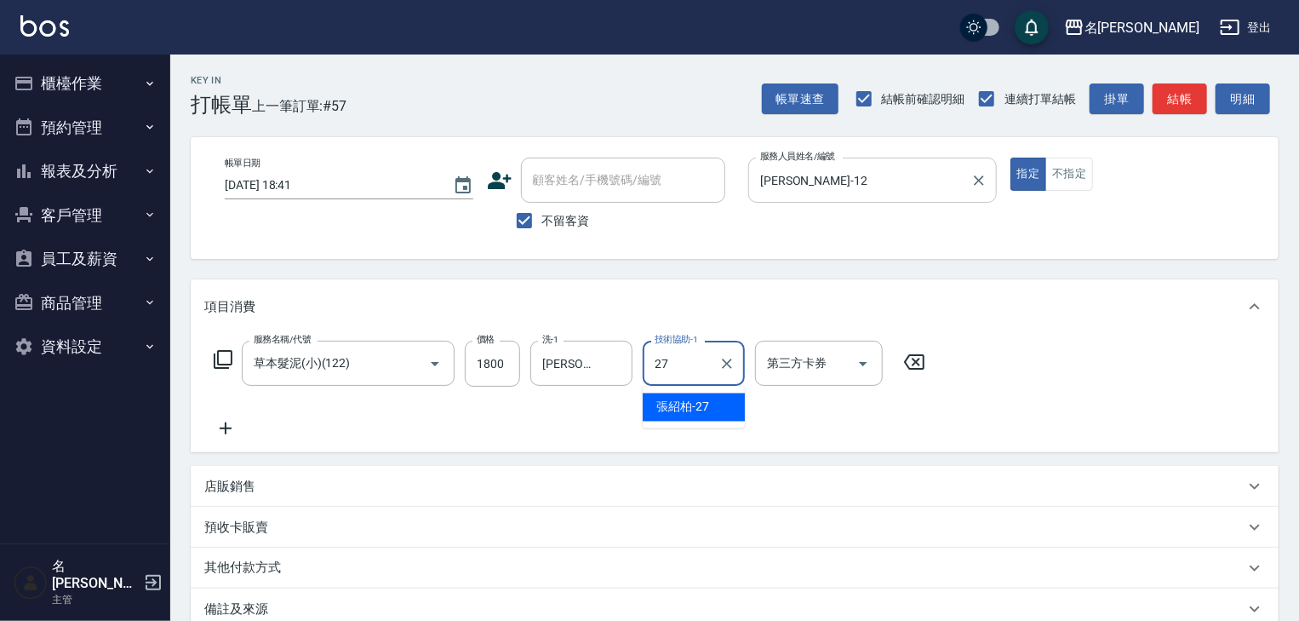
type input "[PERSON_NAME]-27"
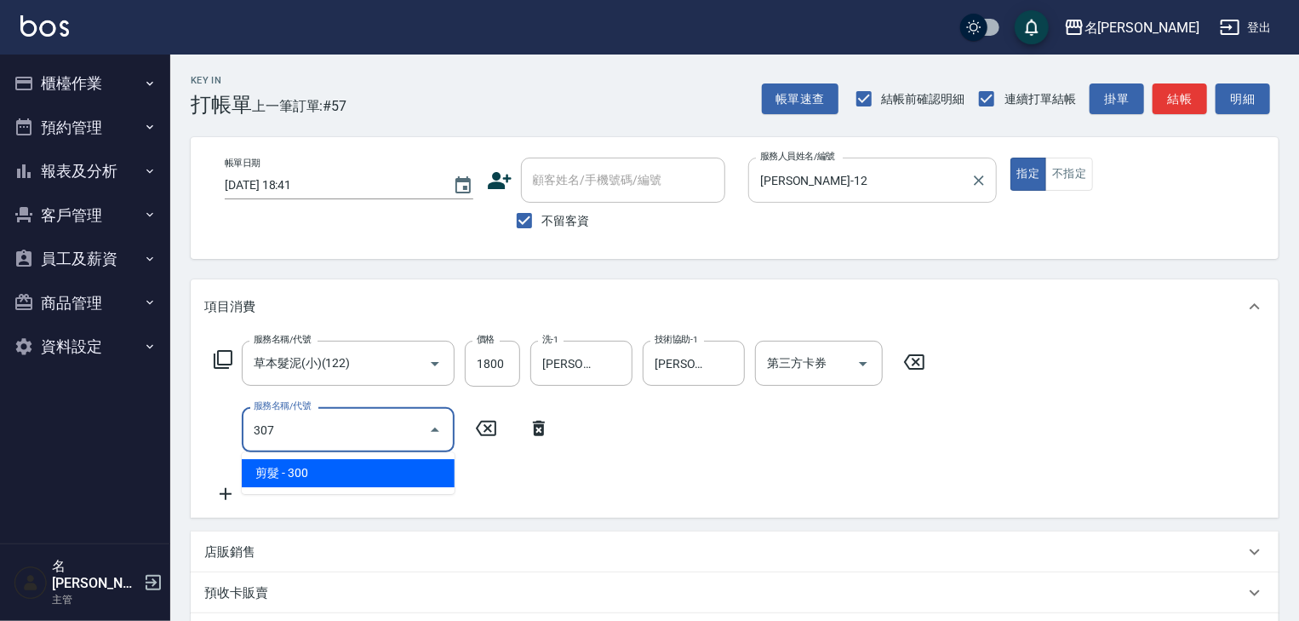
type input "剪髮(307)"
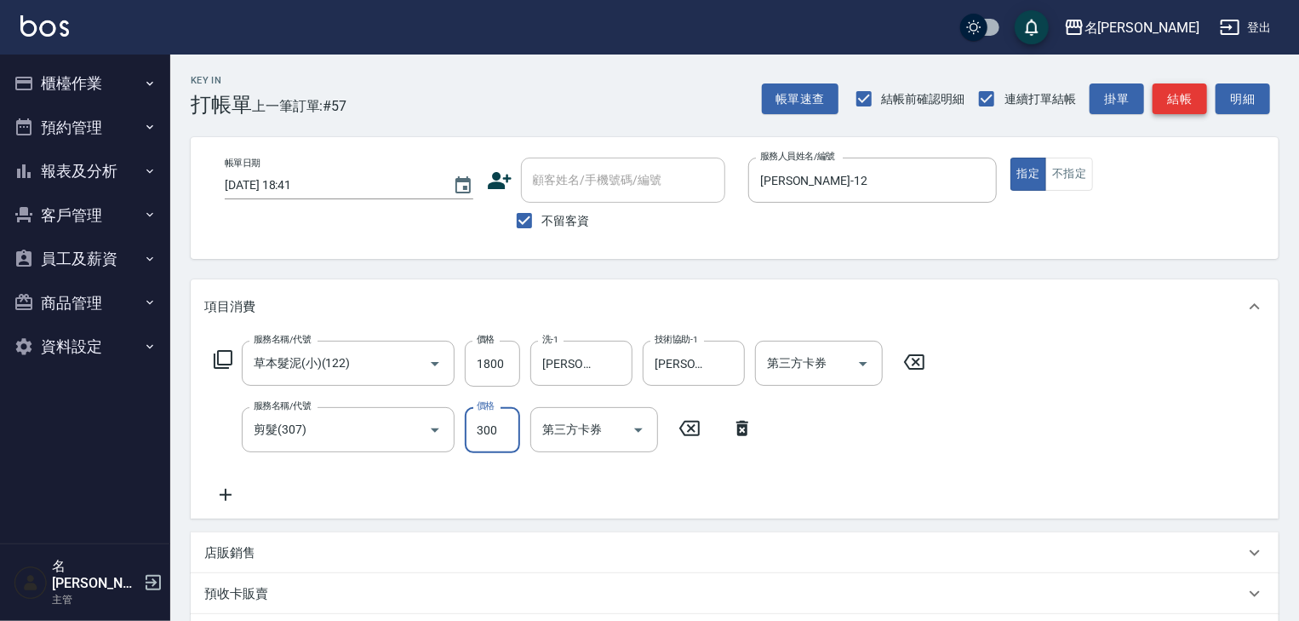
click at [1195, 95] on button "結帳" at bounding box center [1180, 99] width 54 height 32
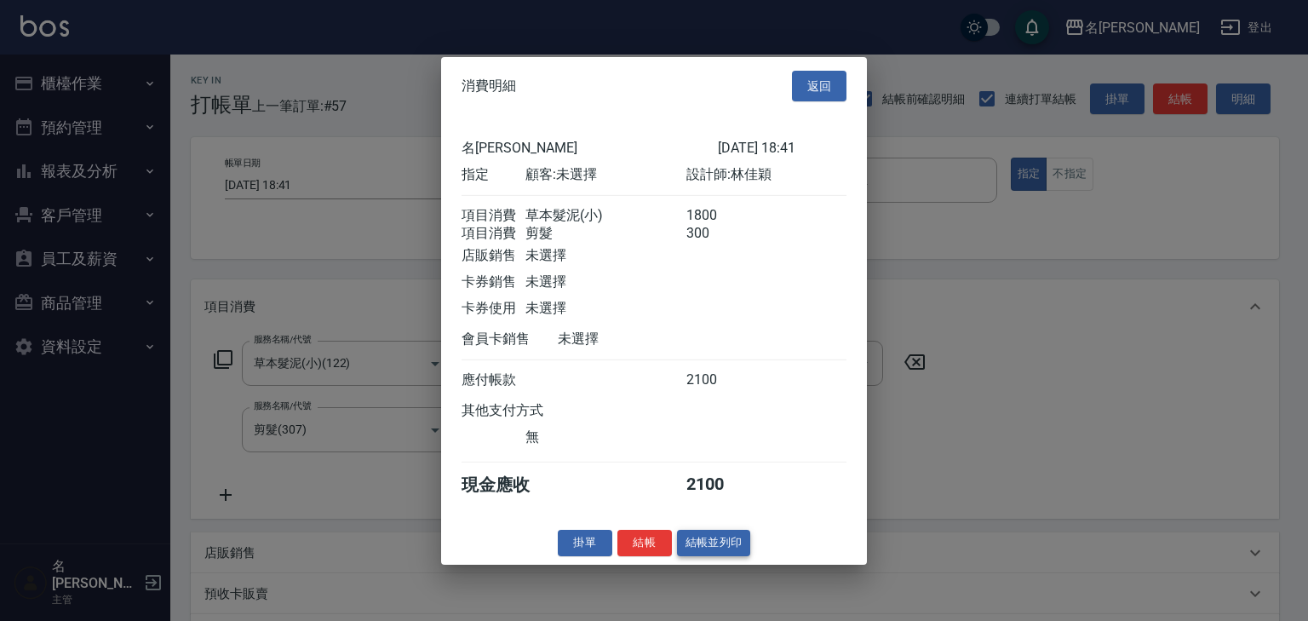
click at [737, 556] on button "結帳並列印" at bounding box center [714, 543] width 74 height 26
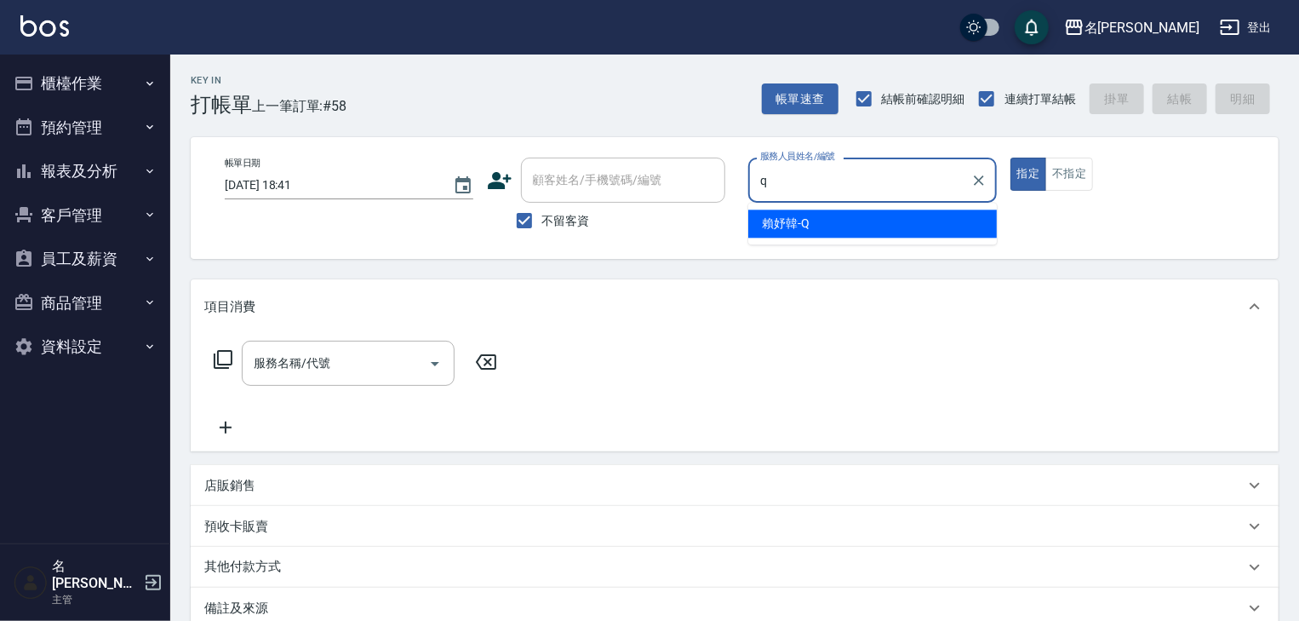
type input "[PERSON_NAME]"
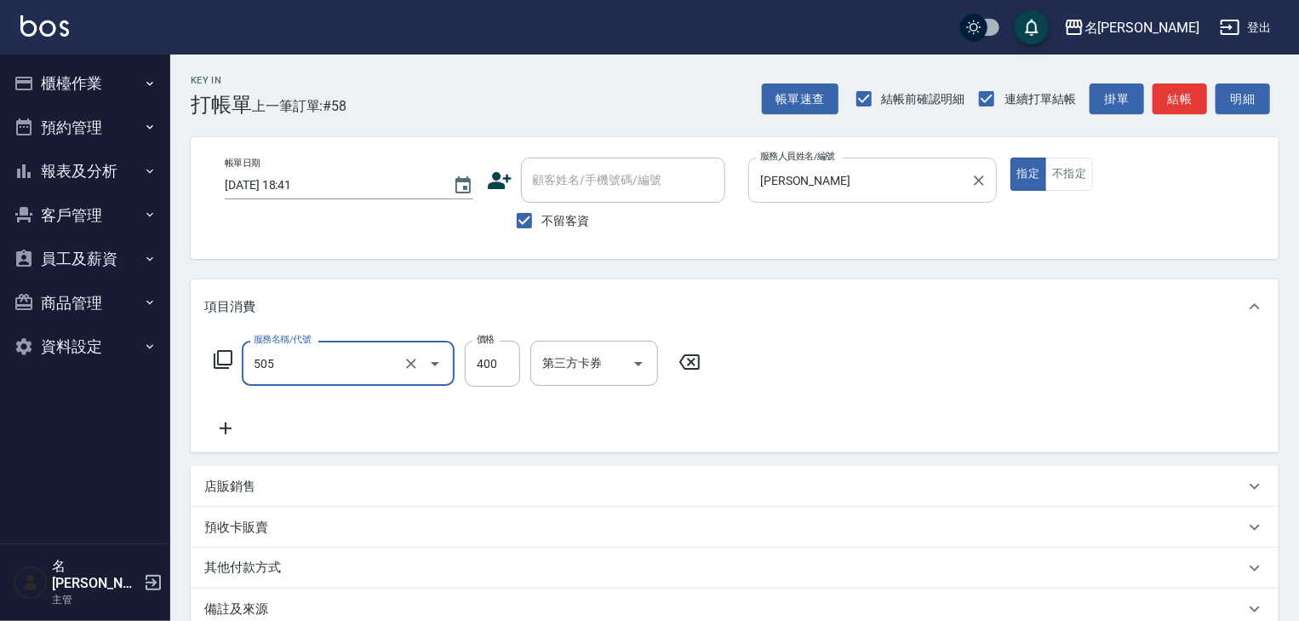
type input "洗髮(505)"
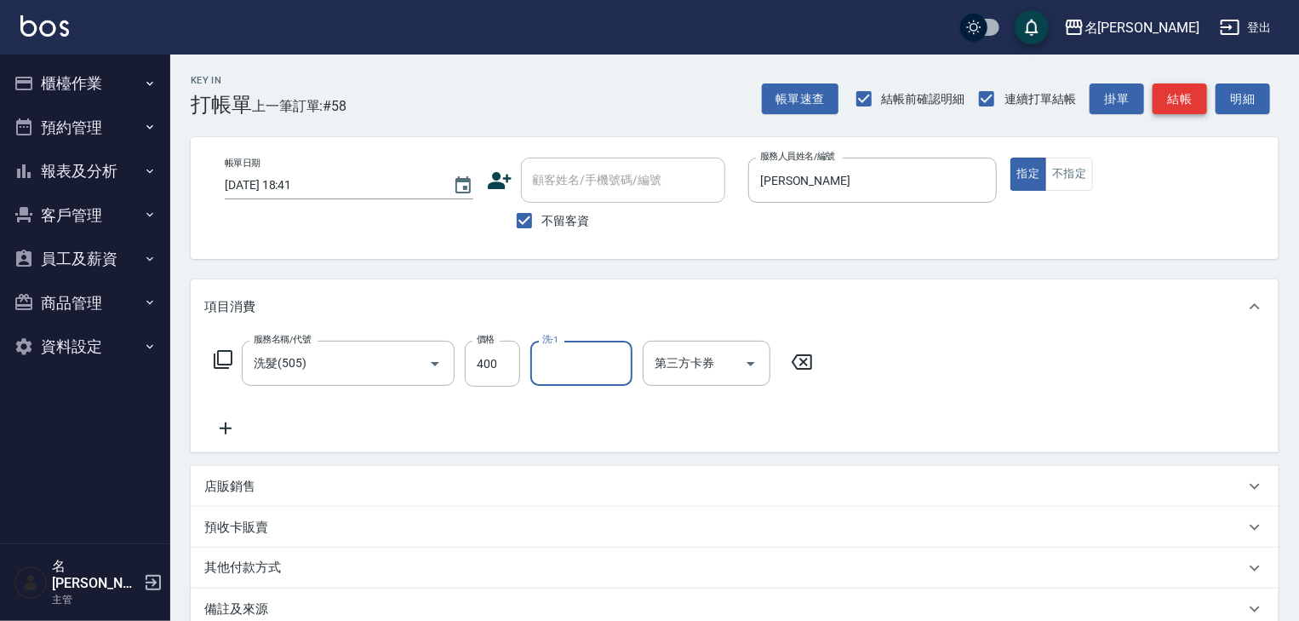
click at [1166, 107] on button "結帳" at bounding box center [1180, 99] width 54 height 32
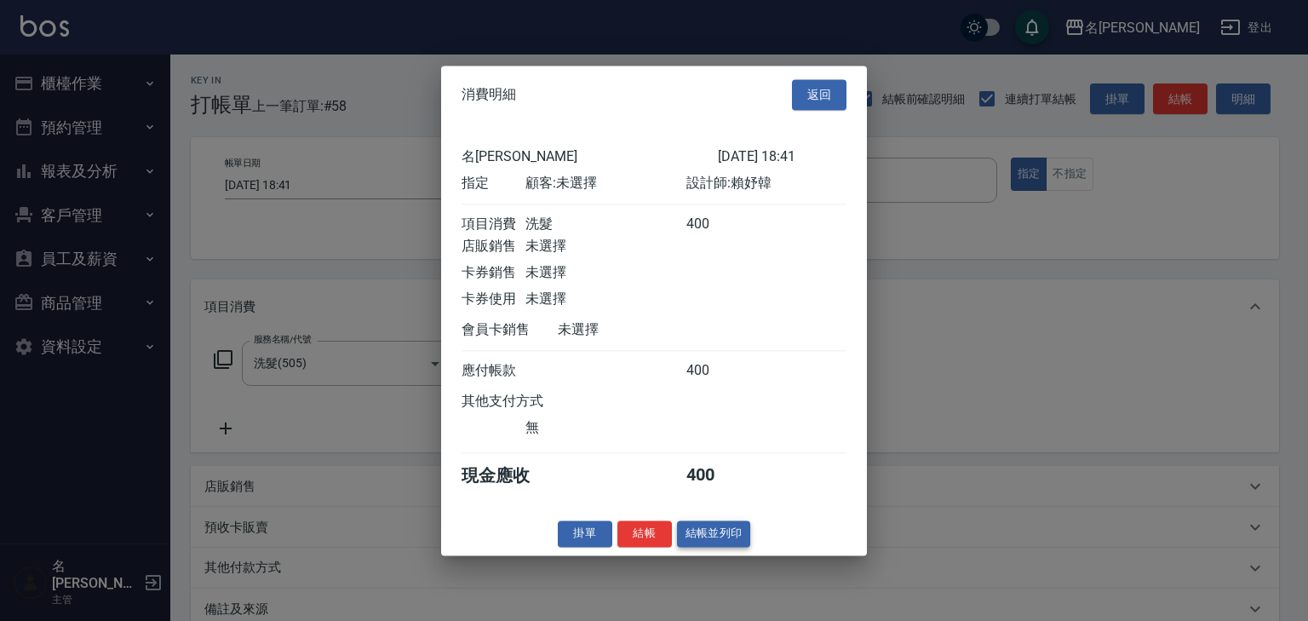
click at [711, 545] on button "結帳並列印" at bounding box center [714, 533] width 74 height 26
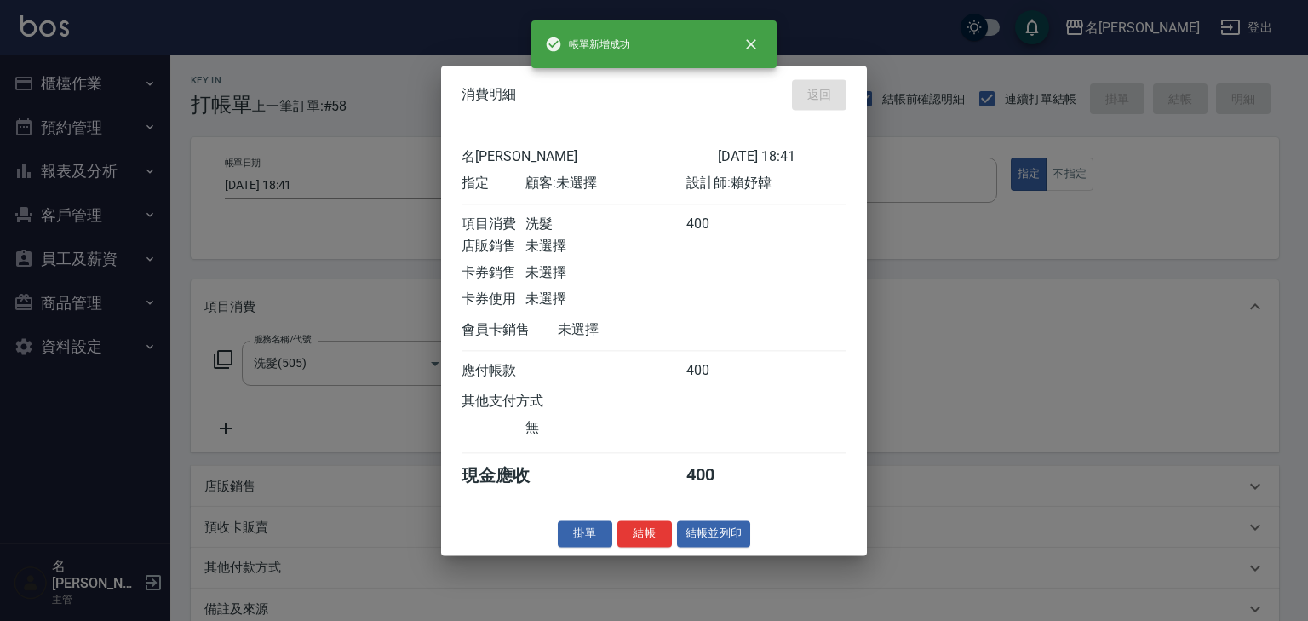
type input "[DATE] 18:54"
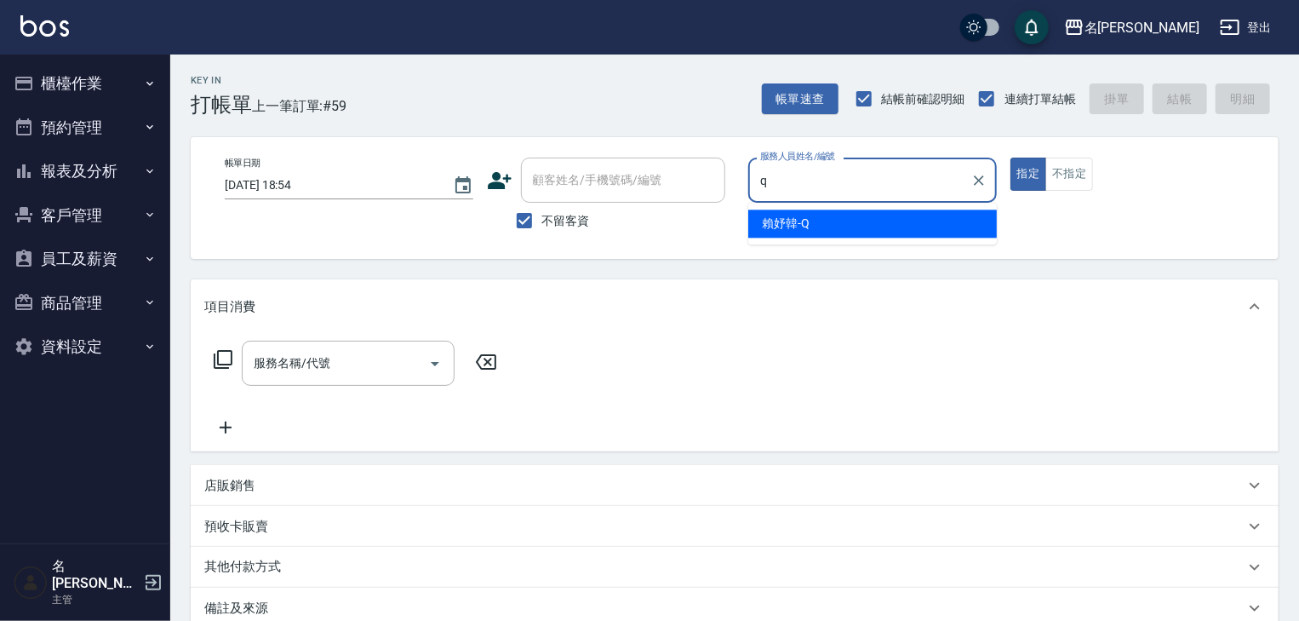
type input "[PERSON_NAME]"
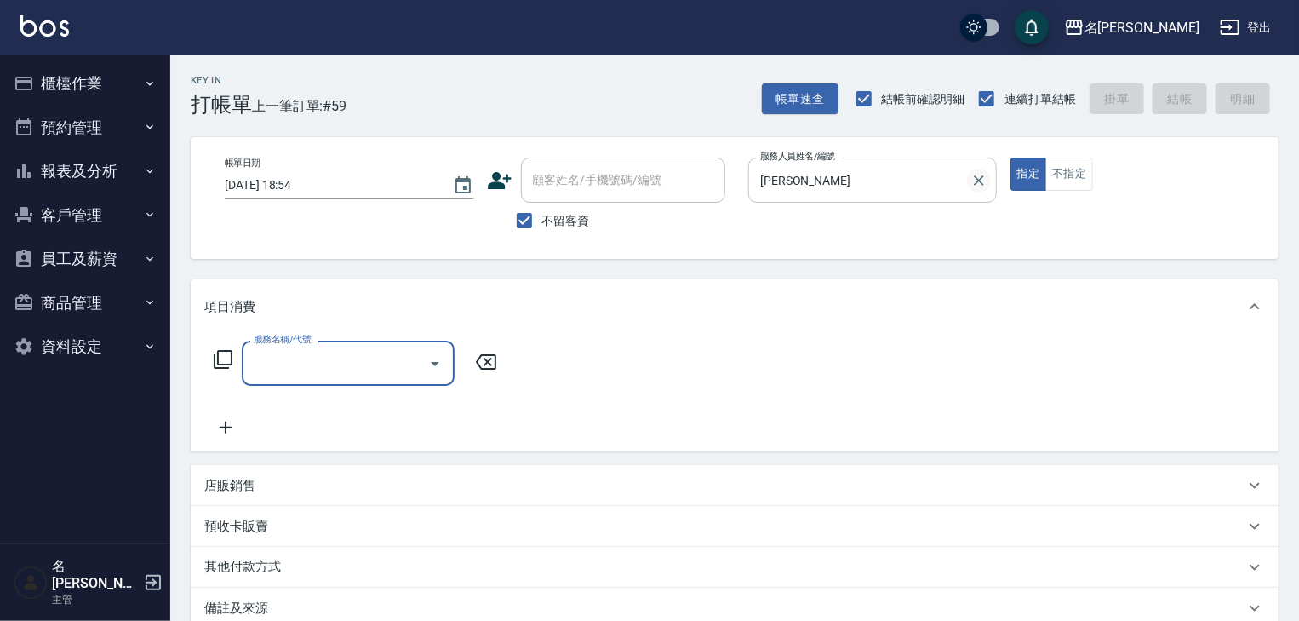
click at [977, 181] on icon "Clear" at bounding box center [979, 180] width 10 height 10
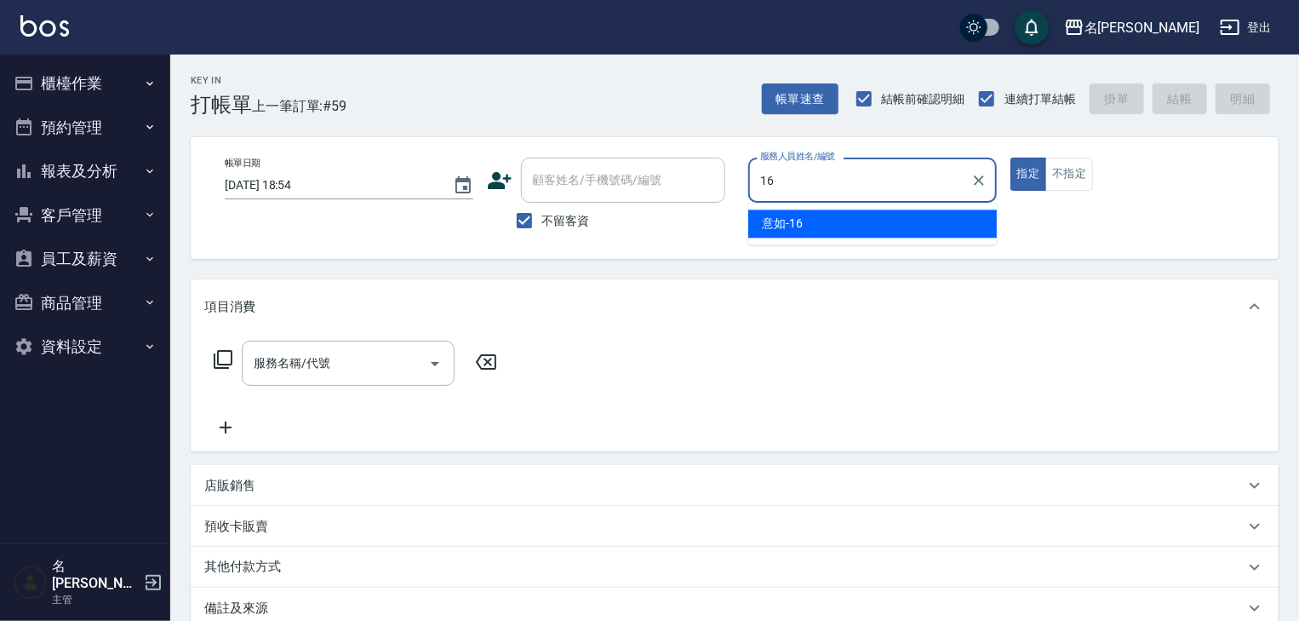
type input "意如-16"
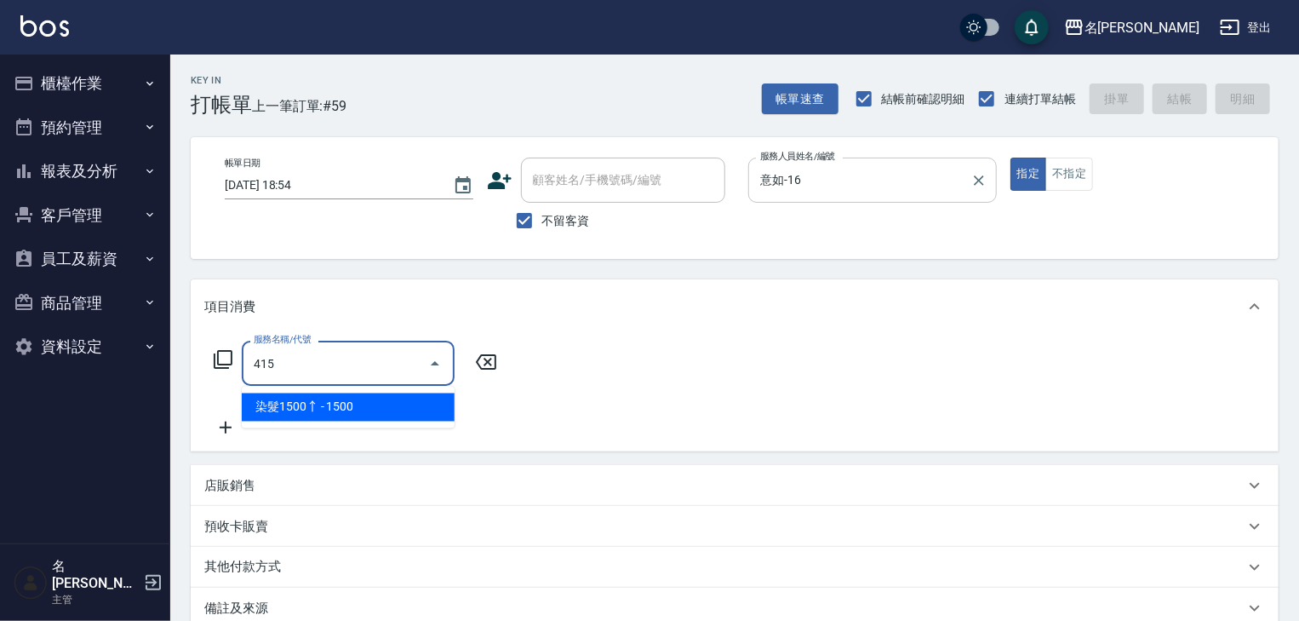
type input "染髮1500↑(415)"
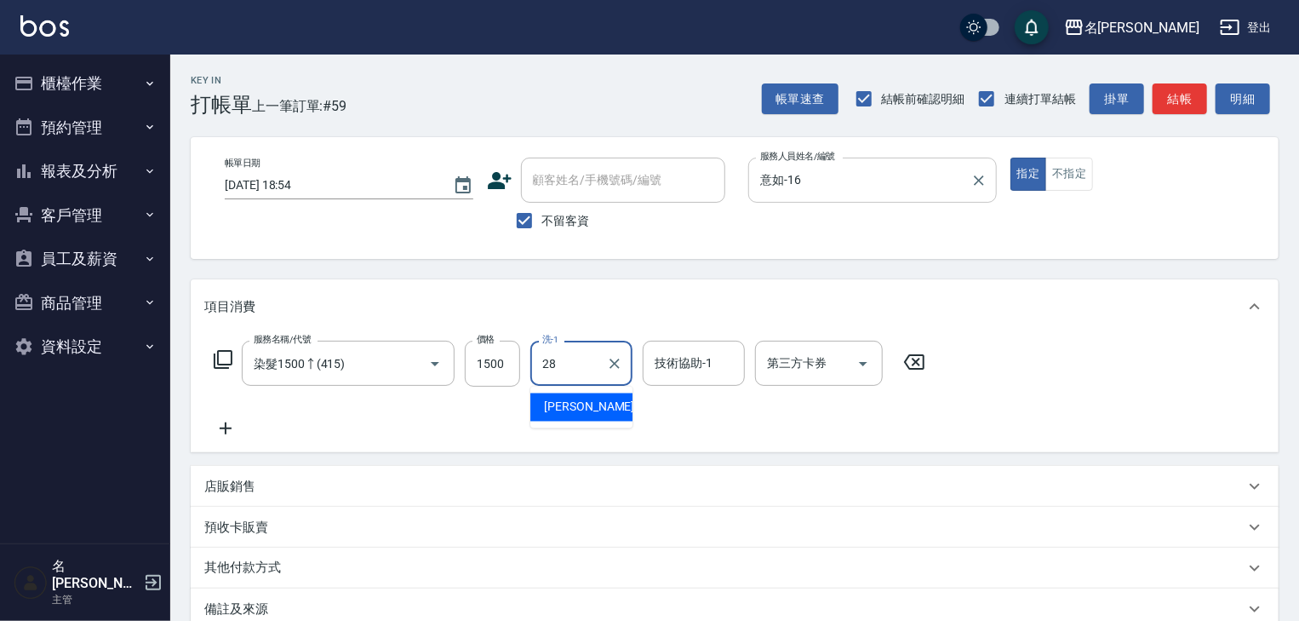
type input "[PERSON_NAME]-28"
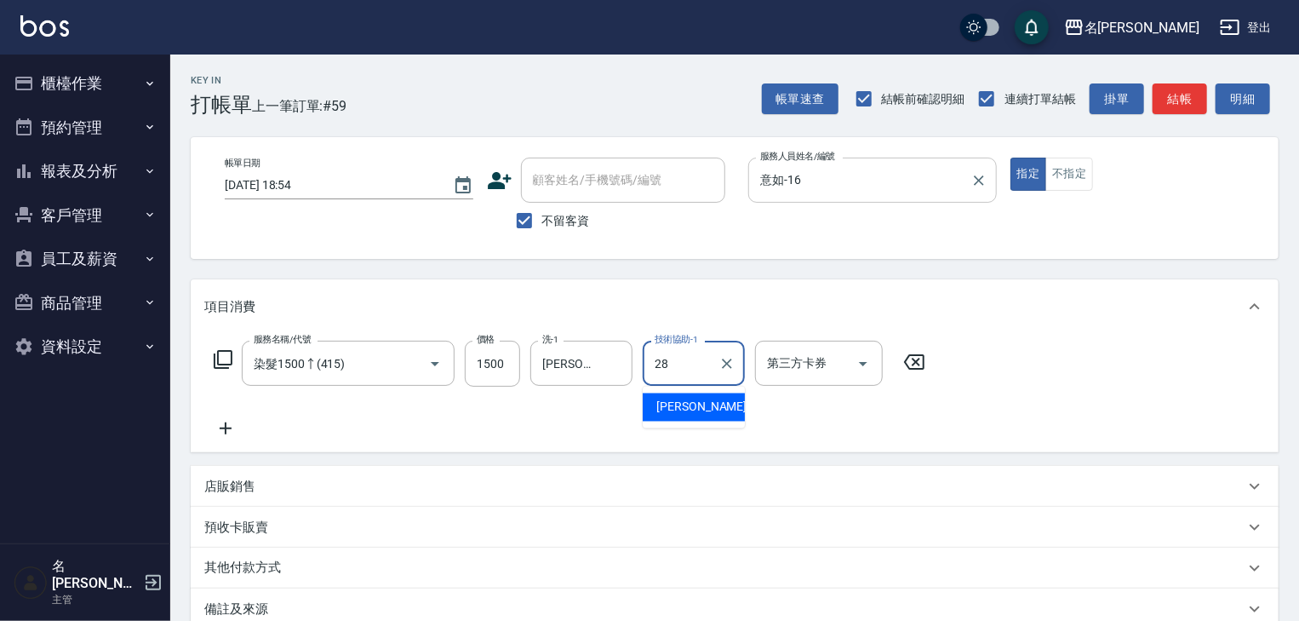
type input "[PERSON_NAME]-28"
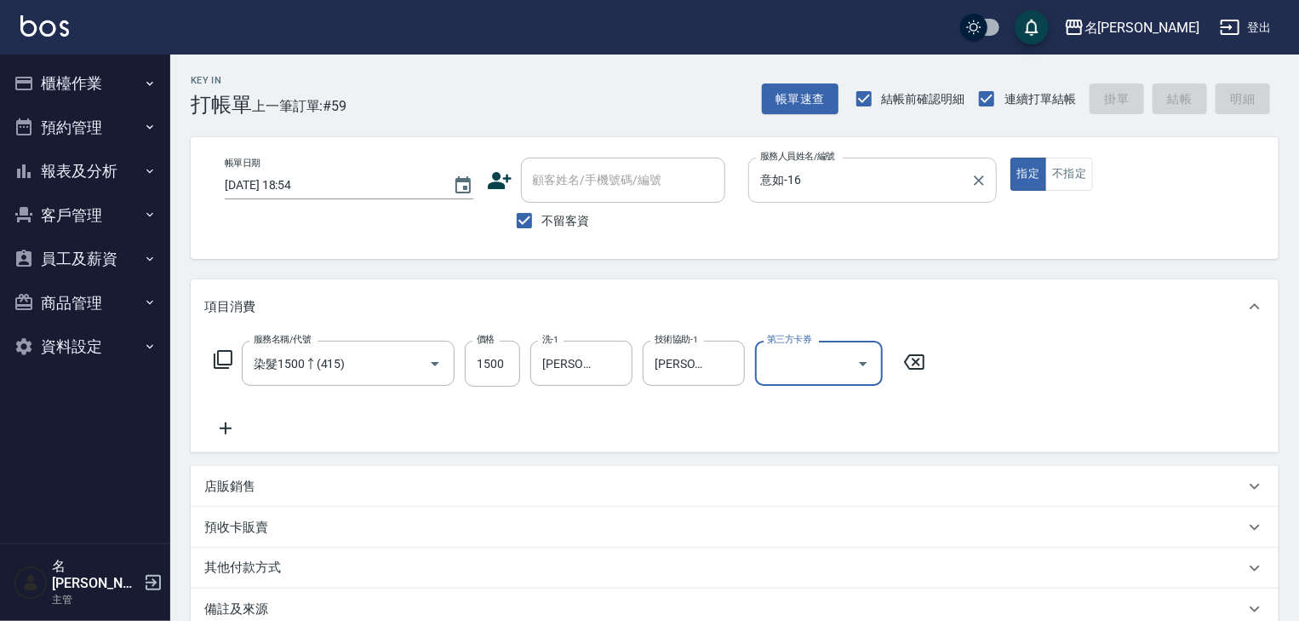
type input "[DATE] 19:18"
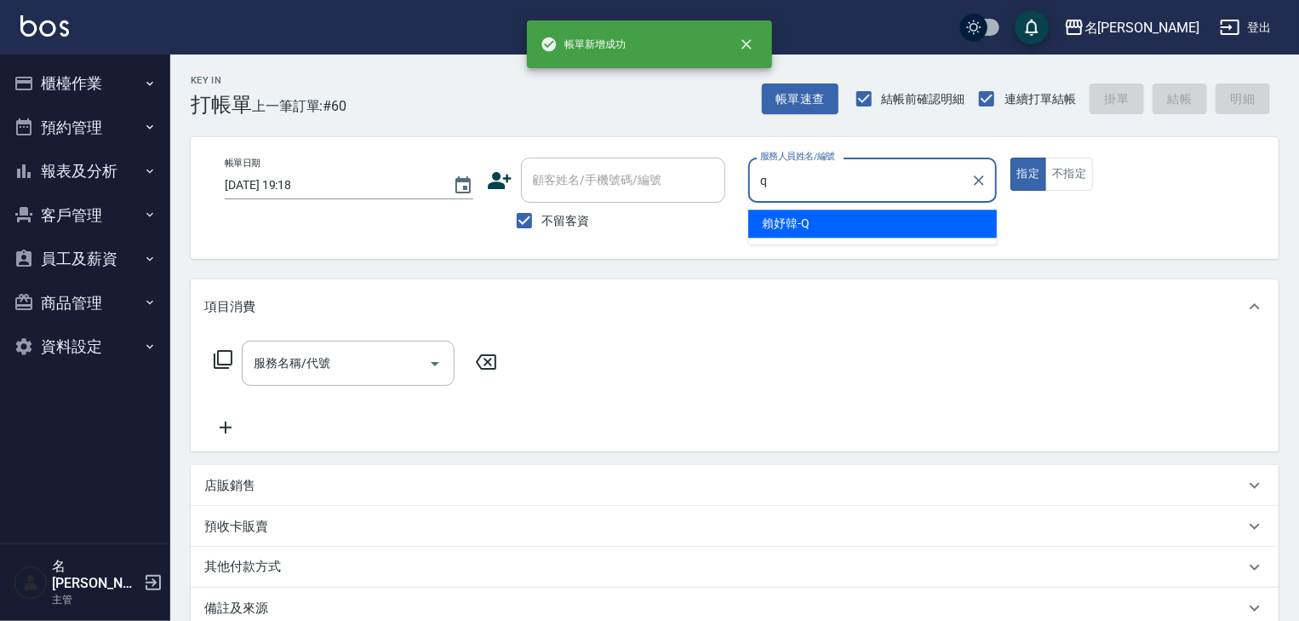
type input "[PERSON_NAME]"
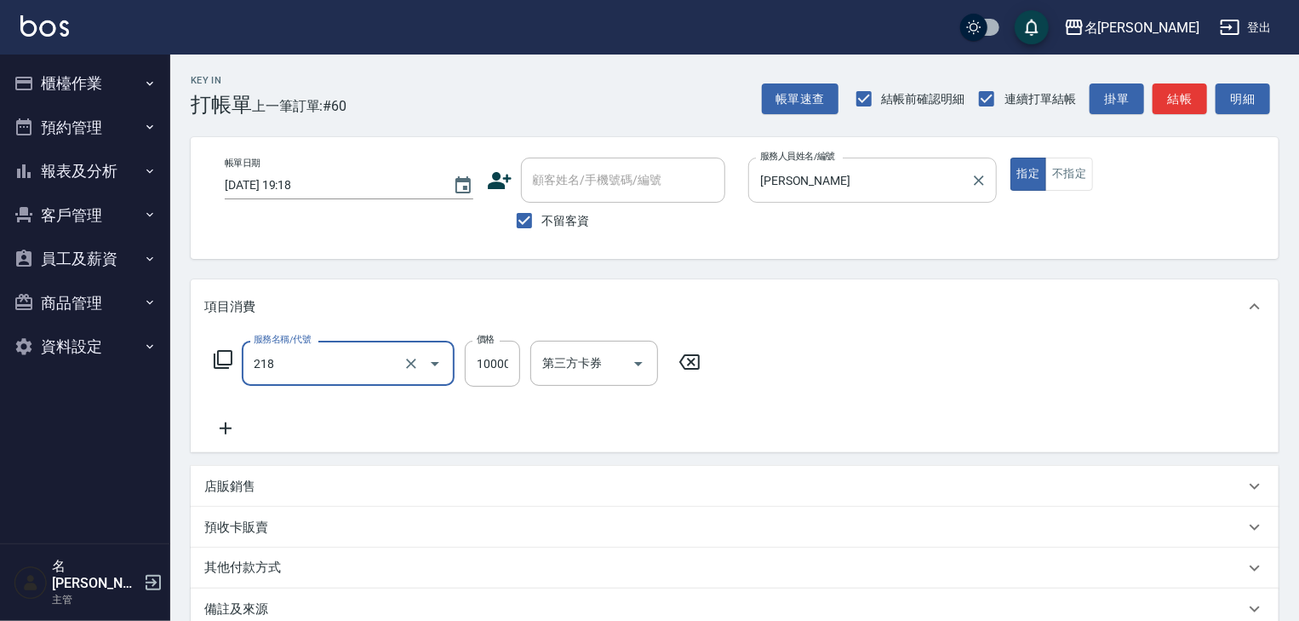
type input "接髮(218)"
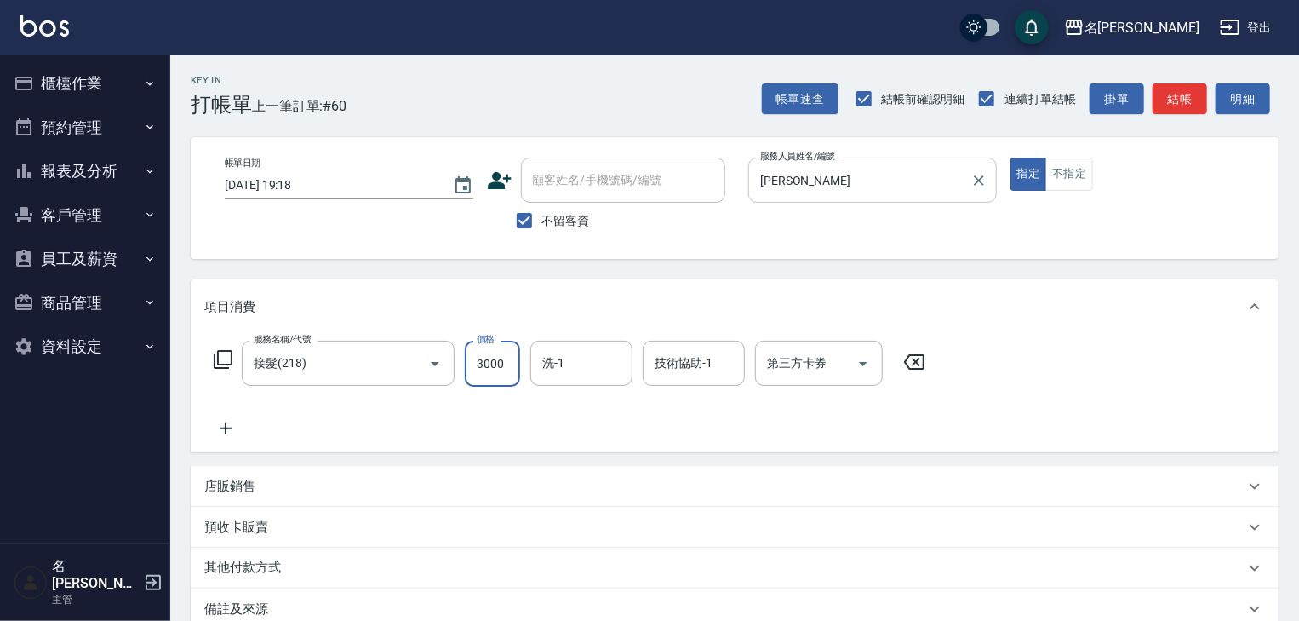
type input "3000"
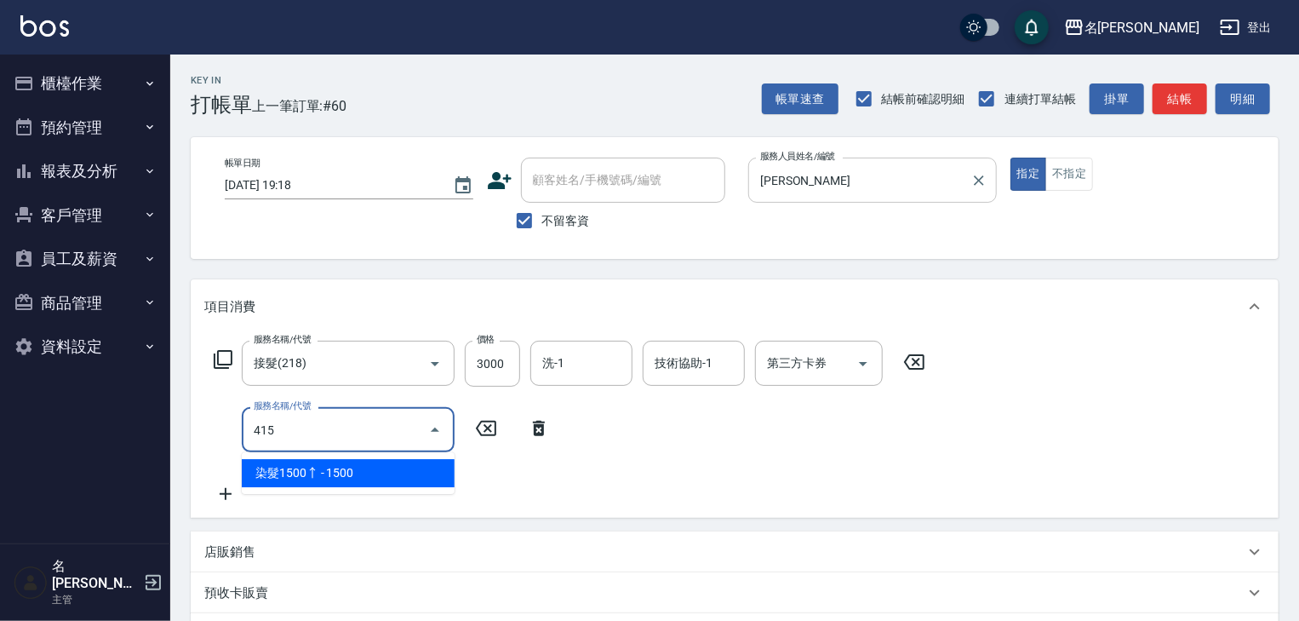
type input "染髮1500↑(415)"
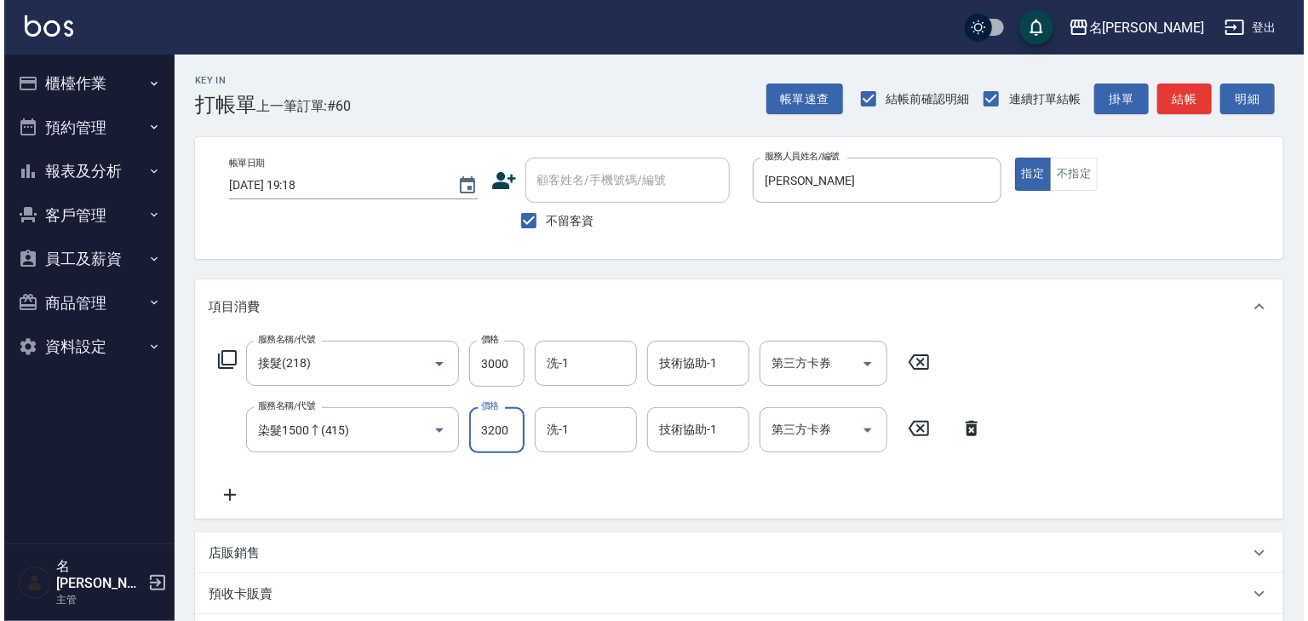
scroll to position [266, 0]
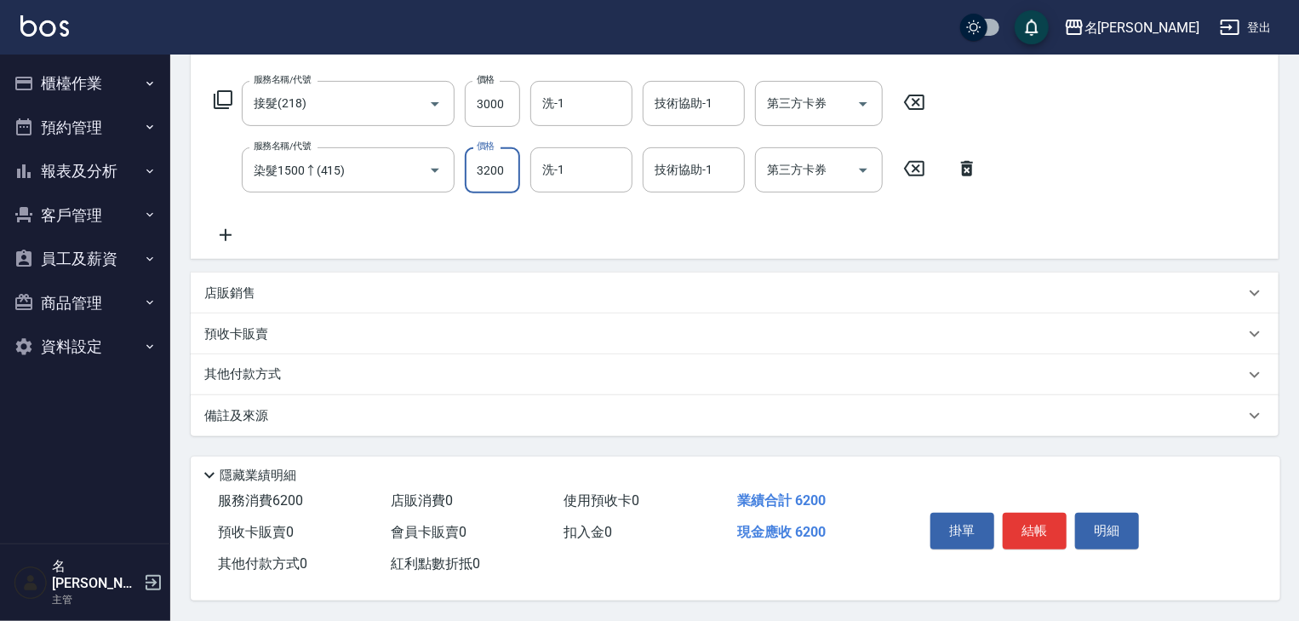
type input "3200"
click at [1031, 548] on div "掛單 結帳 明細" at bounding box center [1035, 533] width 222 height 54
click at [1045, 525] on button "結帳" at bounding box center [1035, 531] width 64 height 36
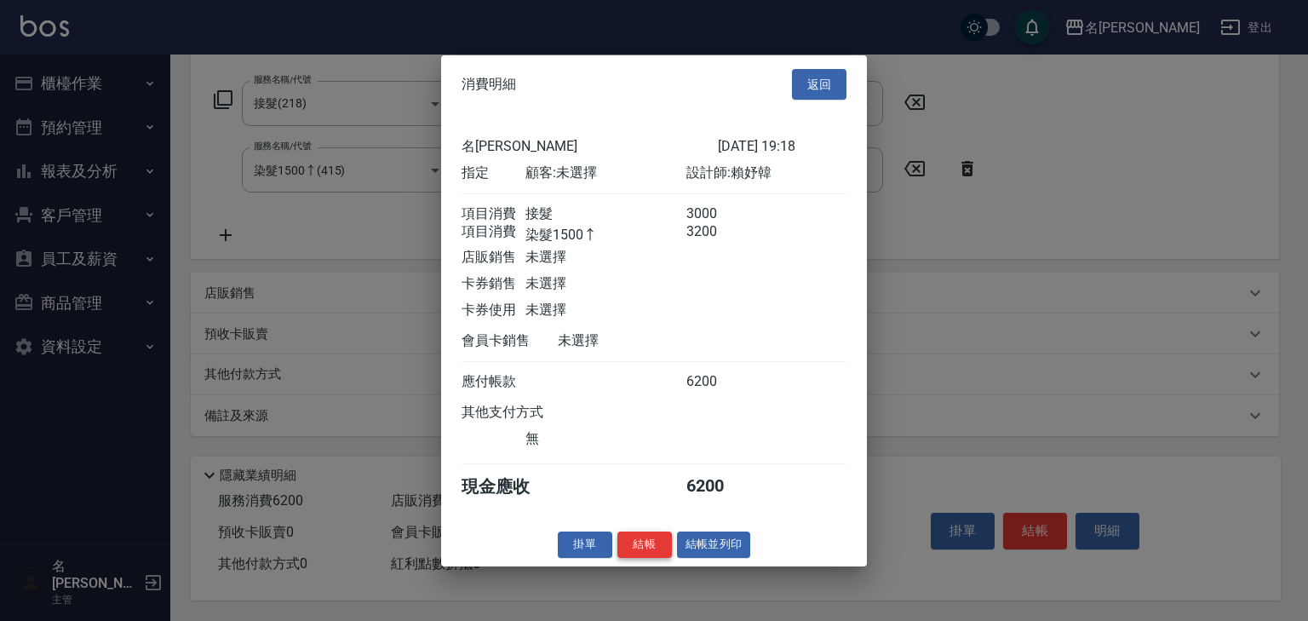
click at [620, 548] on button "結帳" at bounding box center [644, 544] width 54 height 26
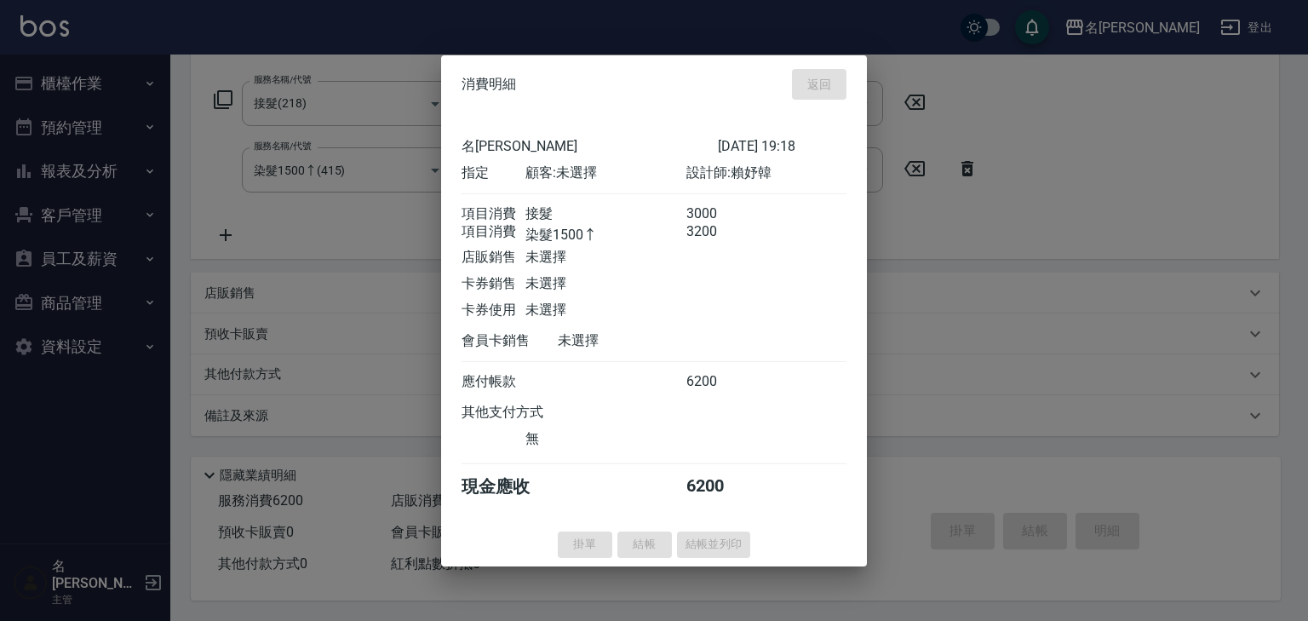
type input "[DATE] 19:19"
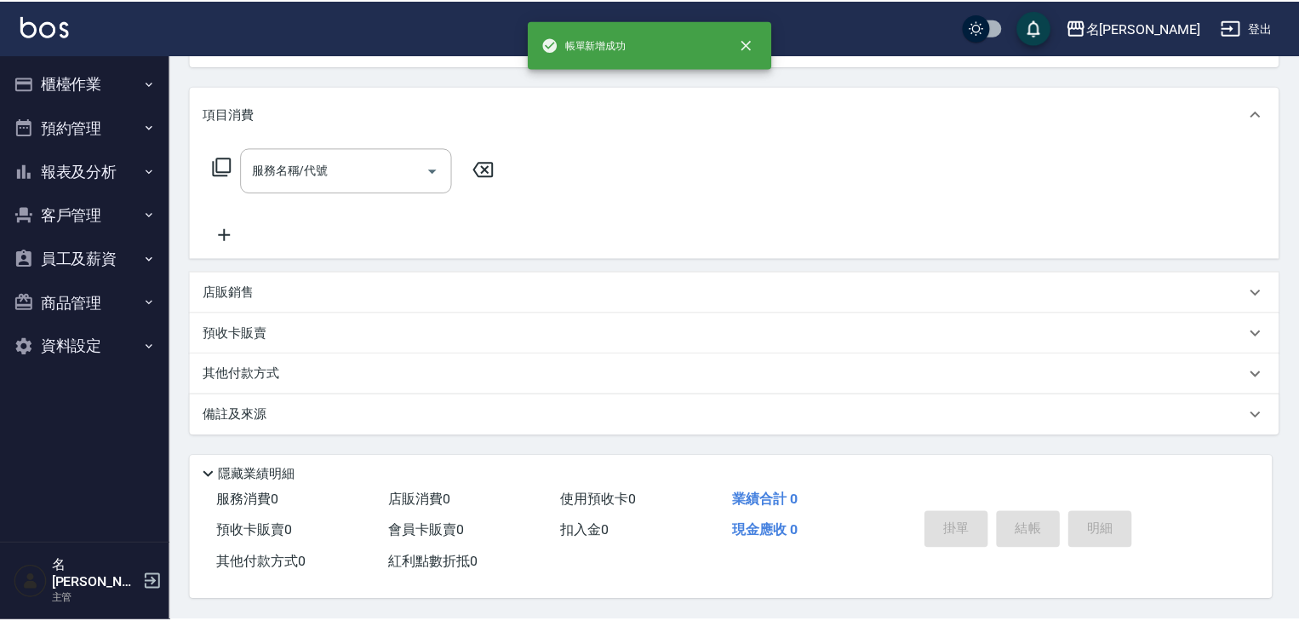
scroll to position [0, 0]
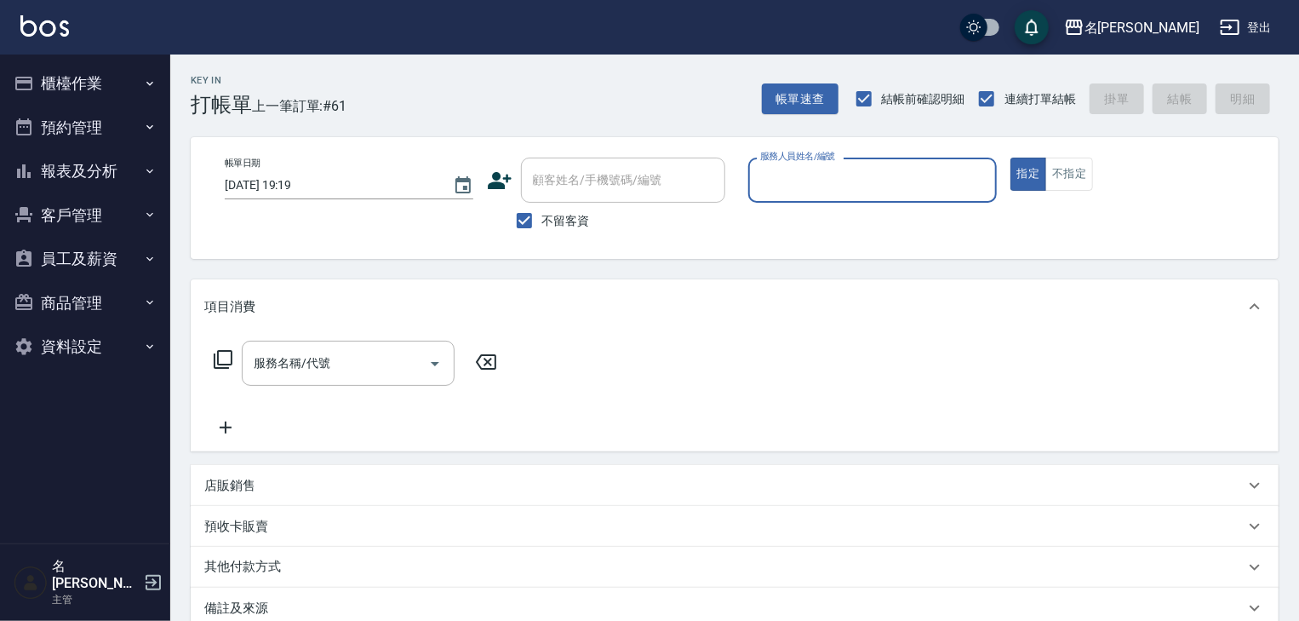
click at [58, 283] on button "商品管理" at bounding box center [85, 303] width 157 height 44
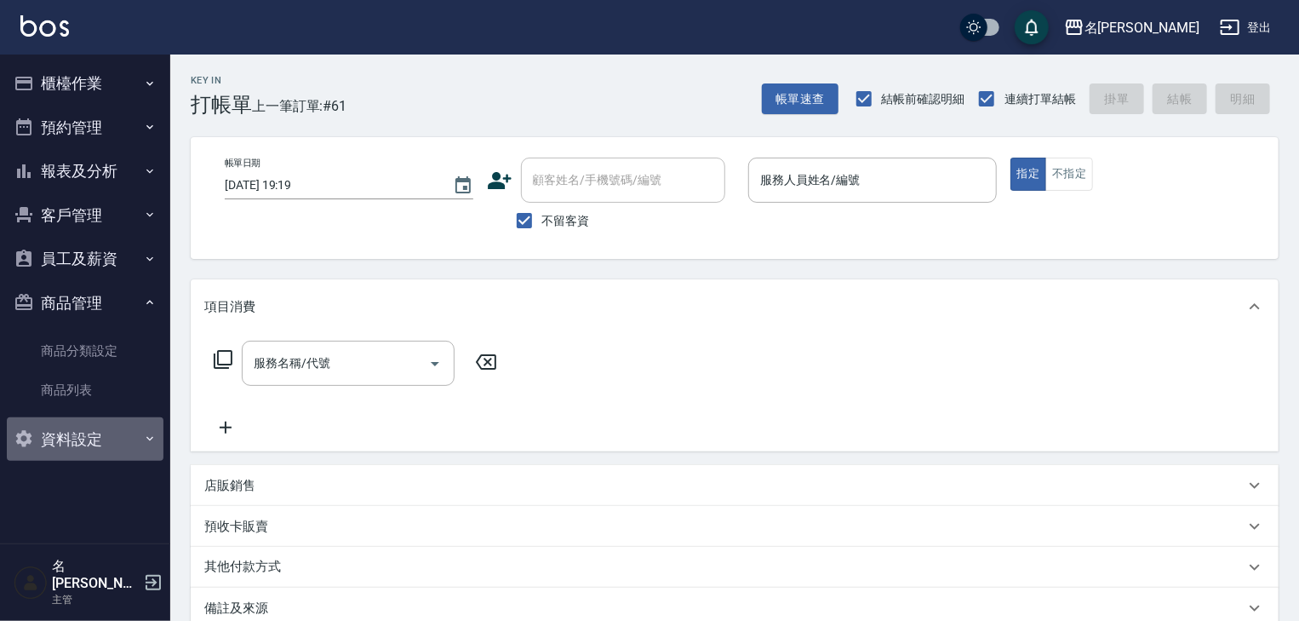
click at [99, 417] on button "資料設定" at bounding box center [85, 439] width 157 height 44
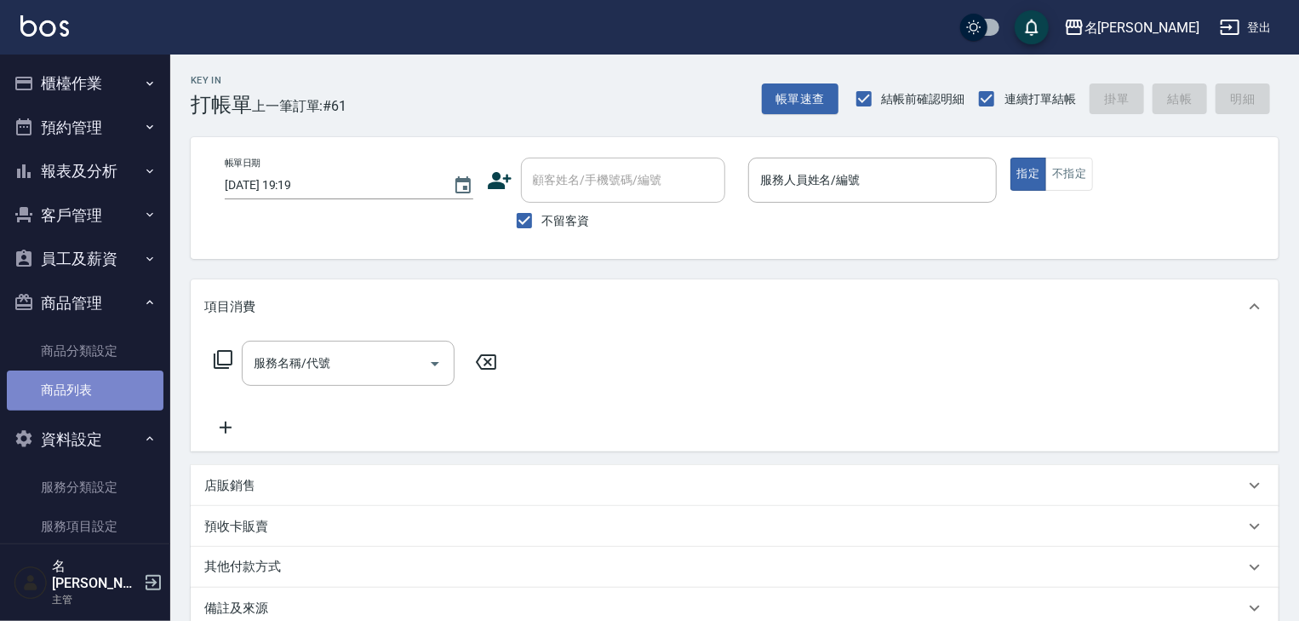
click at [101, 402] on link "商品列表" at bounding box center [85, 389] width 157 height 39
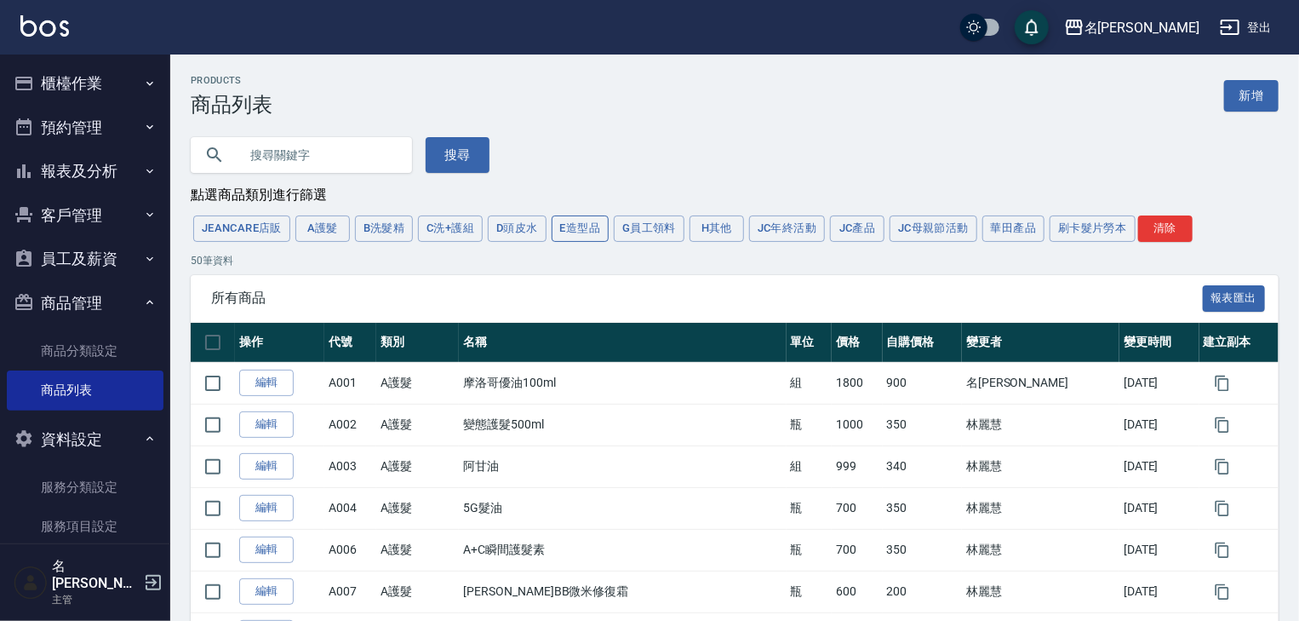
click at [572, 236] on button "E造型品" at bounding box center [581, 228] width 58 height 26
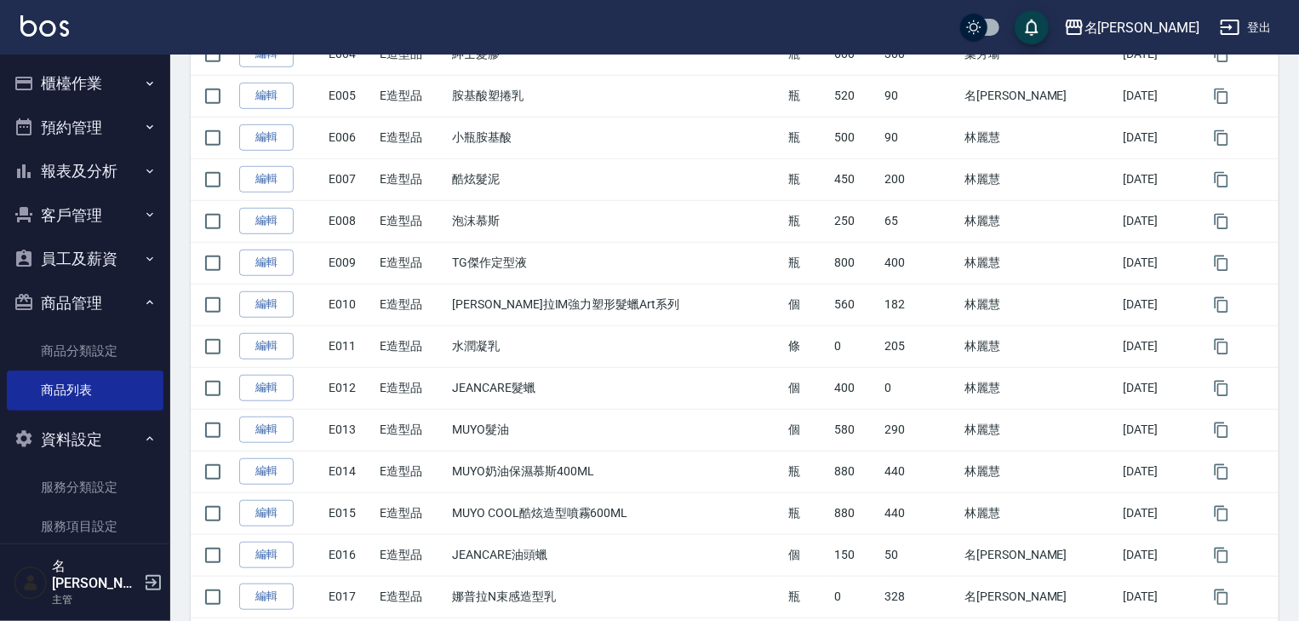
scroll to position [654, 0]
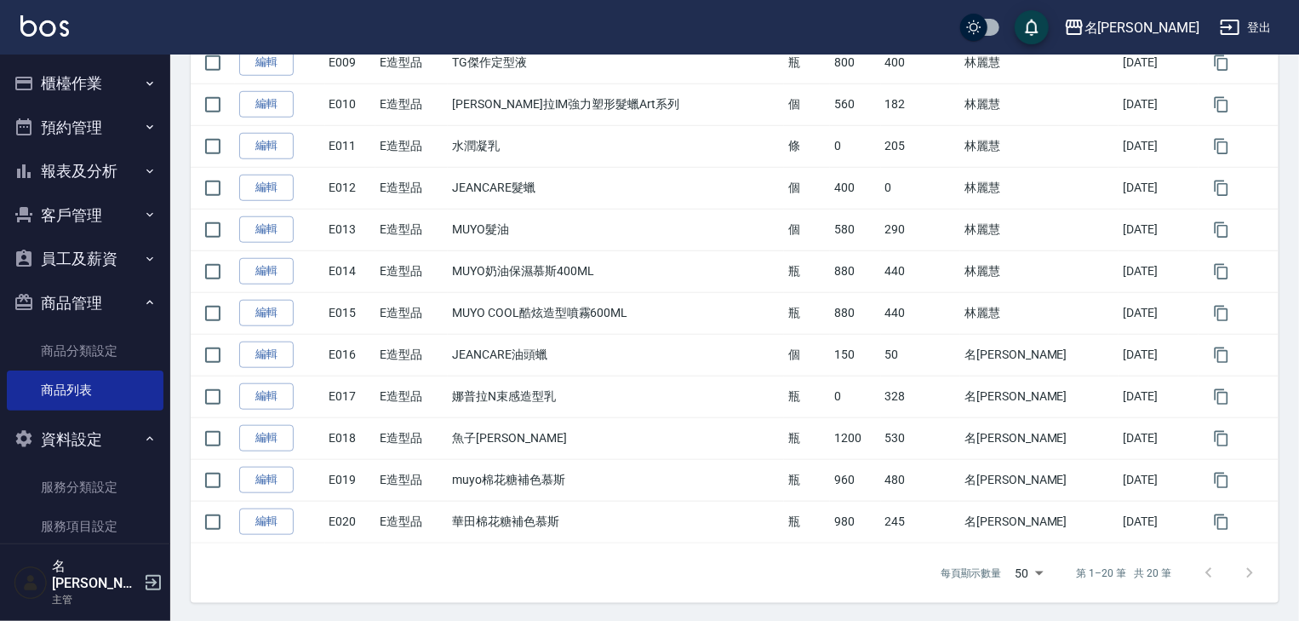
click at [27, 17] on img at bounding box center [44, 25] width 49 height 21
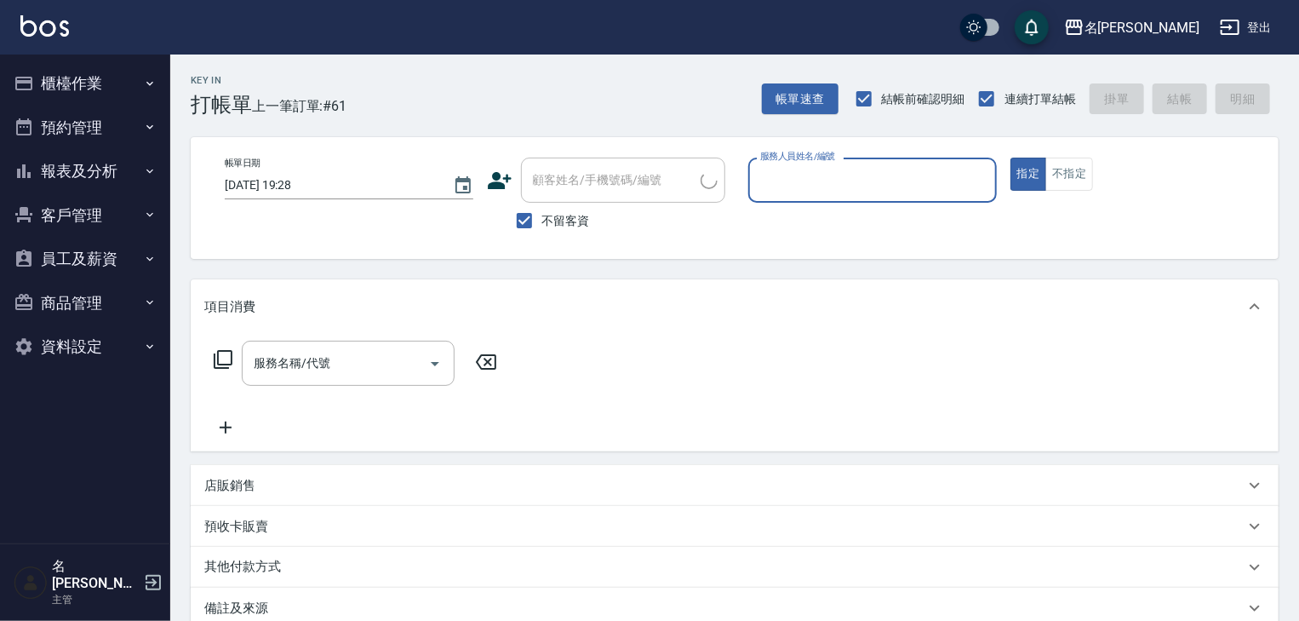
click at [831, 180] on input "服務人員姓名/編號" at bounding box center [872, 180] width 233 height 30
type input "[PERSON_NAME]-07"
type button "true"
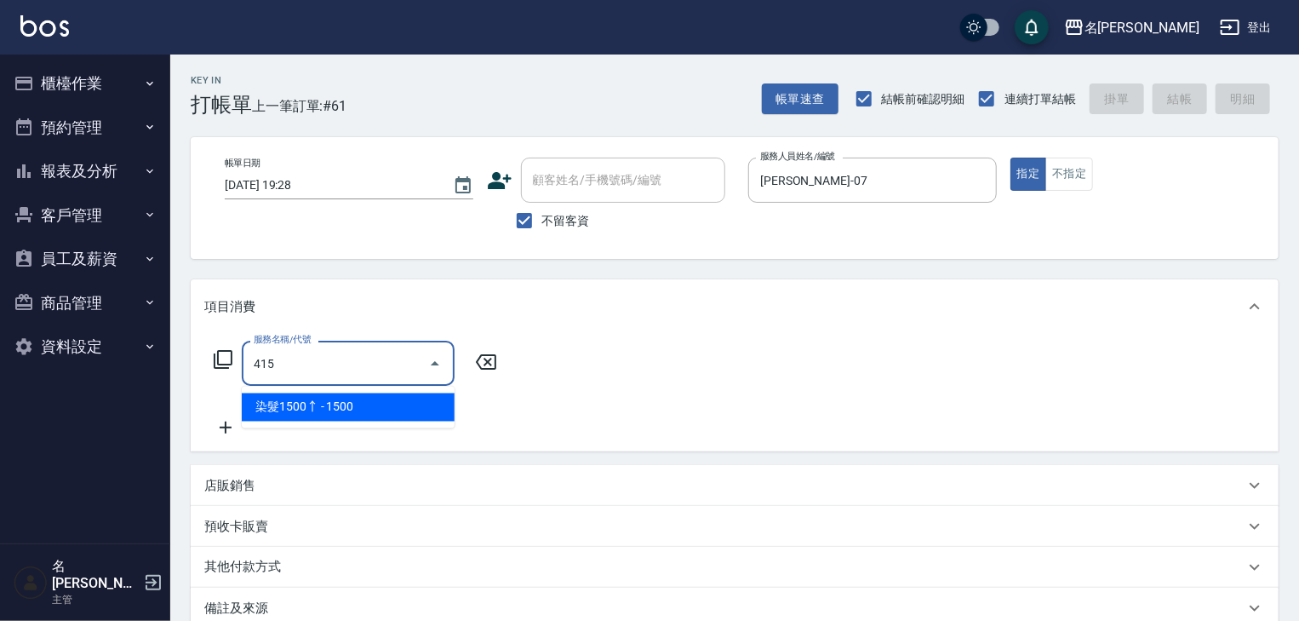
type input "染髮1500↑(415)"
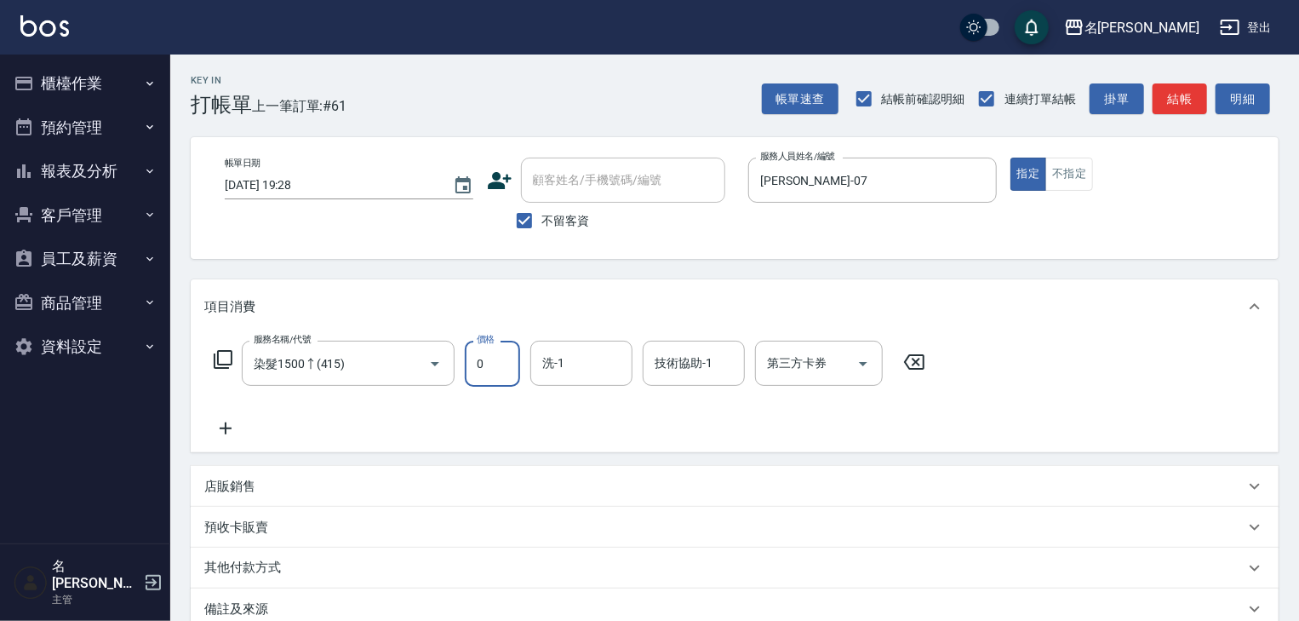
click at [221, 356] on icon at bounding box center [223, 359] width 20 height 20
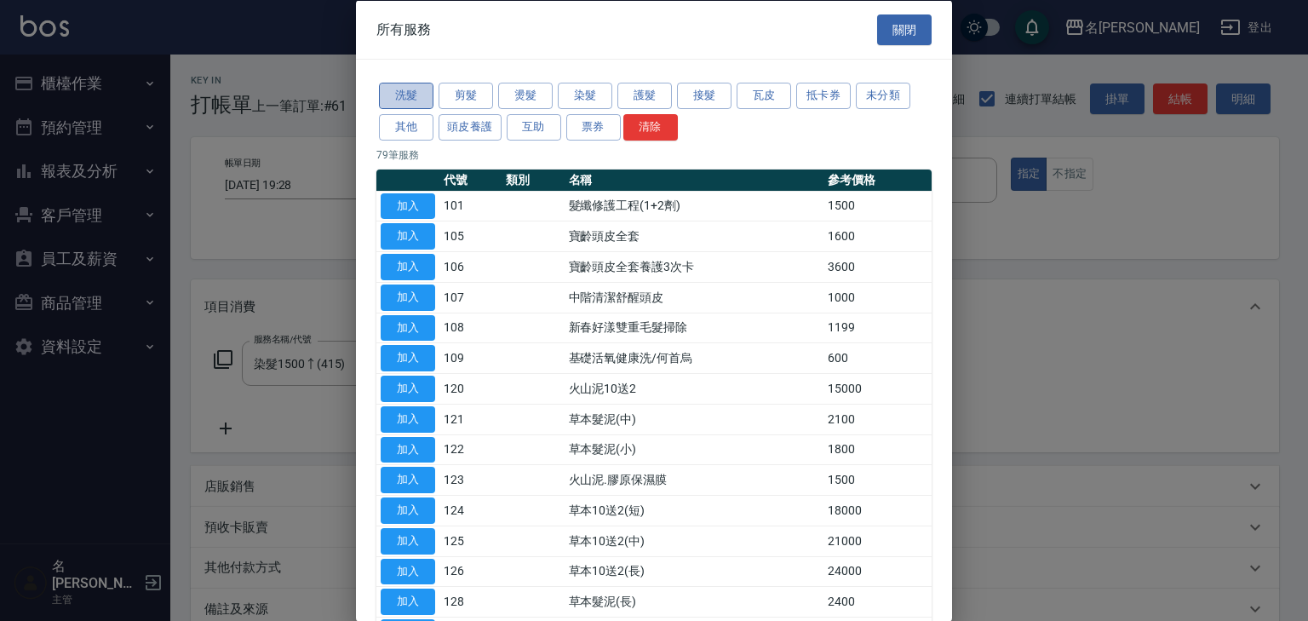
click at [428, 96] on button "洗髮" at bounding box center [406, 96] width 54 height 26
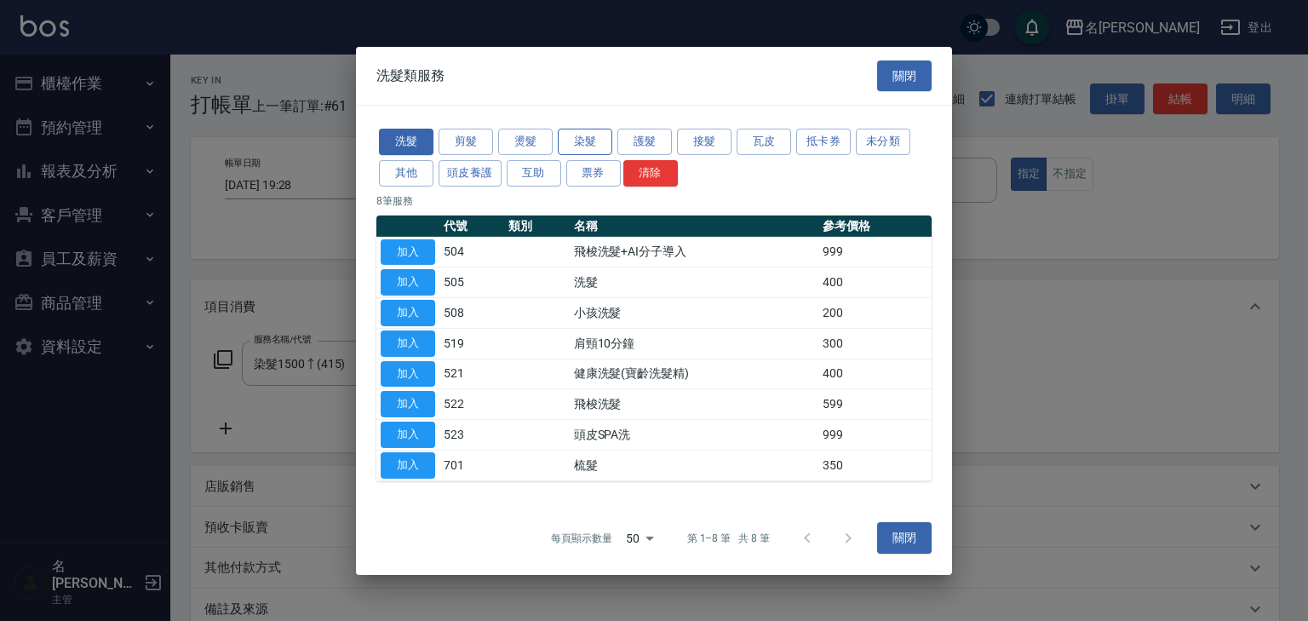
click at [576, 139] on button "染髮" at bounding box center [585, 142] width 54 height 26
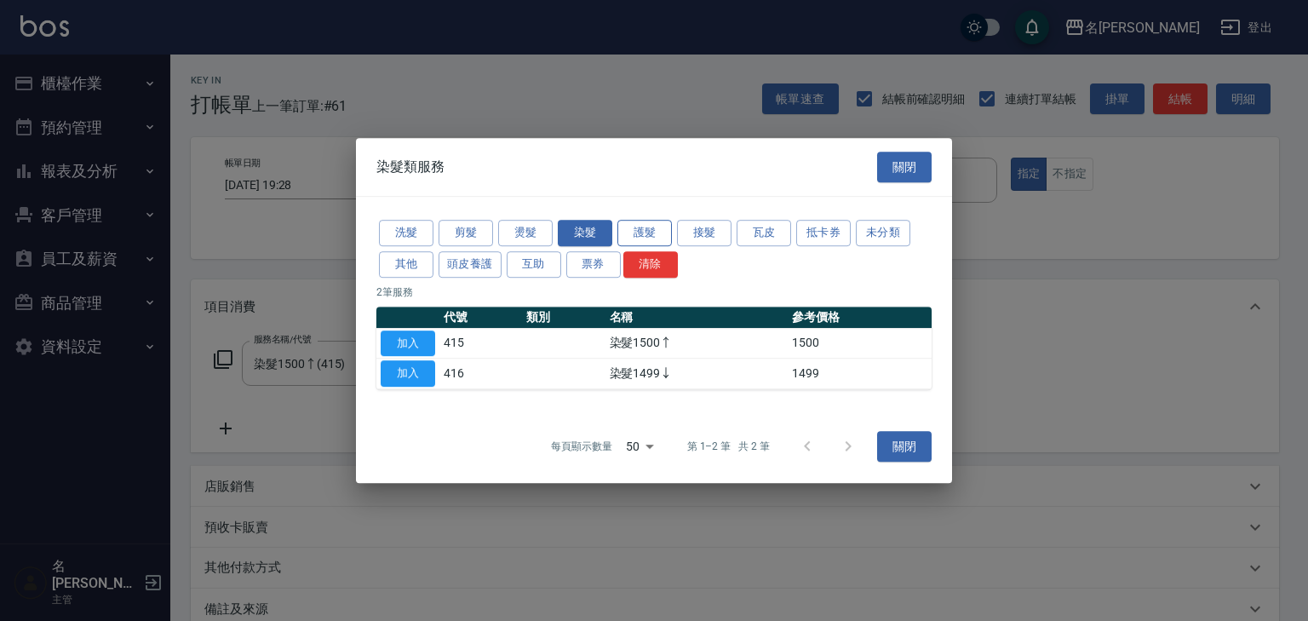
click at [647, 235] on button "護髮" at bounding box center [644, 233] width 54 height 26
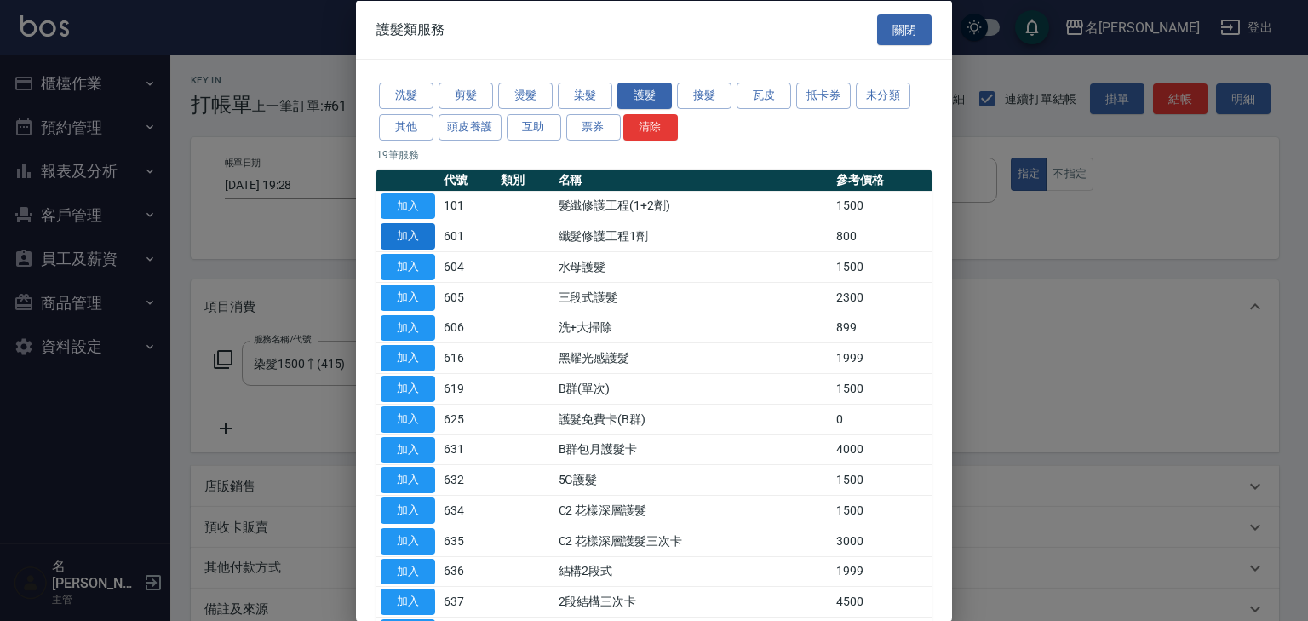
click at [396, 238] on button "加入" at bounding box center [408, 236] width 54 height 26
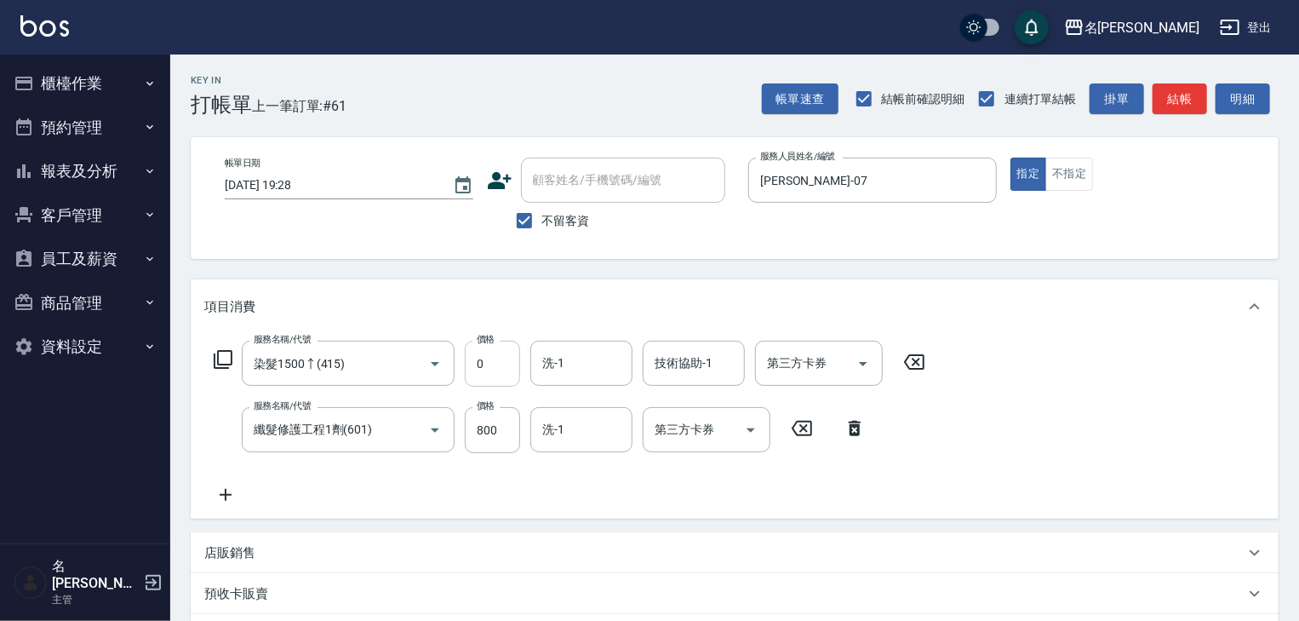
click at [507, 373] on input "0" at bounding box center [492, 364] width 55 height 46
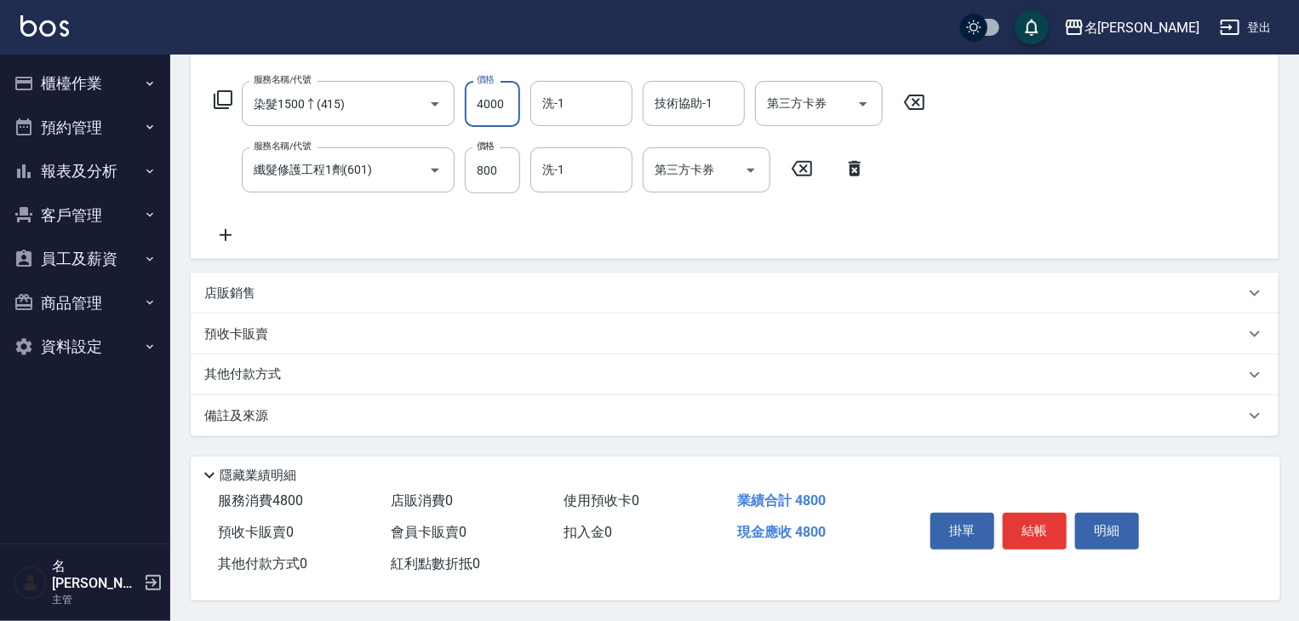
type input "4000"
click at [313, 365] on div "其他付款方式" at bounding box center [724, 374] width 1040 height 19
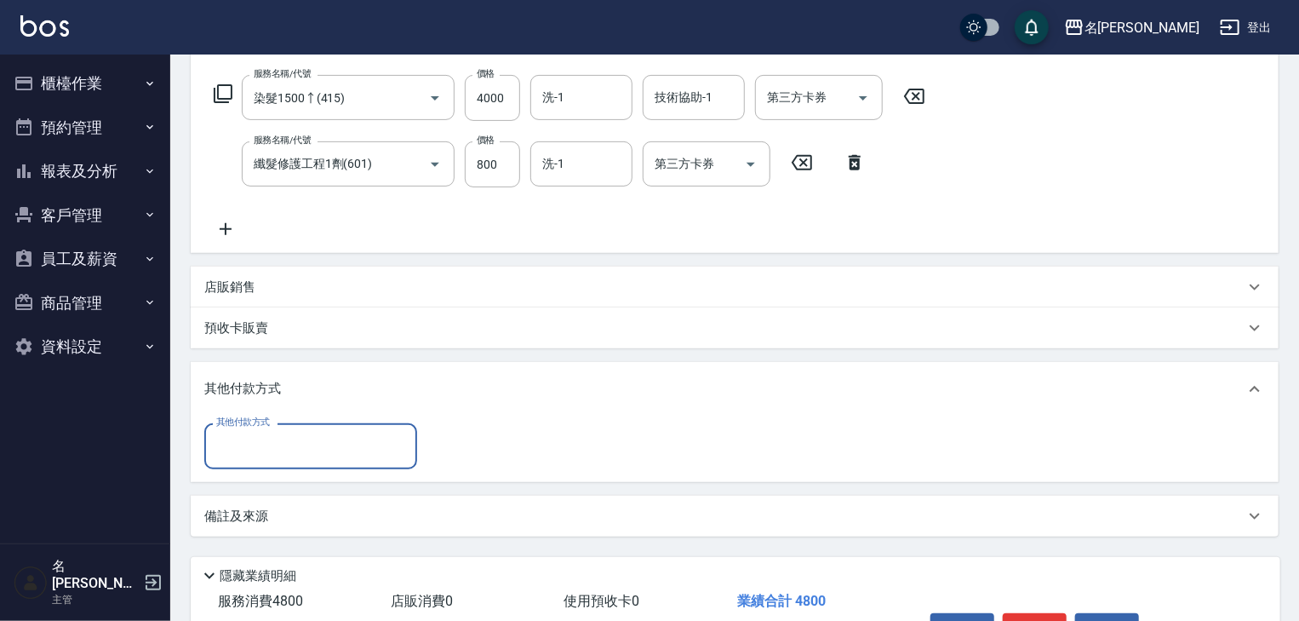
scroll to position [0, 0]
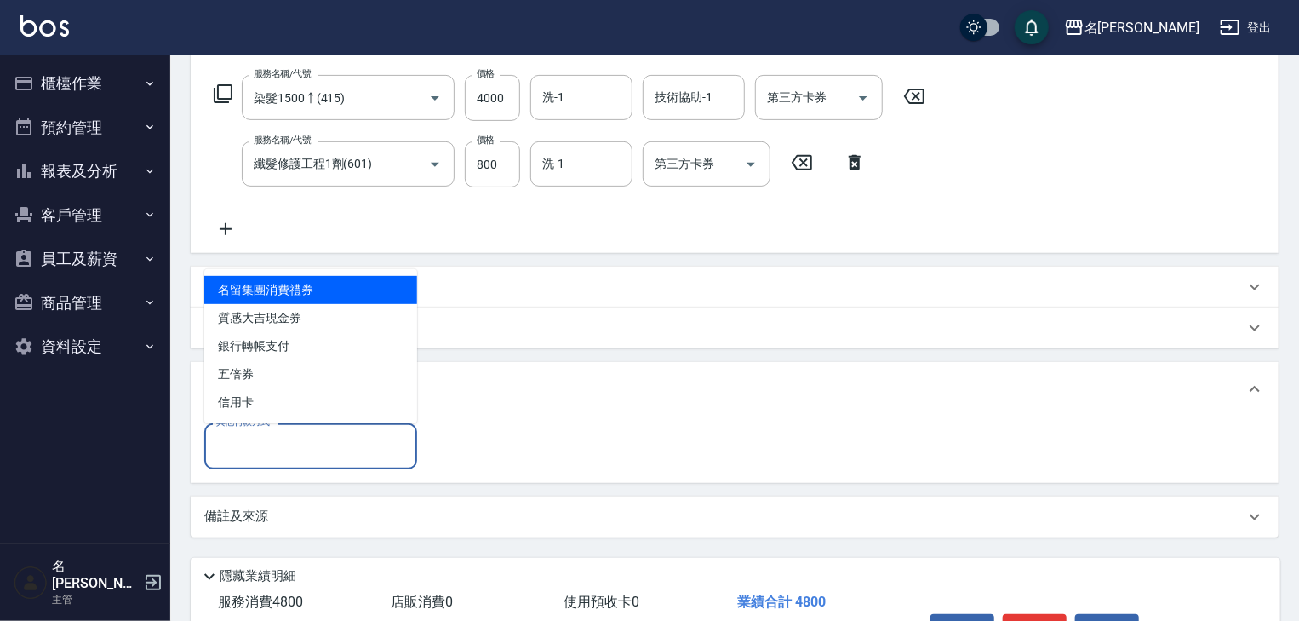
click at [337, 449] on input "其他付款方式" at bounding box center [311, 446] width 198 height 30
click at [547, 436] on div "其他付款方式 其他付款方式" at bounding box center [734, 445] width 1061 height 45
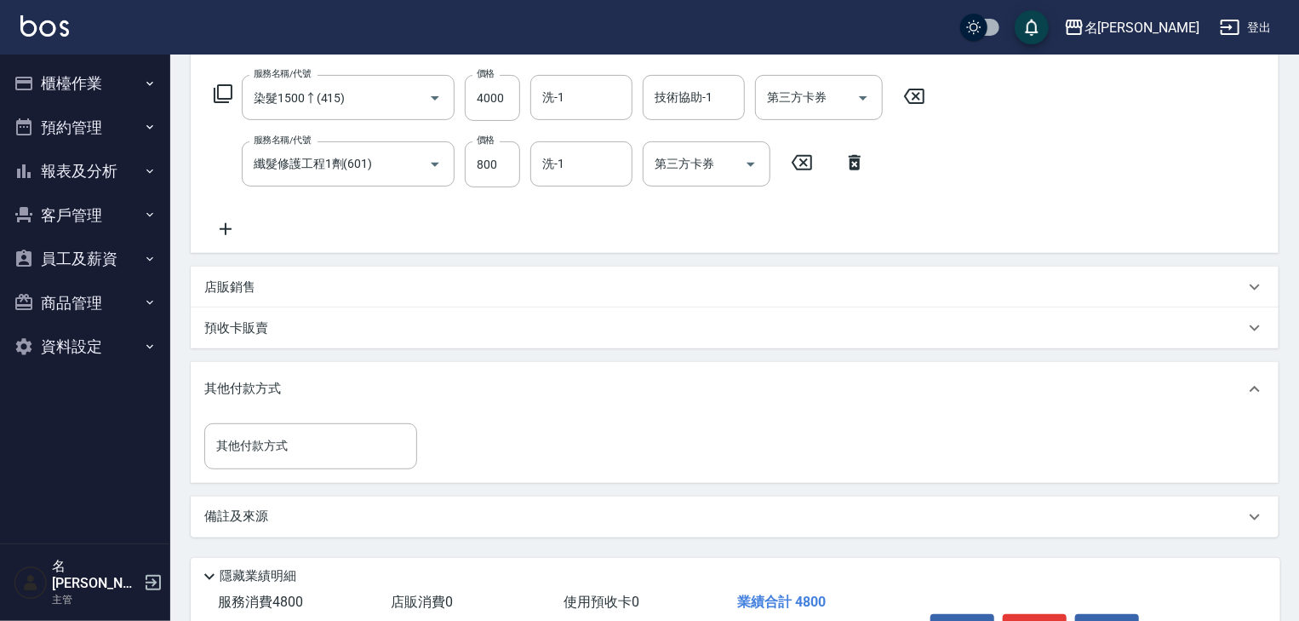
click at [284, 293] on div "店販銷售" at bounding box center [724, 287] width 1040 height 18
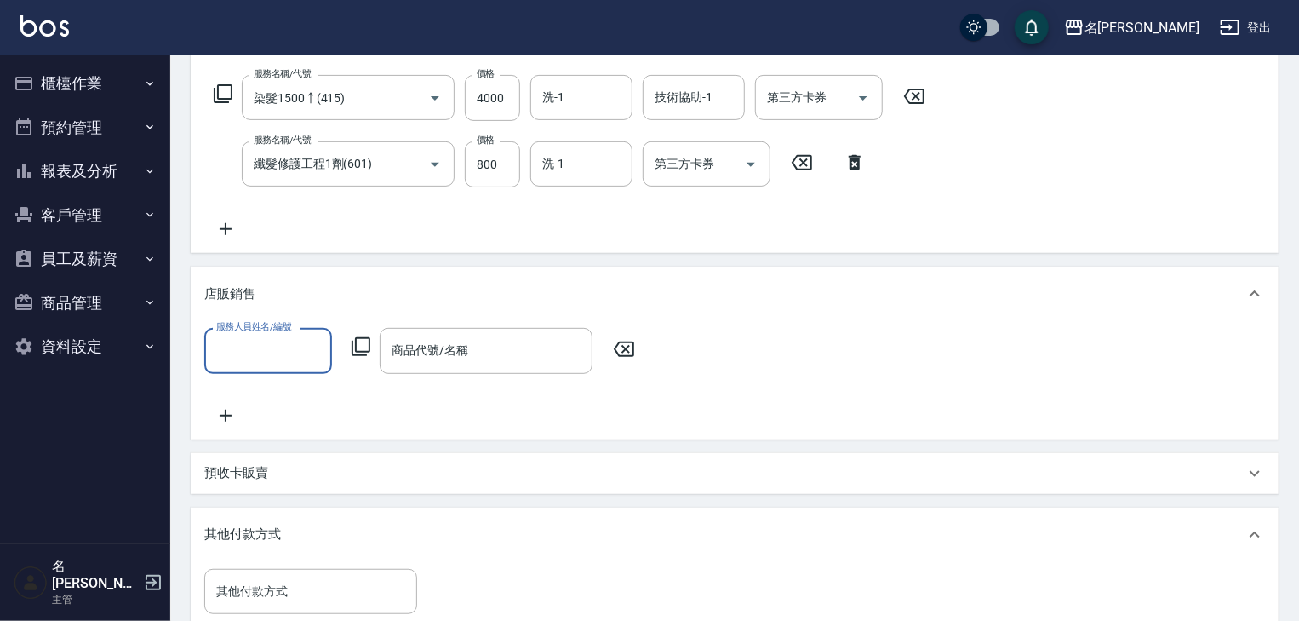
click at [286, 345] on input "服務人員姓名/編號" at bounding box center [268, 350] width 112 height 30
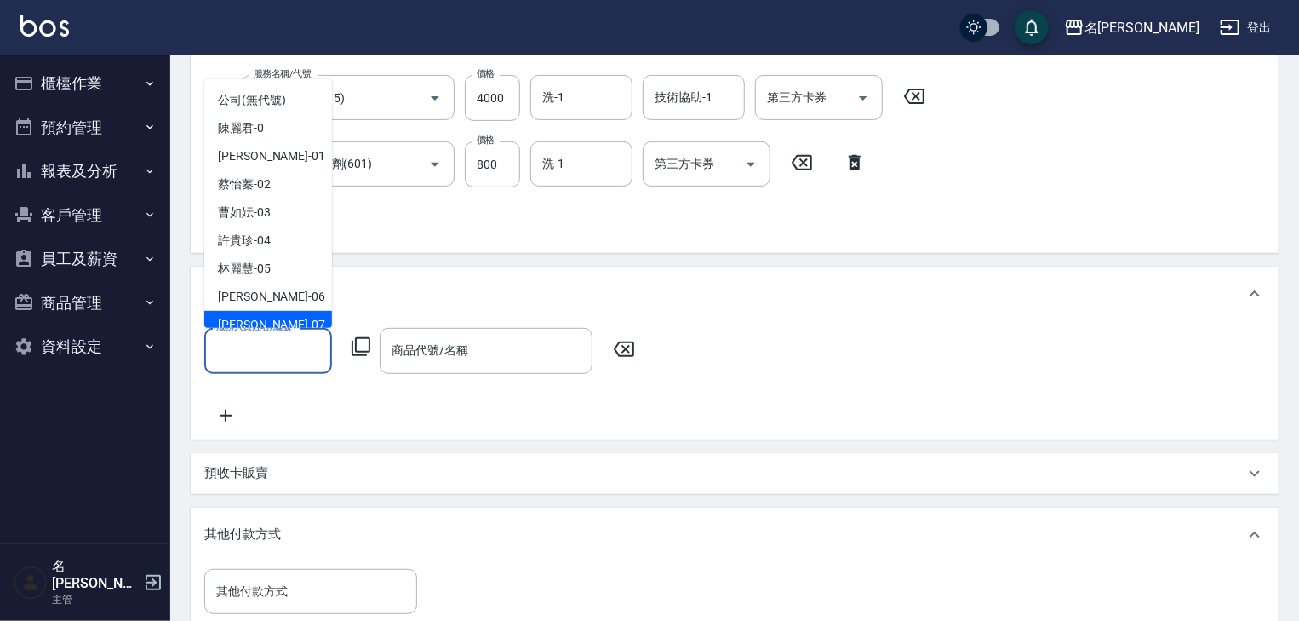
click at [289, 313] on div "[PERSON_NAME] -07" at bounding box center [268, 325] width 128 height 28
type input "[PERSON_NAME]-07"
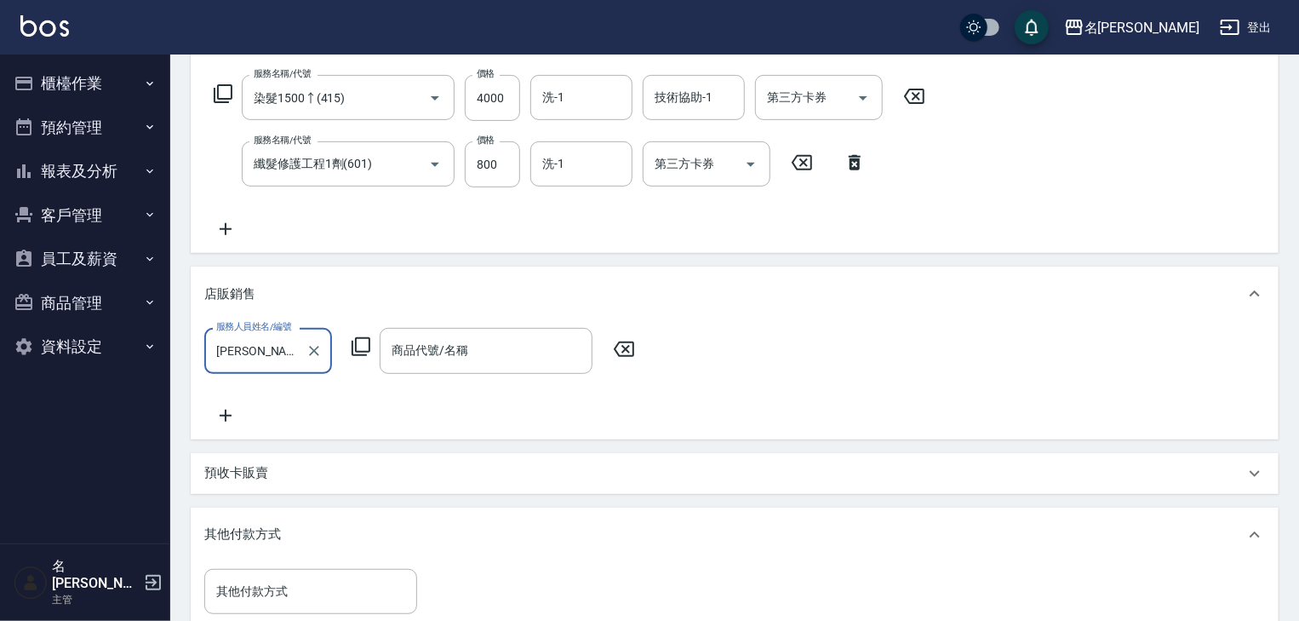
click at [362, 342] on icon at bounding box center [361, 346] width 20 height 20
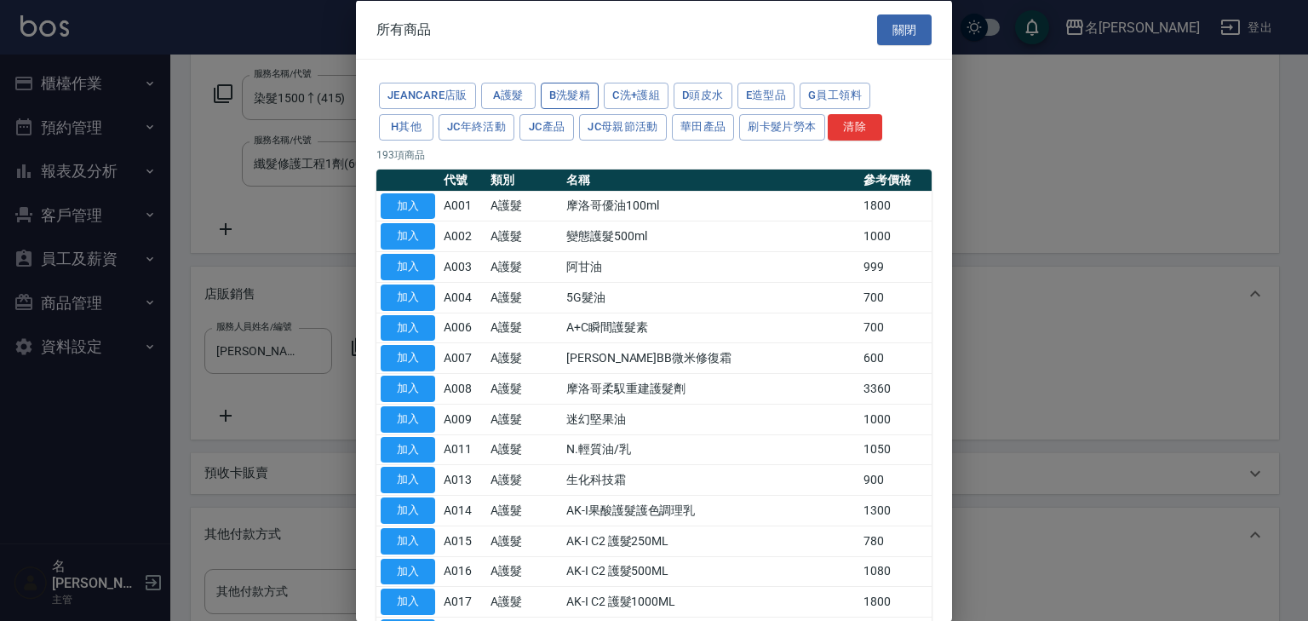
click at [560, 98] on button "B洗髮精" at bounding box center [570, 96] width 59 height 26
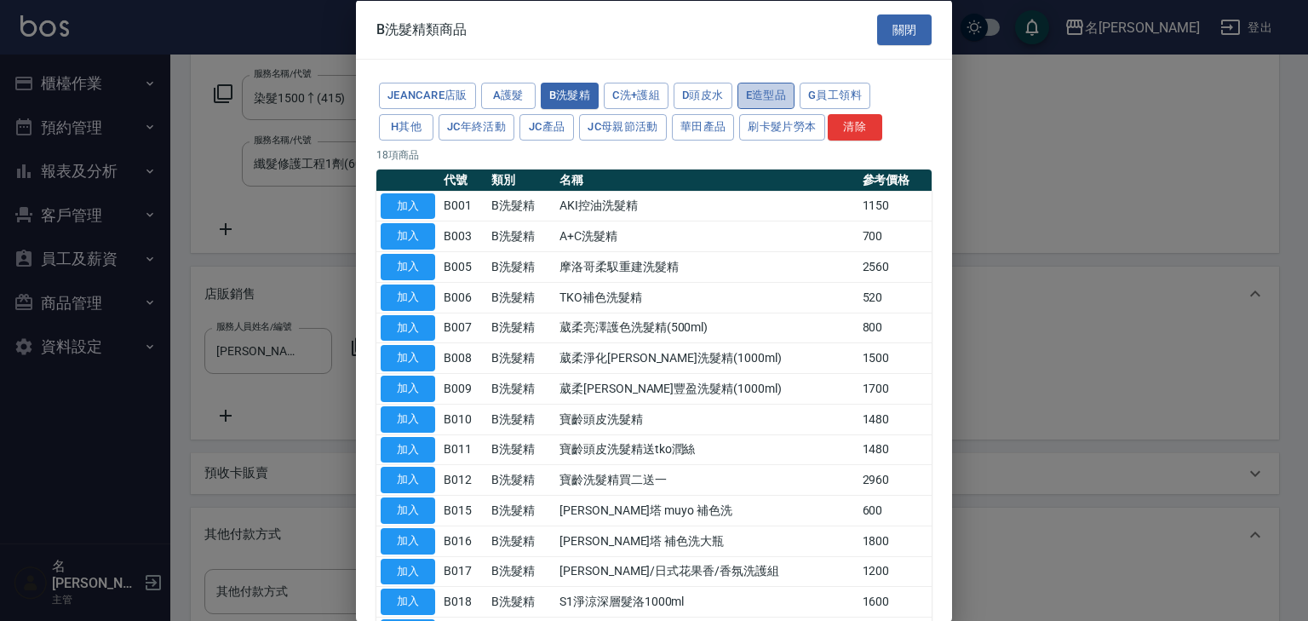
click at [766, 102] on button "E造型品" at bounding box center [766, 96] width 58 height 26
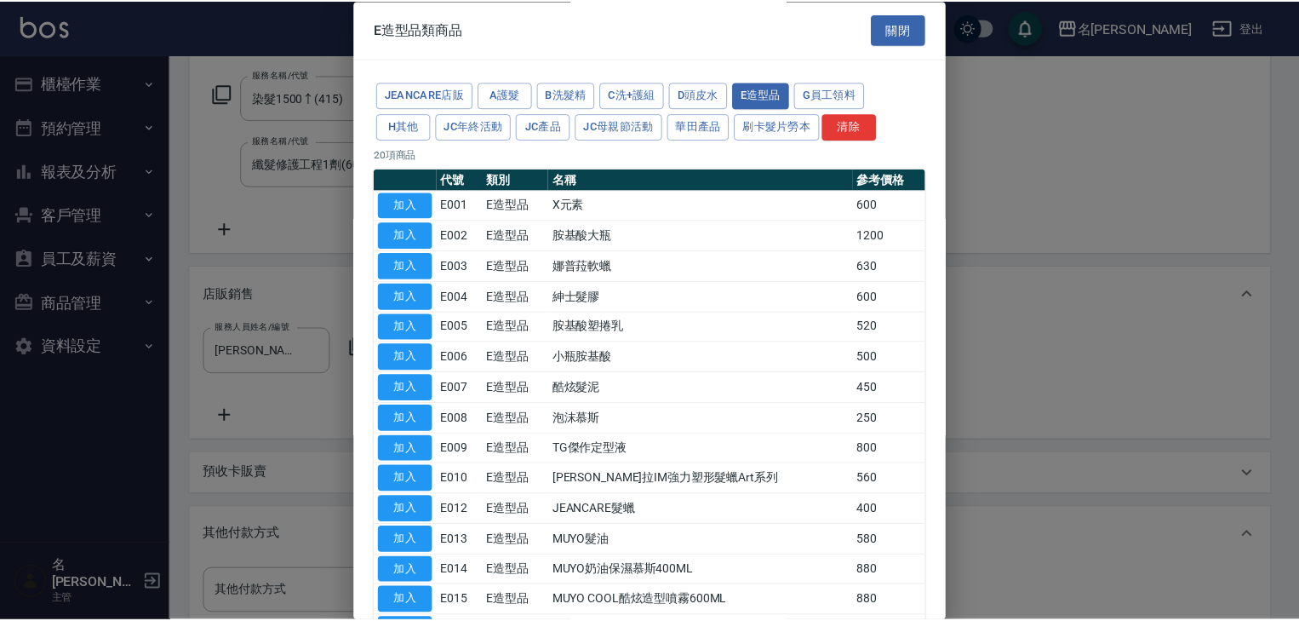
scroll to position [208, 0]
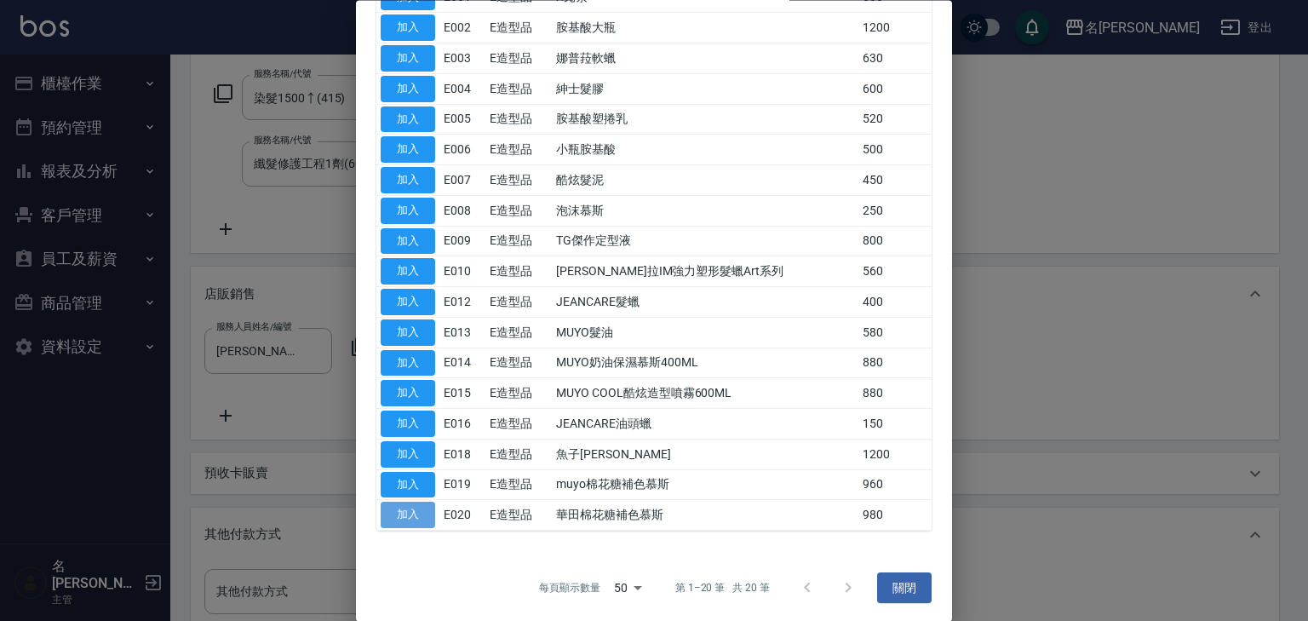
click at [419, 519] on button "加入" at bounding box center [408, 515] width 54 height 26
type input "華田棉花糖補色慕斯"
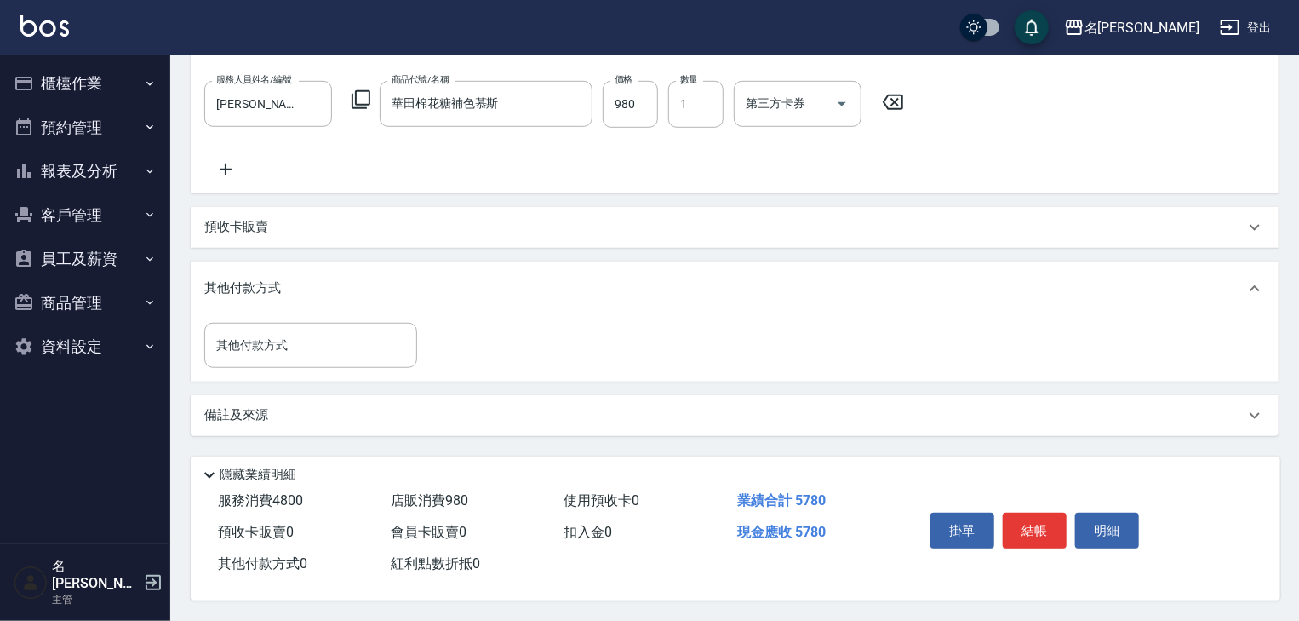
scroll to position [155, 0]
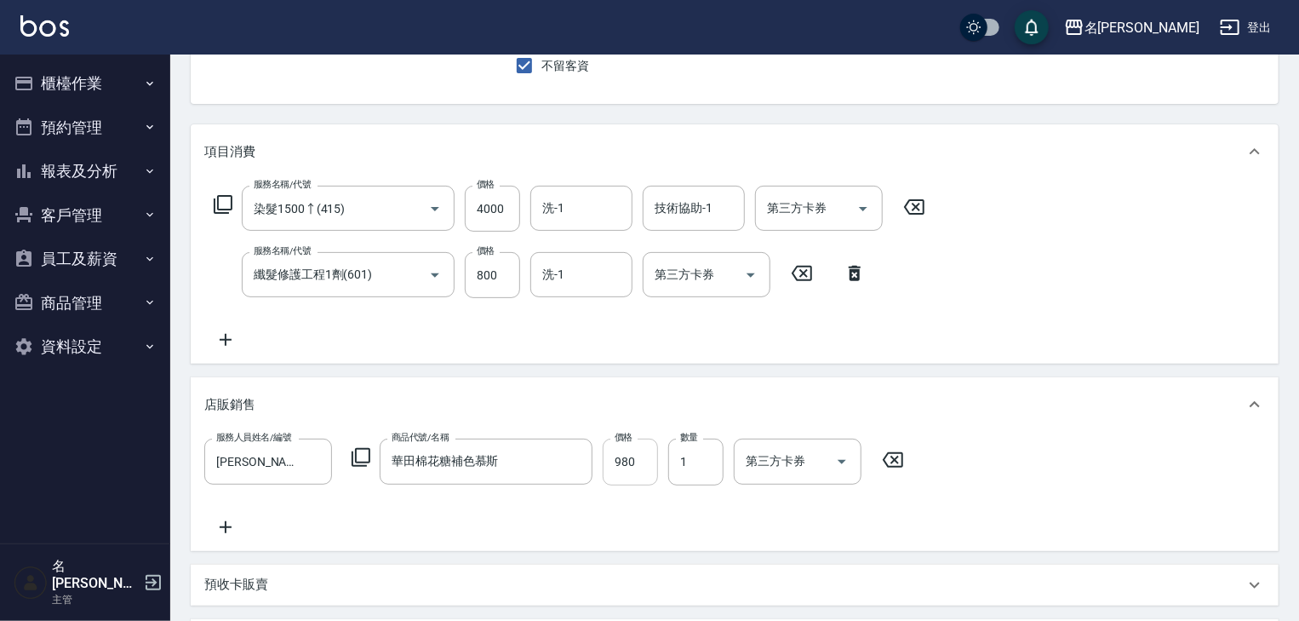
click at [622, 473] on input "980" at bounding box center [630, 461] width 55 height 46
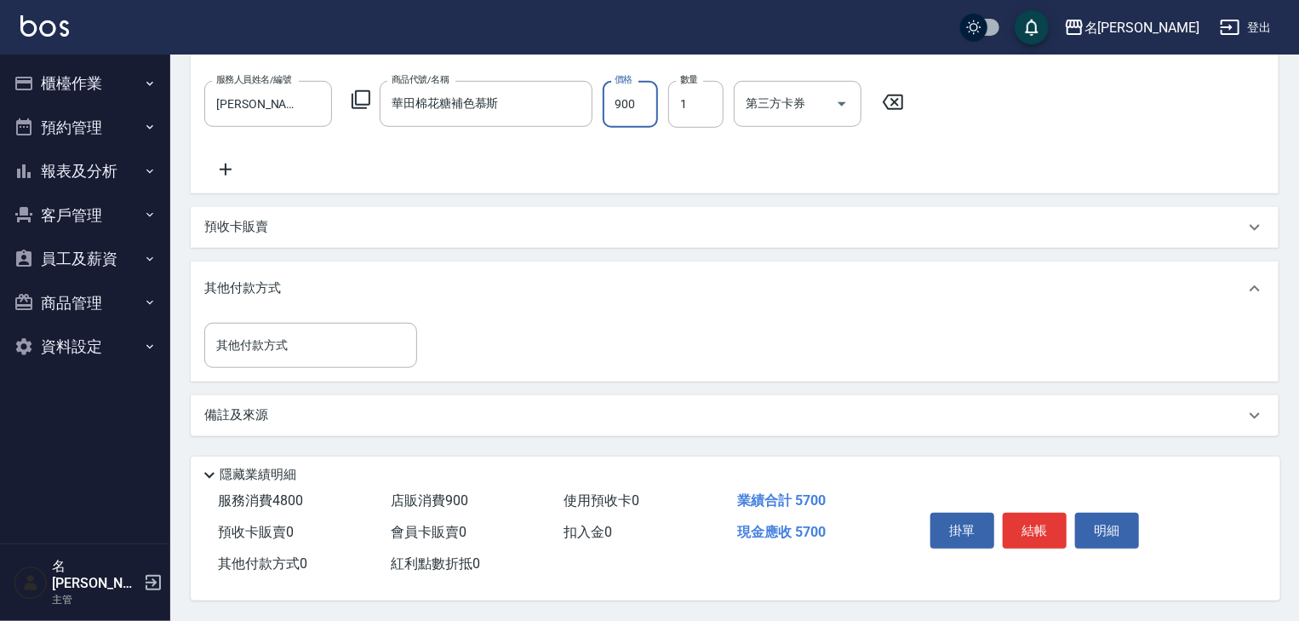
scroll to position [245, 0]
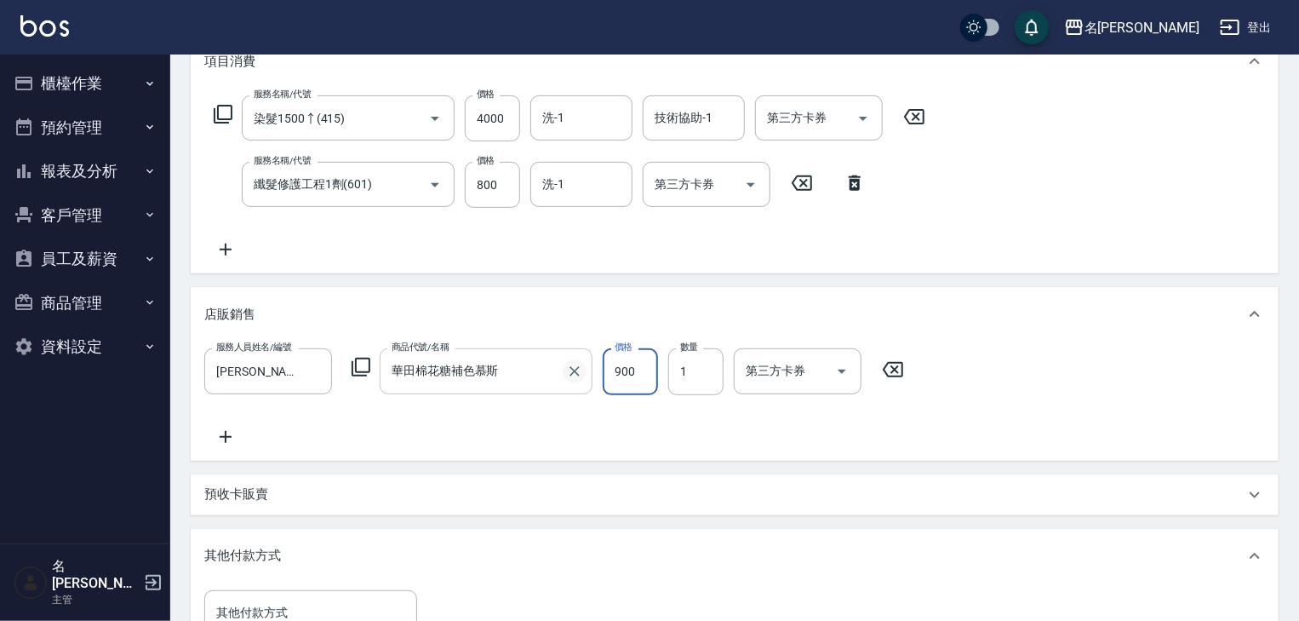
drag, startPoint x: 639, startPoint y: 370, endPoint x: 580, endPoint y: 368, distance: 59.7
click at [580, 368] on div "服務人員姓名/編號 [PERSON_NAME]-07 服務人員姓名/編號 商品代號/名稱 華田棉花糖補色慕斯 商品代號/名稱 價格 900 價格 數量 1 數…" at bounding box center [559, 371] width 710 height 46
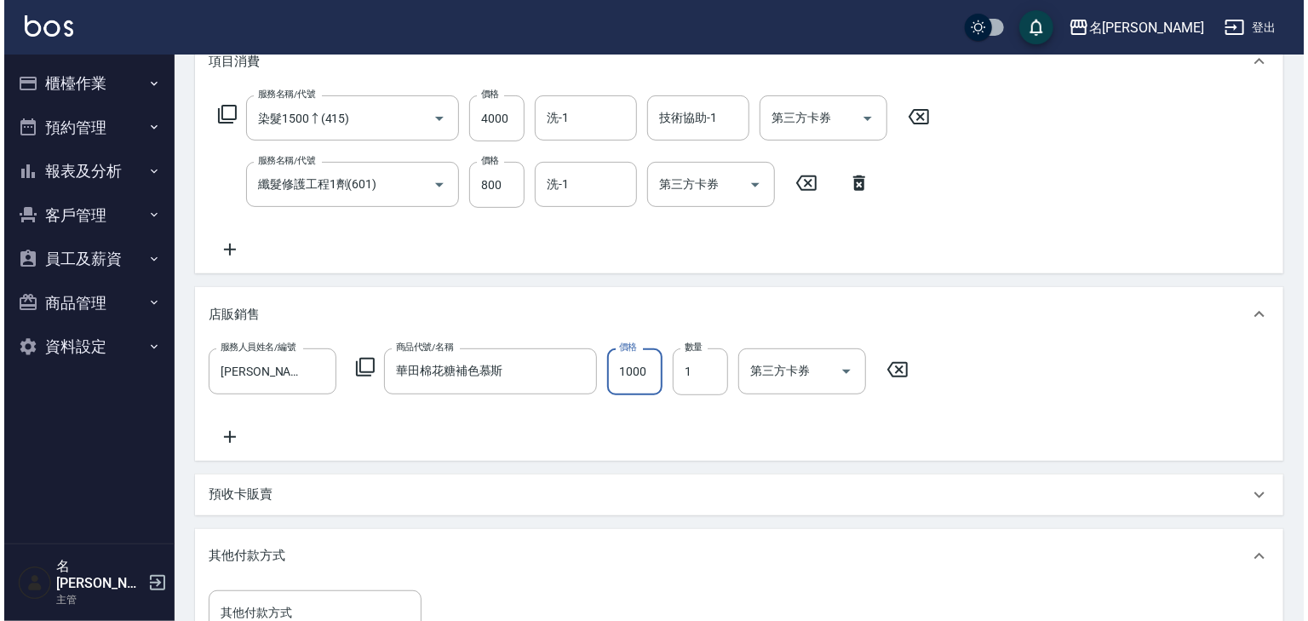
scroll to position [518, 0]
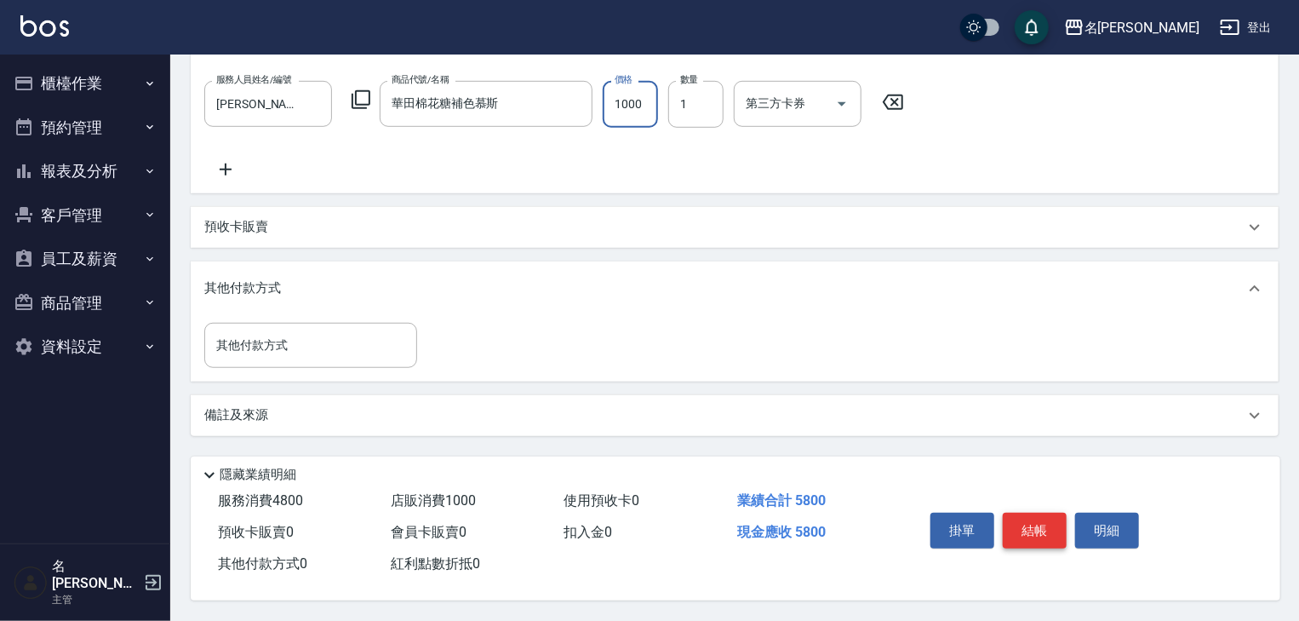
type input "1000"
click at [1057, 528] on button "結帳" at bounding box center [1035, 531] width 64 height 36
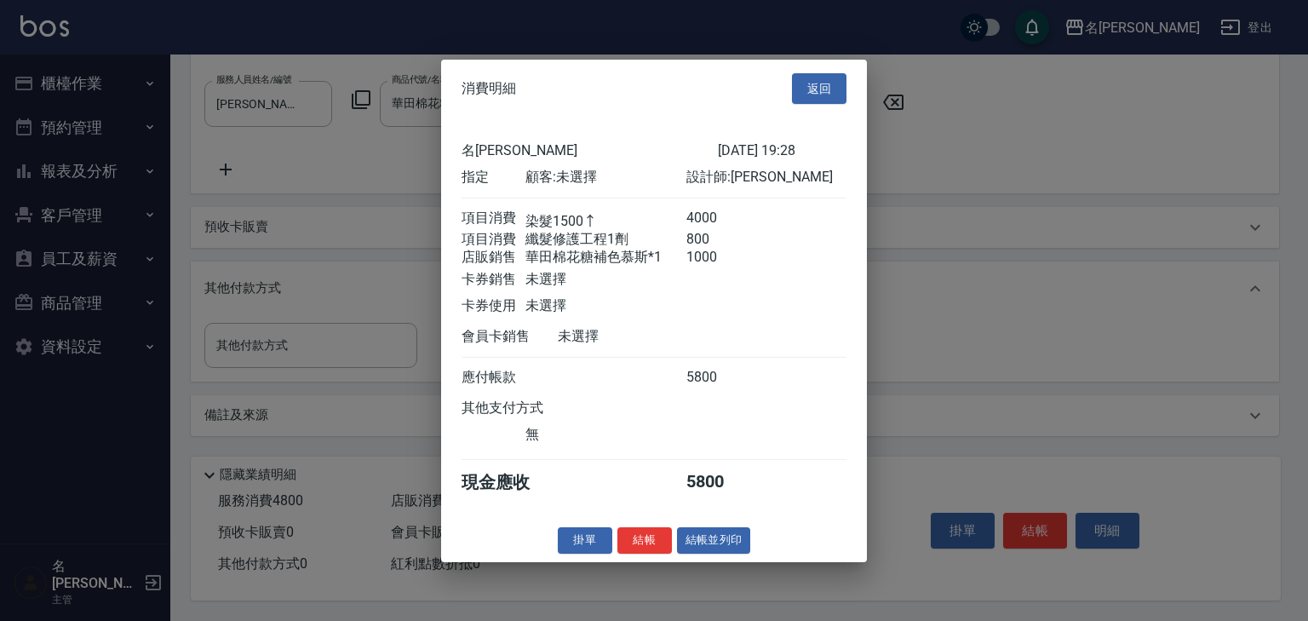
click at [741, 540] on button "結帳並列印" at bounding box center [714, 540] width 74 height 26
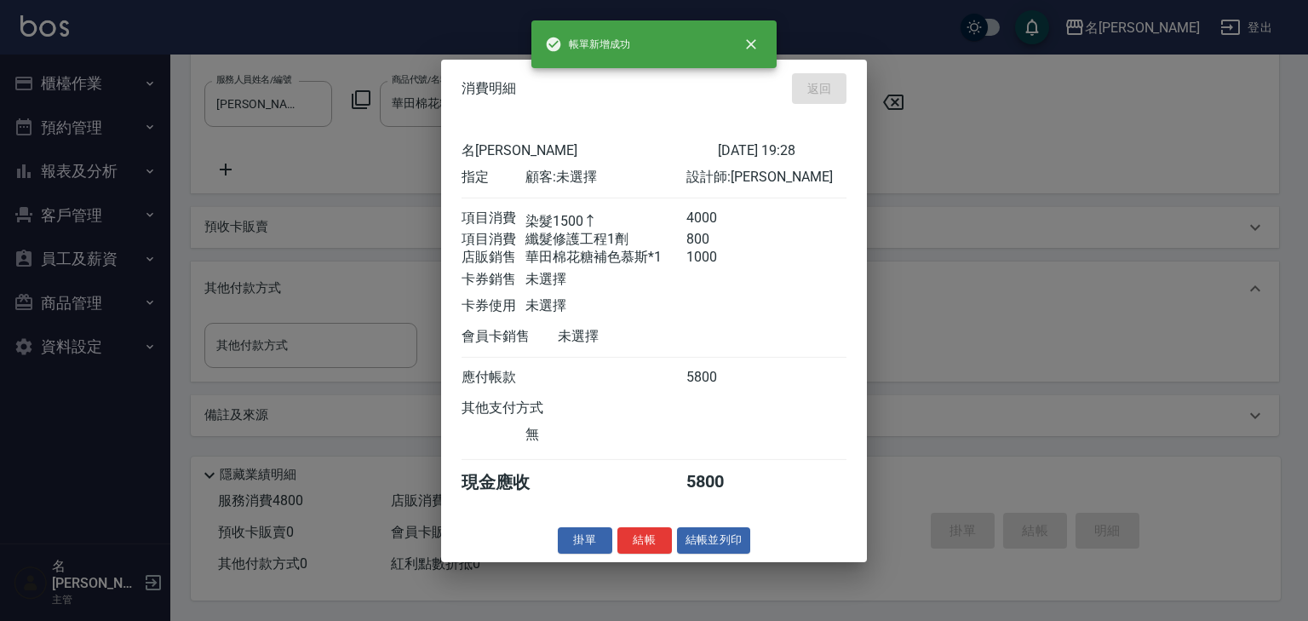
type input "[DATE] 19:30"
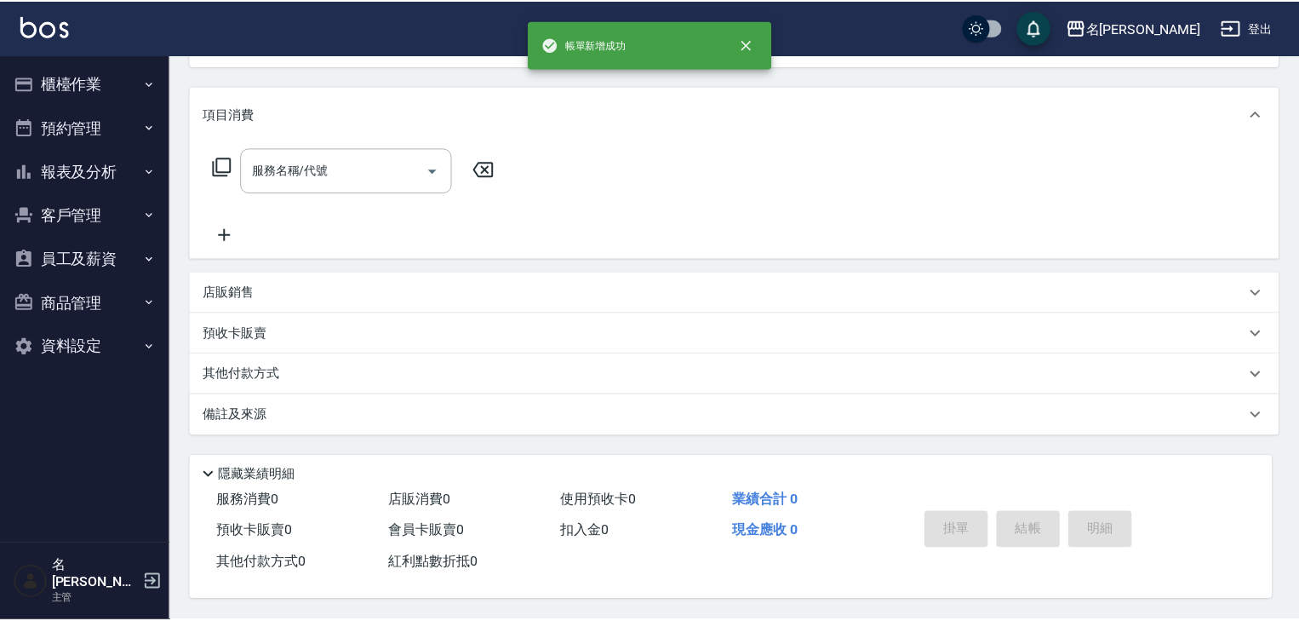
scroll to position [0, 0]
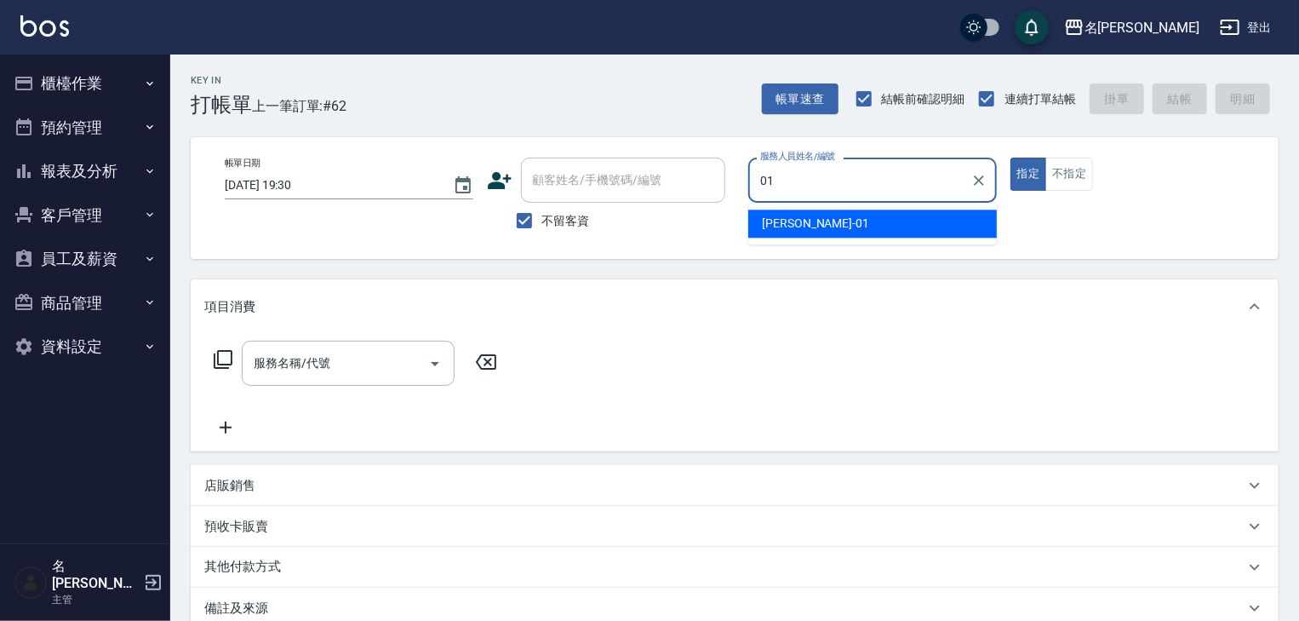
type input "[PERSON_NAME]-01"
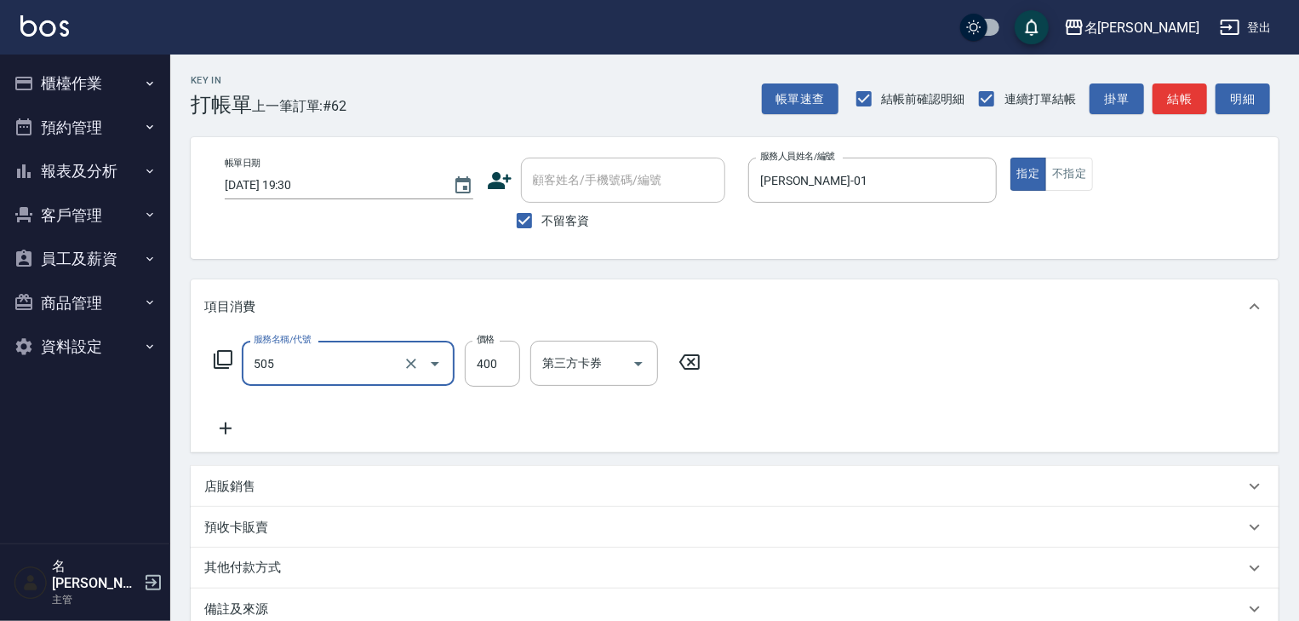
type input "洗髮(505)"
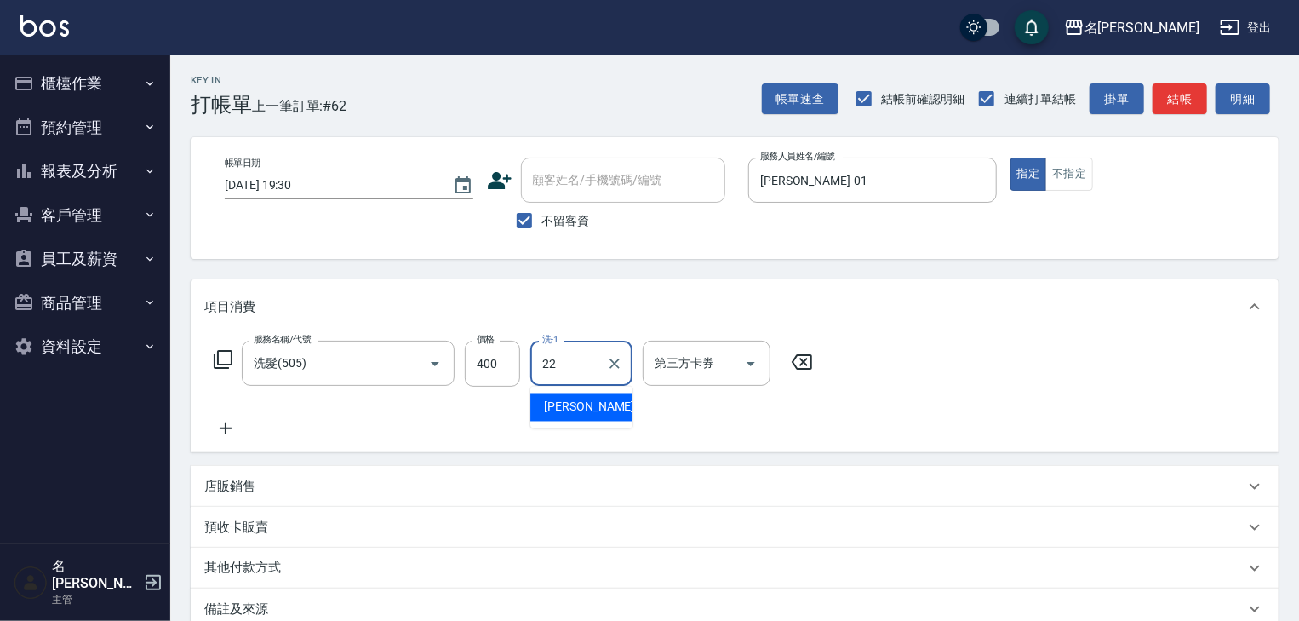
type input "[PERSON_NAME]-22"
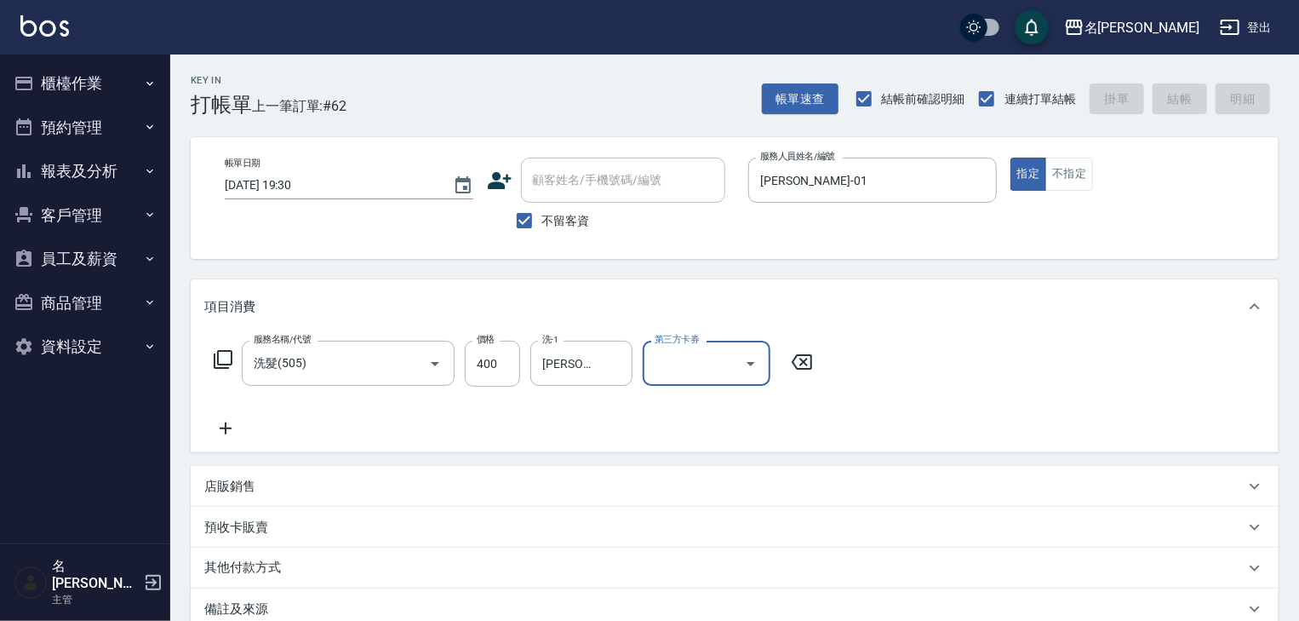
type input "[DATE] 19:32"
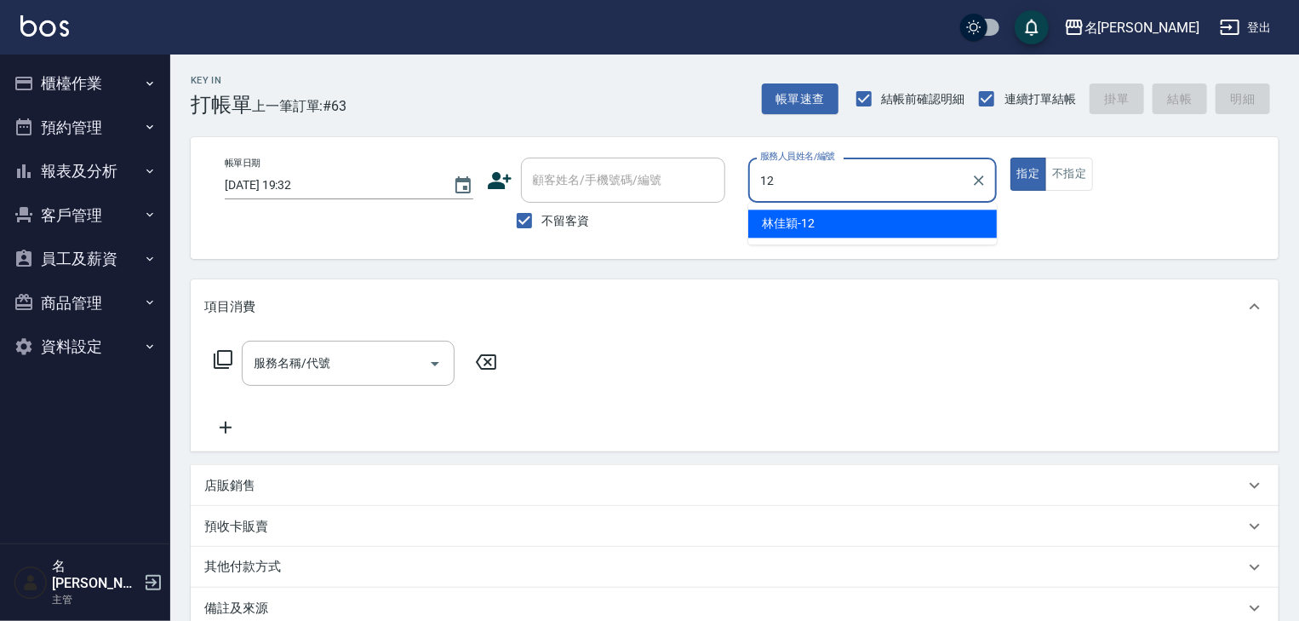
type input "[PERSON_NAME]-12"
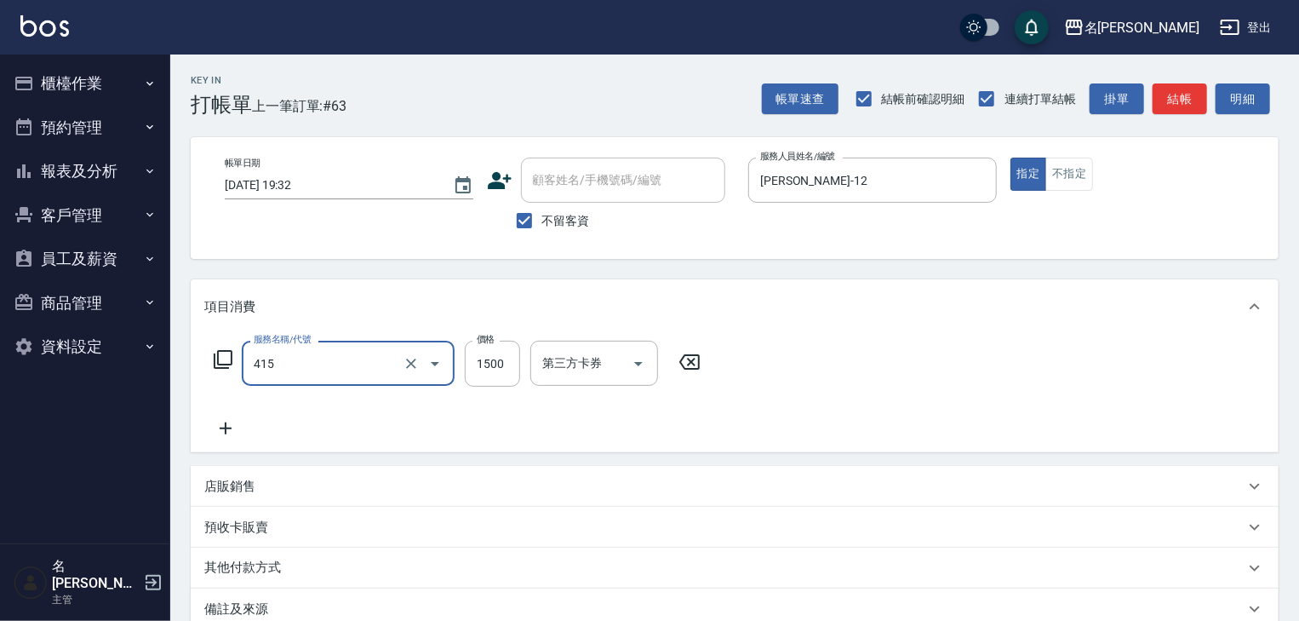
type input "染髮1500↑(415)"
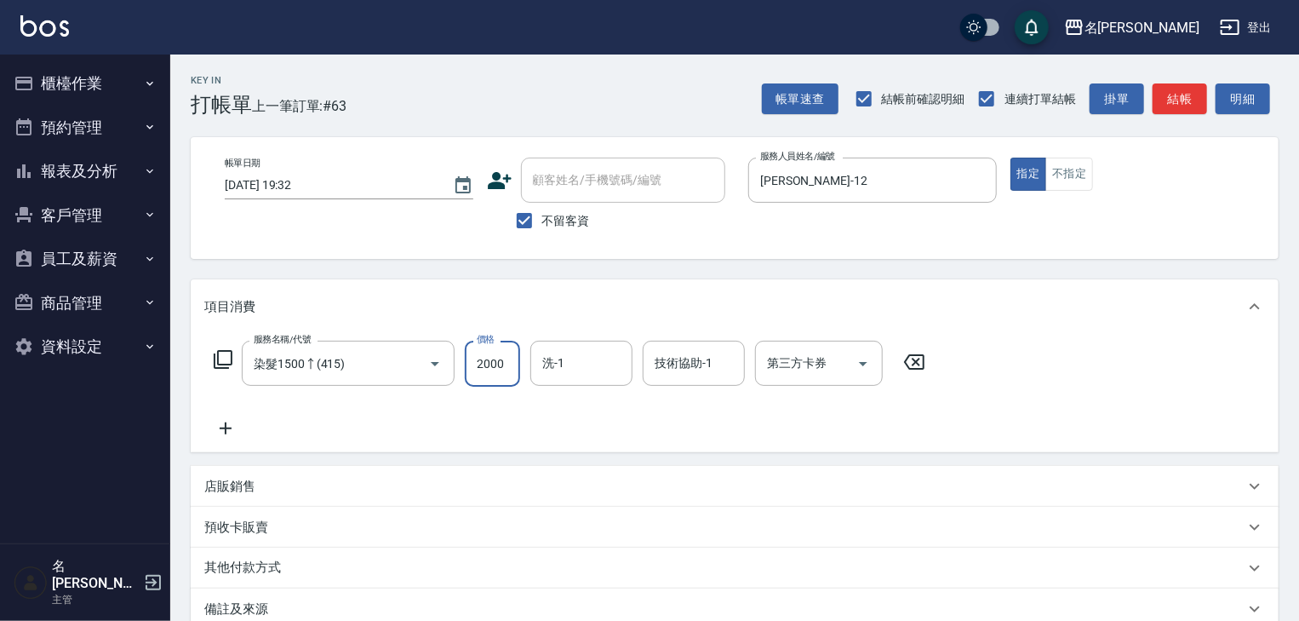
type input "2000"
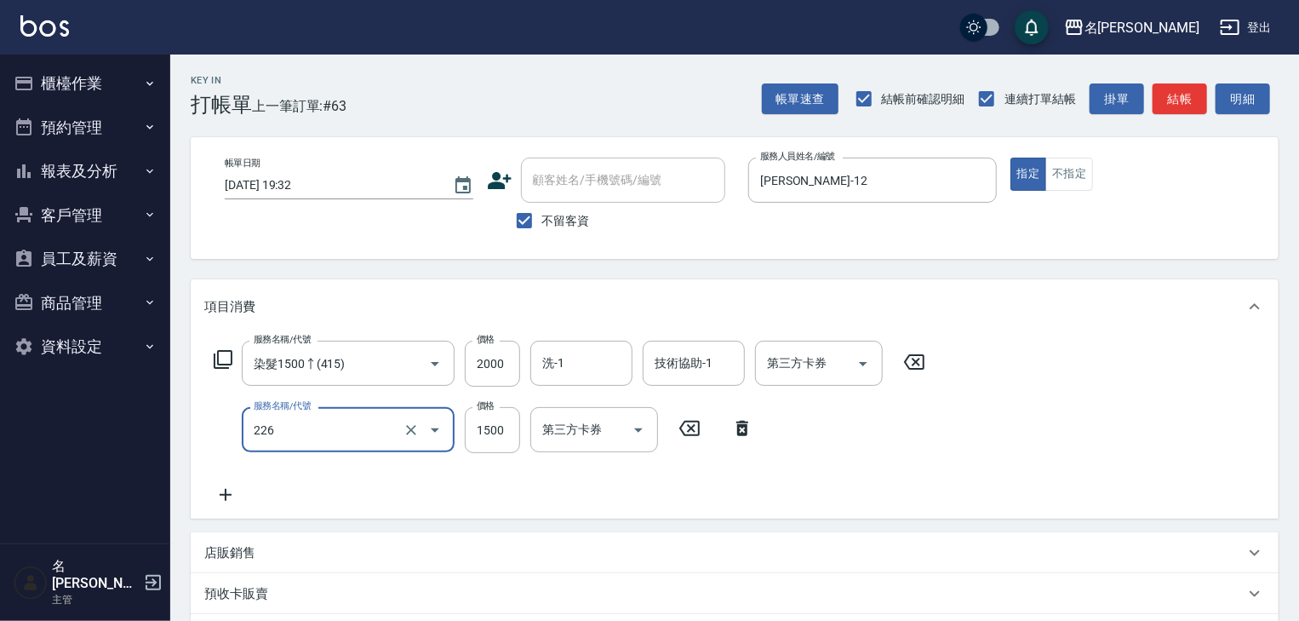
type input "冷燙自購1500↑(226)"
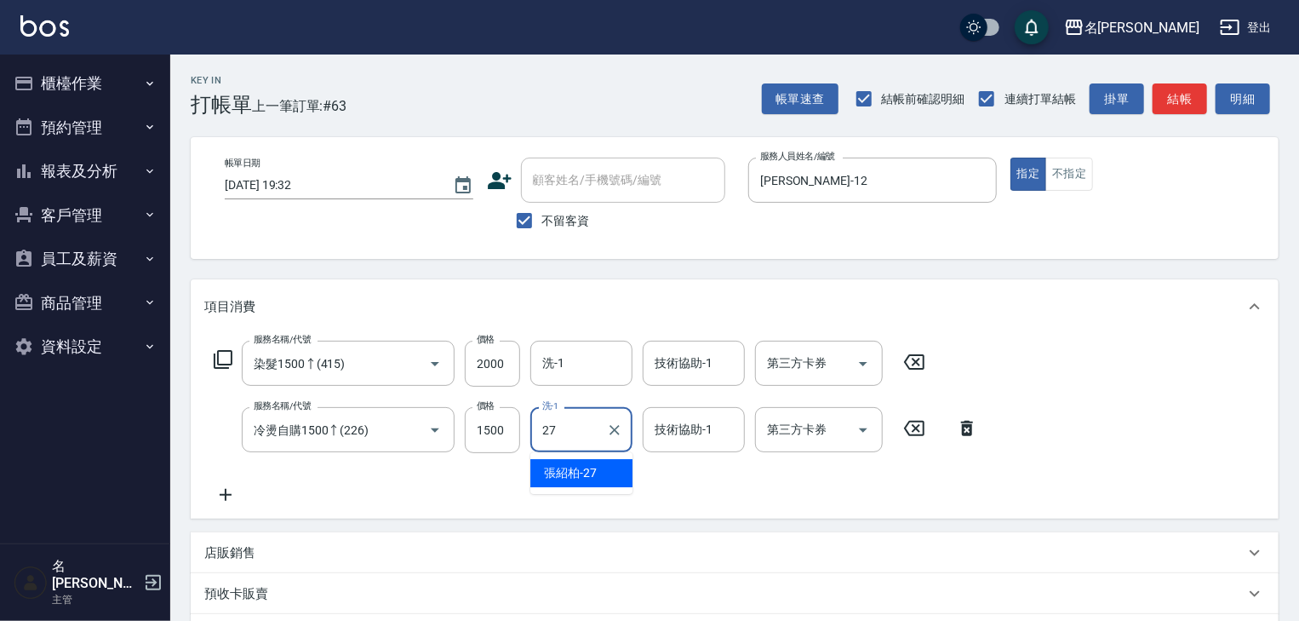
type input "[PERSON_NAME]-27"
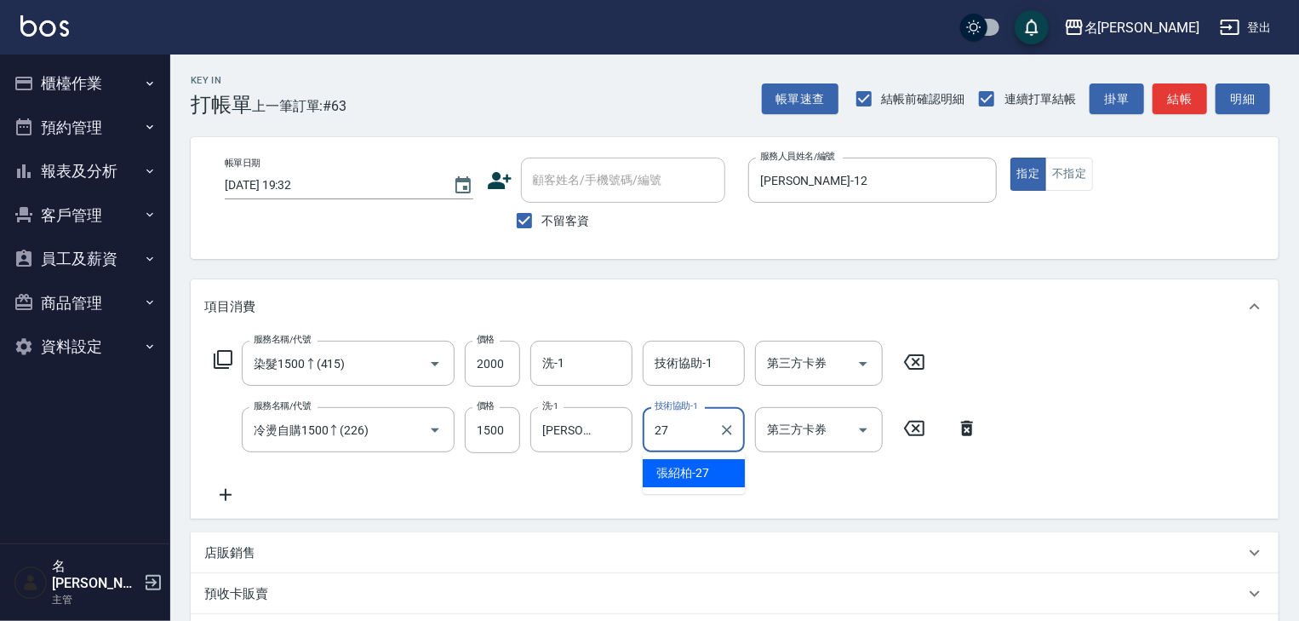
type input "[PERSON_NAME]-27"
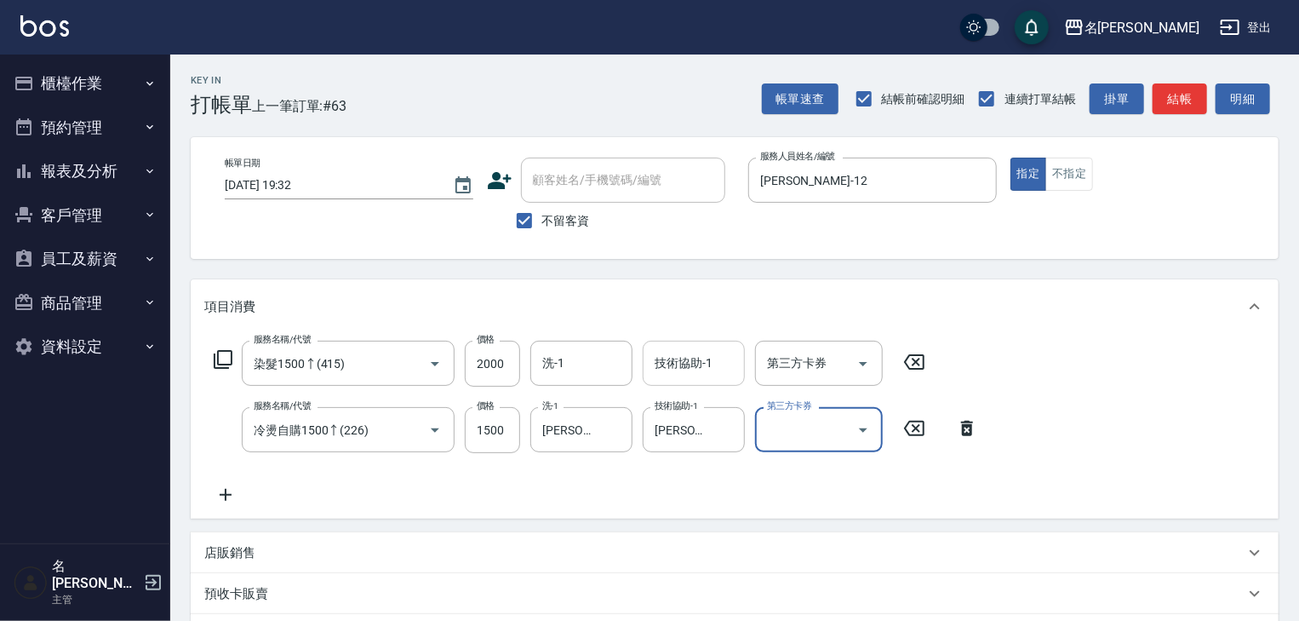
click at [680, 355] on input "技術協助-1" at bounding box center [693, 363] width 87 height 30
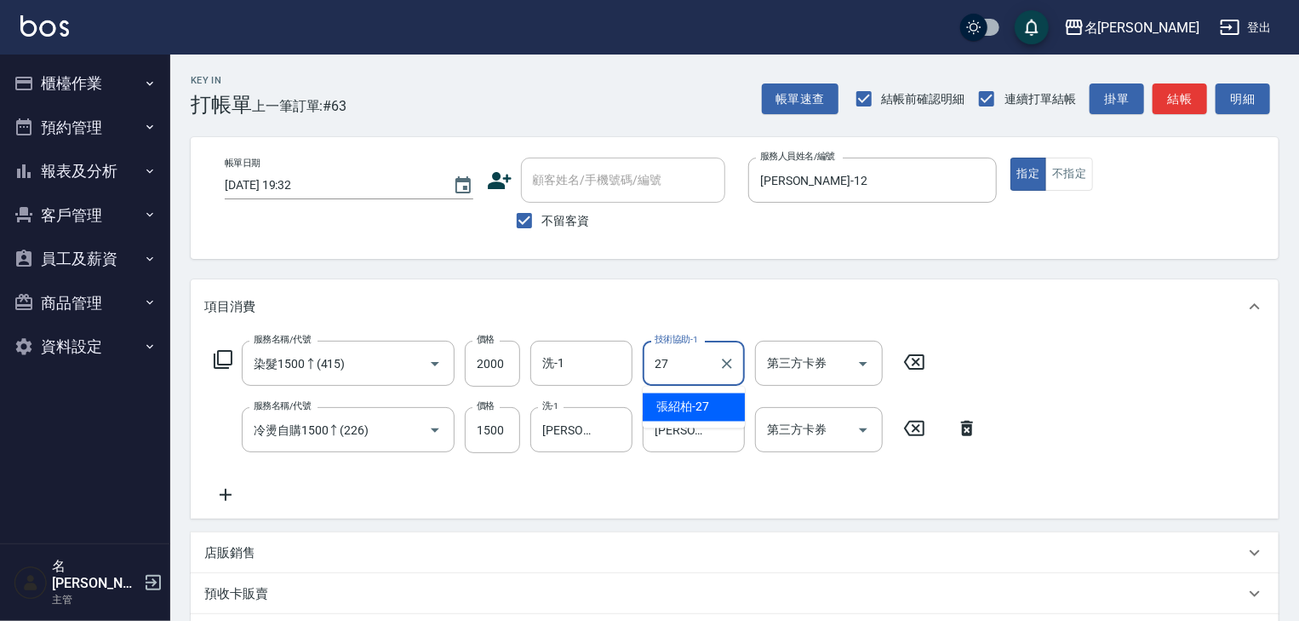
type input "[PERSON_NAME]-27"
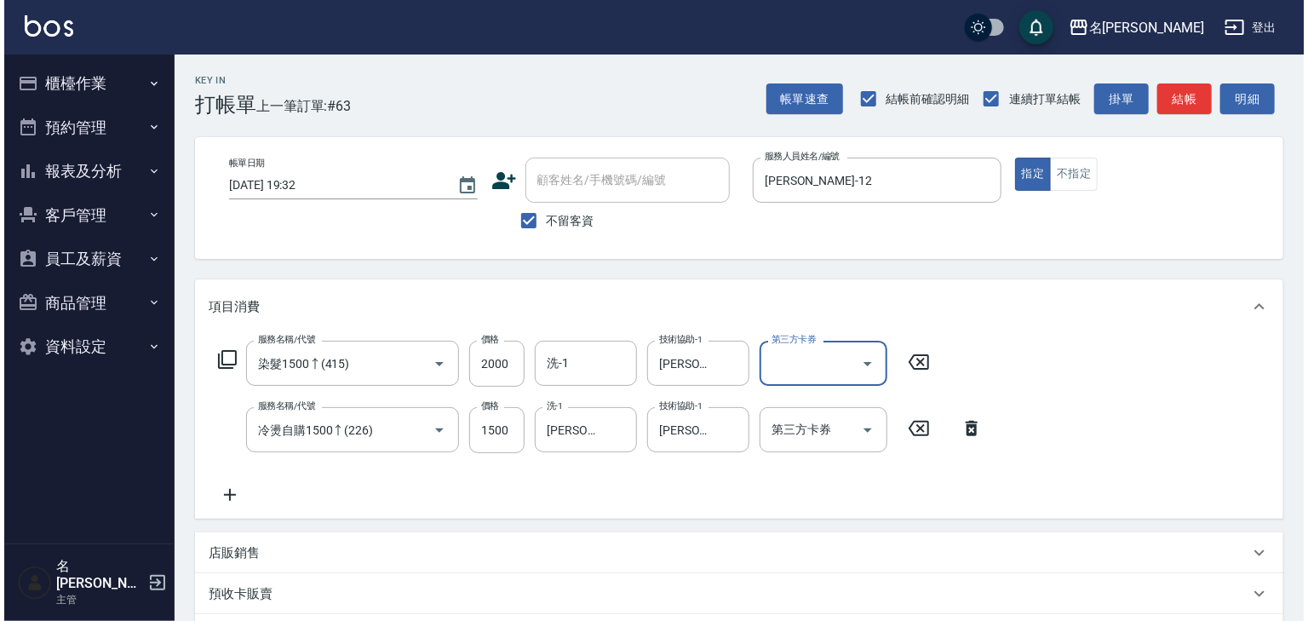
scroll to position [266, 0]
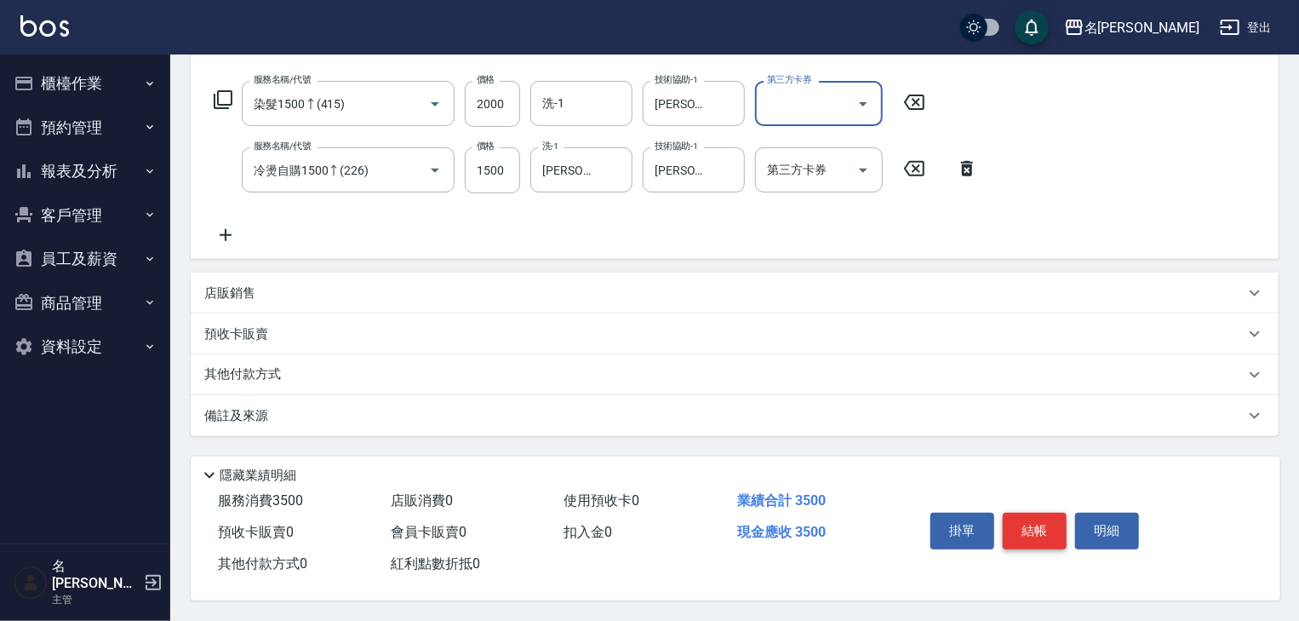
click at [1052, 513] on button "結帳" at bounding box center [1035, 531] width 64 height 36
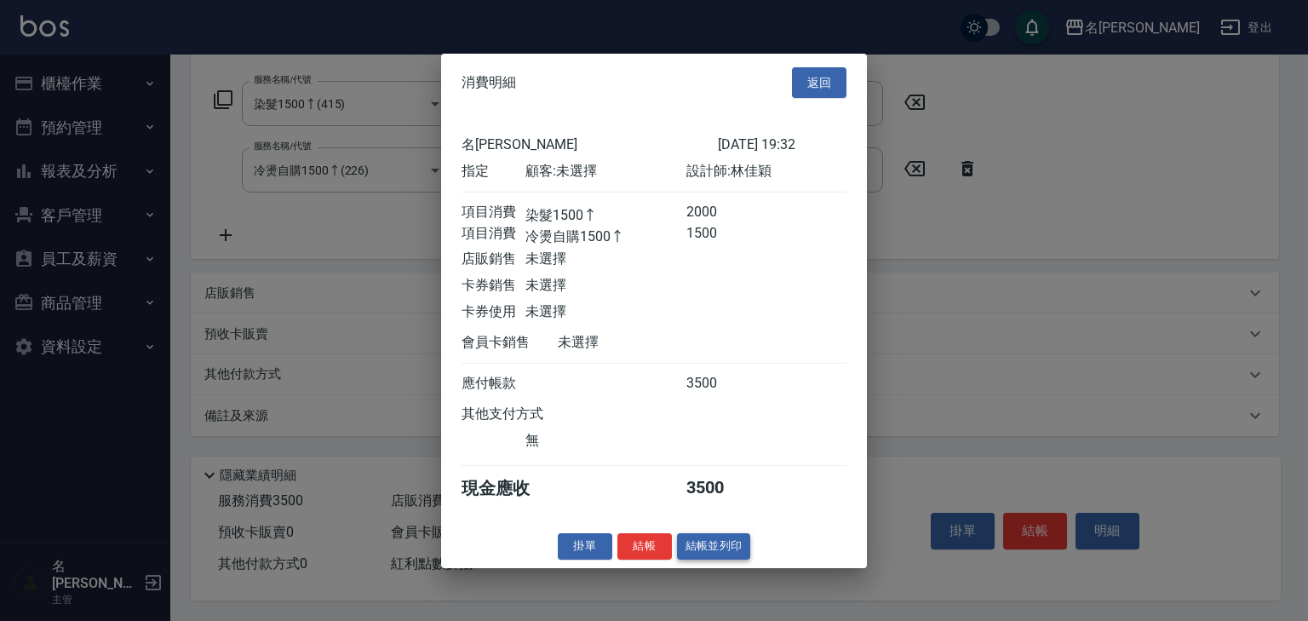
click at [736, 547] on button "結帳並列印" at bounding box center [714, 546] width 74 height 26
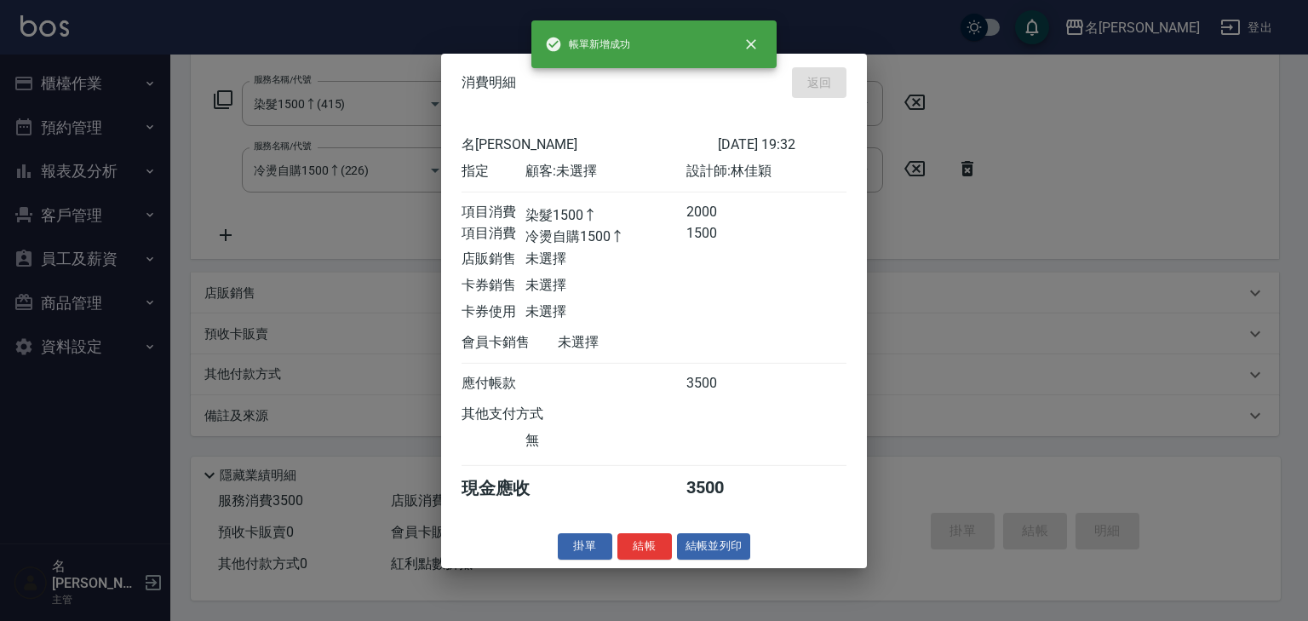
type input "[DATE] 19:44"
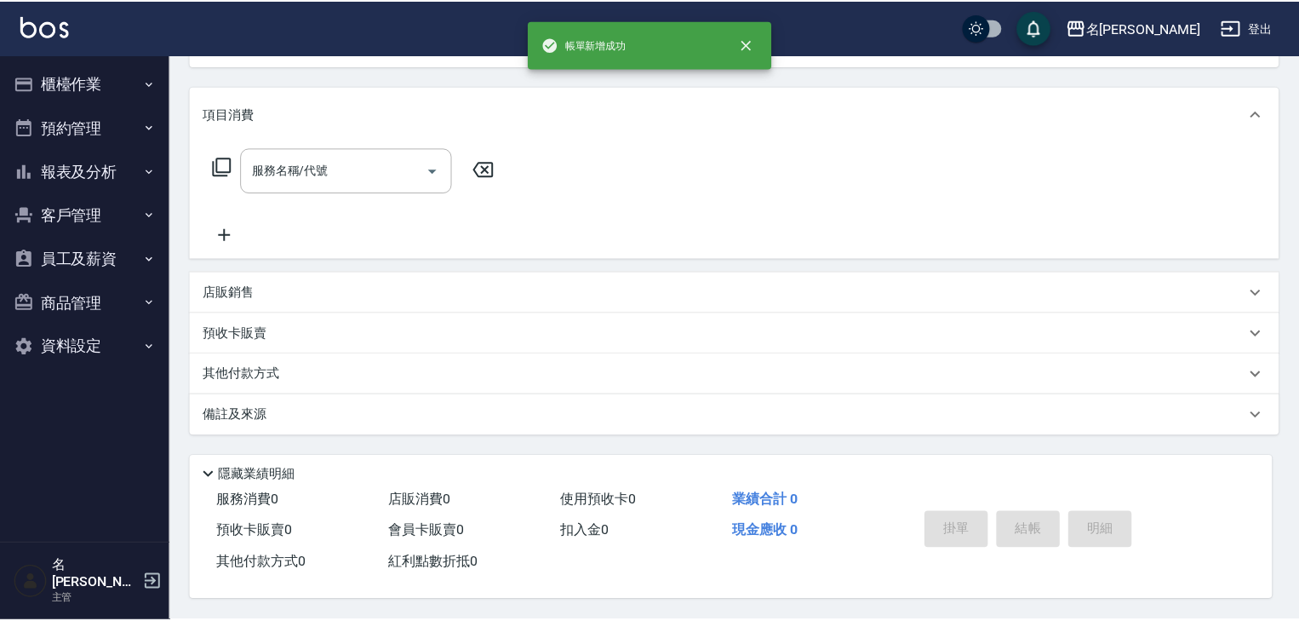
scroll to position [0, 0]
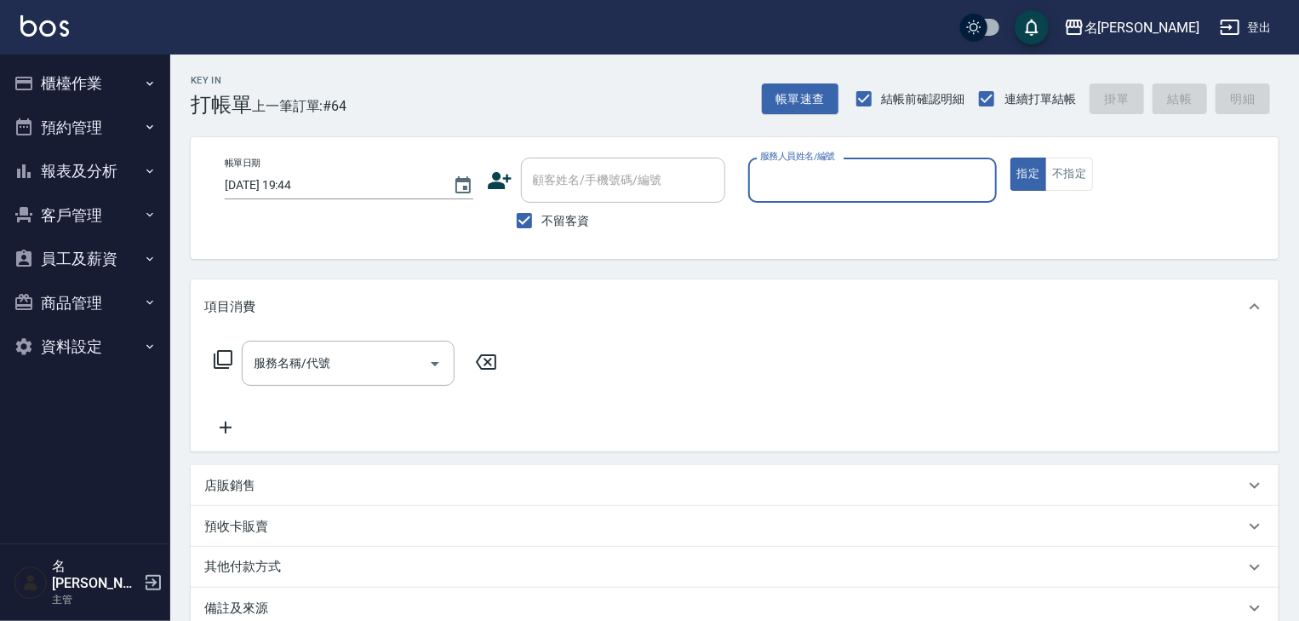
click at [72, 171] on button "報表及分析" at bounding box center [85, 171] width 157 height 44
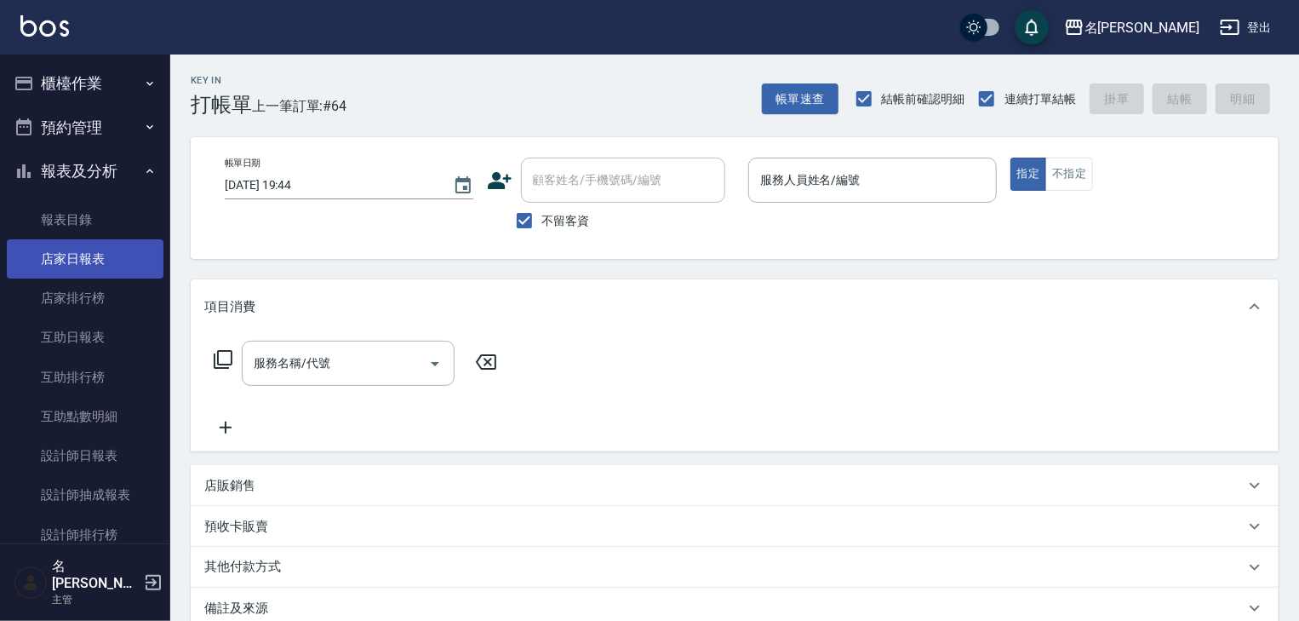
click at [106, 249] on link "店家日報表" at bounding box center [85, 258] width 157 height 39
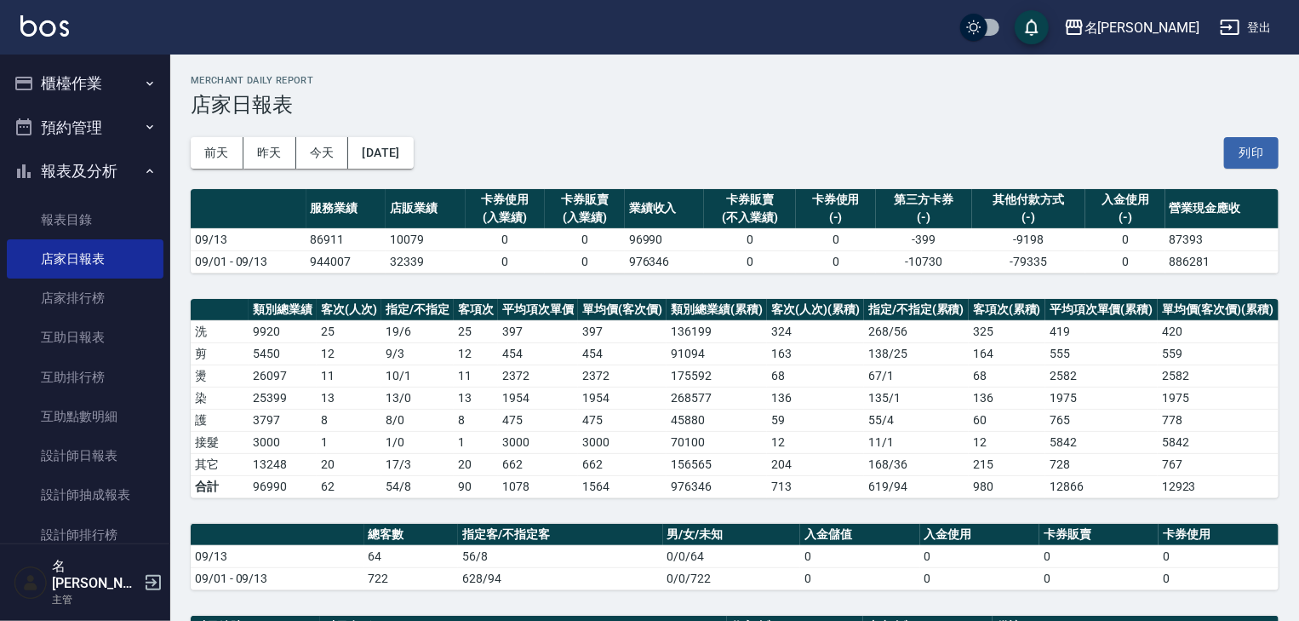
scroll to position [363, 0]
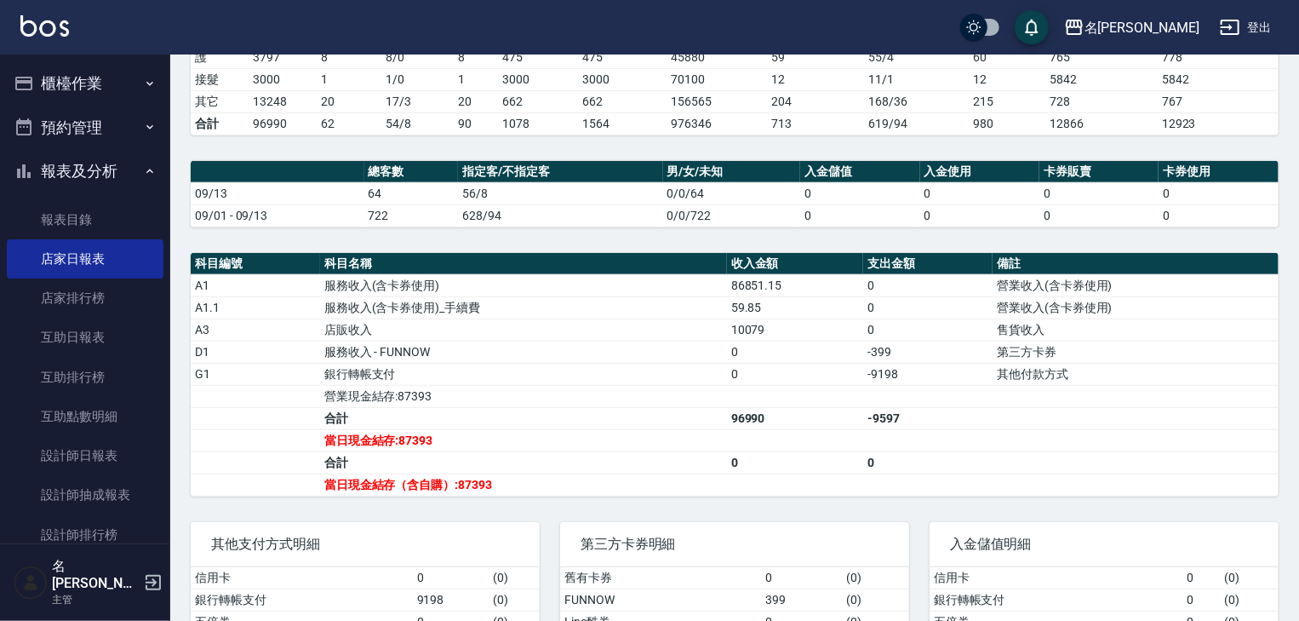
click at [89, 102] on button "櫃檯作業" at bounding box center [85, 83] width 157 height 44
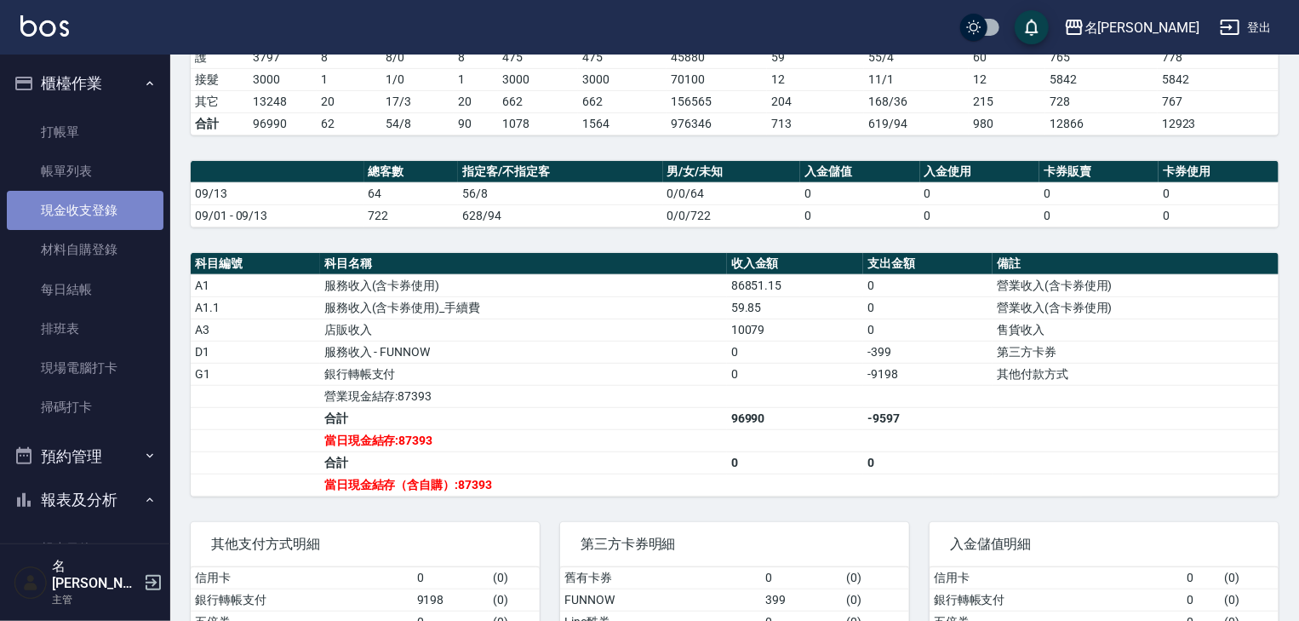
click at [110, 195] on link "現金收支登錄" at bounding box center [85, 210] width 157 height 39
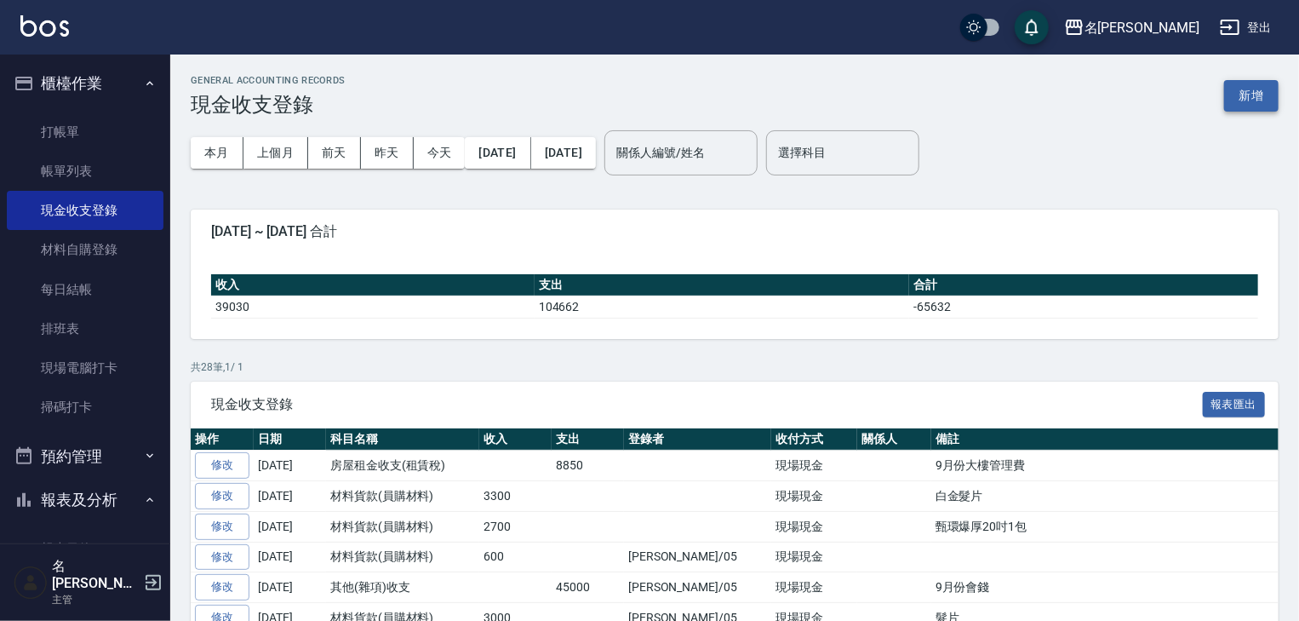
click at [1240, 100] on button "新增" at bounding box center [1251, 96] width 54 height 32
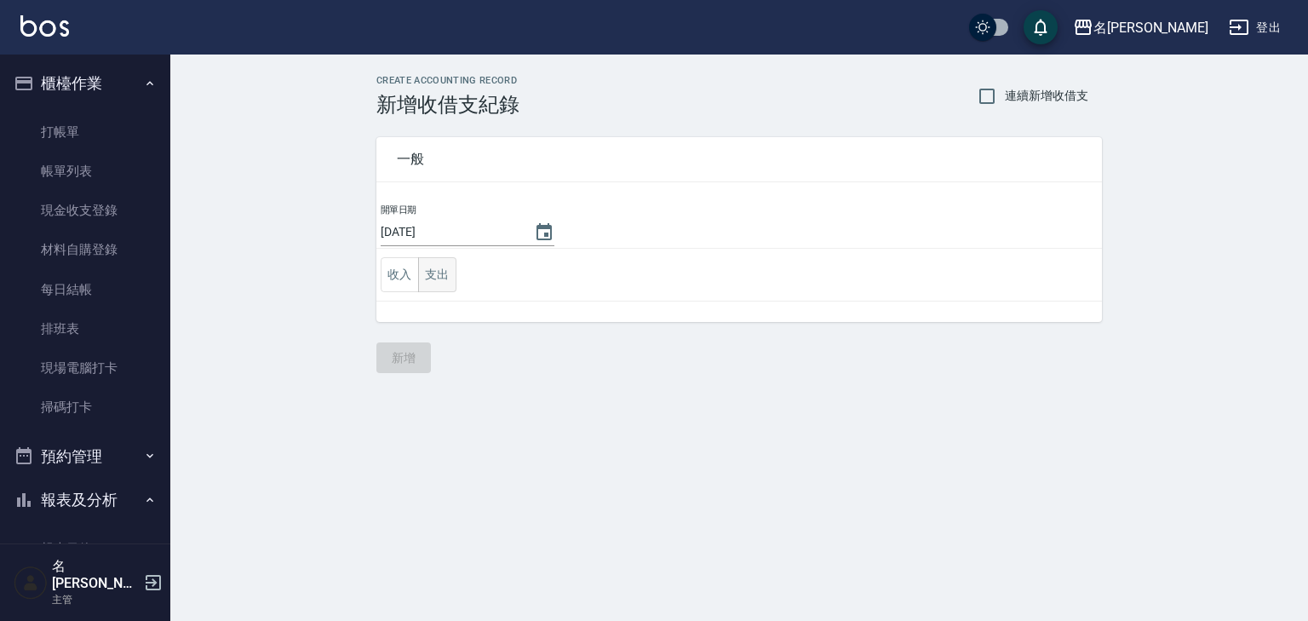
click at [436, 266] on button "支出" at bounding box center [437, 274] width 38 height 35
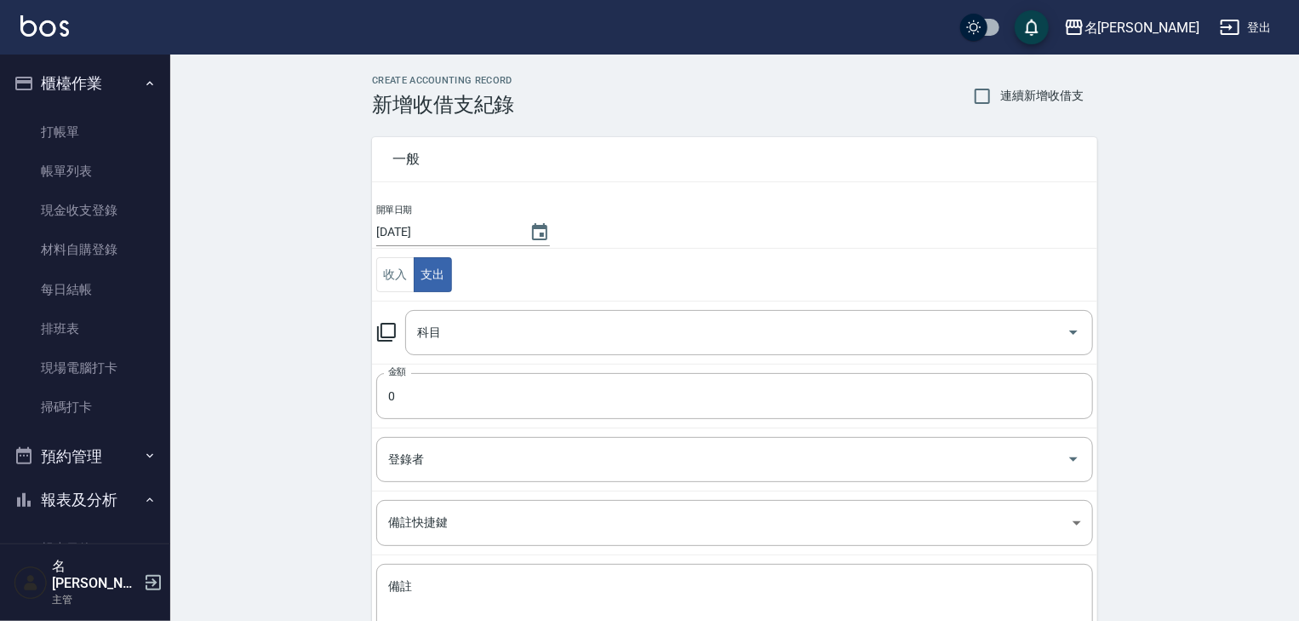
click at [391, 327] on icon at bounding box center [386, 332] width 20 height 20
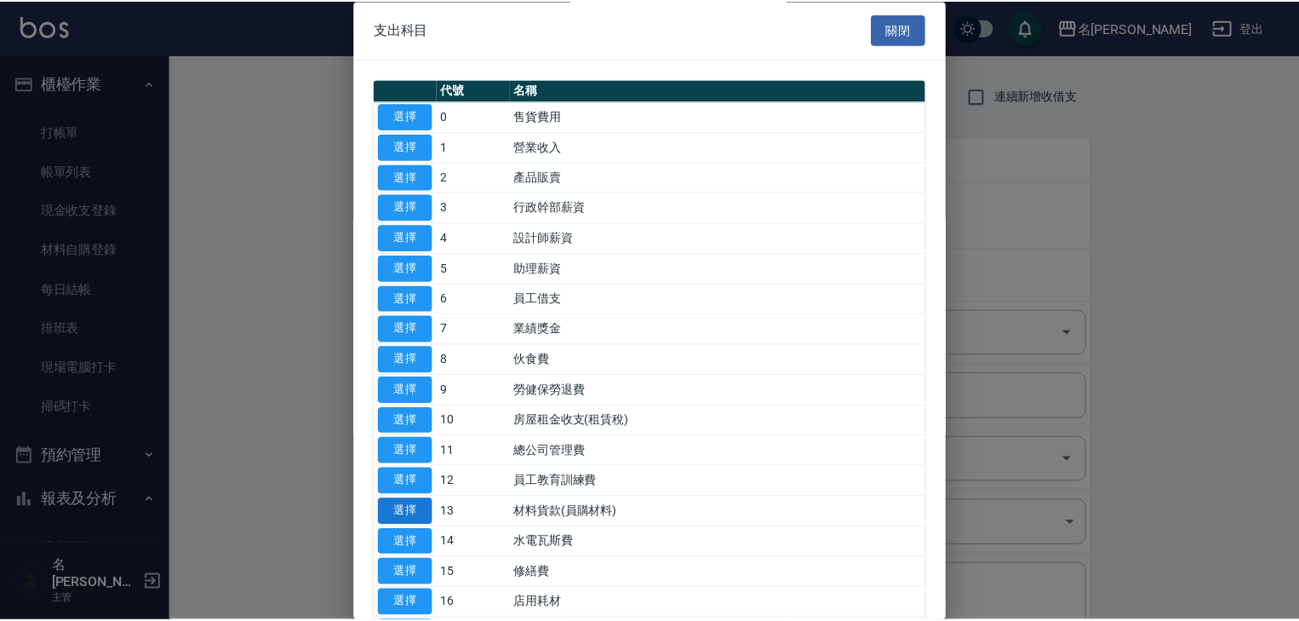
scroll to position [181, 0]
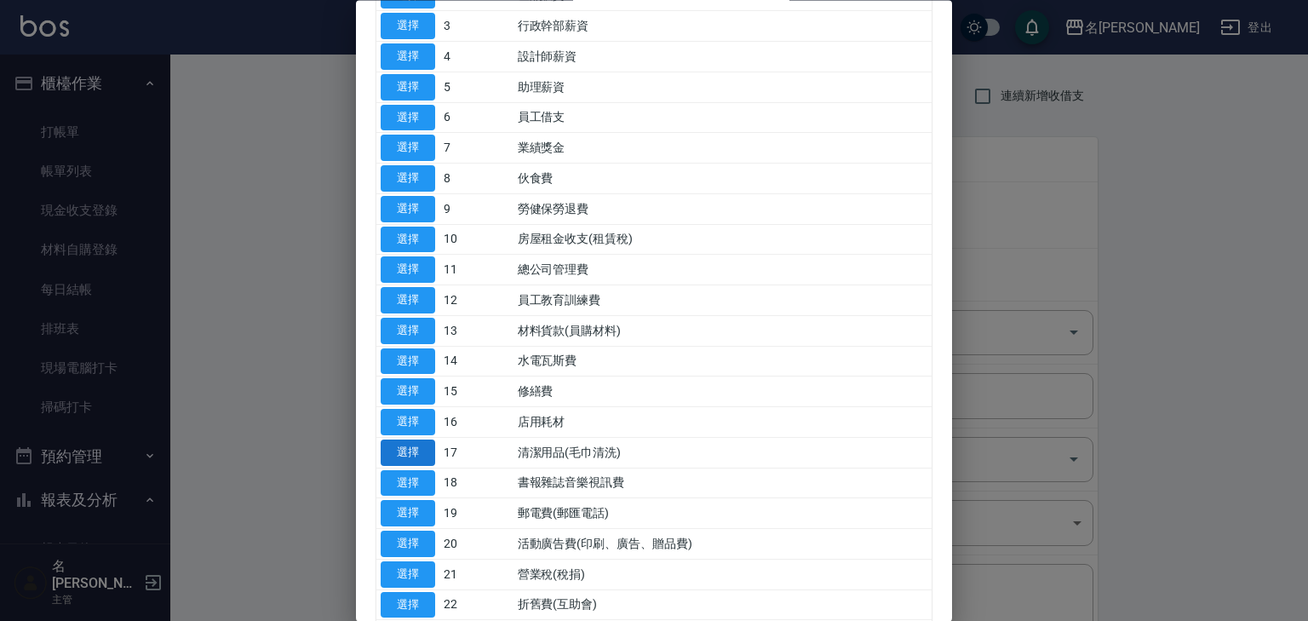
click at [410, 448] on button "選擇" at bounding box center [408, 452] width 54 height 26
type input "17 清潔用品(毛巾清洗)"
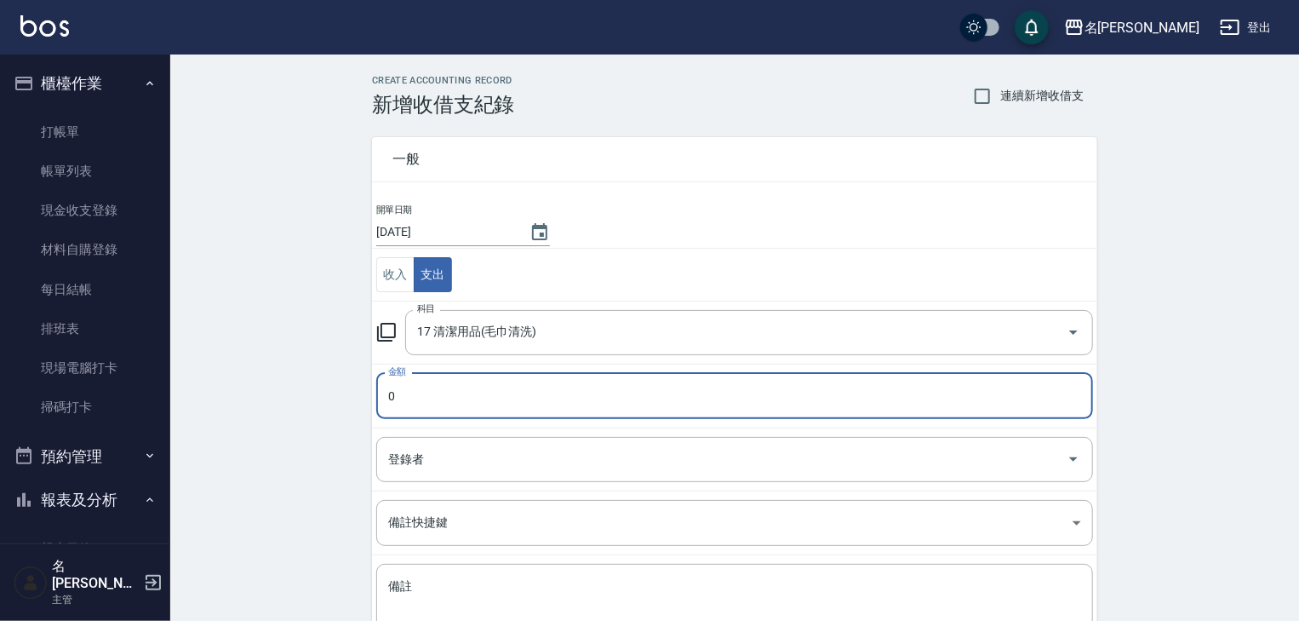
click at [436, 393] on input "0" at bounding box center [734, 396] width 717 height 46
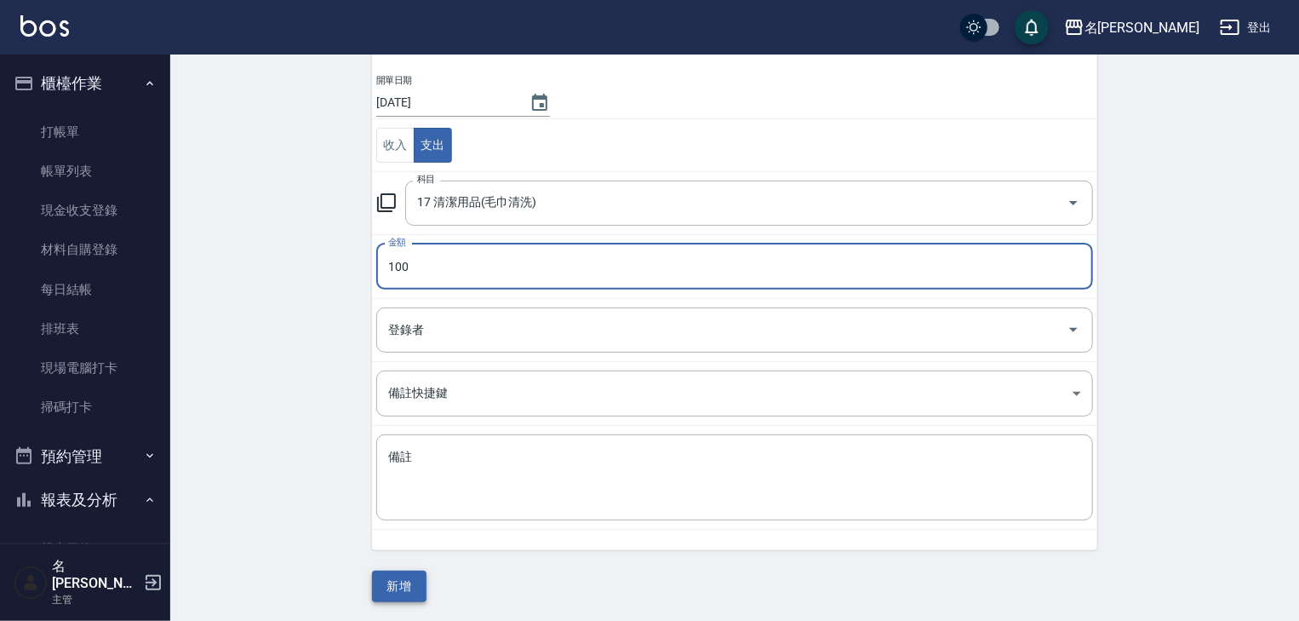
type input "100"
click at [386, 587] on button "新增" at bounding box center [399, 586] width 54 height 32
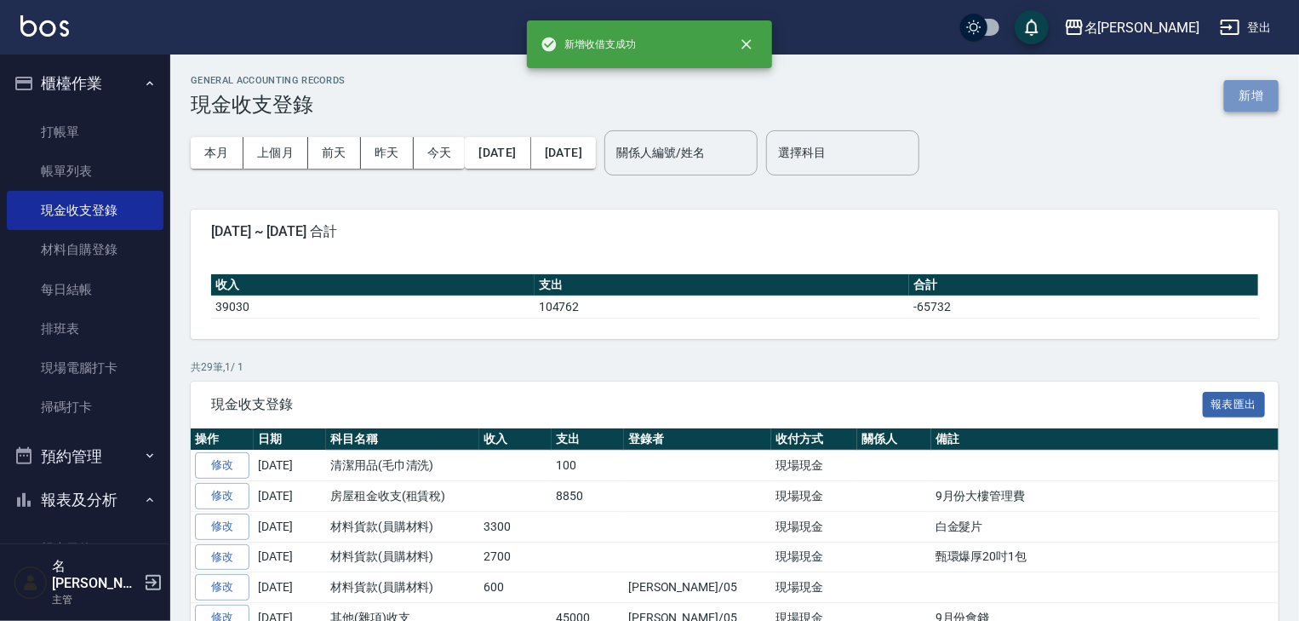
click at [1258, 95] on button "新增" at bounding box center [1251, 96] width 54 height 32
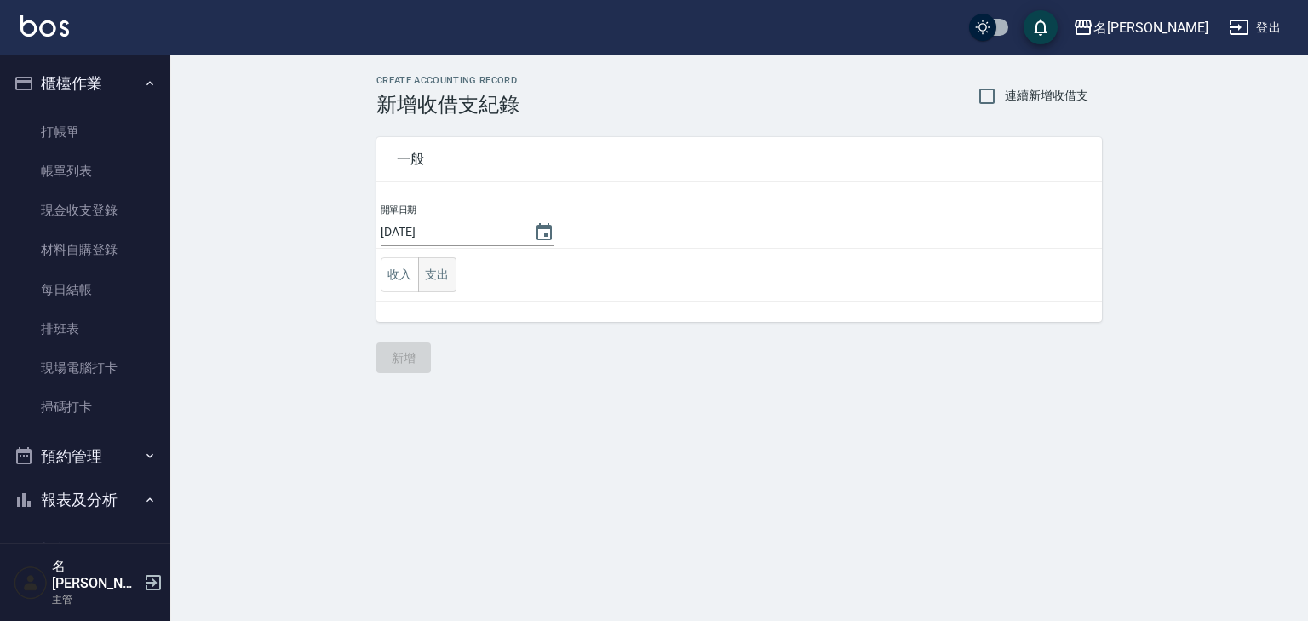
click at [429, 269] on button "支出" at bounding box center [437, 274] width 38 height 35
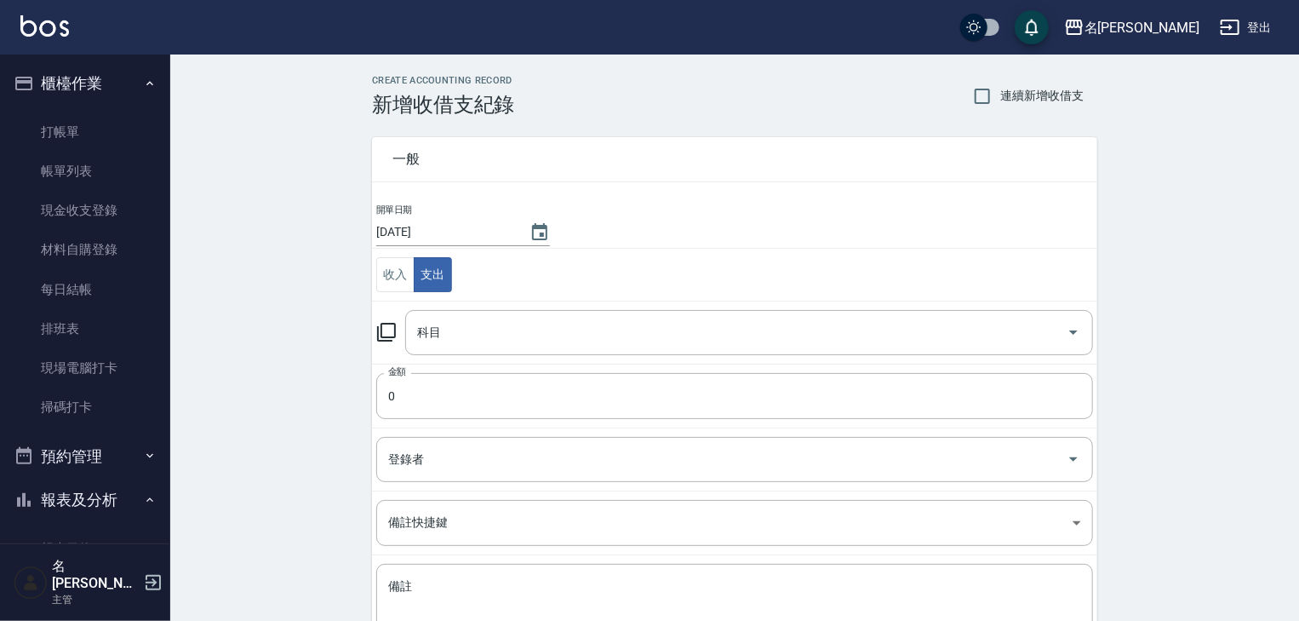
click at [396, 329] on icon at bounding box center [386, 332] width 20 height 20
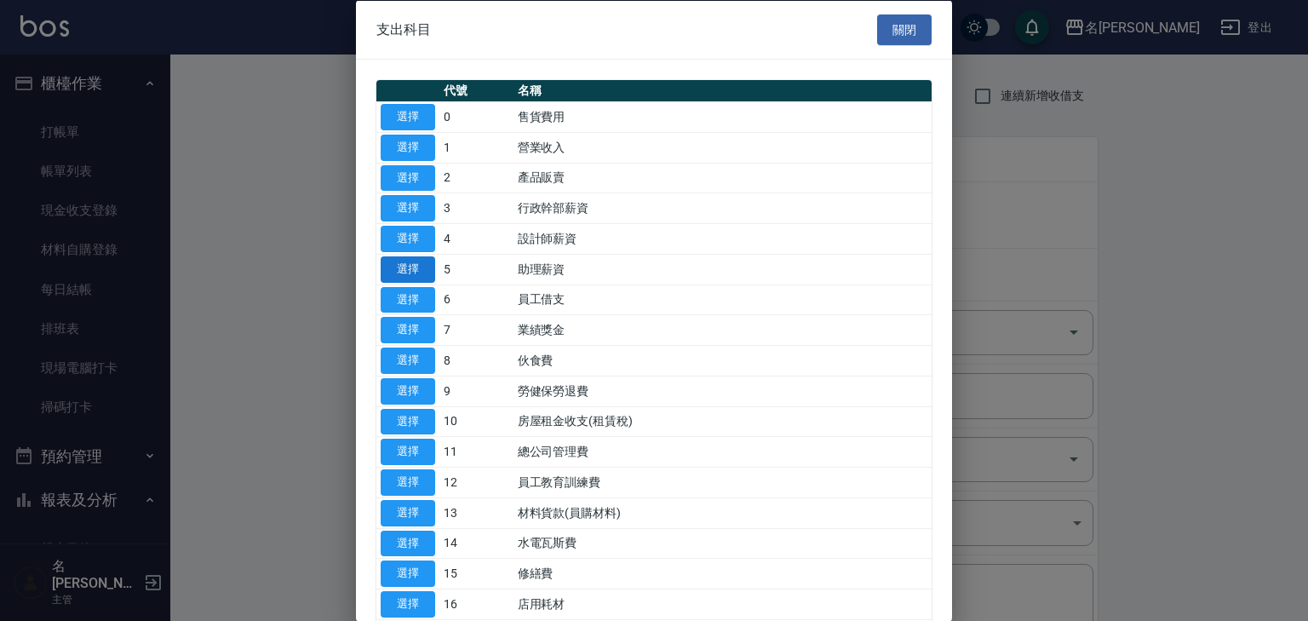
click at [409, 256] on button "選擇" at bounding box center [408, 268] width 54 height 26
type input "5 助理薪資"
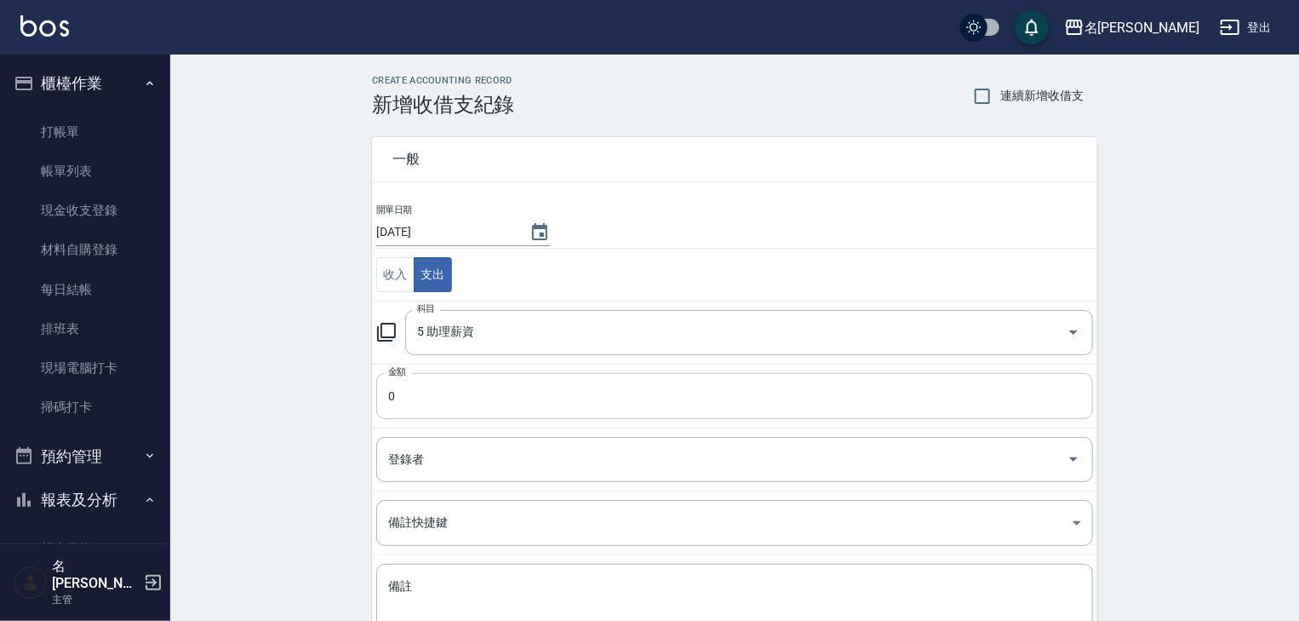
click at [405, 405] on input "0" at bounding box center [734, 396] width 717 height 46
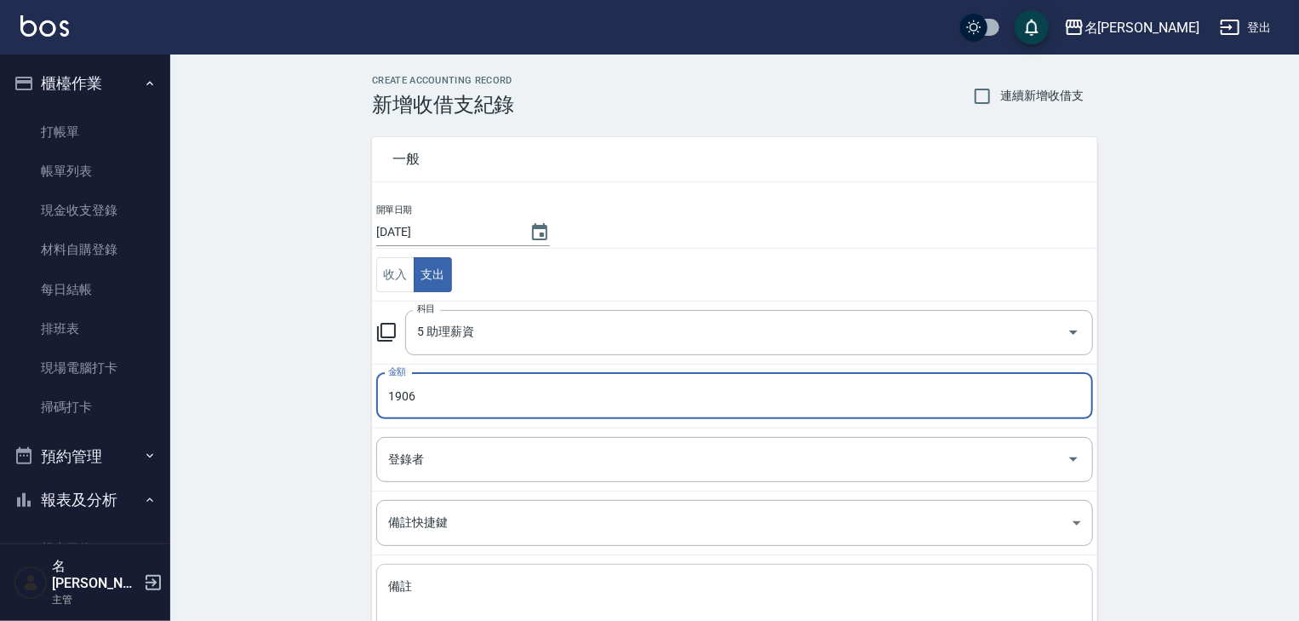
scroll to position [129, 0]
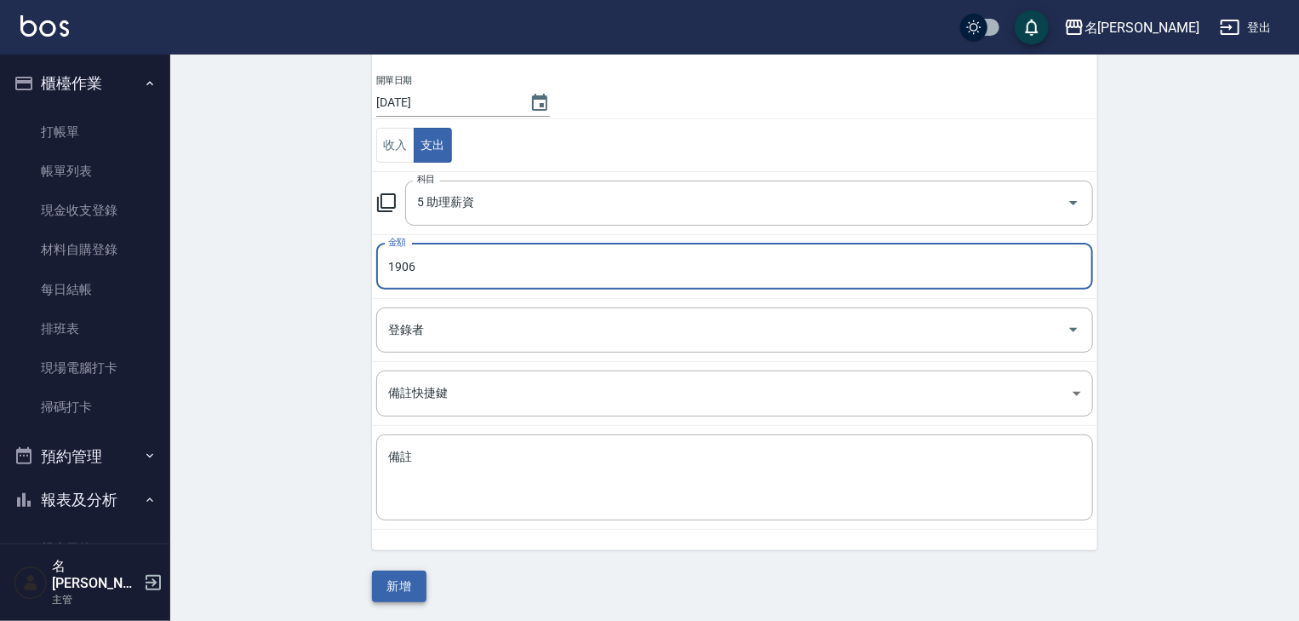
type input "1906"
click at [418, 588] on button "新增" at bounding box center [399, 586] width 54 height 32
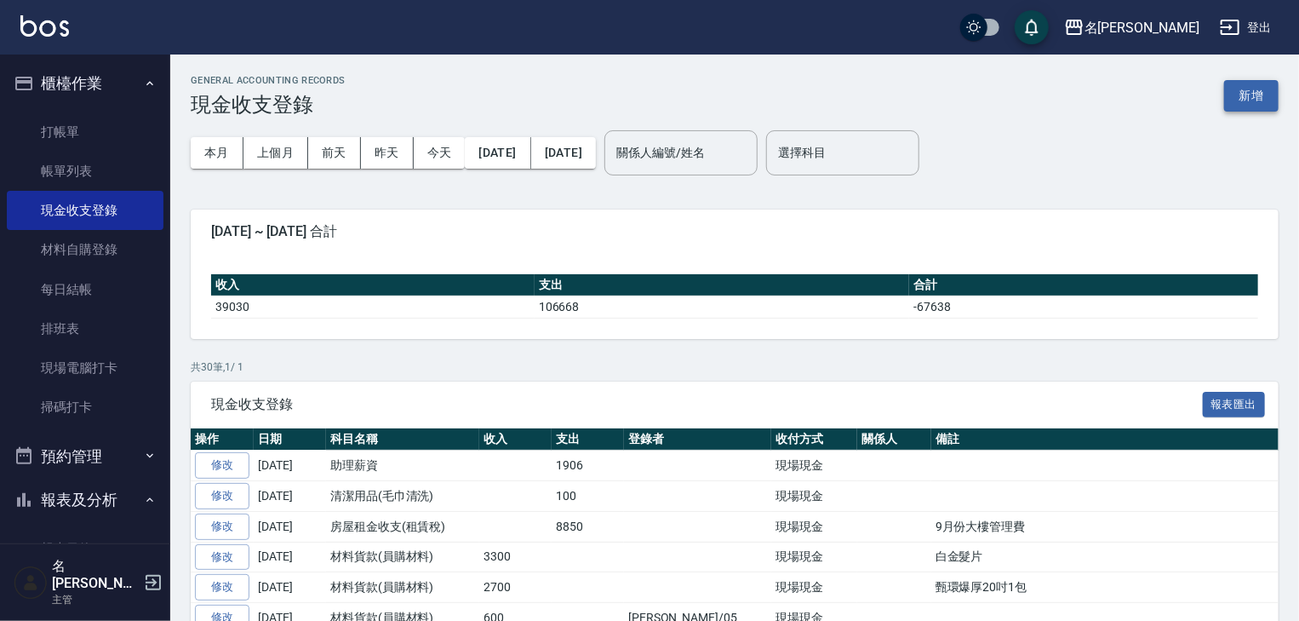
click at [1229, 95] on button "新增" at bounding box center [1251, 96] width 54 height 32
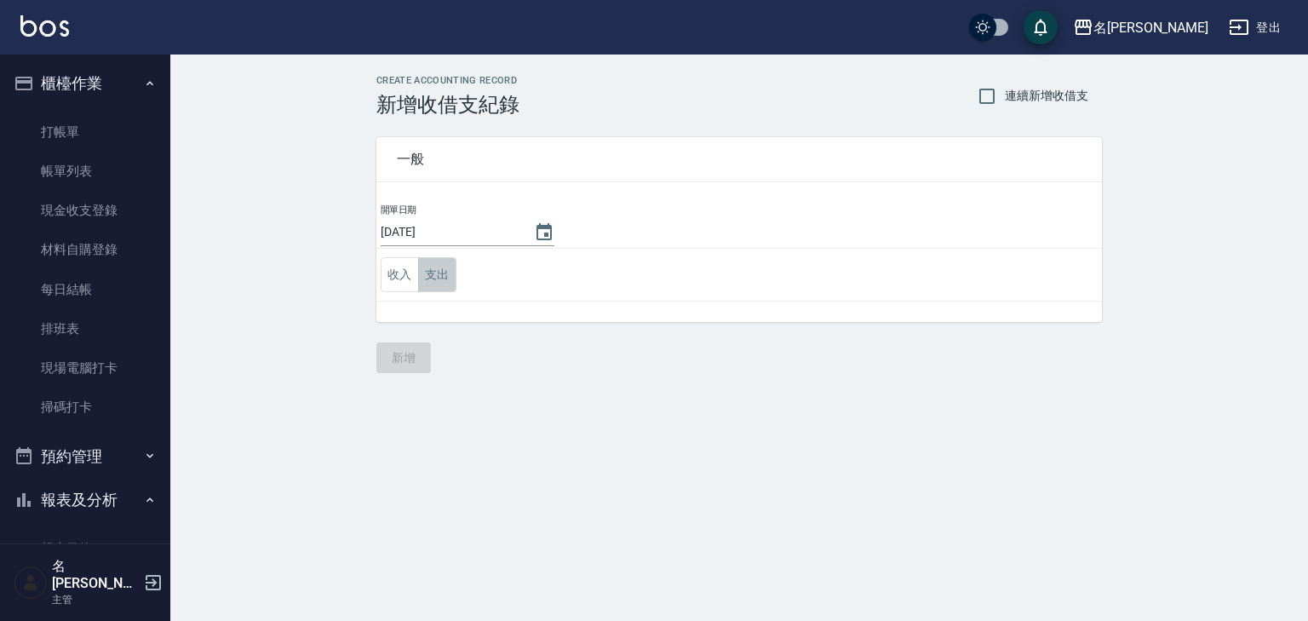
click at [431, 284] on button "支出" at bounding box center [437, 274] width 38 height 35
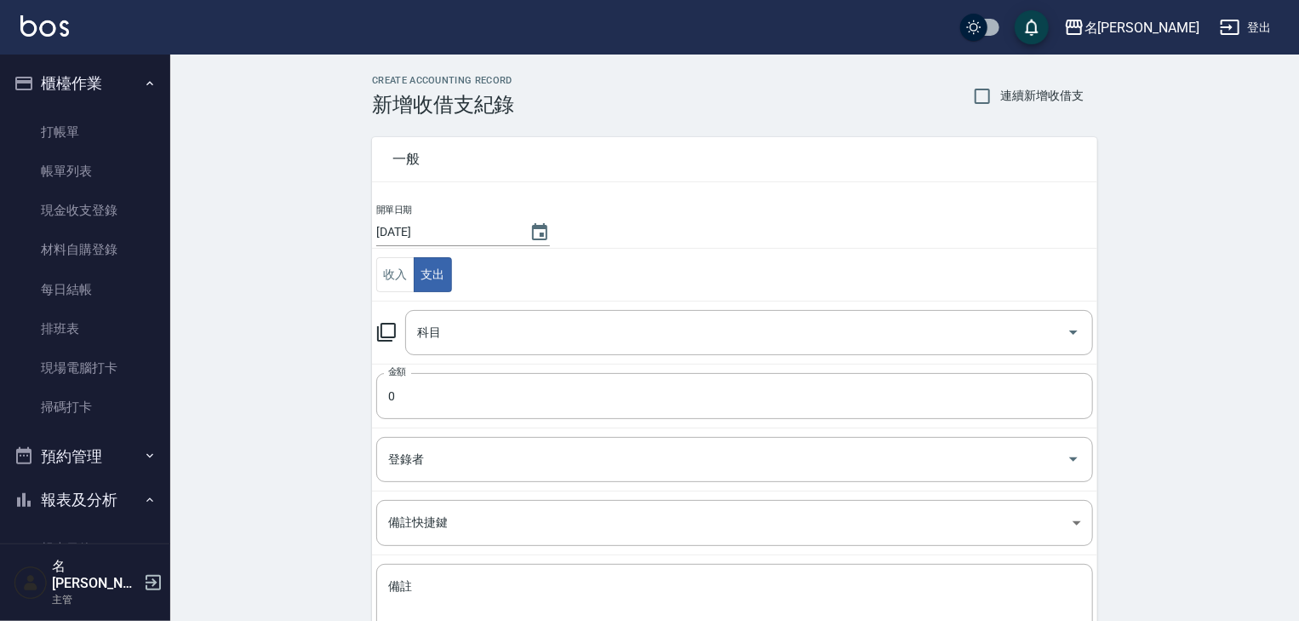
click at [385, 317] on div "科目 科目" at bounding box center [734, 332] width 717 height 45
click at [385, 336] on icon at bounding box center [386, 332] width 19 height 19
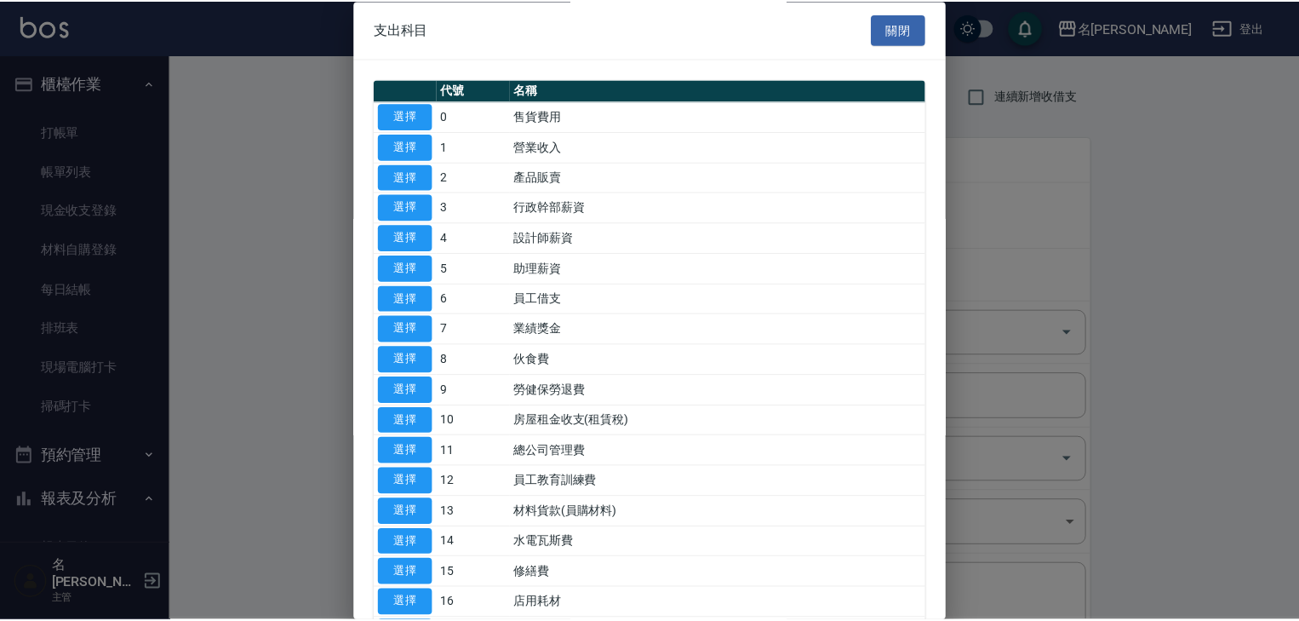
scroll to position [181, 0]
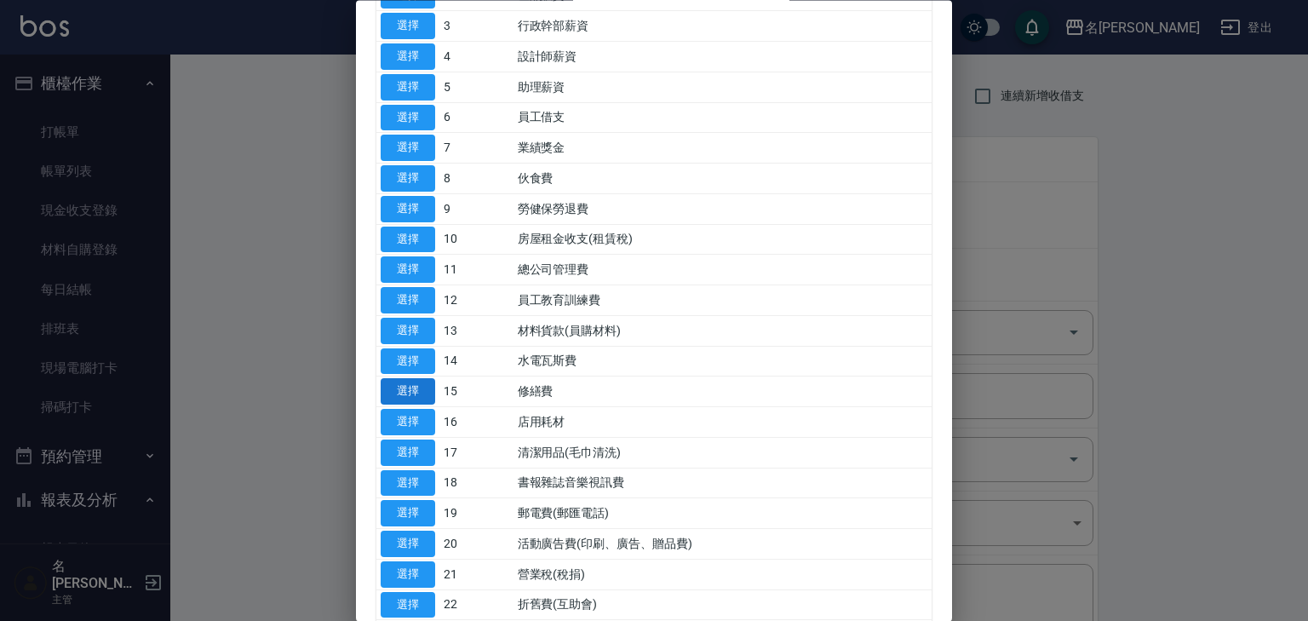
click at [424, 383] on button "選擇" at bounding box center [408, 392] width 54 height 26
type input "15 修繕費"
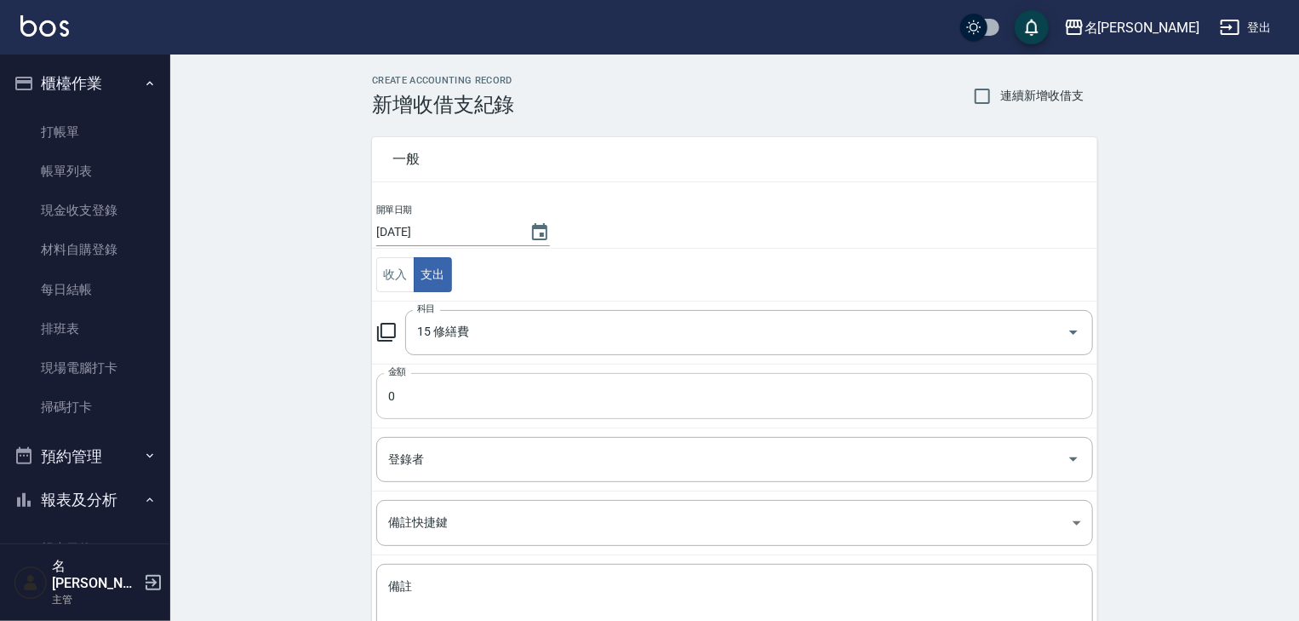
click at [421, 394] on input "0" at bounding box center [734, 396] width 717 height 46
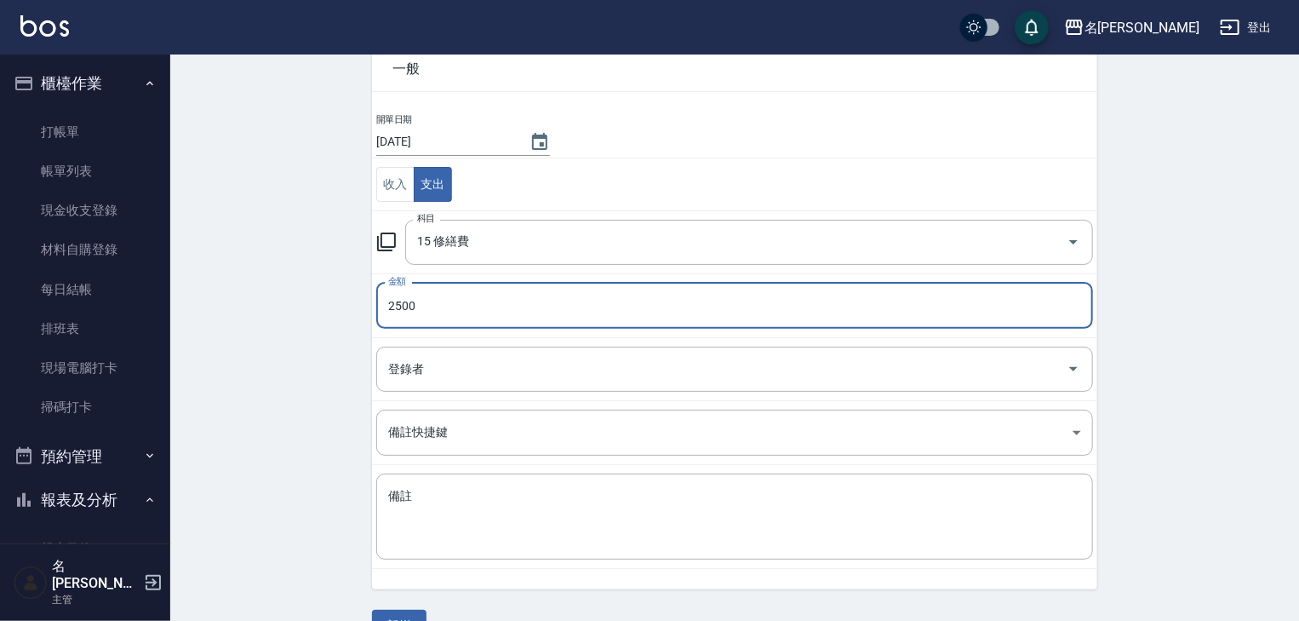
scroll to position [129, 0]
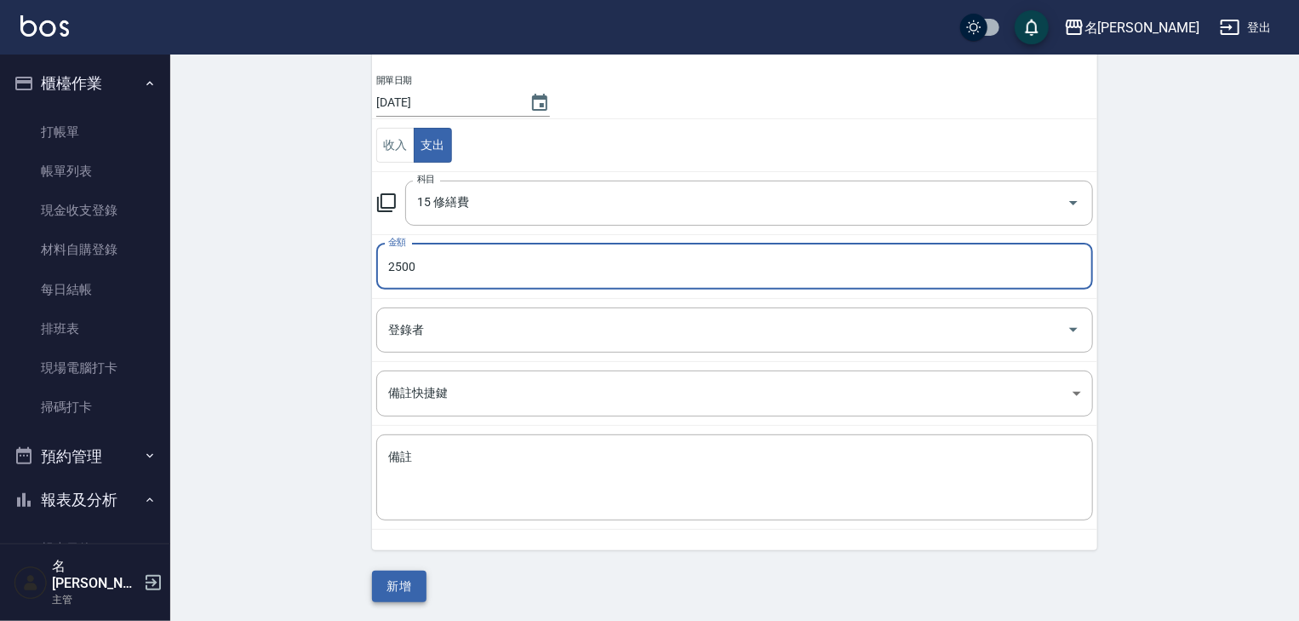
type input "2500"
click at [388, 593] on button "新增" at bounding box center [399, 586] width 54 height 32
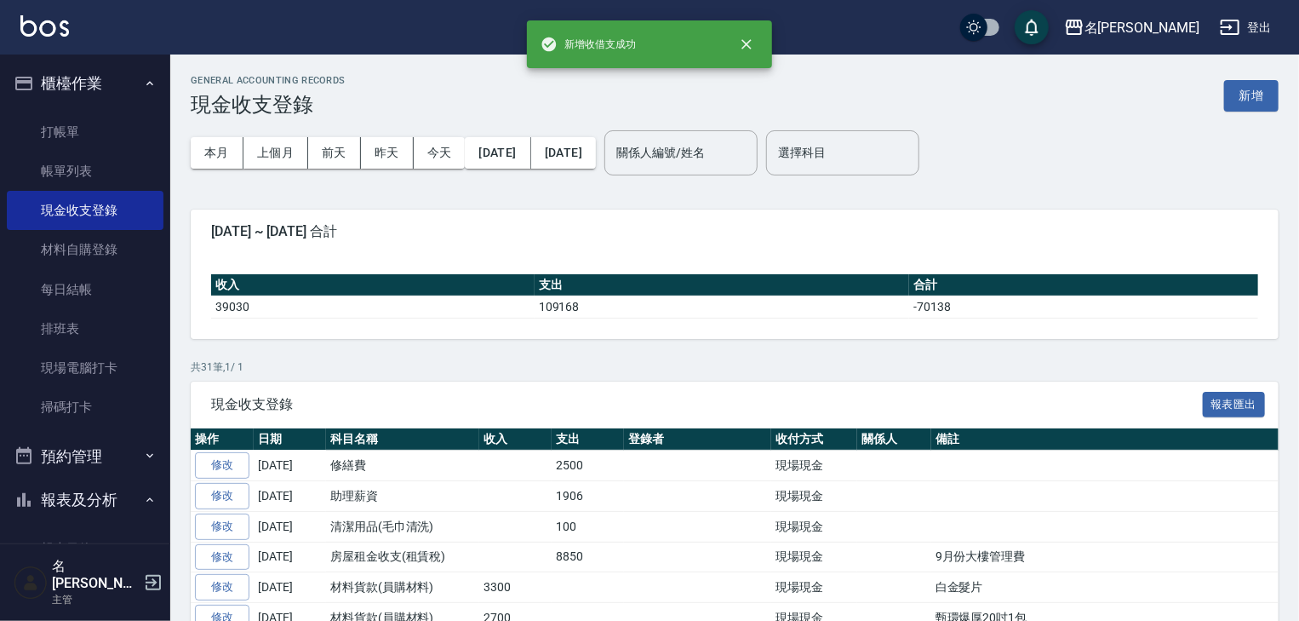
scroll to position [363, 0]
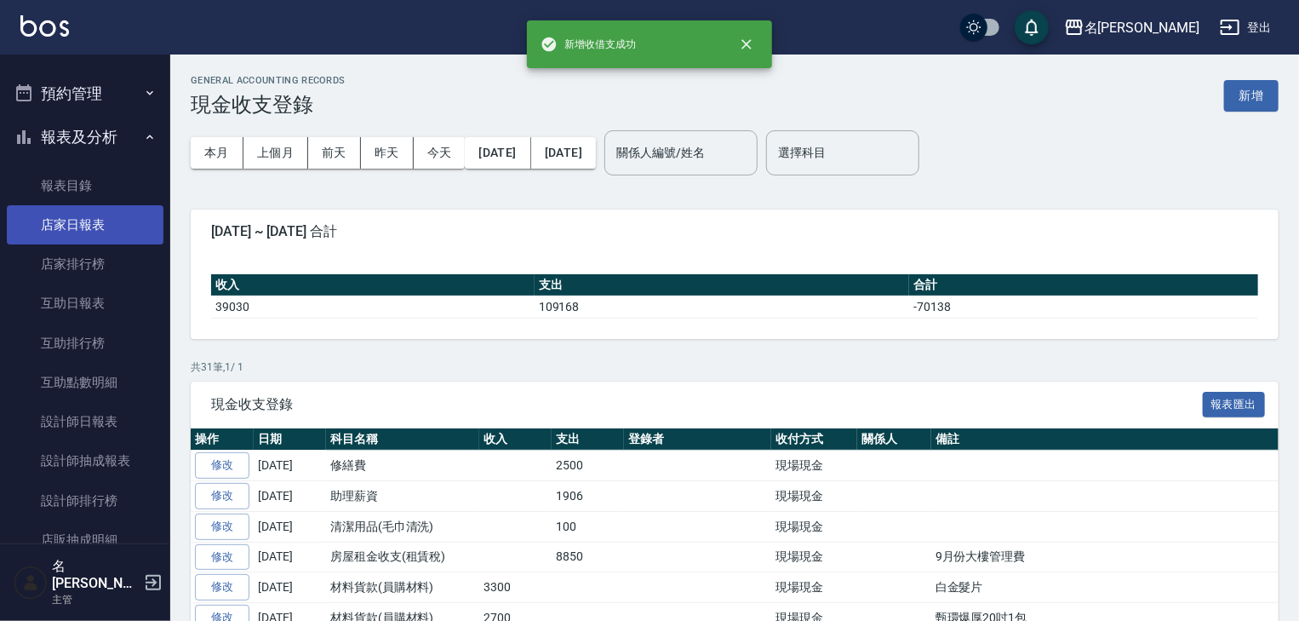
click at [81, 230] on link "店家日報表" at bounding box center [85, 224] width 157 height 39
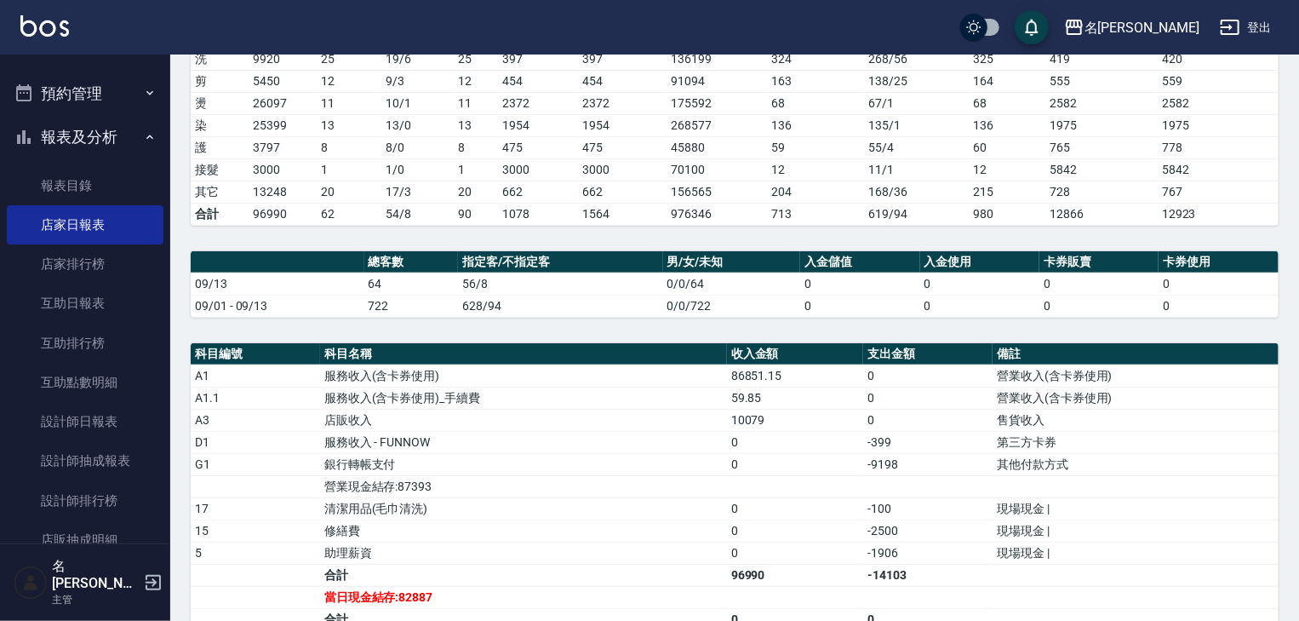
scroll to position [545, 0]
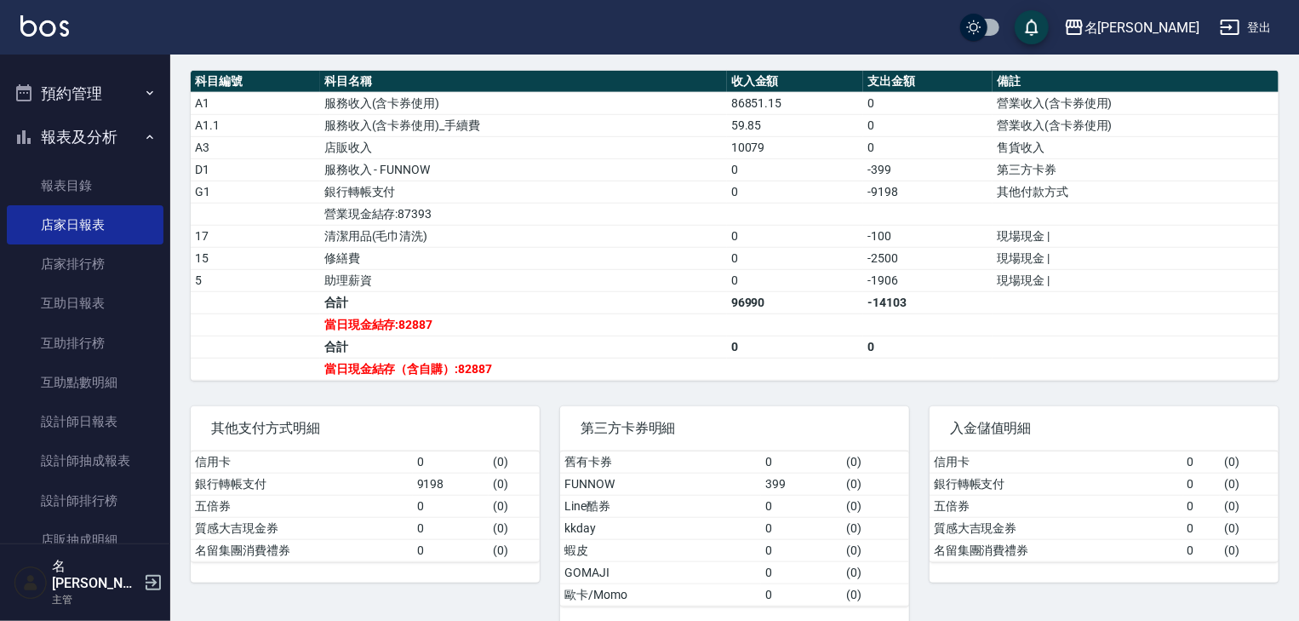
click at [100, 103] on button "預約管理" at bounding box center [85, 94] width 157 height 44
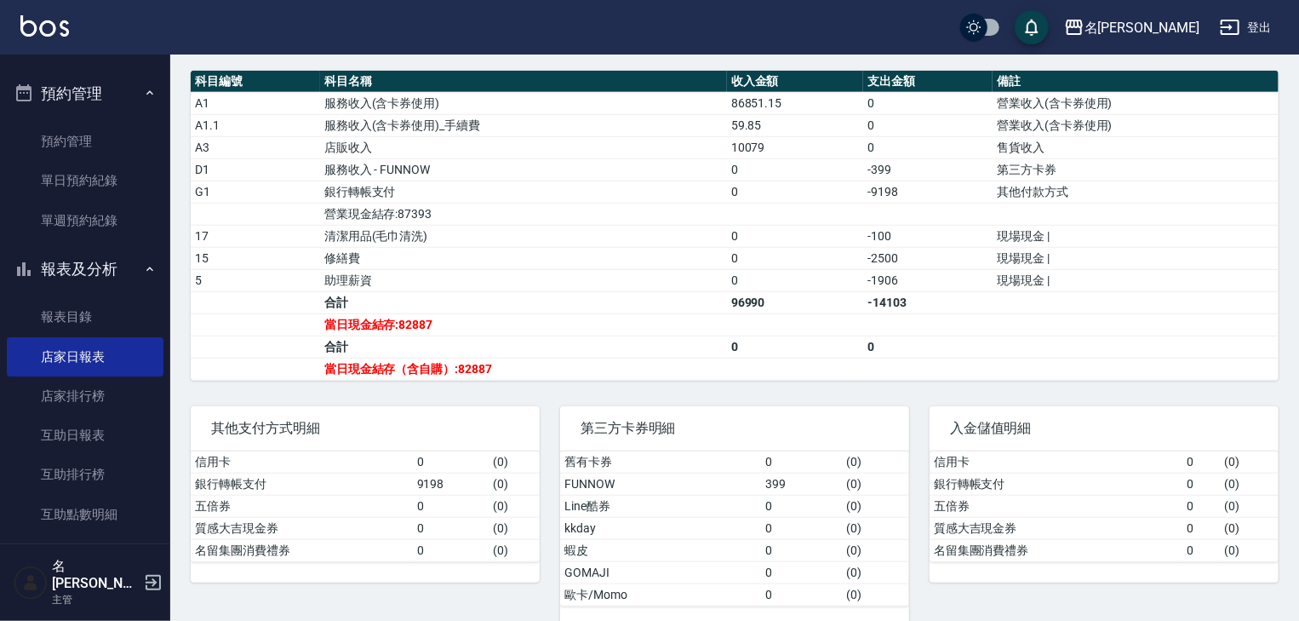
scroll to position [0, 0]
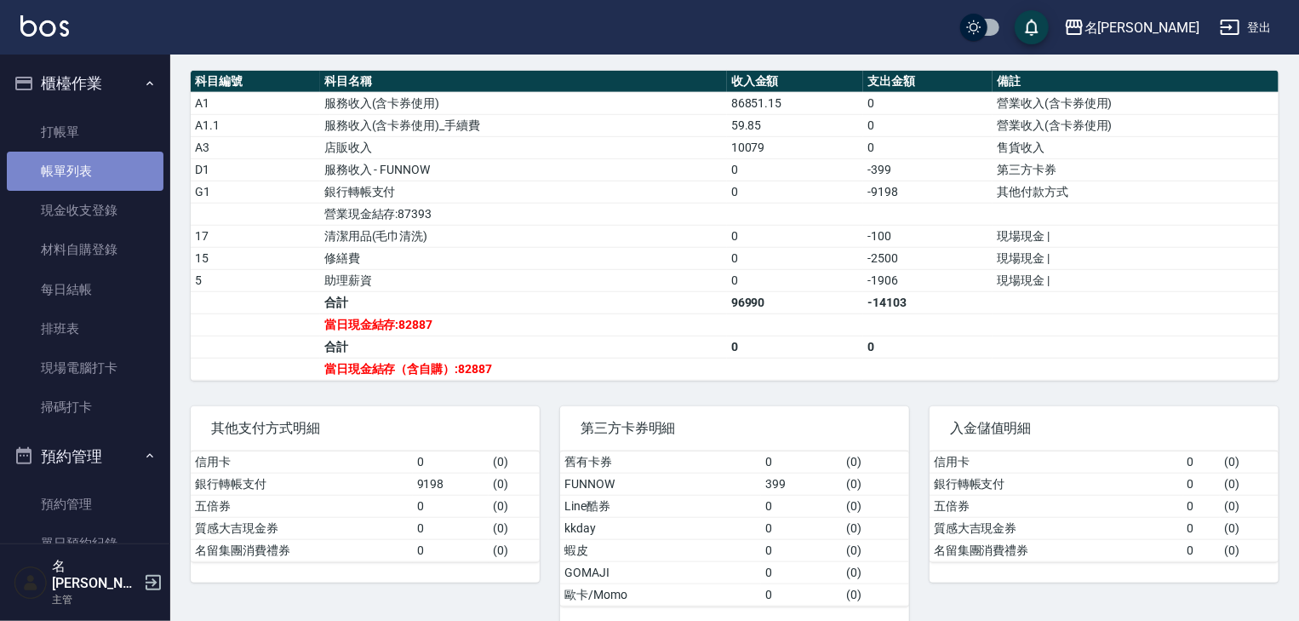
click at [111, 176] on link "帳單列表" at bounding box center [85, 171] width 157 height 39
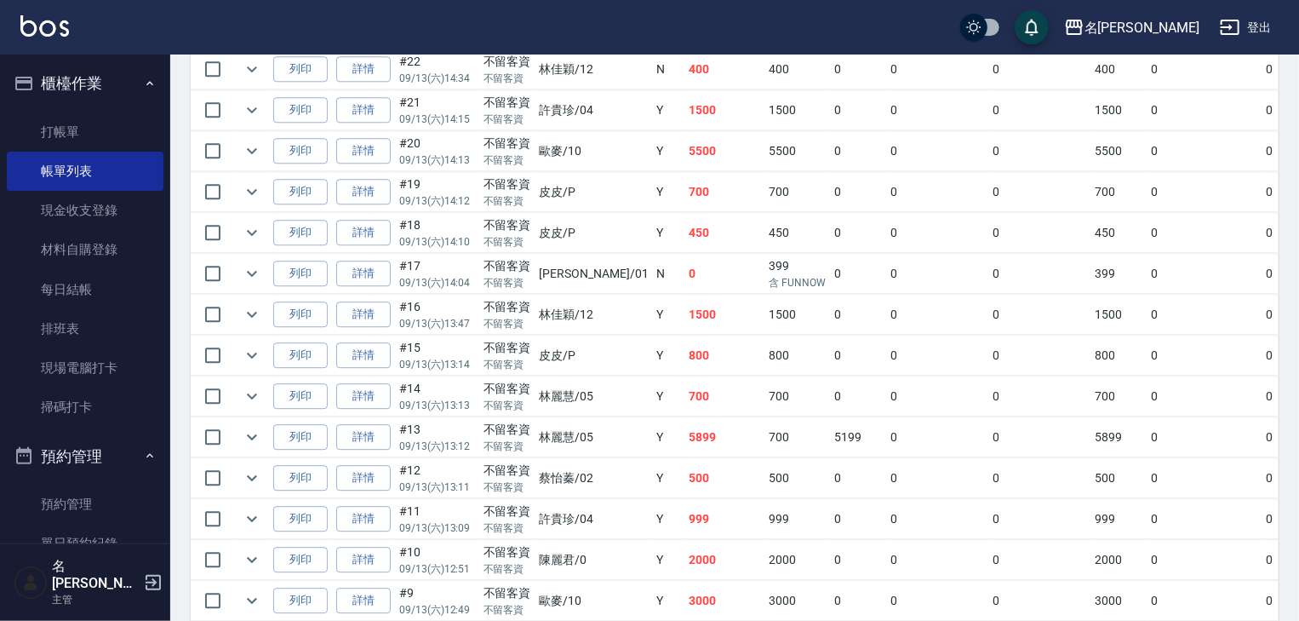
scroll to position [2615, 0]
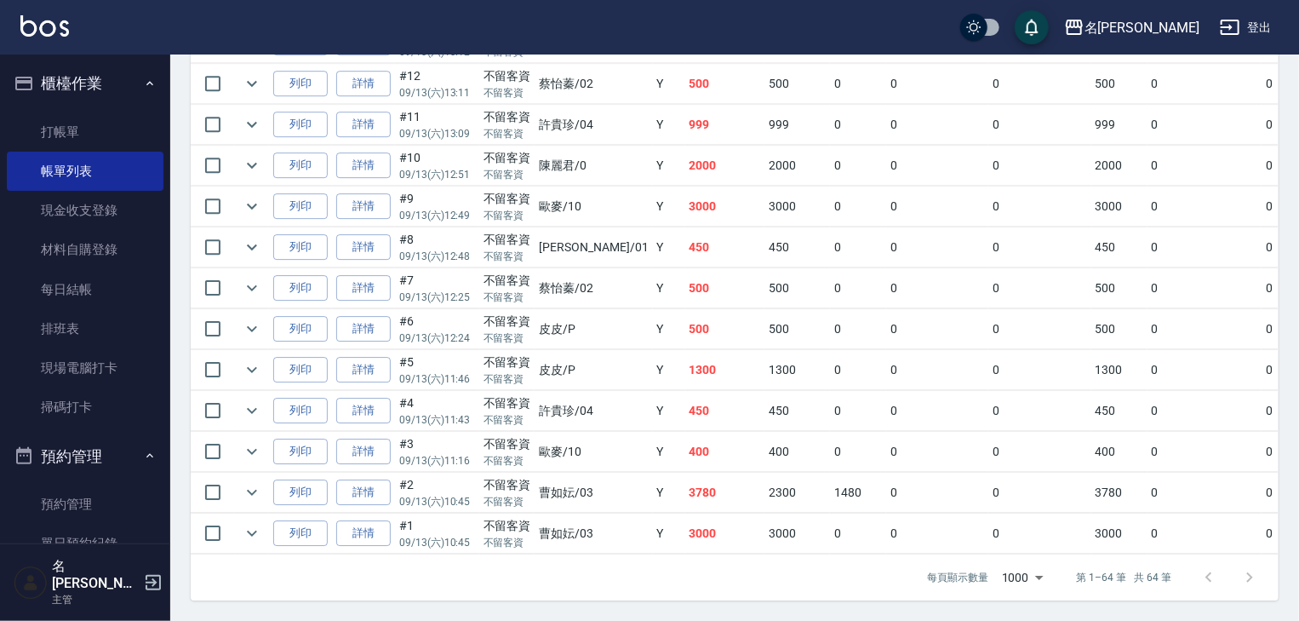
click at [893, 228] on td "0" at bounding box center [937, 247] width 103 height 40
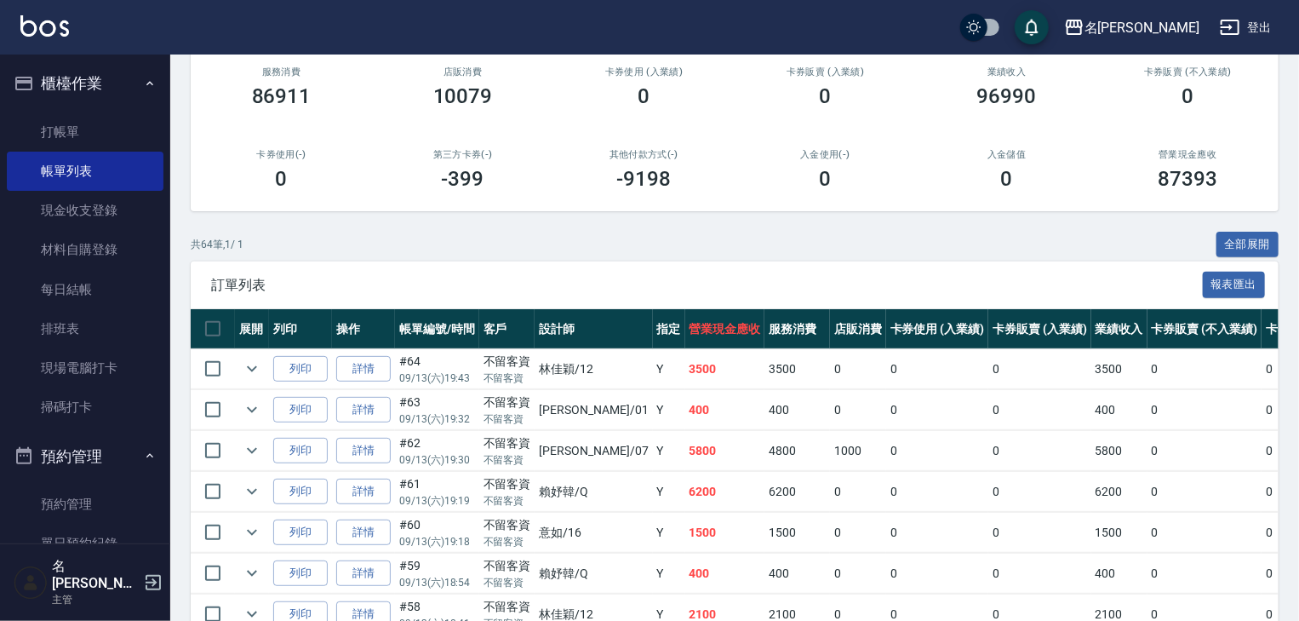
scroll to position [0, 0]
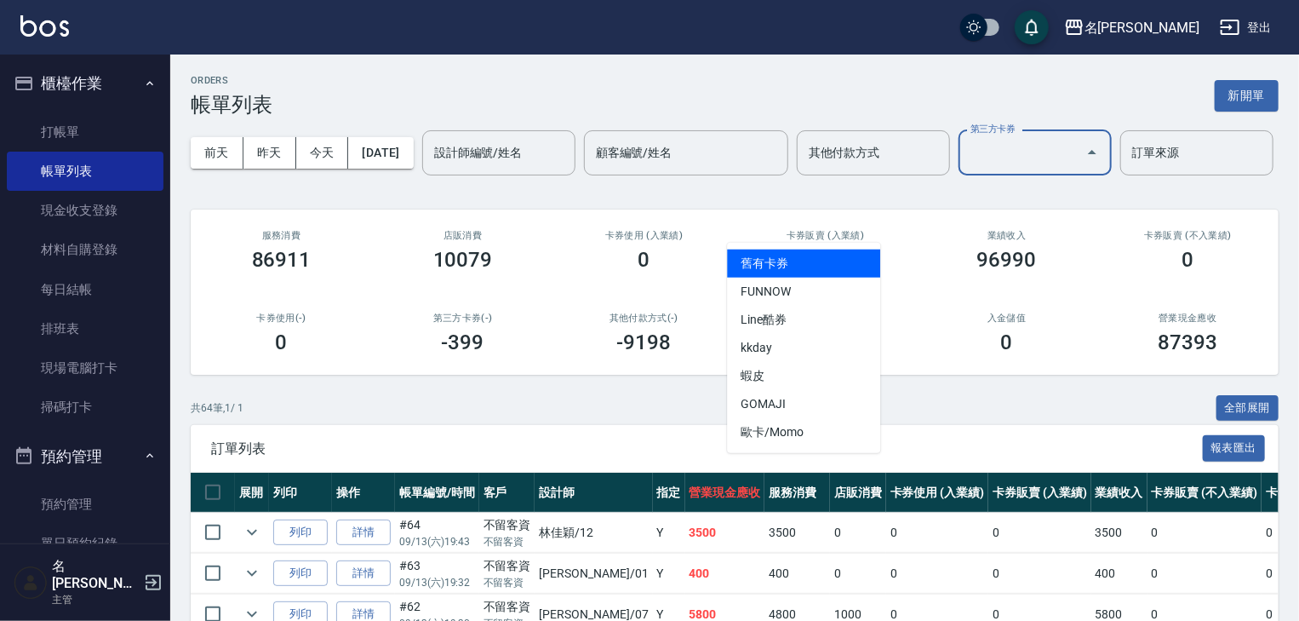
click at [966, 168] on input "第三方卡券" at bounding box center [1022, 153] width 112 height 30
click at [805, 168] on input "其他付款方式" at bounding box center [874, 153] width 138 height 30
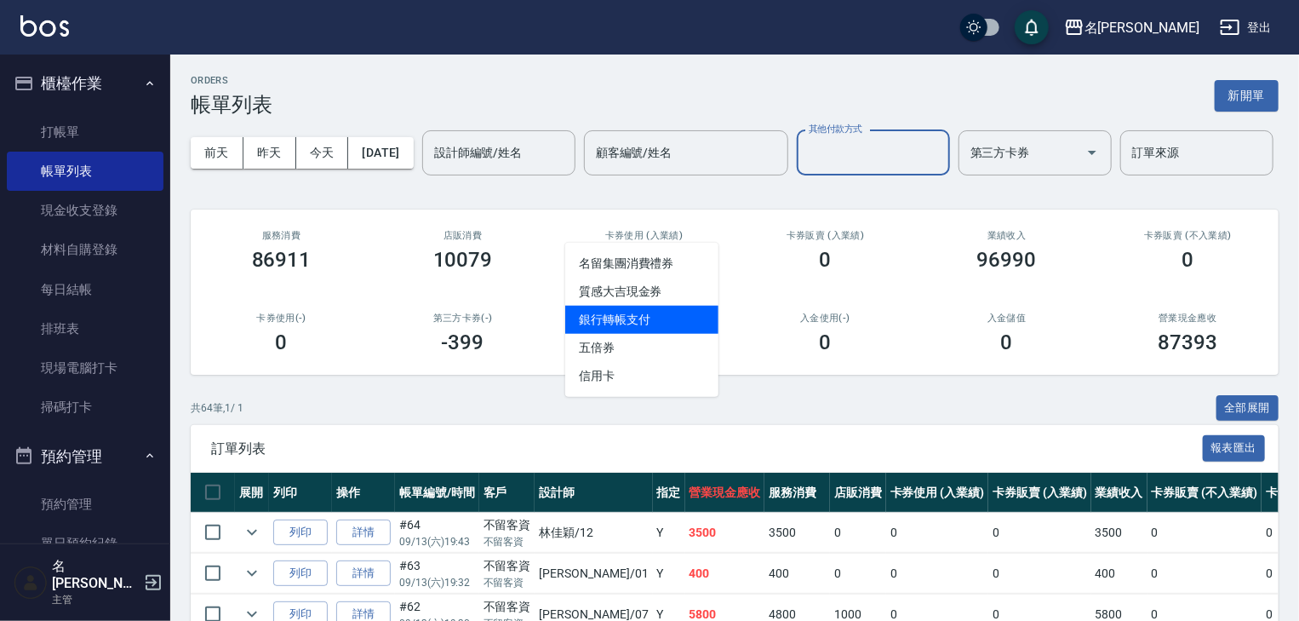
click at [661, 313] on span "銀行轉帳支付" at bounding box center [641, 320] width 153 height 28
type input "銀行轉帳支付"
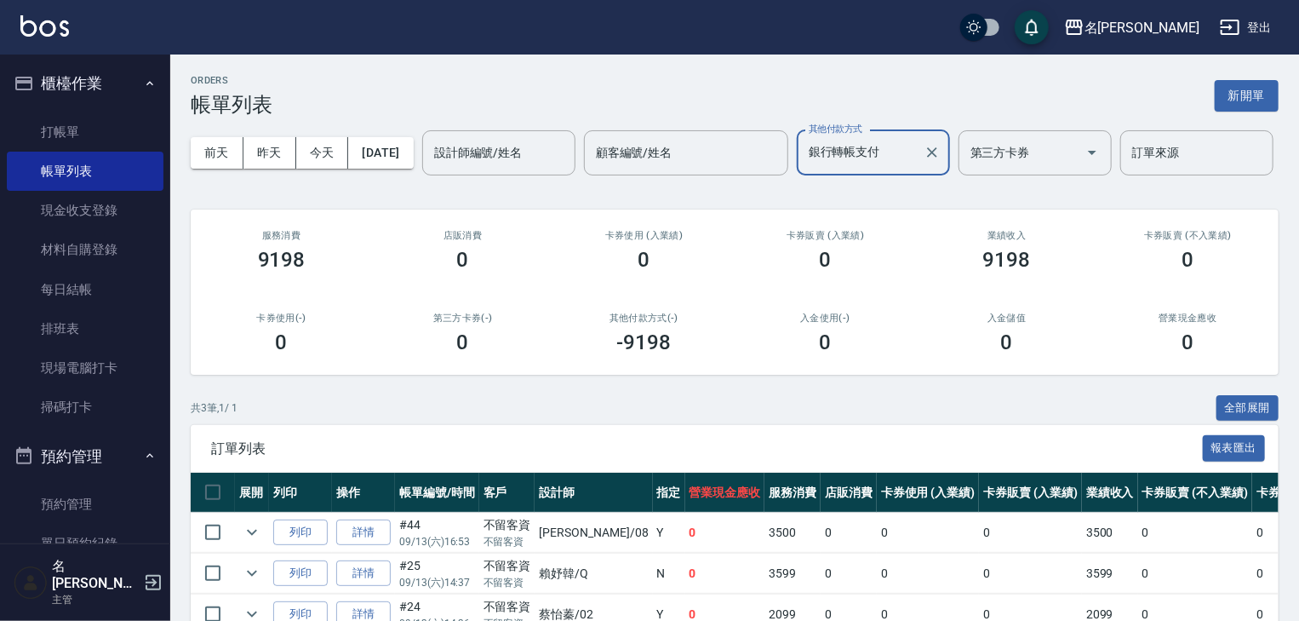
scroll to position [143, 0]
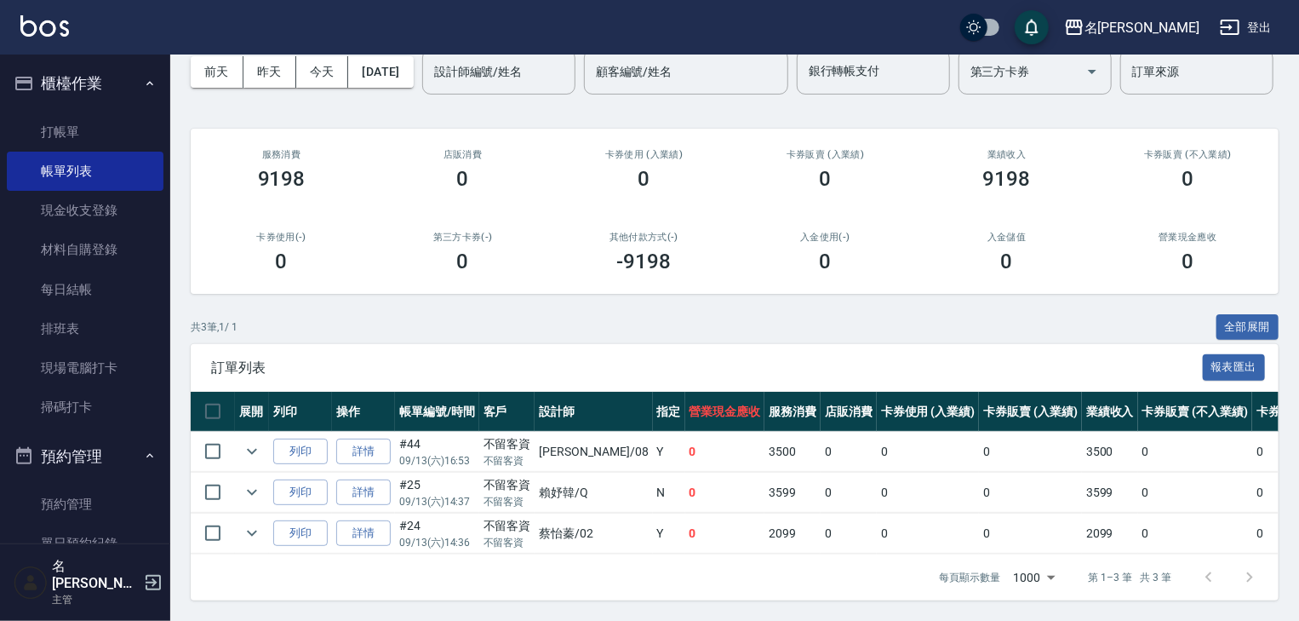
click at [769, 321] on div "共 3 筆, 1 / 1 全部展開" at bounding box center [735, 327] width 1088 height 26
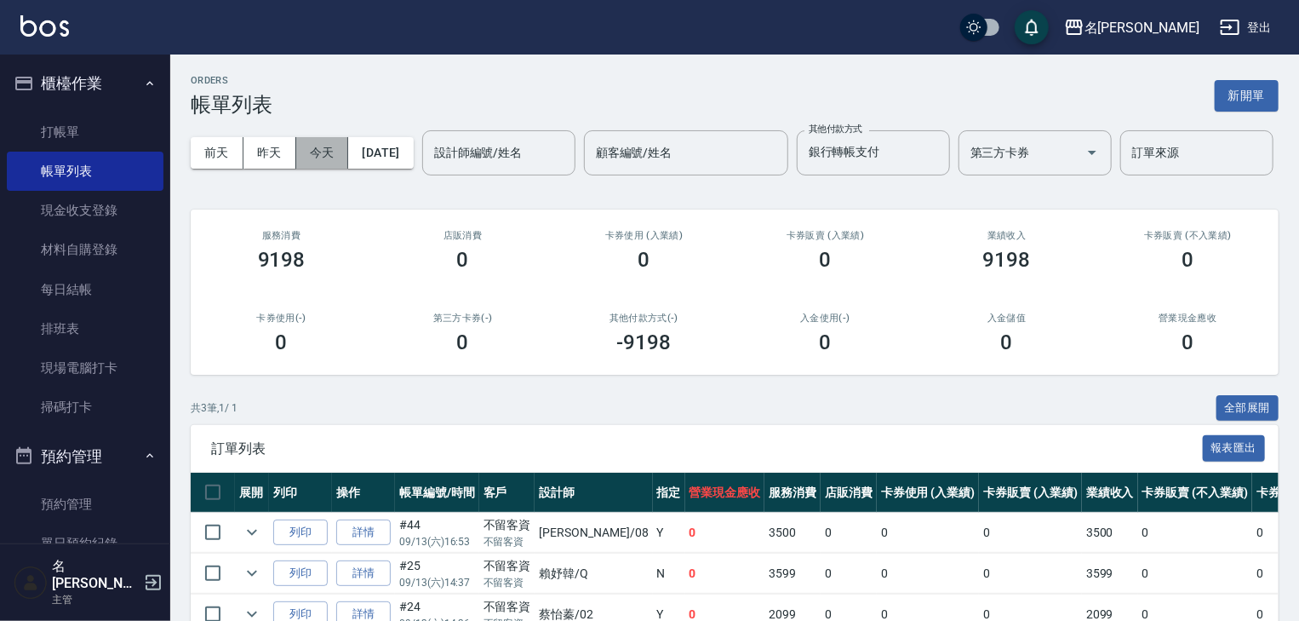
click at [326, 160] on button "今天" at bounding box center [322, 153] width 53 height 32
click at [924, 161] on icon "Clear" at bounding box center [932, 152] width 17 height 17
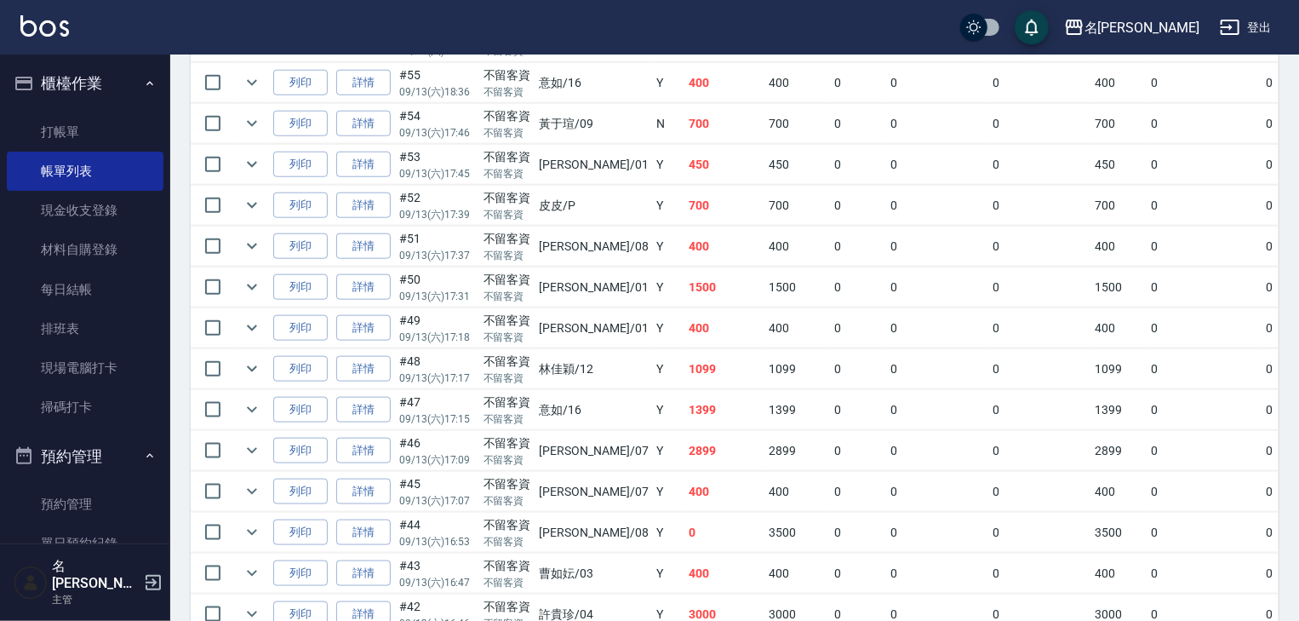
scroll to position [999, 0]
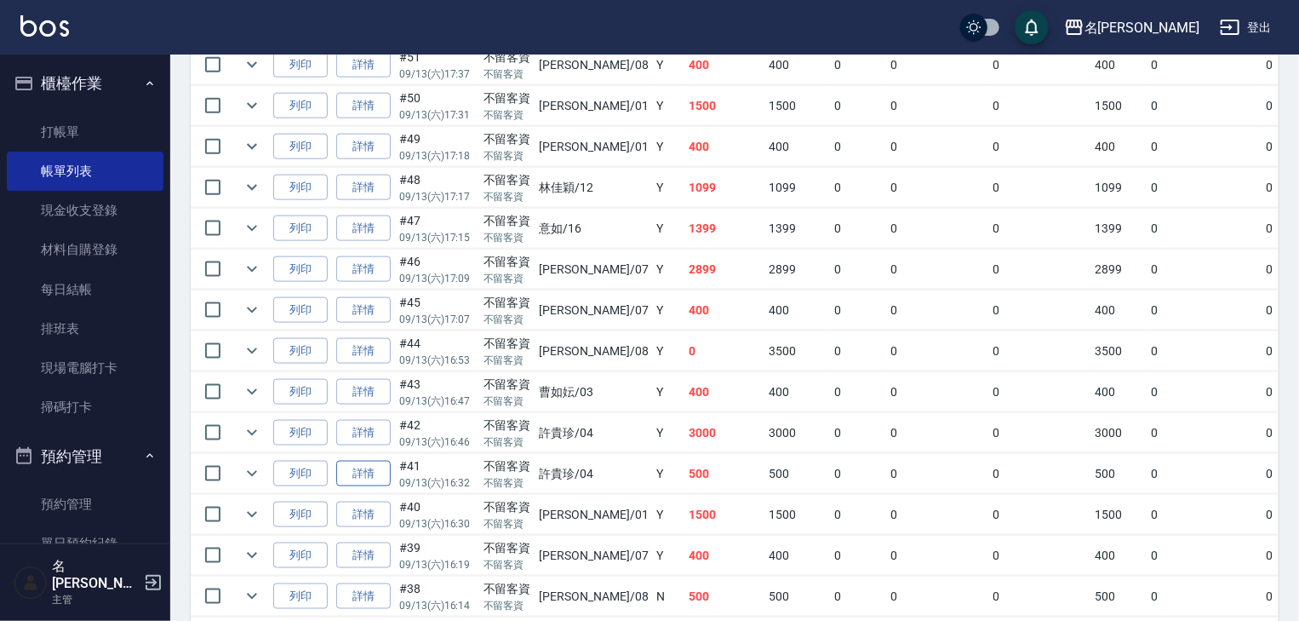
click at [362, 487] on link "詳情" at bounding box center [363, 474] width 54 height 26
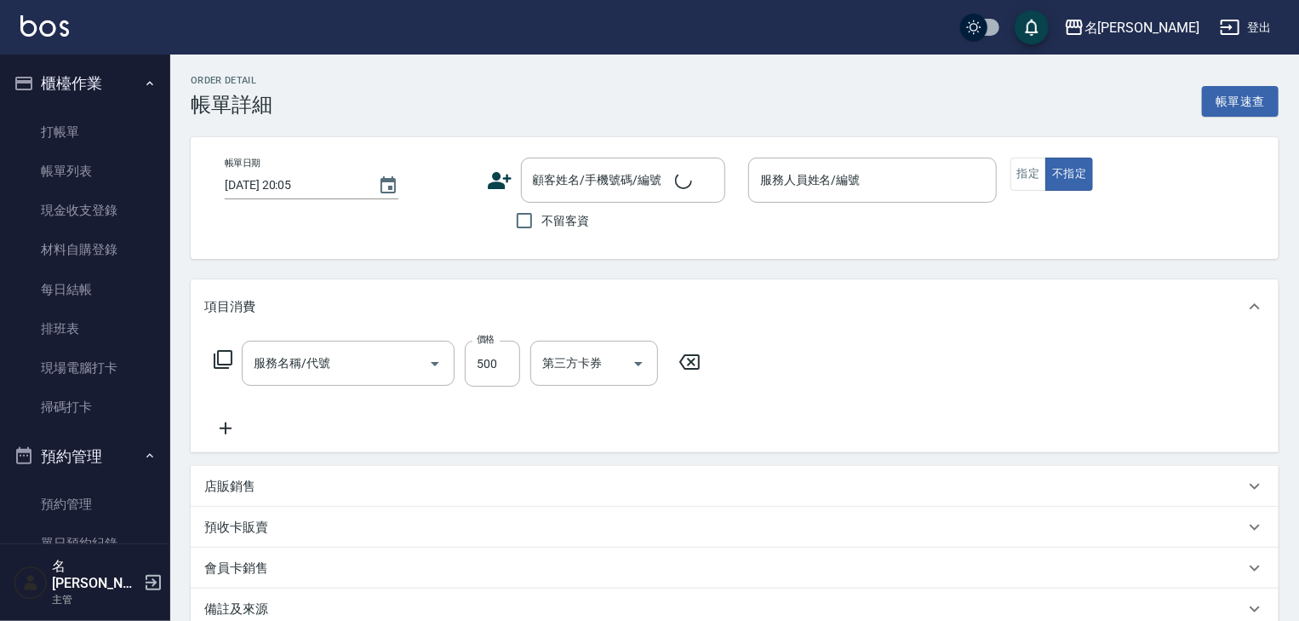
type input "[DATE] 16:32"
checkbox input "true"
type input "[PERSON_NAME]-04"
type input "剪髮(307)"
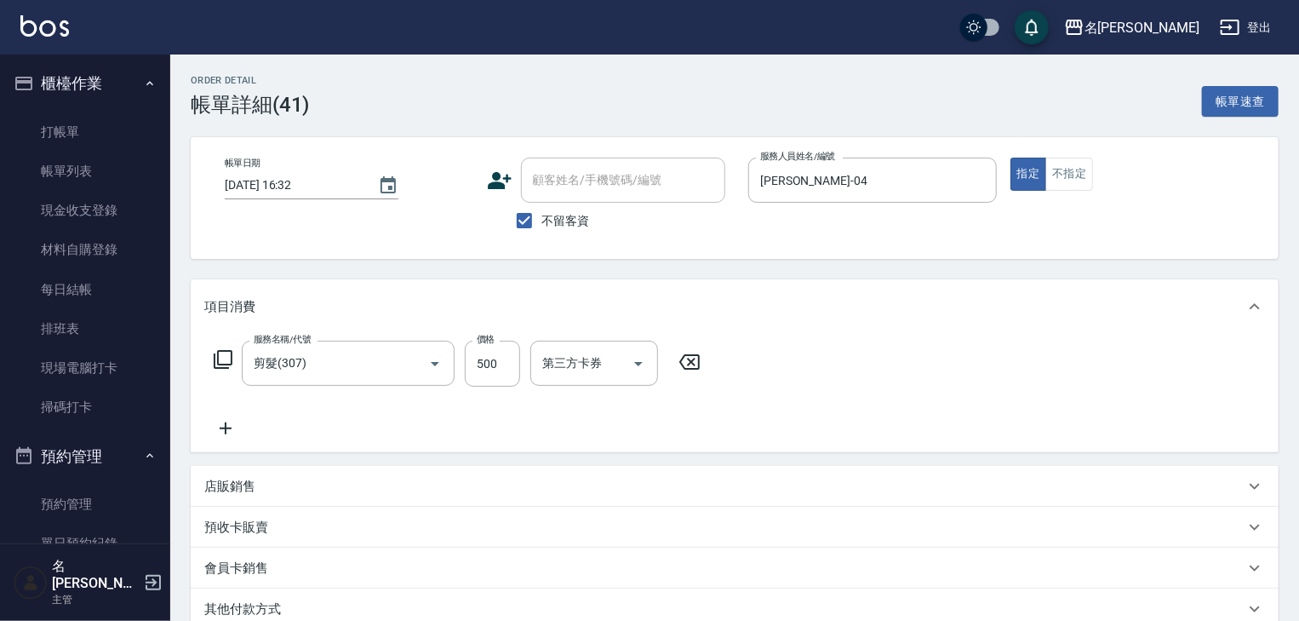
scroll to position [232, 0]
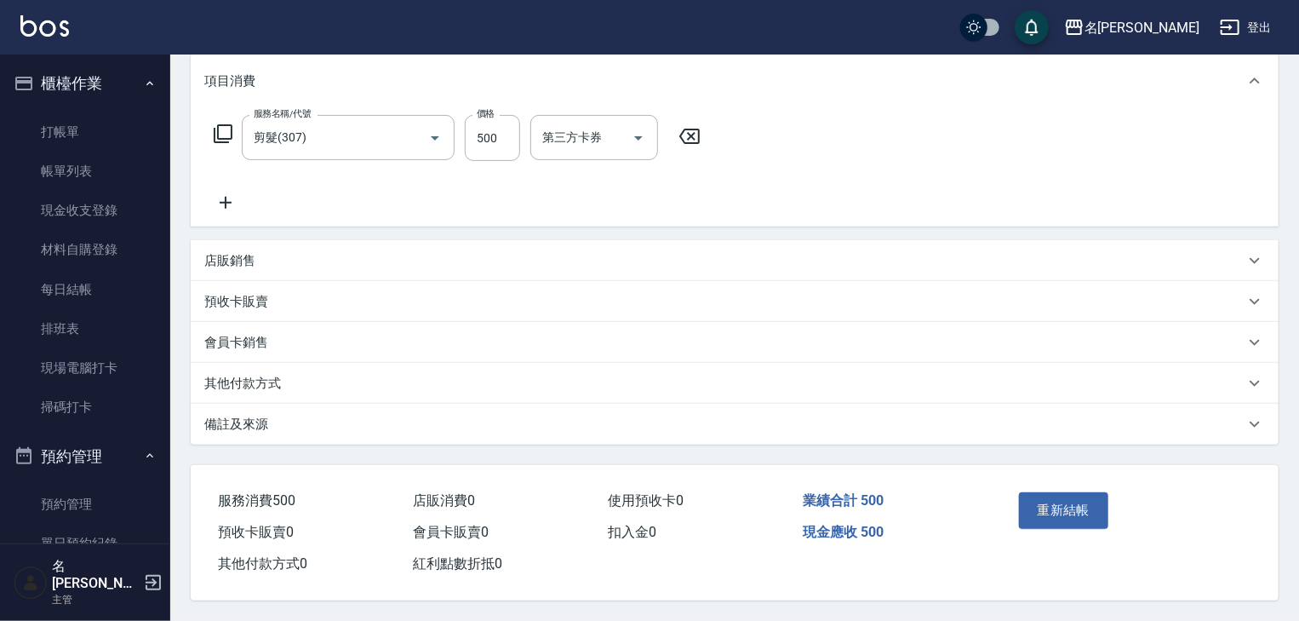
click at [328, 375] on div "其他付款方式" at bounding box center [724, 384] width 1040 height 18
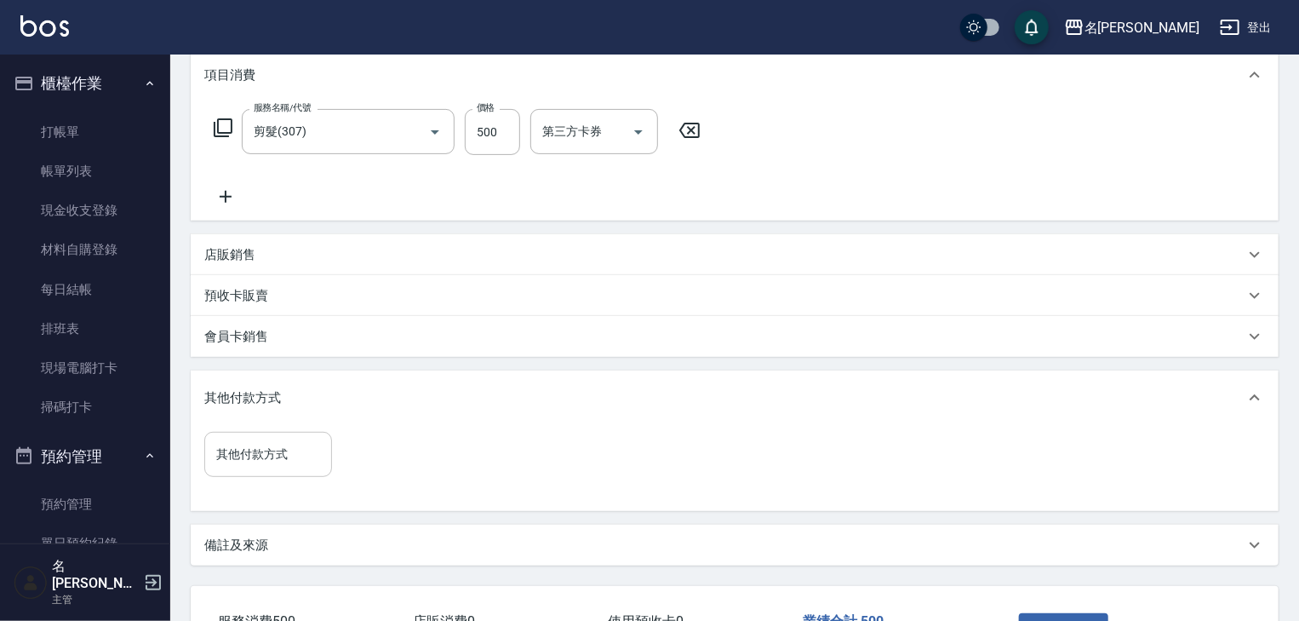
click at [295, 445] on input "其他付款方式" at bounding box center [268, 454] width 112 height 30
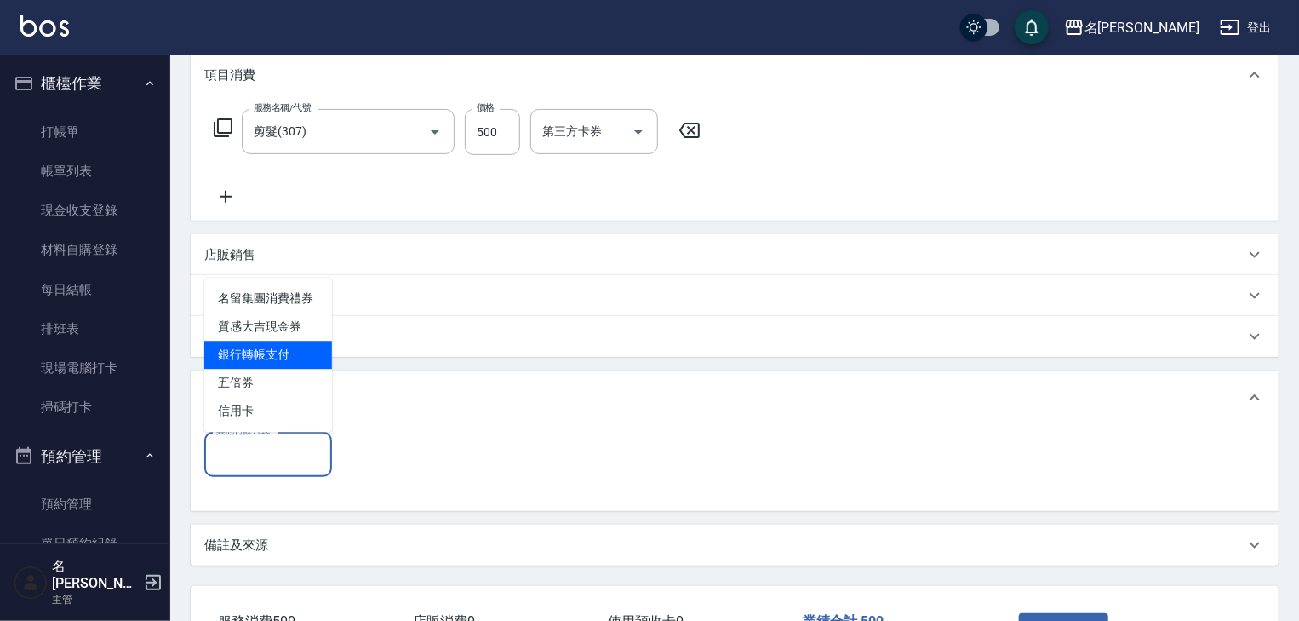
click at [297, 350] on span "銀行轉帳支付" at bounding box center [268, 355] width 128 height 28
type input "銀行轉帳支付"
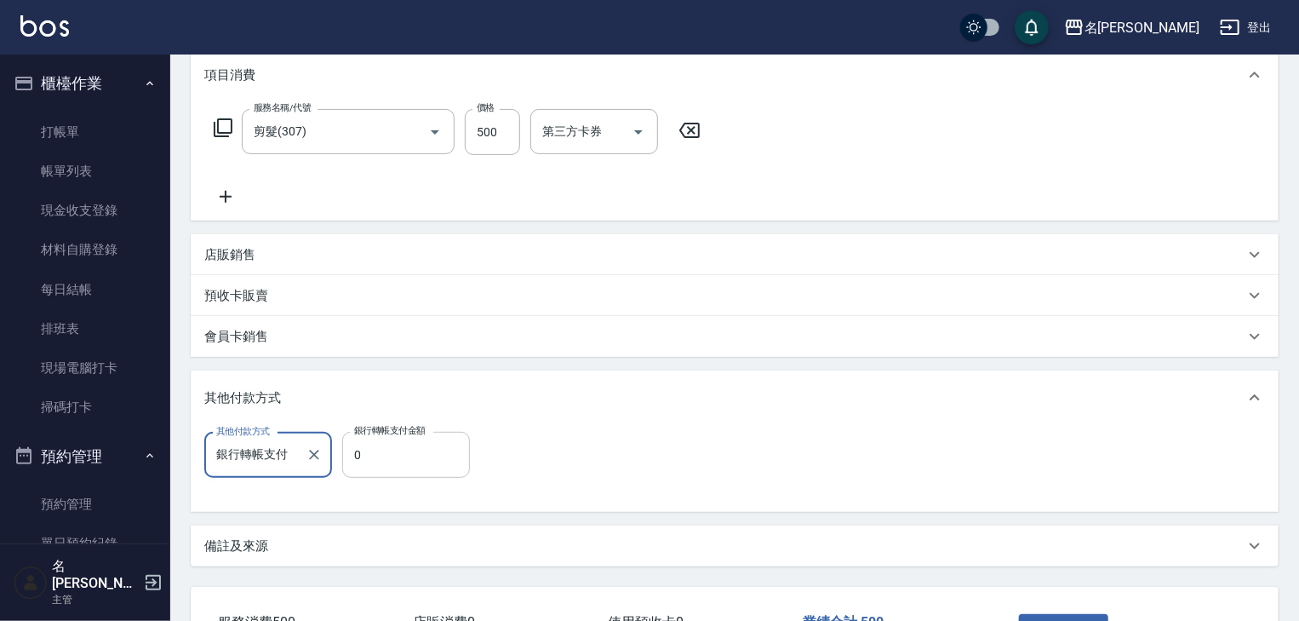
click at [391, 461] on input "0" at bounding box center [406, 455] width 128 height 46
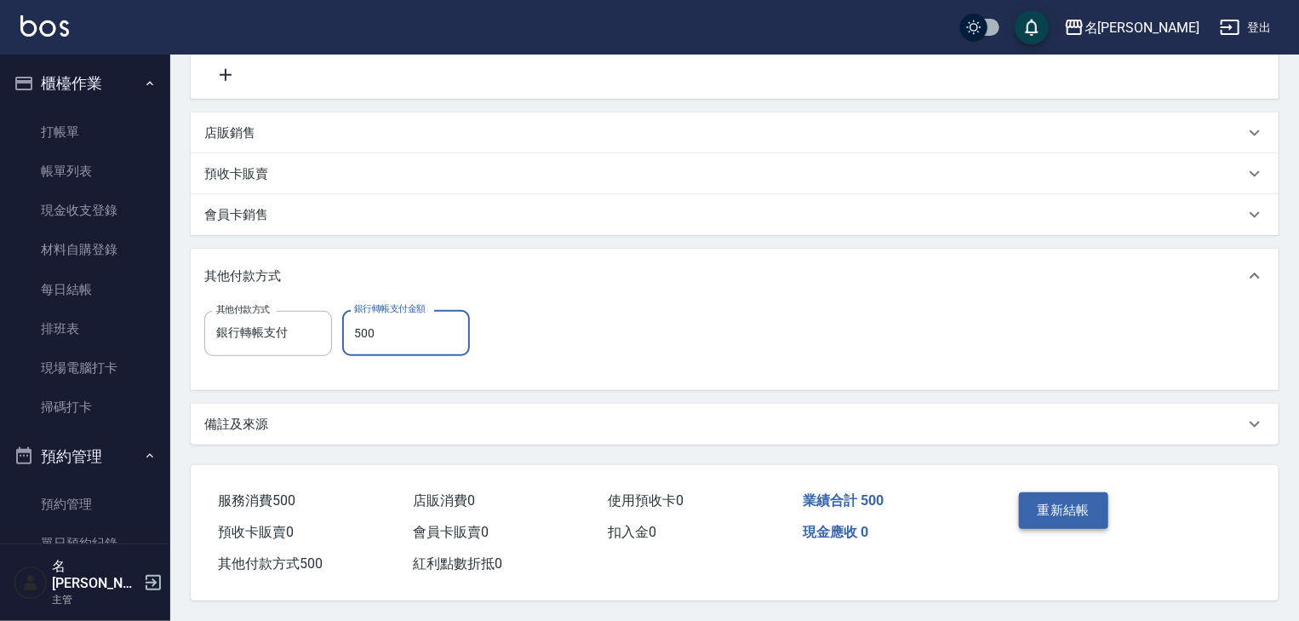
type input "500"
click at [1091, 501] on button "重新結帳" at bounding box center [1064, 510] width 90 height 36
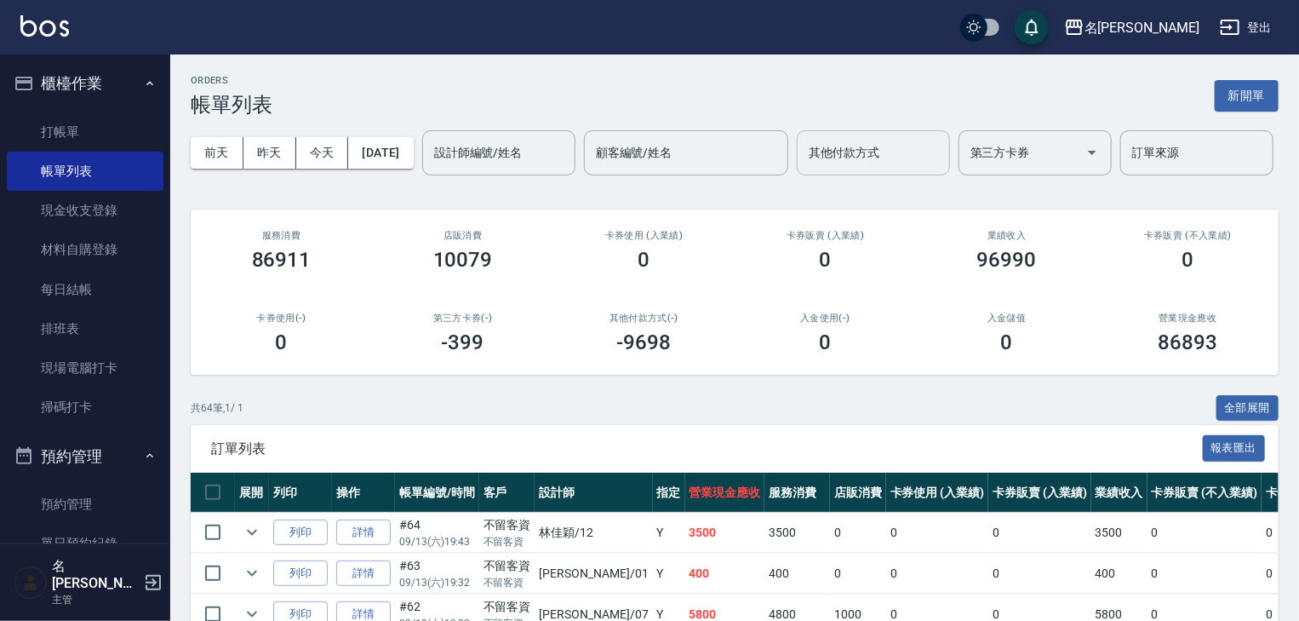
click at [805, 168] on input "其他付款方式" at bounding box center [874, 153] width 138 height 30
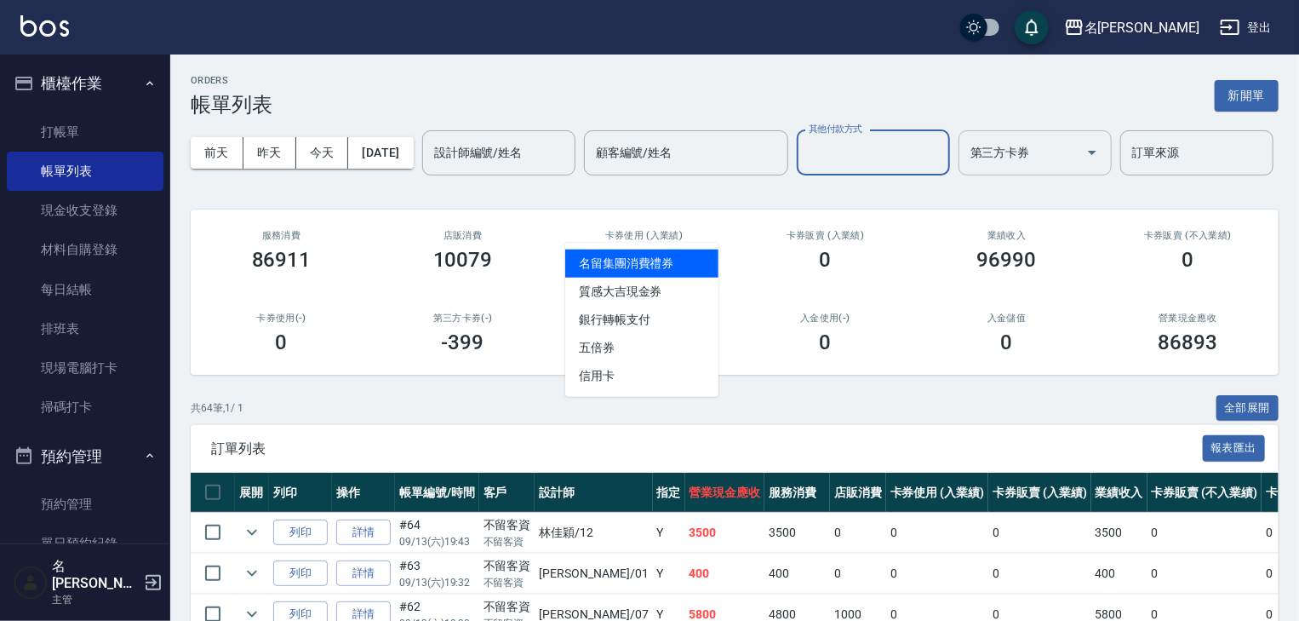
click at [959, 175] on div "第三方卡券" at bounding box center [1035, 152] width 153 height 45
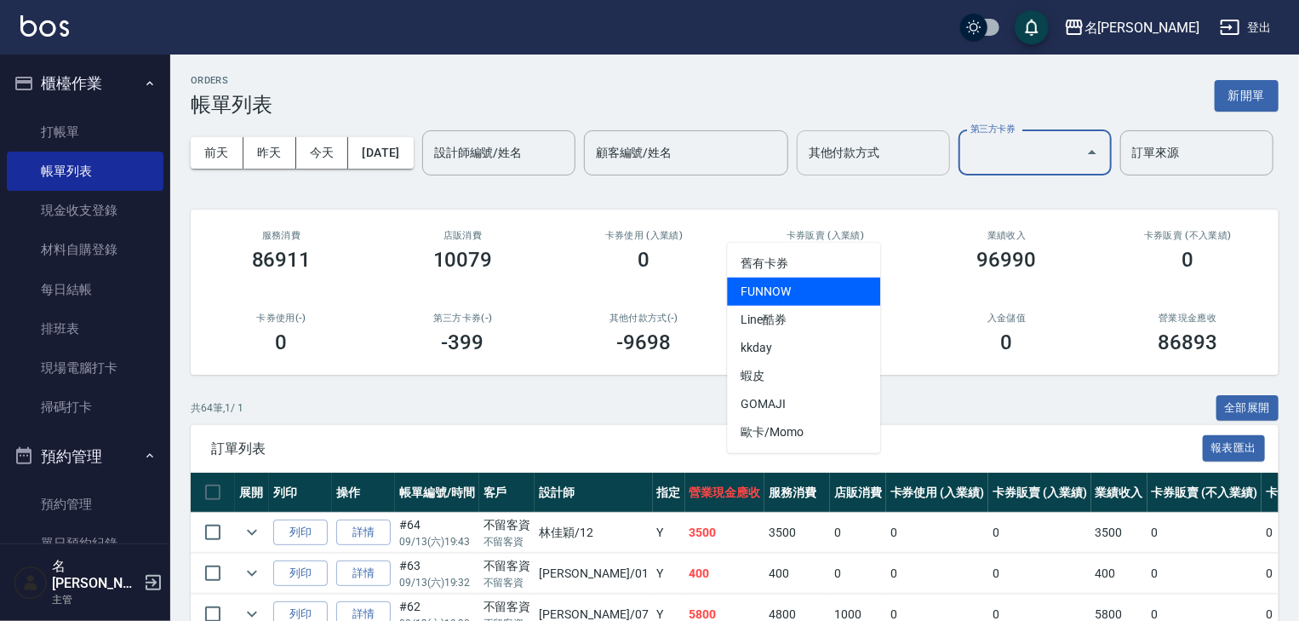
click at [797, 175] on div "其他付款方式 其他付款方式" at bounding box center [873, 152] width 153 height 45
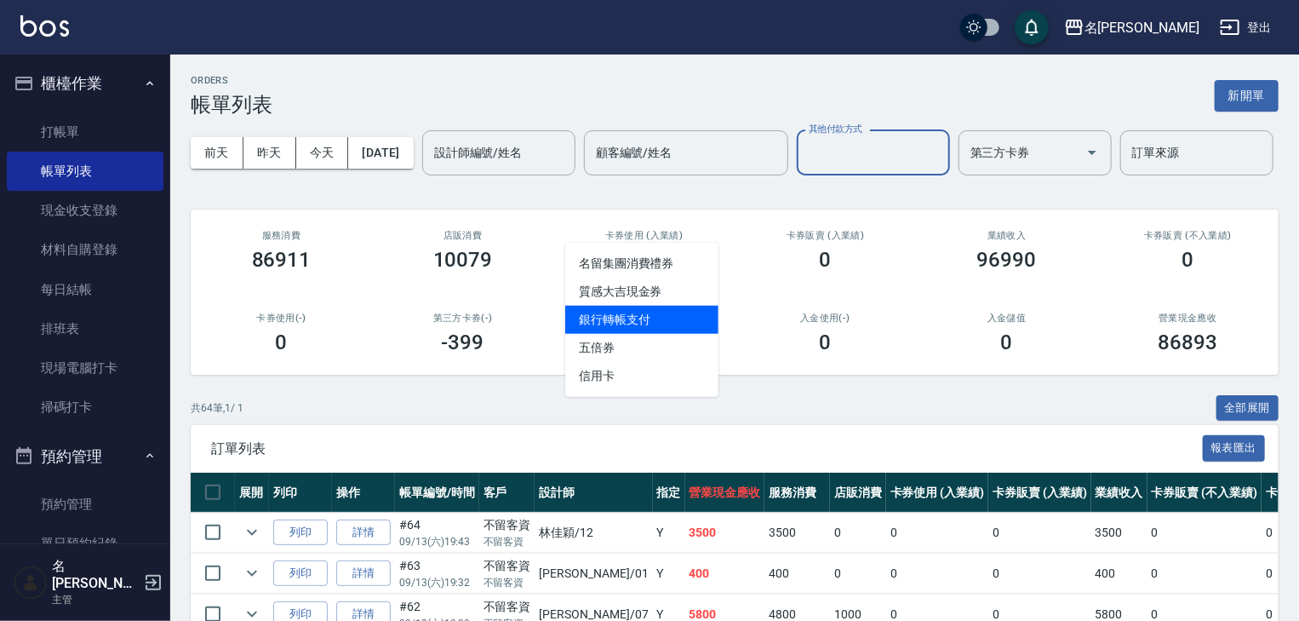
click at [652, 326] on span "銀行轉帳支付" at bounding box center [641, 320] width 153 height 28
type input "銀行轉帳支付"
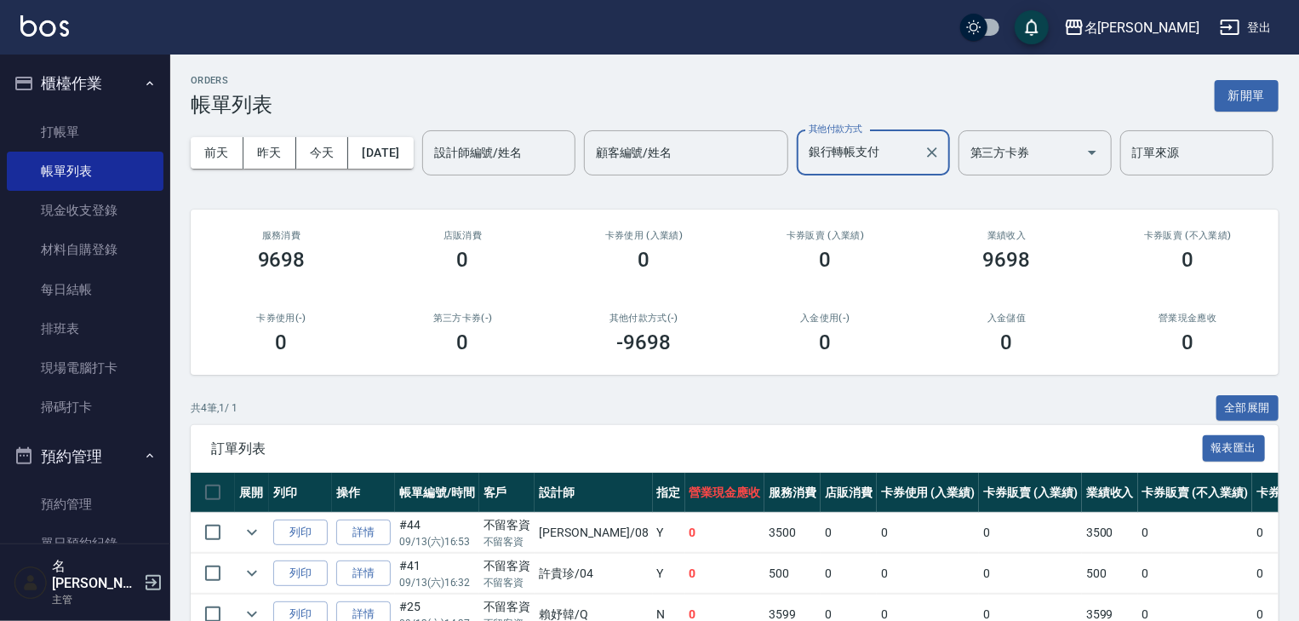
scroll to position [184, 0]
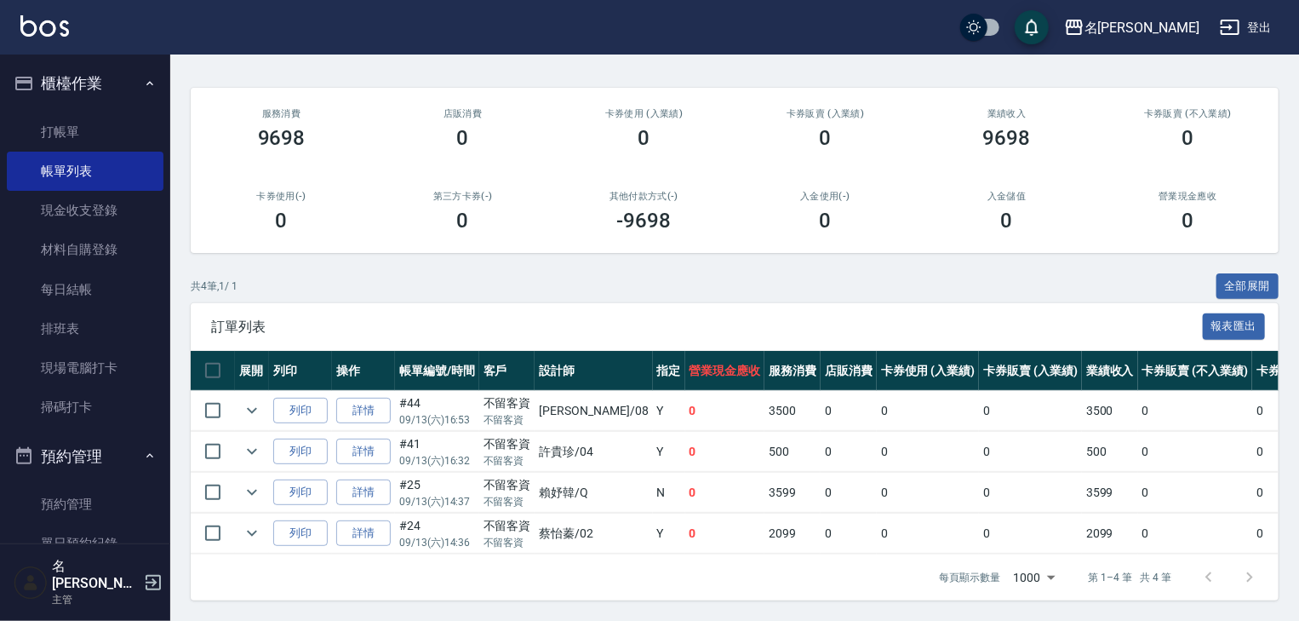
click at [901, 303] on div "訂單列表 報表匯出" at bounding box center [735, 326] width 1088 height 47
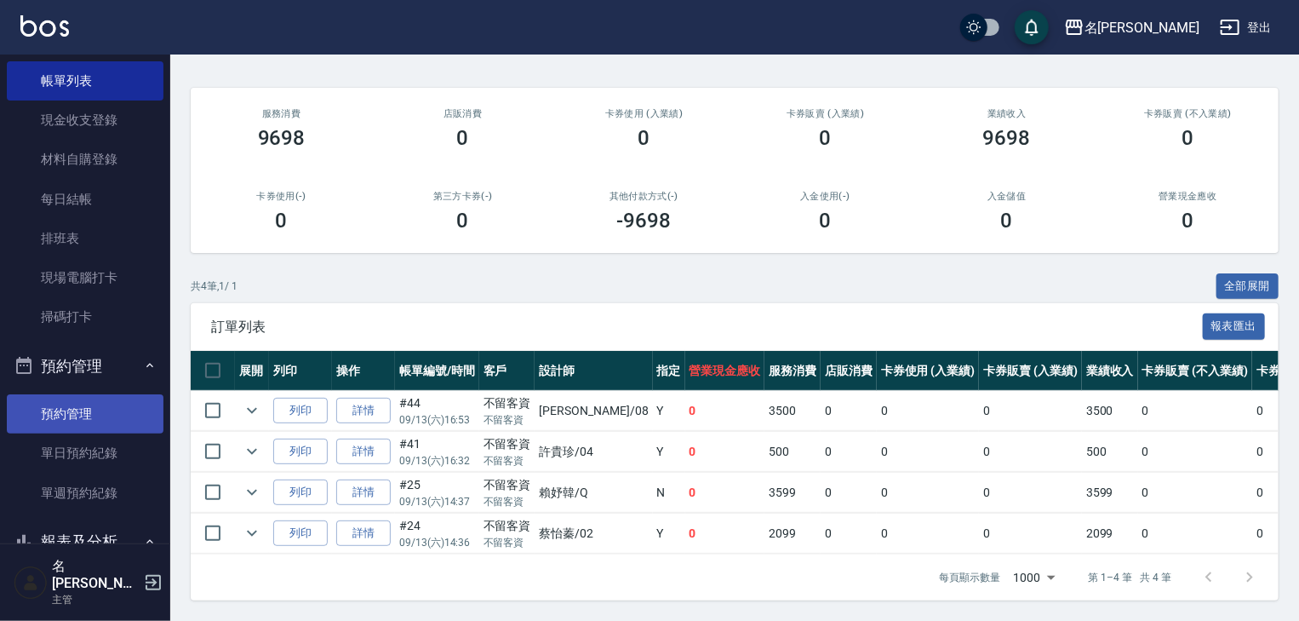
scroll to position [272, 0]
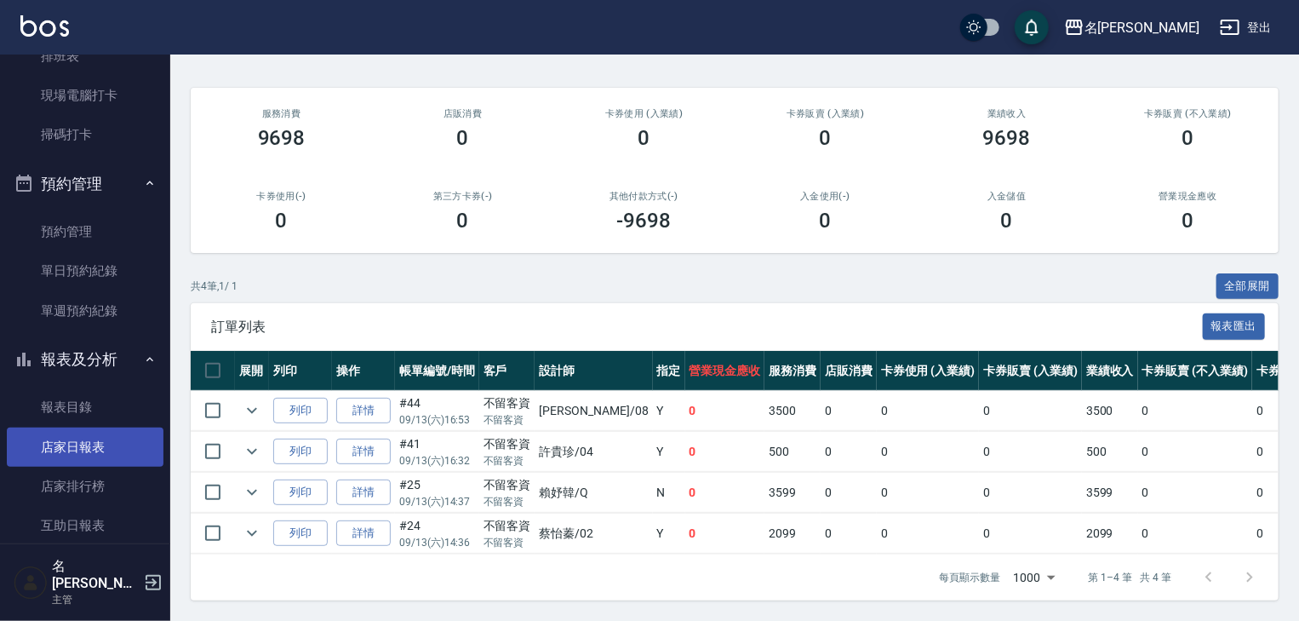
click at [106, 446] on link "店家日報表" at bounding box center [85, 446] width 157 height 39
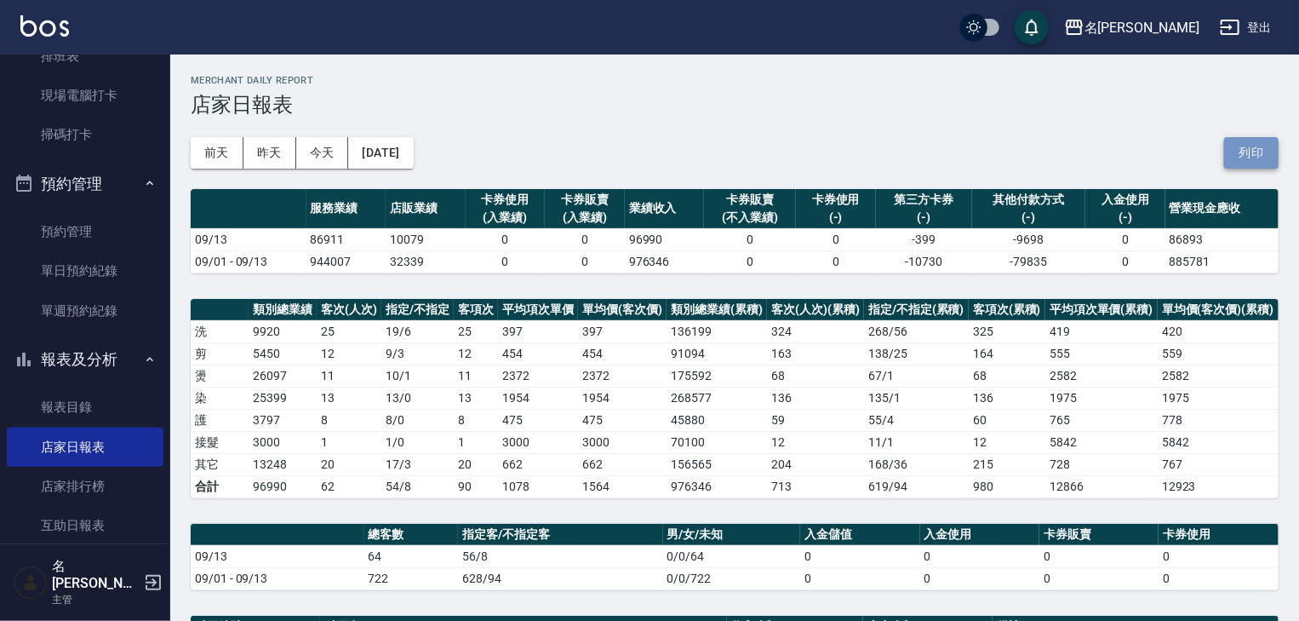
click at [1232, 158] on button "列印" at bounding box center [1251, 153] width 54 height 32
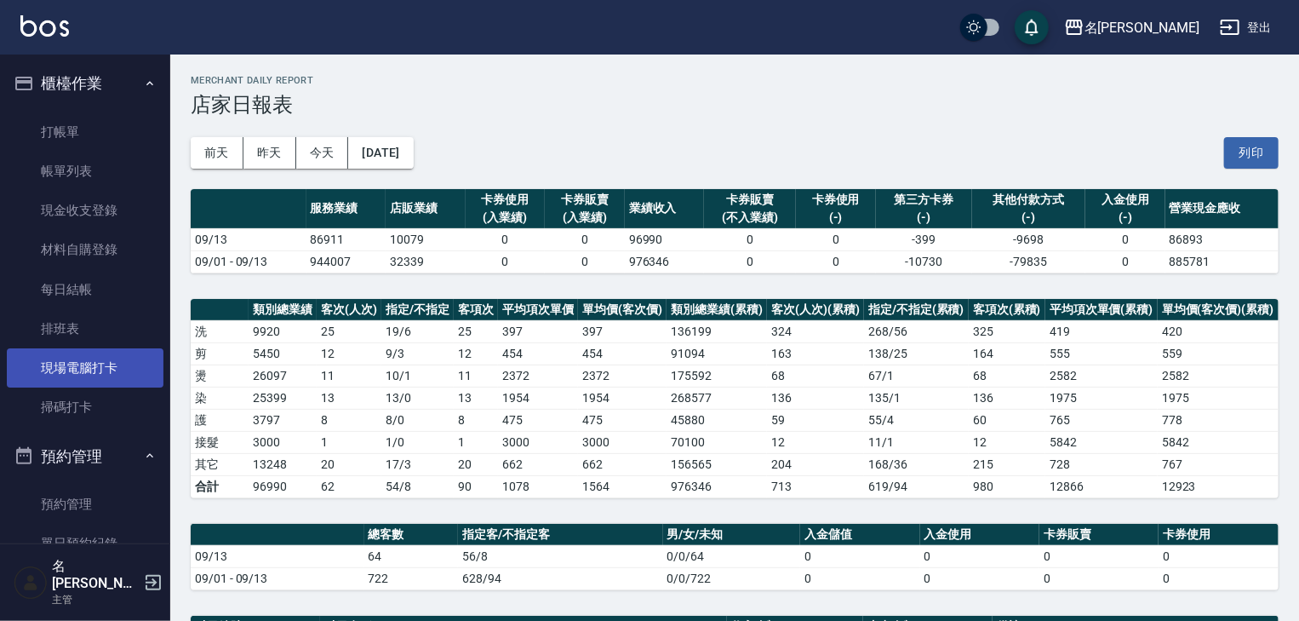
click at [126, 363] on link "現場電腦打卡" at bounding box center [85, 367] width 157 height 39
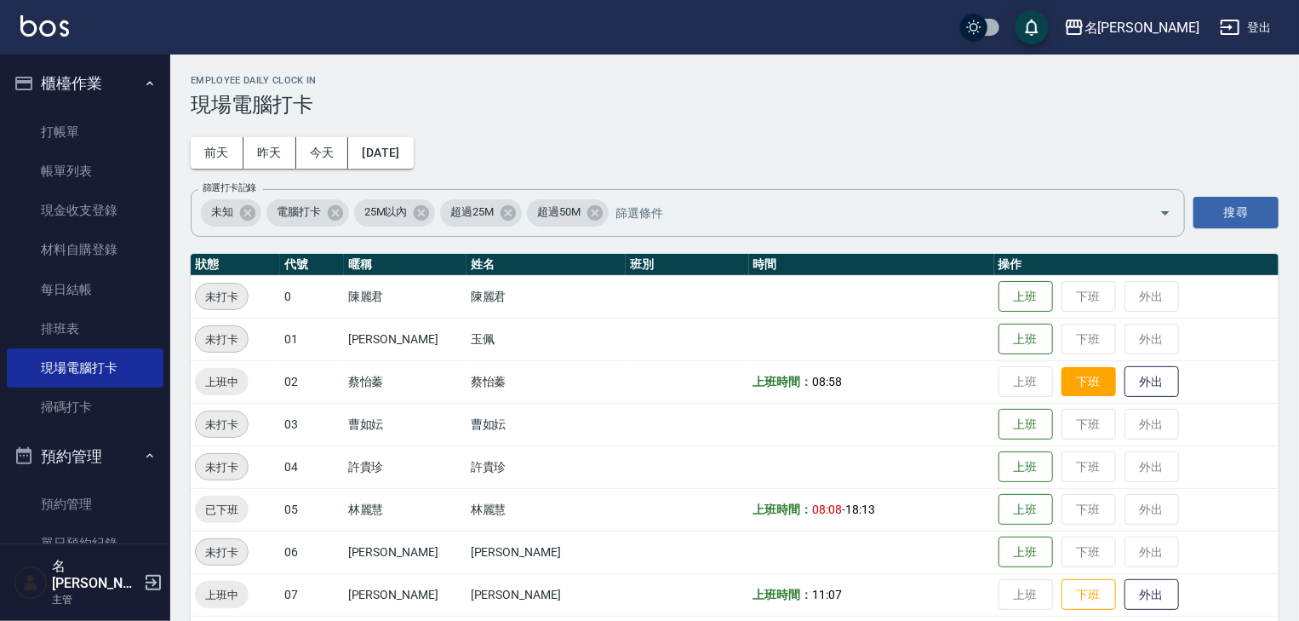
click at [1062, 378] on button "下班" at bounding box center [1089, 382] width 54 height 30
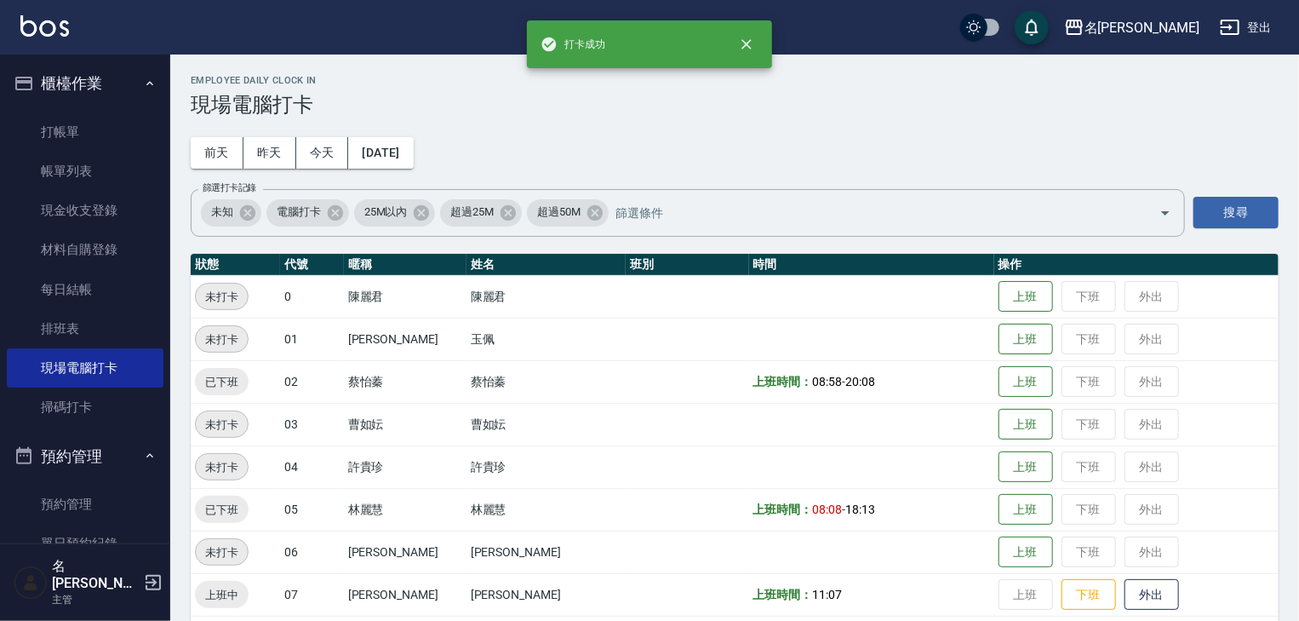
scroll to position [181, 0]
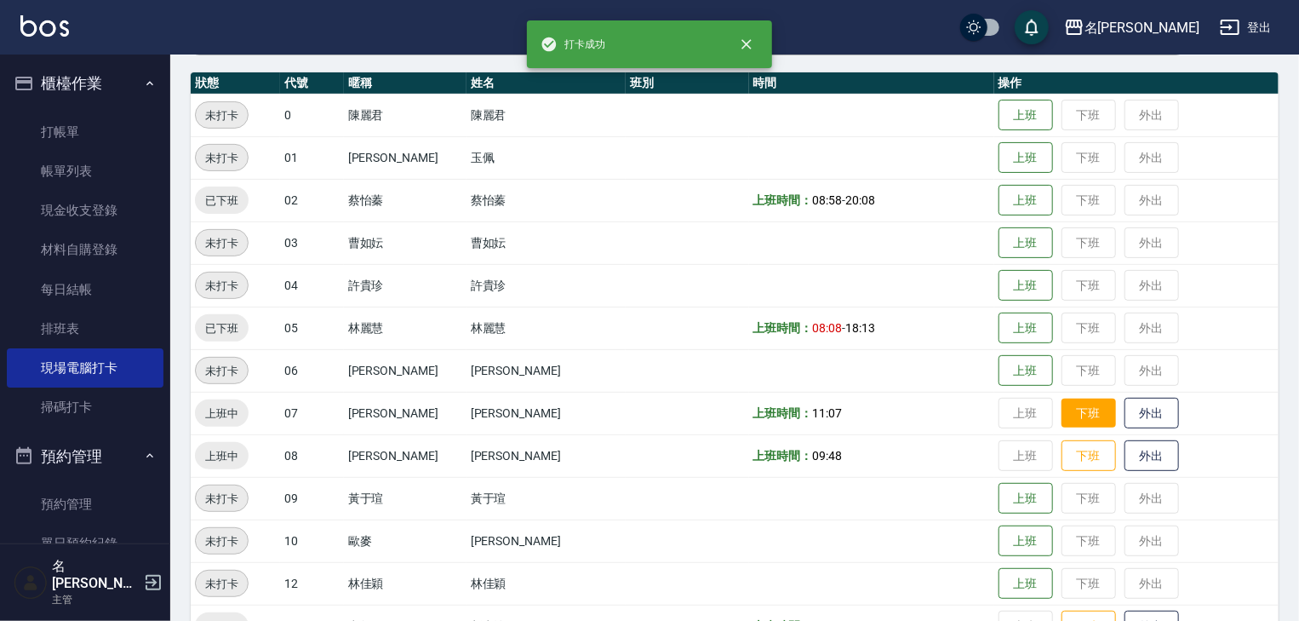
click at [1062, 410] on button "下班" at bounding box center [1089, 413] width 54 height 30
click at [1069, 458] on button "下班" at bounding box center [1089, 456] width 54 height 30
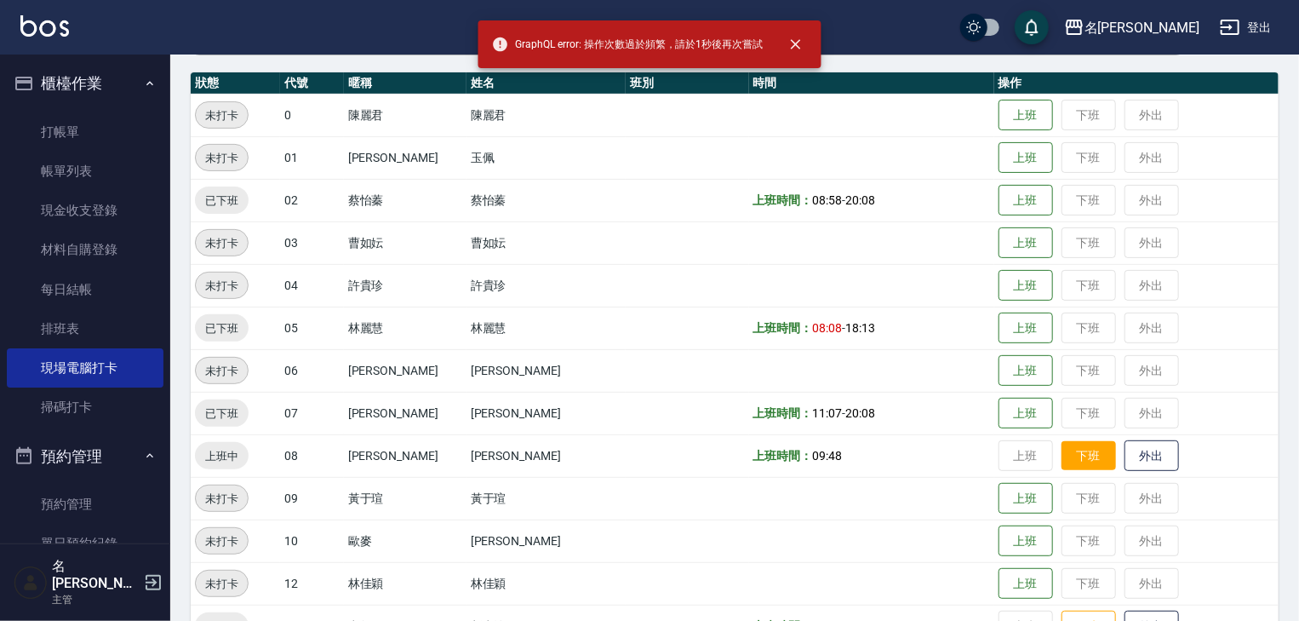
click at [1066, 456] on button "下班" at bounding box center [1089, 456] width 54 height 30
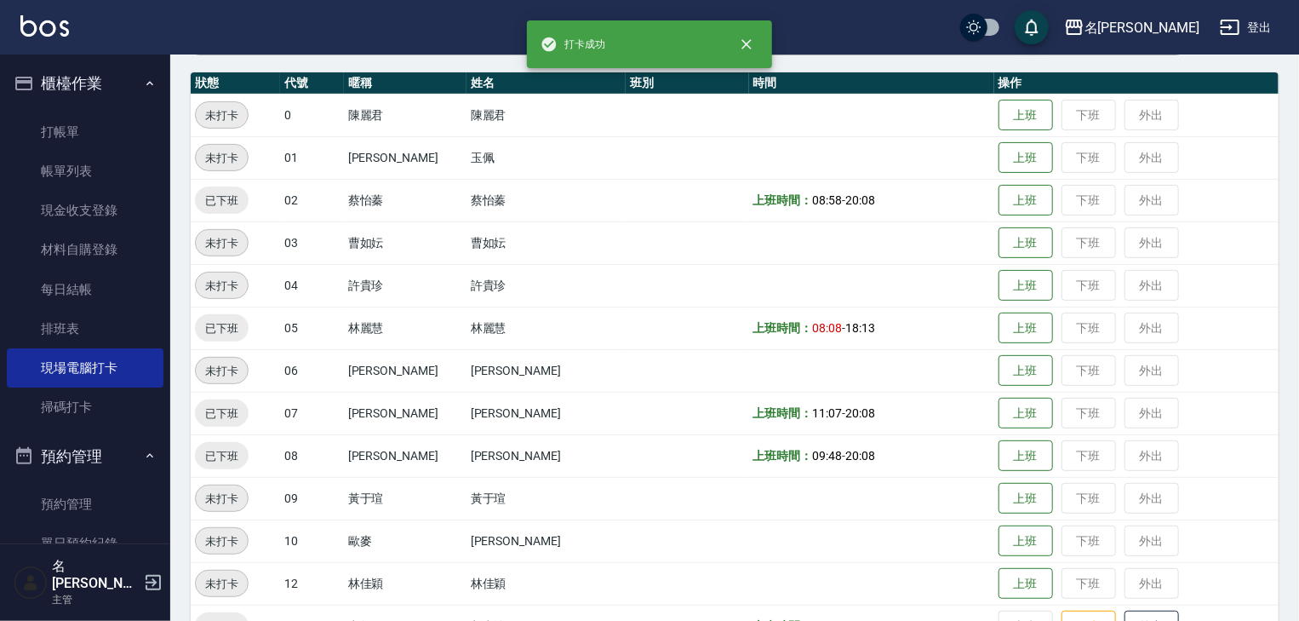
scroll to position [454, 0]
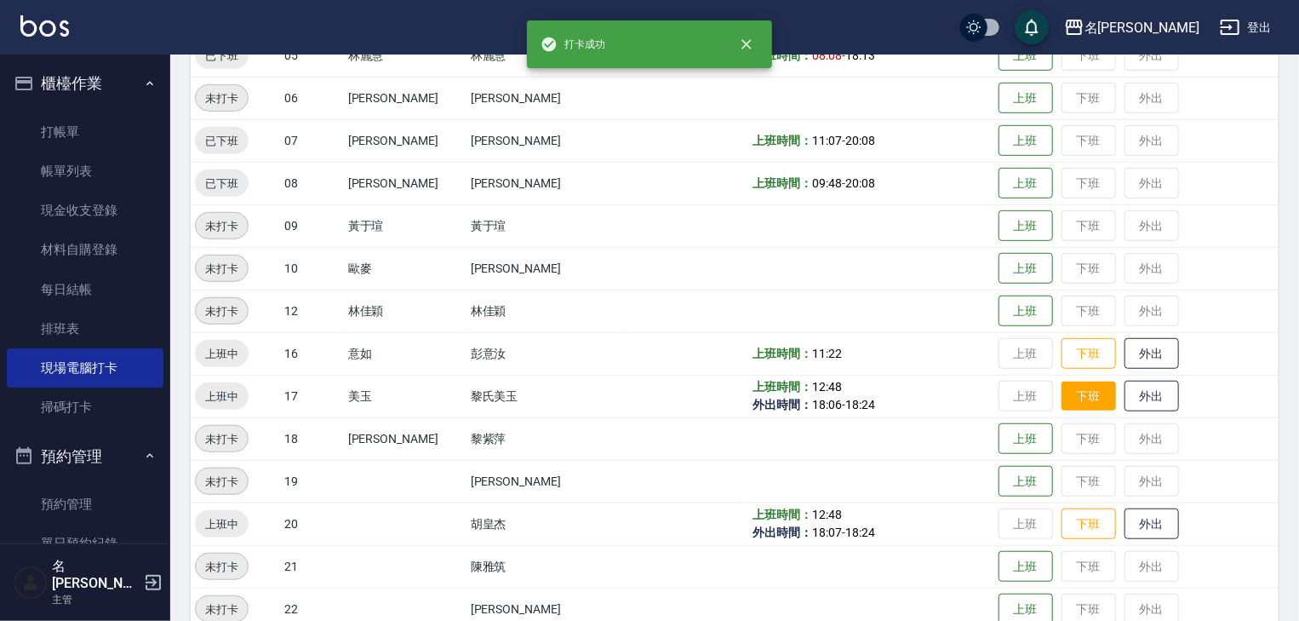
click at [1062, 390] on button "下班" at bounding box center [1089, 396] width 54 height 30
click at [1062, 358] on button "下班" at bounding box center [1089, 354] width 54 height 30
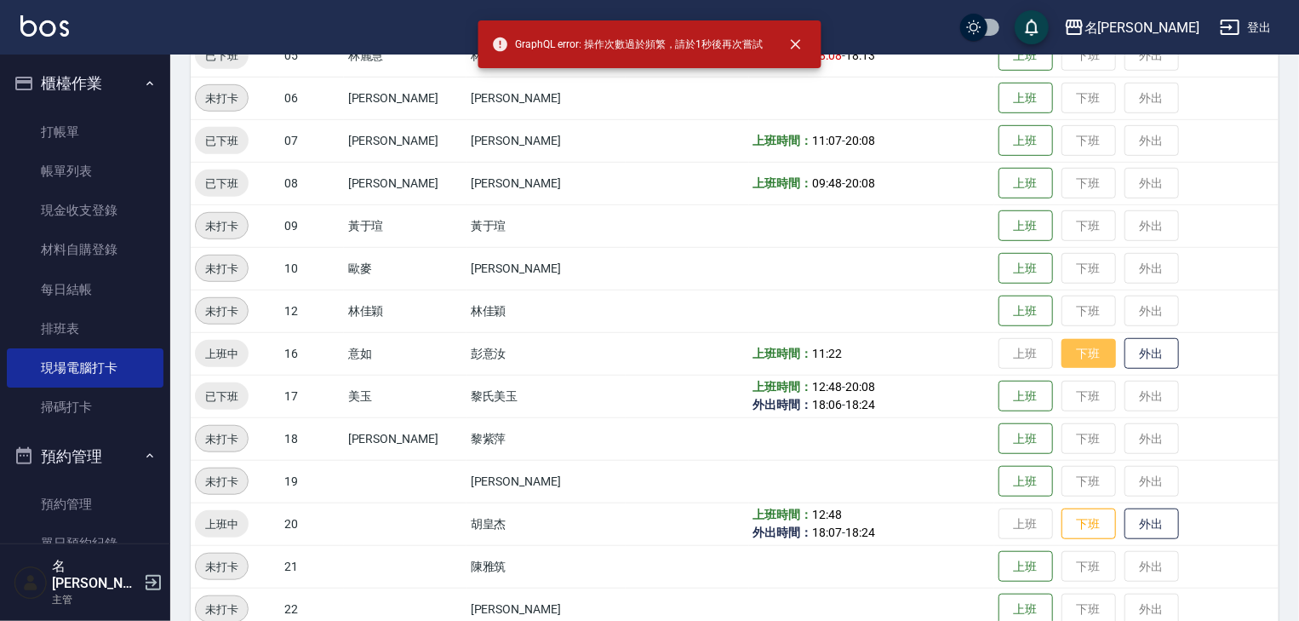
click at [1062, 356] on button "下班" at bounding box center [1089, 354] width 54 height 30
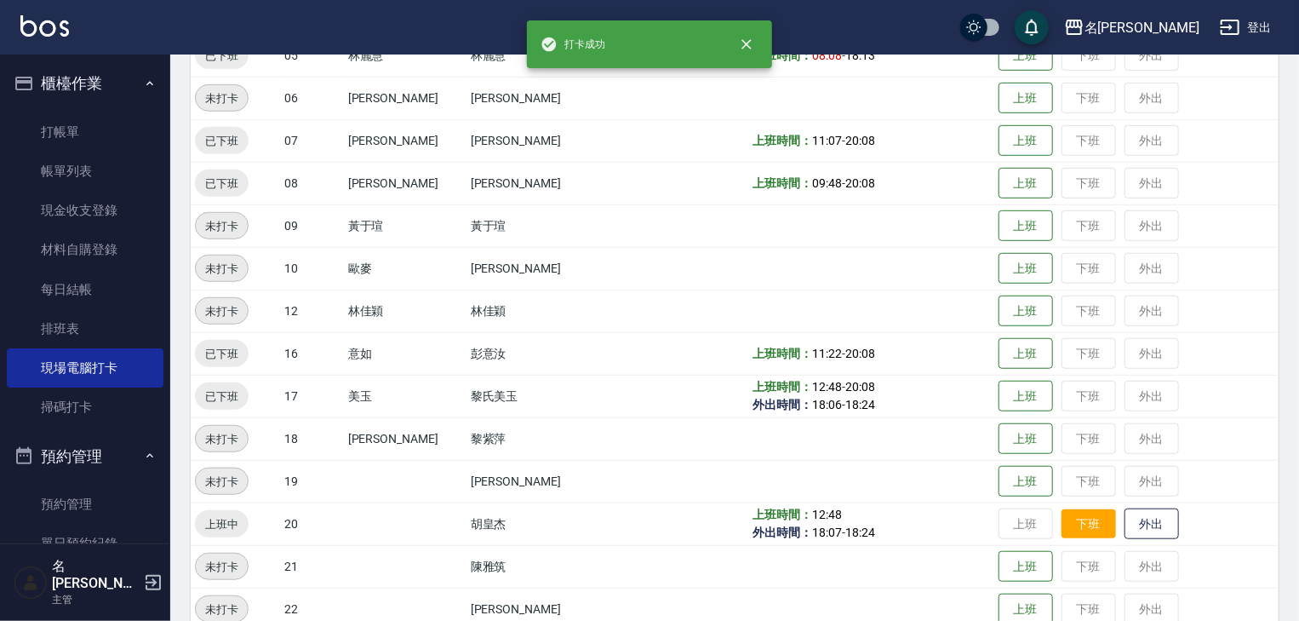
click at [1062, 516] on button "下班" at bounding box center [1089, 524] width 54 height 30
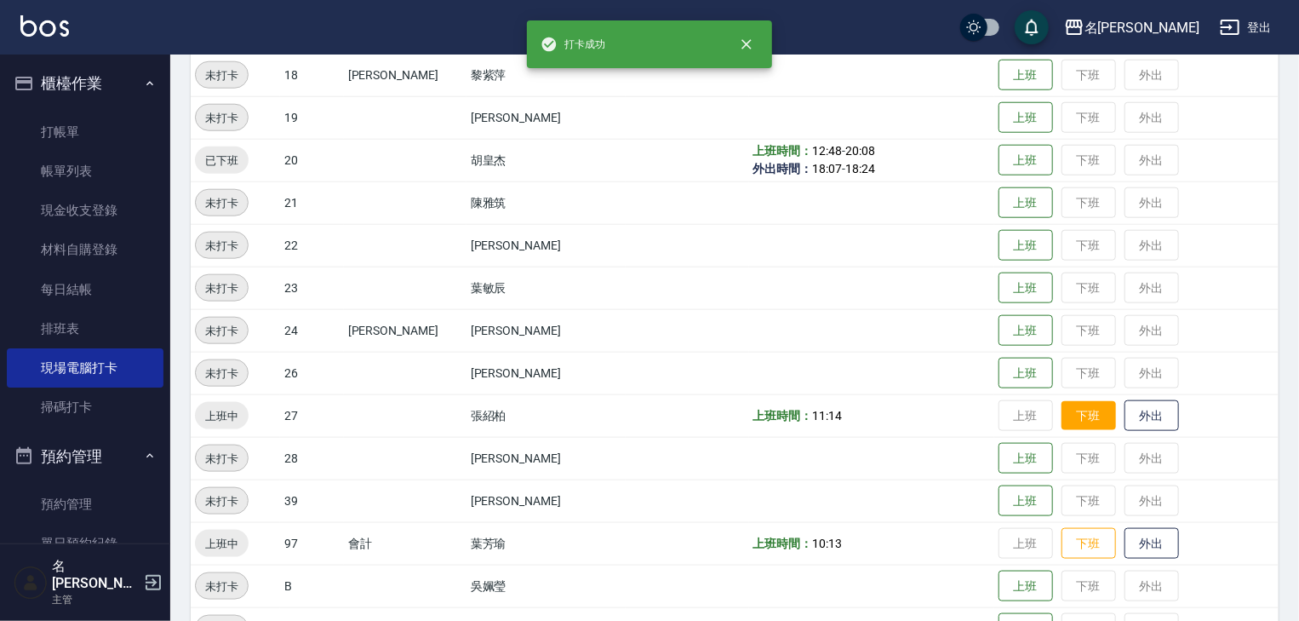
click at [1063, 416] on button "下班" at bounding box center [1089, 416] width 54 height 30
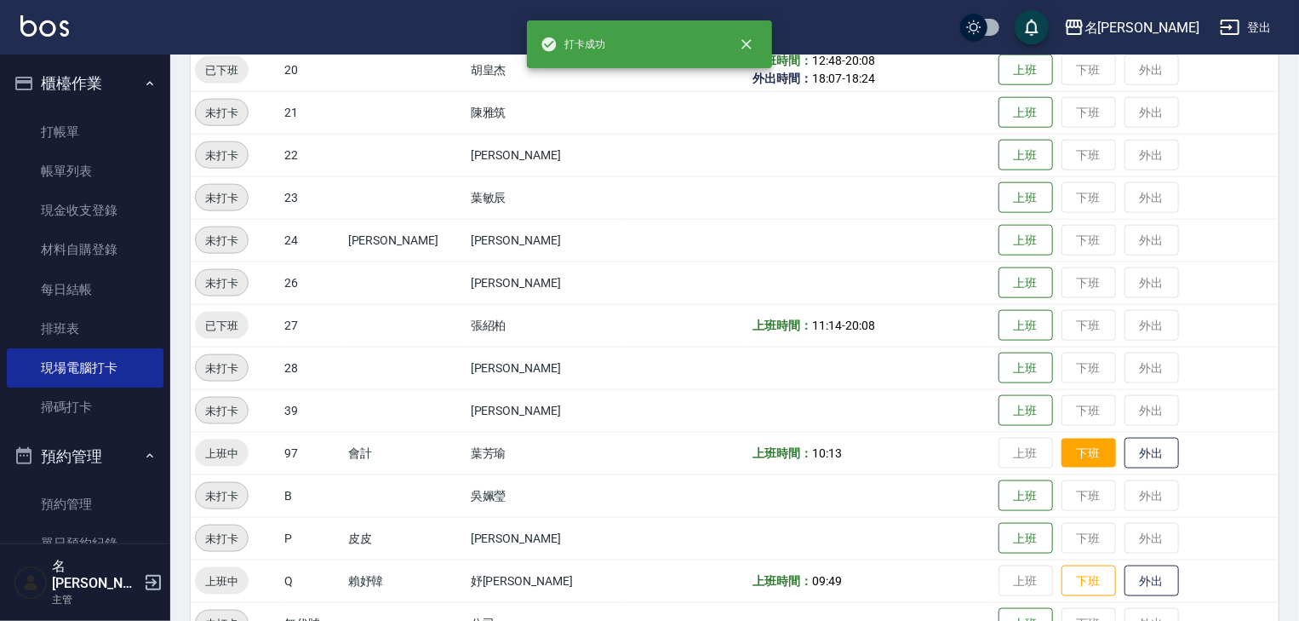
click at [1062, 452] on button "下班" at bounding box center [1089, 453] width 54 height 30
click at [1062, 566] on button "下班" at bounding box center [1089, 581] width 54 height 30
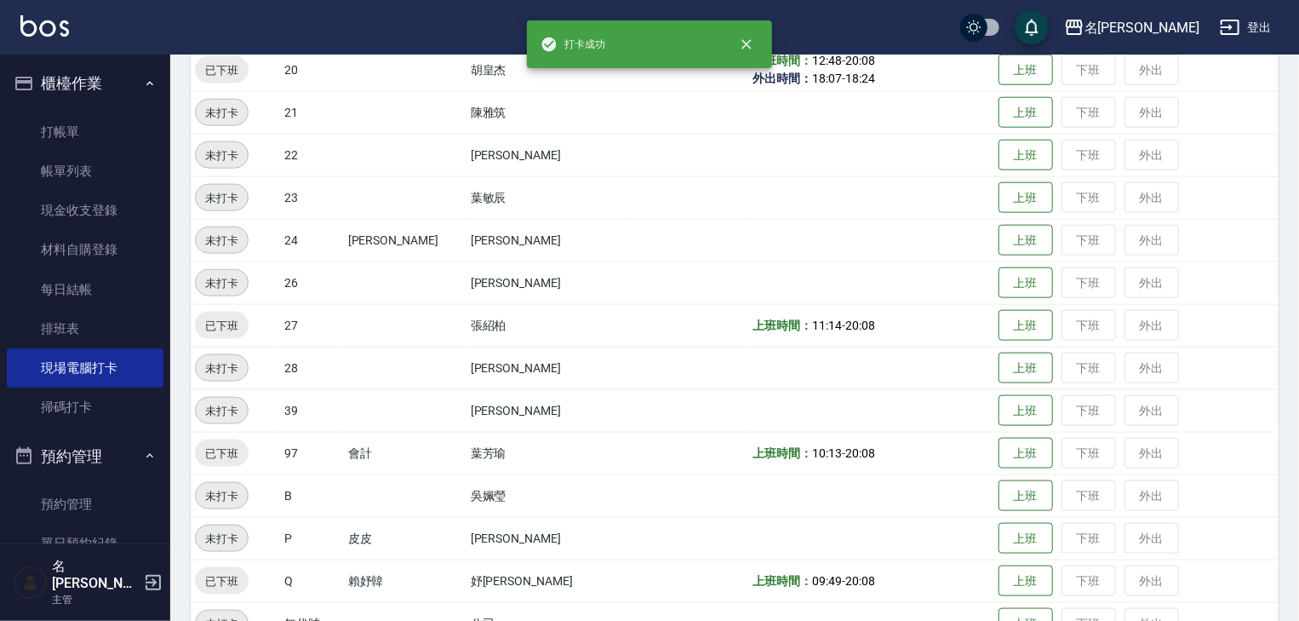
scroll to position [1080, 0]
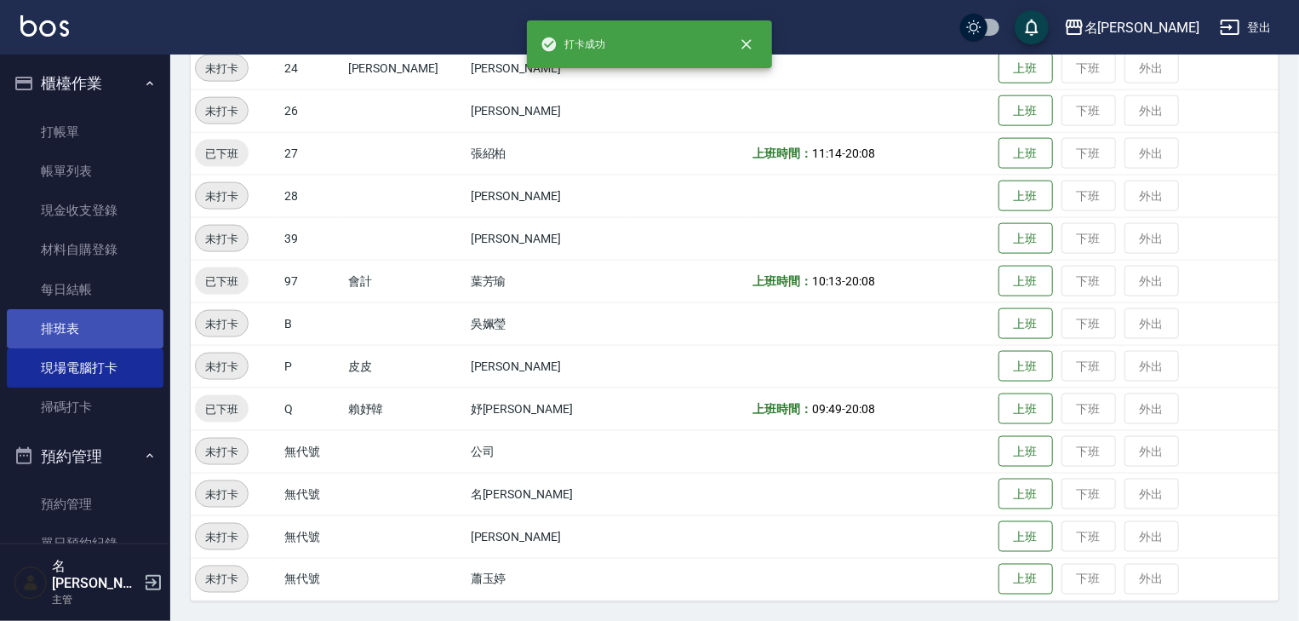
click at [77, 321] on link "排班表" at bounding box center [85, 328] width 157 height 39
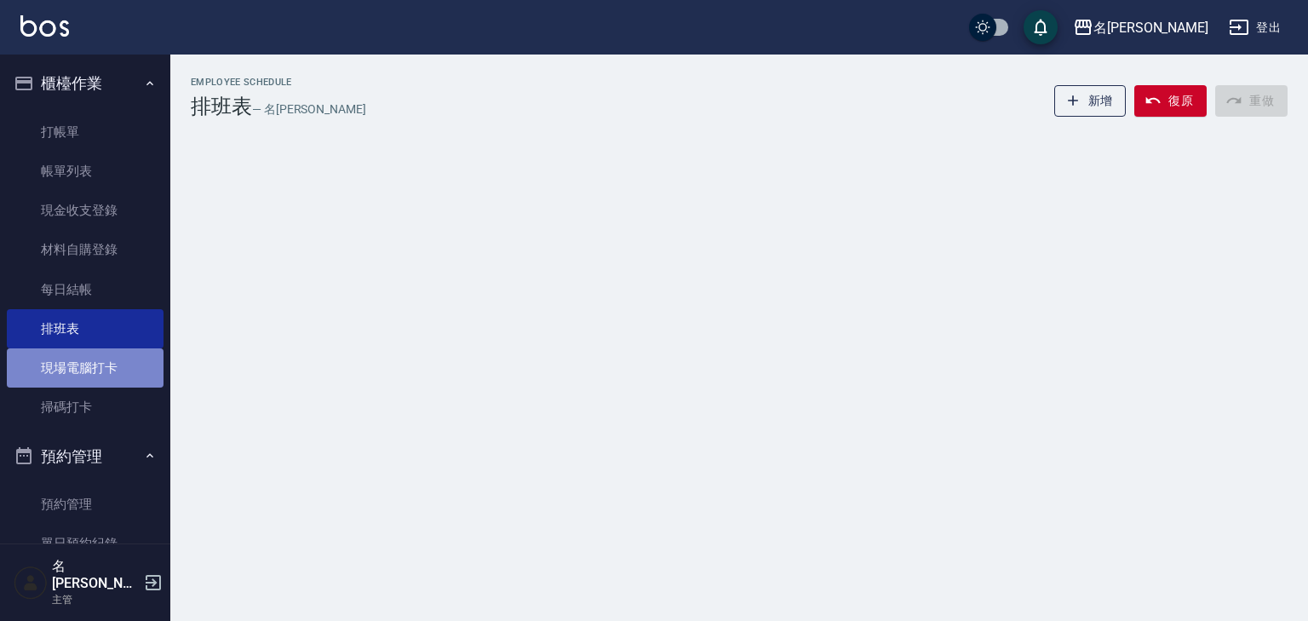
click at [92, 362] on link "現場電腦打卡" at bounding box center [85, 367] width 157 height 39
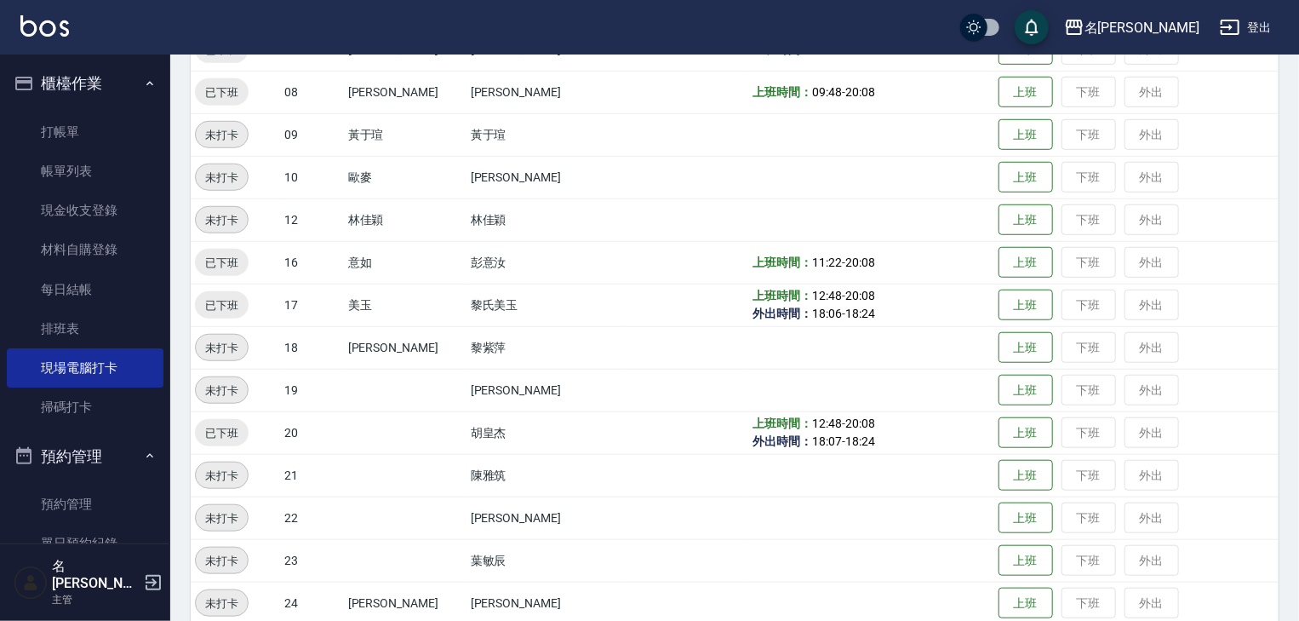
scroll to position [1080, 0]
